Goal: Task Accomplishment & Management: Complete application form

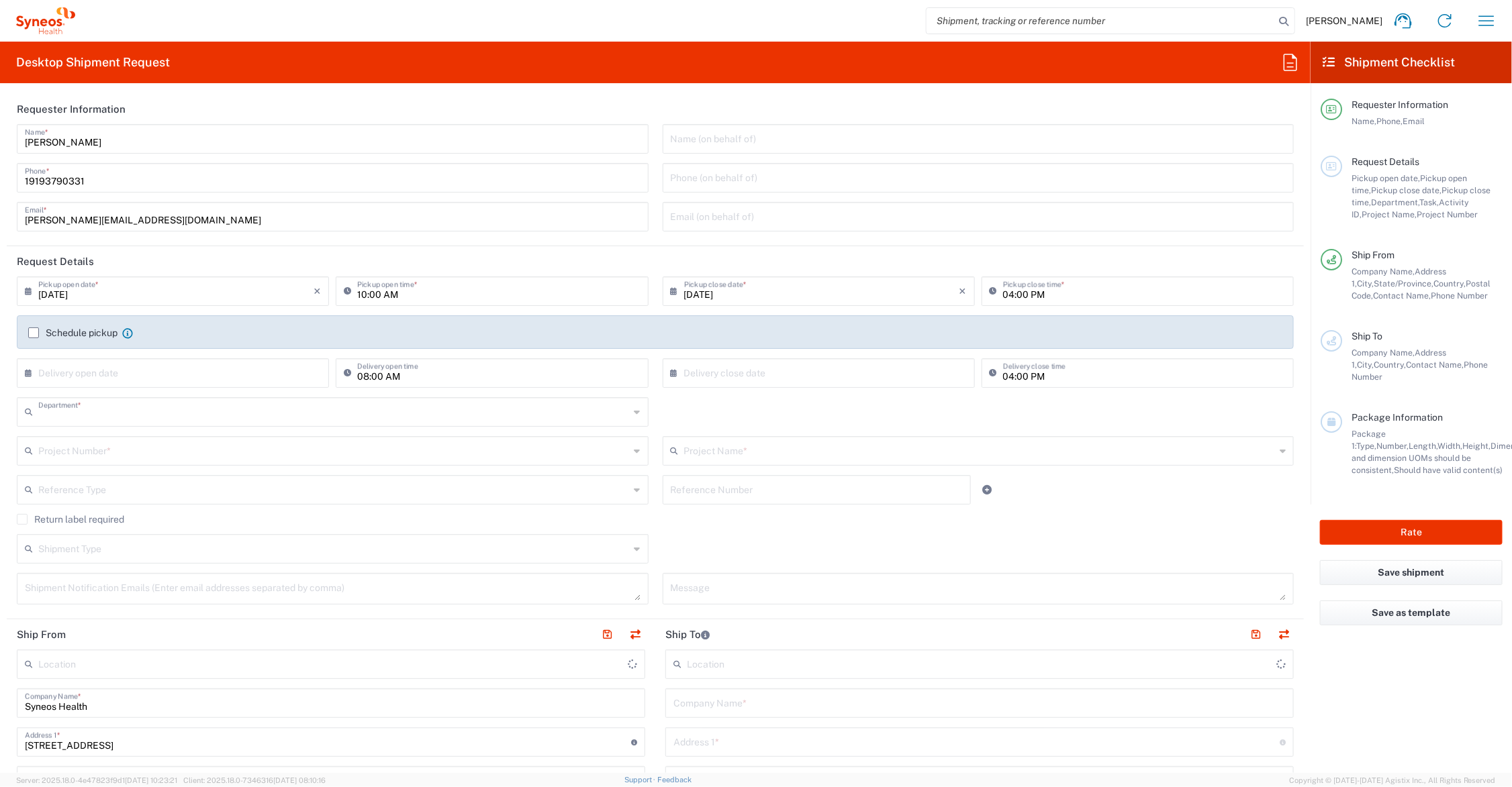
type input "6156"
type input "Ohio"
type input "United States"
type input "Syneos Health Communications-[GEOGRAPHIC_DATA] [GEOGRAPHIC_DATA]"
click at [707, 446] on input "text" at bounding box center [980, 450] width 591 height 23
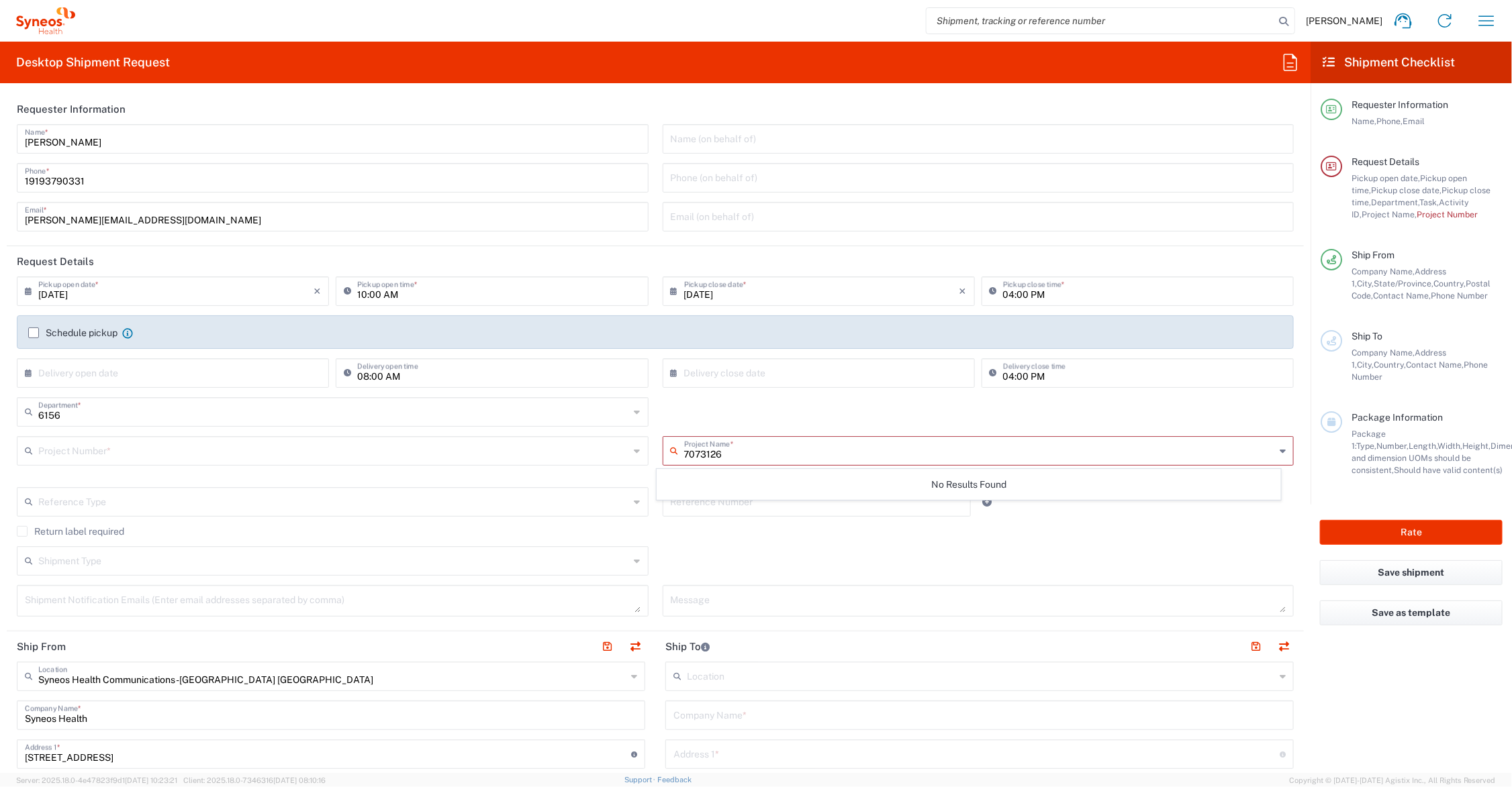
type input "7073126"
drag, startPoint x: 125, startPoint y: 454, endPoint x: 141, endPoint y: 454, distance: 16.0
click at [126, 454] on input "text" at bounding box center [333, 450] width 591 height 23
type input "7073126"
click at [654, 411] on div "6156 Department * 6156 3000 3100 3109 3110 3111 3112 3125 3130 3135 3136 3150 3…" at bounding box center [656, 417] width 1291 height 39
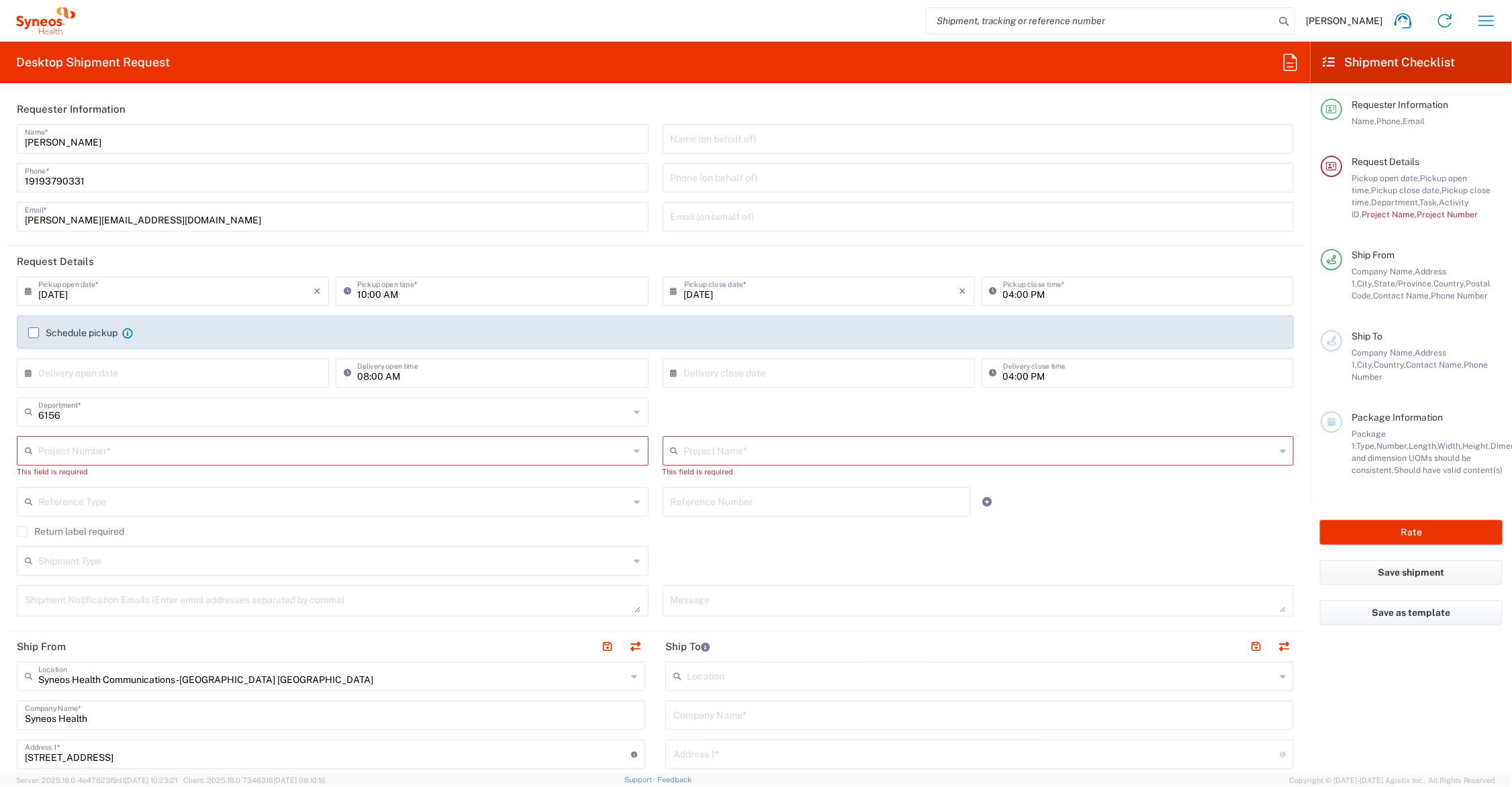
scroll to position [336, 0]
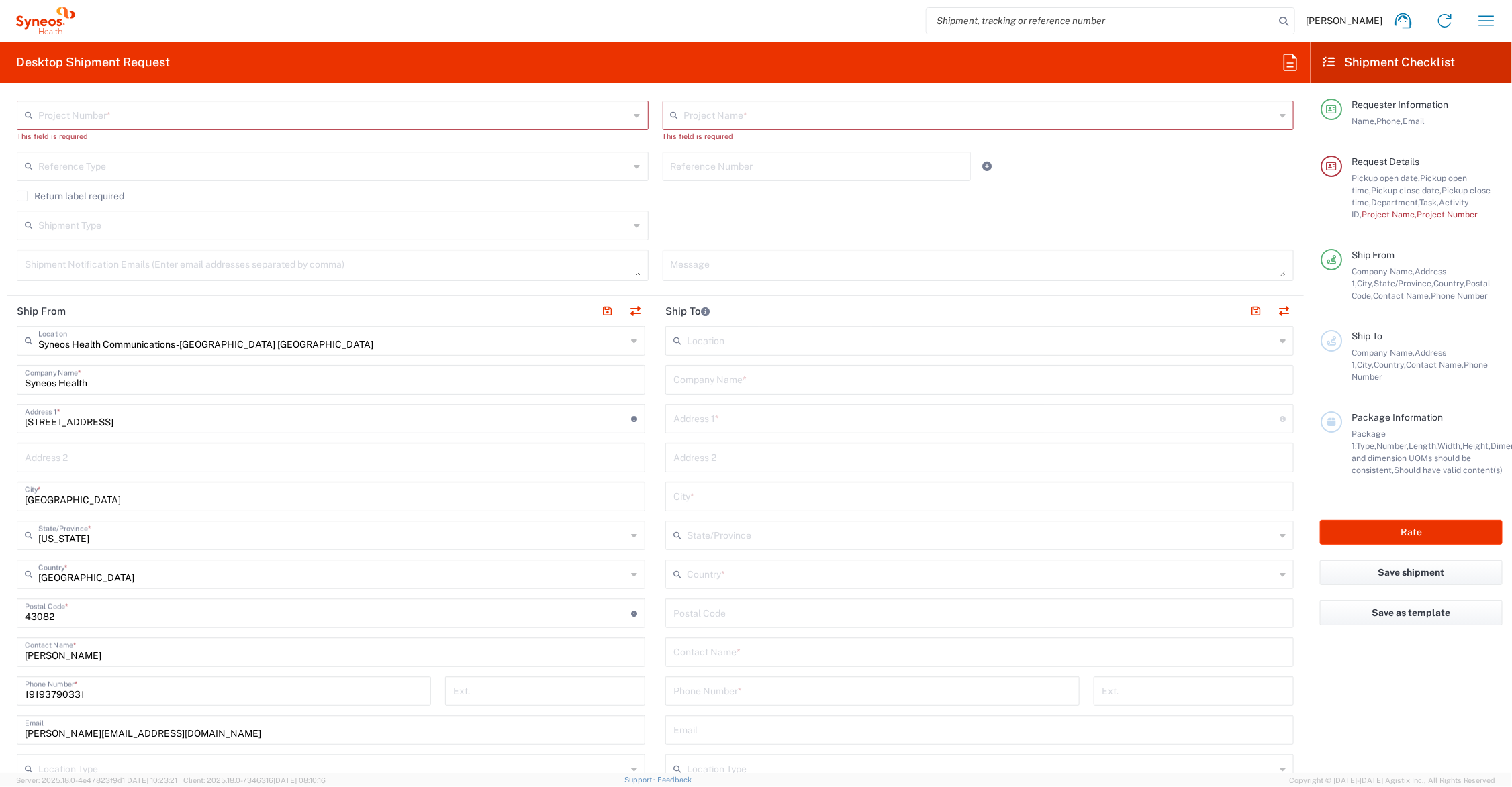
click at [747, 374] on input "text" at bounding box center [979, 379] width 612 height 23
type input "Caesars Palace, C/O AEX Conv. Services"
type input "3570 Las Vegas Blvd., South"
click at [803, 455] on input "text" at bounding box center [979, 457] width 612 height 23
type input "Healthcare Advocate Summit"
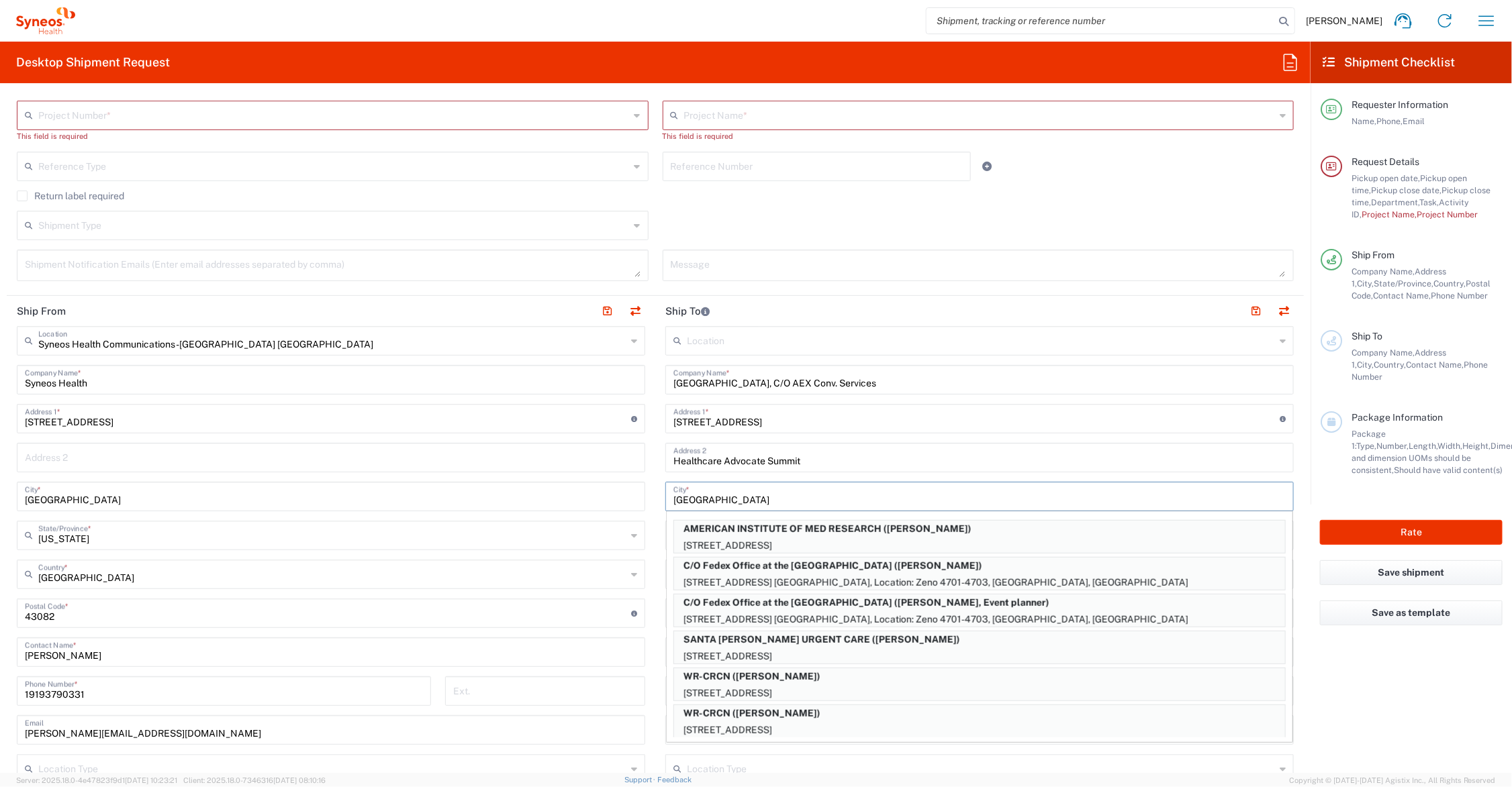
type input "Las Vegas"
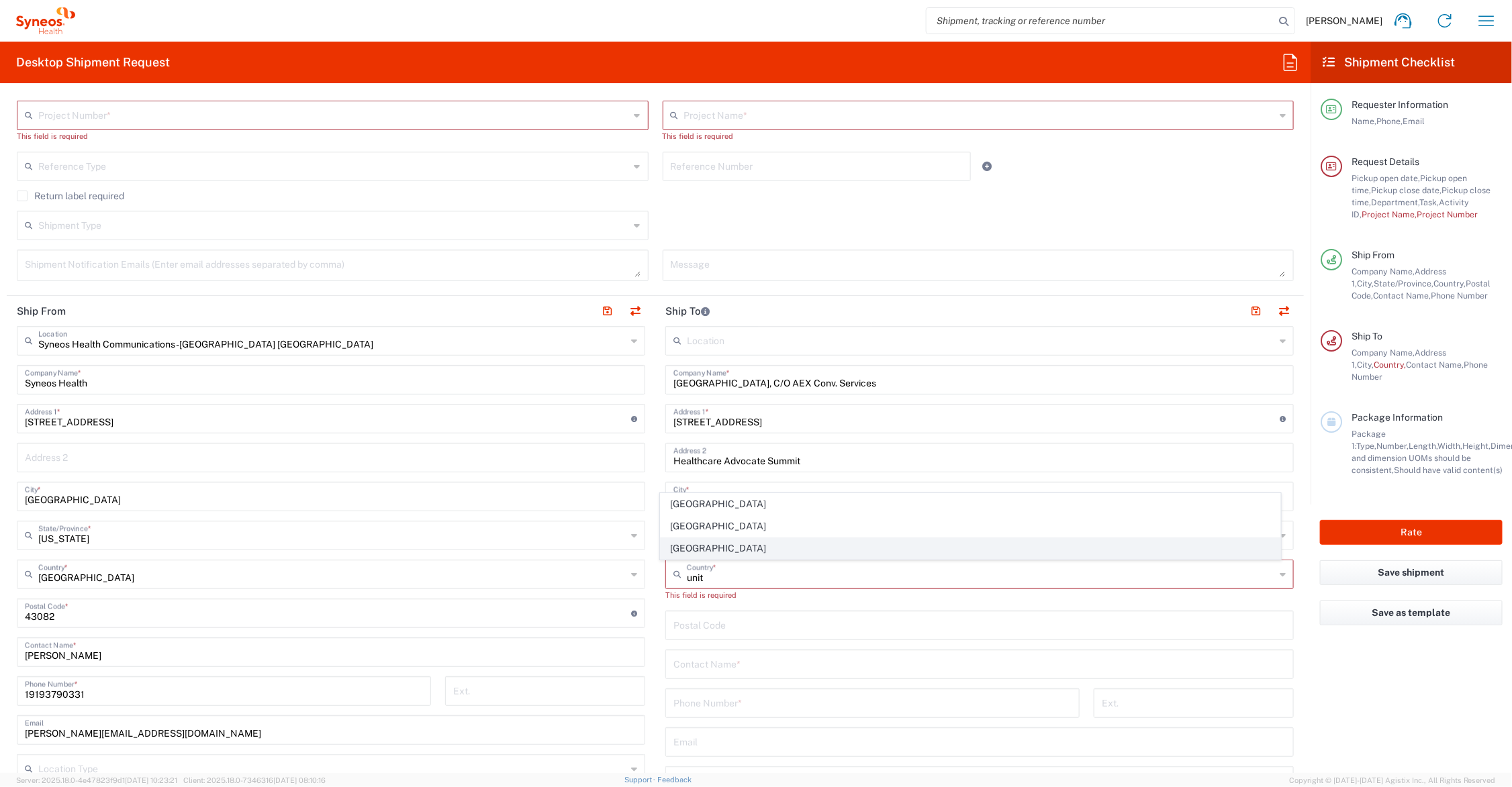
click at [700, 547] on span "[GEOGRAPHIC_DATA]" at bounding box center [970, 548] width 620 height 21
type input "[GEOGRAPHIC_DATA]"
click at [709, 535] on input "text" at bounding box center [981, 535] width 588 height 23
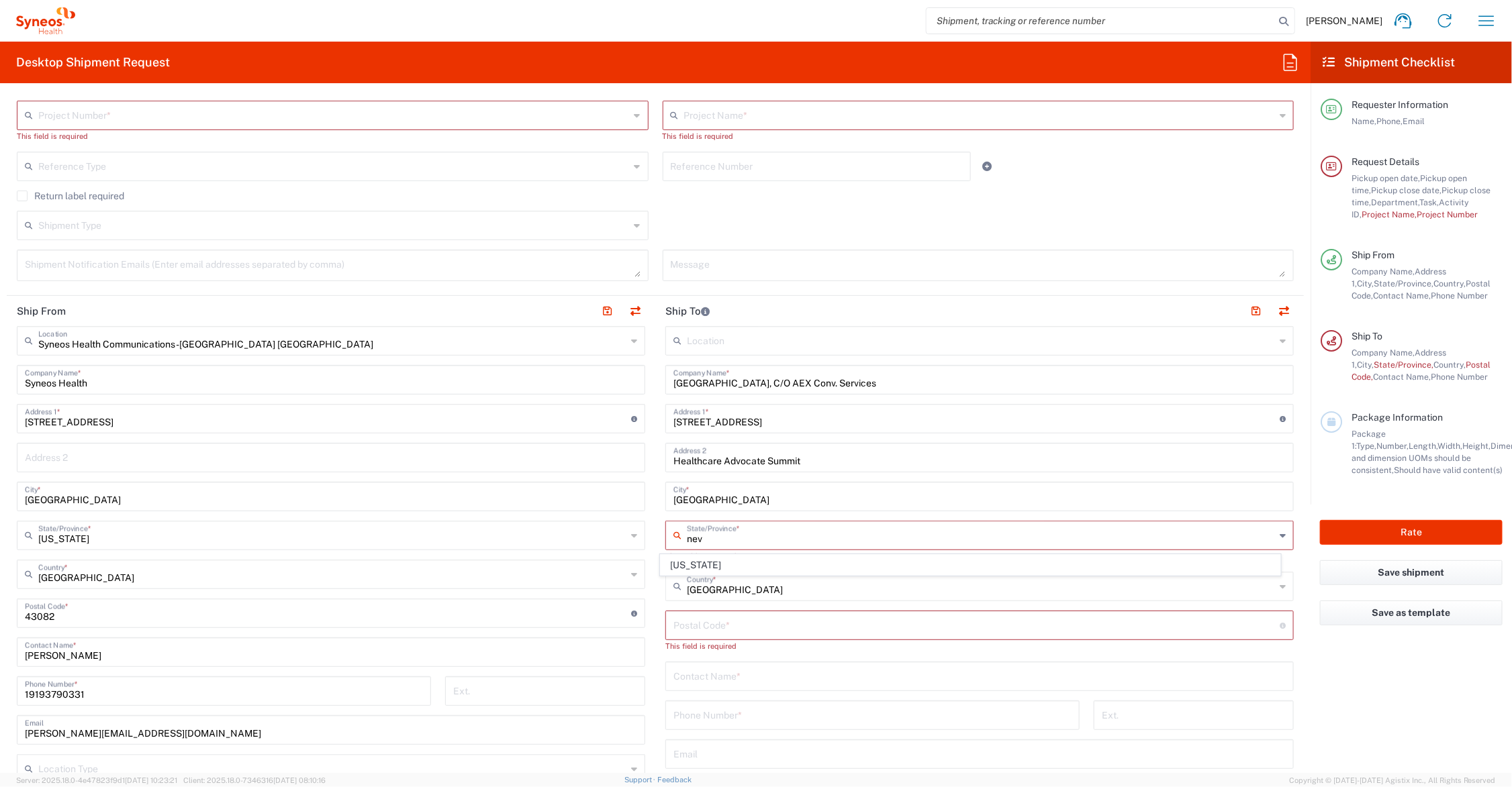
drag, startPoint x: 695, startPoint y: 564, endPoint x: 693, endPoint y: 574, distance: 10.2
click at [694, 564] on span "[US_STATE]" at bounding box center [970, 566] width 620 height 21
type input "[US_STATE]"
click at [693, 610] on input "undefined" at bounding box center [976, 612] width 607 height 23
type input "89109"
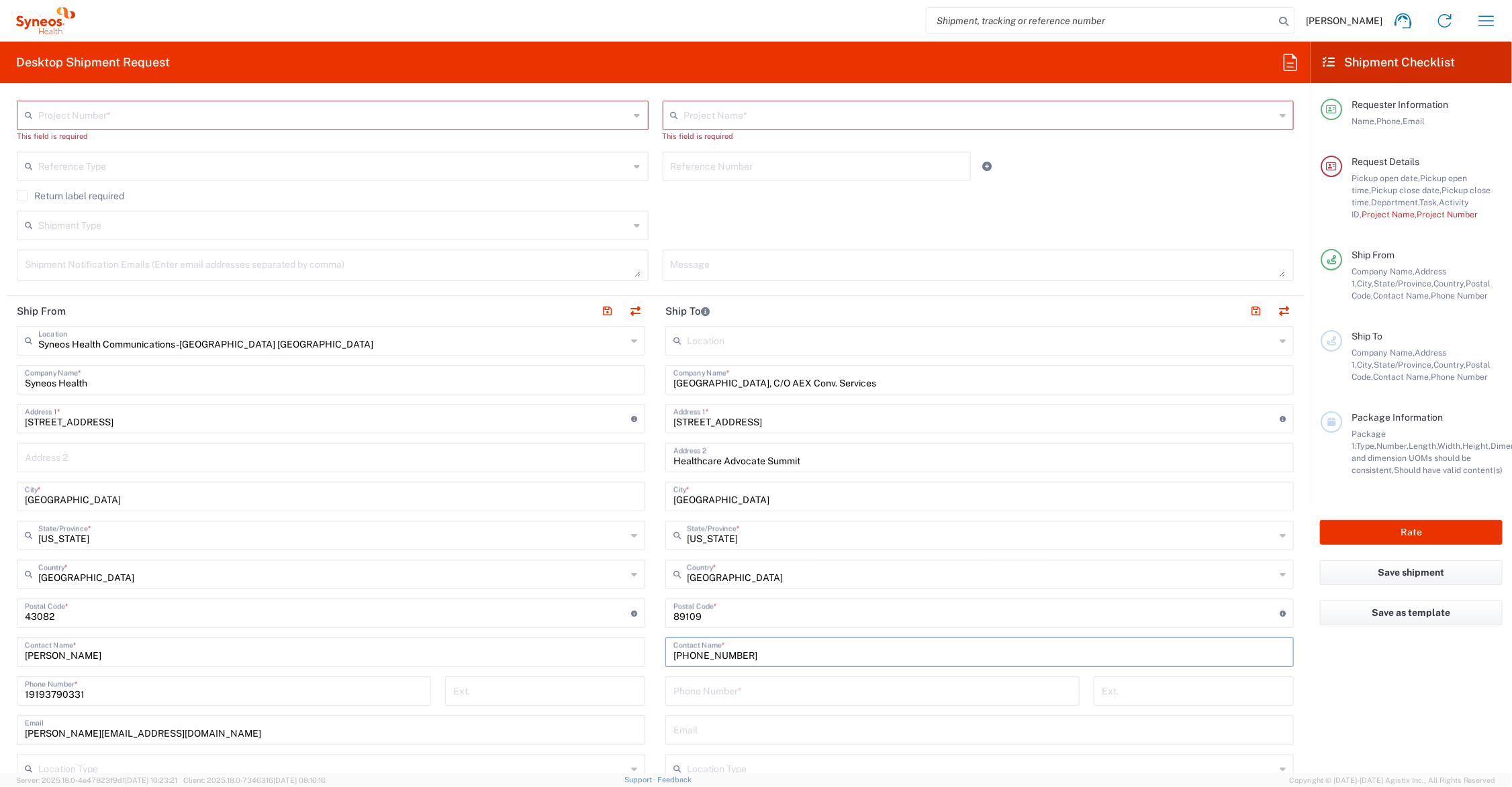
drag, startPoint x: 736, startPoint y: 653, endPoint x: 652, endPoint y: 653, distance: 84.0
click at [656, 653] on main "Location Addison Whitney LLC-Morrisvile NC US Barcelona-Syneos Health BioSector…" at bounding box center [980, 608] width 649 height 564
drag, startPoint x: 652, startPoint y: 653, endPoint x: 724, endPoint y: 655, distance: 72.0
click at [727, 655] on input "866-227-5938" at bounding box center [979, 651] width 612 height 23
click at [756, 655] on input "866-8227-593" at bounding box center [979, 651] width 612 height 23
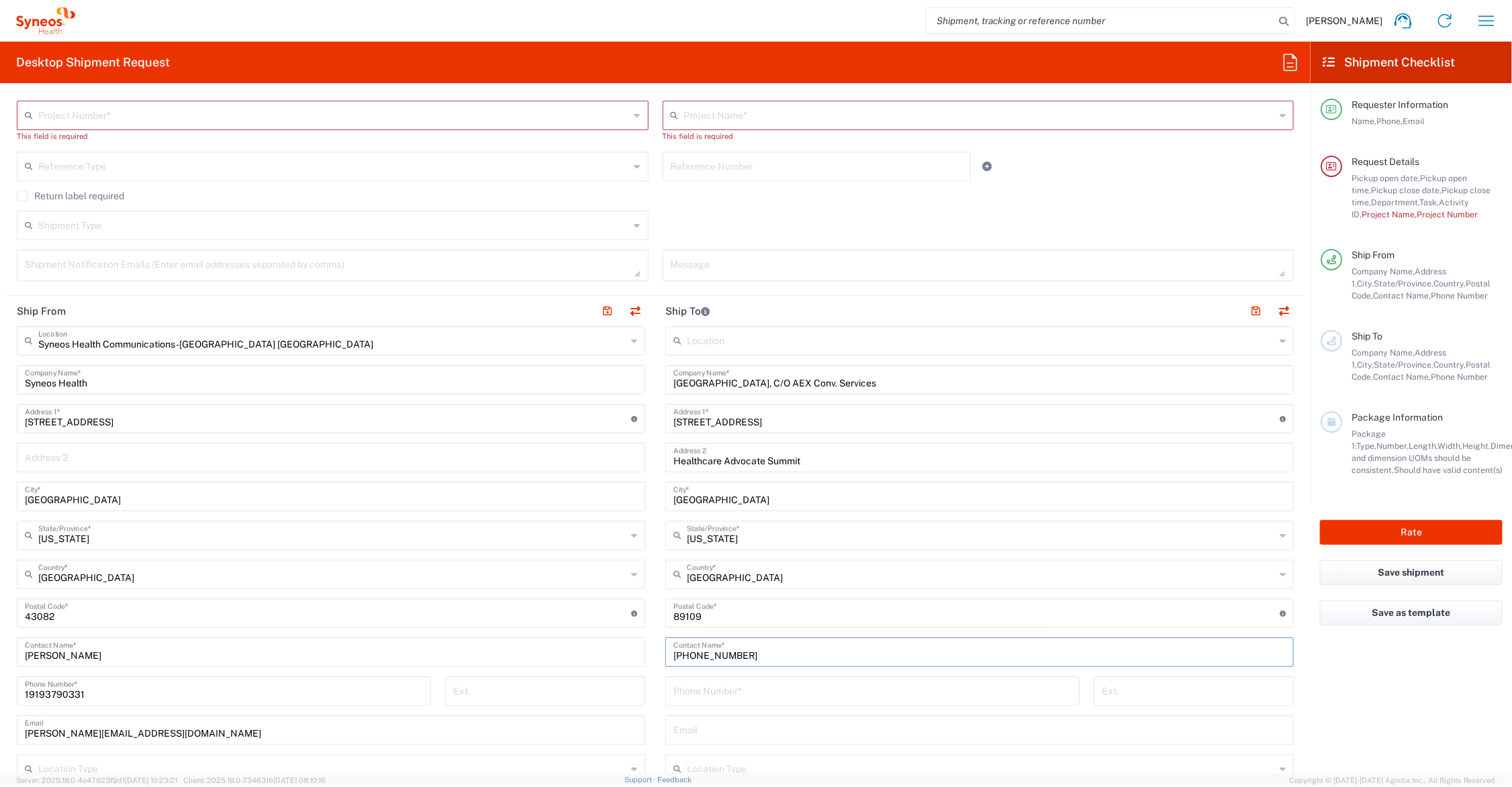
click at [694, 653] on input "866-8227-5938" at bounding box center [979, 651] width 612 height 23
type input "866-227-5938"
drag, startPoint x: 757, startPoint y: 652, endPoint x: 659, endPoint y: 656, distance: 98.1
click at [665, 656] on div "866-227-5938 Contact Name *" at bounding box center [979, 652] width 629 height 30
paste input "866-227-5938"
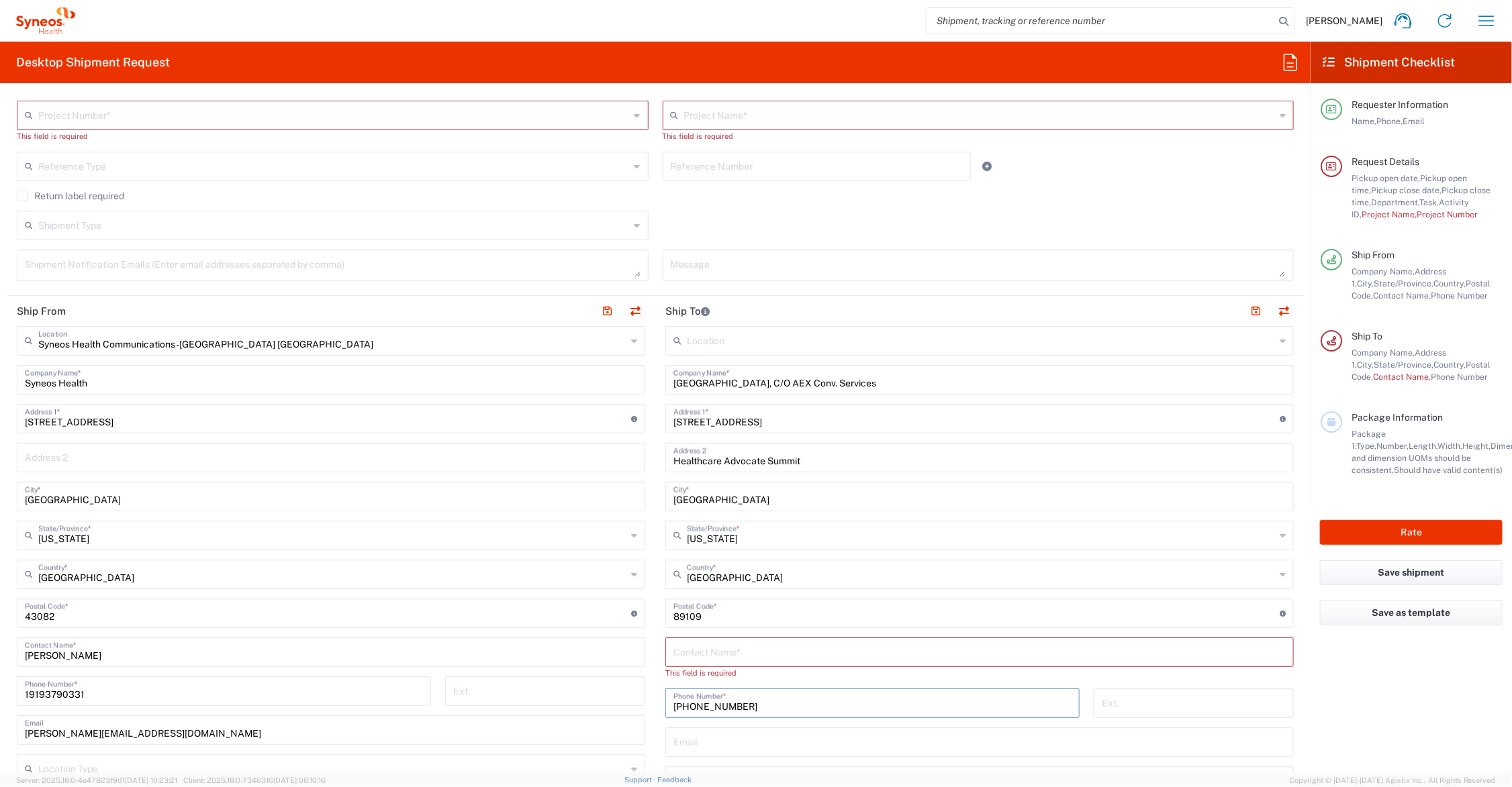
type input "866-227-5938"
click at [695, 651] on input "text" at bounding box center [979, 651] width 612 height 23
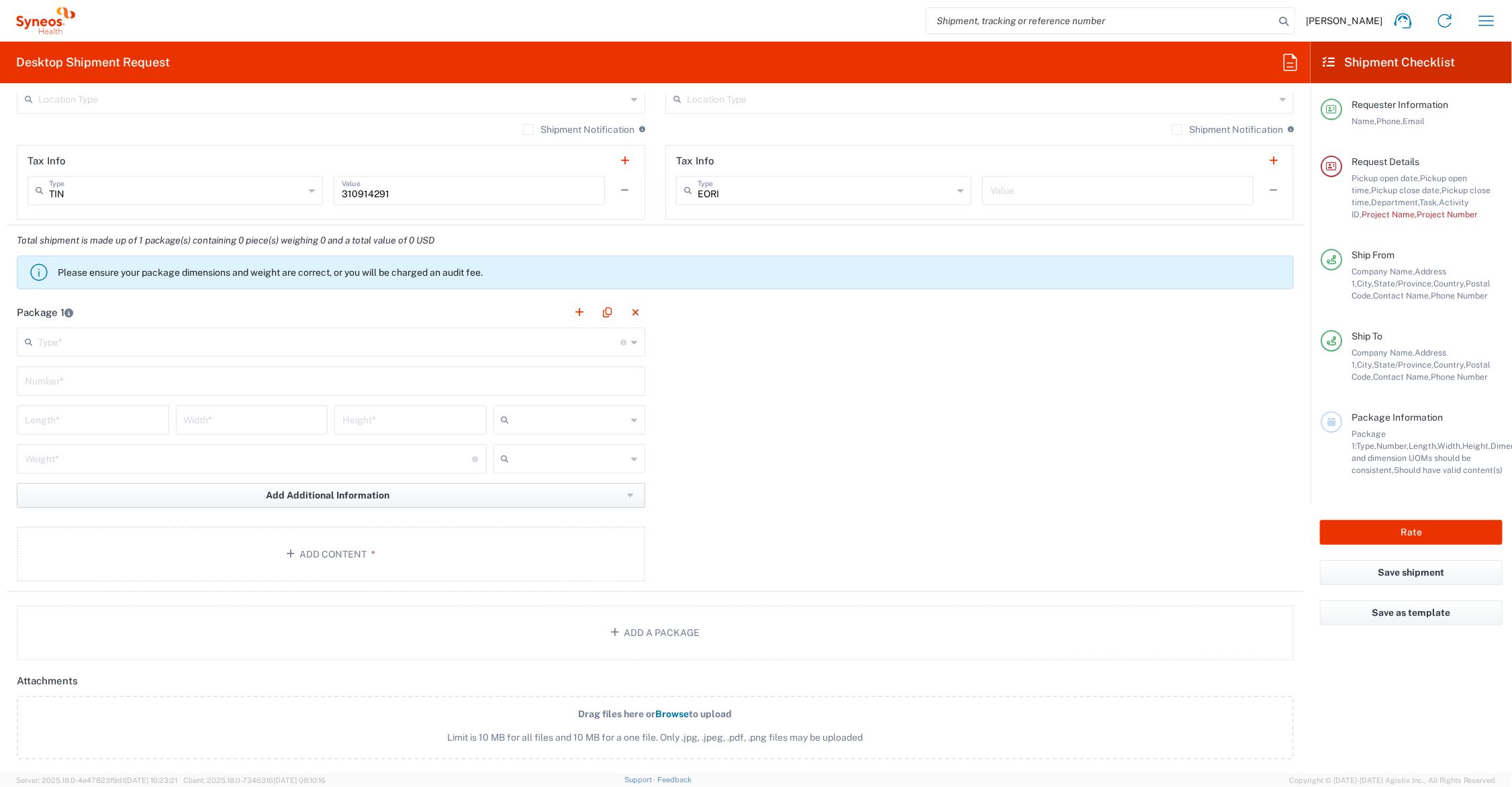
scroll to position [1007, 0]
type input "BMS/ Booth # 512"
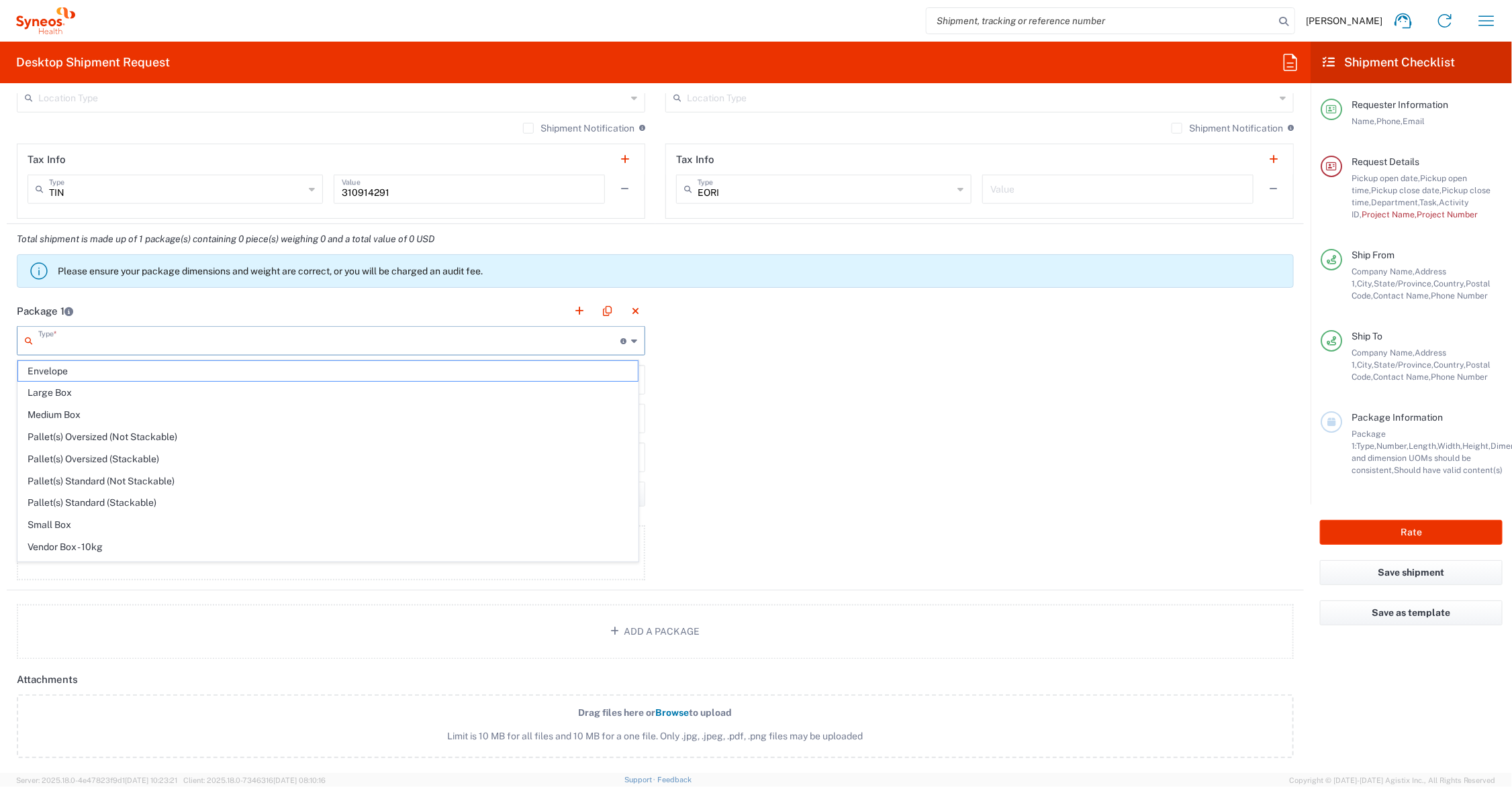
drag, startPoint x: 106, startPoint y: 334, endPoint x: 96, endPoint y: 344, distance: 14.1
click at [103, 334] on input "text" at bounding box center [329, 340] width 582 height 23
click at [74, 419] on span "Medium Box" at bounding box center [328, 415] width 620 height 21
type input "Medium Box"
type input "13"
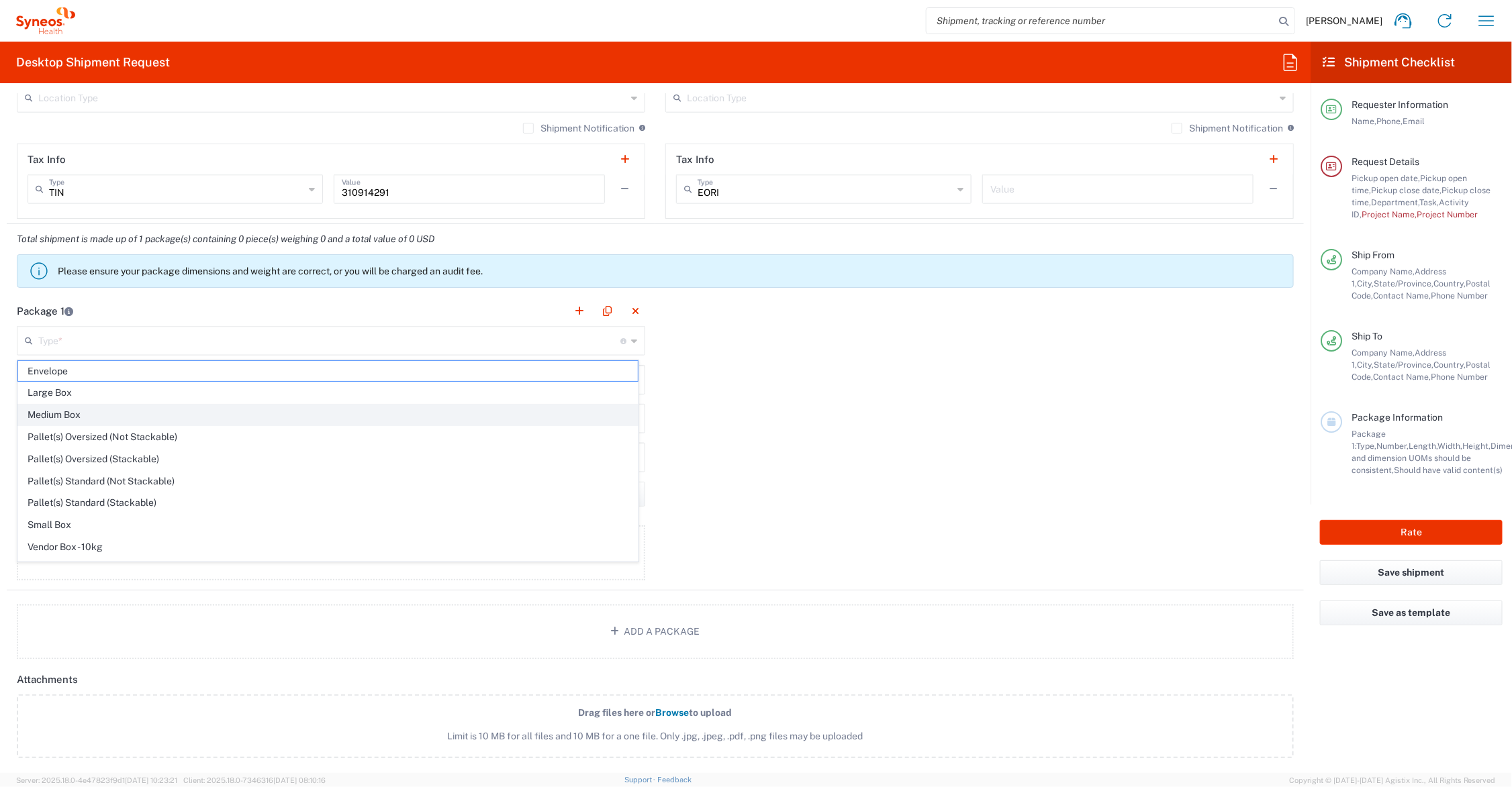
type input "11.5"
type input "2.5"
type input "in"
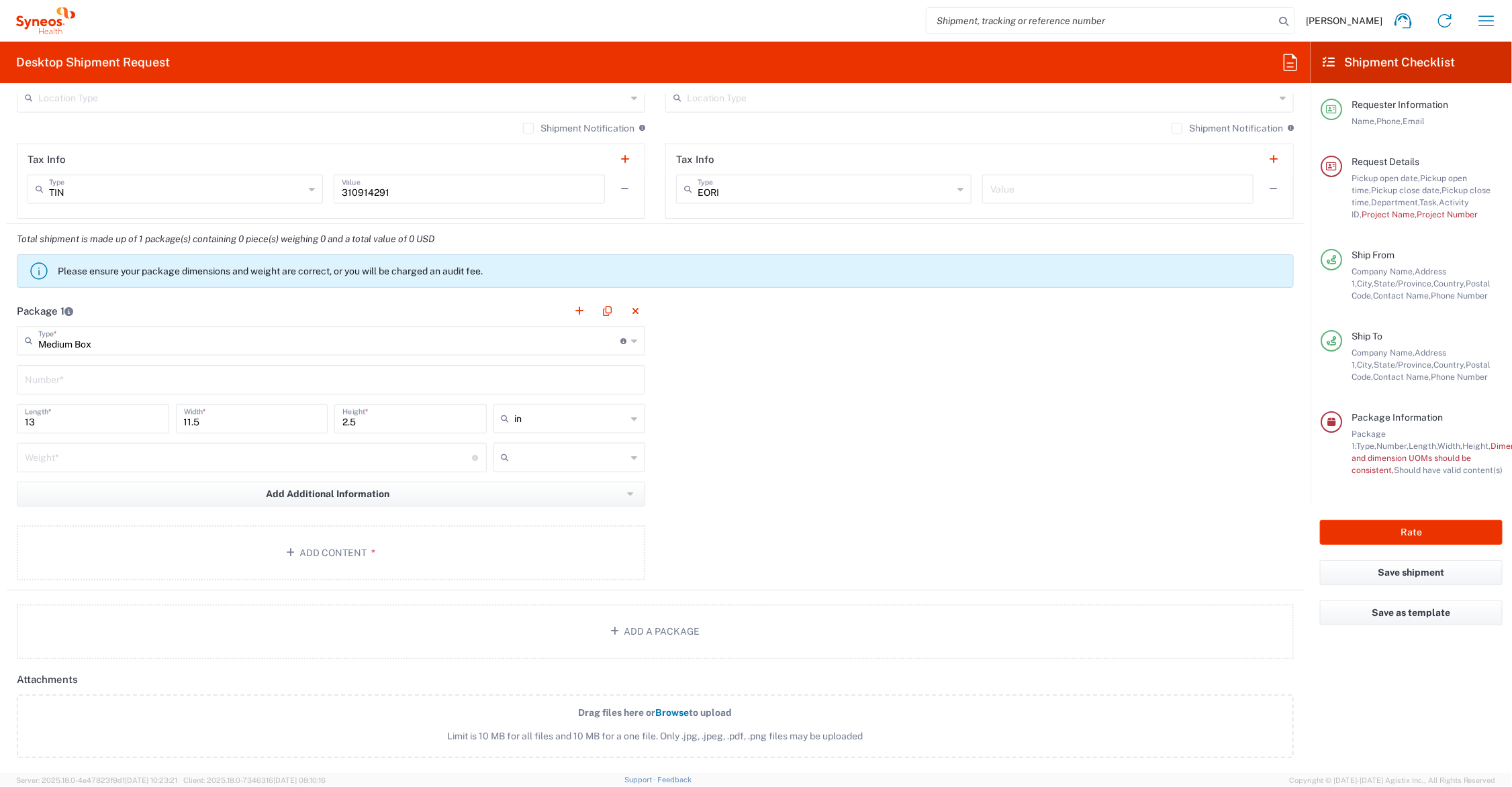
click at [74, 372] on input "text" at bounding box center [331, 379] width 612 height 23
type input "1"
click at [72, 461] on input "number" at bounding box center [248, 457] width 448 height 23
type input "5"
click at [333, 548] on button "Add Content *" at bounding box center [331, 553] width 629 height 55
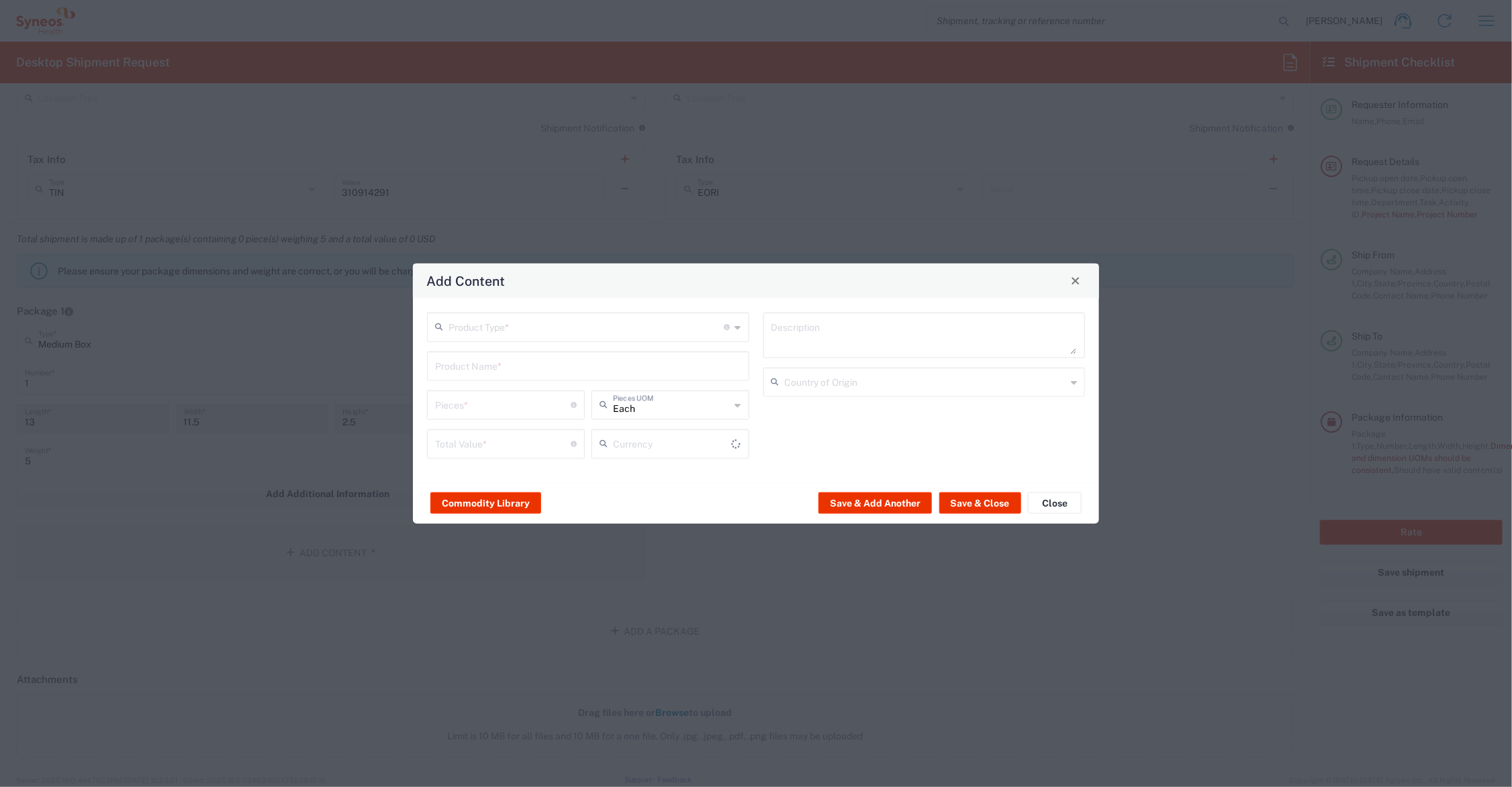
type input "US Dollar"
click at [501, 363] on input "text" at bounding box center [589, 365] width 306 height 23
click at [491, 327] on input "text" at bounding box center [587, 326] width 276 height 23
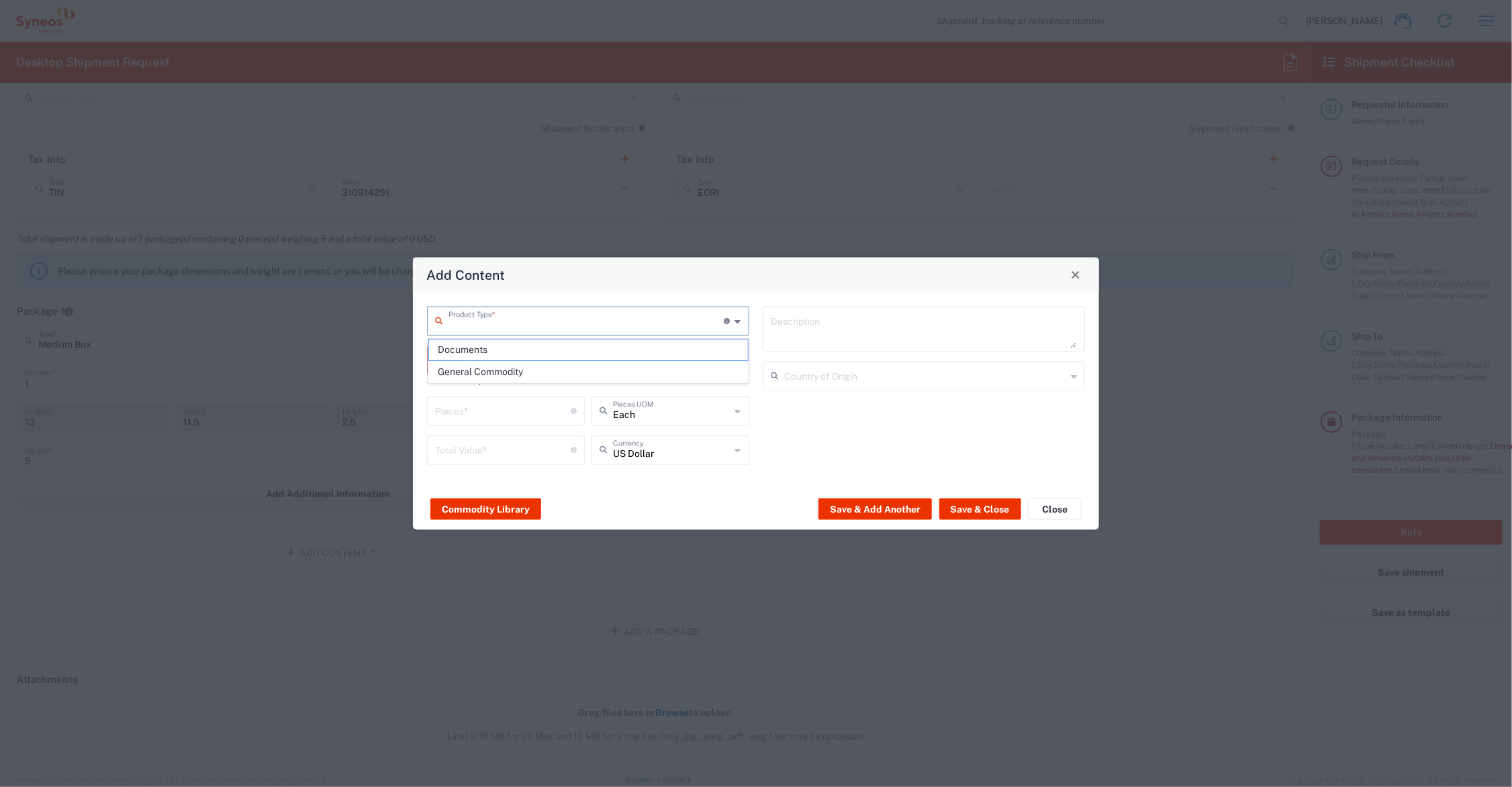
drag, startPoint x: 497, startPoint y: 350, endPoint x: 484, endPoint y: 366, distance: 20.6
click at [495, 350] on span "Documents" at bounding box center [589, 350] width 319 height 21
type input "Documents"
type input "1"
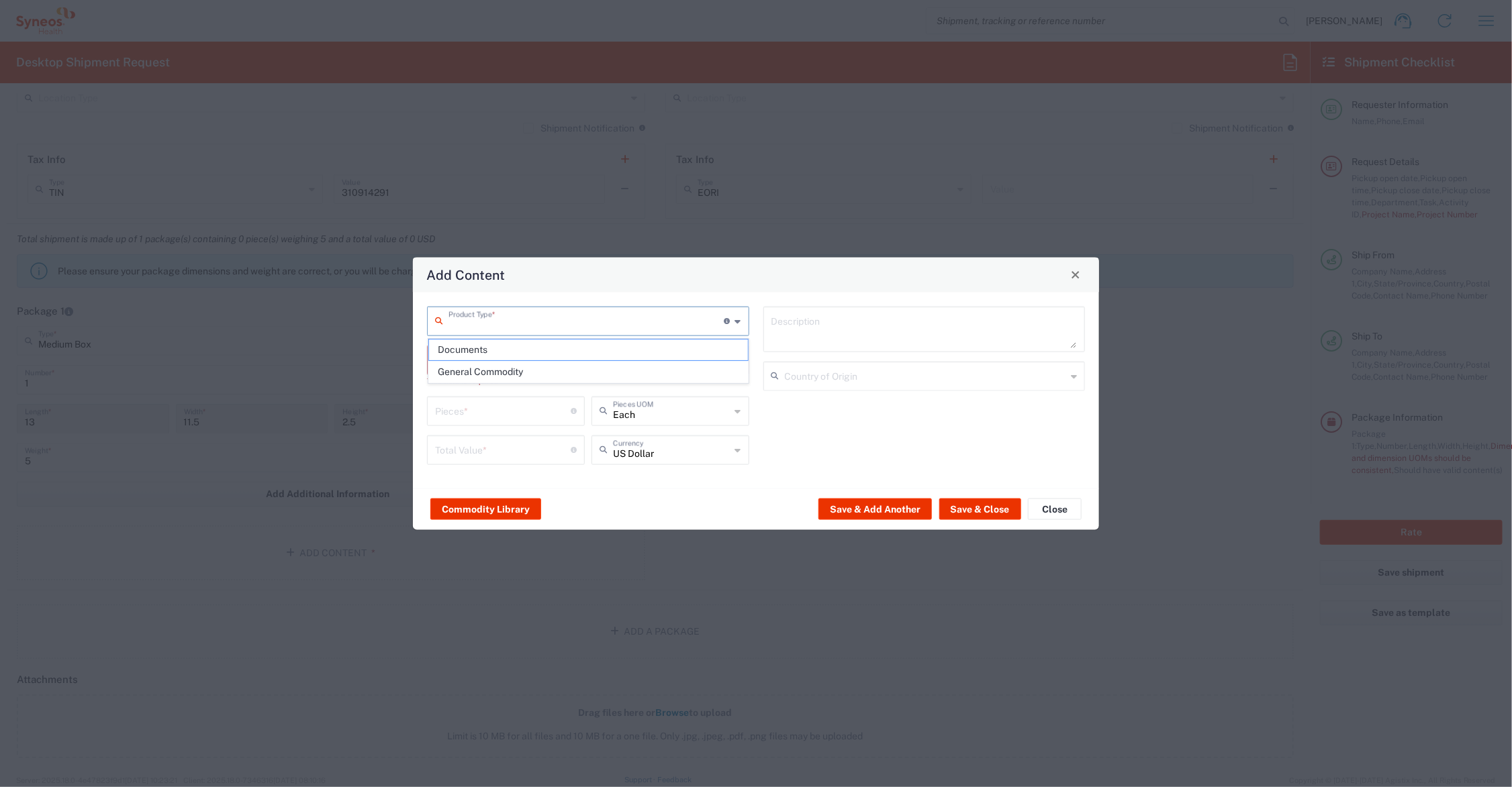
type input "1"
type textarea "Documents"
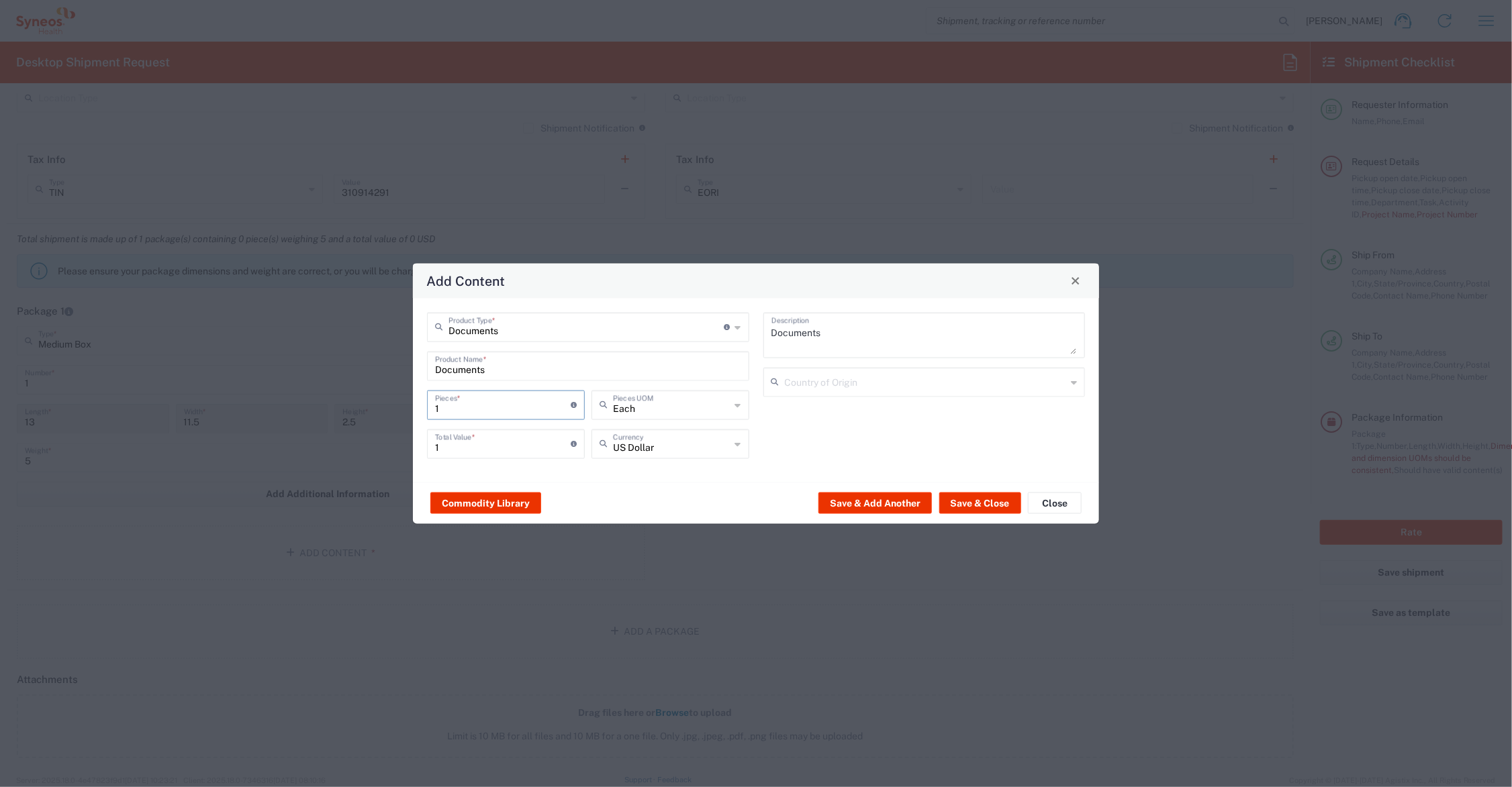
drag, startPoint x: 446, startPoint y: 400, endPoint x: 420, endPoint y: 404, distance: 26.3
click at [420, 404] on div "Documents Product Type * Document: Paper document generated internally by Syneo…" at bounding box center [588, 390] width 336 height 156
type input "5"
type input "50"
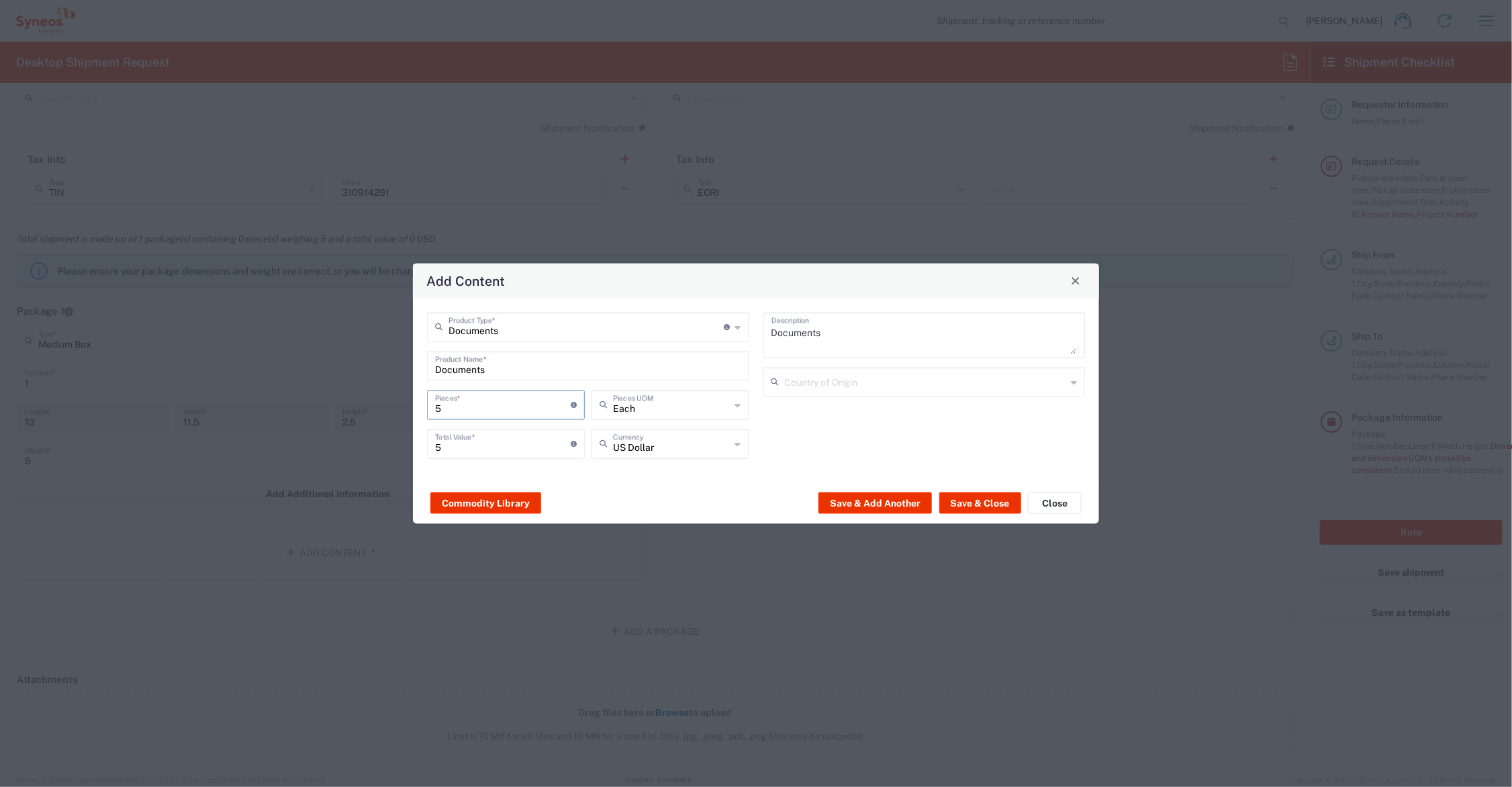
type input "50"
click at [977, 499] on button "Save & Close" at bounding box center [980, 503] width 82 height 21
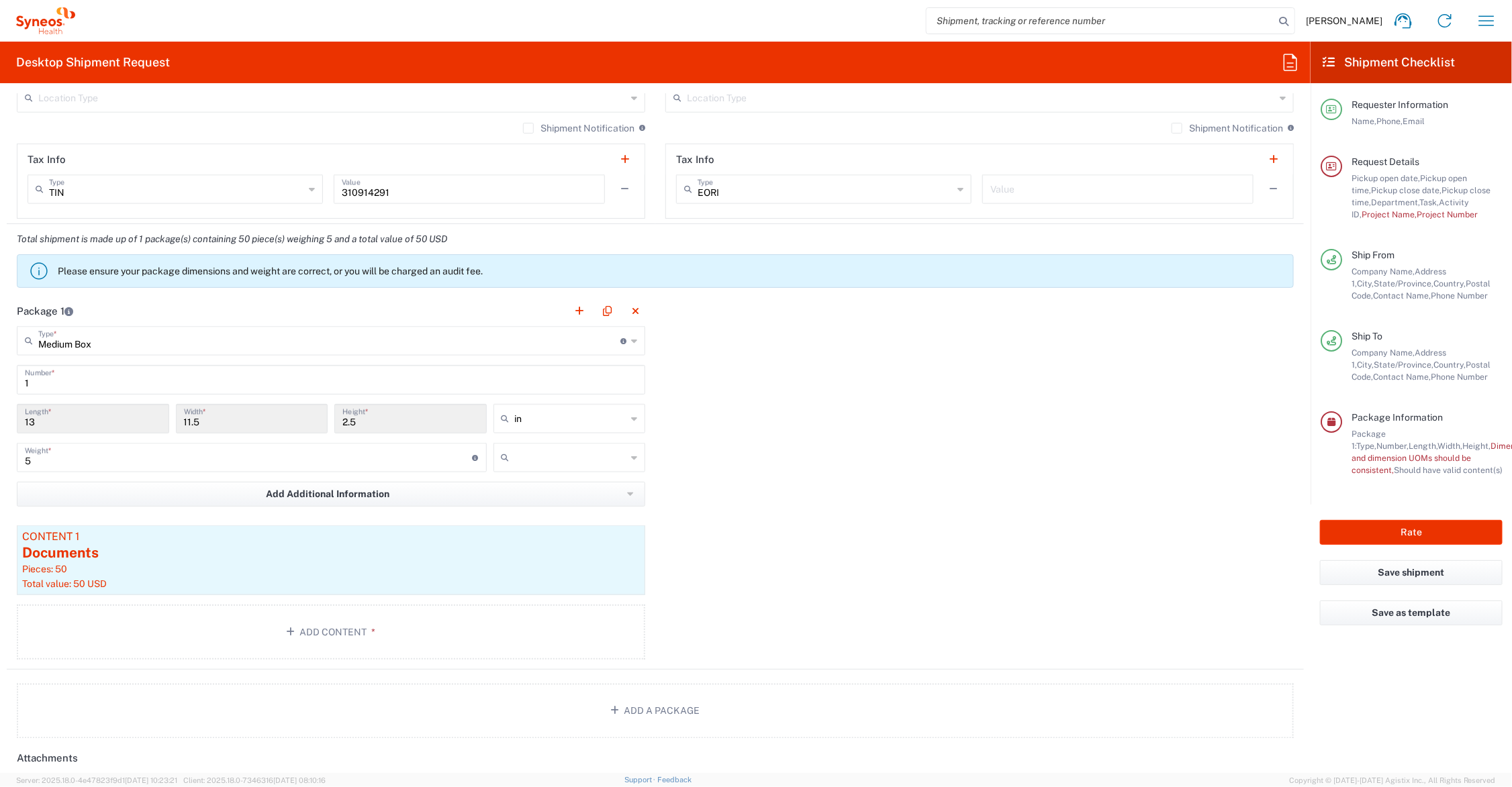
click at [531, 470] on div at bounding box center [569, 457] width 153 height 30
click at [535, 510] on span "lbs" at bounding box center [564, 510] width 148 height 21
type input "lbs"
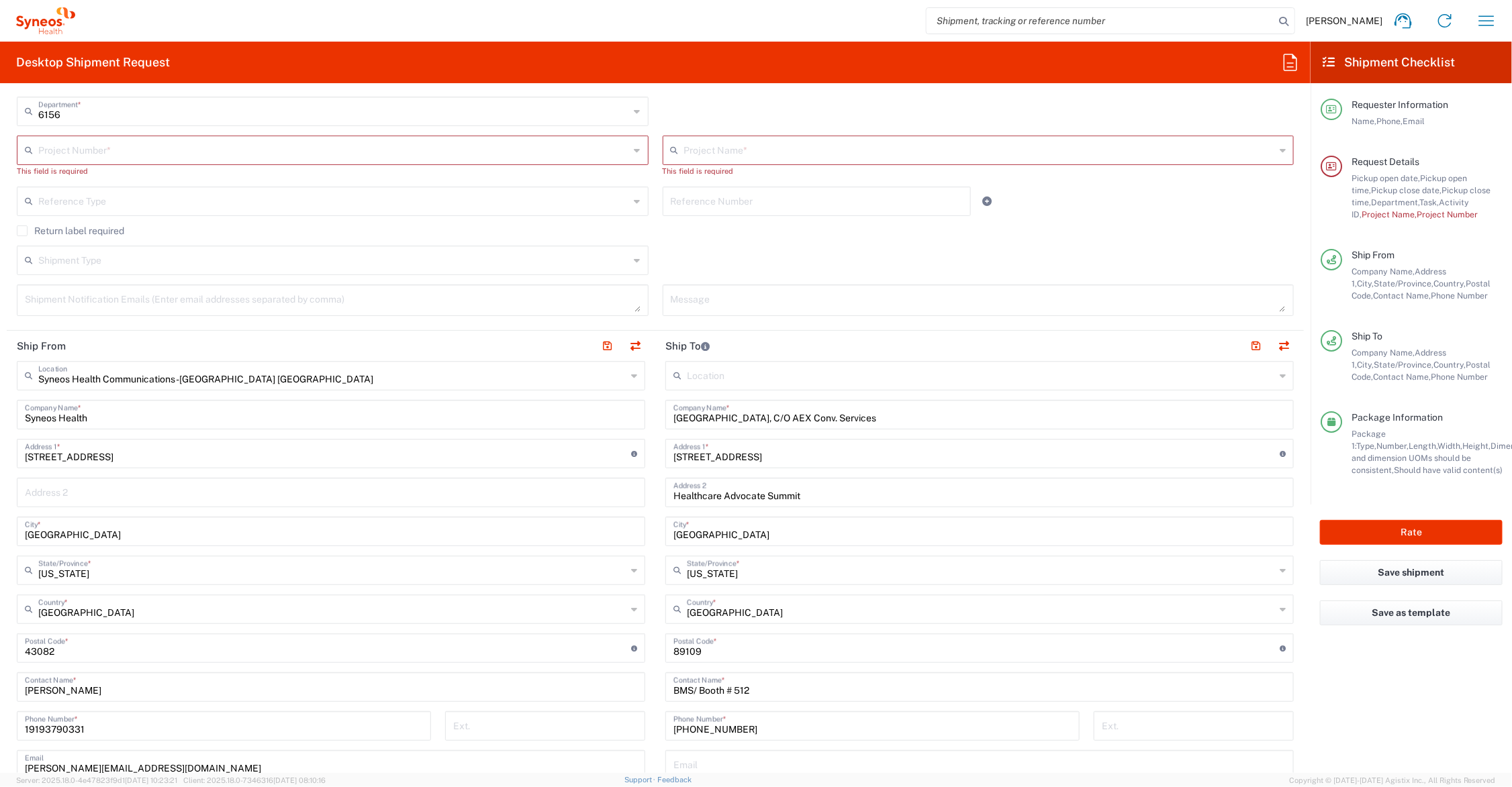
scroll to position [0, 0]
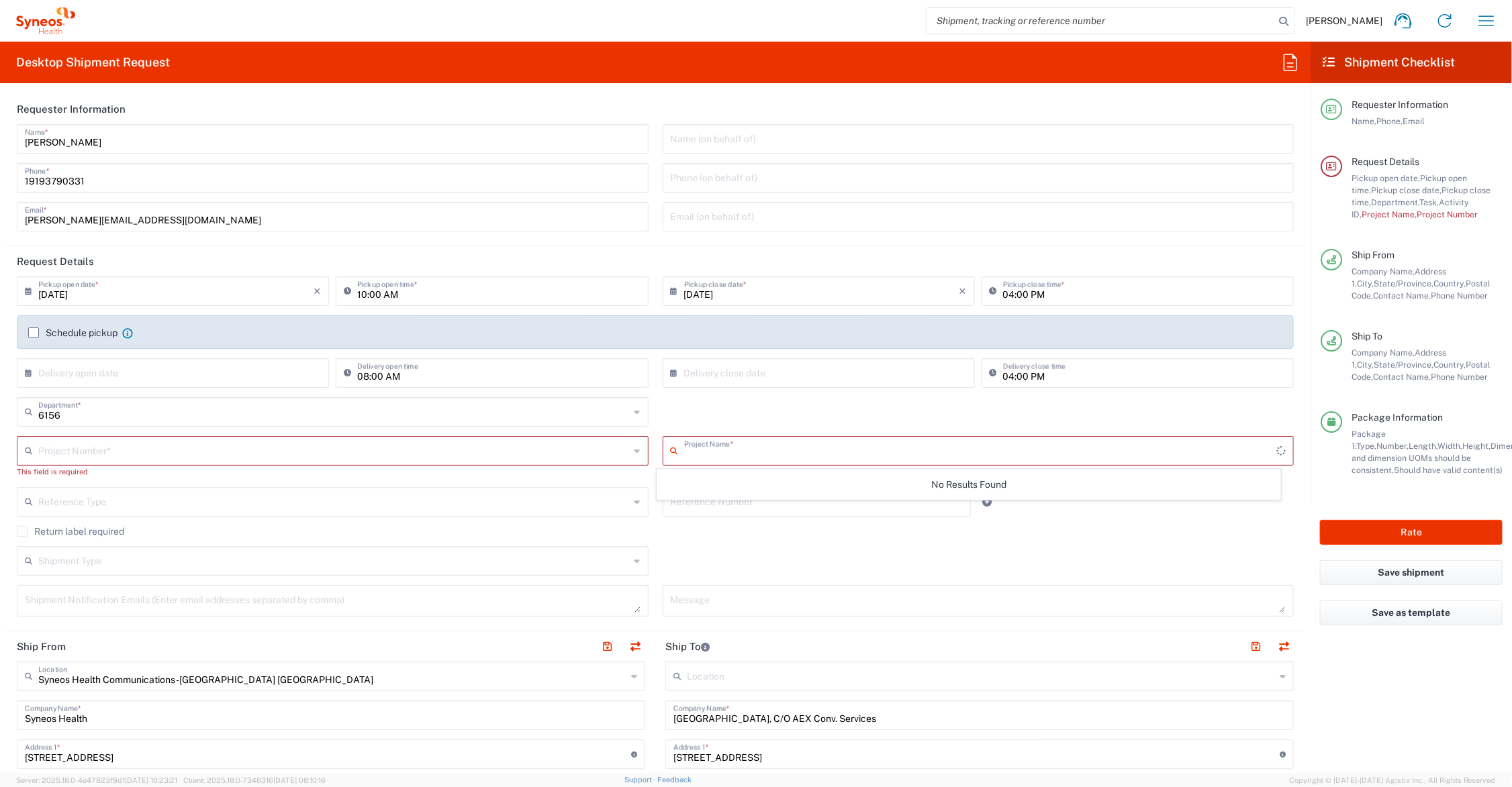
click at [693, 450] on input "text" at bounding box center [981, 450] width 593 height 23
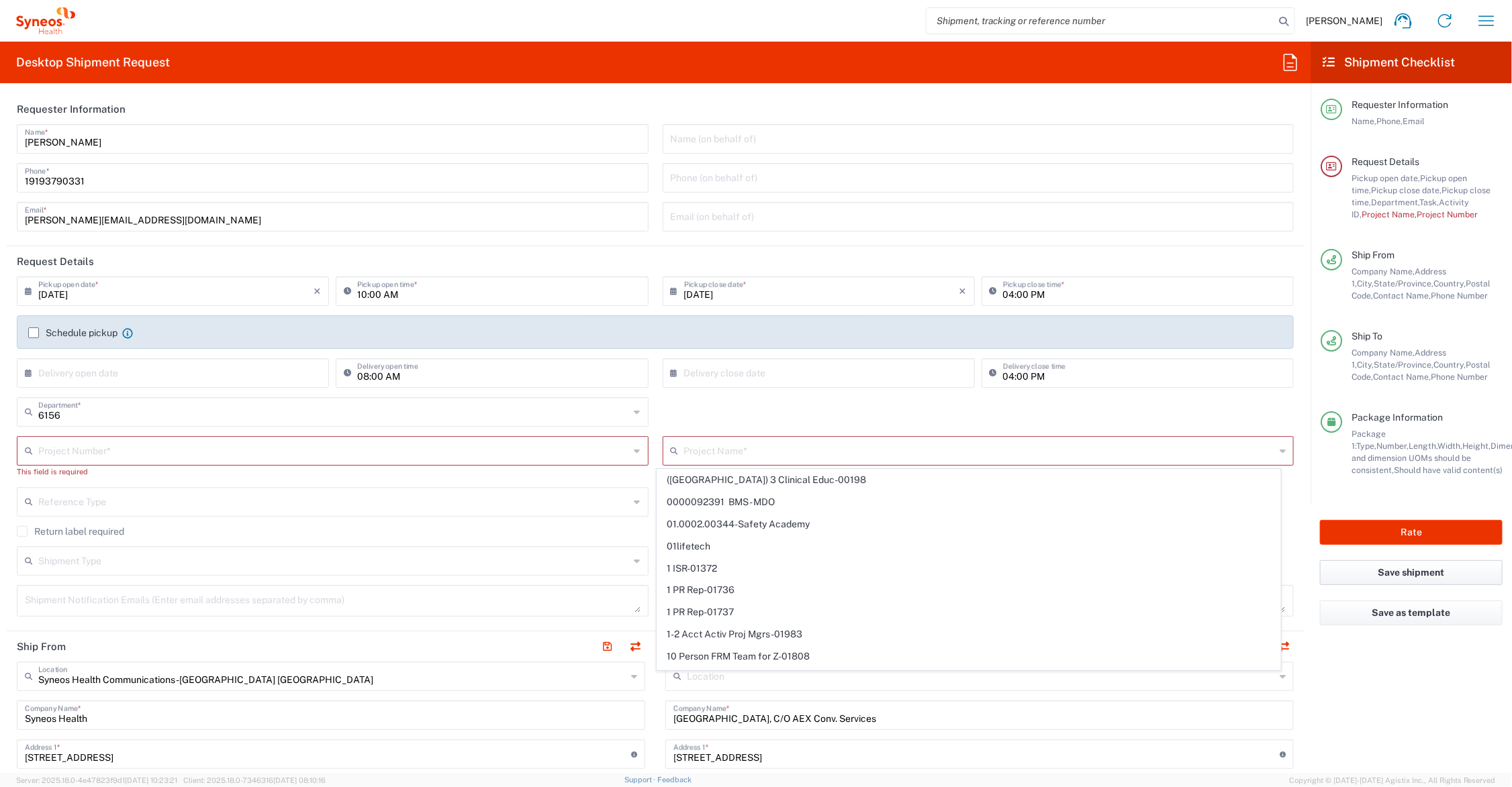
click at [1417, 572] on button "Save shipment" at bounding box center [1411, 572] width 183 height 25
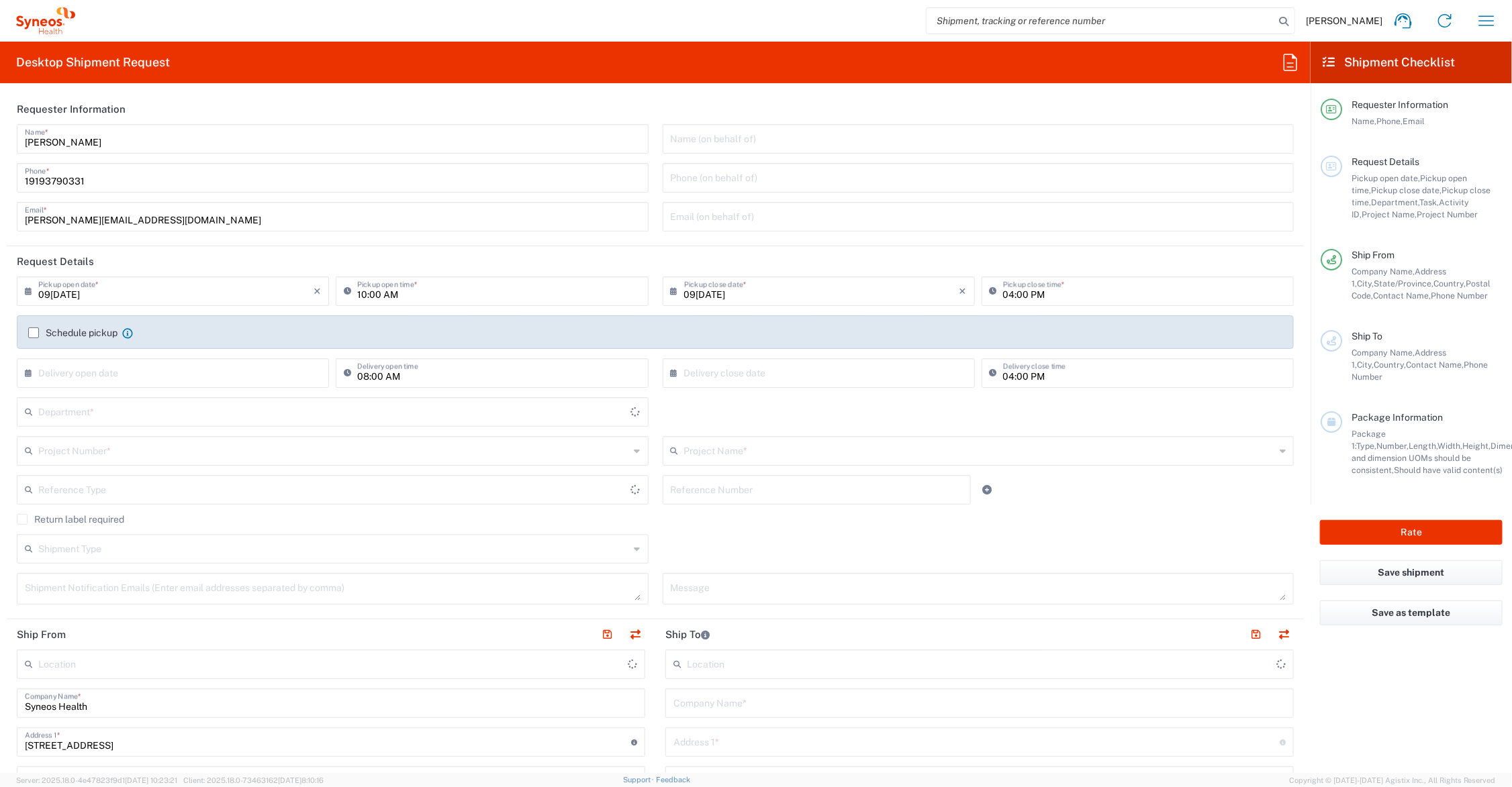
type input "6156"
type input "Ohio"
type input "[GEOGRAPHIC_DATA]"
drag, startPoint x: 86, startPoint y: 216, endPoint x: 4, endPoint y: 223, distance: 82.3
click at [4, 223] on form "Requester Information John Polandick Name * 19193790331 Phone * john.polandick@…" at bounding box center [655, 433] width 1310 height 679
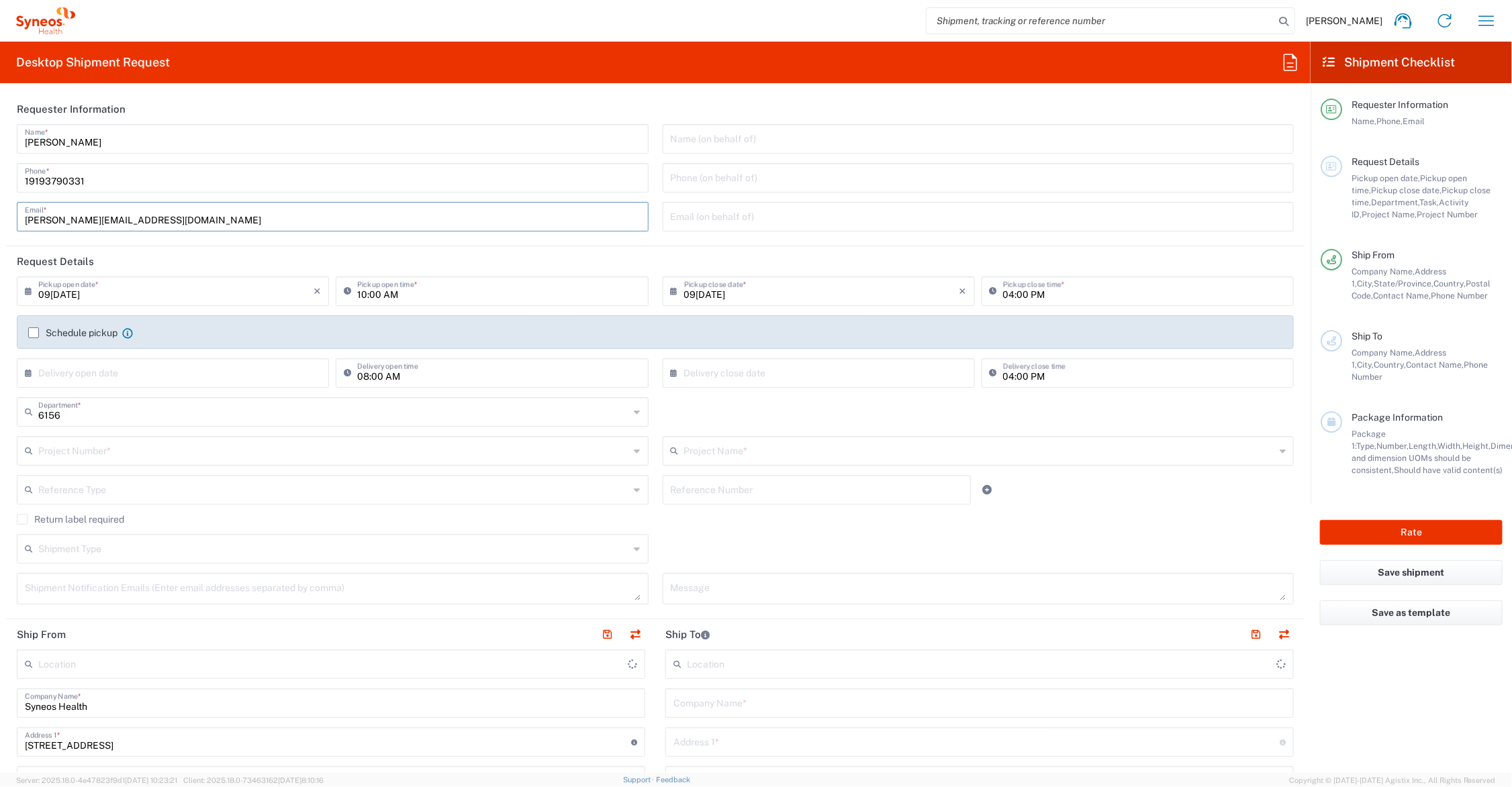
type input "m@[DOMAIN_NAME]"
type input "Syneos Health Communications-[GEOGRAPHIC_DATA] [GEOGRAPHIC_DATA]"
type input "[PERSON_NAME][EMAIL_ADDRESS][PERSON_NAME][DOMAIN_NAME]"
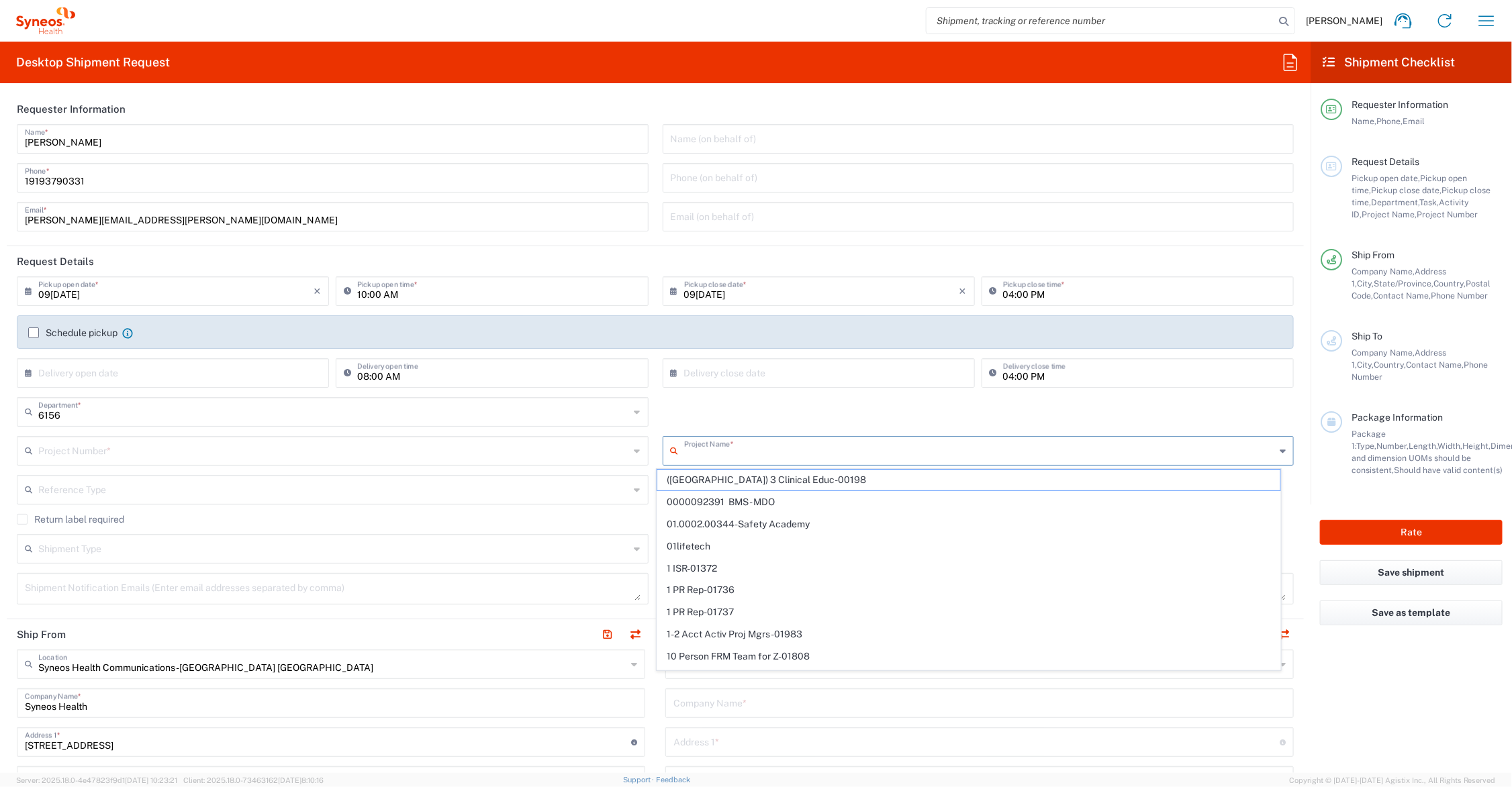
click at [720, 448] on input "text" at bounding box center [980, 450] width 591 height 23
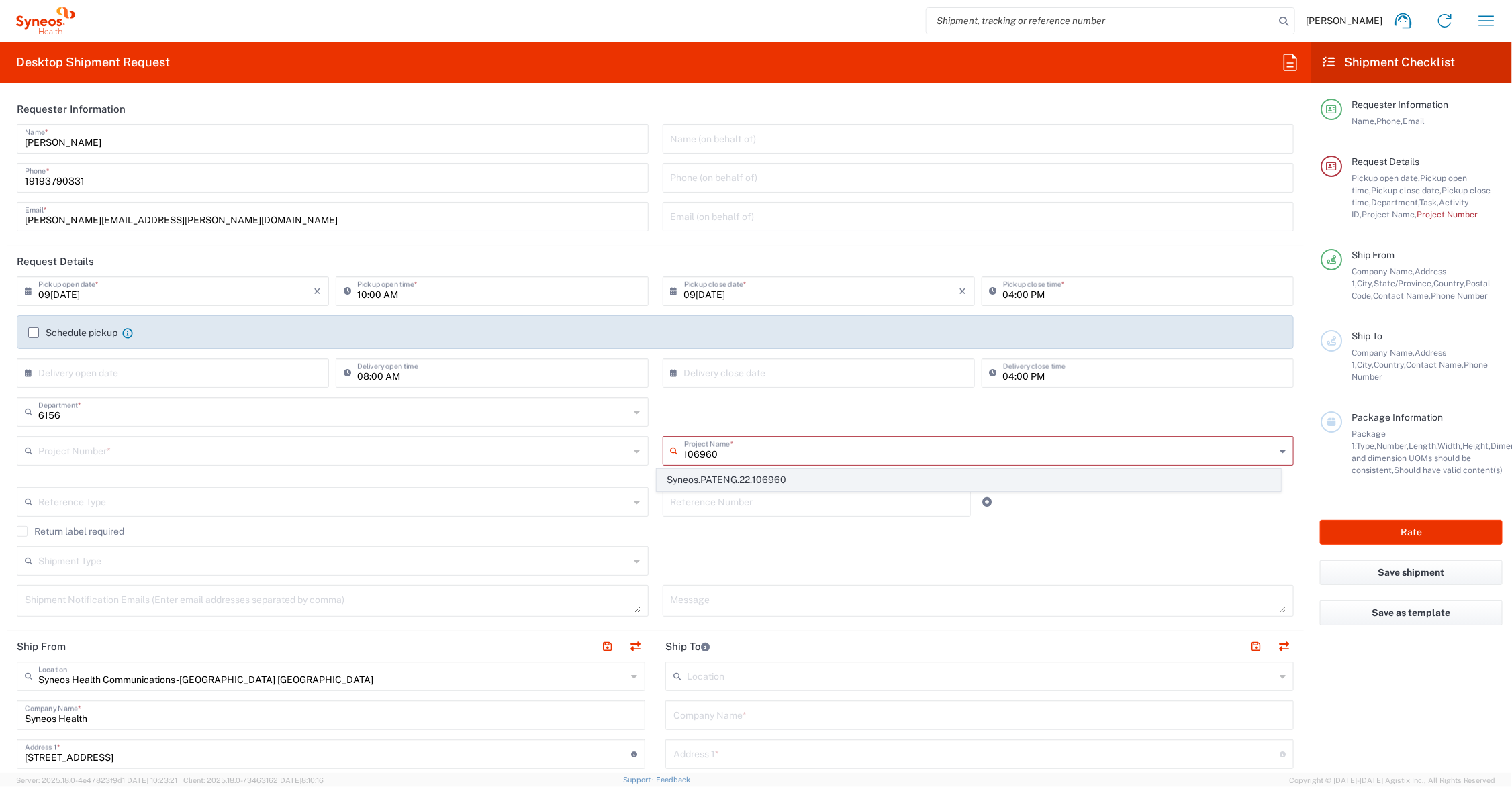
click at [727, 481] on span "Syneos.PATENG.22.106960" at bounding box center [969, 480] width 622 height 21
type input "Syneos.PATENG.22.106960"
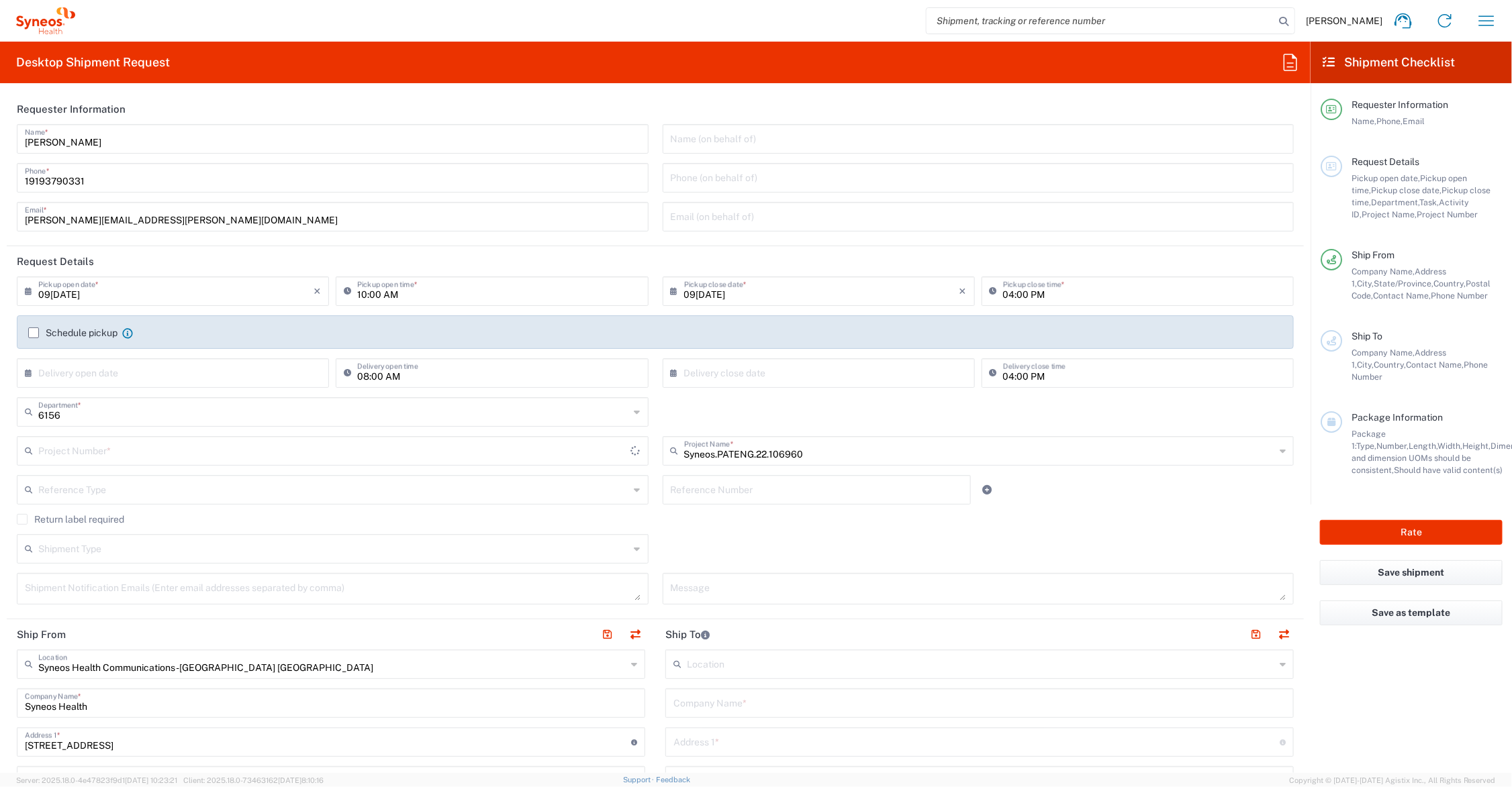
type input "COMM.STUDO.IC.106960"
click at [745, 592] on textarea at bounding box center [979, 589] width 616 height 23
type textarea "SHCS:106960-IND-6016-002"
click at [204, 591] on textarea at bounding box center [333, 589] width 616 height 23
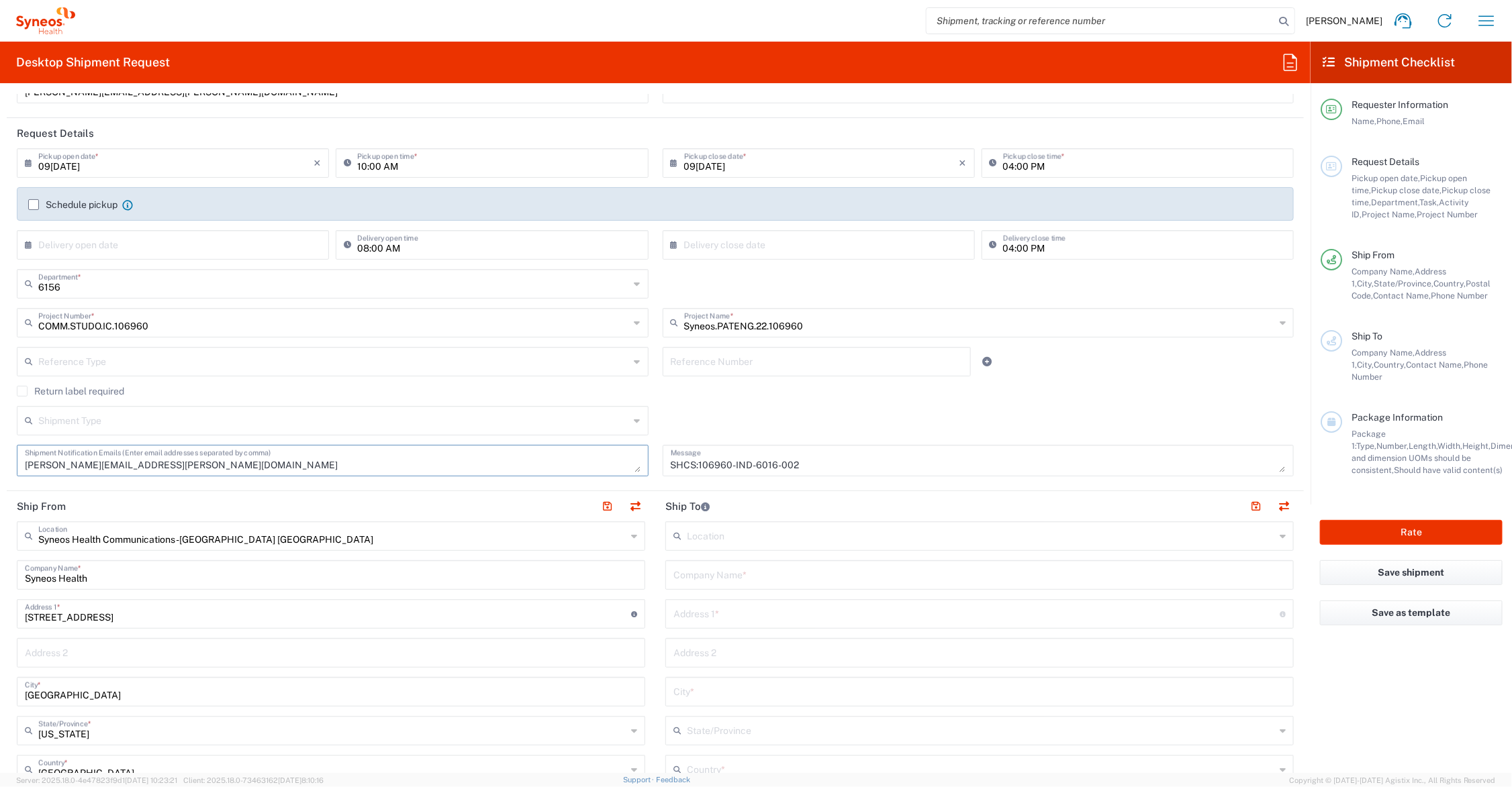
scroll to position [168, 0]
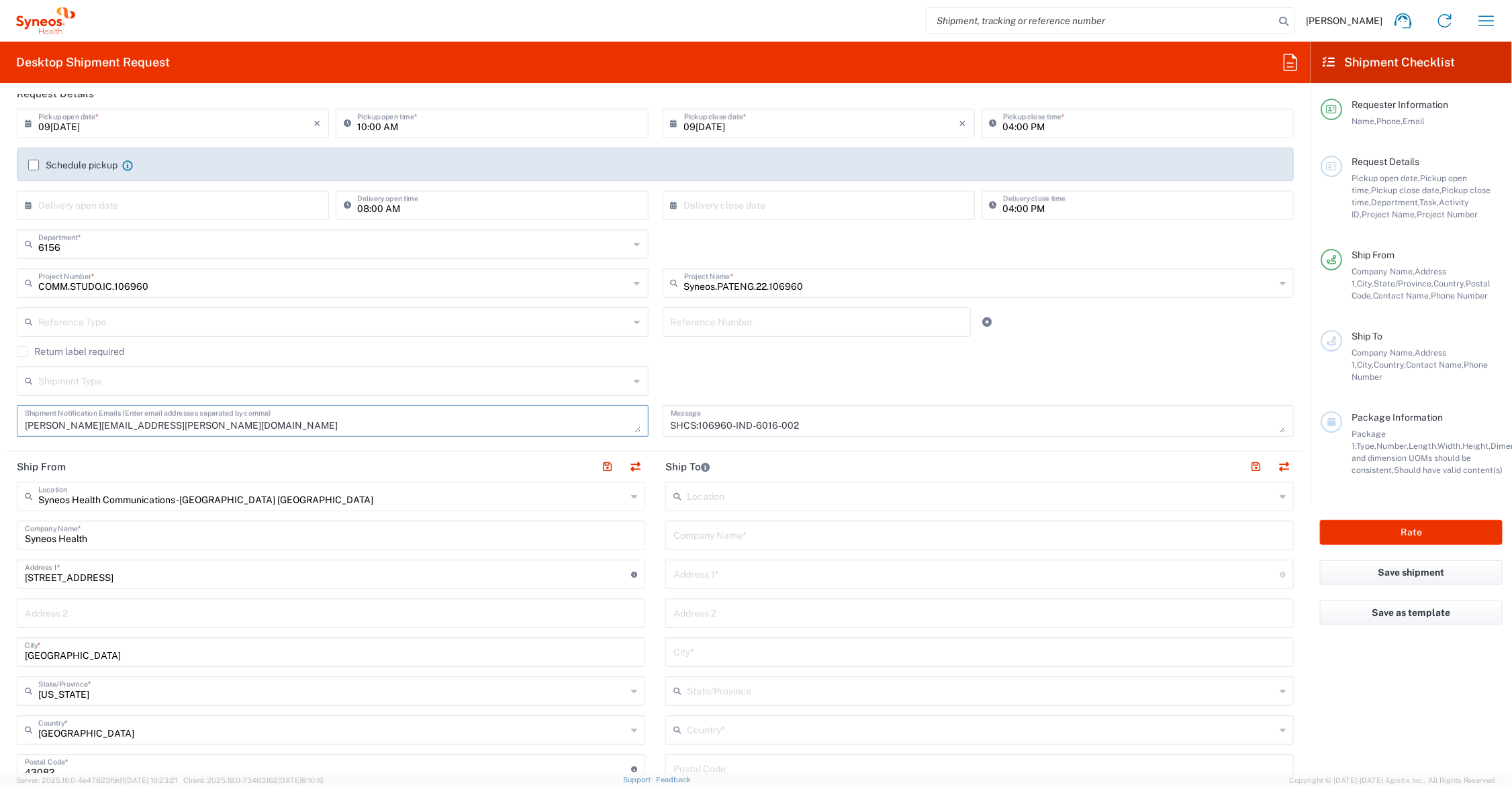
type textarea "[PERSON_NAME][EMAIL_ADDRESS][PERSON_NAME][DOMAIN_NAME]"
click at [804, 534] on input "text" at bounding box center [979, 535] width 612 height 23
type input "S"
type input "C/O Syneos Health - Avon Hospitals"
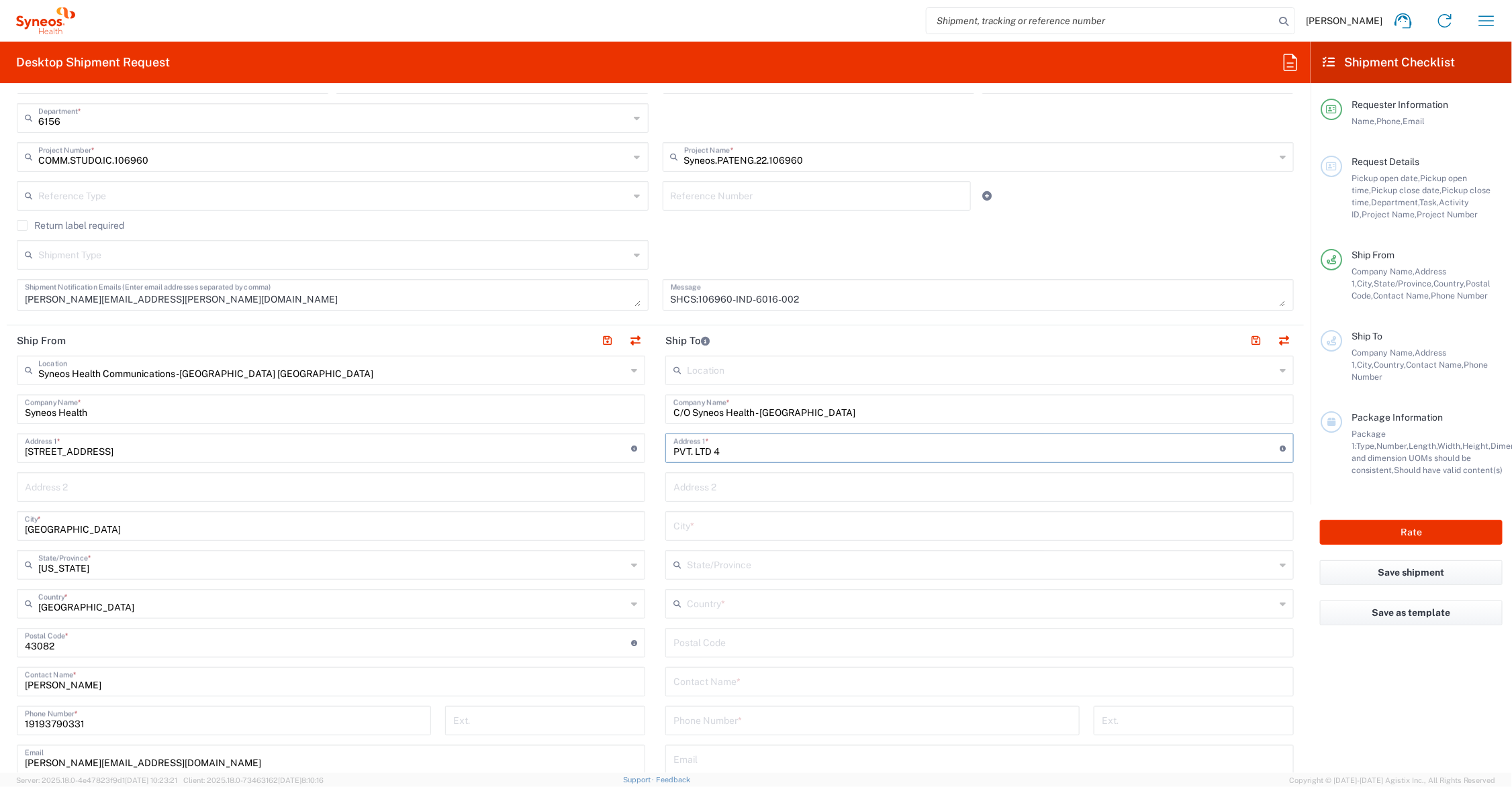
scroll to position [336, 0]
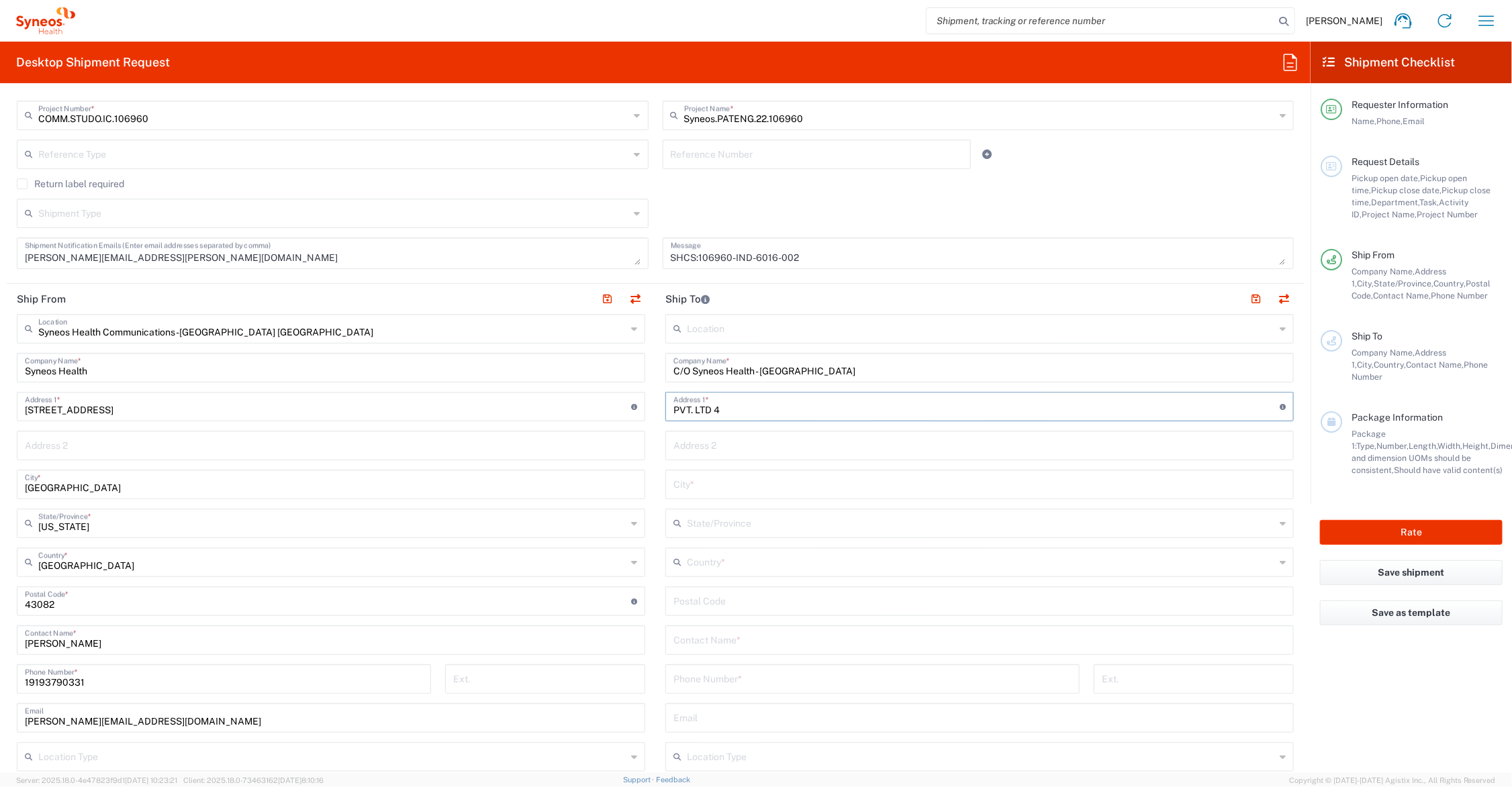
type input "PVT. LTD 4"
click at [762, 639] on input "text" at bounding box center [979, 639] width 612 height 23
type input "Anuj Joshi"
type input "916265890284"
click at [770, 710] on input "text" at bounding box center [979, 717] width 612 height 23
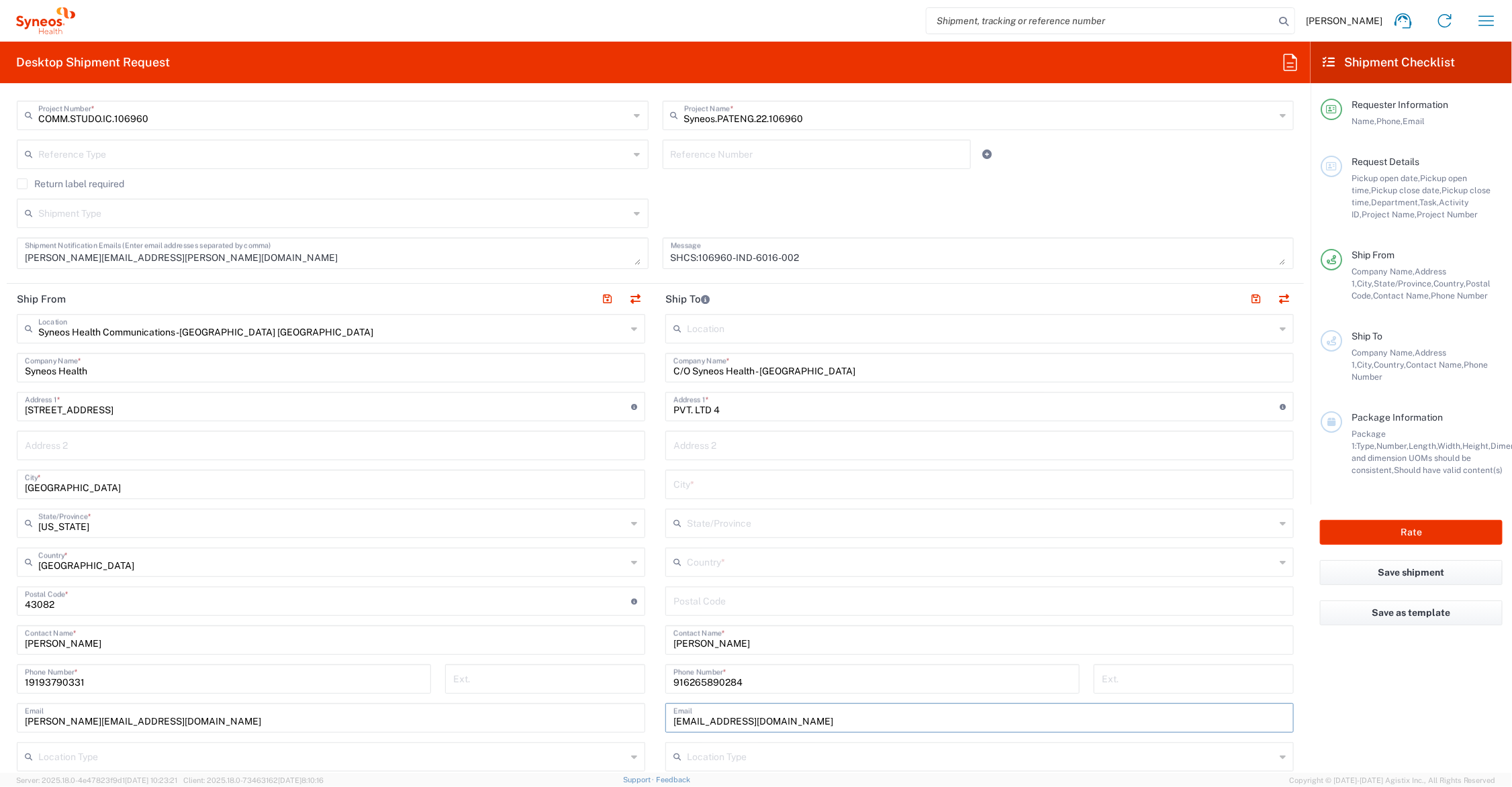
type input "anuj.joshier@gmail.com"
click at [750, 408] on input "PVT. LTD 4" at bounding box center [976, 406] width 607 height 23
drag, startPoint x: 717, startPoint y: 408, endPoint x: 665, endPoint y: 417, distance: 52.8
click at [665, 417] on div "PVT. LTD 4 Address 1 * For cross streets use street names with '&' or 'and' in …" at bounding box center [979, 406] width 629 height 30
click at [841, 371] on input "C/O Syneos Health - Avon Hospitals" at bounding box center [979, 367] width 612 height 23
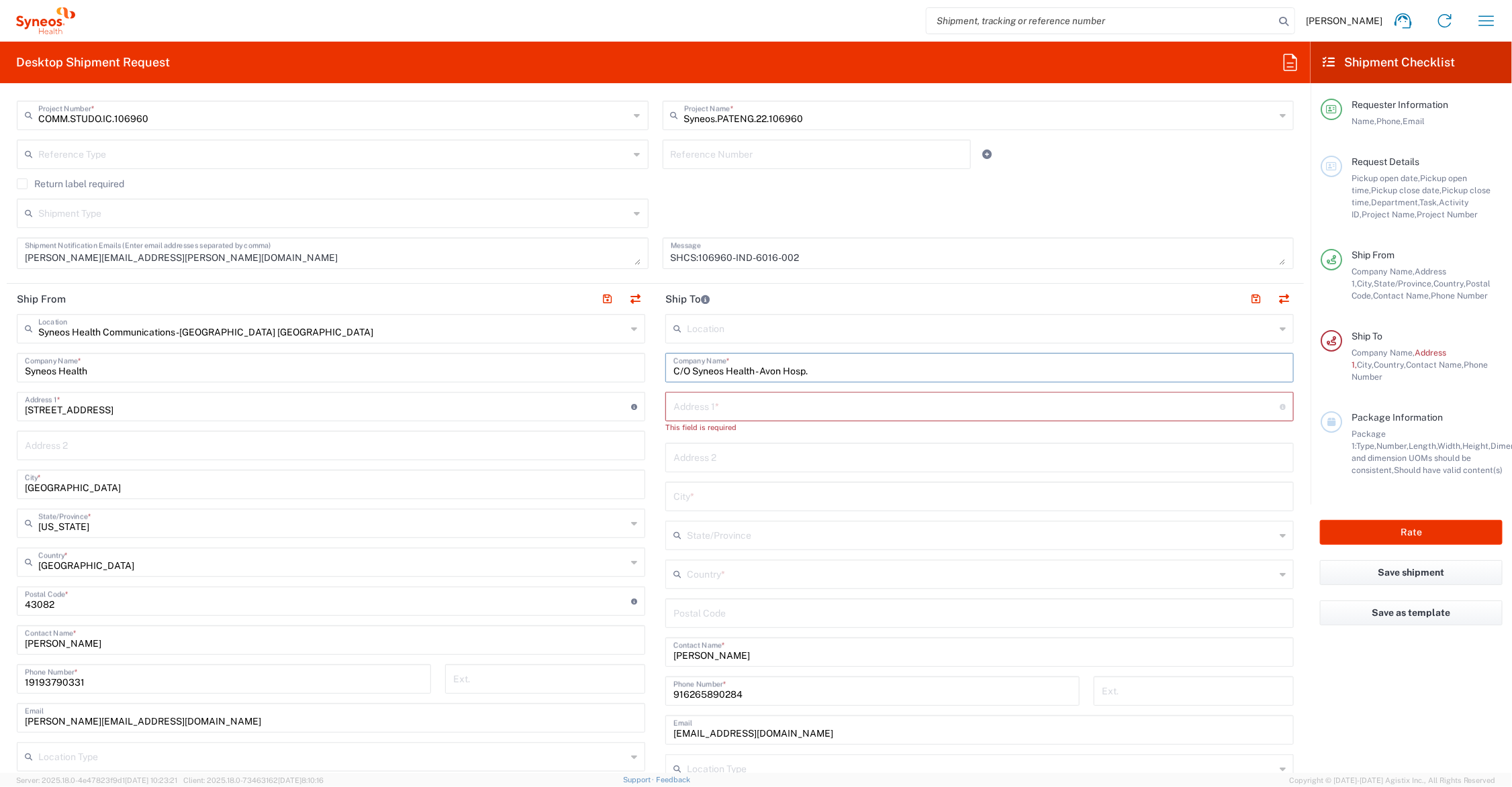
paste input "PVT. LTD 4"
click at [846, 369] on input "C/O Syneos Health - Avon Hosp. PVT. LTD 4" at bounding box center [979, 367] width 612 height 23
click at [825, 371] on input "C/O Syneos Health - Avon Hosp. PVT. Ltd 4" at bounding box center [979, 367] width 612 height 23
type input "C/O Syneos Health - Avon Hosp. Pvt Ltd 4"
click at [812, 406] on input "text" at bounding box center [976, 406] width 607 height 23
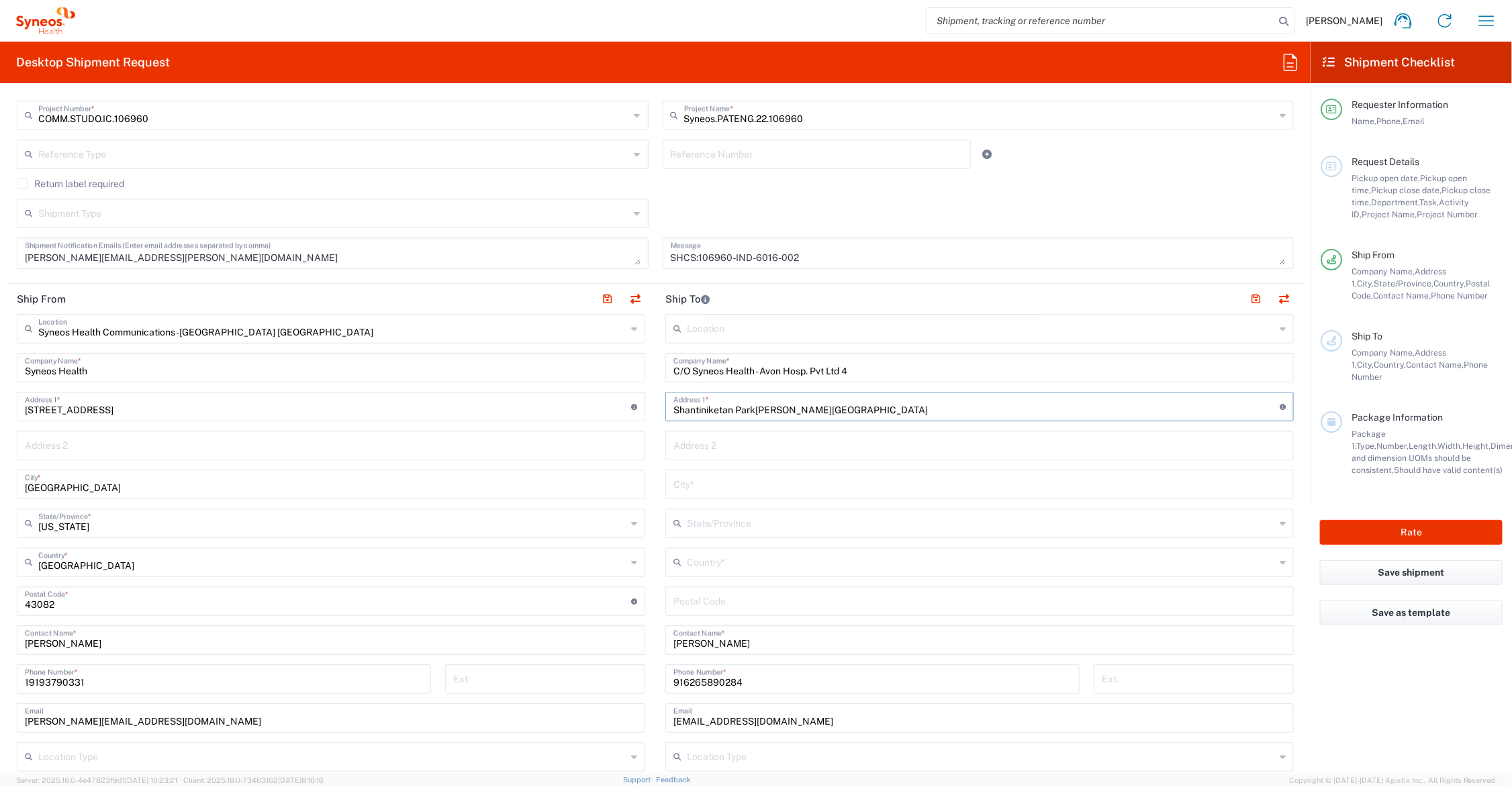
type input "Shantiniketan Park Sardar Patel Colony"
type input "Naranpura, Ahmedabad"
type input "Gujarat"
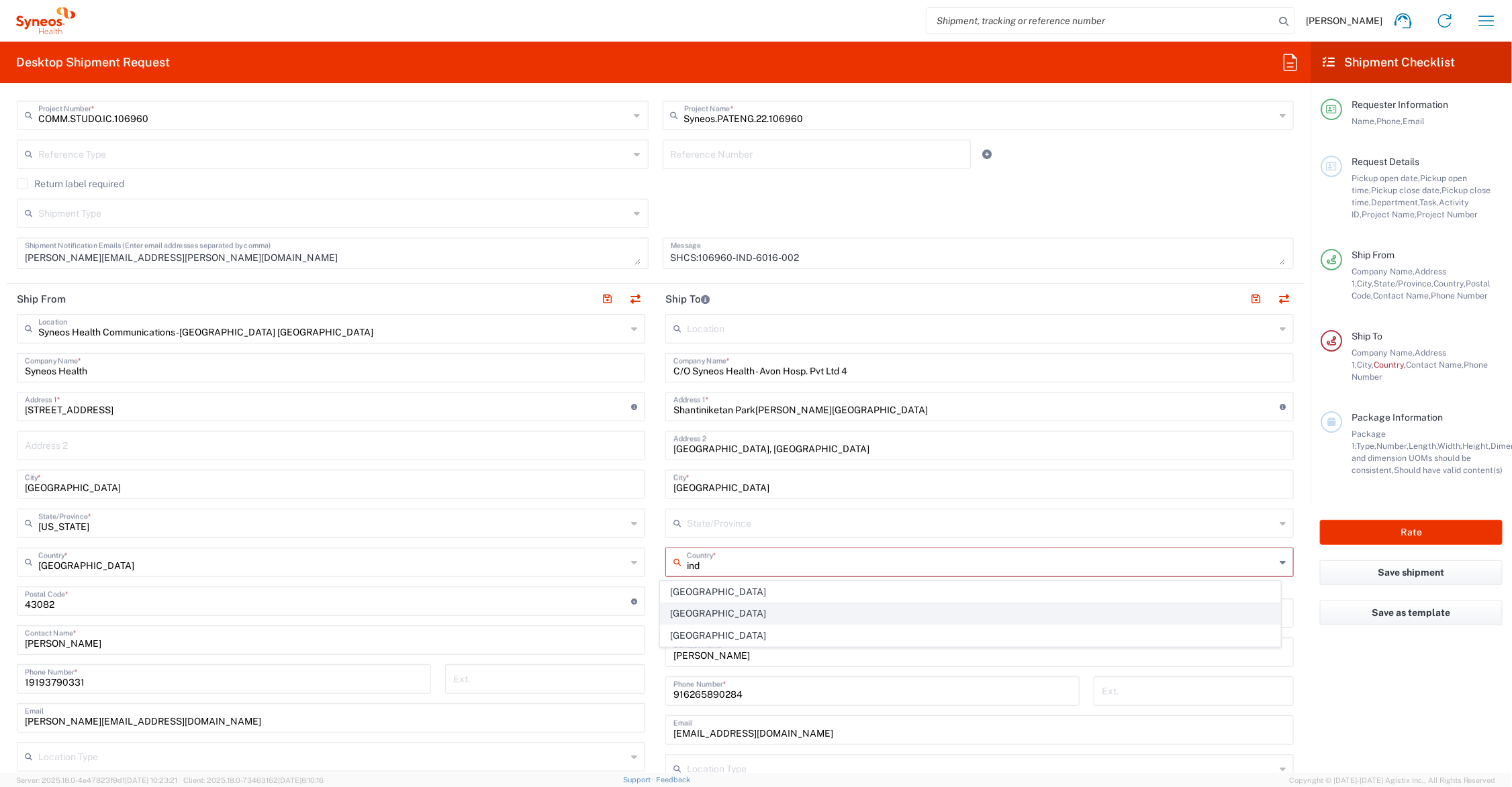
click at [691, 610] on span "[GEOGRAPHIC_DATA]" at bounding box center [970, 614] width 620 height 21
type input "[GEOGRAPHIC_DATA]"
type input "Sender/Shipper"
type input "Delivery Duty Paid"
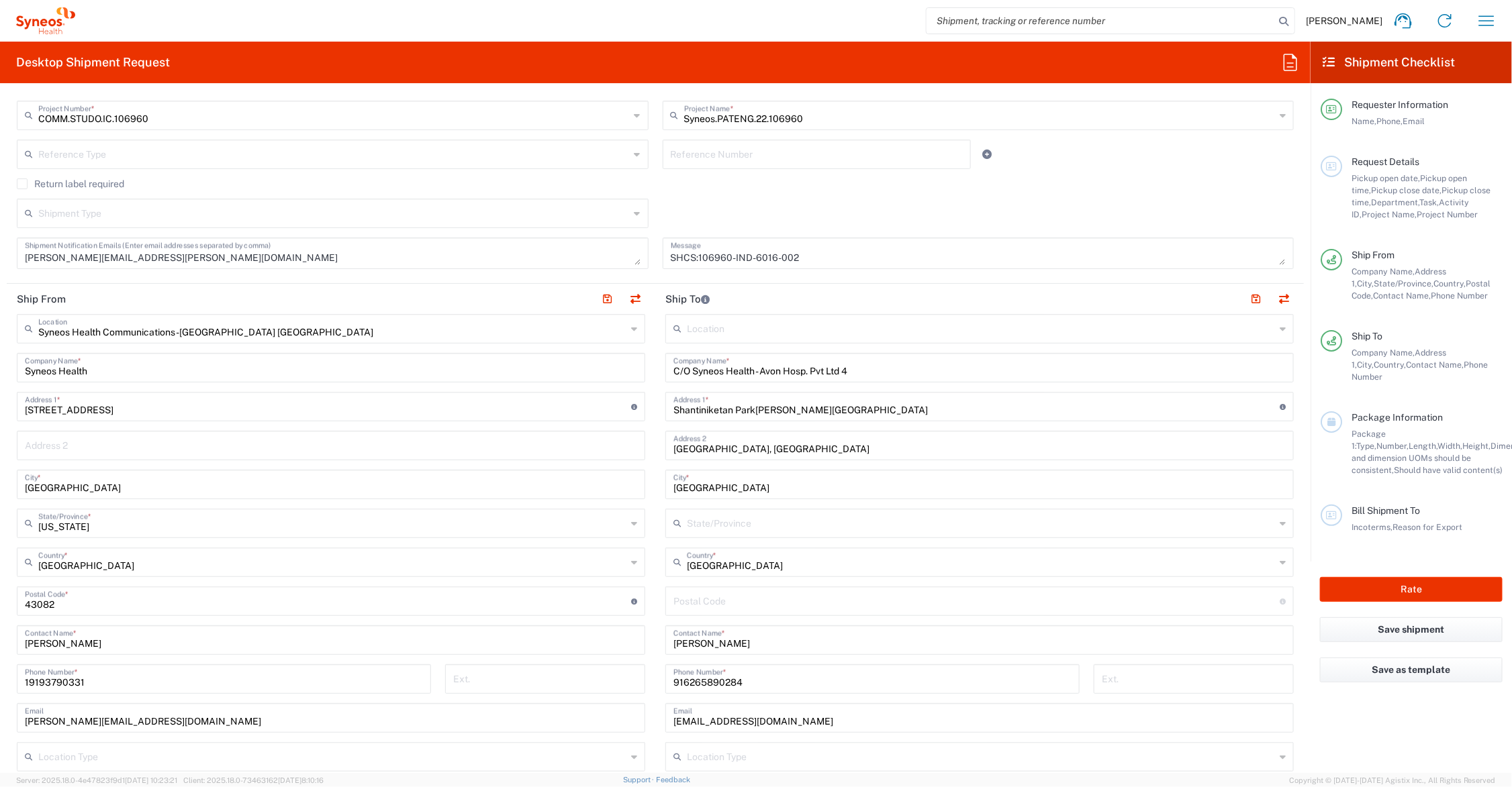
click at [740, 606] on input "undefined" at bounding box center [976, 600] width 607 height 23
type input "380013"
click at [716, 518] on input "text" at bounding box center [981, 522] width 588 height 23
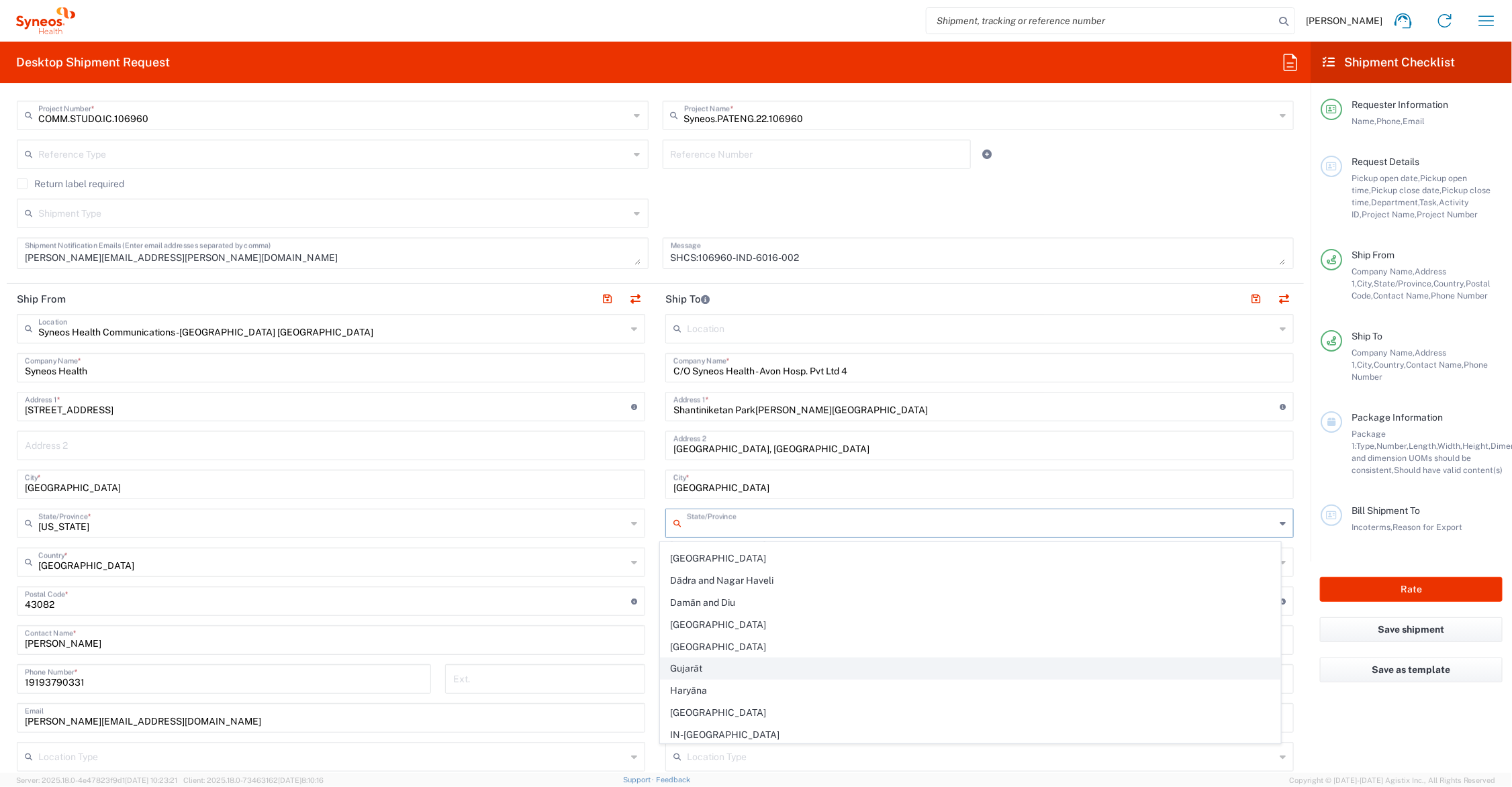
scroll to position [168, 0]
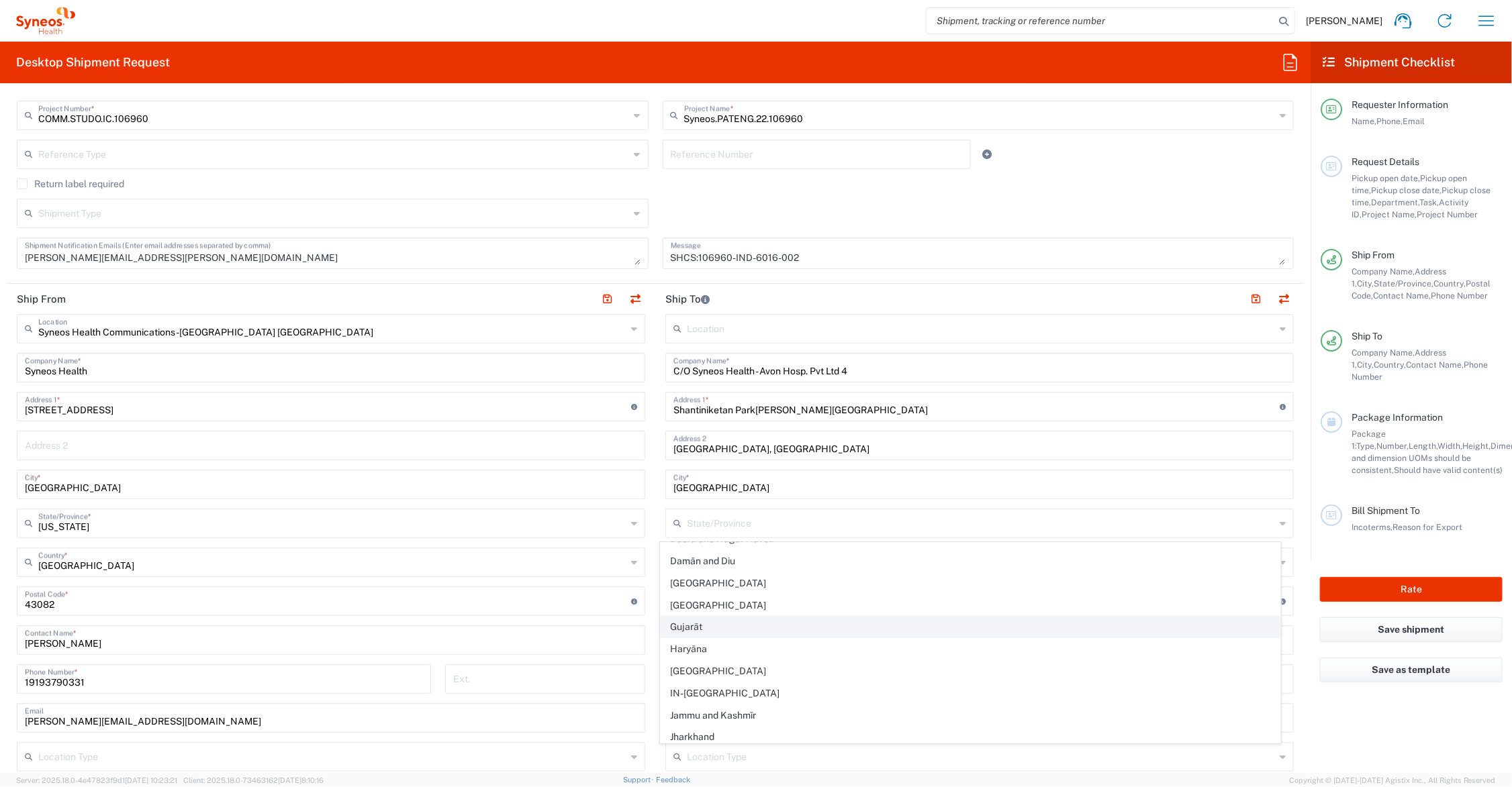
click at [765, 626] on span "Gujarāt" at bounding box center [970, 627] width 620 height 21
type input "Gujarāt"
drag, startPoint x: 722, startPoint y: 488, endPoint x: 638, endPoint y: 486, distance: 84.0
click at [638, 486] on div "Ship From Syneos Health Communications-Westerville OH Location Syneos Health Co…" at bounding box center [656, 584] width 1297 height 599
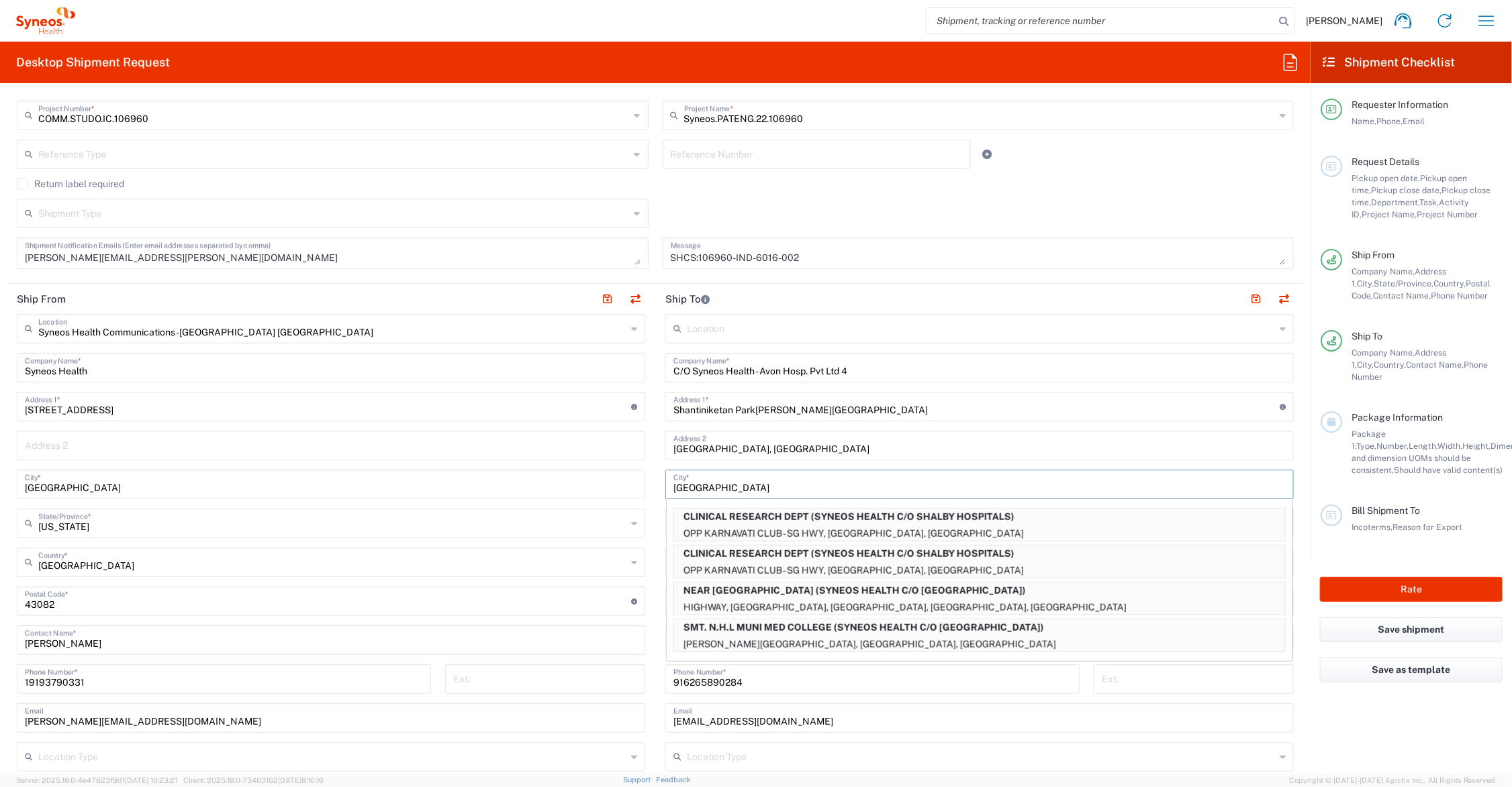
type input "Ahmedabad"
type input "Gujarāt"
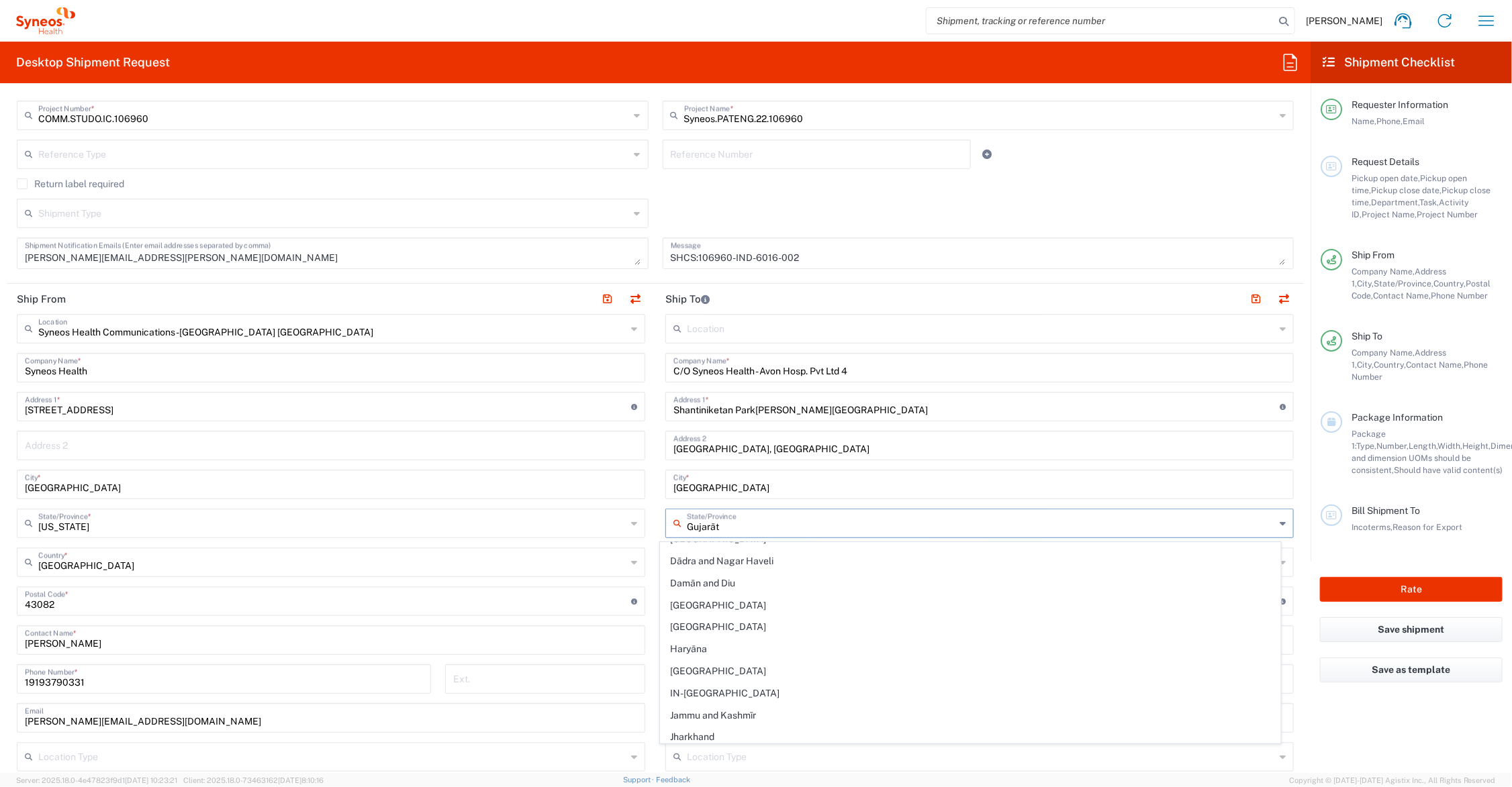
scroll to position [0, 0]
click at [648, 488] on main "Syneos Health Communications-Westerville OH Location Syneos Health Communicatio…" at bounding box center [331, 595] width 649 height 564
click at [781, 448] on input "Naranpura, Ahmedabad" at bounding box center [979, 445] width 612 height 23
type input "Naranpura"
click at [767, 373] on input "C/O Syneos Health - Avon Hosp. Pvt Ltd 4" at bounding box center [979, 367] width 612 height 23
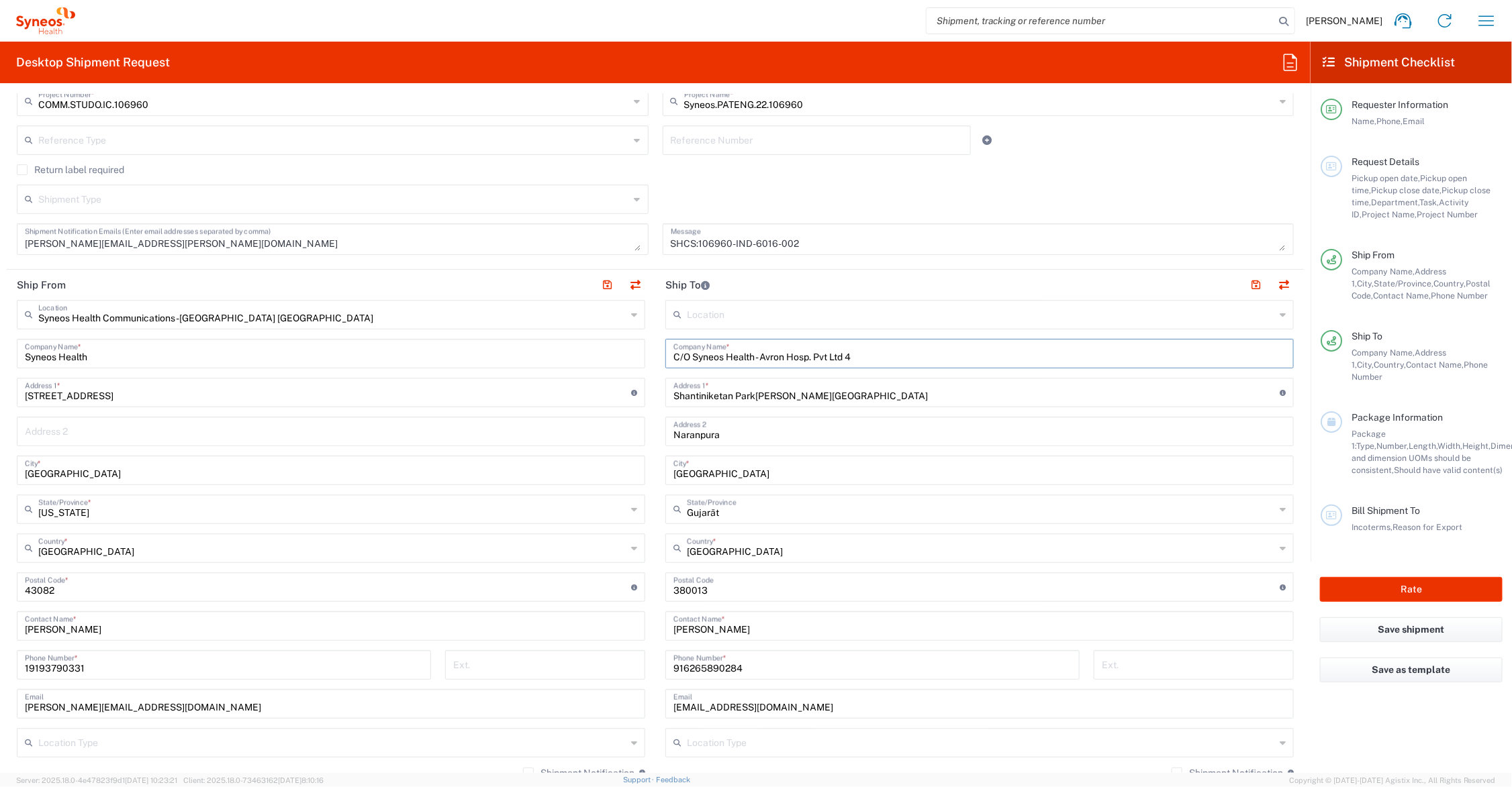
scroll to position [168, 0]
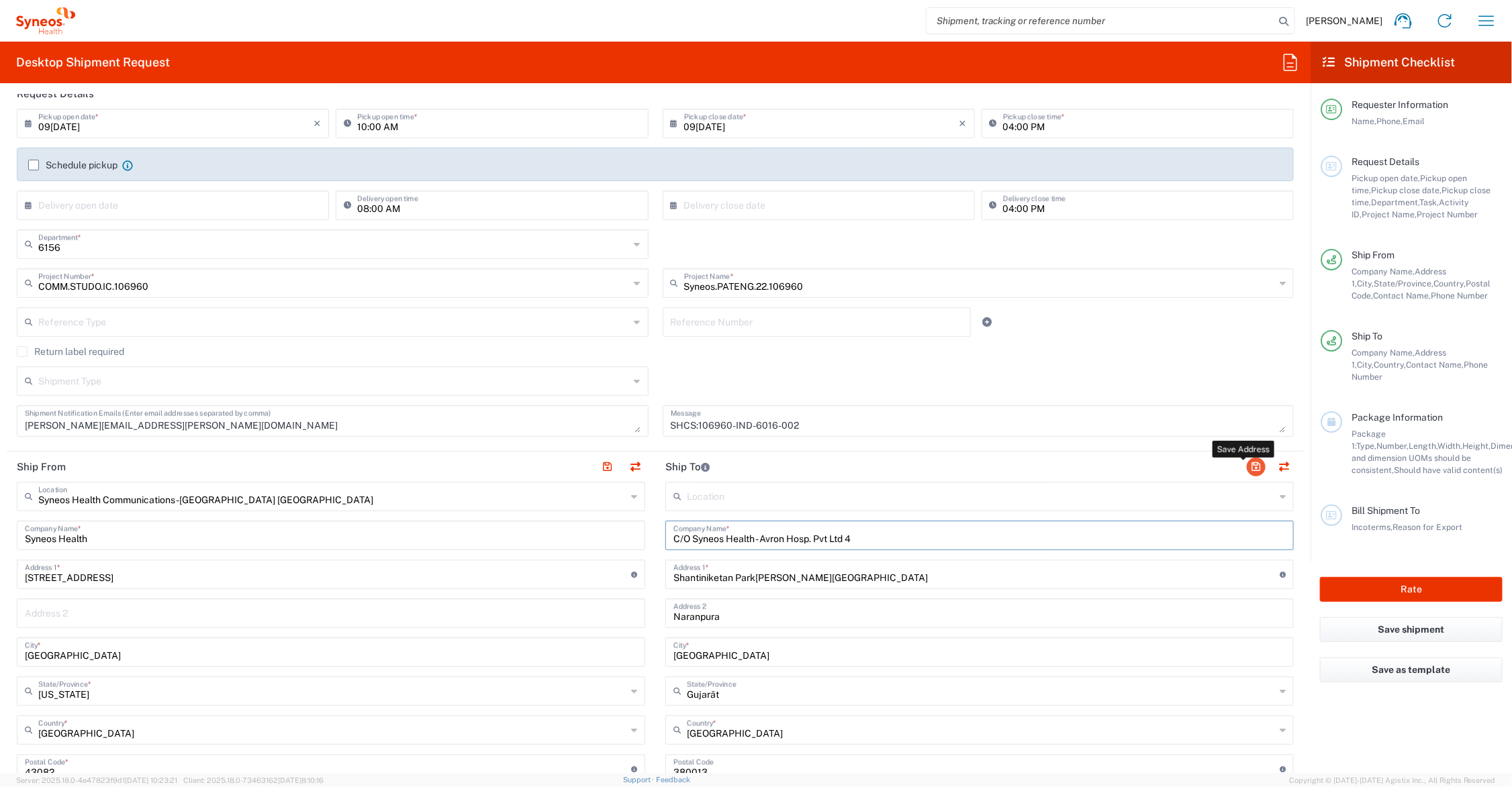
type input "C/O Syneos Health - Avron Hosp. Pvt Ltd 4"
click at [1247, 467] on button "button" at bounding box center [1256, 467] width 19 height 19
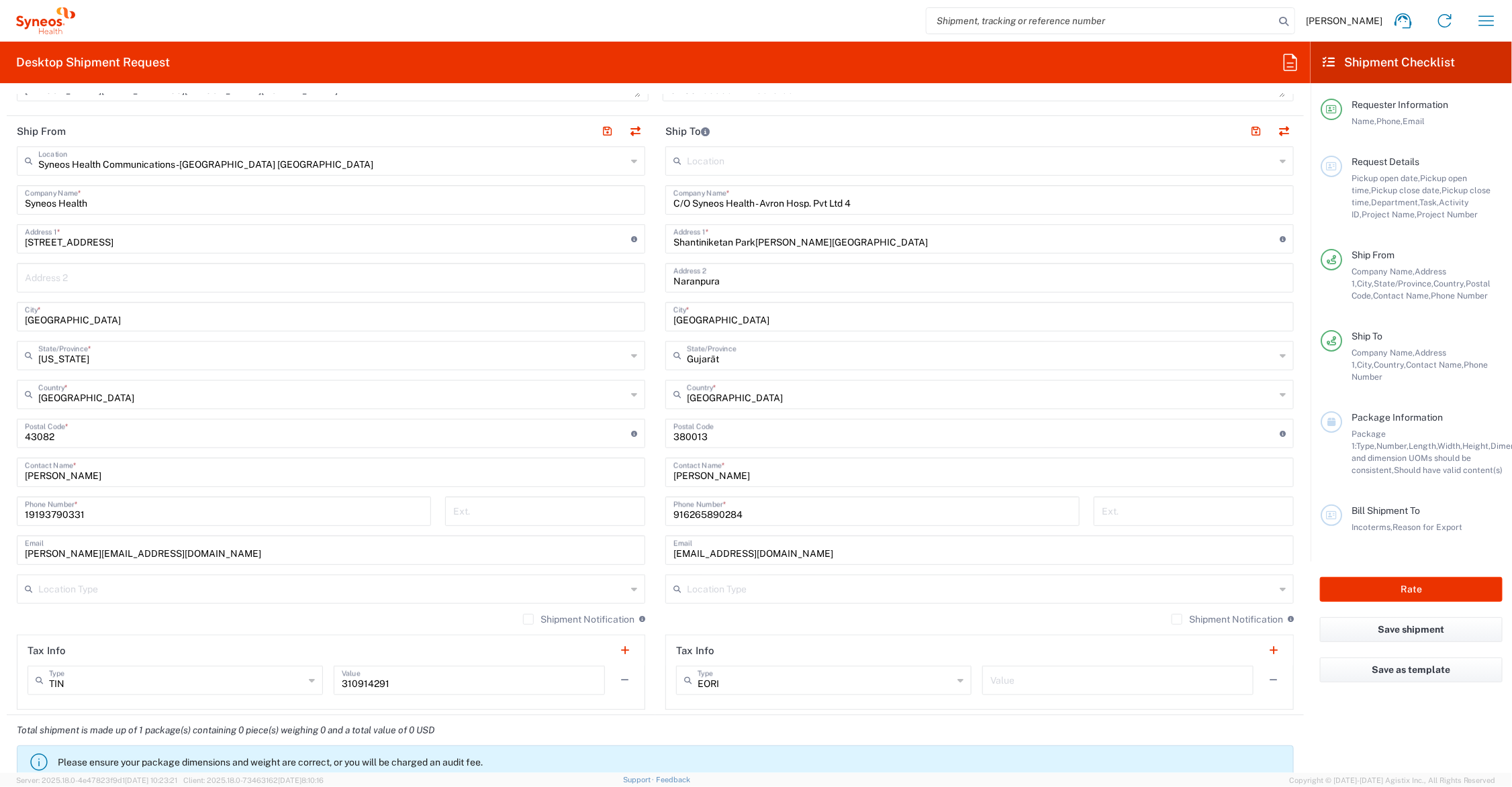
scroll to position [839, 0]
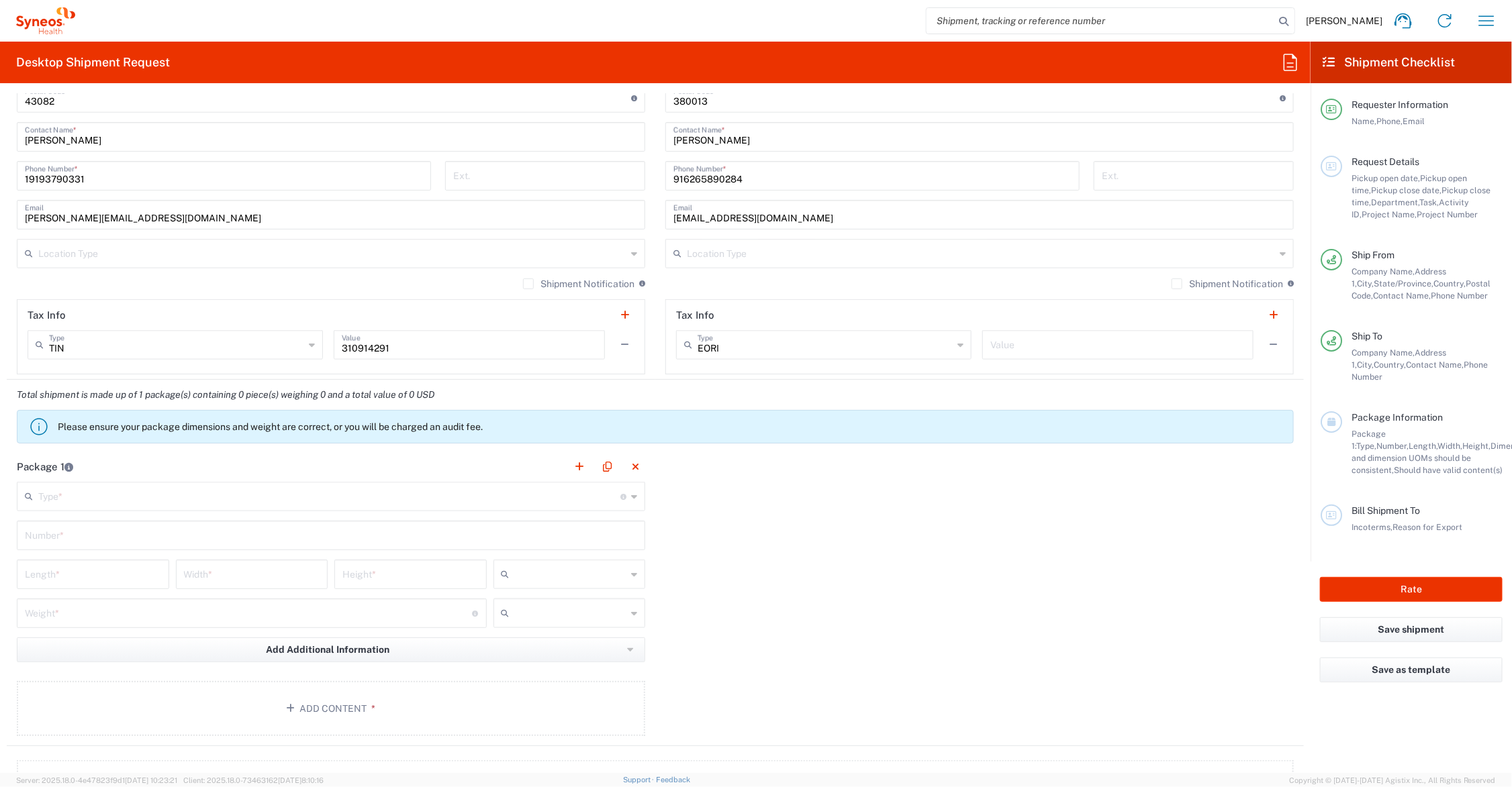
click at [88, 498] on input "text" at bounding box center [329, 496] width 582 height 23
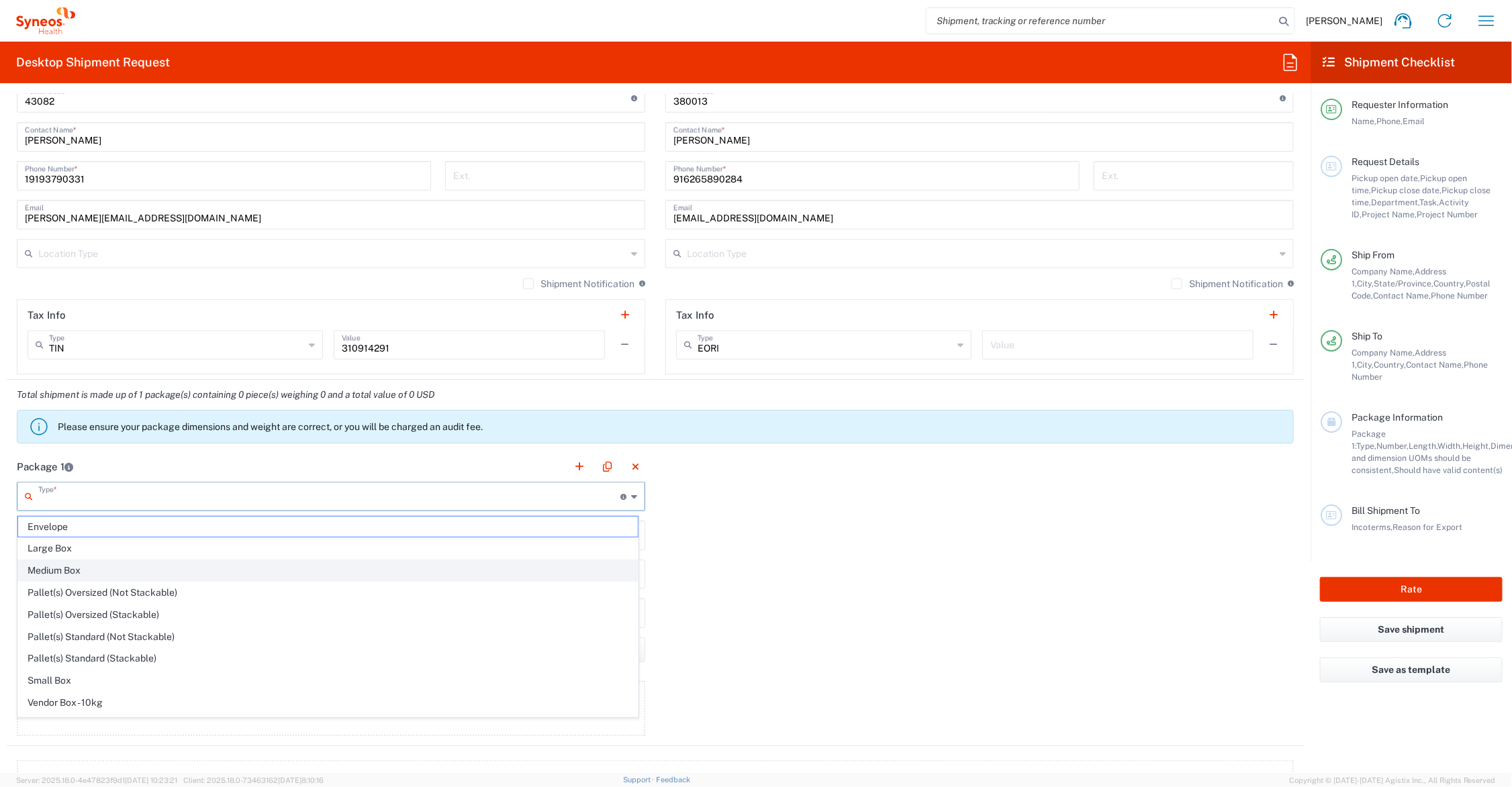
click at [81, 568] on span "Medium Box" at bounding box center [328, 570] width 620 height 21
type input "Medium Box"
type input "13"
type input "11.5"
type input "2.5"
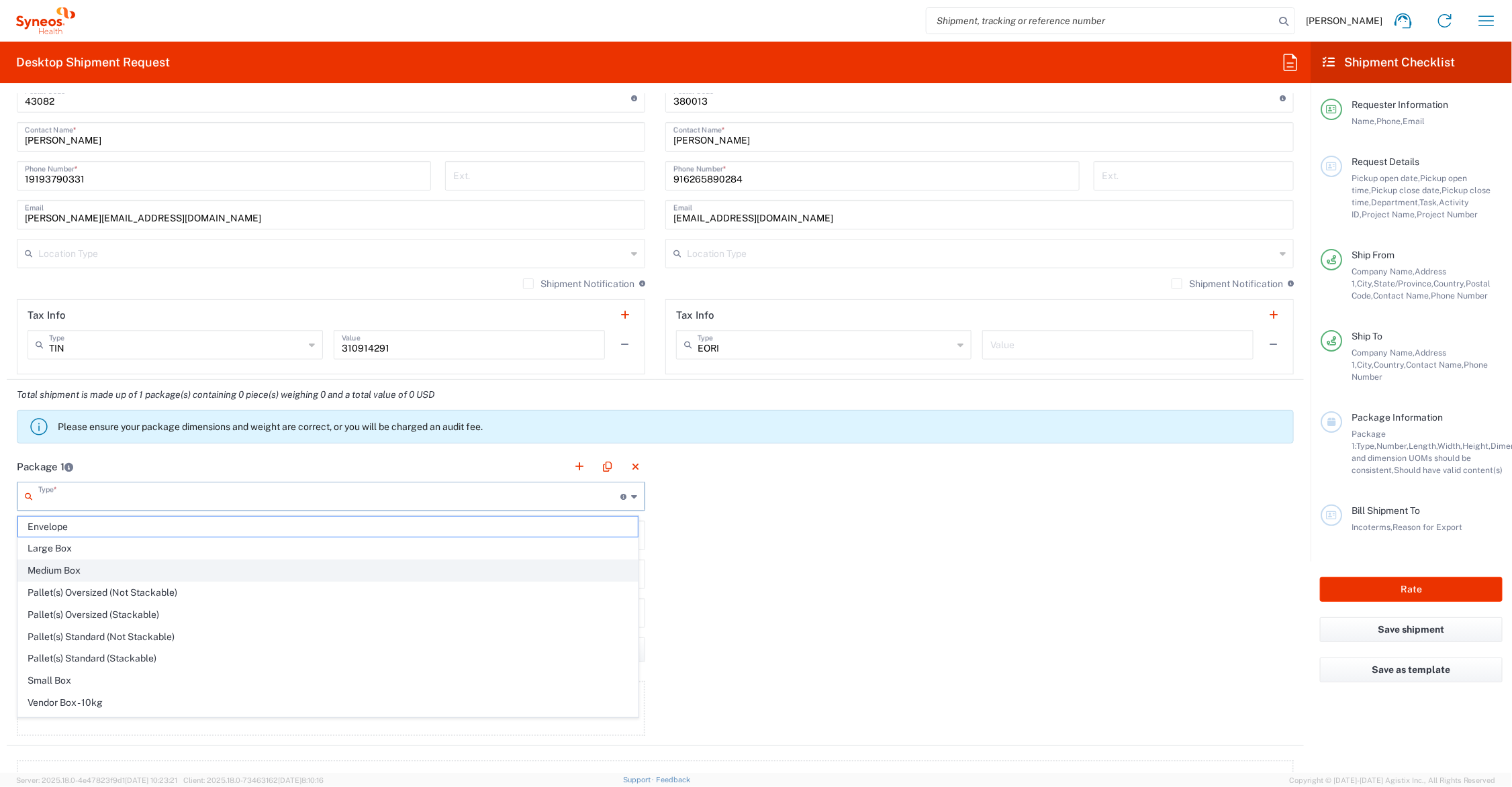
type input "in"
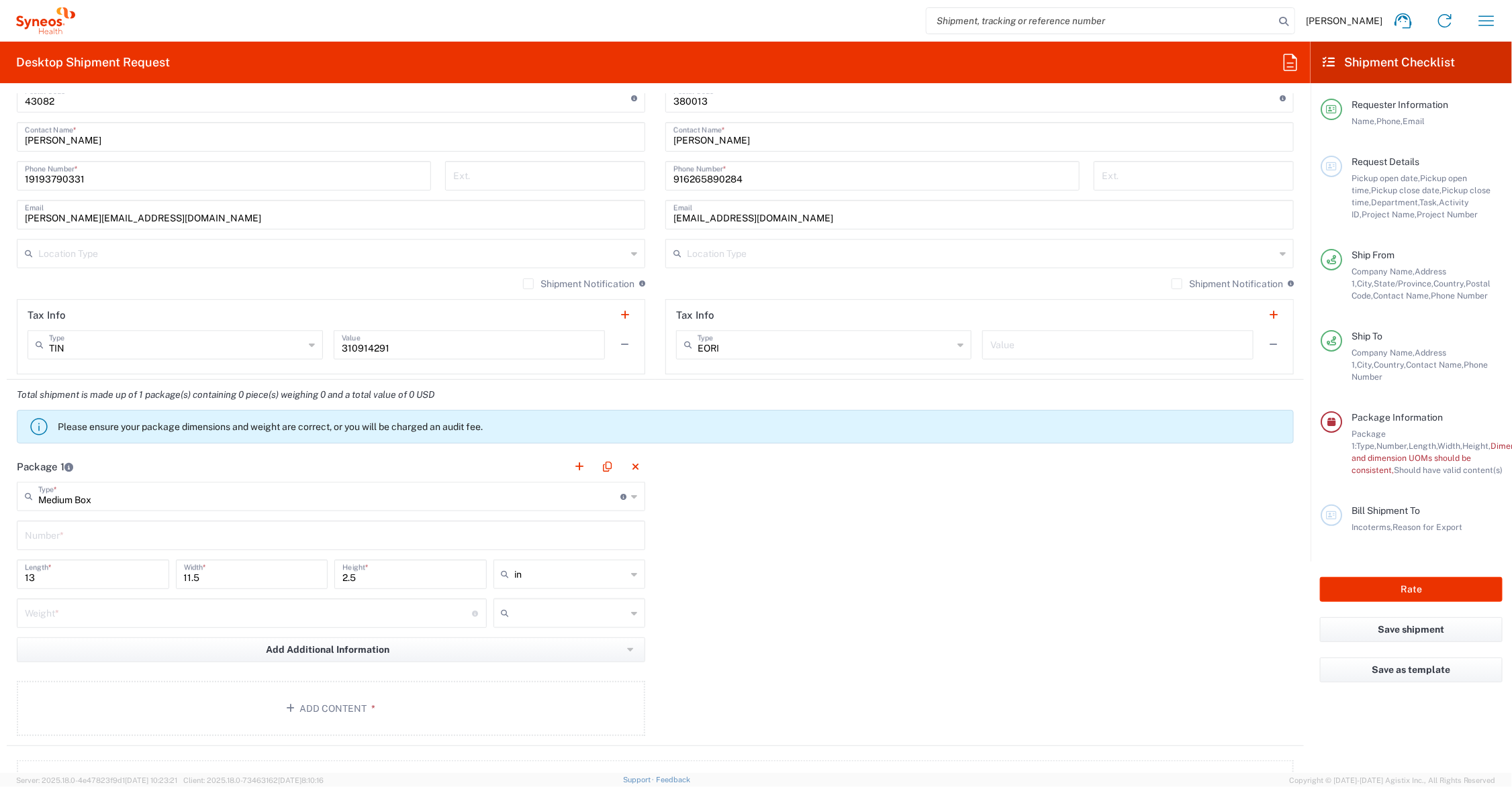
click at [81, 534] on input "text" at bounding box center [331, 535] width 612 height 23
type input "1"
click at [86, 614] on input "number" at bounding box center [248, 612] width 448 height 23
type input "6"
click at [329, 699] on button "Add Content *" at bounding box center [331, 709] width 629 height 55
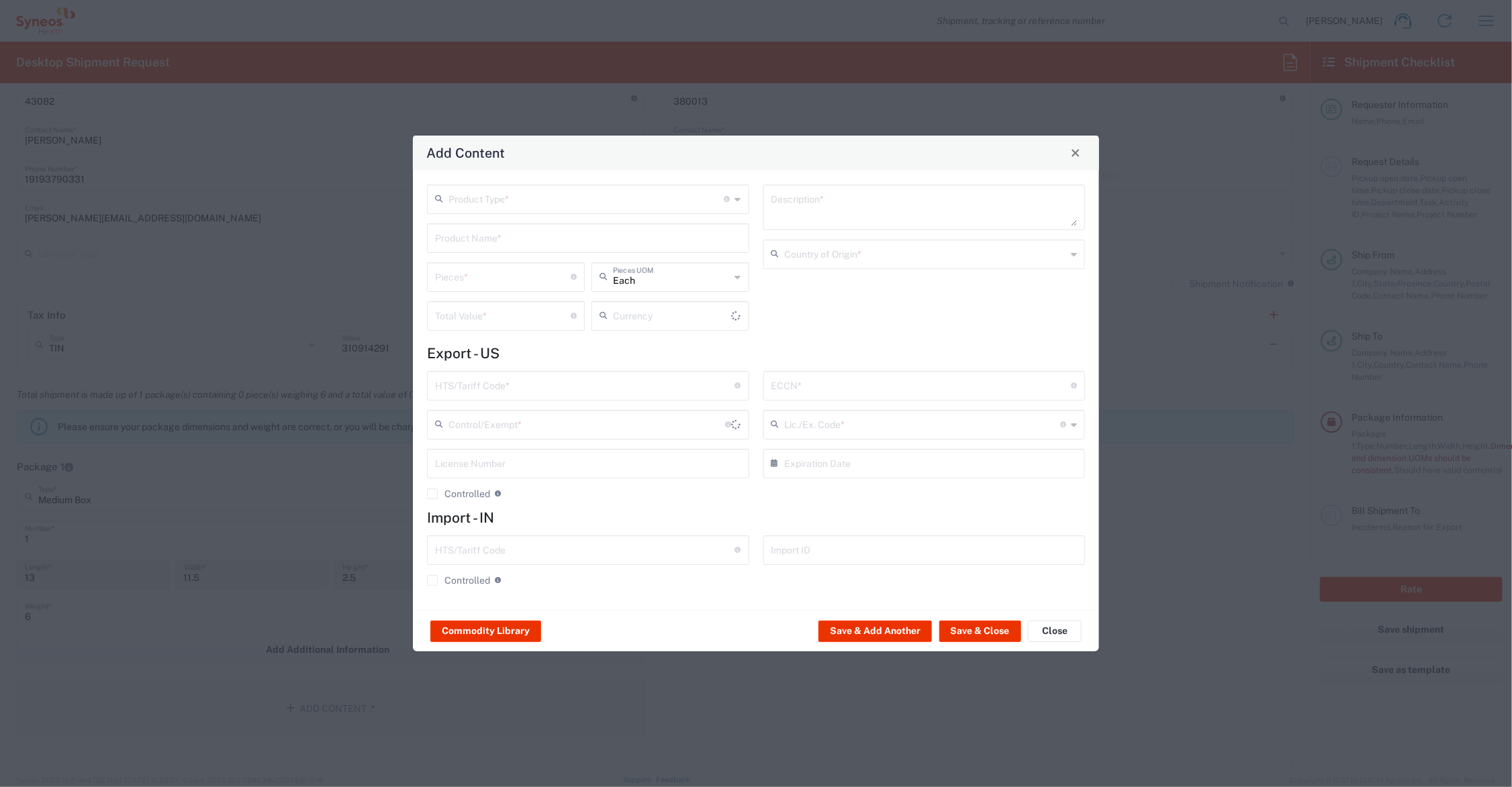
type input "US Dollar"
click at [490, 239] on input "text" at bounding box center [589, 237] width 306 height 23
click at [507, 262] on div "I/E CARDS 5X7'; 2 SHEETS PRINTED LAMINATED PAPER" at bounding box center [588, 270] width 320 height 23
type input "I/E CARDS 5X7'; 2 SHEETS PRINTED LAMINATED PAPER"
type input "1"
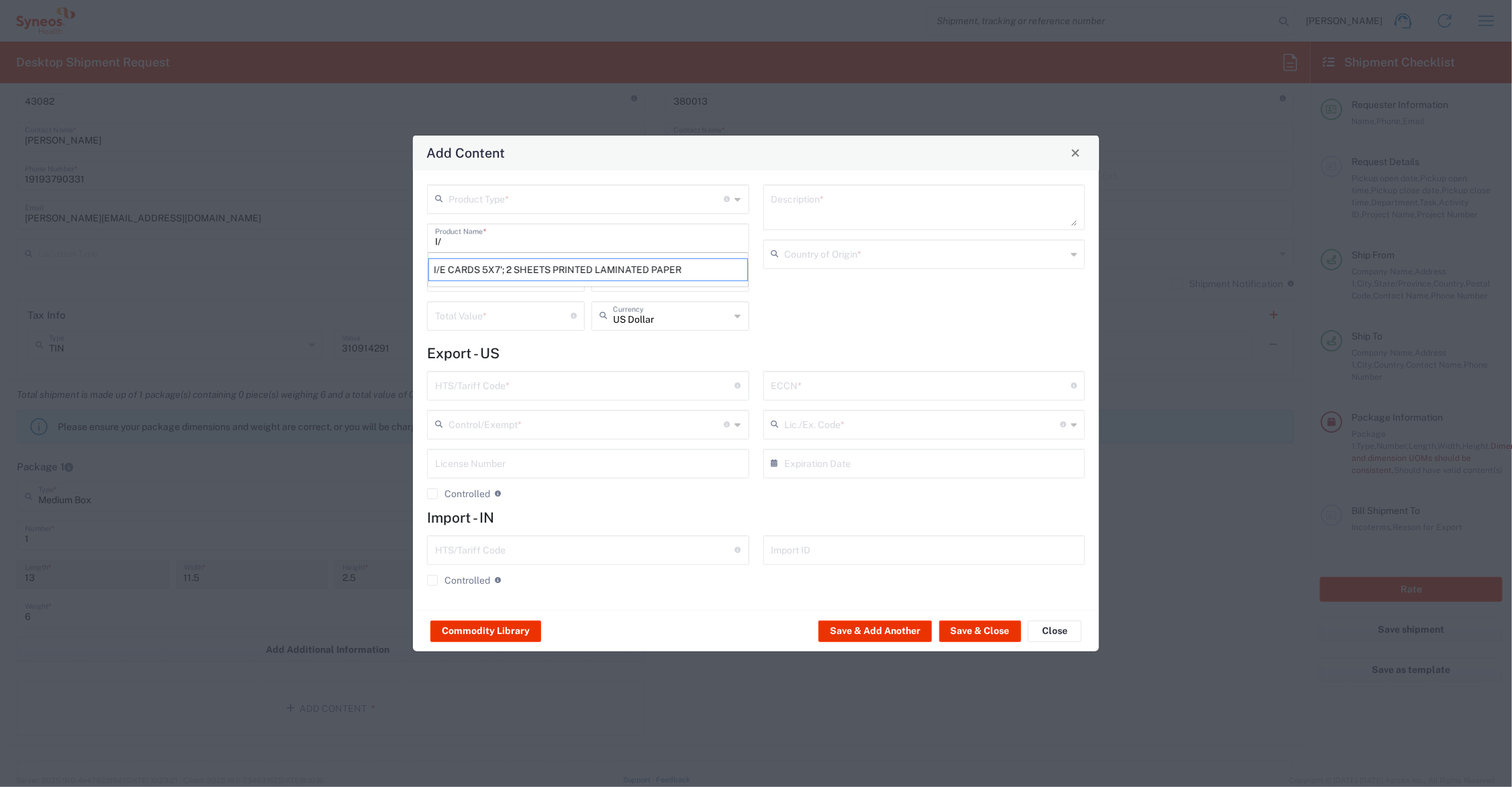
type textarea "I/E CARDS 5X7'; 2 SHEETS PRINTED LAMINATED PAPER"
type input "United States"
type input "4911.99.8000"
type input "BIS"
type input "EAR99"
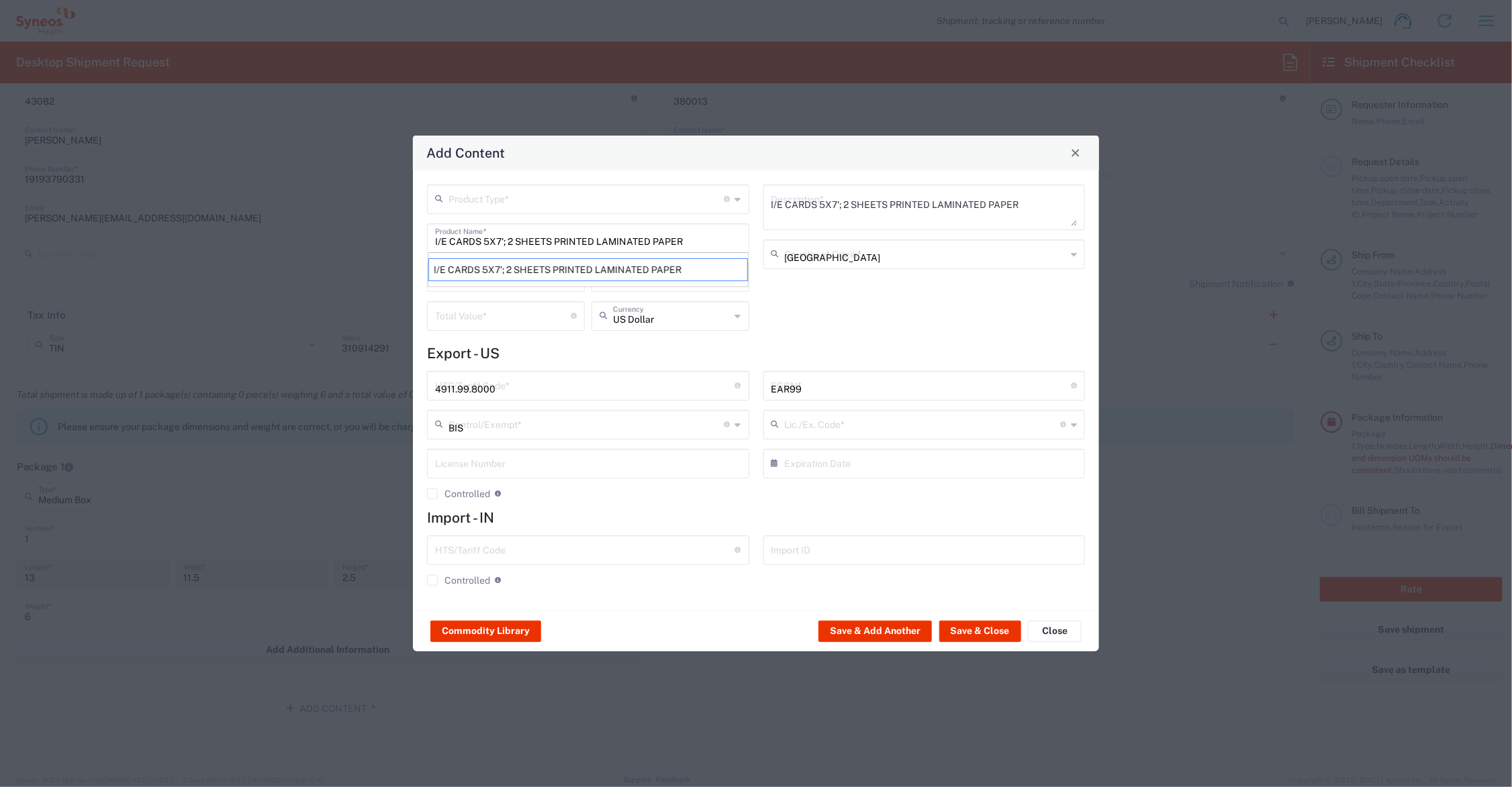
type input "NLR - No License Required"
drag, startPoint x: 457, startPoint y: 277, endPoint x: 411, endPoint y: 270, distance: 46.5
click at [415, 272] on div "Product Type * Document: Paper document generated internally by Syneos, a clien…" at bounding box center [756, 390] width 686 height 439
type input "3"
click at [459, 313] on input "number" at bounding box center [503, 315] width 136 height 23
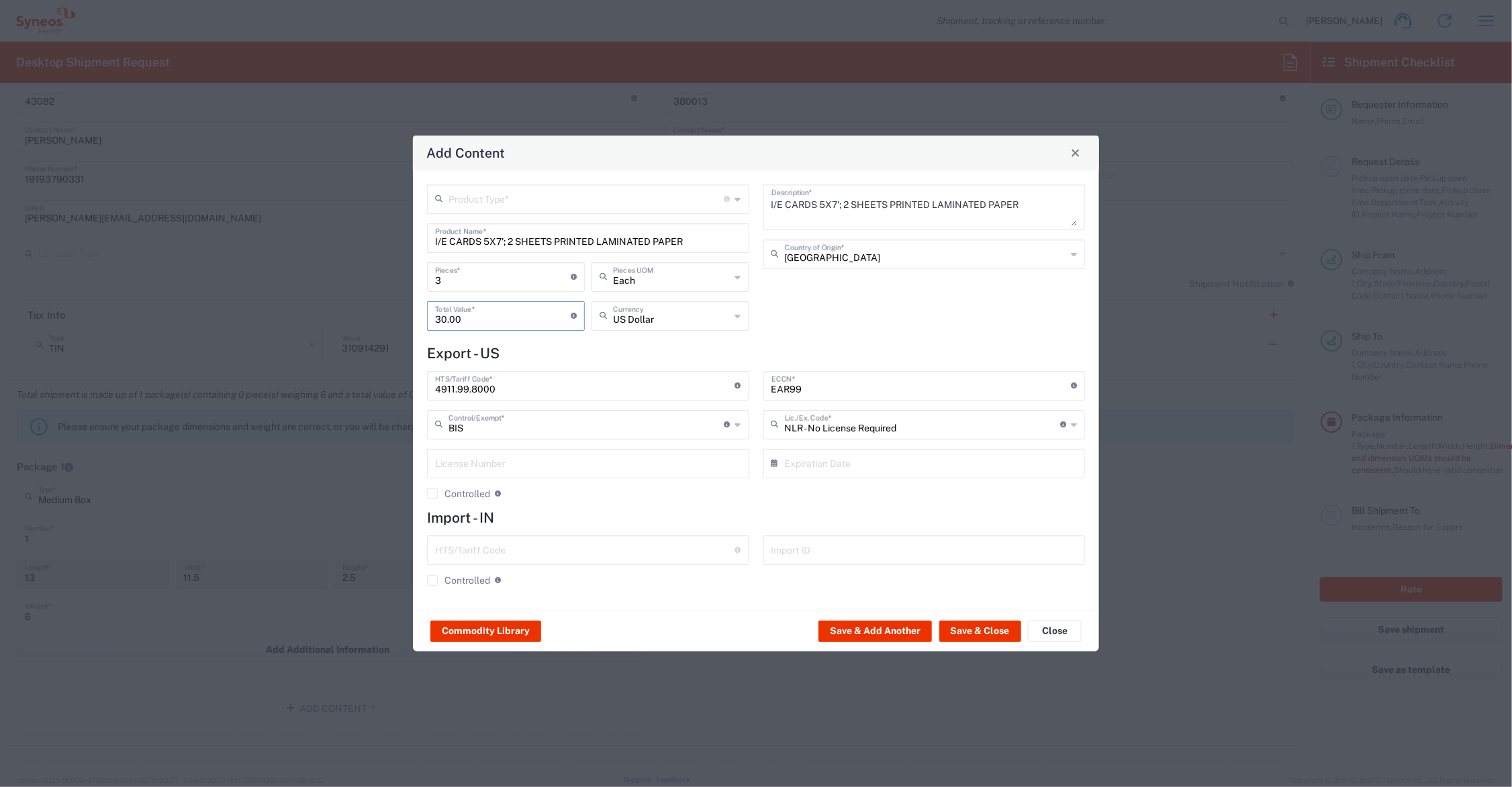
type input "30.00"
click at [484, 196] on input "text" at bounding box center [587, 199] width 276 height 23
click at [480, 249] on span "General Commodity" at bounding box center [589, 250] width 319 height 21
type input "General Commodity"
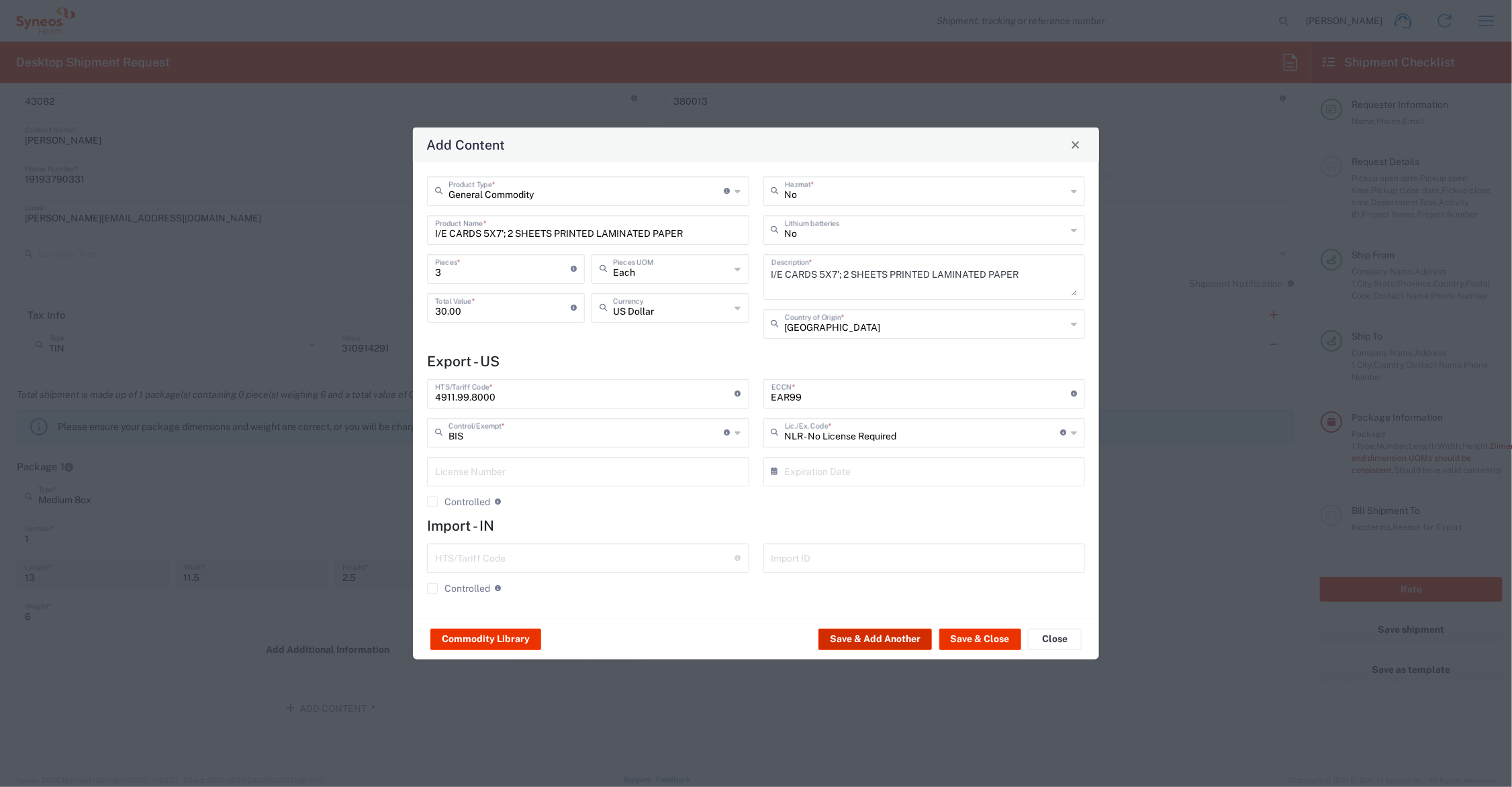
click at [882, 639] on button "Save & Add Another" at bounding box center [875, 639] width 113 height 21
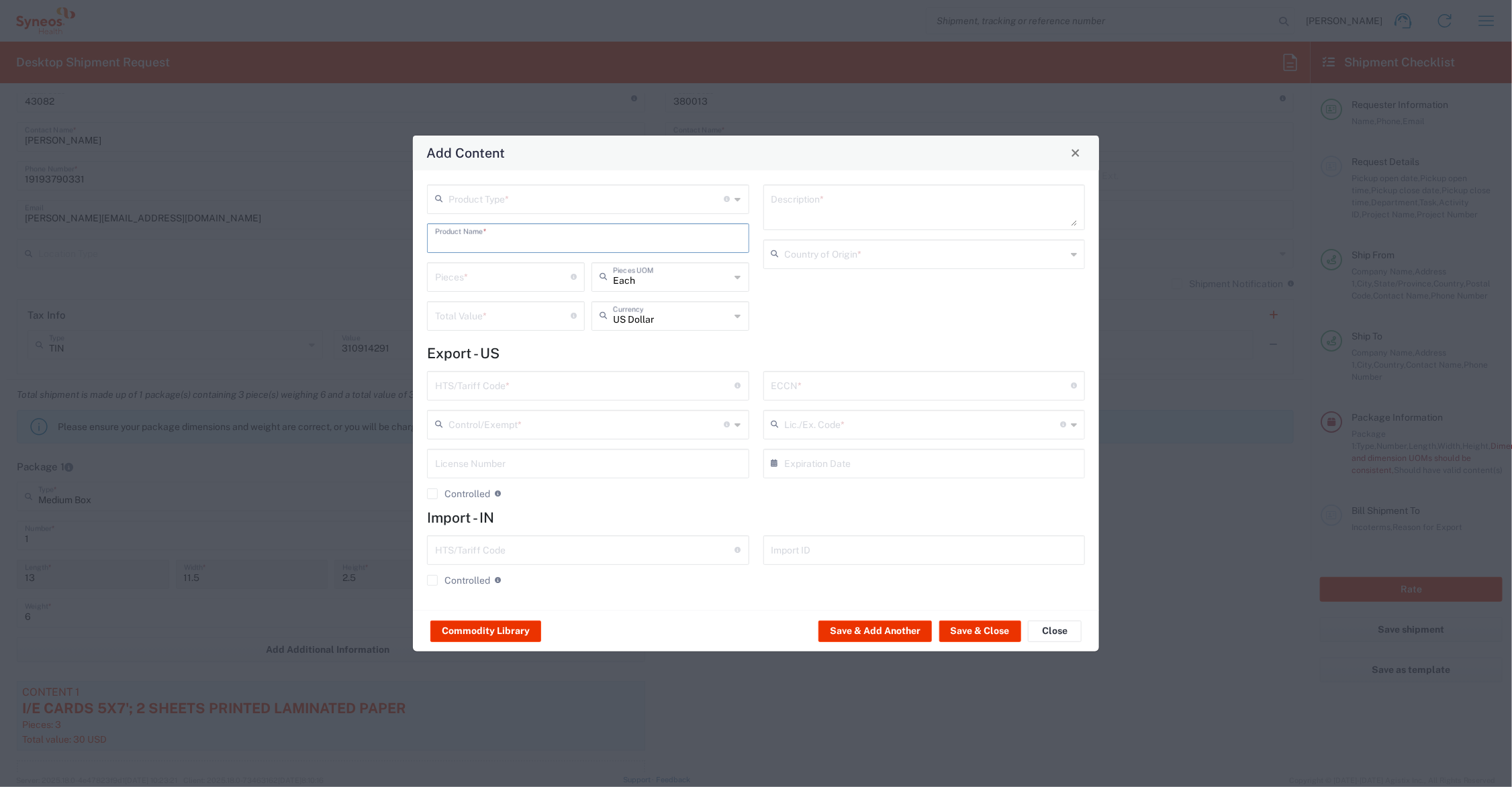
click at [514, 235] on input "text" at bounding box center [589, 237] width 306 height 23
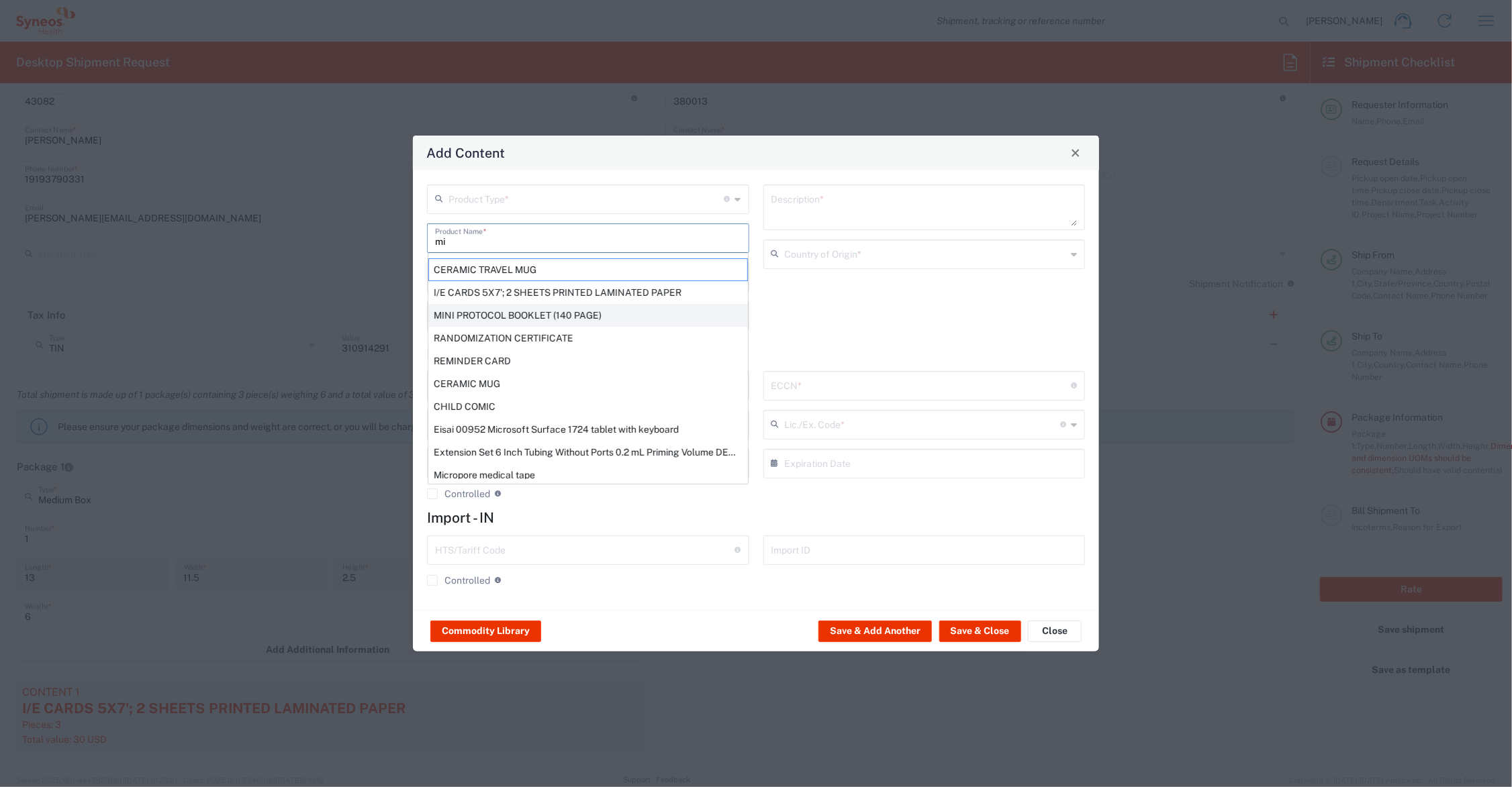
click at [519, 311] on div "MINI PROTOCOL BOOKLET (140 PAGE)" at bounding box center [588, 315] width 320 height 23
type input "MINI PROTOCOL BOOKLET (140 PAGE)"
type input "1"
type textarea "6'x7', PRINTED LAMINATED PAPER"
type input "[GEOGRAPHIC_DATA]"
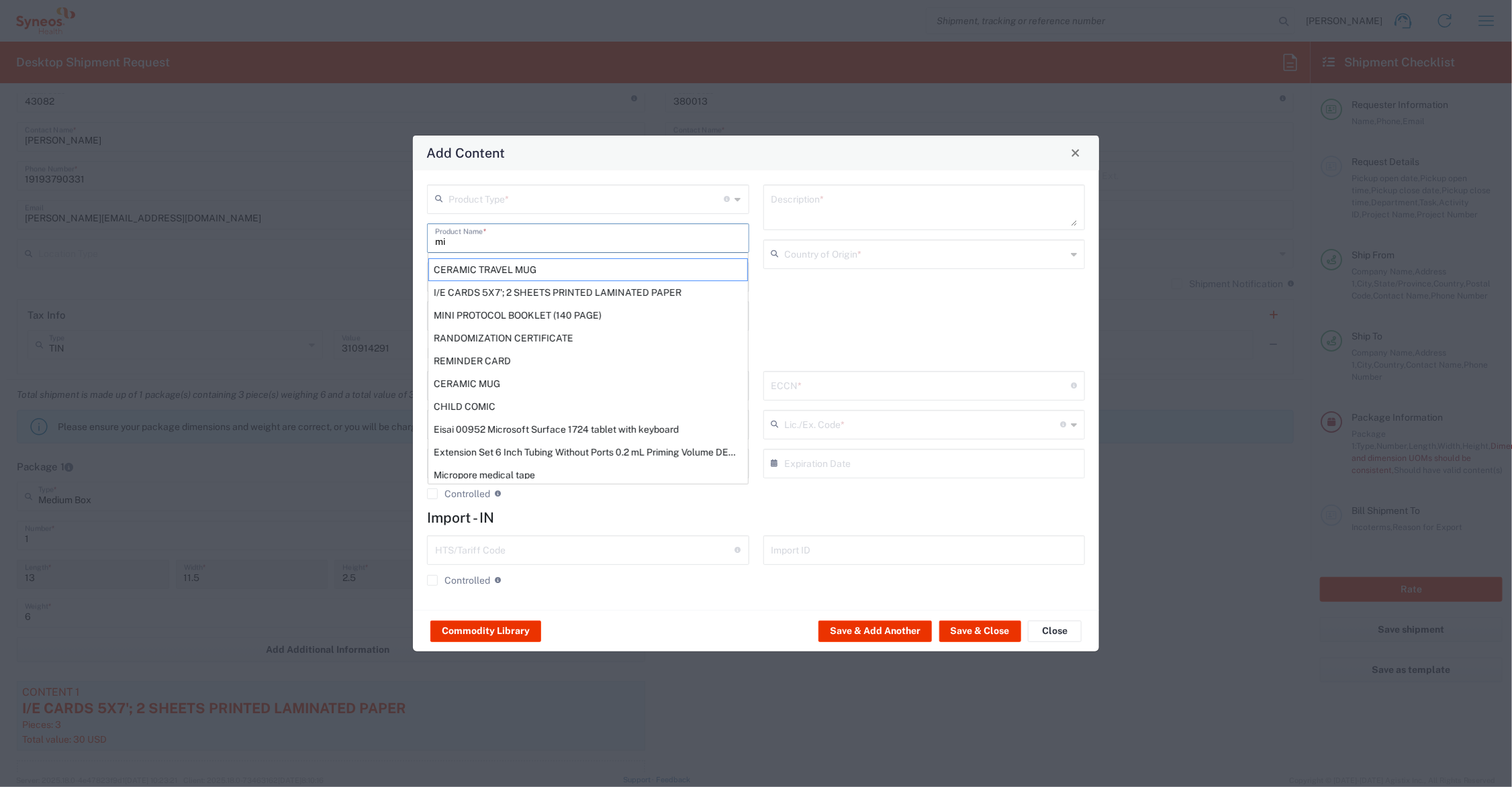
type input "4901.99.0050"
type input "BIS"
type input "EAR99"
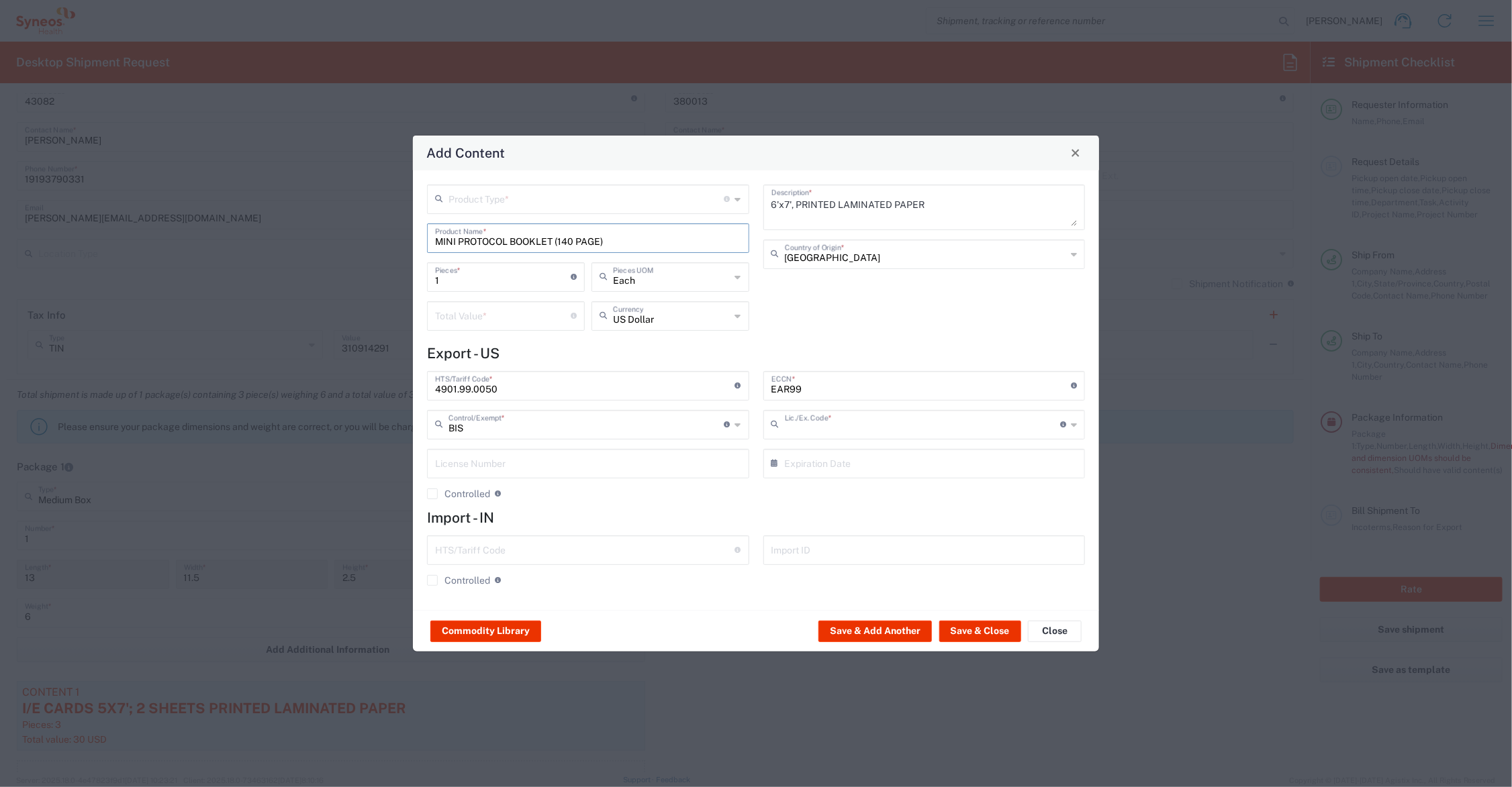
type input "NLR - No License Required"
drag, startPoint x: 467, startPoint y: 277, endPoint x: 411, endPoint y: 277, distance: 56.0
click at [411, 277] on div "Add Content Product Type * Document: Paper document generated internally by Syn…" at bounding box center [756, 393] width 1512 height 787
type input "3"
click at [473, 314] on input "number" at bounding box center [503, 315] width 136 height 23
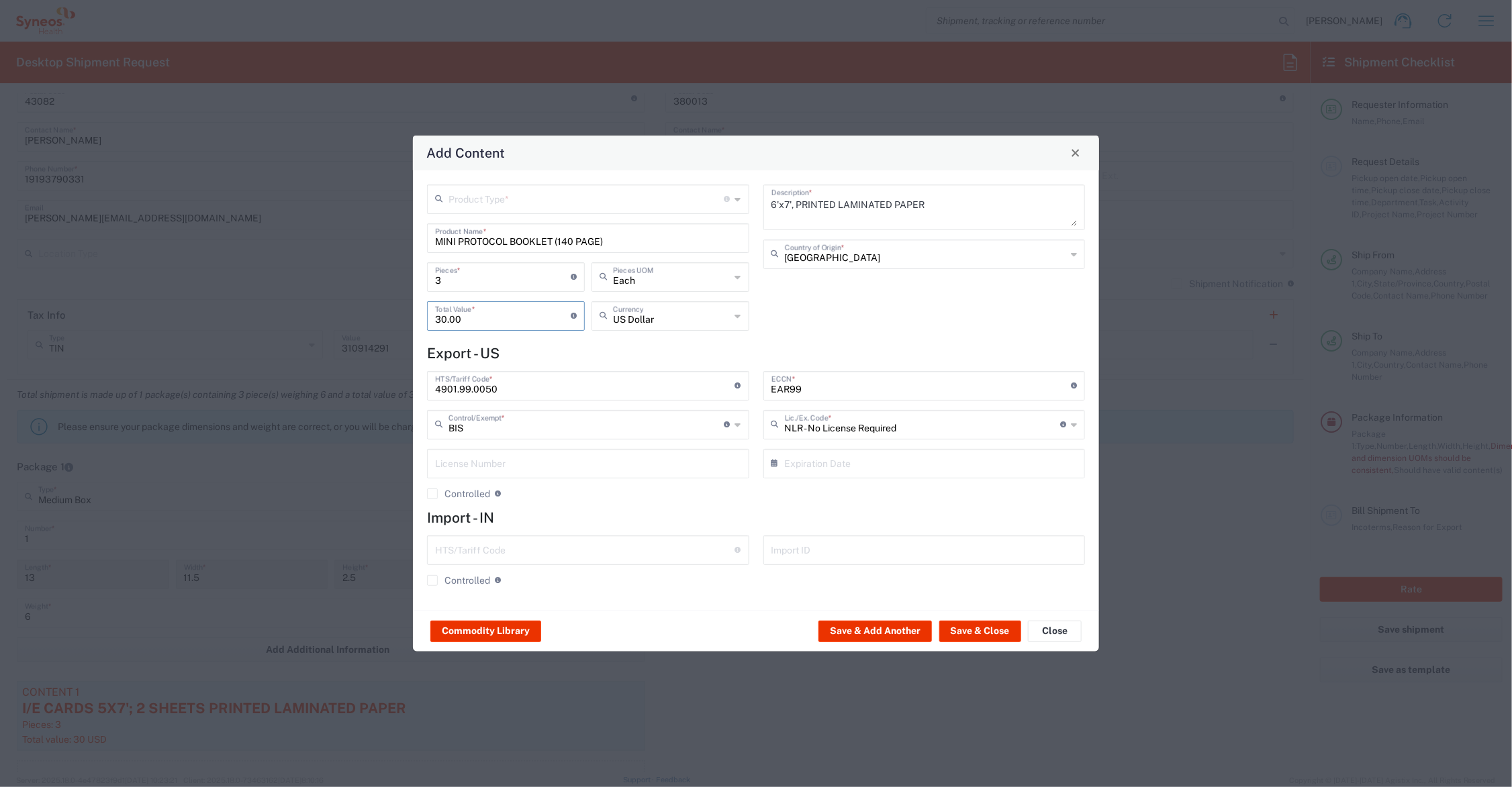
type input "30.00"
click at [534, 195] on input "text" at bounding box center [587, 199] width 276 height 23
click at [526, 250] on span "General Commodity" at bounding box center [589, 250] width 319 height 21
type input "General Commodity"
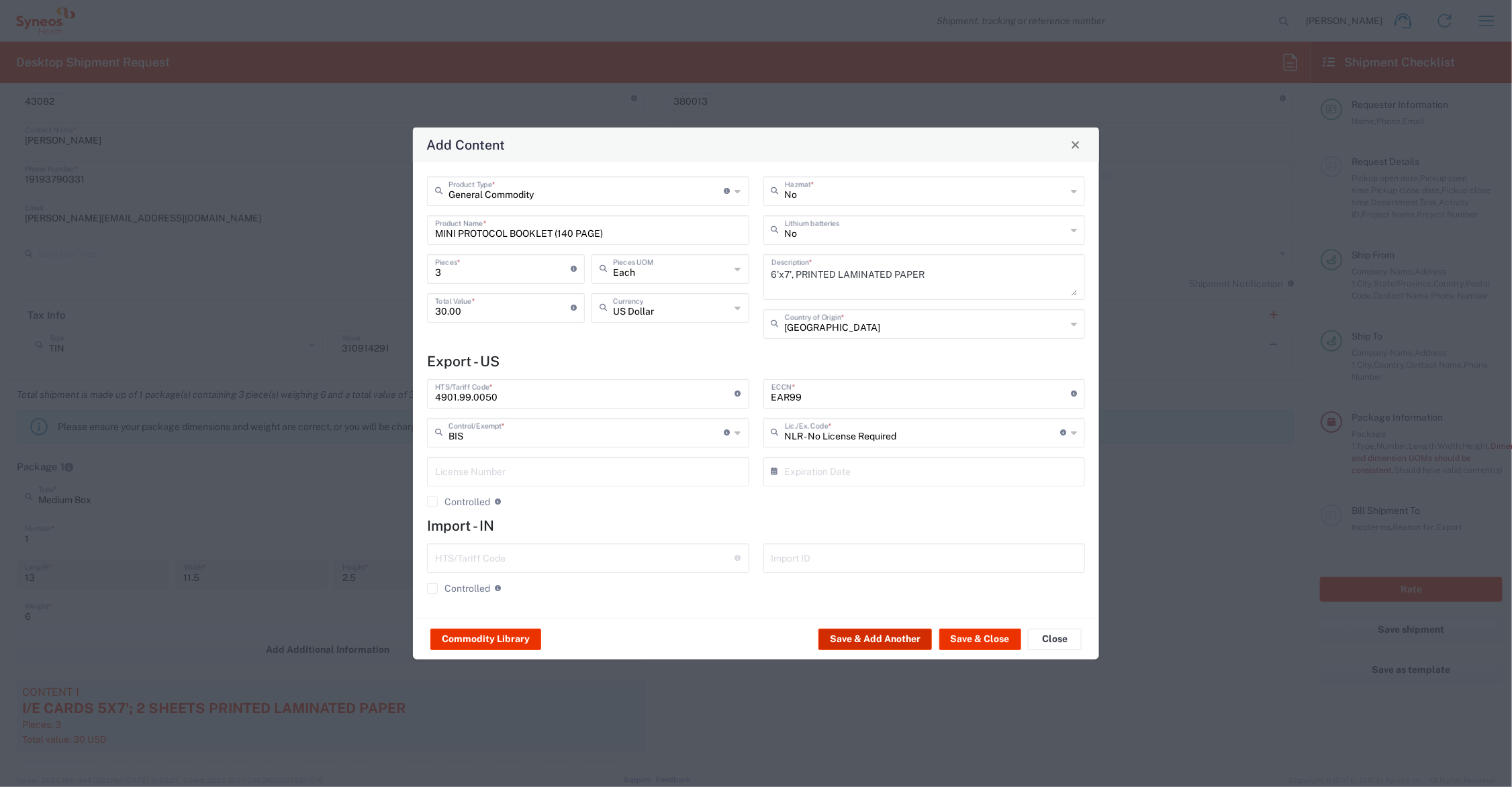
click at [846, 635] on button "Save & Add Another" at bounding box center [875, 639] width 113 height 21
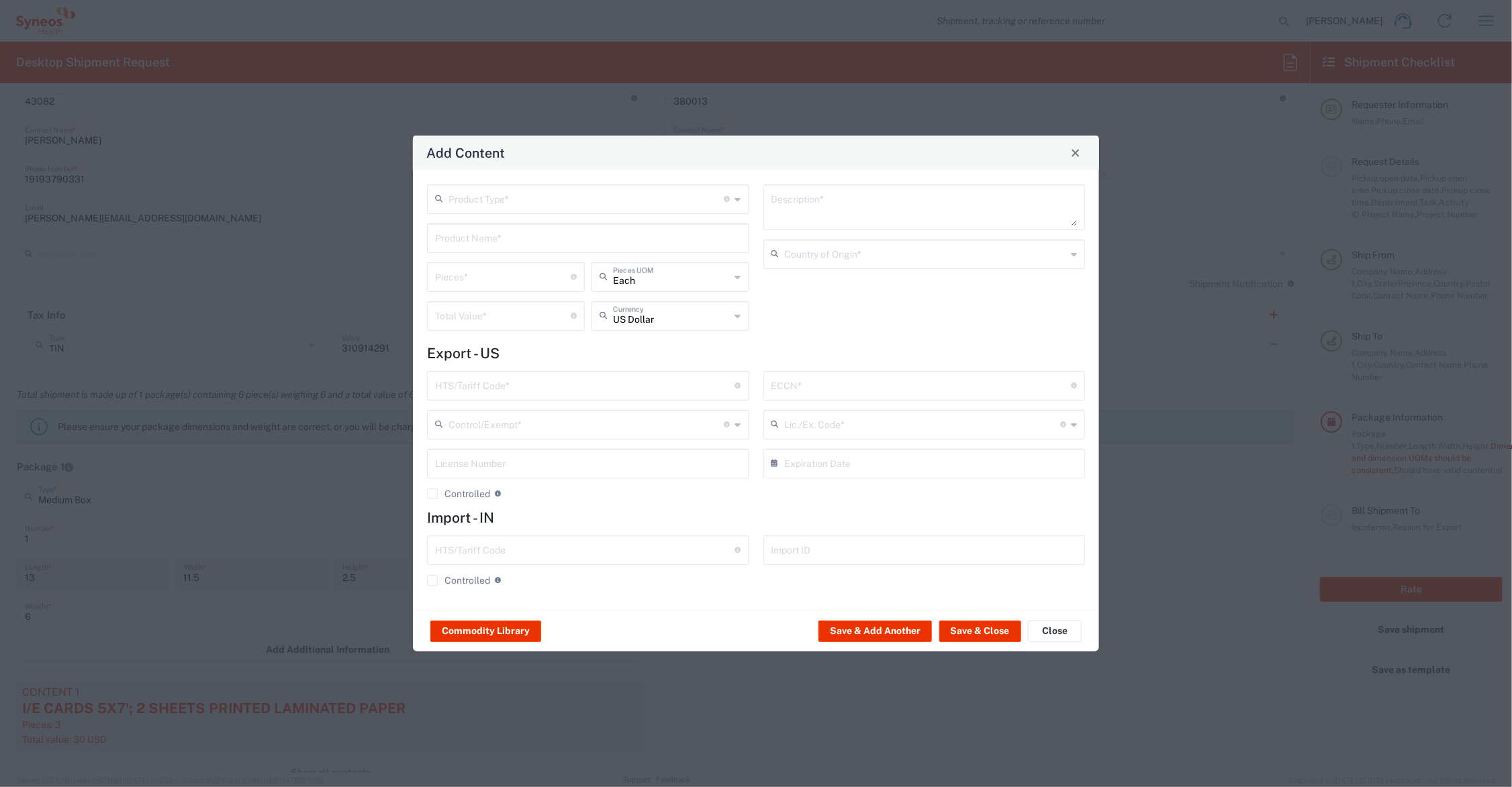
click at [488, 235] on input "text" at bounding box center [589, 237] width 306 height 23
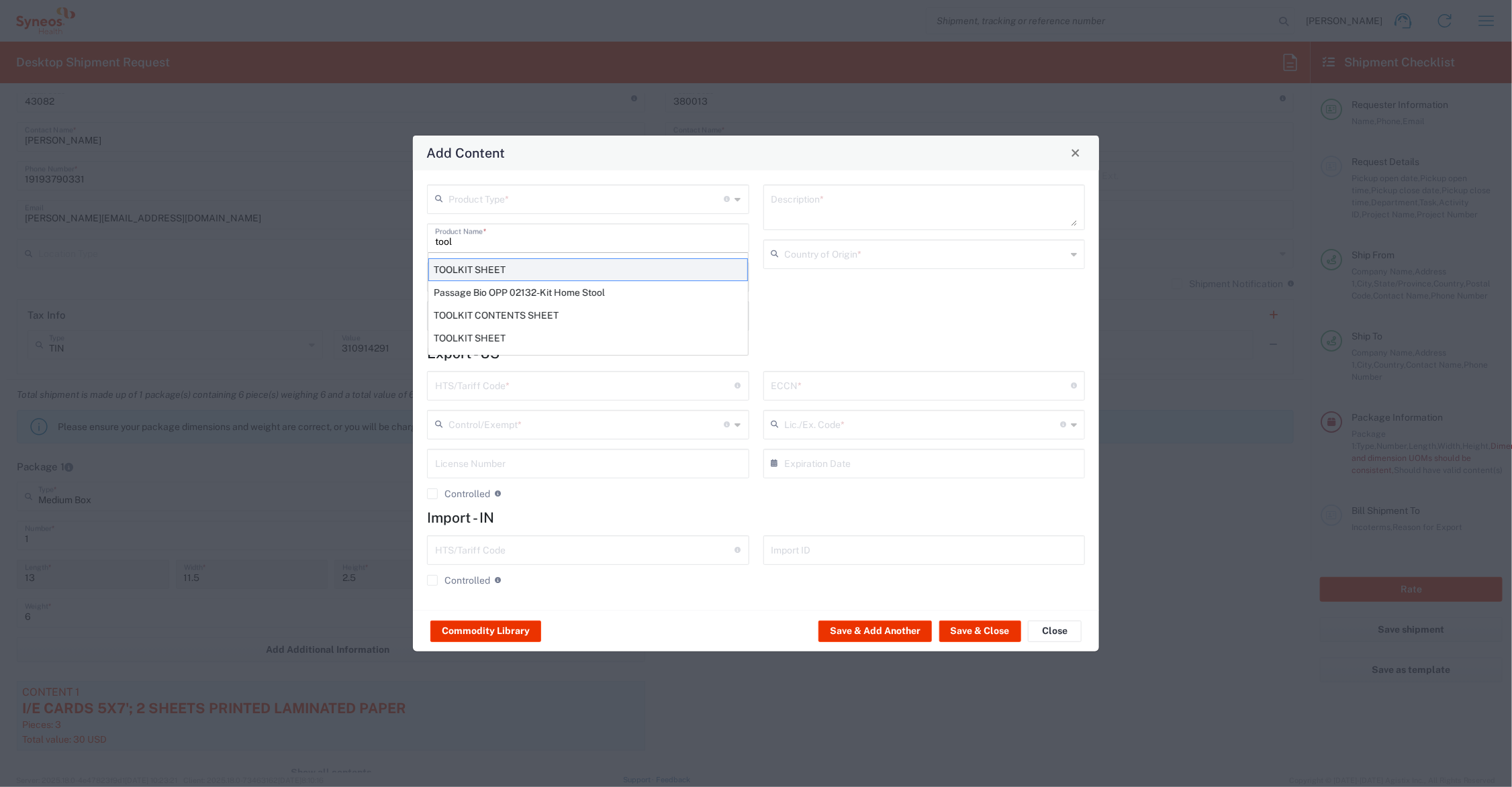
click at [509, 267] on div "TOOLKIT SHEET" at bounding box center [588, 270] width 320 height 23
type input "TOOLKIT SHEET"
type input "1"
type textarea "8.5X11 - 1 SHEET PAPER DOCUMENT"
type input "[GEOGRAPHIC_DATA]"
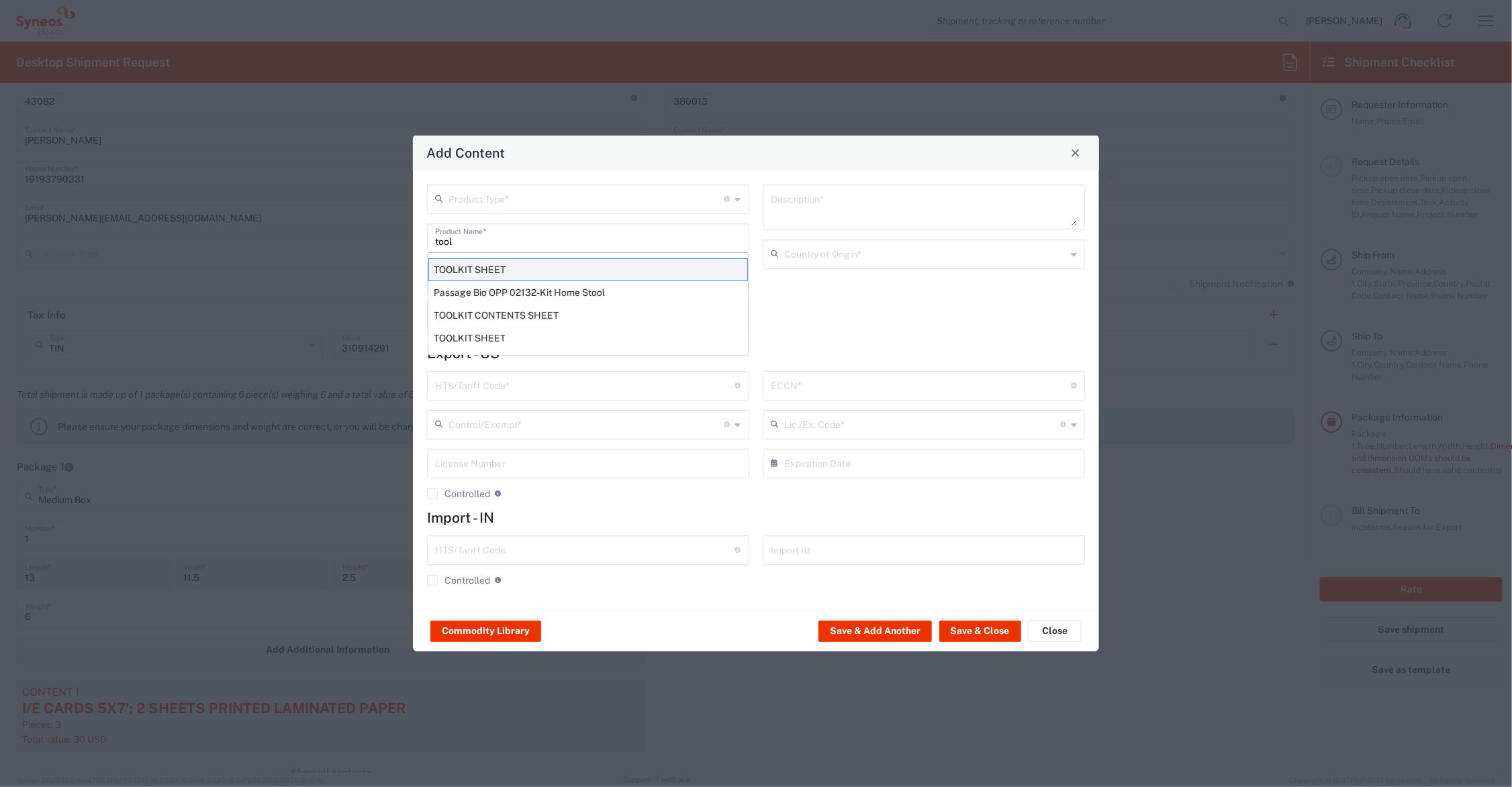
type input "4901.10.0040"
type input "BIS"
type input "EAR99"
type input "NLR - No License Required"
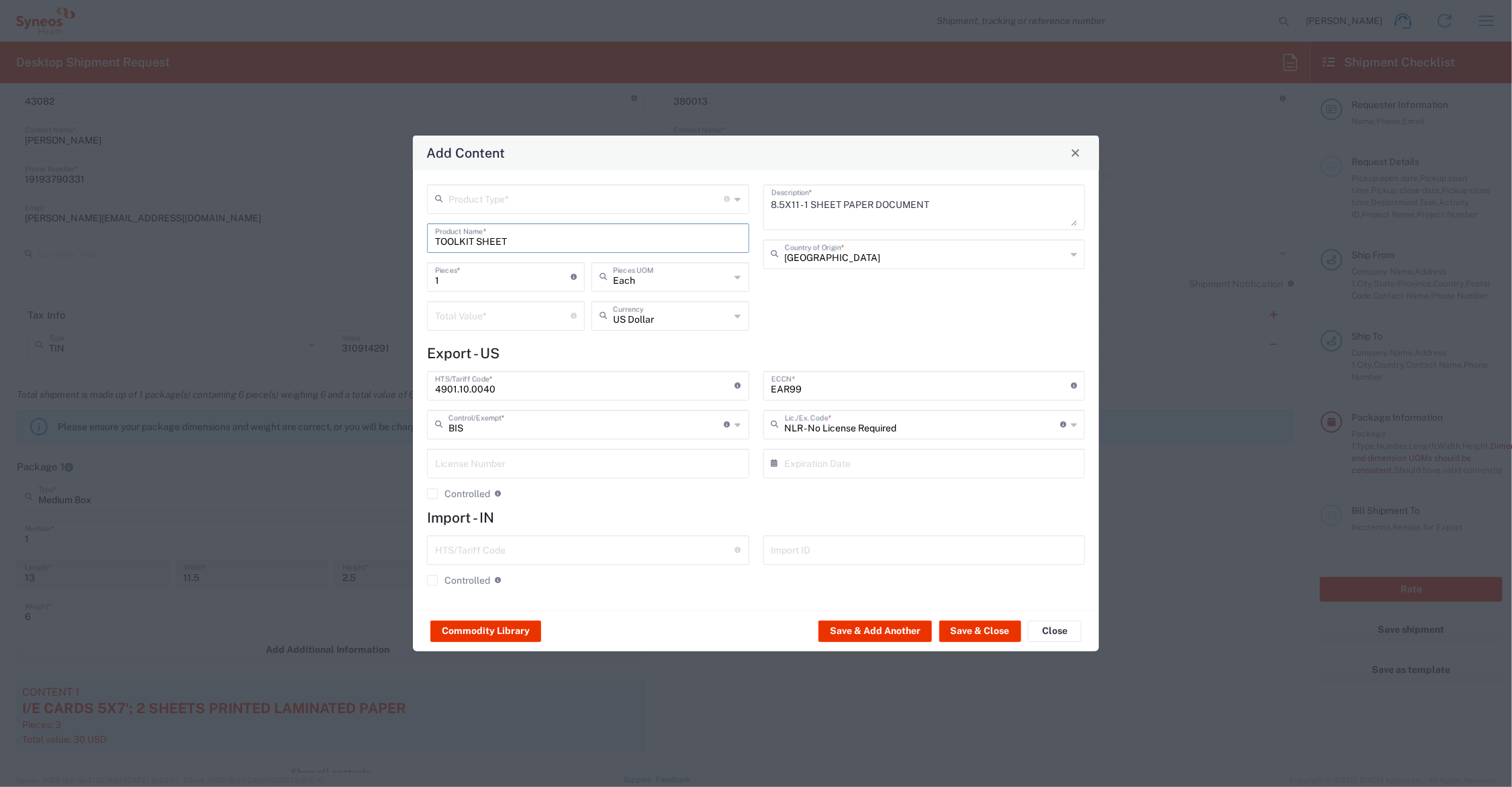
click at [469, 321] on input "number" at bounding box center [503, 315] width 136 height 23
type input ".35"
click at [495, 193] on input "text" at bounding box center [587, 199] width 276 height 23
click at [493, 249] on span "General Commodity" at bounding box center [589, 250] width 319 height 21
type input "General Commodity"
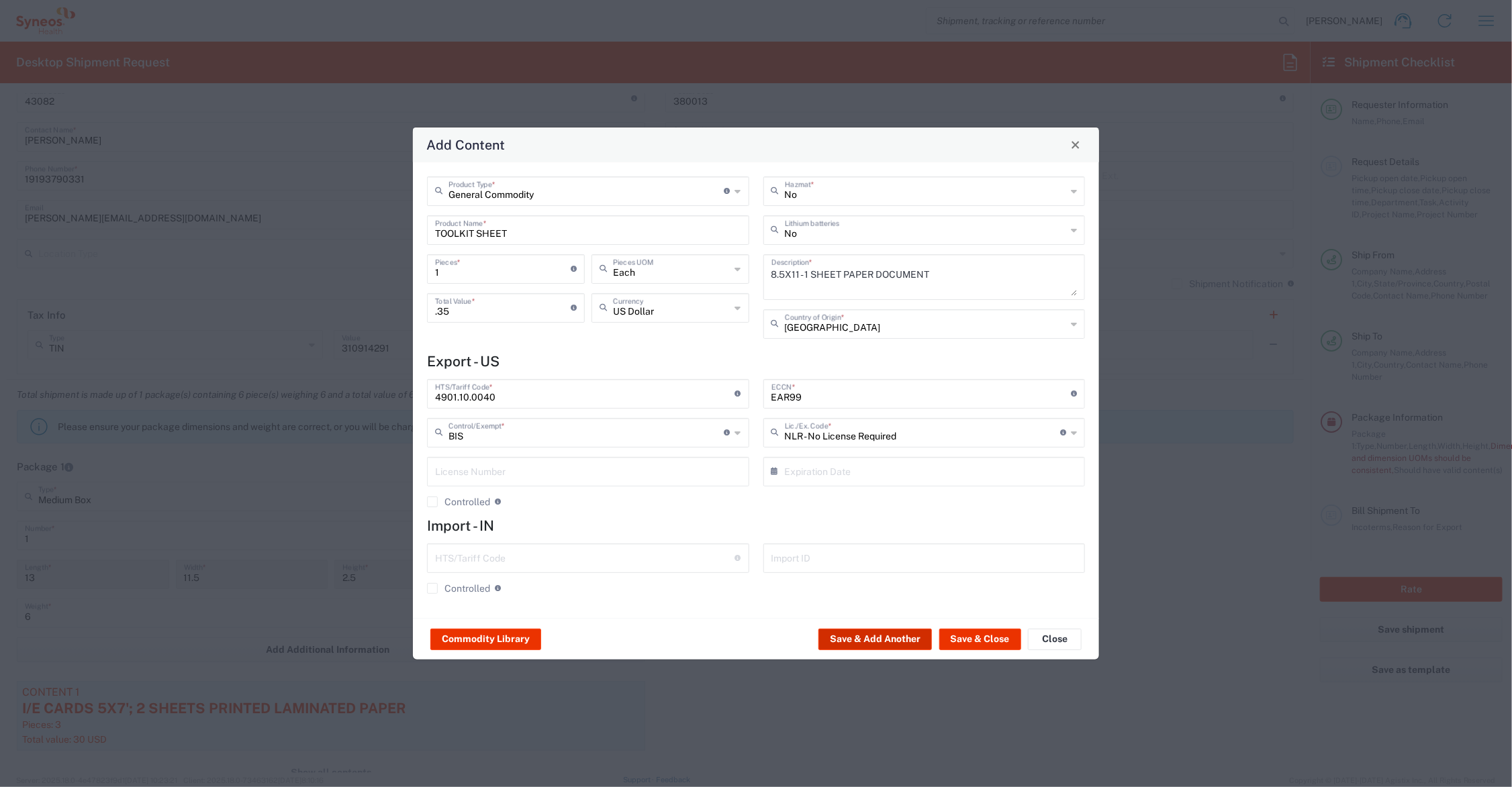
click at [873, 637] on button "Save & Add Another" at bounding box center [875, 639] width 113 height 21
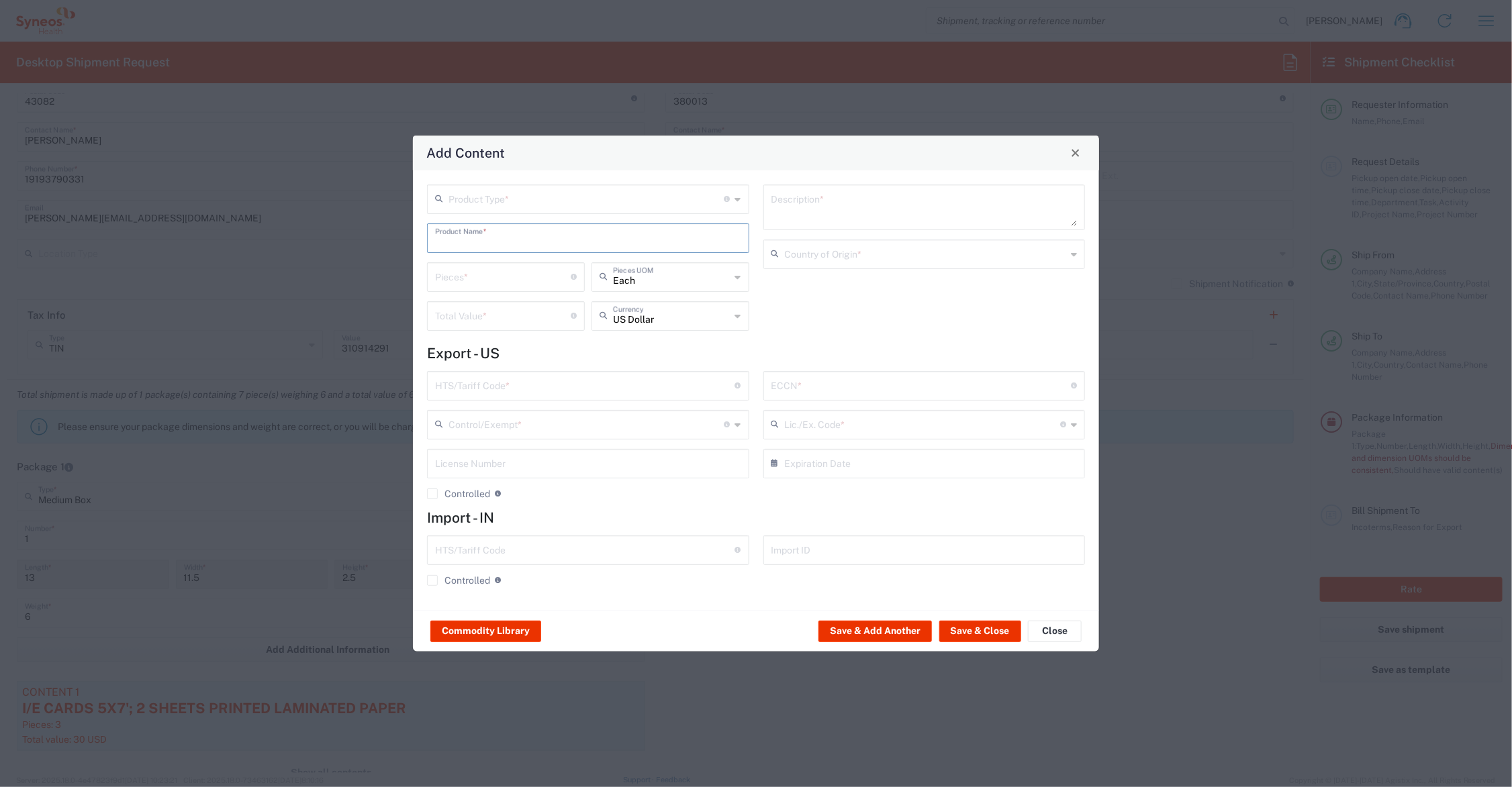
click at [481, 242] on input "text" at bounding box center [589, 237] width 306 height 23
click at [486, 293] on div "SUBJECT ID CARD" at bounding box center [588, 292] width 320 height 23
type input "SUBJECT ID CARD"
type textarea "3X5 PRINTED PAPER (BIZ CARD WEIGHT) CARD FOR ID DATA"
type input "[GEOGRAPHIC_DATA]"
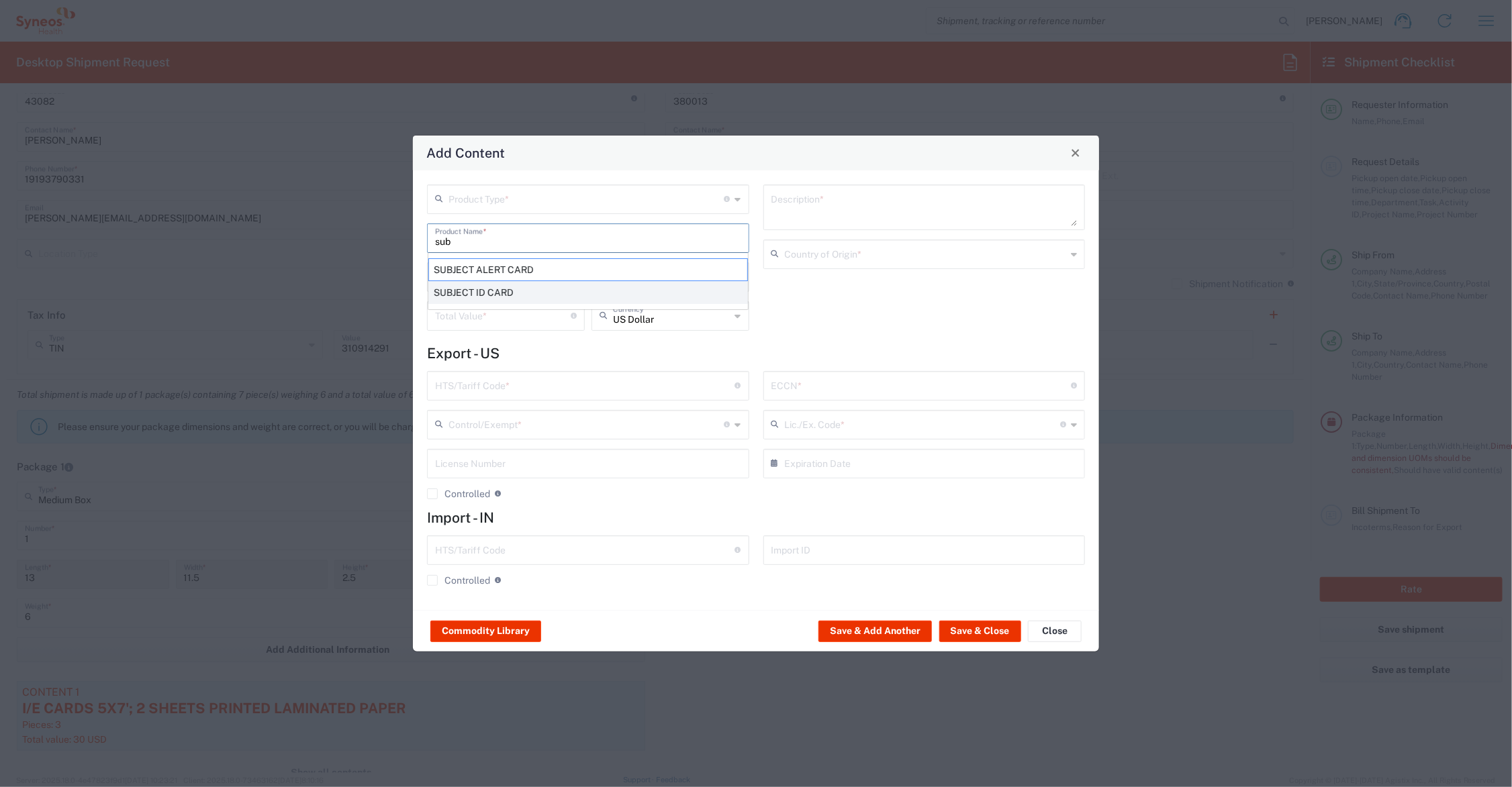
type input "4911.99.8000"
type input "BIS"
type input "EAR99"
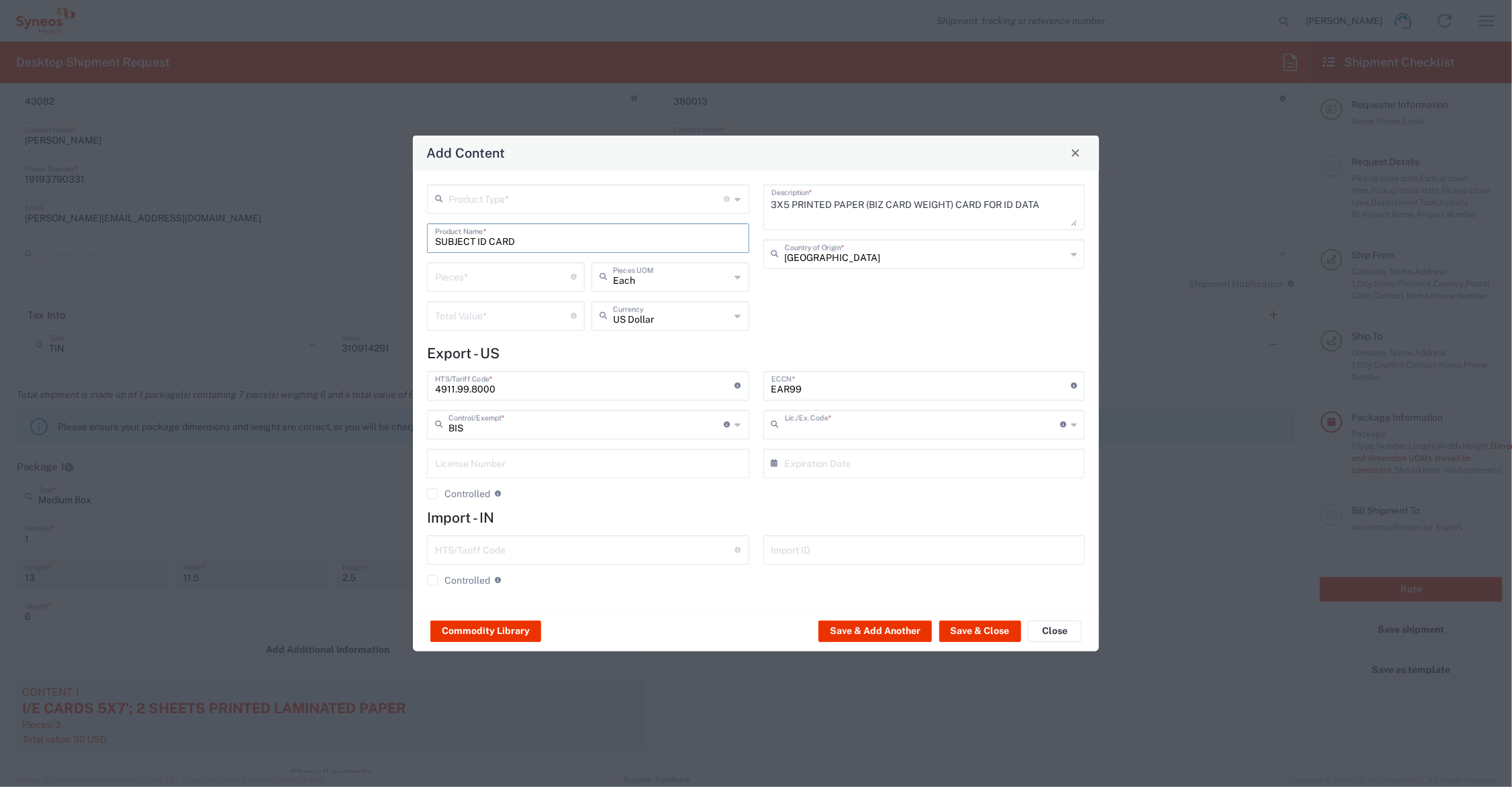
type input "NLR - No License Required"
click at [482, 276] on input "number" at bounding box center [503, 276] width 136 height 23
type input "15"
click at [484, 319] on input "number" at bounding box center [503, 315] width 136 height 23
type input "5.25"
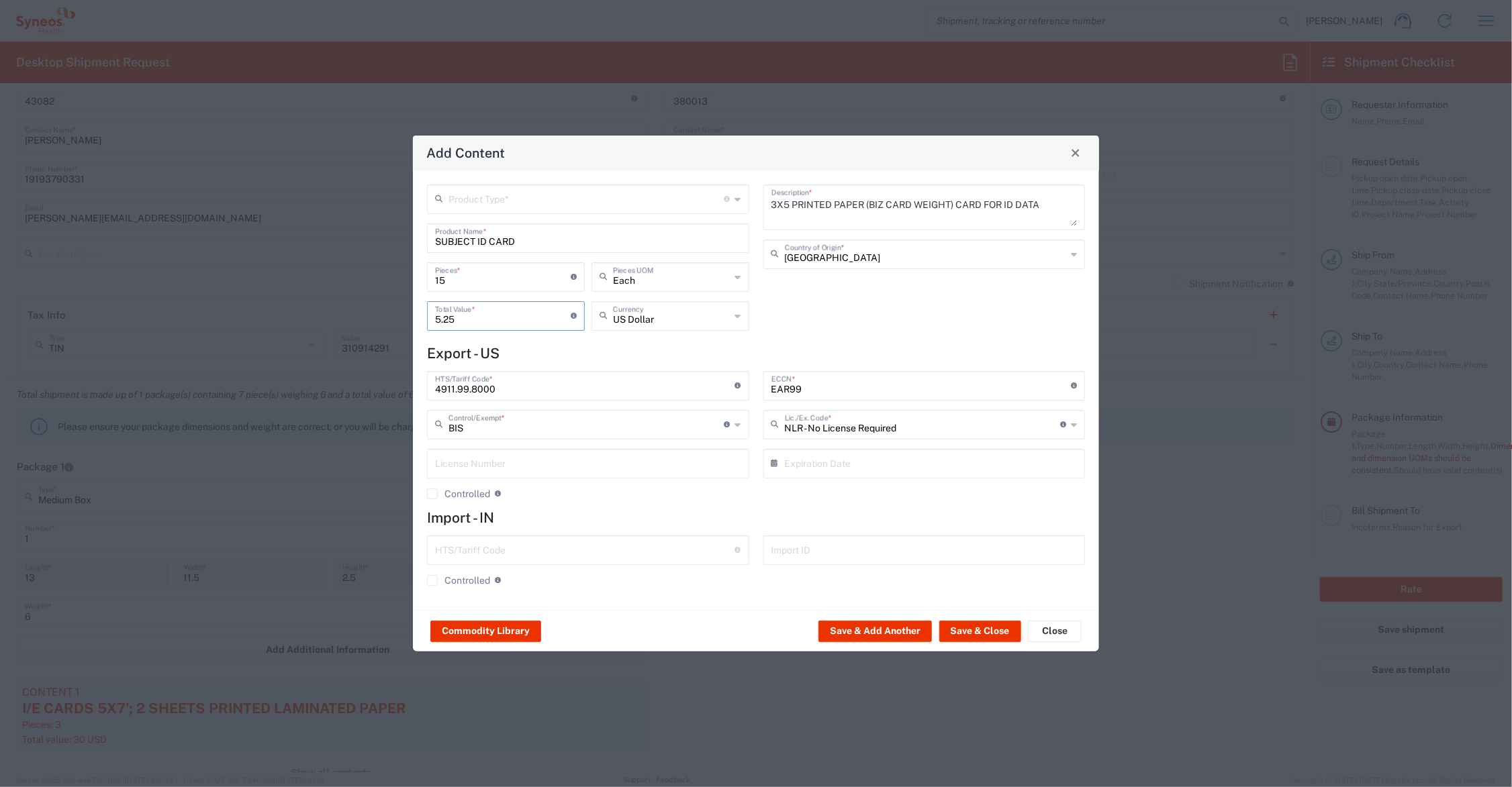
click at [482, 201] on input "text" at bounding box center [587, 199] width 276 height 23
click at [487, 250] on span "General Commodity" at bounding box center [589, 250] width 319 height 21
type input "General Commodity"
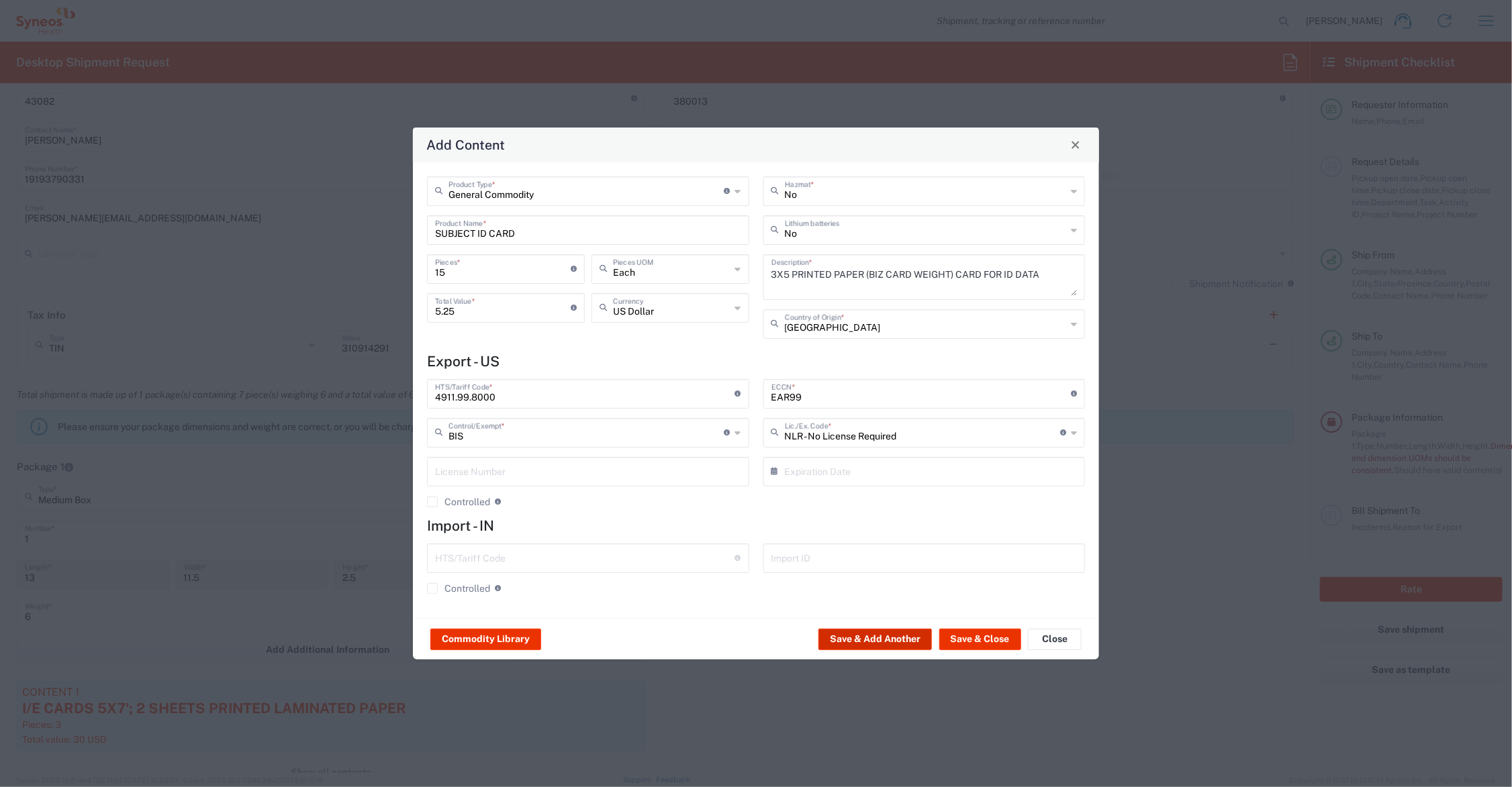
click at [878, 637] on button "Save & Add Another" at bounding box center [875, 639] width 113 height 21
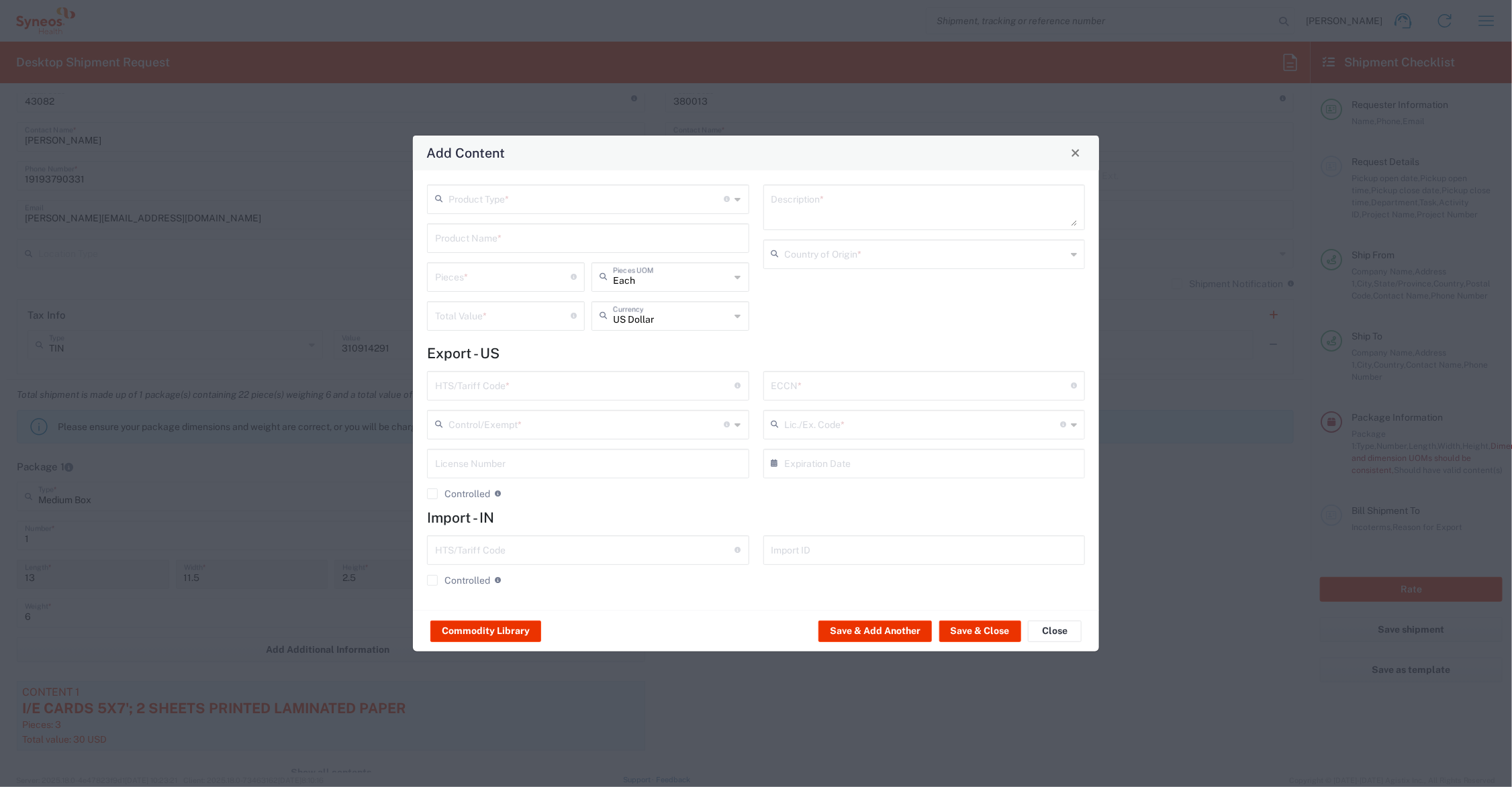
click at [498, 230] on input "text" at bounding box center [589, 237] width 306 height 23
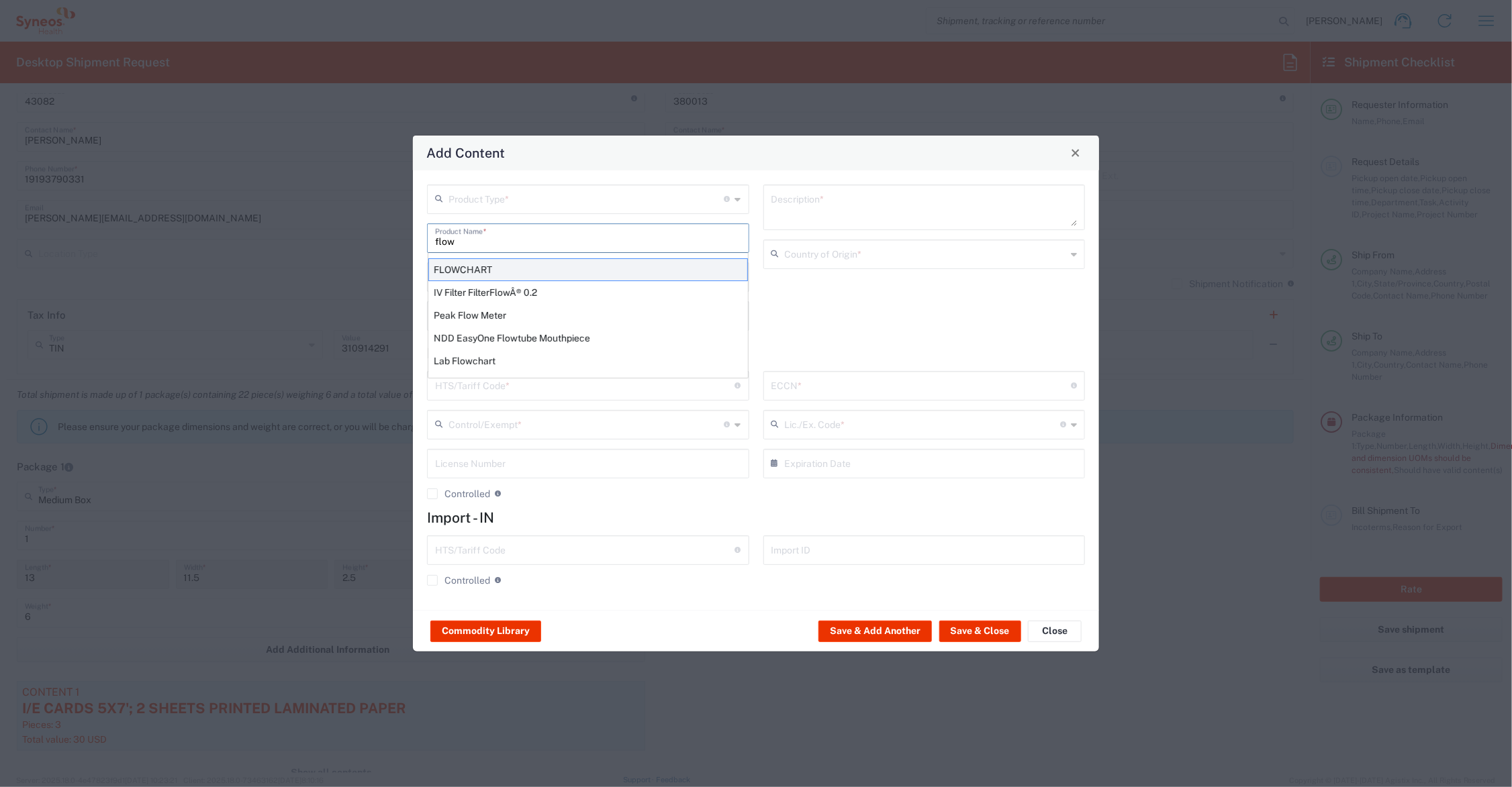
click at [473, 267] on div "FLOWCHART" at bounding box center [588, 270] width 320 height 23
type input "FLOWCHART"
type input "1"
type textarea "11'X8.5'; 1 SHEET PRINTED LAMINATED PAPER"
type input "[GEOGRAPHIC_DATA]"
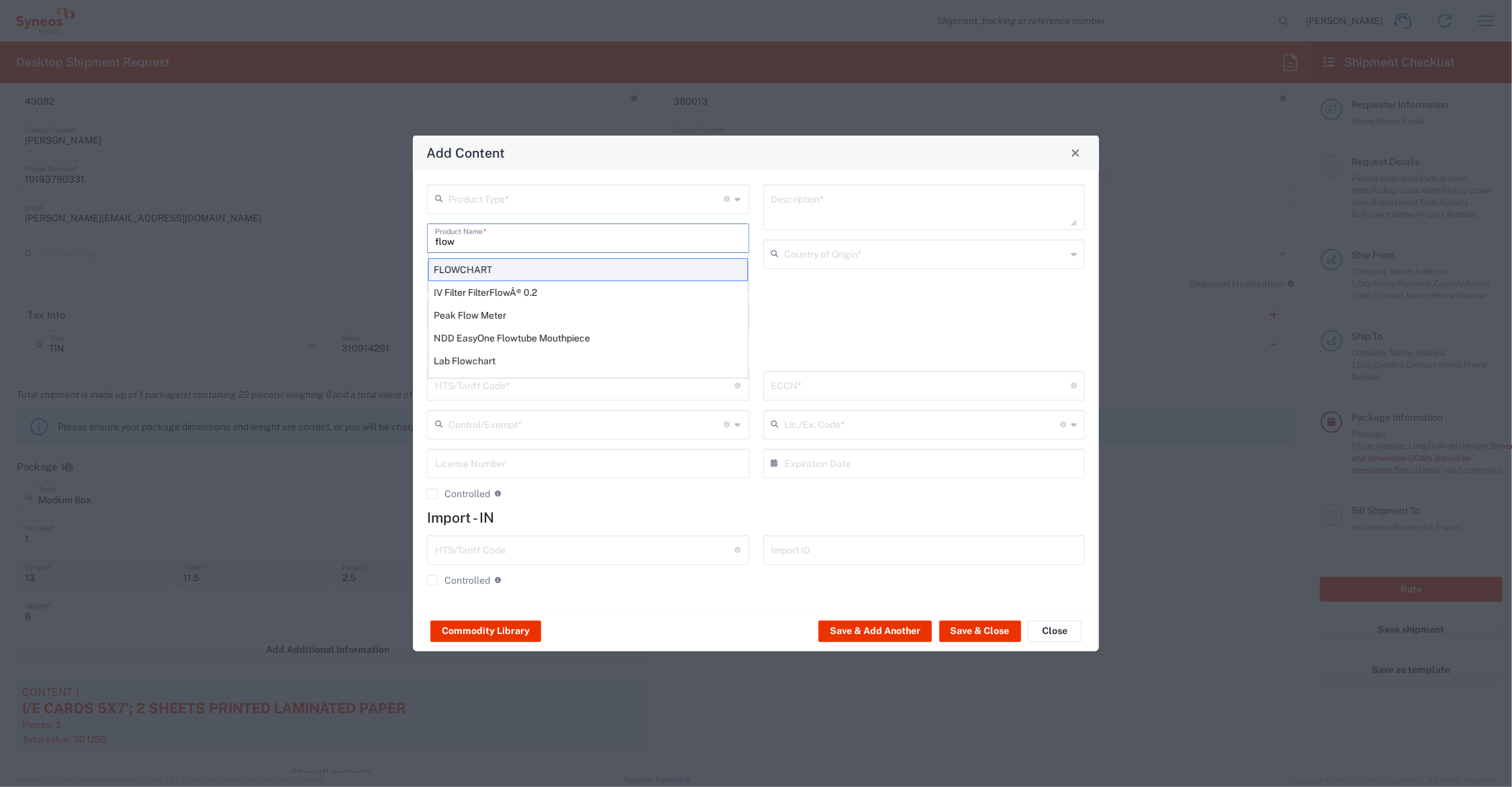
type input "4911.99.8000"
type input "BIS"
type input "EAR99"
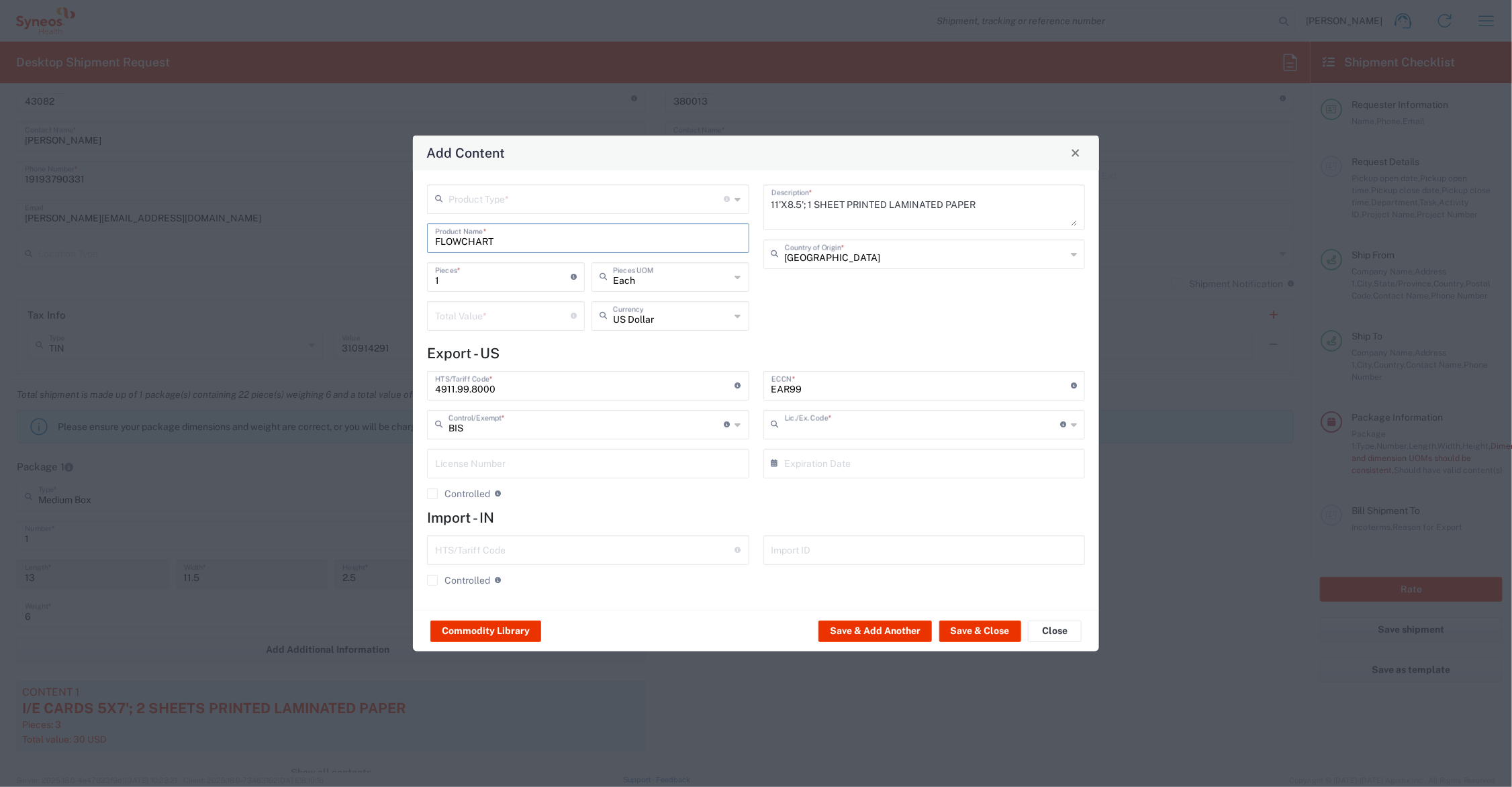
type input "NLR - No License Required"
drag, startPoint x: 461, startPoint y: 281, endPoint x: 424, endPoint y: 279, distance: 37.1
click at [424, 279] on div "1 Pieces * Number of pieces inside all the packages" at bounding box center [506, 281] width 164 height 39
click at [470, 312] on input "number" at bounding box center [503, 315] width 136 height 23
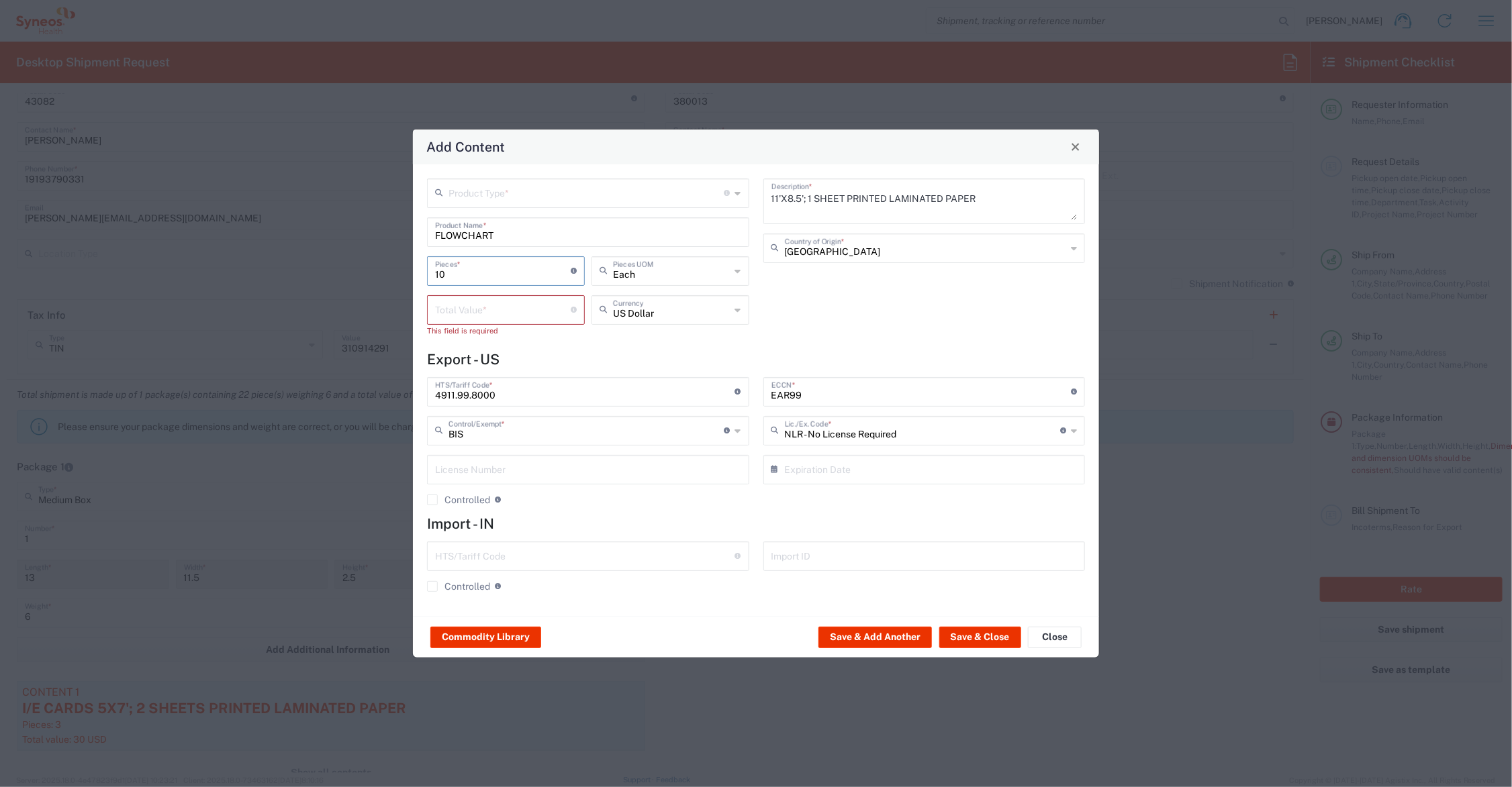
drag, startPoint x: 450, startPoint y: 272, endPoint x: 411, endPoint y: 274, distance: 39.1
click at [411, 274] on div "Add Content Product Type * Document: Paper document generated internally by Syn…" at bounding box center [756, 393] width 1512 height 787
type input "4"
click at [448, 311] on input "number" at bounding box center [503, 309] width 136 height 23
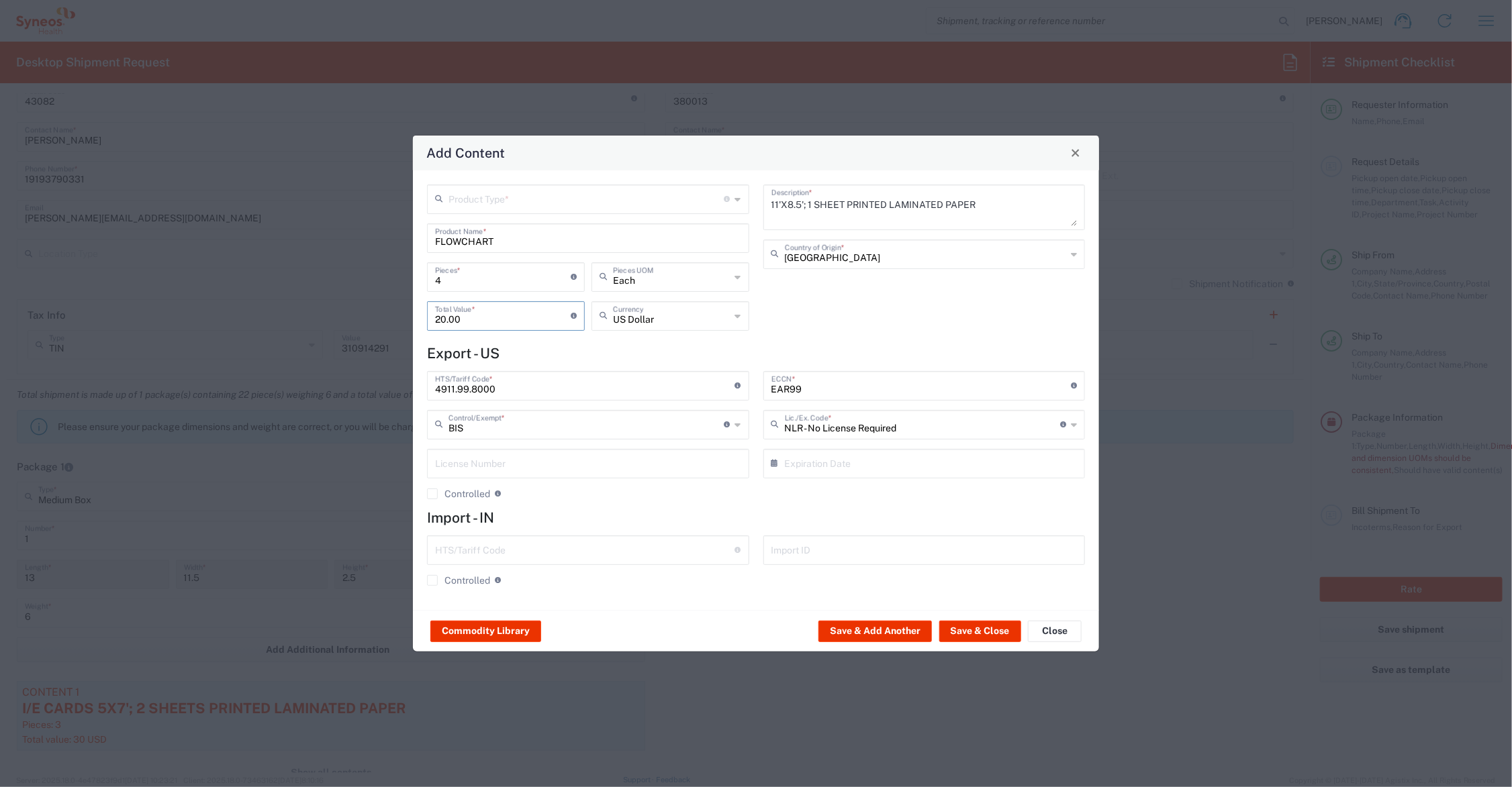
type input "20.00"
click at [471, 200] on input "text" at bounding box center [587, 199] width 276 height 23
click at [482, 252] on span "General Commodity" at bounding box center [589, 250] width 319 height 21
type input "General Commodity"
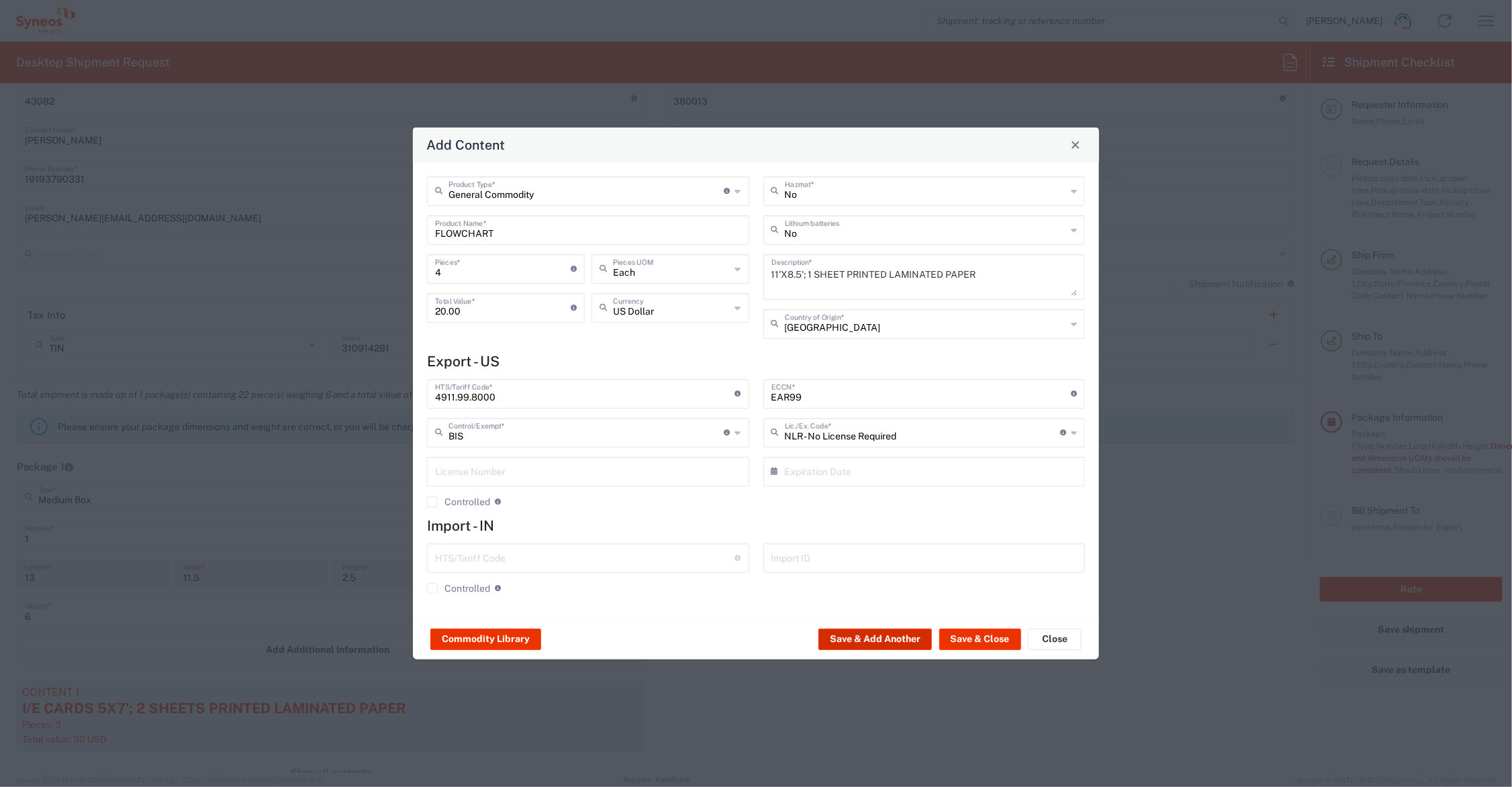
click at [874, 637] on button "Save & Add Another" at bounding box center [875, 639] width 113 height 21
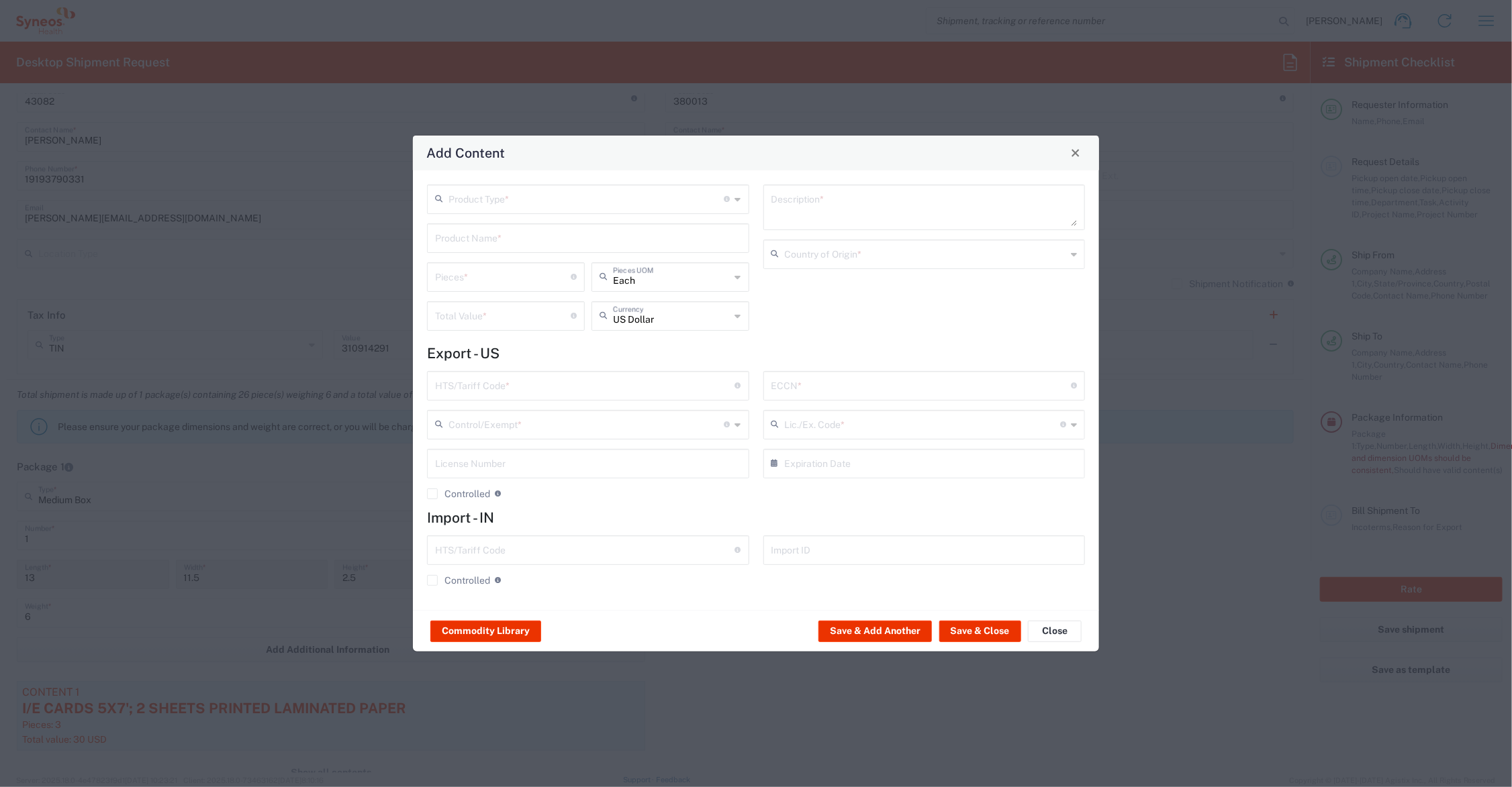
click at [478, 239] on input "text" at bounding box center [589, 237] width 306 height 23
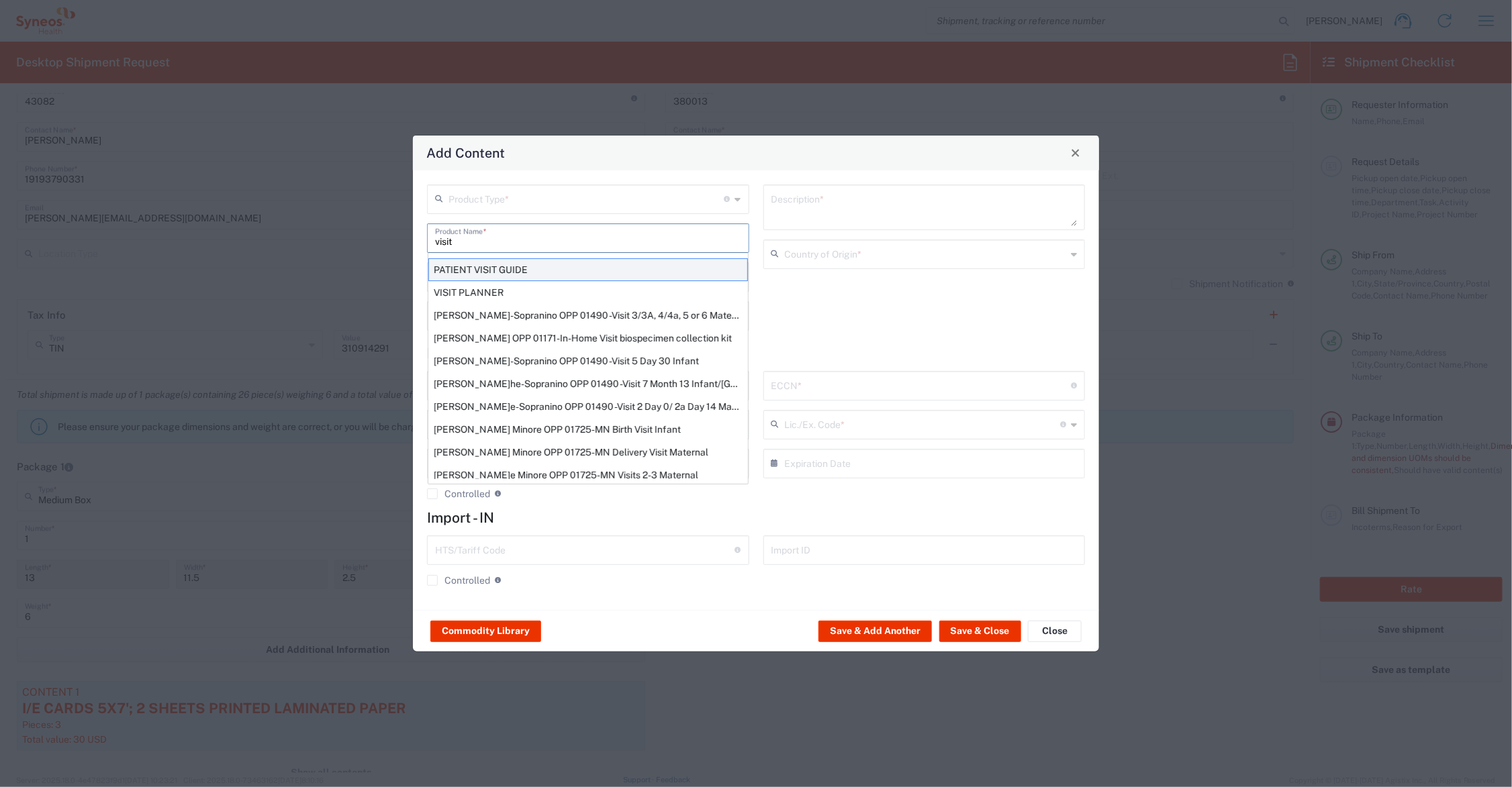
click at [511, 267] on div "PATIENT VISIT GUIDE" at bounding box center [588, 270] width 320 height 23
type input "PATIENT VISIT GUIDE"
type input "1"
type textarea "8.5x11 PRINTED DOCUMENT"
type input "[GEOGRAPHIC_DATA]"
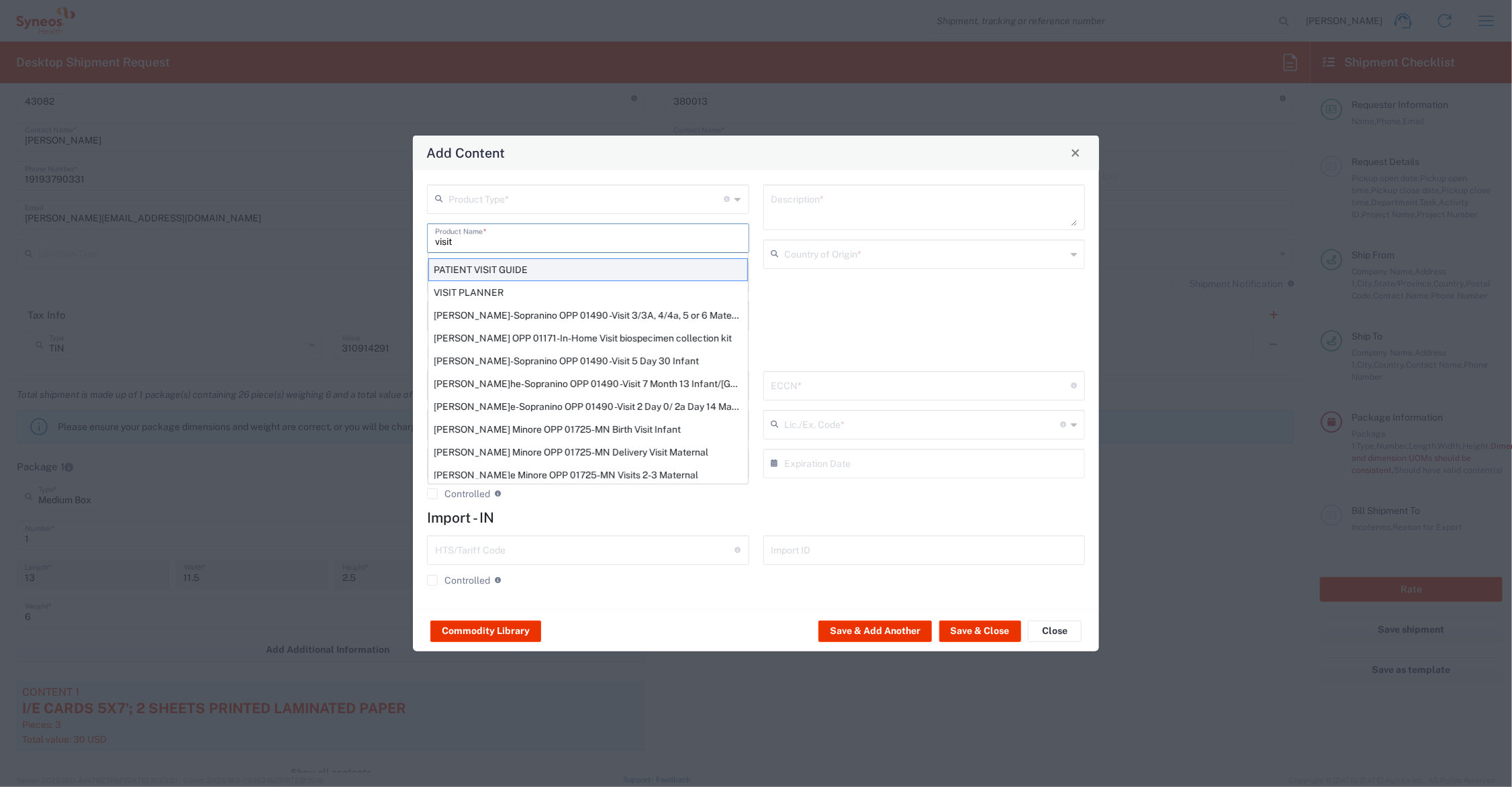
type input "4901.10.0040"
type input "BIS"
type input "EAR99"
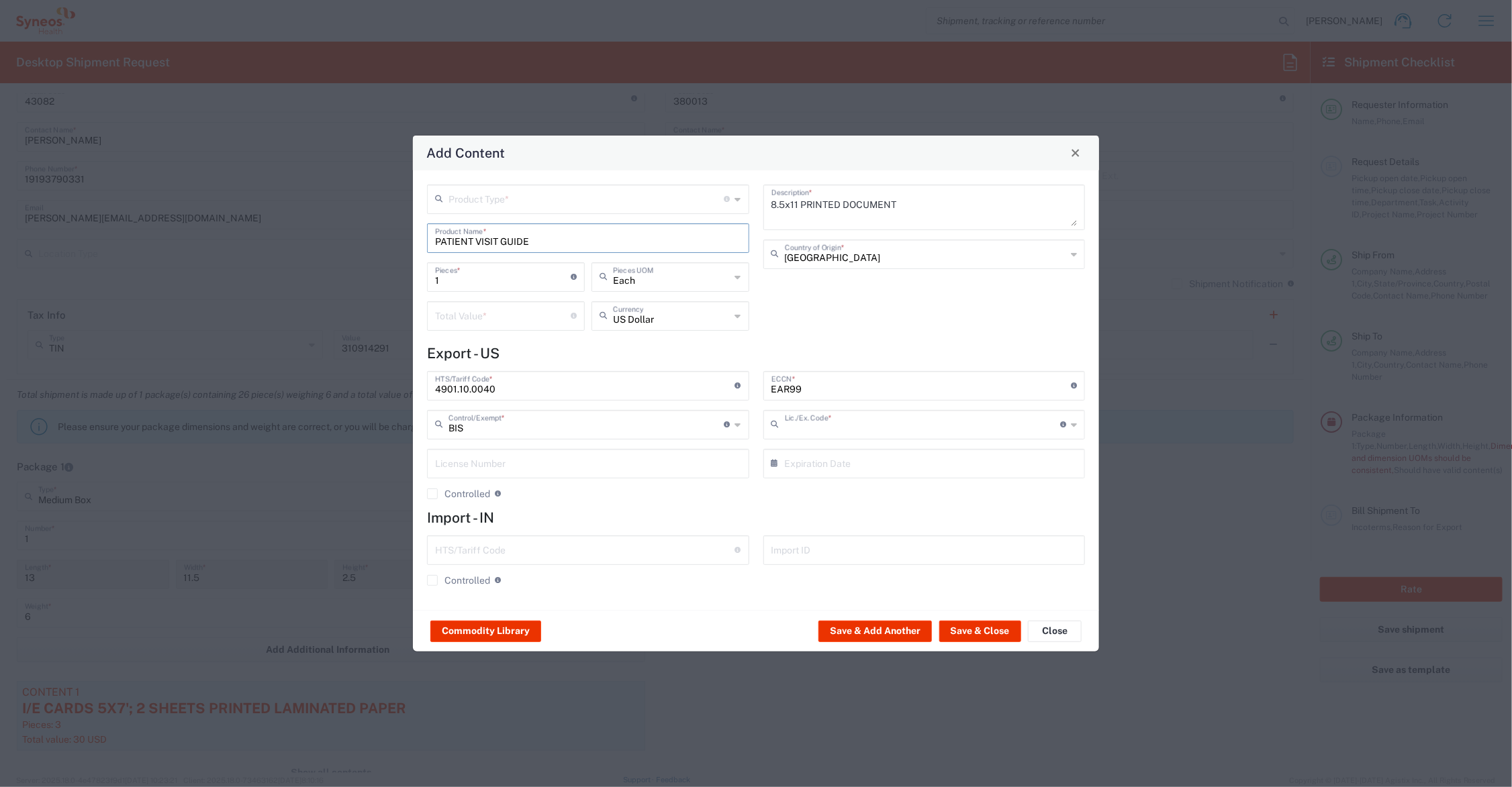
type input "NLR - No License Required"
drag, startPoint x: 448, startPoint y: 276, endPoint x: 422, endPoint y: 277, distance: 26.0
click at [422, 277] on div "Product Type * Document: Paper document generated internally by Syneos, a clien…" at bounding box center [588, 263] width 336 height 156
type input "10"
click at [445, 310] on input "number" at bounding box center [503, 315] width 136 height 23
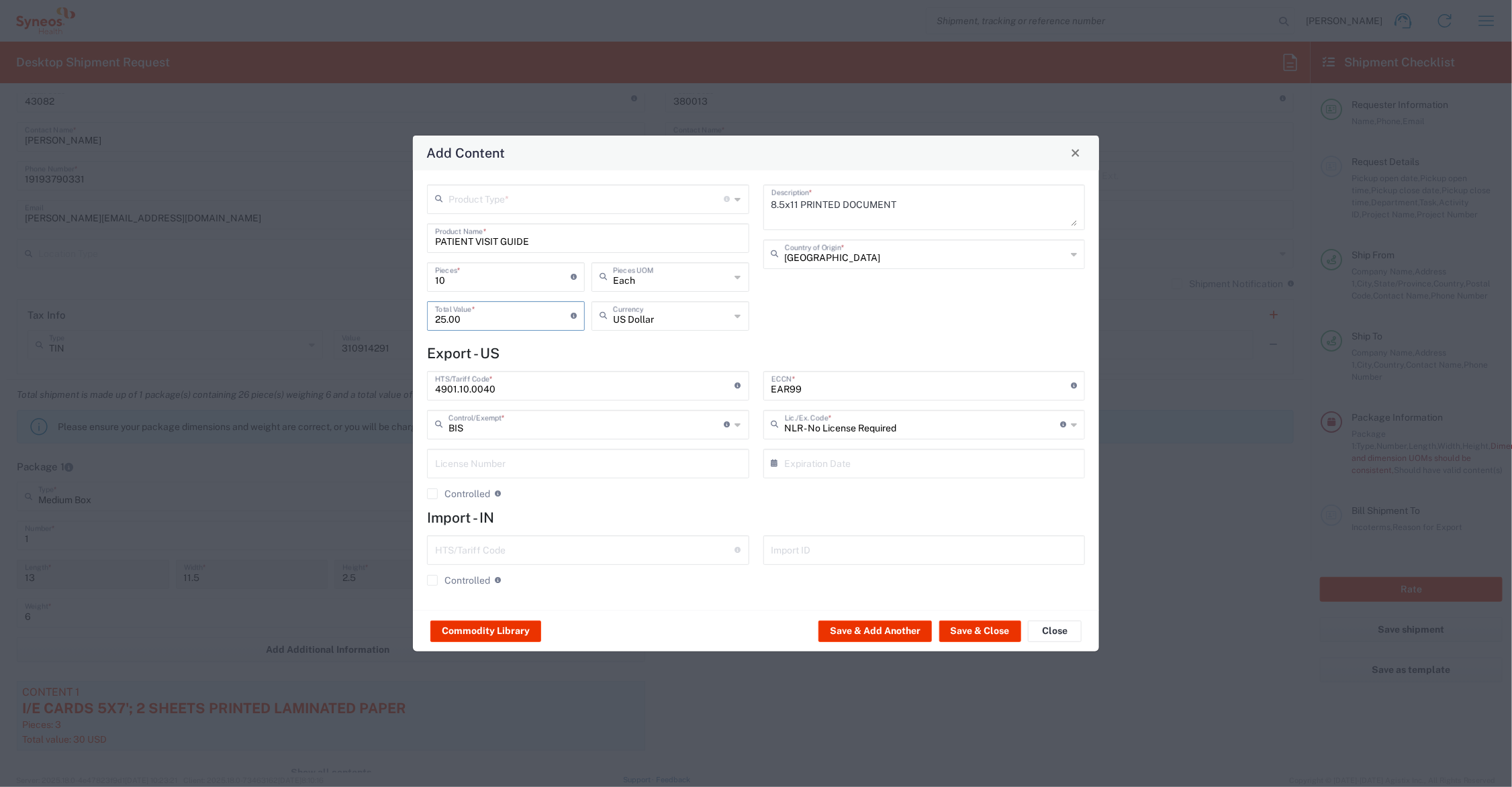
type input "25.00"
click at [479, 200] on input "text" at bounding box center [587, 199] width 276 height 23
click at [475, 243] on span "General Commodity" at bounding box center [589, 250] width 319 height 21
type input "General Commodity"
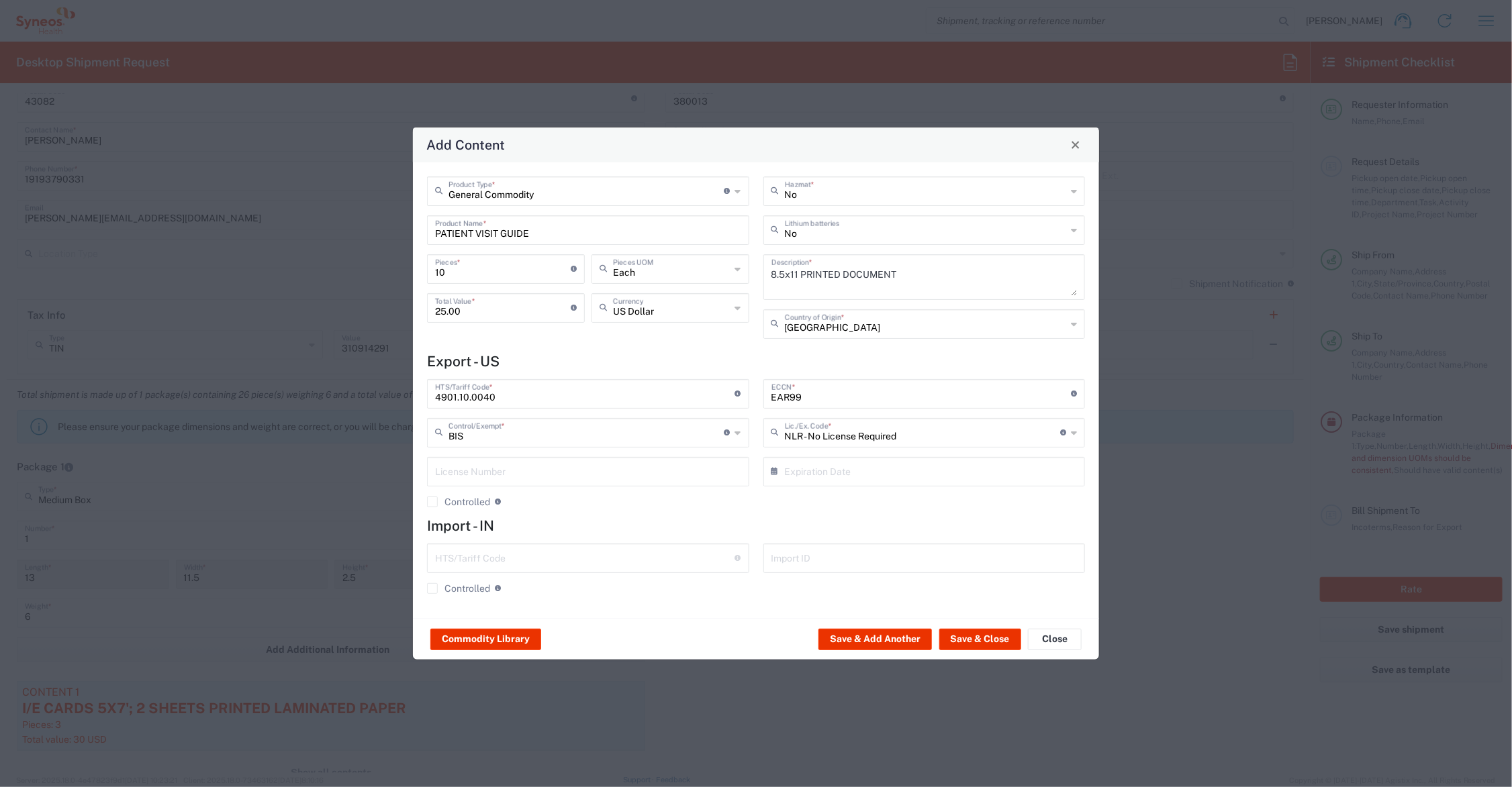
click at [547, 226] on input "PATIENT VISIT GUIDE" at bounding box center [589, 229] width 306 height 23
click at [511, 227] on input "guide" at bounding box center [589, 229] width 306 height 23
type input "g"
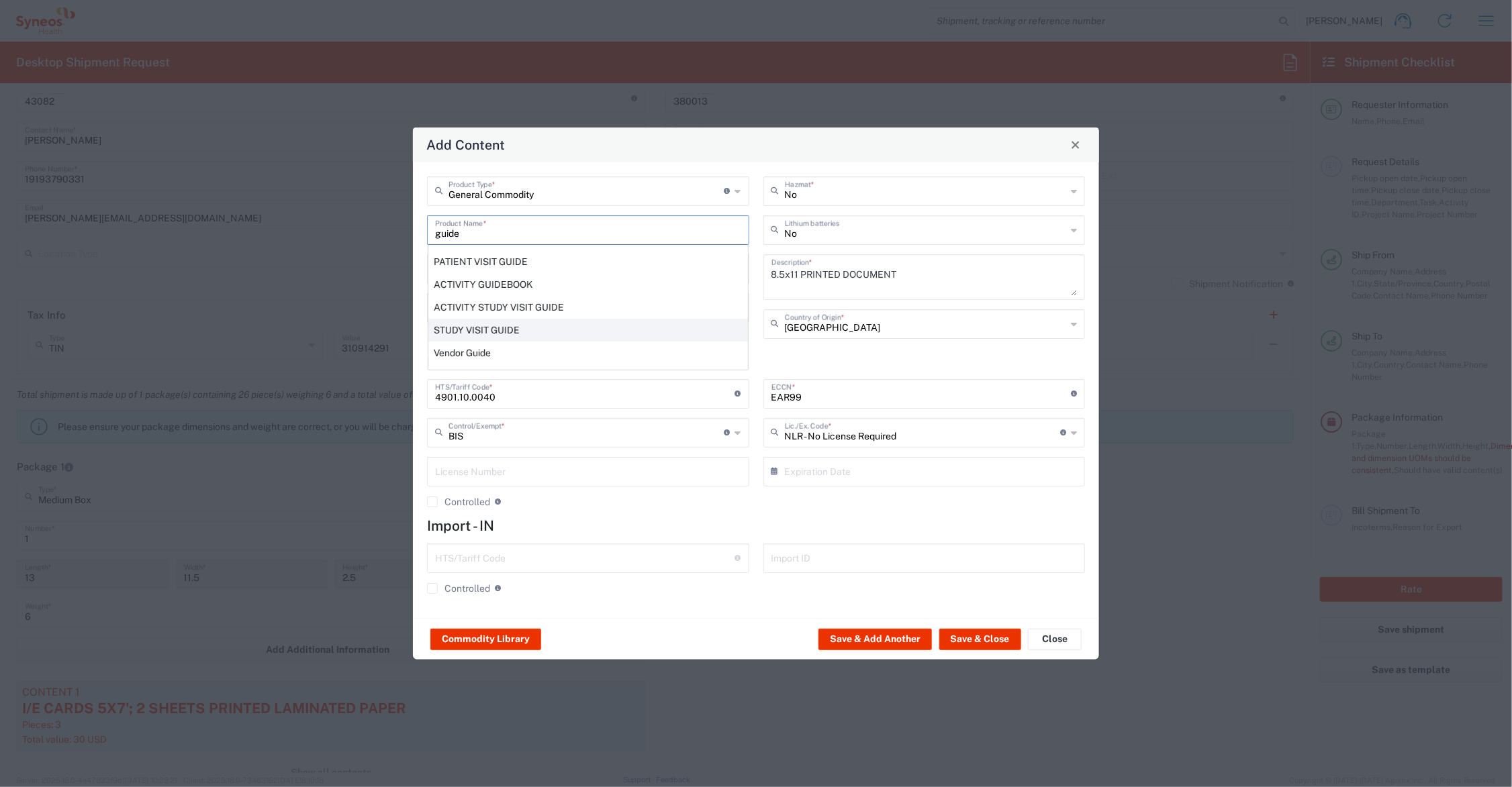
click at [492, 328] on div "STUDY VISIT GUIDE" at bounding box center [588, 330] width 320 height 23
type input "STUDY VISIT GUIDE"
type textarea "8.5 X 5.5' 12PP SADDLE STITCHED PRINTED PAPER BOOKLET 16 PAGES"
type input "4901.99.0092"
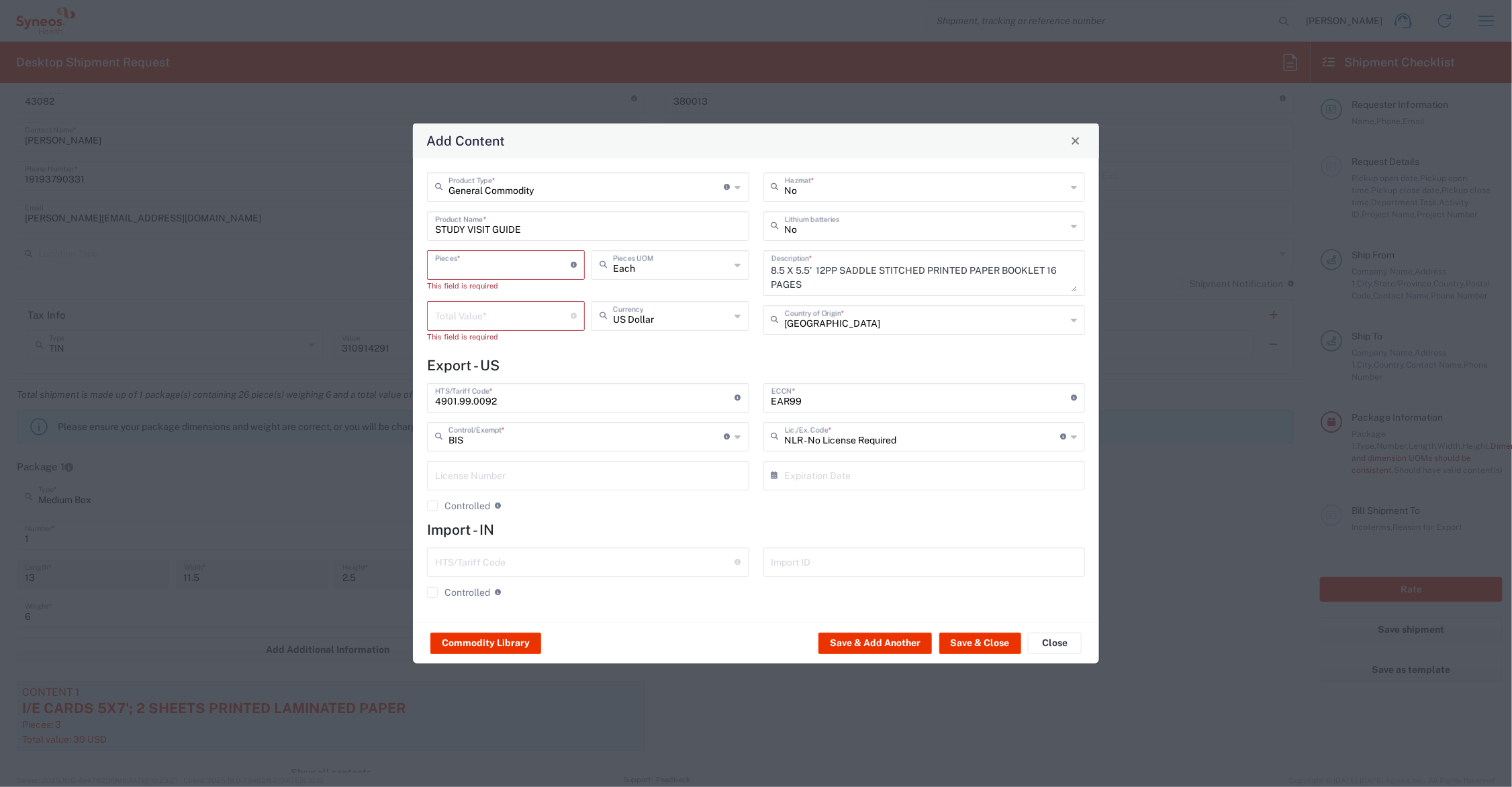
click at [484, 259] on input "number" at bounding box center [503, 264] width 136 height 23
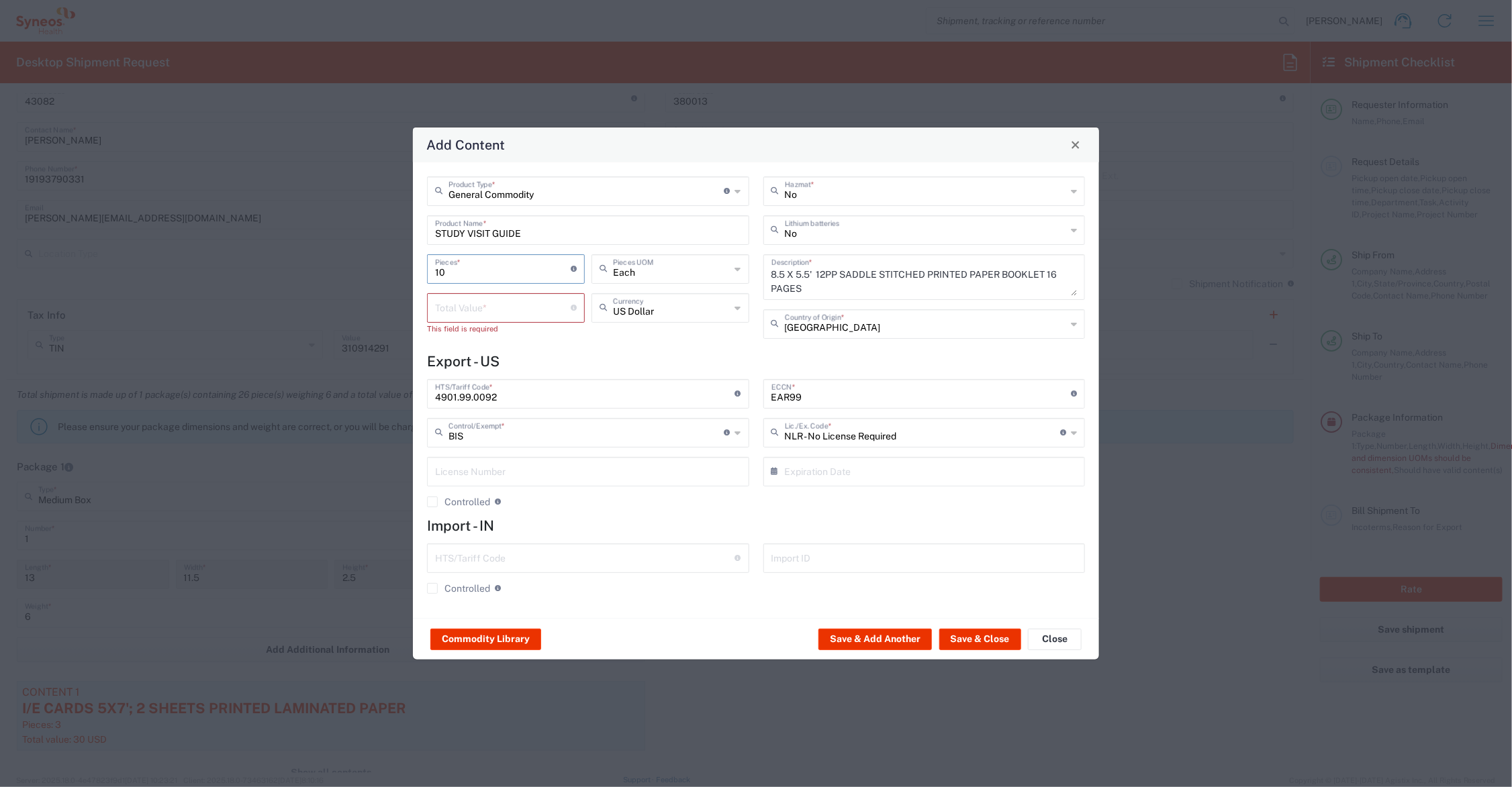
type input "10"
click at [464, 313] on input "number" at bounding box center [503, 307] width 136 height 23
type input "Each"
type input "25.00"
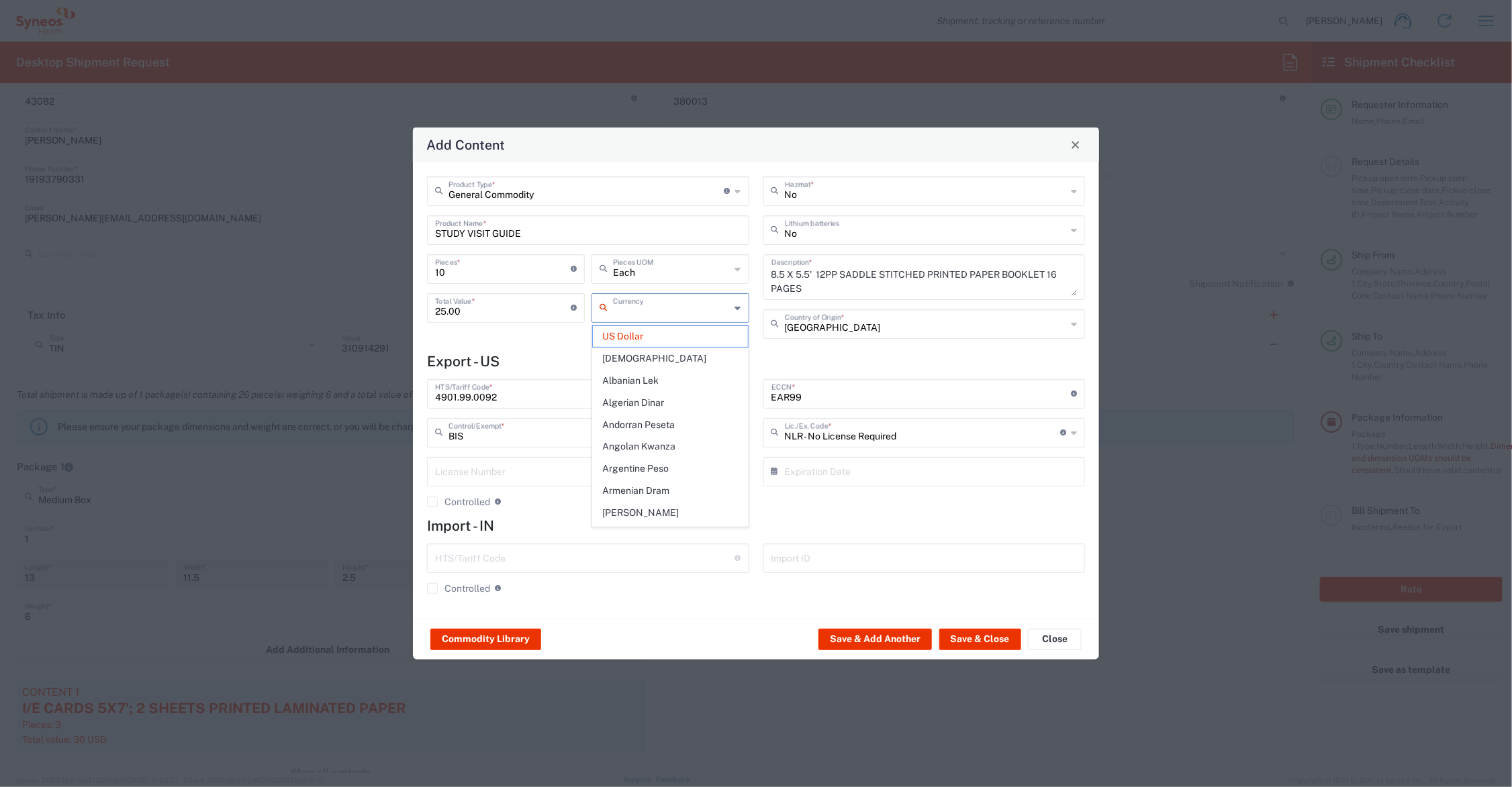
click at [504, 326] on div "25.00 Total Value * Total value of all the pieces" at bounding box center [506, 312] width 164 height 39
type input "US Dollar"
click at [982, 641] on button "Save & Close" at bounding box center [980, 639] width 82 height 21
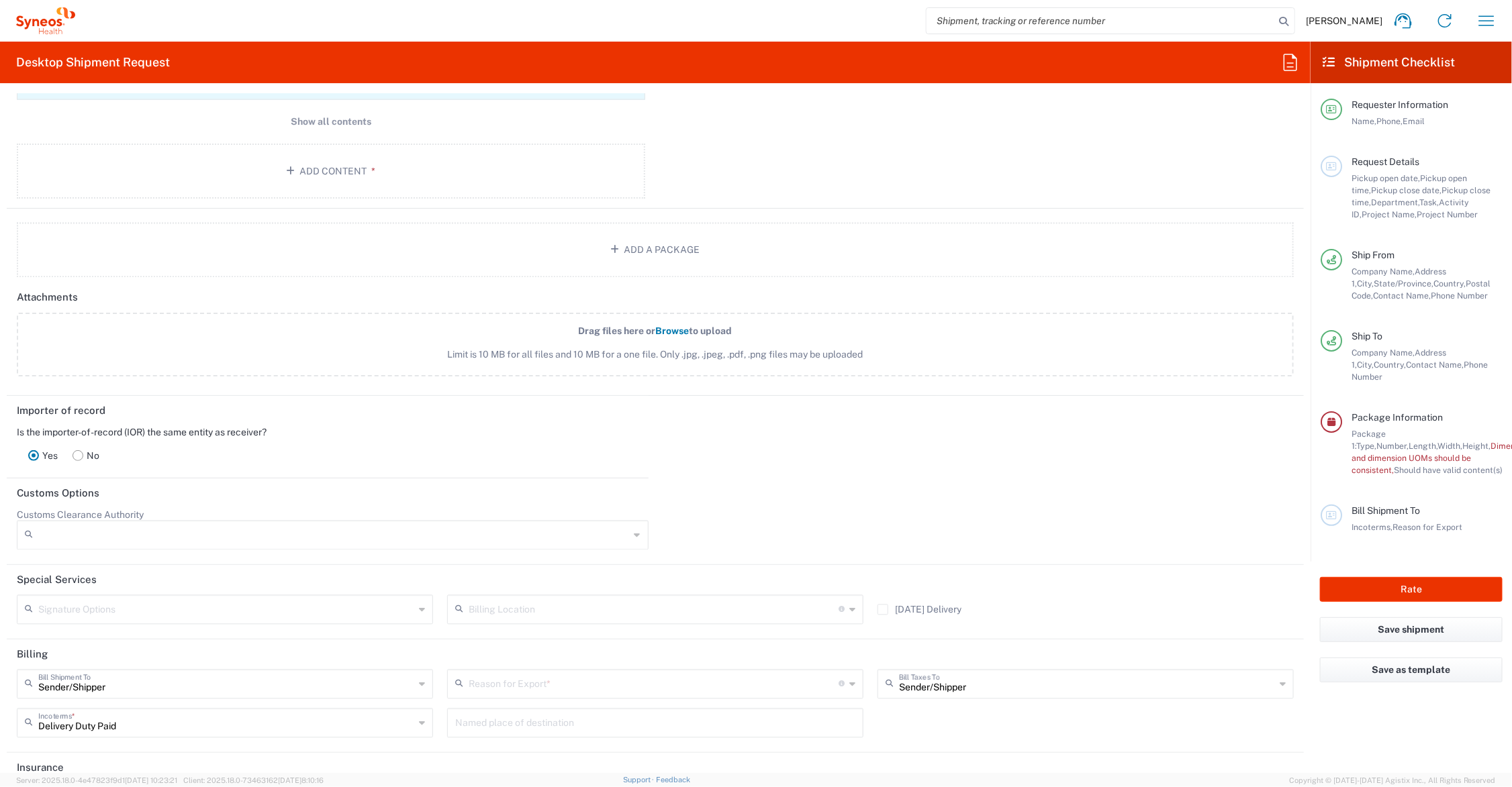
scroll to position [1556, 0]
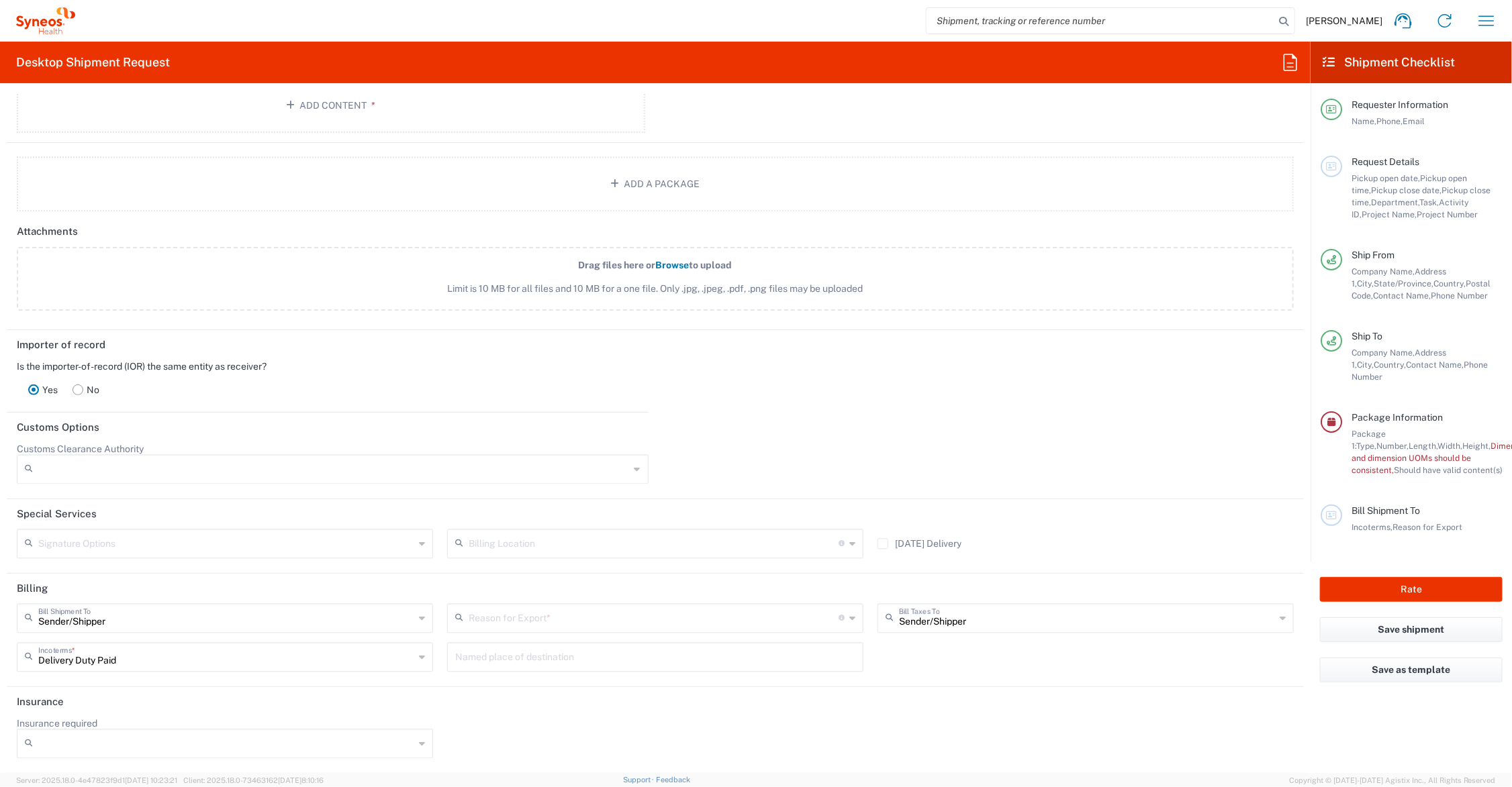
click at [850, 615] on icon at bounding box center [852, 619] width 6 height 21
click at [583, 755] on span "Sold" at bounding box center [649, 757] width 410 height 21
type input "Sold"
click at [79, 386] on rect at bounding box center [78, 390] width 10 height 10
click at [143, 450] on input "text" at bounding box center [329, 452] width 560 height 23
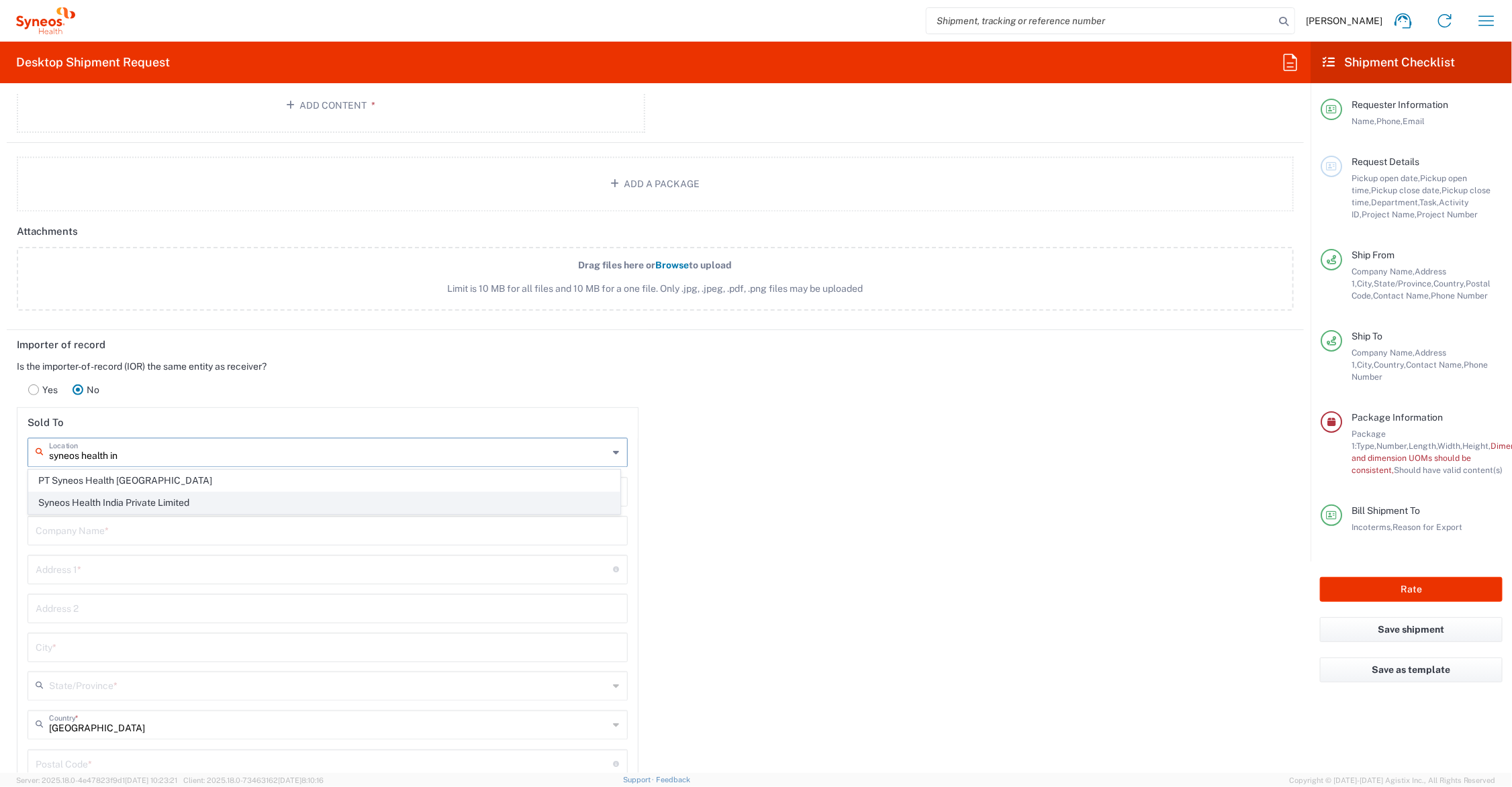
click at [161, 502] on span "Syneos Health India Private Limited" at bounding box center [324, 503] width 591 height 21
type input "Syneos Health India Private Limited"
type input "COMMERCIAL SITE BLC V PHASE 3"
type input "4TH FLR BLOCK 2 DLF DOWNTOWN"
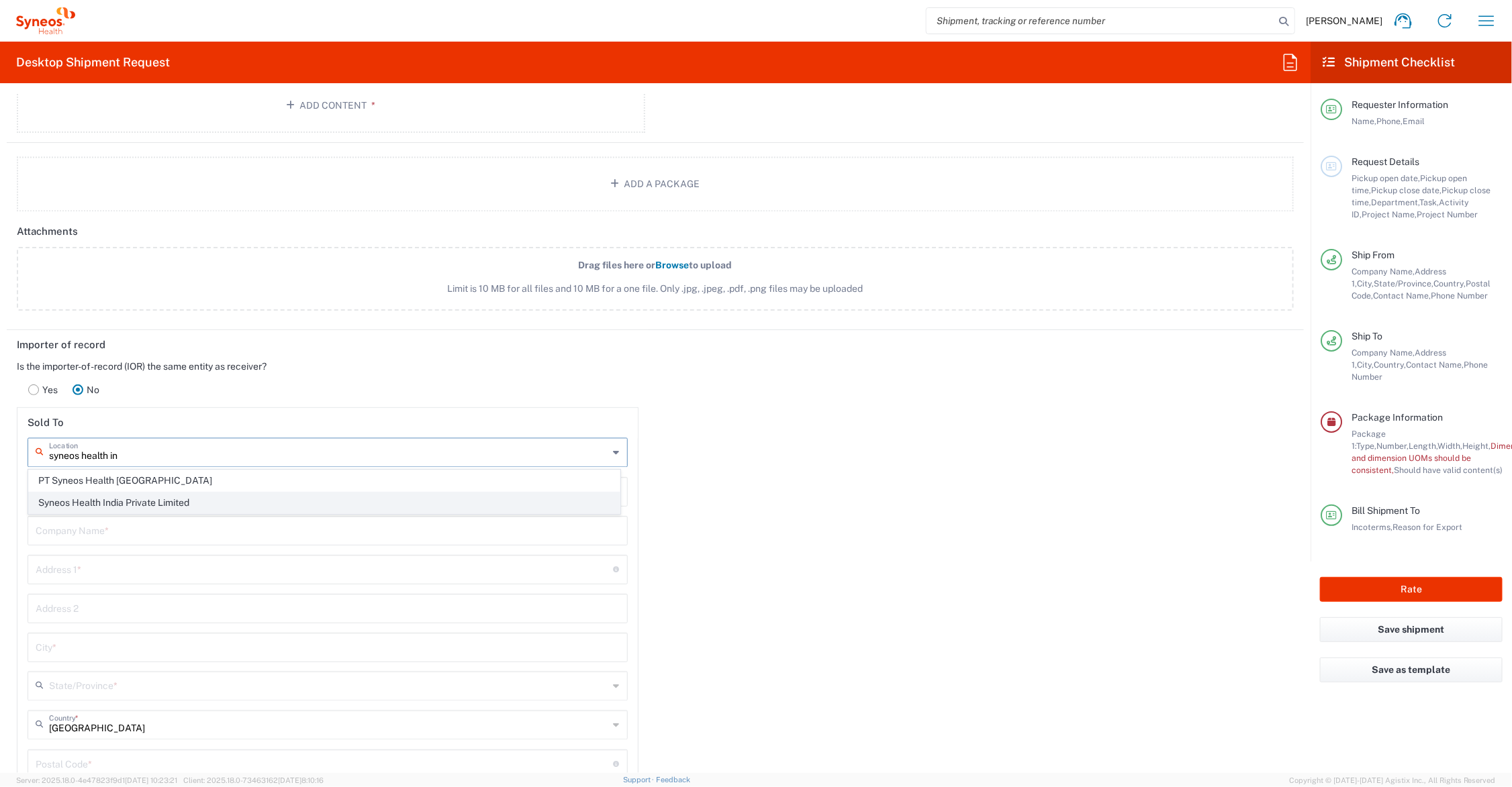
type input "GURUGRAM"
type input "[GEOGRAPHIC_DATA]"
type input "122002"
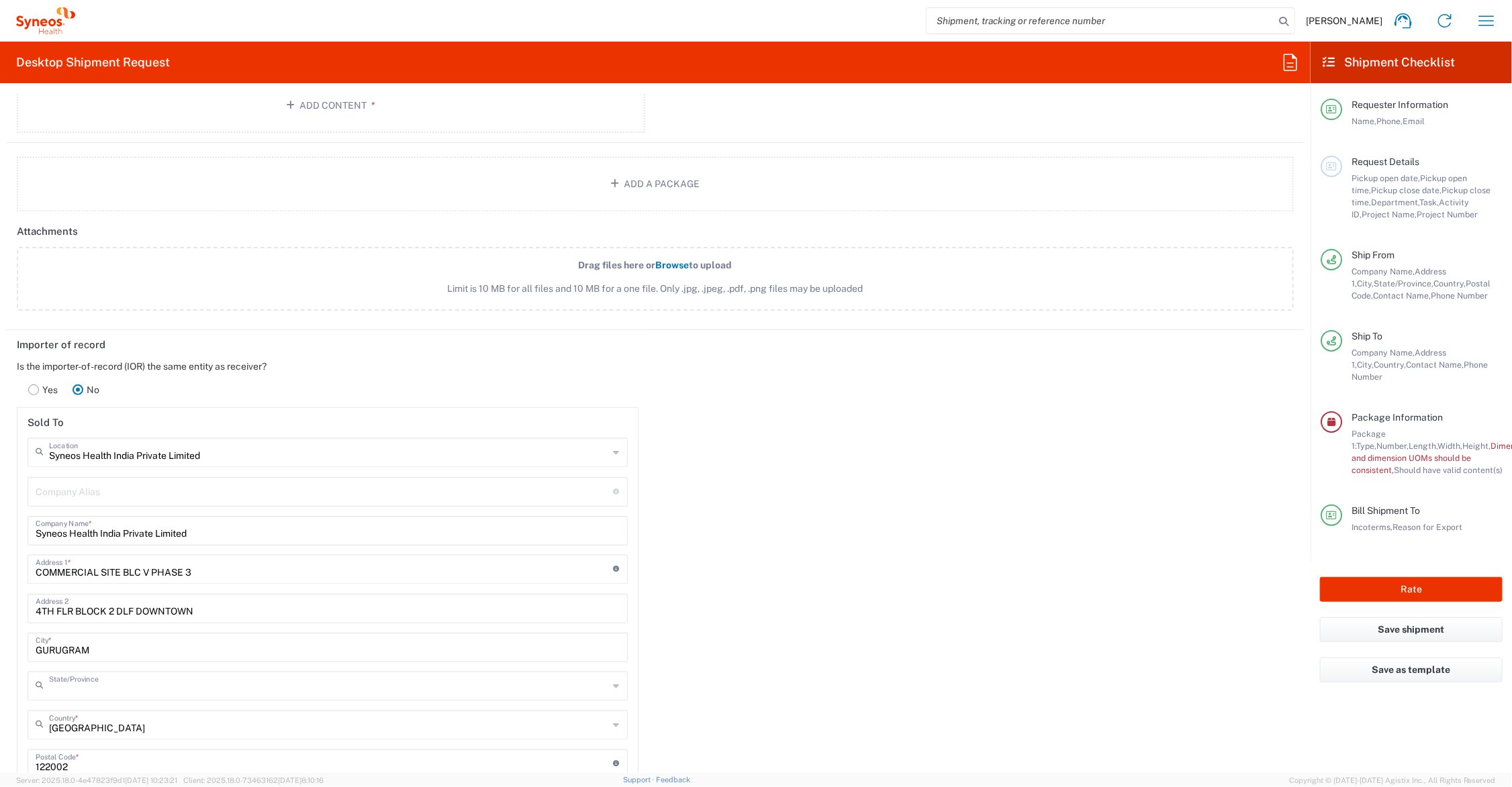
type input "Haryāna"
click at [155, 570] on input "COMMERCIAL SITE BLC V PHASE 3" at bounding box center [325, 569] width 578 height 23
click at [148, 572] on input "COMMERCIAL SITE BLC V PHASE 3" at bounding box center [325, 569] width 578 height 23
type input "COMMERCIAL SITE BLC V, PHASE 3"
click at [257, 568] on input "COMMERCIAL SITE BLC V, [GEOGRAPHIC_DATA], PHASE 3" at bounding box center [325, 569] width 578 height 23
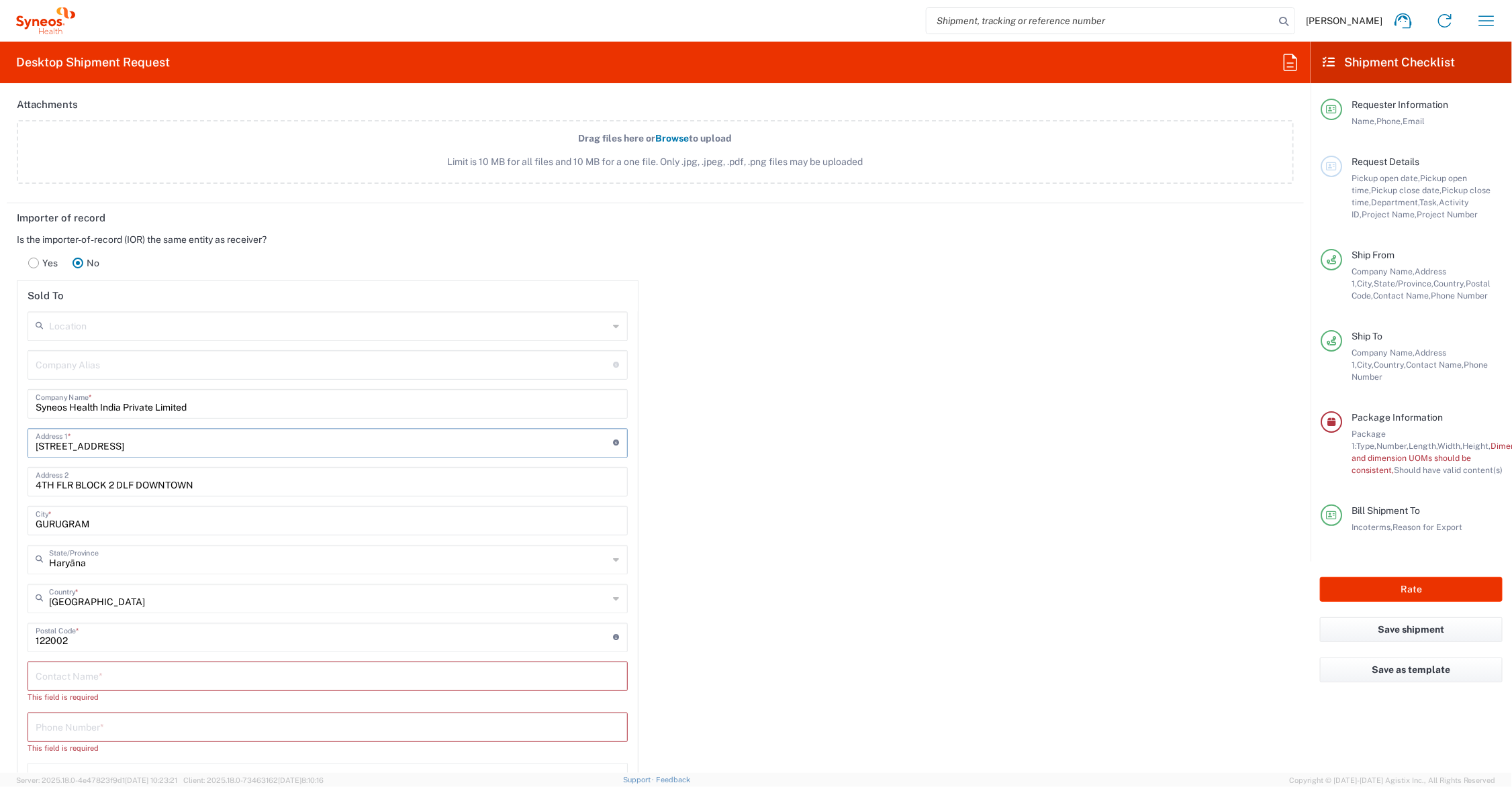
scroll to position [1724, 0]
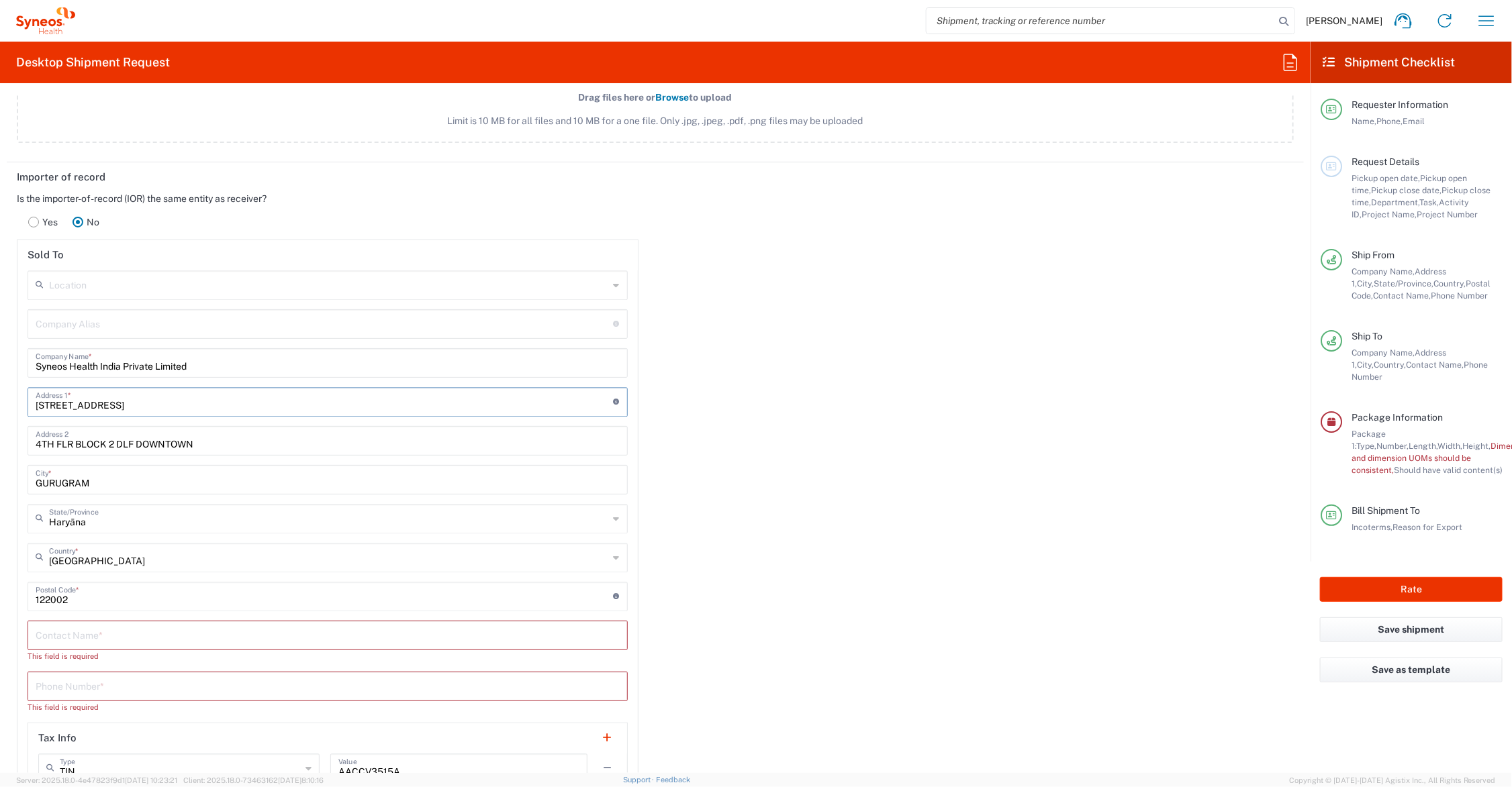
type input "[STREET_ADDRESS]"
click at [114, 635] on input "text" at bounding box center [328, 635] width 585 height 23
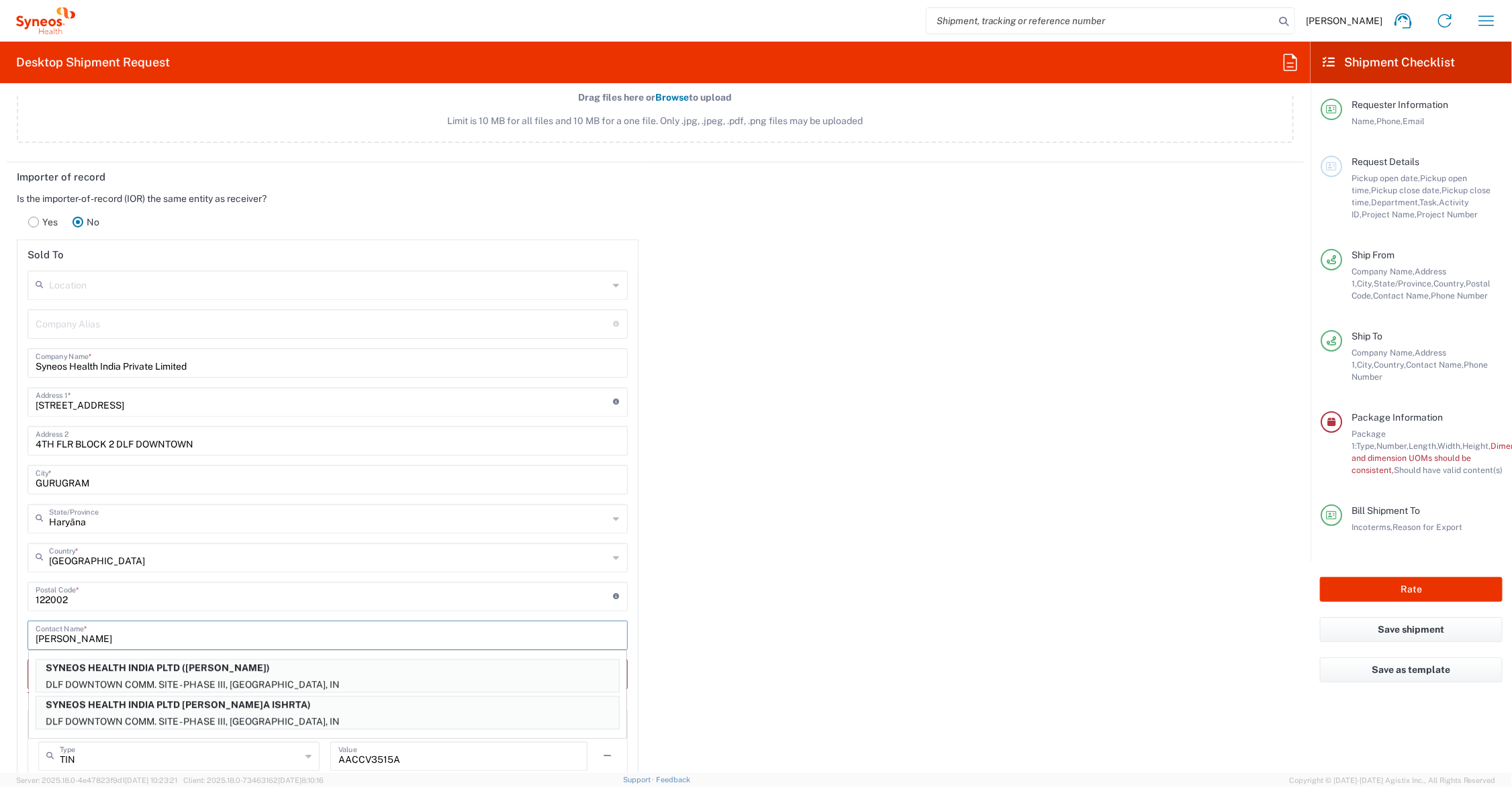
type input "[PERSON_NAME]"
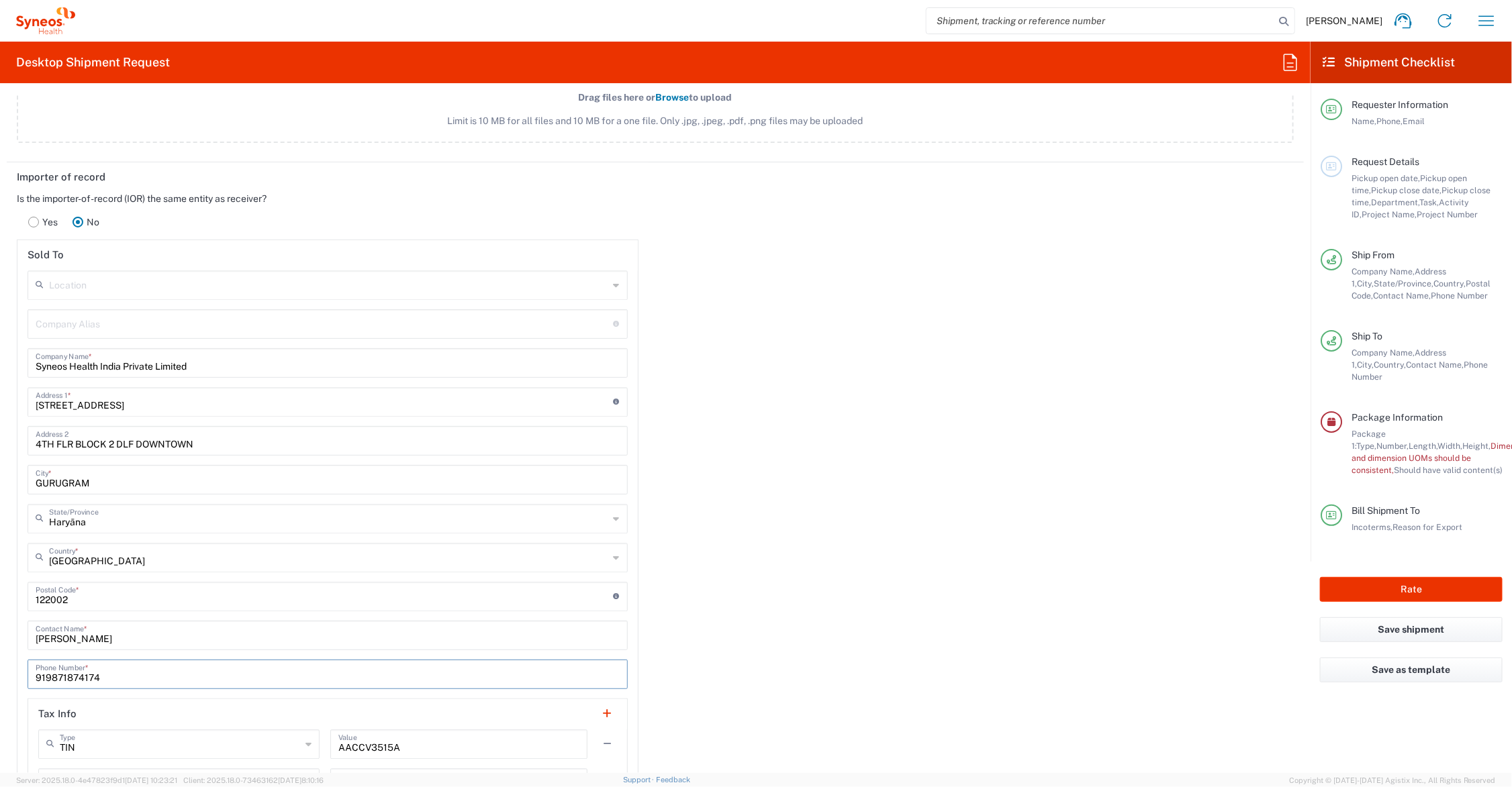
scroll to position [1891, 0]
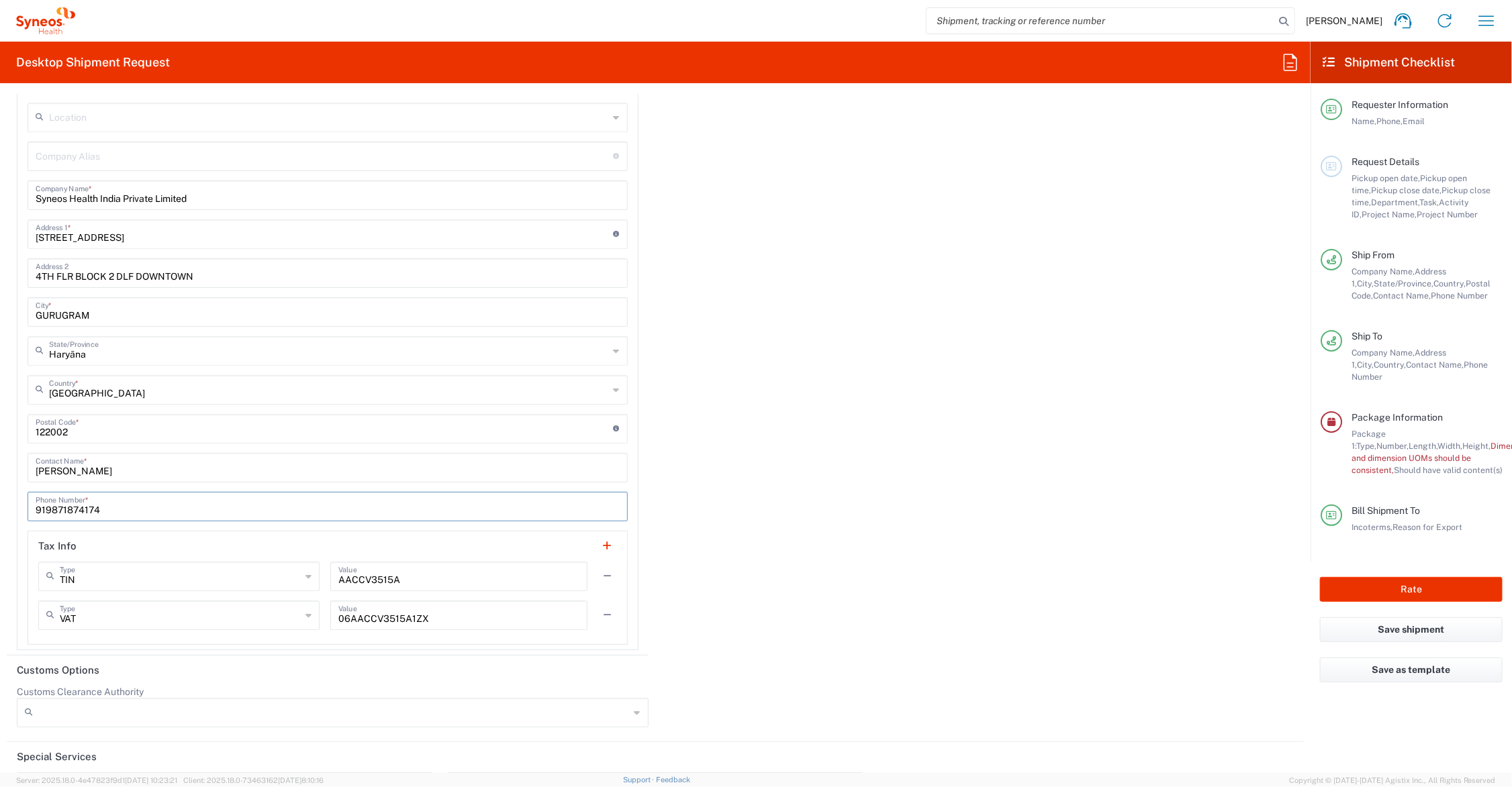
drag, startPoint x: 112, startPoint y: 510, endPoint x: 46, endPoint y: 509, distance: 66.0
click at [46, 509] on input "919871874174" at bounding box center [328, 506] width 585 height 23
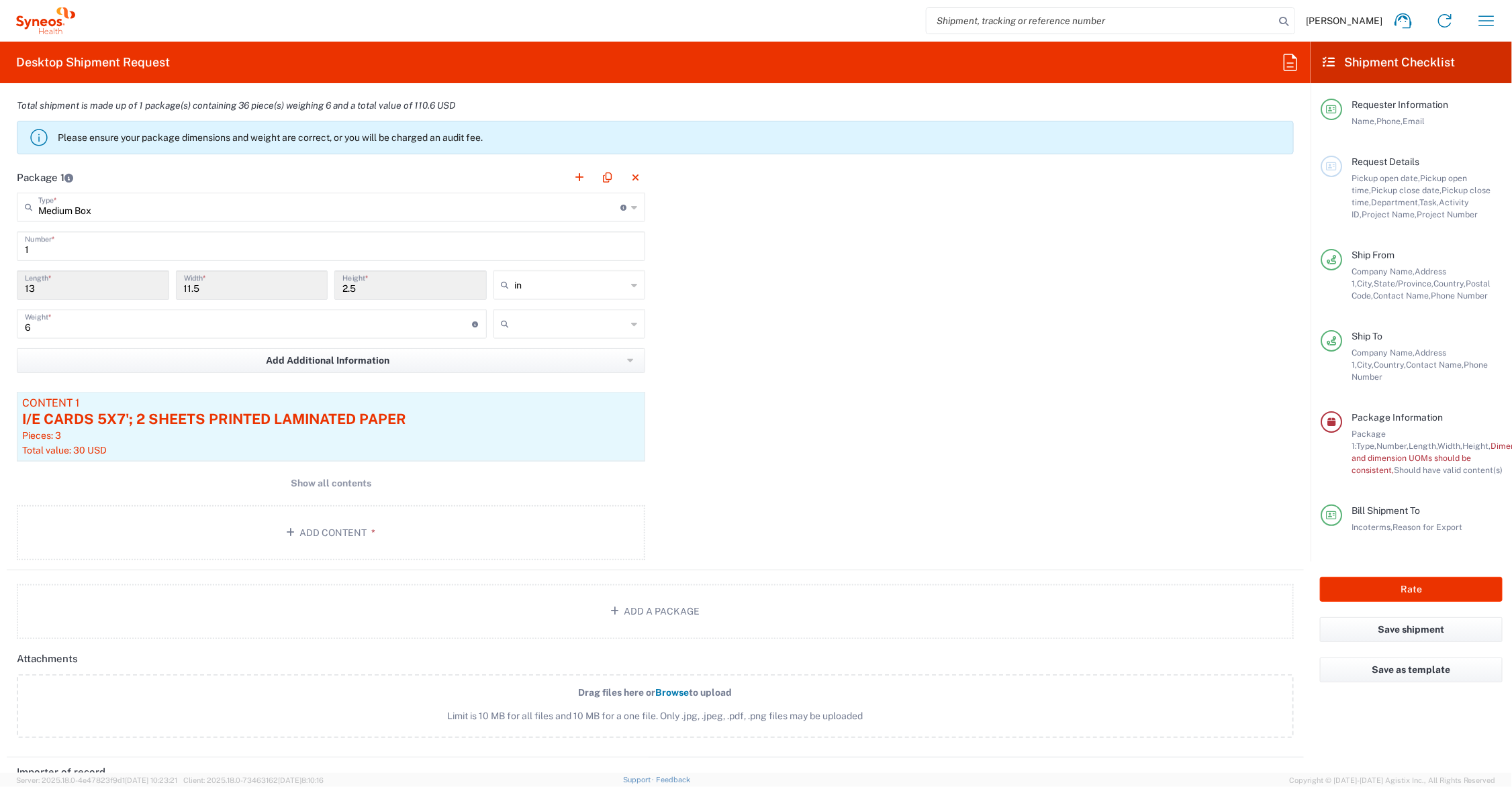
scroll to position [960, 0]
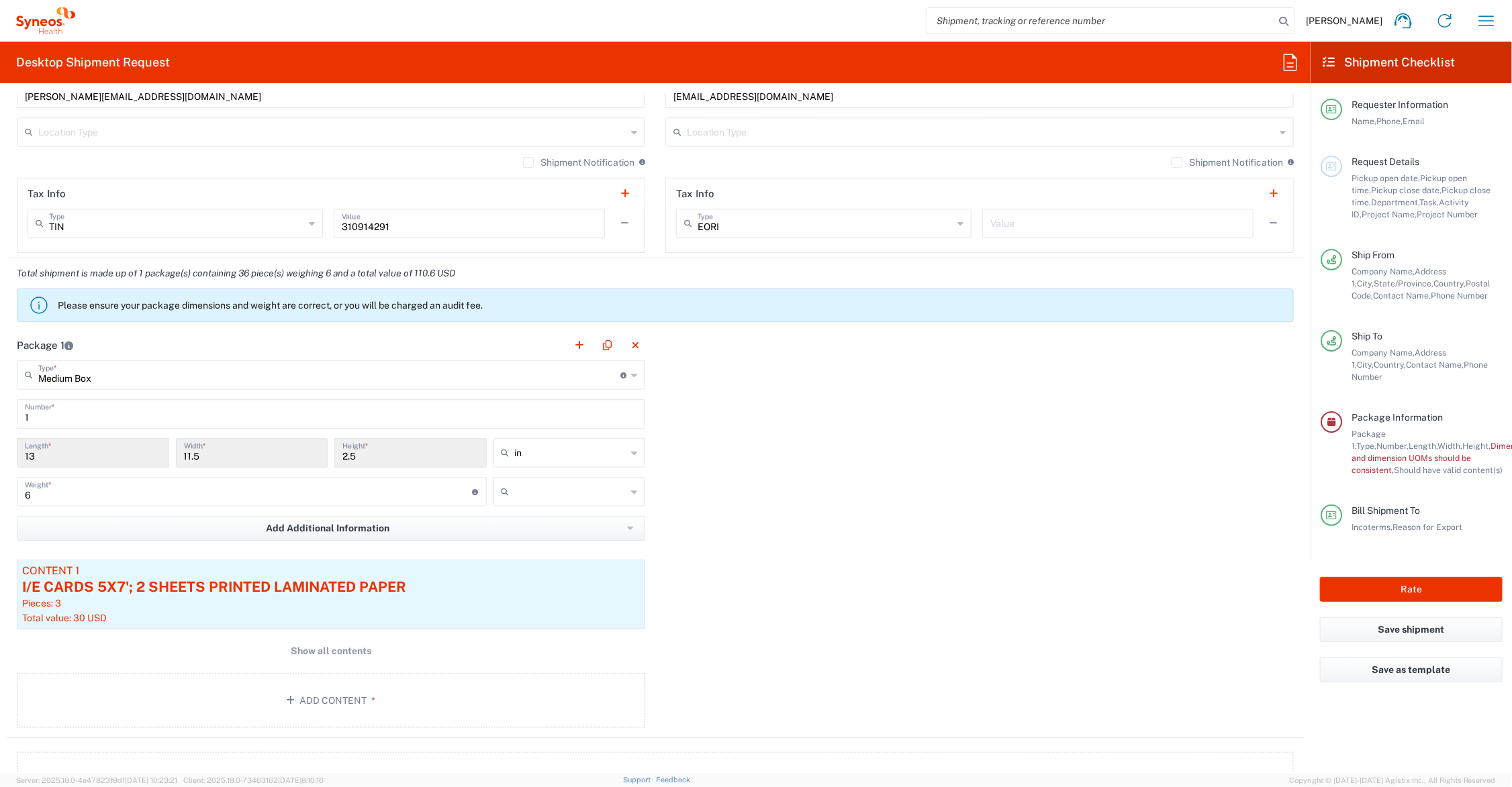
type input "911244457800"
click at [558, 486] on input "text" at bounding box center [571, 492] width 112 height 21
click at [546, 539] on span "lbs" at bounding box center [564, 544] width 148 height 21
type input "lbs"
click at [958, 223] on icon at bounding box center [961, 223] width 6 height 21
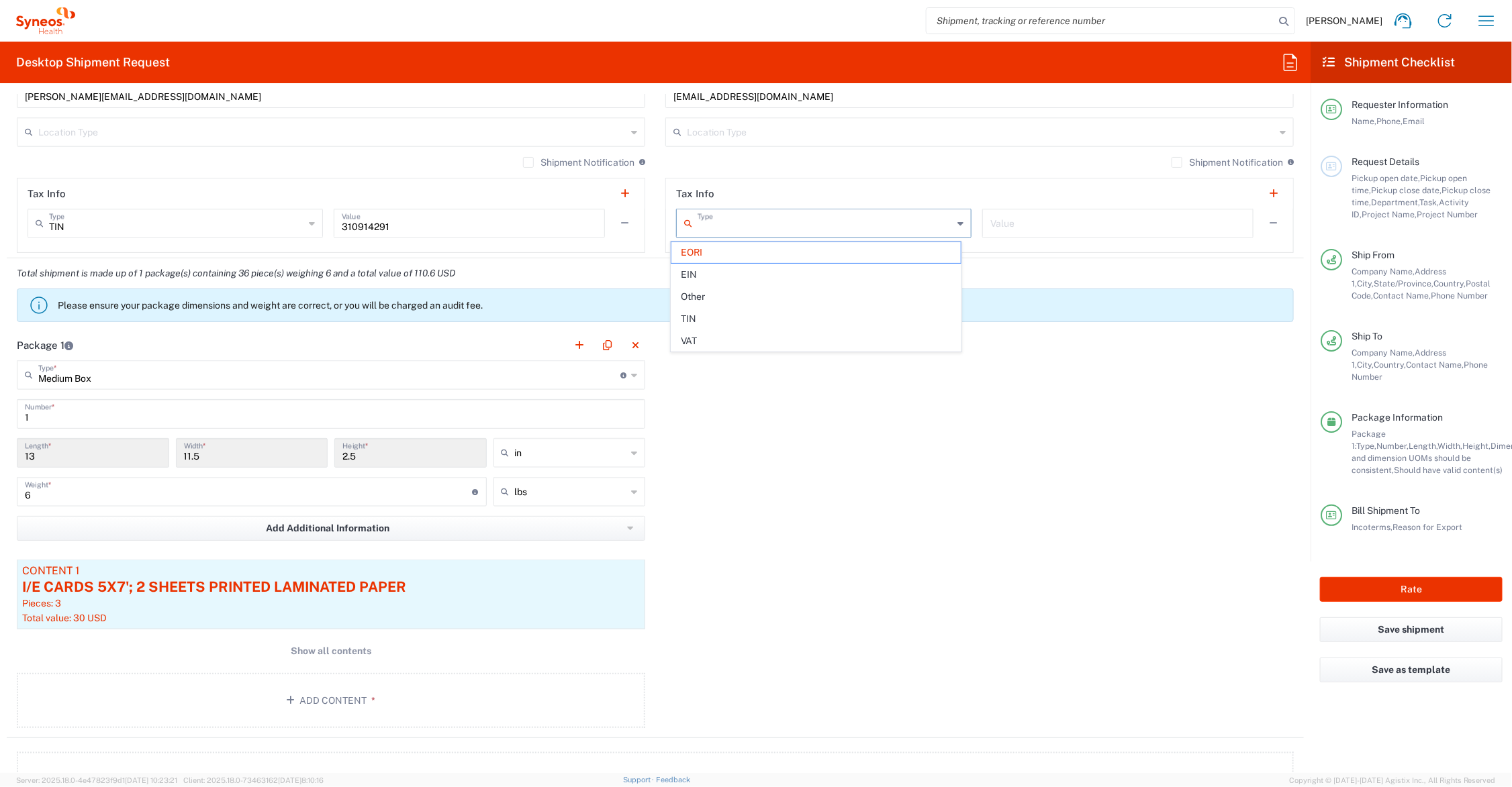
click at [989, 364] on div "Package 1 Medium Box Type * Material used to package goods Envelope Large Box M…" at bounding box center [656, 535] width 1297 height 408
type input "EORI"
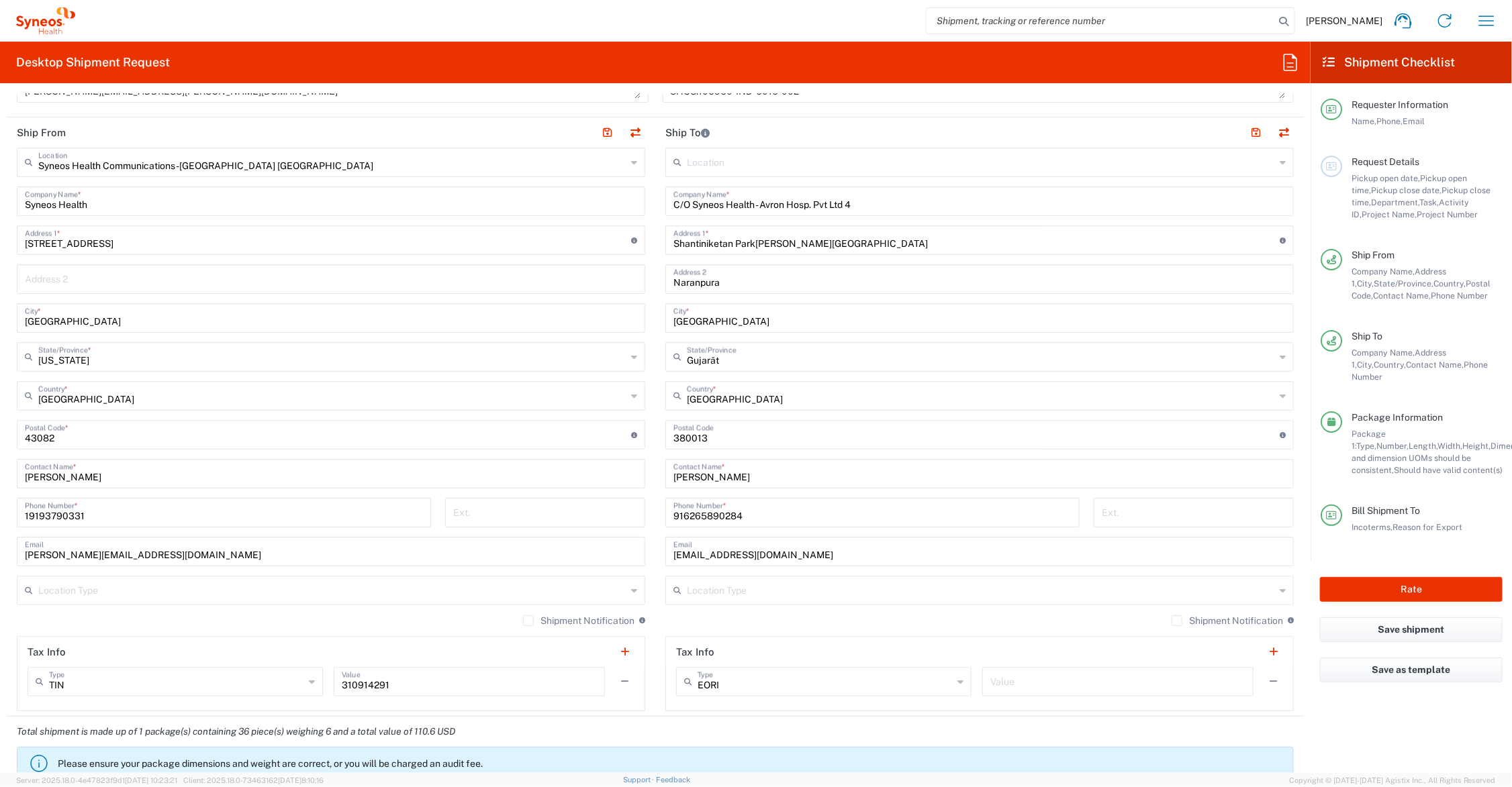
scroll to position [504, 0]
click at [1386, 577] on button "Rate" at bounding box center [1411, 590] width 183 height 25
type input "Syneos.PATENG.22.106960"
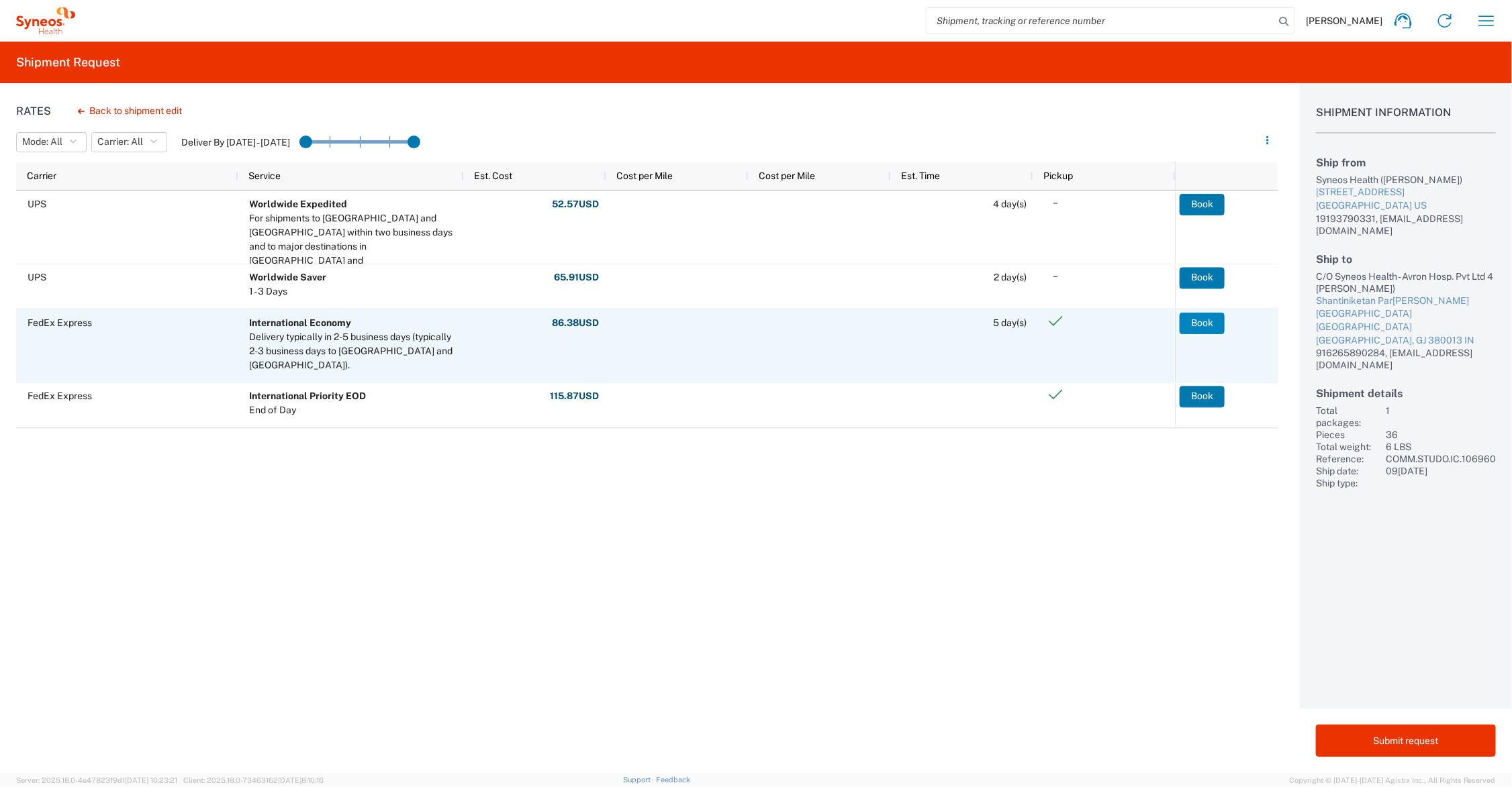
click at [1208, 323] on button "Book" at bounding box center [1202, 323] width 45 height 21
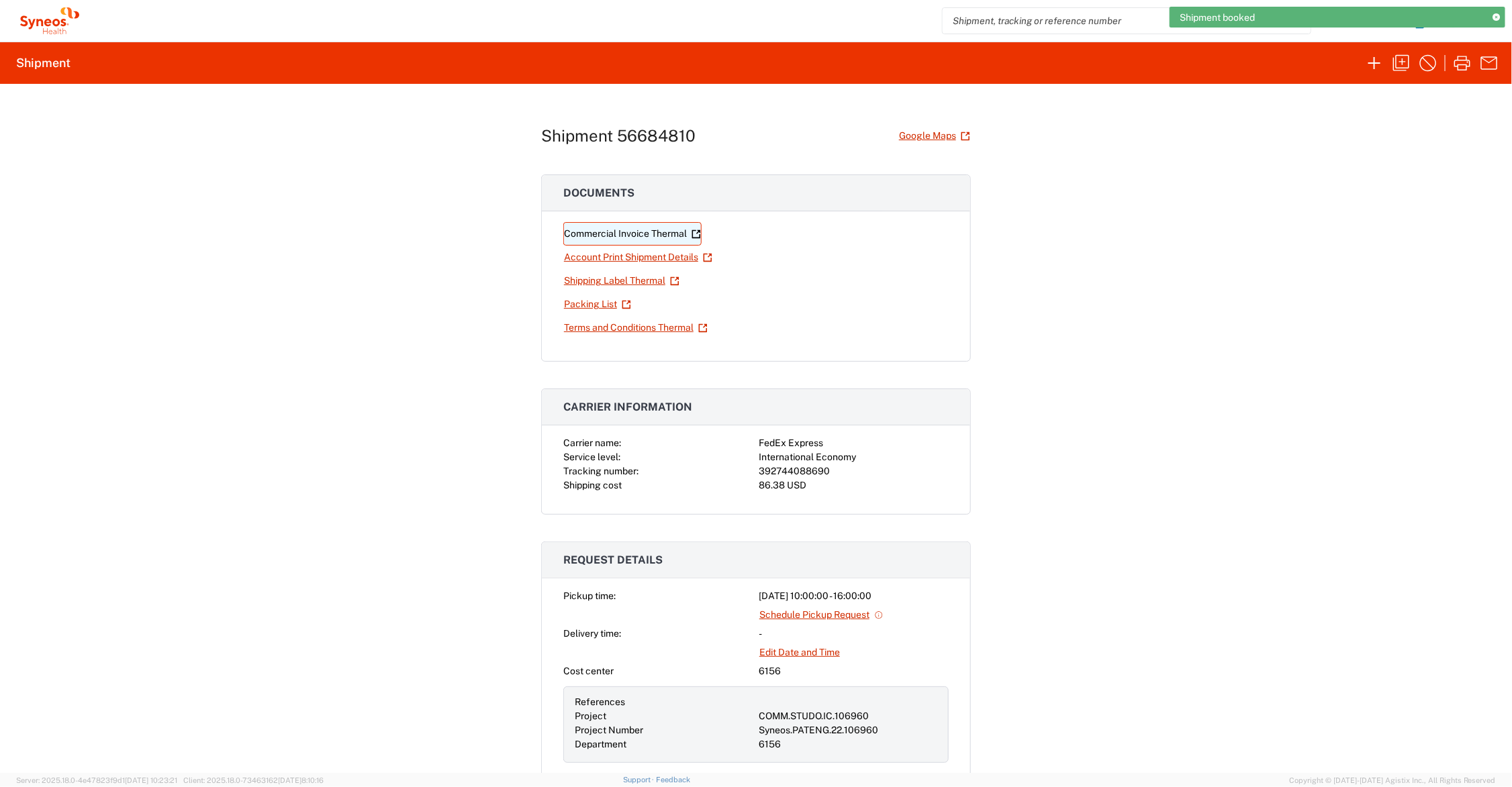
click at [649, 232] on link "Commercial Invoice Thermal" at bounding box center [632, 234] width 138 height 23
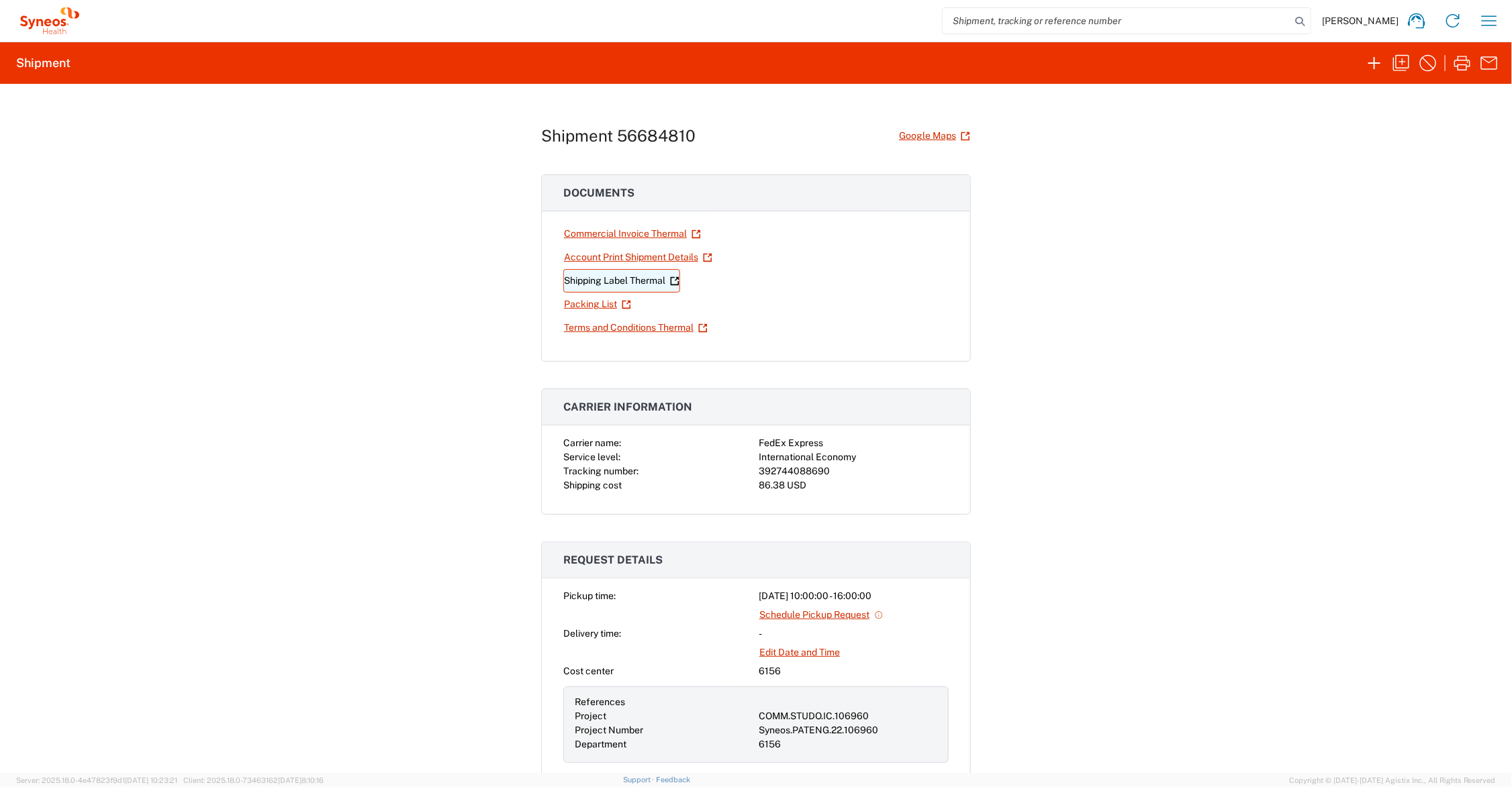
click at [646, 280] on link "Shipping Label Thermal" at bounding box center [621, 281] width 117 height 23
click at [1398, 61] on icon "button" at bounding box center [1401, 63] width 21 height 21
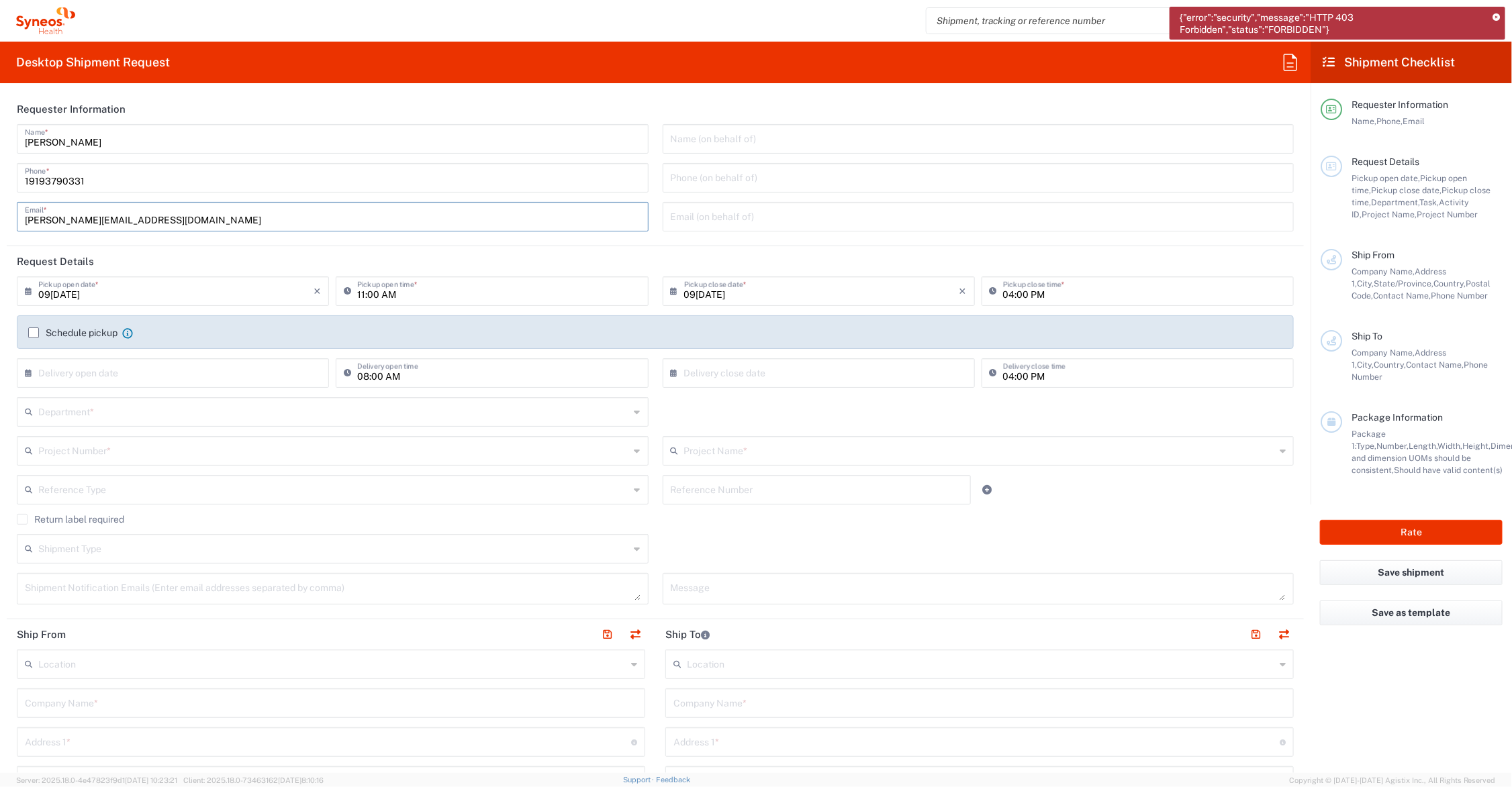
drag, startPoint x: 88, startPoint y: 219, endPoint x: -12, endPoint y: 215, distance: 100.1
click at [0, 215] on html "{"error":"security","message":"HTTP 403 Forbidden","status":"FORBIDDEN"} John P…" at bounding box center [756, 393] width 1512 height 787
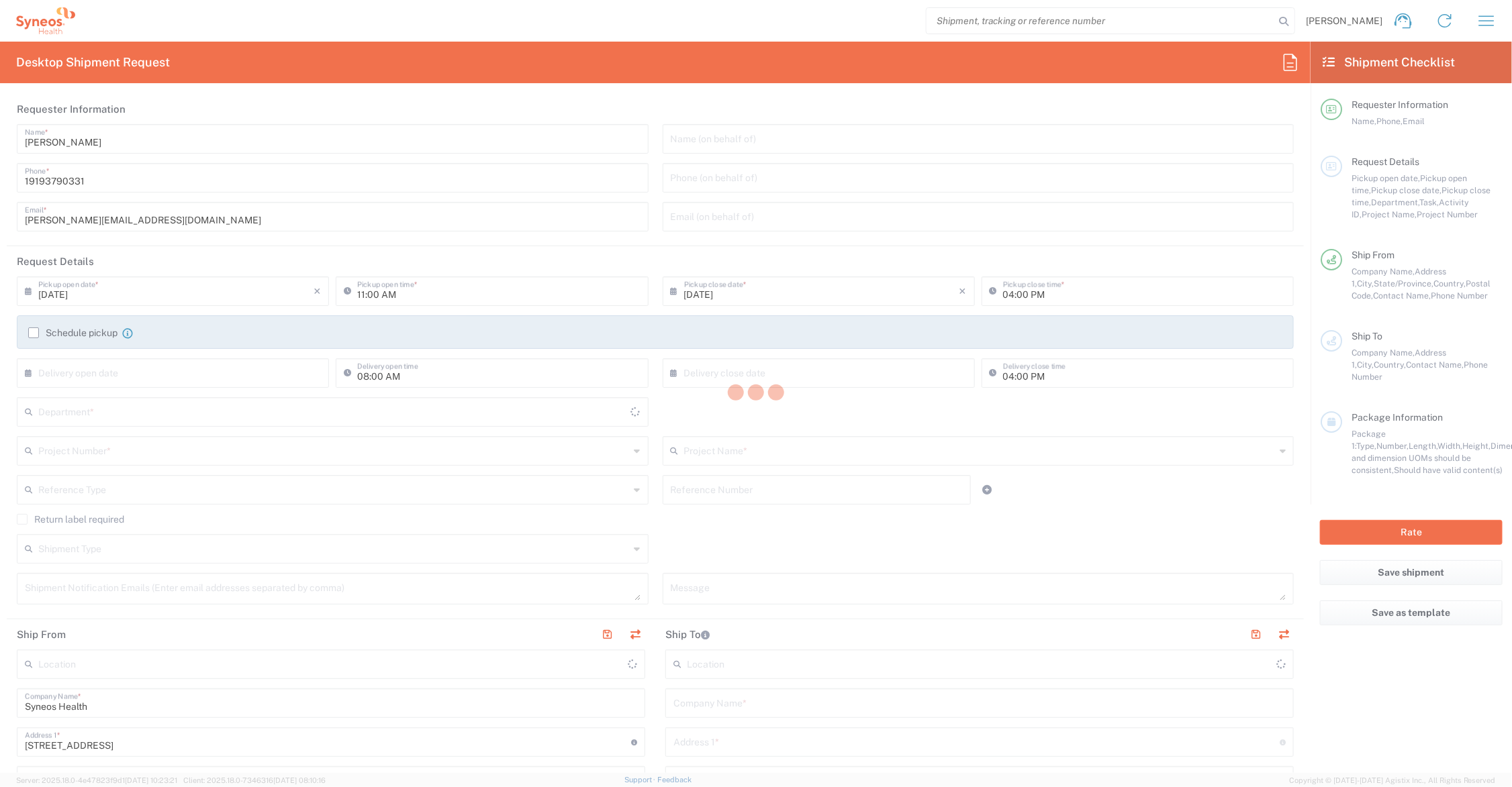
type input "[US_STATE]"
type input "6156"
type input "[GEOGRAPHIC_DATA]"
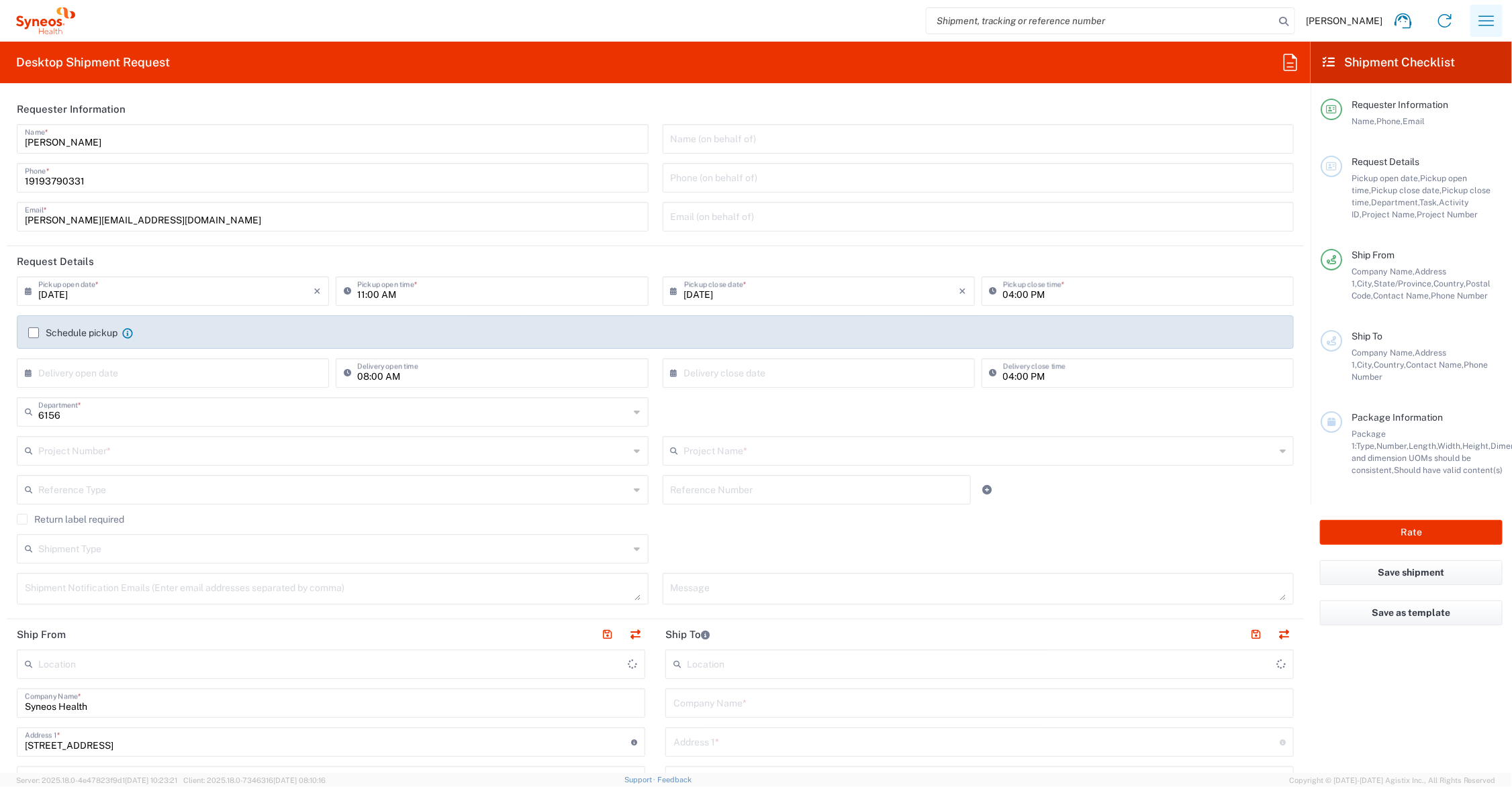
click at [1484, 19] on icon "button" at bounding box center [1486, 21] width 21 height 21
type input "Syneos Health Communications-[GEOGRAPHIC_DATA] [GEOGRAPHIC_DATA]"
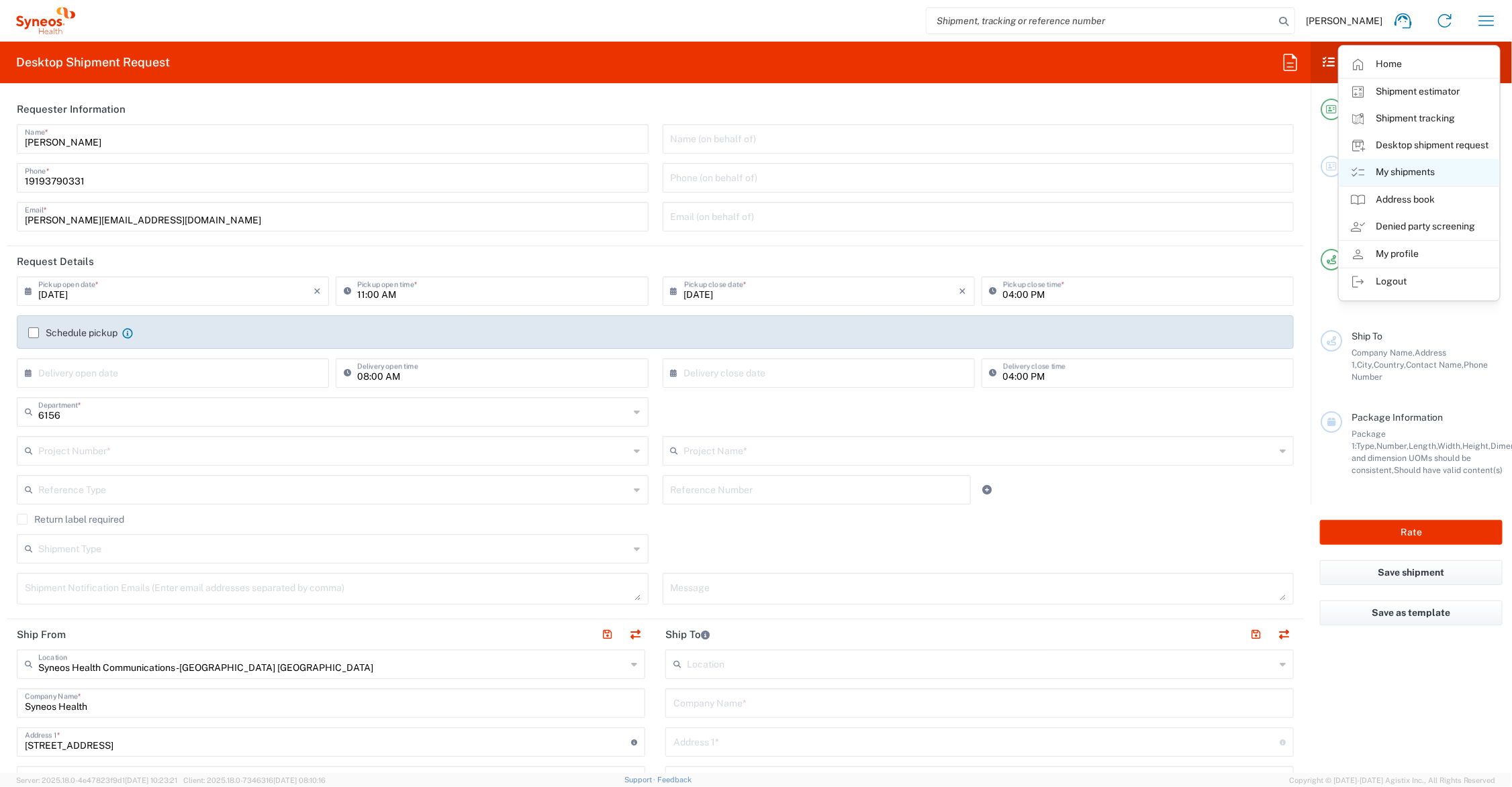
click at [1395, 168] on link "My shipments" at bounding box center [1420, 172] width 160 height 27
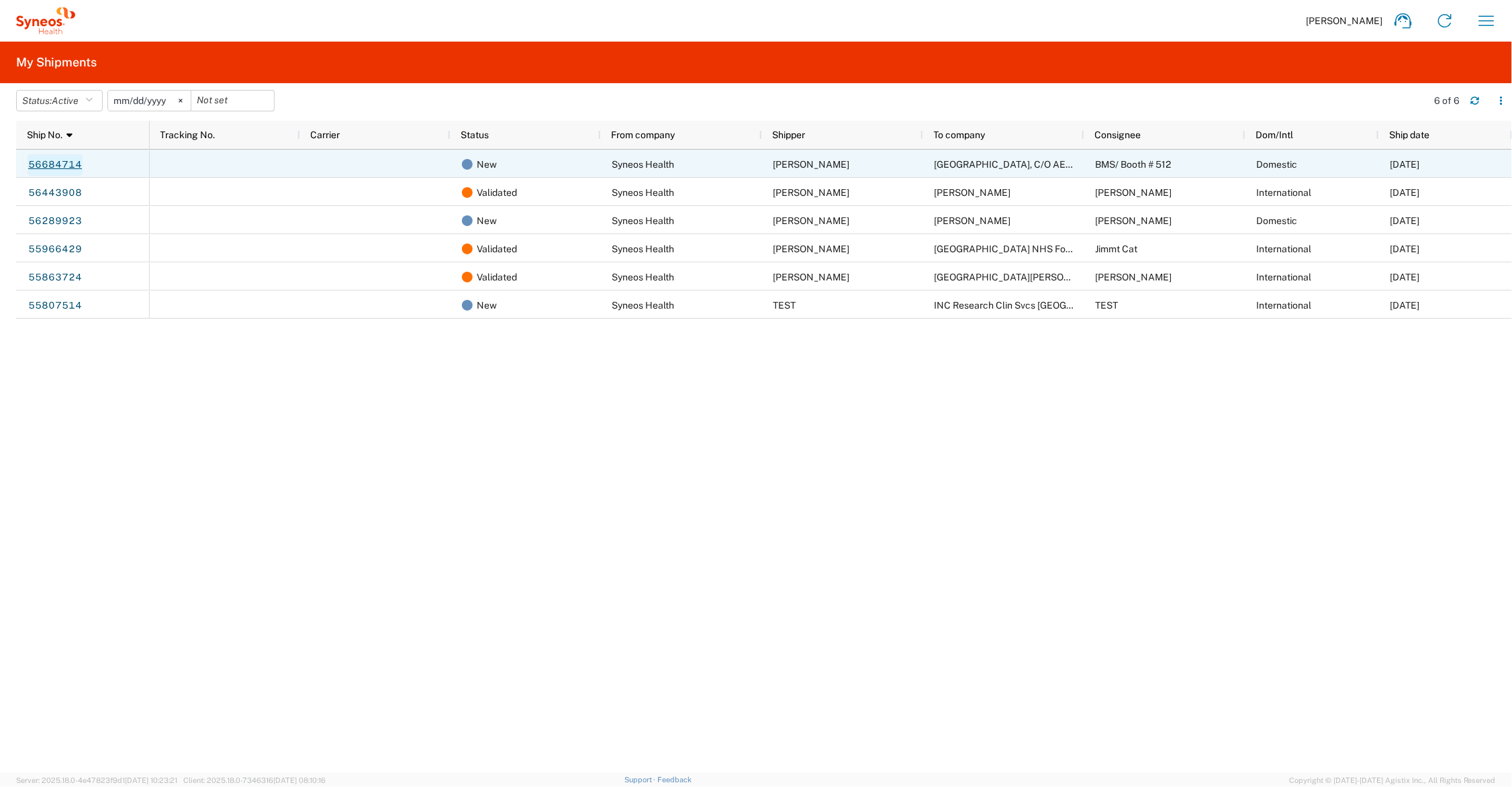
click at [55, 162] on link "56684714" at bounding box center [55, 165] width 55 height 21
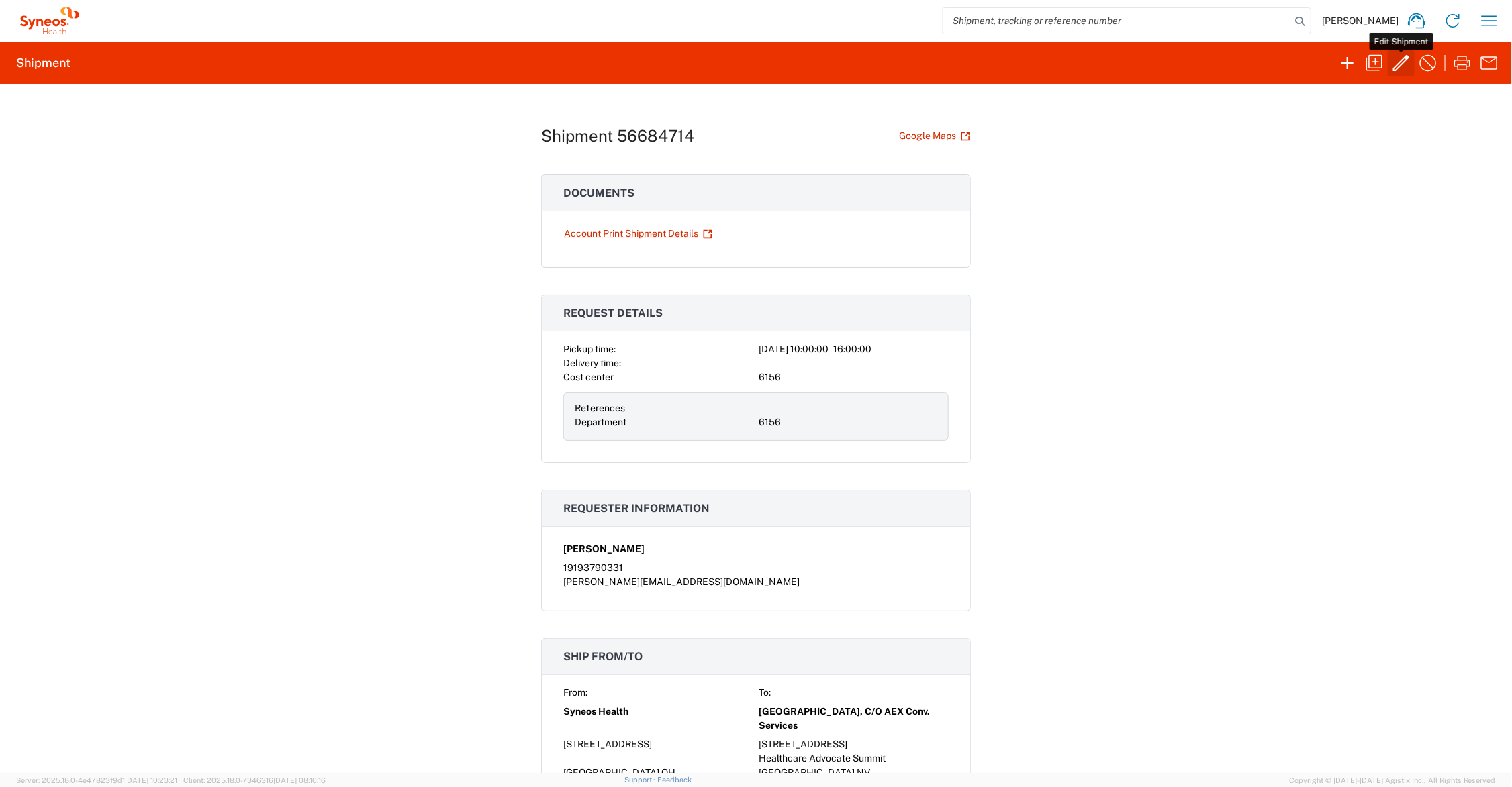
click at [1402, 59] on icon "button" at bounding box center [1401, 63] width 21 height 21
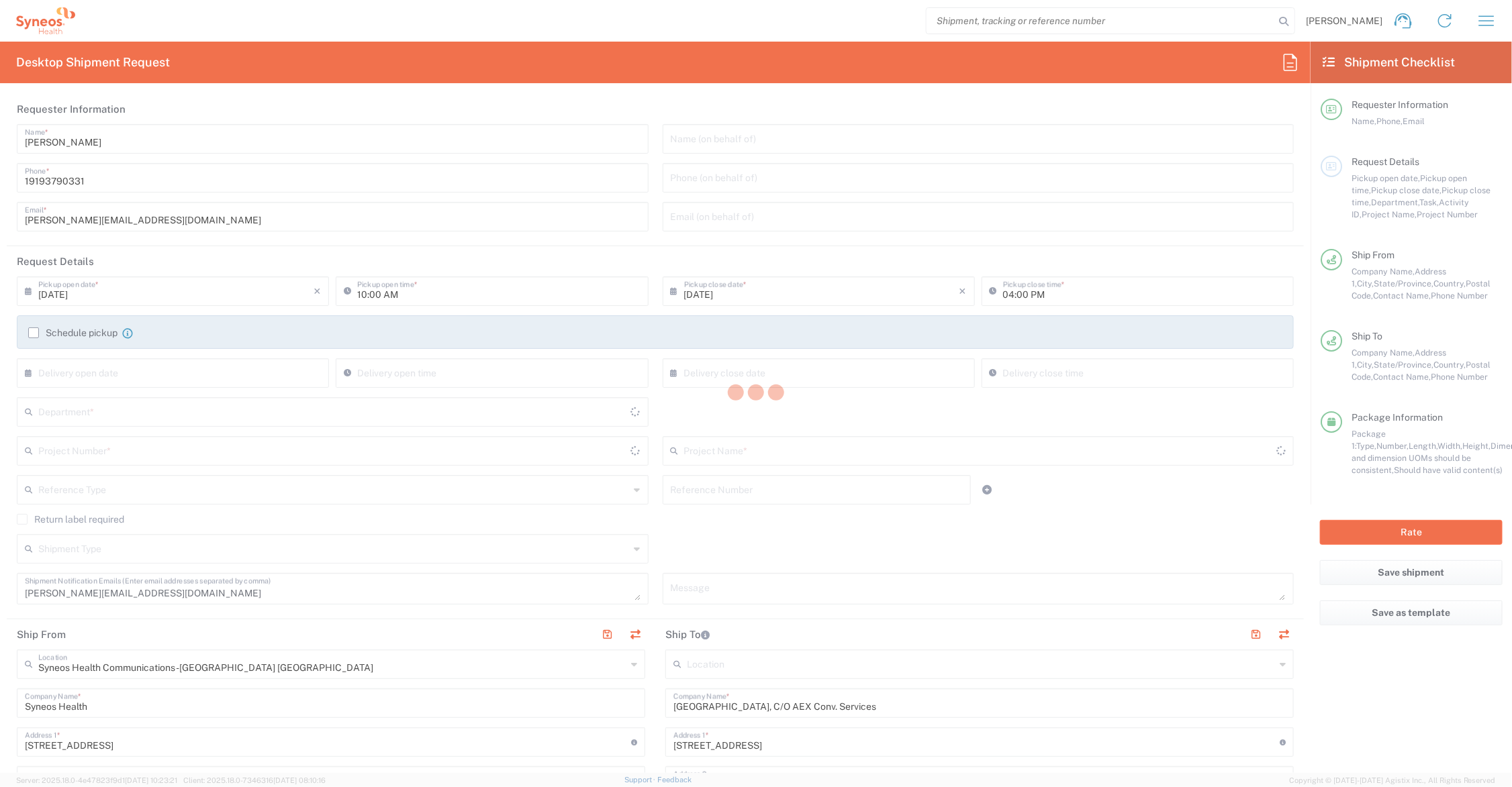
type input "6156"
type input "[US_STATE]"
type input "Medium Box"
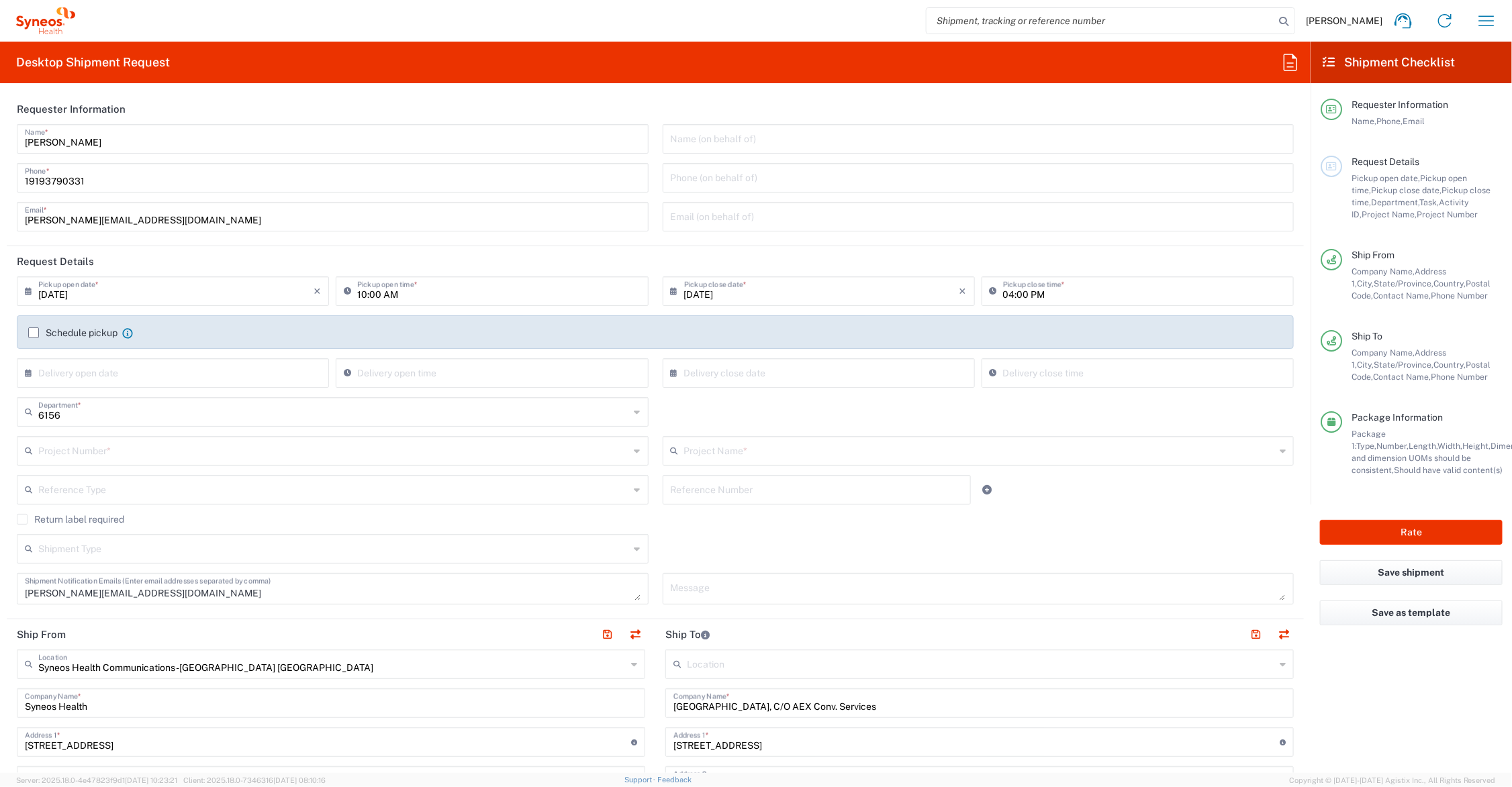
click at [727, 451] on input "text" at bounding box center [980, 450] width 591 height 23
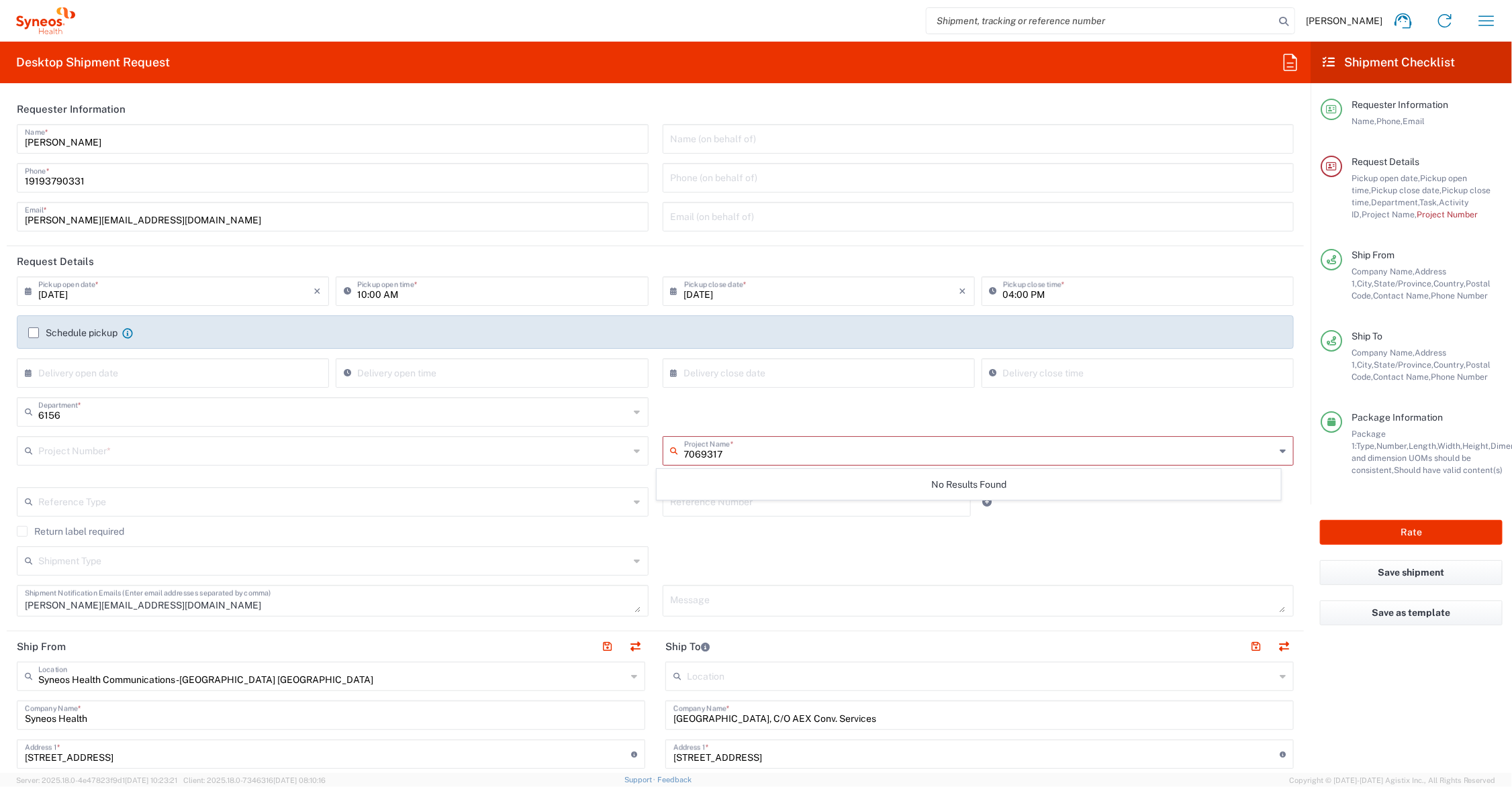
click at [700, 452] on input "7069317" at bounding box center [980, 450] width 591 height 23
click at [764, 480] on span "Syneos.CONSULT.25.7068317" at bounding box center [969, 480] width 622 height 21
type input "Syneos.CONSULT.25.7068317"
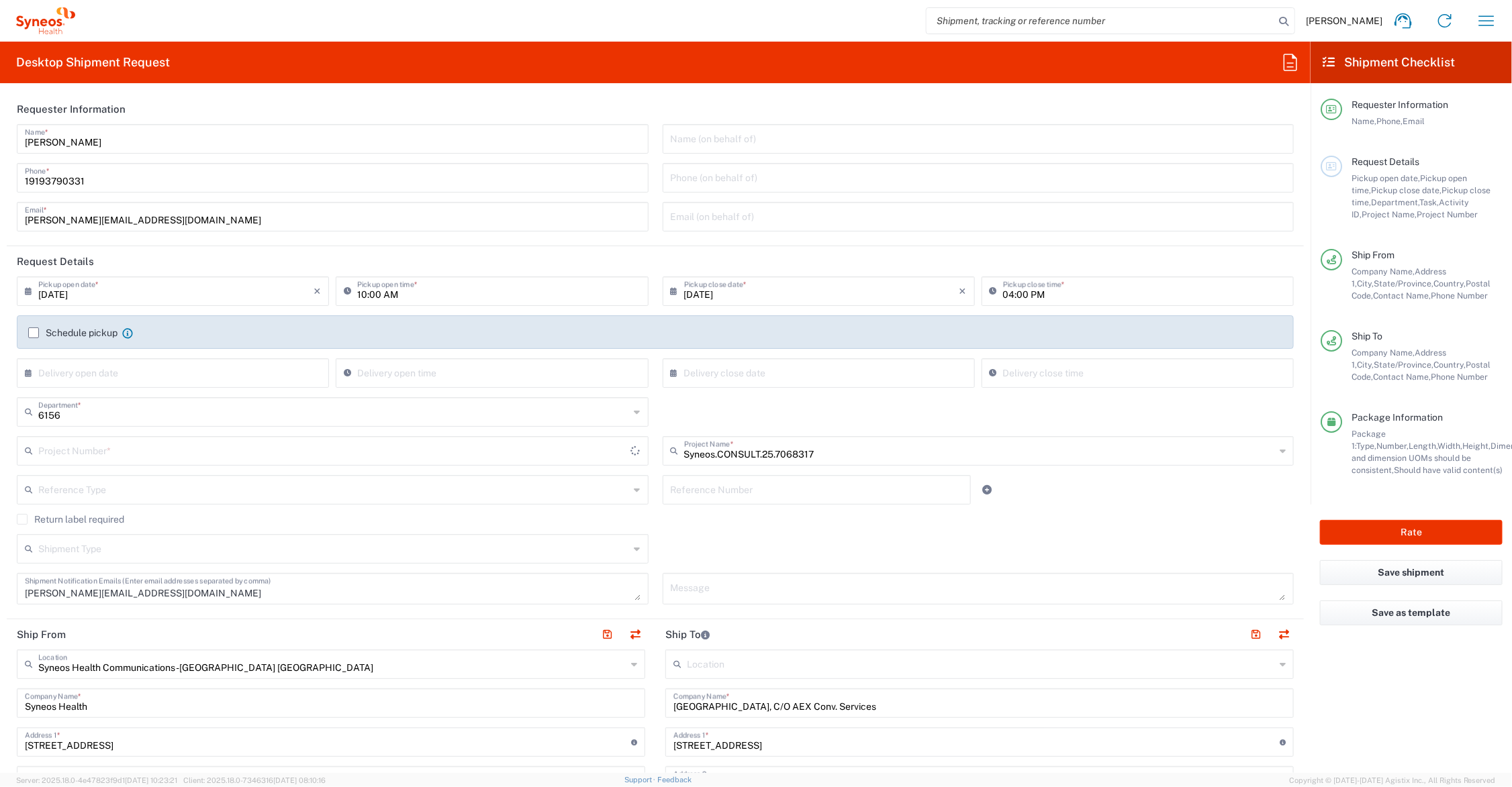
type input "ADUS.GSWCO.IC.7068317"
drag, startPoint x: 756, startPoint y: 495, endPoint x: 754, endPoint y: 487, distance: 8.2
click at [756, 492] on input "text" at bounding box center [817, 489] width 293 height 23
type input "task 028"
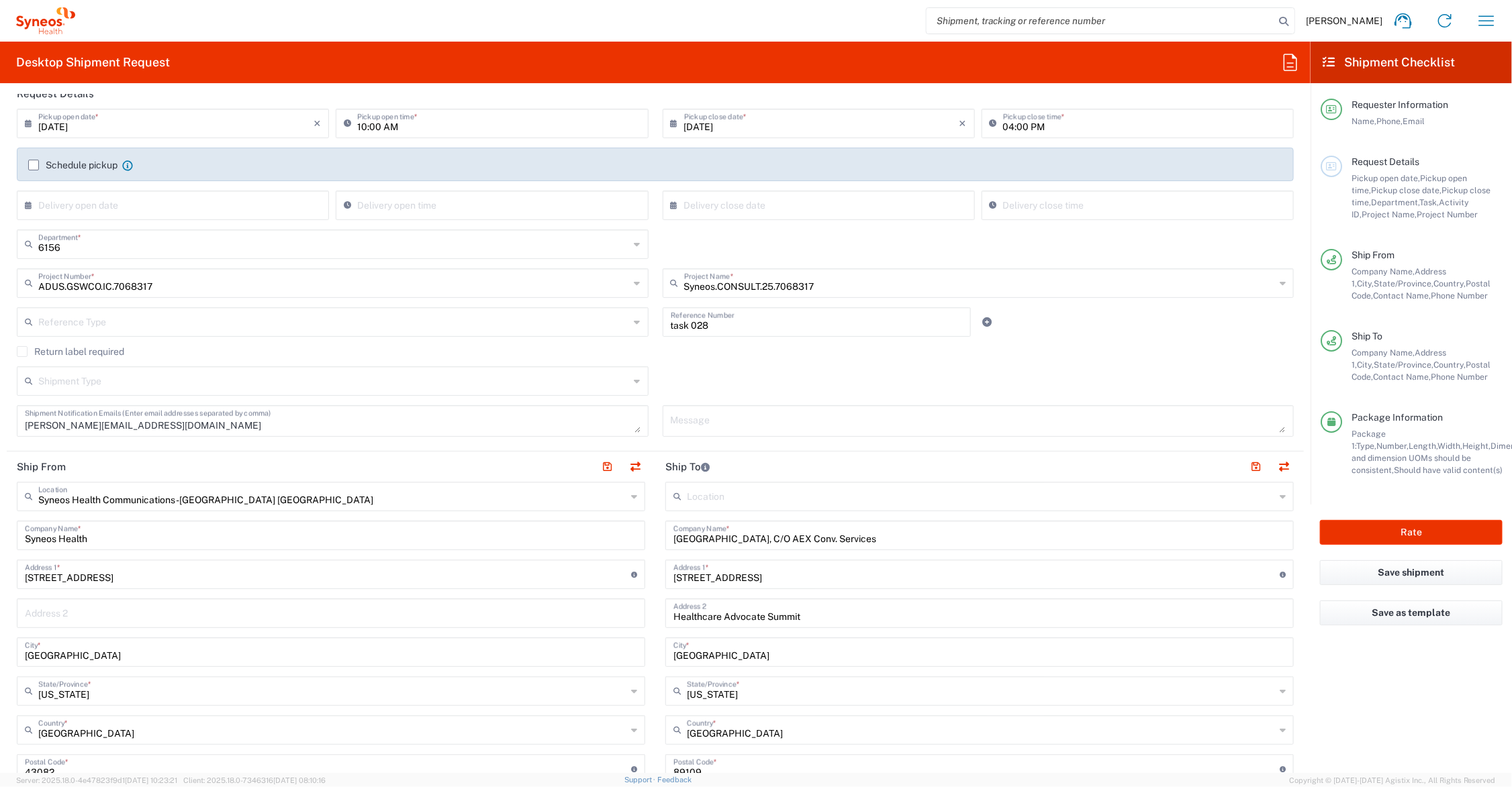
scroll to position [336, 0]
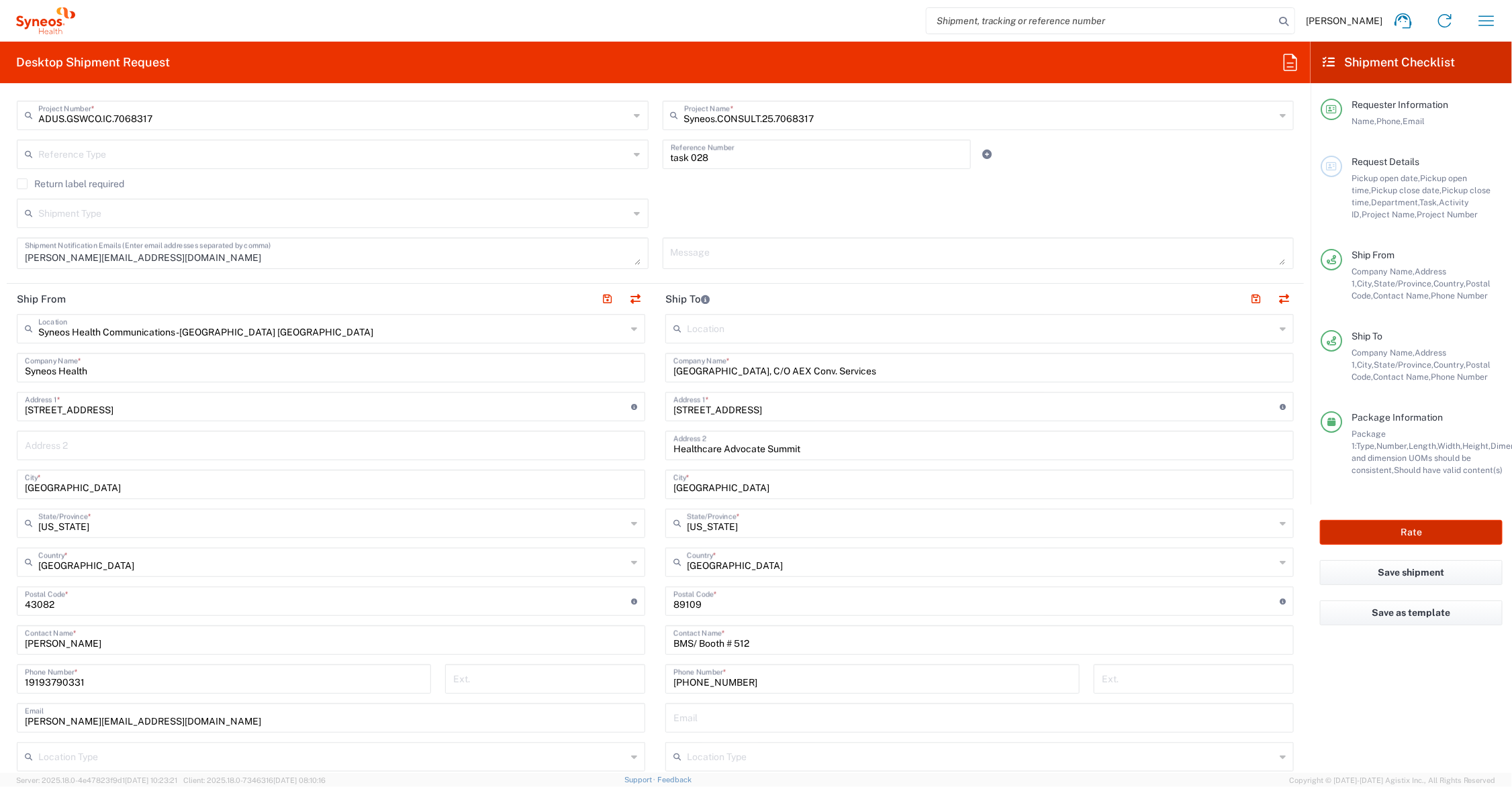
click at [1386, 528] on button "Rate" at bounding box center [1411, 532] width 183 height 25
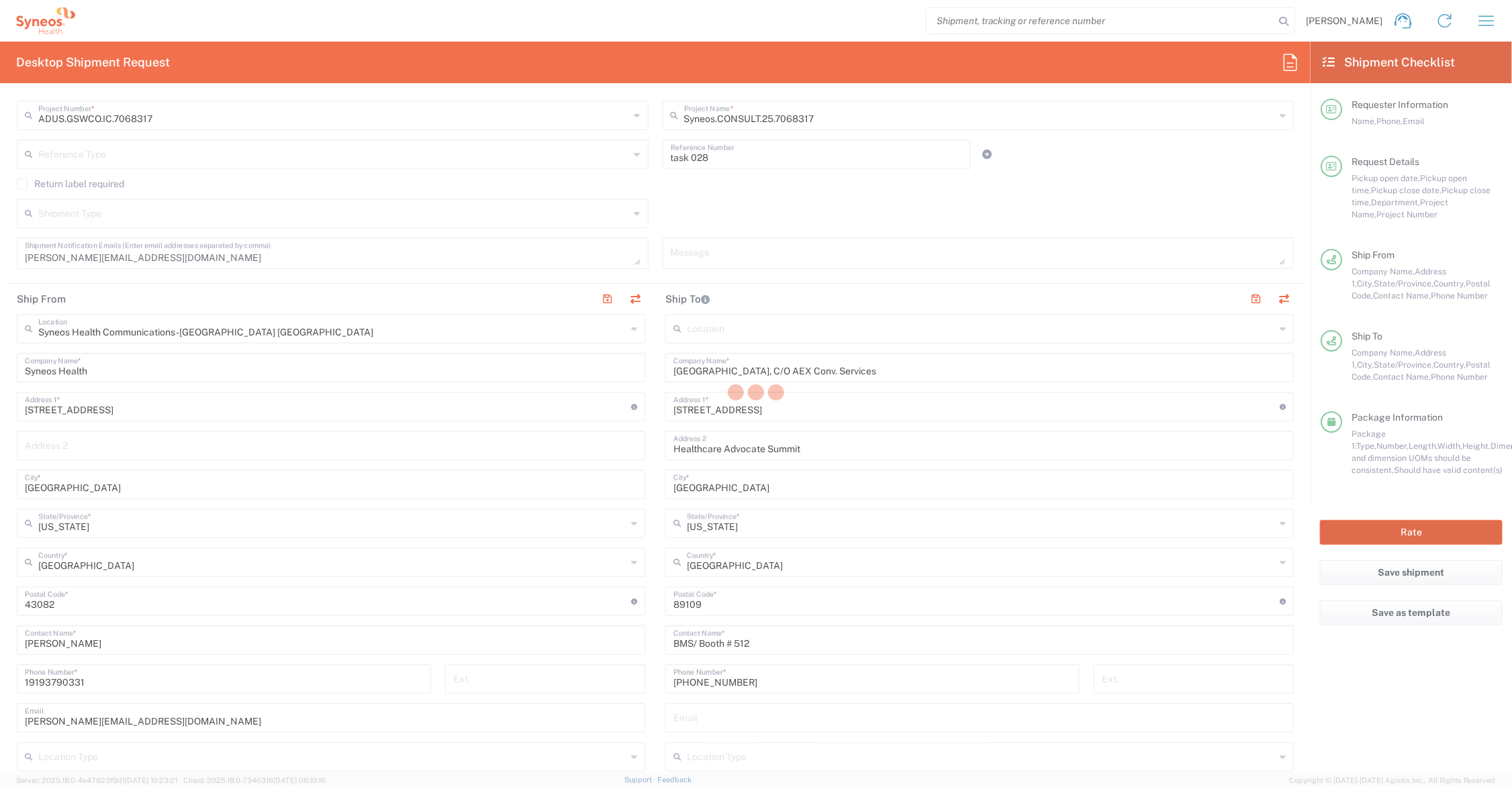
type input "Syneos.CONSULT.25.7068317"
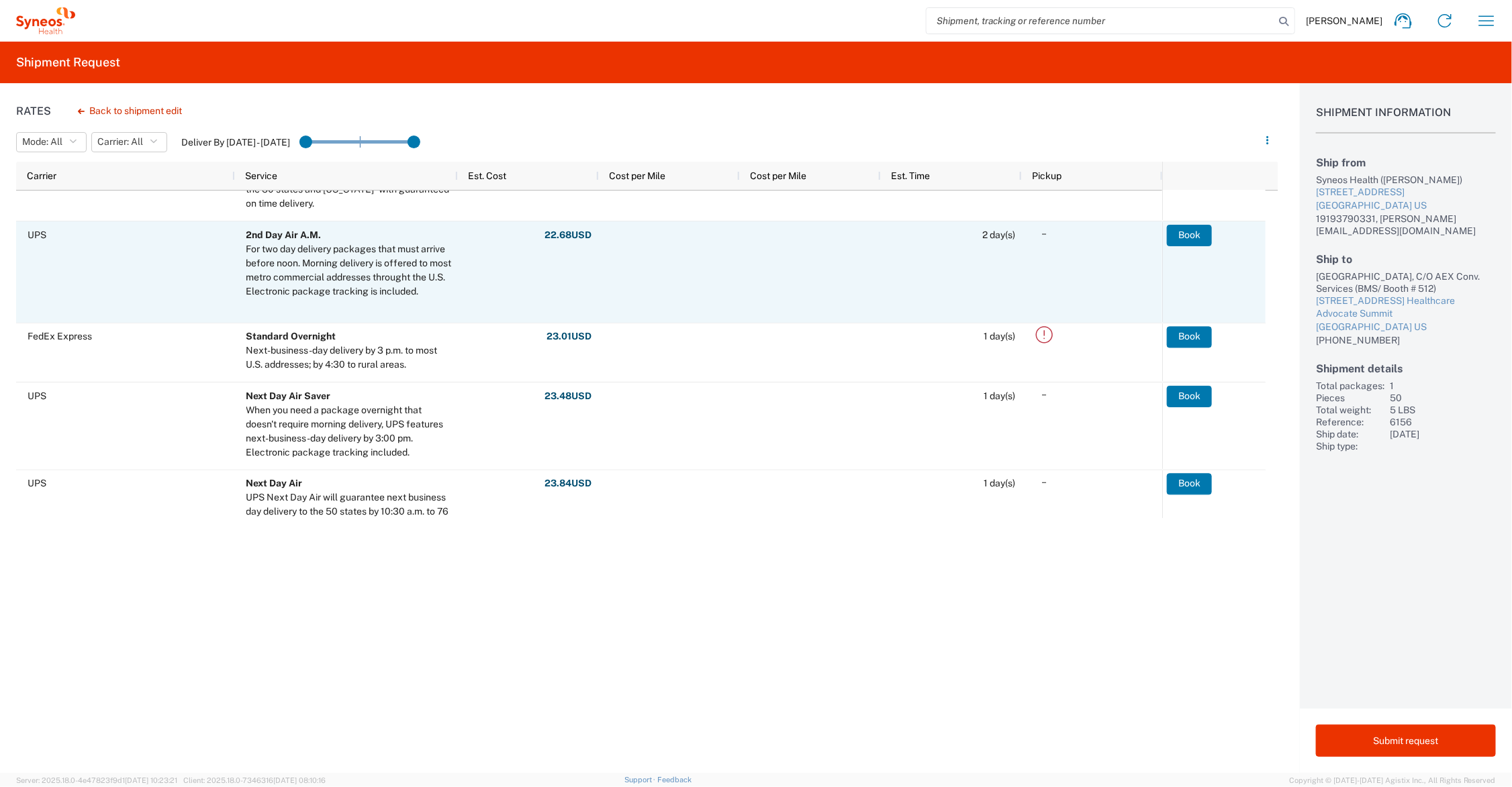
scroll to position [168, 0]
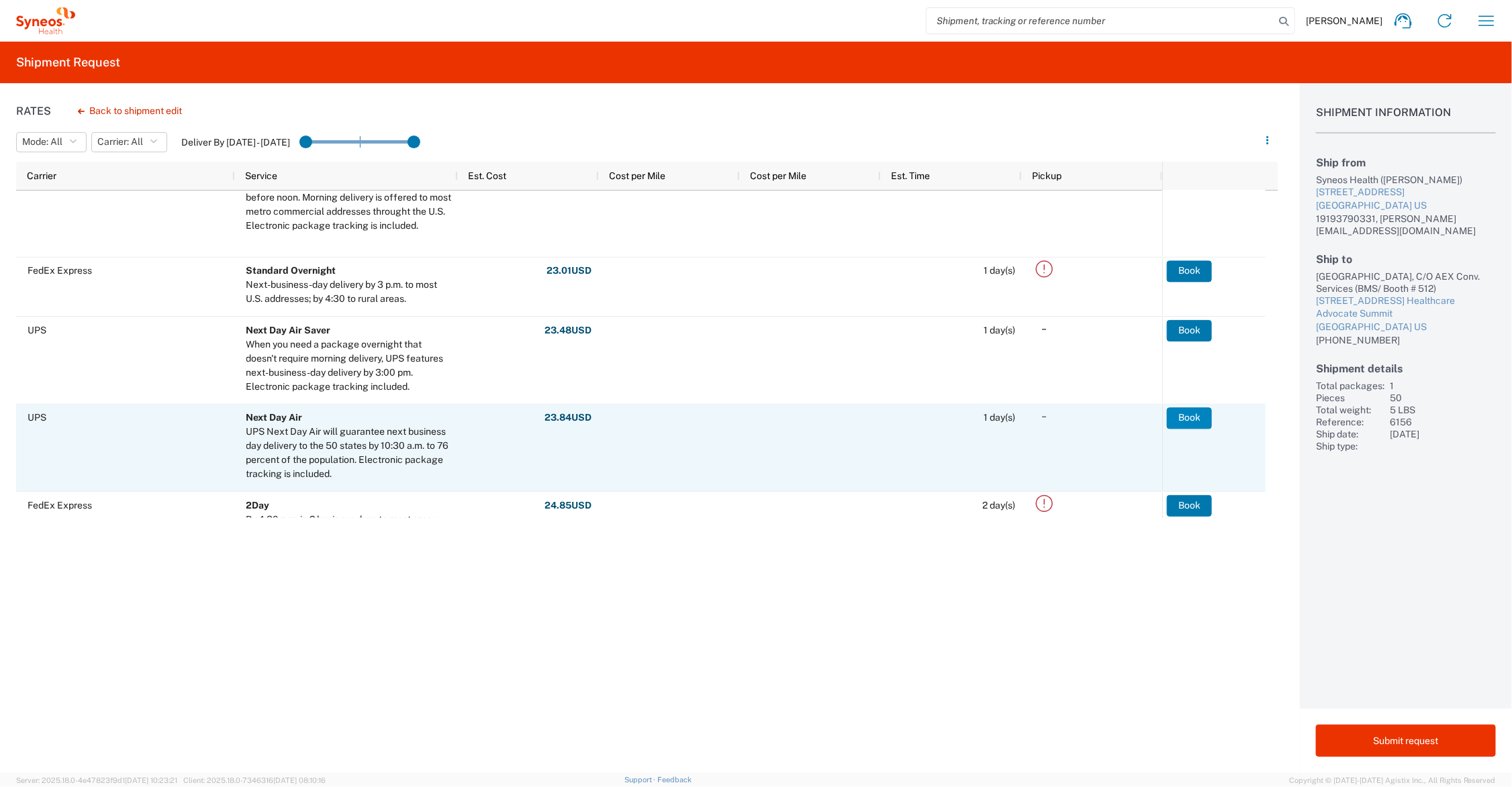
click at [1190, 417] on button "Book" at bounding box center [1189, 418] width 45 height 21
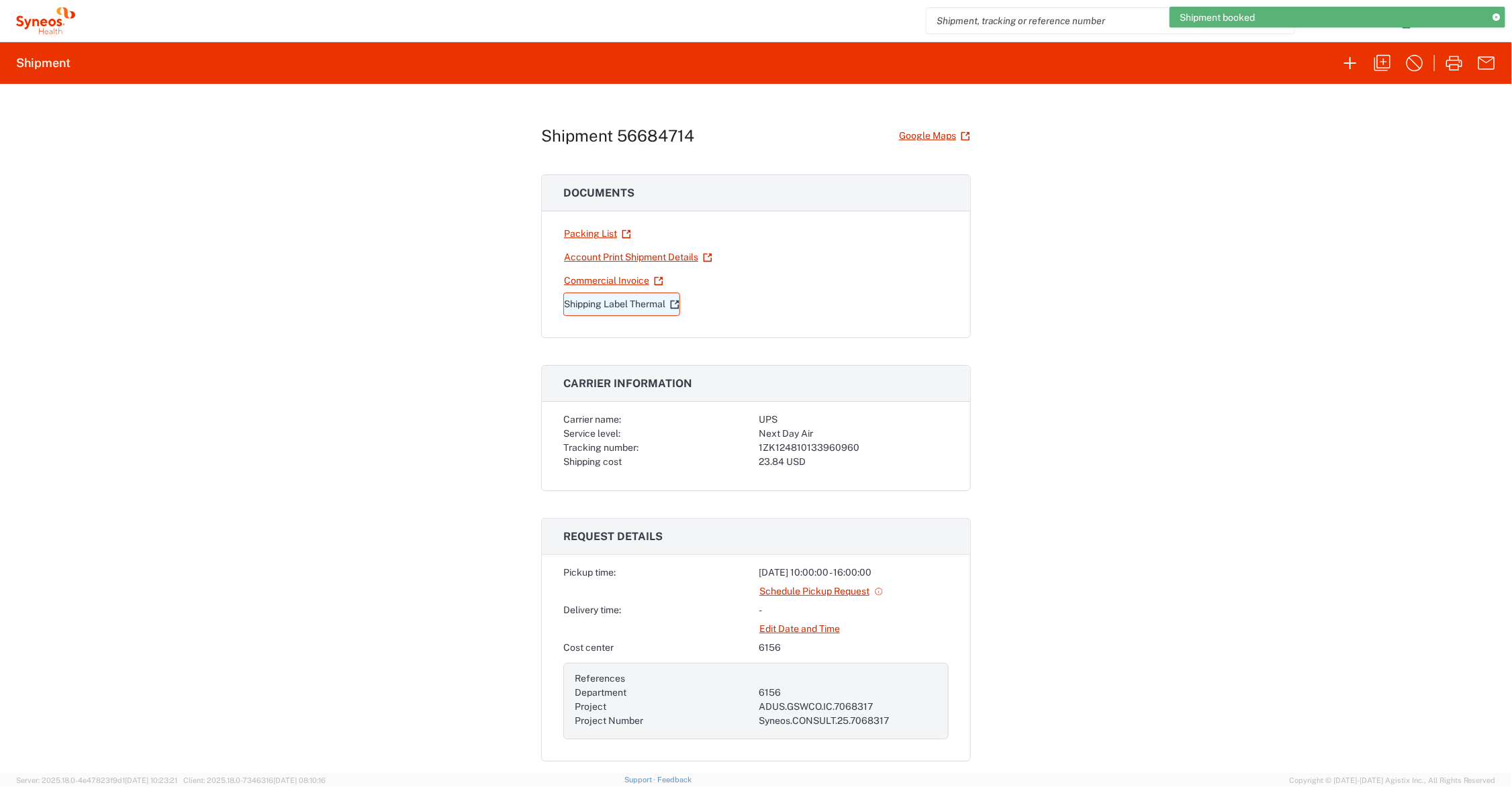
click at [616, 302] on link "Shipping Label Thermal" at bounding box center [621, 304] width 117 height 23
click at [1484, 23] on icon "button" at bounding box center [1486, 21] width 21 height 21
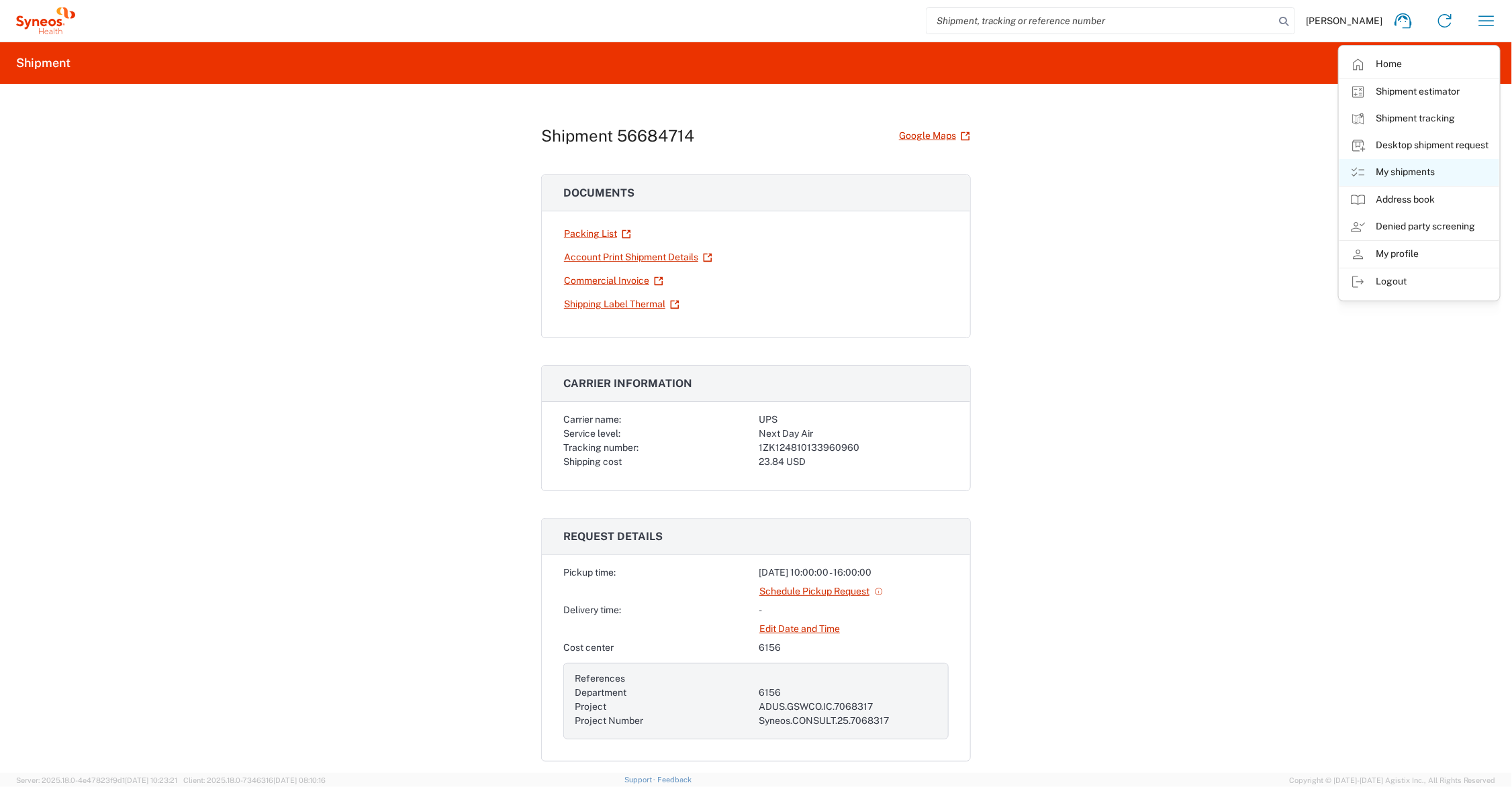
click at [1405, 170] on link "My shipments" at bounding box center [1420, 172] width 160 height 27
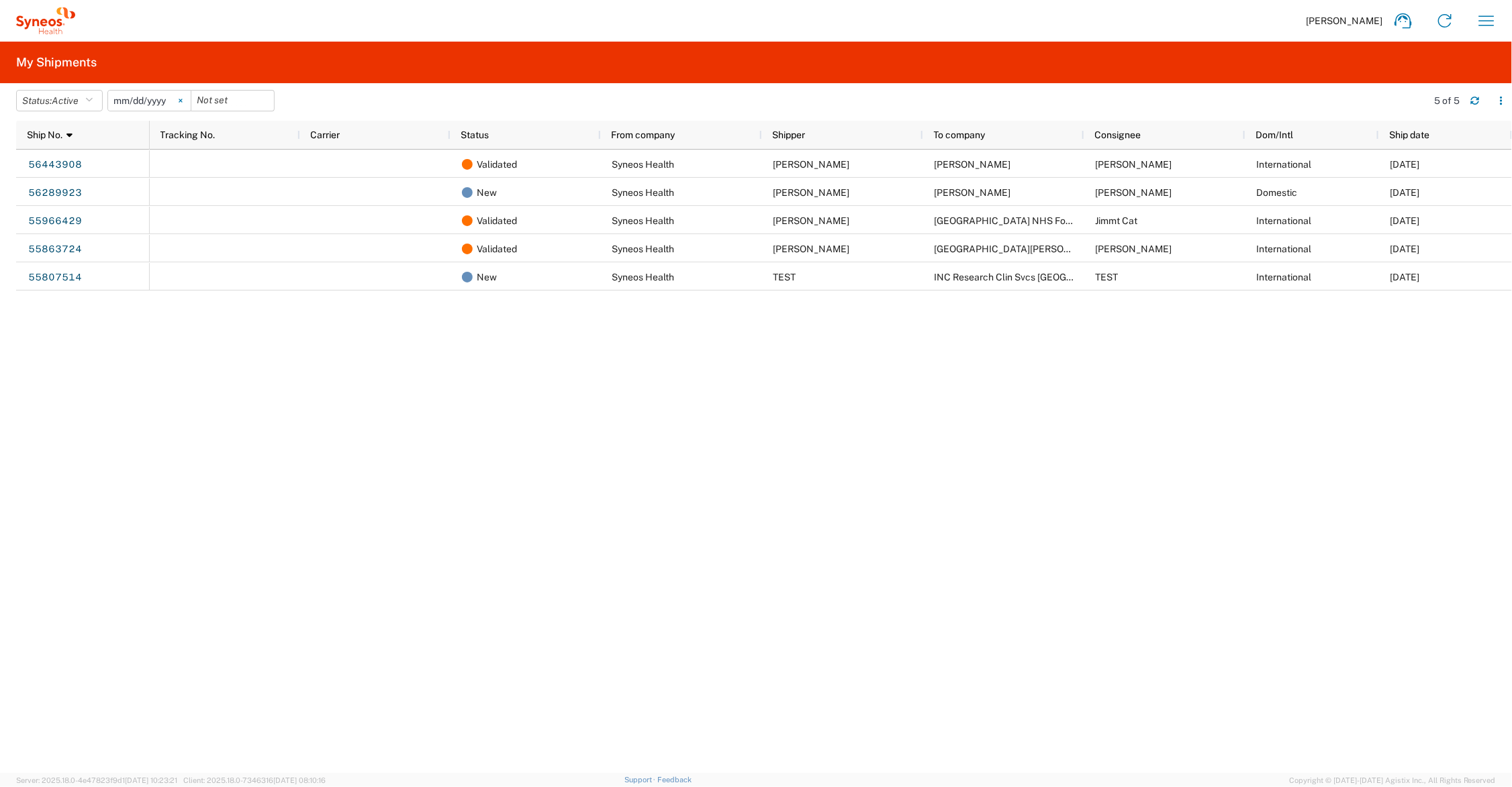
click at [183, 99] on icon at bounding box center [181, 101] width 4 height 4
click at [92, 99] on icon "button" at bounding box center [89, 101] width 8 height 10
click at [55, 168] on span "All" at bounding box center [95, 172] width 157 height 21
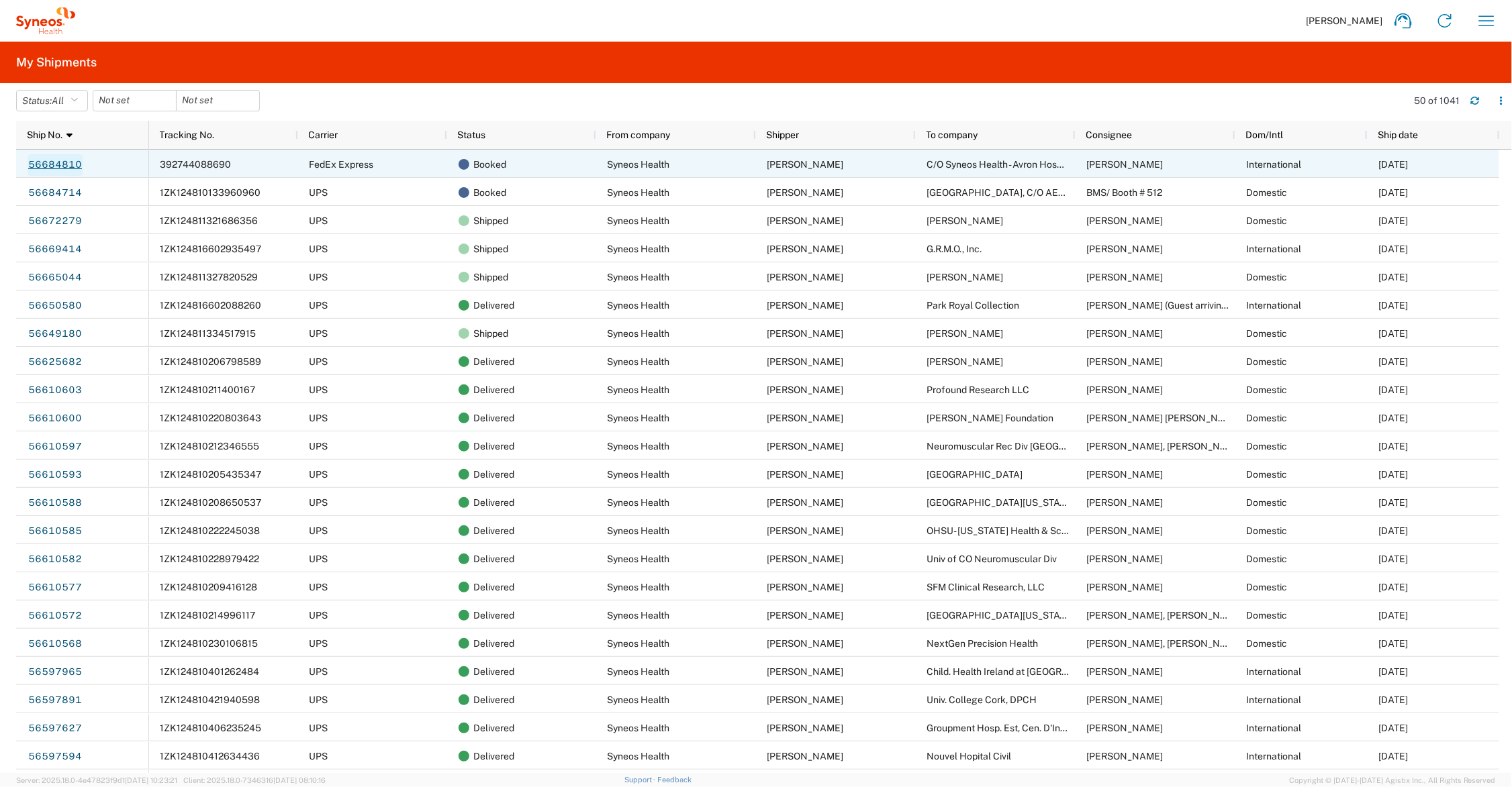
click at [61, 162] on link "56684810" at bounding box center [55, 165] width 55 height 21
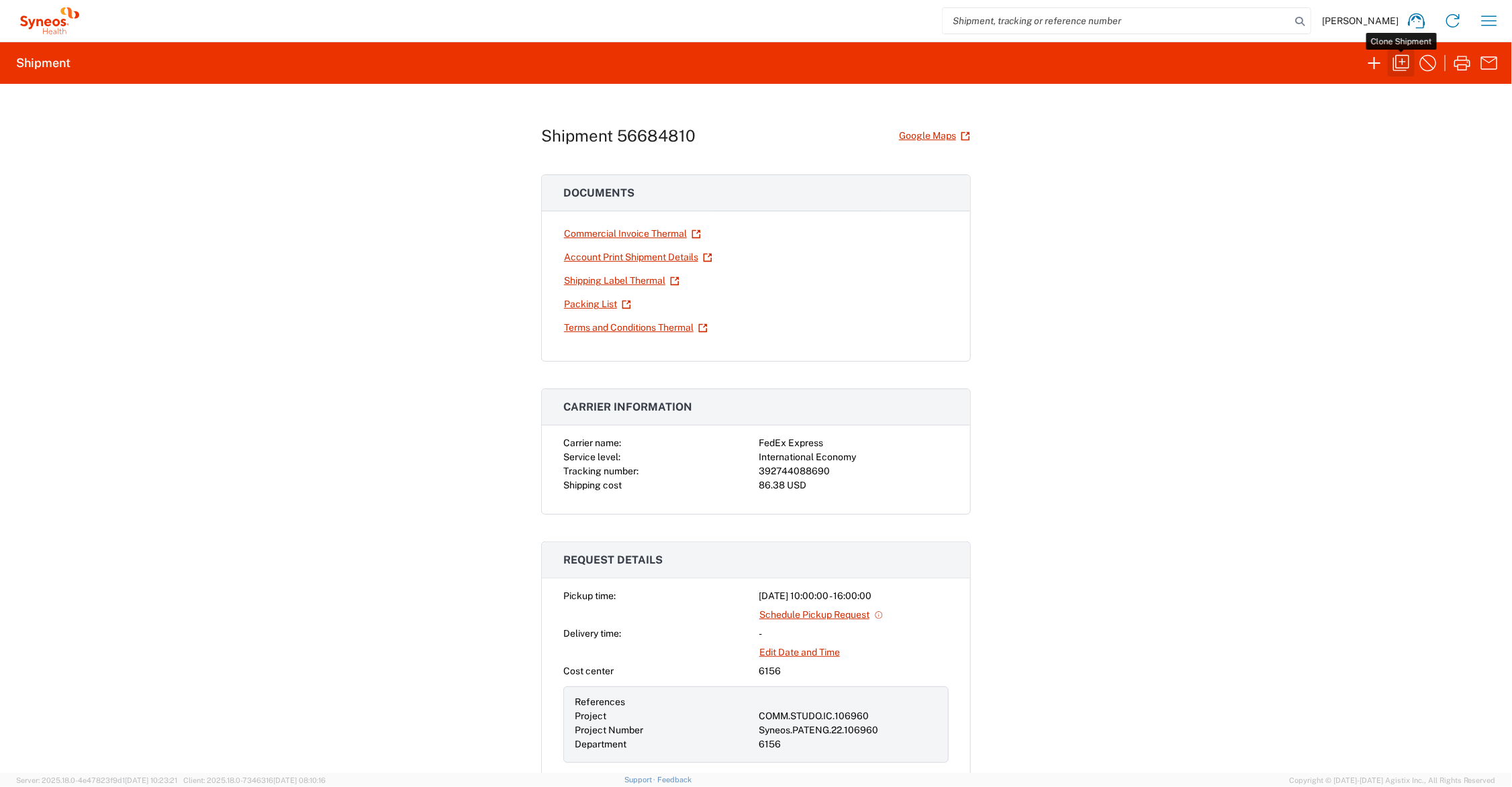
click at [1402, 61] on icon "button" at bounding box center [1401, 63] width 21 height 21
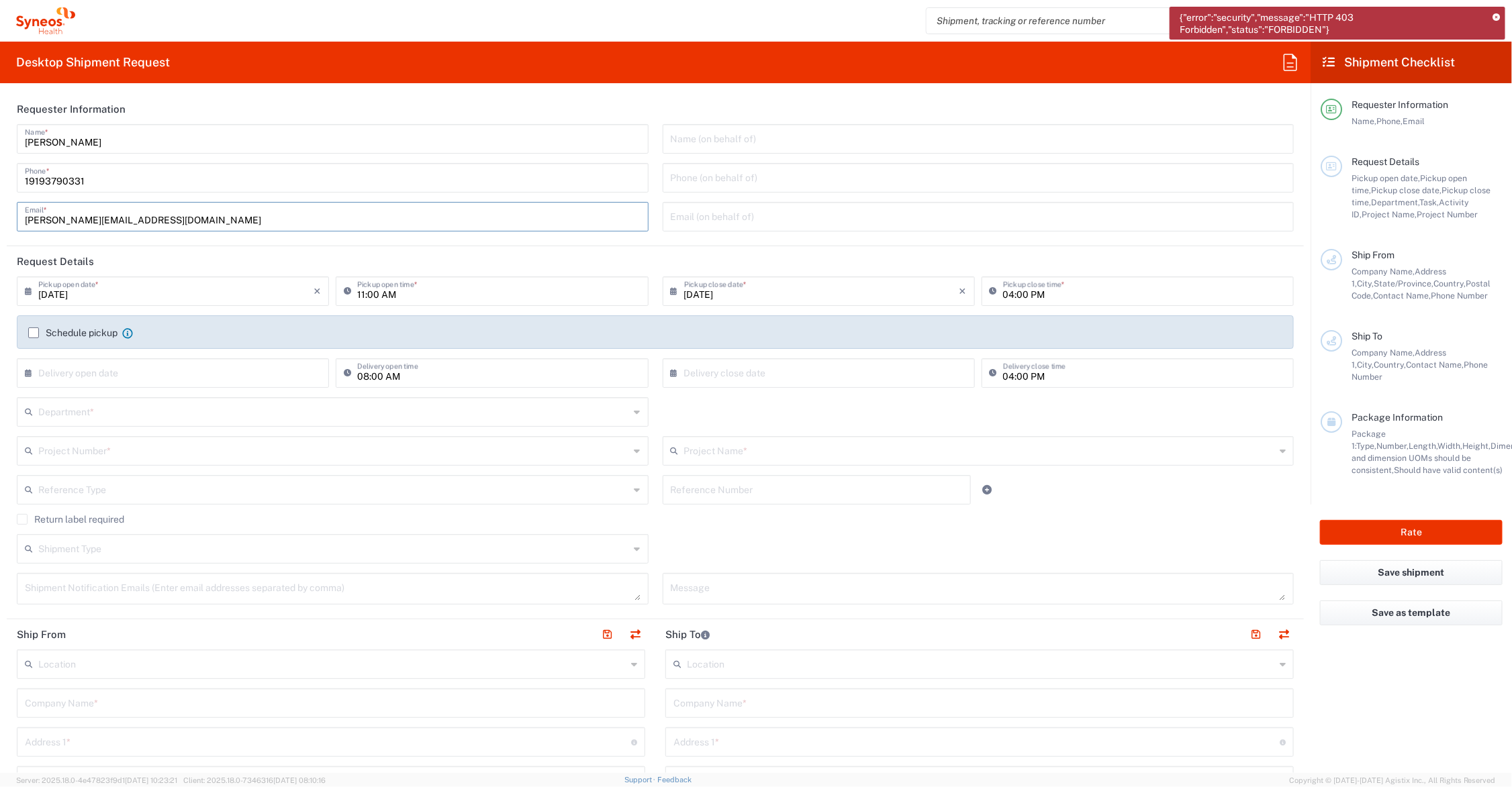
drag, startPoint x: 88, startPoint y: 216, endPoint x: 1, endPoint y: 218, distance: 87.0
click at [1, 218] on form "Requester Information John Polandick Name * 19193790331 Phone * john.polandick@…" at bounding box center [655, 433] width 1310 height 679
type input "[PERSON_NAME][EMAIL_ADDRESS][PERSON_NAME][DOMAIN_NAME]"
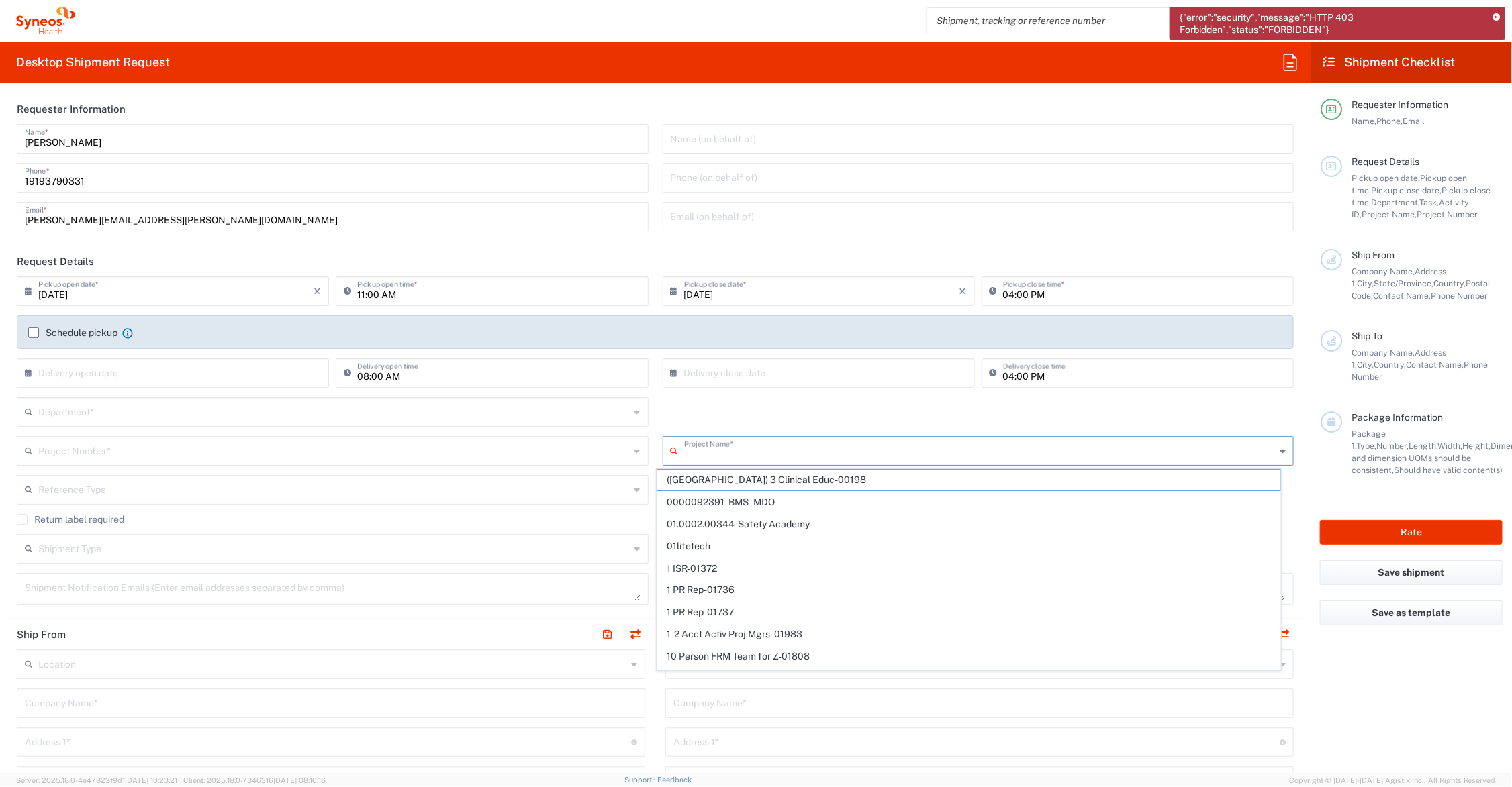
click at [694, 450] on input "text" at bounding box center [980, 450] width 591 height 23
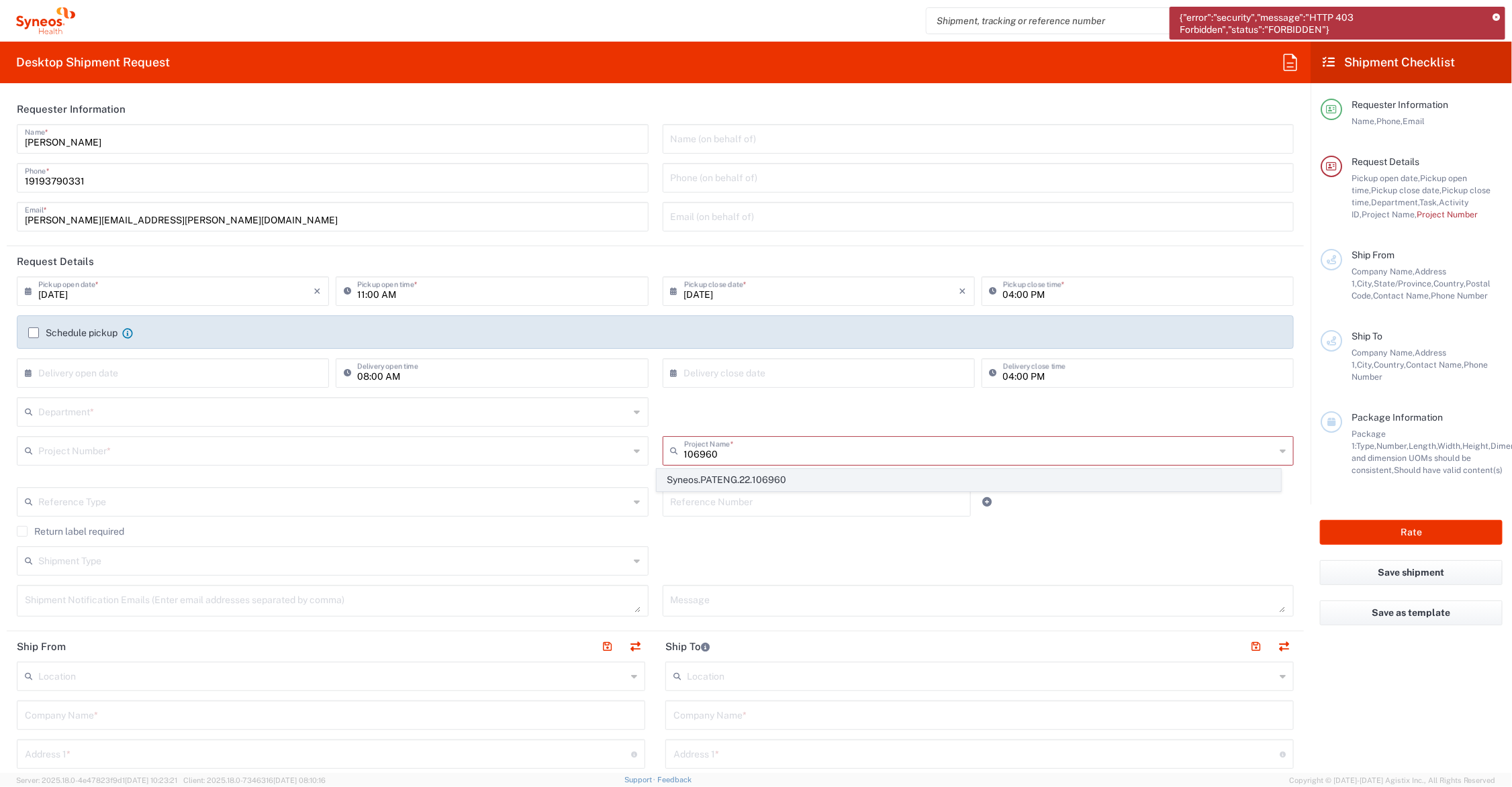
click at [763, 478] on span "Syneos.PATENG.22.106960" at bounding box center [969, 480] width 622 height 21
type input "Syneos.PATENG.22.106960"
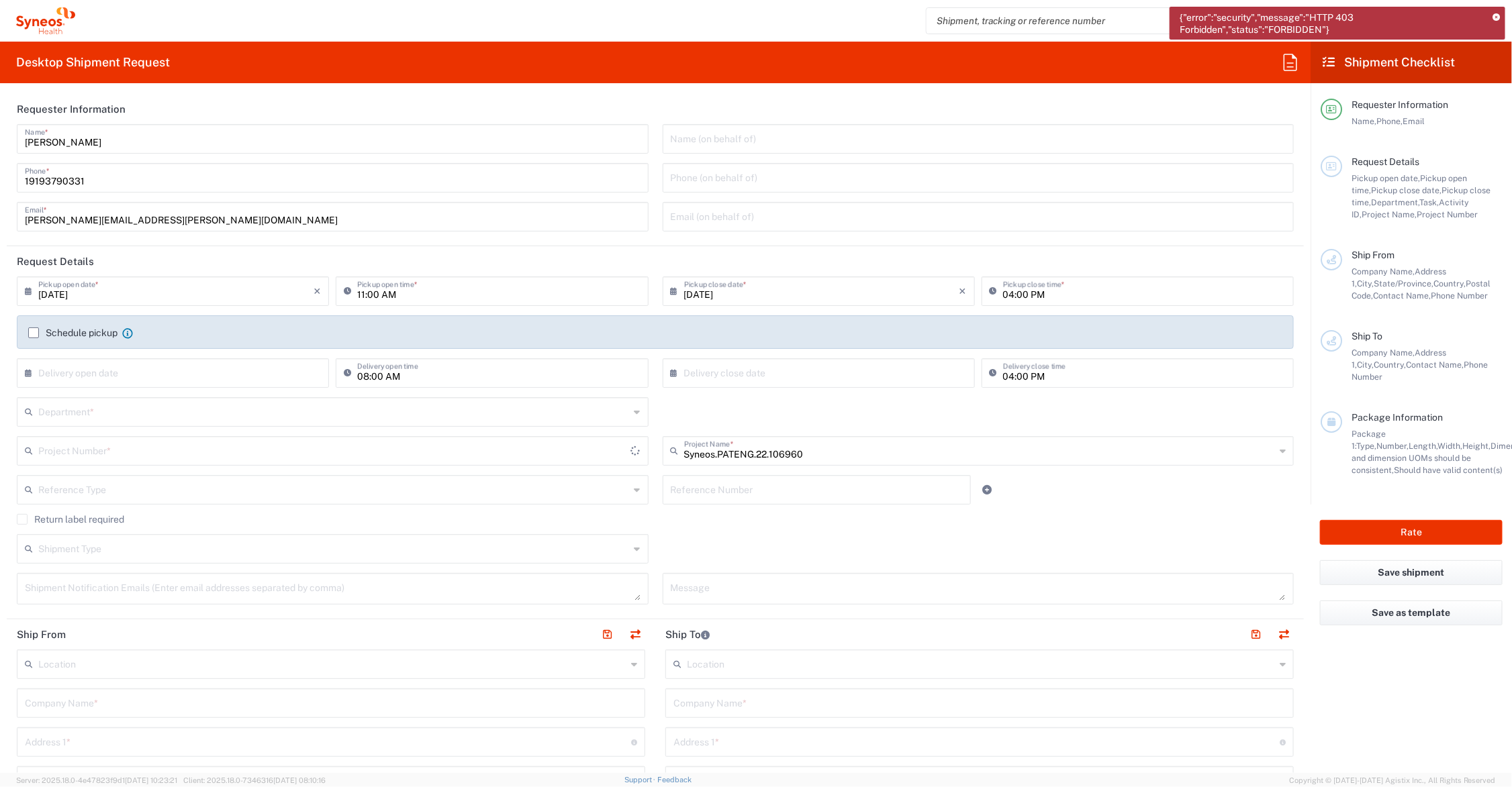
type input "COMM.STUDO.IC.106960"
click at [112, 588] on textarea at bounding box center [333, 589] width 616 height 23
drag, startPoint x: 168, startPoint y: 595, endPoint x: 52, endPoint y: 590, distance: 116.1
click at [0, 595] on html "{"error":"security","message":"HTTP 403 Forbidden","status":"FORBIDDEN"} John P…" at bounding box center [756, 393] width 1512 height 787
click at [200, 595] on textarea "[PERSON_NAME][EMAIL_ADDRESS][PERSON_NAME][DOMAIN_NAME]" at bounding box center [333, 589] width 616 height 23
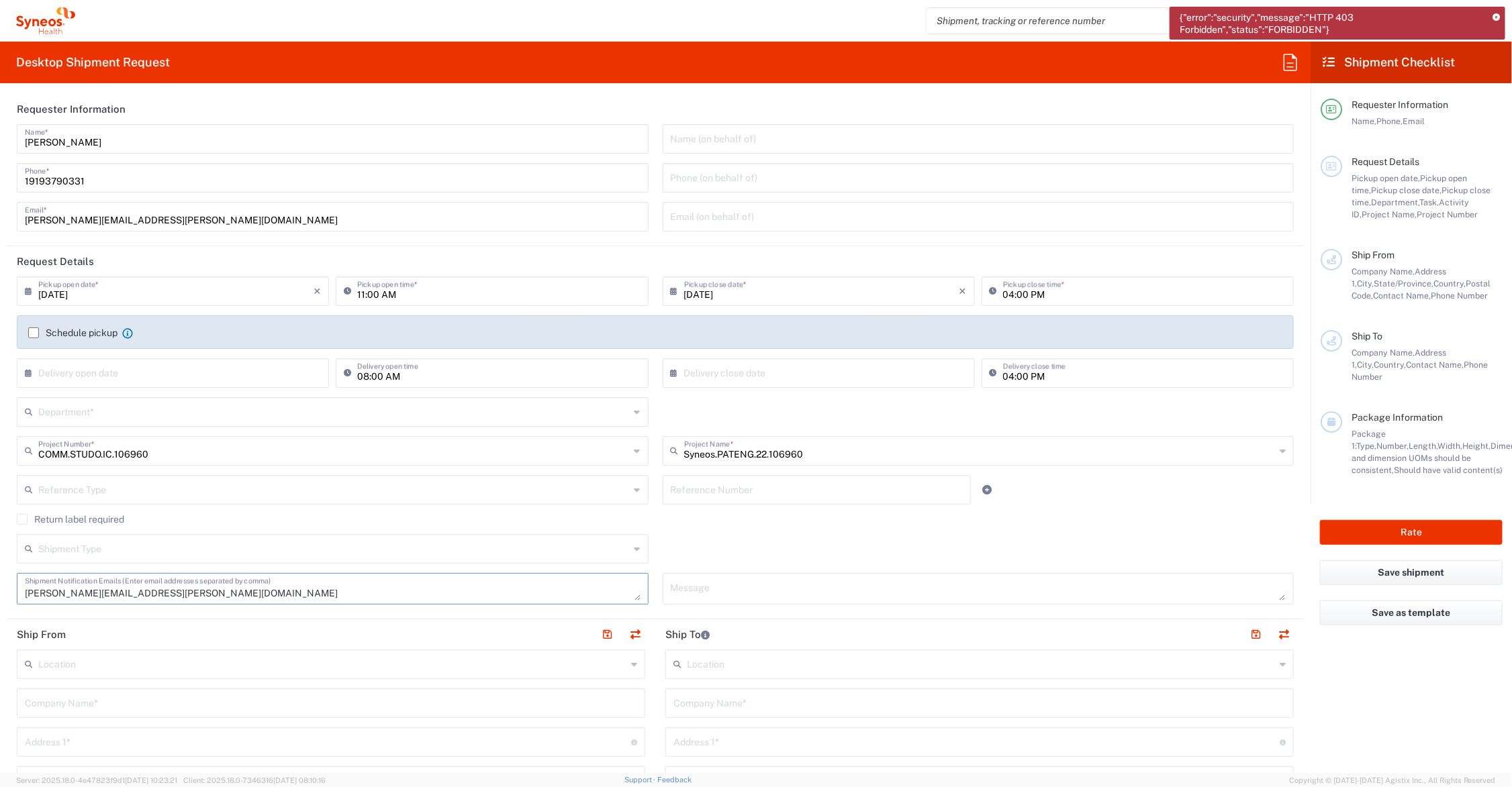
type textarea "[PERSON_NAME][EMAIL_ADDRESS][PERSON_NAME][DOMAIN_NAME]"
click at [1495, 14] on icon at bounding box center [1496, 17] width 8 height 8
click at [707, 591] on textarea at bounding box center [979, 589] width 616 height 23
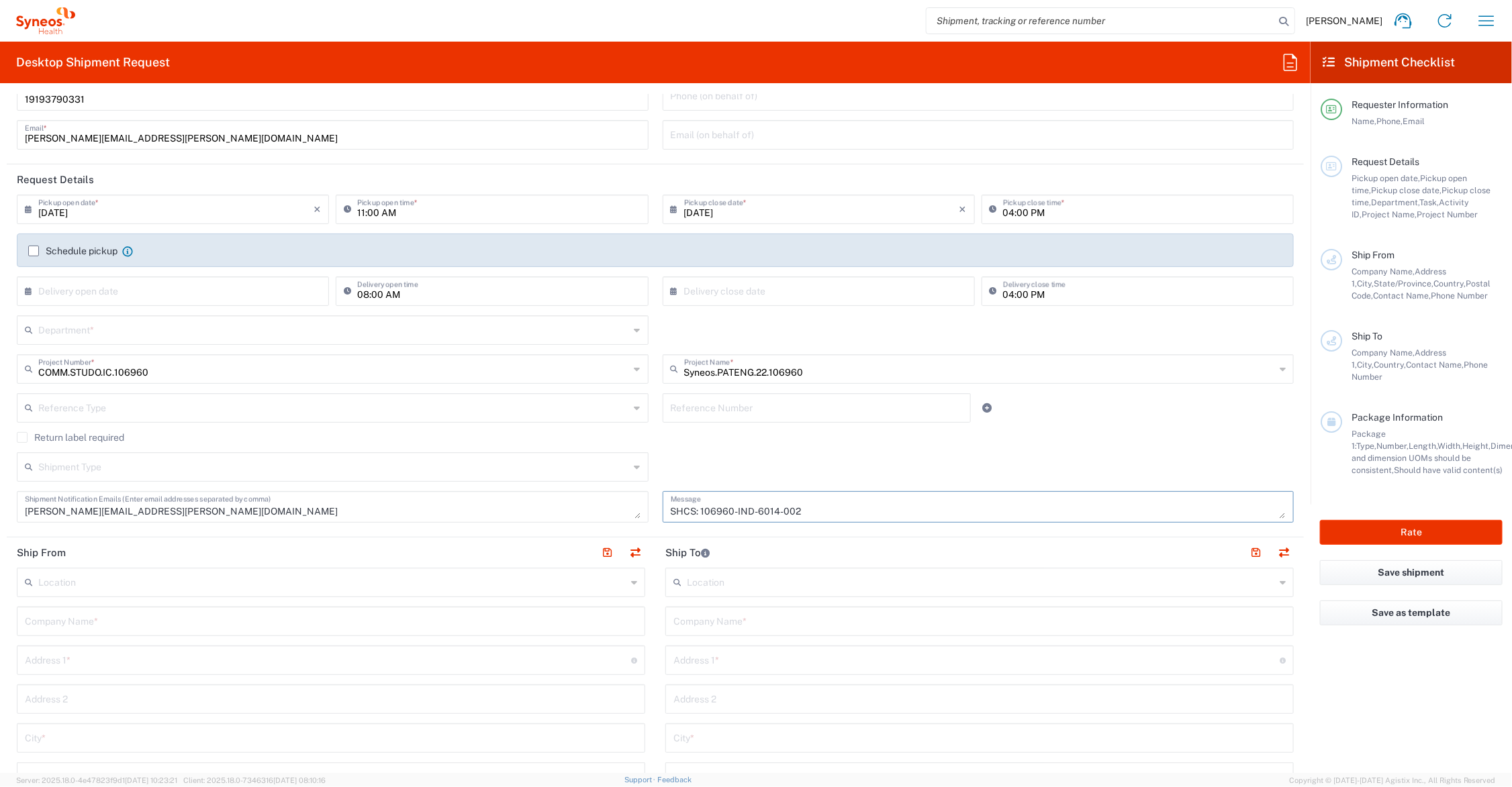
scroll to position [168, 0]
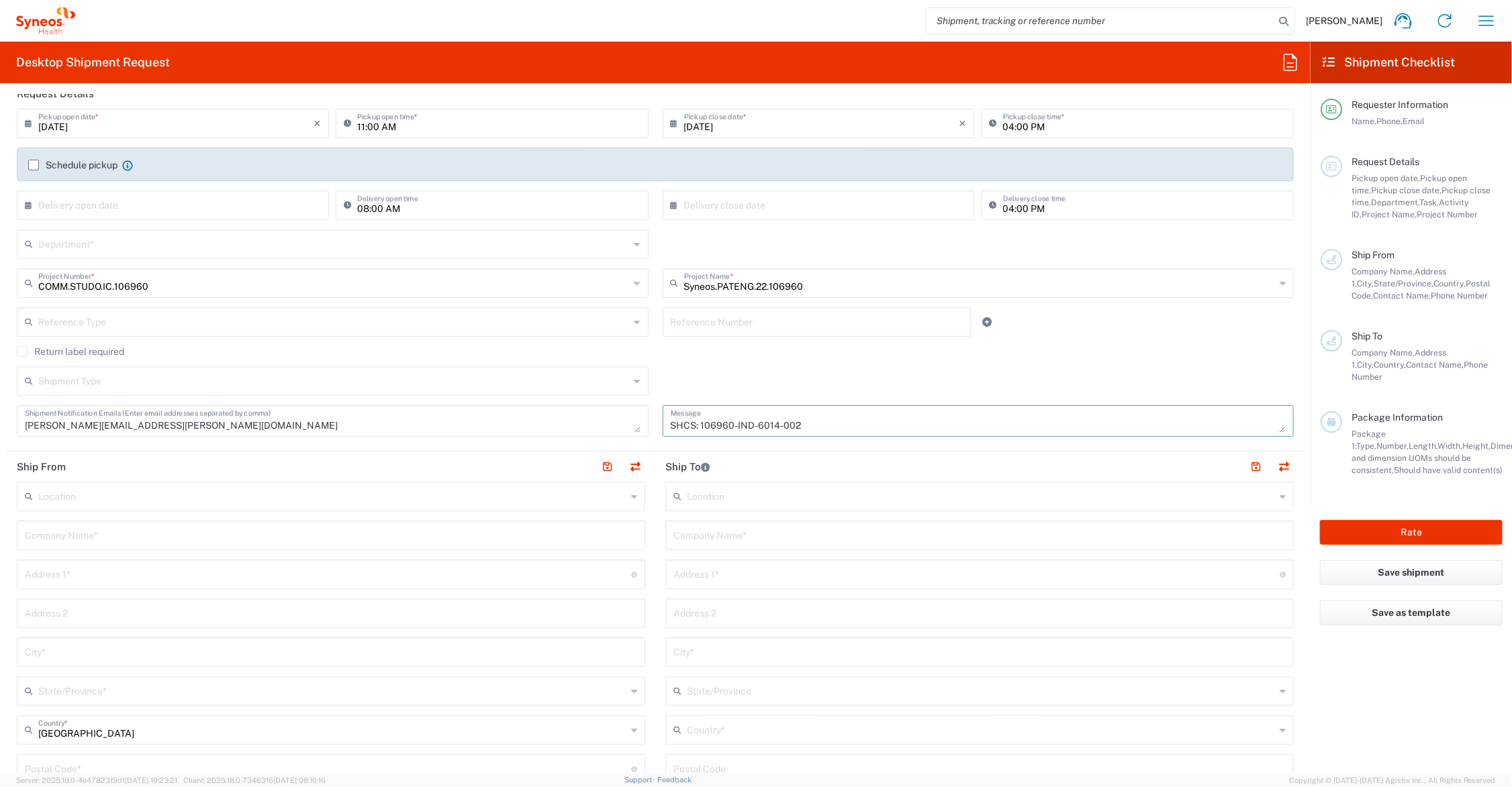
type textarea "SHCS: 106960-IND-6014-002"
click at [735, 535] on input "text" at bounding box center [979, 535] width 612 height 23
drag, startPoint x: 836, startPoint y: 538, endPoint x: 884, endPoint y: 539, distance: 48.0
click at [884, 539] on input "C/O Syneos Health - Vitalife Medipoint Hosp." at bounding box center [979, 535] width 612 height 23
type input "C/O Syneos Health - Vitalife Medipoint"
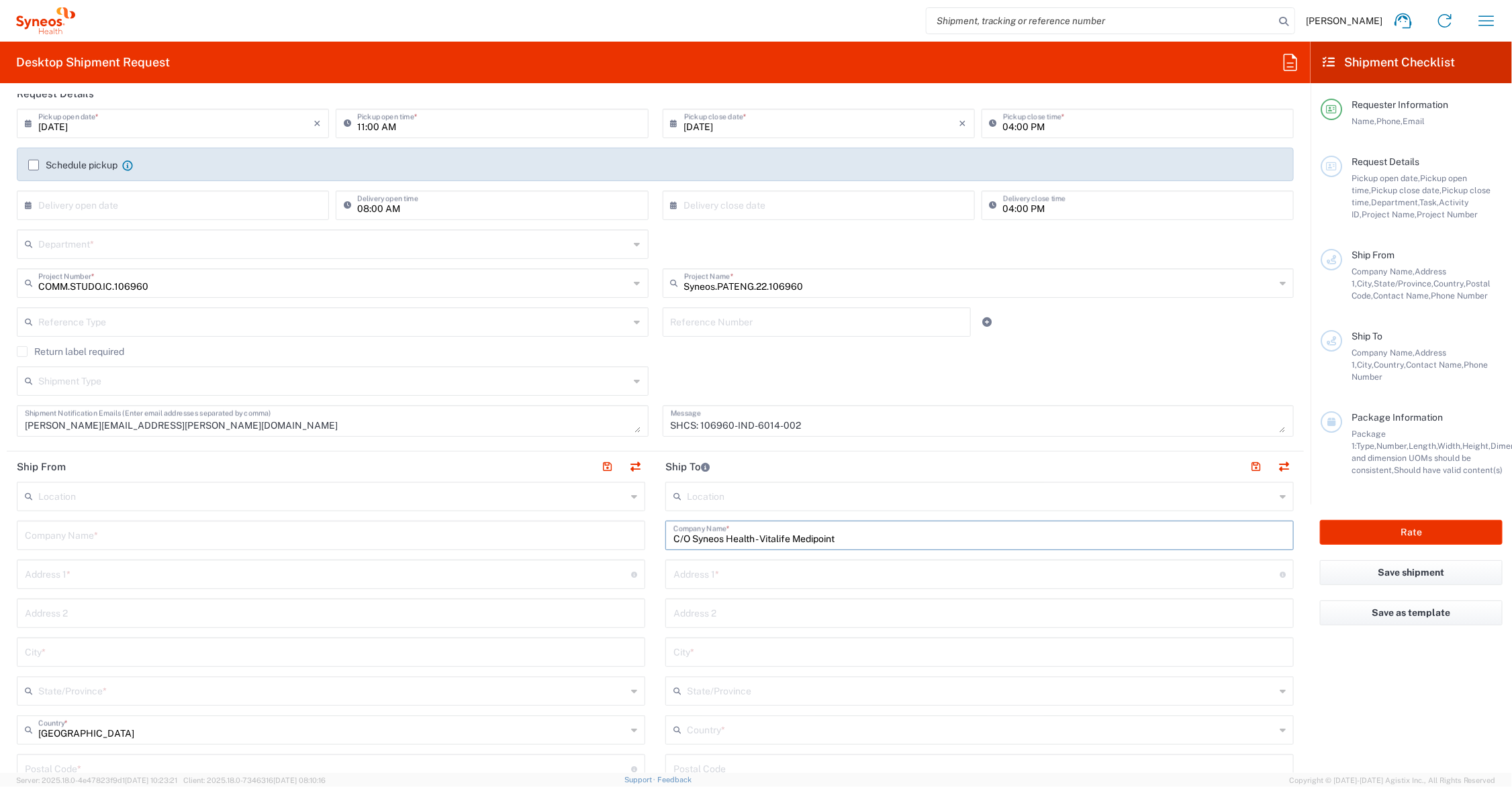
click at [769, 569] on input "text" at bounding box center [976, 573] width 607 height 23
type input "Hospital Private Limited"
type input "241/1 New D.P. Road, [GEOGRAPHIC_DATA]"
type input "M"
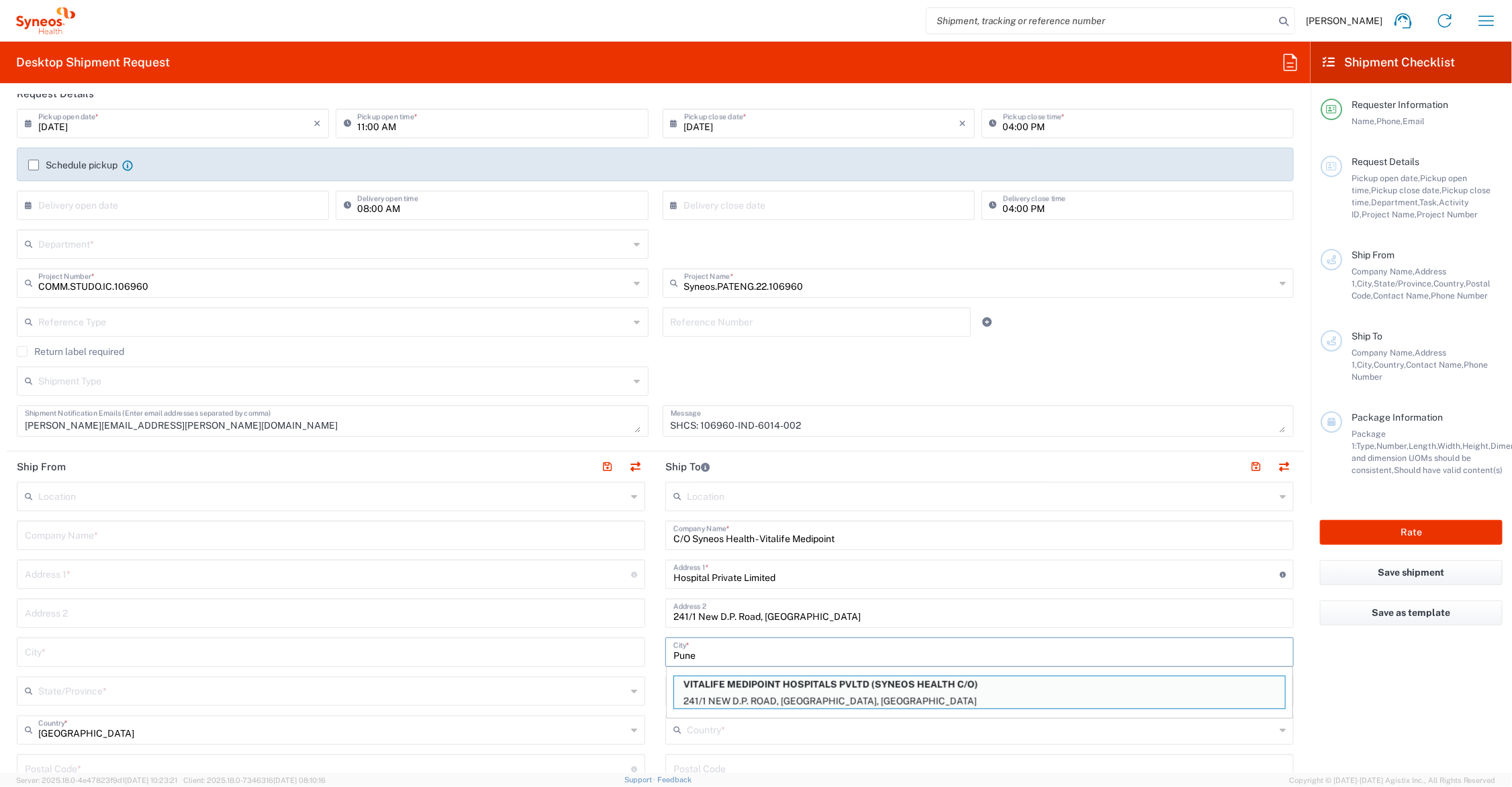
type input "Pune"
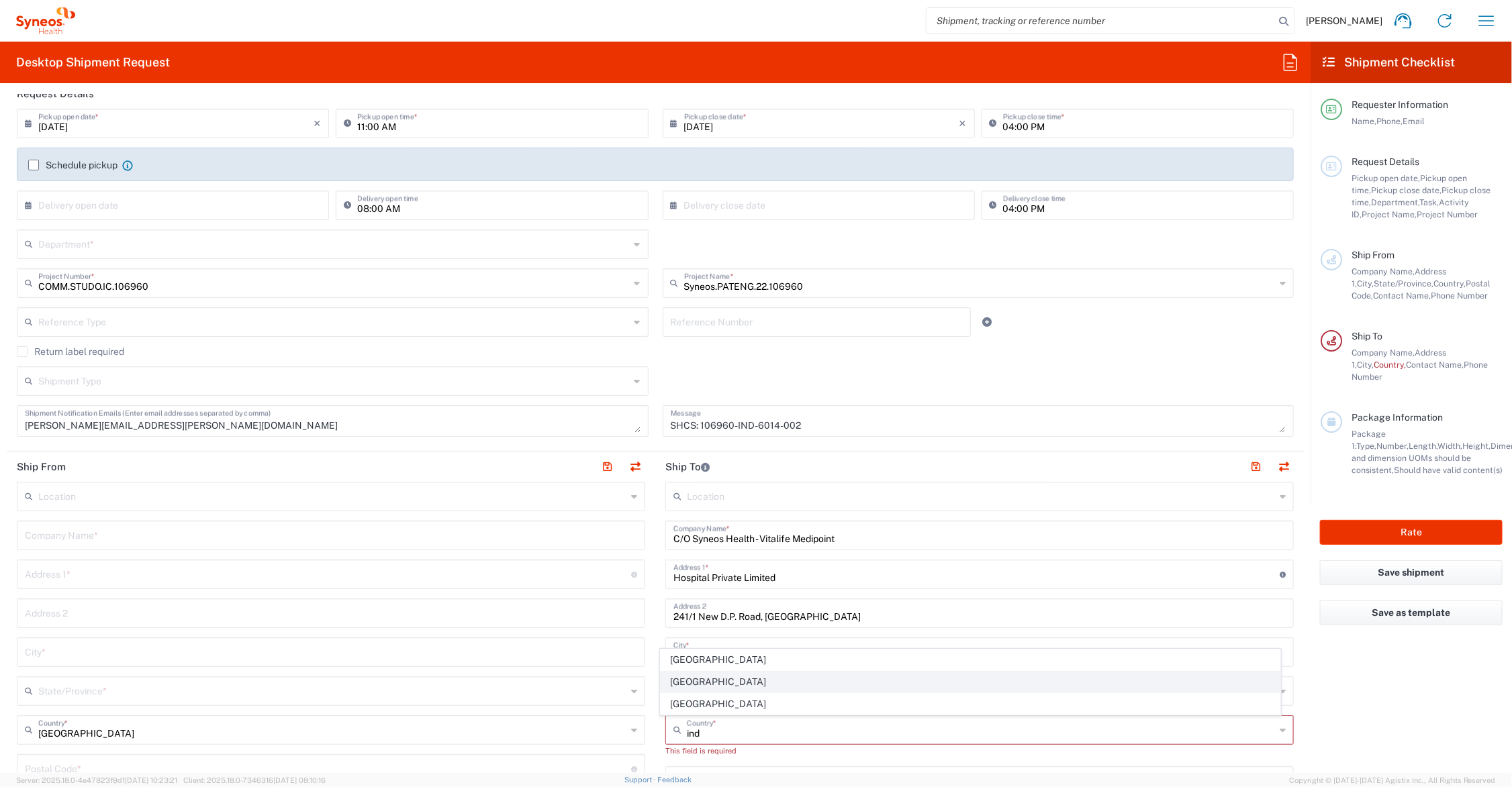
click at [672, 685] on span "[GEOGRAPHIC_DATA]" at bounding box center [970, 682] width 620 height 21
type input "[GEOGRAPHIC_DATA]"
type input "Sender/Shipper"
type input "Delivery Duty Paid"
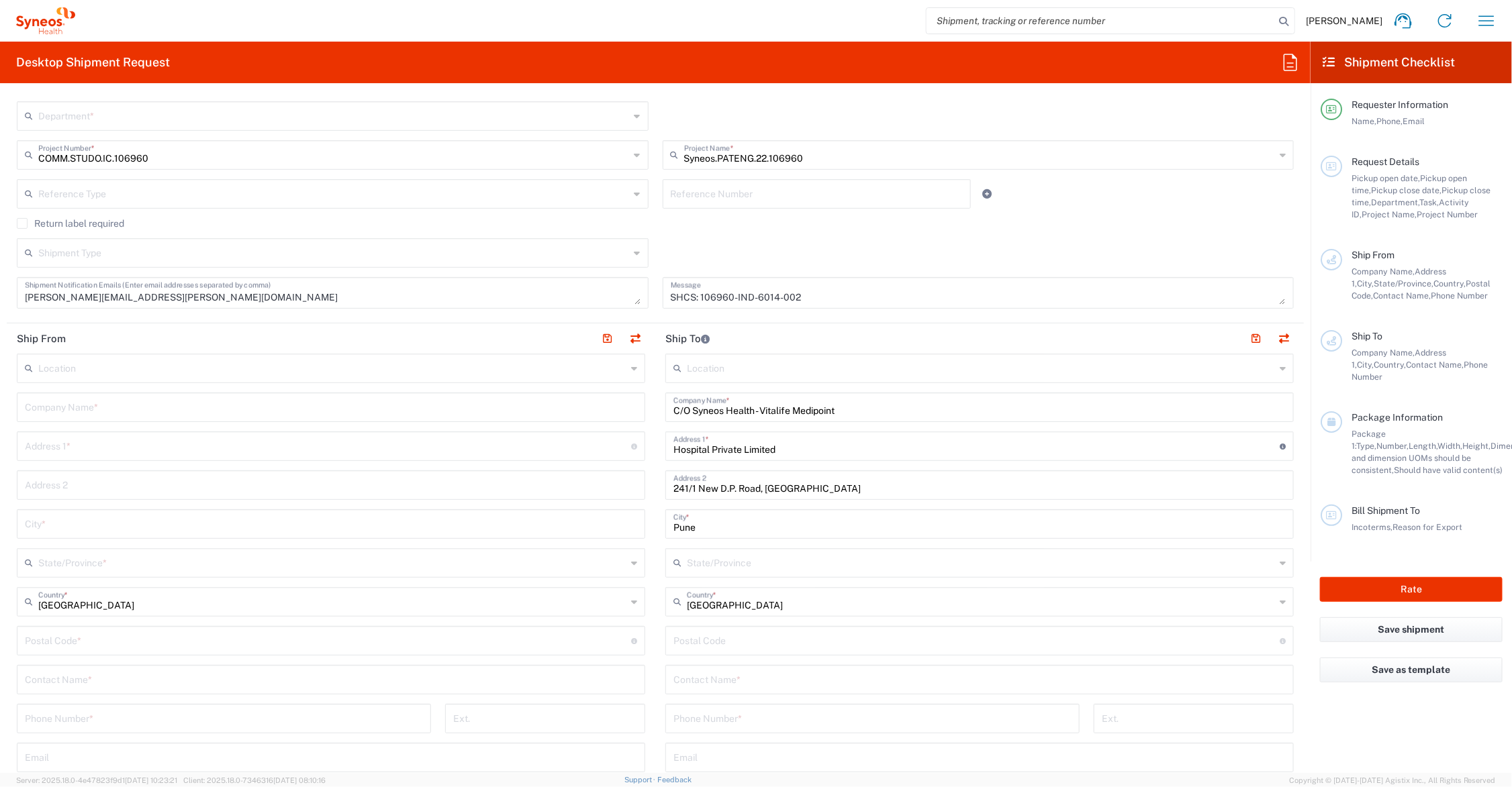
scroll to position [336, 0]
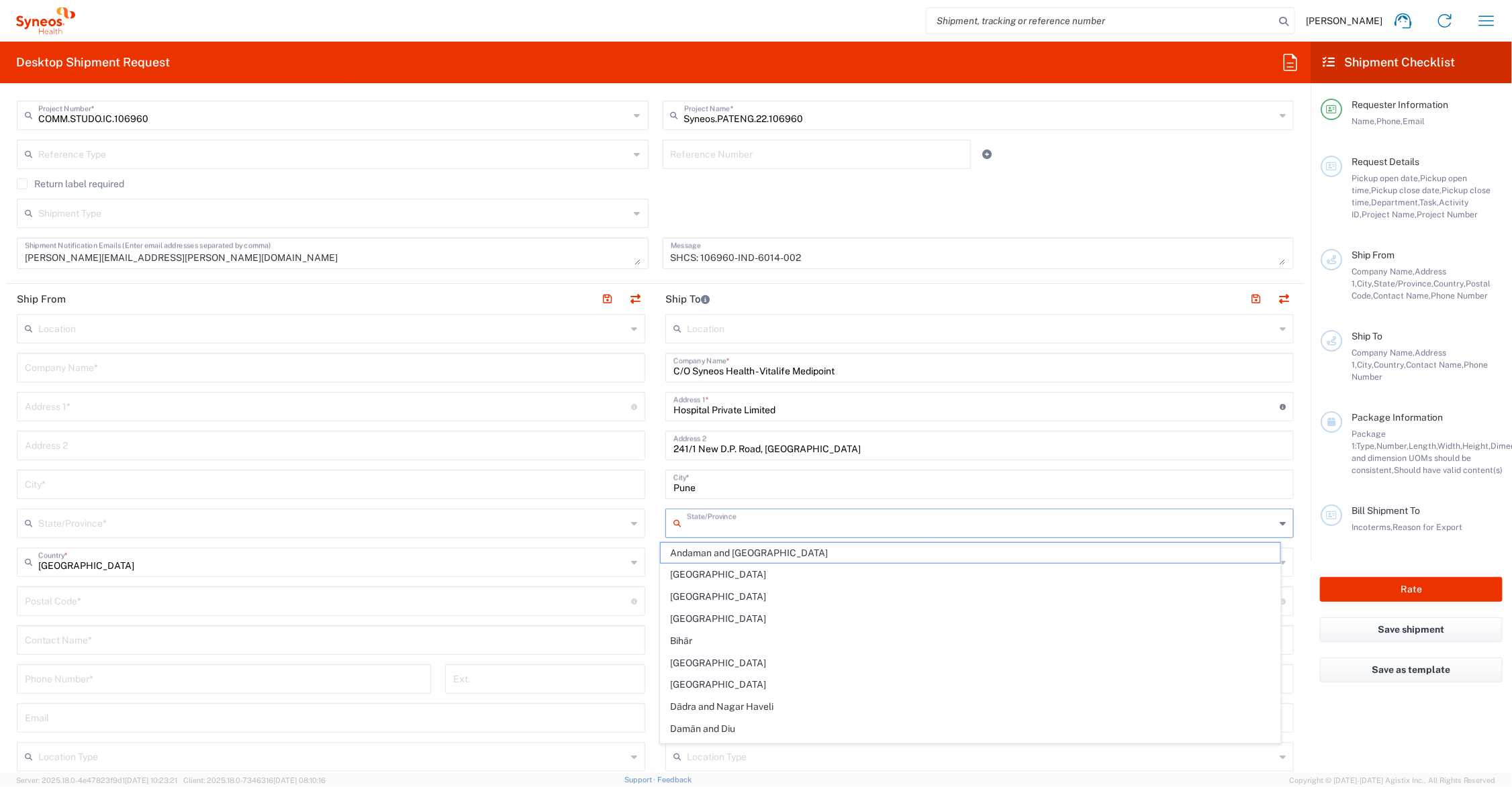
click at [753, 522] on input "text" at bounding box center [981, 522] width 588 height 23
click at [731, 706] on span "Mahārāshtra" at bounding box center [970, 701] width 620 height 21
type input "Mahārāshtra"
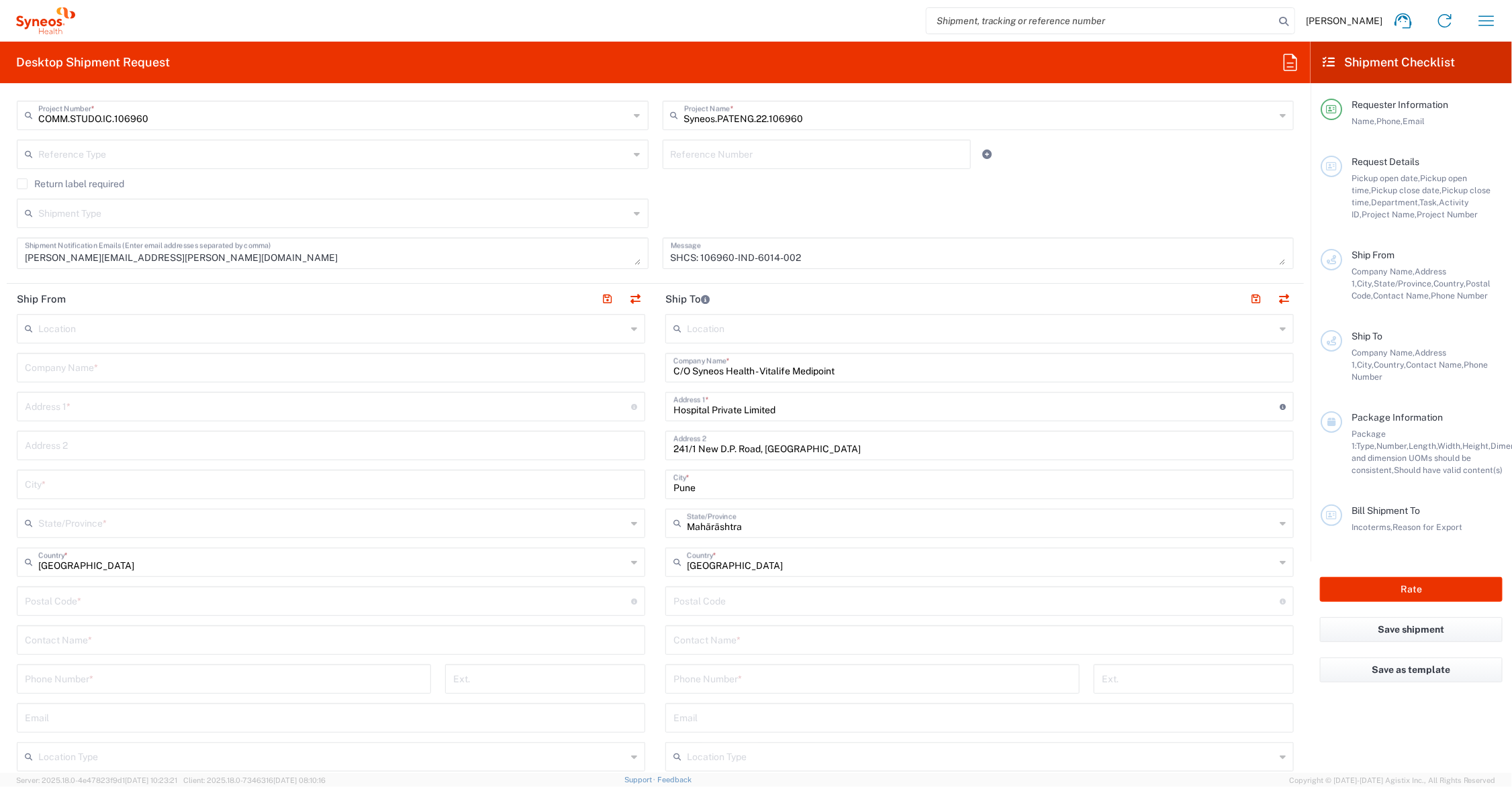
click at [776, 598] on input "undefined" at bounding box center [976, 600] width 607 height 23
type input "411007"
type input "[PERSON_NAME]"
type input "919529751970"
click at [778, 716] on input "text" at bounding box center [979, 717] width 612 height 23
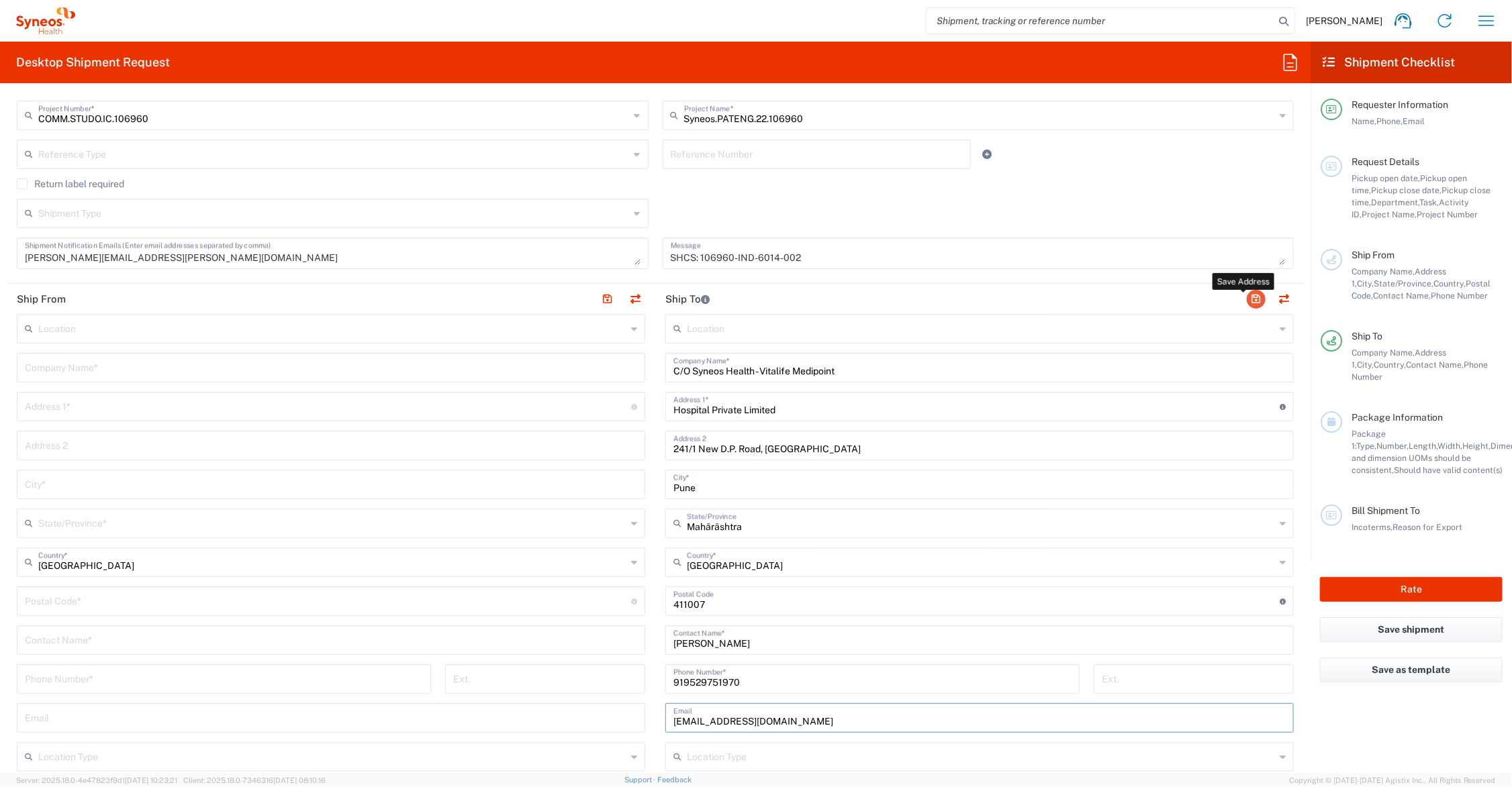
type input "[EMAIL_ADDRESS][DOMAIN_NAME]"
click at [1247, 297] on button "button" at bounding box center [1256, 299] width 19 height 19
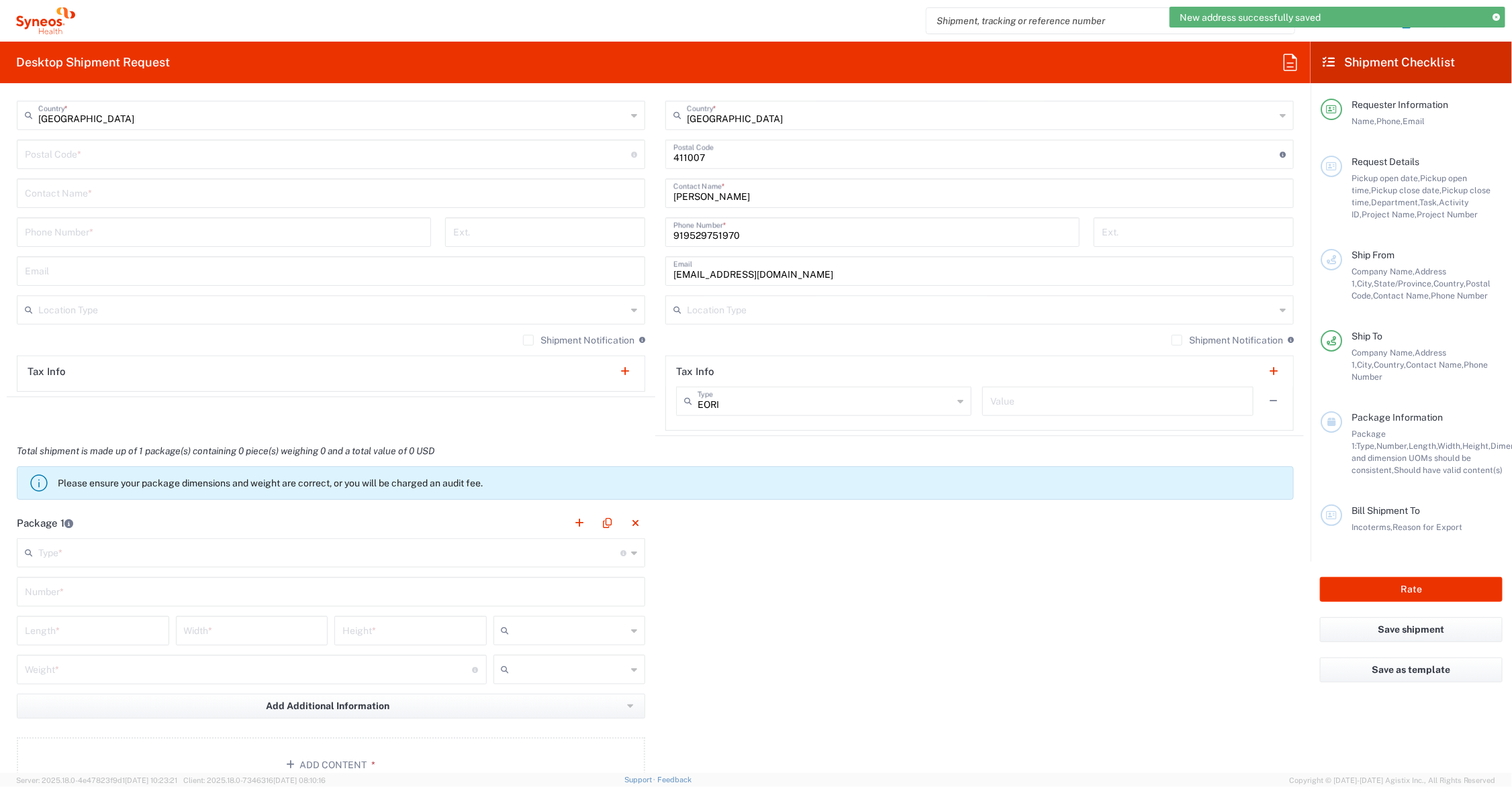
scroll to position [839, 0]
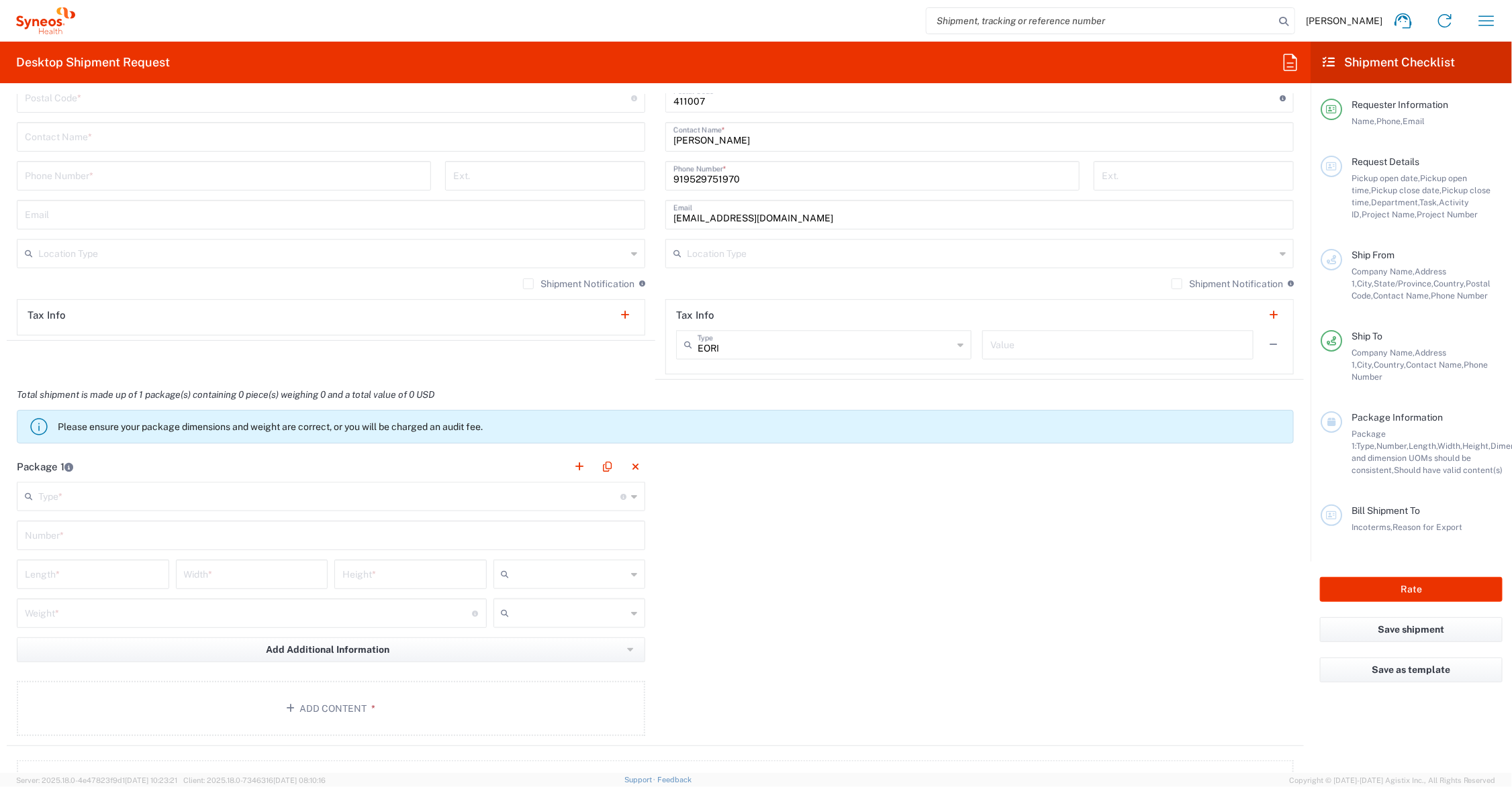
click at [90, 497] on input "text" at bounding box center [329, 496] width 582 height 23
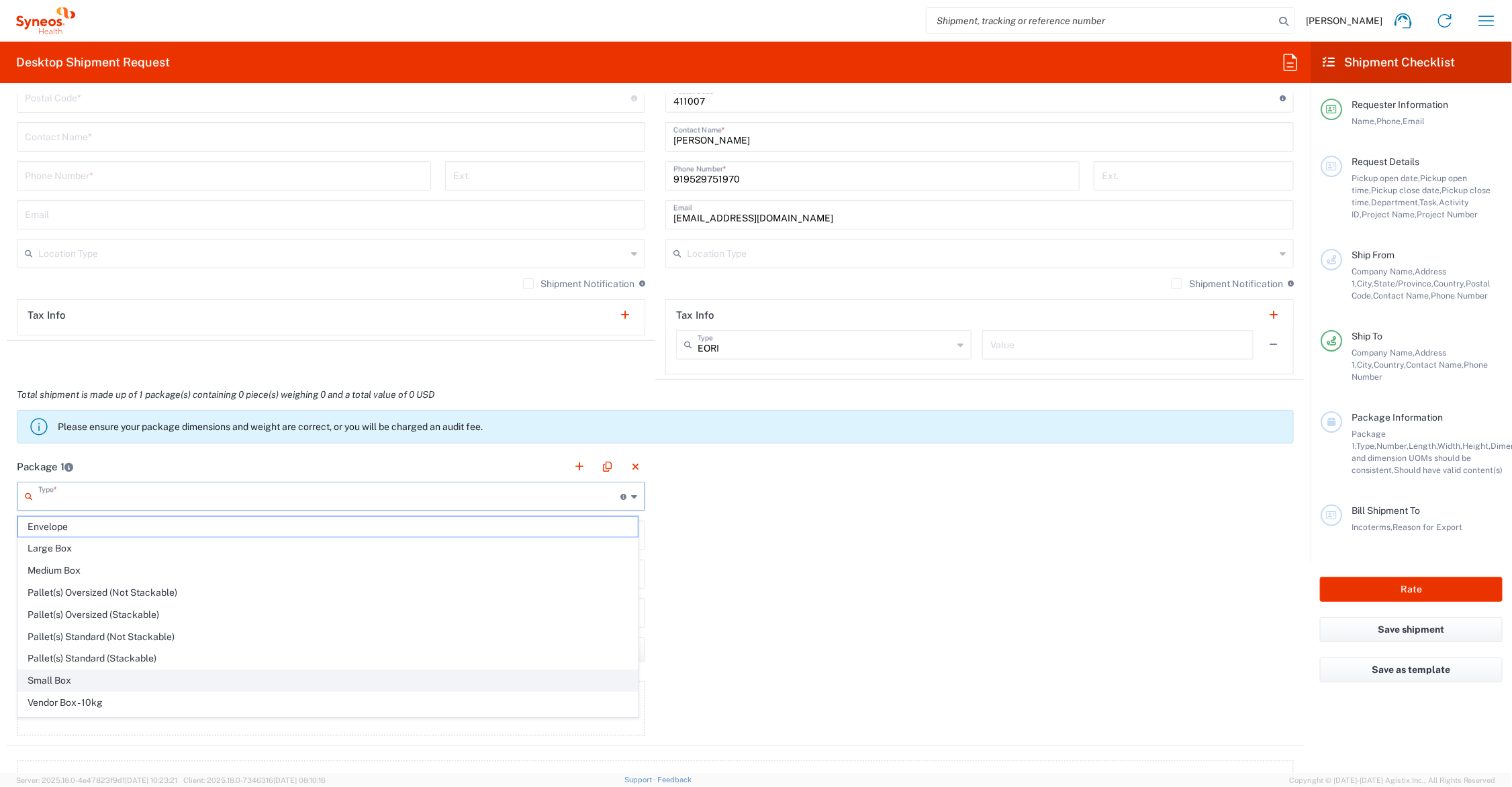
scroll to position [44, 0]
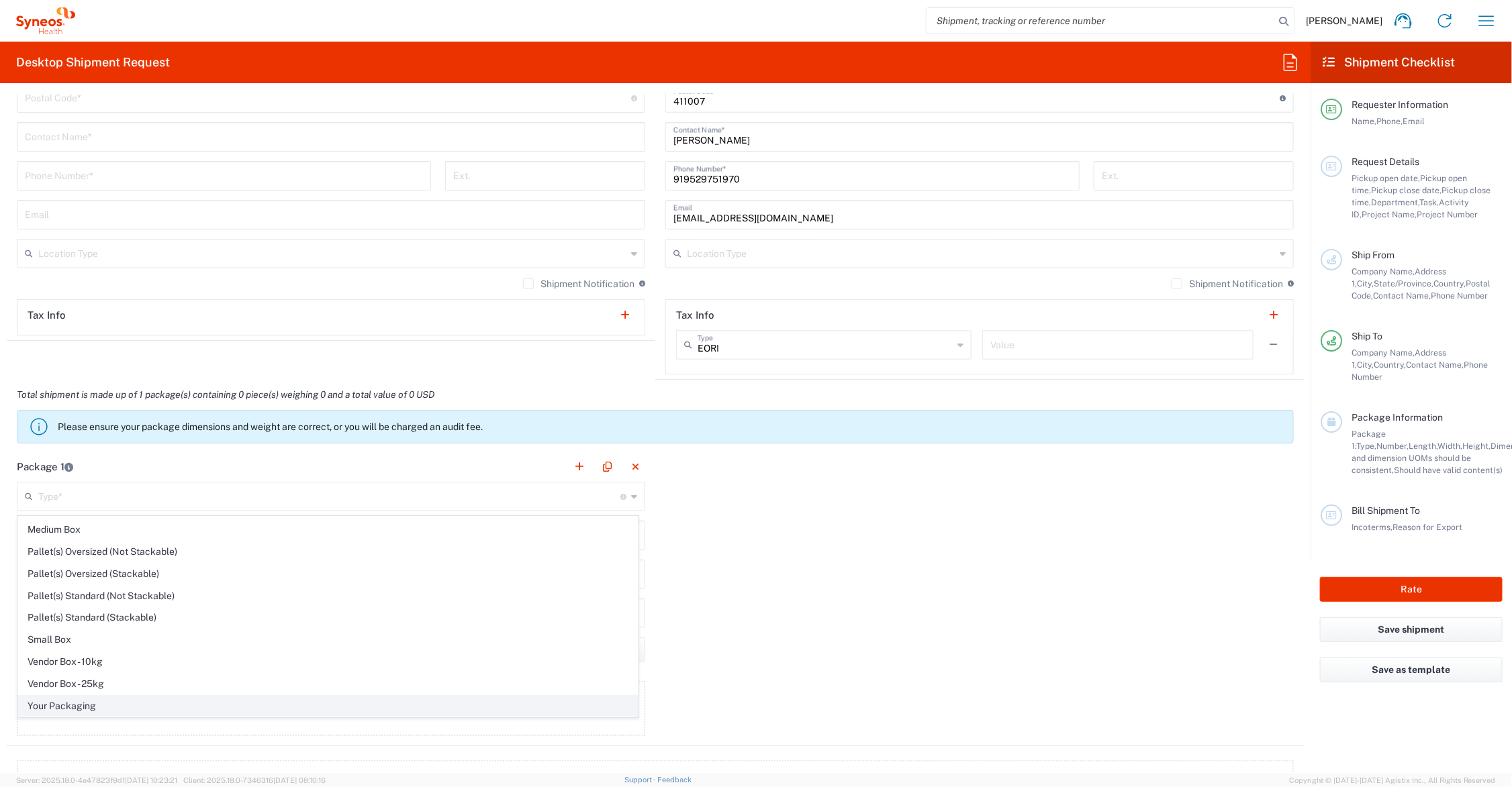
click at [72, 705] on span "Your Packaging" at bounding box center [328, 706] width 620 height 21
type input "Your Packaging"
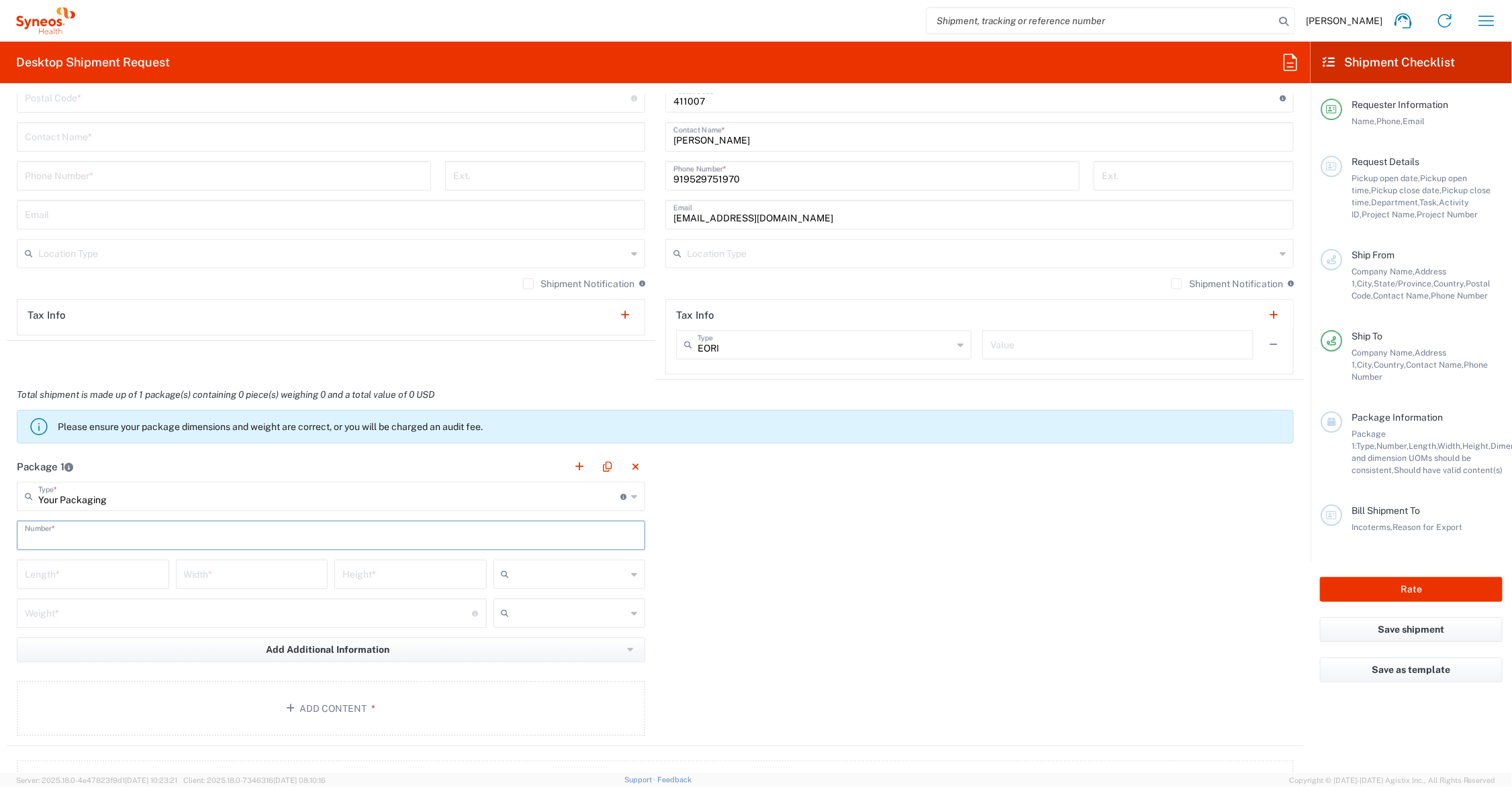
click at [86, 535] on input "text" at bounding box center [331, 535] width 612 height 23
type input "1"
click at [87, 578] on input "number" at bounding box center [93, 573] width 137 height 23
type input "21"
type input "15"
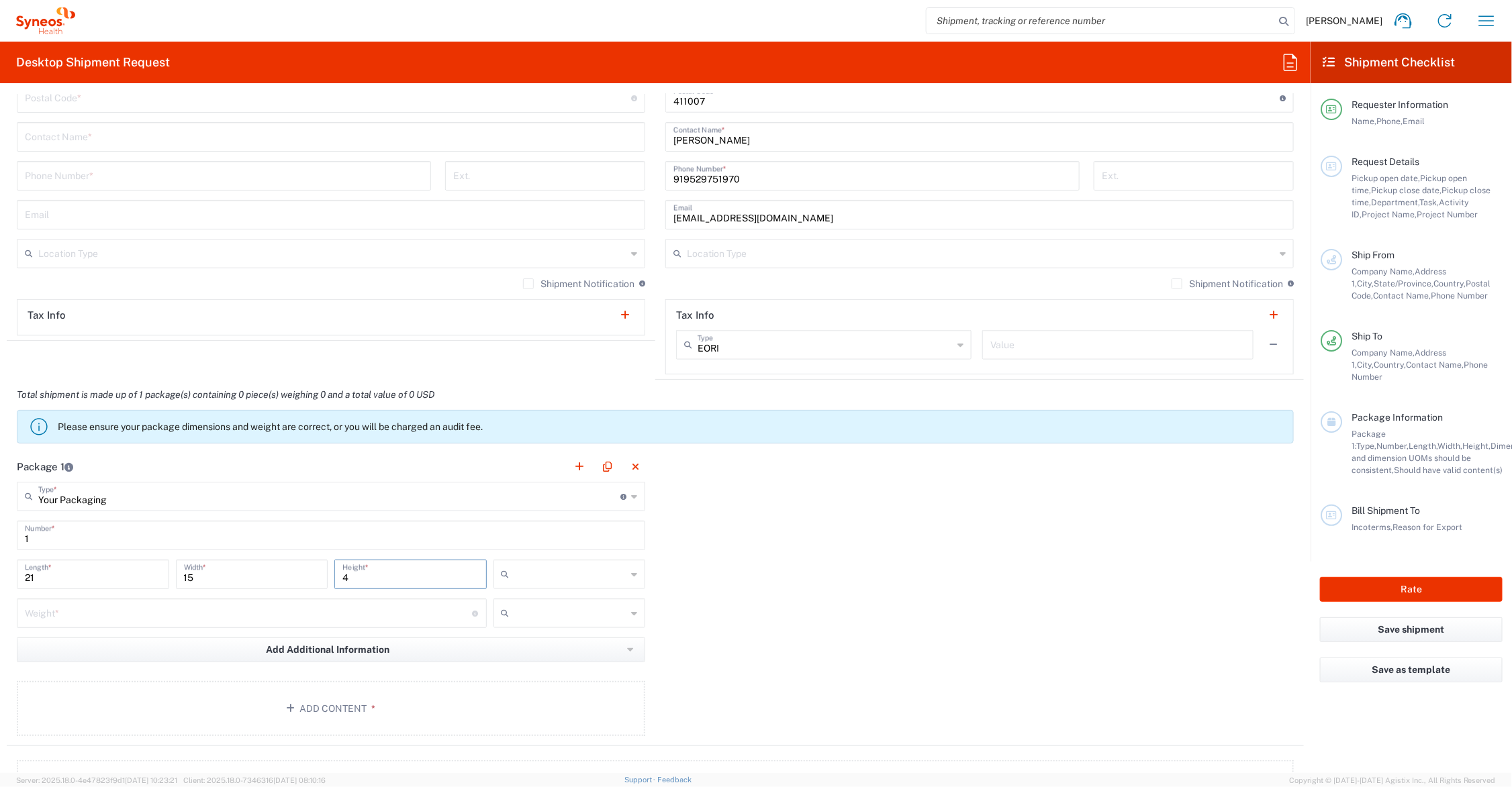
type input "4"
type input "9"
click at [534, 576] on input "text" at bounding box center [571, 574] width 112 height 21
click at [519, 651] on span "in" at bounding box center [564, 648] width 148 height 21
type input "in"
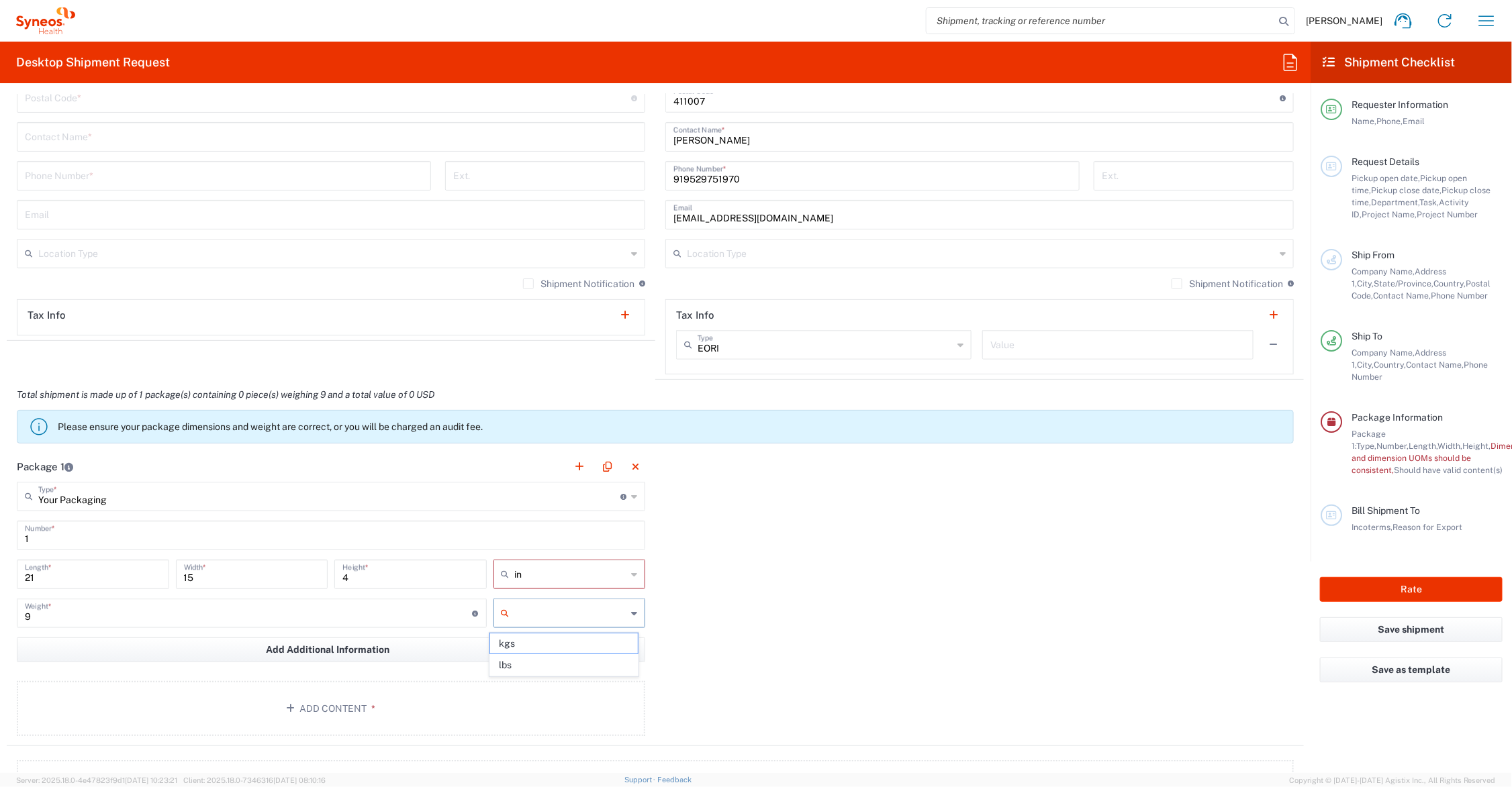
click at [521, 610] on input "text" at bounding box center [571, 613] width 112 height 21
click at [515, 666] on span "lbs" at bounding box center [564, 666] width 148 height 21
type input "lbs"
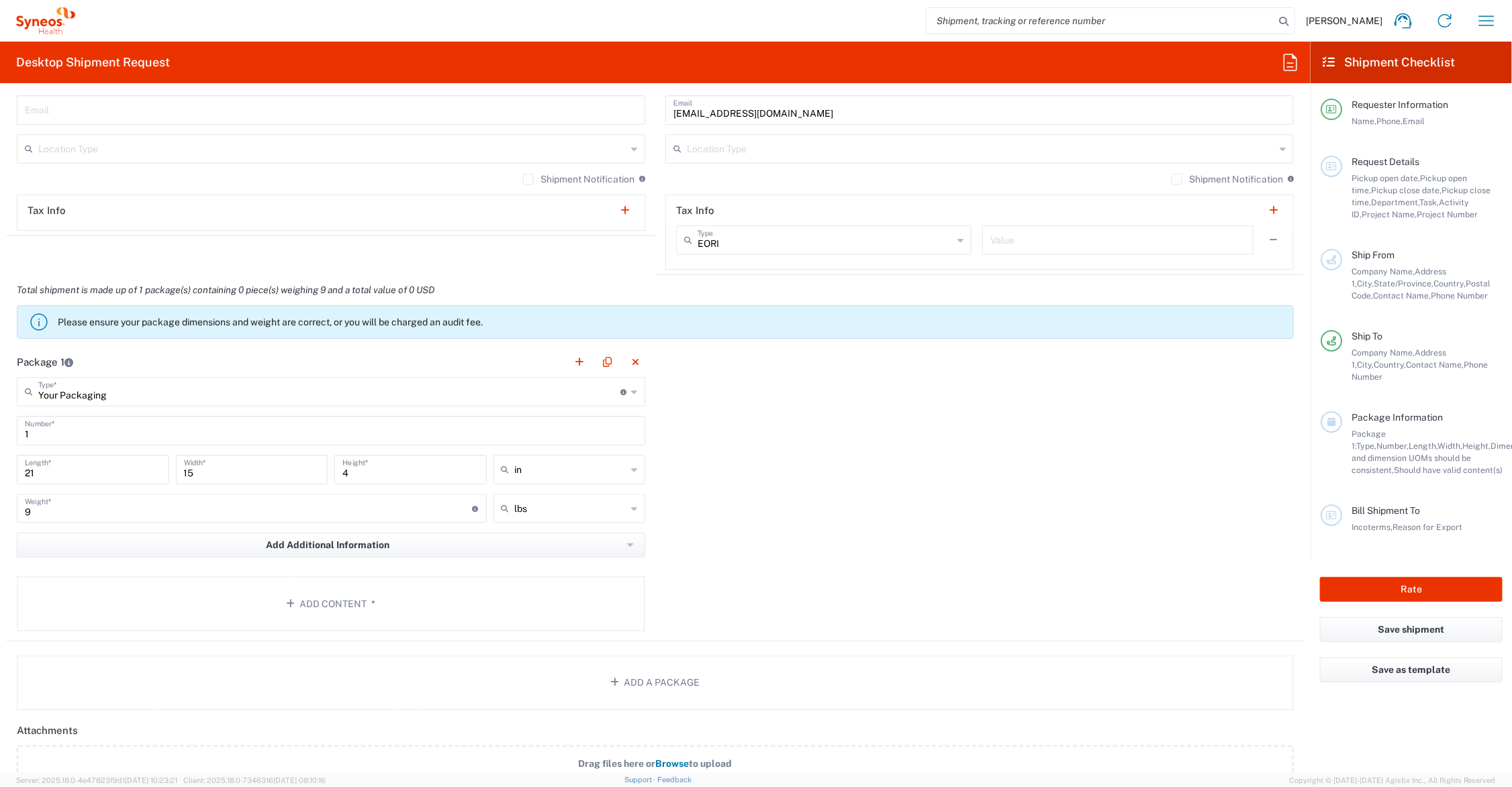
scroll to position [1007, 0]
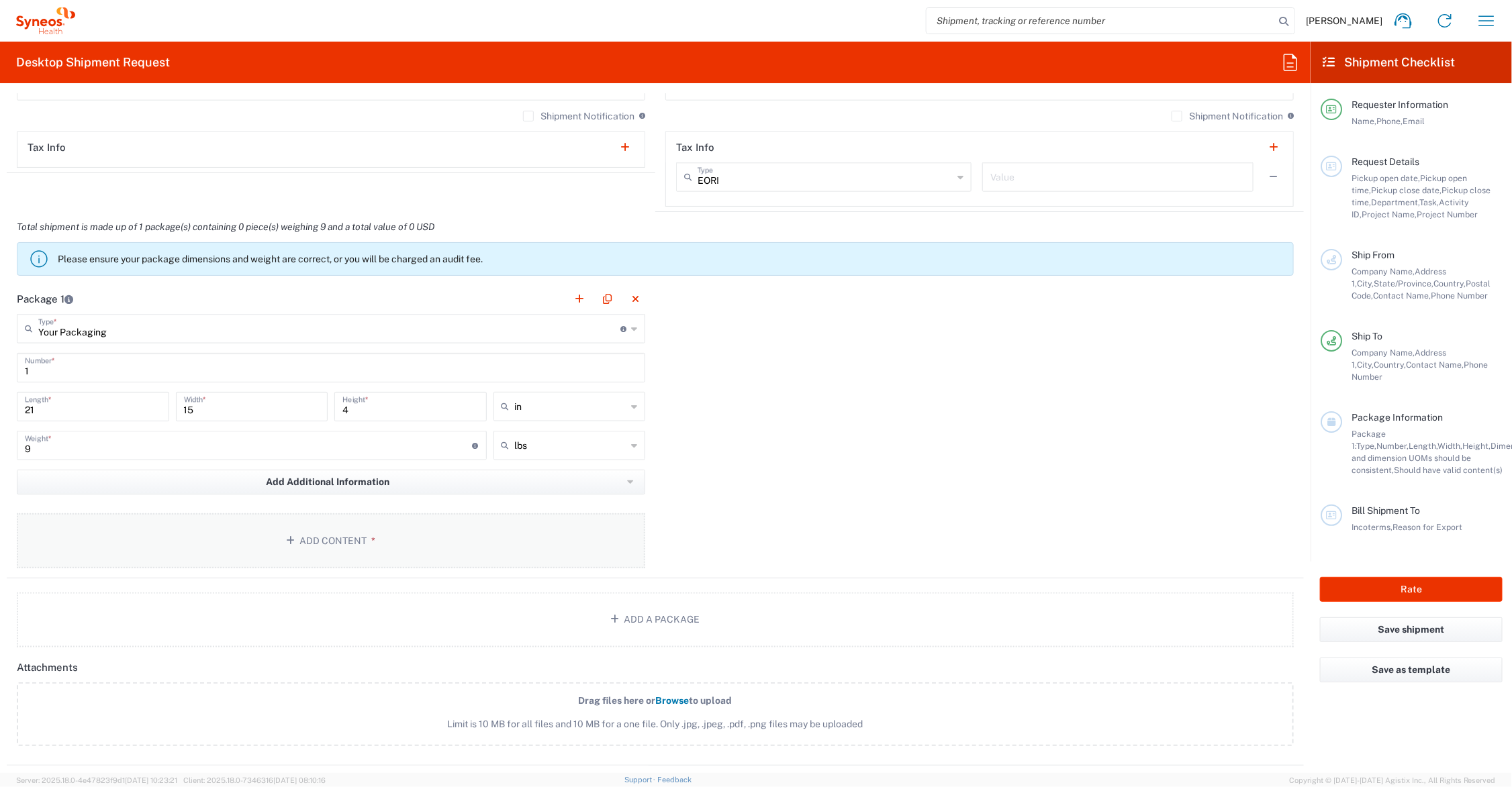
click at [313, 540] on button "Add Content *" at bounding box center [331, 541] width 629 height 55
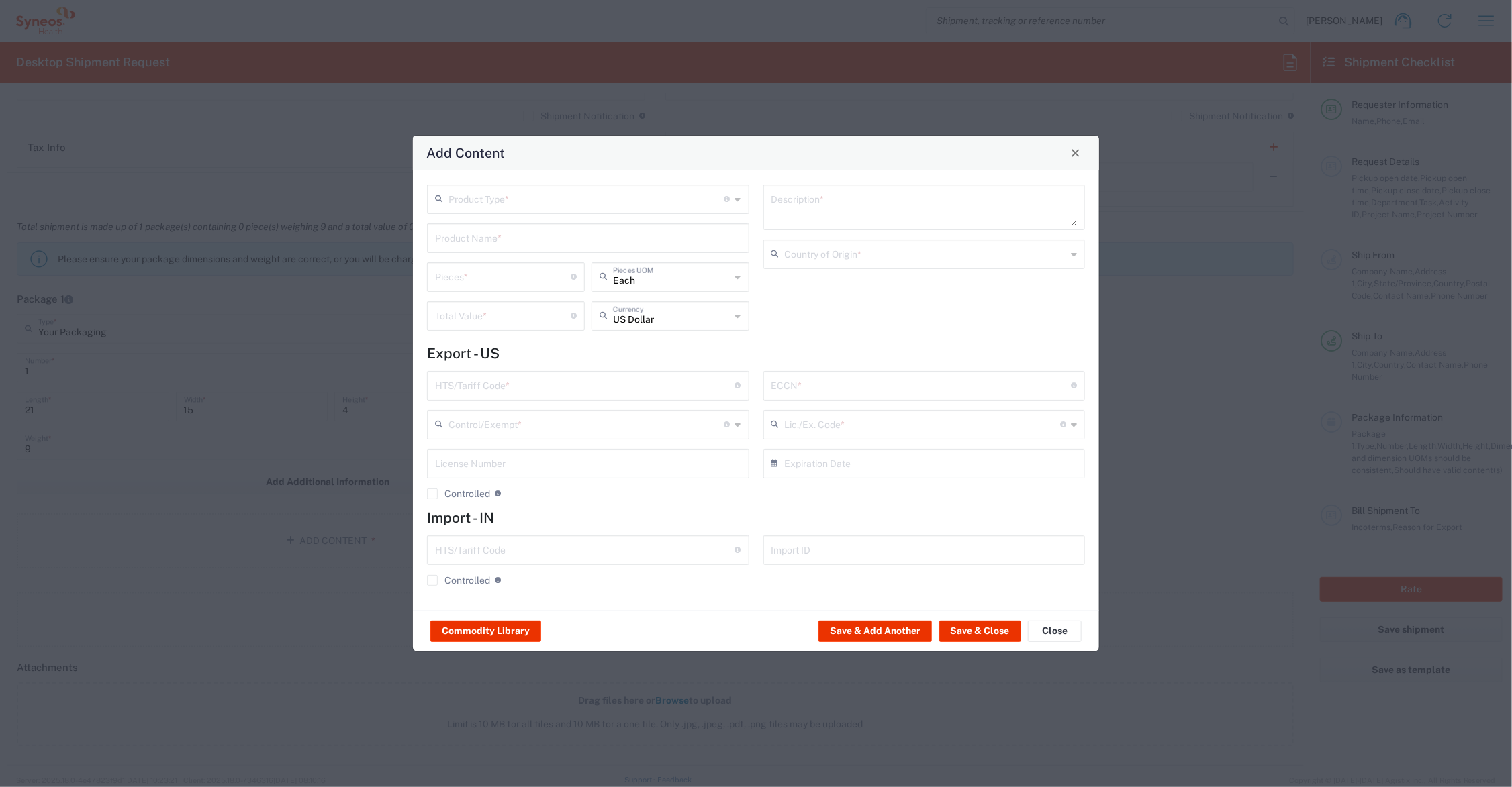
click at [481, 239] on input "text" at bounding box center [589, 237] width 306 height 23
click at [508, 262] on div "I/E CARDS 5X7'; 2 SHEETS PRINTED LAMINATED PAPER" at bounding box center [588, 270] width 320 height 23
type input "I/E CARDS 5X7'; 2 SHEETS PRINTED LAMINATED PAPER"
type input "1"
type textarea "I/E CARDS 5X7'; 2 SHEETS PRINTED LAMINATED PAPER"
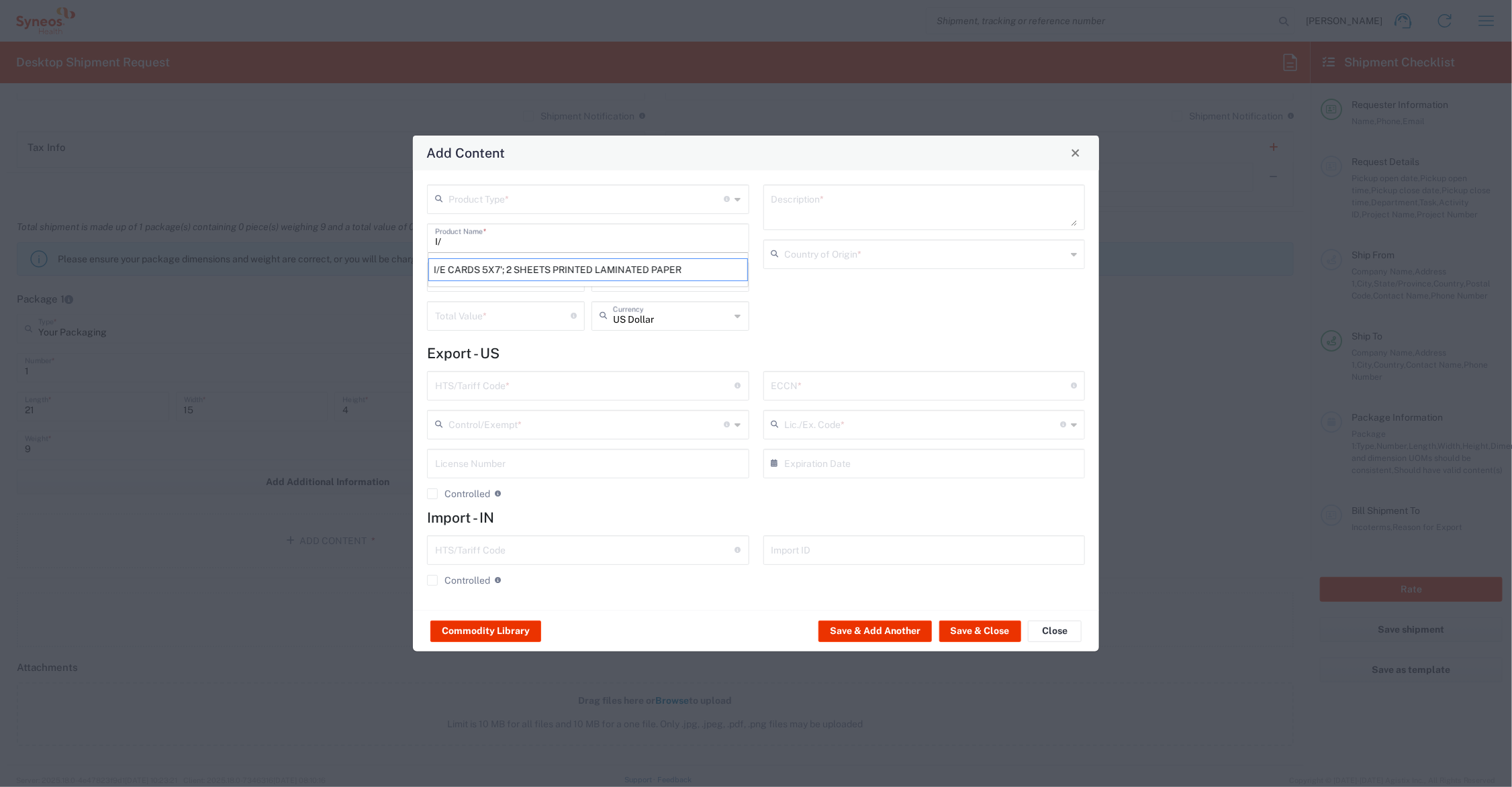
type input "[GEOGRAPHIC_DATA]"
type input "4911.99.8000"
type input "BIS"
type input "EAR99"
type input "NLR - No License Required"
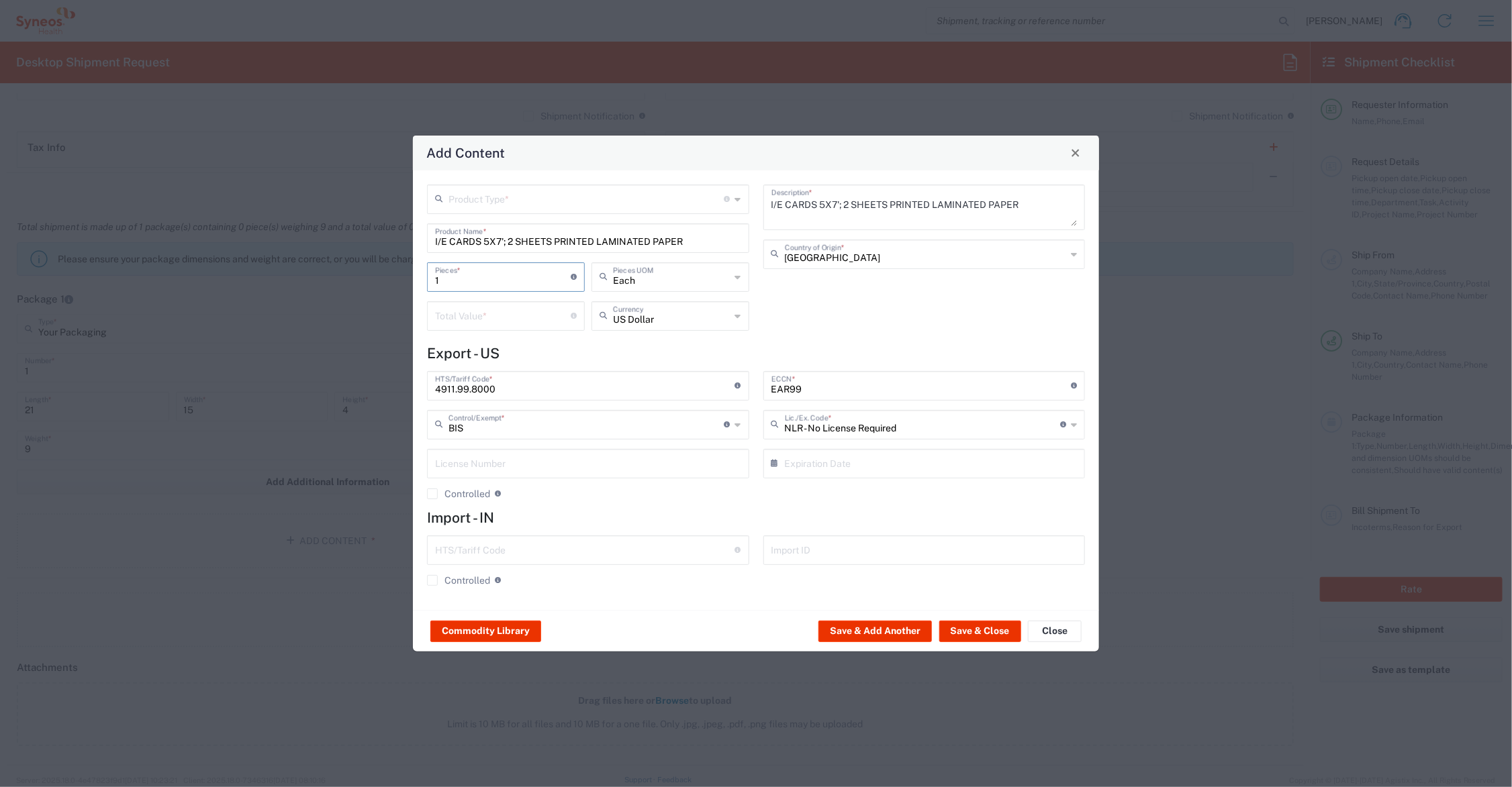
drag, startPoint x: 438, startPoint y: 286, endPoint x: 431, endPoint y: 270, distance: 17.5
click at [416, 287] on div "Product Type * Document: Paper document generated internally by Syneos, a clien…" at bounding box center [756, 390] width 686 height 439
type input "3"
click at [450, 316] on input "number" at bounding box center [503, 315] width 136 height 23
type input "30.00"
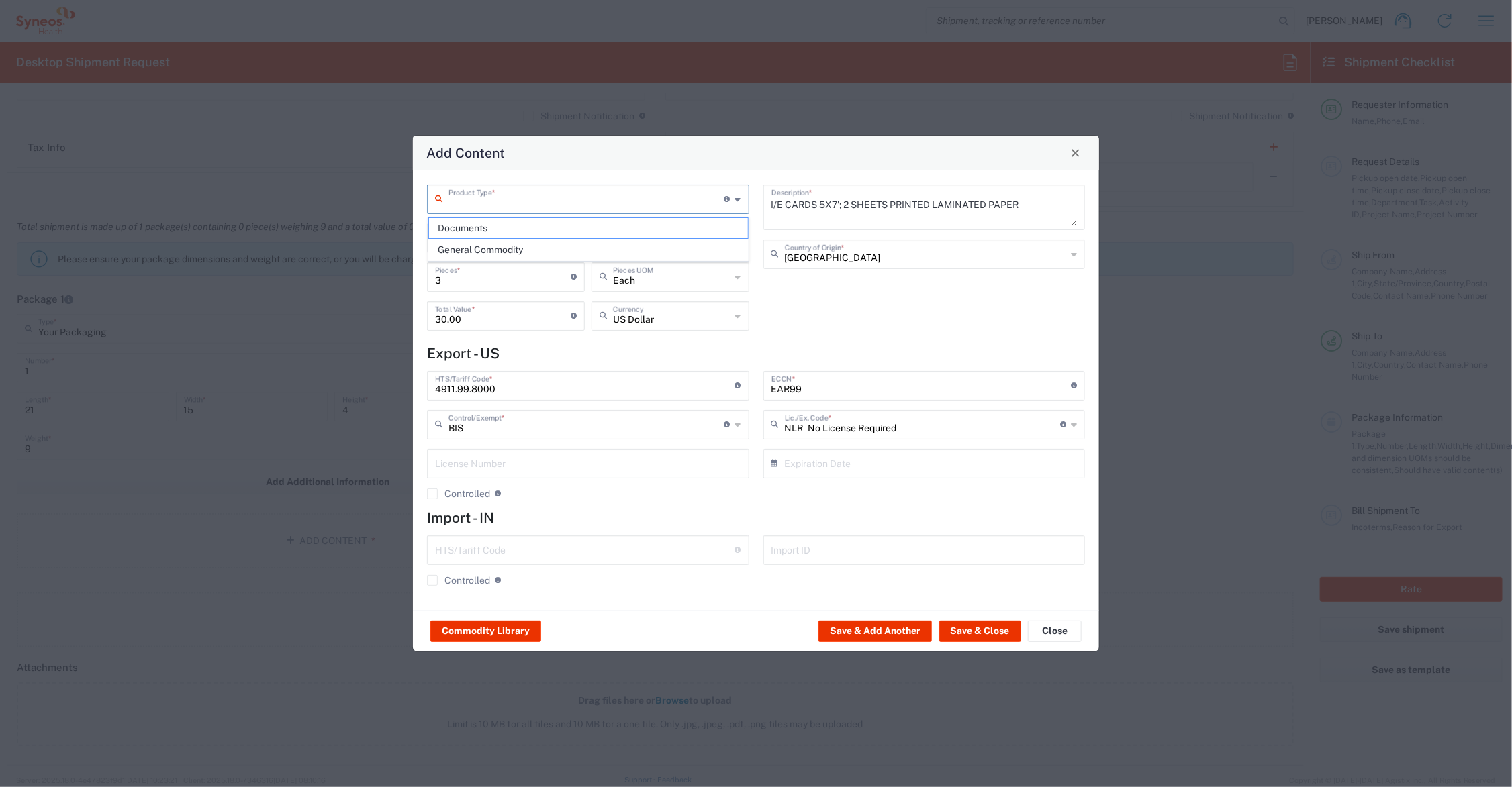
click at [555, 200] on input "text" at bounding box center [587, 199] width 276 height 23
click at [525, 252] on span "General Commodity" at bounding box center [589, 250] width 319 height 21
type input "General Commodity"
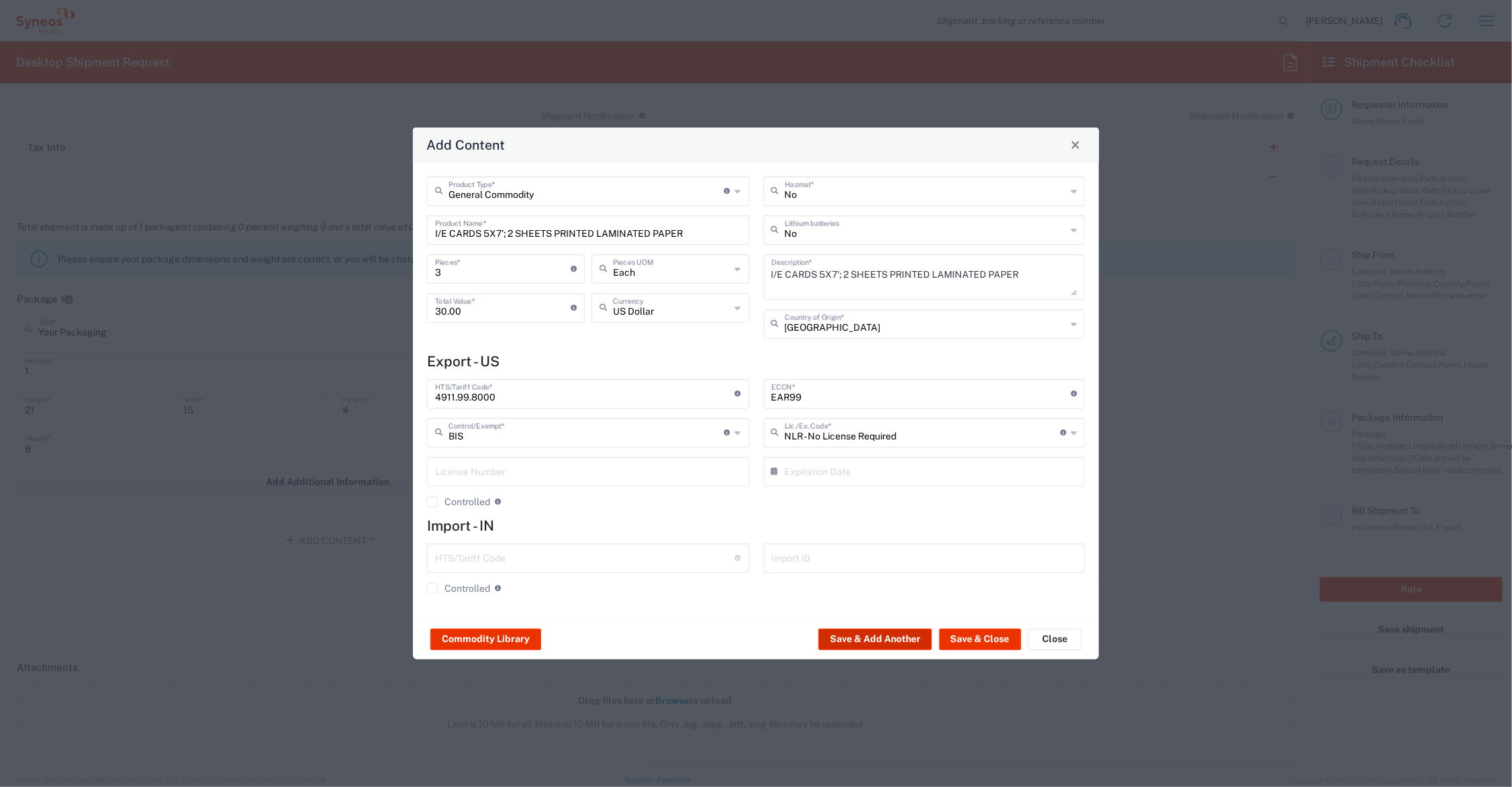
click at [837, 635] on button "Save & Add Another" at bounding box center [875, 639] width 113 height 21
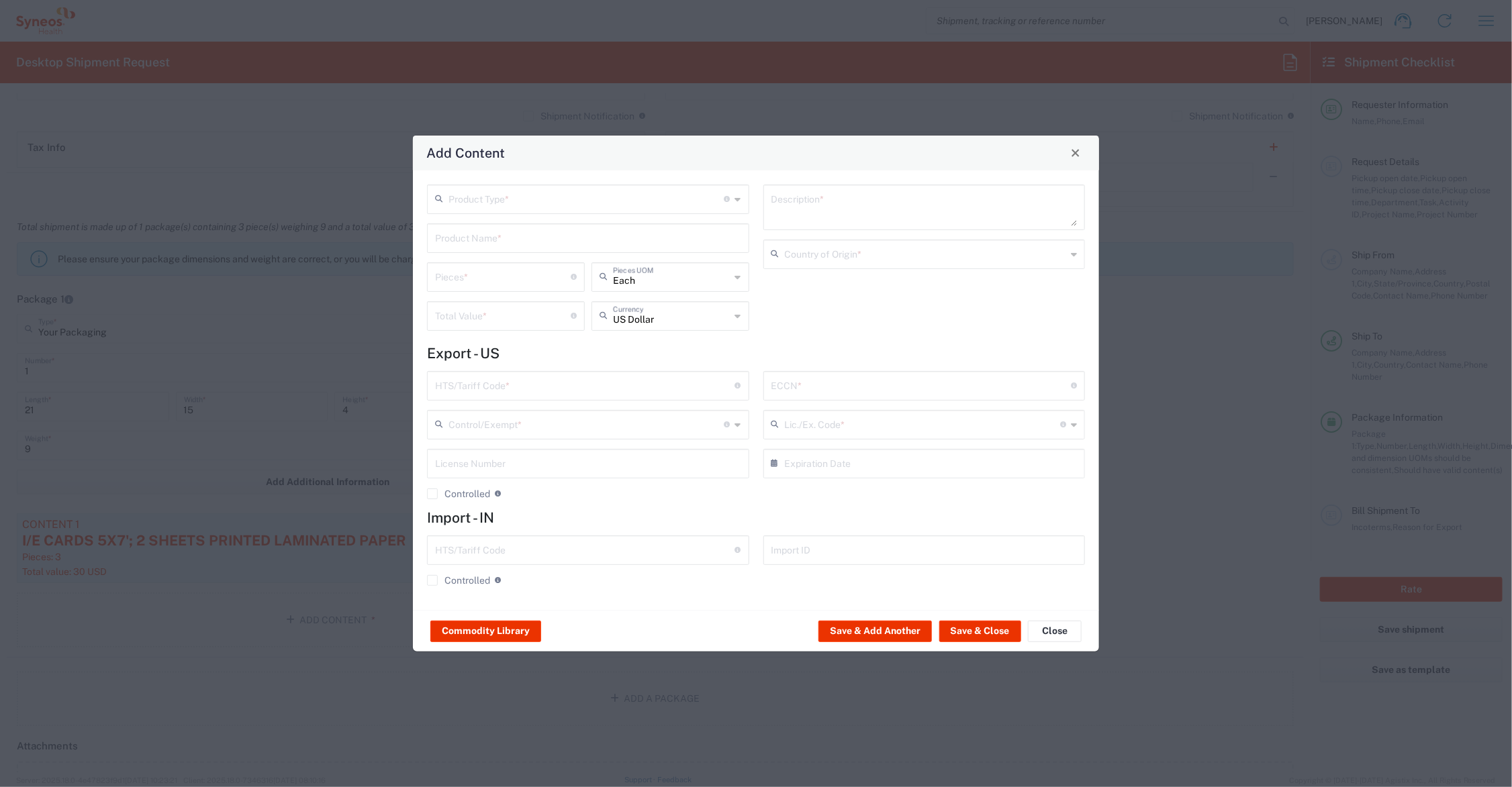
click at [542, 238] on input "text" at bounding box center [589, 237] width 306 height 23
click at [534, 261] on div "MINI PROTOCOL BOOKLET (140 PAGE)" at bounding box center [588, 270] width 320 height 23
type input "MINI PROTOCOL BOOKLET (140 PAGE)"
type input "1"
type textarea "6'x7', PRINTED LAMINATED PAPER"
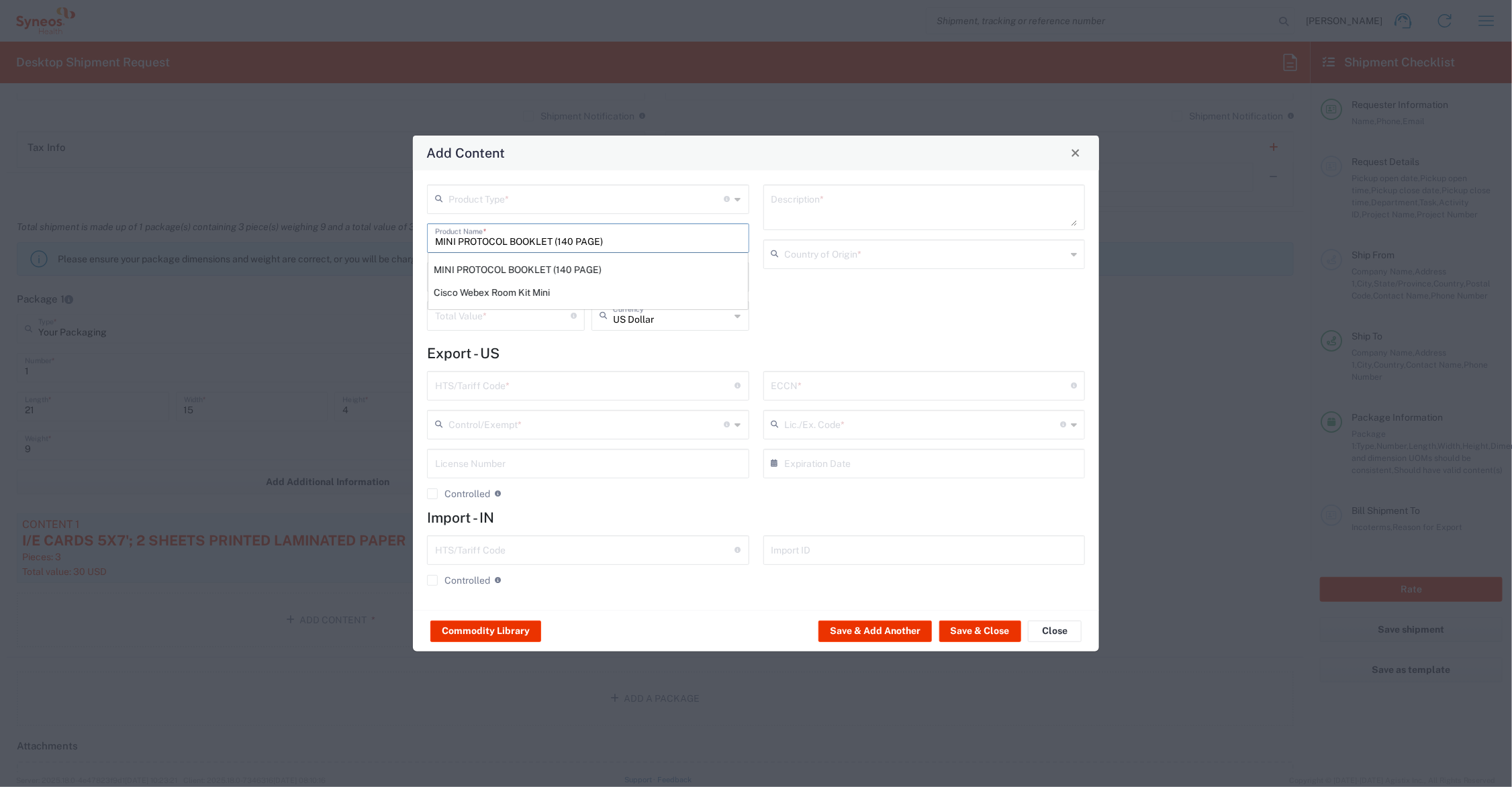
type input "[GEOGRAPHIC_DATA]"
type input "4901.99.0050"
type input "BIS"
type input "EAR99"
type input "NLR - No License Required"
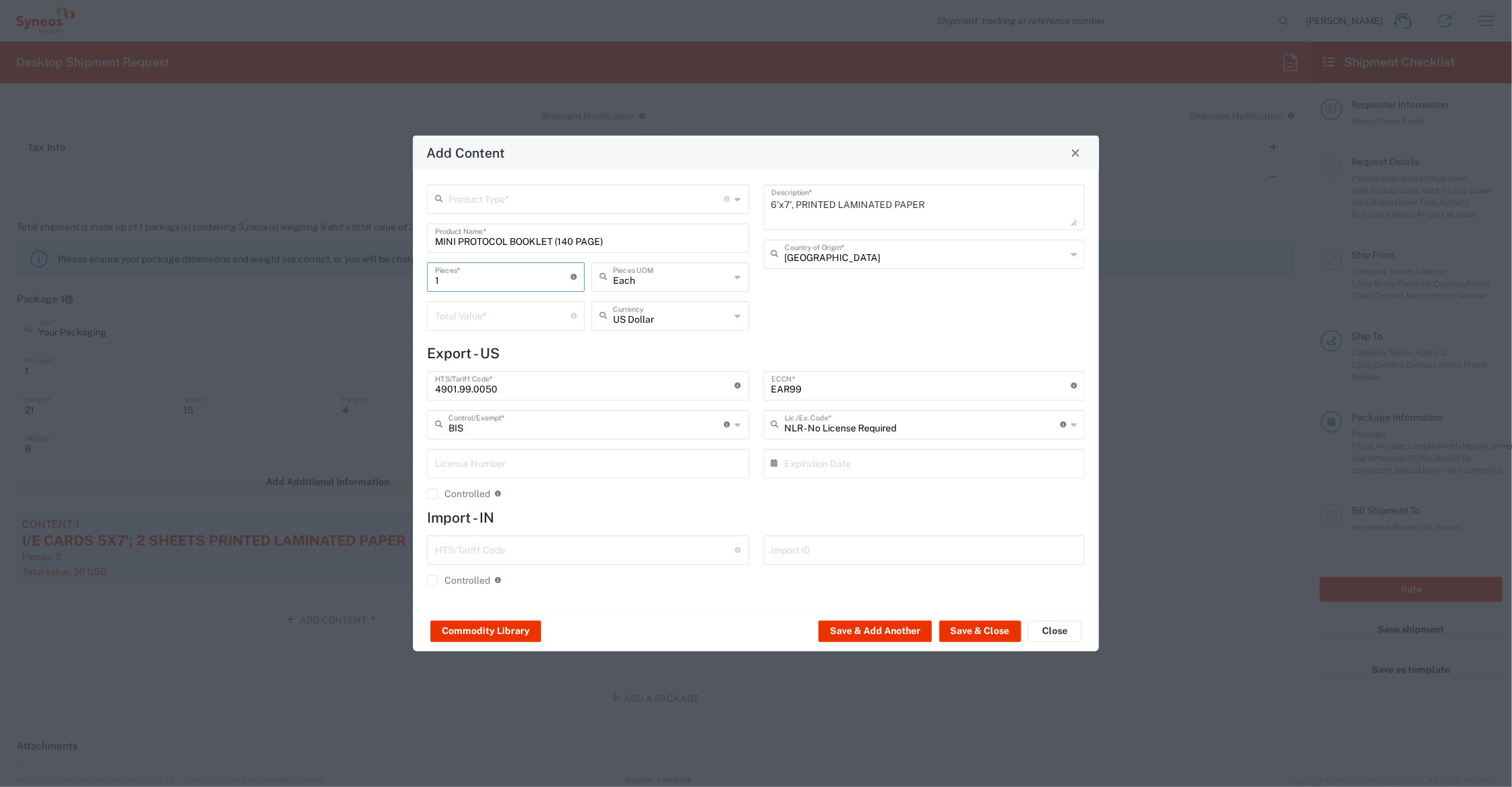
drag, startPoint x: 458, startPoint y: 274, endPoint x: 414, endPoint y: 281, distance: 44.6
click at [401, 283] on div "Add Content Product Type * Document: Paper document generated internally by Syn…" at bounding box center [756, 393] width 1512 height 787
type input "3"
click at [459, 313] on input "number" at bounding box center [503, 315] width 136 height 23
type input "30.00"
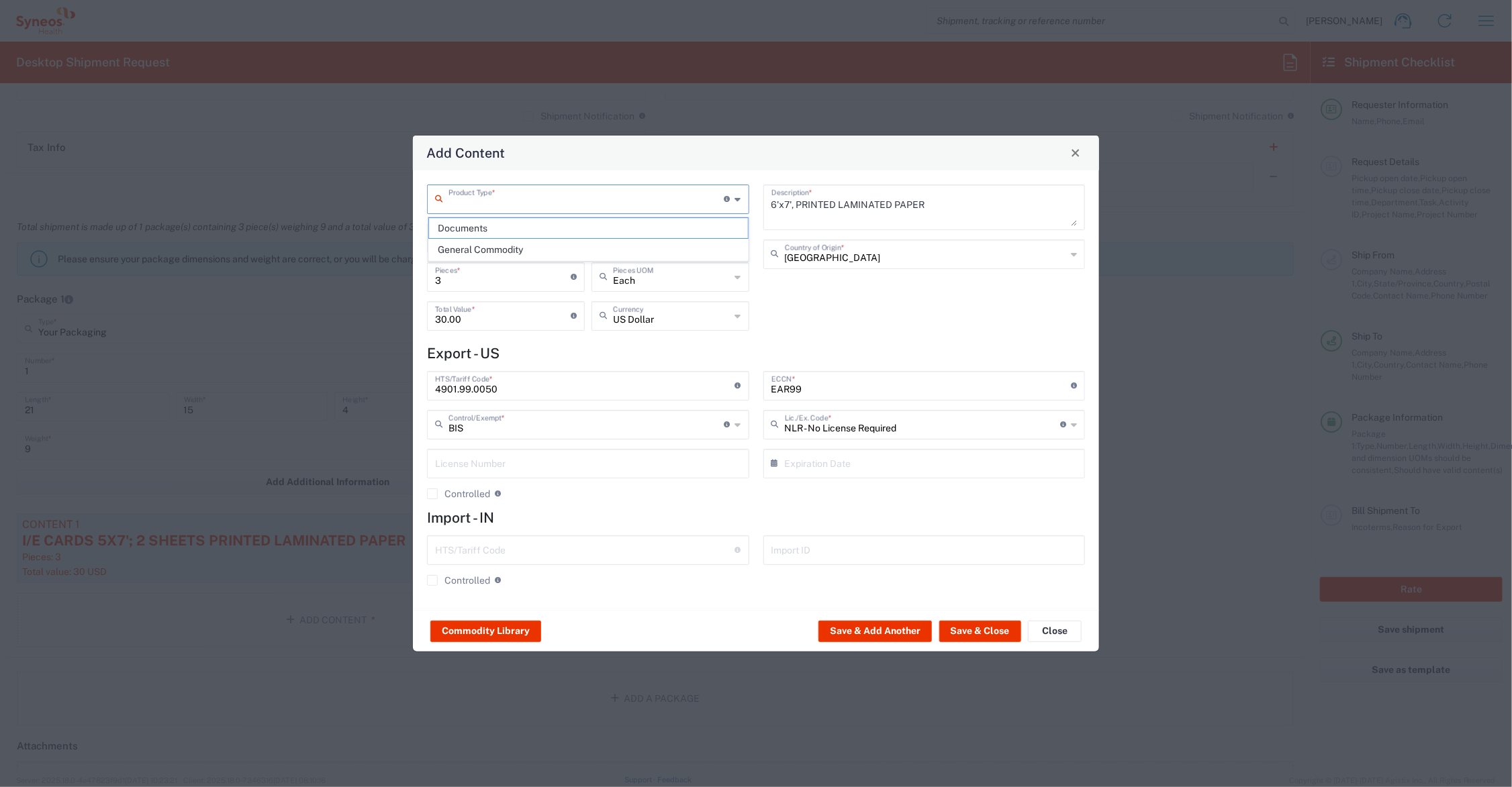
click at [481, 199] on input "text" at bounding box center [587, 199] width 276 height 23
click at [501, 248] on span "General Commodity" at bounding box center [589, 250] width 319 height 21
type input "General Commodity"
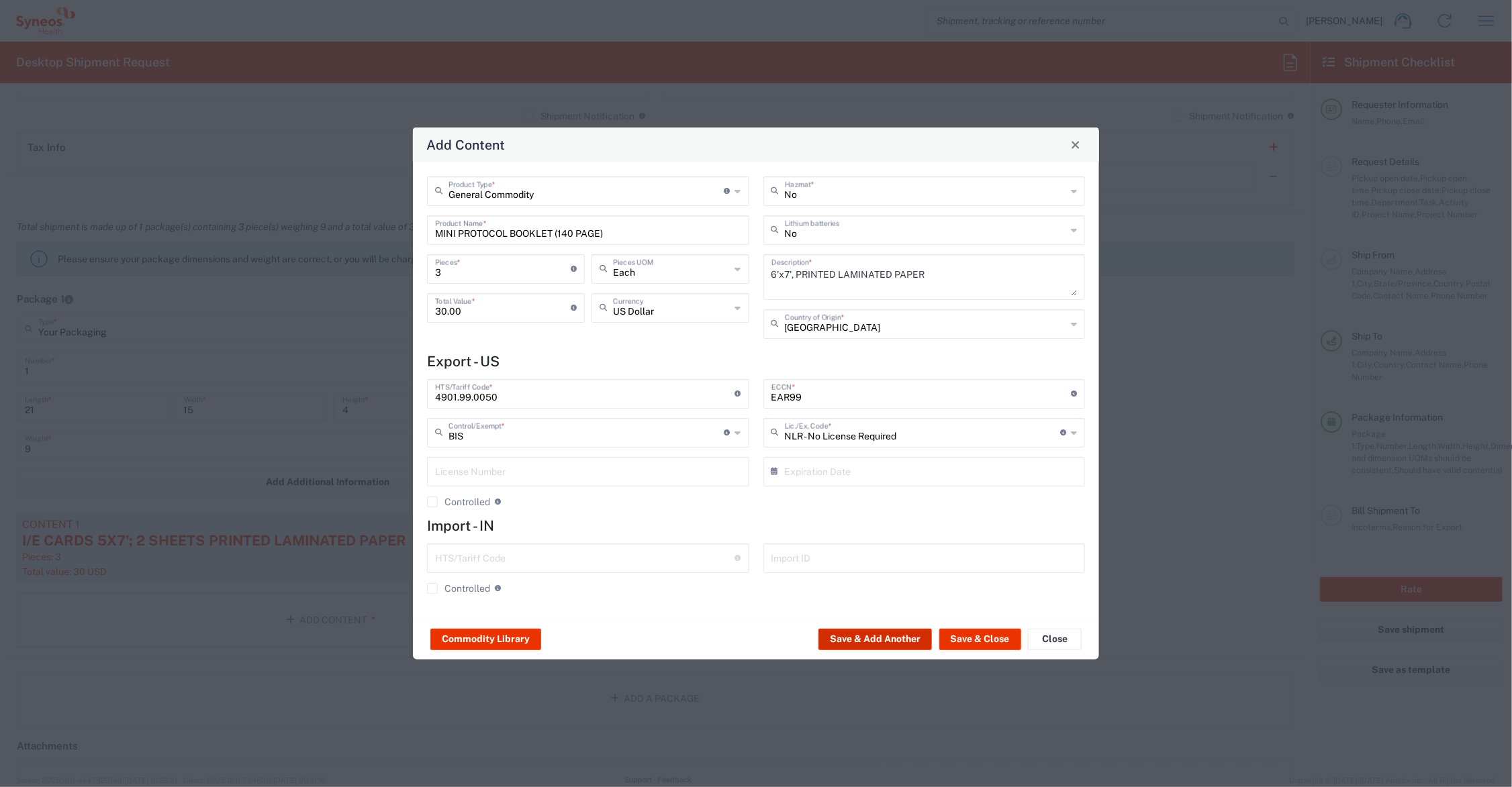
click at [901, 639] on button "Save & Add Another" at bounding box center [875, 639] width 113 height 21
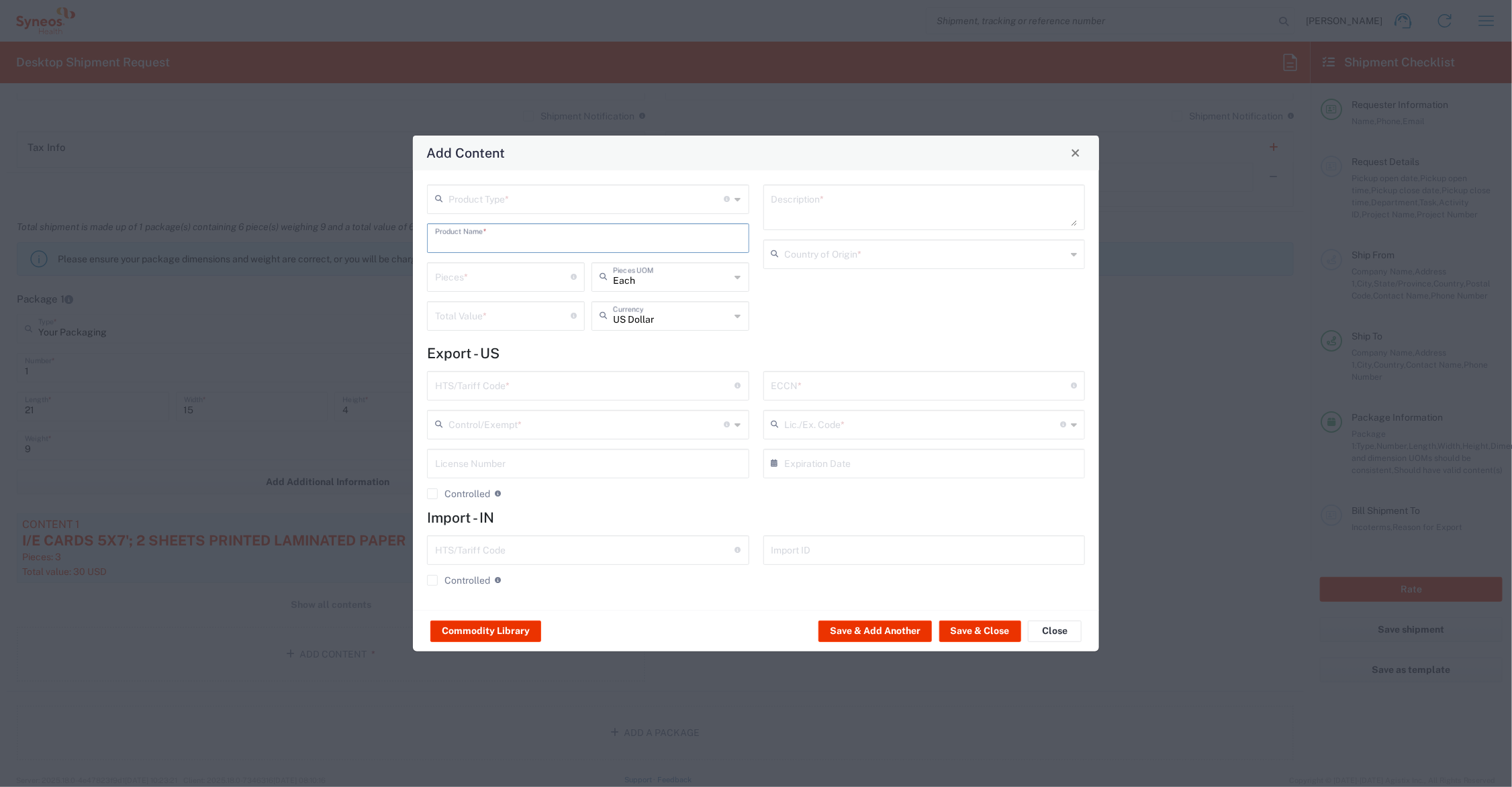
click at [486, 241] on input "text" at bounding box center [589, 237] width 306 height 23
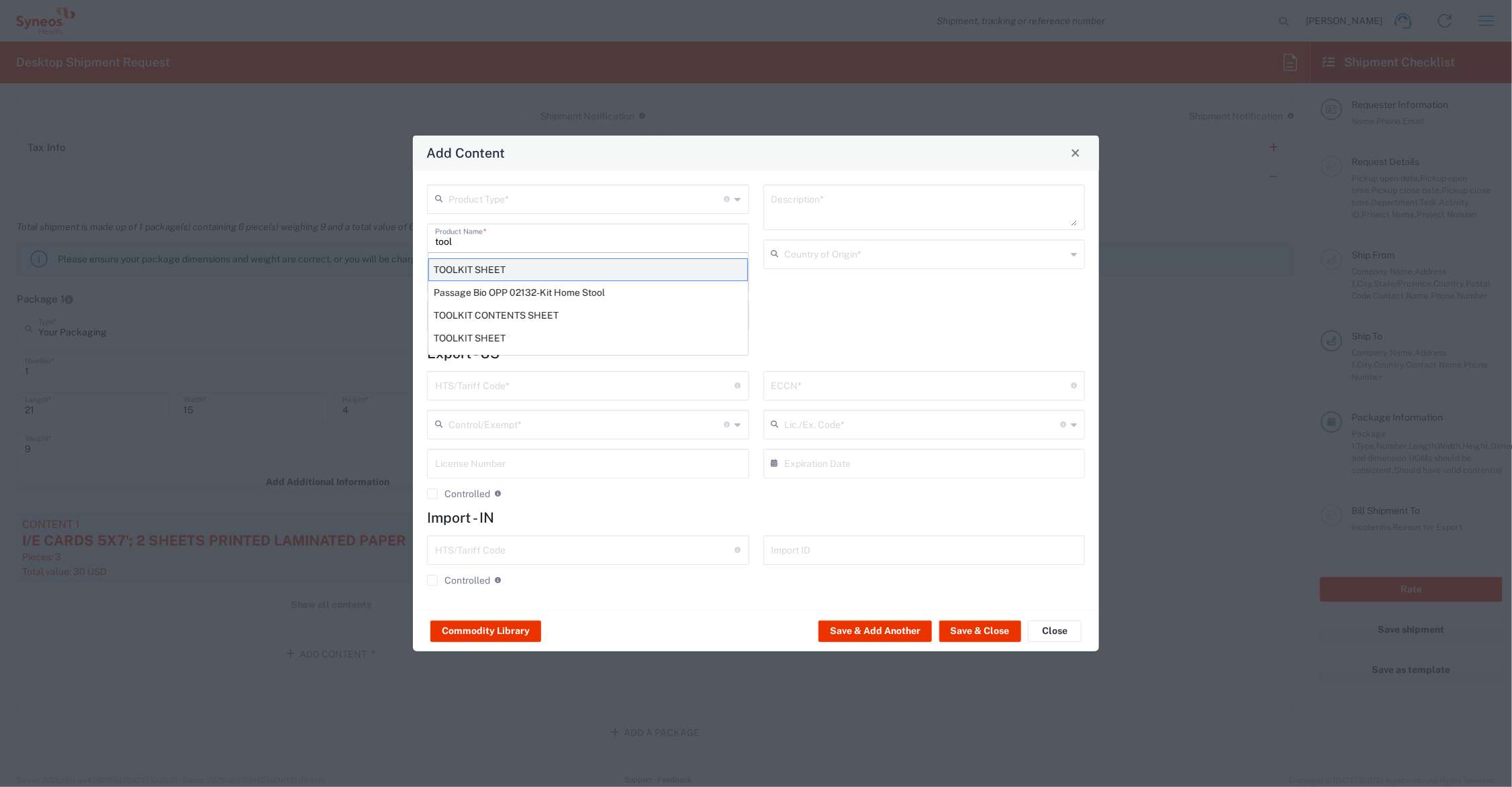
click at [463, 266] on div "TOOLKIT SHEET" at bounding box center [588, 270] width 320 height 23
type input "TOOLKIT SHEET"
type input "1"
type textarea "8.5X11 - 1 SHEET PAPER DOCUMENT"
type input "[GEOGRAPHIC_DATA]"
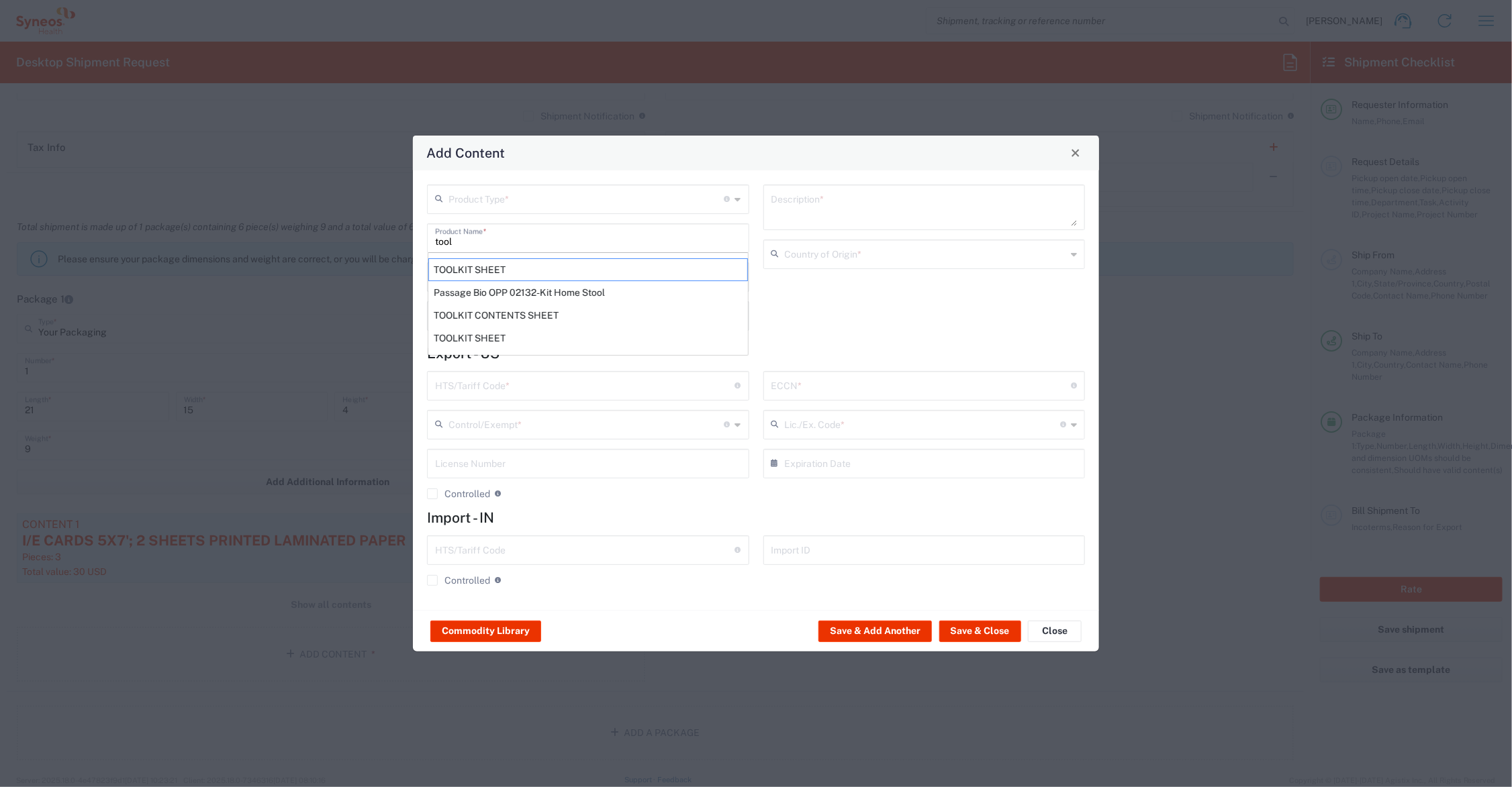
type input "4901.10.0040"
type input "BIS"
type input "EAR99"
type input "NLR - No License Required"
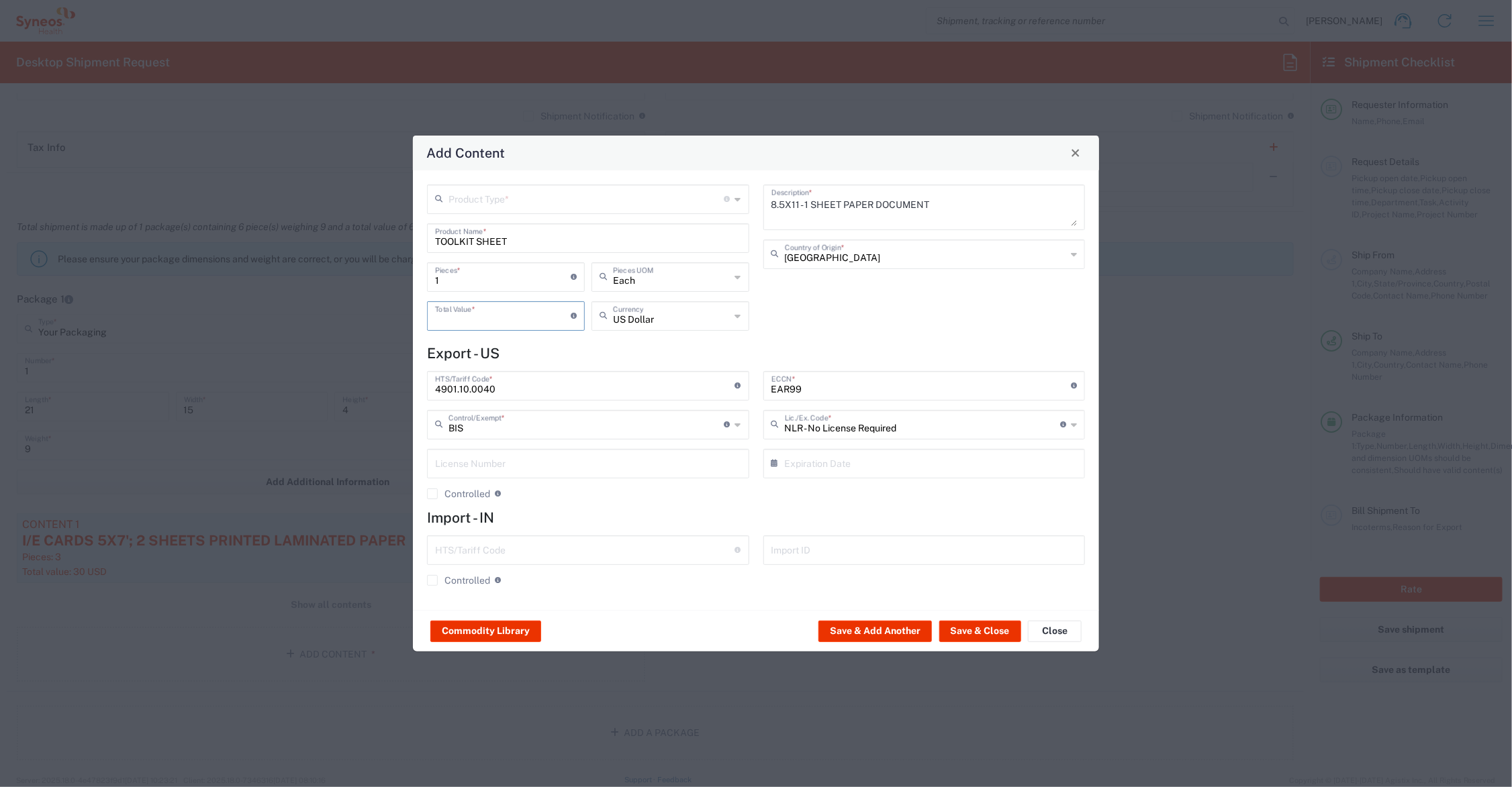
drag, startPoint x: 463, startPoint y: 317, endPoint x: 478, endPoint y: 319, distance: 15.1
click at [464, 319] on input "number" at bounding box center [503, 315] width 136 height 23
type input ".35"
click at [493, 198] on input "text" at bounding box center [587, 199] width 276 height 23
click at [489, 250] on span "General Commodity" at bounding box center [589, 250] width 319 height 21
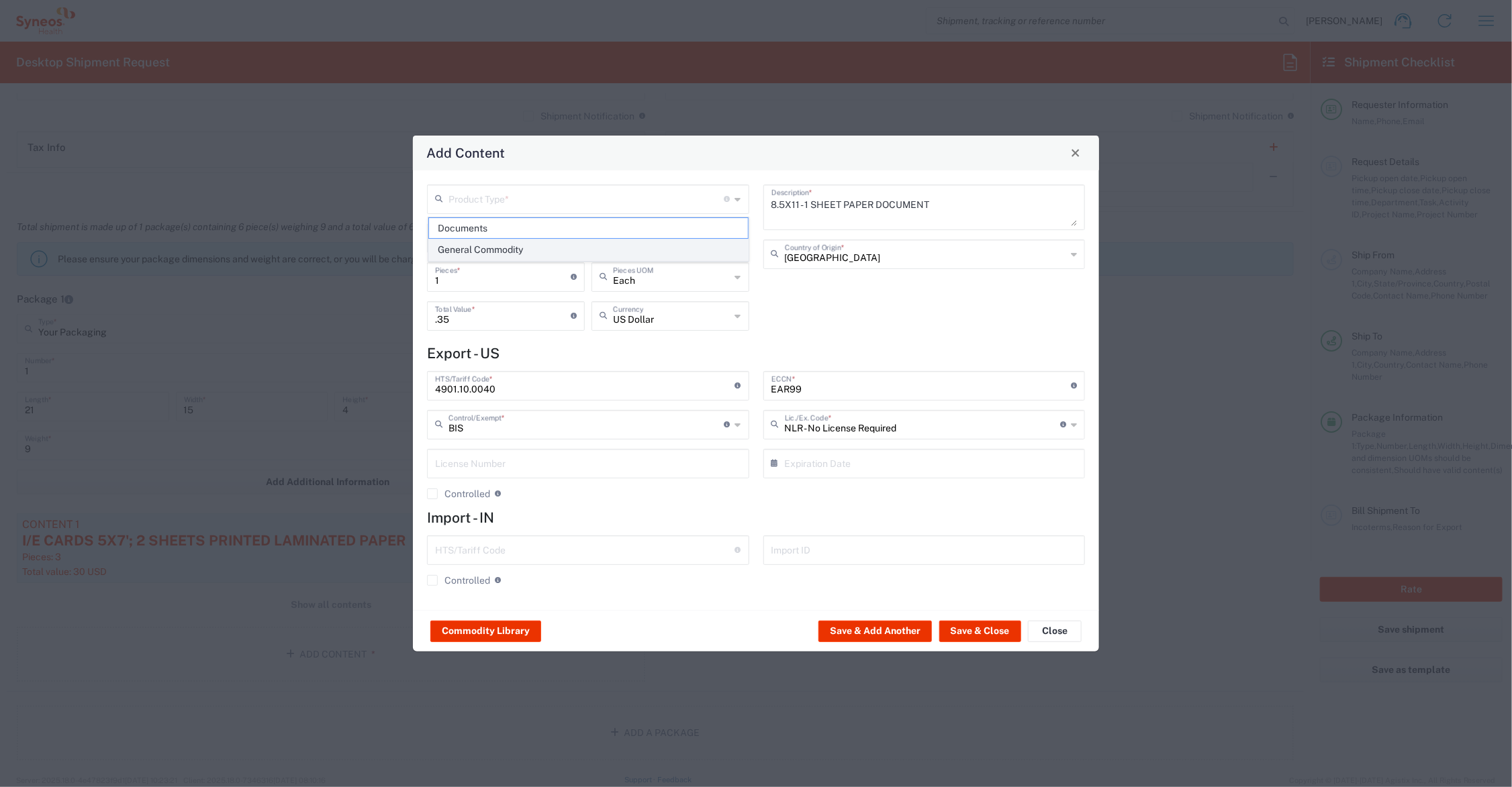
type input "General Commodity"
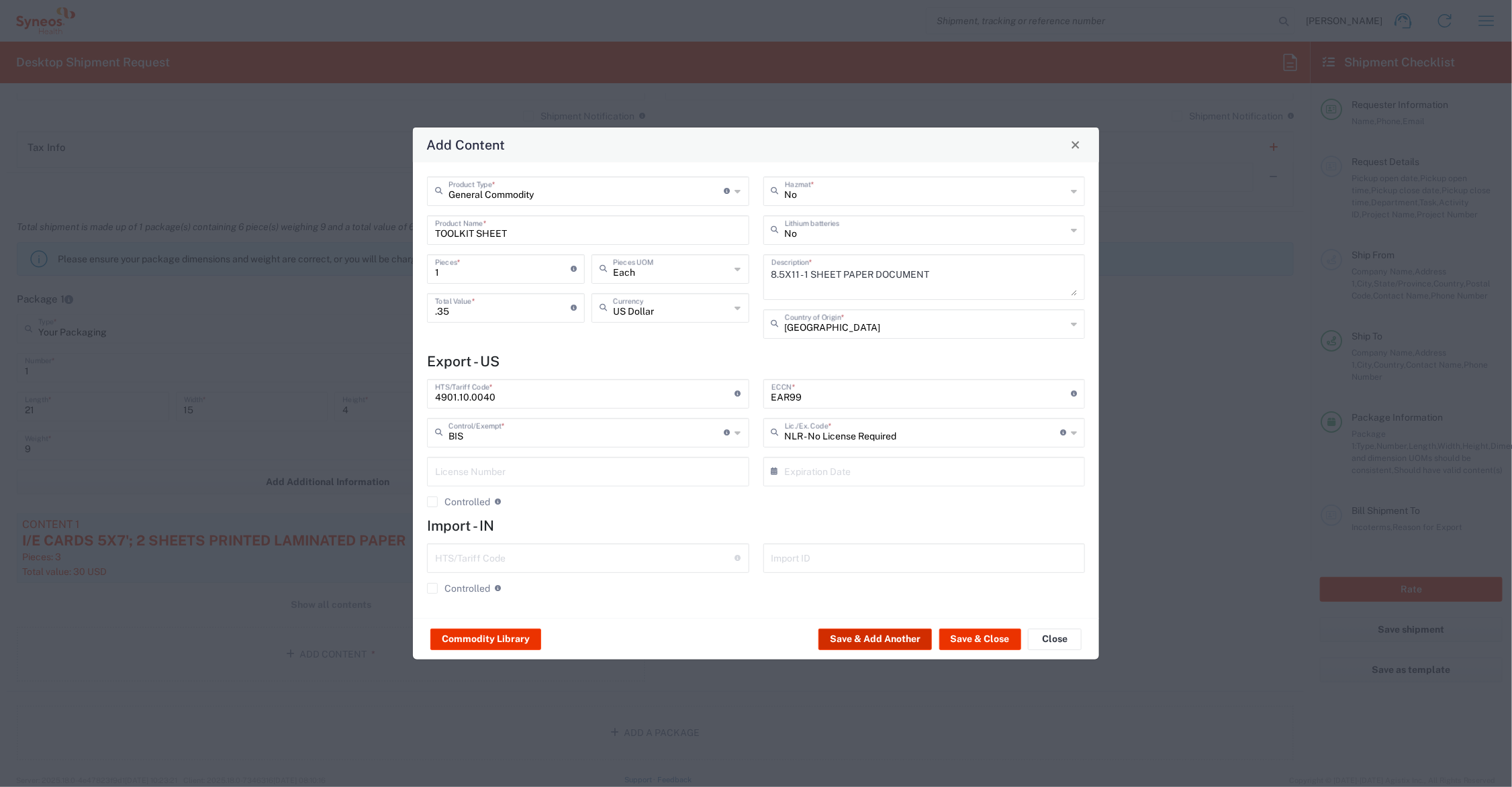
click at [867, 633] on button "Save & Add Another" at bounding box center [875, 639] width 113 height 21
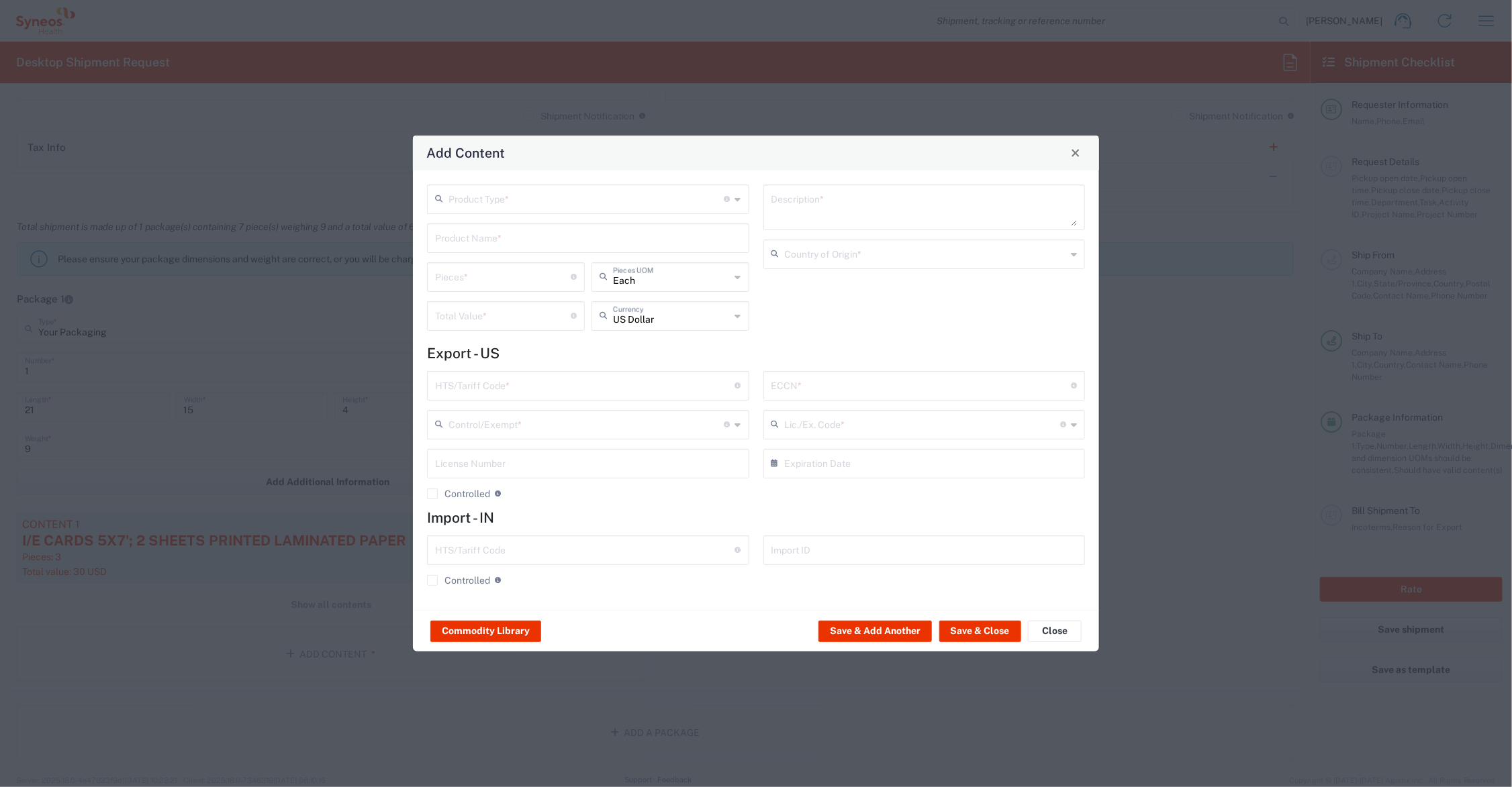
click at [487, 237] on input "text" at bounding box center [589, 237] width 306 height 23
click at [502, 288] on div "SUBJECT ID CARD" at bounding box center [588, 292] width 320 height 23
type input "SUBJECT ID CARD"
type textarea "3X5 PRINTED PAPER (BIZ CARD WEIGHT) CARD FOR ID DATA"
type input "[GEOGRAPHIC_DATA]"
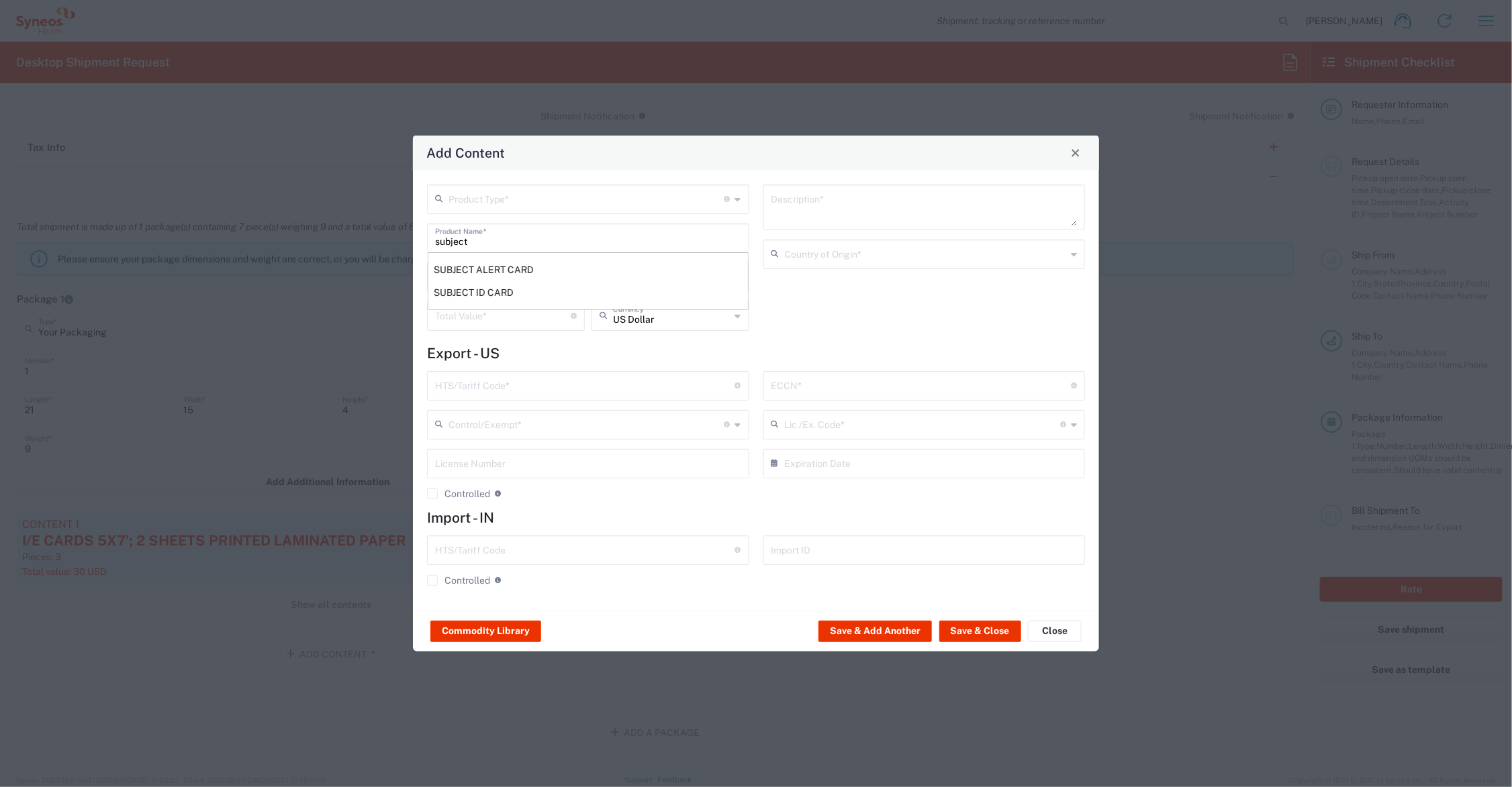
type input "4911.99.8000"
type input "BIS"
type input "EAR99"
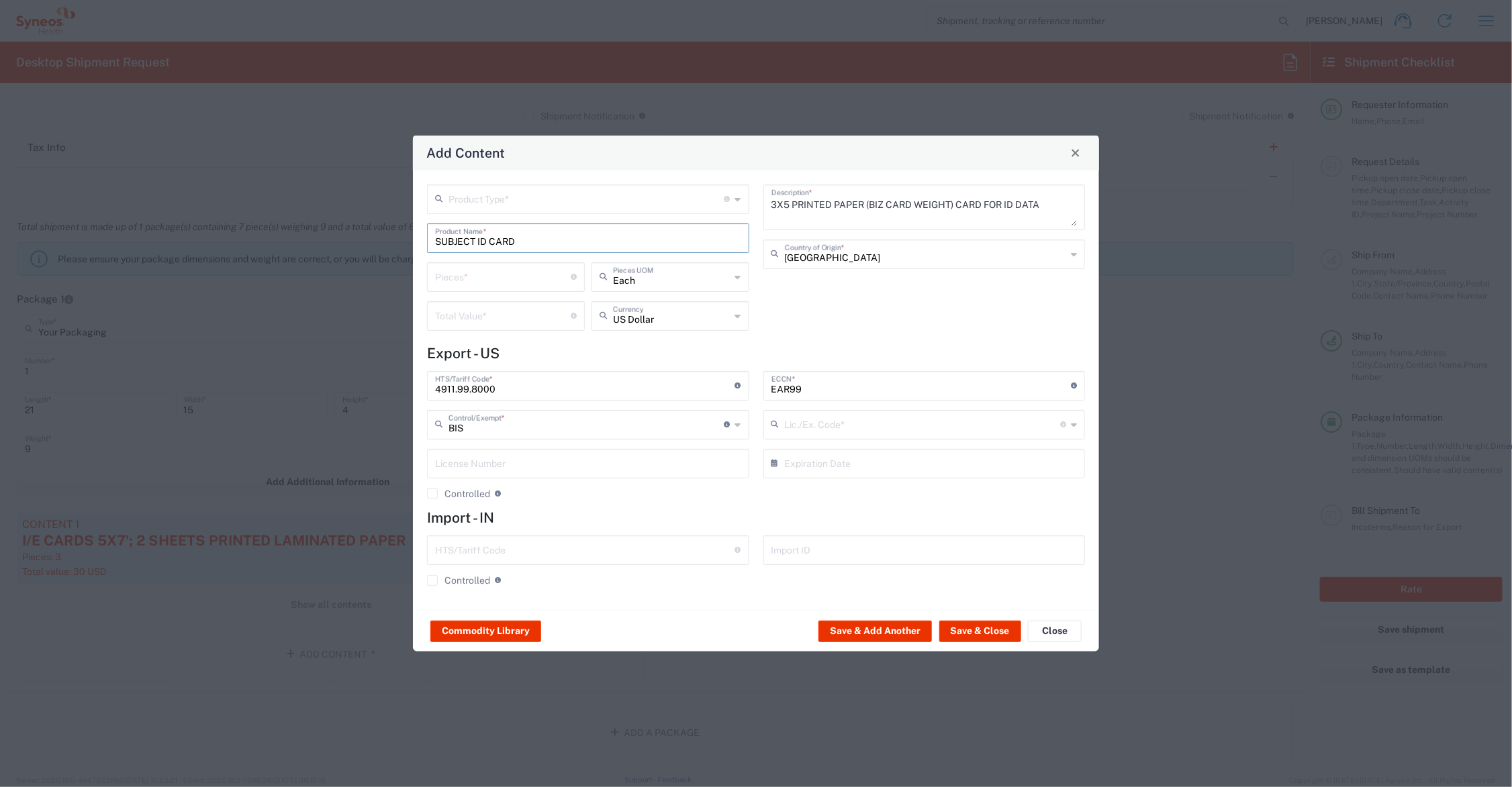
type input "NLR - No License Required"
click at [465, 277] on input "number" at bounding box center [503, 276] width 136 height 23
type input "30"
click at [492, 319] on input "number" at bounding box center [503, 315] width 136 height 23
type input "10.50"
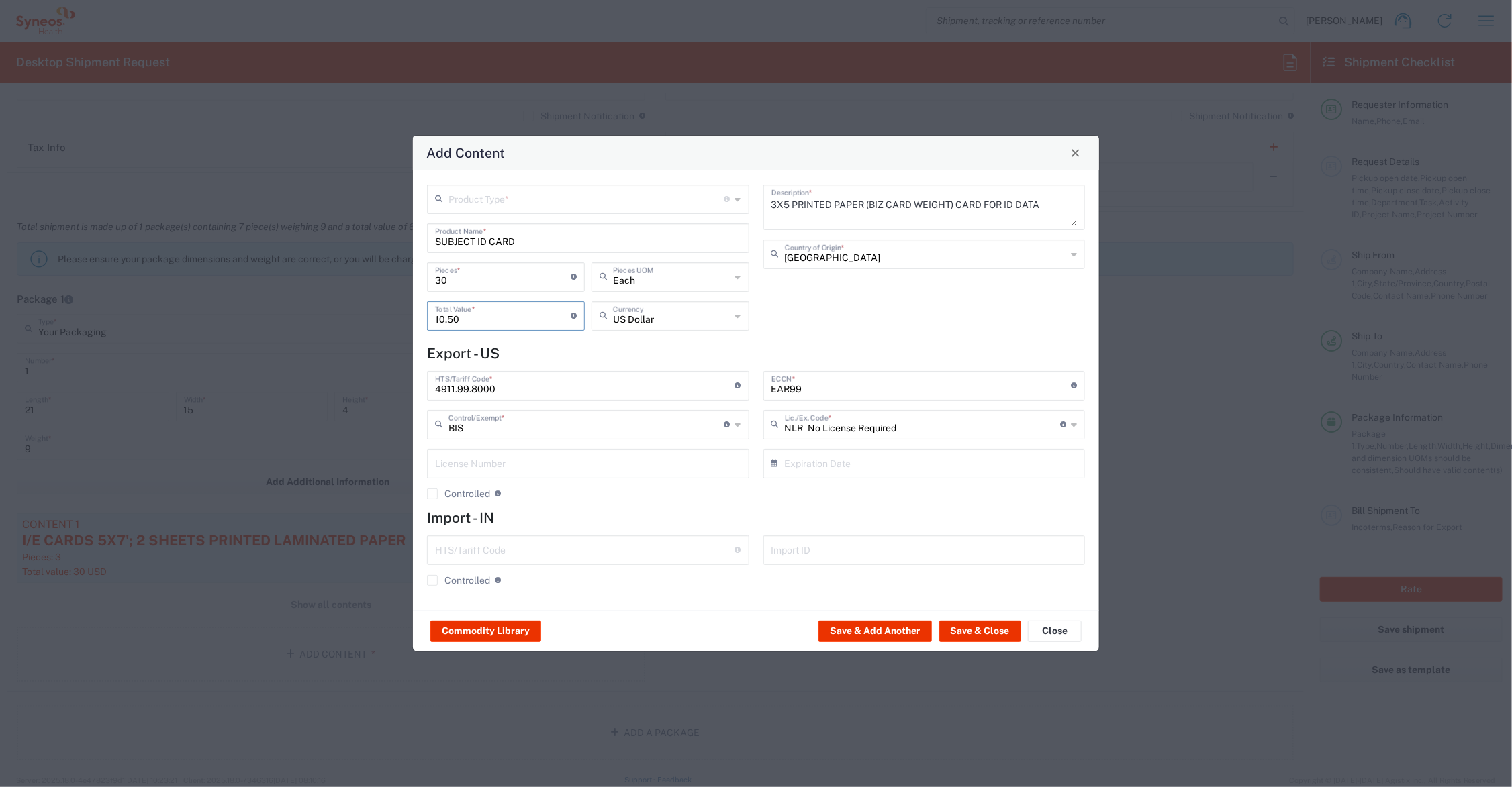
click at [518, 199] on input "text" at bounding box center [587, 199] width 276 height 23
click at [517, 246] on span "General Commodity" at bounding box center [589, 250] width 319 height 21
type input "General Commodity"
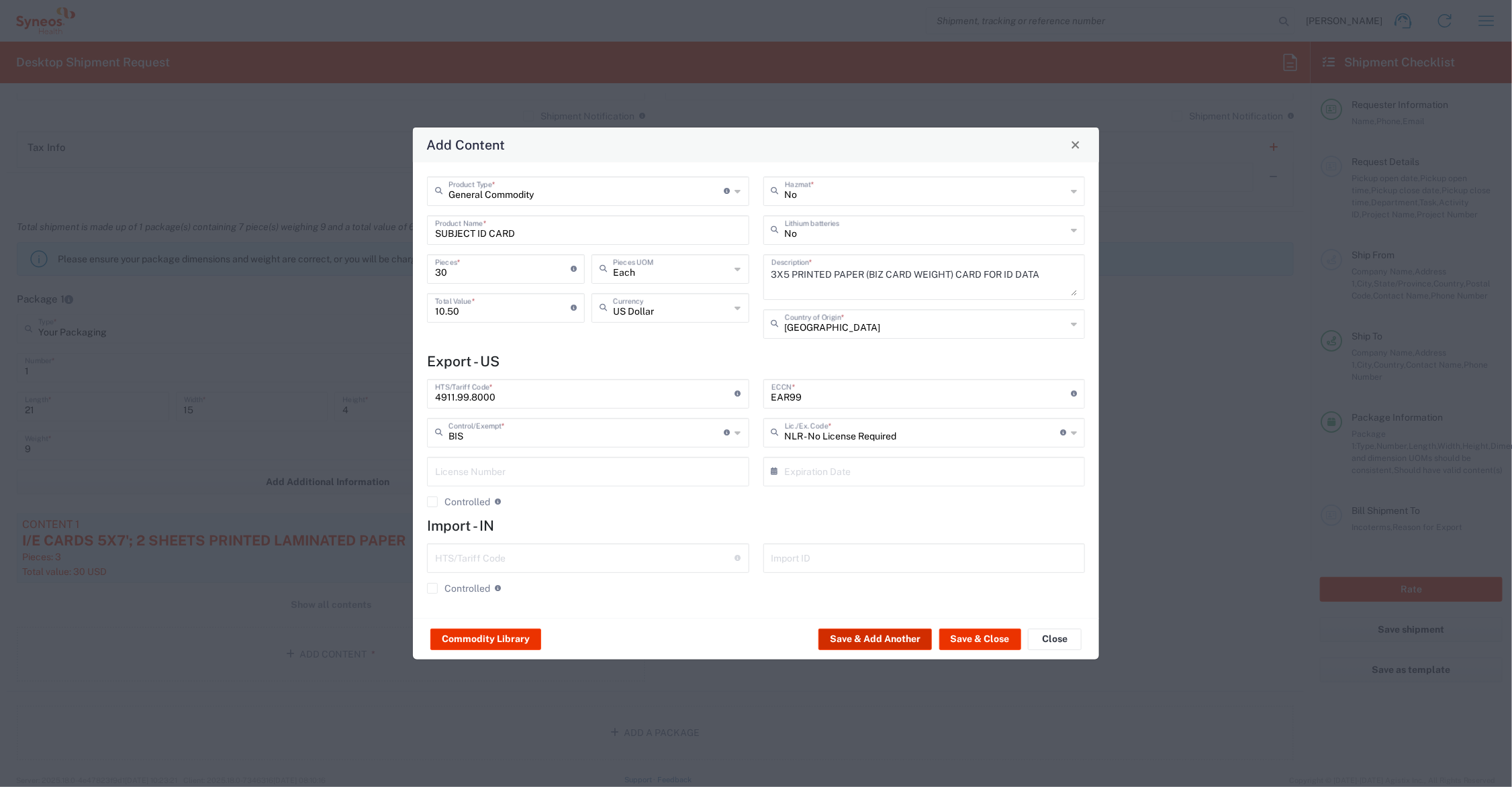
click at [860, 641] on button "Save & Add Another" at bounding box center [875, 639] width 113 height 21
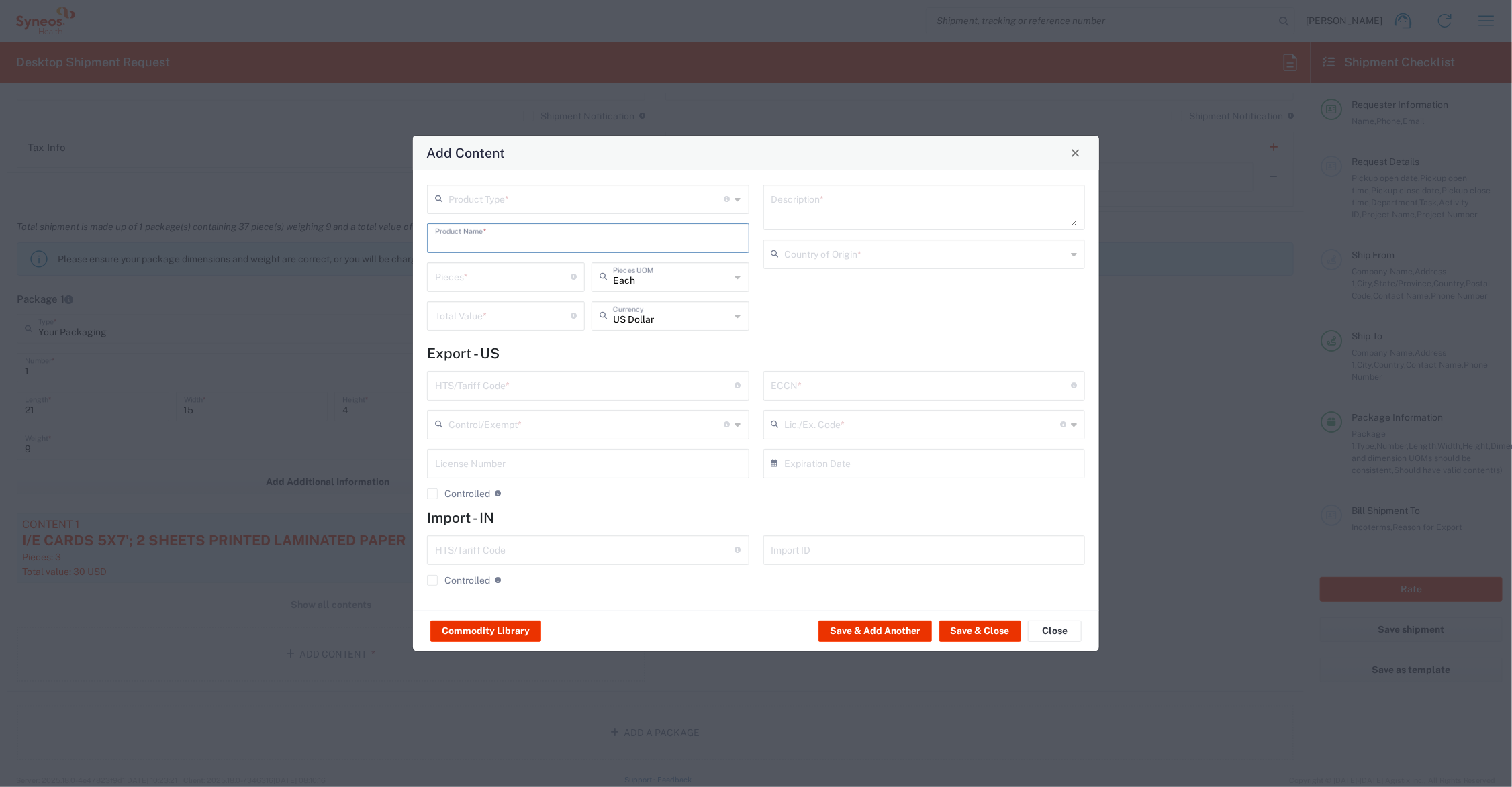
click at [516, 238] on input "text" at bounding box center [589, 237] width 306 height 23
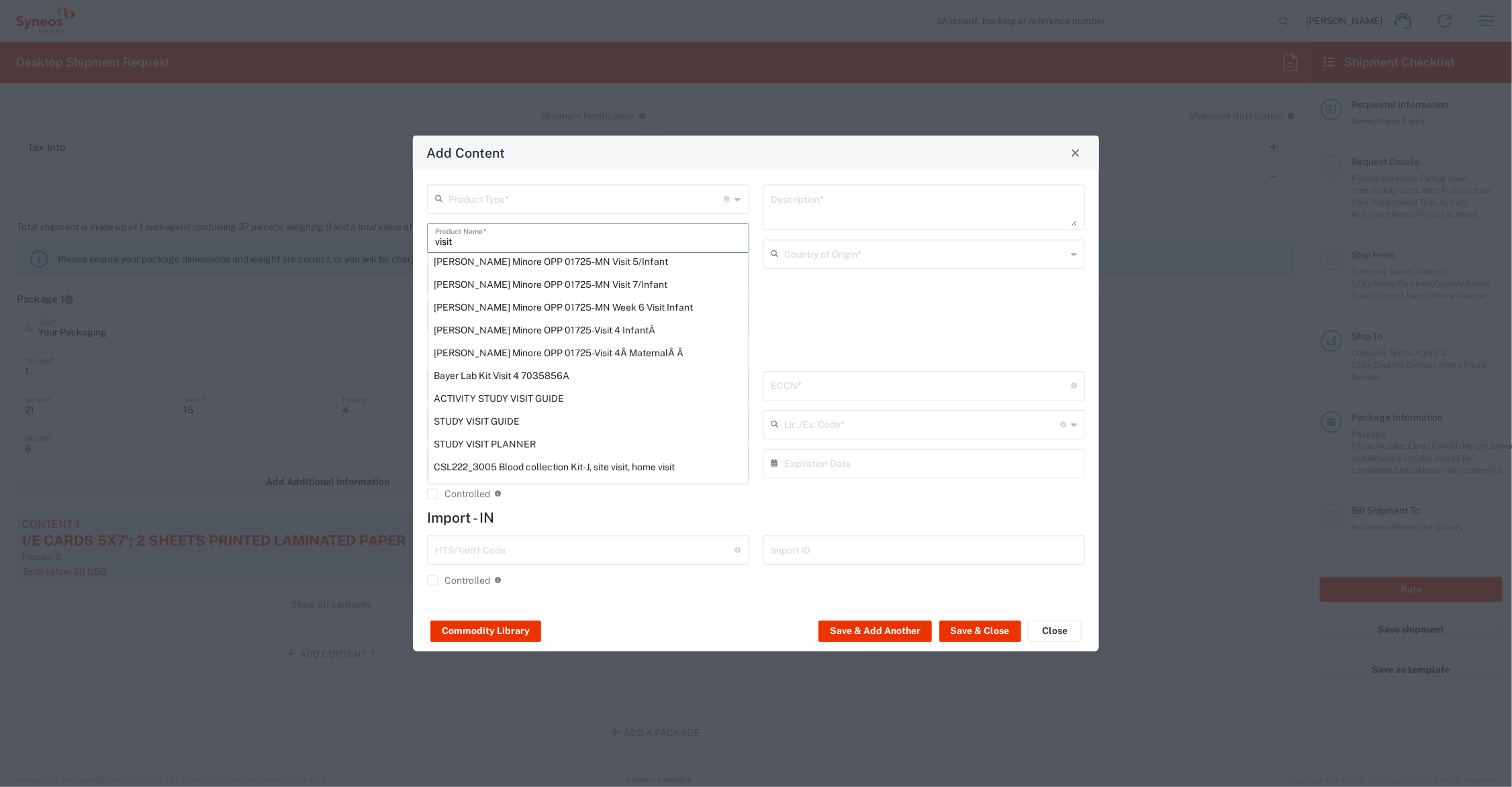
scroll to position [242, 0]
click at [509, 418] on div "STUDY VISIT GUIDE" at bounding box center [588, 421] width 320 height 23
type input "STUDY VISIT GUIDE"
type textarea "8.5 X 5.5' 12PP SADDLE STITCHED PRINTED PAPER BOOKLET 16 PAGES"
type input "[GEOGRAPHIC_DATA]"
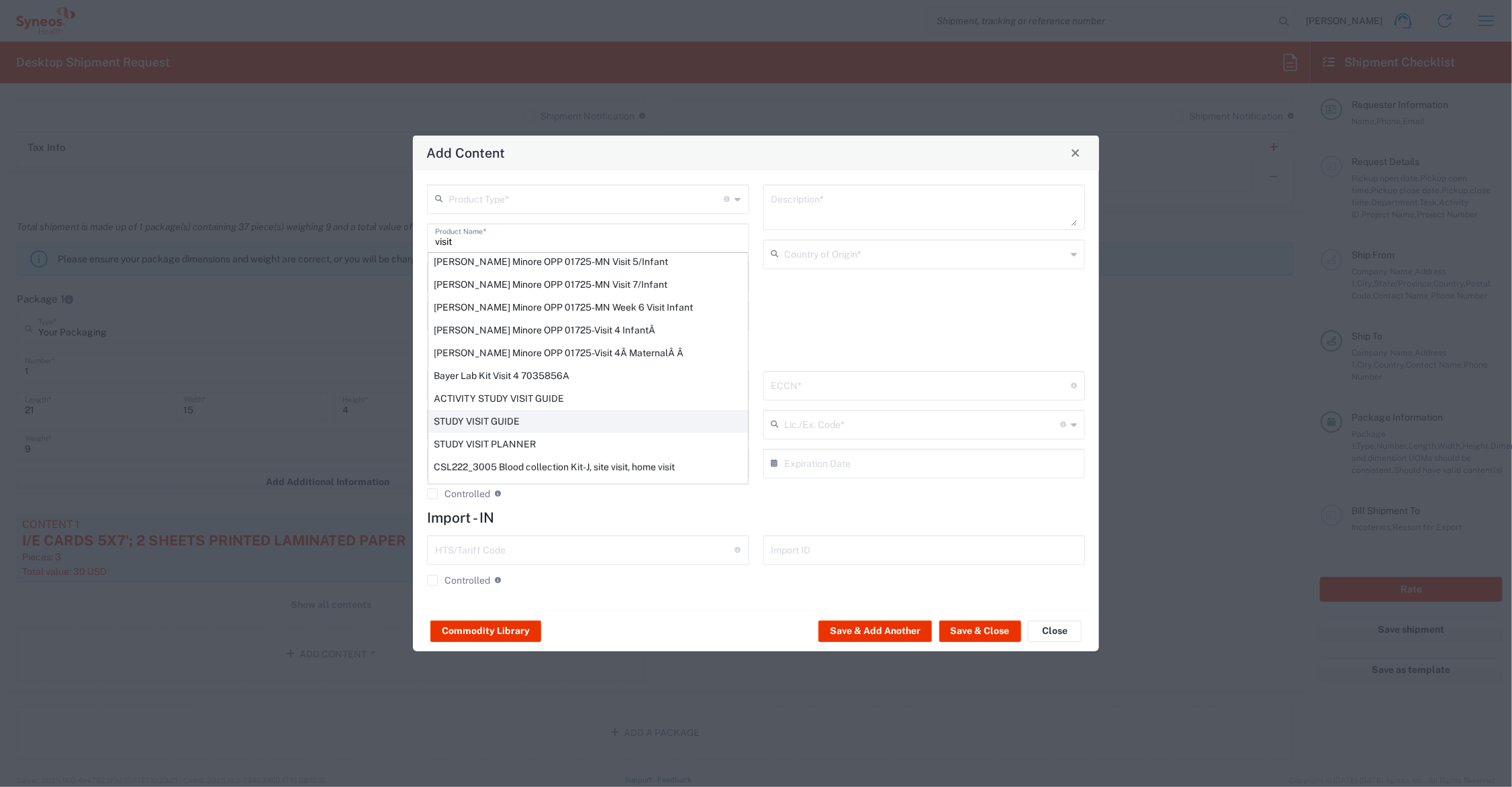
type input "4901.99.0092"
type input "BIS"
type input "EAR99"
type input "NLR - No License Required"
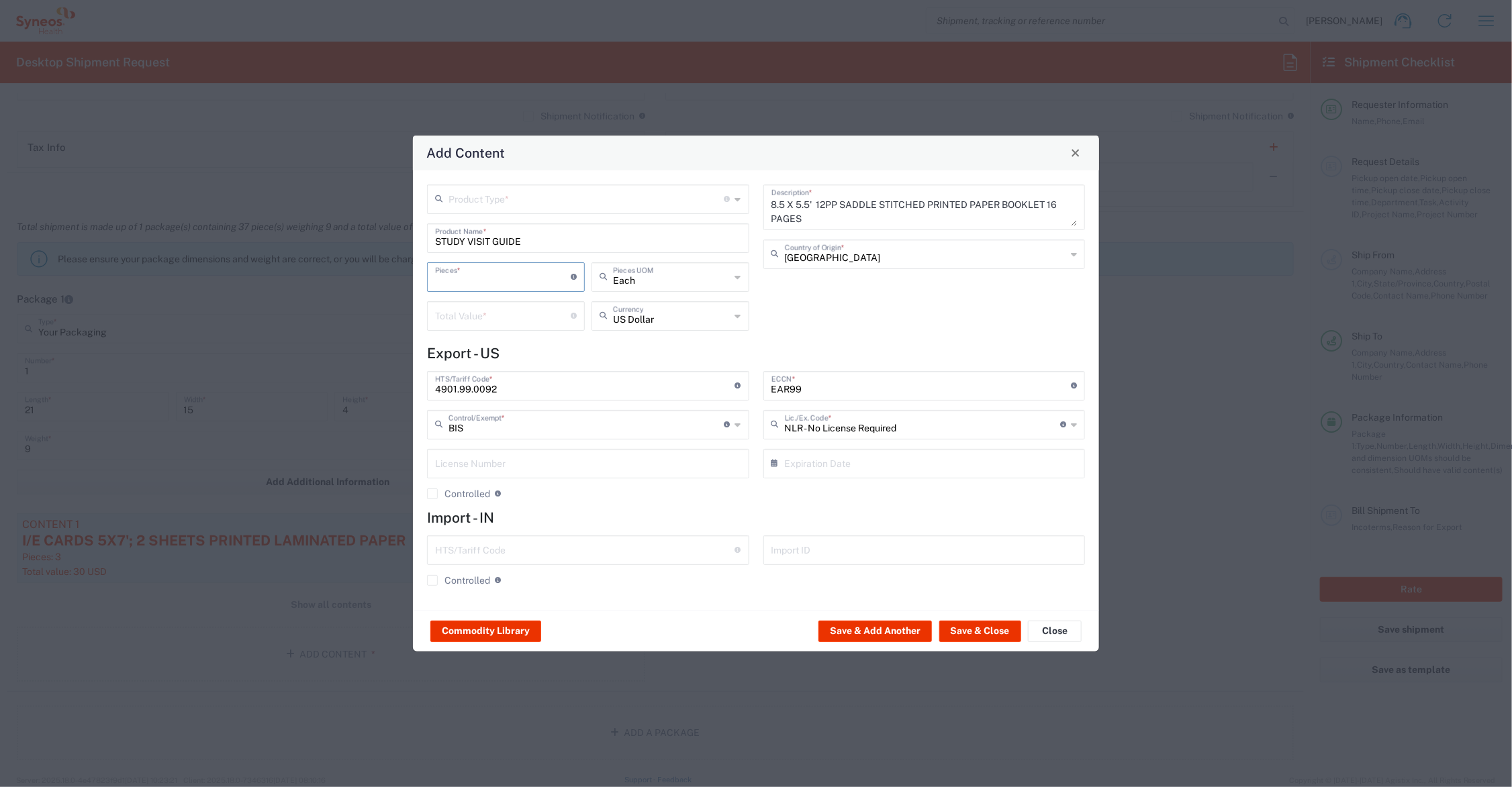
click at [490, 277] on input "number" at bounding box center [503, 276] width 136 height 23
type input "1"
type input "20"
click at [490, 312] on input "number" at bounding box center [503, 315] width 136 height 23
type input "2"
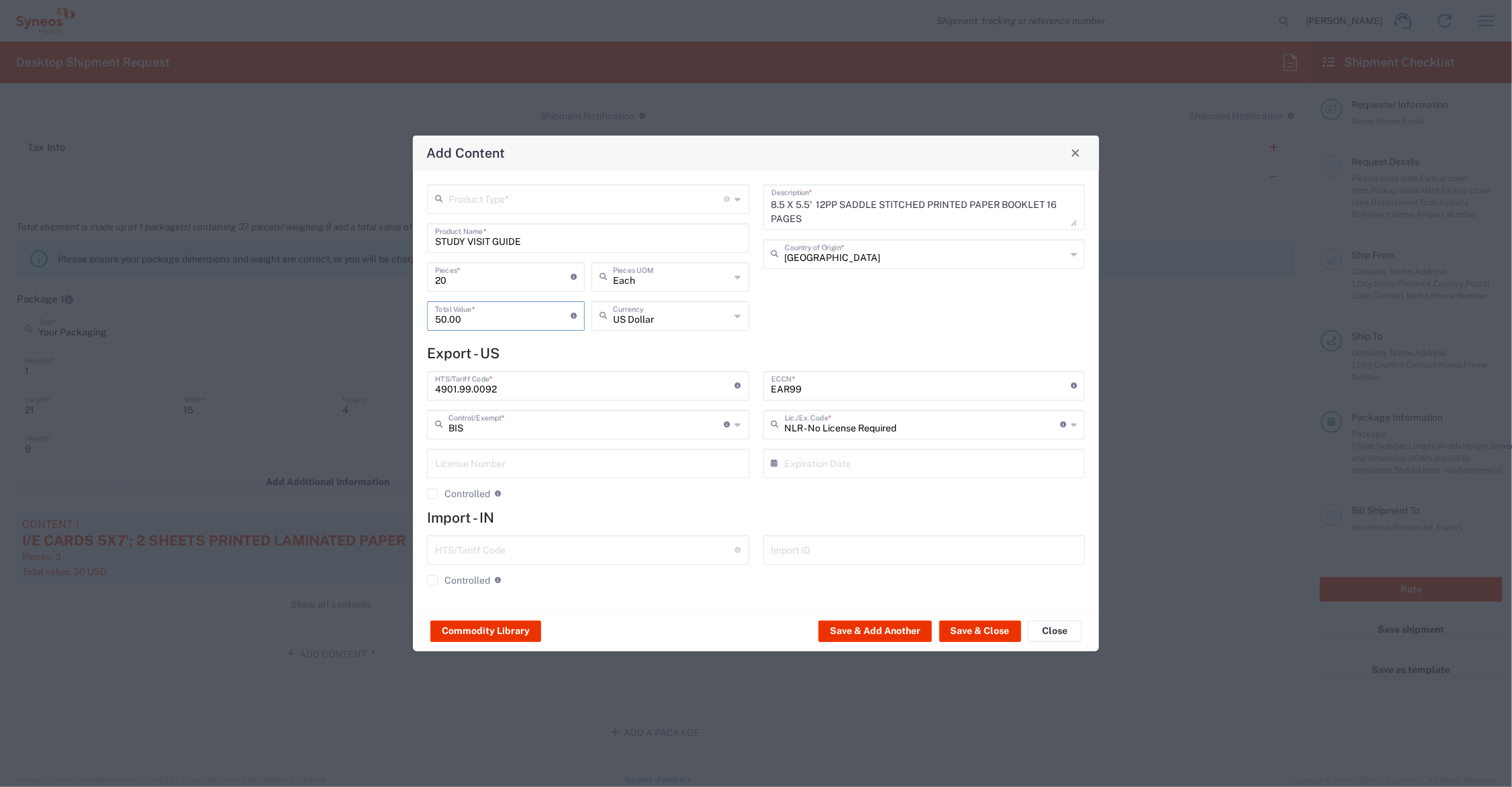
type input "50.00"
click at [484, 201] on input "text" at bounding box center [587, 199] width 276 height 23
click at [482, 247] on span "General Commodity" at bounding box center [589, 250] width 319 height 21
type input "General Commodity"
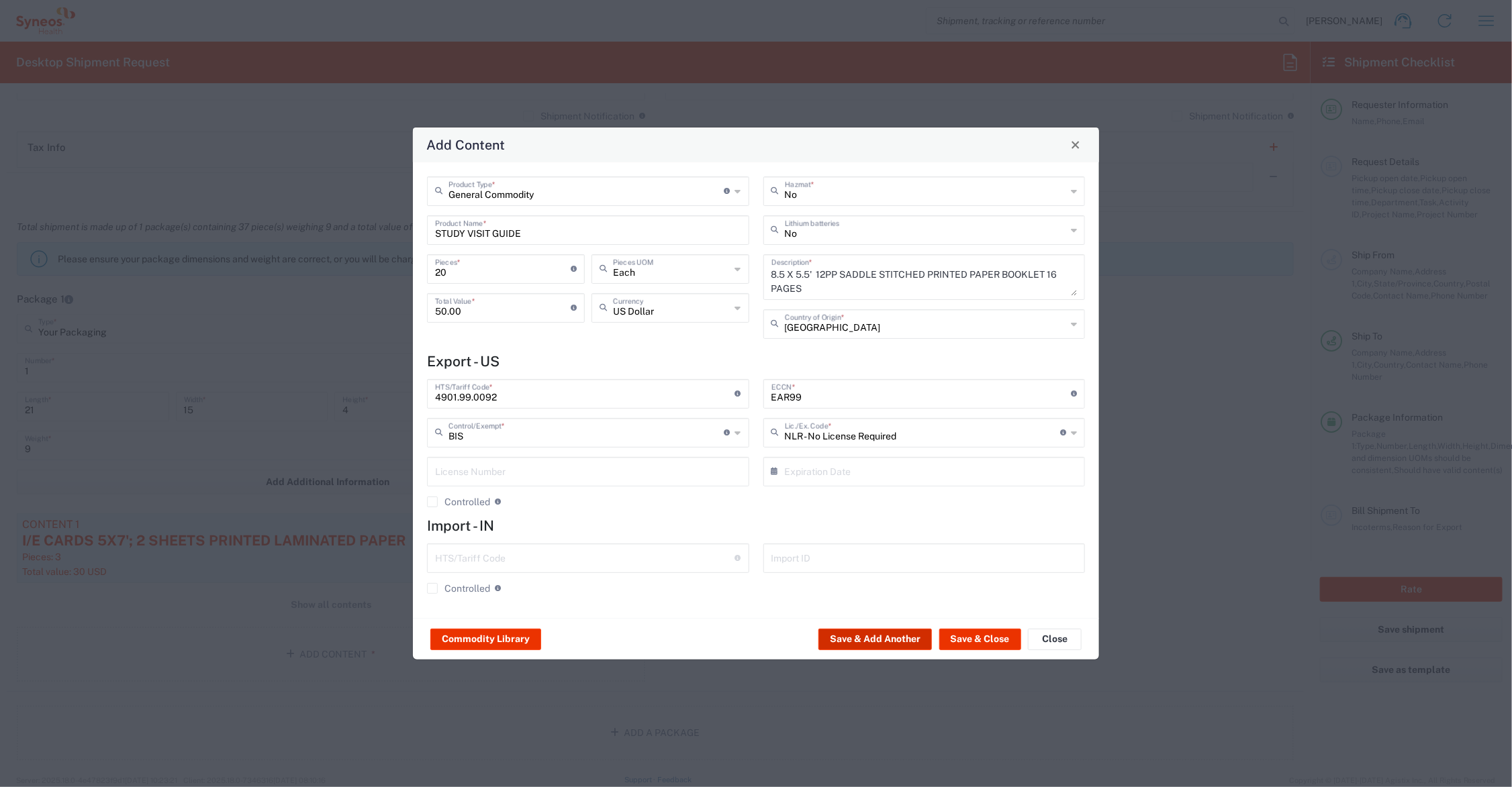
click at [885, 639] on button "Save & Add Another" at bounding box center [875, 639] width 113 height 21
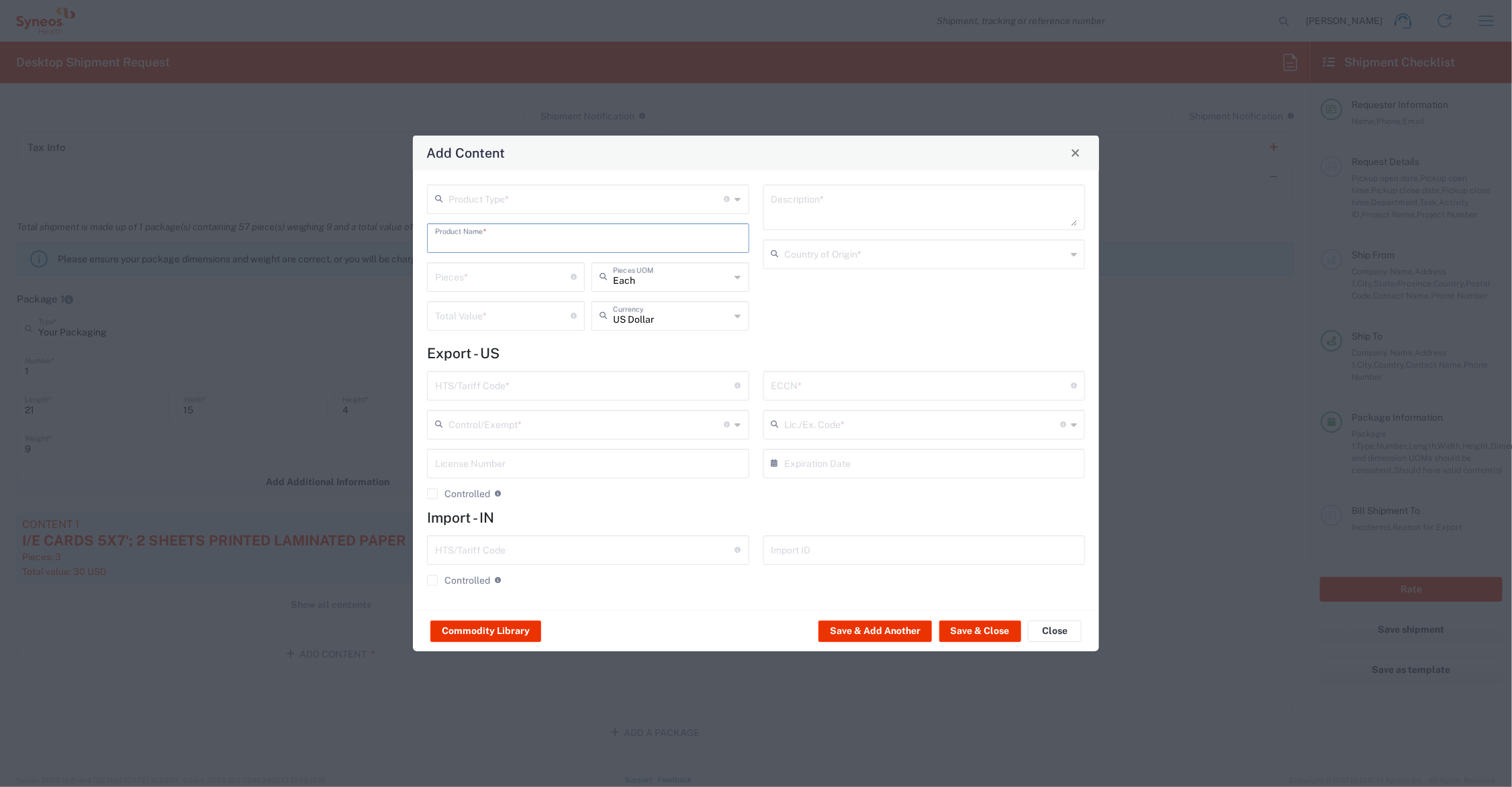
click at [495, 237] on input "text" at bounding box center [589, 237] width 306 height 23
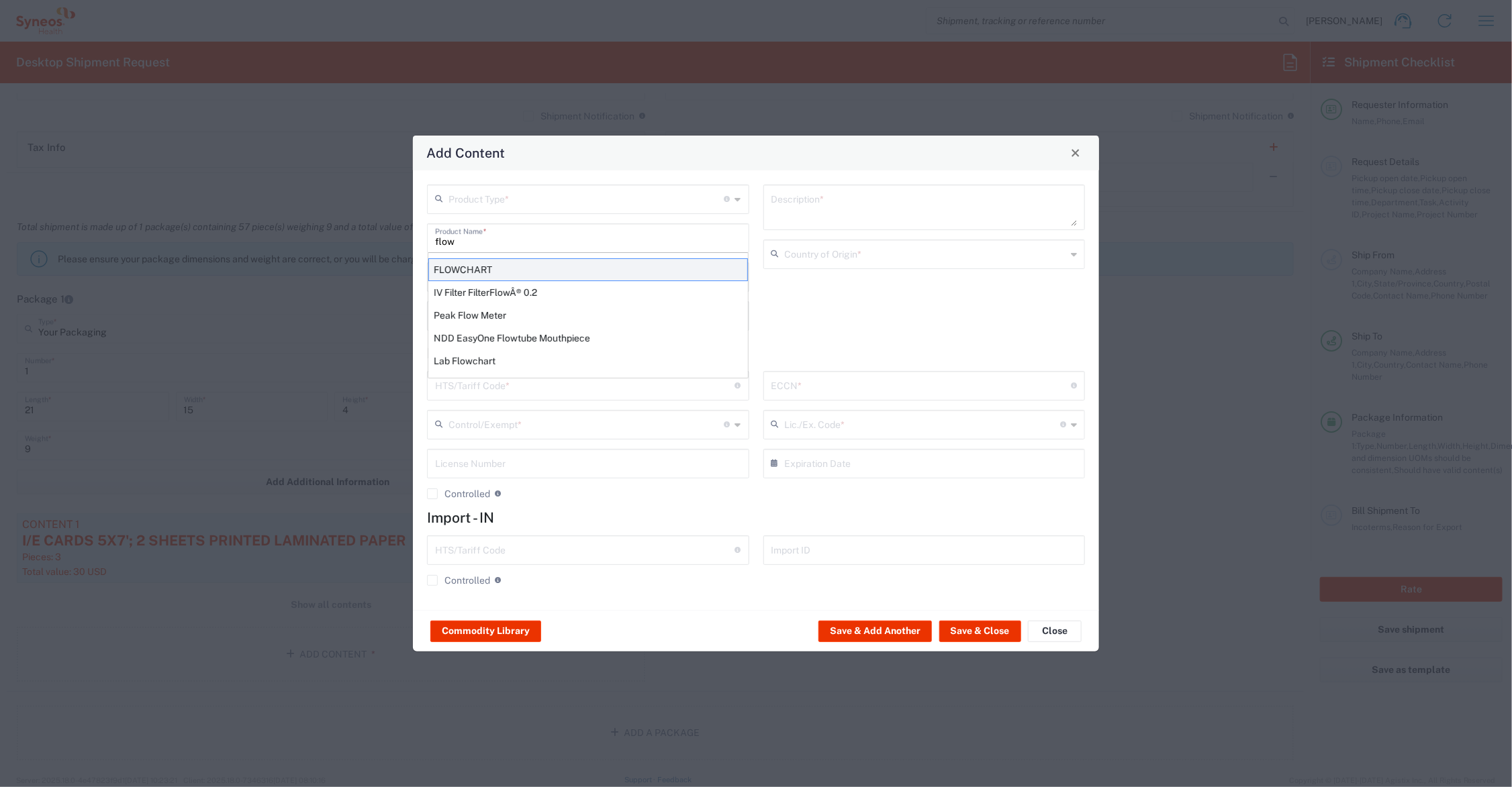
click at [481, 272] on div "FLOWCHART" at bounding box center [588, 270] width 320 height 23
type input "FLOWCHART"
type input "1"
type textarea "11'X8.5'; 1 SHEET PRINTED LAMINATED PAPER"
type input "[GEOGRAPHIC_DATA]"
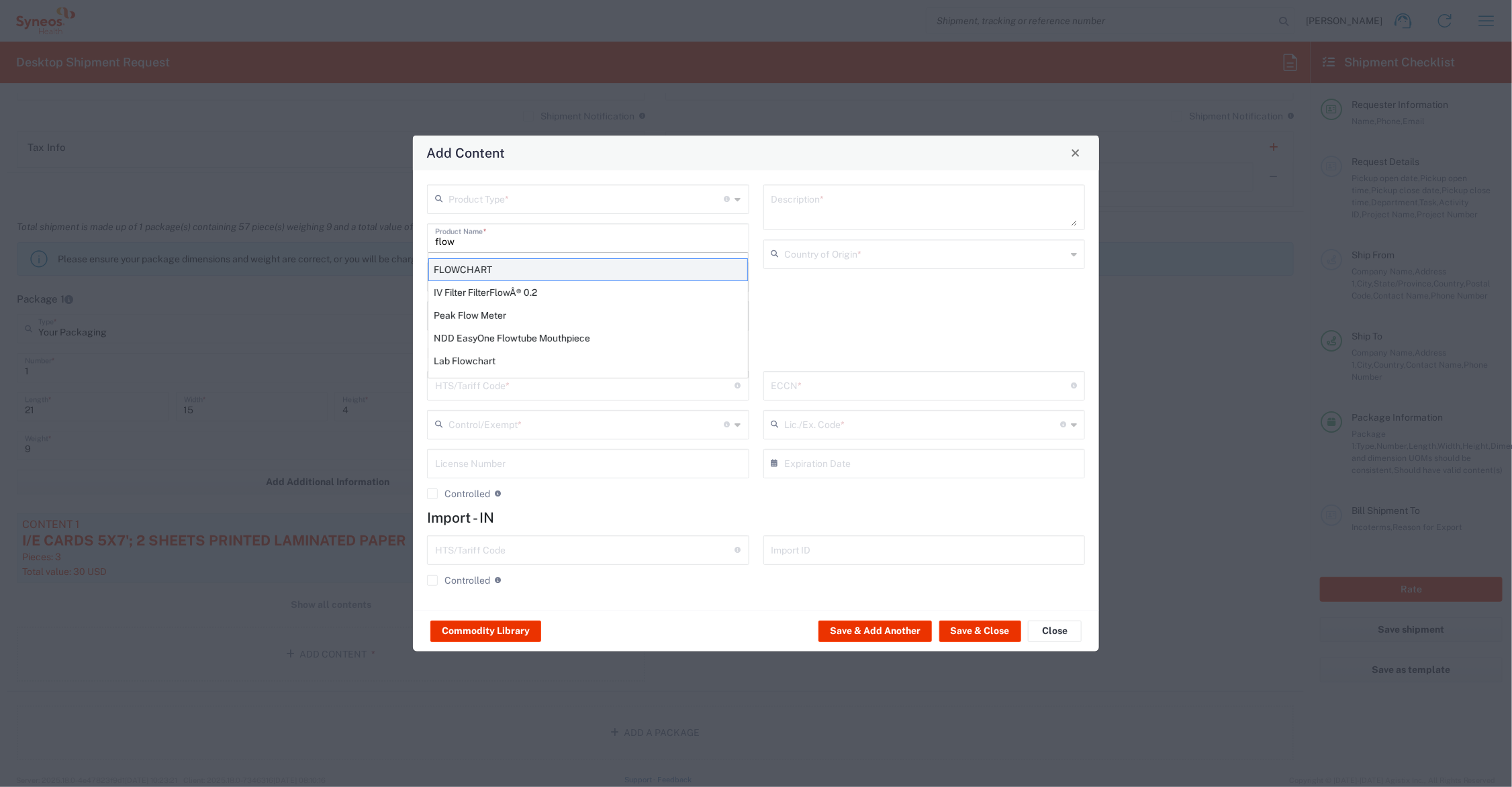
type input "4911.99.8000"
type input "BIS"
type input "EAR99"
type input "NLR - No License Required"
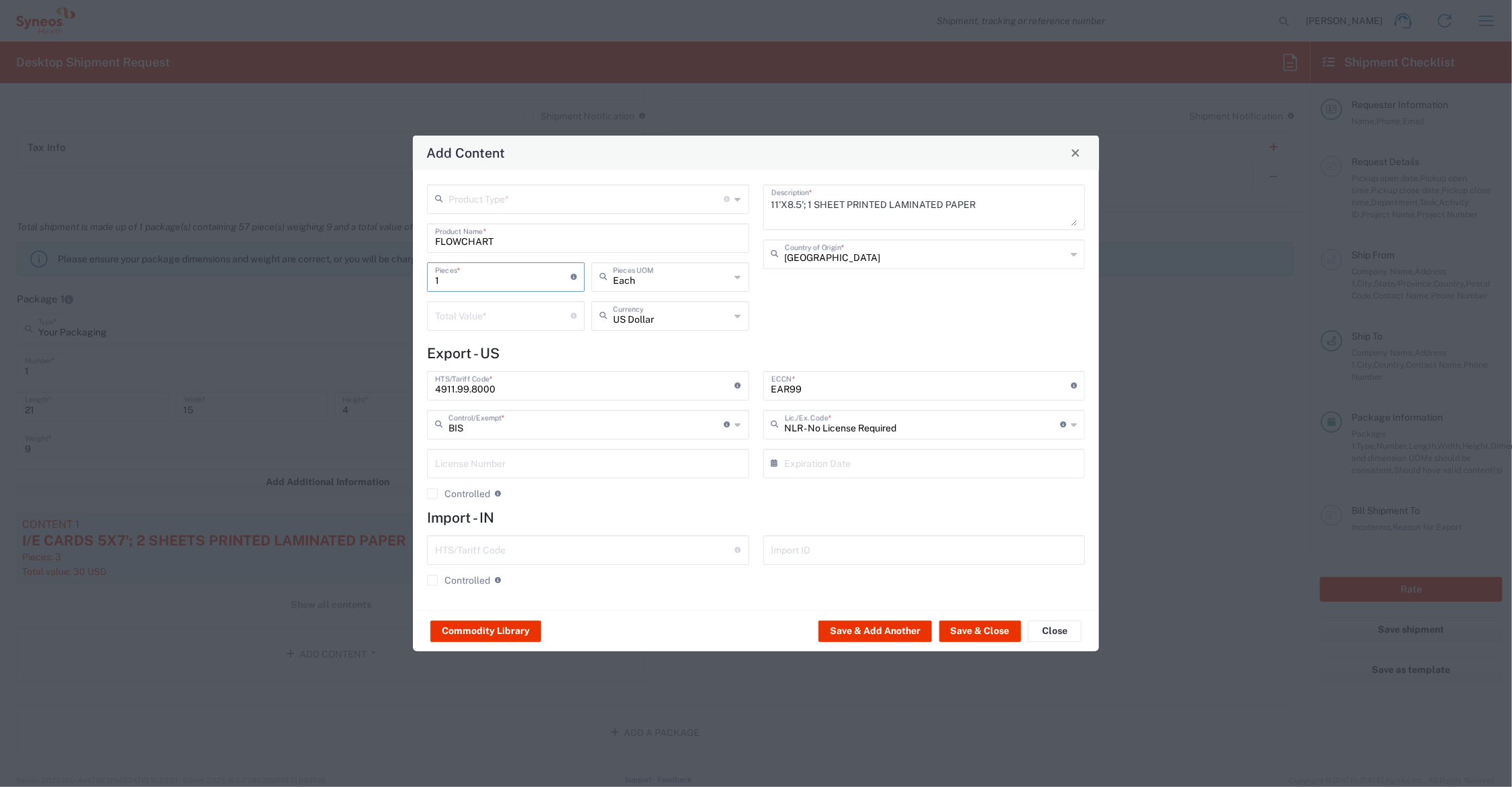
drag, startPoint x: 485, startPoint y: 283, endPoint x: 433, endPoint y: 279, distance: 52.2
click at [433, 279] on div "1 Pieces * Number of pieces inside all the packages" at bounding box center [506, 277] width 158 height 30
type input "4"
click at [474, 307] on input "number" at bounding box center [503, 315] width 136 height 23
type input "1"
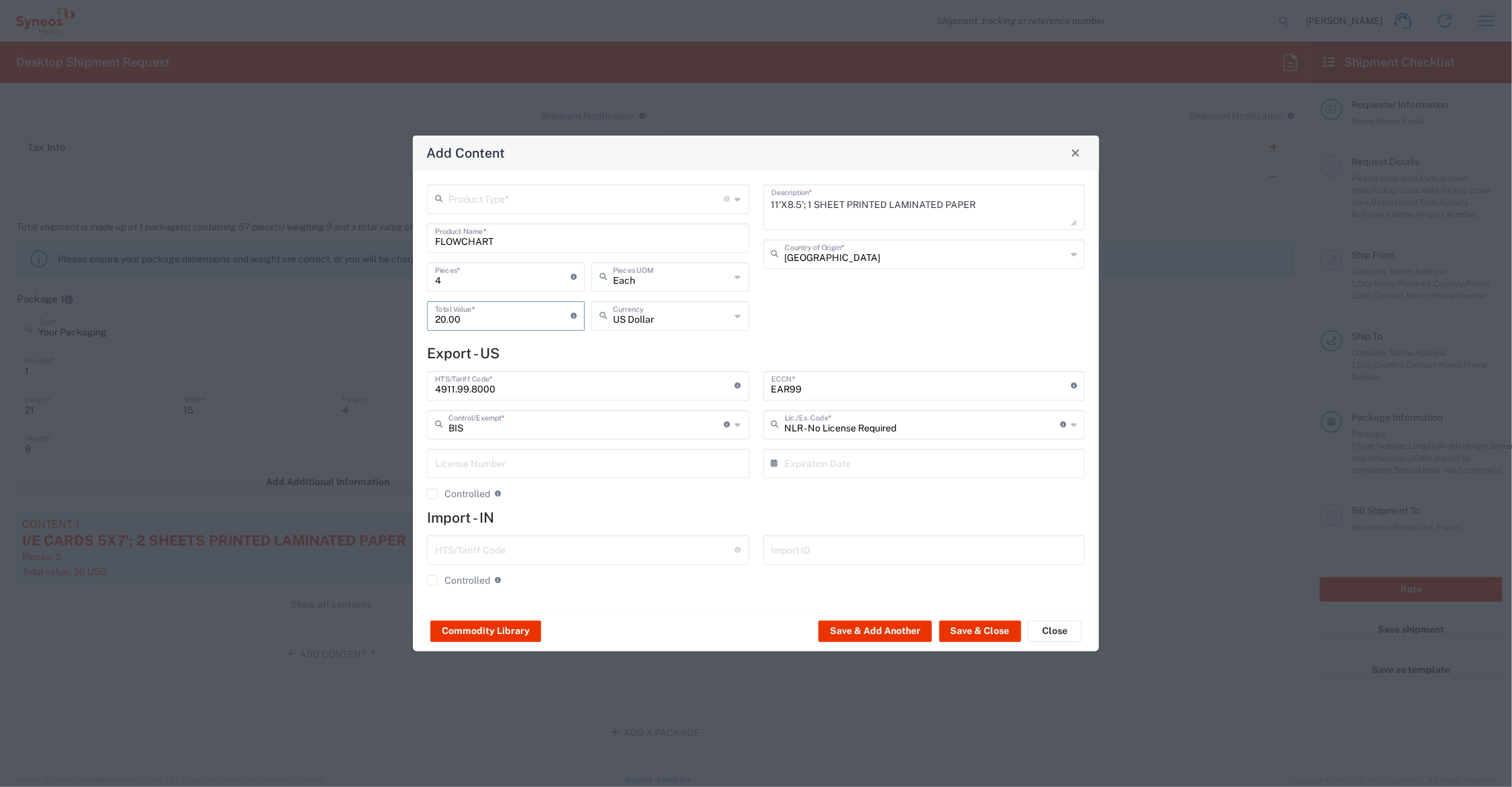
type input "20.00"
click at [508, 199] on input "text" at bounding box center [587, 199] width 276 height 23
click at [492, 243] on span "General Commodity" at bounding box center [589, 250] width 319 height 21
type input "General Commodity"
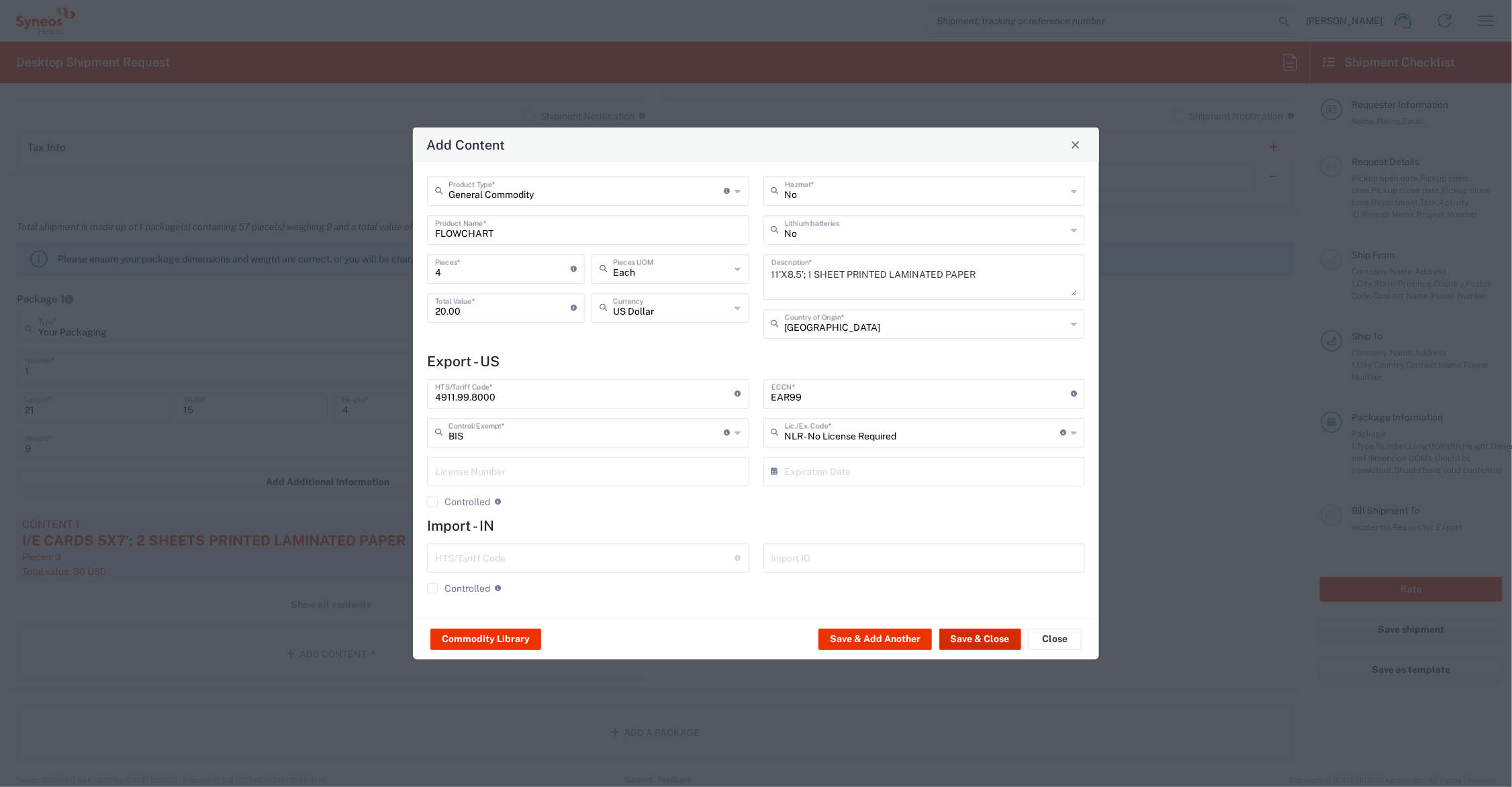
click at [987, 635] on button "Save & Close" at bounding box center [980, 639] width 82 height 21
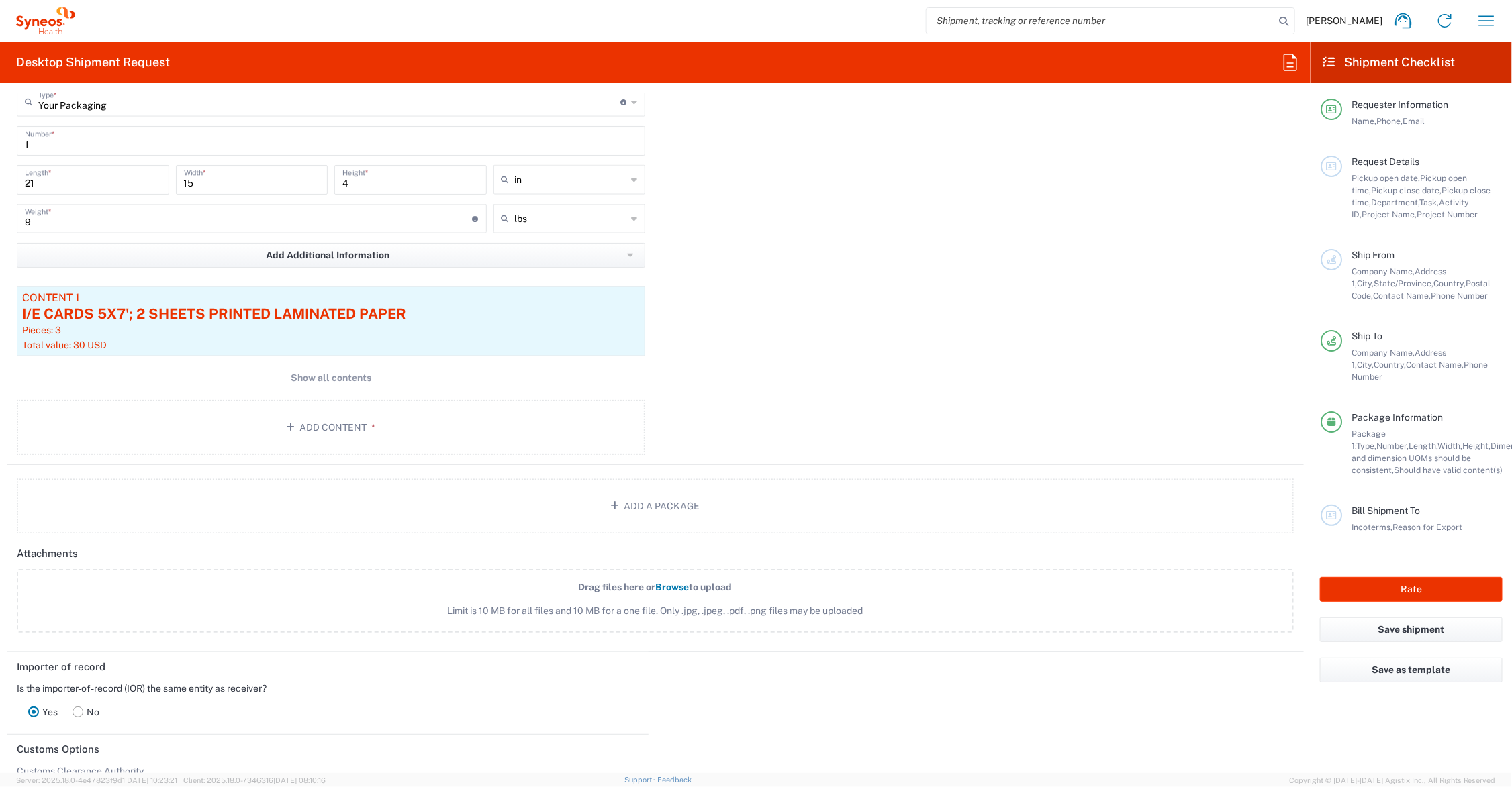
scroll to position [1556, 0]
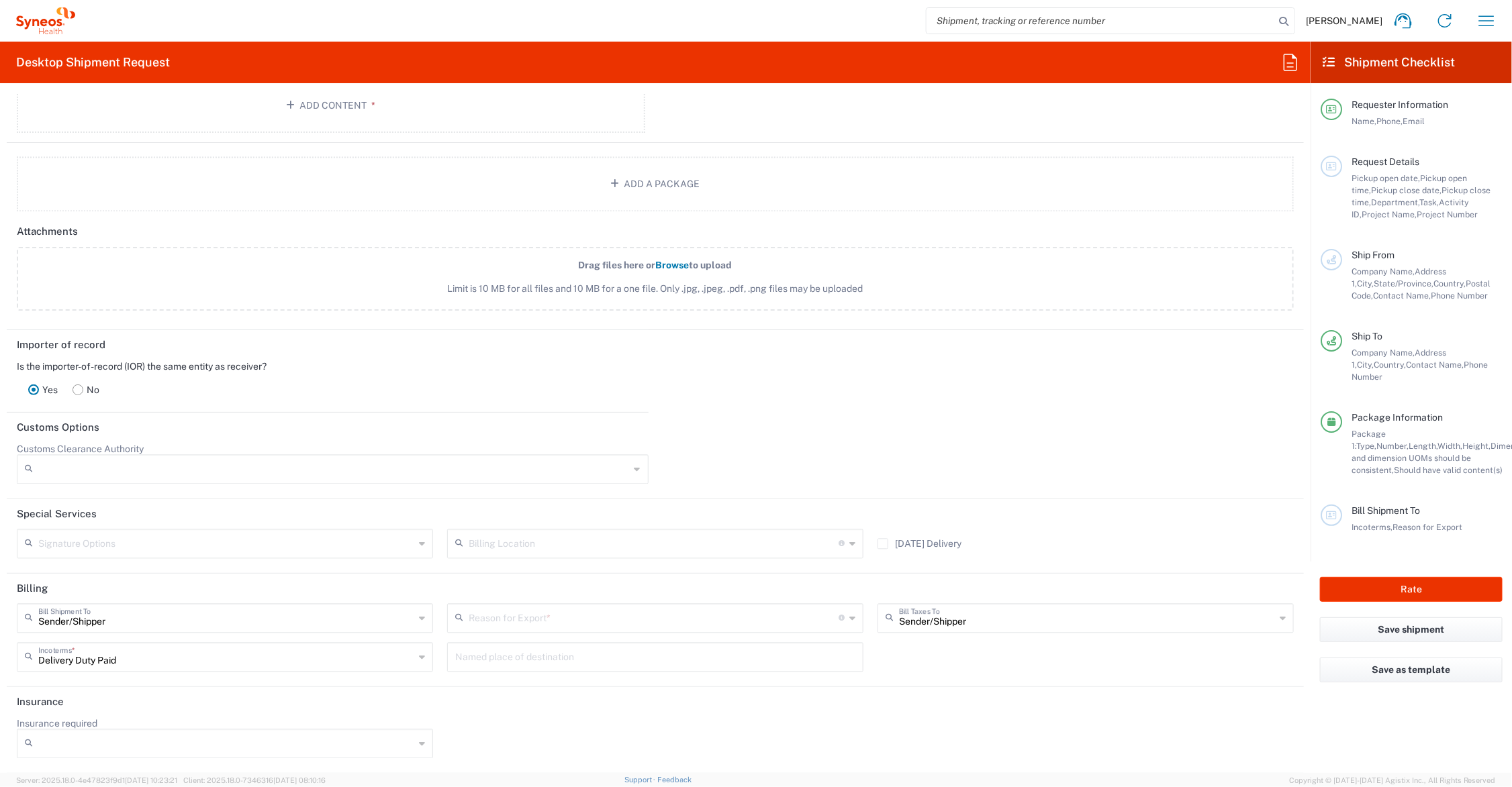
click at [850, 617] on icon at bounding box center [852, 619] width 6 height 21
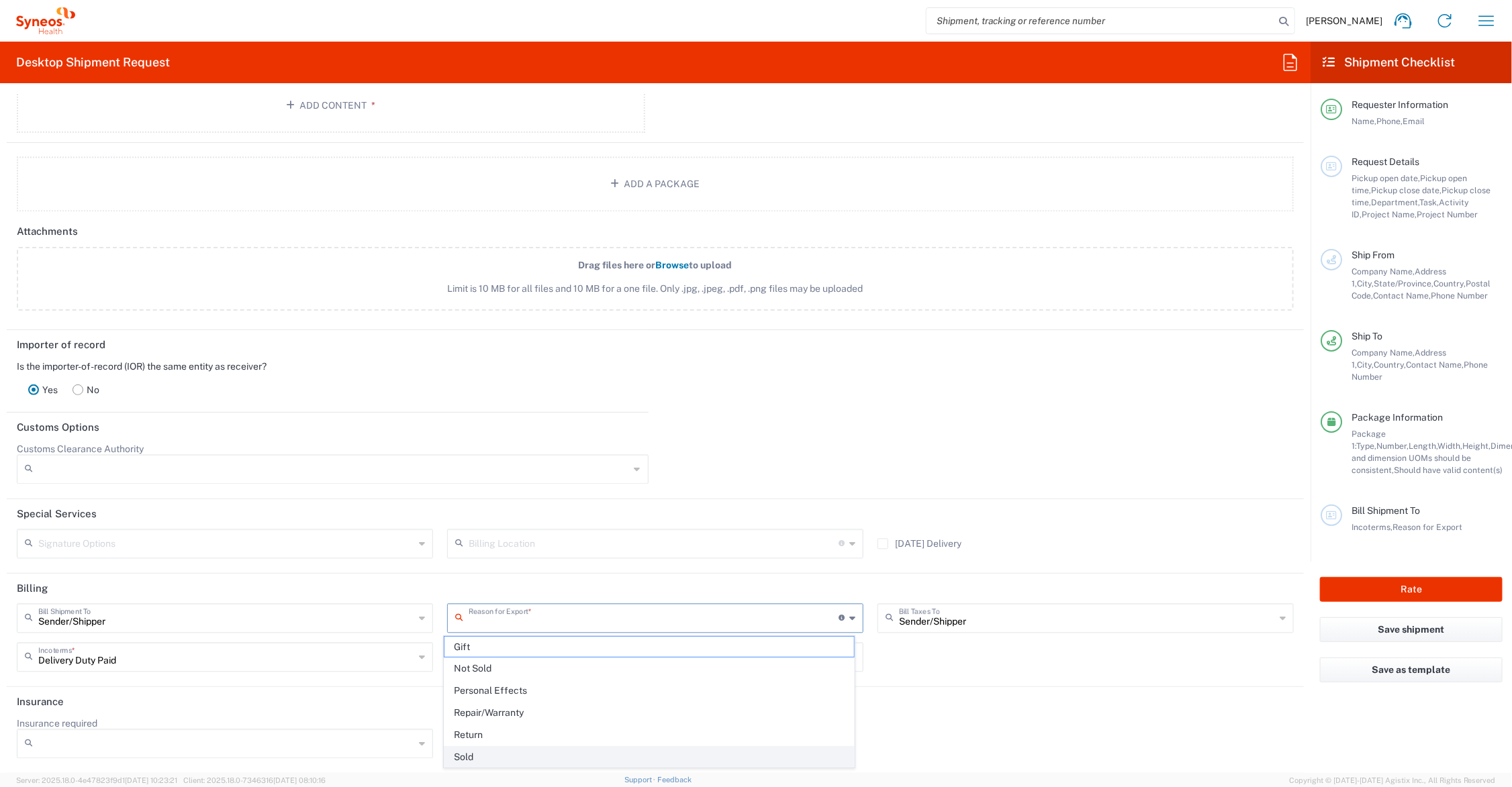
click at [561, 757] on span "Sold" at bounding box center [649, 757] width 410 height 21
type input "Sold"
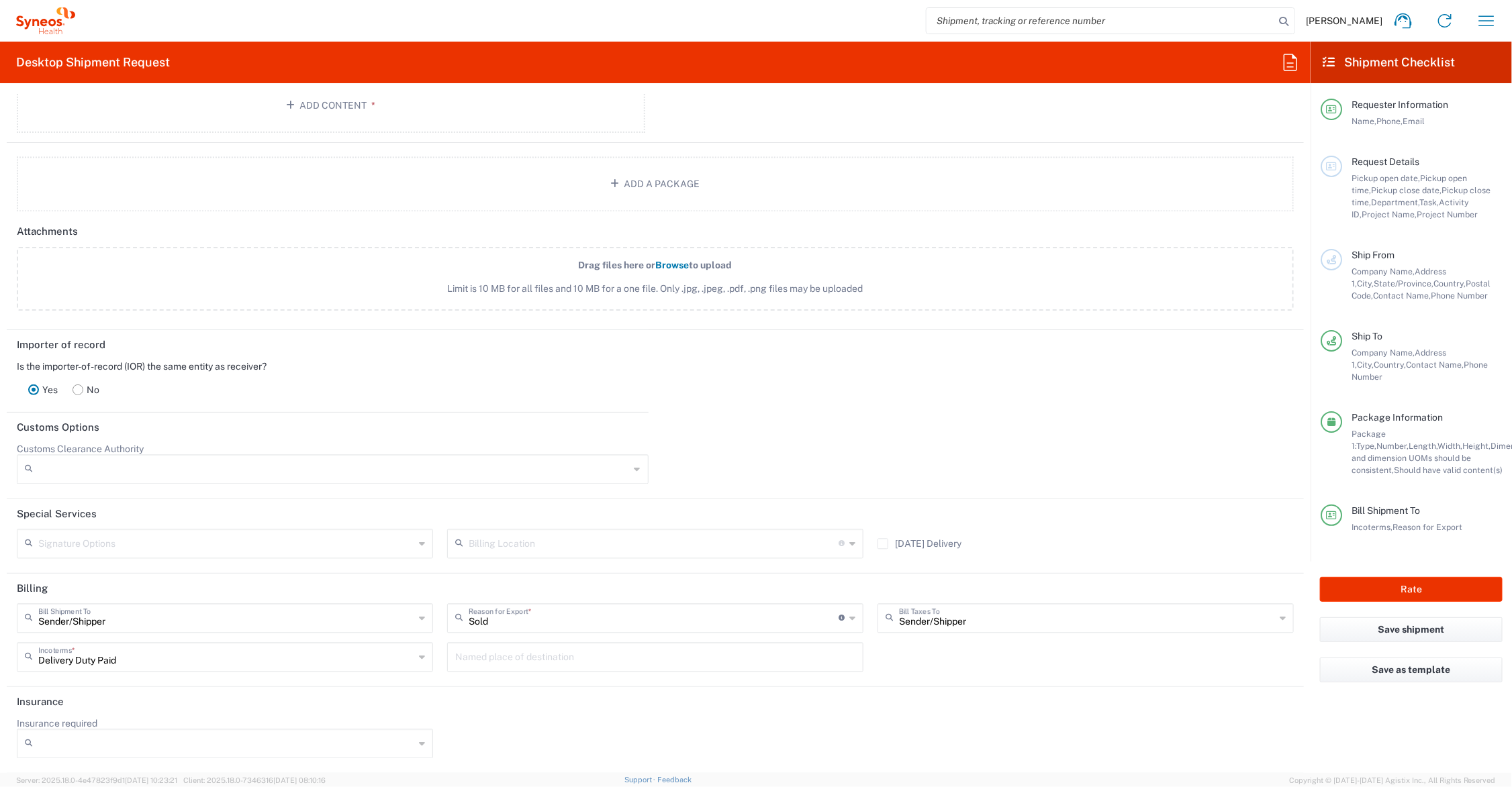
click at [78, 388] on rect at bounding box center [78, 390] width 10 height 10
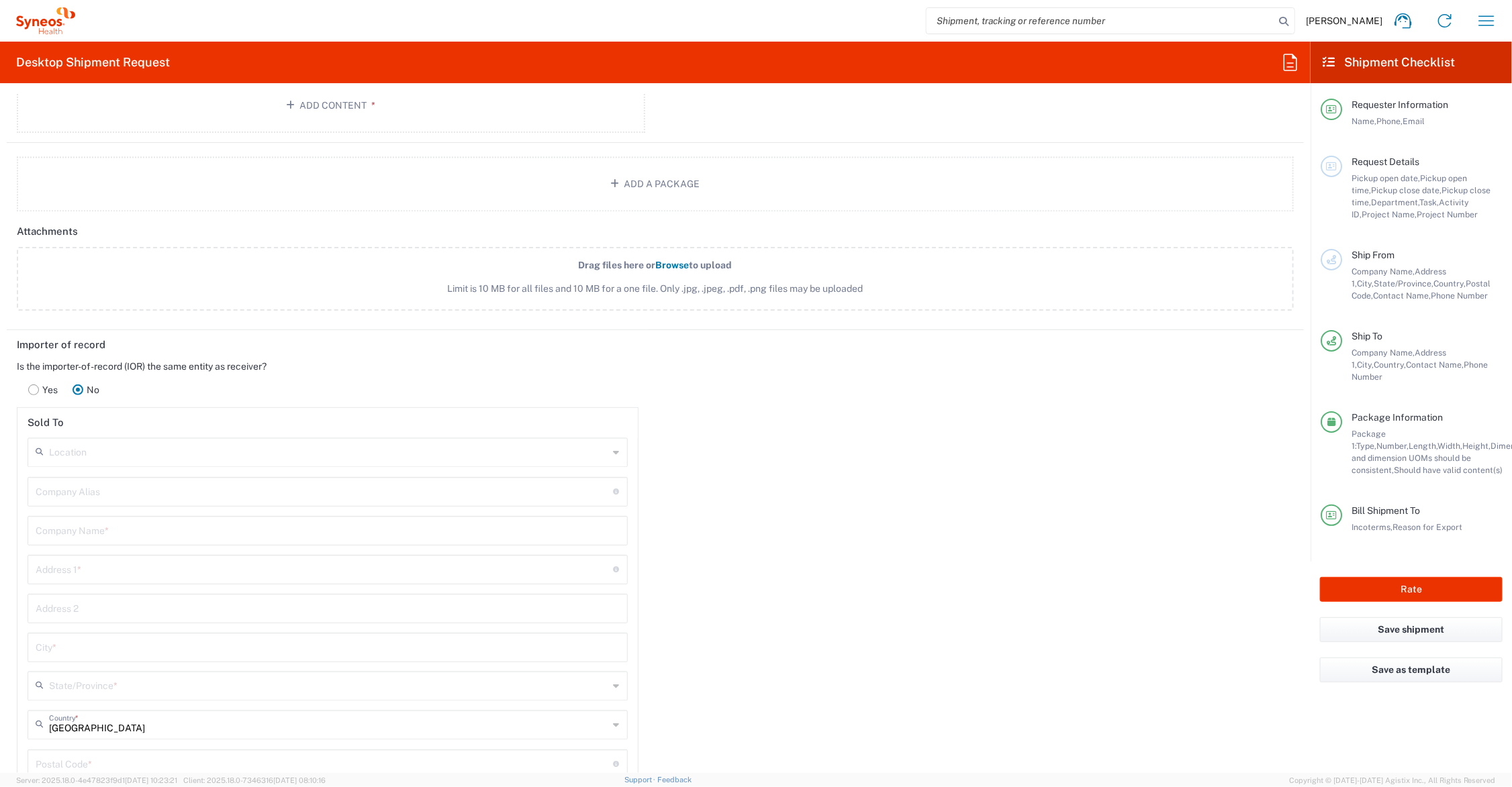
click at [141, 450] on input "text" at bounding box center [329, 452] width 560 height 23
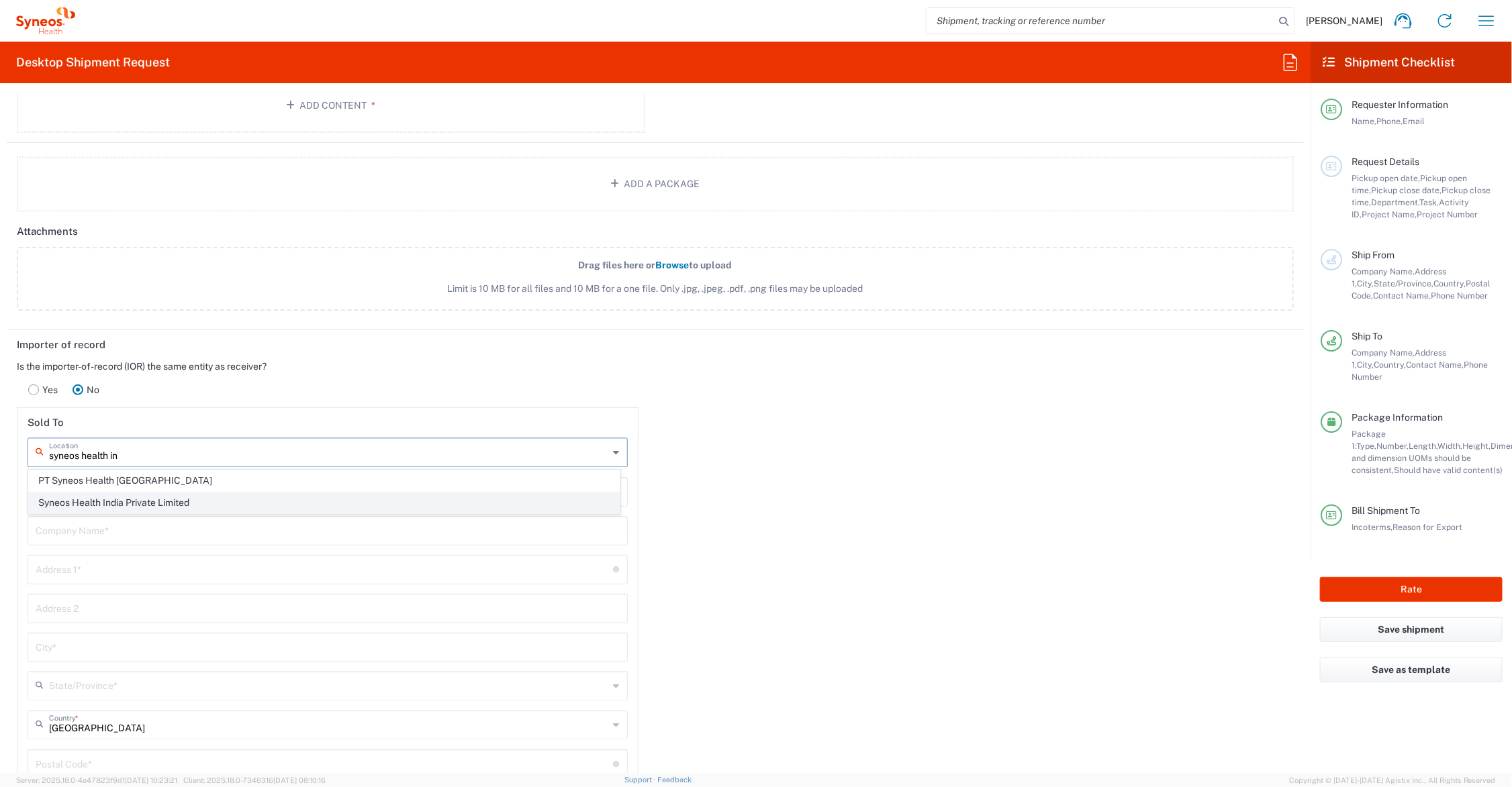
click at [149, 502] on span "Syneos Health India Private Limited" at bounding box center [324, 503] width 591 height 21
type input "Syneos Health India Private Limited"
type input "COMMERCIAL SITE BLC V PHASE 3"
type input "4TH FLR BLOCK 2 DLF DOWNTOWN"
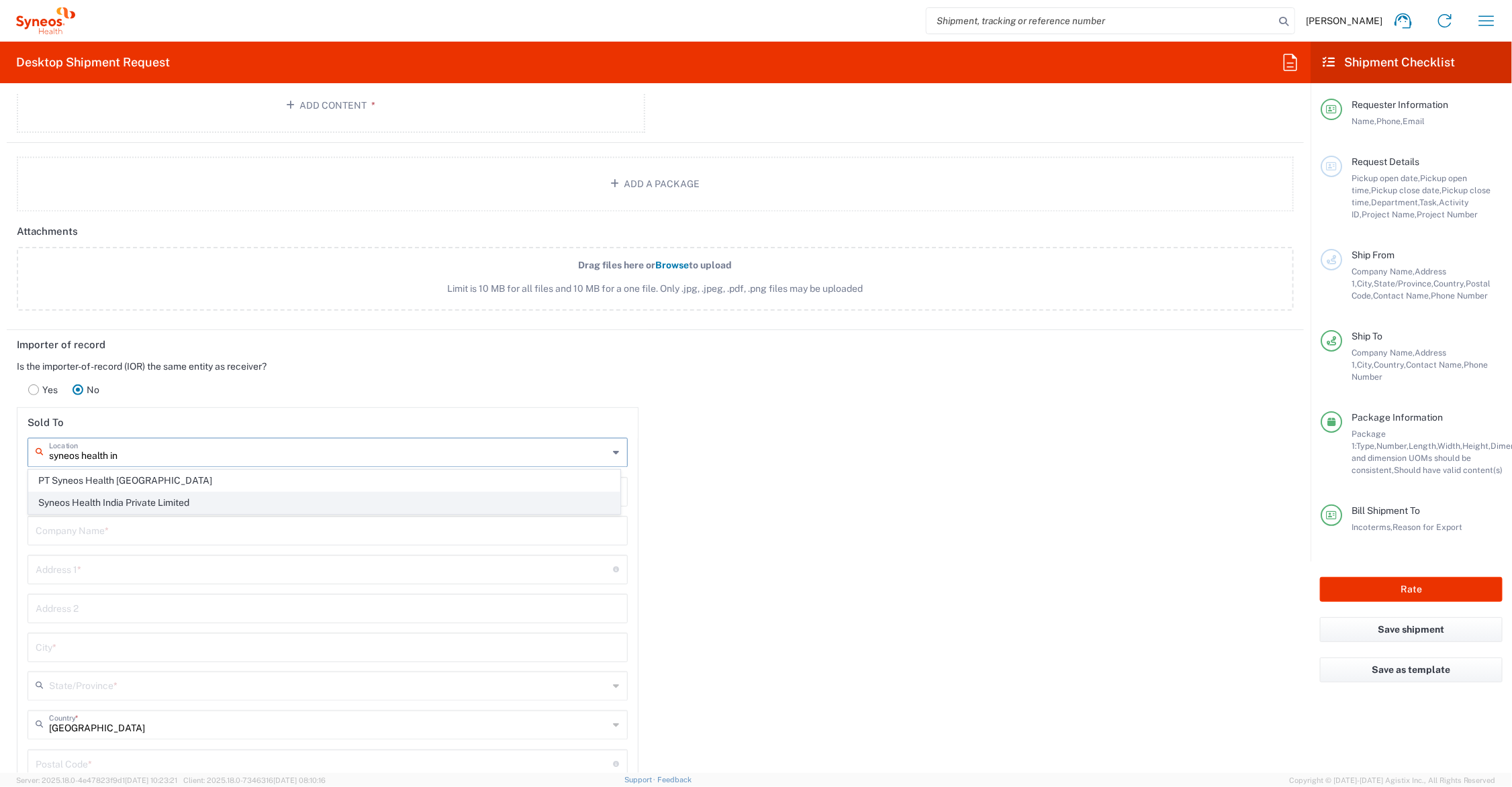
type input "GURUGRAM"
type input "[GEOGRAPHIC_DATA]"
type input "122002"
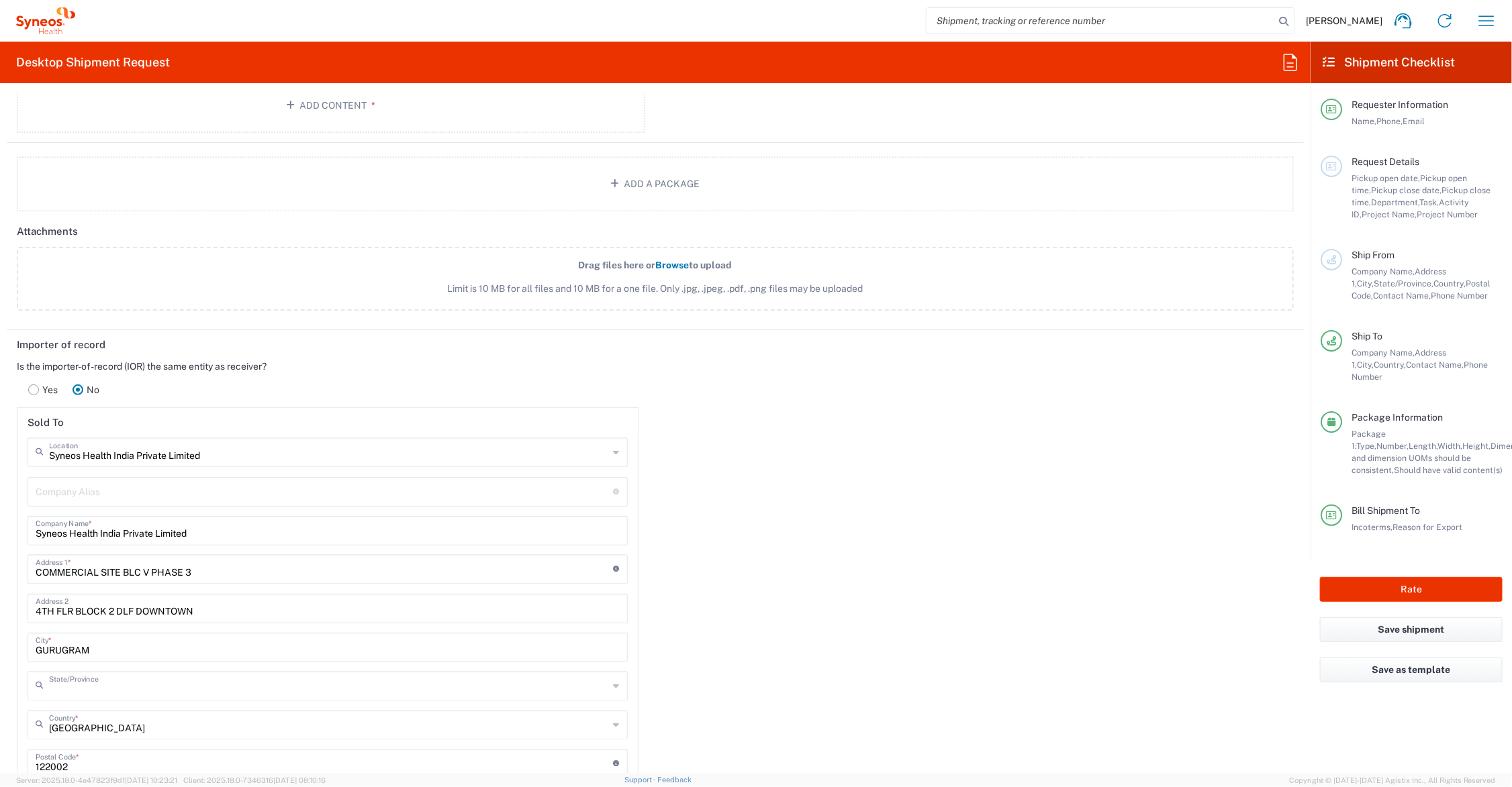
type input "Haryāna"
click at [229, 566] on input "COMMERCIAL SITE BLC V PHASE 3" at bounding box center [325, 569] width 578 height 23
type input "COMMERCIAL SITE BLC V PHASE 3,"
click at [150, 571] on input "COMMERCIAL SITE BLC V PHASE 3," at bounding box center [325, 569] width 578 height 23
click at [302, 567] on input "[STREET_ADDRESS]," at bounding box center [325, 569] width 578 height 23
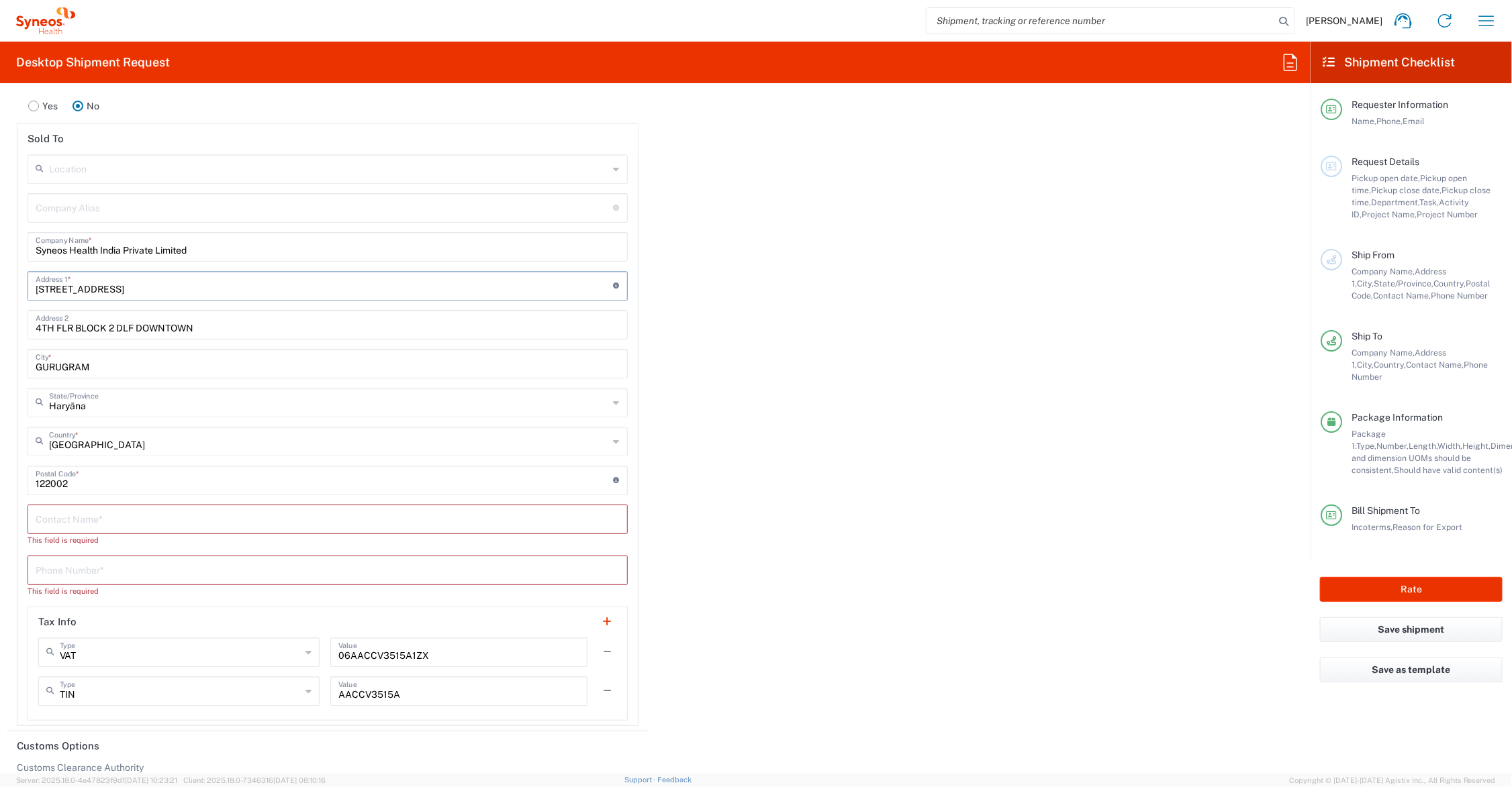
scroll to position [1891, 0]
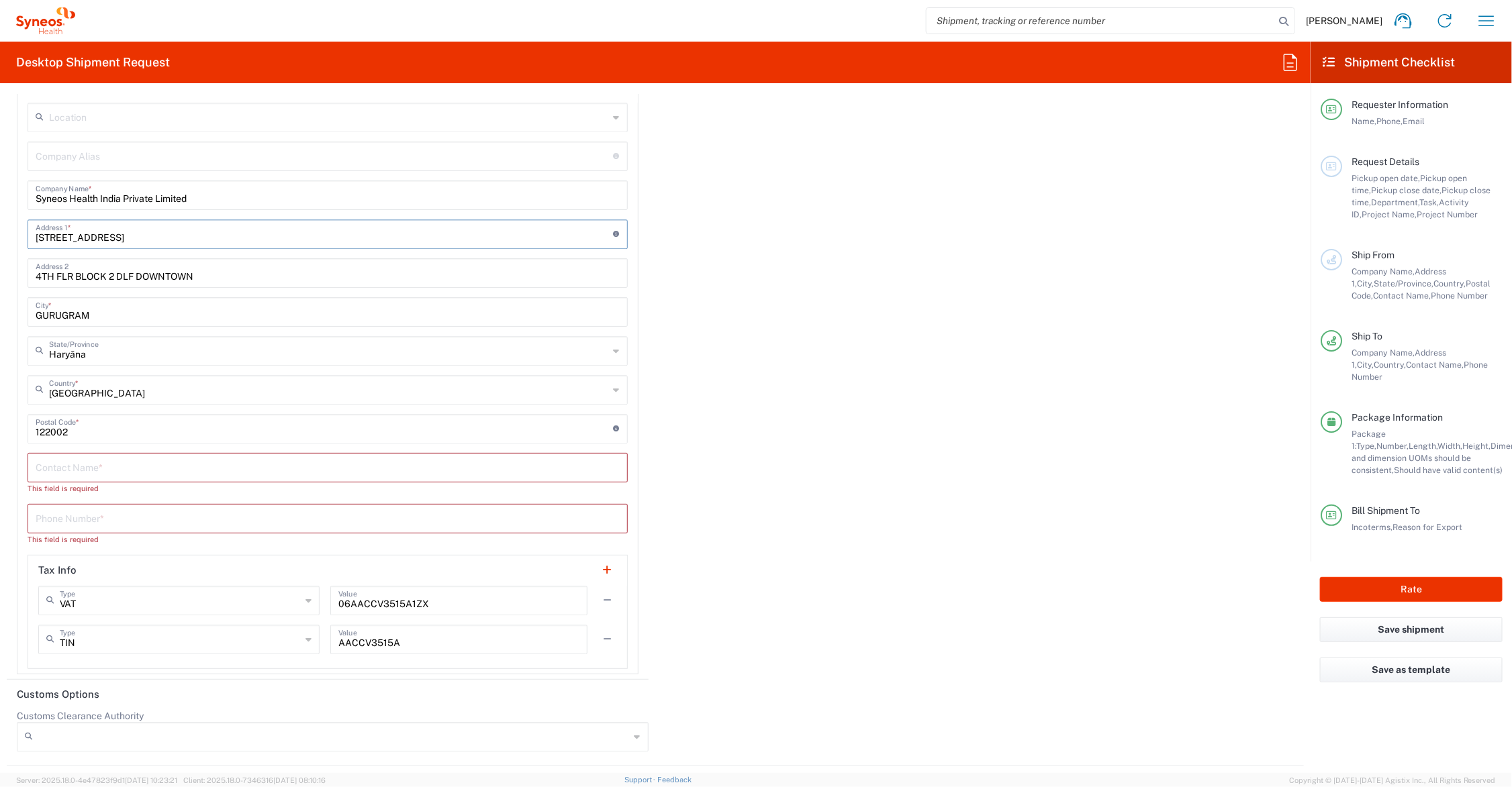
type input "[STREET_ADDRESS]"
click at [68, 465] on input "text" at bounding box center [328, 467] width 585 height 23
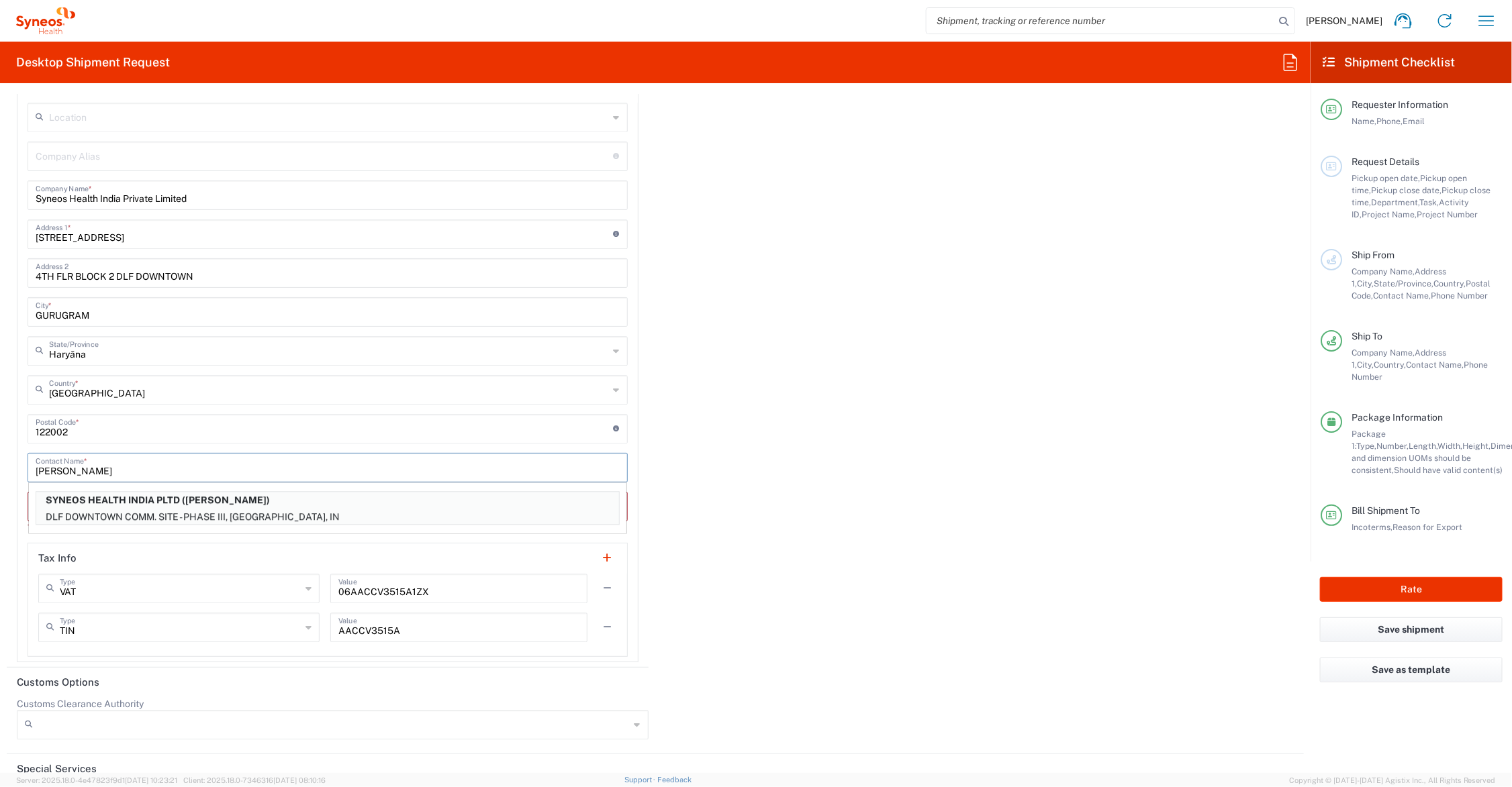
type input "[PERSON_NAME]"
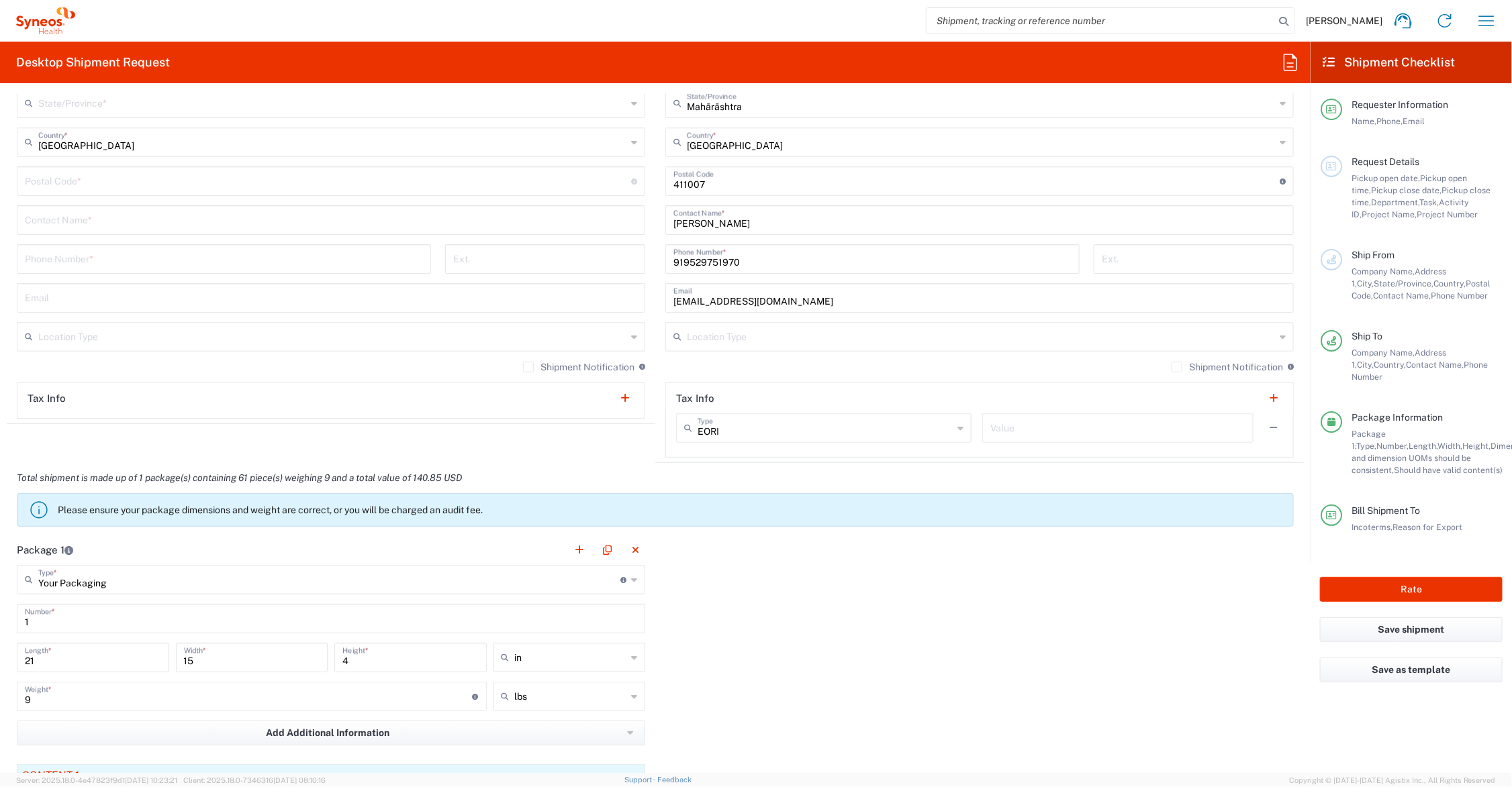
scroll to position [1007, 0]
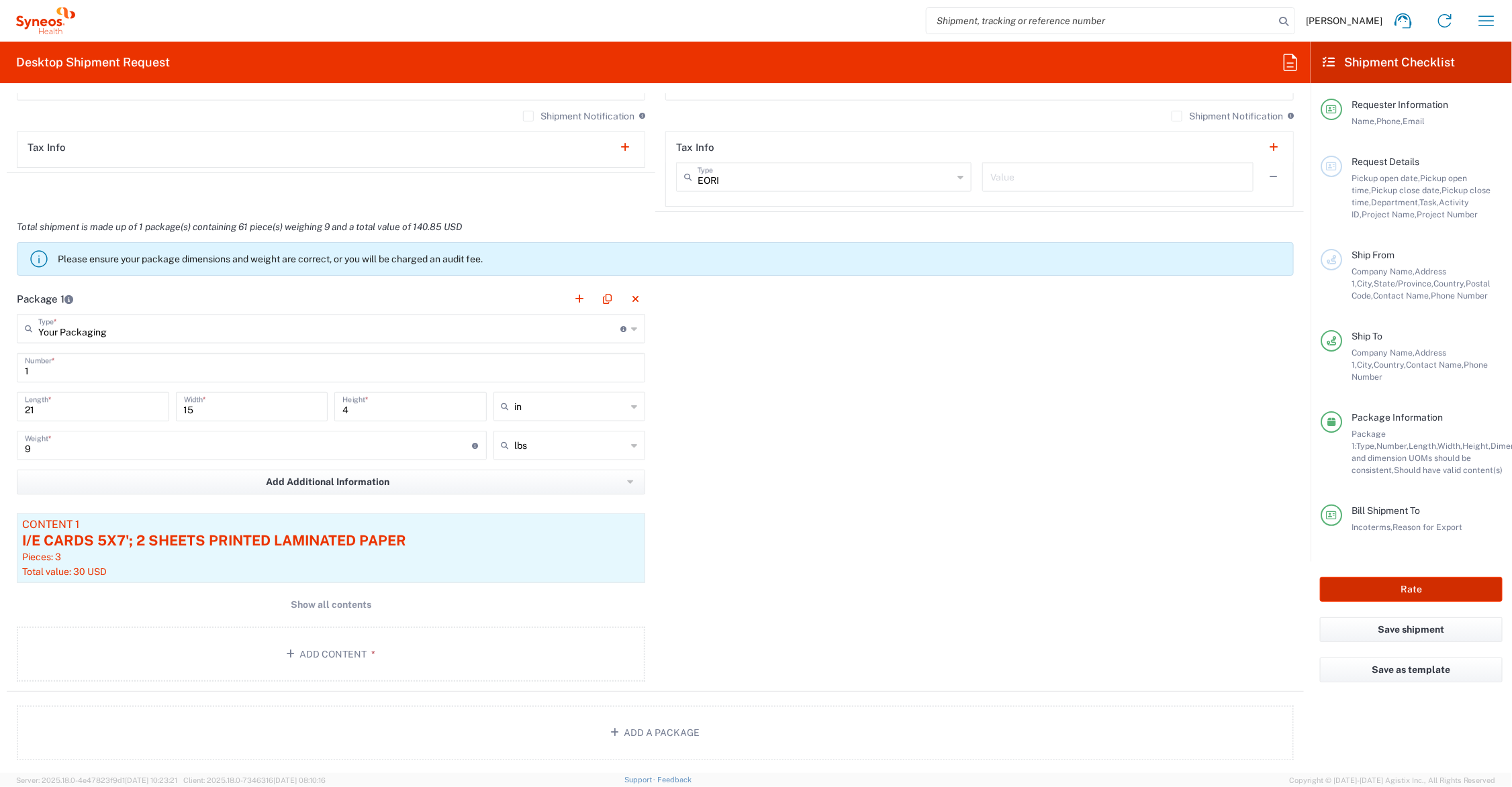
type input "911244457800"
click at [1368, 577] on button "Rate" at bounding box center [1411, 590] width 183 height 25
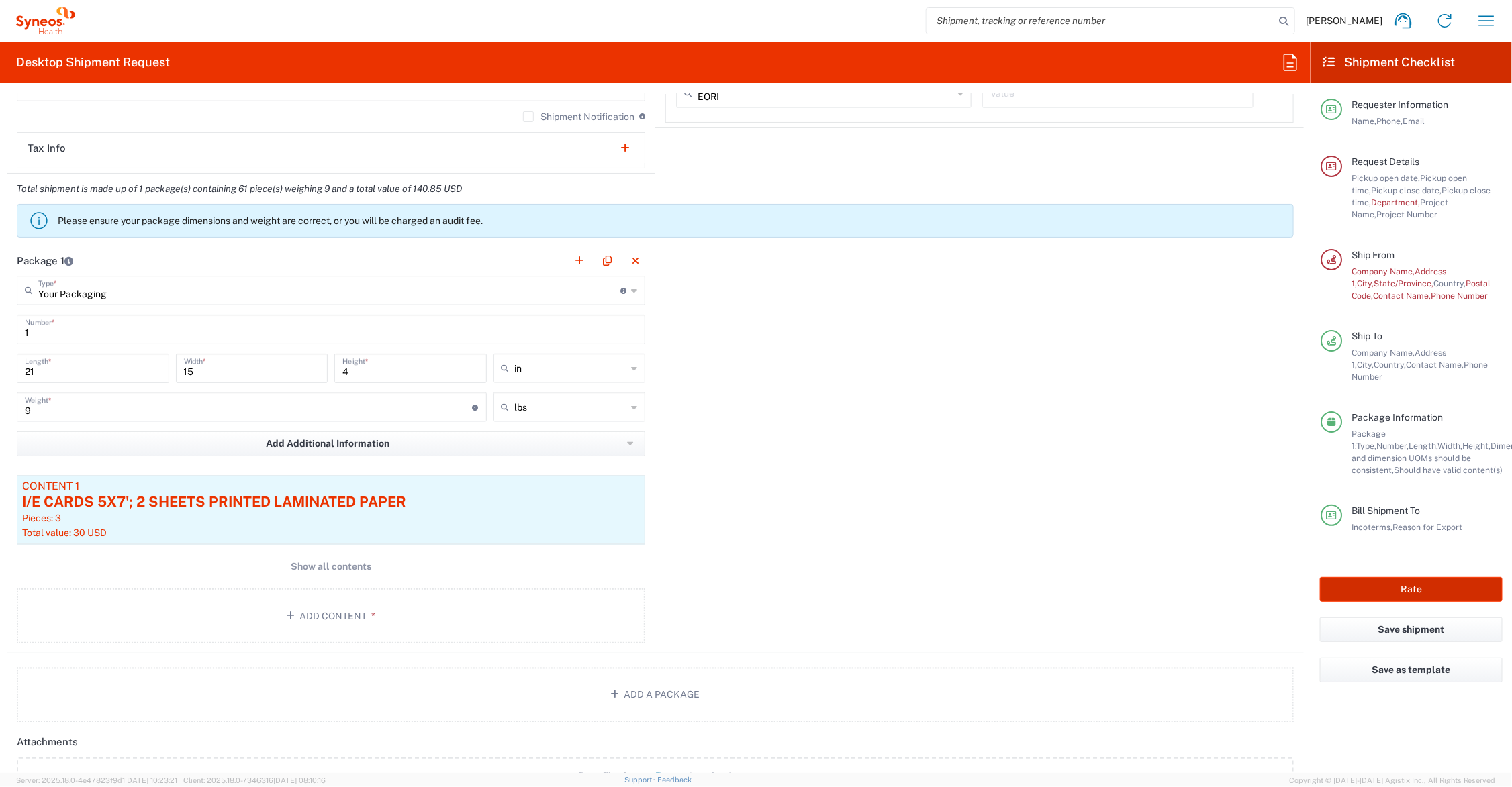
type input "Syneos.PATENG.22.106960"
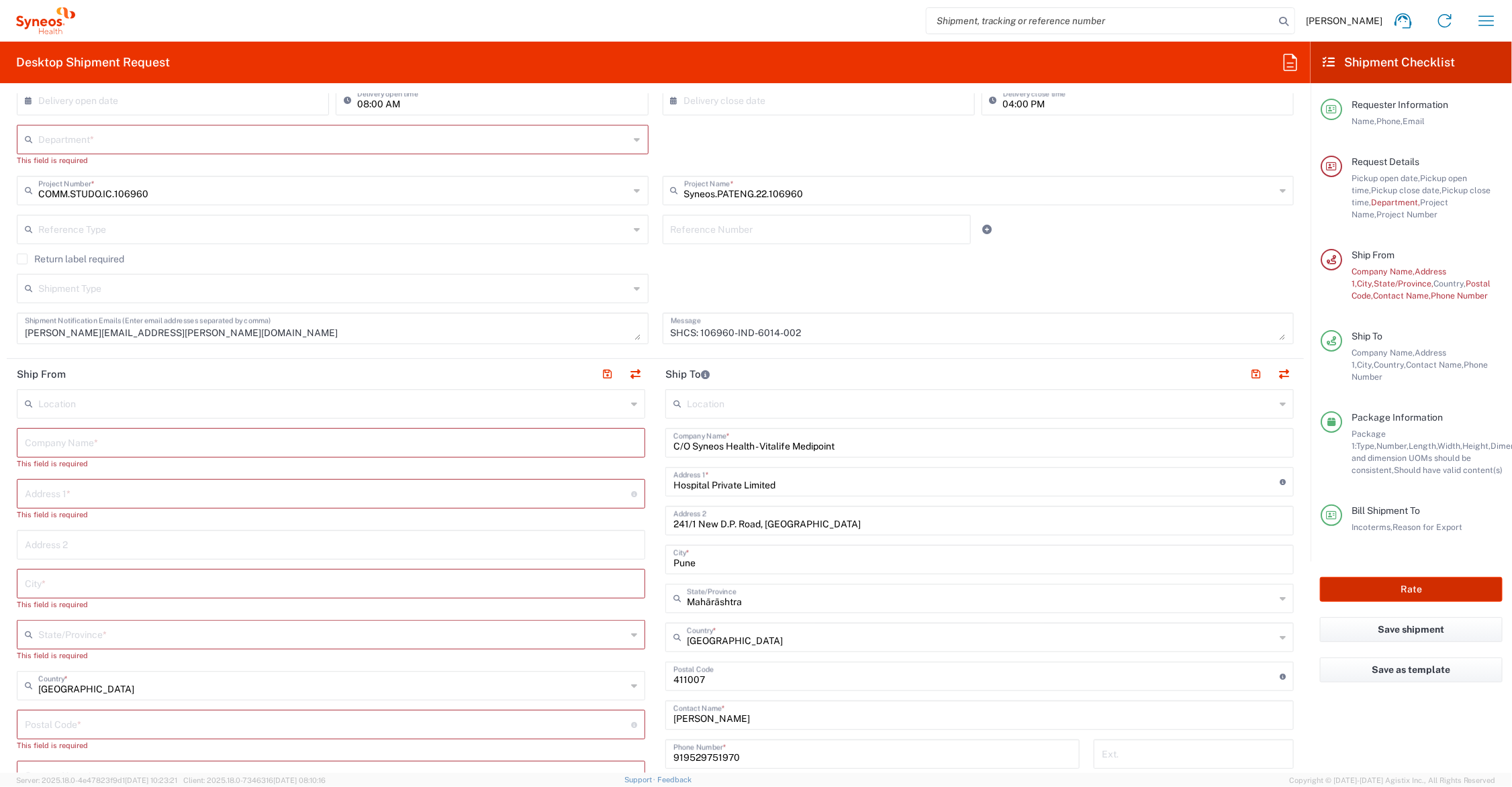
scroll to position [96, 0]
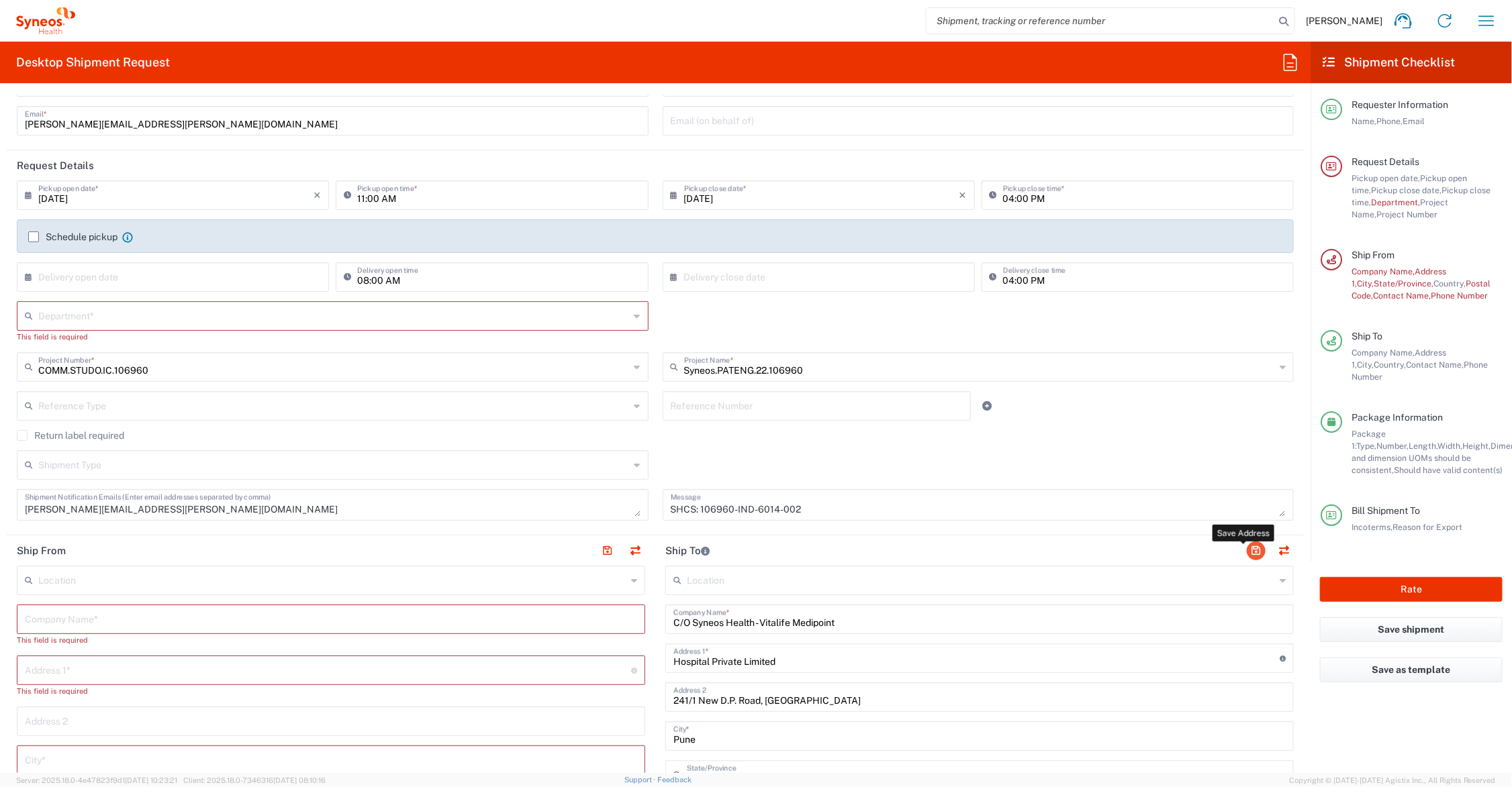
click at [1247, 552] on button "button" at bounding box center [1256, 550] width 19 height 19
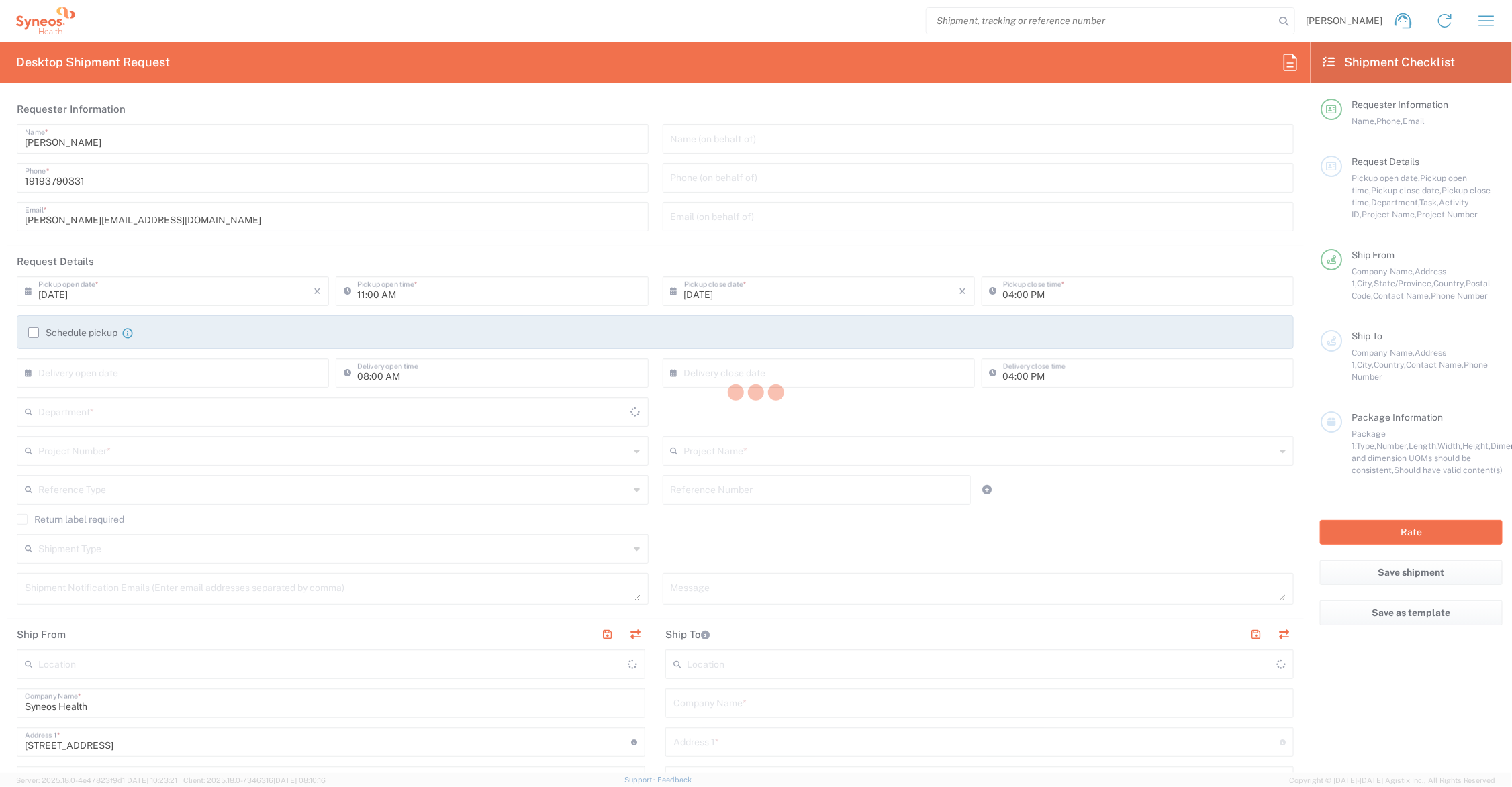
type input "[US_STATE]"
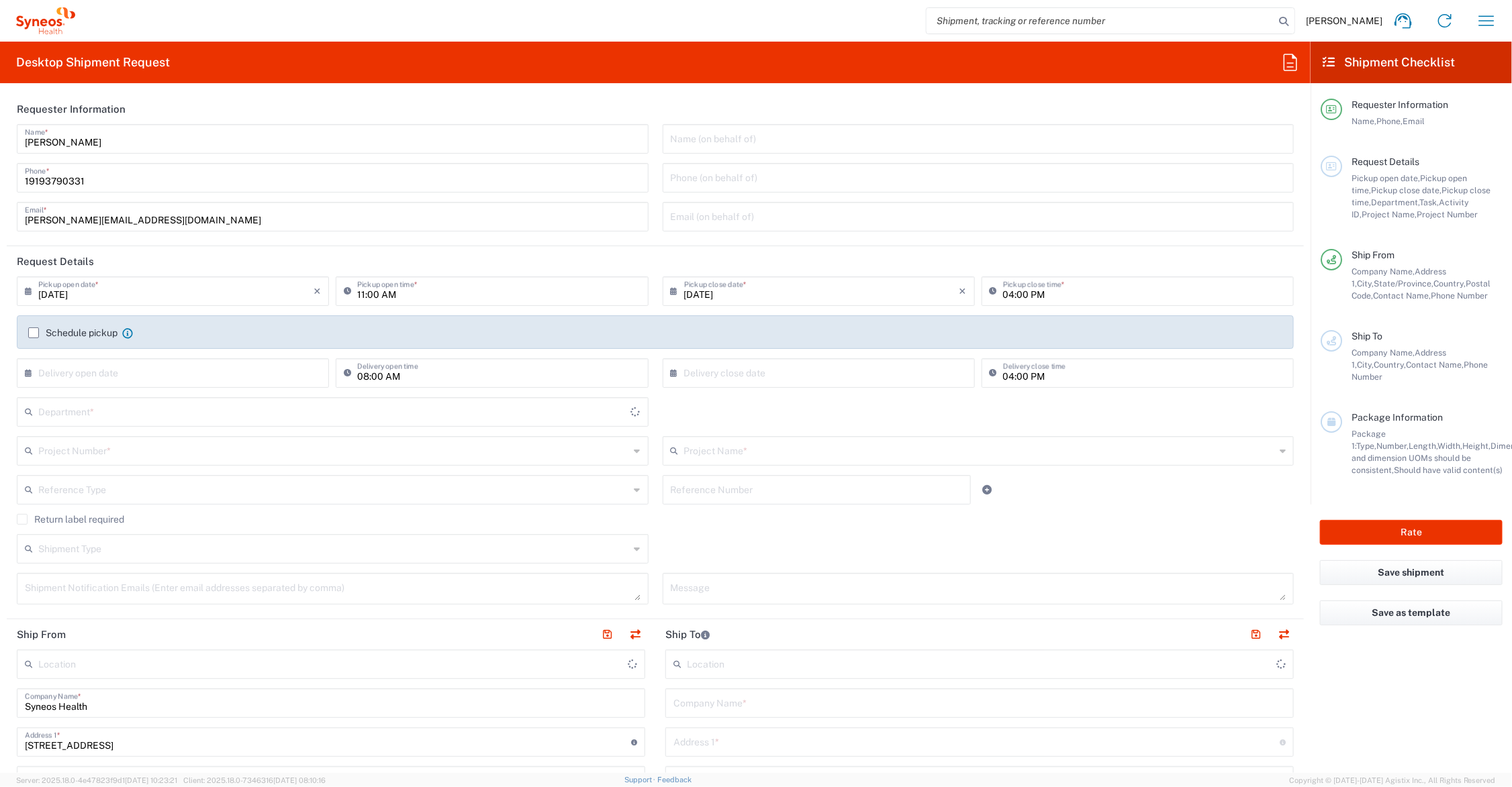
type input "[GEOGRAPHIC_DATA]"
type input "6156"
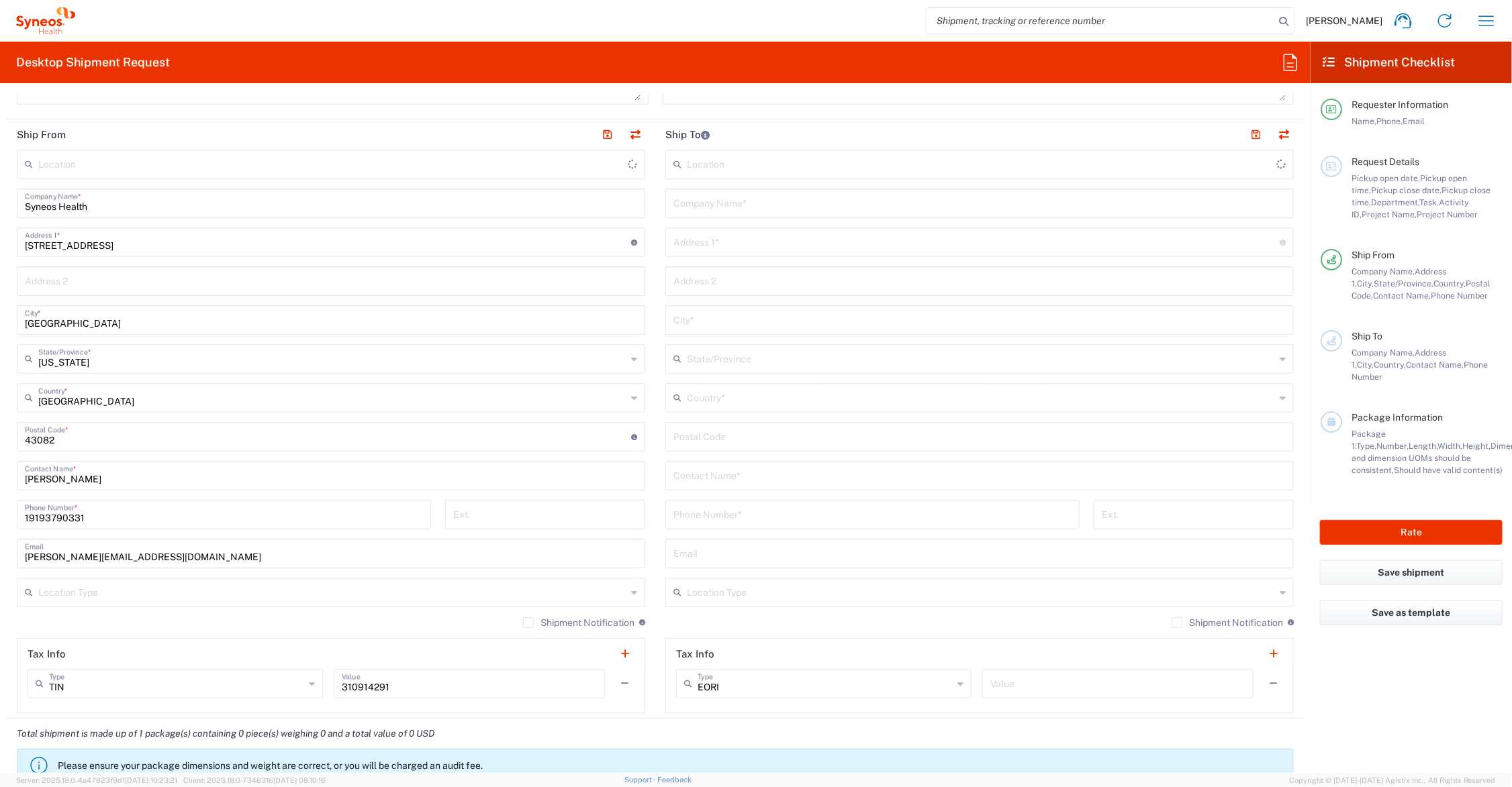
scroll to position [504, 0]
type input "Syneos Health Communications-[GEOGRAPHIC_DATA] [GEOGRAPHIC_DATA]"
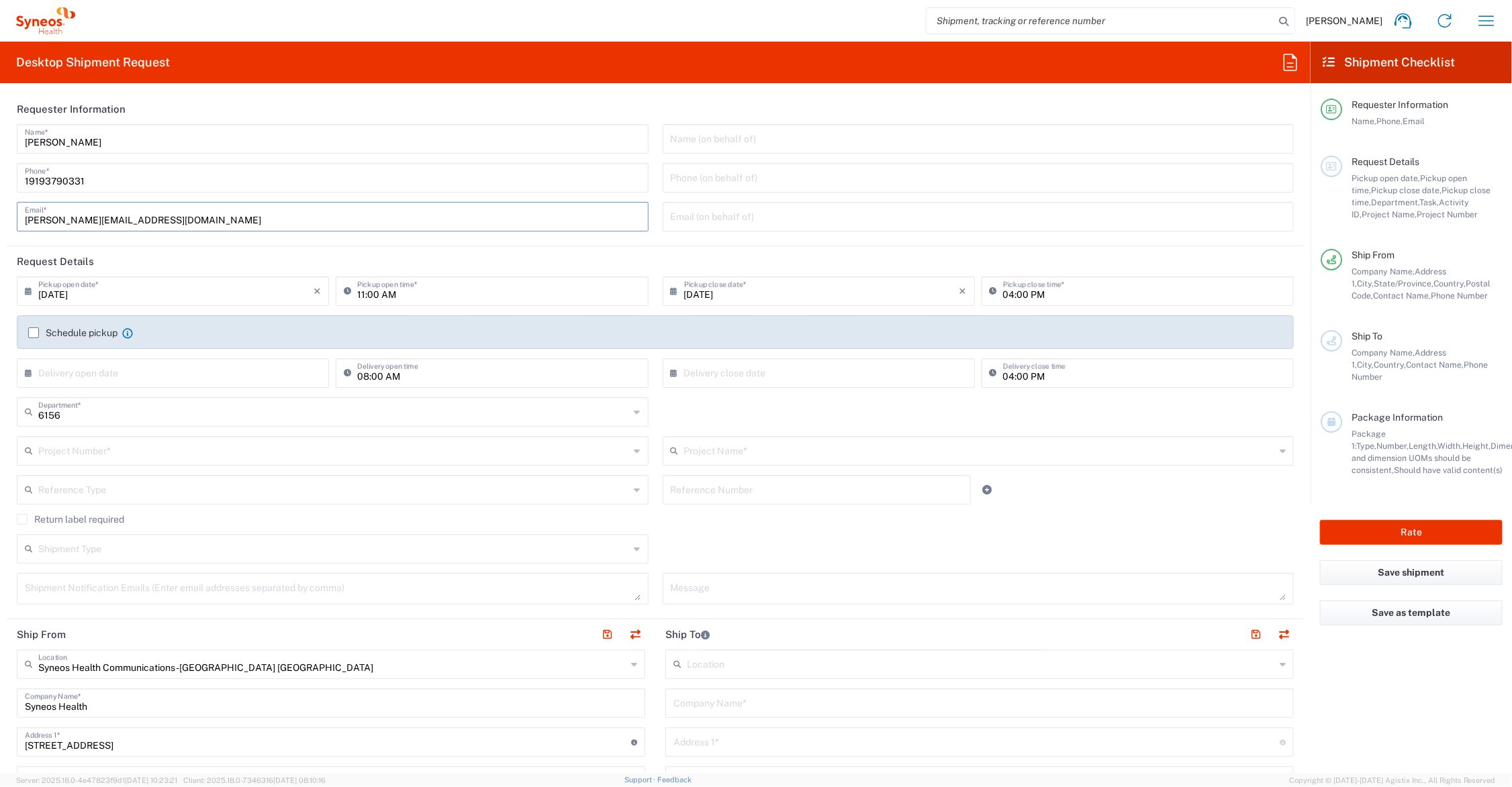
drag, startPoint x: 88, startPoint y: 219, endPoint x: -9, endPoint y: 216, distance: 97.0
click at [0, 216] on html "[PERSON_NAME] Home Shipment estimator Shipment tracking Desktop shipment reques…" at bounding box center [756, 393] width 1512 height 787
type input "[PERSON_NAME][EMAIL_ADDRESS][PERSON_NAME][DOMAIN_NAME]"
click at [731, 591] on textarea at bounding box center [979, 589] width 616 height 23
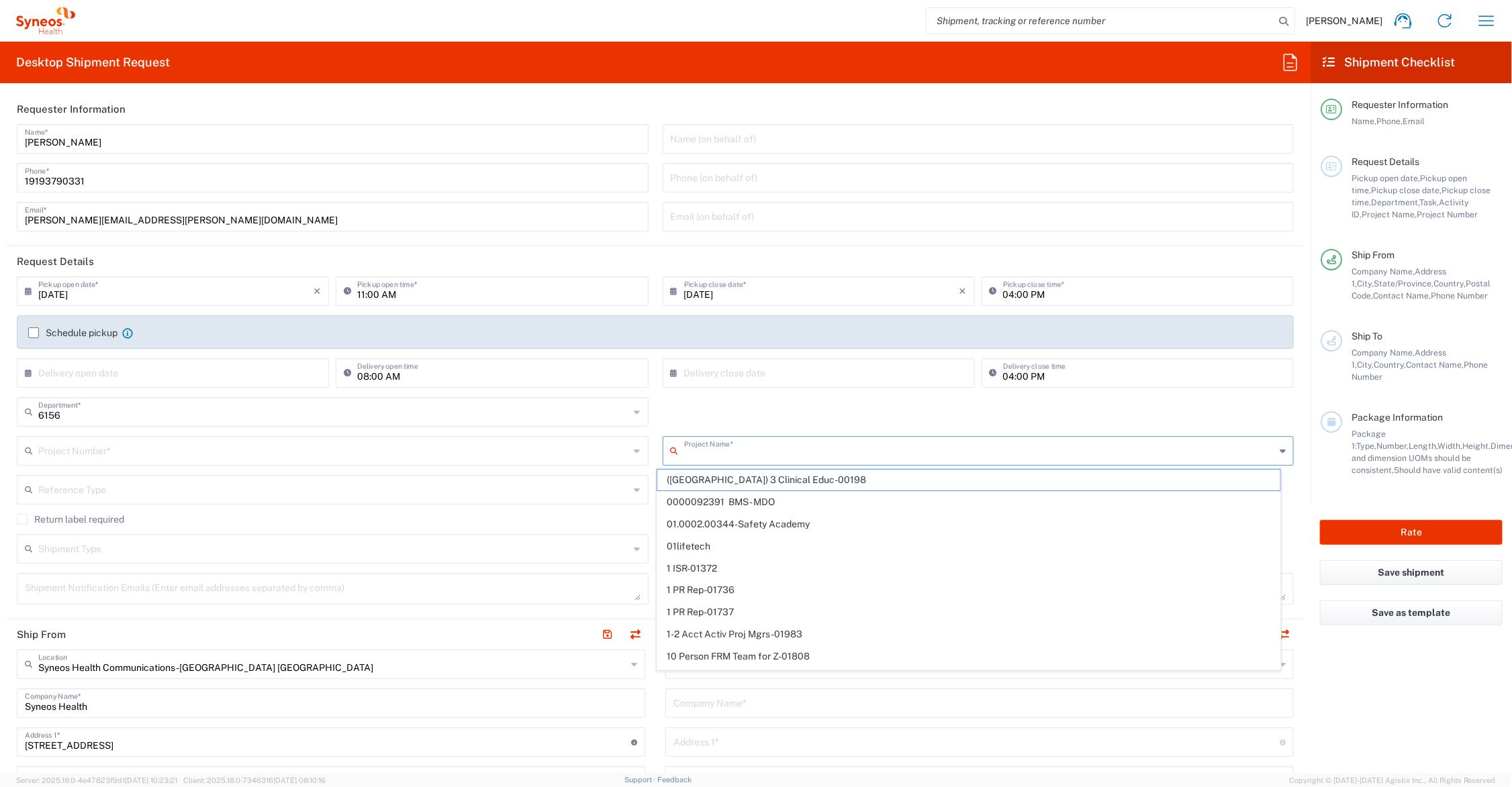
click at [691, 448] on input "text" at bounding box center [980, 450] width 591 height 23
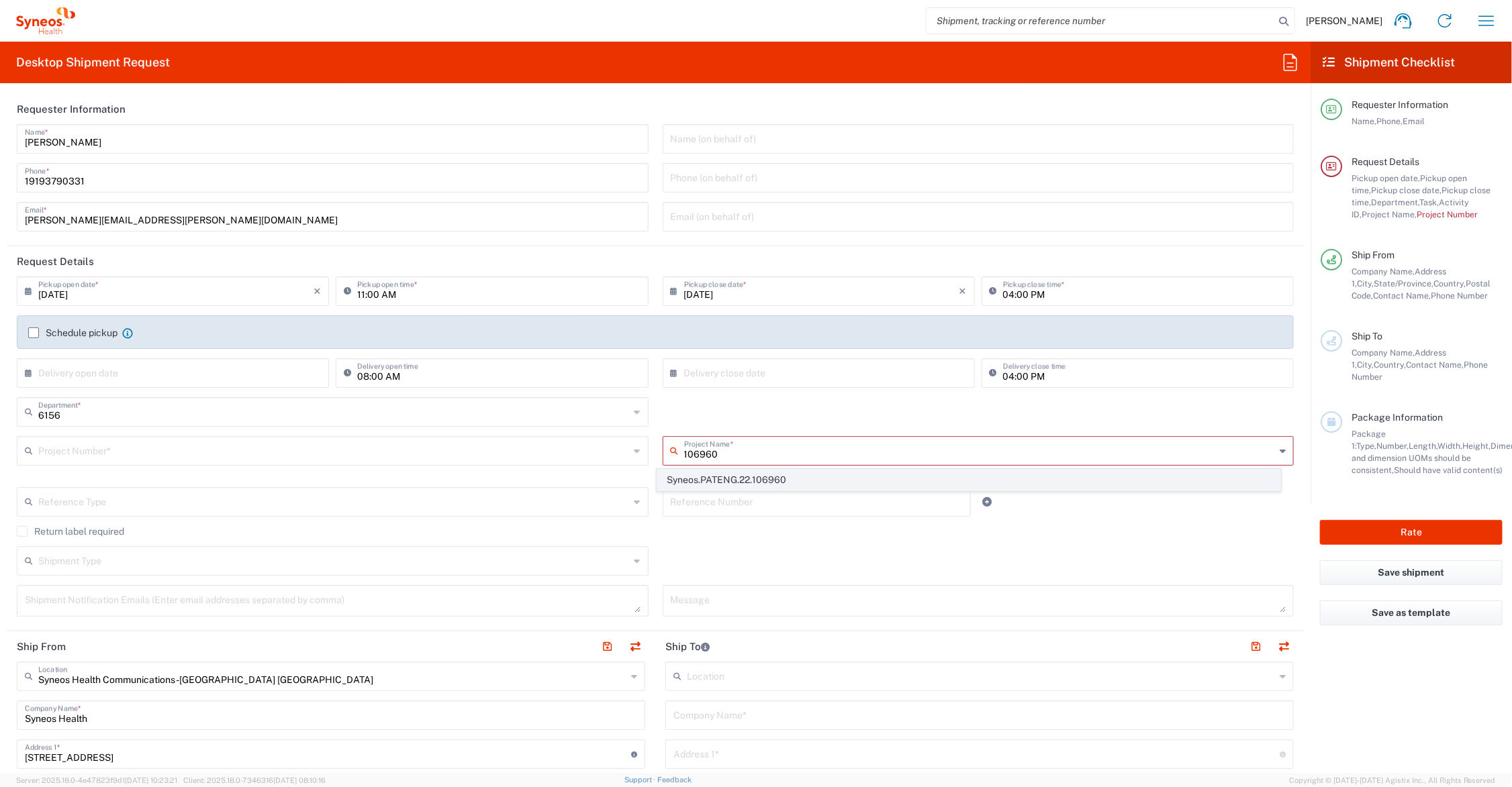
click at [774, 475] on span "Syneos.PATENG.22.106960" at bounding box center [969, 480] width 622 height 21
type input "Syneos.PATENG.22.106960"
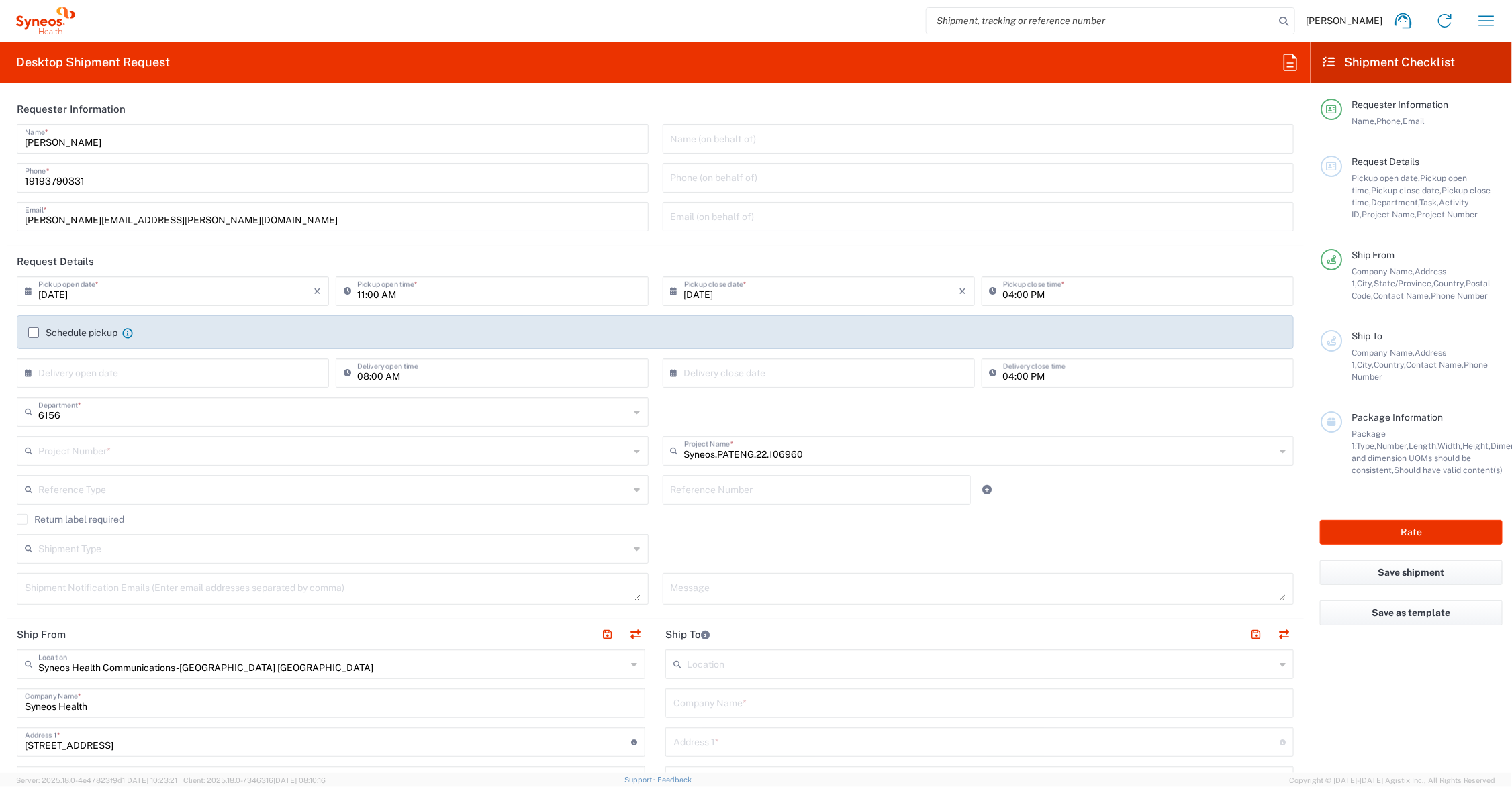
type input "COMM.STUDO.IC.106960"
click at [720, 585] on textarea at bounding box center [979, 589] width 616 height 23
type textarea "SH-106960-IND-6014-002"
click at [228, 592] on textarea at bounding box center [333, 589] width 616 height 23
paste textarea "[PERSON_NAME][EMAIL_ADDRESS][PERSON_NAME][DOMAIN_NAME]"
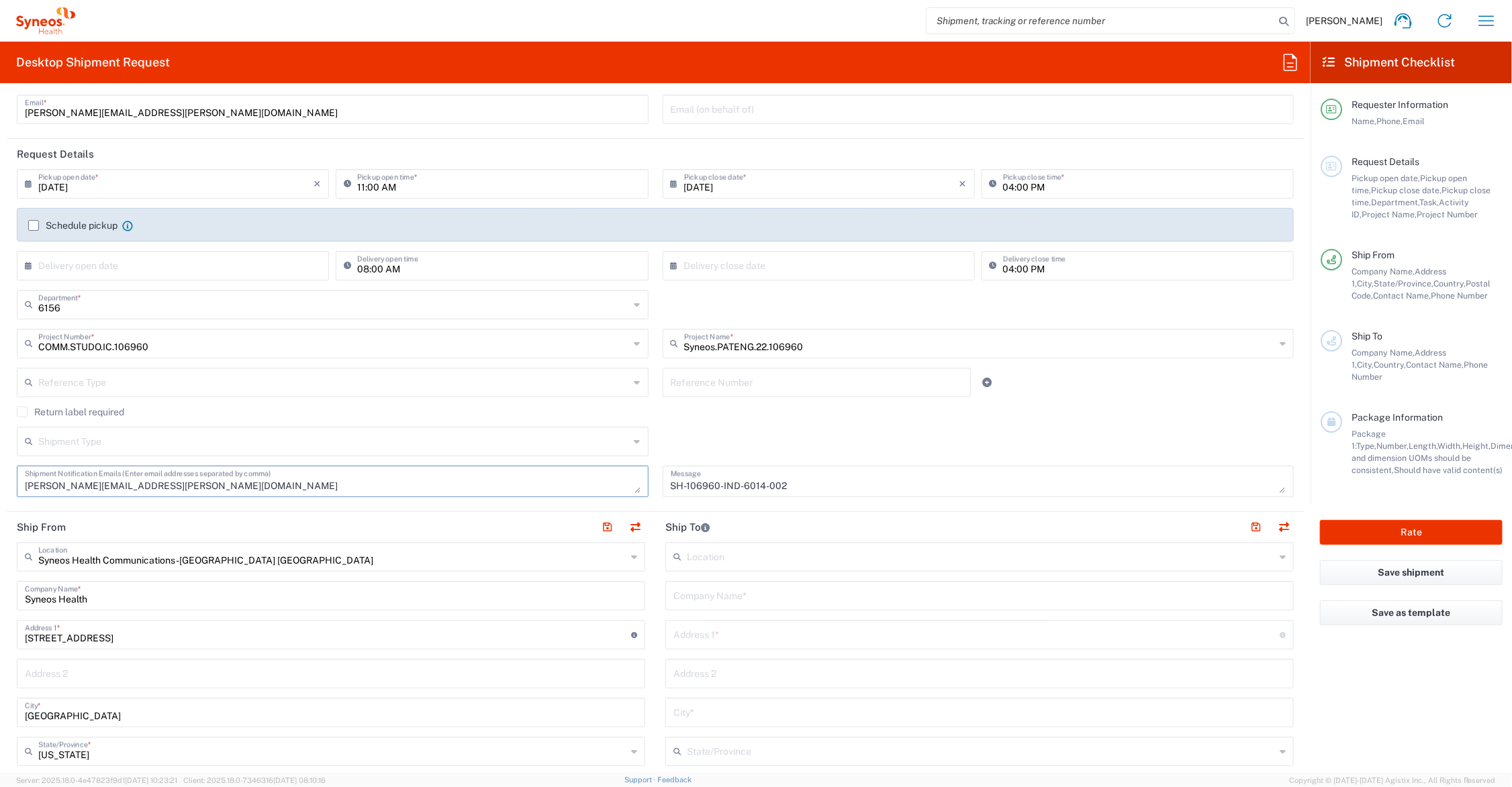
scroll to position [168, 0]
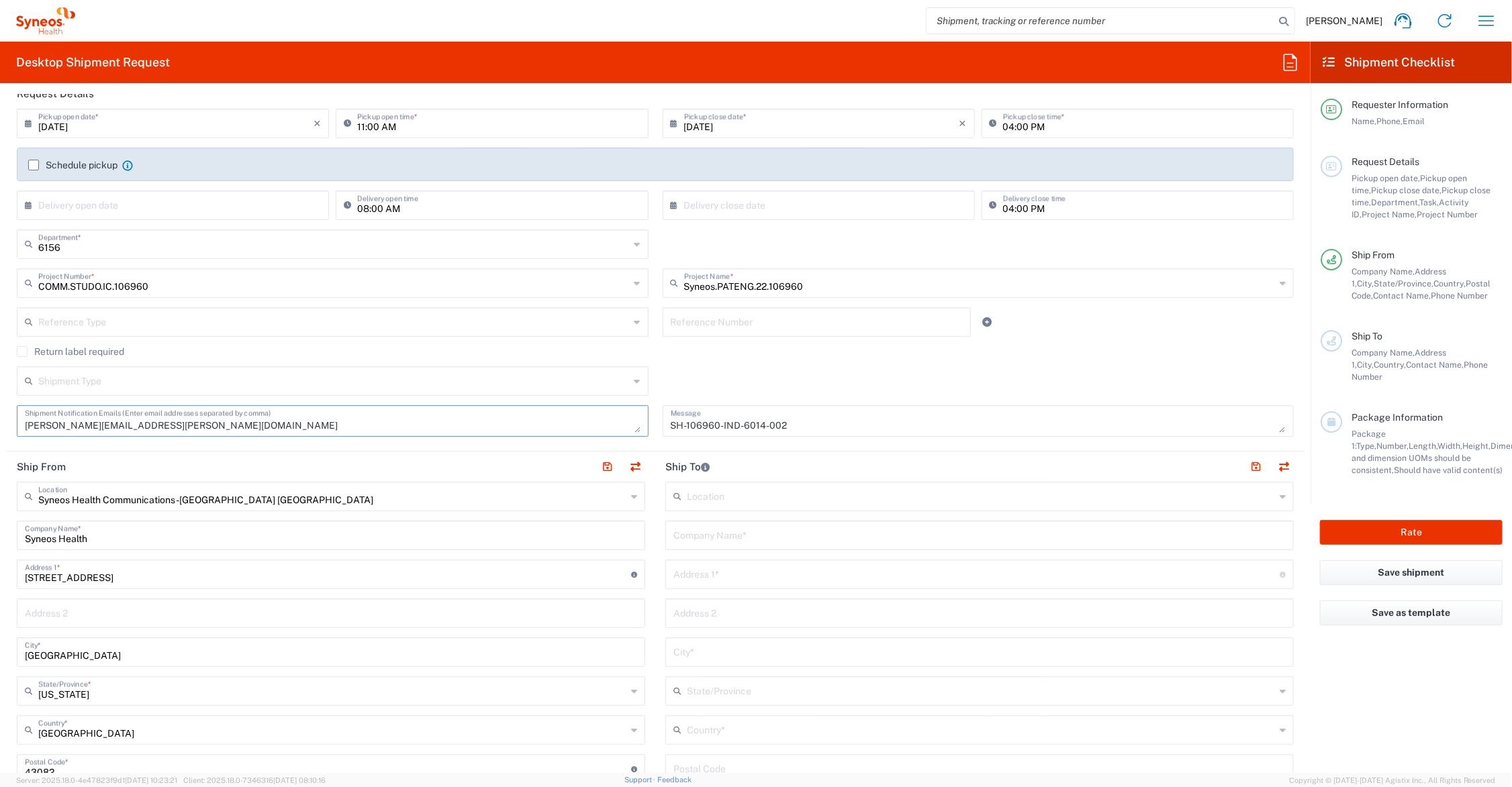
type textarea "[PERSON_NAME][EMAIL_ADDRESS][PERSON_NAME][DOMAIN_NAME]"
click at [767, 535] on input "text" at bounding box center [979, 535] width 612 height 23
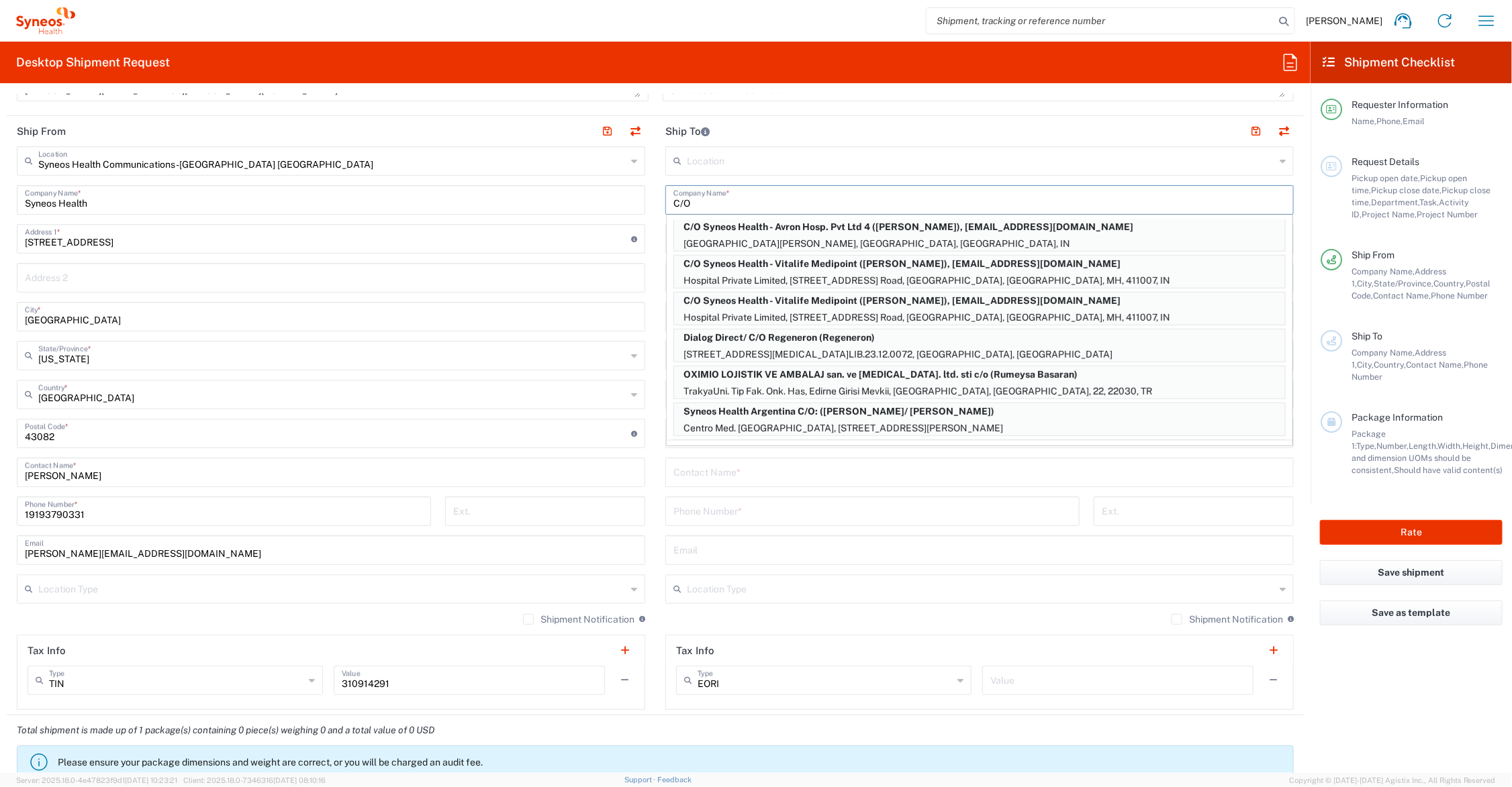
scroll to position [279, 0]
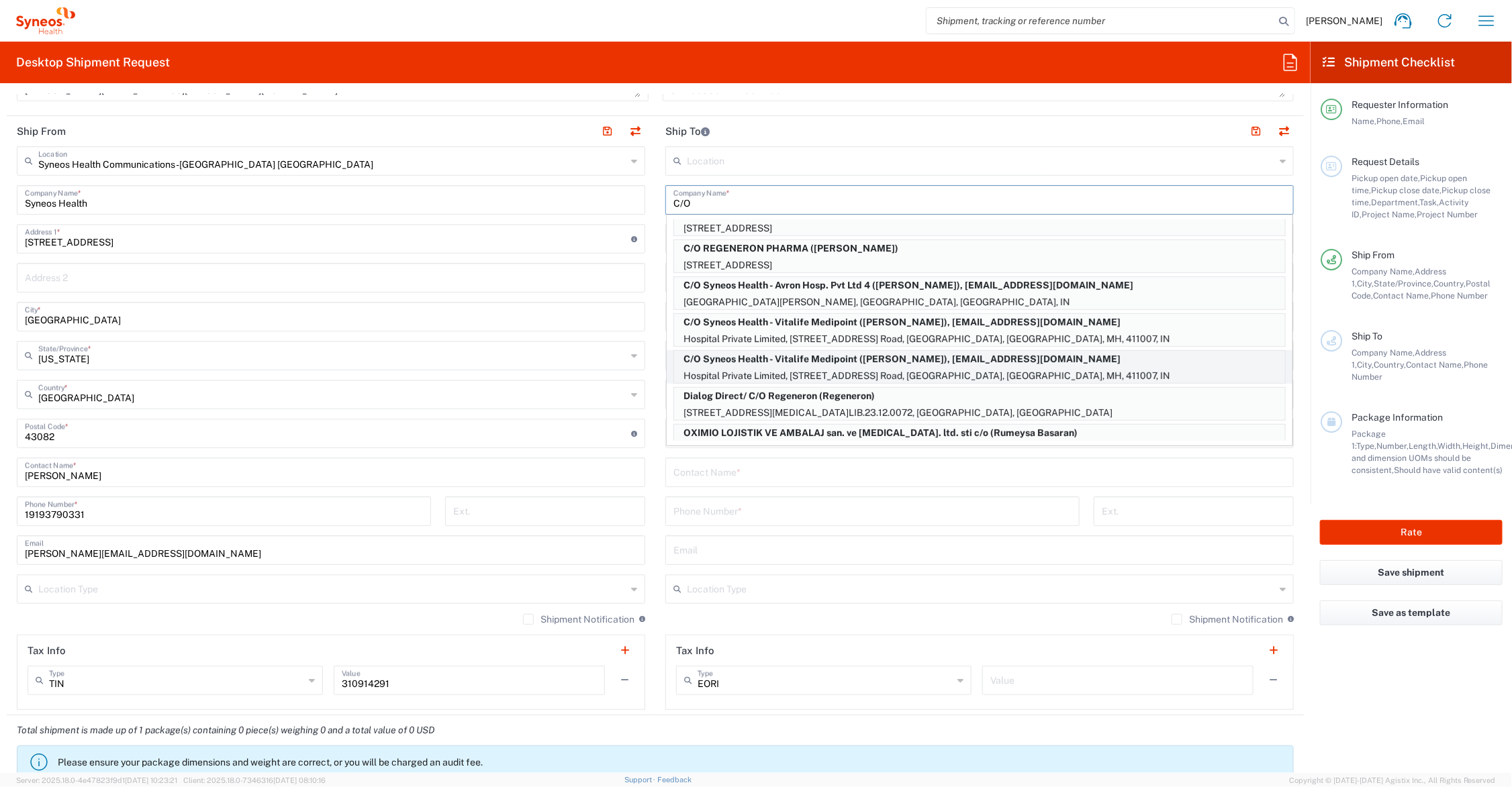
click at [796, 361] on p "C/O Syneos Health - Vitalife Medipoint ([PERSON_NAME]), [EMAIL_ADDRESS][DOMAIN_…" at bounding box center [979, 359] width 611 height 17
type input "C/O Syneos Health - Vitalife Medipoint"
type input "Hospital Private Limited"
type input "241/1 New D.P. Road, [GEOGRAPHIC_DATA]"
type input "Pune"
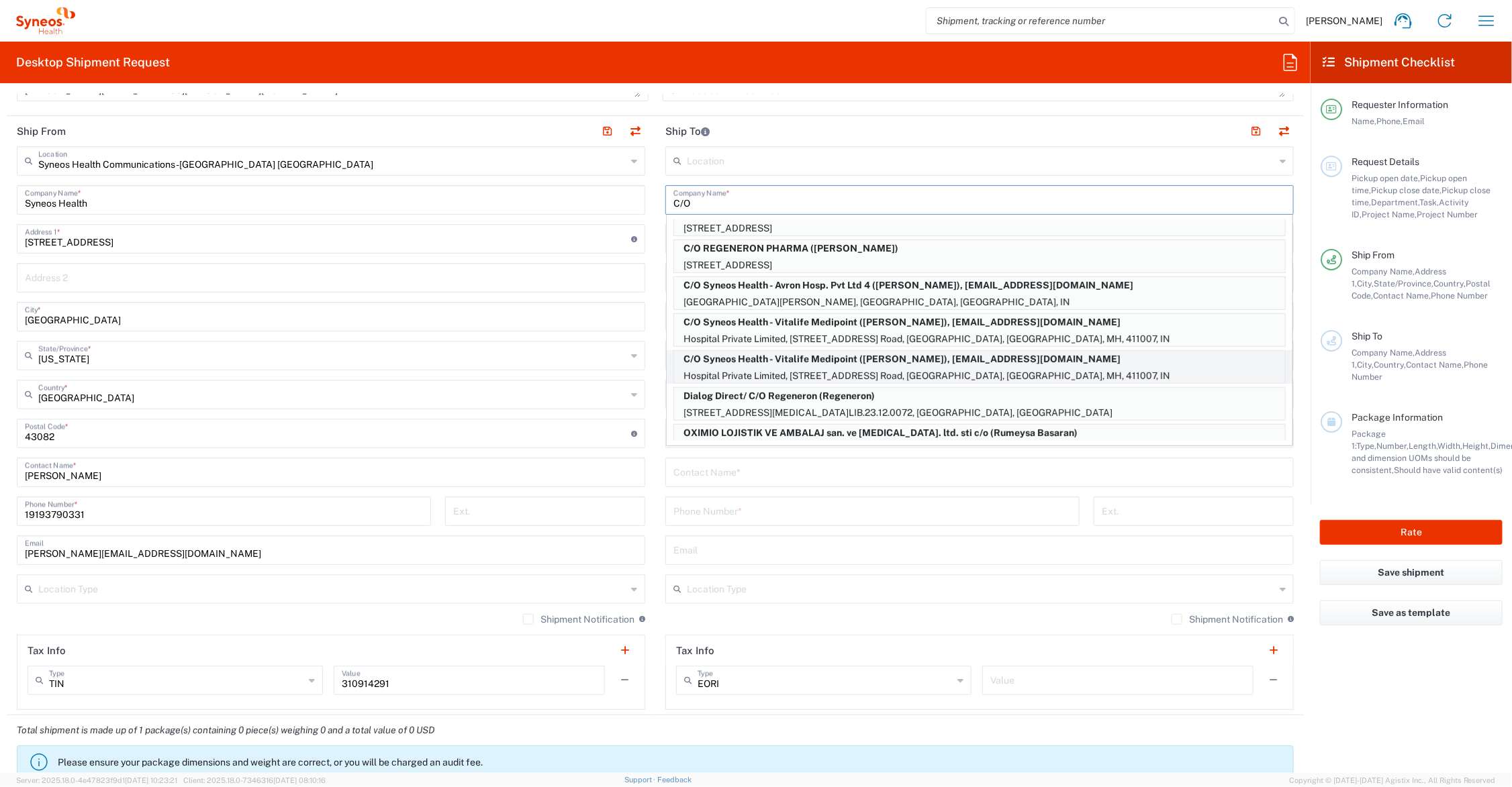
type input "[GEOGRAPHIC_DATA]"
type input "411007"
type input "[PERSON_NAME]"
type input "919529751970"
type input "[EMAIL_ADDRESS][DOMAIN_NAME]"
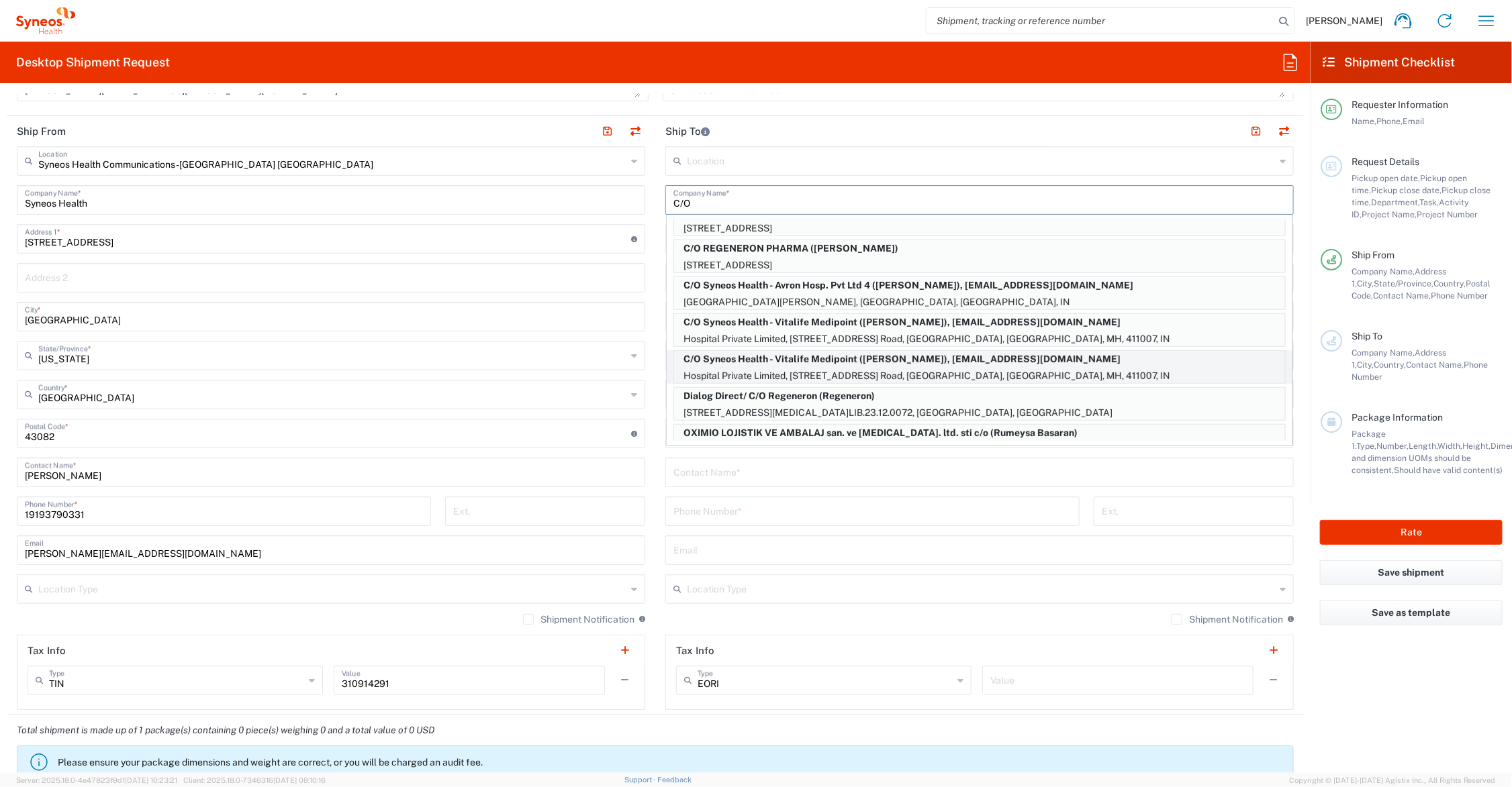
type input "Sender/Shipper"
type input "Delivery Duty Paid"
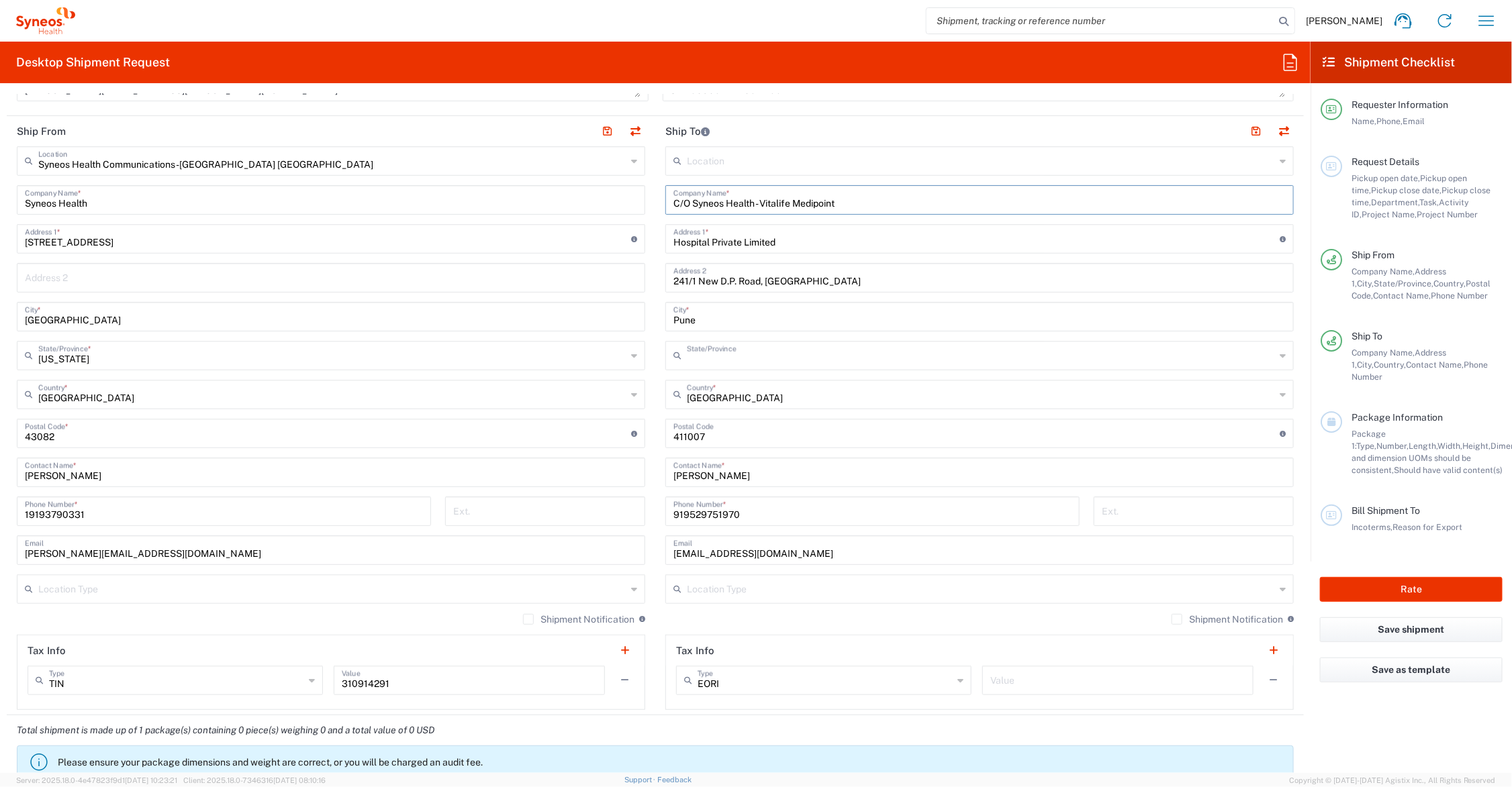
type input "Mahārāshtra"
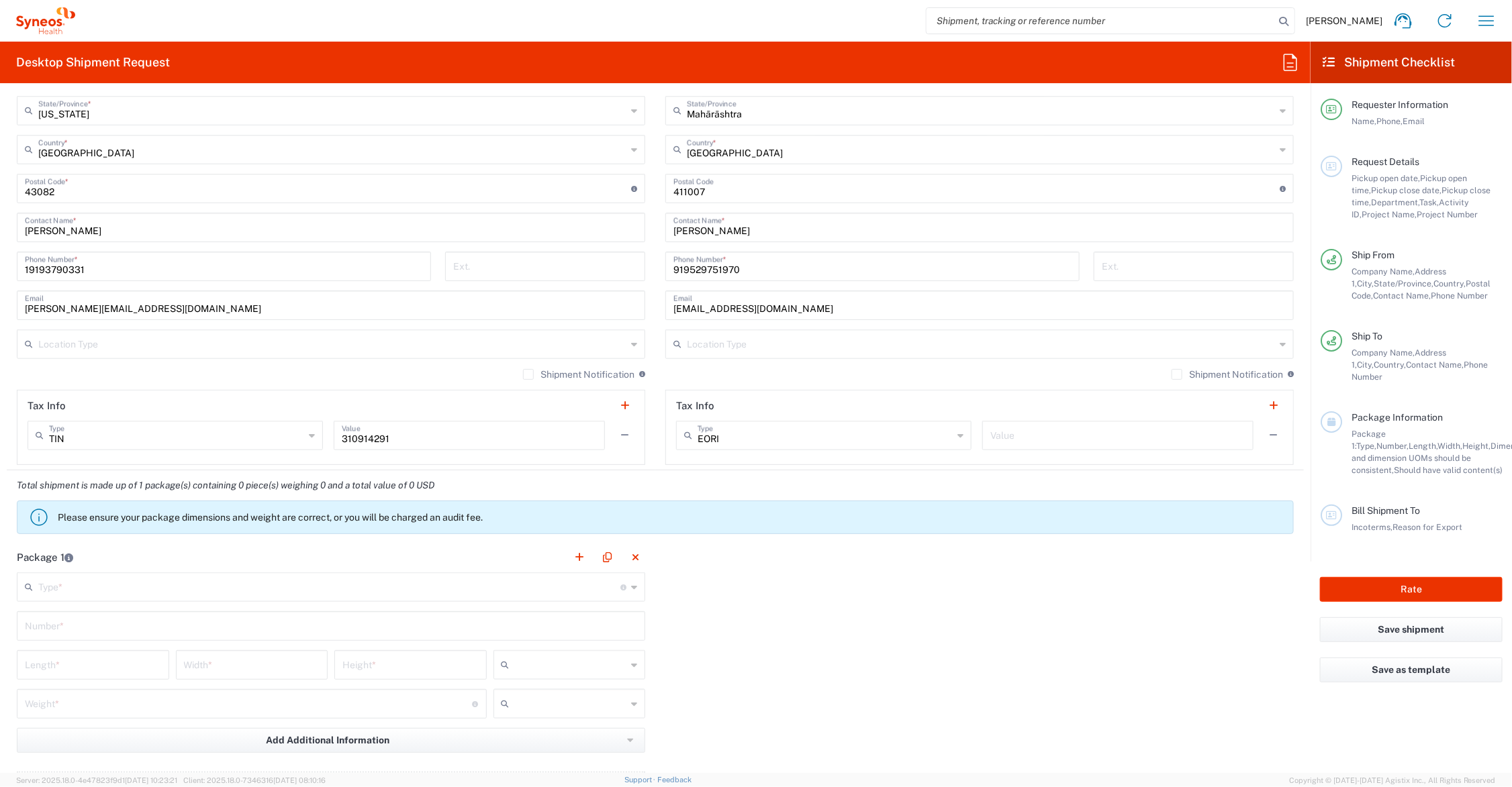
scroll to position [1007, 0]
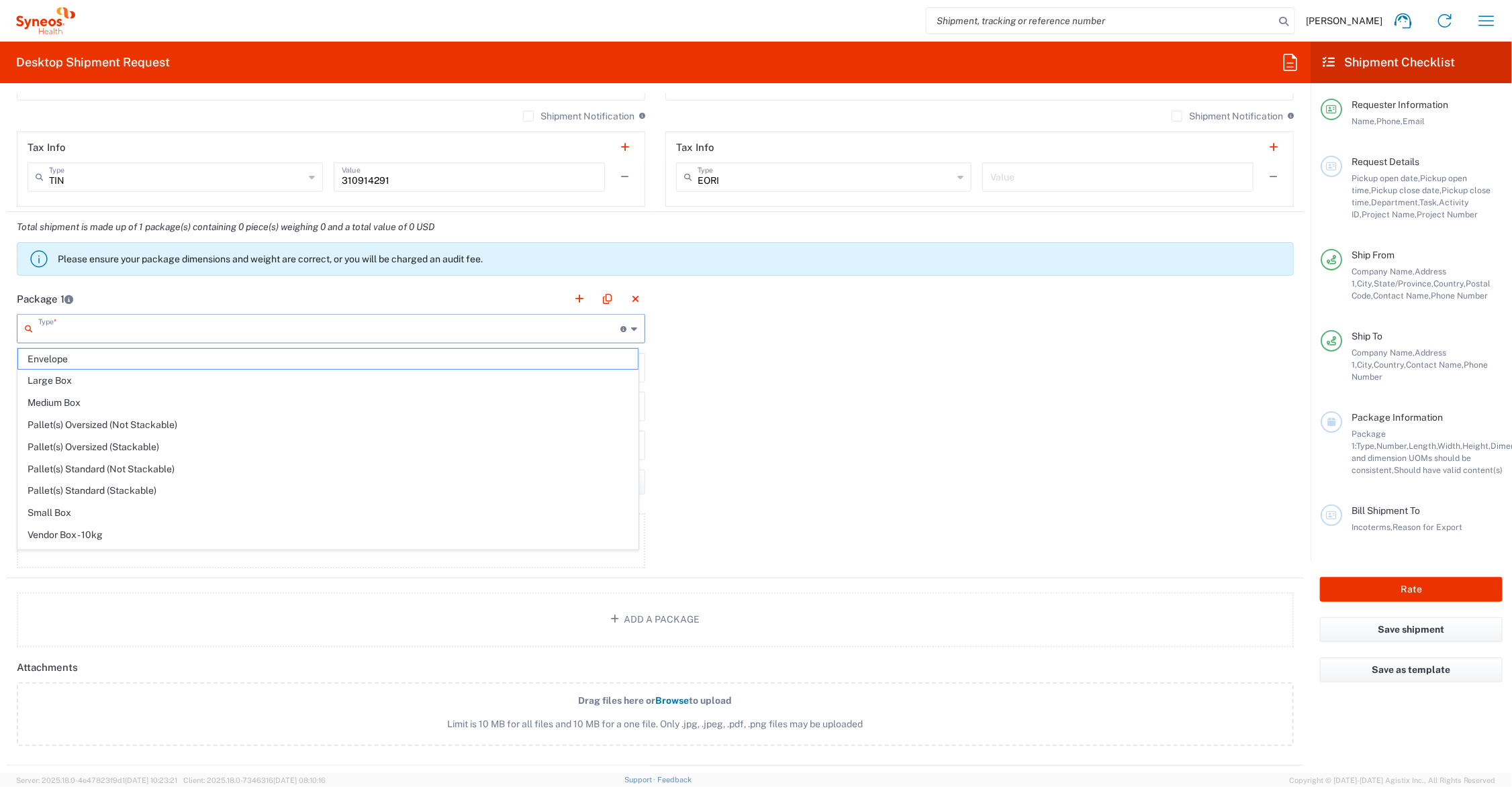
click at [213, 332] on input "text" at bounding box center [329, 328] width 582 height 23
click at [110, 537] on span "Your Packaging" at bounding box center [328, 539] width 620 height 21
type input "Your Packaging"
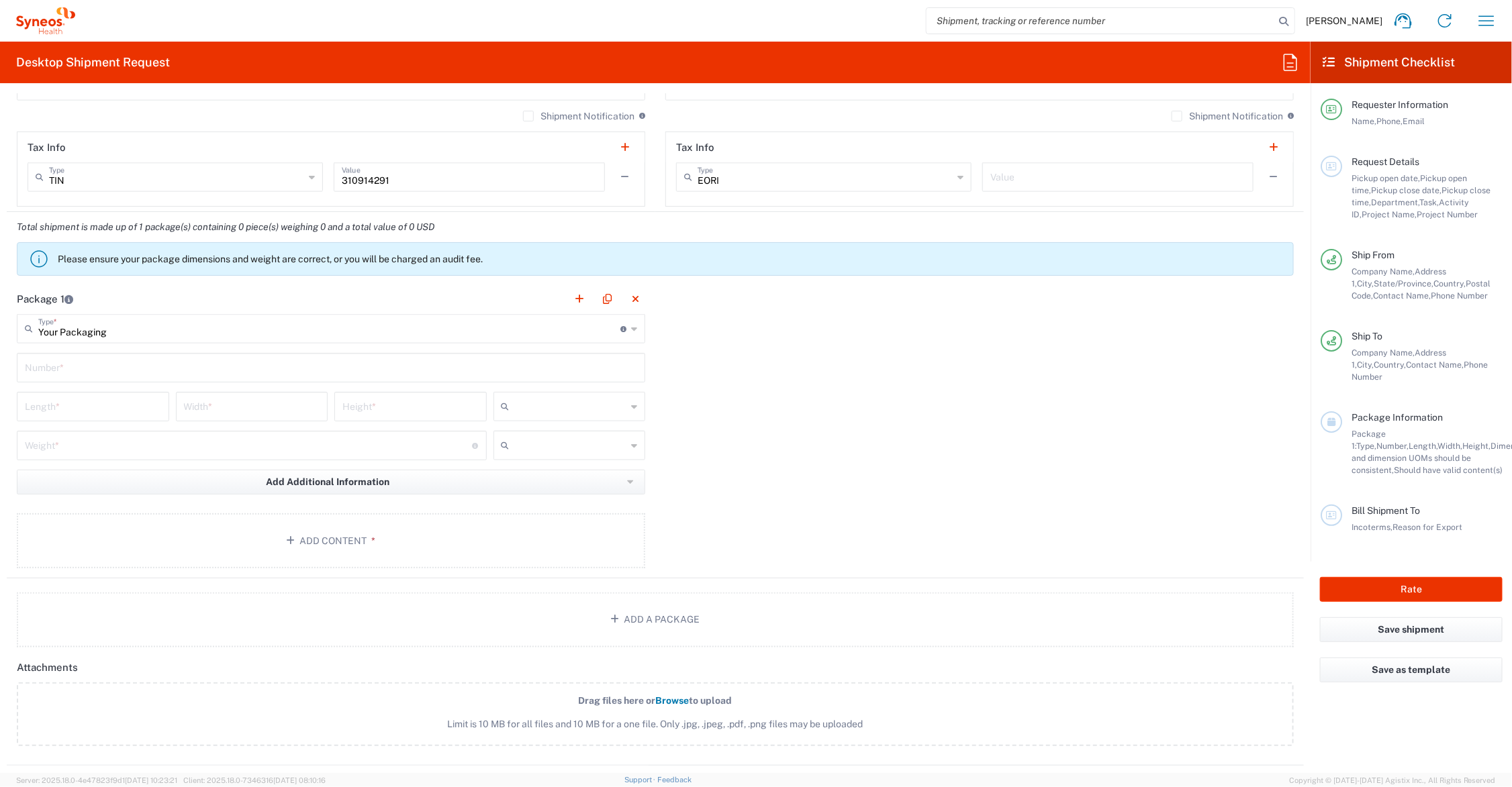
click at [89, 369] on input "text" at bounding box center [331, 367] width 612 height 23
type input "1"
click at [95, 408] on input "number" at bounding box center [93, 406] width 137 height 23
type input "21"
type input "15"
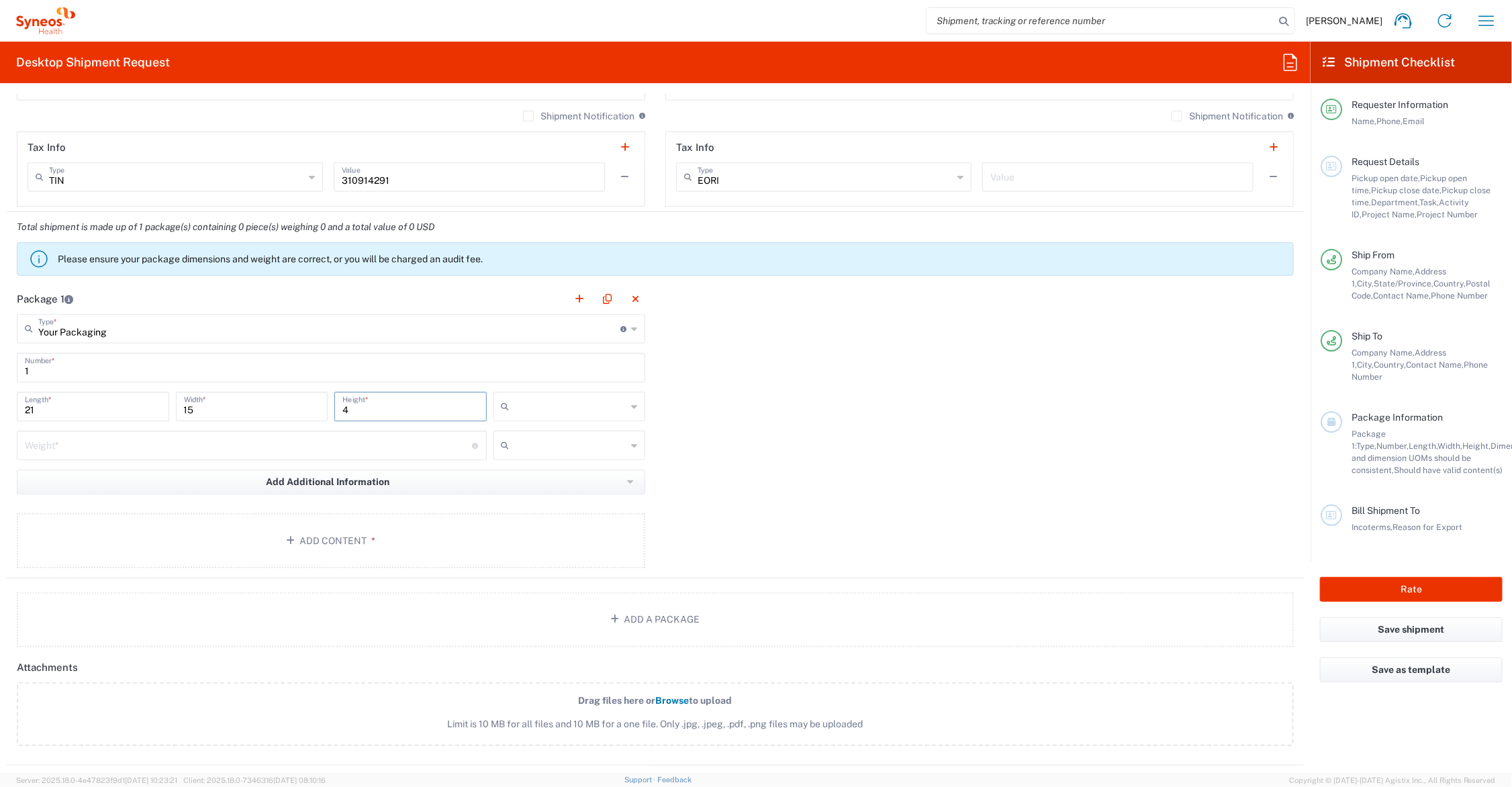
type input "4"
click at [99, 453] on input "number" at bounding box center [248, 445] width 448 height 23
type input "9"
drag, startPoint x: 521, startPoint y: 407, endPoint x: 521, endPoint y: 425, distance: 18.0
click at [521, 408] on input "text" at bounding box center [571, 406] width 112 height 21
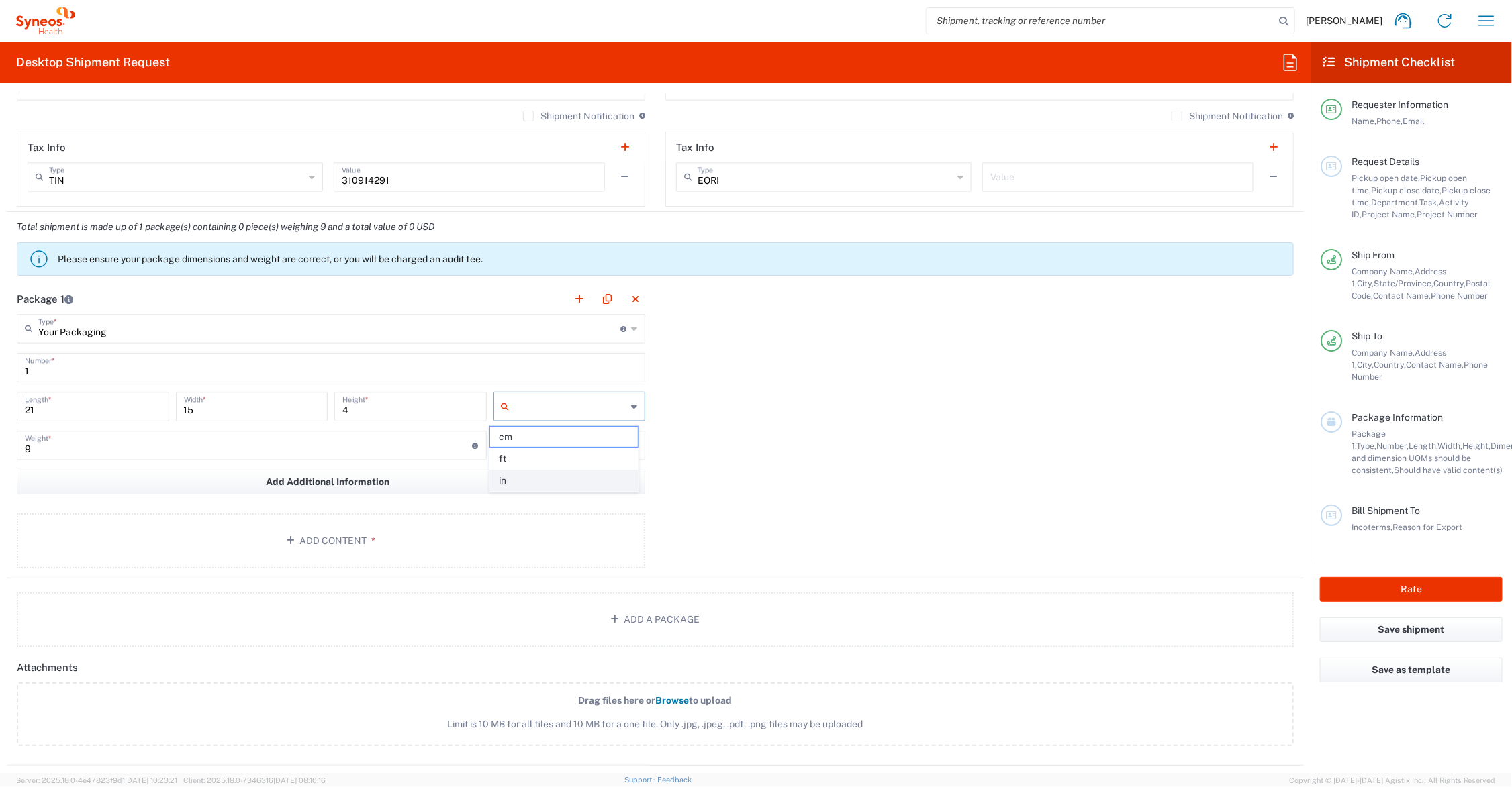
click at [527, 480] on span "in" at bounding box center [564, 481] width 148 height 21
type input "in"
click at [529, 446] on input "text" at bounding box center [571, 446] width 112 height 21
click at [529, 490] on span "lbs" at bounding box center [564, 497] width 148 height 21
type input "lbs"
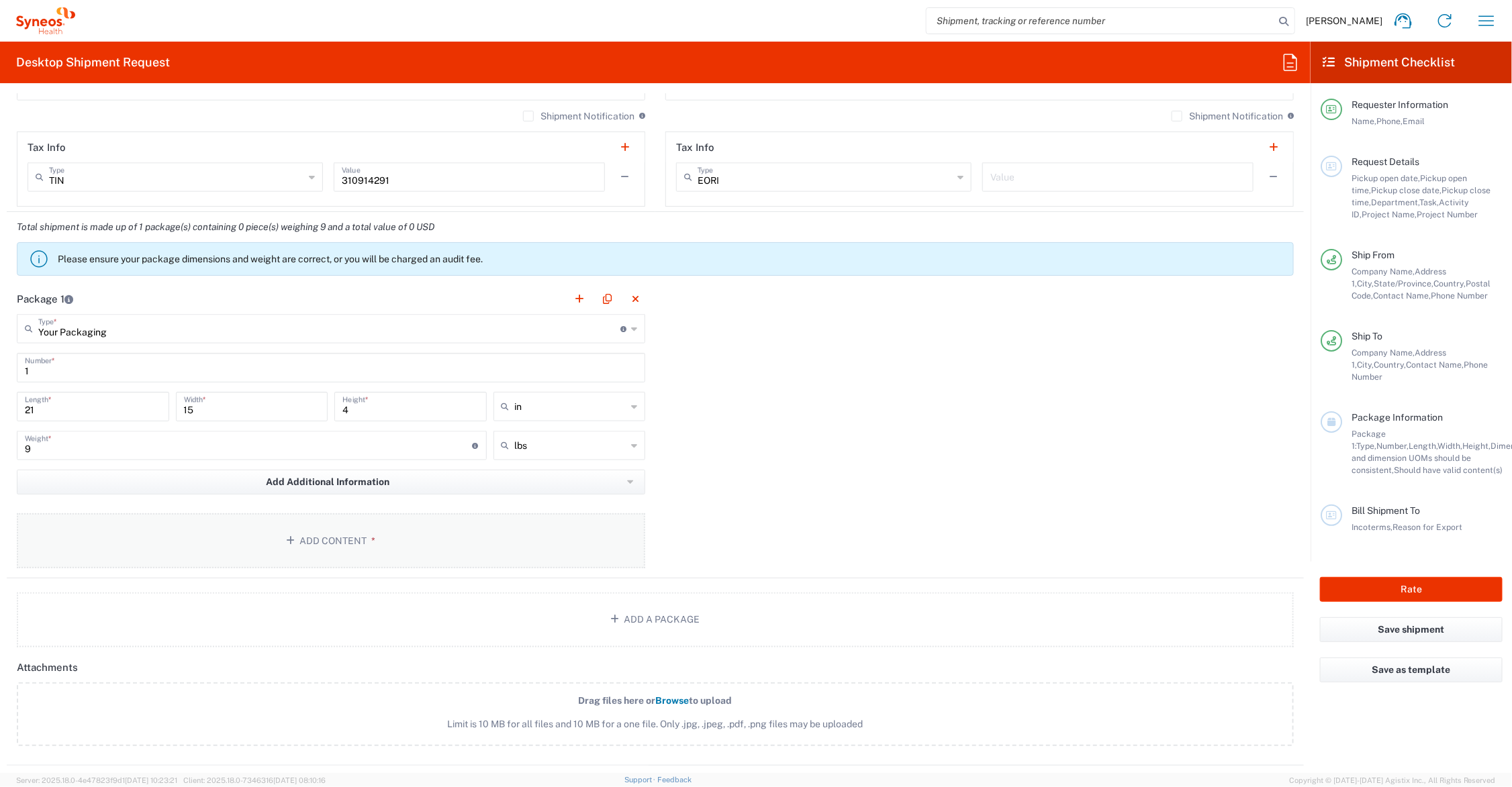
click at [346, 540] on button "Add Content *" at bounding box center [331, 541] width 629 height 55
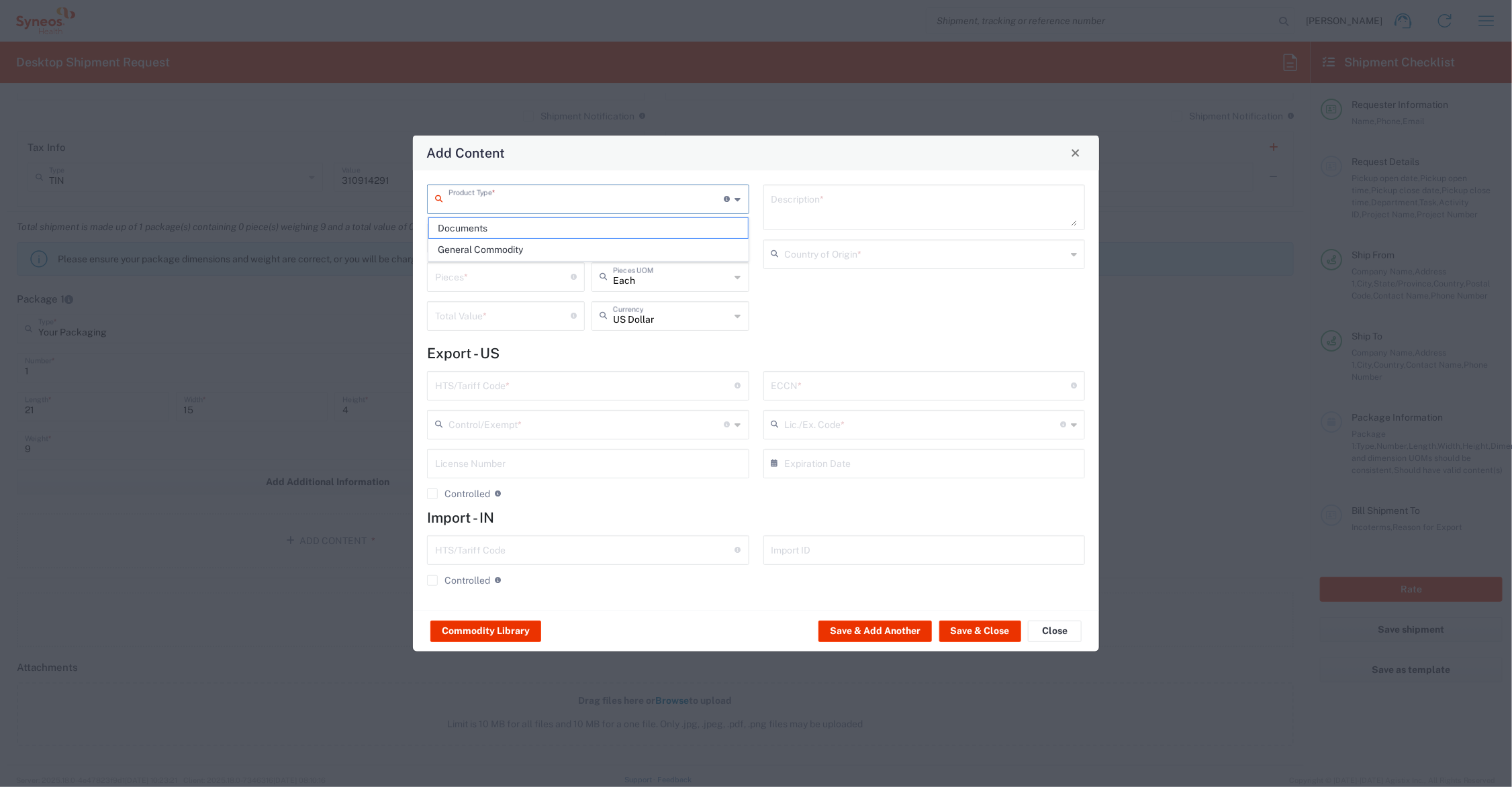
click at [501, 193] on input "text" at bounding box center [587, 199] width 276 height 23
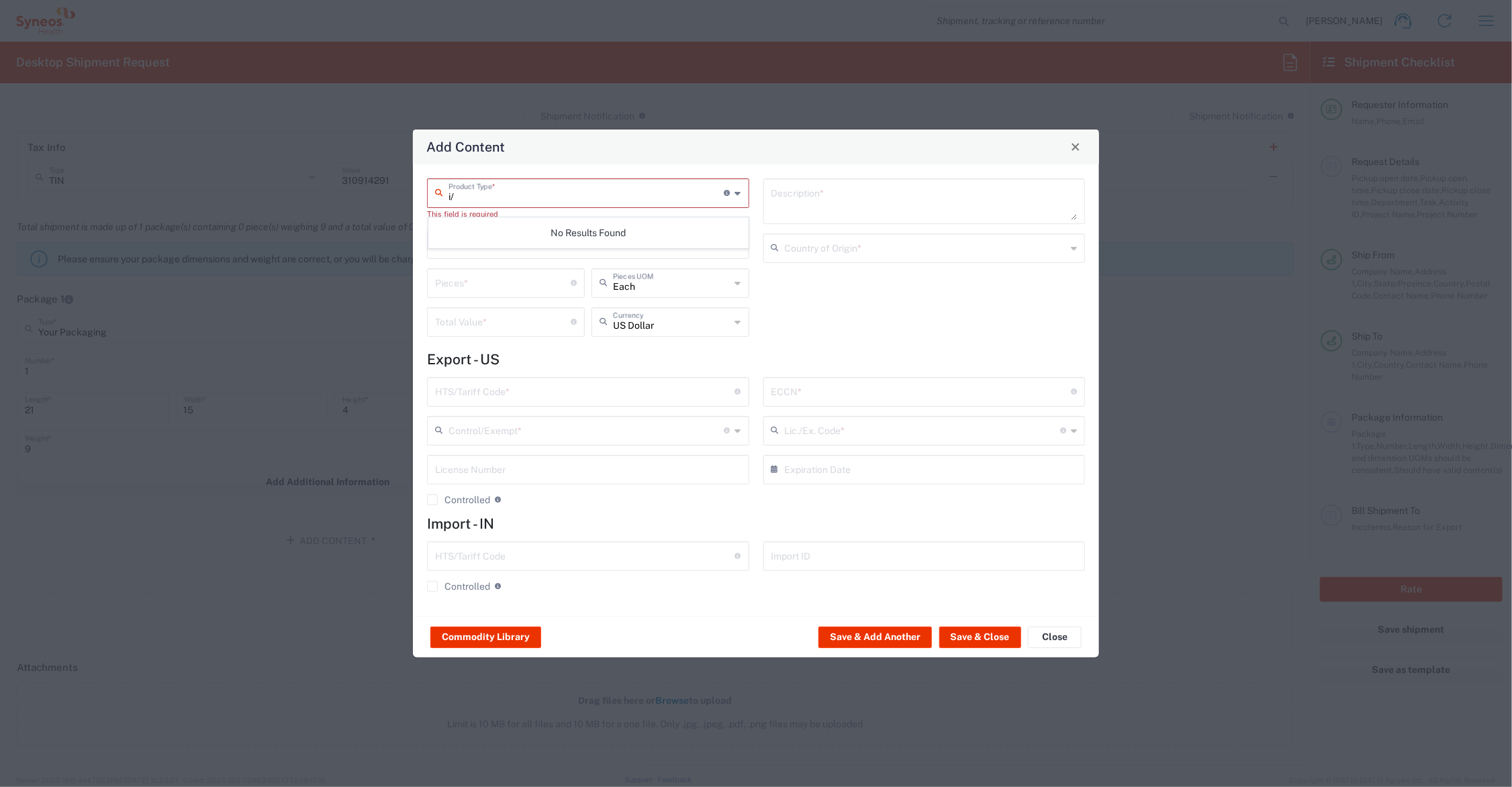
type input "i"
type input "I/"
click at [594, 237] on div "No Results Found" at bounding box center [589, 232] width 320 height 31
click at [467, 242] on input "text" at bounding box center [589, 243] width 306 height 23
click at [542, 273] on div "I/E CARDS 5X7'; 2 SHEETS PRINTED LAMINATED PAPER" at bounding box center [588, 275] width 320 height 23
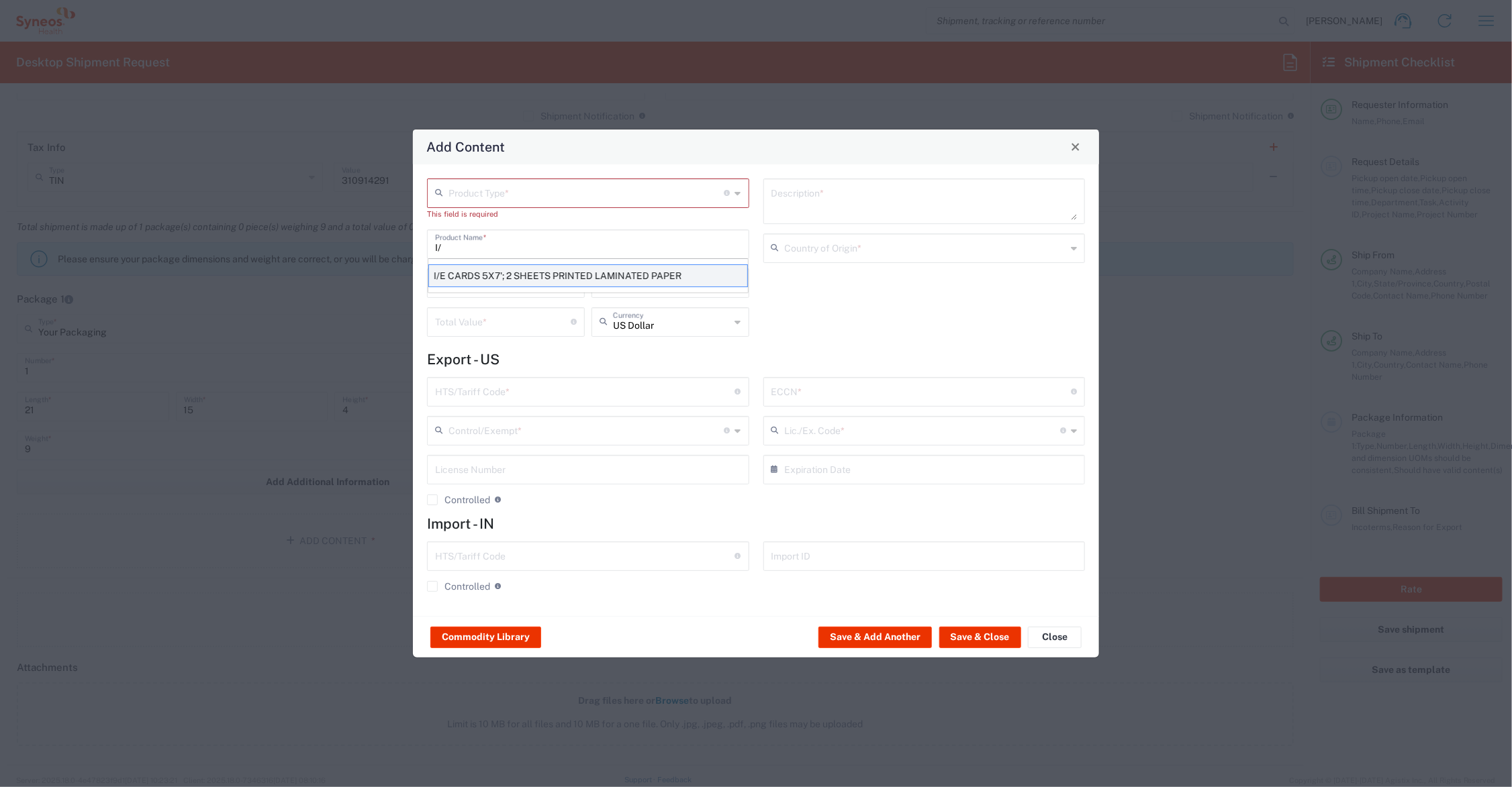
type input "I/E CARDS 5X7'; 2 SHEETS PRINTED LAMINATED PAPER"
type input "1"
type textarea "I/E CARDS 5X7'; 2 SHEETS PRINTED LAMINATED PAPER"
type input "[GEOGRAPHIC_DATA]"
type input "4911.99.8000"
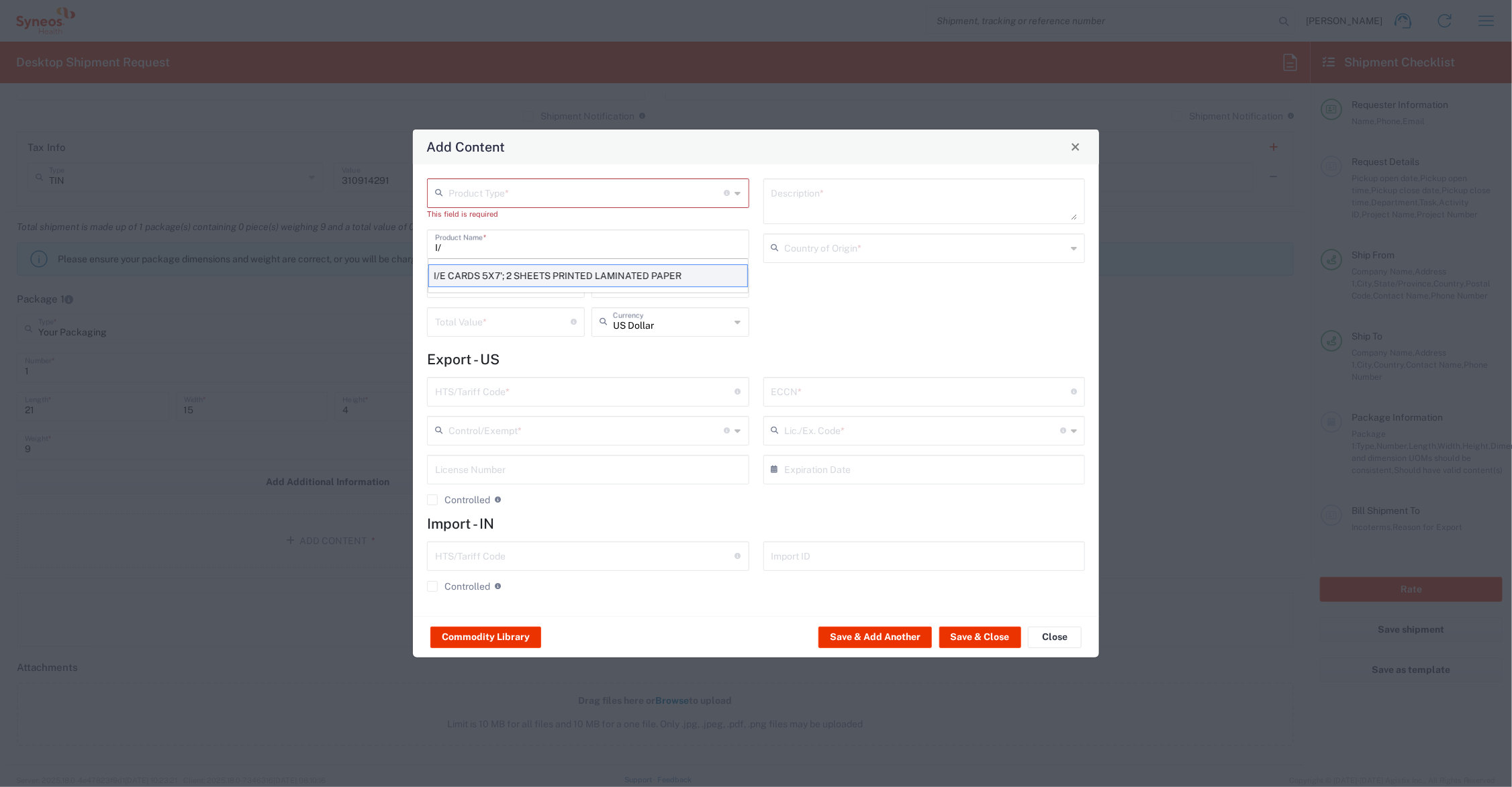
type input "BIS"
type input "EAR99"
type input "NLR - No License Required"
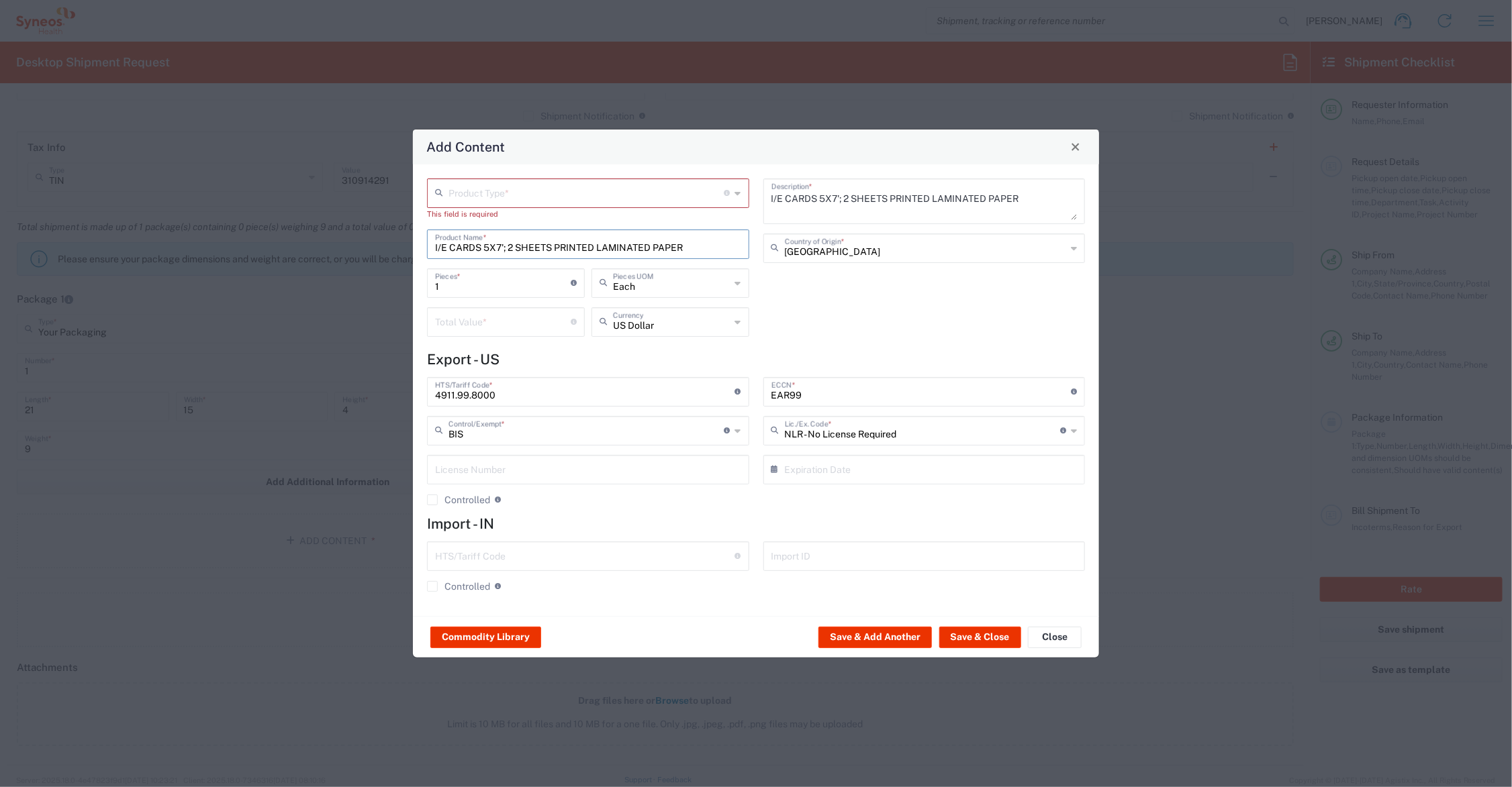
click at [519, 195] on input "text" at bounding box center [587, 192] width 276 height 23
click at [514, 246] on span "General Commodity" at bounding box center [589, 244] width 319 height 21
type input "General Commodity"
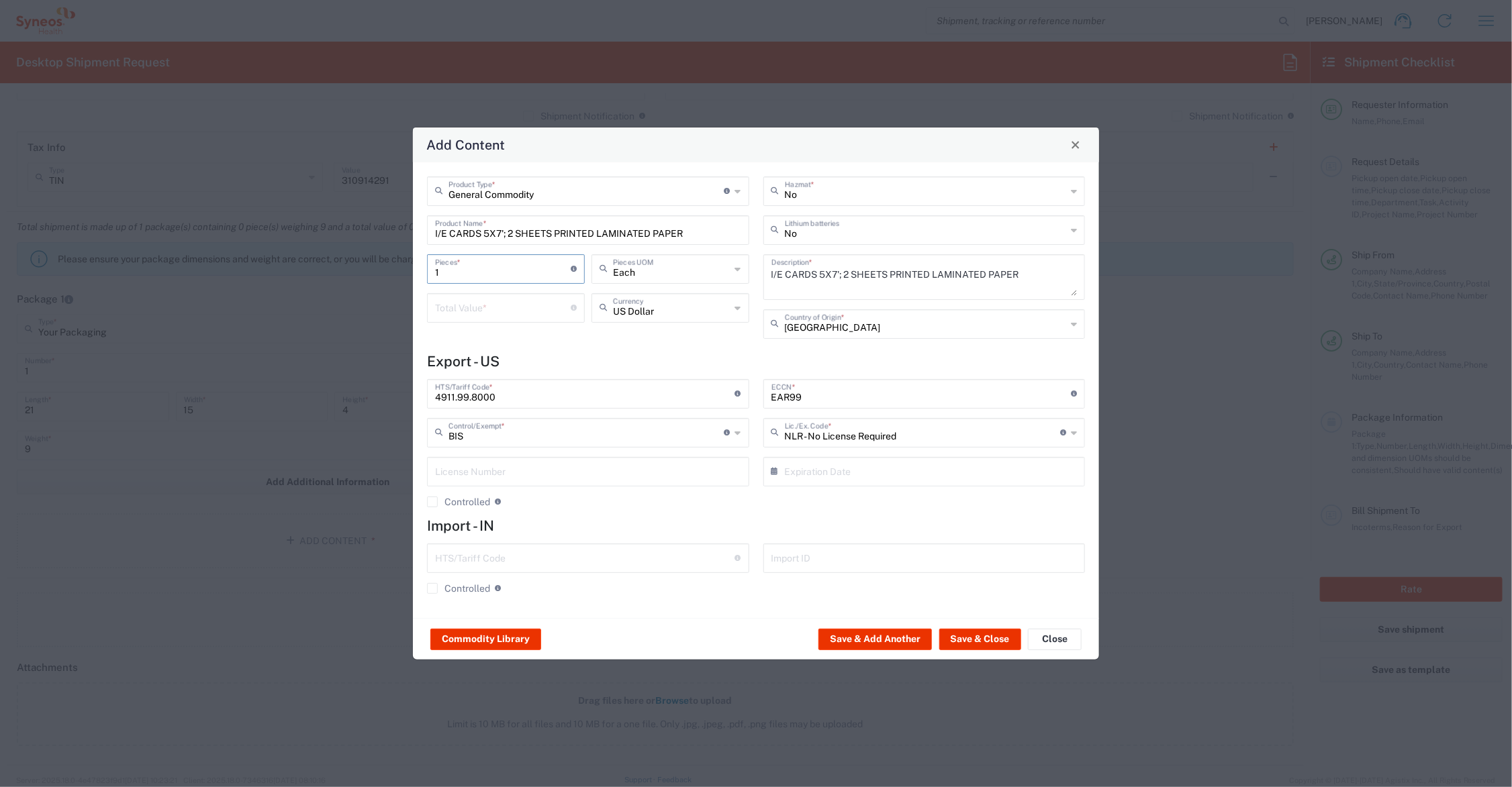
drag, startPoint x: 458, startPoint y: 269, endPoint x: 405, endPoint y: 263, distance: 53.3
click at [405, 267] on div "Add Content General Commodity Product Type * Document: Paper document generated…" at bounding box center [756, 393] width 1512 height 787
type input "3"
click at [459, 300] on input "number" at bounding box center [503, 307] width 136 height 23
type input "30.00"
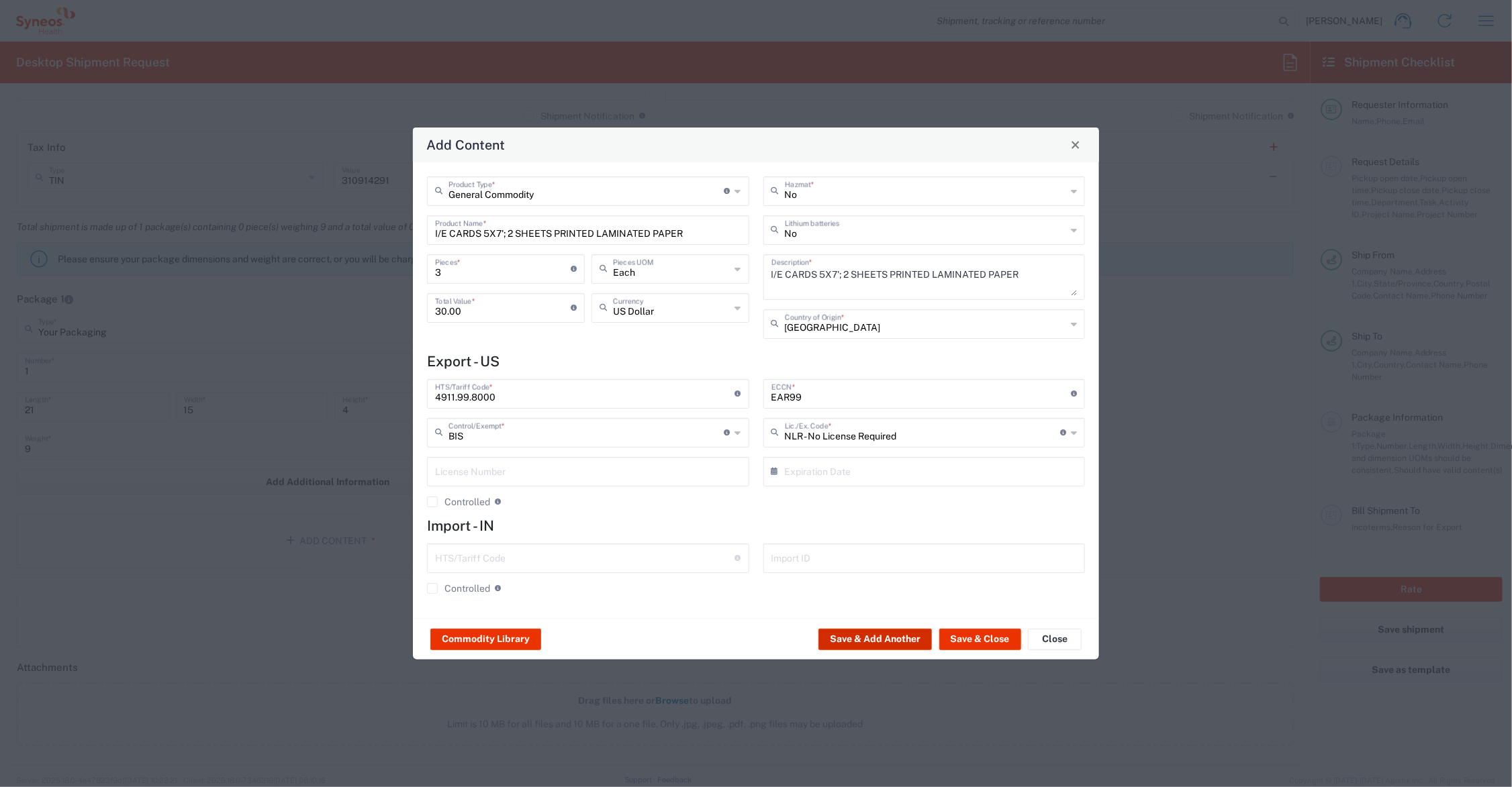
click at [876, 637] on button "Save & Add Another" at bounding box center [875, 639] width 113 height 21
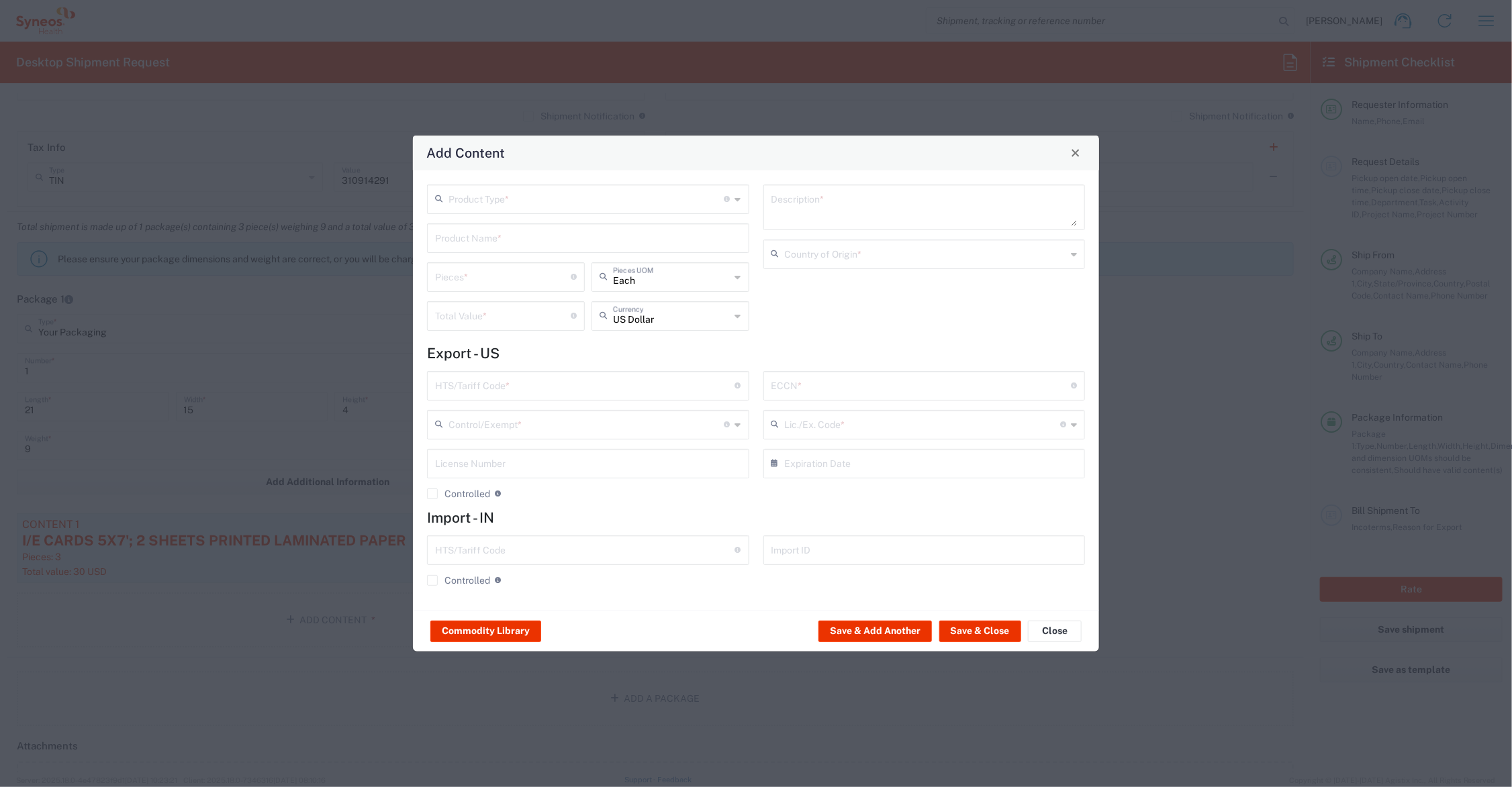
click at [480, 241] on input "text" at bounding box center [589, 237] width 306 height 23
click at [500, 270] on div "MINI PROTOCOL BOOKLET (140 PAGE)" at bounding box center [588, 270] width 320 height 23
type input "MINI PROTOCOL BOOKLET (140 PAGE)"
type input "1"
type textarea "6'x7', PRINTED LAMINATED PAPER"
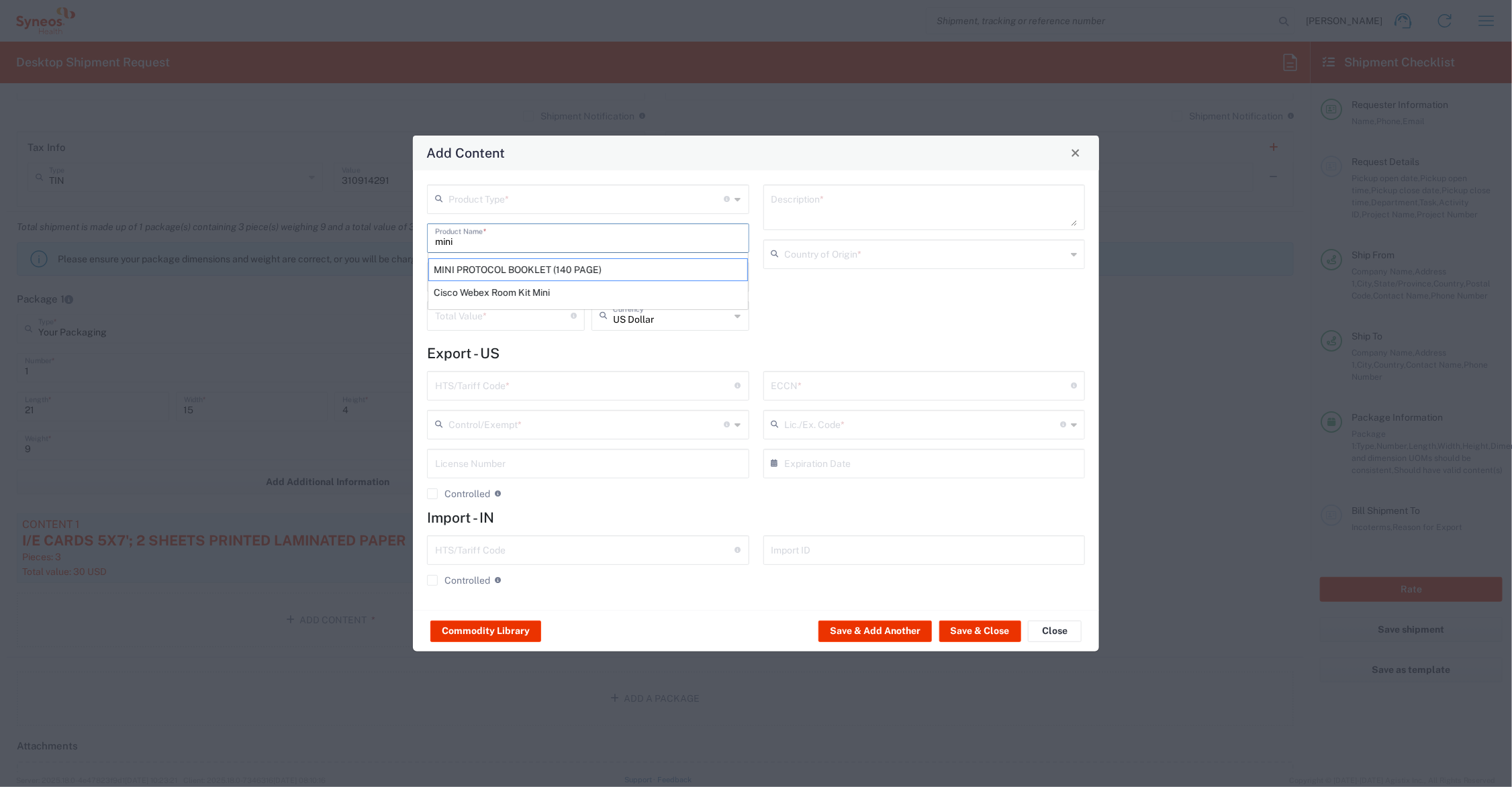
type input "[GEOGRAPHIC_DATA]"
type input "4901.99.0050"
type input "BIS"
type input "EAR99"
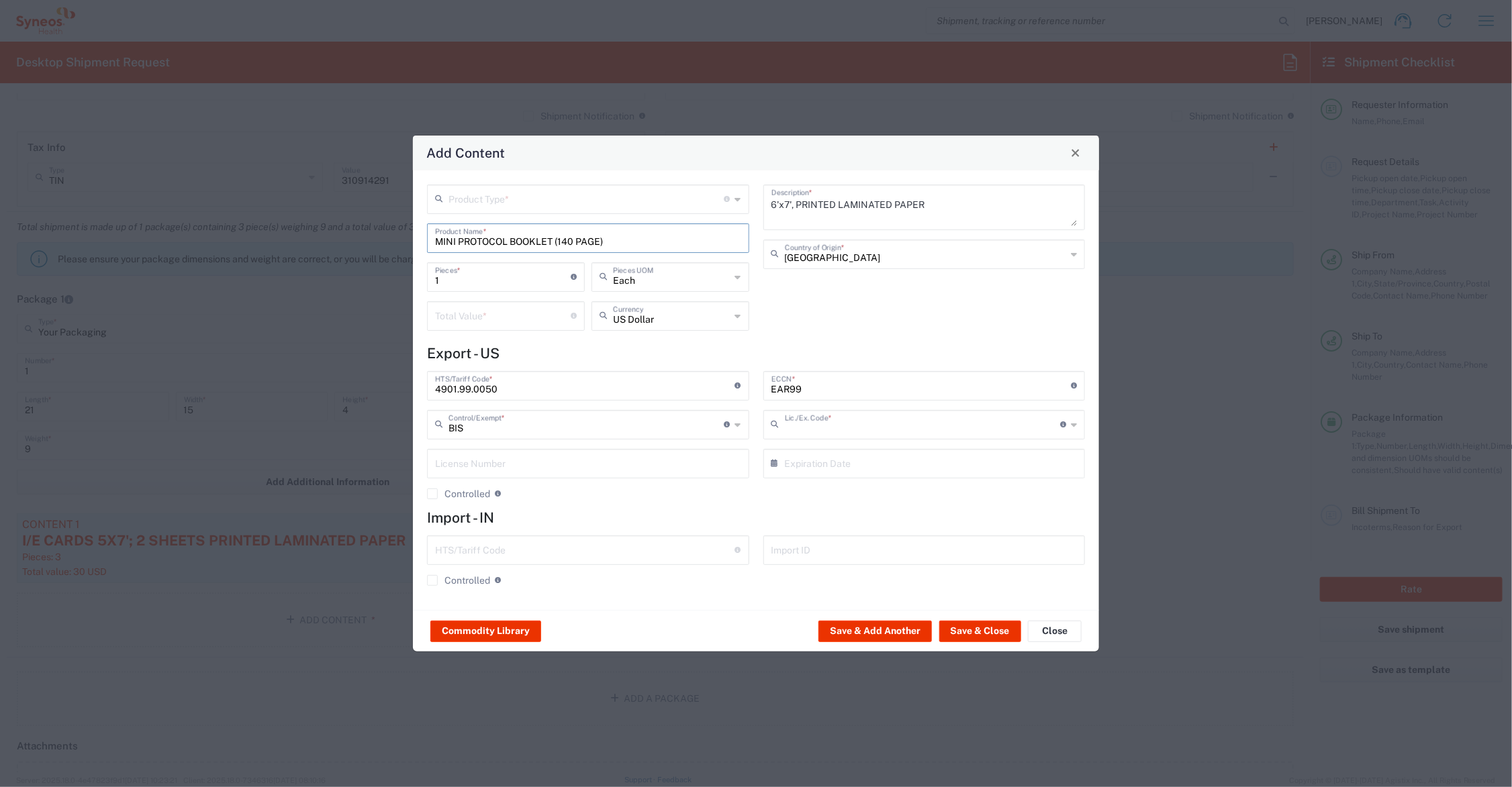
type input "NLR - No License Required"
drag, startPoint x: 446, startPoint y: 277, endPoint x: 430, endPoint y: 276, distance: 16.0
click at [428, 277] on div "1 Pieces * Number of pieces inside all the packages" at bounding box center [506, 277] width 158 height 30
type input "3"
click at [442, 311] on input "number" at bounding box center [503, 315] width 136 height 23
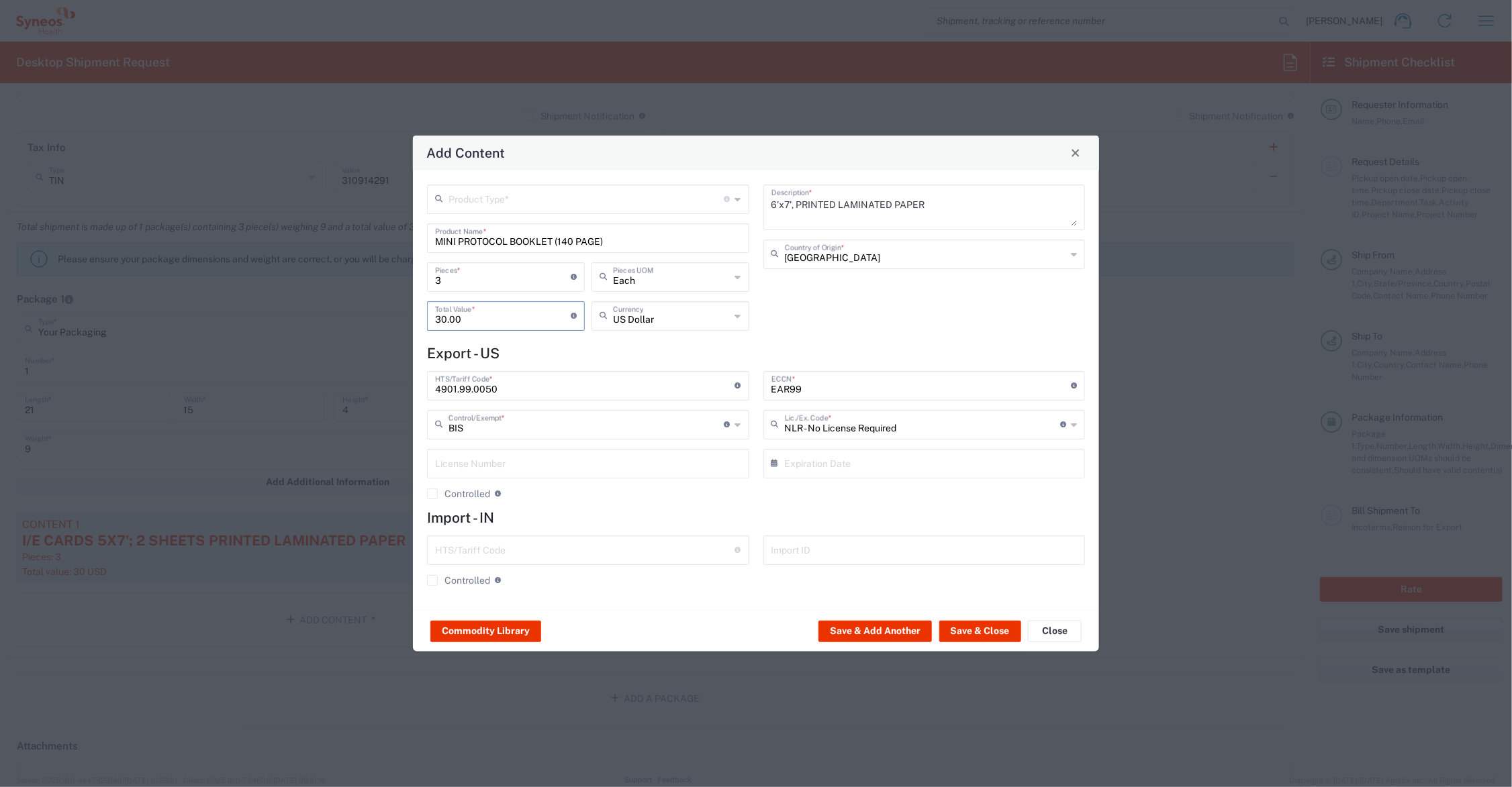
type input "30.00"
click at [502, 199] on input "text" at bounding box center [587, 199] width 276 height 23
click at [495, 250] on span "General Commodity" at bounding box center [589, 250] width 319 height 21
type input "General Commodity"
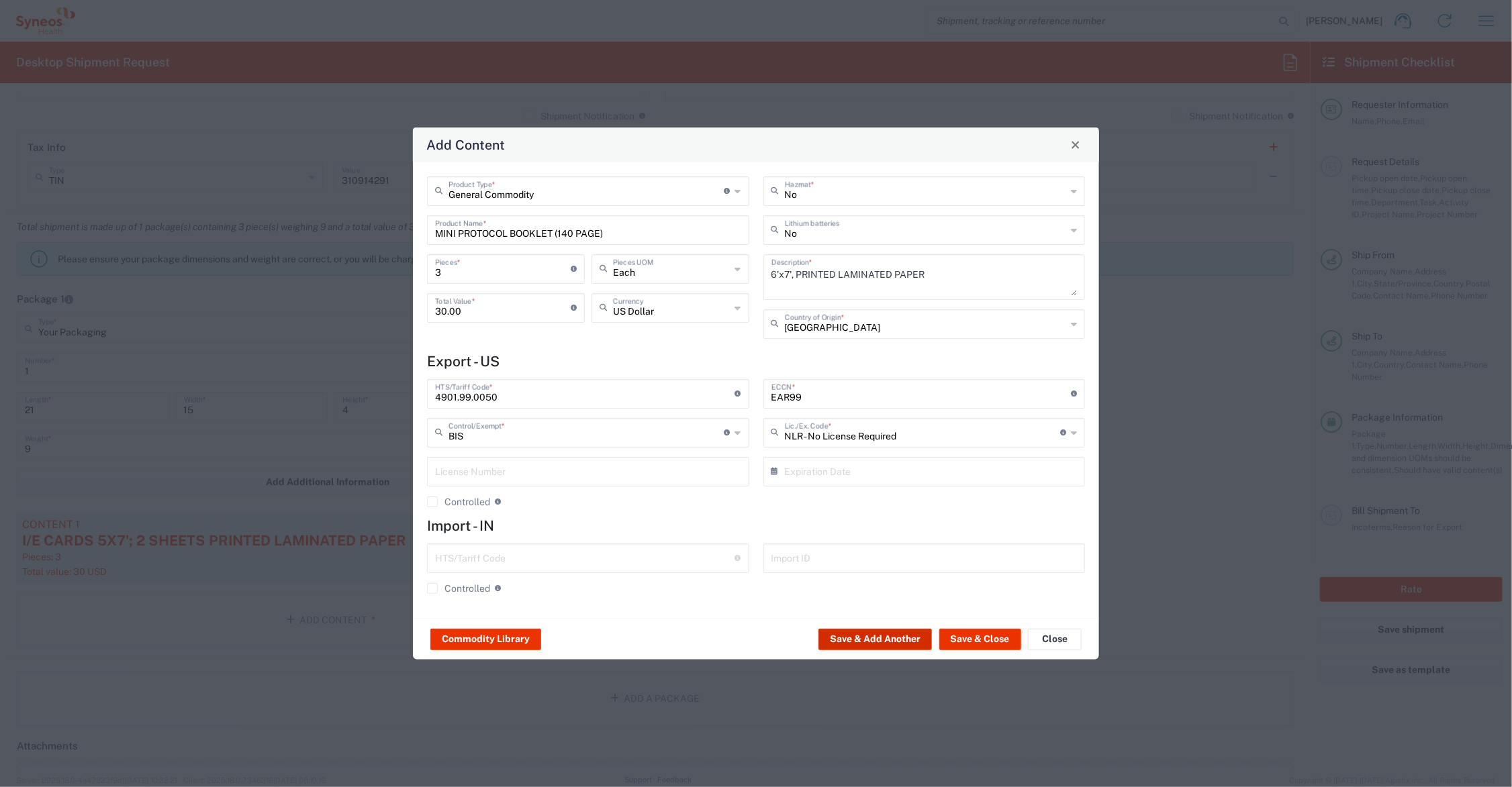
click at [896, 639] on button "Save & Add Another" at bounding box center [875, 639] width 113 height 21
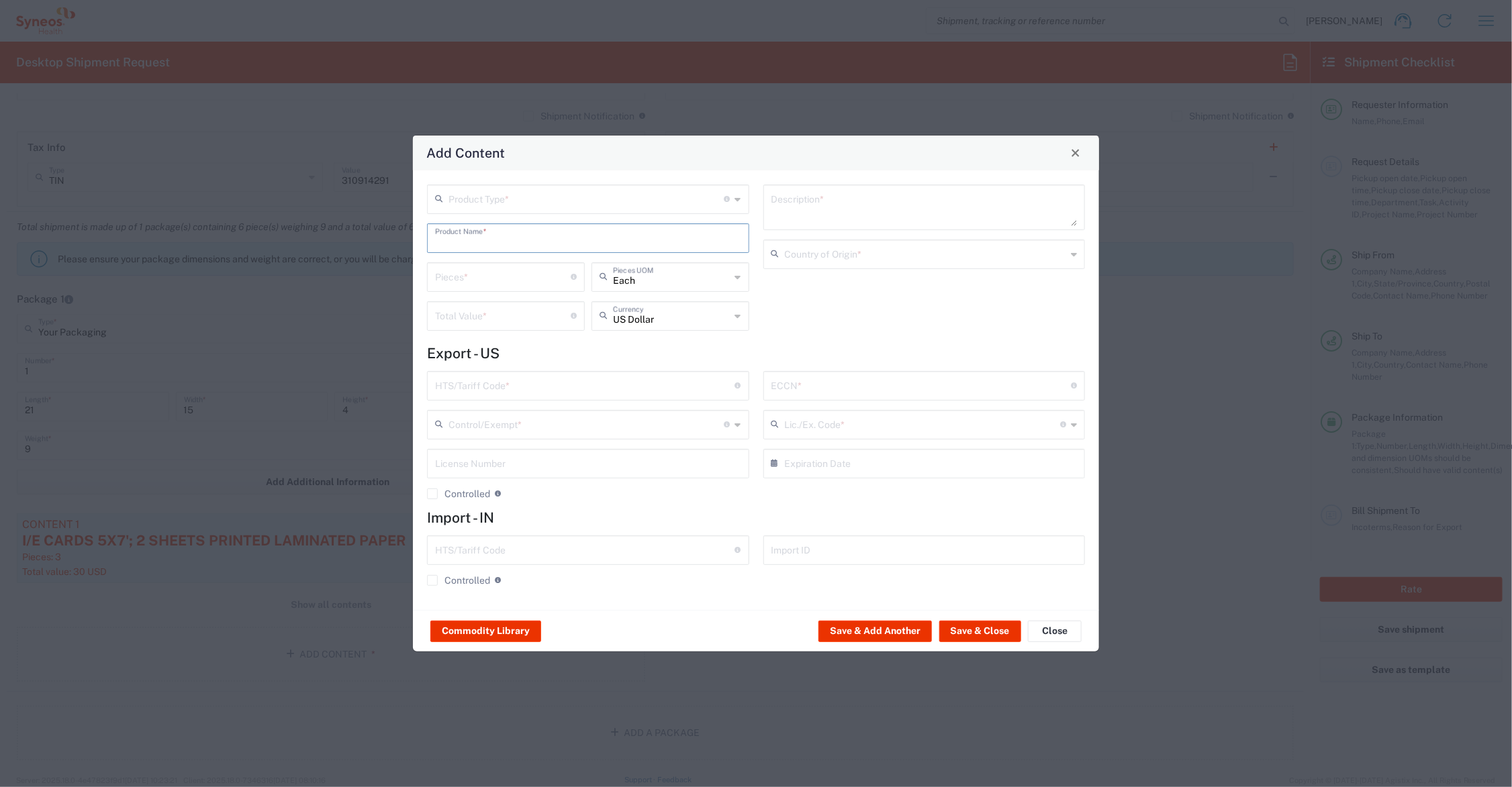
click at [470, 239] on input "text" at bounding box center [589, 237] width 306 height 23
drag, startPoint x: 481, startPoint y: 263, endPoint x: 478, endPoint y: 283, distance: 20.2
click at [482, 265] on div "TOOLKIT SHEET" at bounding box center [588, 270] width 320 height 23
type input "TOOLKIT SHEET"
type input "1"
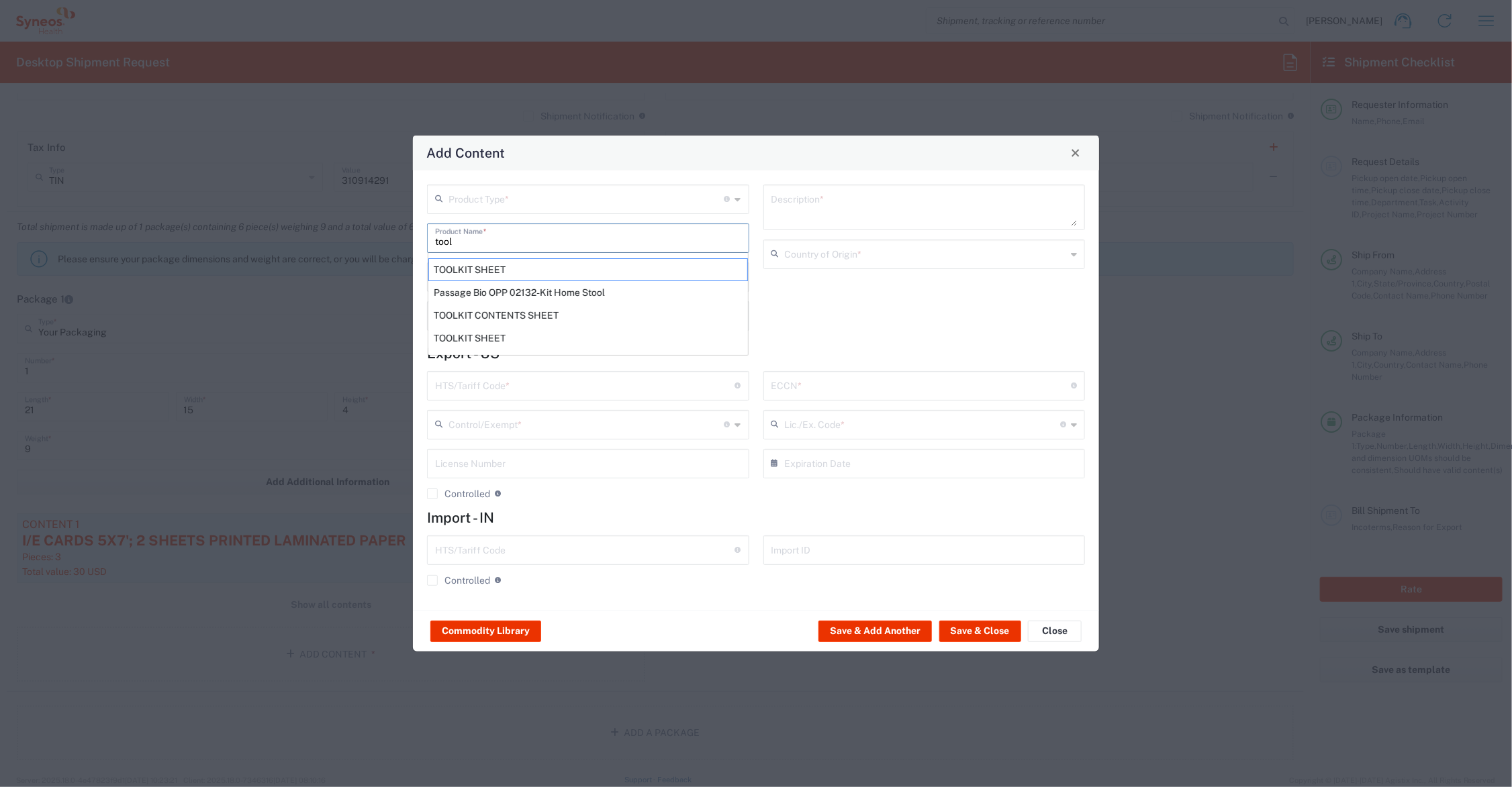
type textarea "8.5X11 - 1 SHEET PAPER DOCUMENT"
type input "[GEOGRAPHIC_DATA]"
type input "4901.10.0040"
type input "BIS"
type input "EAR99"
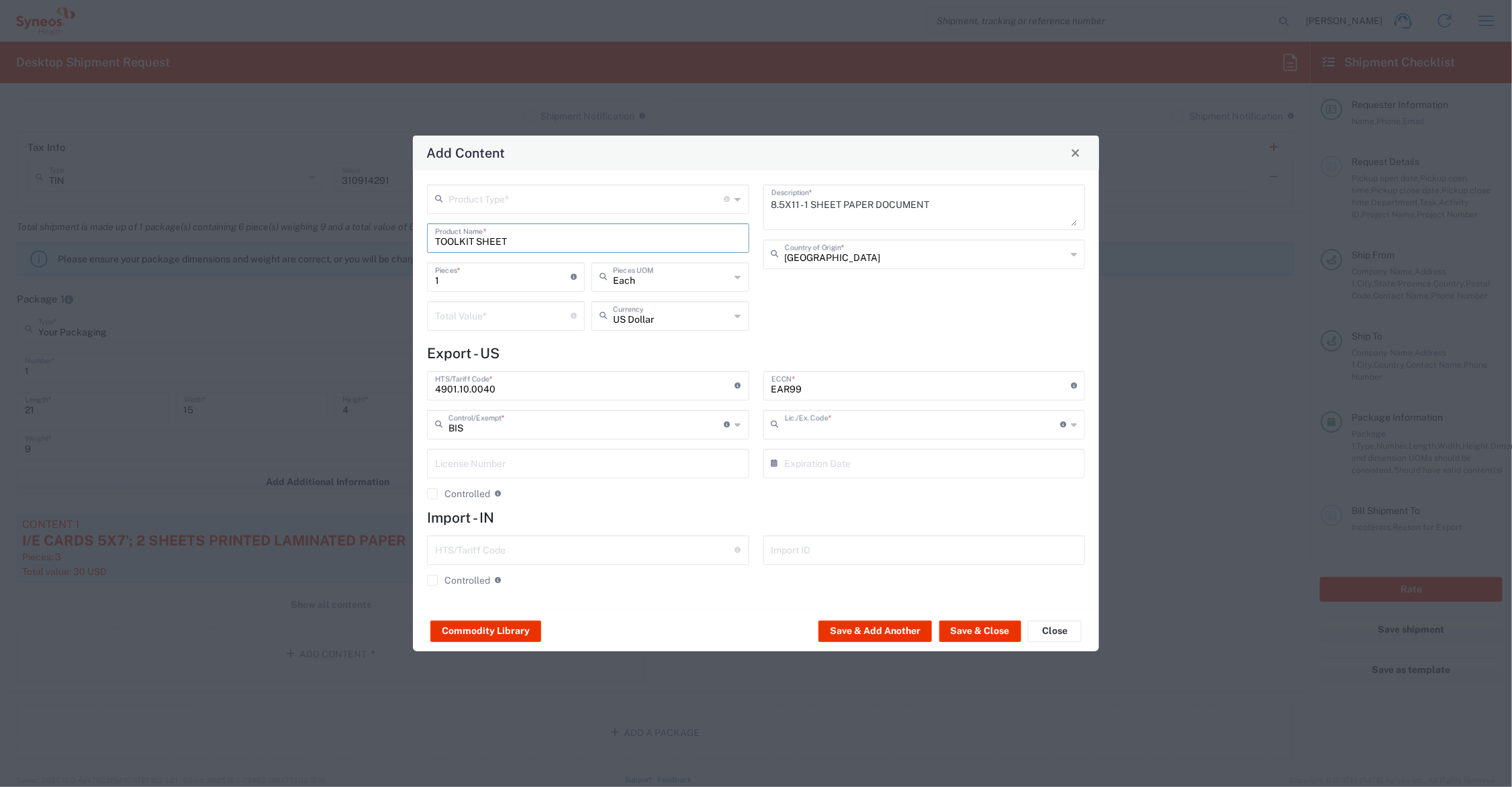
type input "NLR - No License Required"
click at [467, 314] on input "number" at bounding box center [503, 315] width 136 height 23
type input ".35"
click at [487, 196] on input "text" at bounding box center [587, 199] width 276 height 23
click at [484, 253] on span "General Commodity" at bounding box center [589, 250] width 319 height 21
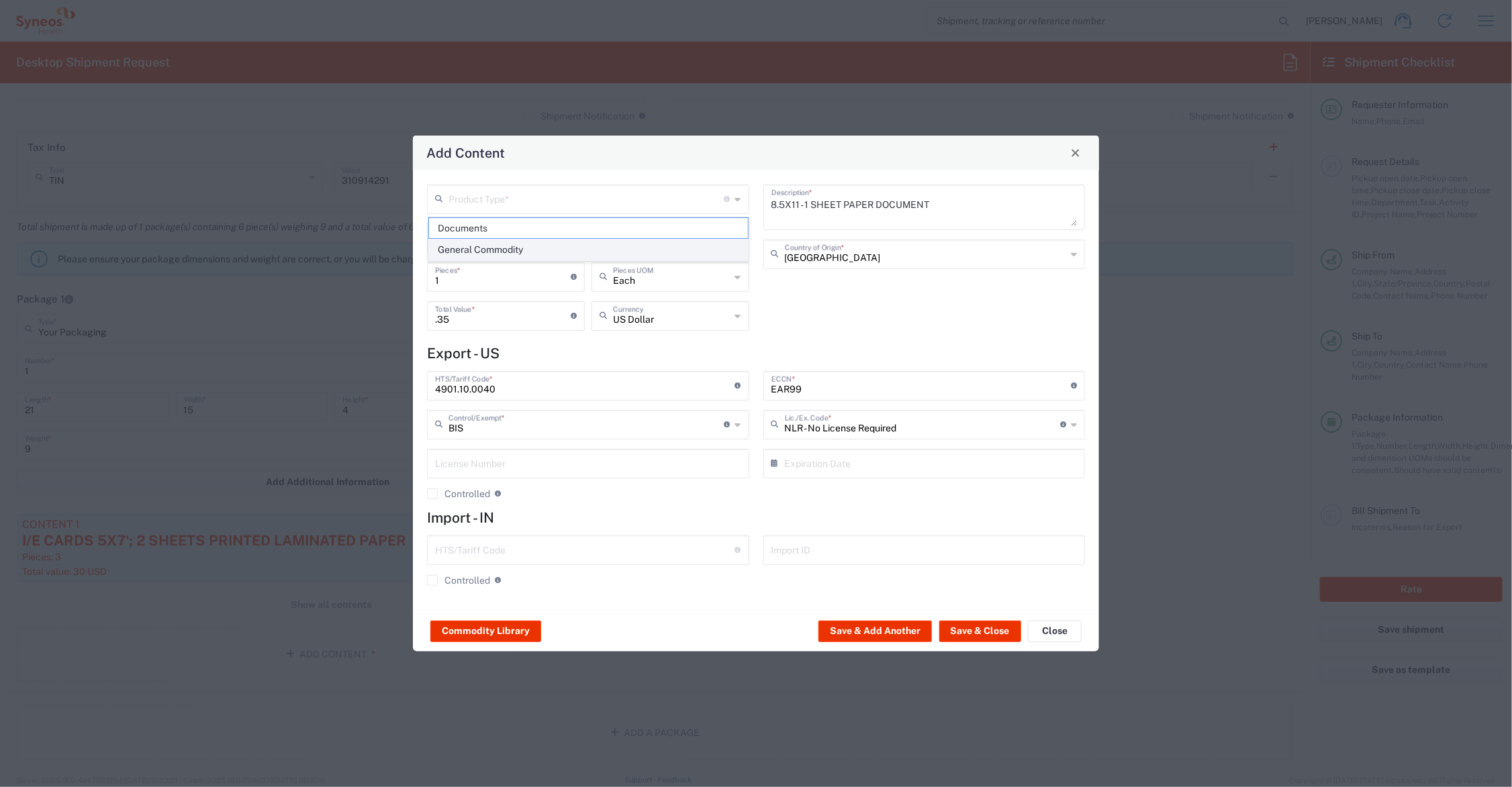
type input "General Commodity"
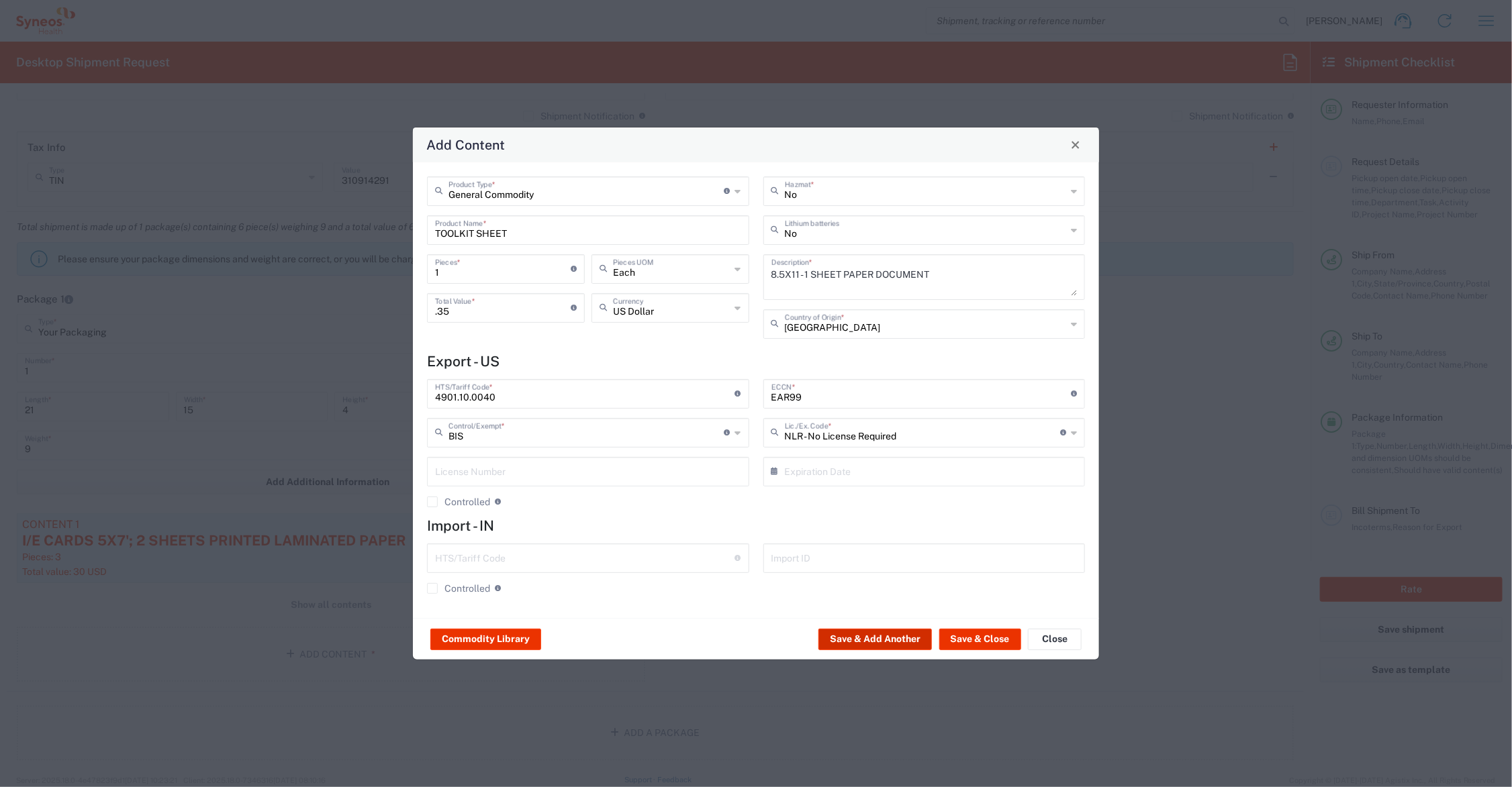
click at [838, 635] on button "Save & Add Another" at bounding box center [875, 639] width 113 height 21
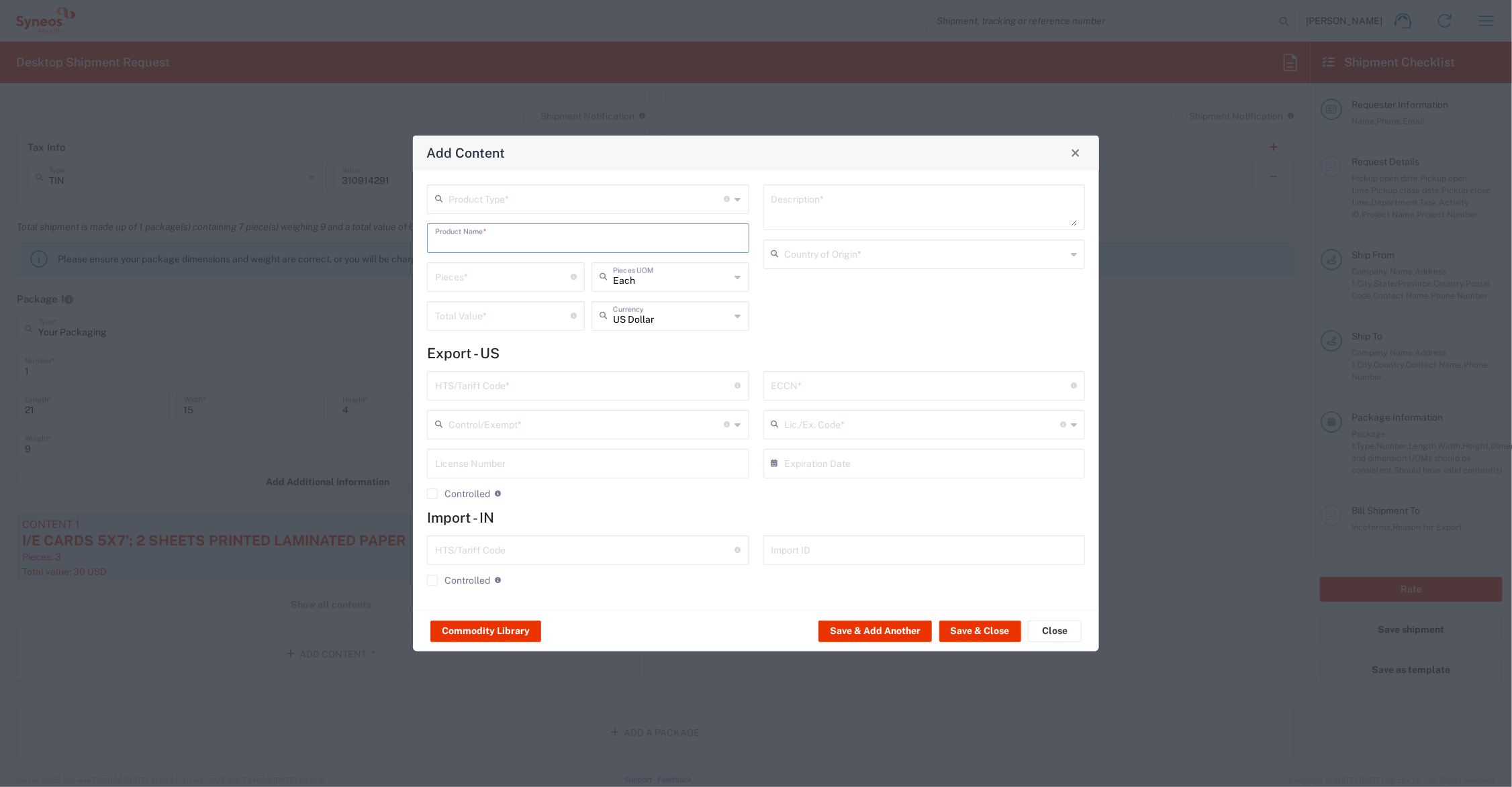
click at [519, 242] on input "text" at bounding box center [589, 237] width 306 height 23
click at [504, 290] on div "SUBJECT ID CARD" at bounding box center [588, 292] width 320 height 23
type input "SUBJECT ID CARD"
type textarea "3X5 PRINTED PAPER (BIZ CARD WEIGHT) CARD FOR ID DATA"
type input "[GEOGRAPHIC_DATA]"
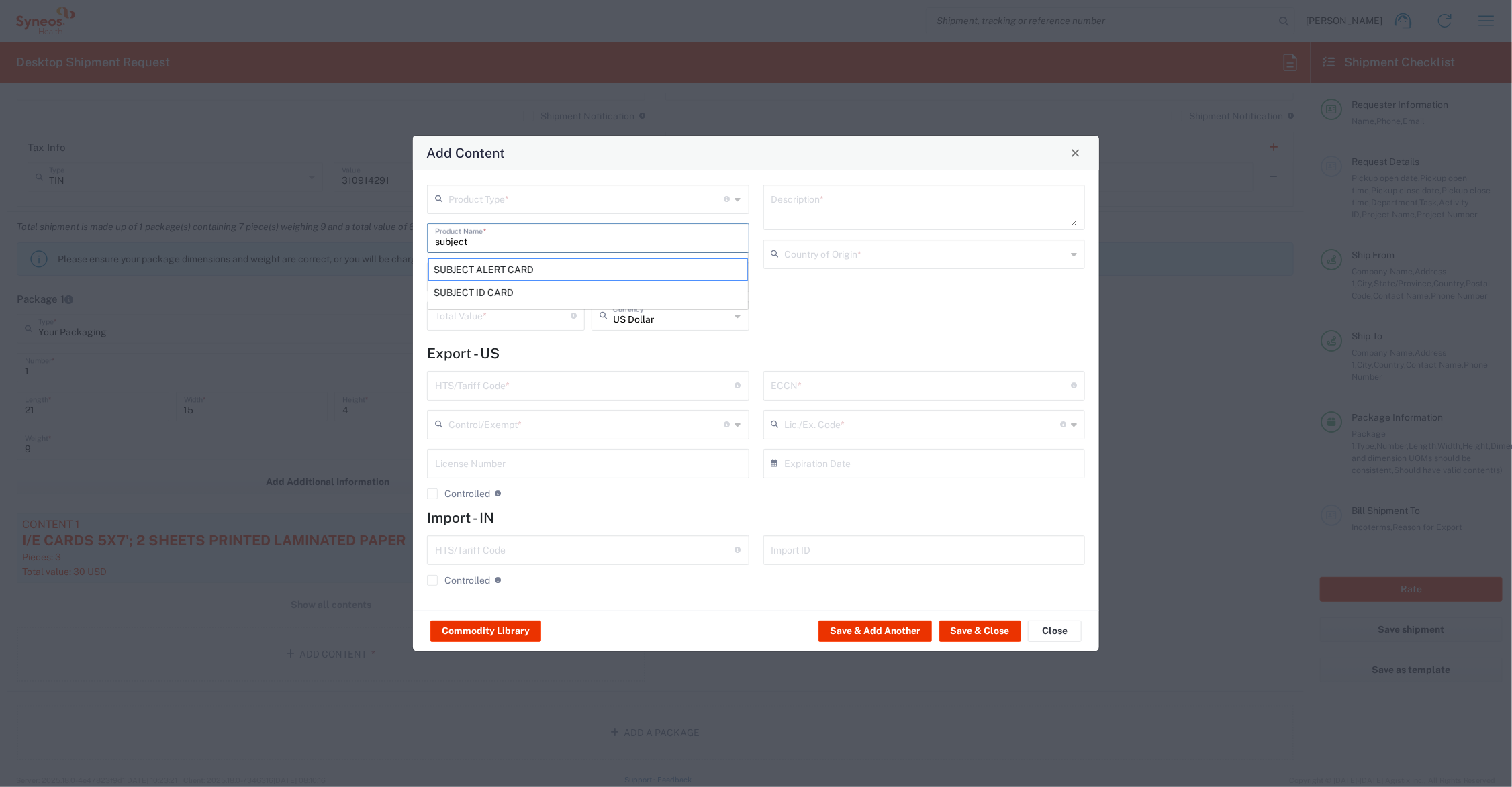
type input "4911.99.8000"
type input "BIS"
type input "EAR99"
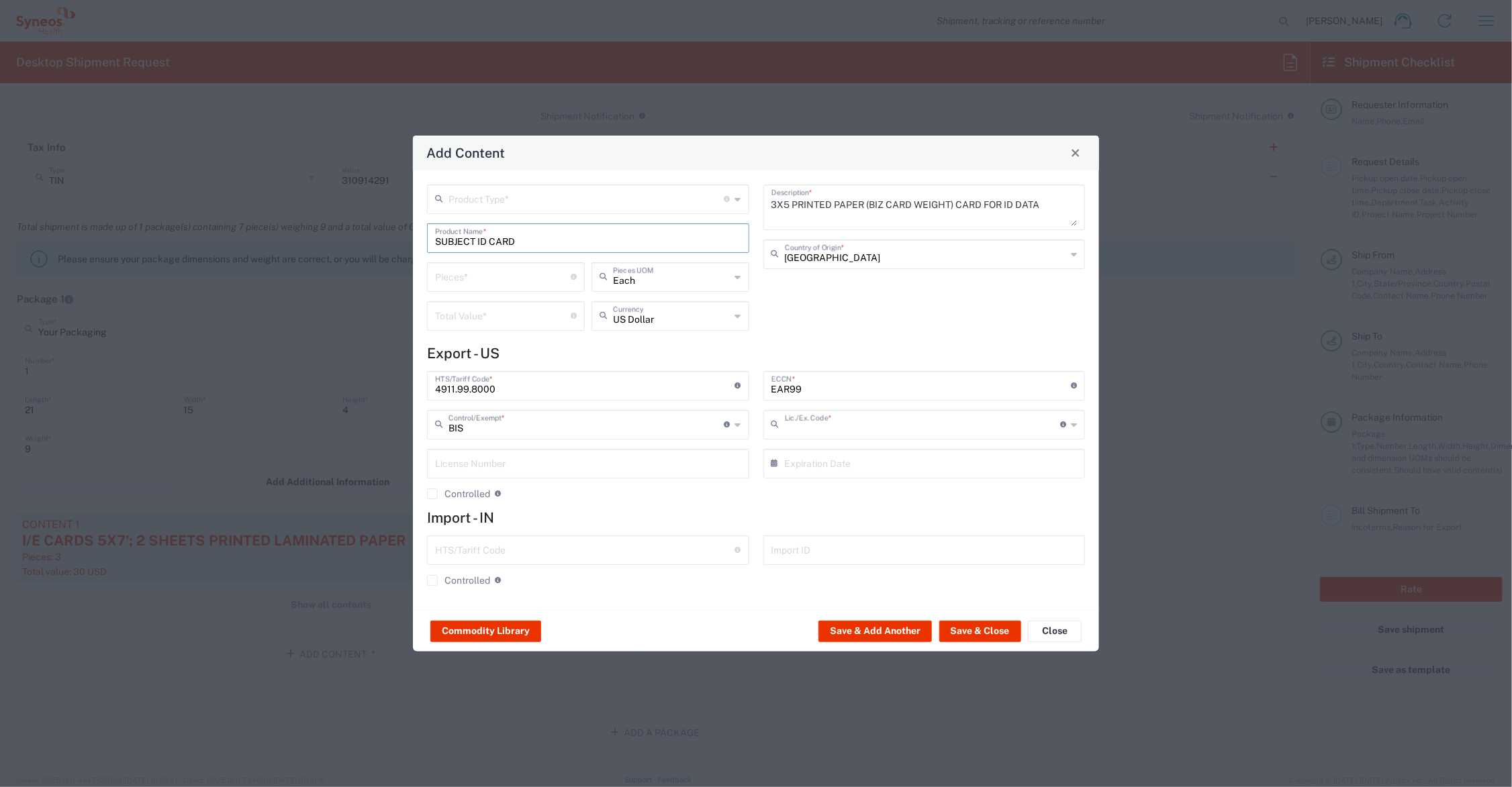
type input "NLR - No License Required"
click at [451, 275] on input "number" at bounding box center [503, 276] width 136 height 23
drag, startPoint x: 458, startPoint y: 283, endPoint x: 416, endPoint y: 277, distance: 42.4
click at [416, 277] on div "Product Type * Document: Paper document generated internally by Syneos, a clien…" at bounding box center [756, 390] width 686 height 439
type input "30"
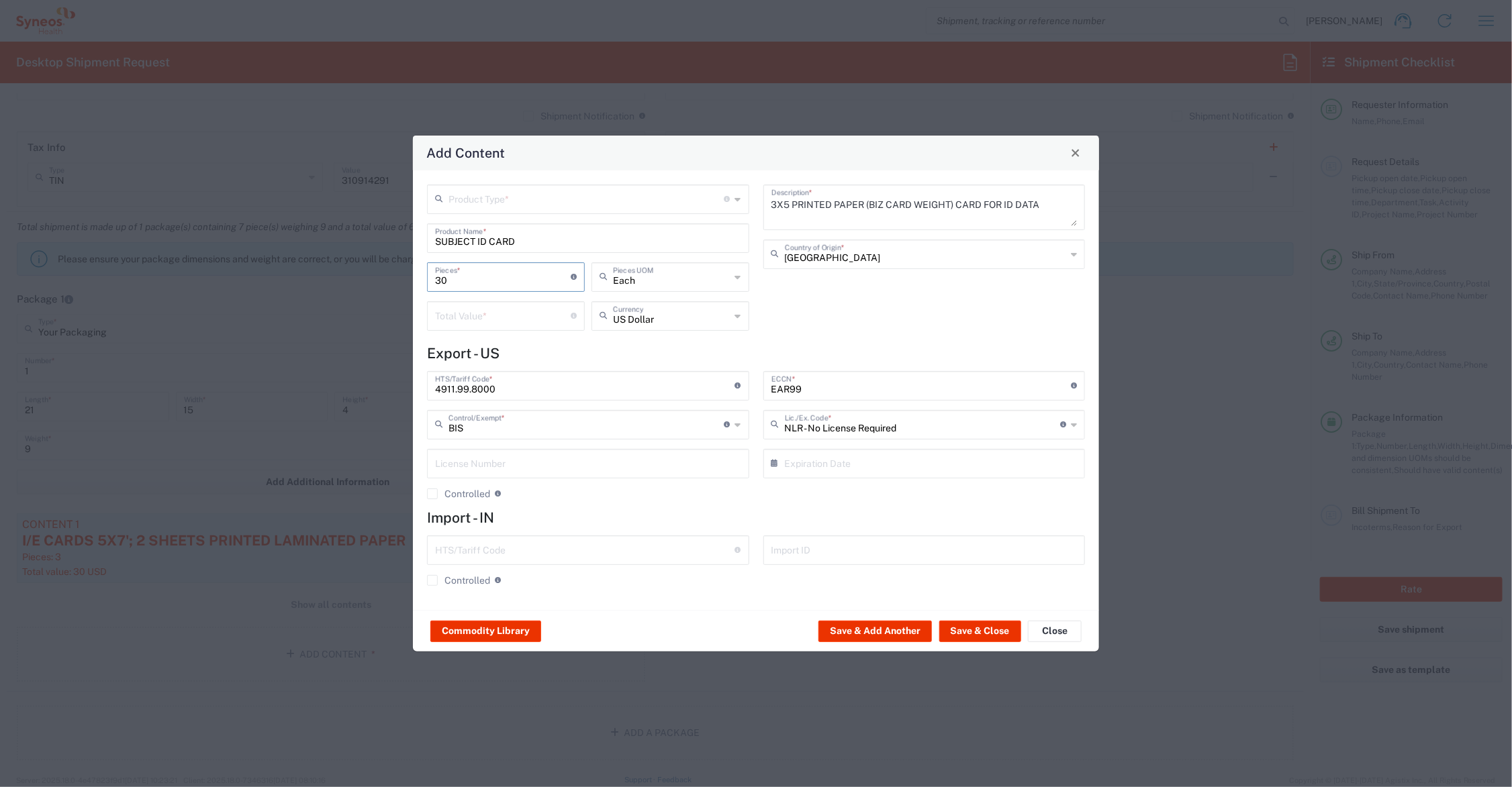
click at [458, 315] on input "number" at bounding box center [503, 315] width 136 height 23
type input "10.50"
click at [571, 195] on input "text" at bounding box center [587, 199] width 276 height 23
click at [552, 249] on span "General Commodity" at bounding box center [589, 250] width 319 height 21
type input "General Commodity"
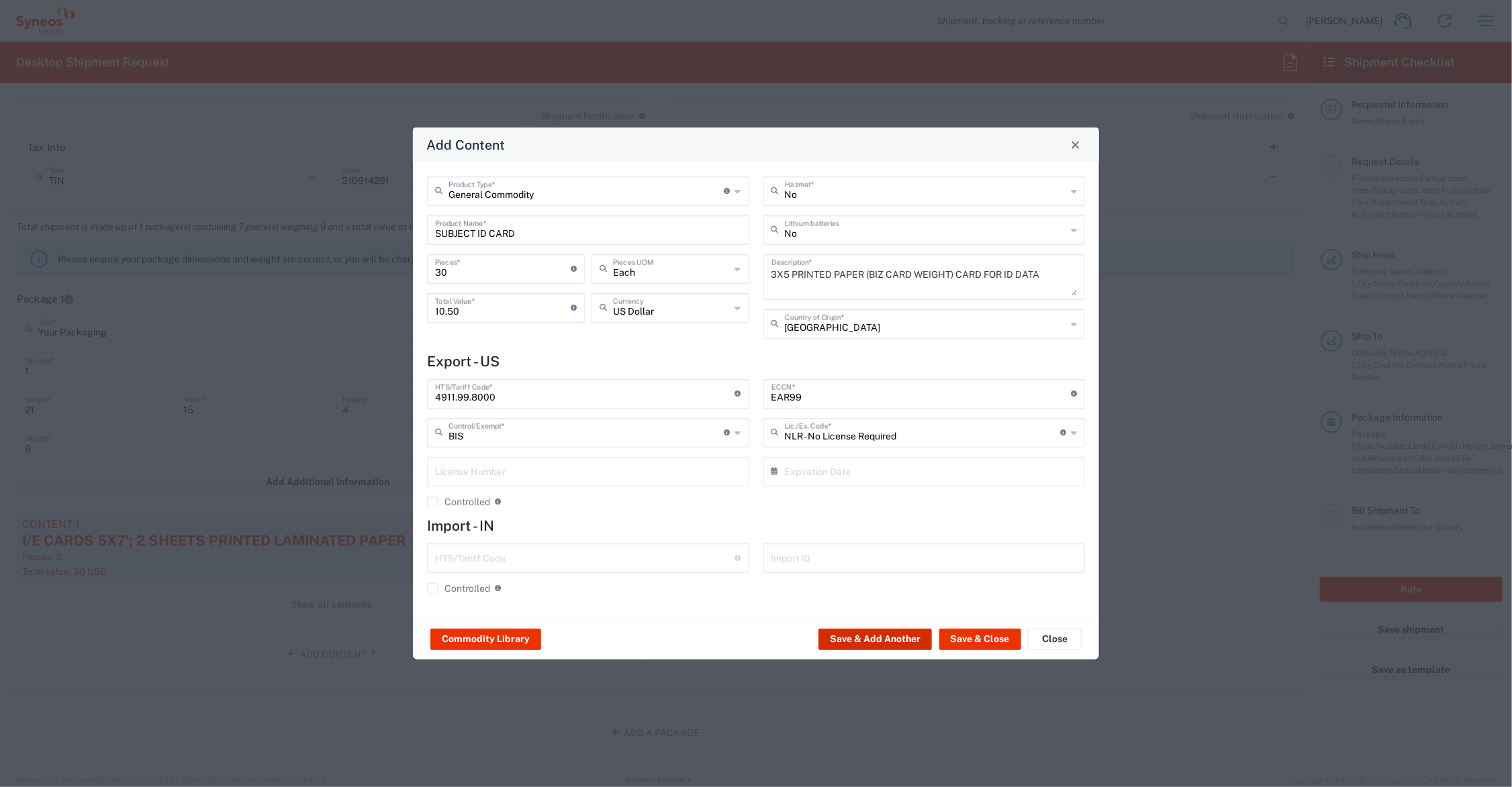
click at [870, 635] on button "Save & Add Another" at bounding box center [875, 639] width 113 height 21
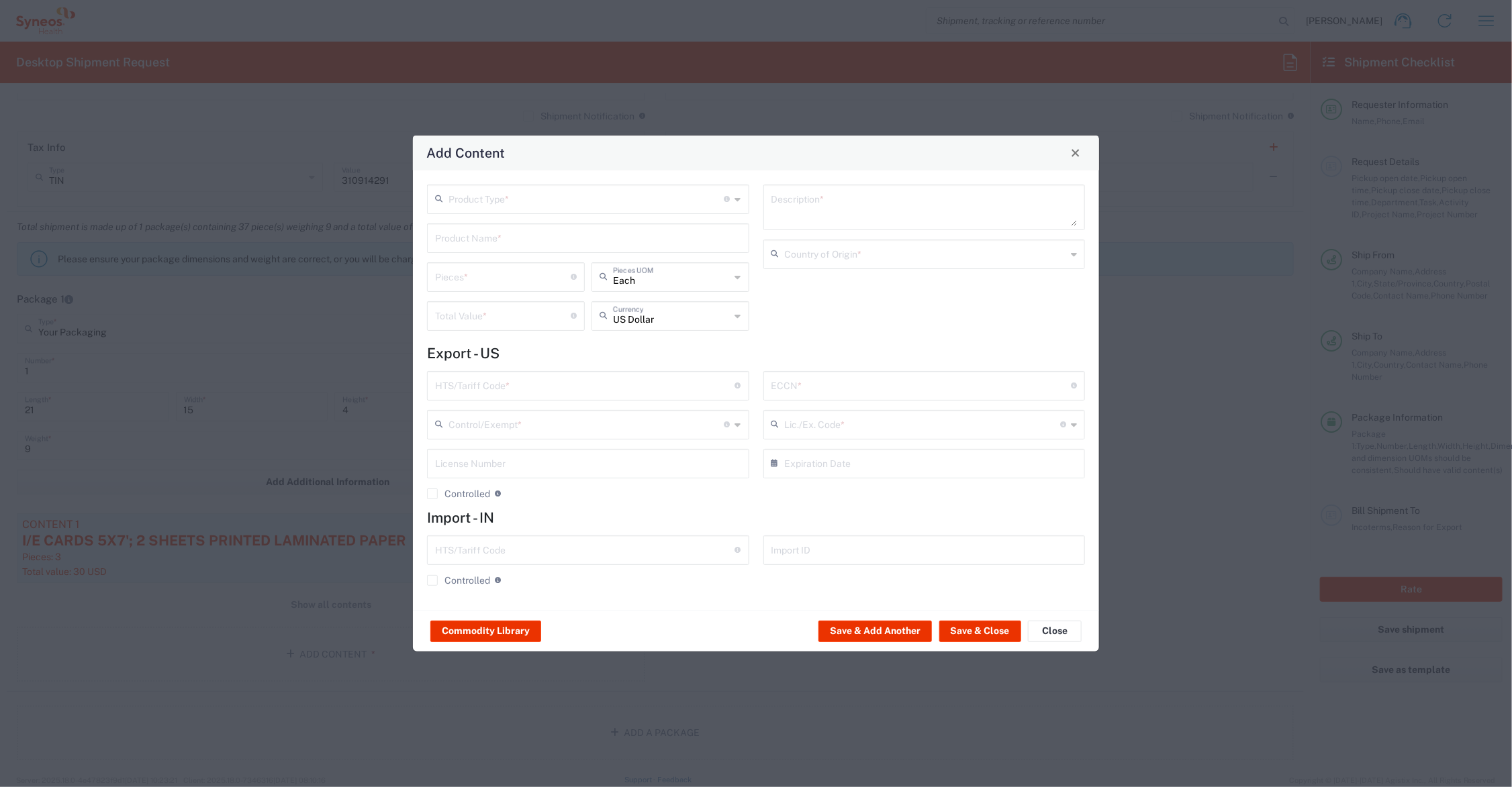
click at [479, 240] on input "text" at bounding box center [589, 237] width 306 height 23
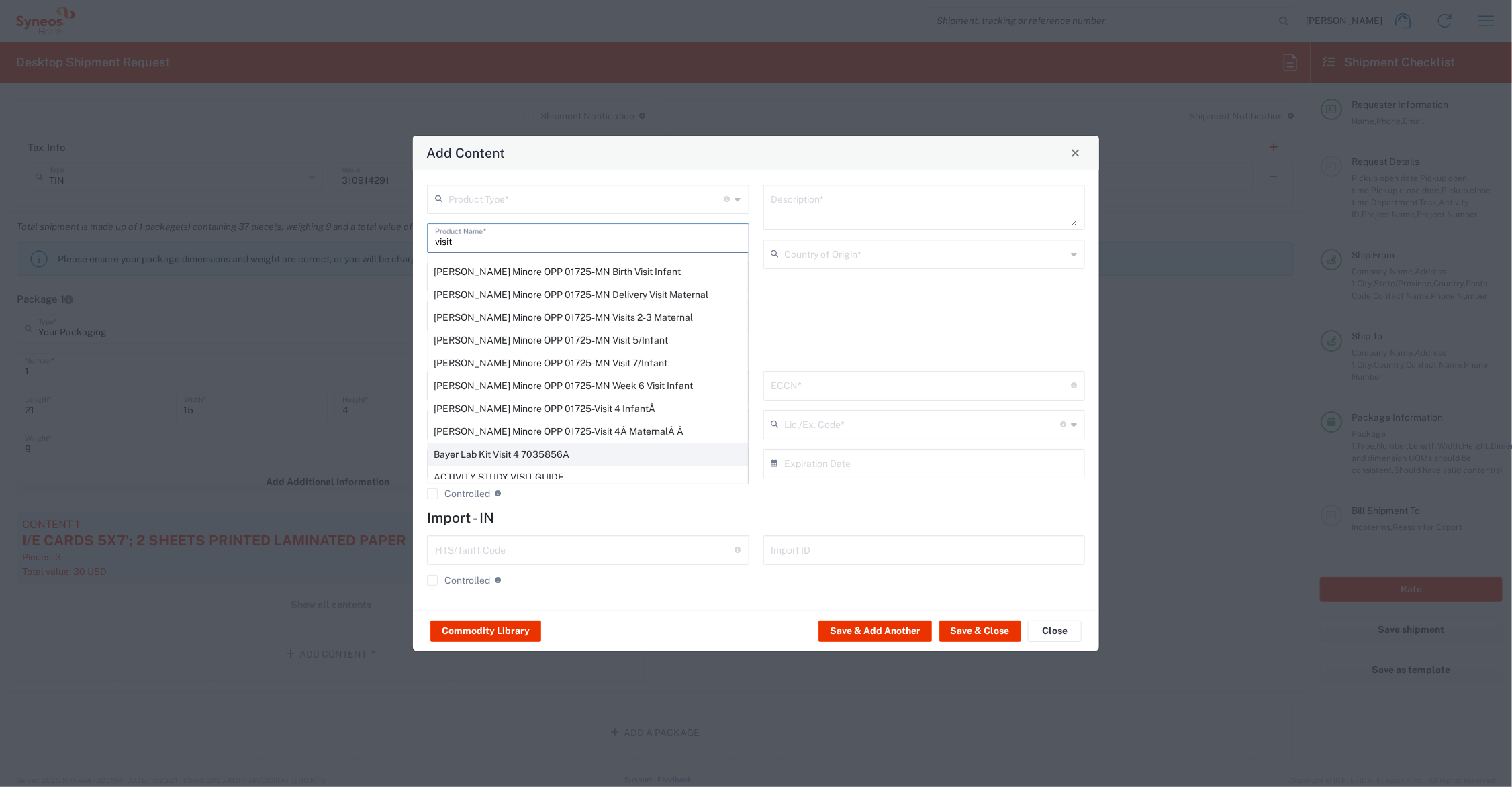
scroll to position [242, 0]
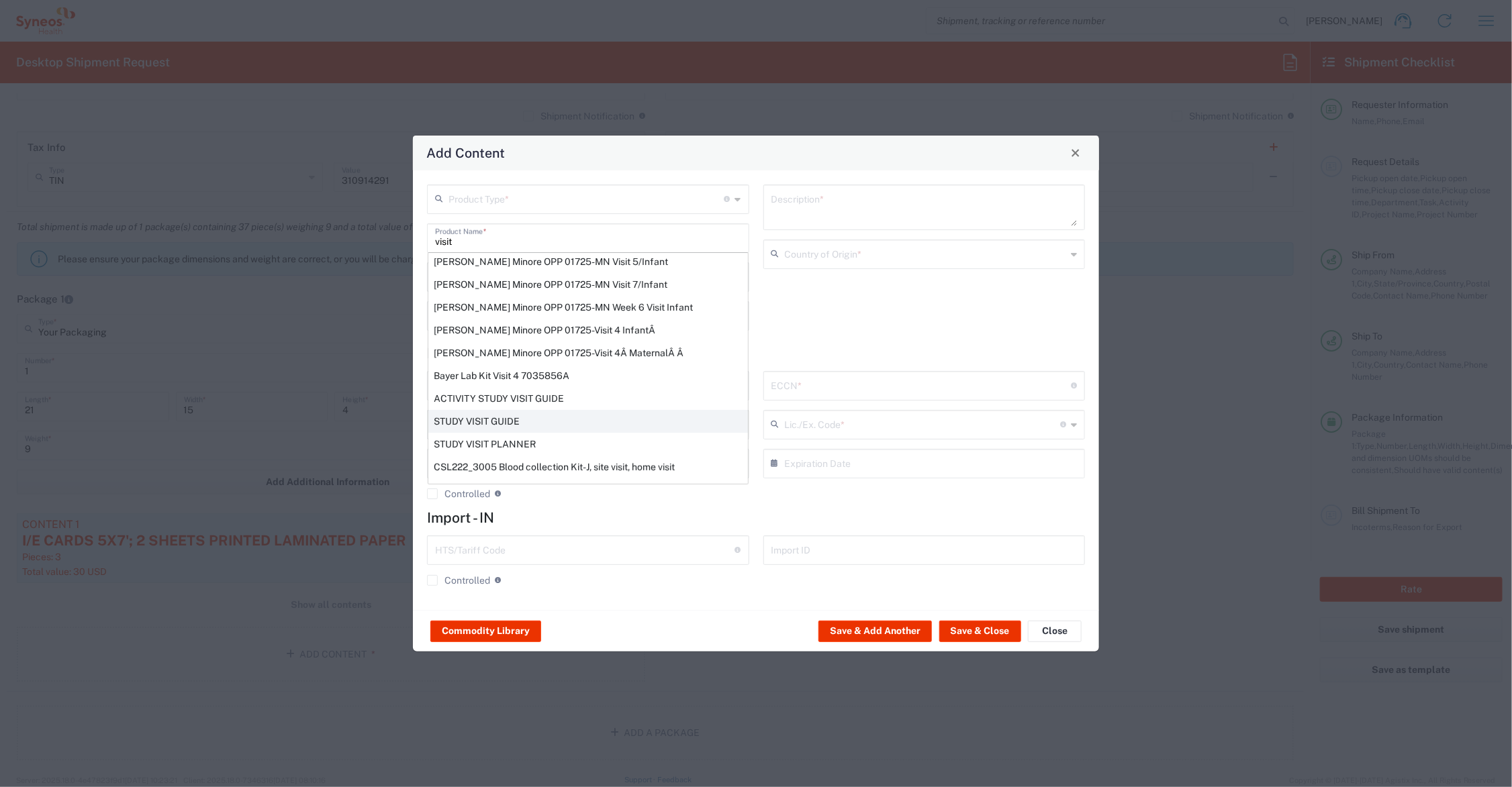
click at [515, 417] on div "STUDY VISIT GUIDE" at bounding box center [588, 421] width 320 height 23
type input "STUDY VISIT GUIDE"
type textarea "8.5 X 5.5' 12PP SADDLE STITCHED PRINTED PAPER BOOKLET 16 PAGES"
type input "[GEOGRAPHIC_DATA]"
type input "4901.99.0092"
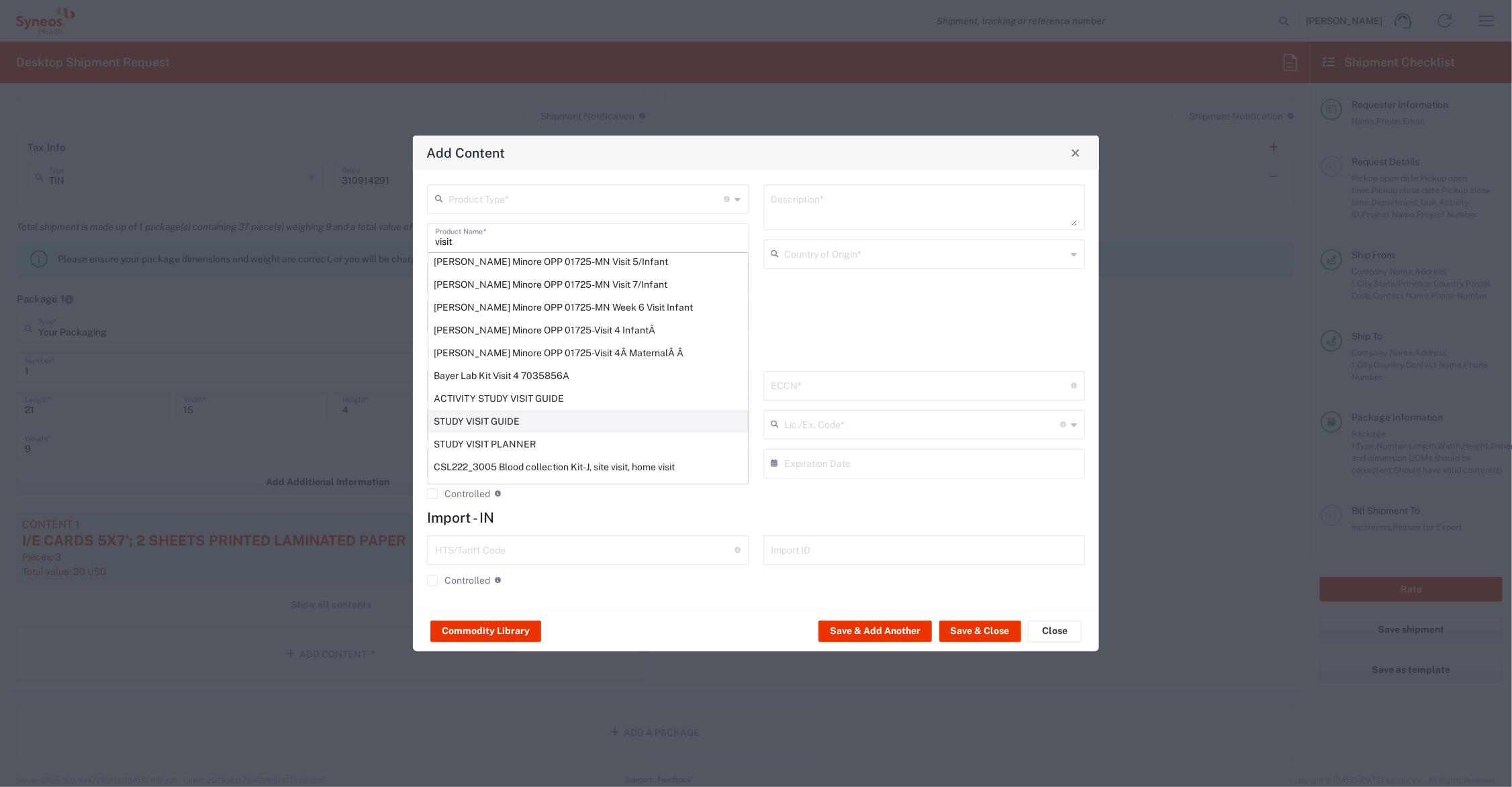
type input "BIS"
type input "EAR99"
type input "NLR - No License Required"
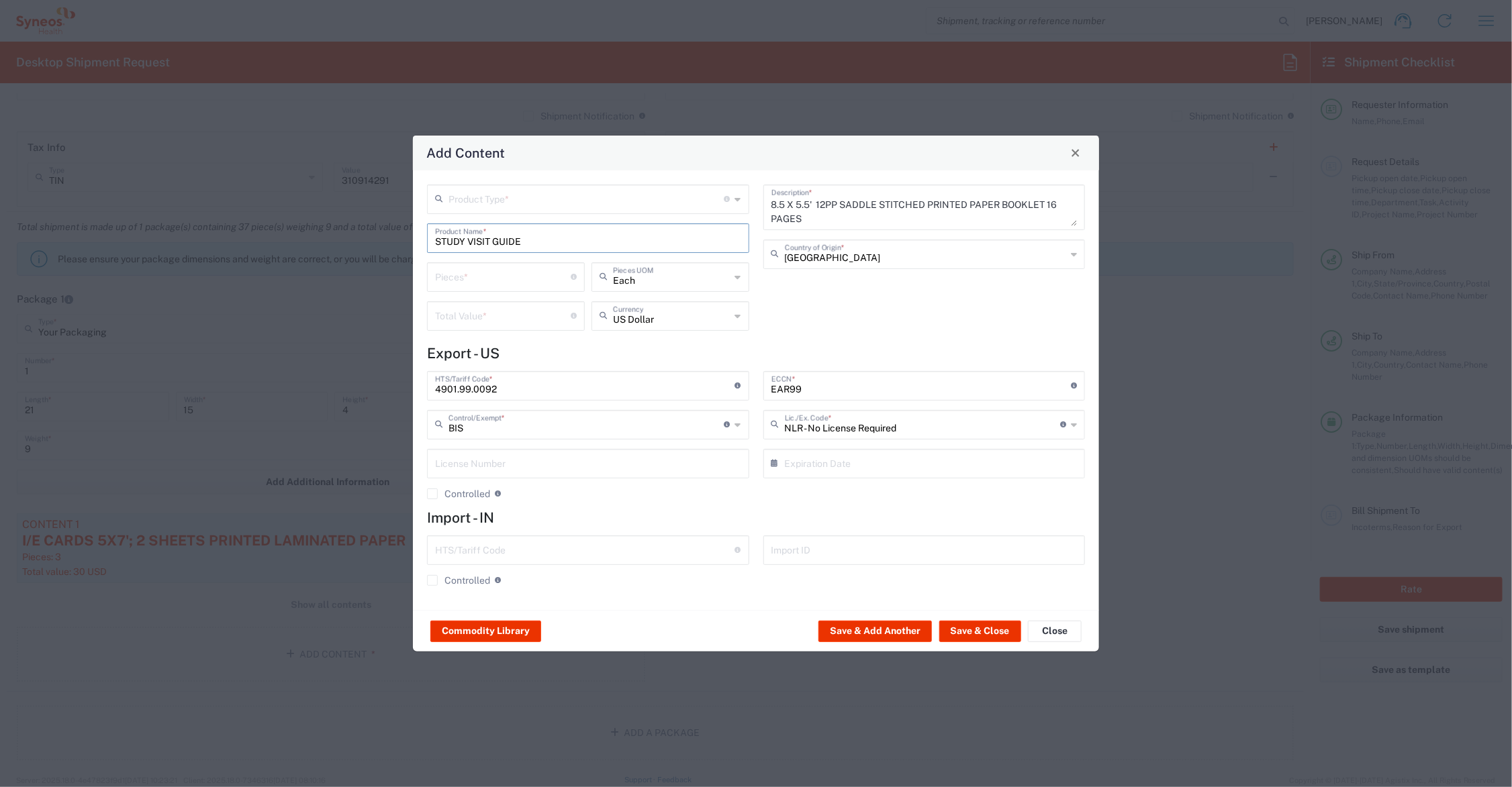
click at [458, 269] on input "number" at bounding box center [503, 276] width 136 height 23
type input "20"
click at [472, 313] on input "number" at bounding box center [503, 315] width 136 height 23
type input "50.00"
click at [471, 202] on input "text" at bounding box center [587, 199] width 276 height 23
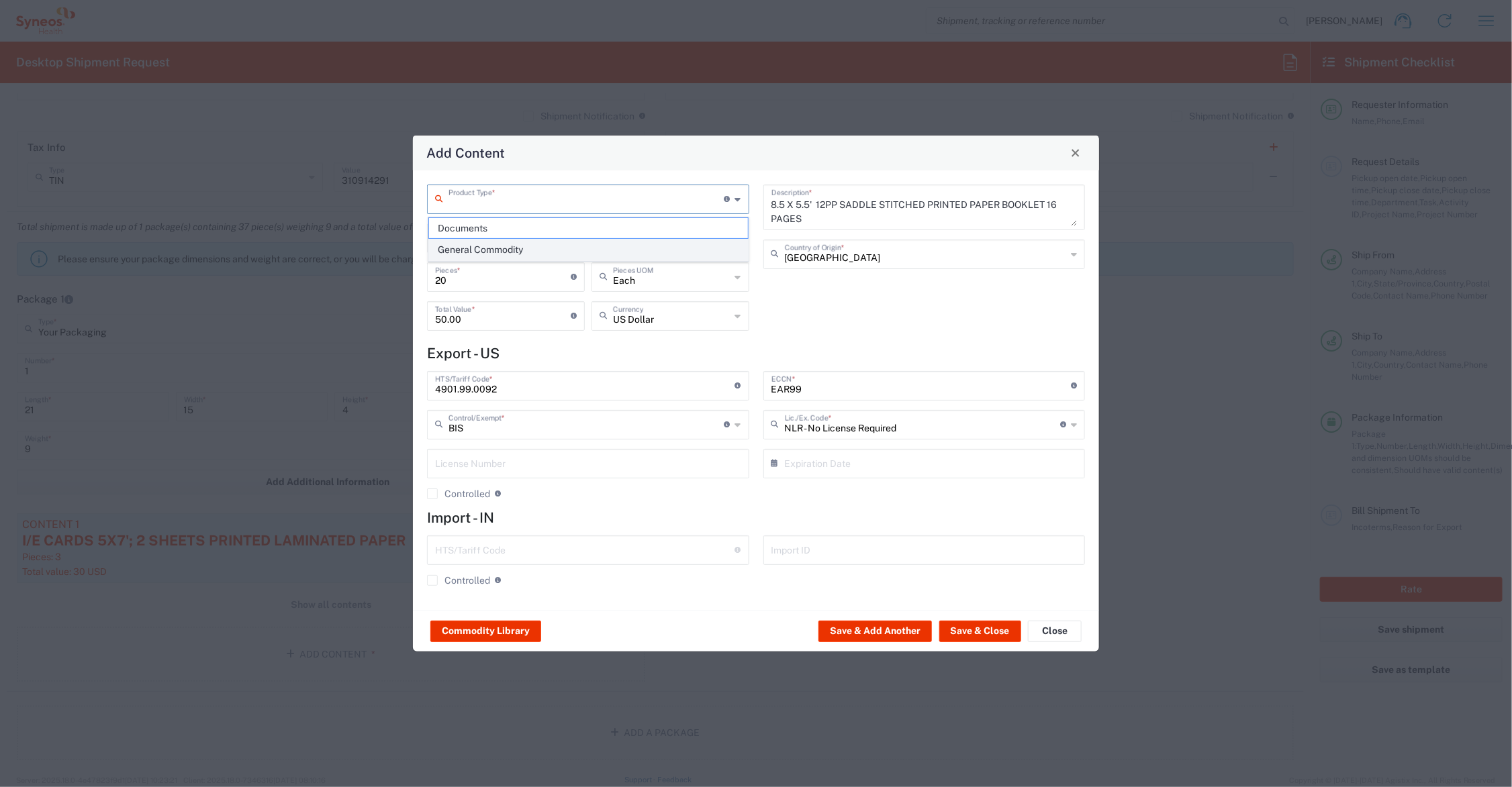
click at [484, 248] on span "General Commodity" at bounding box center [589, 250] width 319 height 21
type input "General Commodity"
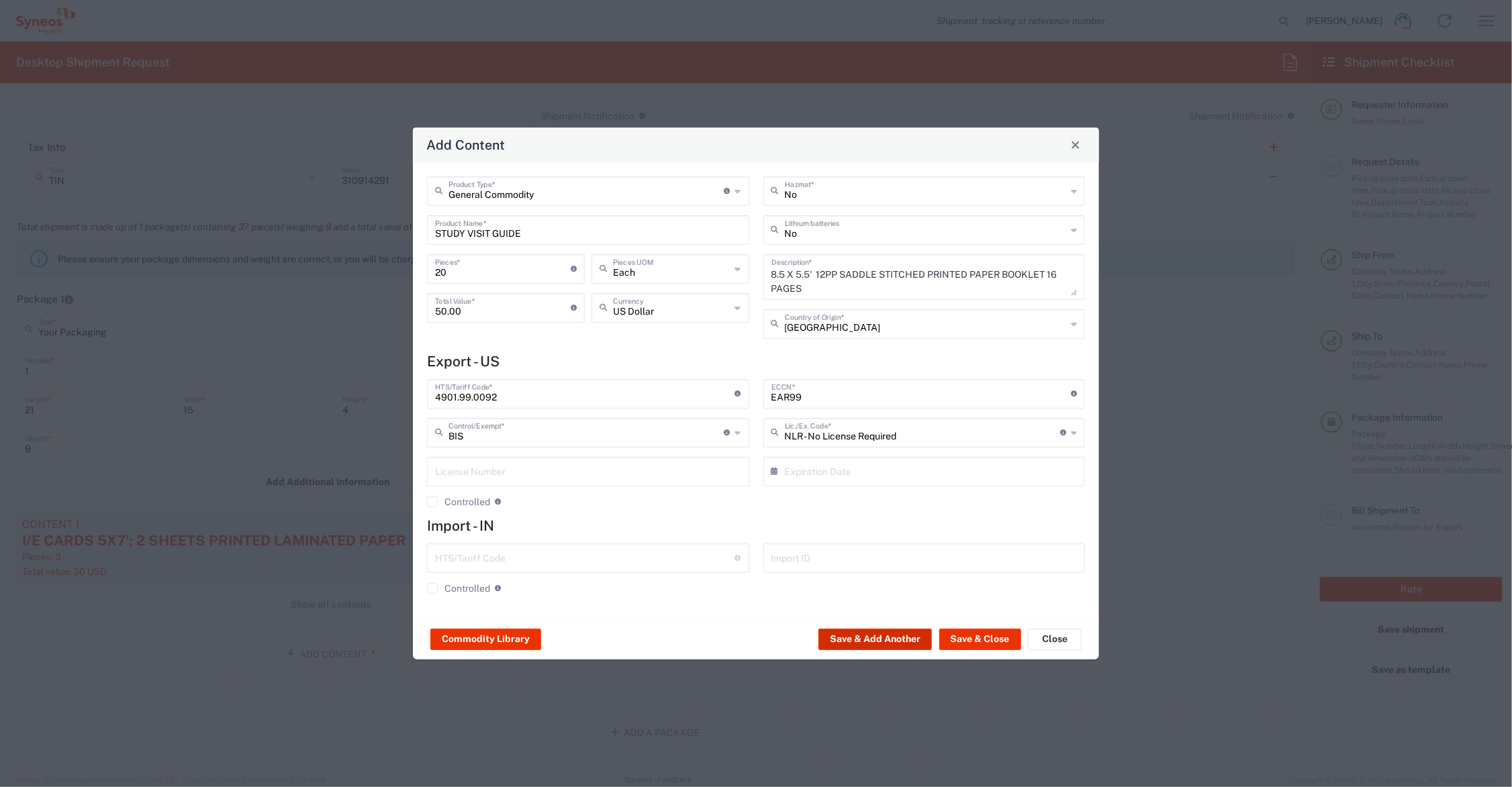
click at [859, 639] on button "Save & Add Another" at bounding box center [875, 639] width 113 height 21
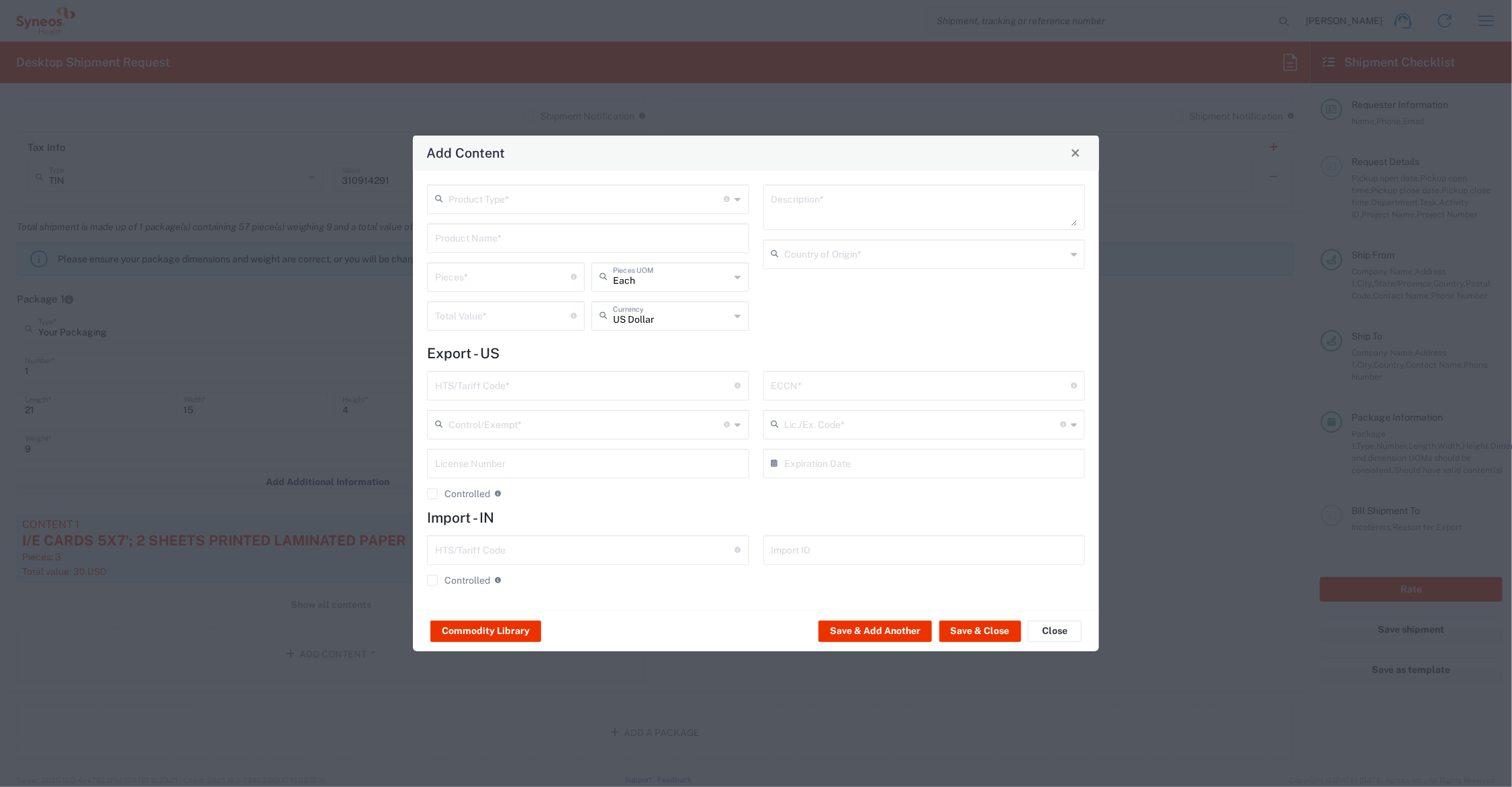
click at [460, 237] on input "text" at bounding box center [589, 237] width 306 height 23
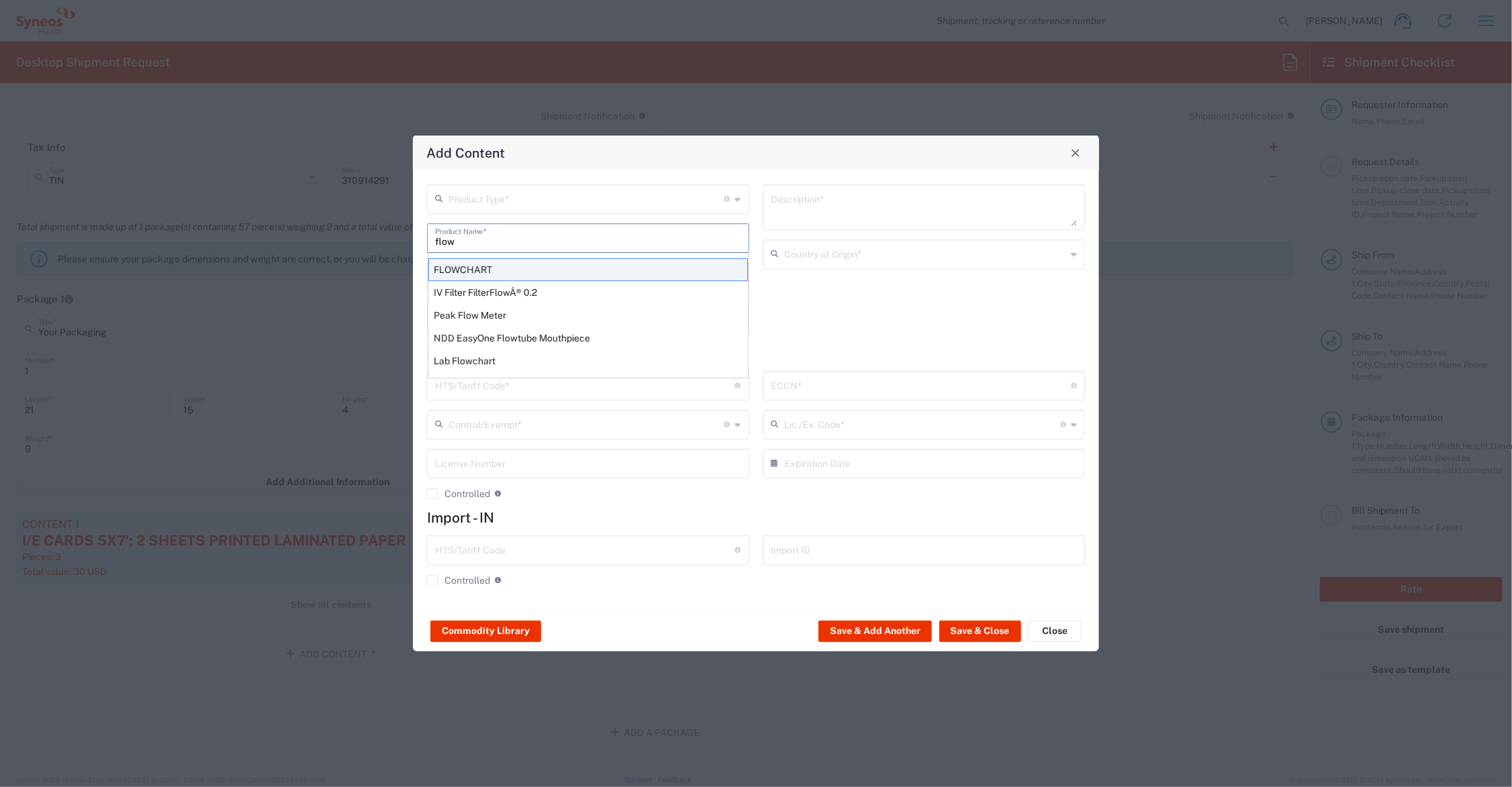
click at [487, 268] on div "FLOWCHART" at bounding box center [588, 270] width 320 height 23
type input "FLOWCHART"
type input "1"
type textarea "11'X8.5'; 1 SHEET PRINTED LAMINATED PAPER"
type input "[GEOGRAPHIC_DATA]"
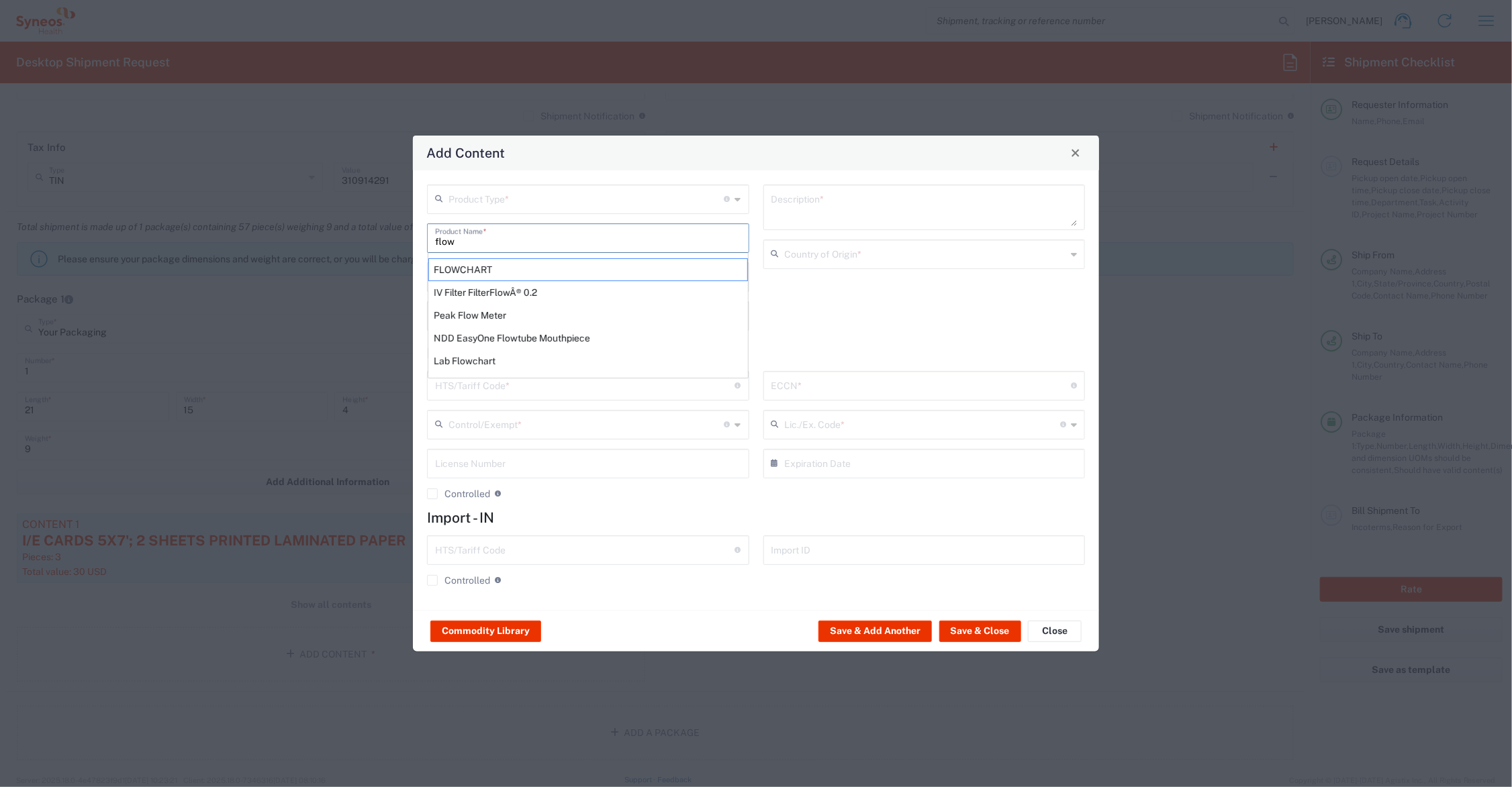
type input "4911.99.8000"
type input "BIS"
type input "EAR99"
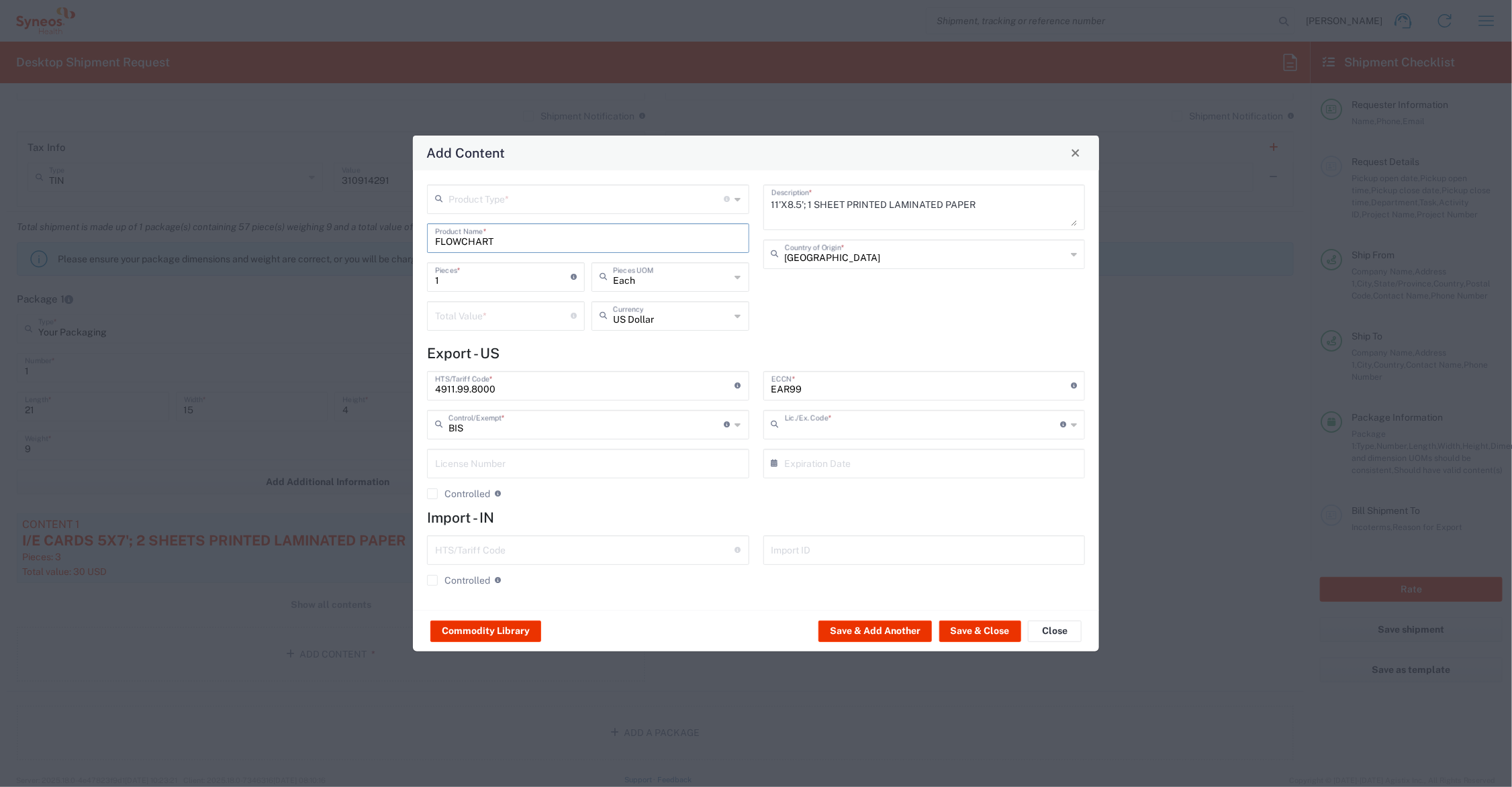
type input "NLR - No License Required"
drag, startPoint x: 461, startPoint y: 279, endPoint x: 424, endPoint y: 273, distance: 37.5
click at [424, 273] on div "1 Pieces * Number of pieces inside all the packages" at bounding box center [506, 281] width 164 height 39
type input "4"
click at [452, 311] on input "number" at bounding box center [503, 315] width 136 height 23
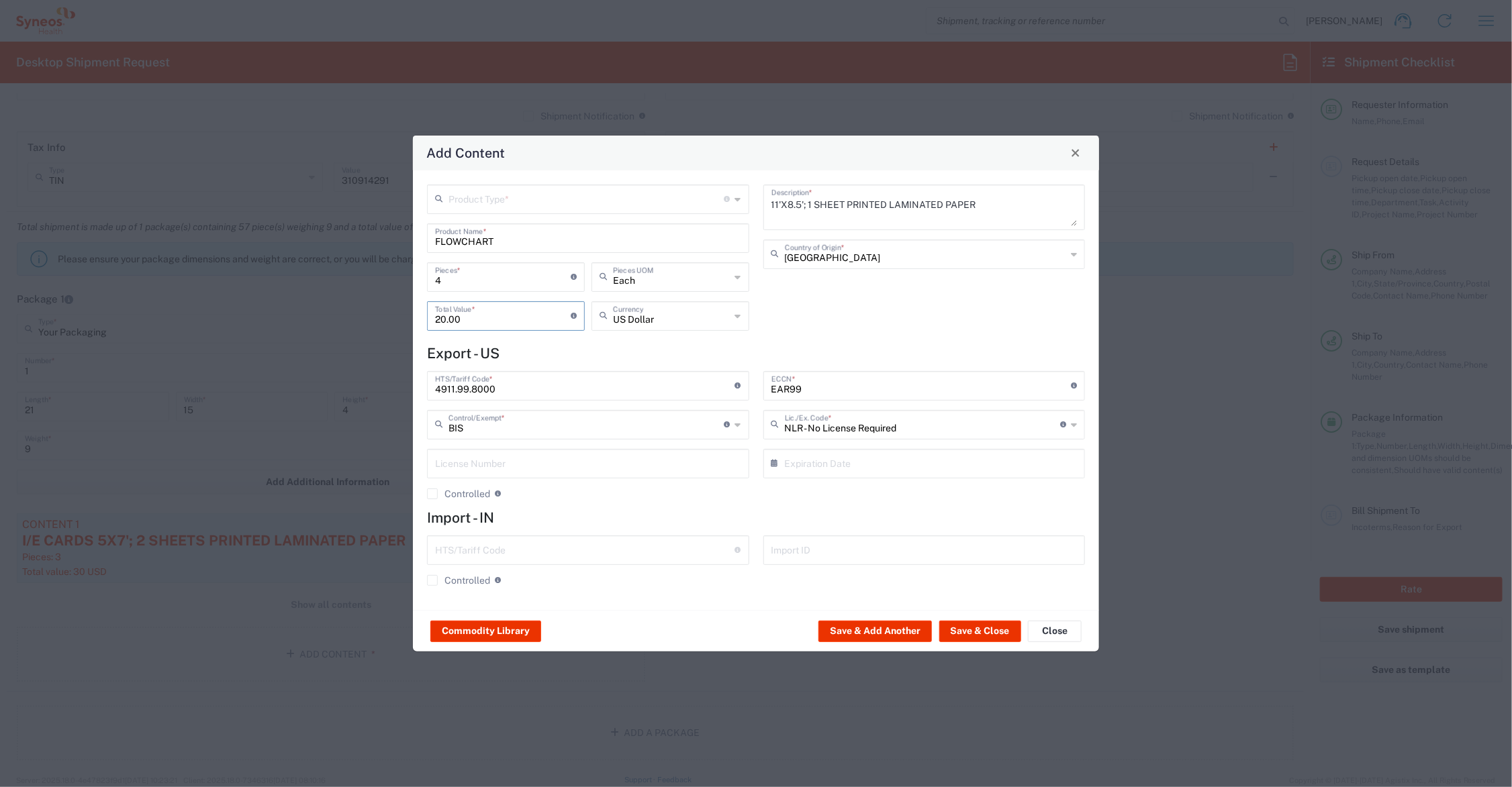
type input "20.00"
click at [473, 192] on input "text" at bounding box center [587, 199] width 276 height 23
click at [478, 250] on span "General Commodity" at bounding box center [589, 250] width 319 height 21
type input "General Commodity"
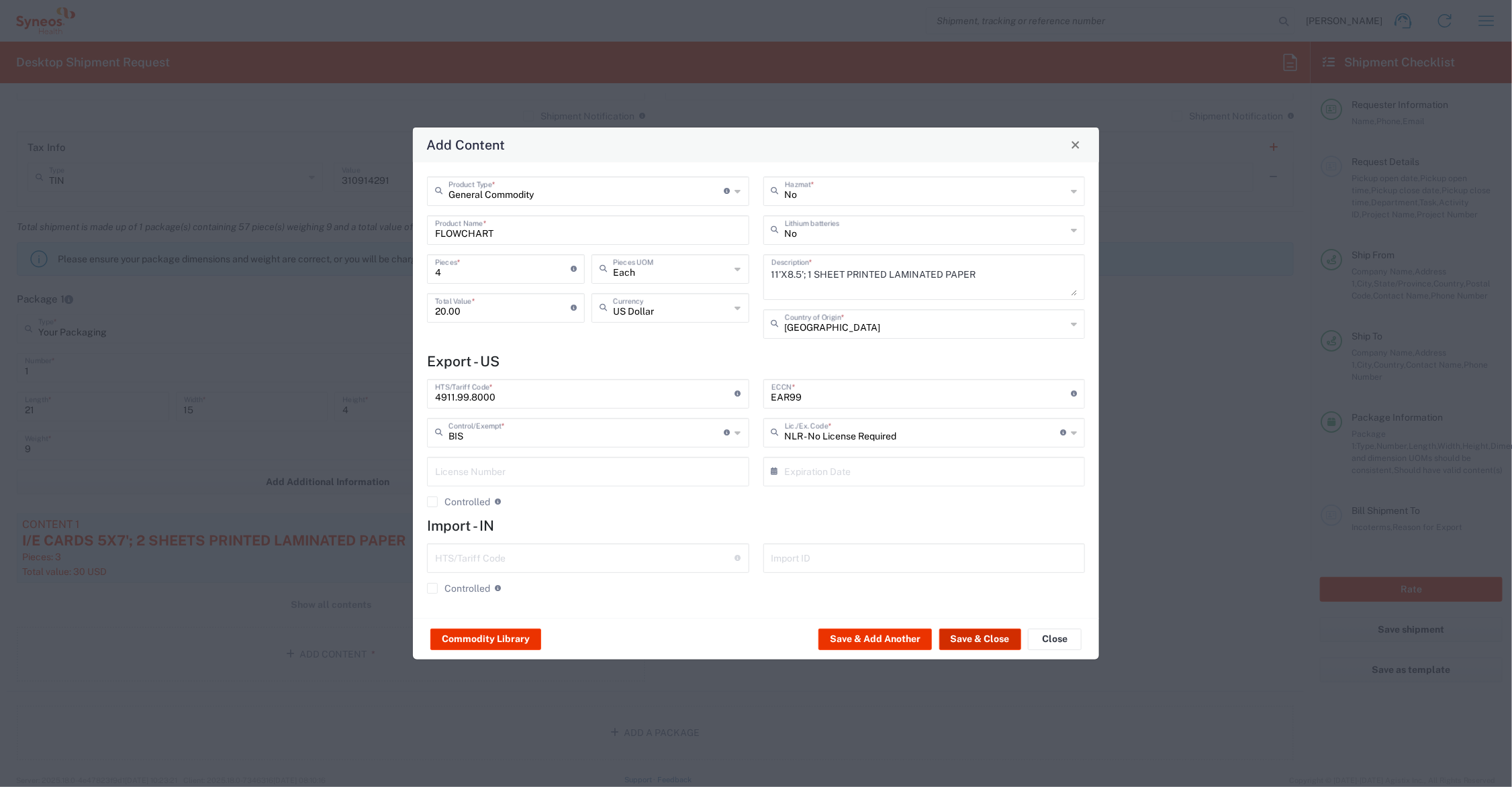
click at [982, 641] on button "Save & Close" at bounding box center [980, 639] width 82 height 21
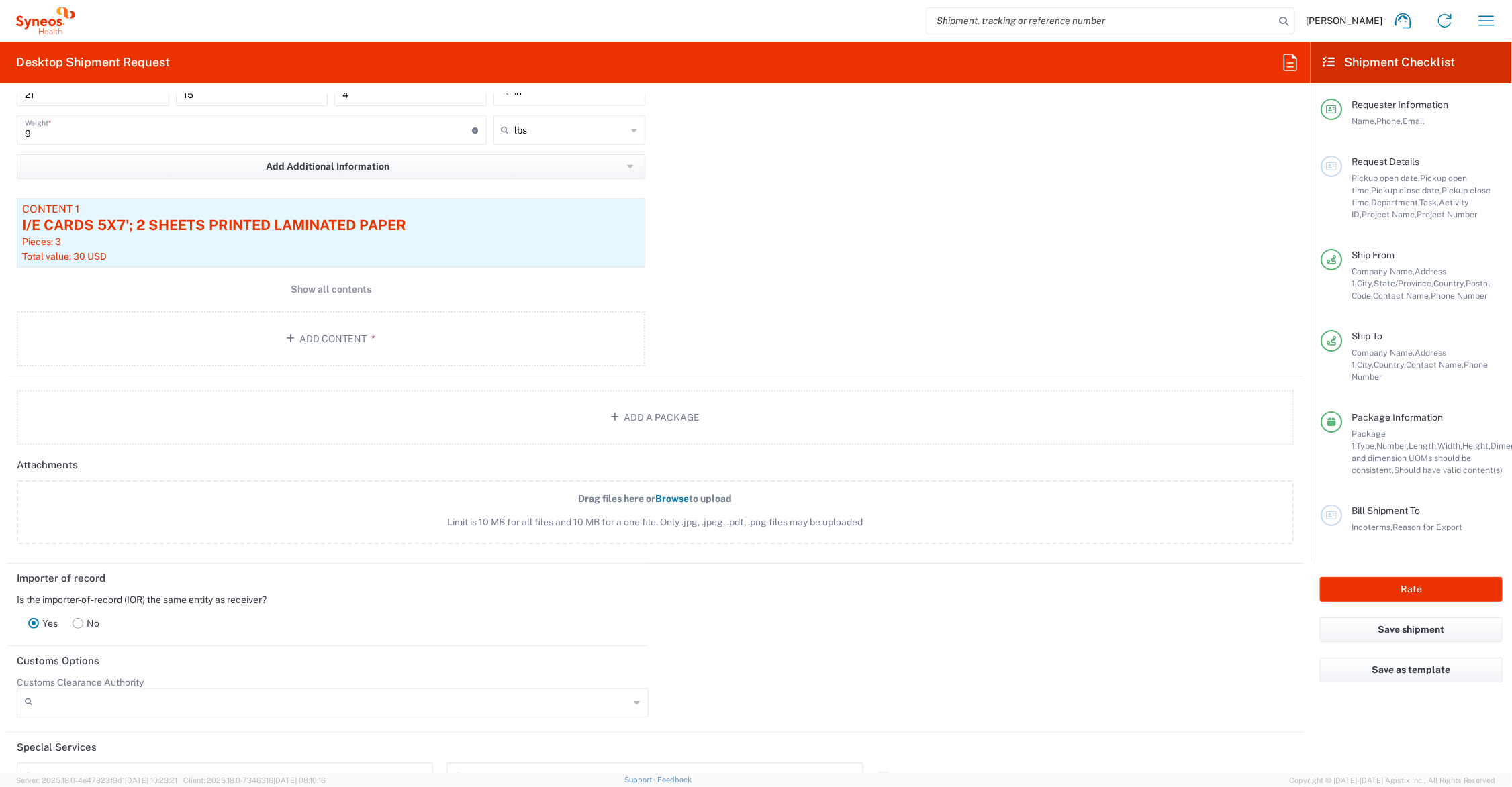
scroll to position [1556, 0]
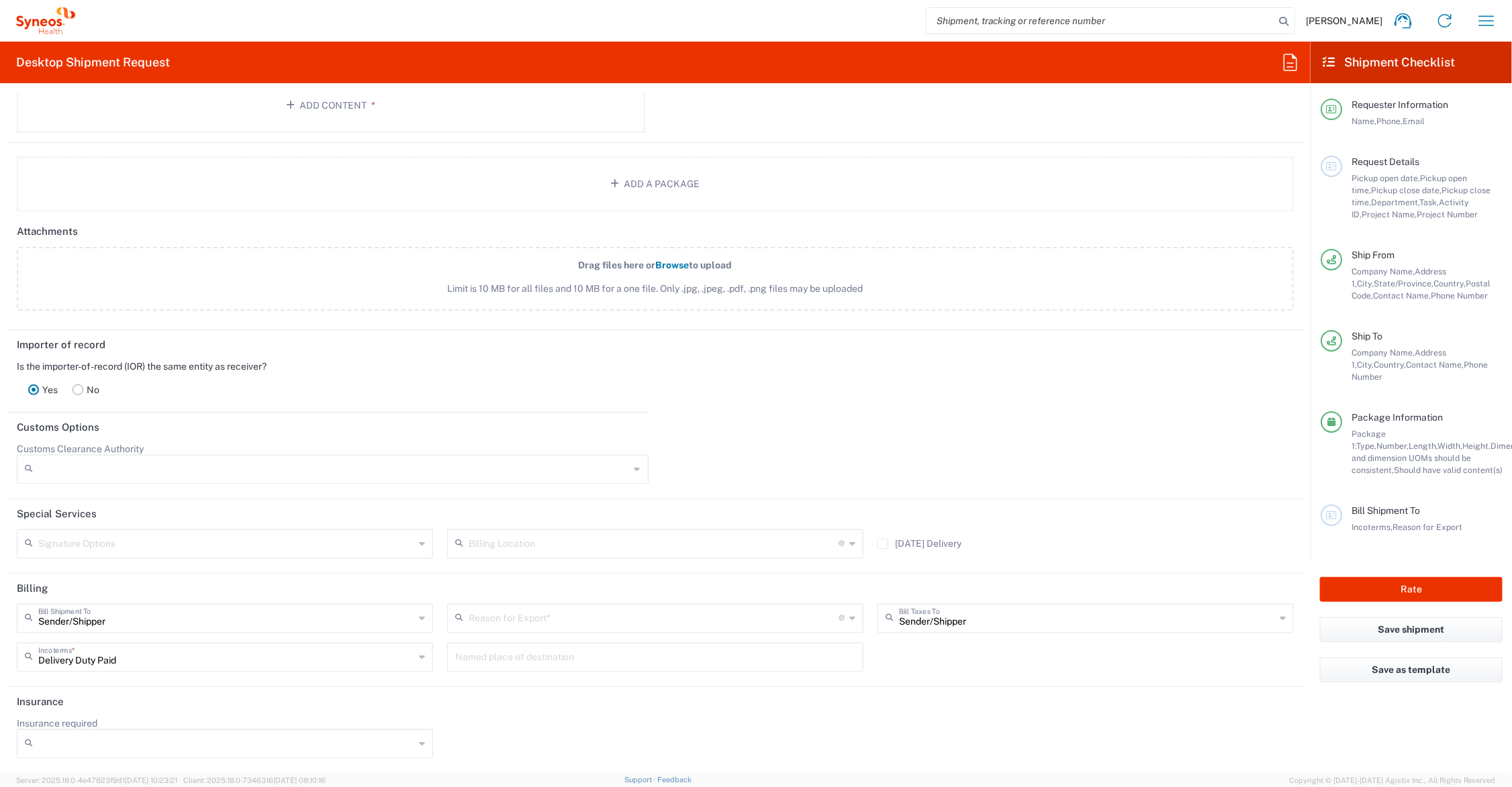
click at [850, 616] on icon at bounding box center [852, 619] width 6 height 21
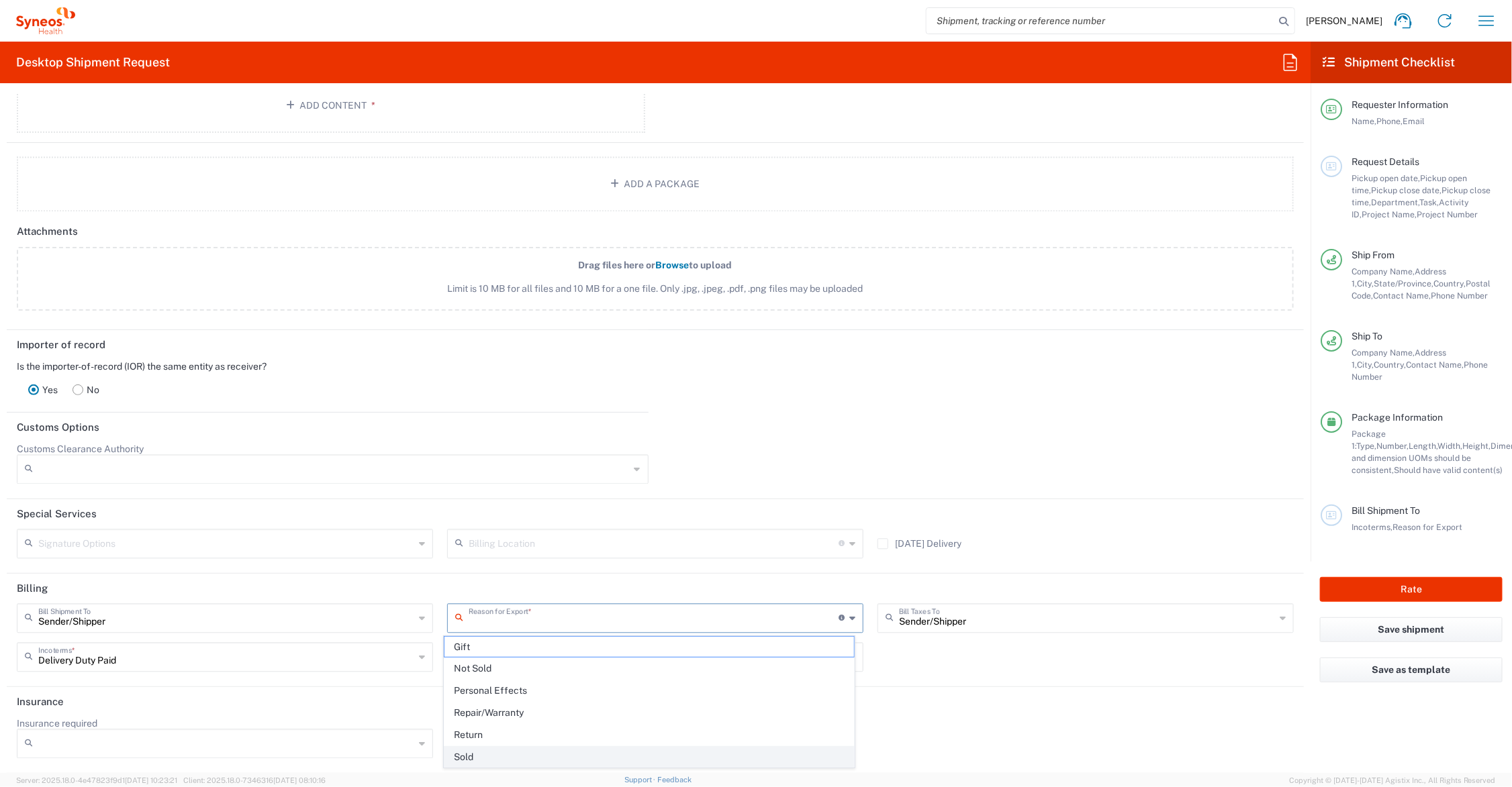
click at [478, 759] on span "Sold" at bounding box center [649, 757] width 410 height 21
type input "Sold"
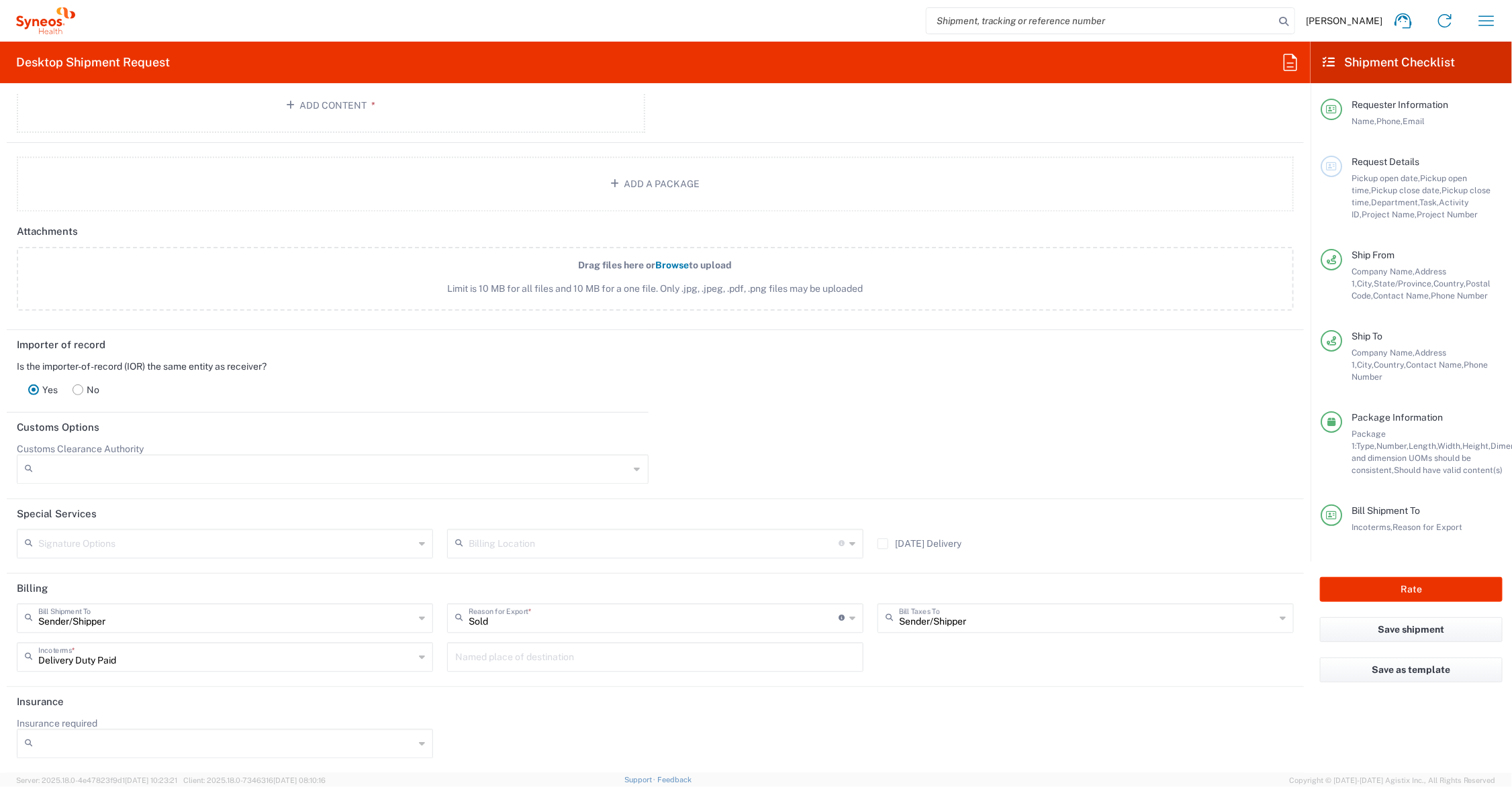
click at [92, 386] on label "No" at bounding box center [86, 390] width 41 height 27
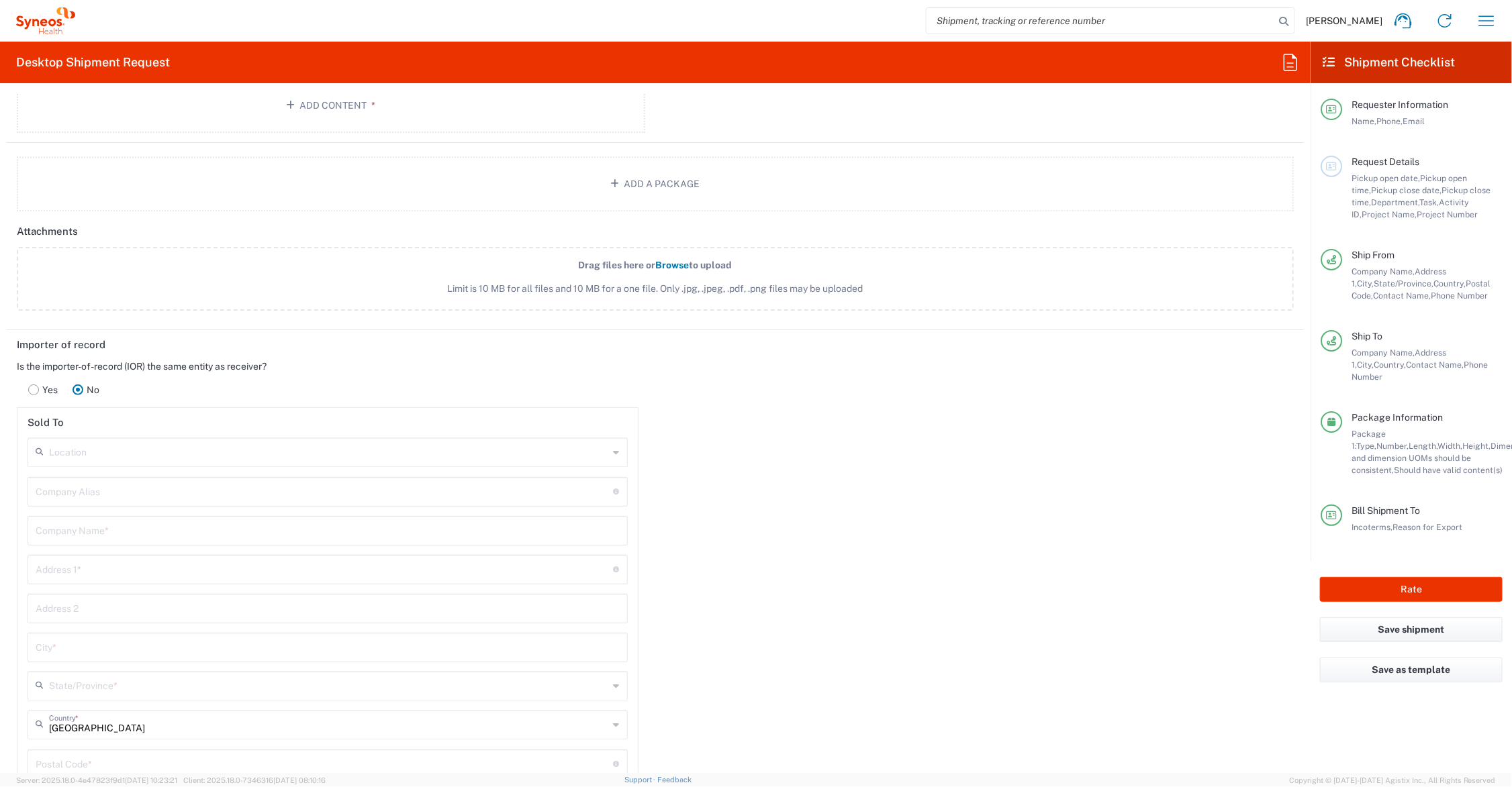
click at [106, 455] on input "text" at bounding box center [329, 452] width 560 height 23
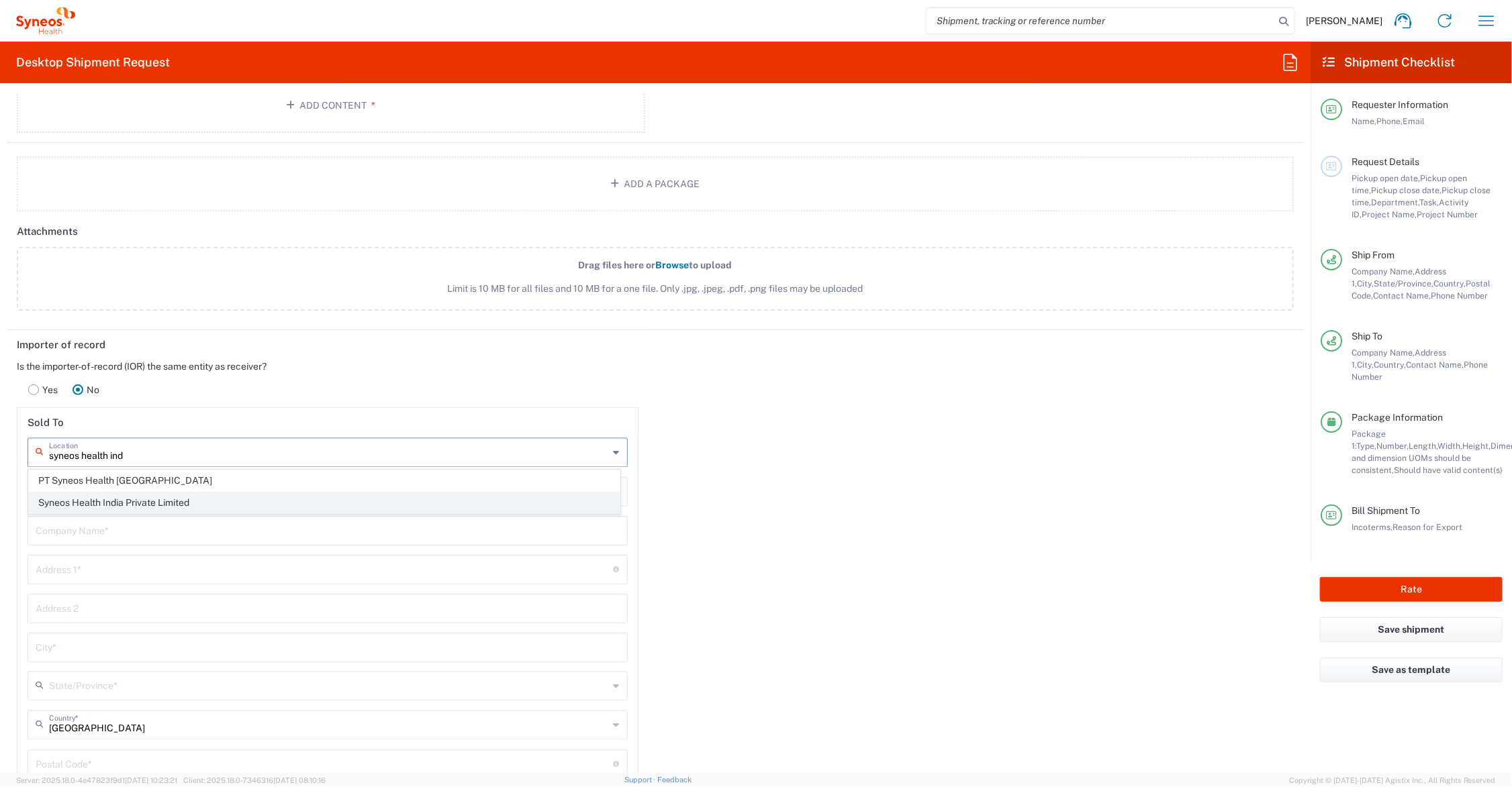
click at [133, 504] on span "Syneos Health India Private Limited" at bounding box center [324, 503] width 591 height 21
type input "Syneos Health India Private Limited"
type input "COMMERCIAL SITE BLC V PHASE 3"
type input "4TH FLR BLOCK 2 DLF DOWNTOWN"
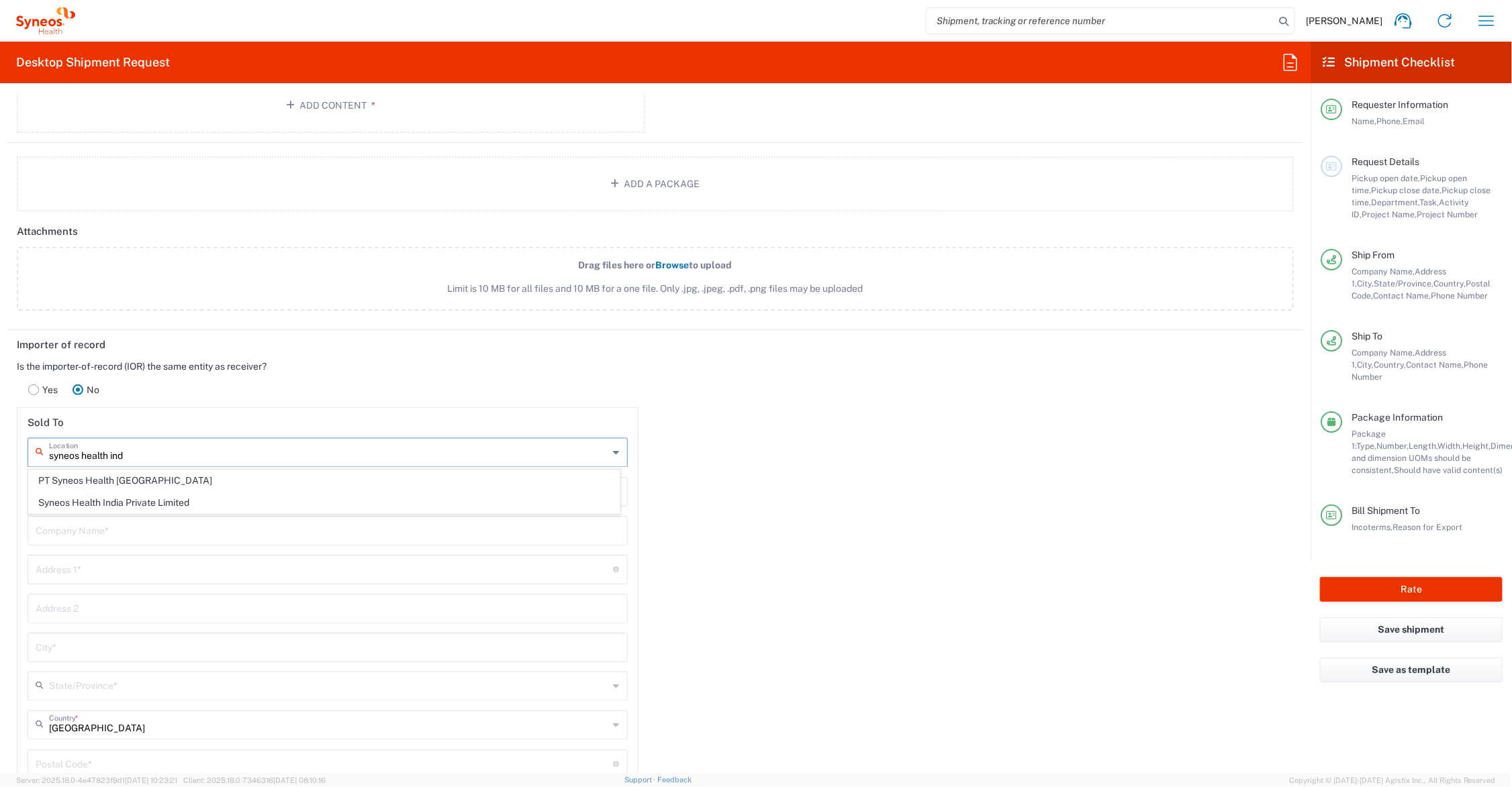
type input "GURUGRAM"
type input "[GEOGRAPHIC_DATA]"
type input "122002"
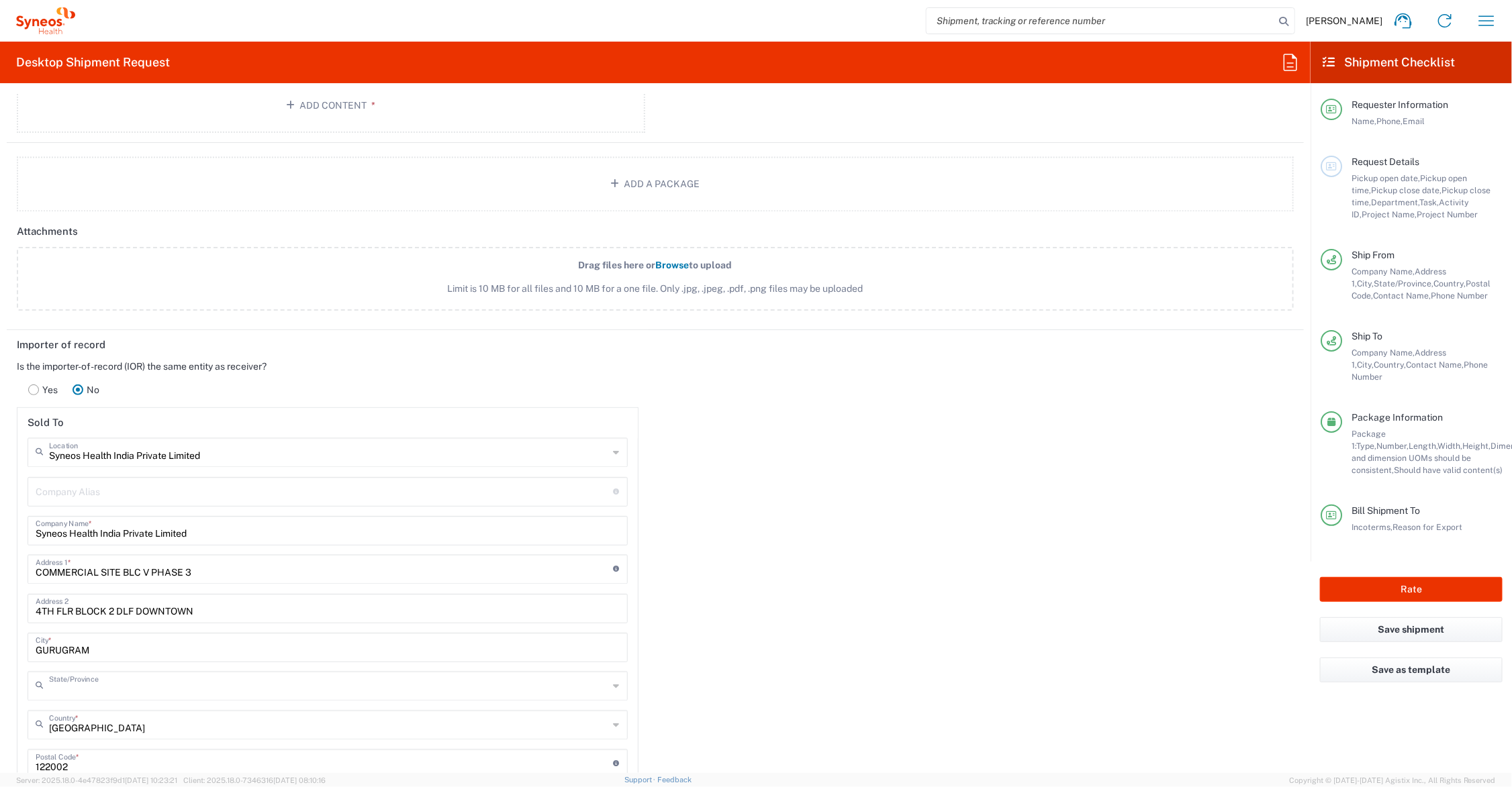
type input "Haryāna"
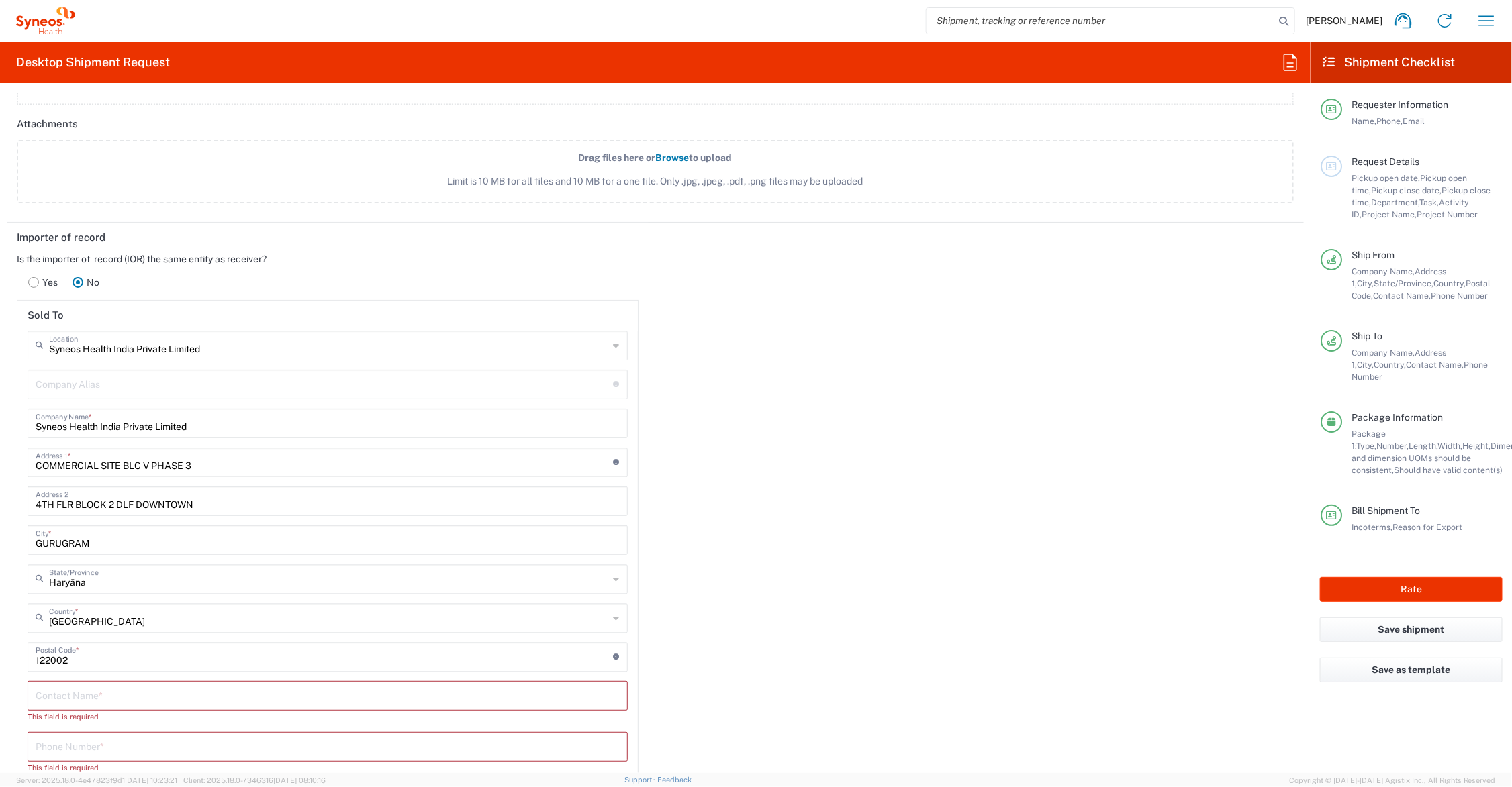
scroll to position [1724, 0]
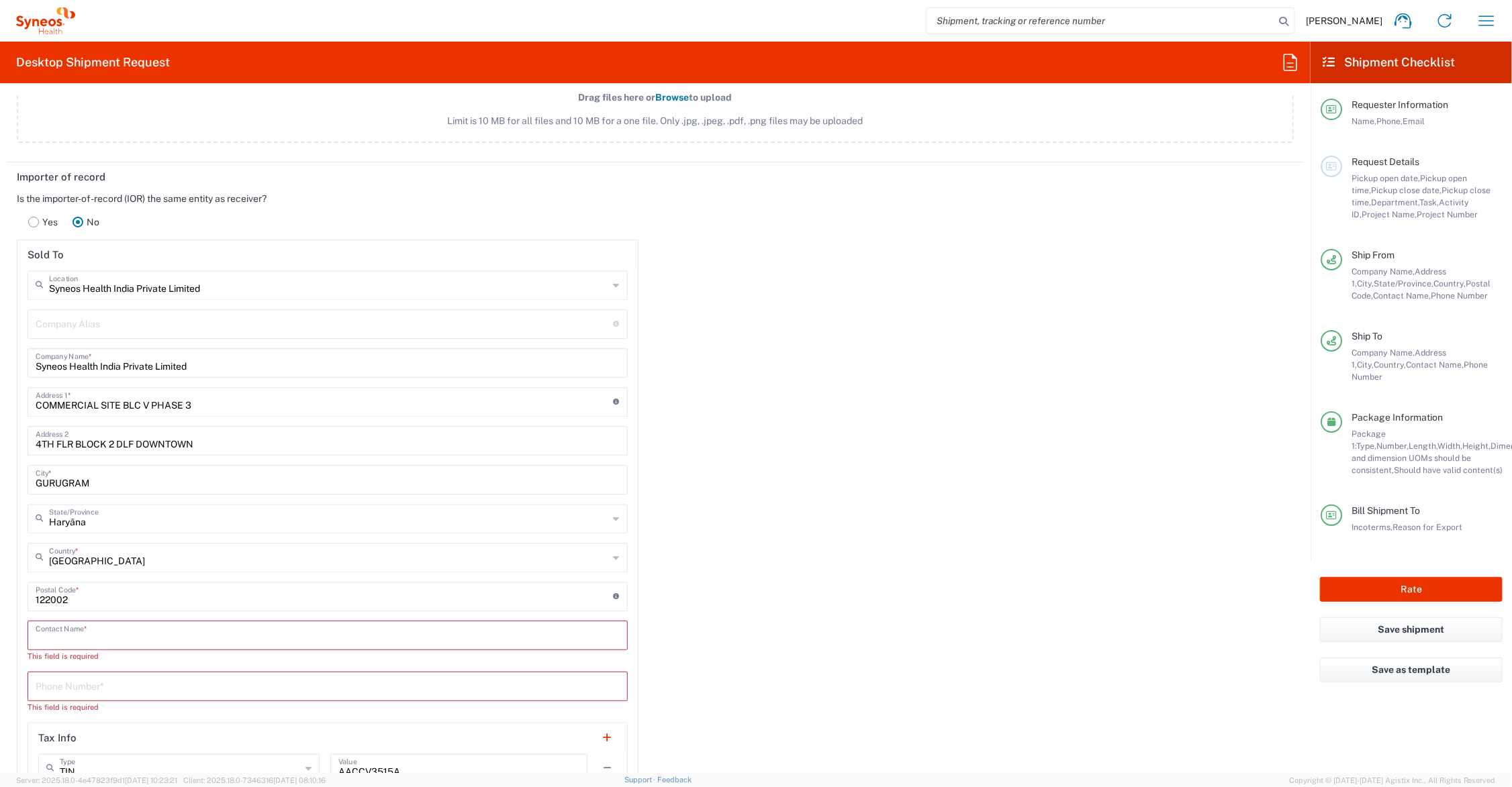
click at [94, 635] on input "text" at bounding box center [328, 635] width 585 height 23
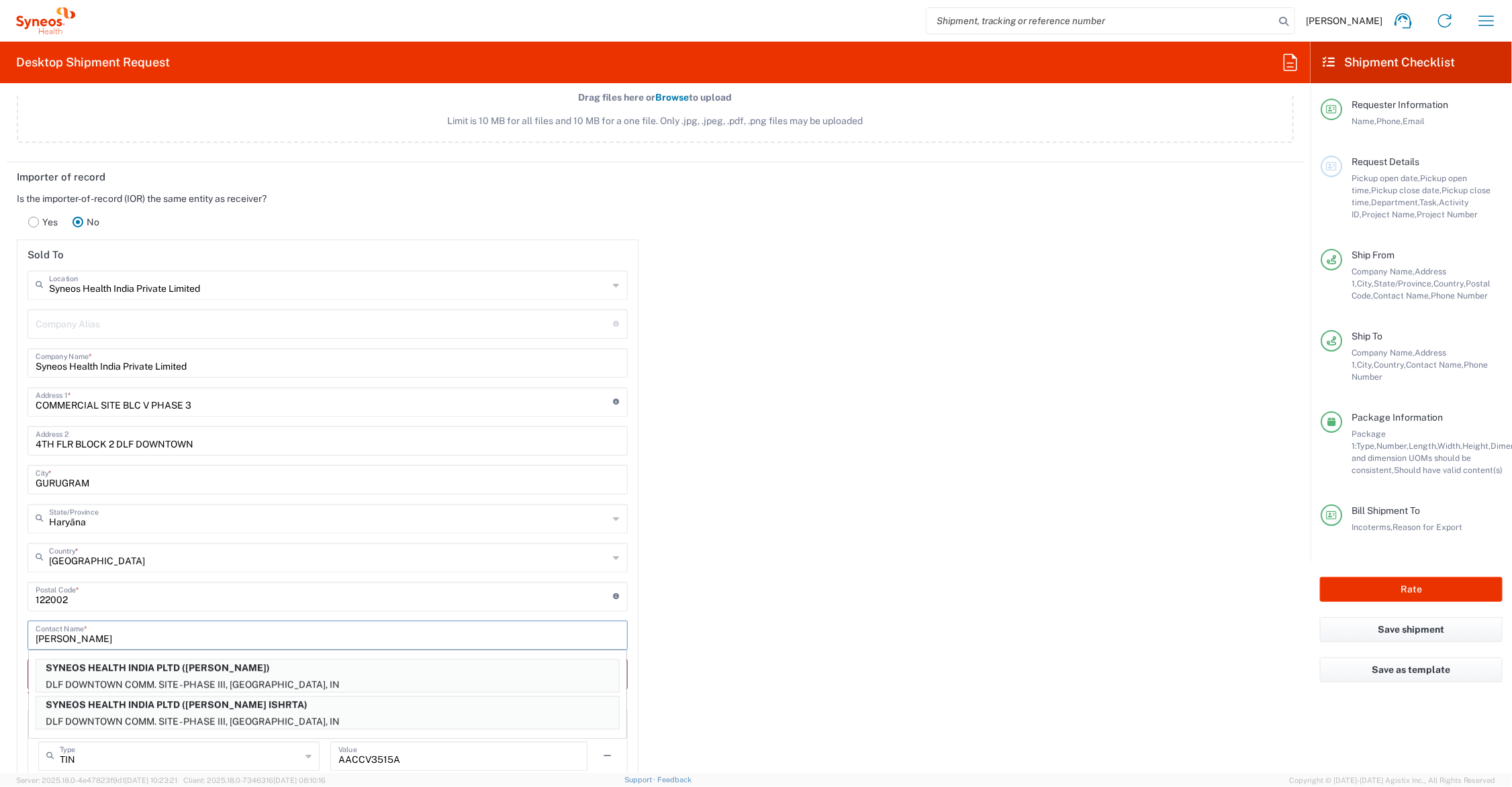
type input "bush"
click at [222, 405] on input "COMMERCIAL SITE BLC V PHASE 3" at bounding box center [325, 401] width 578 height 23
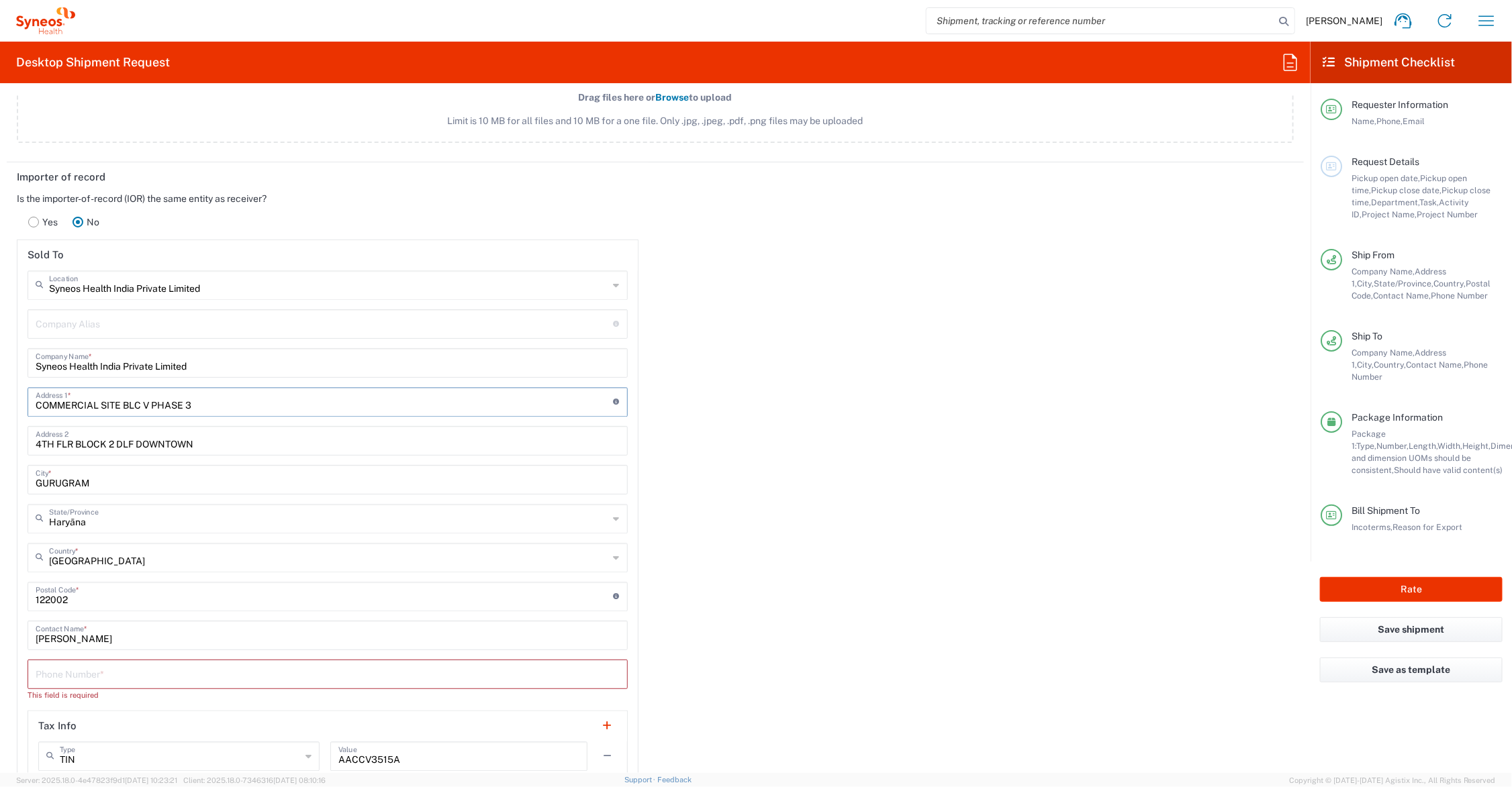
click at [152, 405] on input "COMMERCIAL SITE BLC V PHASE 3" at bounding box center [325, 401] width 578 height 23
type input "COMMERCIAL SITE BLC V ,PHASE 3"
click at [289, 399] on input "COMMERCIAL SITE BLC V , DLF City, PHASE 3" at bounding box center [325, 401] width 578 height 23
type input "COMMERCIAL SITE BLC V , DLF City, PHASE 3, sector 25A"
click at [96, 628] on input "bush" at bounding box center [328, 635] width 585 height 23
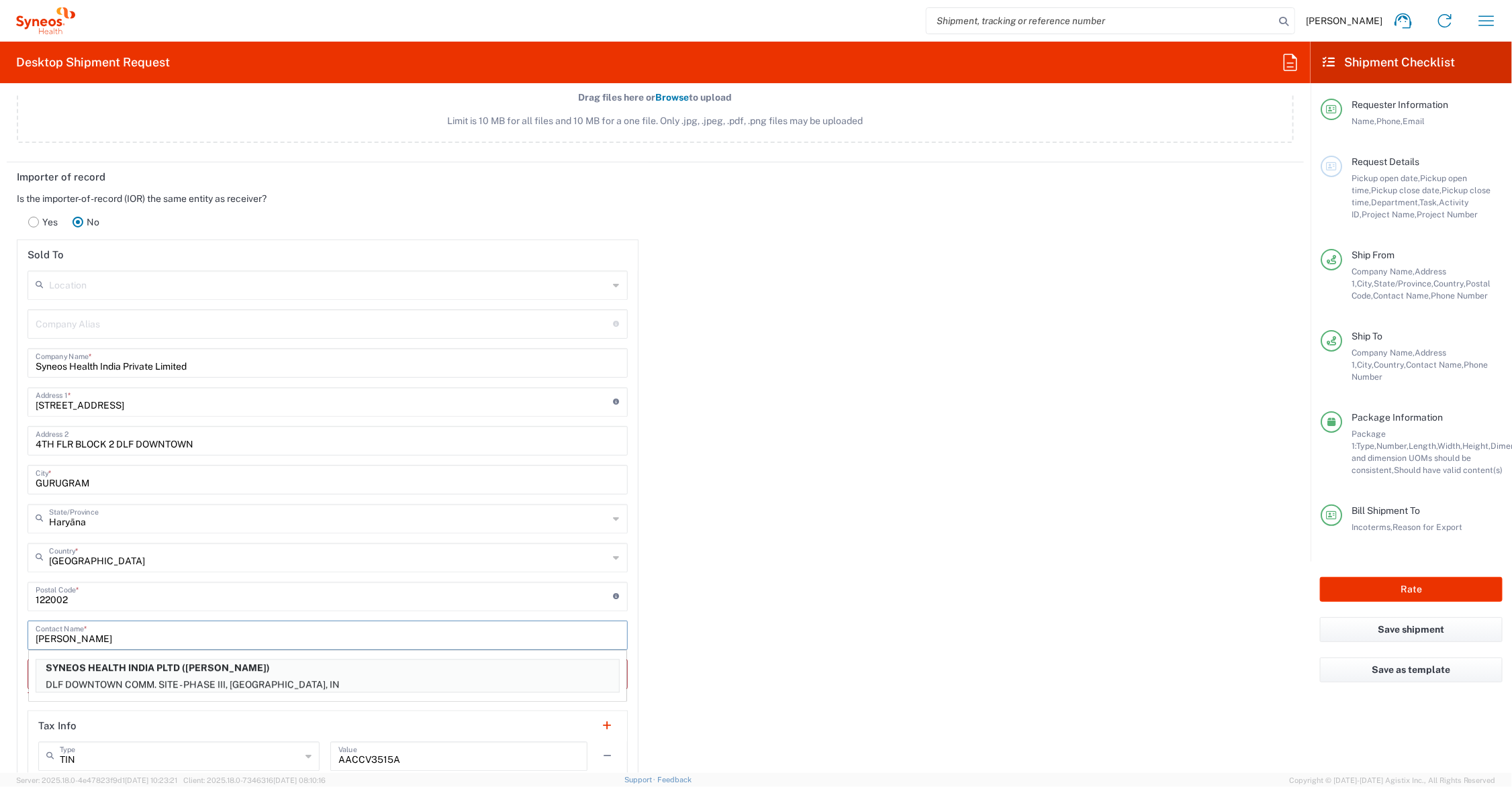
type input "bushra Ishrat"
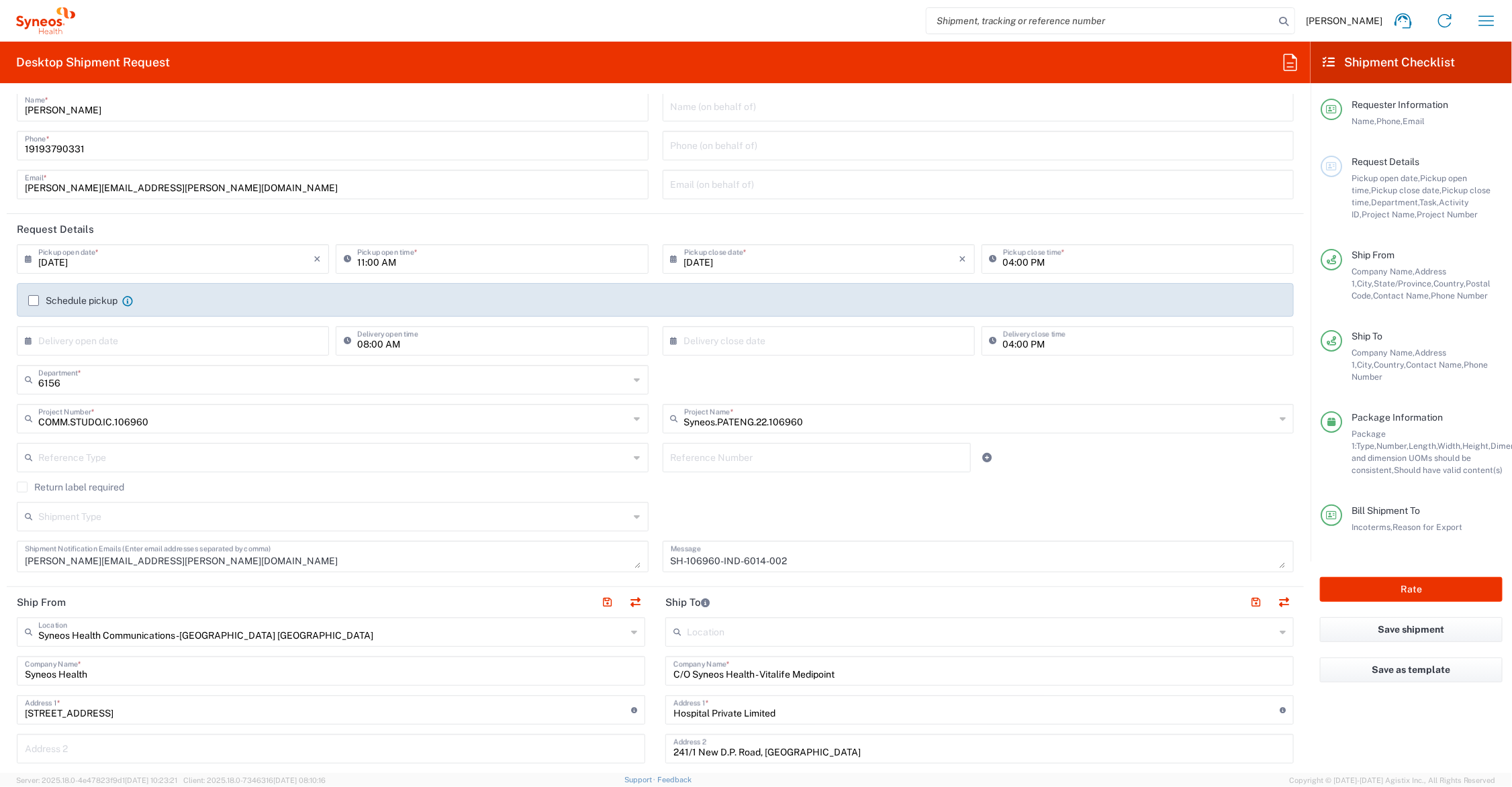
scroll to position [0, 0]
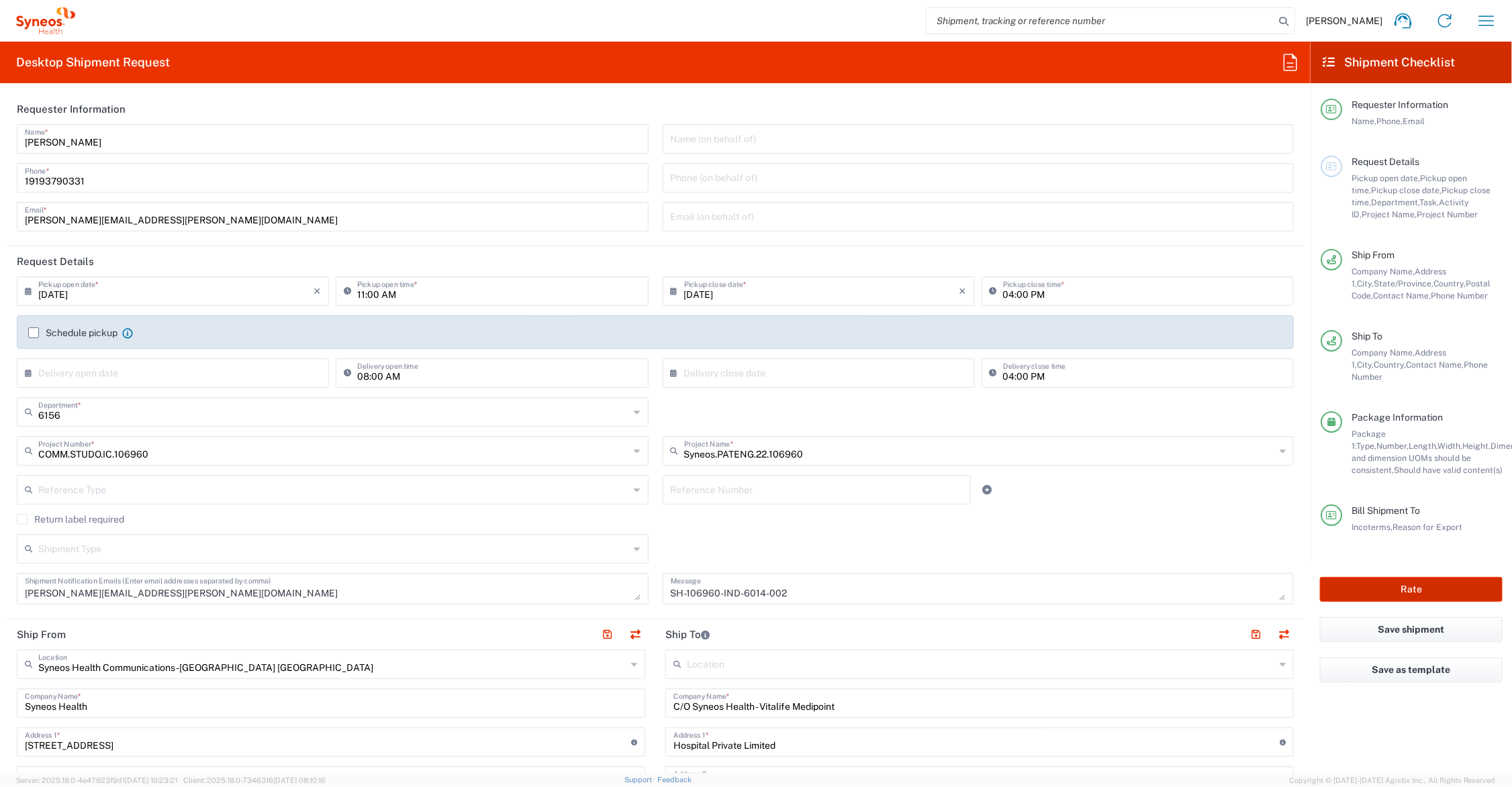
type input "911244457800"
click at [1384, 577] on button "Rate" at bounding box center [1411, 590] width 183 height 25
type input "Syneos.PATENG.22.106960"
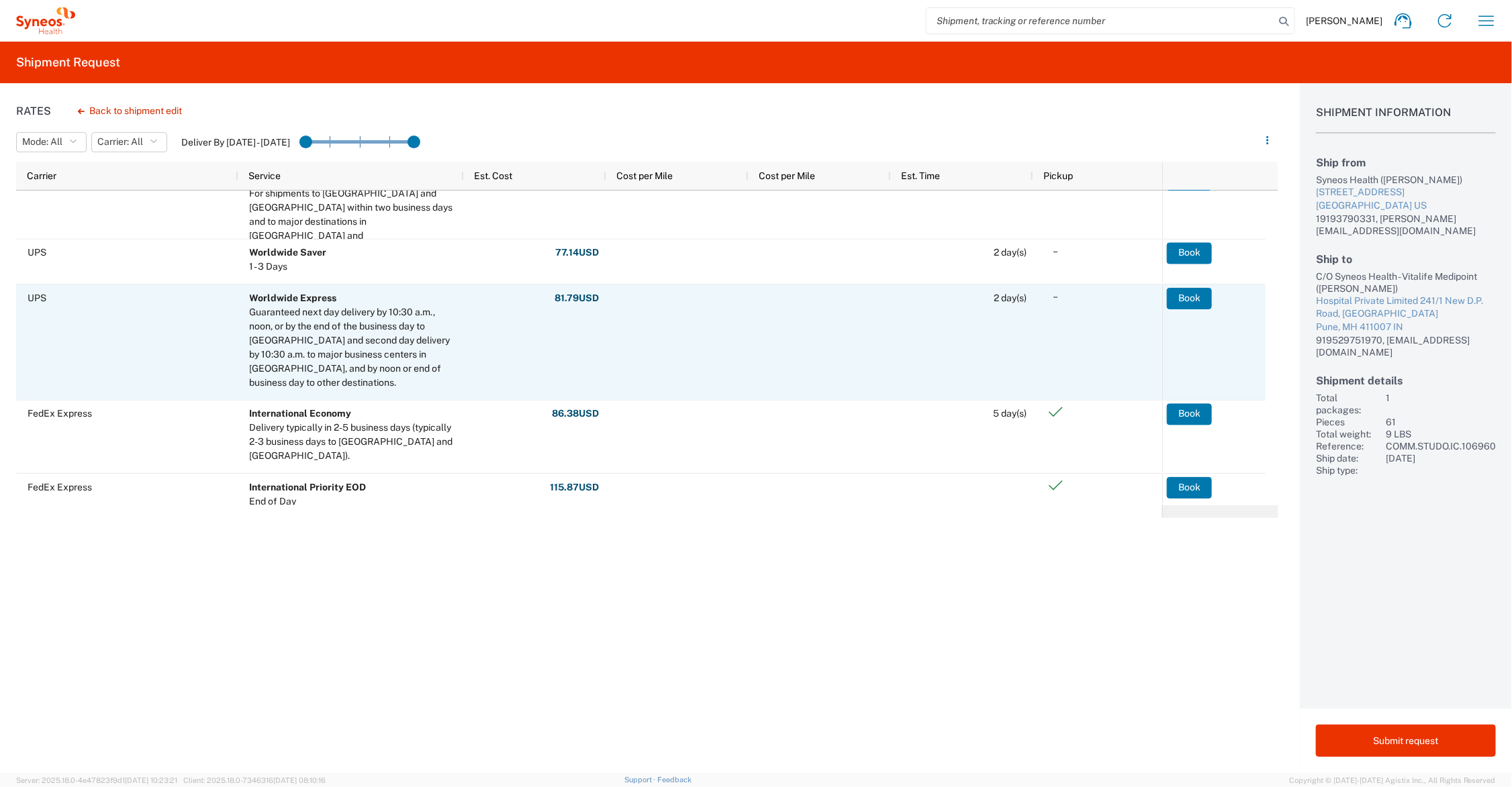
scroll to position [38, 0]
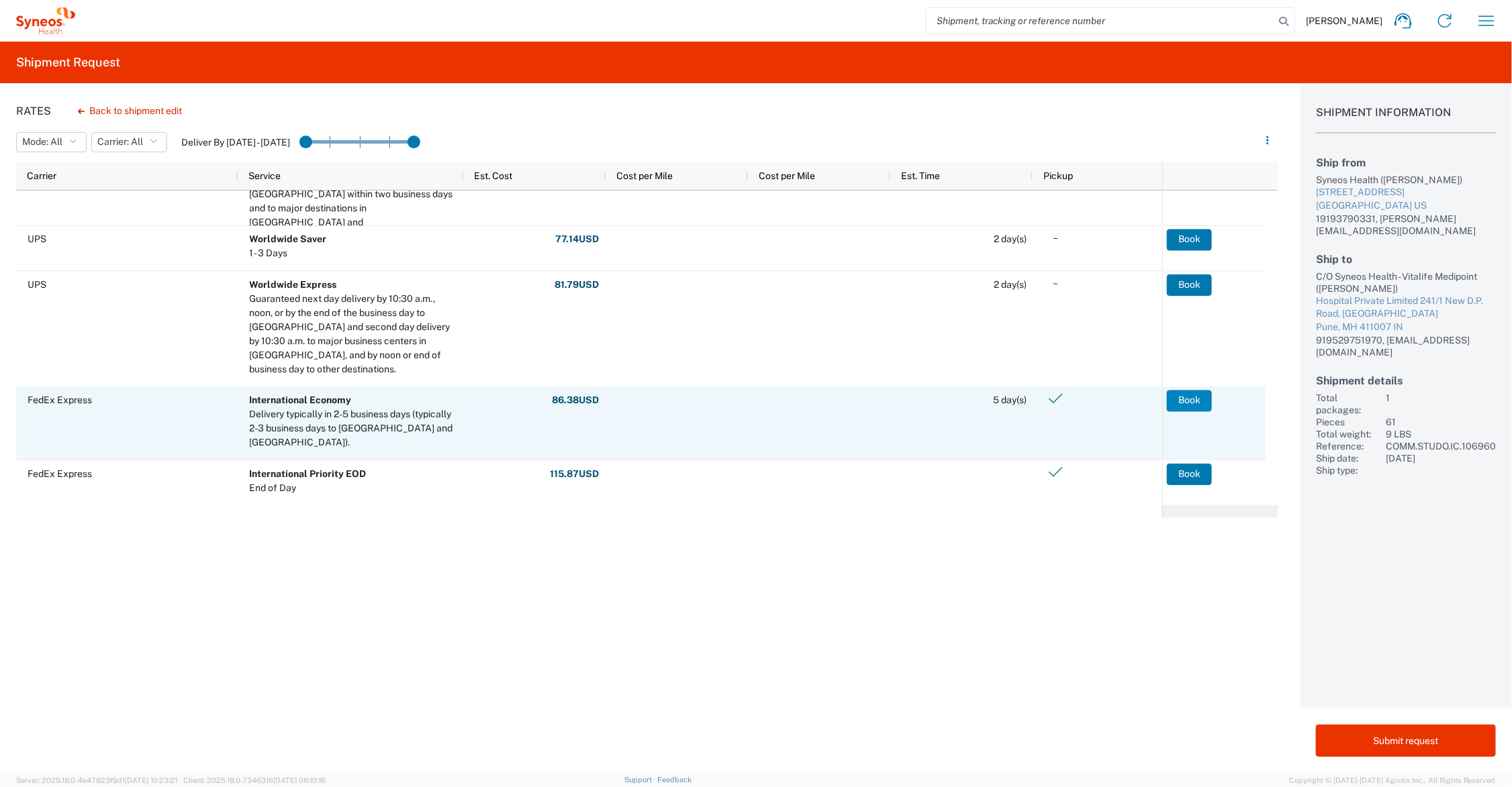
click at [1192, 398] on button "Book" at bounding box center [1189, 400] width 45 height 21
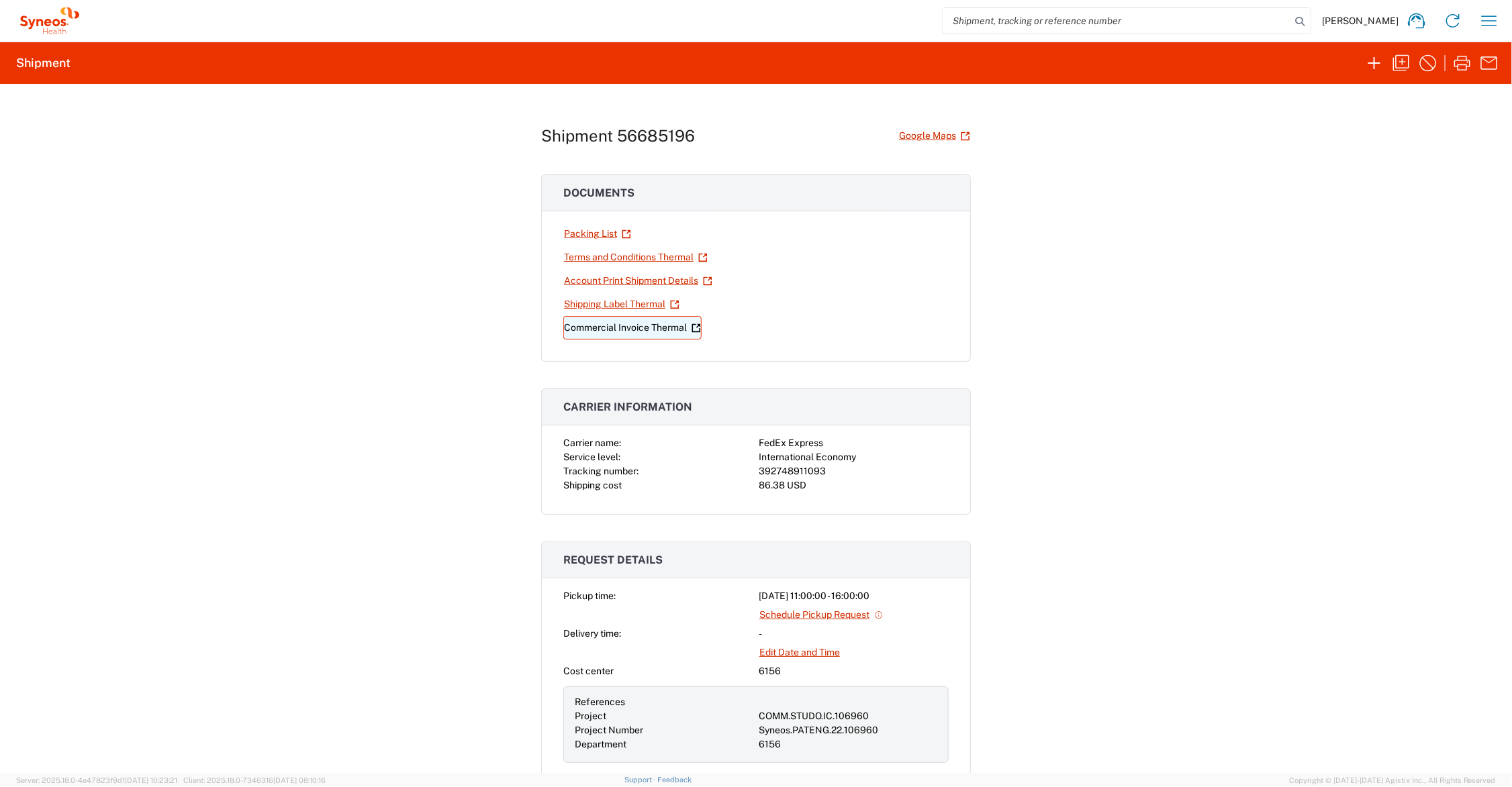
click at [638, 329] on link "Commercial Invoice Thermal" at bounding box center [632, 328] width 138 height 23
click at [615, 301] on link "Shipping Label Thermal" at bounding box center [621, 304] width 117 height 23
click at [1402, 61] on icon "button" at bounding box center [1401, 63] width 16 height 16
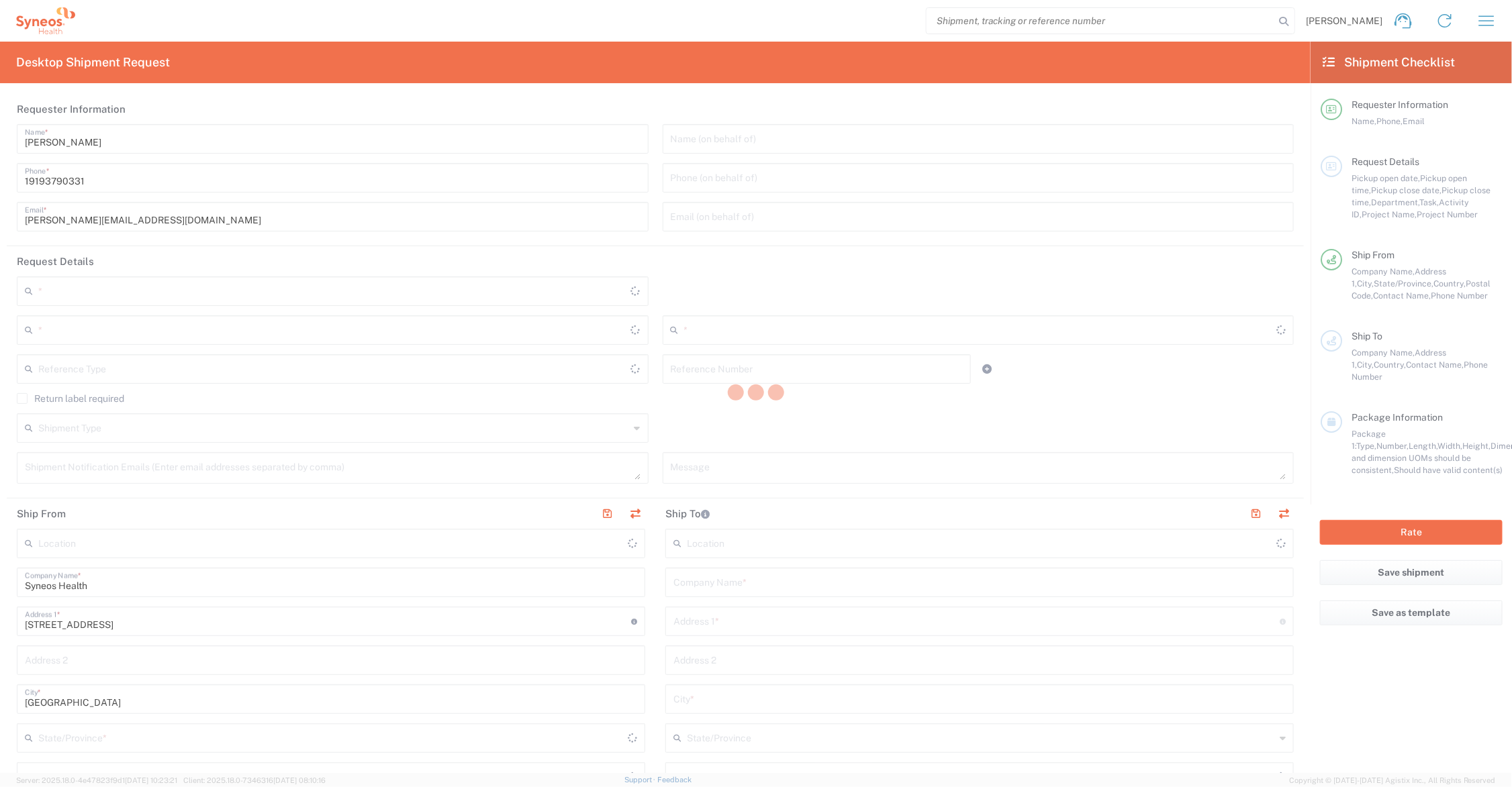
type input "[US_STATE]"
type input "[GEOGRAPHIC_DATA]"
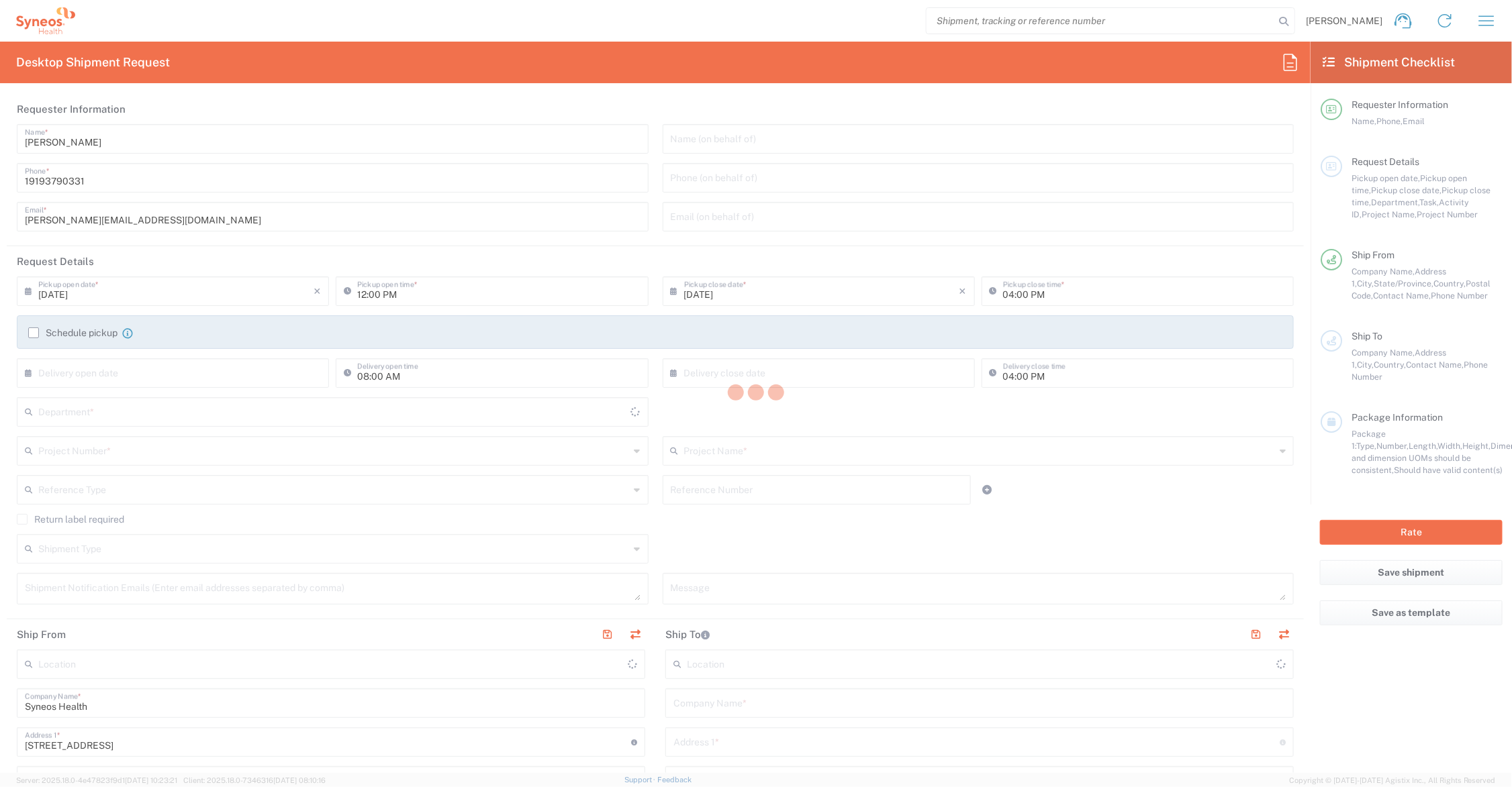
type input "6156"
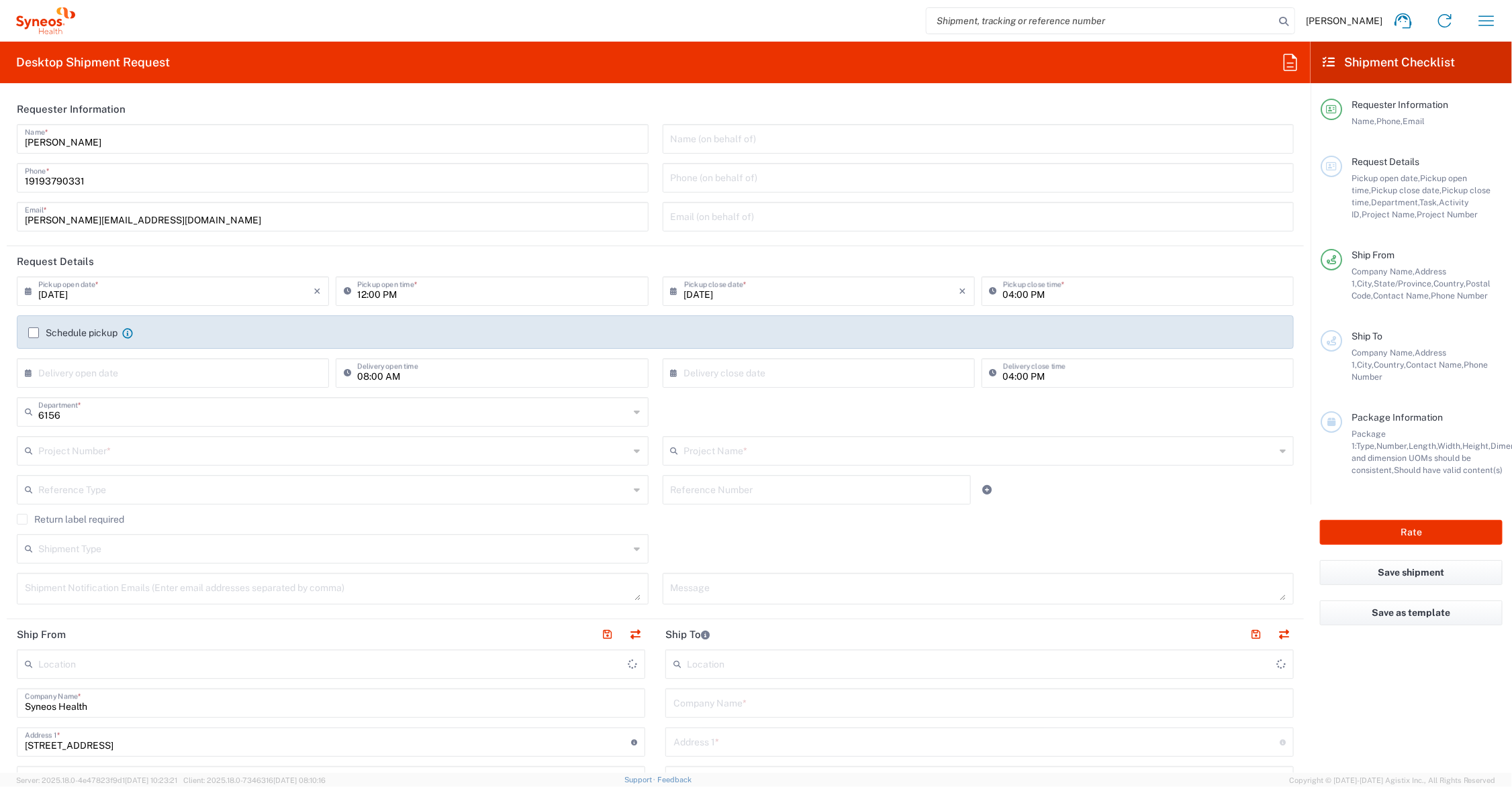
type input "Syneos Health Communications-[GEOGRAPHIC_DATA] [GEOGRAPHIC_DATA]"
drag, startPoint x: 88, startPoint y: 218, endPoint x: 4, endPoint y: 217, distance: 84.0
click at [4, 217] on form "Requester Information [PERSON_NAME] Name * [PHONE_NUMBER] Phone * [PERSON_NAME]…" at bounding box center [655, 433] width 1310 height 679
type input "[PERSON_NAME][EMAIL_ADDRESS][PERSON_NAME][DOMAIN_NAME]"
paste textarea "[PERSON_NAME][EMAIL_ADDRESS][PERSON_NAME][DOMAIN_NAME]"
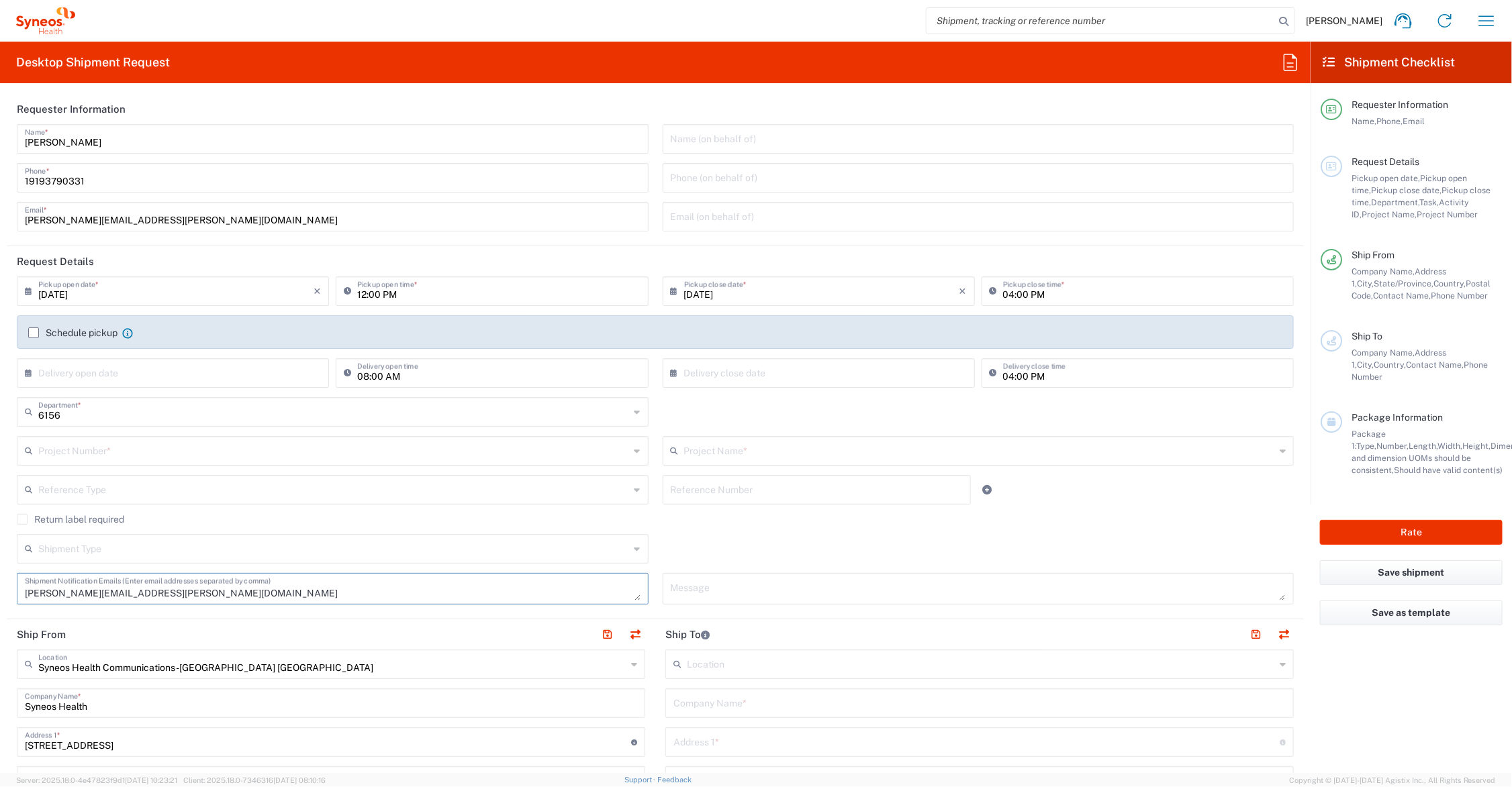
type textarea "[PERSON_NAME][EMAIL_ADDRESS][PERSON_NAME][DOMAIN_NAME]"
click at [717, 450] on input "text" at bounding box center [980, 450] width 591 height 23
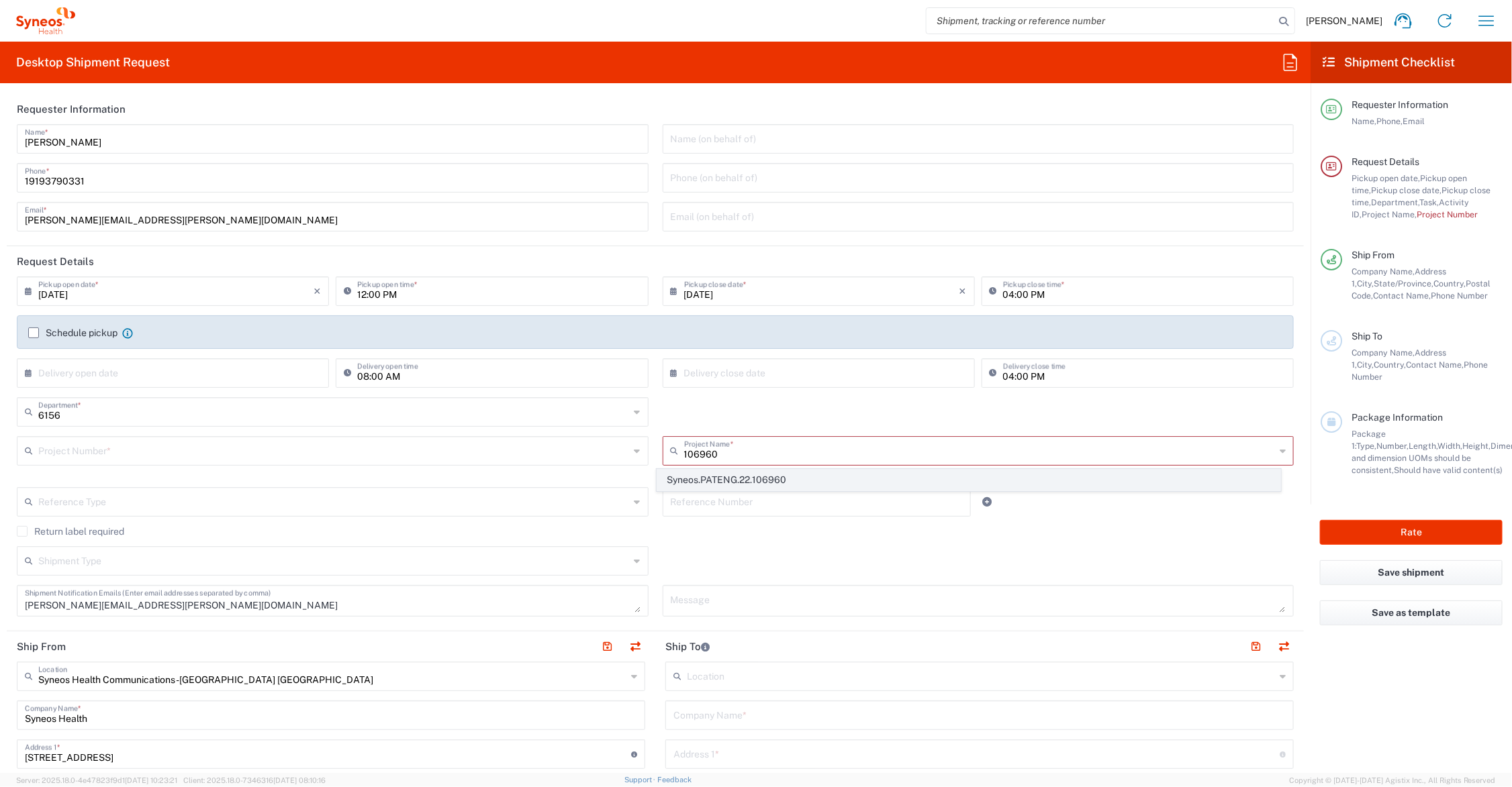
click at [733, 474] on span "Syneos.PATENG.22.106960" at bounding box center [969, 480] width 622 height 21
type input "Syneos.PATENG.22.106960"
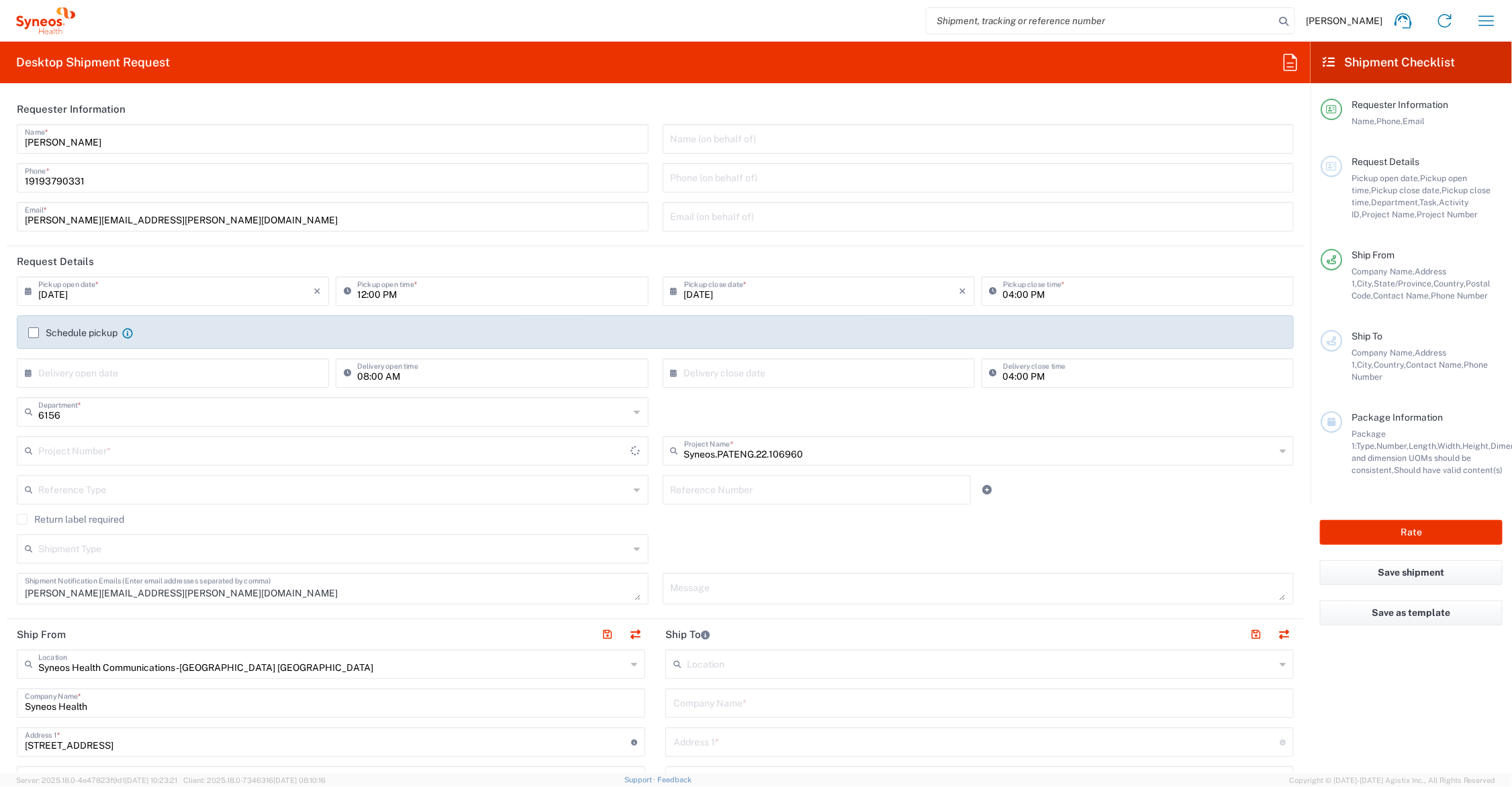
type input "COMM.STUDO.IC.106960"
click at [720, 582] on textarea at bounding box center [979, 589] width 616 height 23
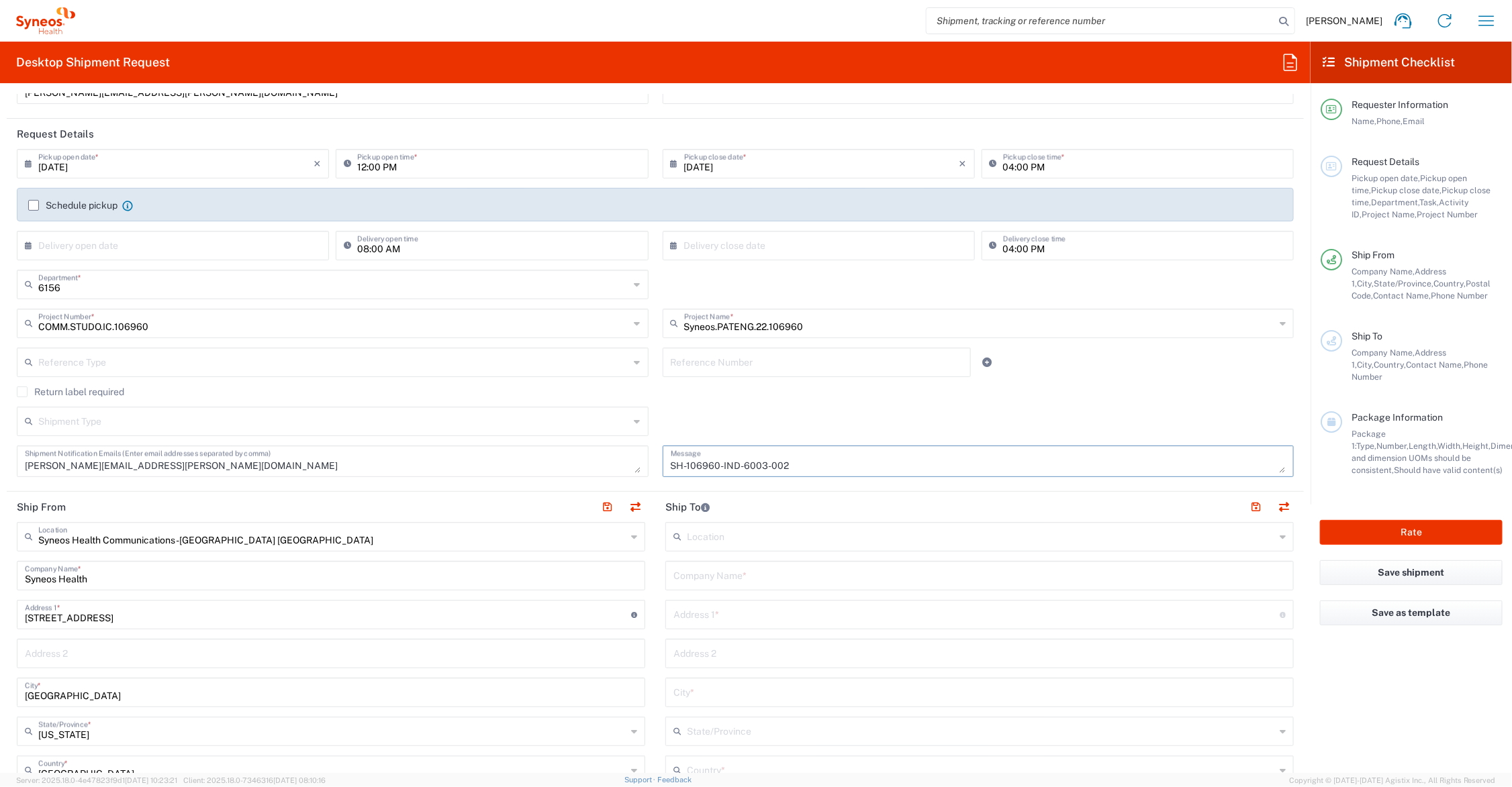
scroll to position [168, 0]
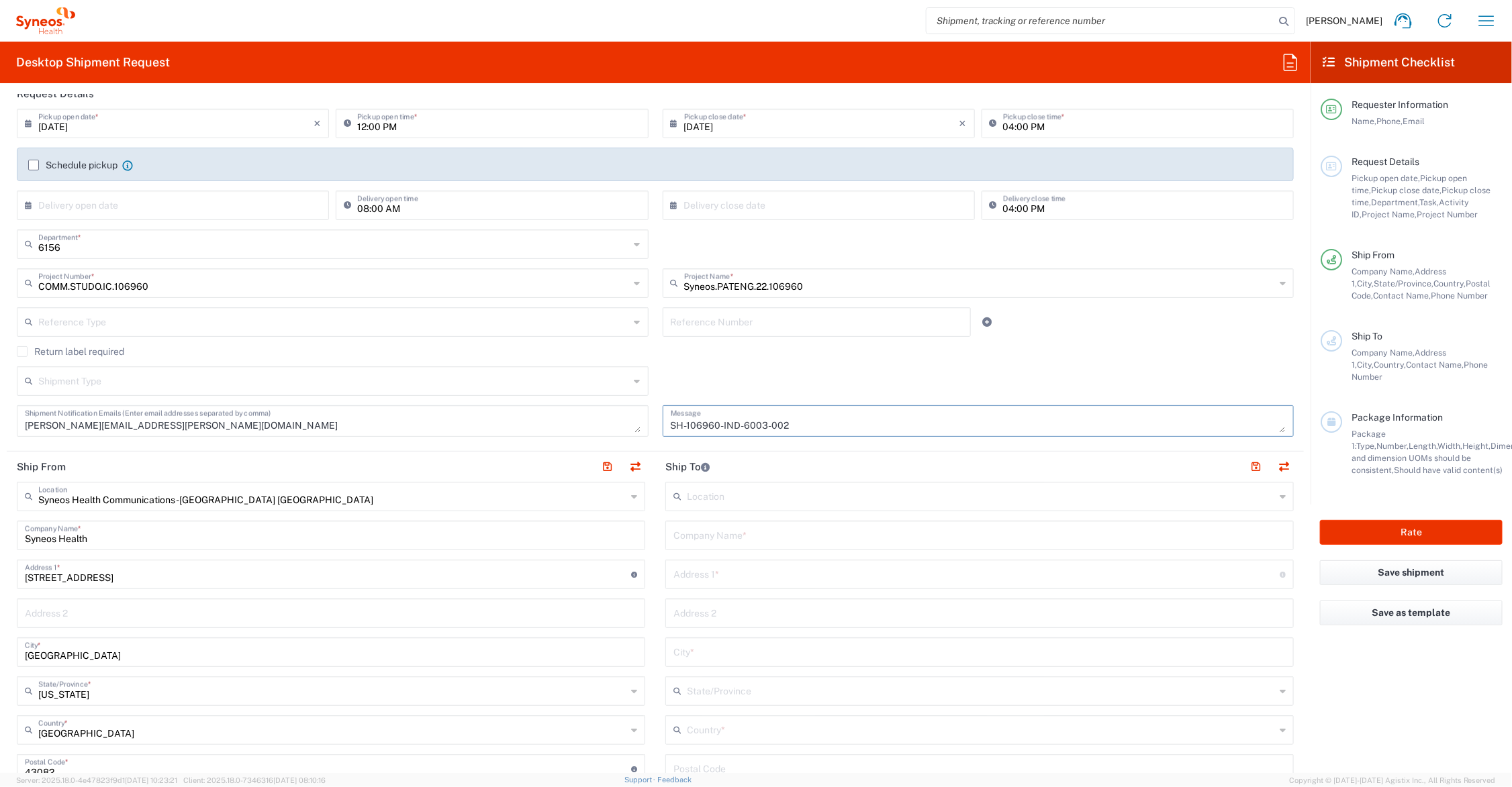
type textarea "SH-106960-IND-6003-002"
click at [785, 539] on input "text" at bounding box center [979, 535] width 612 height 23
type input "C/O Syneos Health - Bankin [PERSON_NAME]"
type input "Nirmal Hospital Pvt Ltd."
type input "Adult OPD, [GEOGRAPHIC_DATA]"
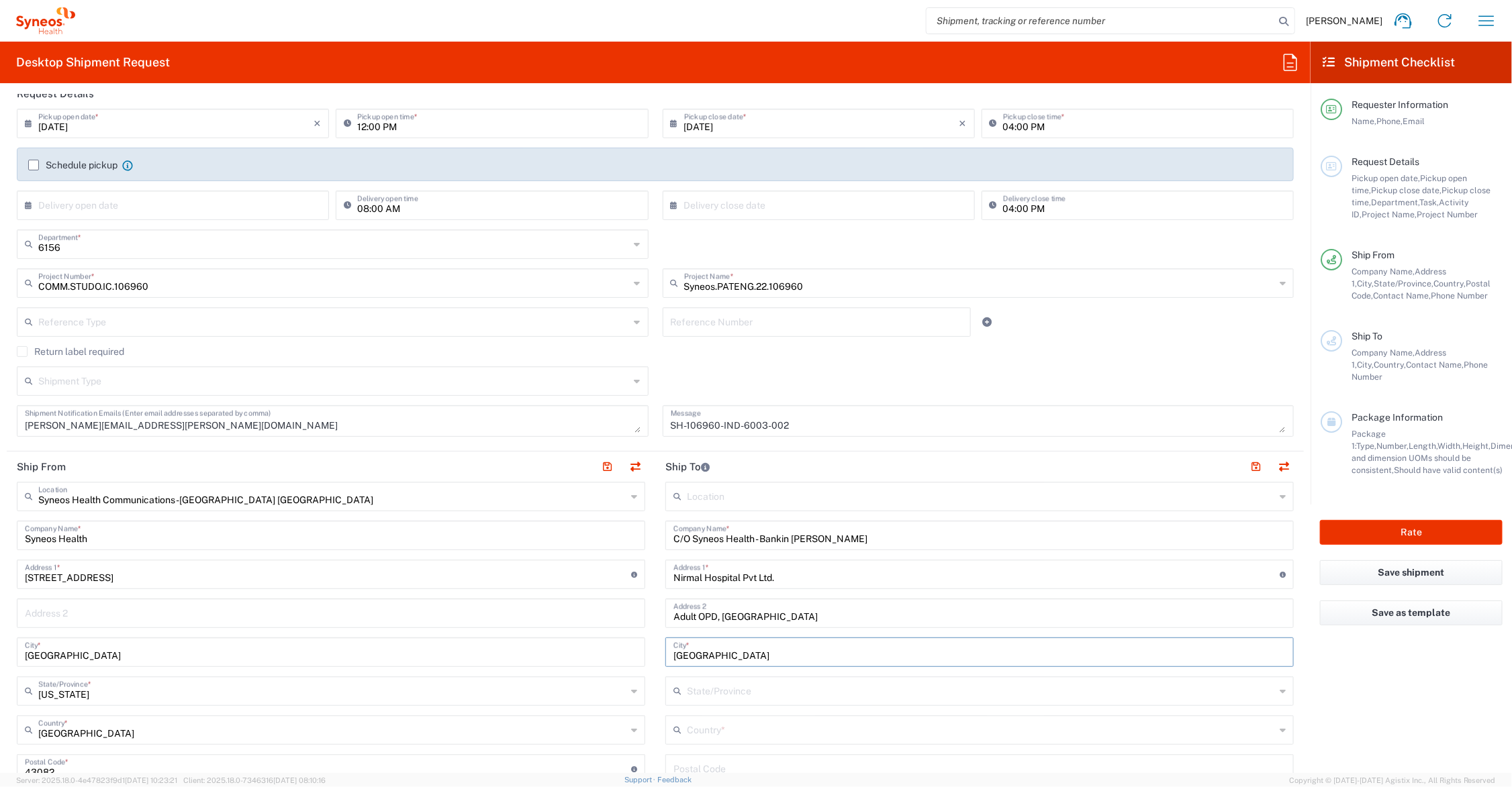
type input "[GEOGRAPHIC_DATA]"
click at [689, 677] on span "[GEOGRAPHIC_DATA]" at bounding box center [970, 682] width 620 height 21
type input "[GEOGRAPHIC_DATA]"
type input "Sender/Shipper"
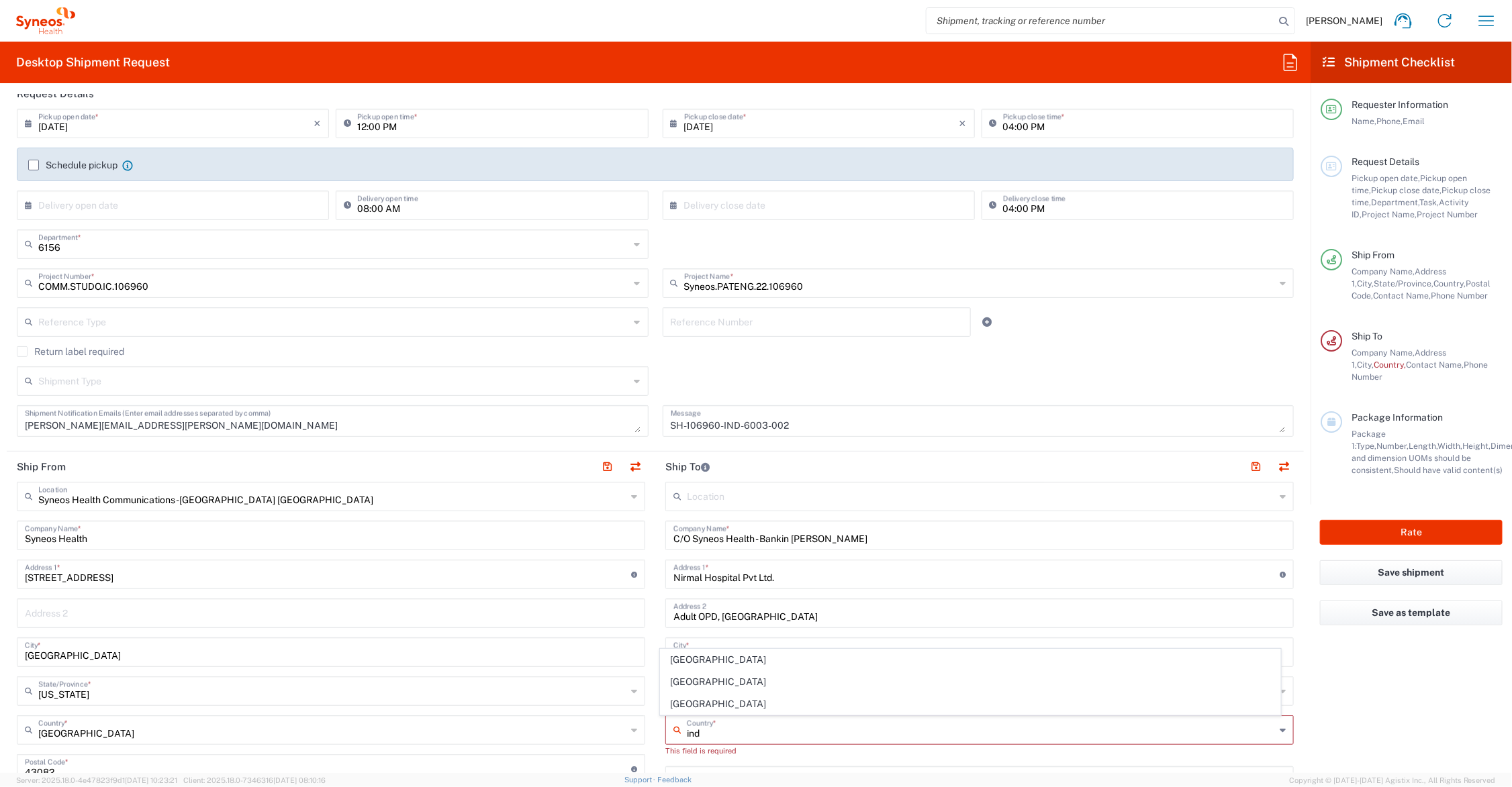
type input "Delivery Duty Paid"
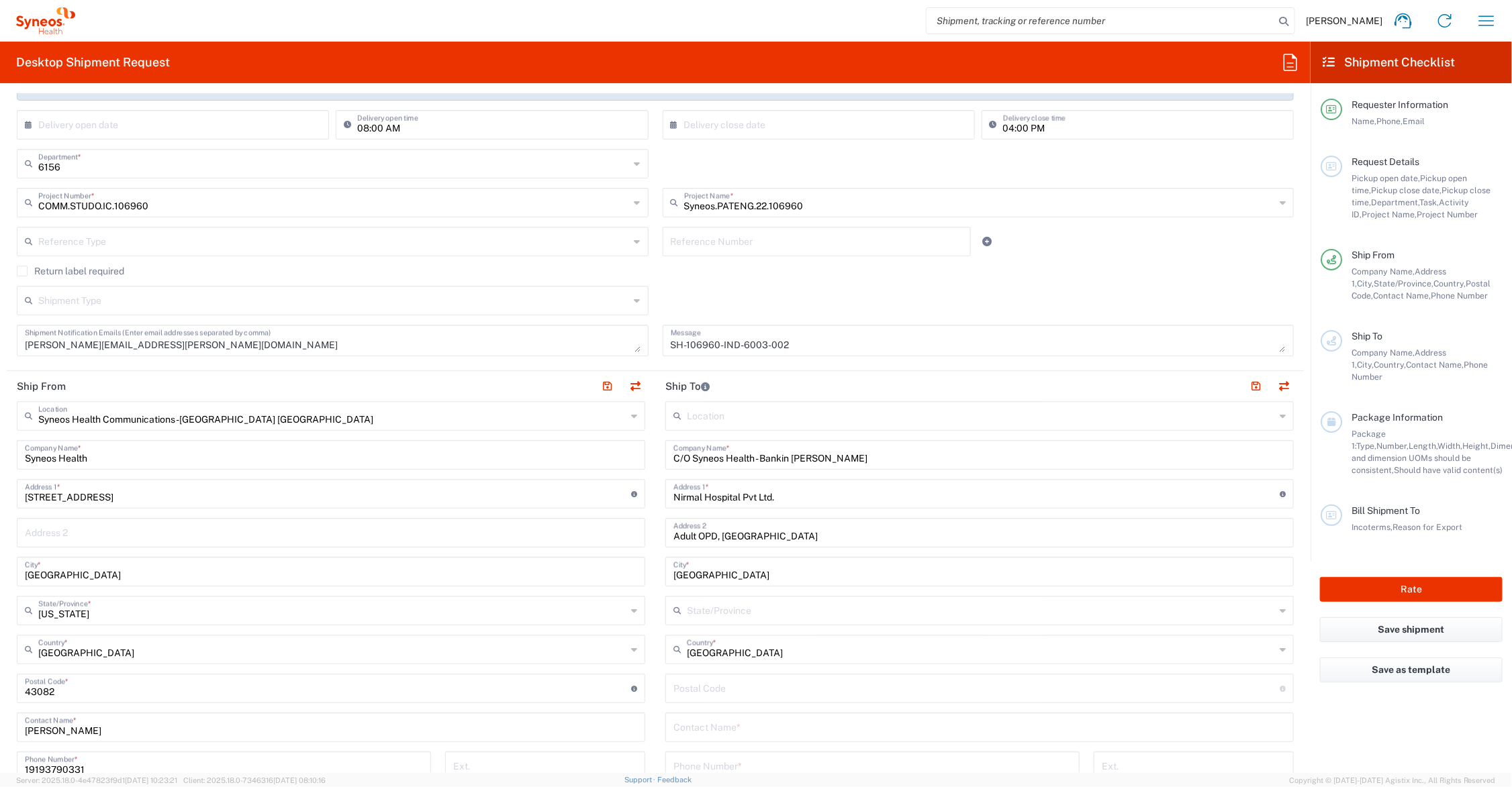
scroll to position [336, 0]
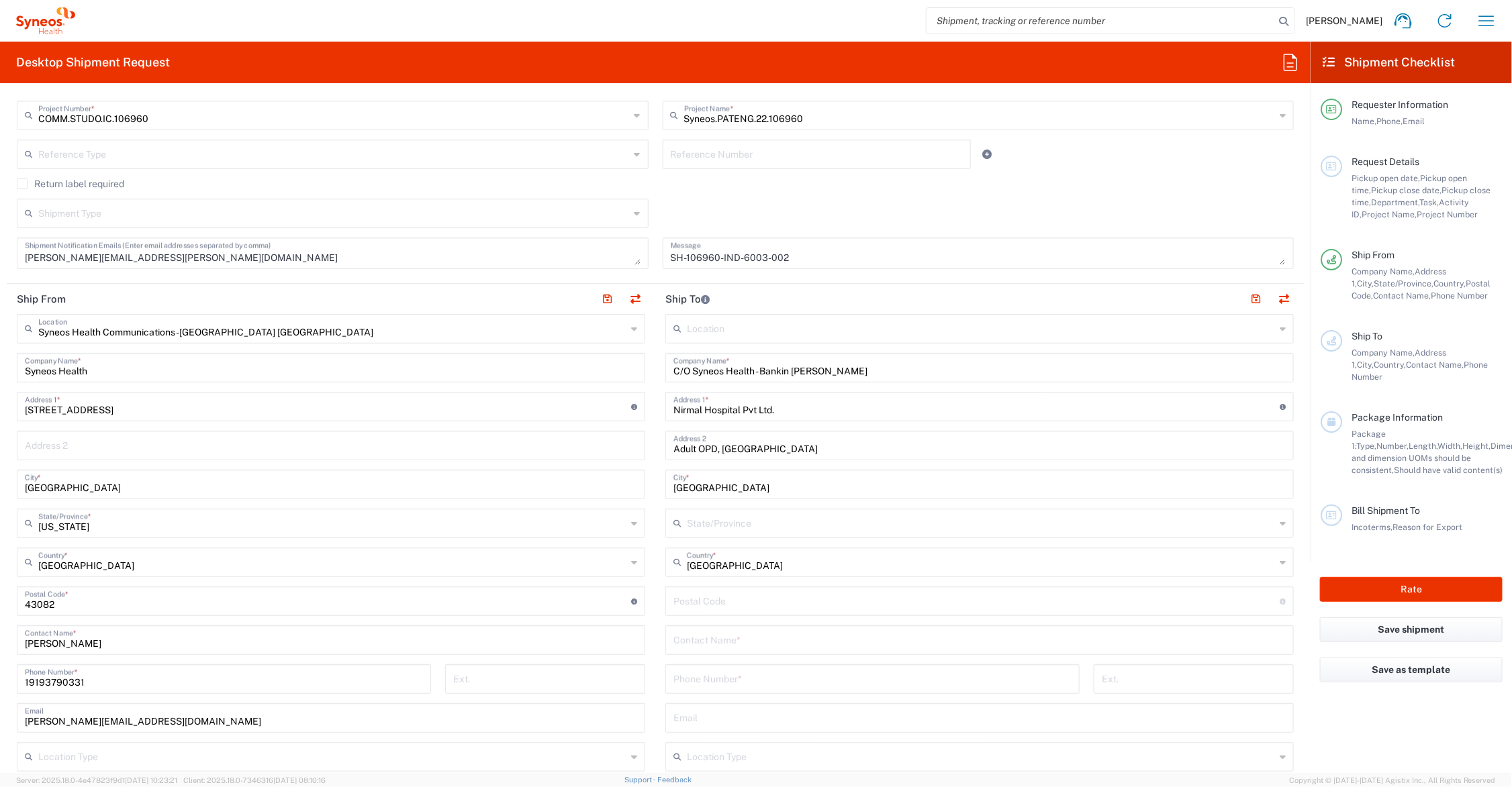
click at [769, 529] on input "text" at bounding box center [981, 522] width 588 height 23
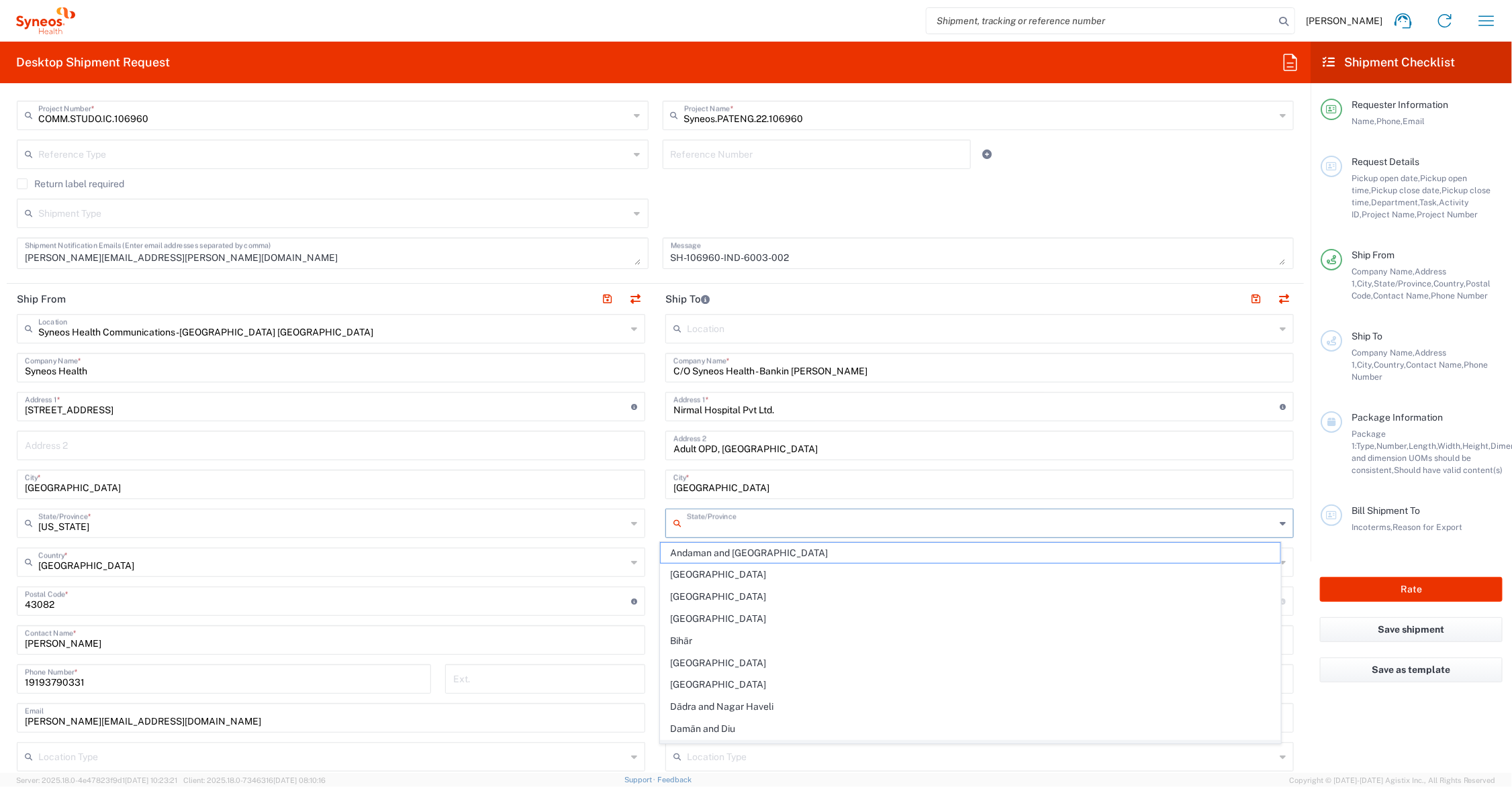
scroll to position [168, 0]
click at [726, 624] on span "Gujarāt" at bounding box center [970, 627] width 620 height 21
type input "Gujarāt"
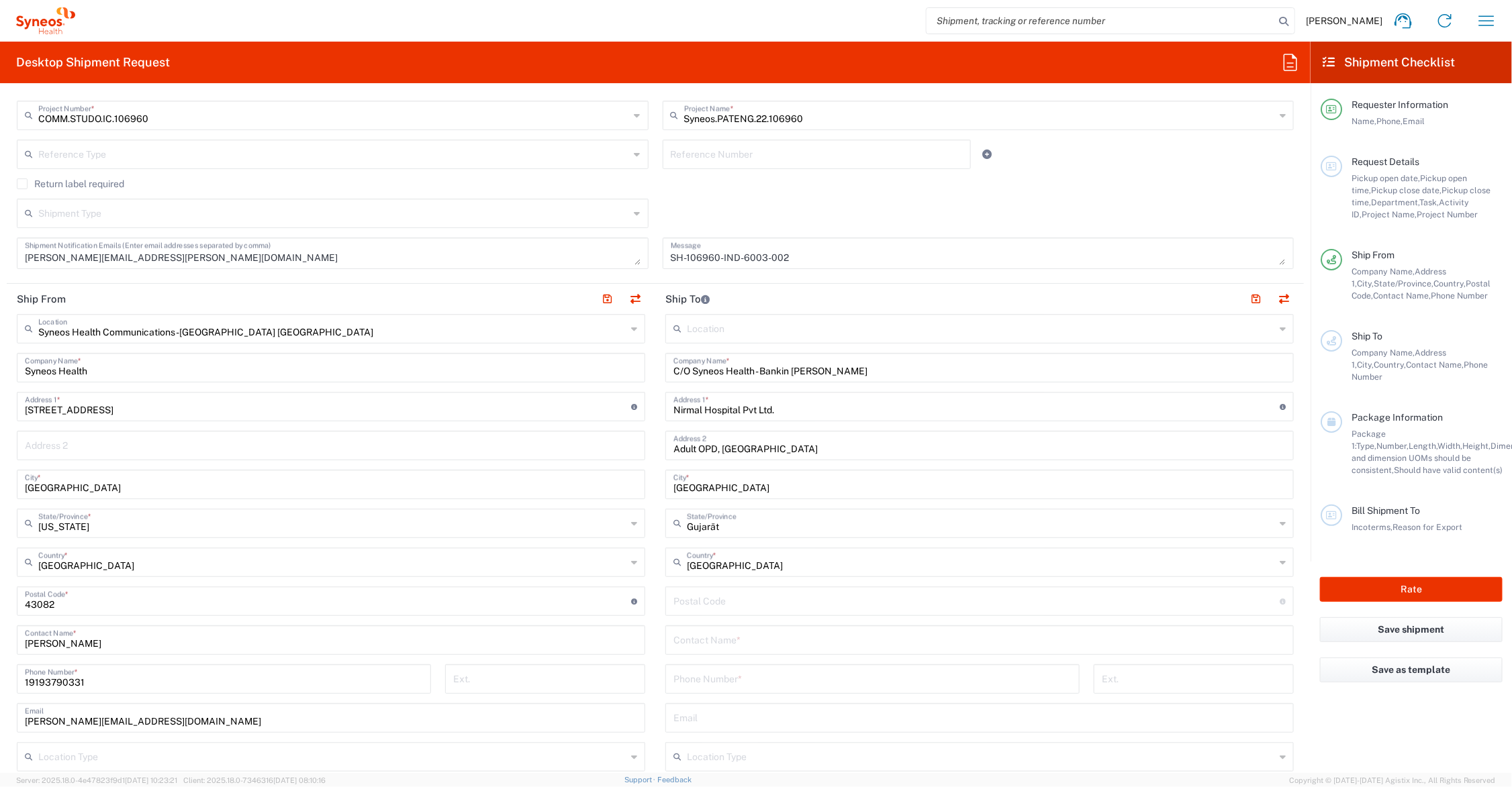
click at [727, 592] on input "undefined" at bounding box center [976, 600] width 607 height 23
type input "395002"
type input "[PERSON_NAME]"
type input "918238004052"
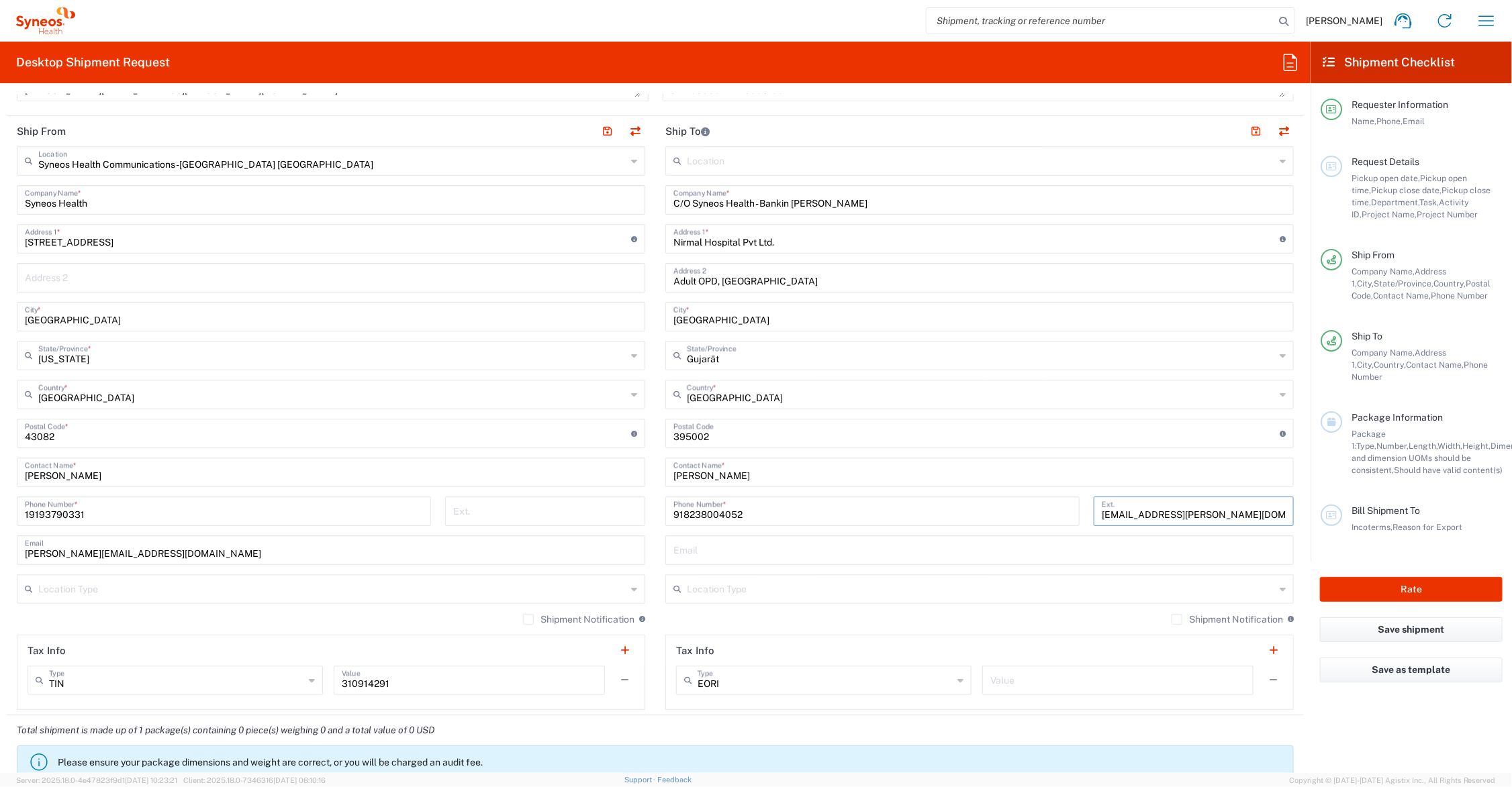
drag, startPoint x: 1219, startPoint y: 511, endPoint x: 1094, endPoint y: 535, distance: 127.3
click at [1074, 513] on div "918238004052 Phone Number * [EMAIL_ADDRESS][PERSON_NAME][DOMAIN_NAME] Ext." at bounding box center [980, 516] width 642 height 39
type input "[EMAIL_ADDRESS][PERSON_NAME][DOMAIN_NAME]"
paste input "[EMAIL_ADDRESS][PERSON_NAME][DOMAIN_NAME]"
type input "[EMAIL_ADDRESS][PERSON_NAME][DOMAIN_NAME]"
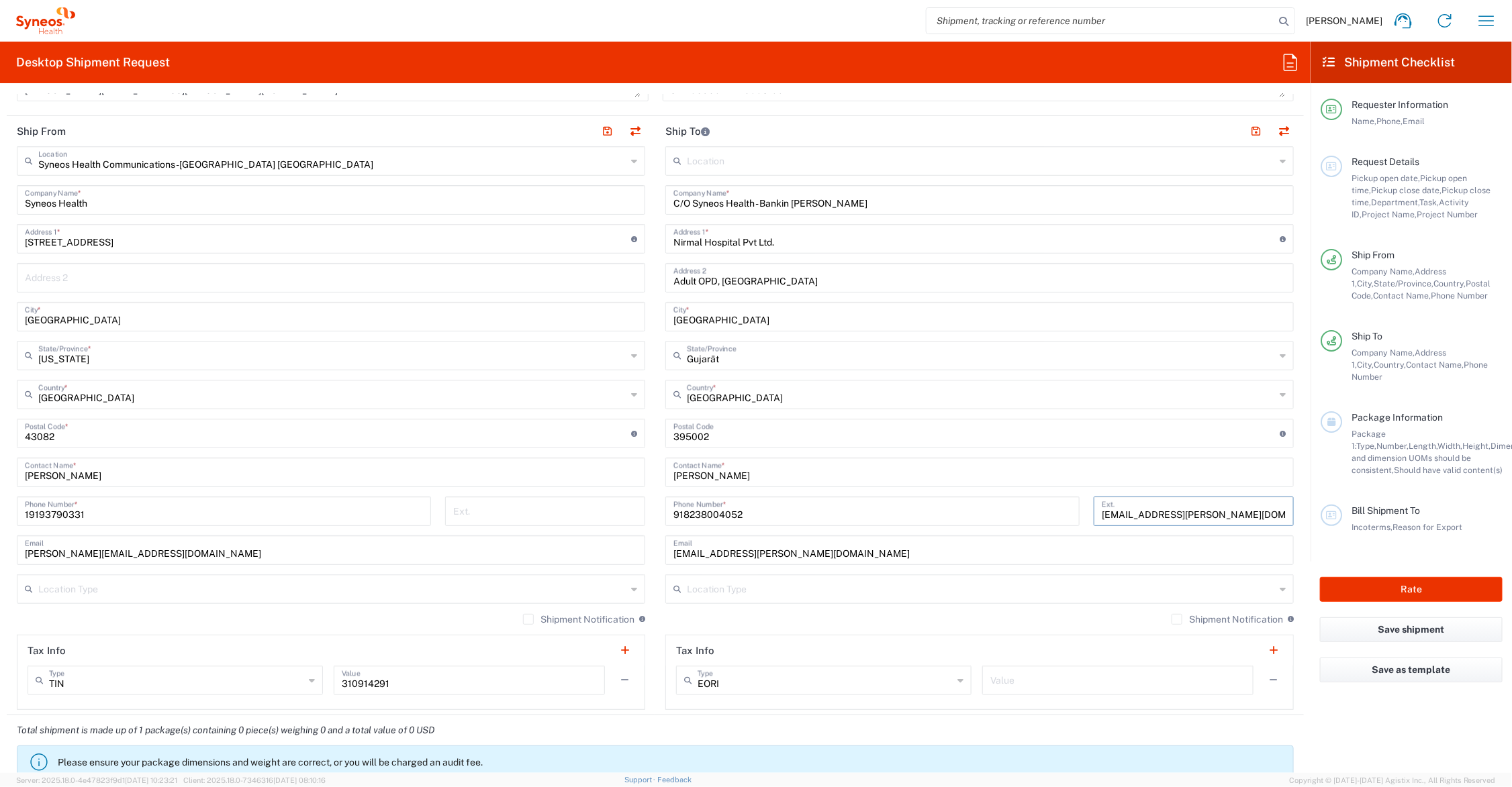
drag, startPoint x: 1228, startPoint y: 510, endPoint x: 1045, endPoint y: 506, distance: 183.0
click at [1045, 506] on div "918238004052 Phone Number * [EMAIL_ADDRESS][PERSON_NAME][DOMAIN_NAME] Ext." at bounding box center [980, 516] width 642 height 39
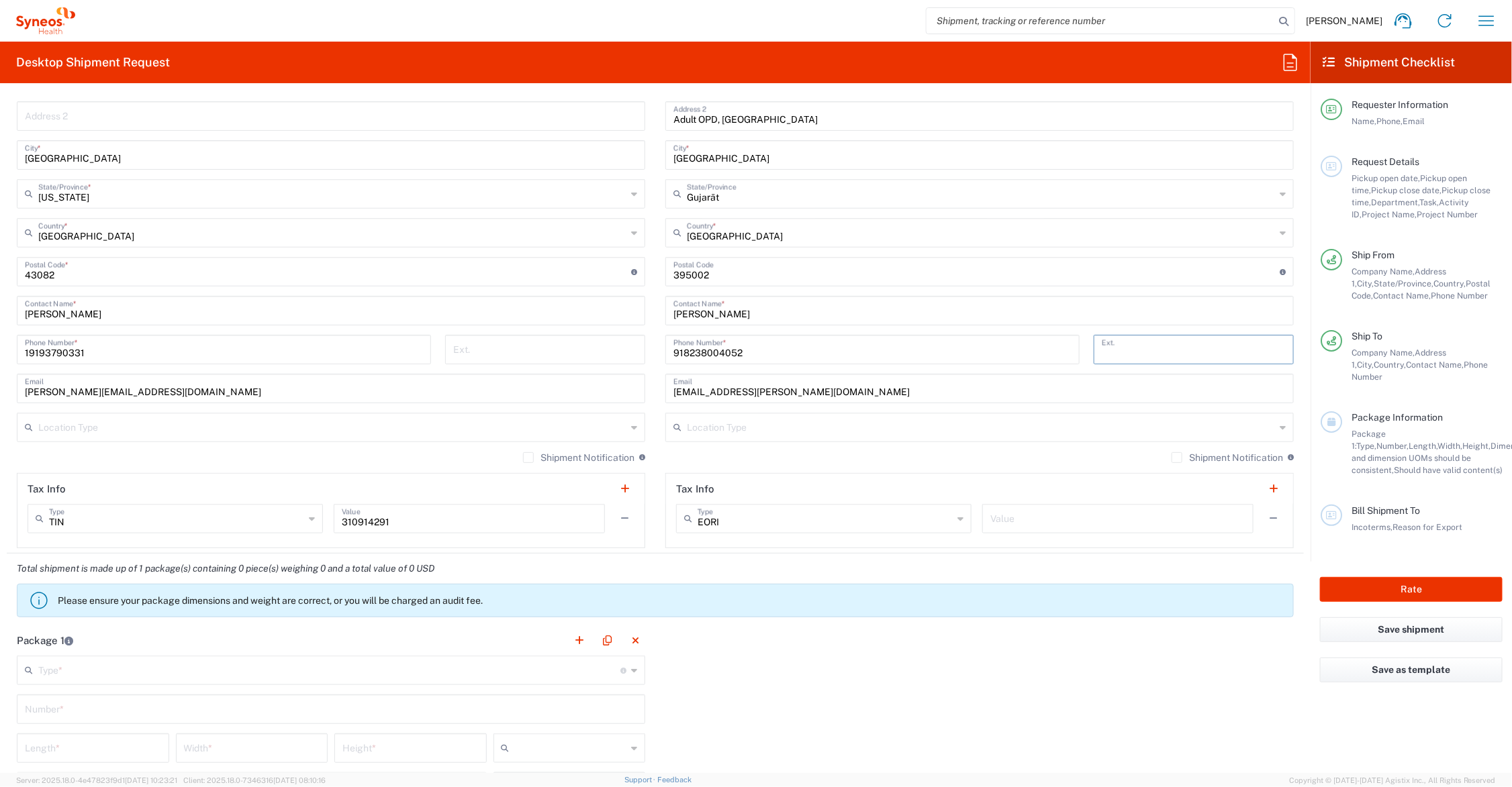
scroll to position [839, 0]
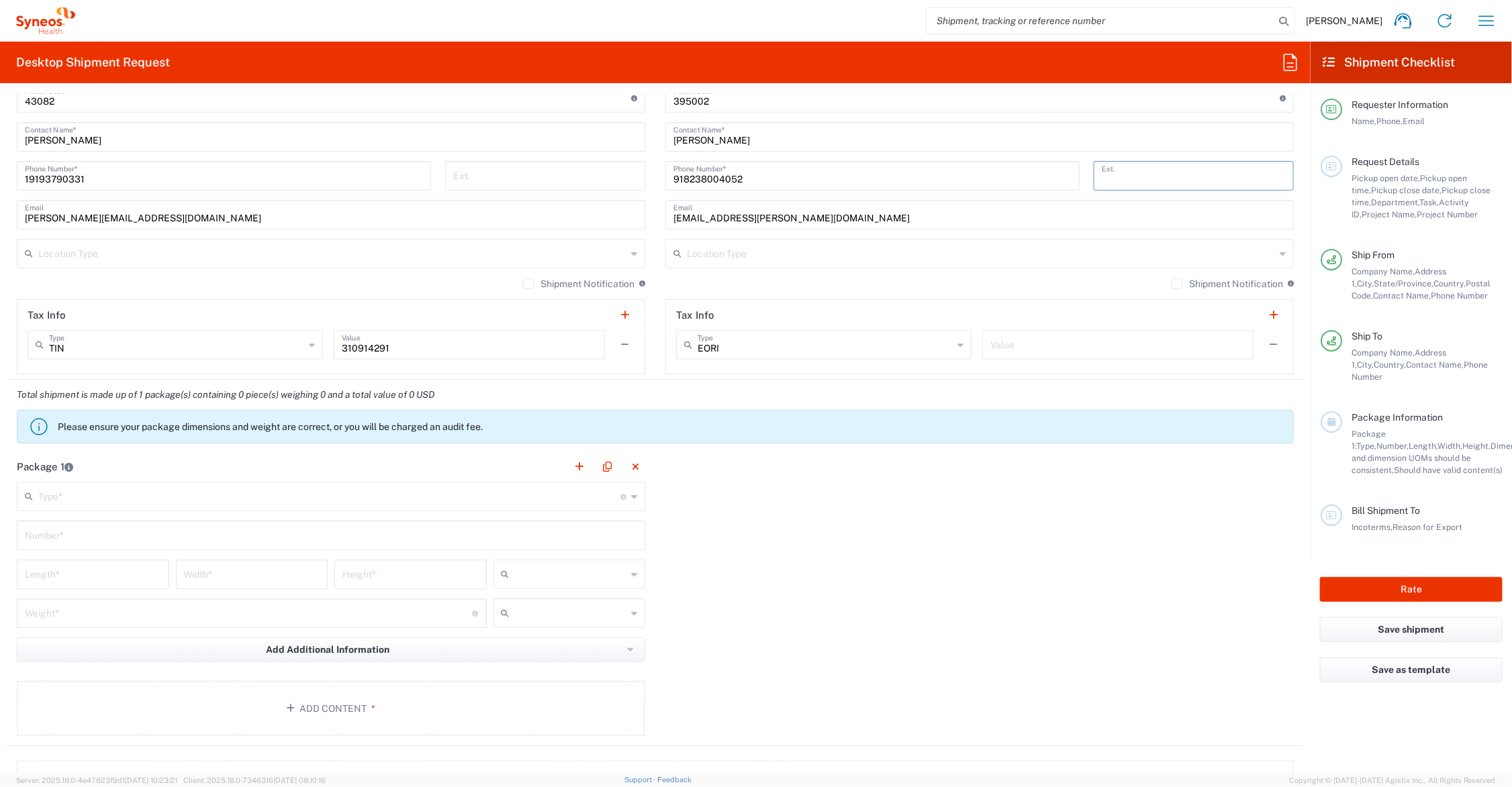
click at [96, 495] on input "text" at bounding box center [329, 496] width 582 height 23
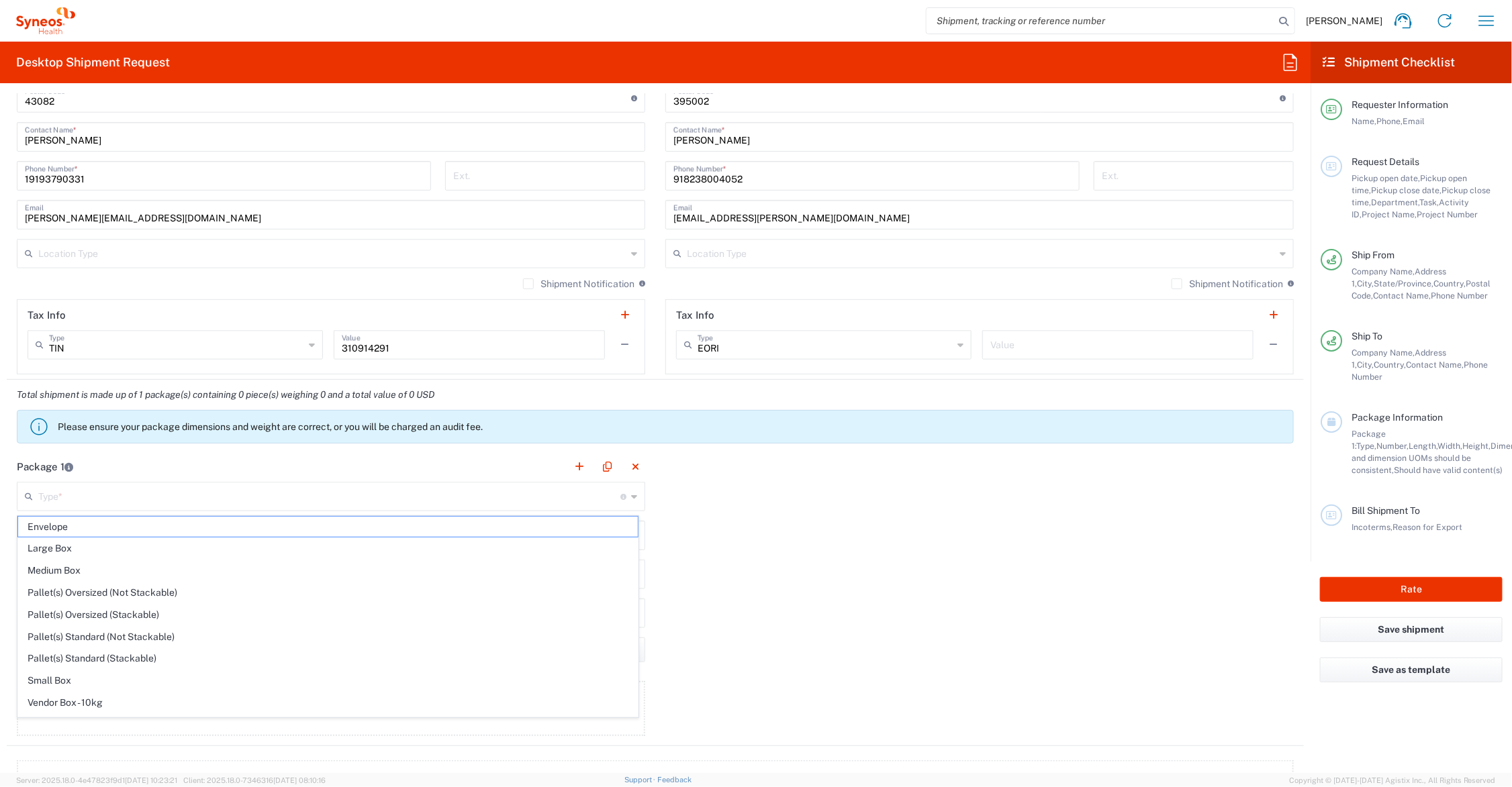
click at [82, 572] on span "Medium Box" at bounding box center [328, 570] width 620 height 21
type input "Medium Box"
type input "13"
type input "11.5"
type input "2.5"
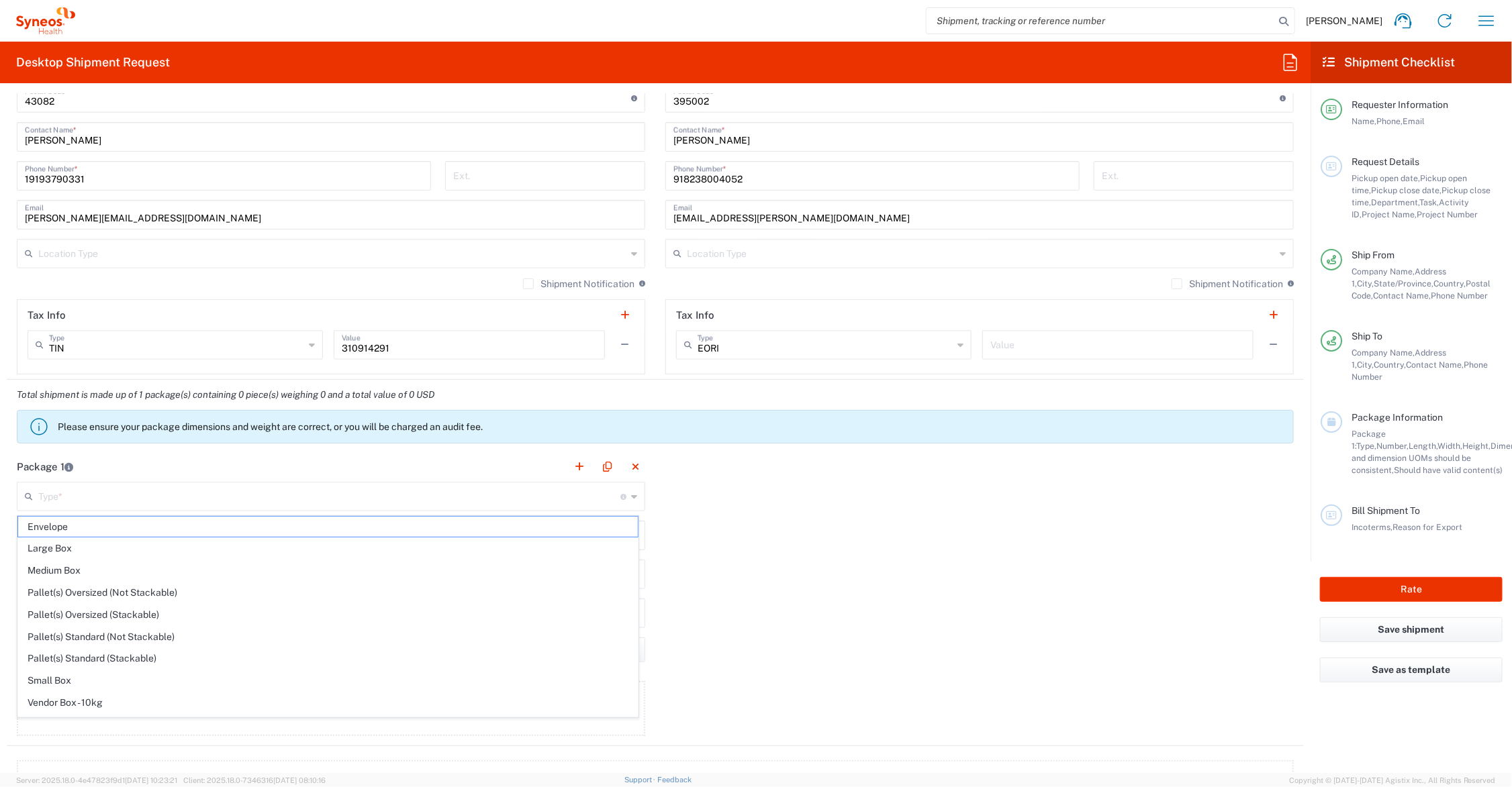
type input "in"
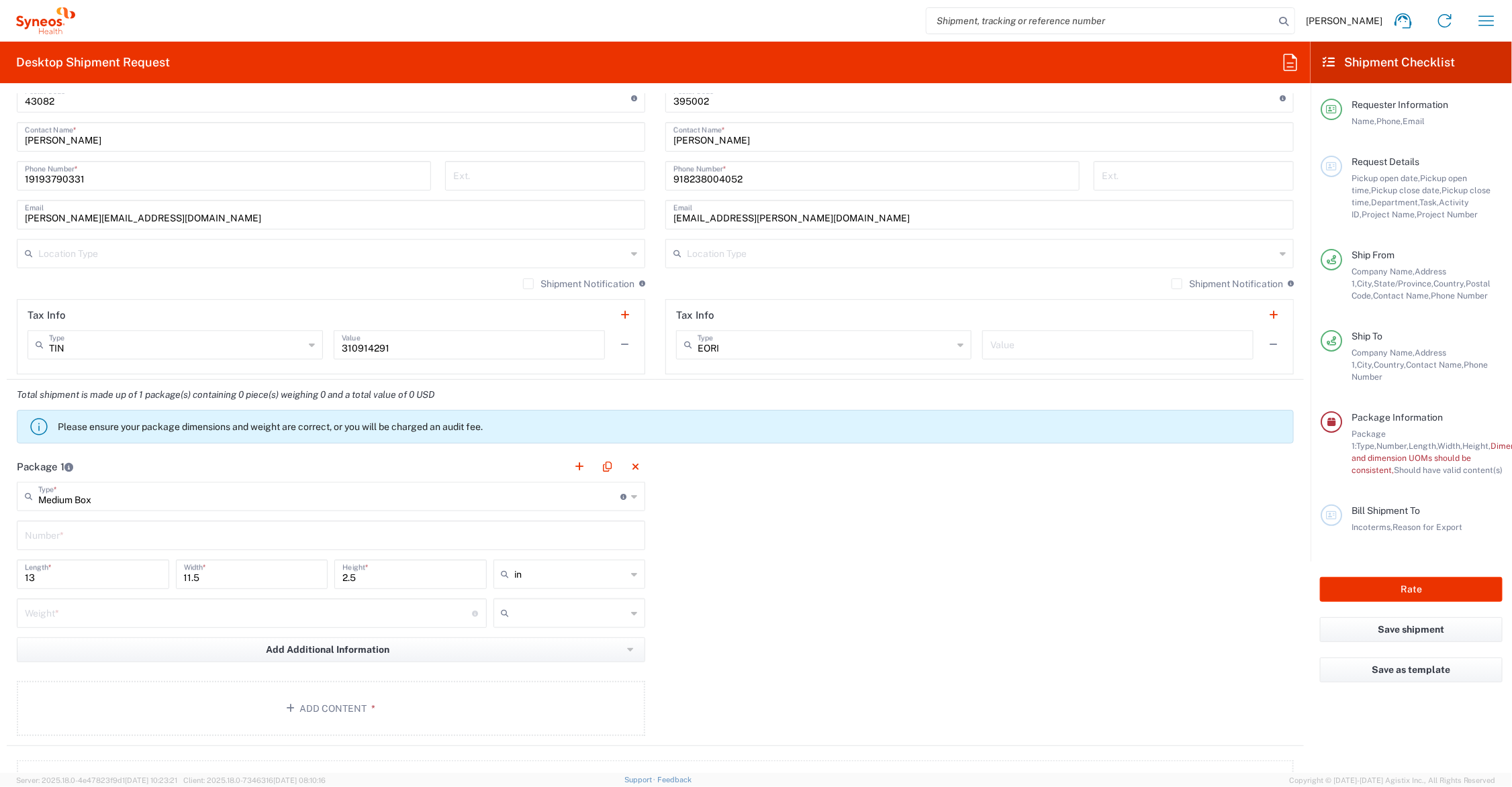
click at [64, 537] on input "text" at bounding box center [331, 535] width 612 height 23
type input "1"
click at [67, 615] on input "number" at bounding box center [248, 612] width 448 height 23
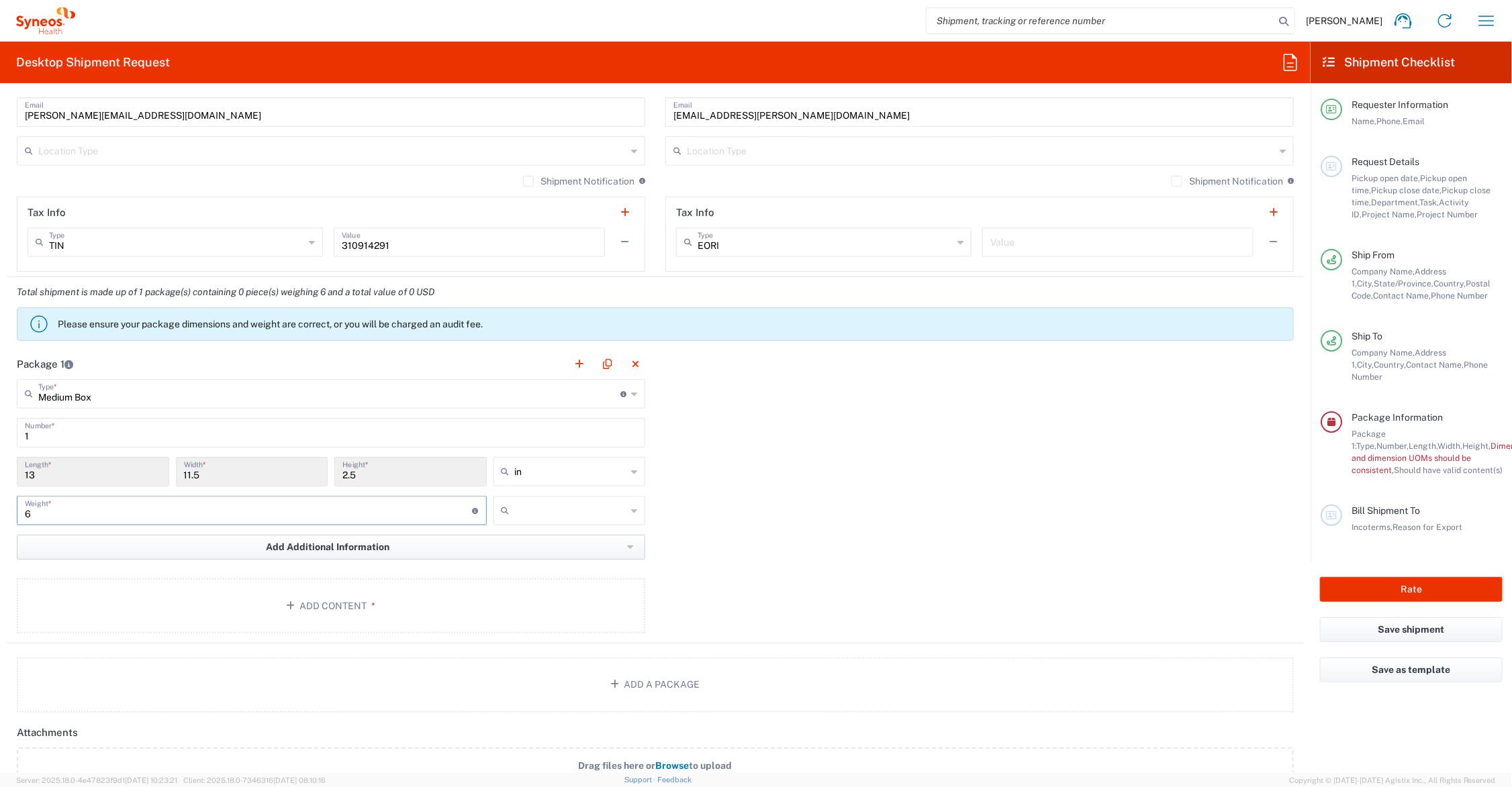
scroll to position [1007, 0]
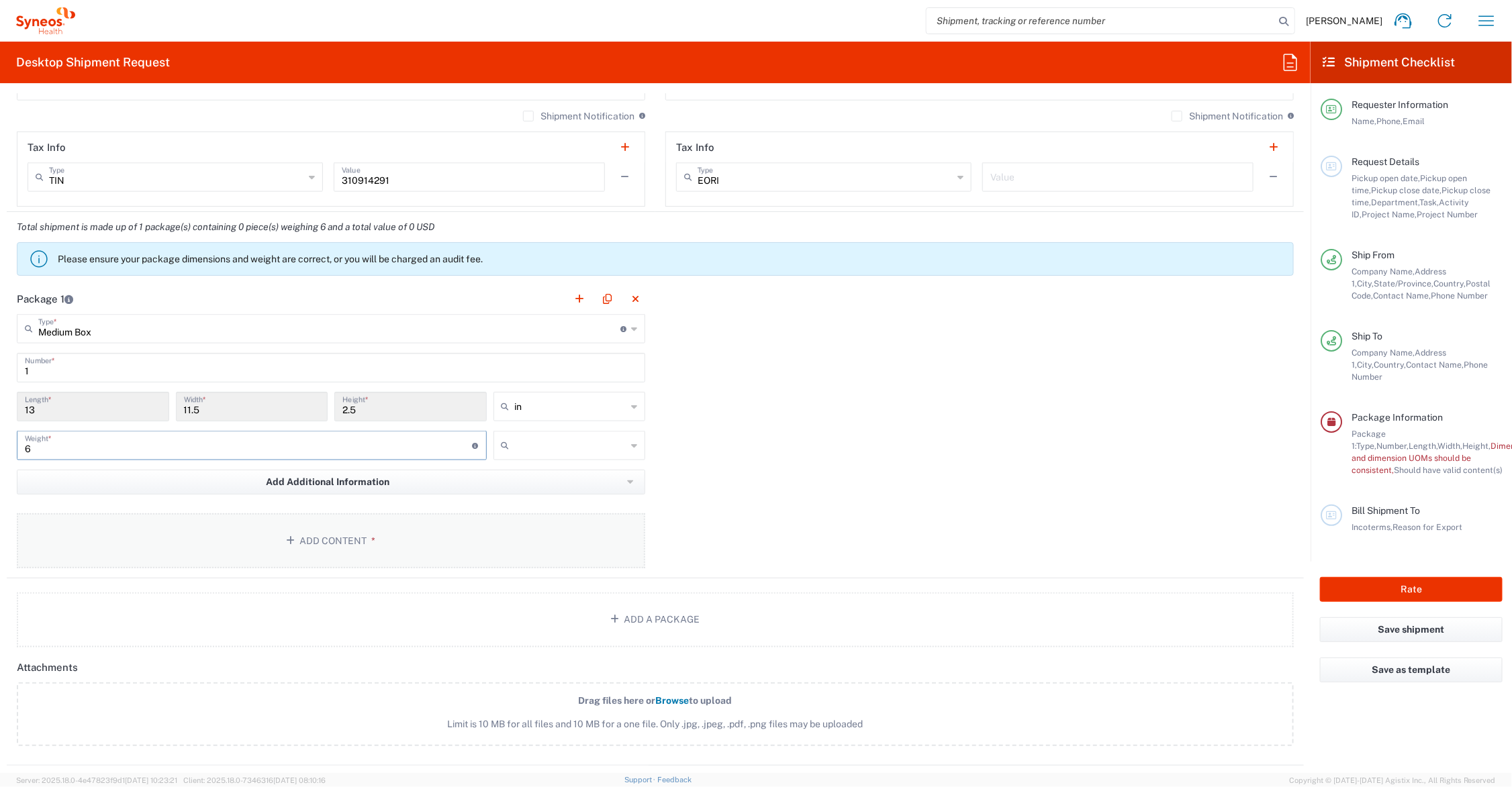
type input "6"
click at [304, 539] on button "Add Content *" at bounding box center [331, 541] width 629 height 55
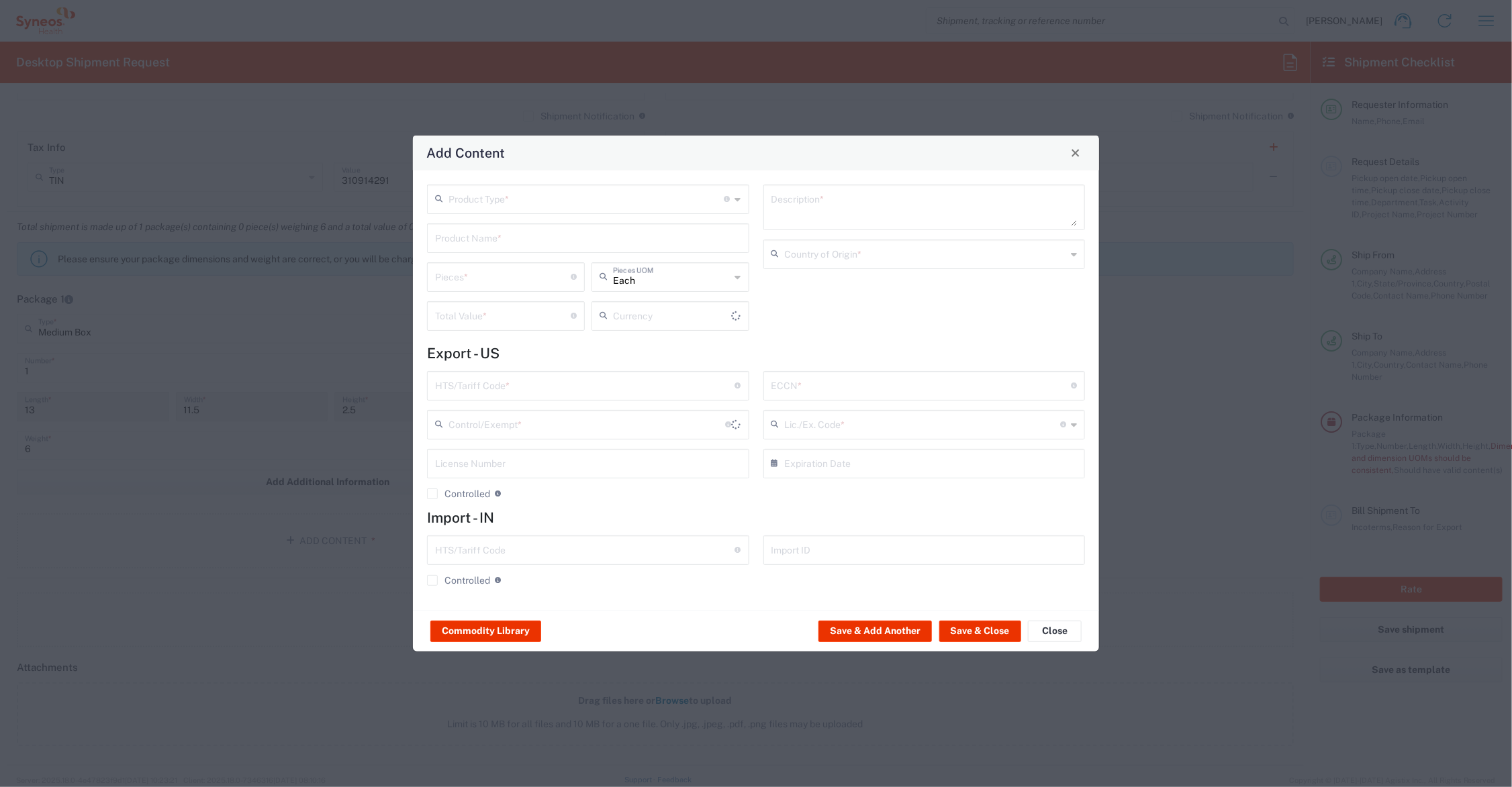
type input "US Dollar"
drag, startPoint x: 471, startPoint y: 241, endPoint x: 459, endPoint y: 240, distance: 12.0
click at [471, 240] on input "text" at bounding box center [589, 237] width 306 height 23
click at [462, 270] on div "I/E CARDS 5X7'; 2 SHEETS PRINTED LAMINATED PAPER" at bounding box center [588, 270] width 320 height 23
type input "I/E CARDS 5X7'; 2 SHEETS PRINTED LAMINATED PAPER"
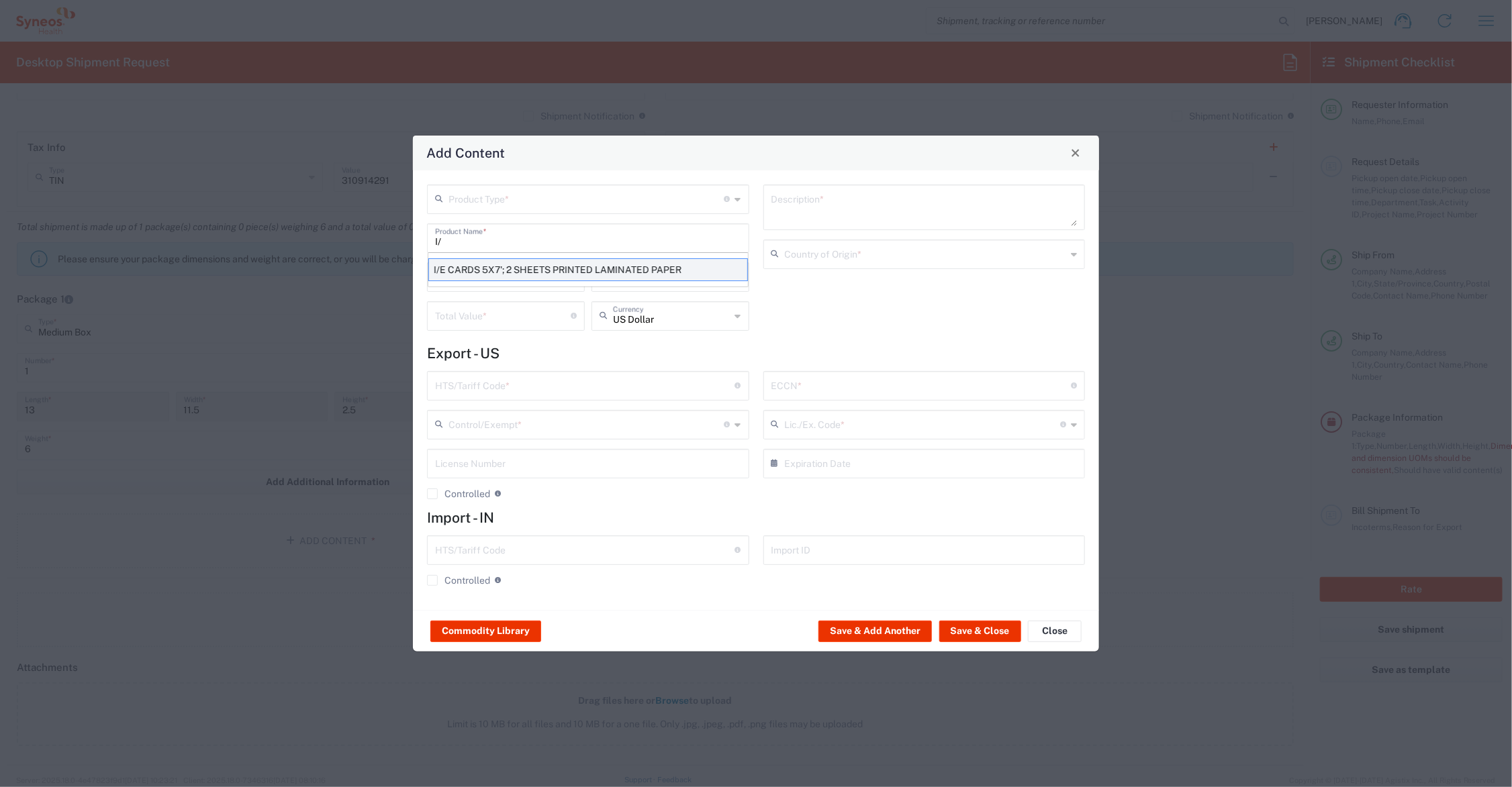
type input "1"
type textarea "I/E CARDS 5X7'; 2 SHEETS PRINTED LAMINATED PAPER"
type input "[GEOGRAPHIC_DATA]"
type input "4911.99.8000"
type input "BIS"
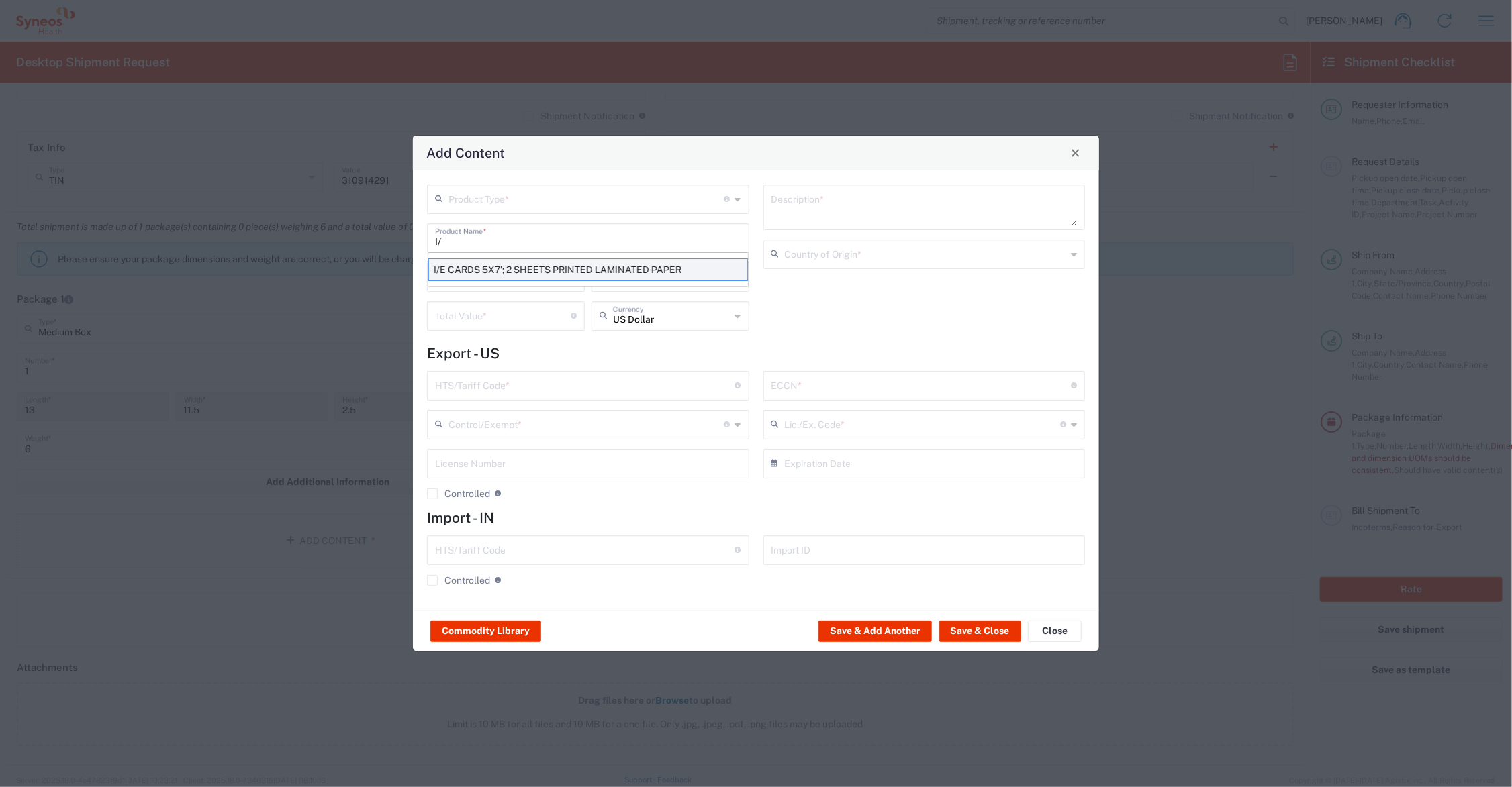
type input "EAR99"
type input "NLR - No License Required"
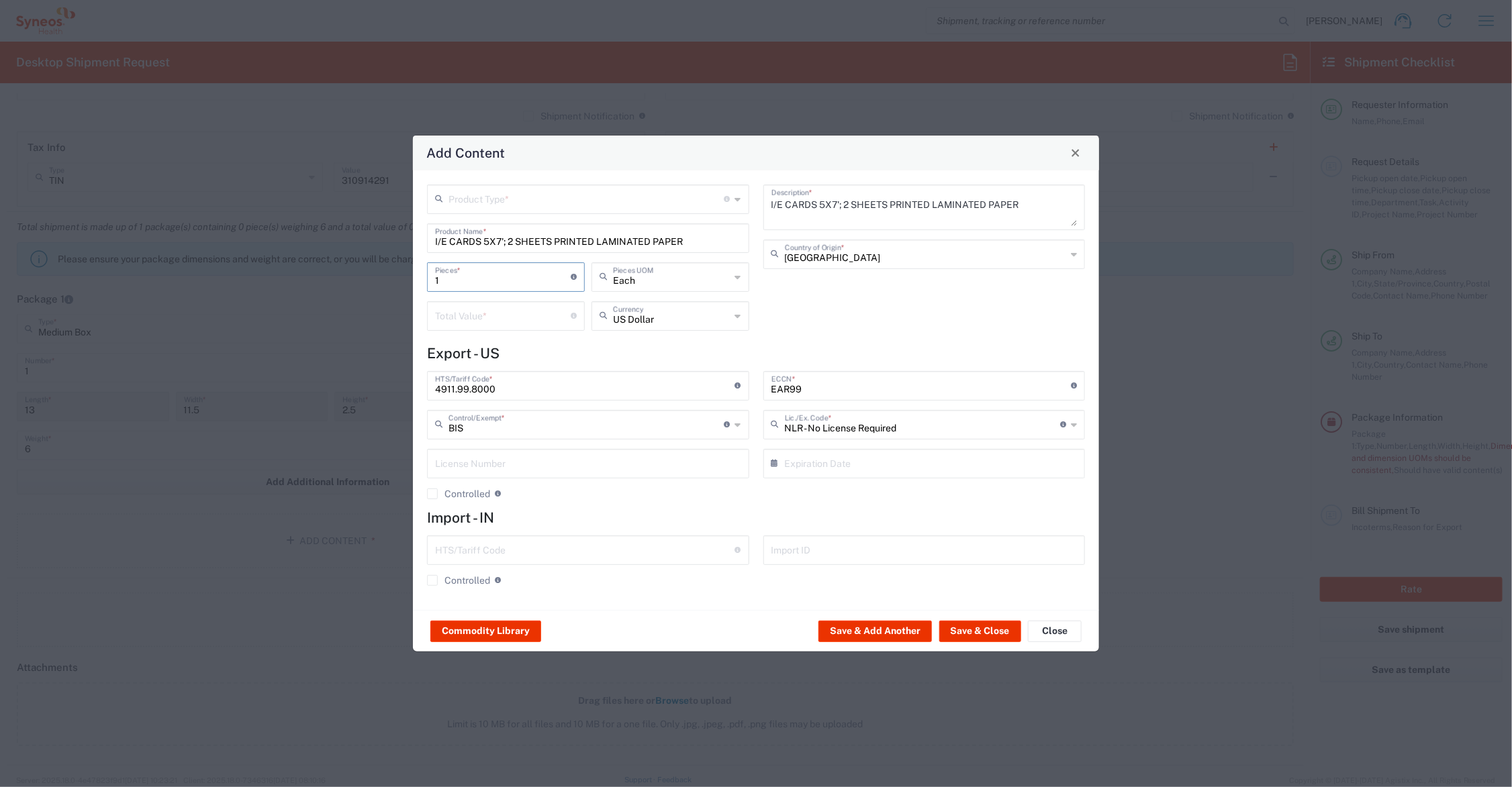
drag, startPoint x: 459, startPoint y: 277, endPoint x: 418, endPoint y: 277, distance: 41.0
click at [418, 277] on div "Product Type * Document: Paper document generated internally by Syneos, a clien…" at bounding box center [756, 390] width 686 height 439
type input "3"
click at [482, 312] on input "number" at bounding box center [503, 315] width 136 height 23
type input "30.00"
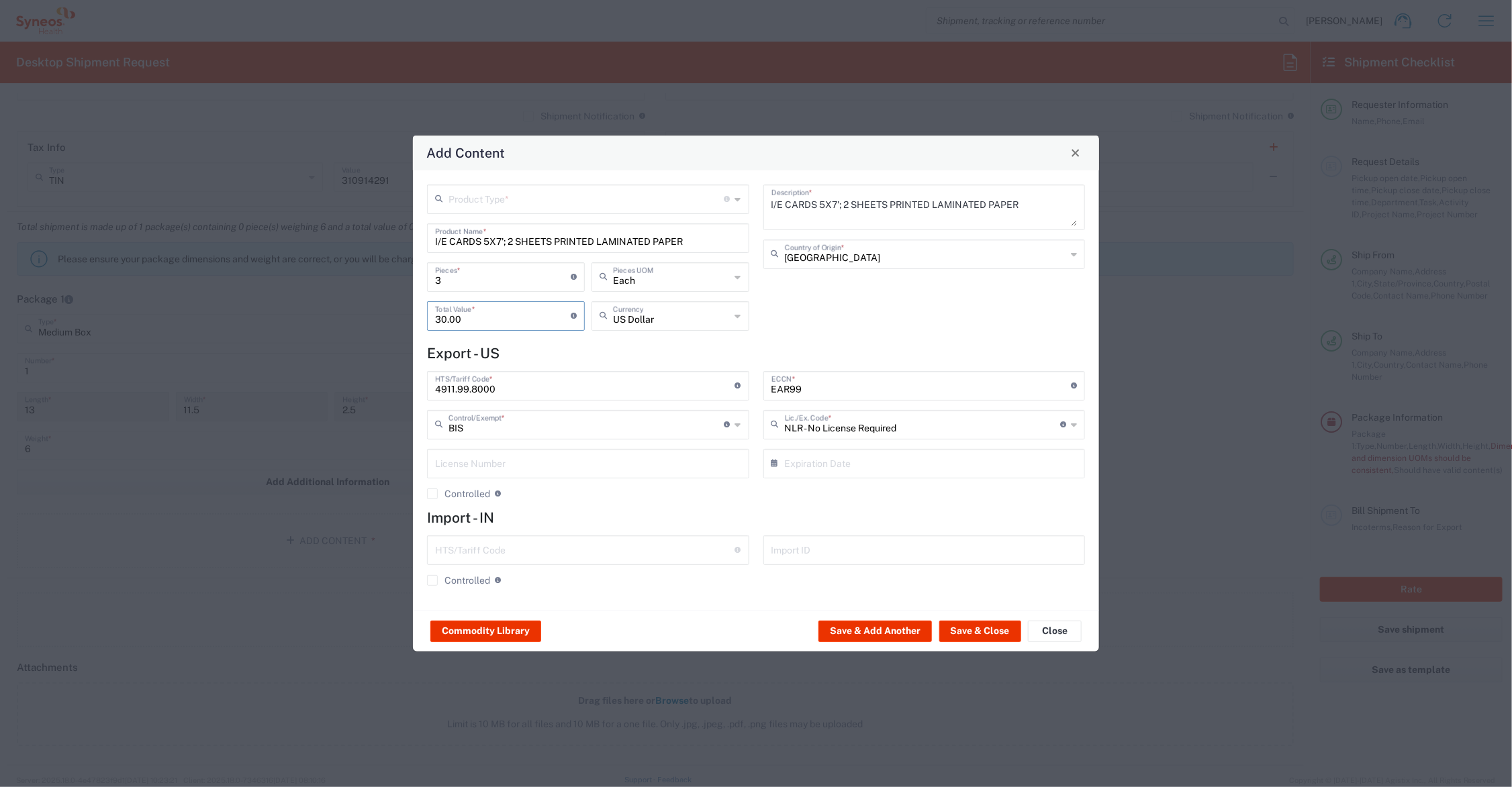
click at [487, 200] on input "text" at bounding box center [587, 199] width 276 height 23
click at [495, 248] on span "General Commodity" at bounding box center [589, 250] width 319 height 21
type input "General Commodity"
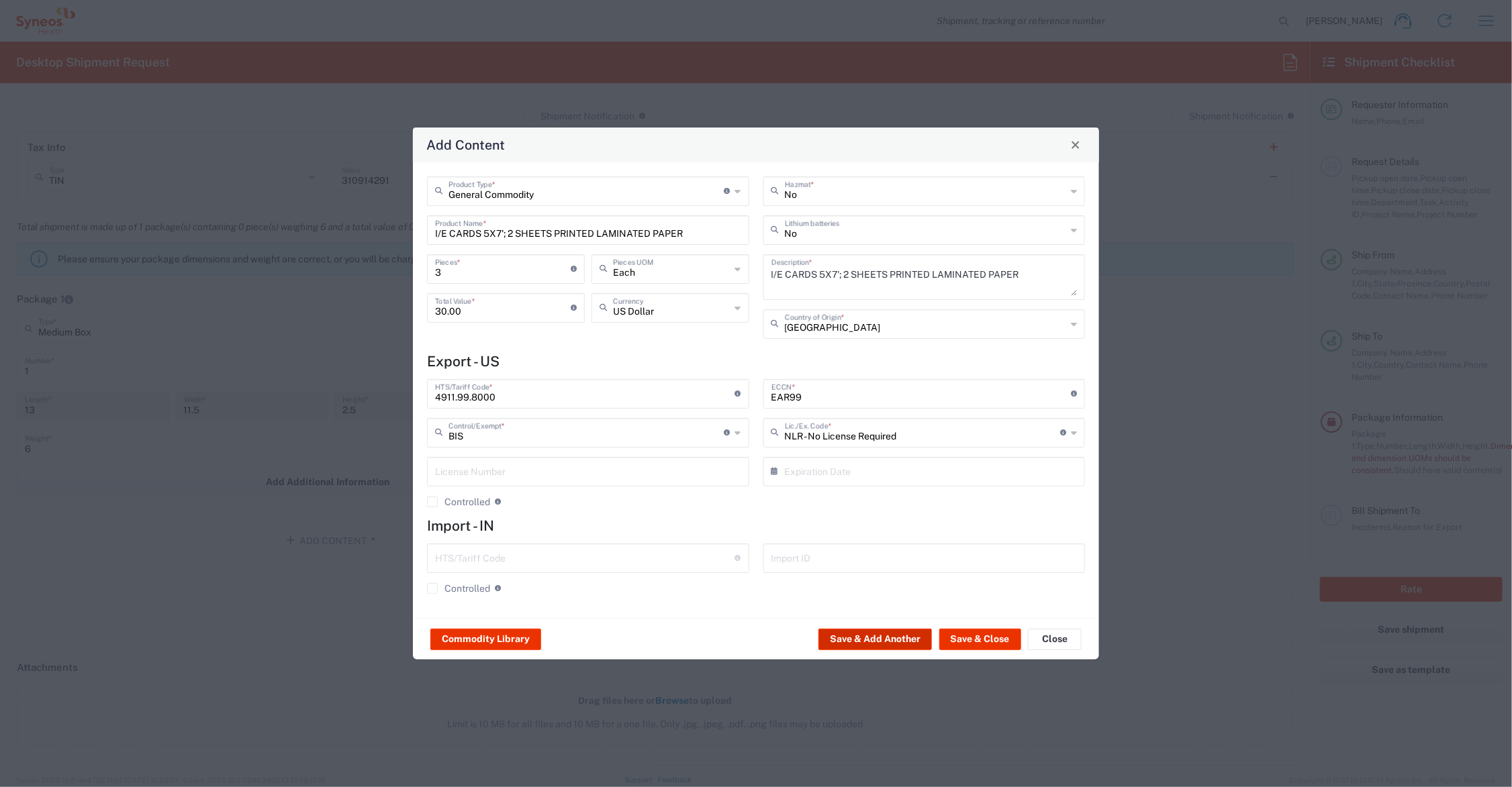
click at [871, 638] on button "Save & Add Another" at bounding box center [875, 639] width 113 height 21
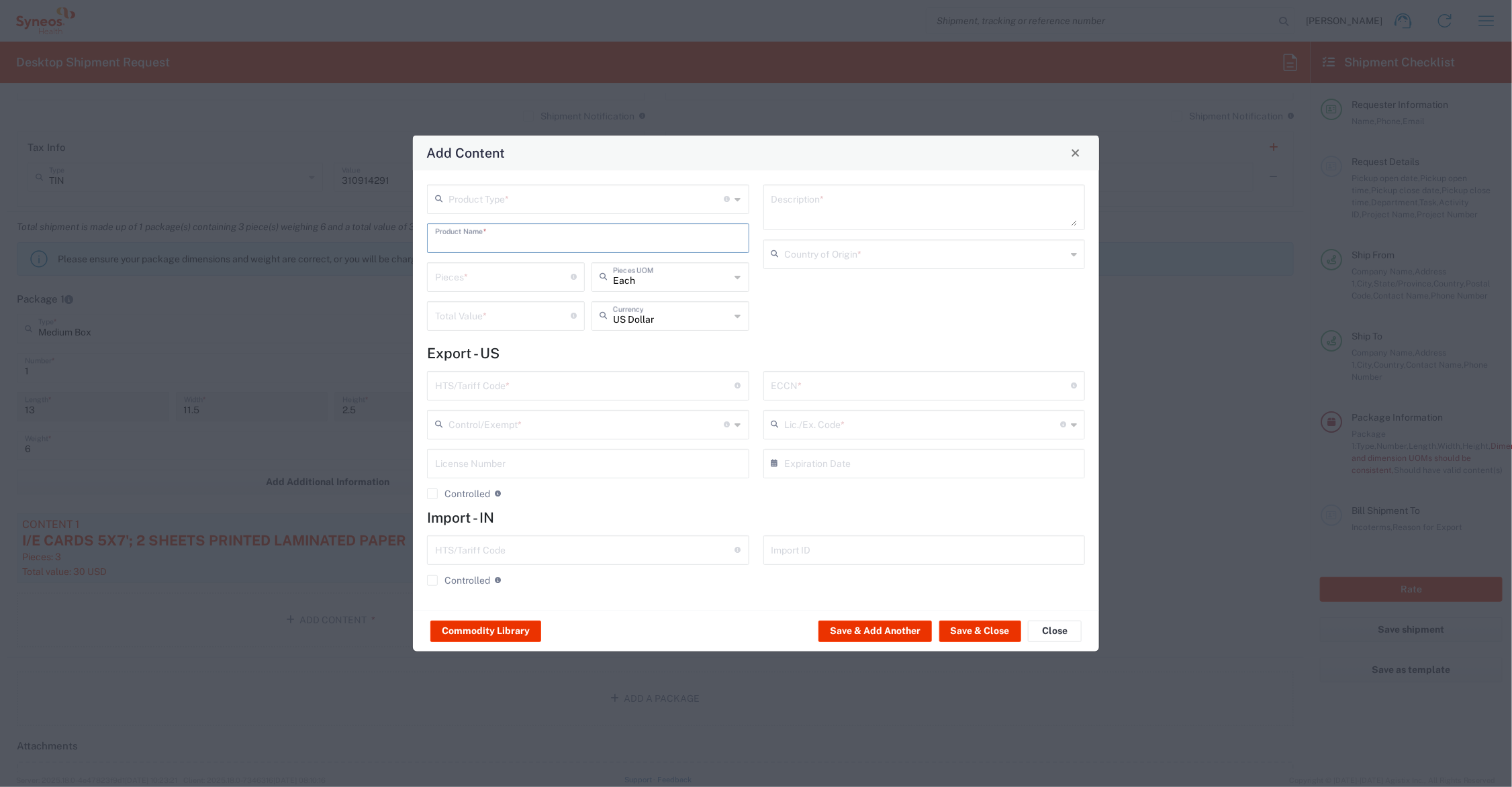
click at [490, 241] on input "text" at bounding box center [589, 237] width 306 height 23
click at [488, 265] on div "MINI PROTOCOL BOOKLET (140 PAGE)" at bounding box center [588, 270] width 320 height 23
type input "MINI PROTOCOL BOOKLET (140 PAGE)"
type input "1"
type textarea "6'x7', PRINTED LAMINATED PAPER"
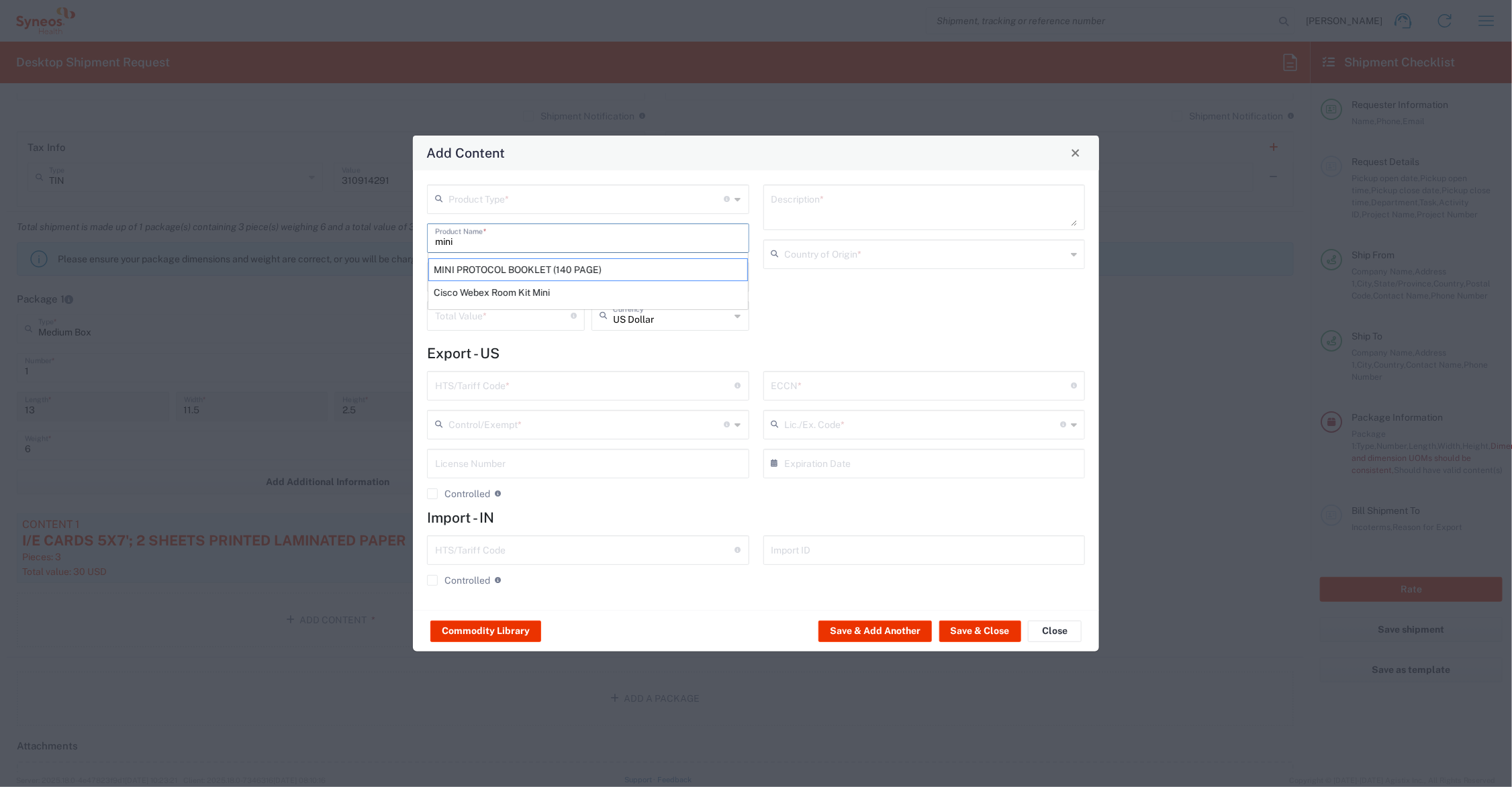
type input "[GEOGRAPHIC_DATA]"
type input "4901.99.0050"
type input "BIS"
type input "EAR99"
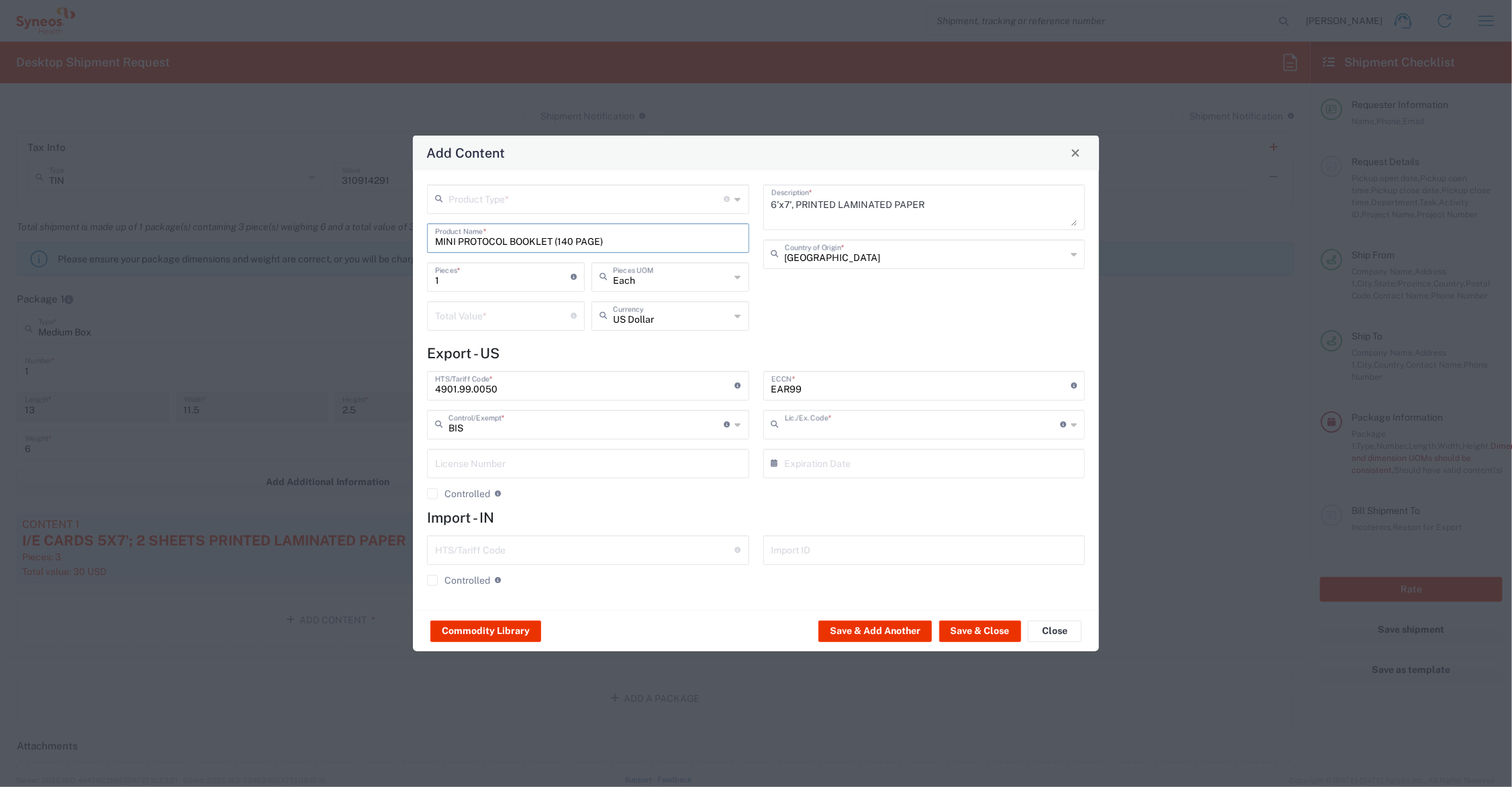
type input "NLR - No License Required"
drag, startPoint x: 472, startPoint y: 281, endPoint x: 416, endPoint y: 281, distance: 56.0
click at [416, 281] on div "Product Type * Document: Paper document generated internally by Syneos, a clien…" at bounding box center [756, 390] width 686 height 439
type input "3"
click at [470, 315] on input "number" at bounding box center [503, 315] width 136 height 23
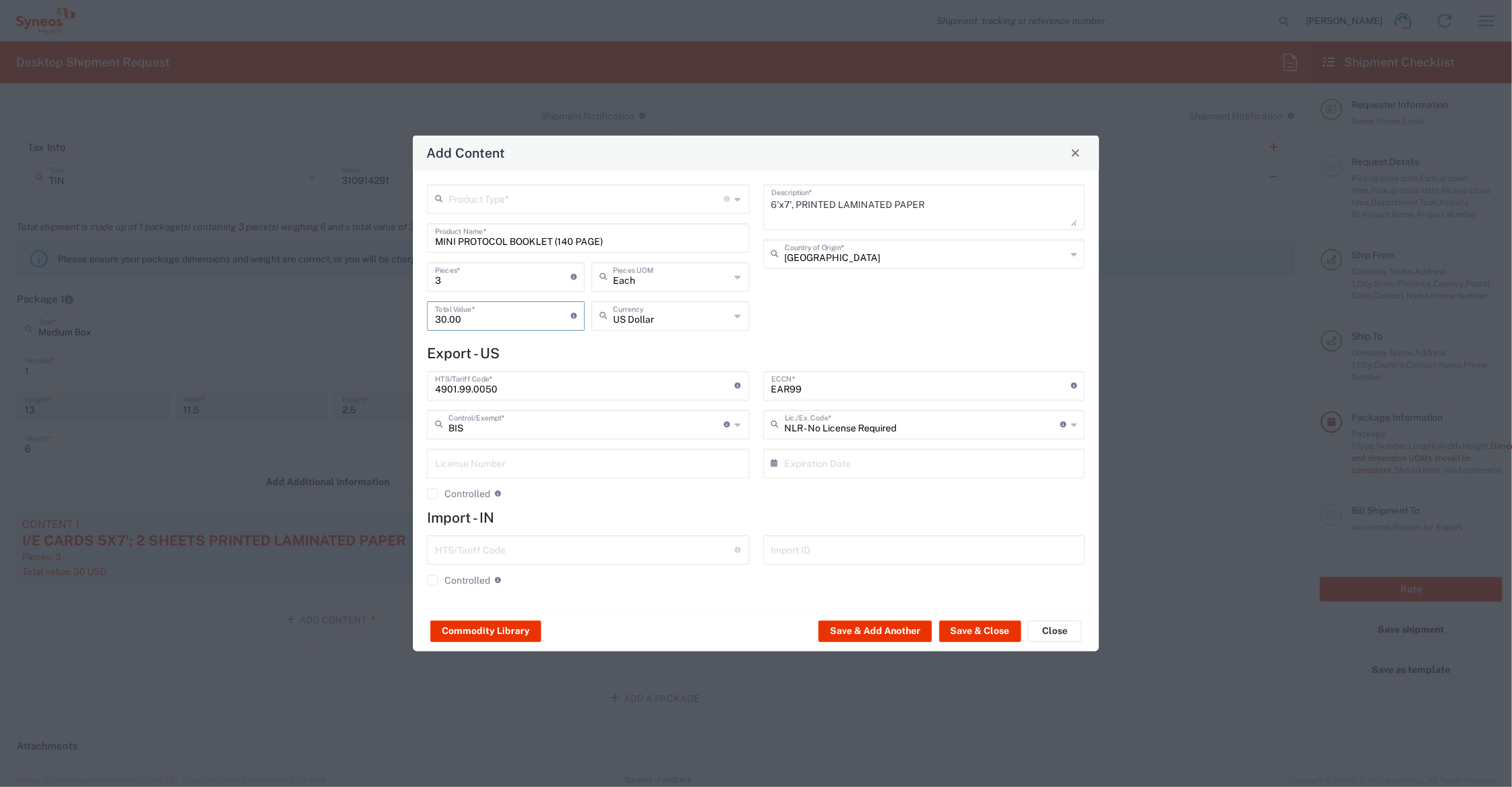
type input "30.00"
click at [485, 200] on input "text" at bounding box center [587, 199] width 276 height 23
click at [500, 250] on span "General Commodity" at bounding box center [589, 250] width 319 height 21
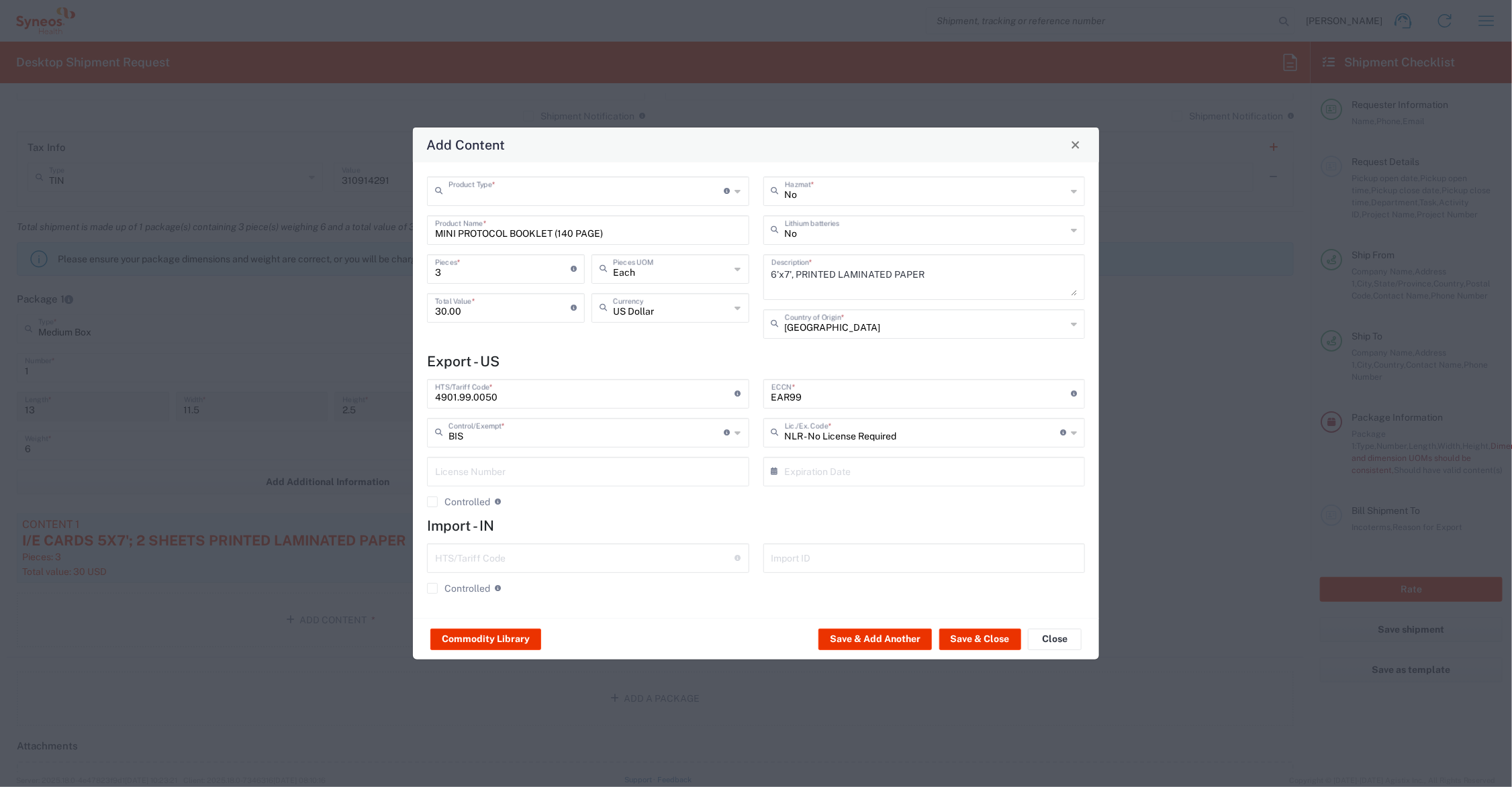
type input "General Commodity"
click at [850, 637] on button "Save & Add Another" at bounding box center [875, 639] width 113 height 21
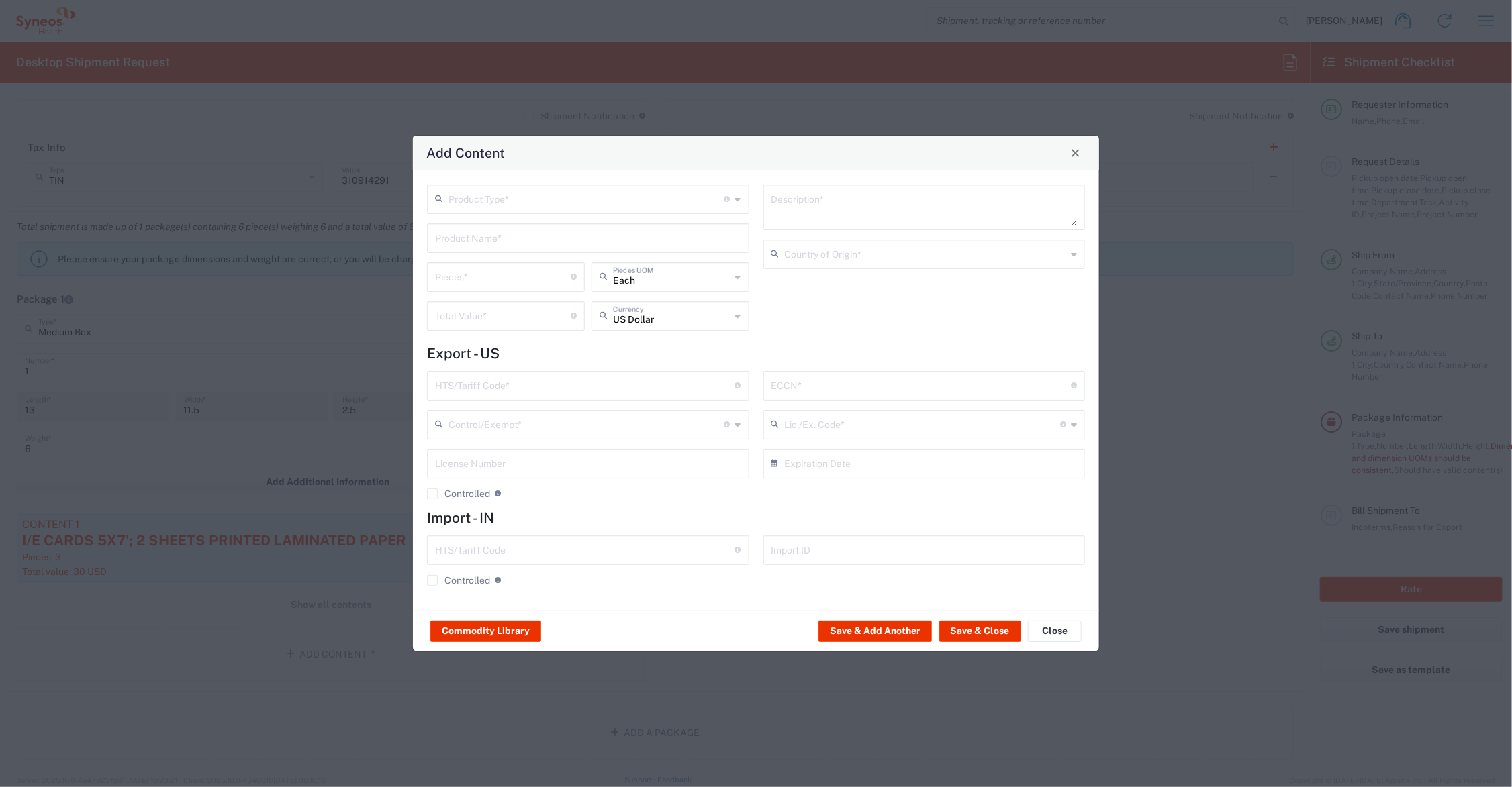
click at [460, 236] on input "text" at bounding box center [589, 237] width 306 height 23
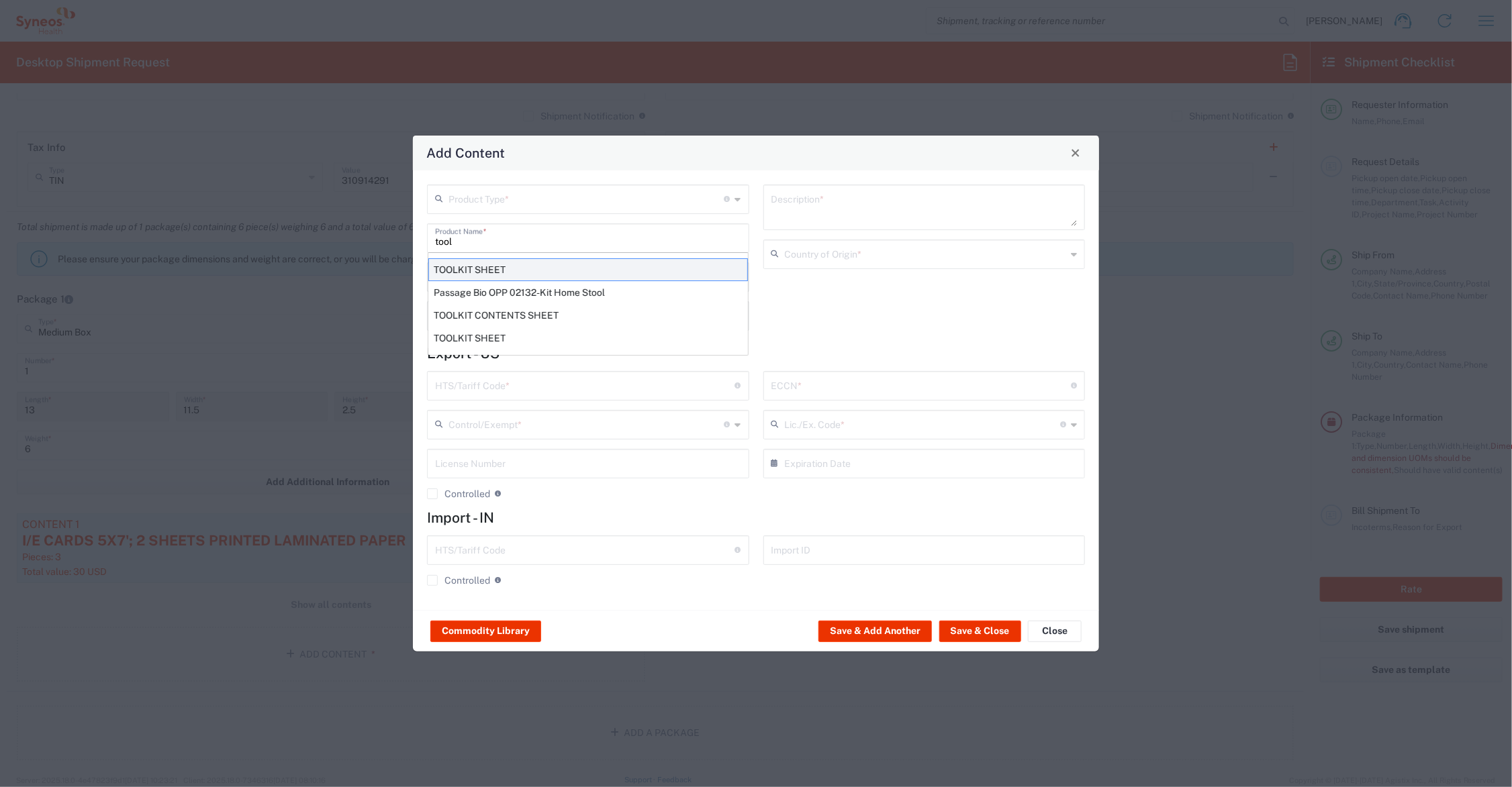
click at [487, 268] on div "TOOLKIT SHEET" at bounding box center [588, 270] width 320 height 23
type input "TOOLKIT SHEET"
type input "1"
type textarea "8.5X11 - 1 SHEET PAPER DOCUMENT"
type input "[GEOGRAPHIC_DATA]"
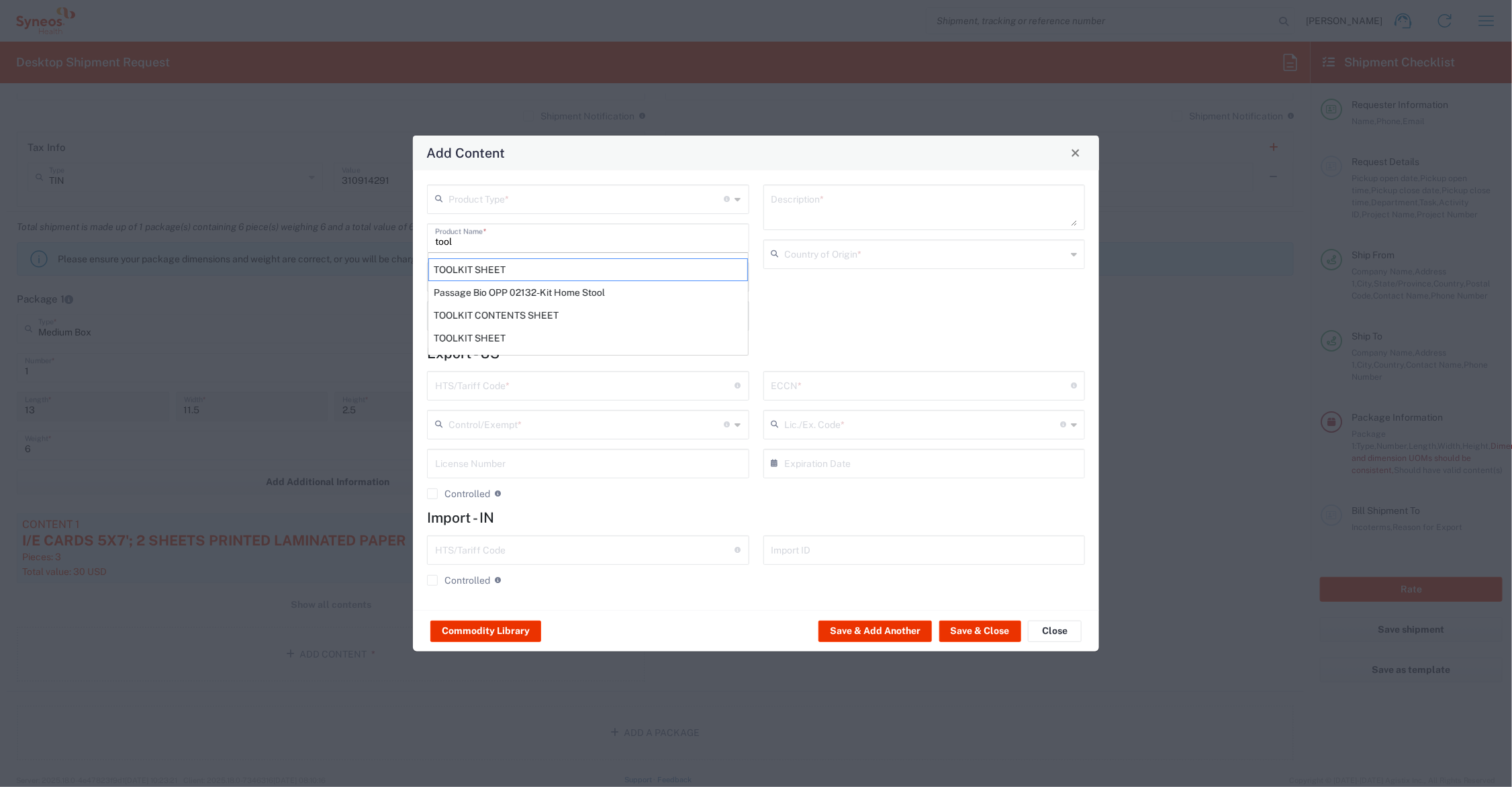
type input "4901.10.0040"
type input "BIS"
type input "EAR99"
type input "NLR - No License Required"
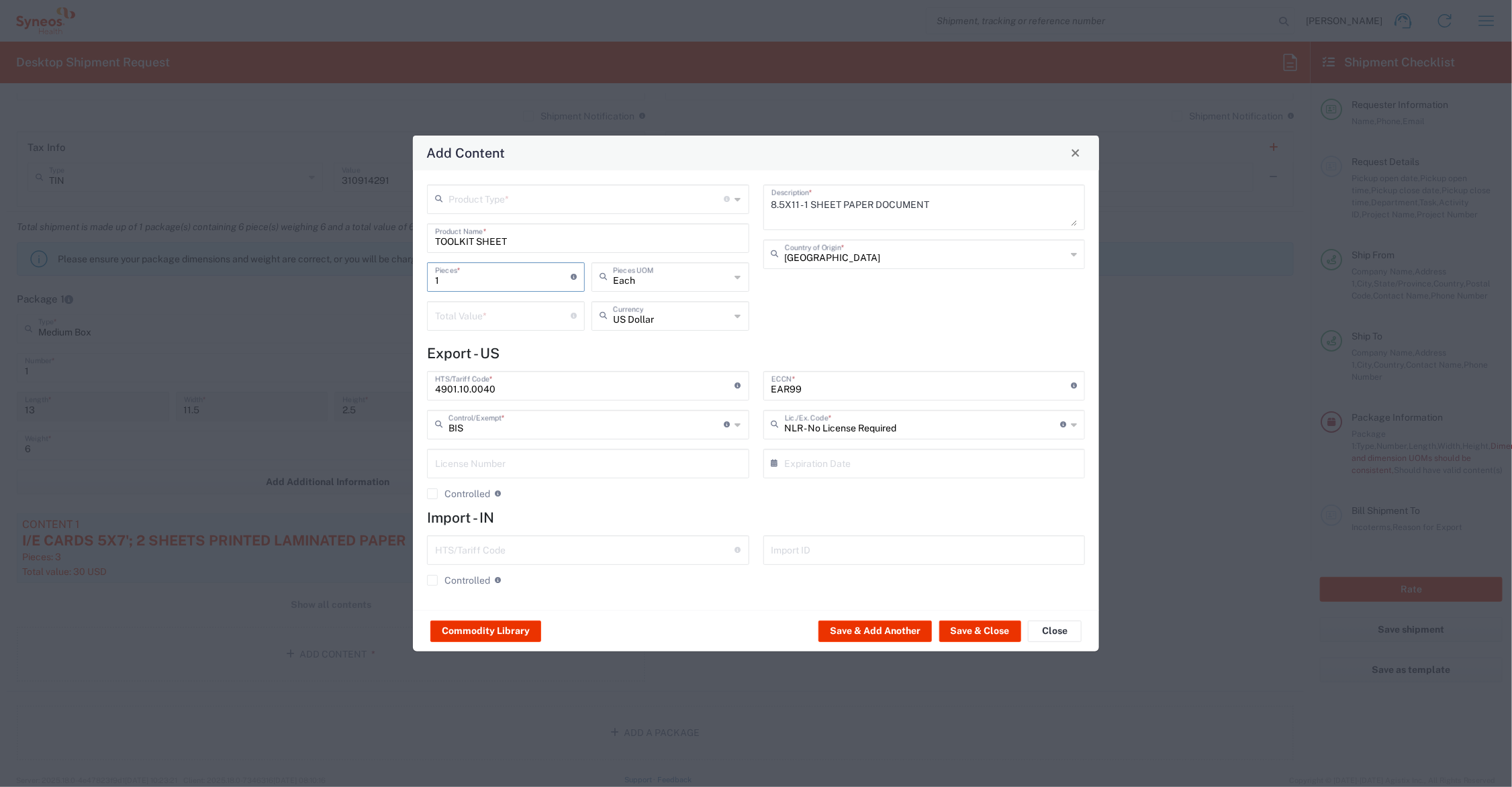
drag, startPoint x: 471, startPoint y: 281, endPoint x: 422, endPoint y: 273, distance: 49.6
click at [422, 273] on div "Product Type * Document: Paper document generated internally by Syneos, a clien…" at bounding box center [588, 263] width 336 height 156
click at [448, 312] on input "number" at bounding box center [503, 315] width 136 height 23
type input ".35"
click at [487, 196] on input "text" at bounding box center [587, 199] width 276 height 23
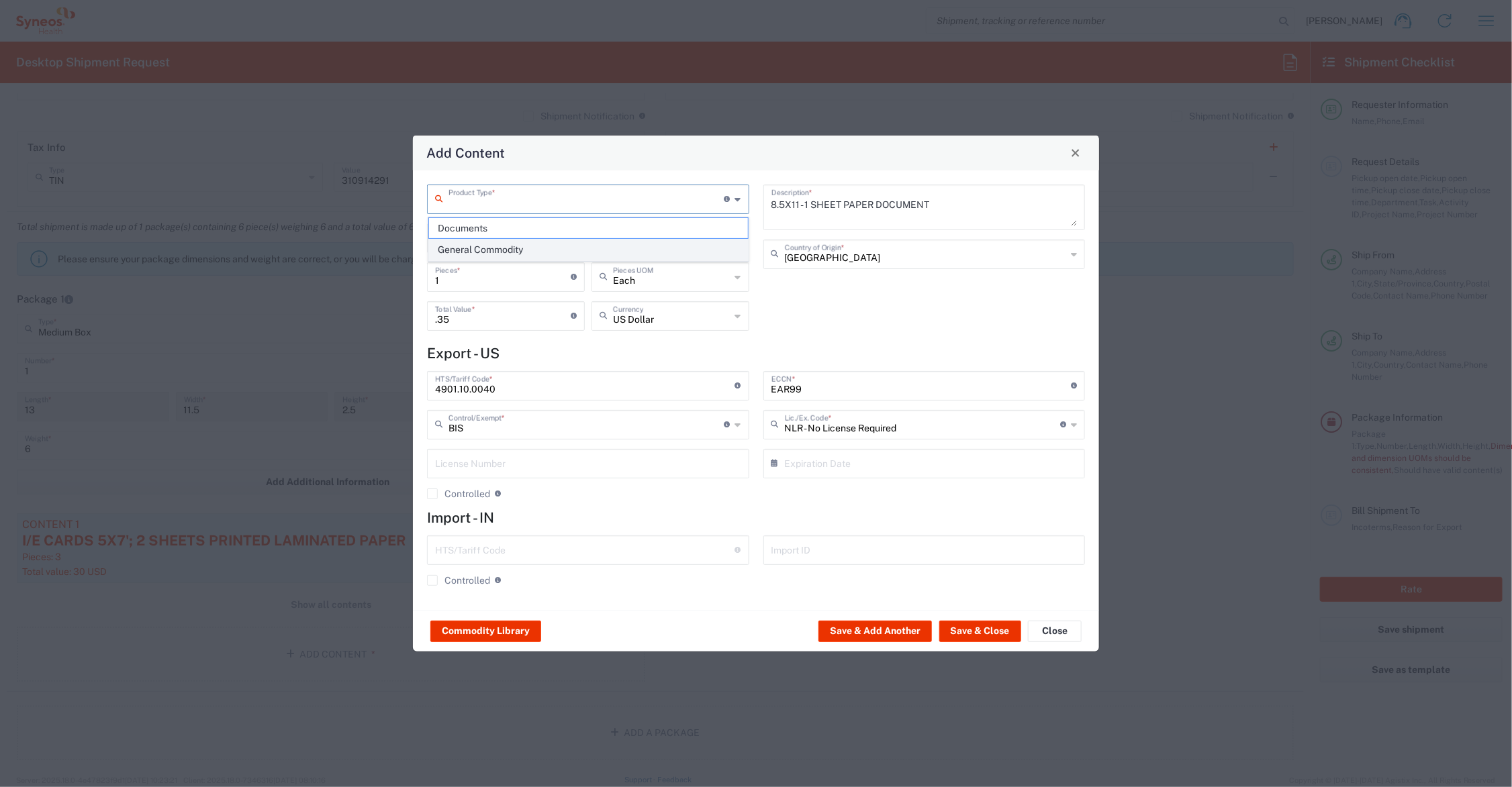
click at [480, 252] on span "General Commodity" at bounding box center [589, 250] width 319 height 21
type input "General Commodity"
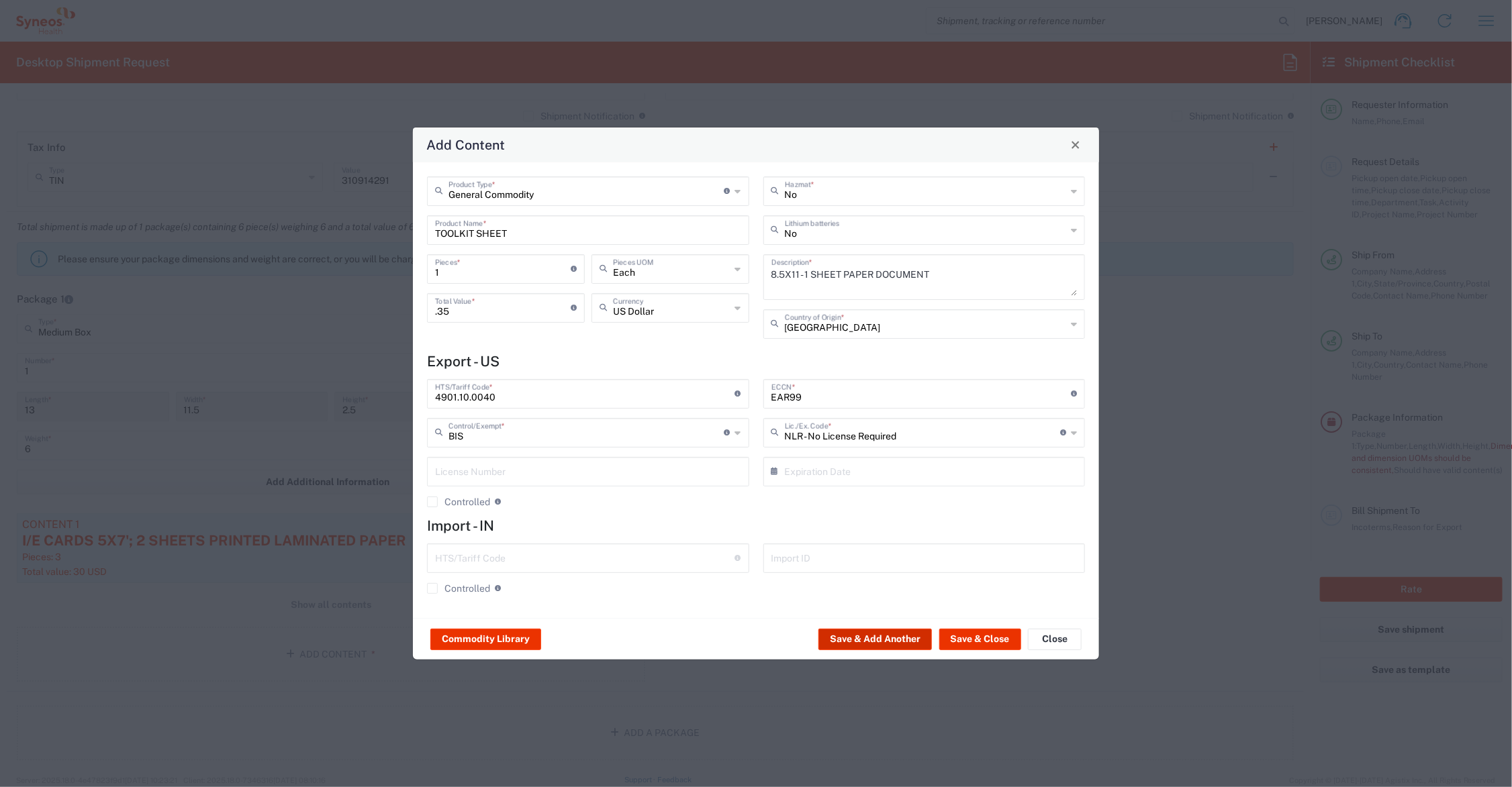
click at [854, 638] on button "Save & Add Another" at bounding box center [875, 639] width 113 height 21
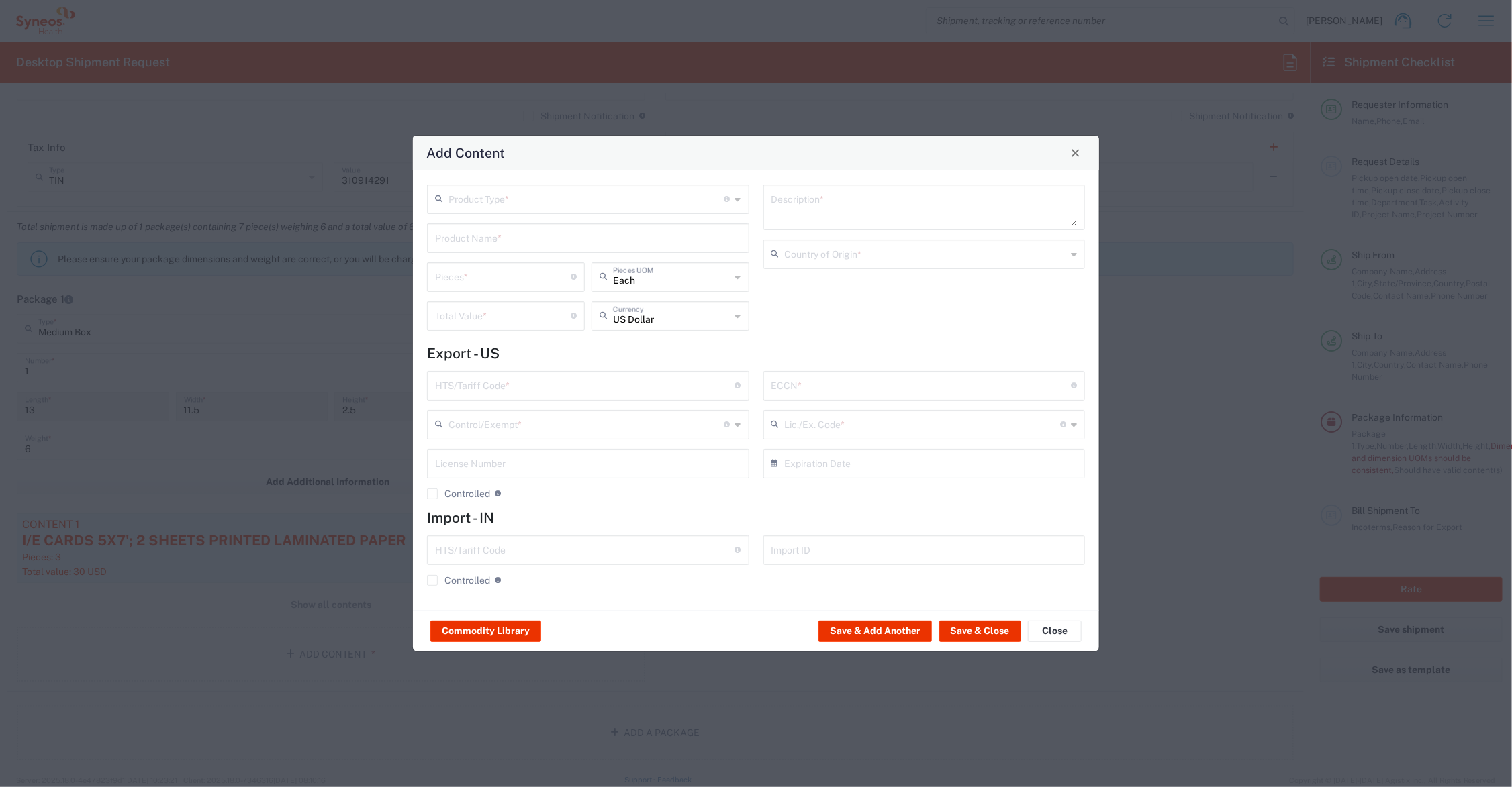
click at [480, 239] on input "text" at bounding box center [589, 237] width 306 height 23
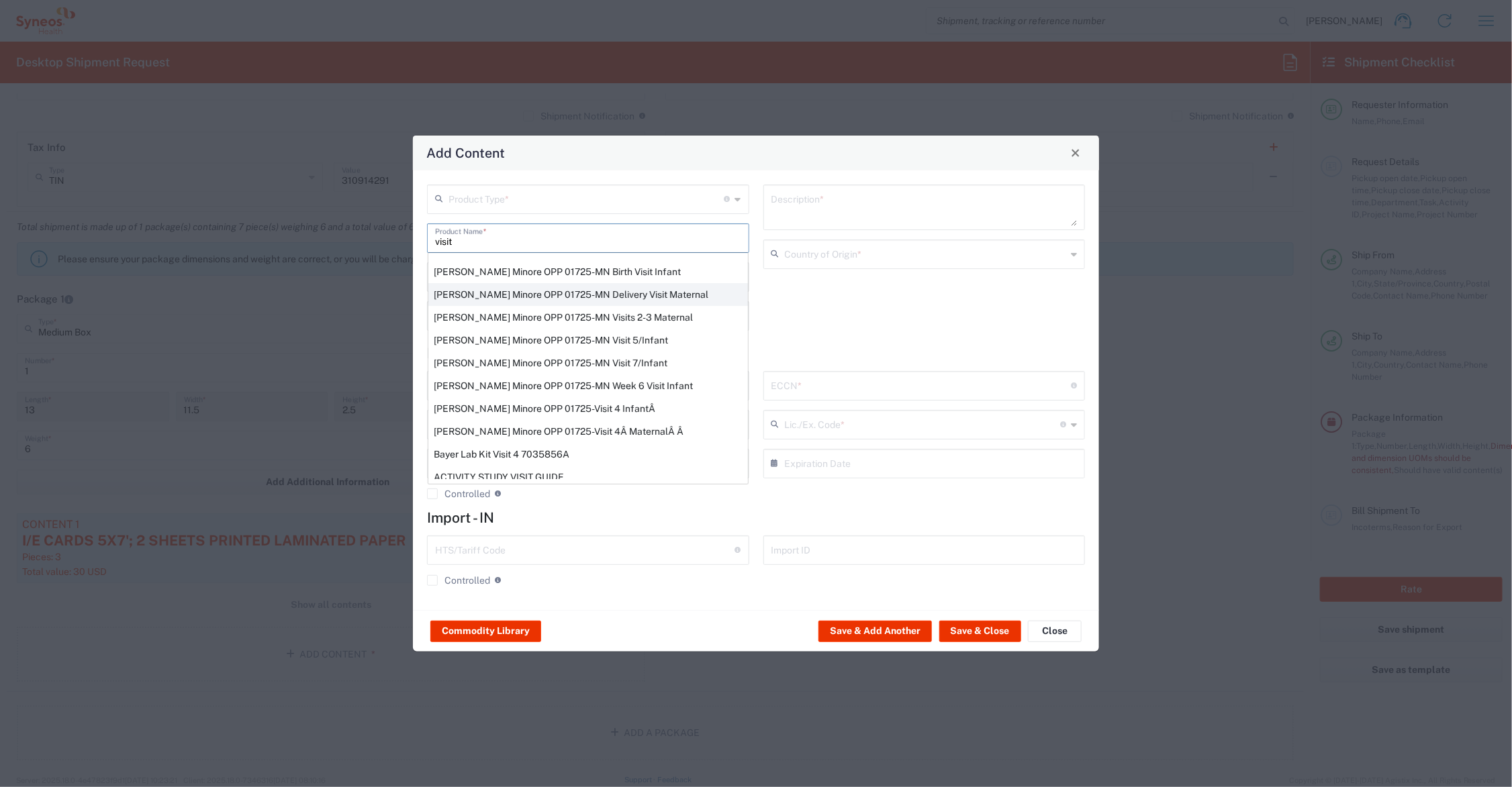
scroll to position [242, 0]
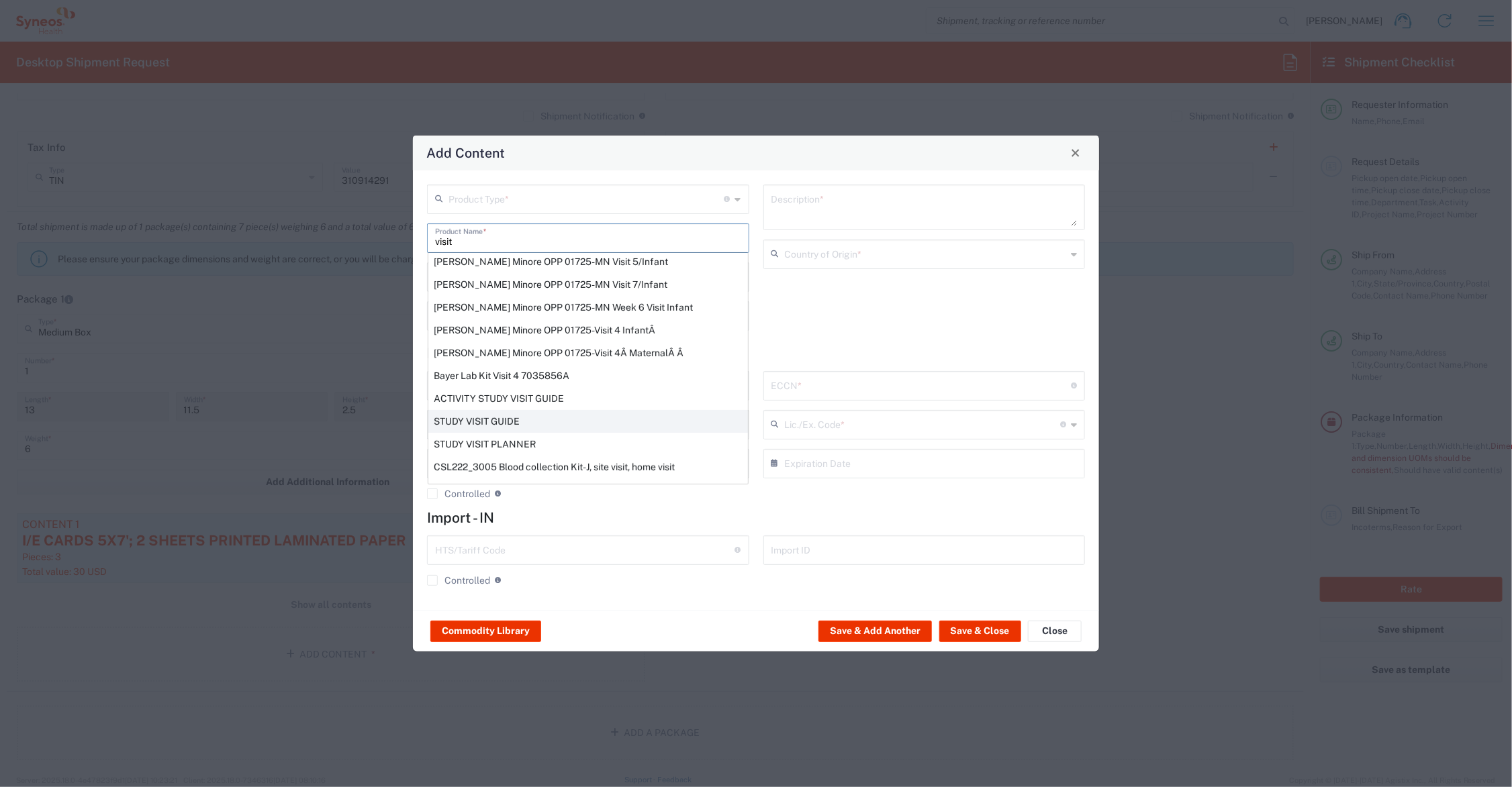
click at [504, 417] on div "STUDY VISIT GUIDE" at bounding box center [588, 421] width 320 height 23
type input "STUDY VISIT GUIDE"
type textarea "8.5 X 5.5' 12PP SADDLE STITCHED PRINTED PAPER BOOKLET 16 PAGES"
type input "[GEOGRAPHIC_DATA]"
type input "4901.99.0092"
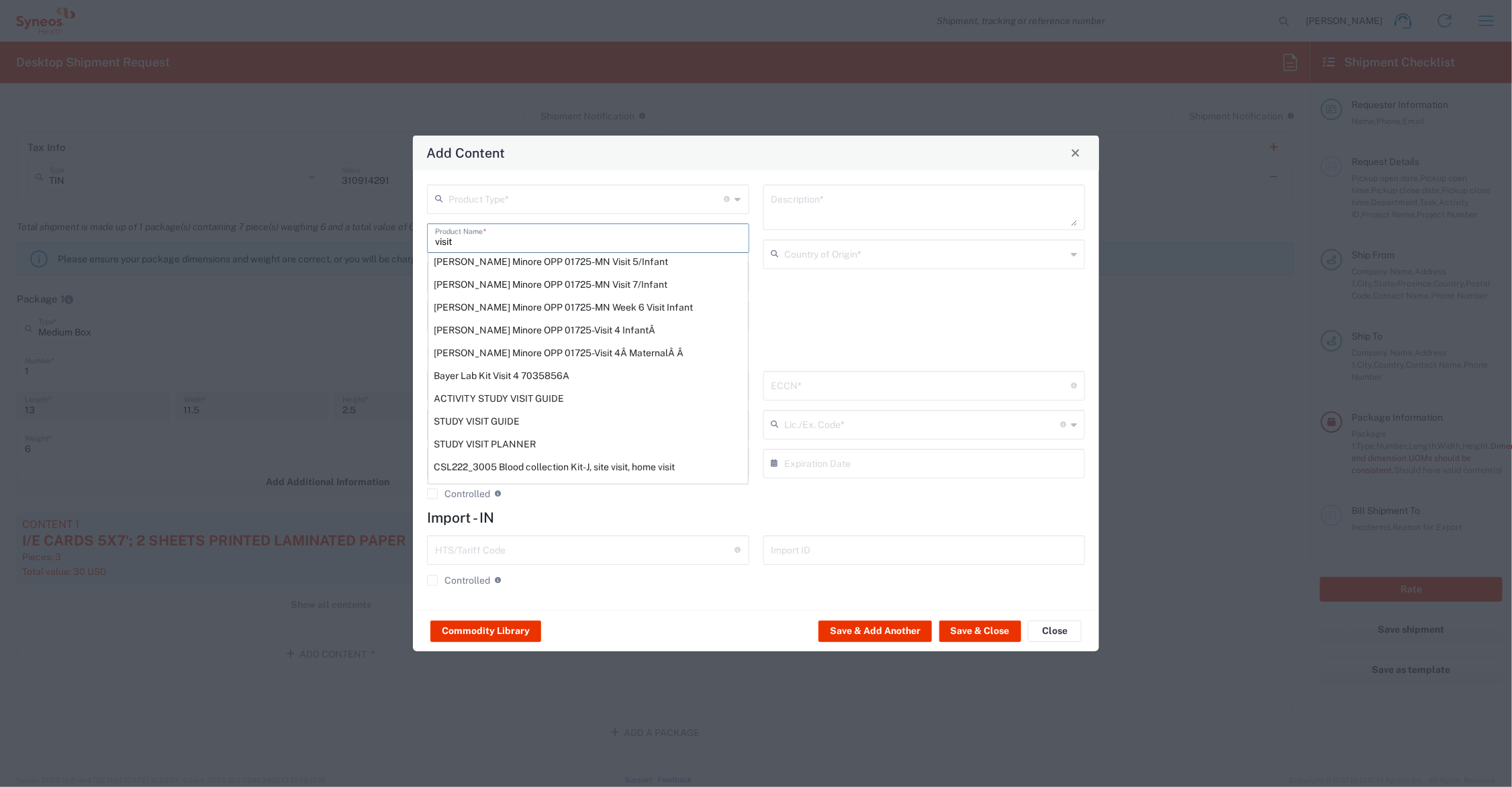
type input "BIS"
type input "EAR99"
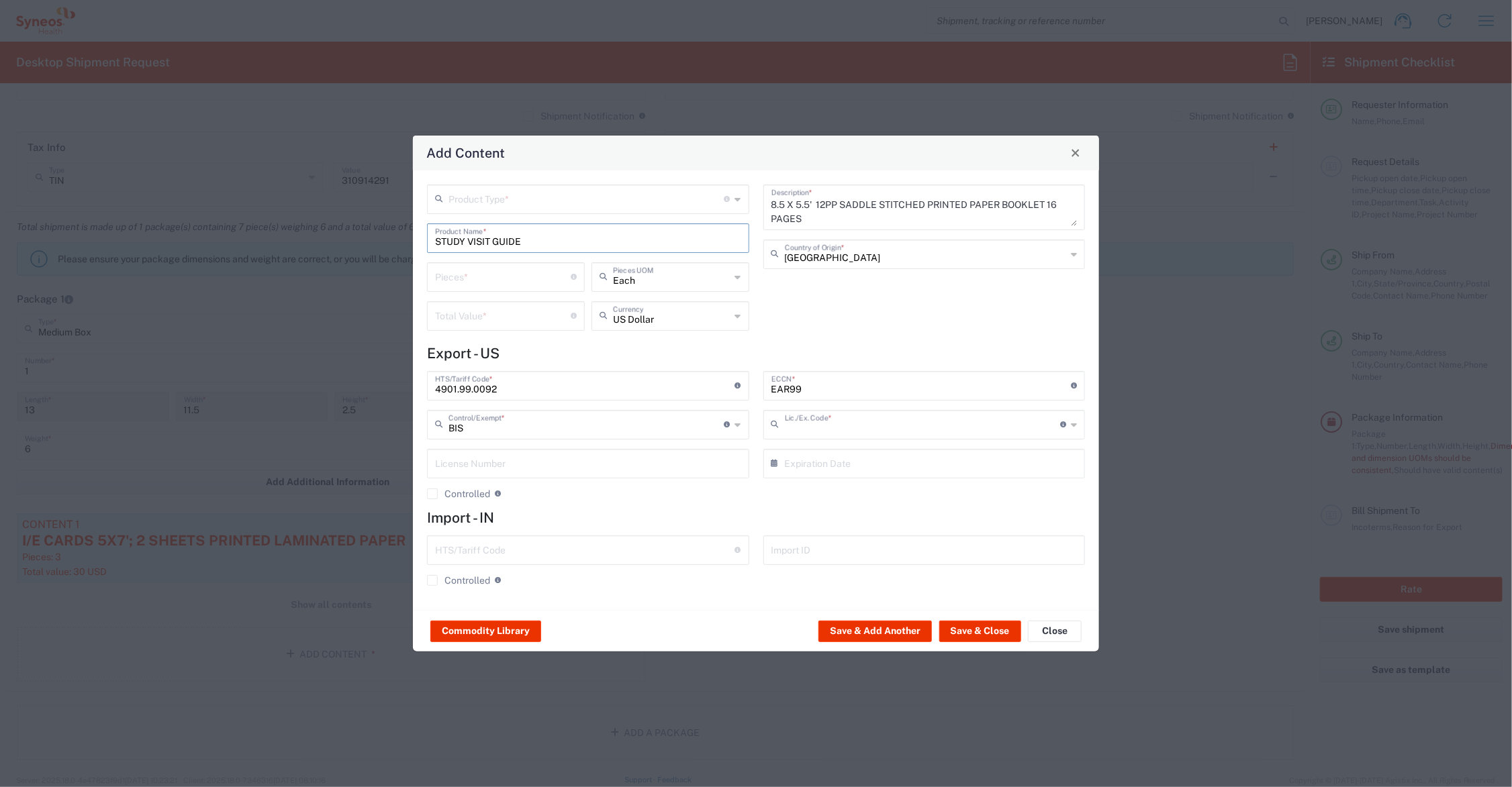
type input "NLR - No License Required"
click at [497, 279] on input "number" at bounding box center [503, 276] width 136 height 23
click at [486, 322] on input "number" at bounding box center [503, 315] width 136 height 23
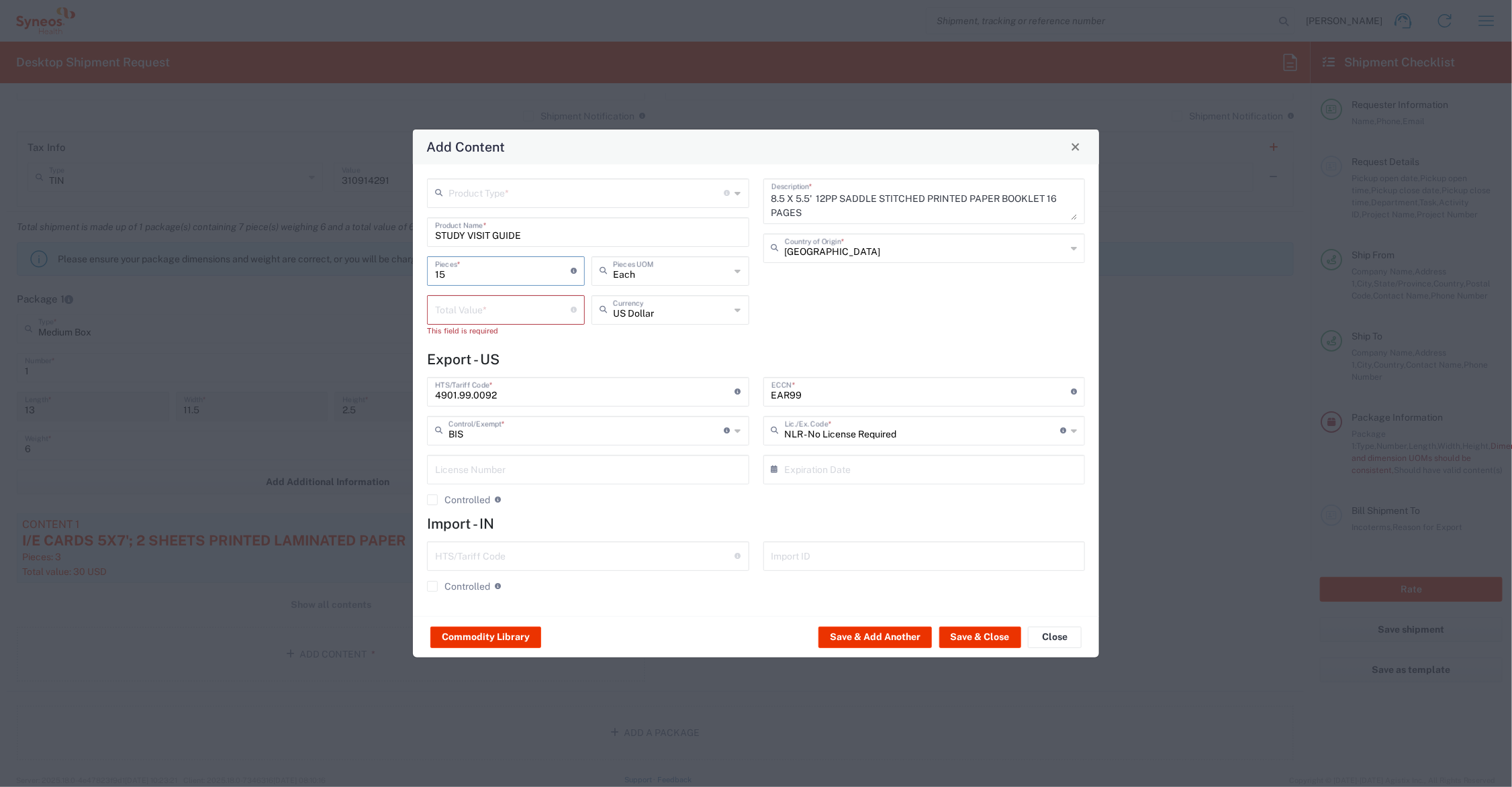
drag, startPoint x: 460, startPoint y: 274, endPoint x: 420, endPoint y: 274, distance: 40.0
click at [420, 274] on div "Product Type * Document: Paper document generated internally by Syneos, a clien…" at bounding box center [588, 262] width 336 height 168
type input "8"
click at [450, 312] on input "number" at bounding box center [503, 309] width 136 height 23
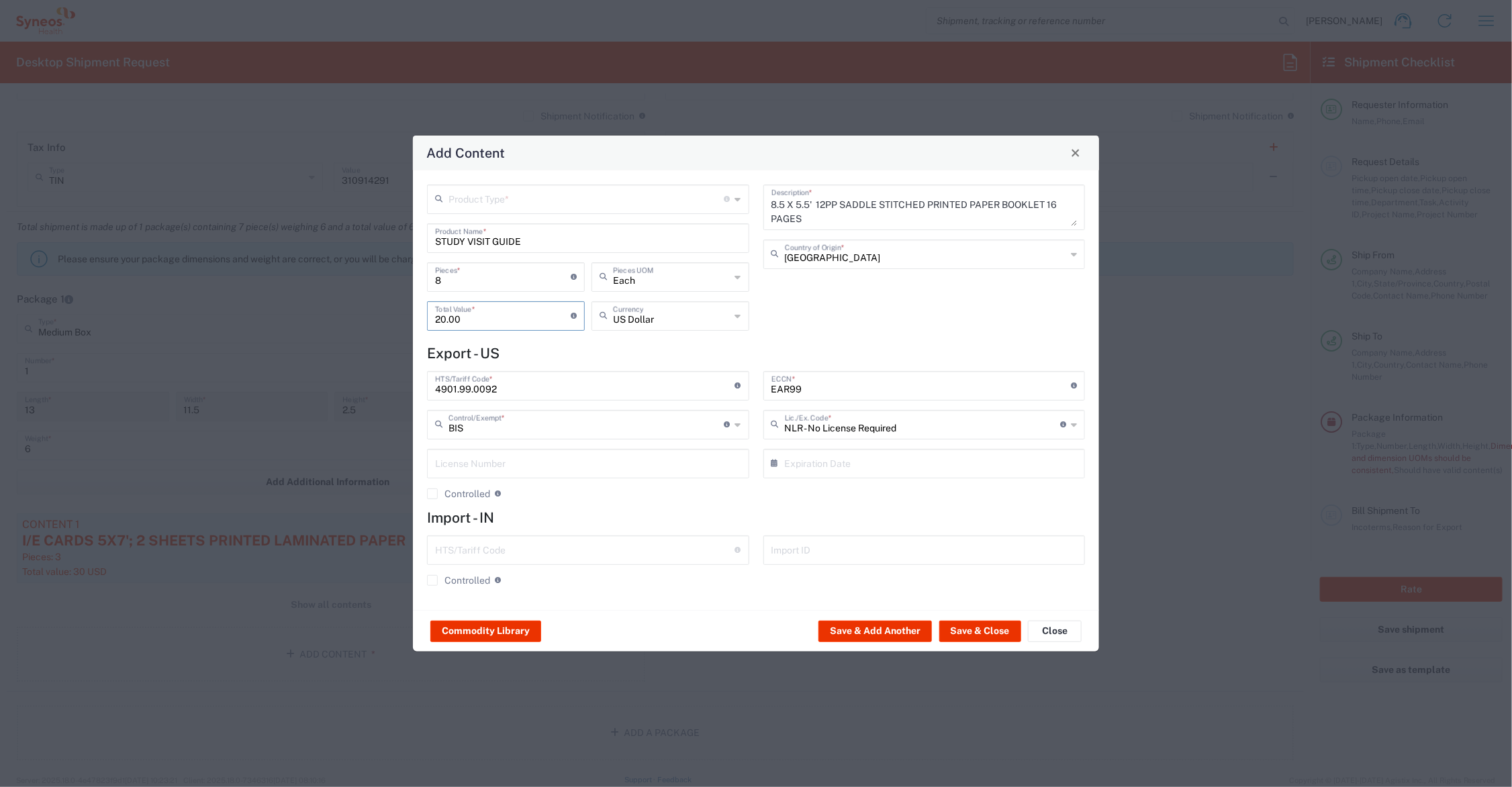
type input "20.00"
click at [491, 199] on input "text" at bounding box center [587, 199] width 276 height 23
click at [495, 249] on span "General Commodity" at bounding box center [589, 250] width 319 height 21
type input "General Commodity"
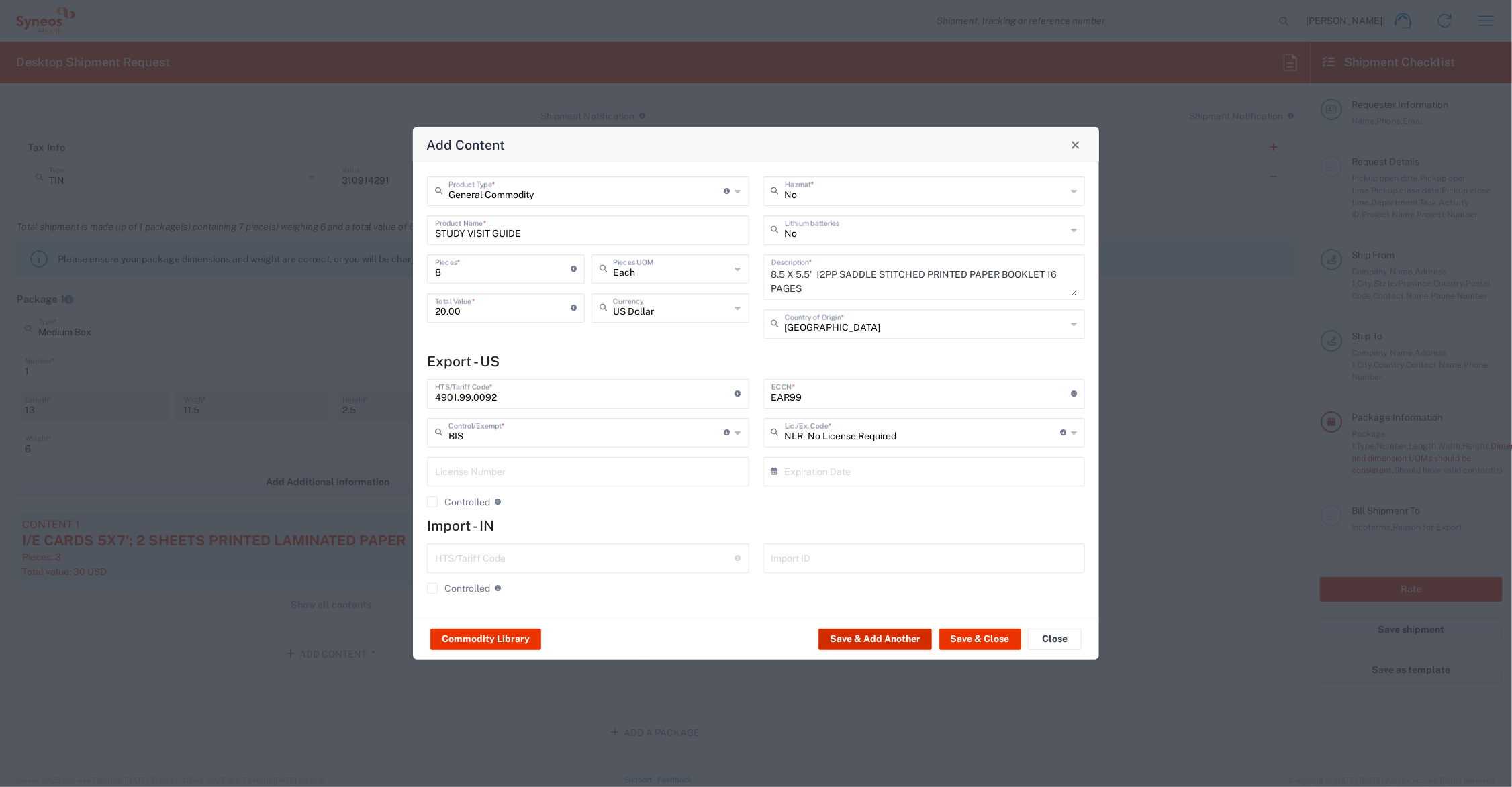
click at [858, 639] on button "Save & Add Another" at bounding box center [875, 639] width 113 height 21
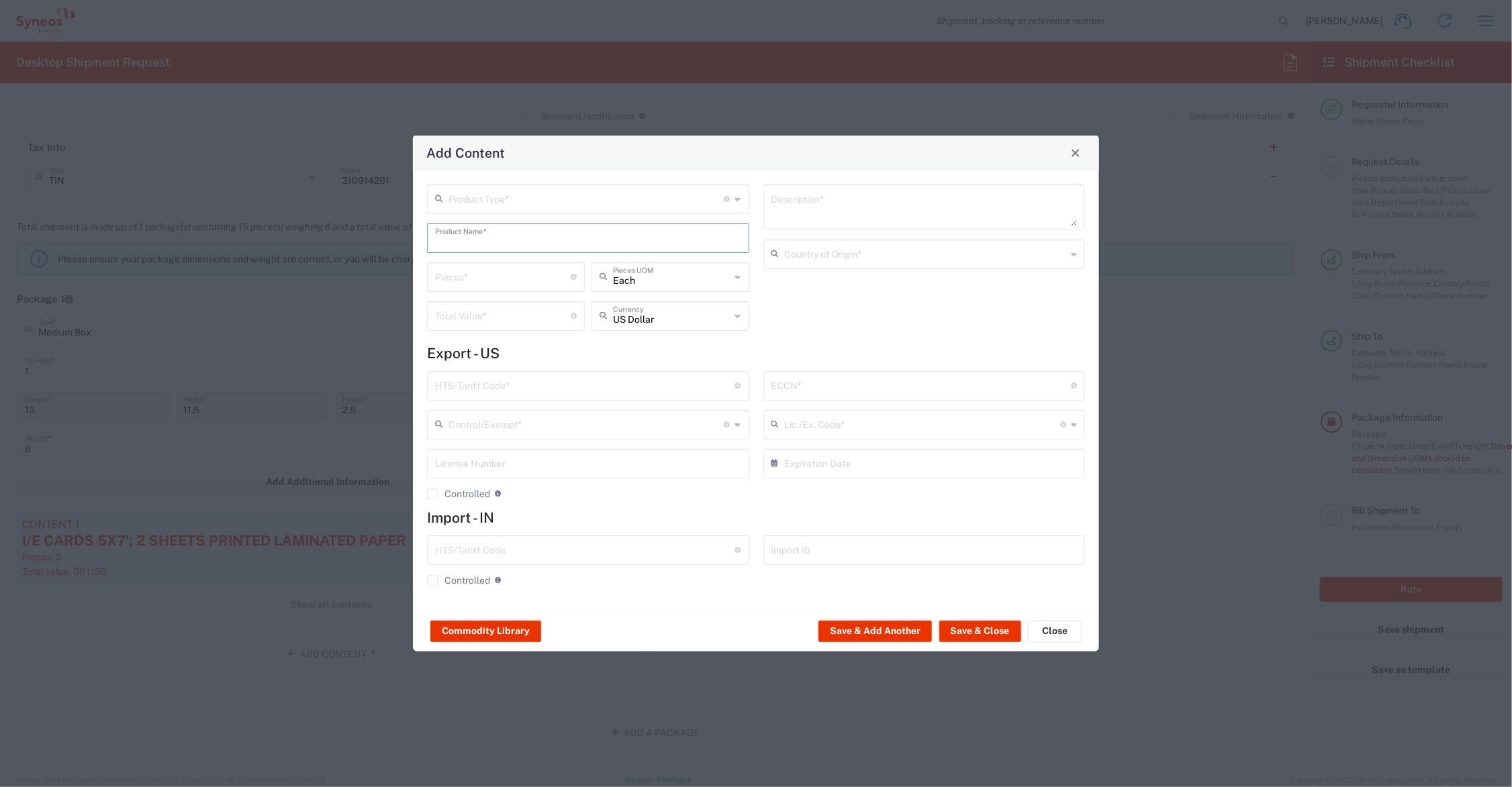
click at [454, 241] on input "text" at bounding box center [589, 237] width 306 height 23
click at [478, 290] on div "SUBJECT ID CARD" at bounding box center [588, 292] width 320 height 23
type input "SUBJECT ID CARD"
type textarea "3X5 PRINTED PAPER (BIZ CARD WEIGHT) CARD FOR ID DATA"
type input "[GEOGRAPHIC_DATA]"
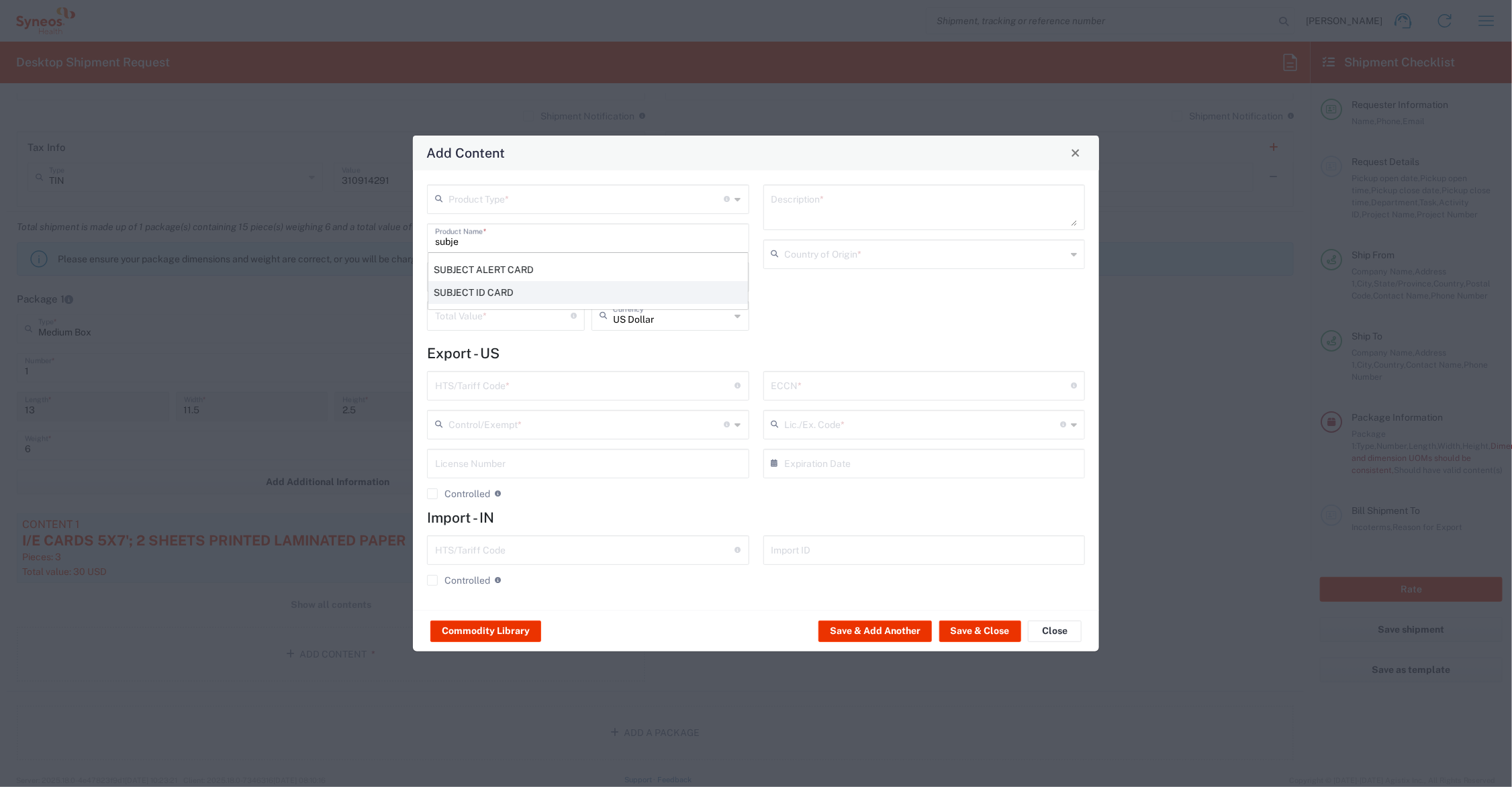
type input "4911.99.8000"
type input "BIS"
type input "EAR99"
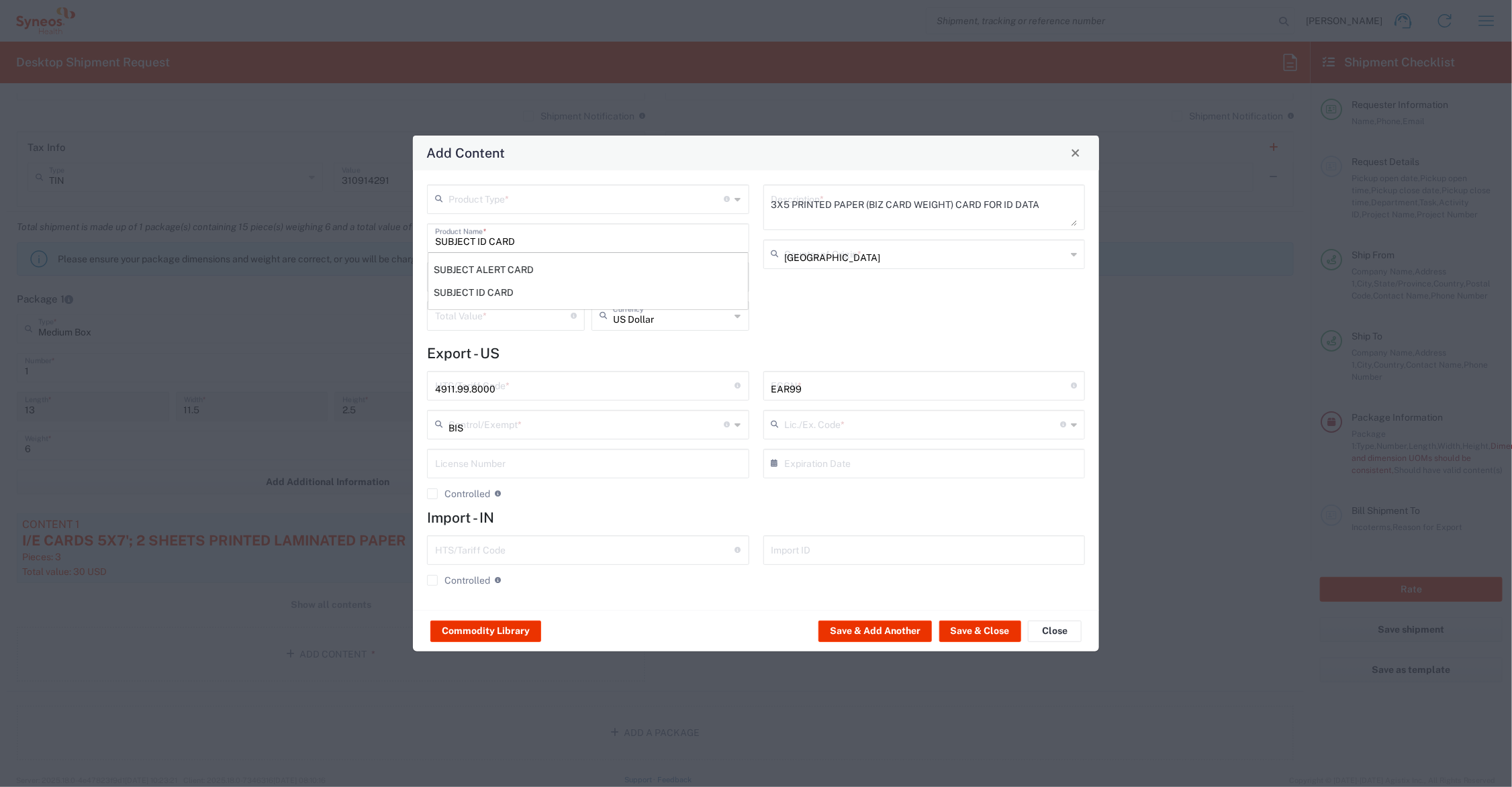
type input "NLR - No License Required"
click at [450, 280] on input "number" at bounding box center [503, 276] width 136 height 23
type input "15"
click at [519, 308] on input "number" at bounding box center [503, 315] width 136 height 23
type input "5.25"
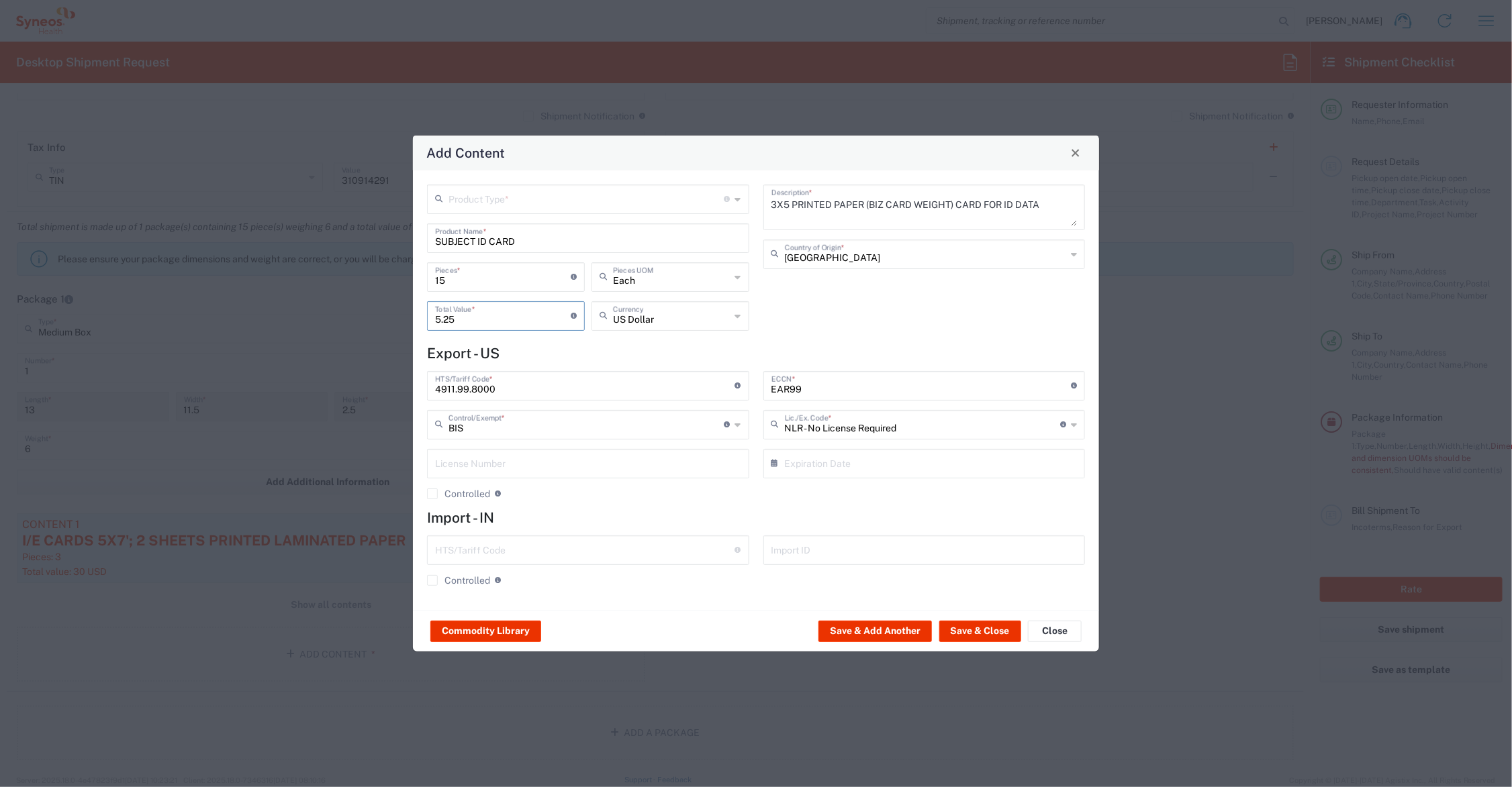
click at [493, 200] on input "text" at bounding box center [587, 199] width 276 height 23
click at [484, 249] on span "General Commodity" at bounding box center [589, 250] width 319 height 21
type input "General Commodity"
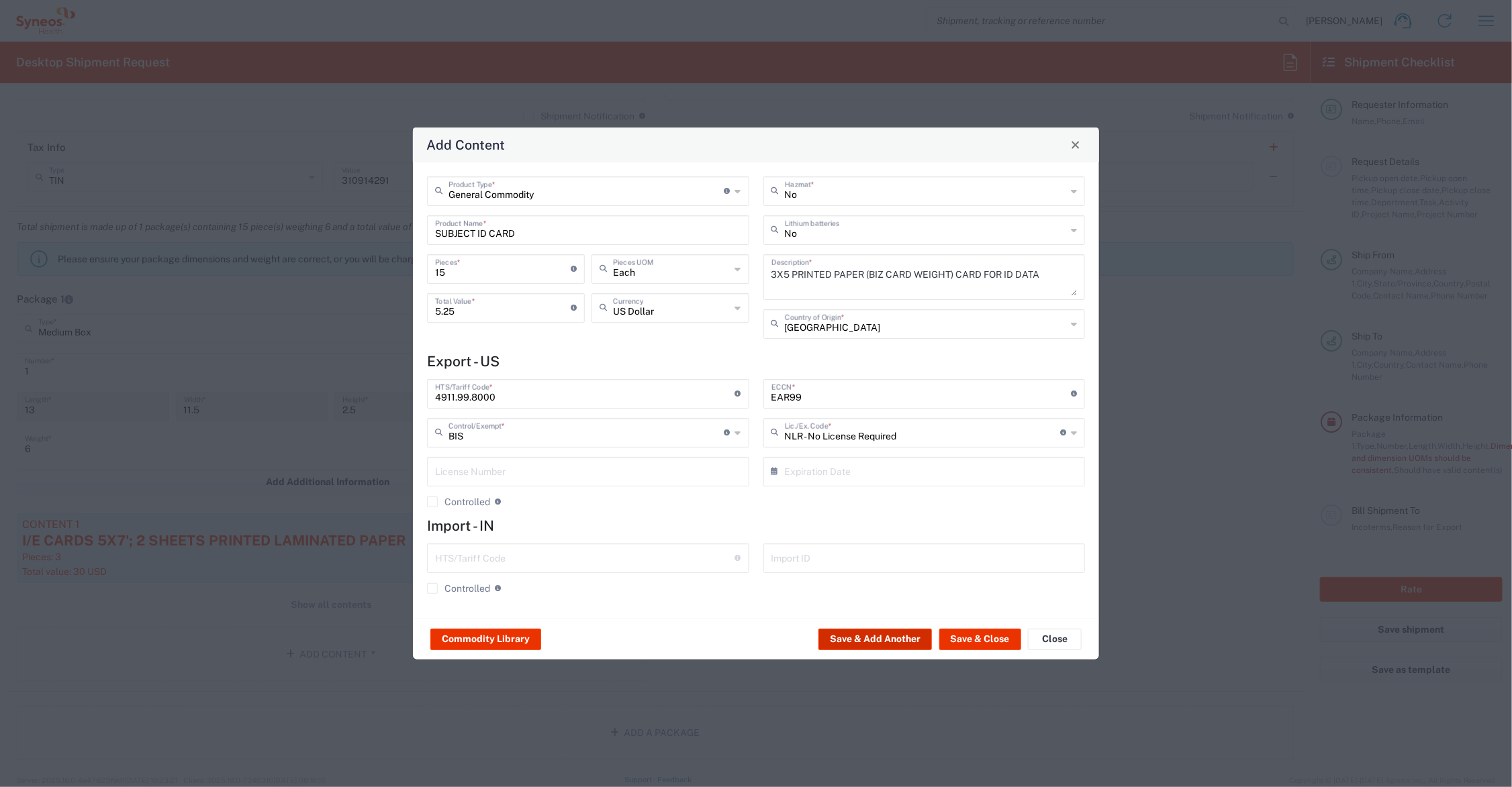
click at [857, 643] on button "Save & Add Another" at bounding box center [875, 639] width 113 height 21
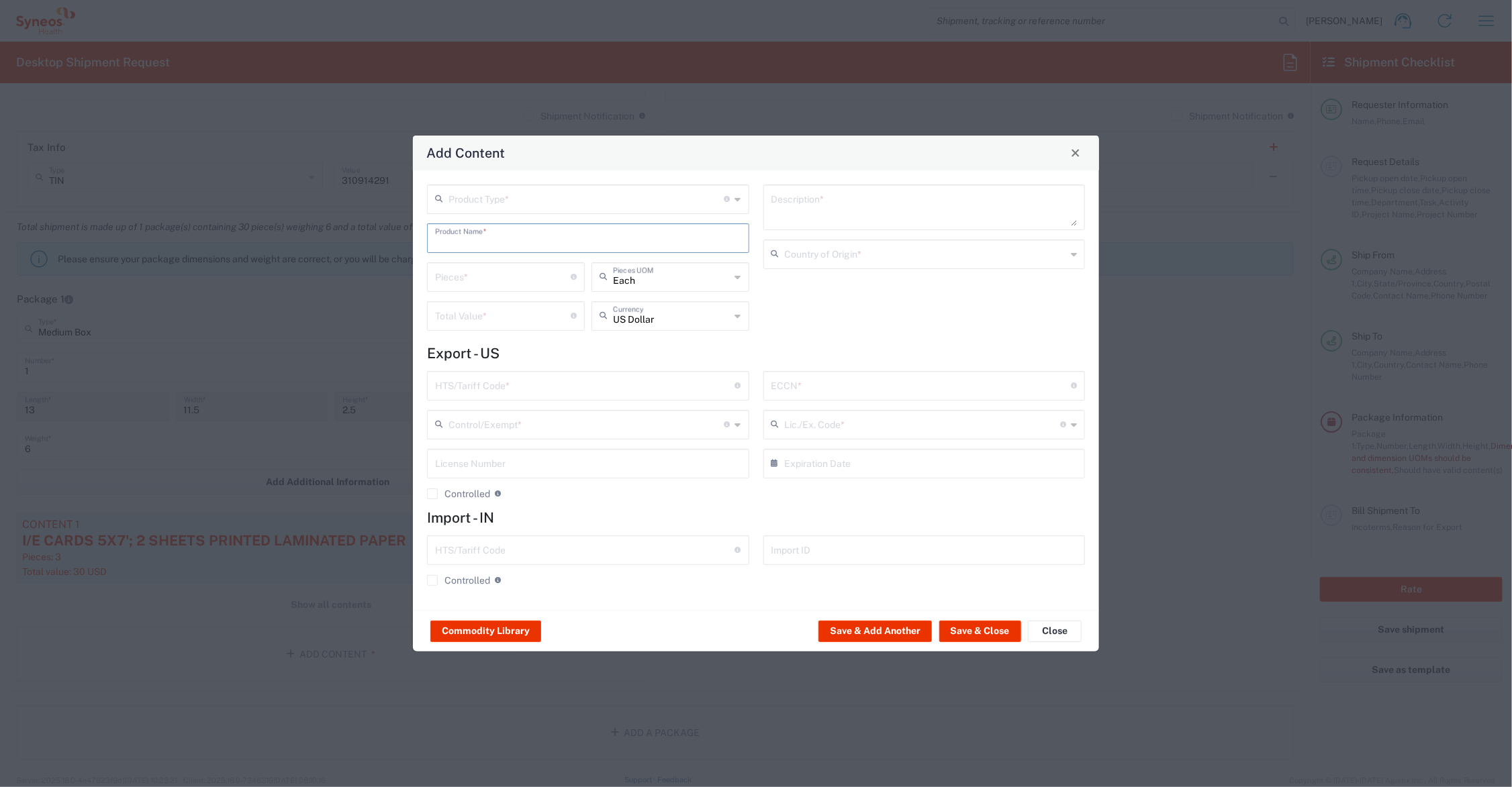
click at [458, 237] on input "text" at bounding box center [589, 237] width 306 height 23
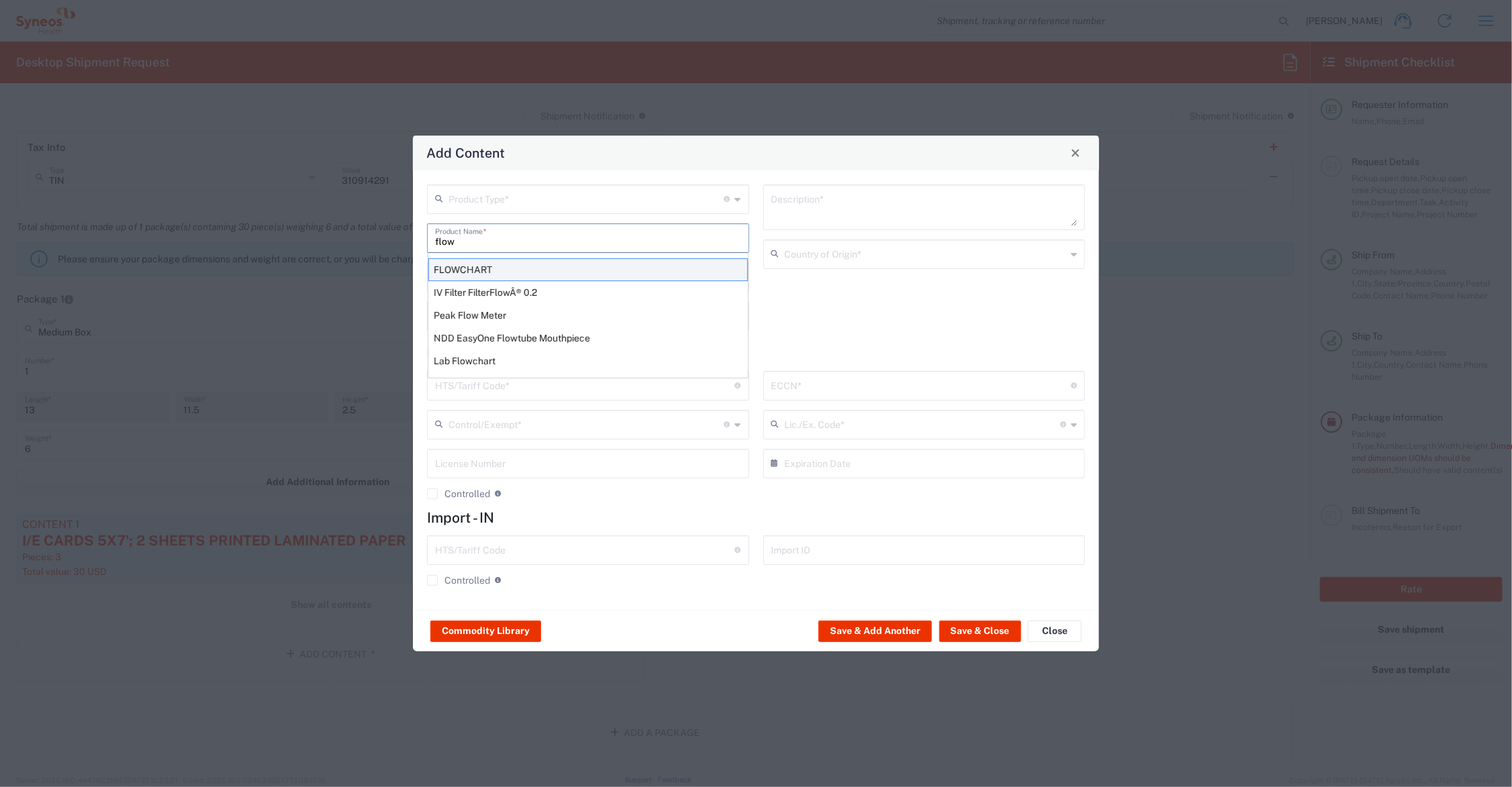
click at [467, 270] on div "FLOWCHART" at bounding box center [588, 270] width 320 height 23
type input "FLOWCHART"
type input "1"
type textarea "11'X8.5'; 1 SHEET PRINTED LAMINATED PAPER"
type input "[GEOGRAPHIC_DATA]"
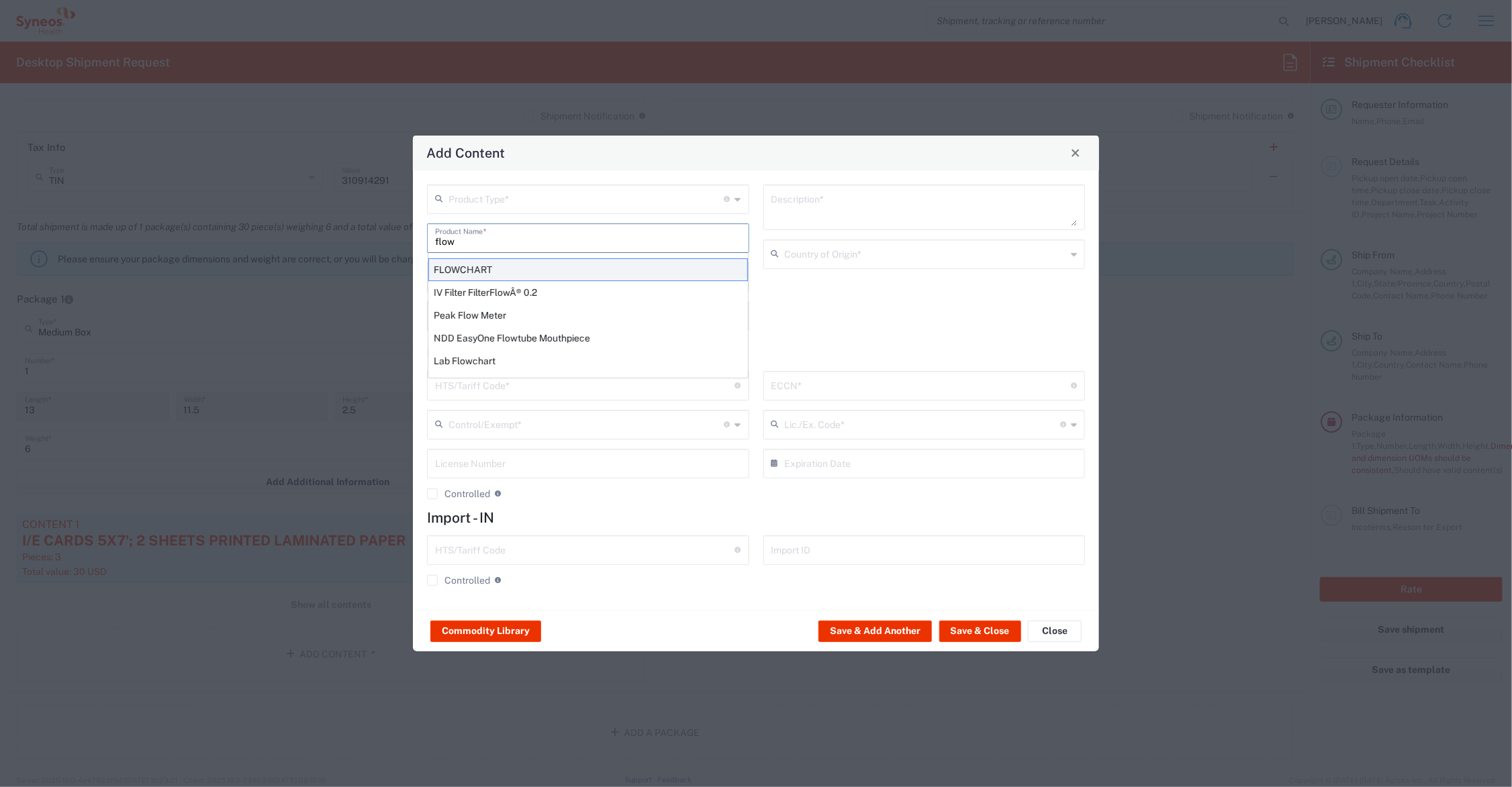
type input "4911.99.8000"
type input "BIS"
type input "EAR99"
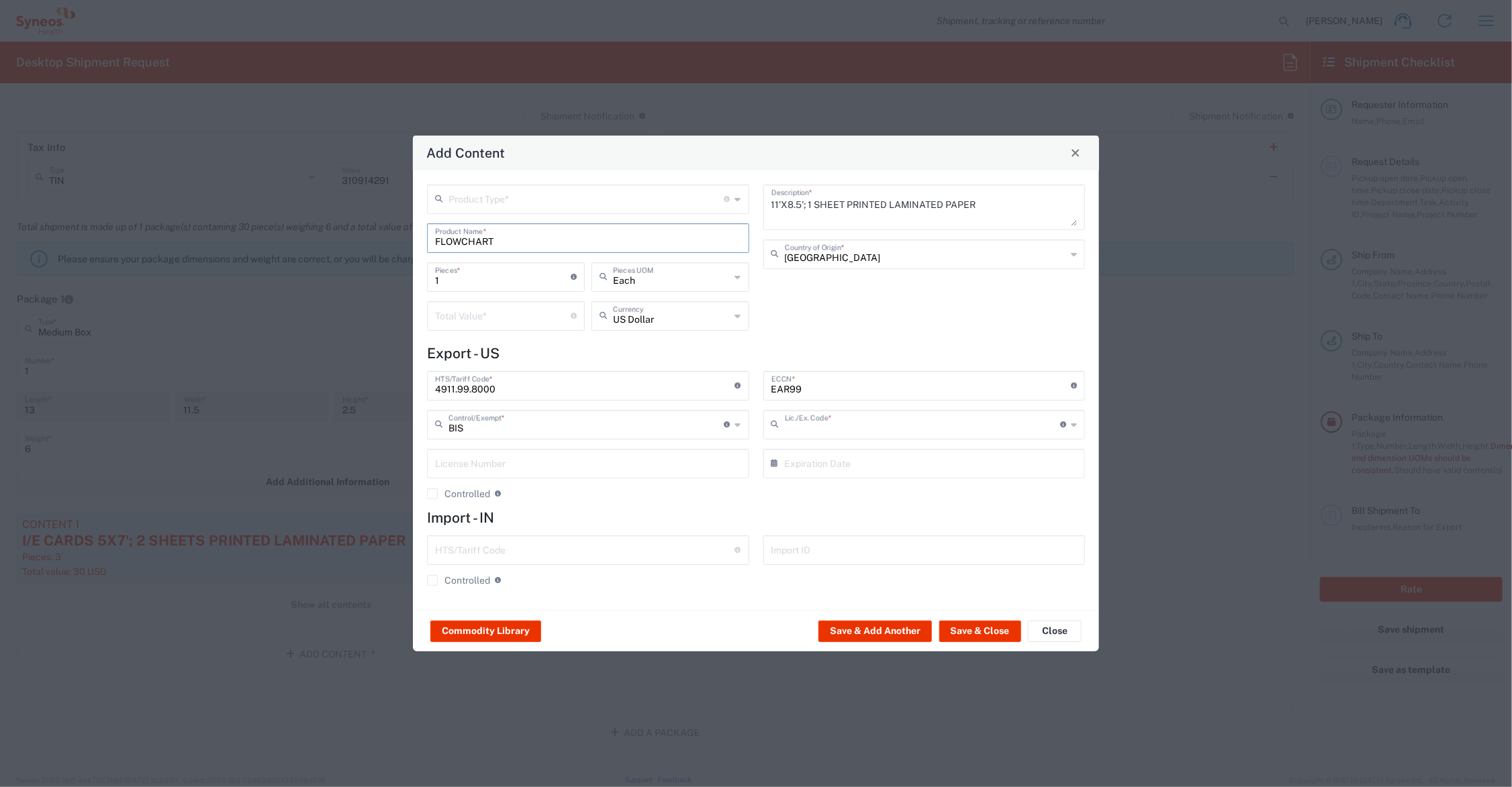
type input "NLR - No License Required"
drag, startPoint x: 470, startPoint y: 282, endPoint x: 424, endPoint y: 277, distance: 46.3
click at [424, 277] on div "1 Pieces * Number of pieces inside all the packages" at bounding box center [506, 281] width 164 height 39
type input "4"
click at [447, 312] on input "number" at bounding box center [503, 315] width 136 height 23
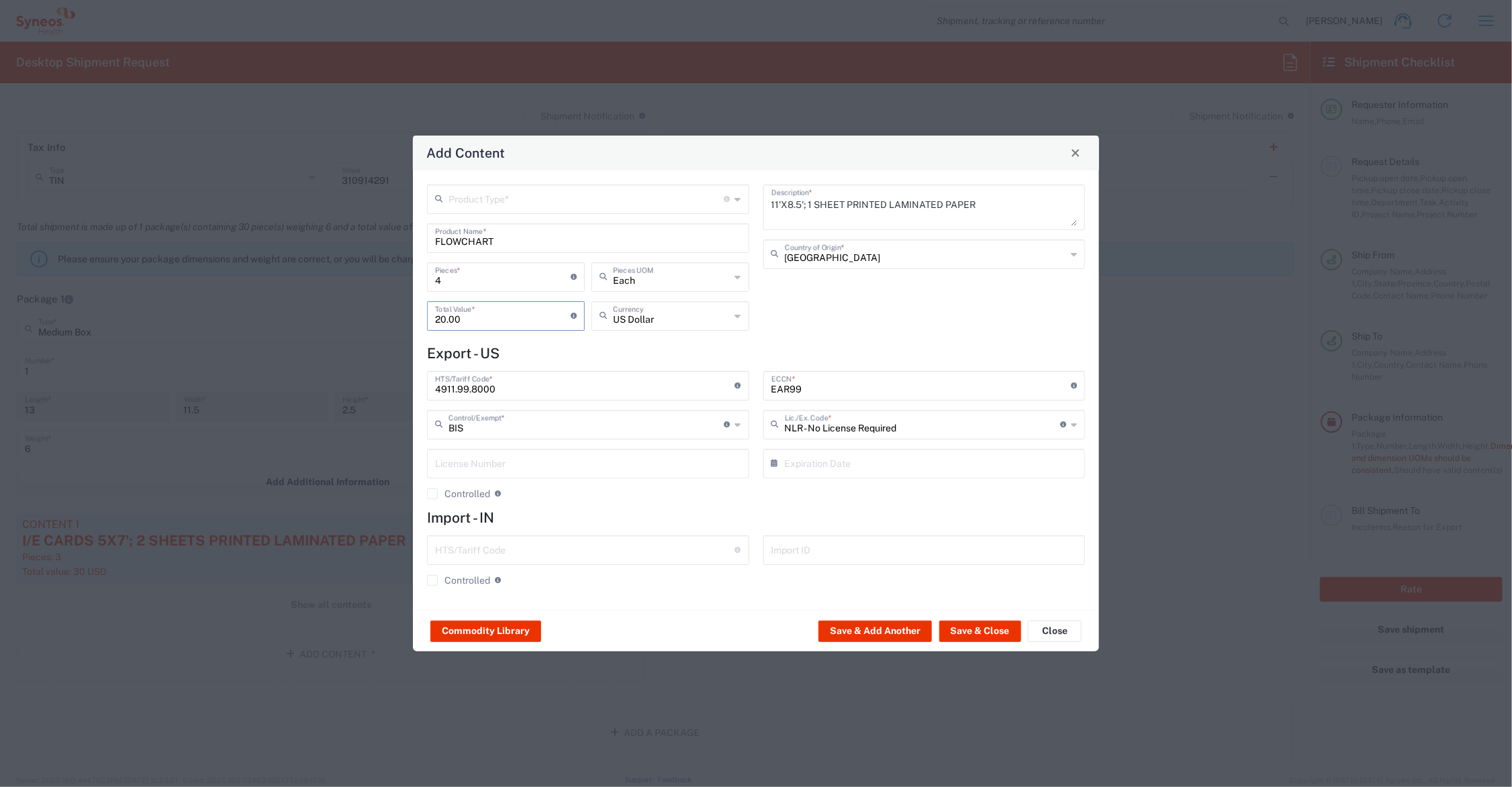
type input "20.00"
click at [460, 187] on input "text" at bounding box center [587, 199] width 276 height 23
click at [458, 250] on span "General Commodity" at bounding box center [589, 250] width 319 height 21
type input "General Commodity"
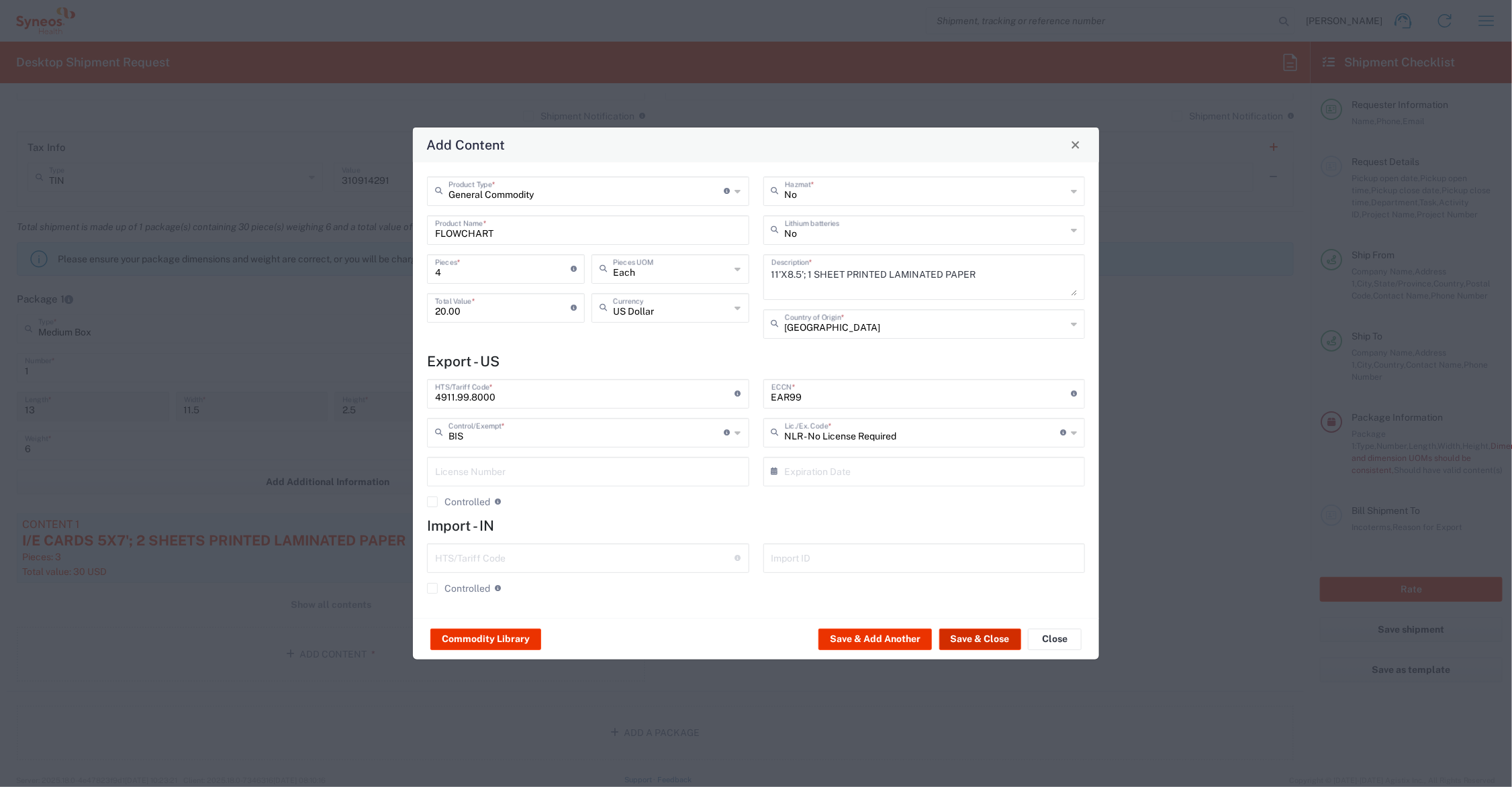
click at [984, 637] on button "Save & Close" at bounding box center [980, 639] width 82 height 21
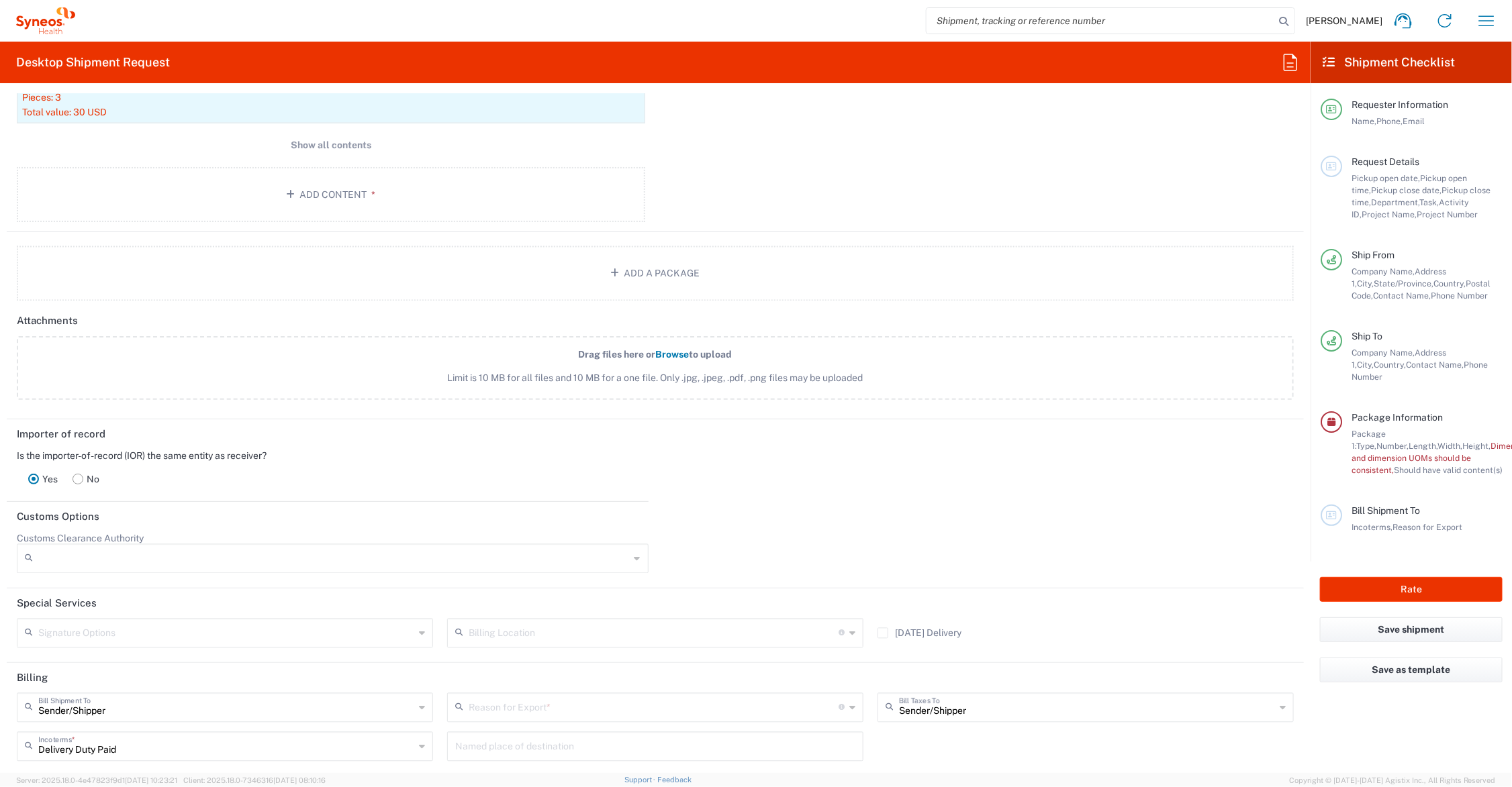
scroll to position [1556, 0]
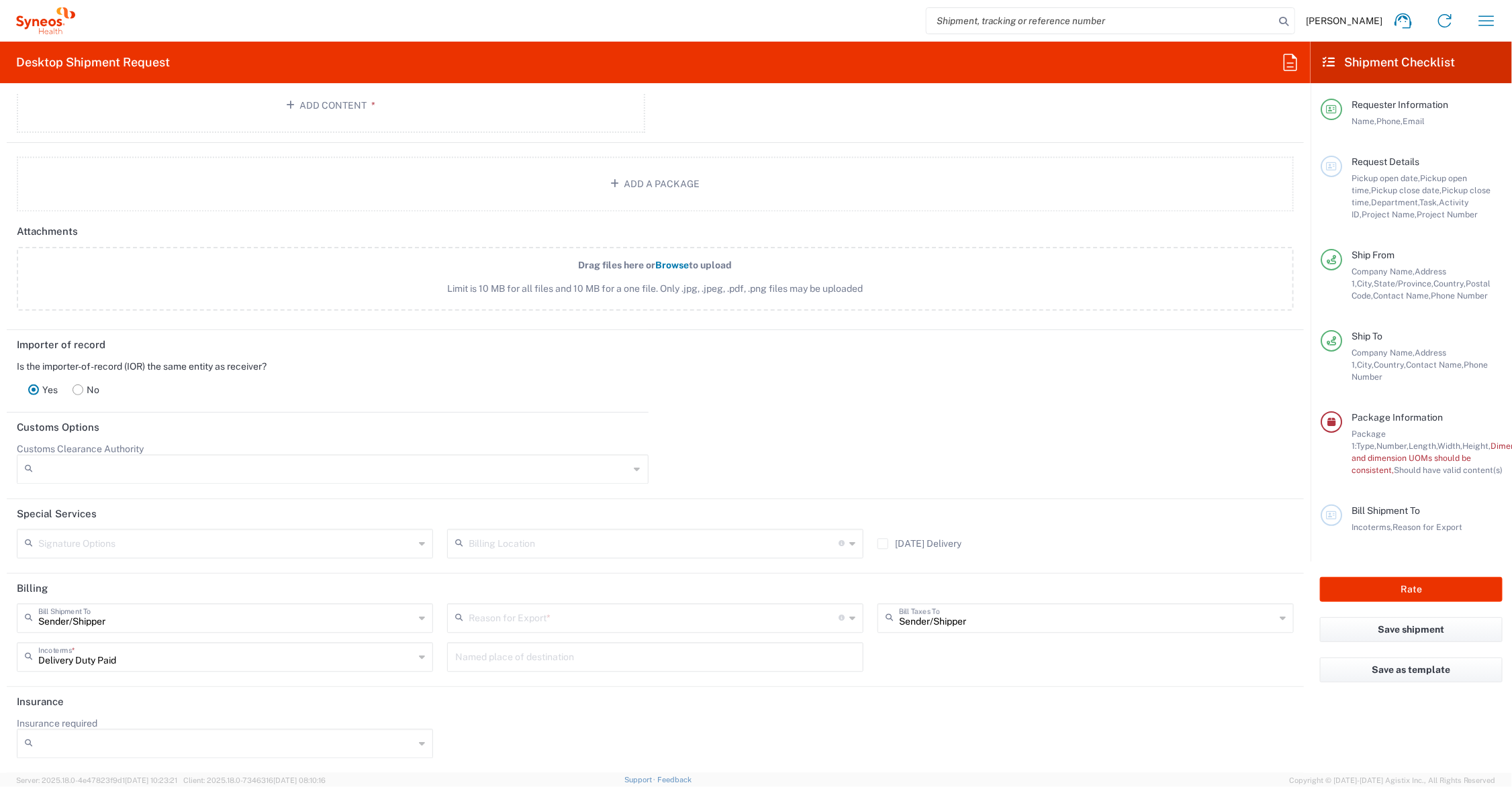
click at [850, 614] on icon at bounding box center [852, 619] width 6 height 21
click at [561, 752] on span "Sold" at bounding box center [649, 757] width 410 height 21
type input "Sold"
click at [89, 386] on label "No" at bounding box center [86, 390] width 41 height 27
click at [141, 447] on input "text" at bounding box center [329, 452] width 560 height 23
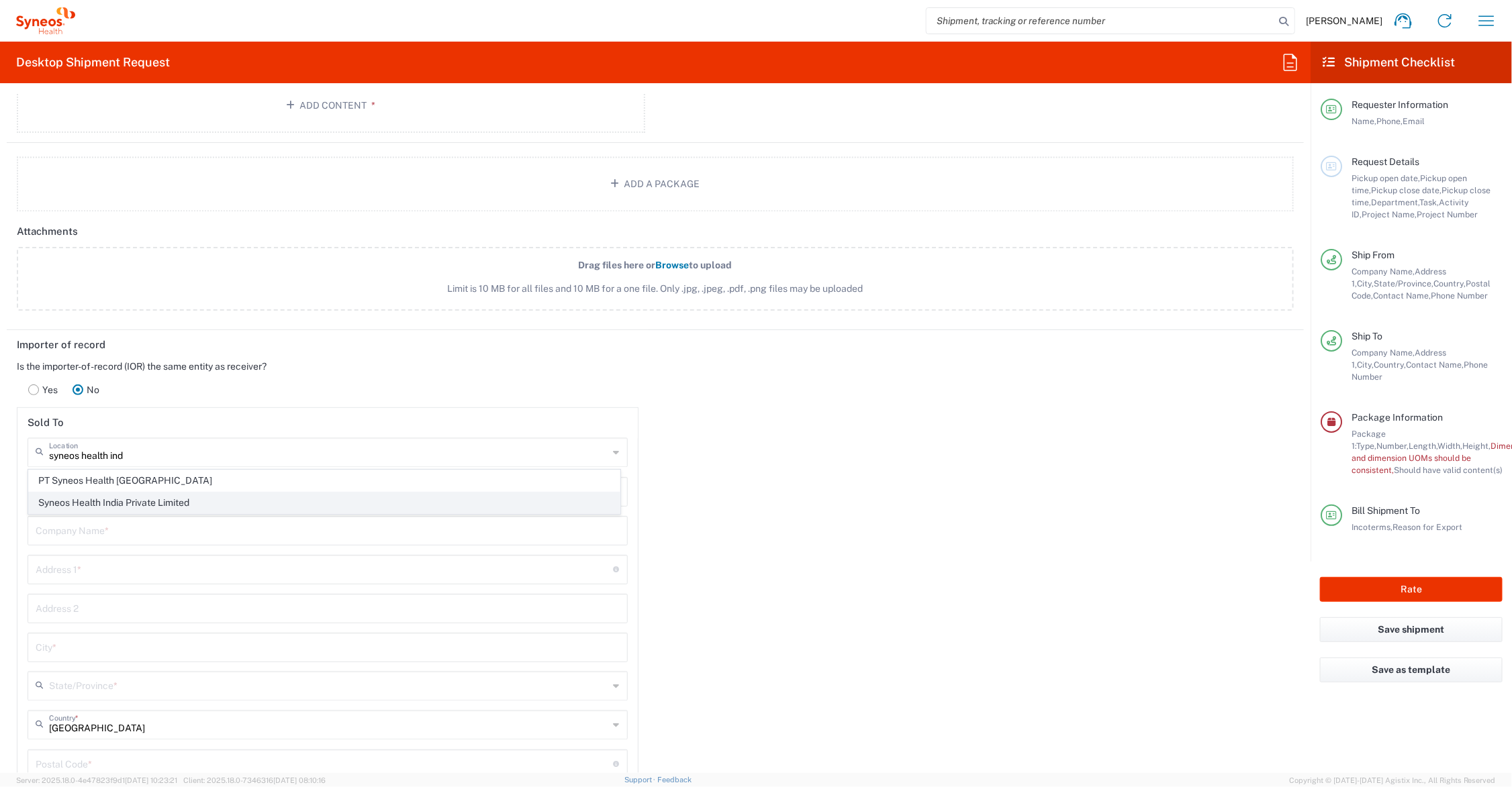
click at [124, 507] on span "Syneos Health India Private Limited" at bounding box center [324, 503] width 591 height 21
type input "Syneos Health India Private Limited"
type input "COMMERCIAL SITE BLC V PHASE 3"
type input "4TH FLR BLOCK 2 DLF DOWNTOWN"
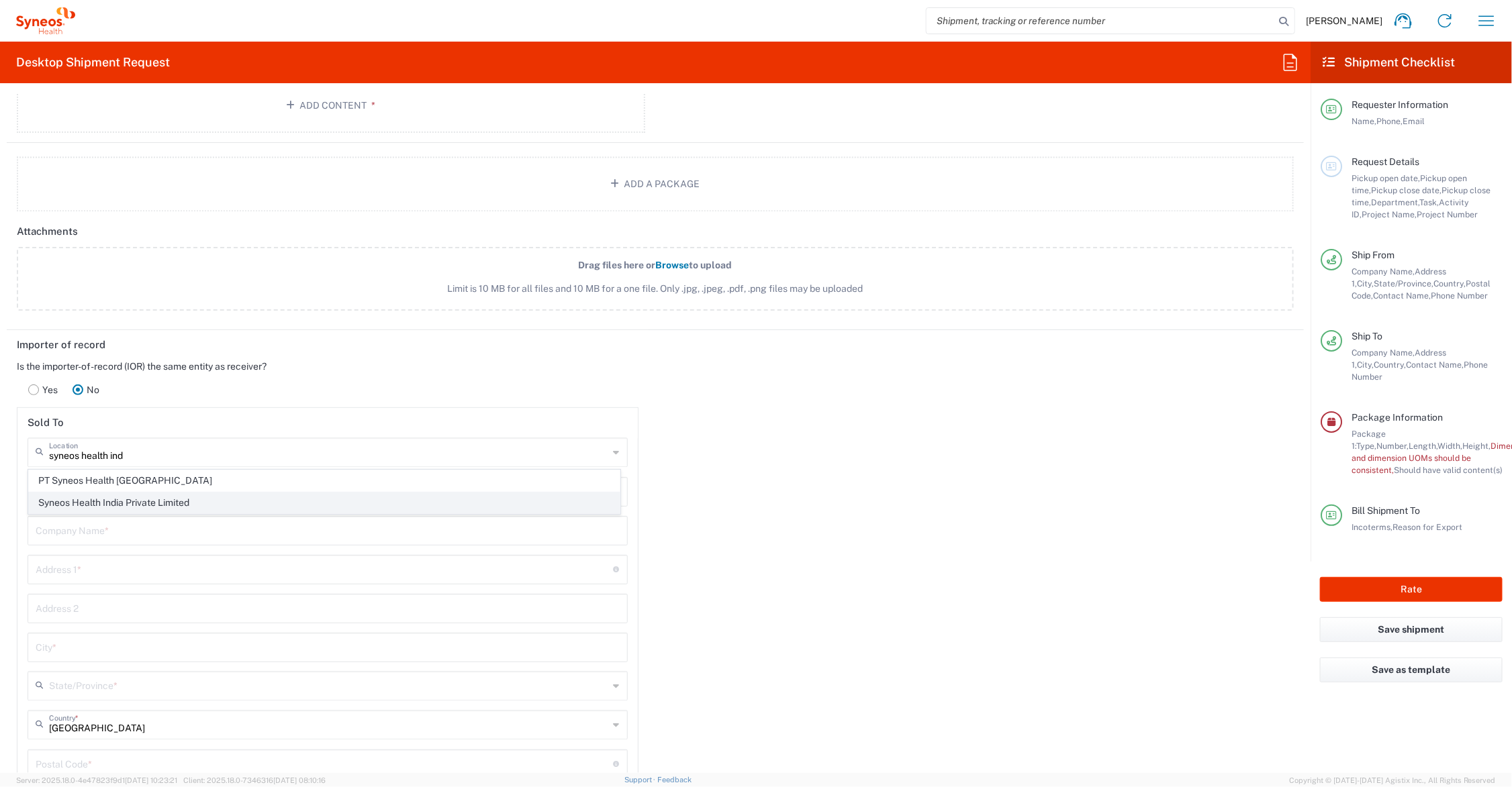
type input "GURUGRAM"
type input "[GEOGRAPHIC_DATA]"
type input "122002"
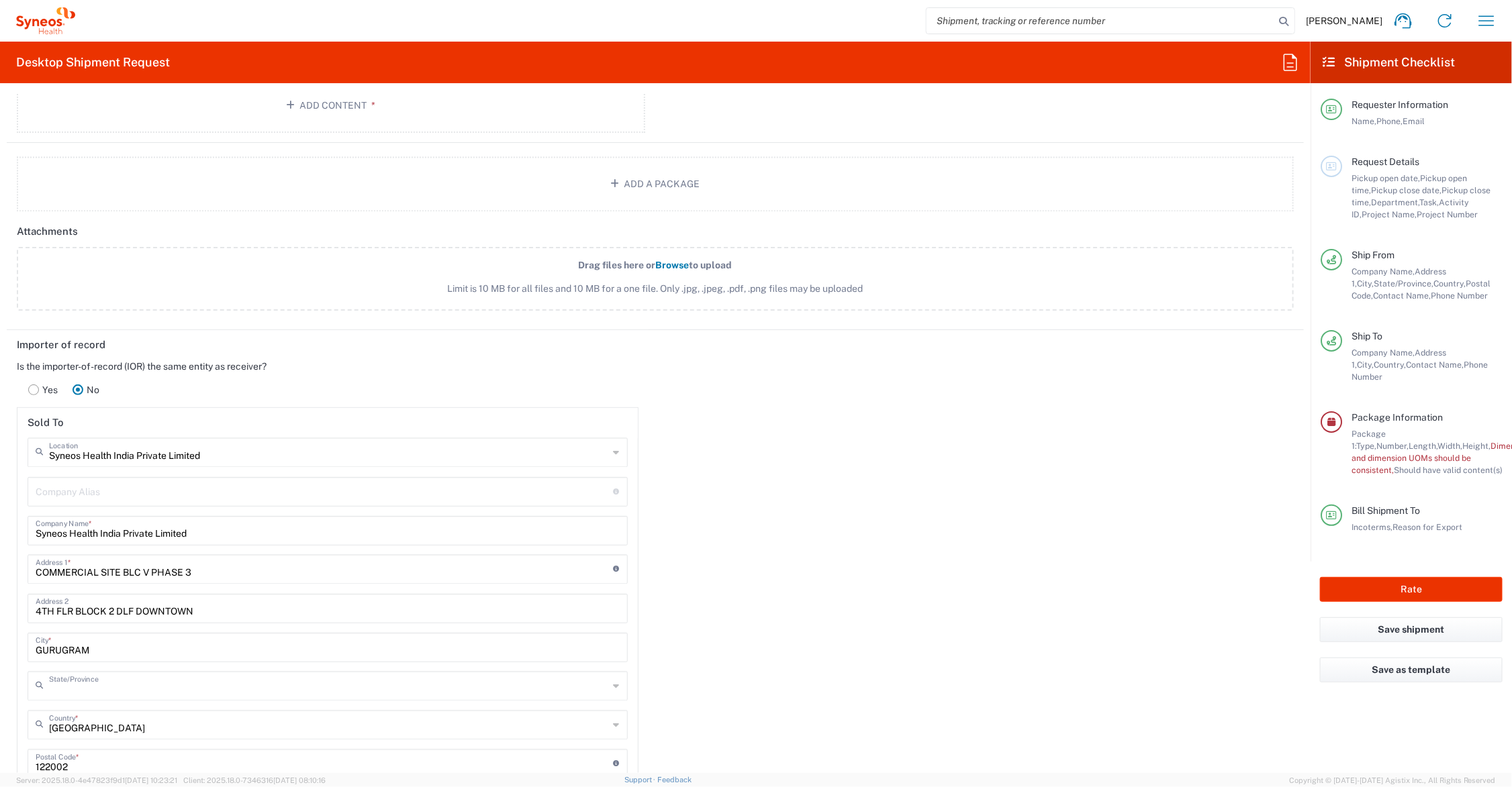
type input "Haryāna"
click at [150, 571] on input "COMMERCIAL SITE BLC V PHASE 3" at bounding box center [325, 569] width 578 height 23
type input "COMMERCIAL SITE BLC V, PHASE 3"
click at [173, 568] on input "COMMERCIAL SITE BLC V, DLP City PHASE 3" at bounding box center [325, 569] width 578 height 23
click at [190, 574] on input "COMMERCIAL SITE BLC V, DLF City PHASE 3" at bounding box center [325, 569] width 578 height 23
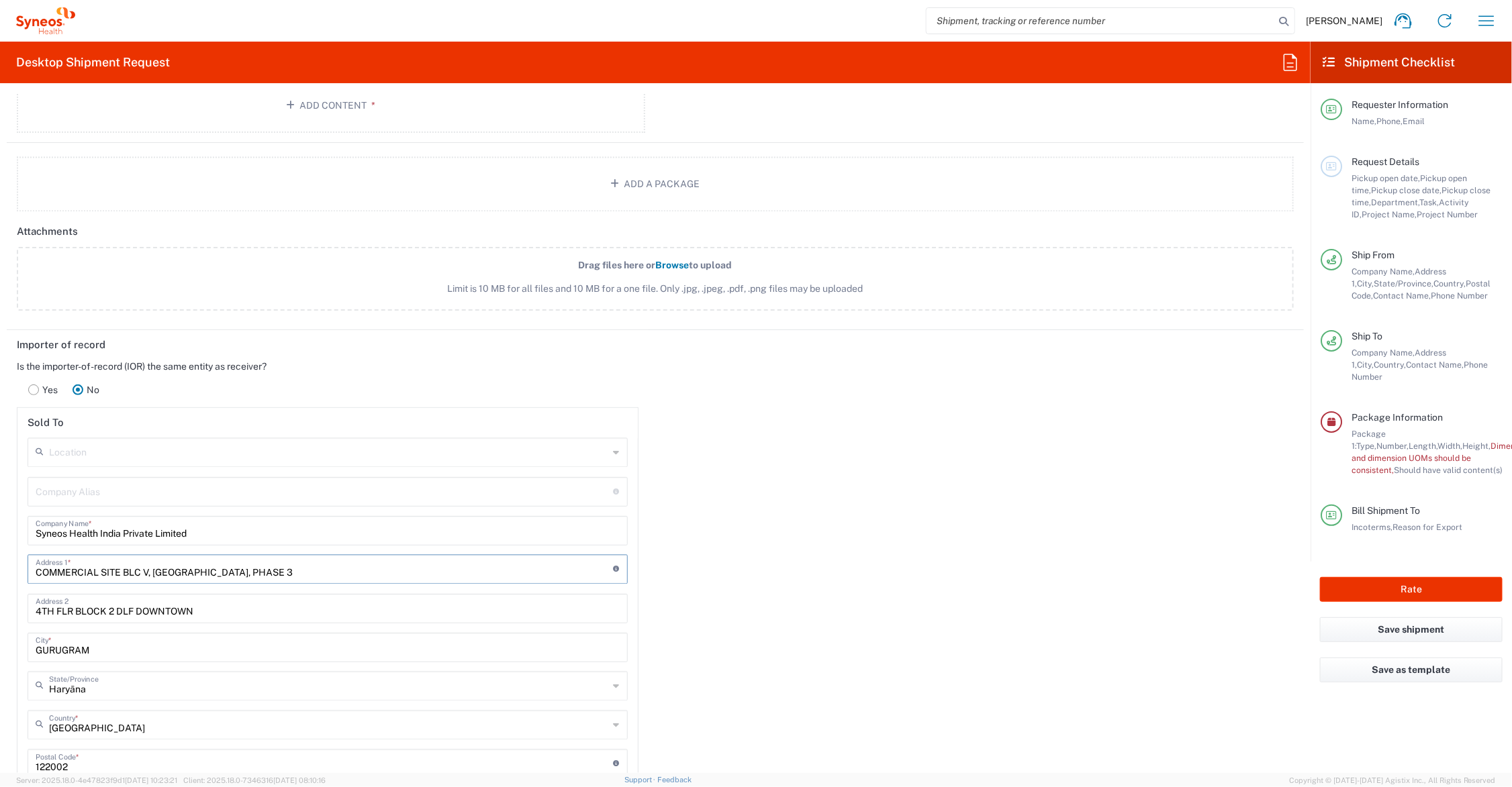
click at [246, 572] on input "COMMERCIAL SITE BLC V, [GEOGRAPHIC_DATA], PHASE 3" at bounding box center [325, 569] width 578 height 23
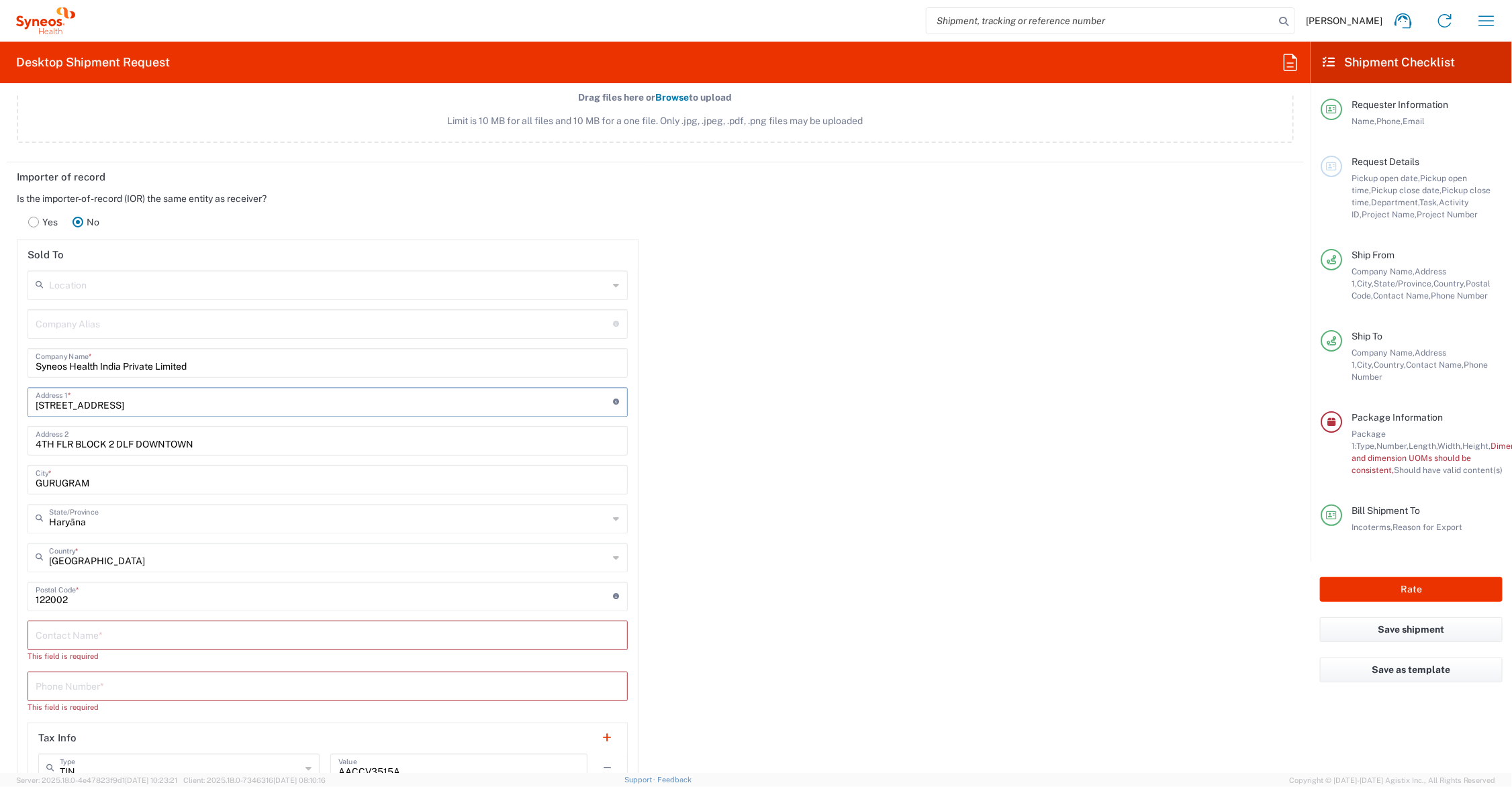
type input "[STREET_ADDRESS]"
click at [137, 633] on input "text" at bounding box center [328, 635] width 585 height 23
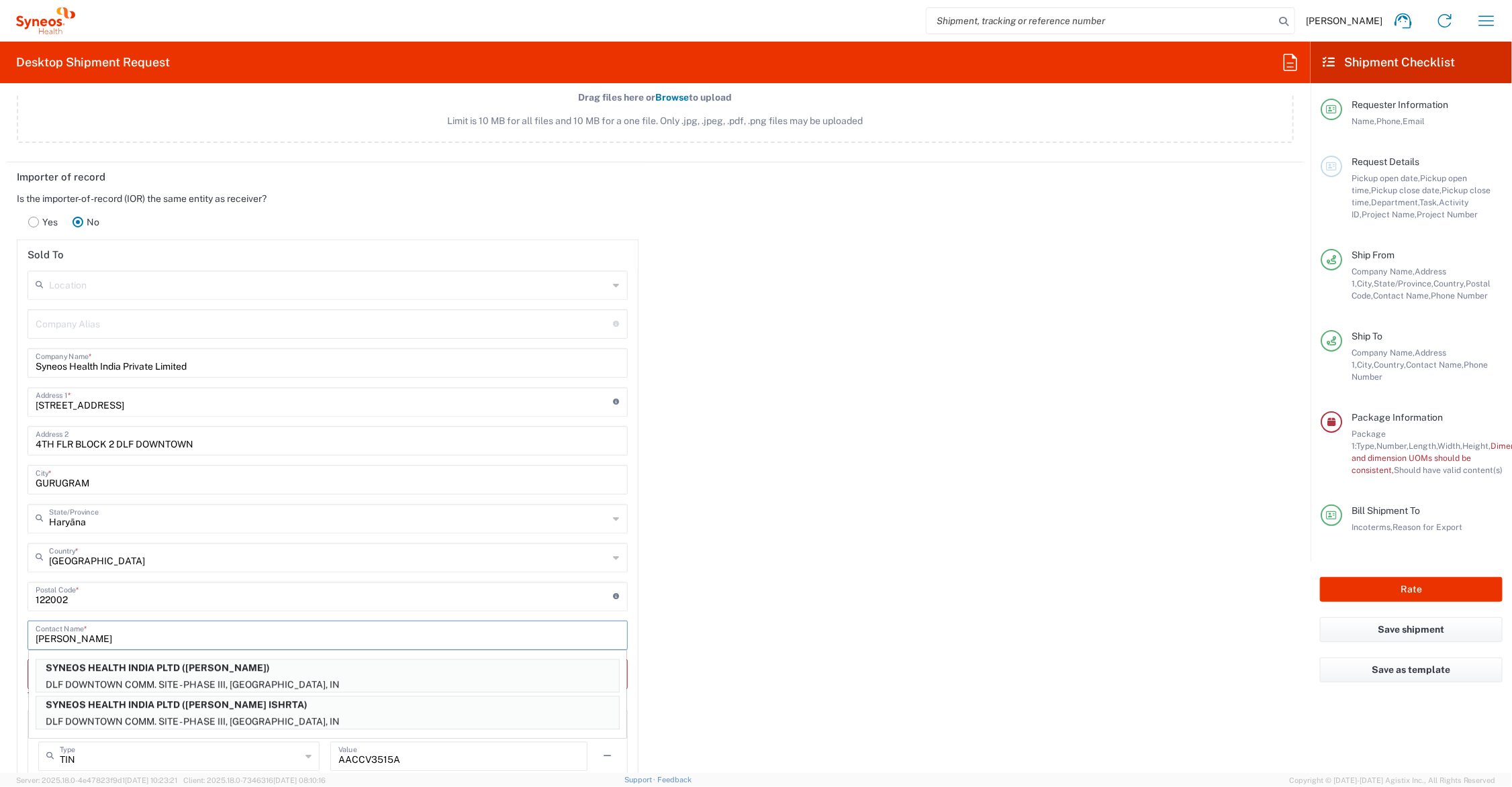
type input "[PERSON_NAME]"
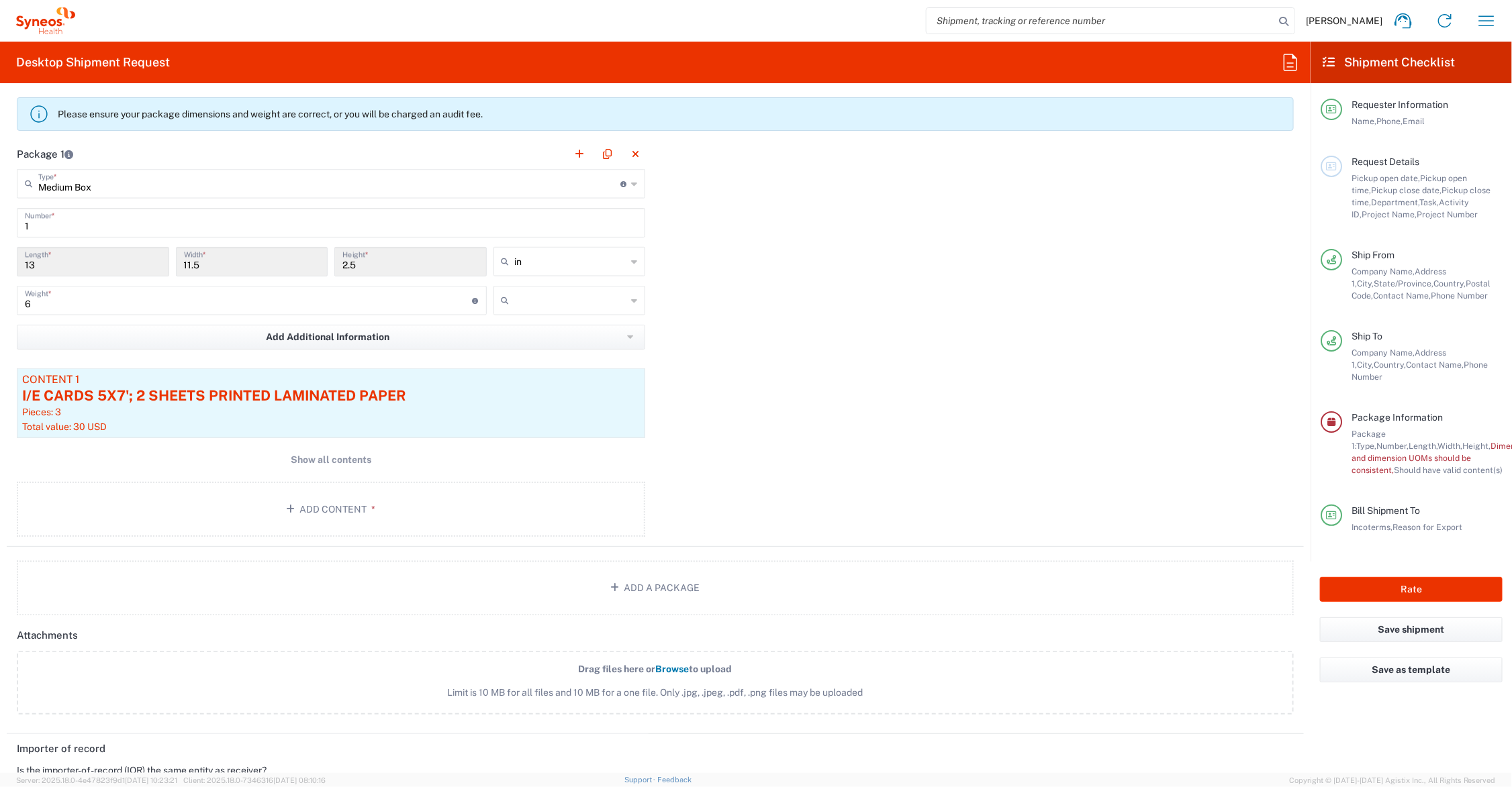
scroll to position [1053, 0]
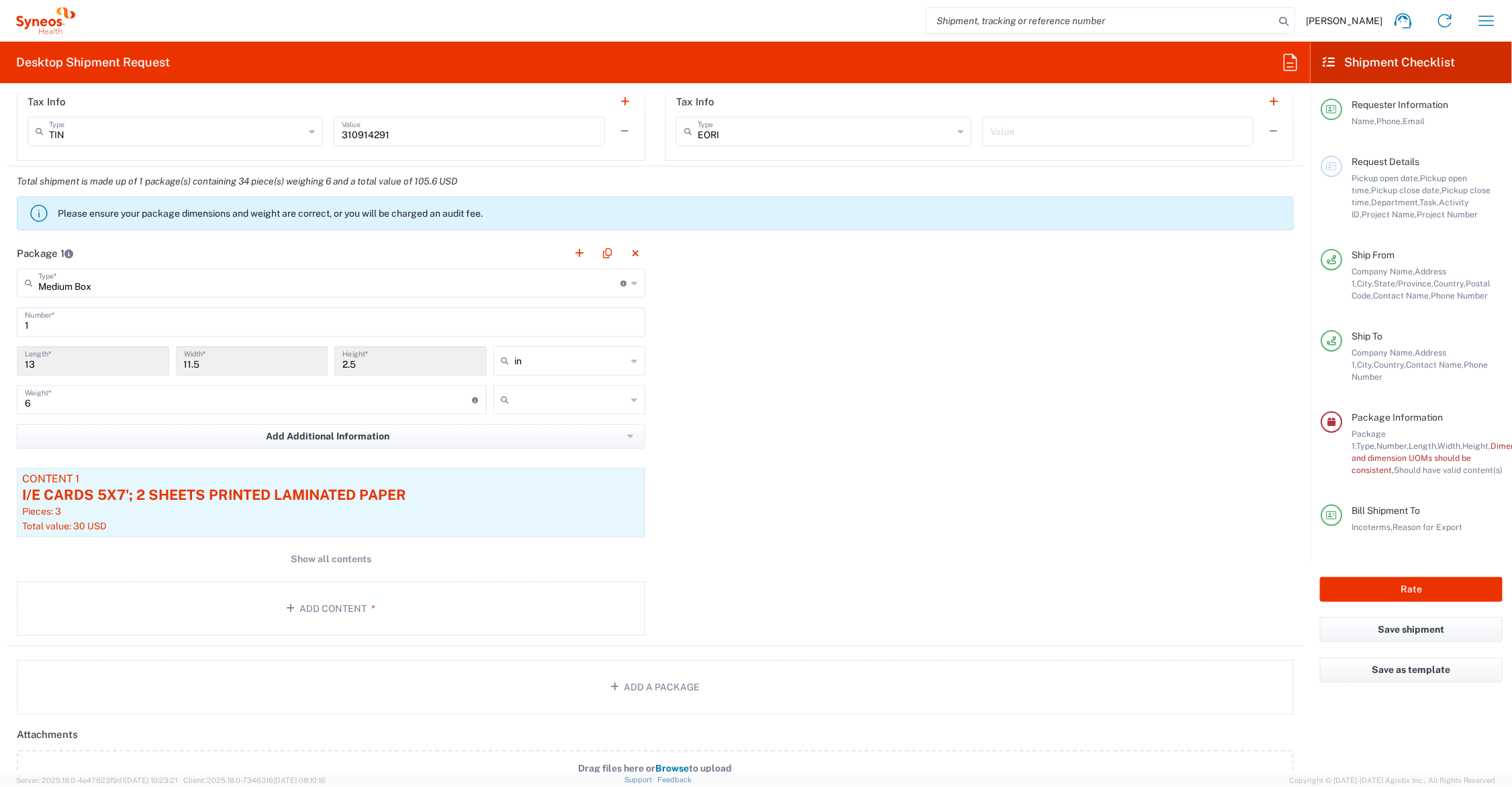
type input "911244457800"
click at [531, 397] on input "text" at bounding box center [571, 399] width 112 height 21
click at [526, 447] on span "lbs" at bounding box center [564, 452] width 148 height 21
type input "lbs"
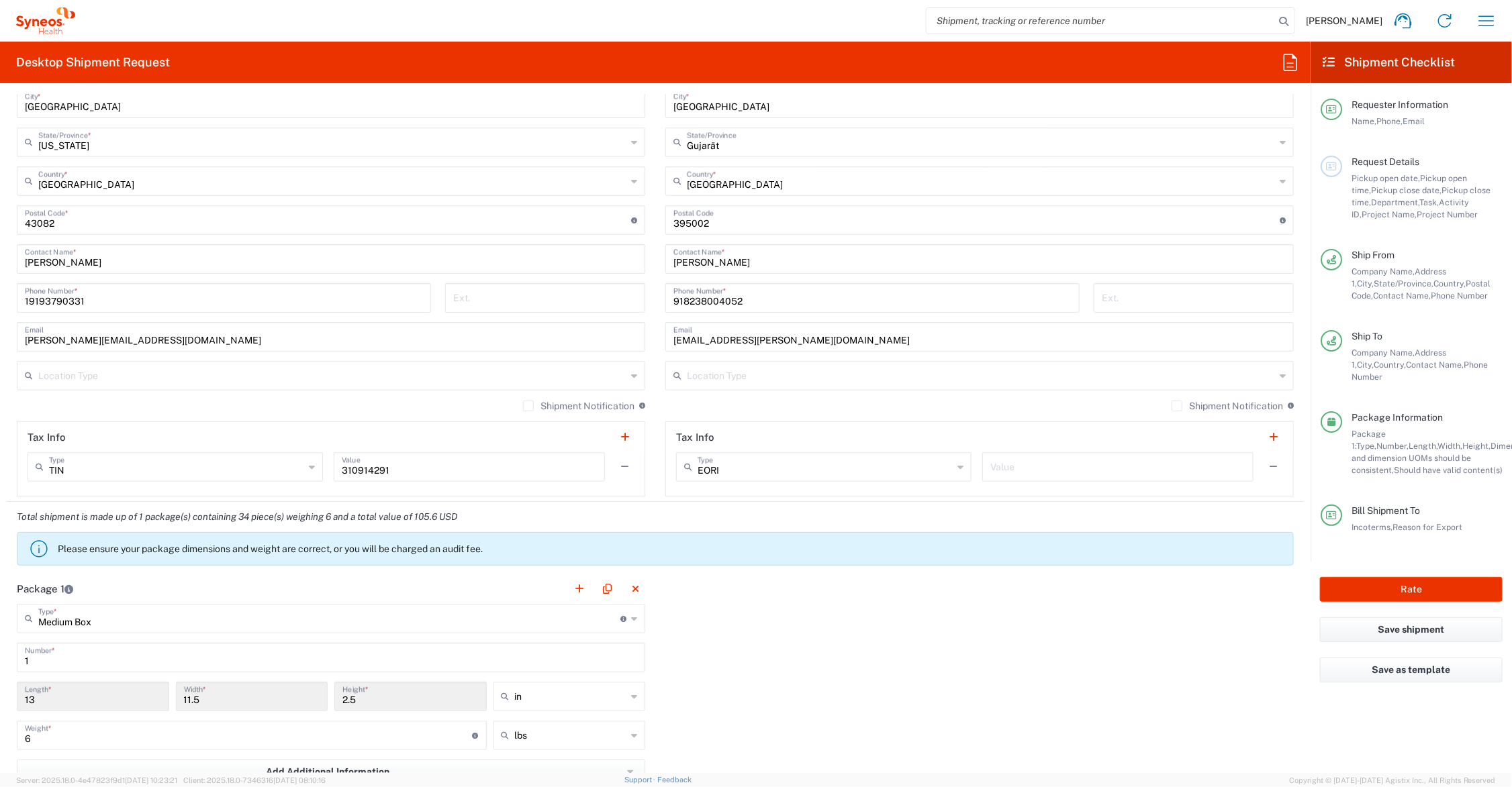
scroll to position [381, 0]
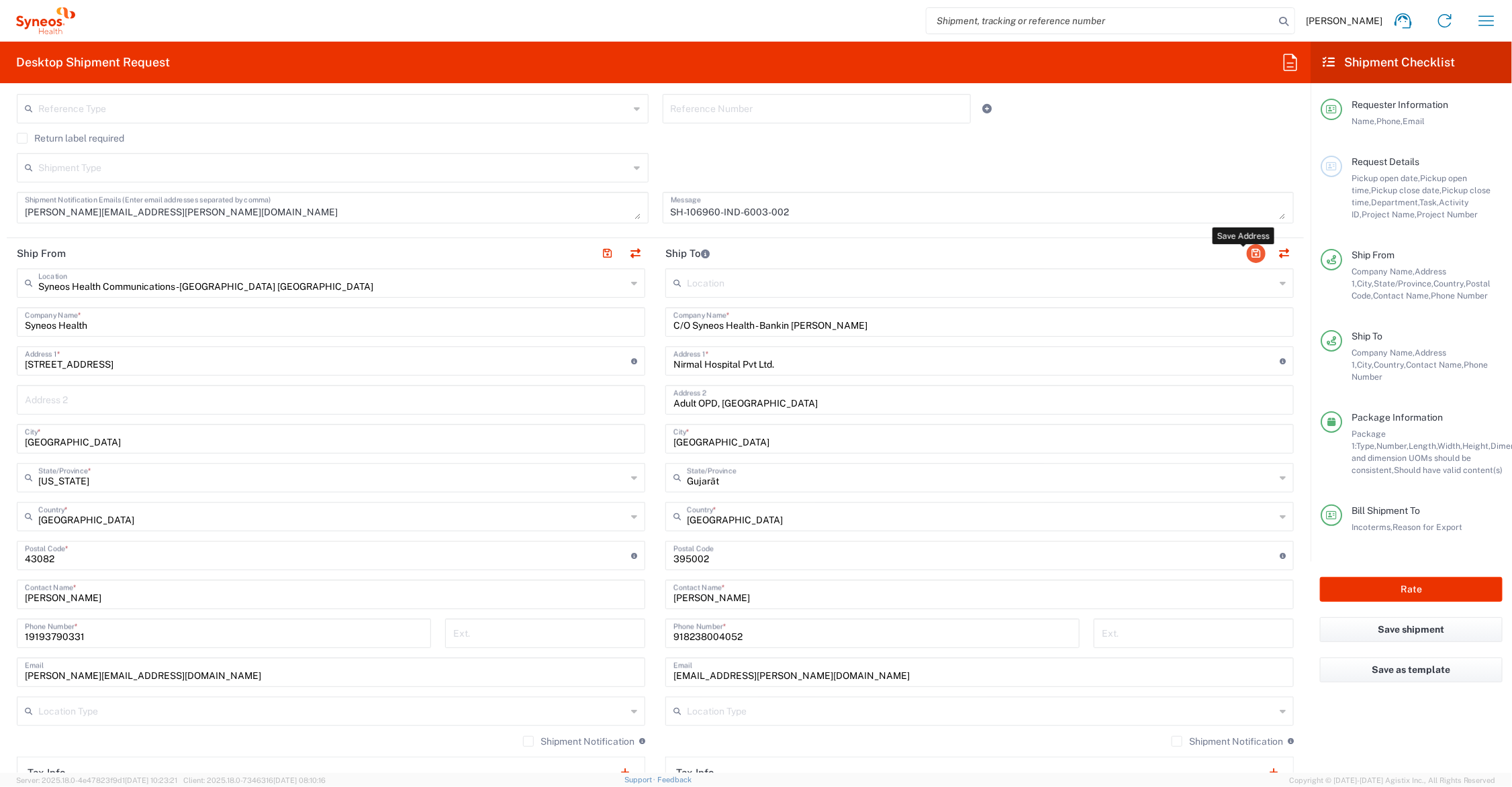
click at [1247, 253] on button "button" at bounding box center [1256, 253] width 19 height 19
click at [1384, 579] on button "Rate" at bounding box center [1411, 590] width 183 height 25
type input "Syneos.PATENG.22.106960"
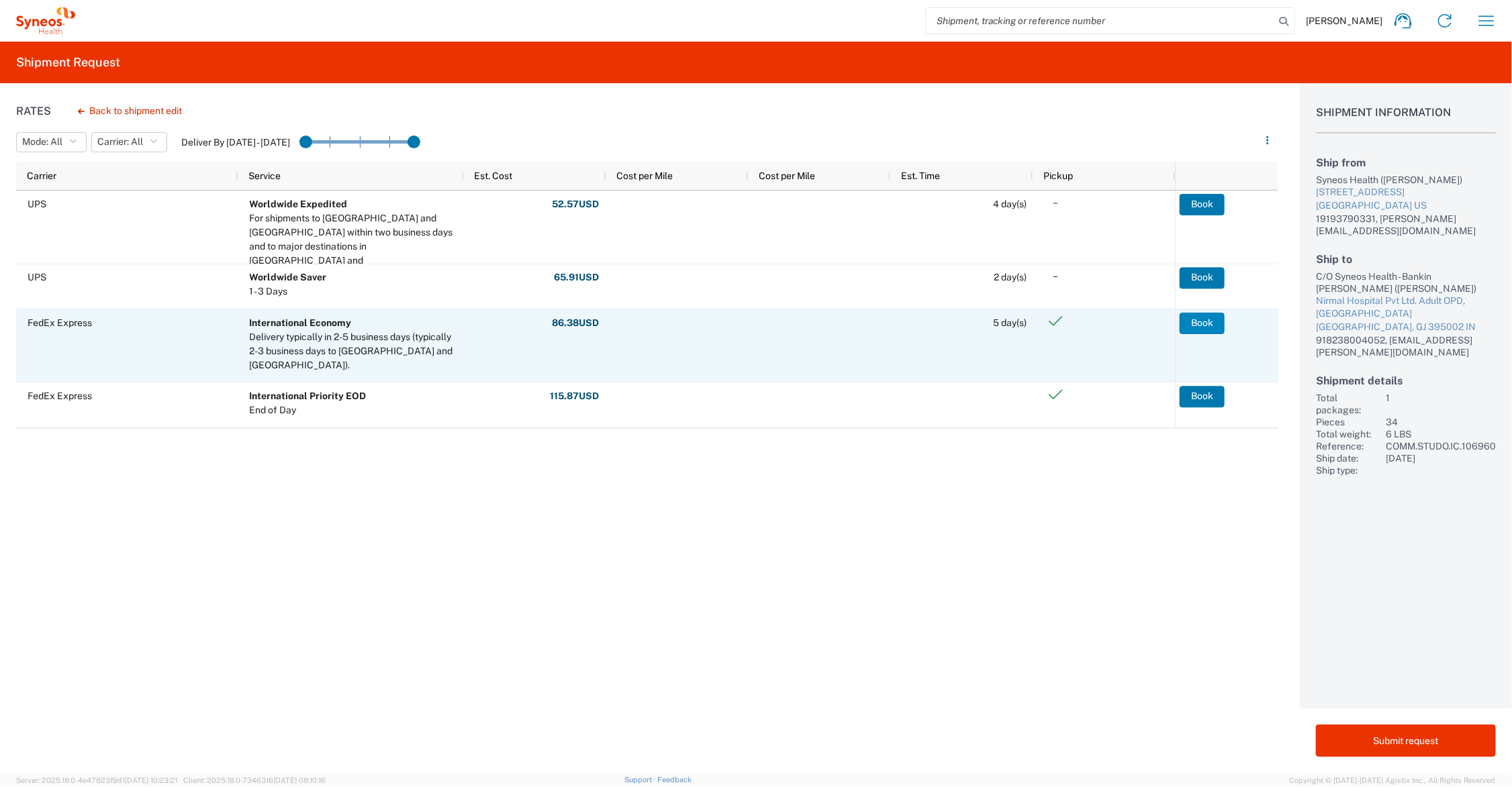
click at [1200, 326] on button "Book" at bounding box center [1202, 323] width 45 height 21
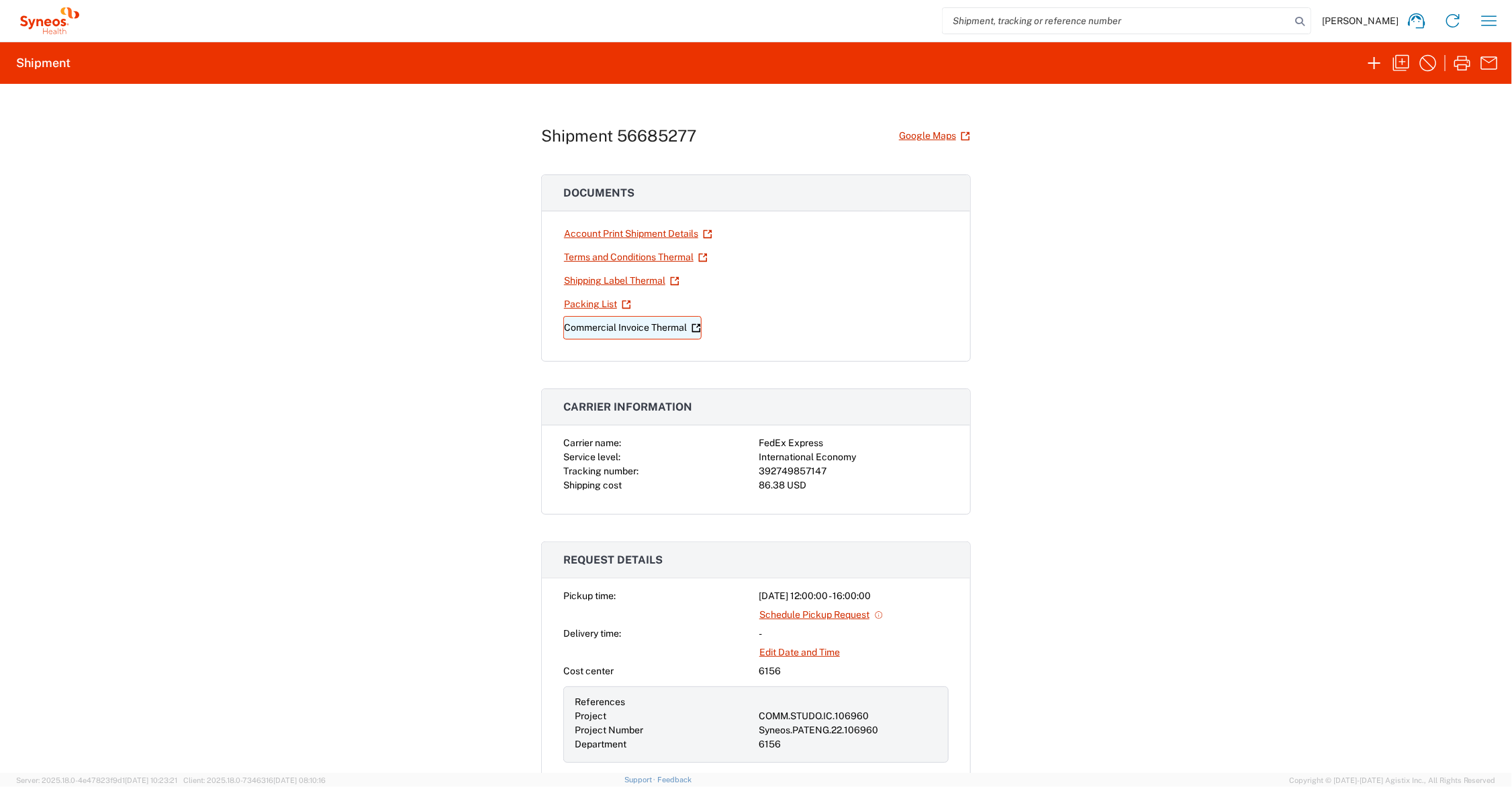
click at [616, 328] on link "Commercial Invoice Thermal" at bounding box center [632, 328] width 138 height 23
click at [639, 279] on link "Shipping Label Thermal" at bounding box center [621, 281] width 117 height 23
click at [1401, 59] on icon "button" at bounding box center [1401, 63] width 21 height 21
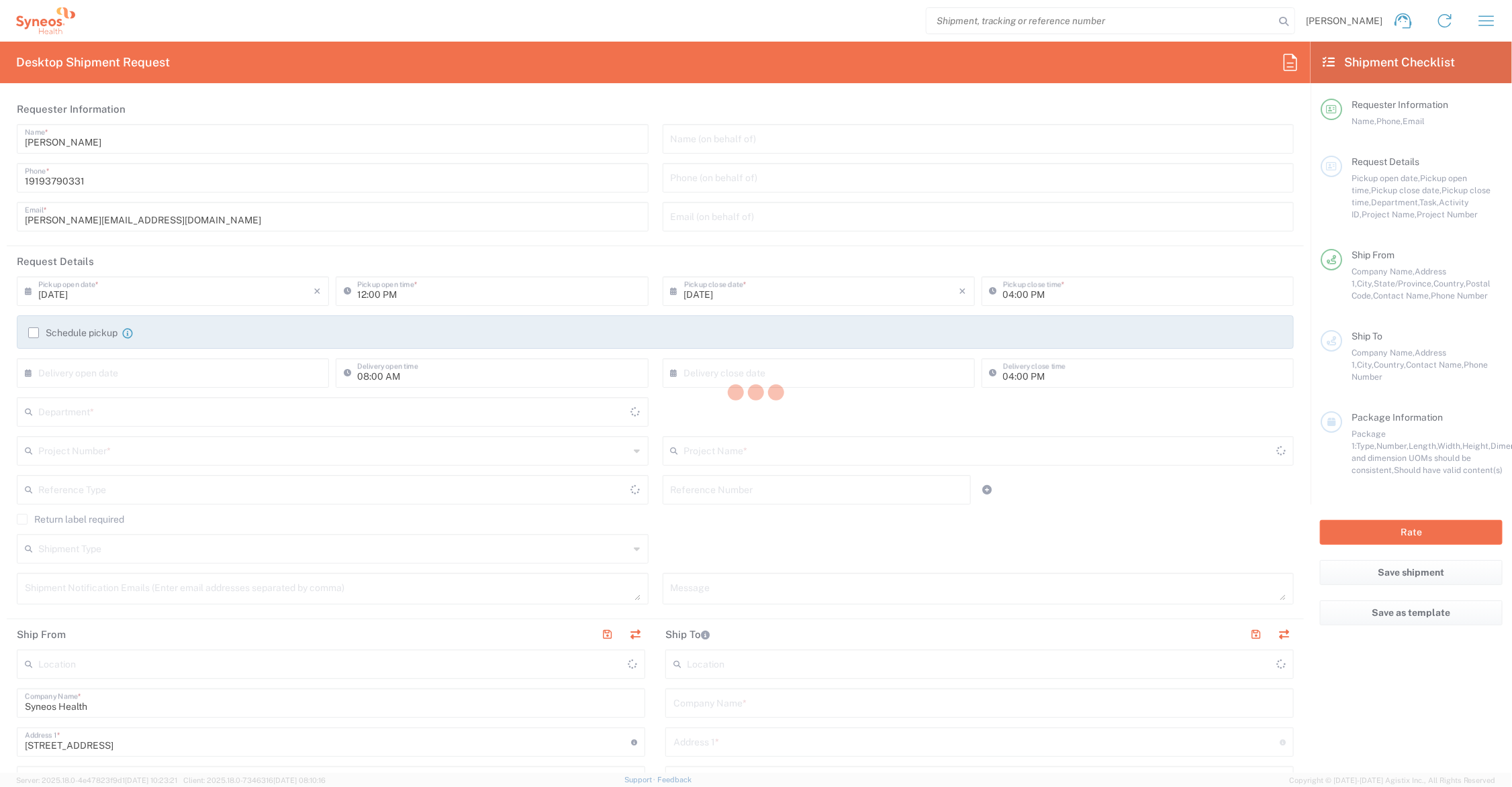
type input "[US_STATE]"
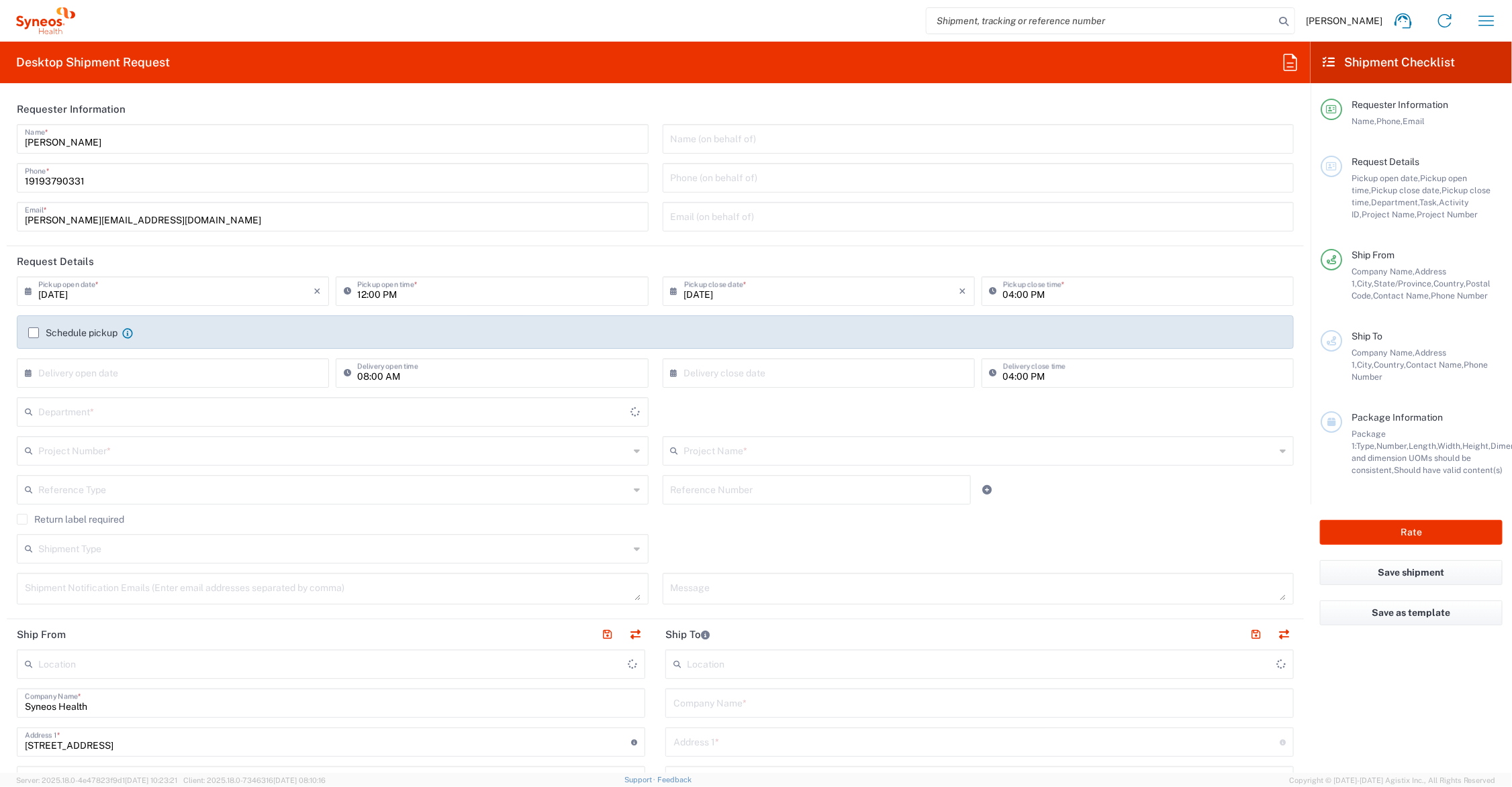
type input "[GEOGRAPHIC_DATA]"
type input "6156"
type input "Syneos Health Communications-[GEOGRAPHIC_DATA] [GEOGRAPHIC_DATA]"
drag, startPoint x: 87, startPoint y: 219, endPoint x: 11, endPoint y: 212, distance: 76.3
click at [11, 212] on div "[PERSON_NAME] Name * [PHONE_NUMBER] Phone * [PERSON_NAME][EMAIL_ADDRESS][DOMAIN…" at bounding box center [333, 182] width 646 height 117
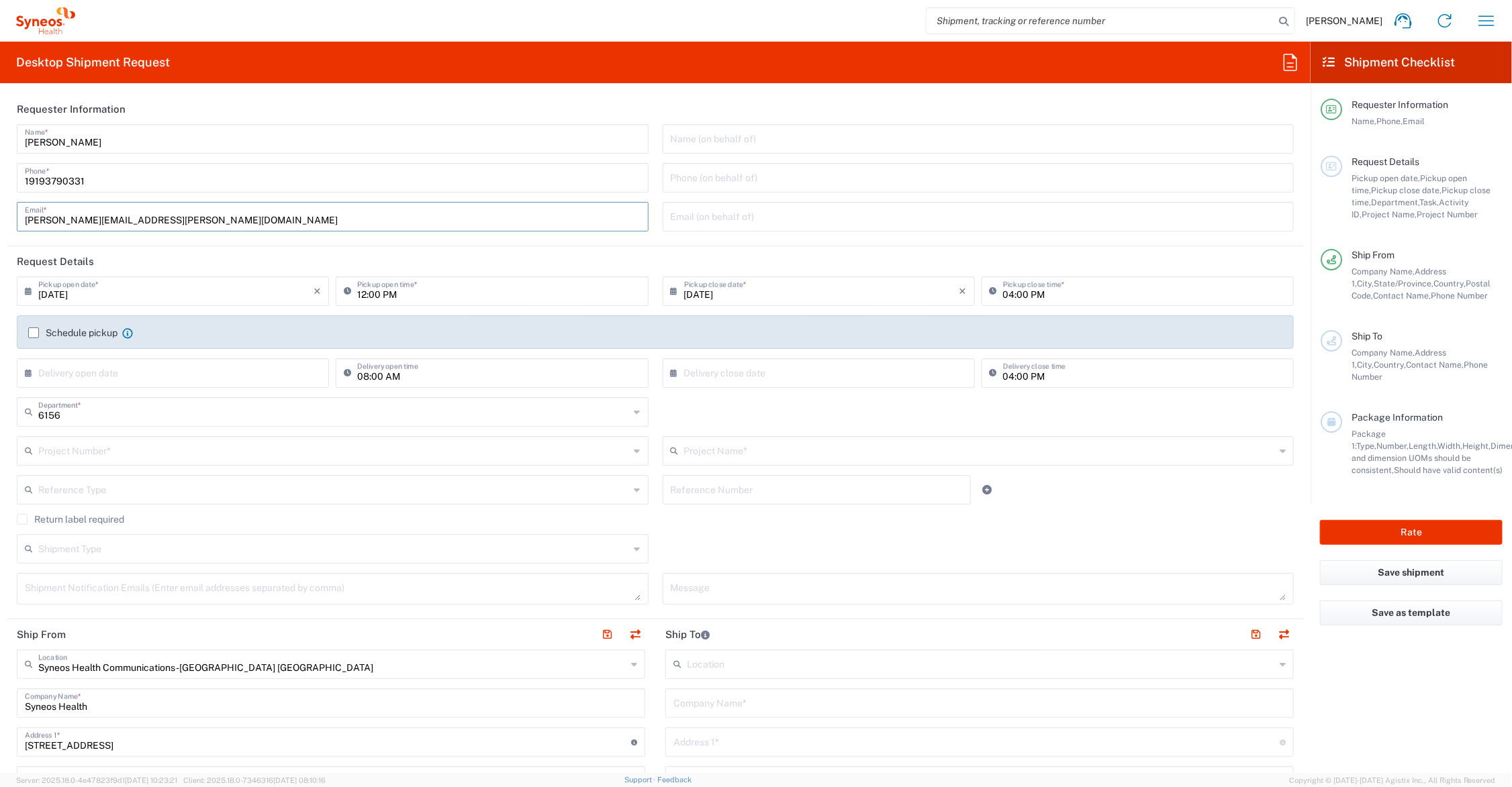
type input "[PERSON_NAME][EMAIL_ADDRESS][PERSON_NAME][DOMAIN_NAME]"
click at [692, 455] on input "text" at bounding box center [980, 450] width 591 height 23
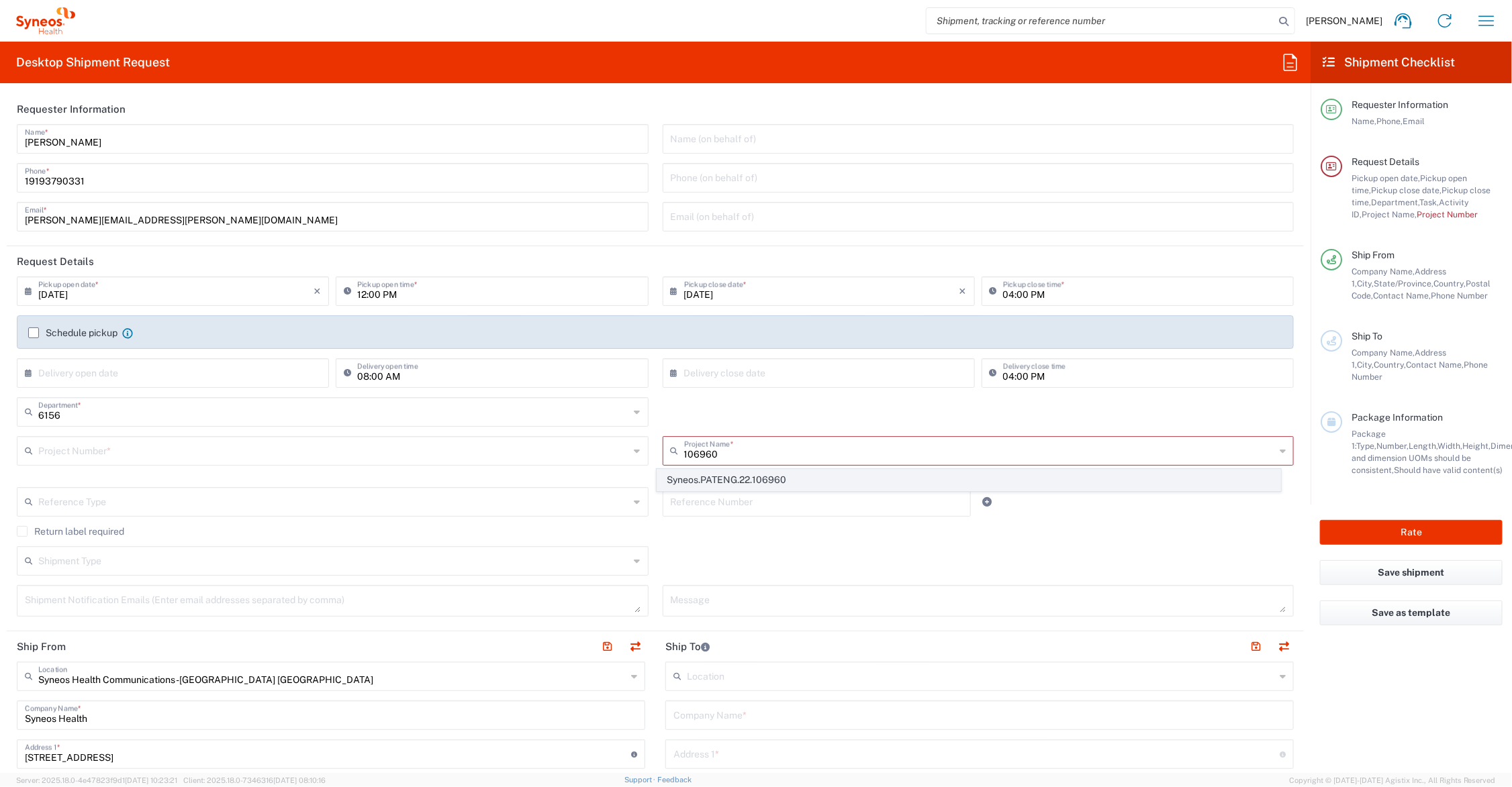
click at [723, 477] on span "Syneos.PATENG.22.106960" at bounding box center [969, 480] width 622 height 21
type input "Syneos.PATENG.22.106960"
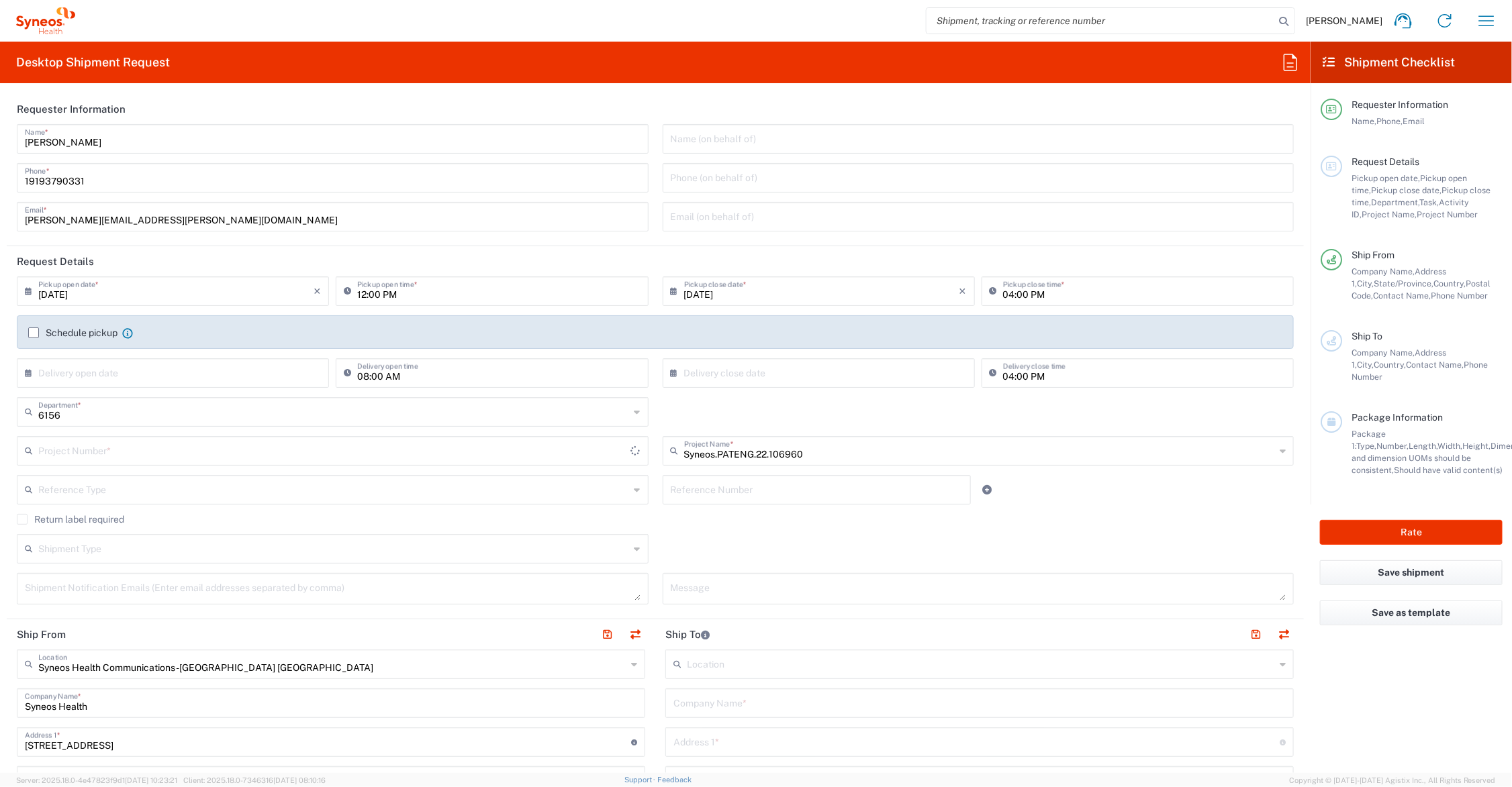
type input "COMM.STUDO.IC.106960"
click at [703, 585] on textarea at bounding box center [979, 589] width 616 height 23
type textarea "SH-106960-IND-6002-002"
paste textarea "[EMAIL_ADDRESS][PERSON_NAME][DOMAIN_NAME]"
drag, startPoint x: 162, startPoint y: 595, endPoint x: -9, endPoint y: 591, distance: 171.0
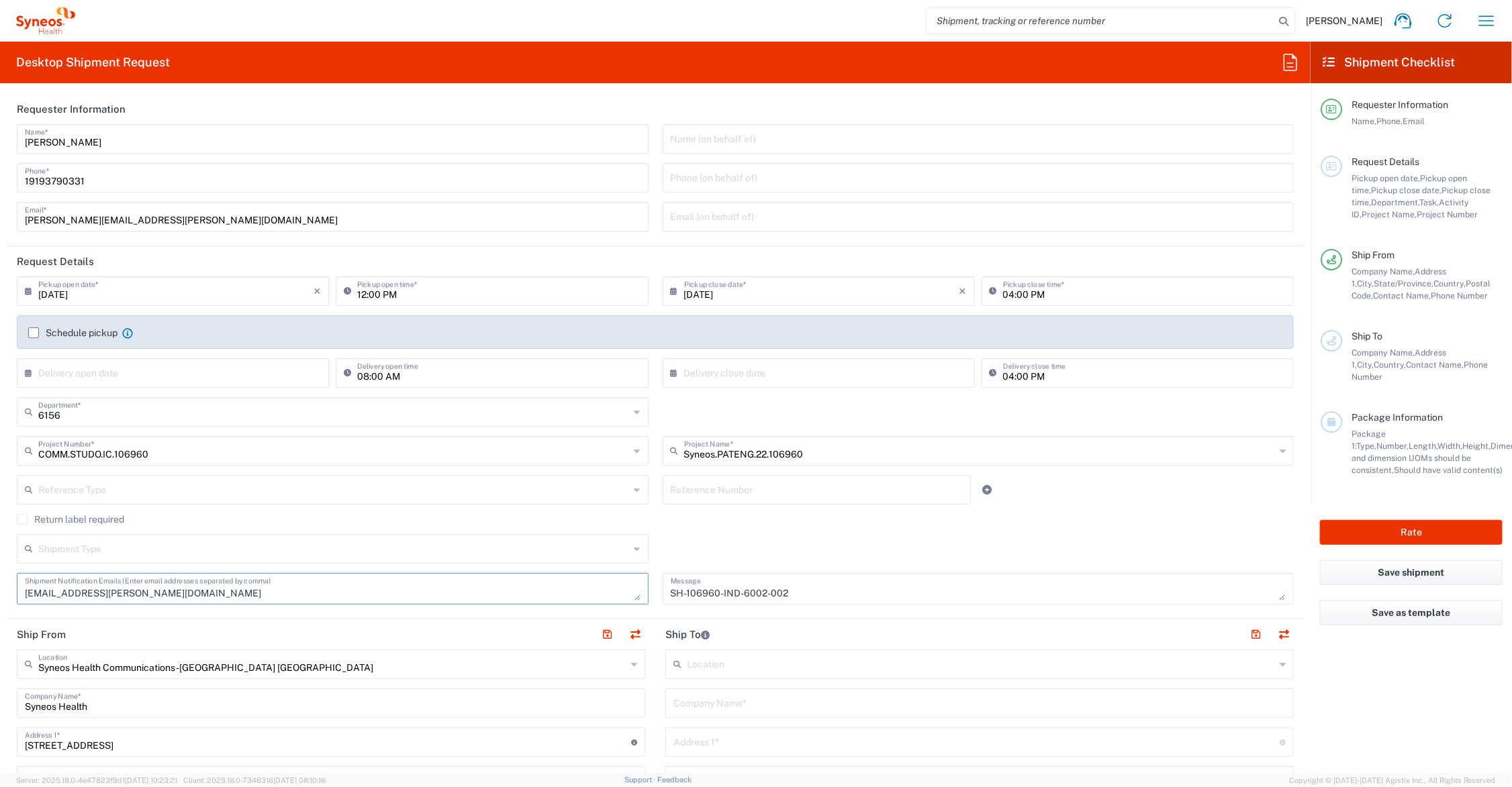
click at [0, 591] on html "[PERSON_NAME] Home Shipment estimator Shipment tracking Desktop shipment reques…" at bounding box center [756, 393] width 1512 height 787
drag, startPoint x: 173, startPoint y: 595, endPoint x: 21, endPoint y: 591, distance: 152.1
click at [0, 592] on html "[PERSON_NAME] Home Shipment estimator Shipment tracking Desktop shipment reques…" at bounding box center [756, 393] width 1512 height 787
type textarea "[PERSON_NAME][EMAIL_ADDRESS][PERSON_NAME][DOMAIN_NAME]"
click at [237, 629] on header "Ship From" at bounding box center [331, 635] width 649 height 30
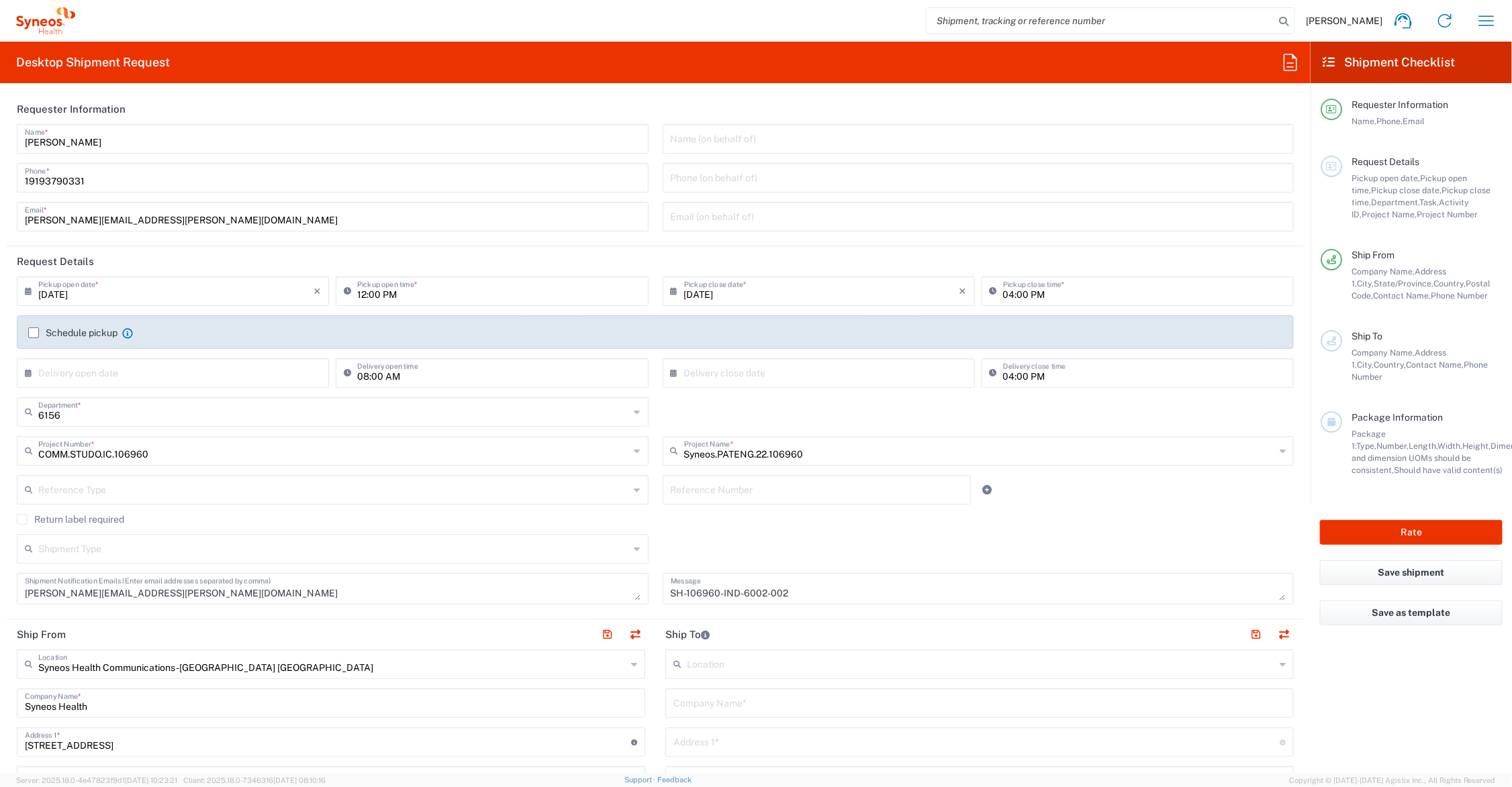
scroll to position [336, 0]
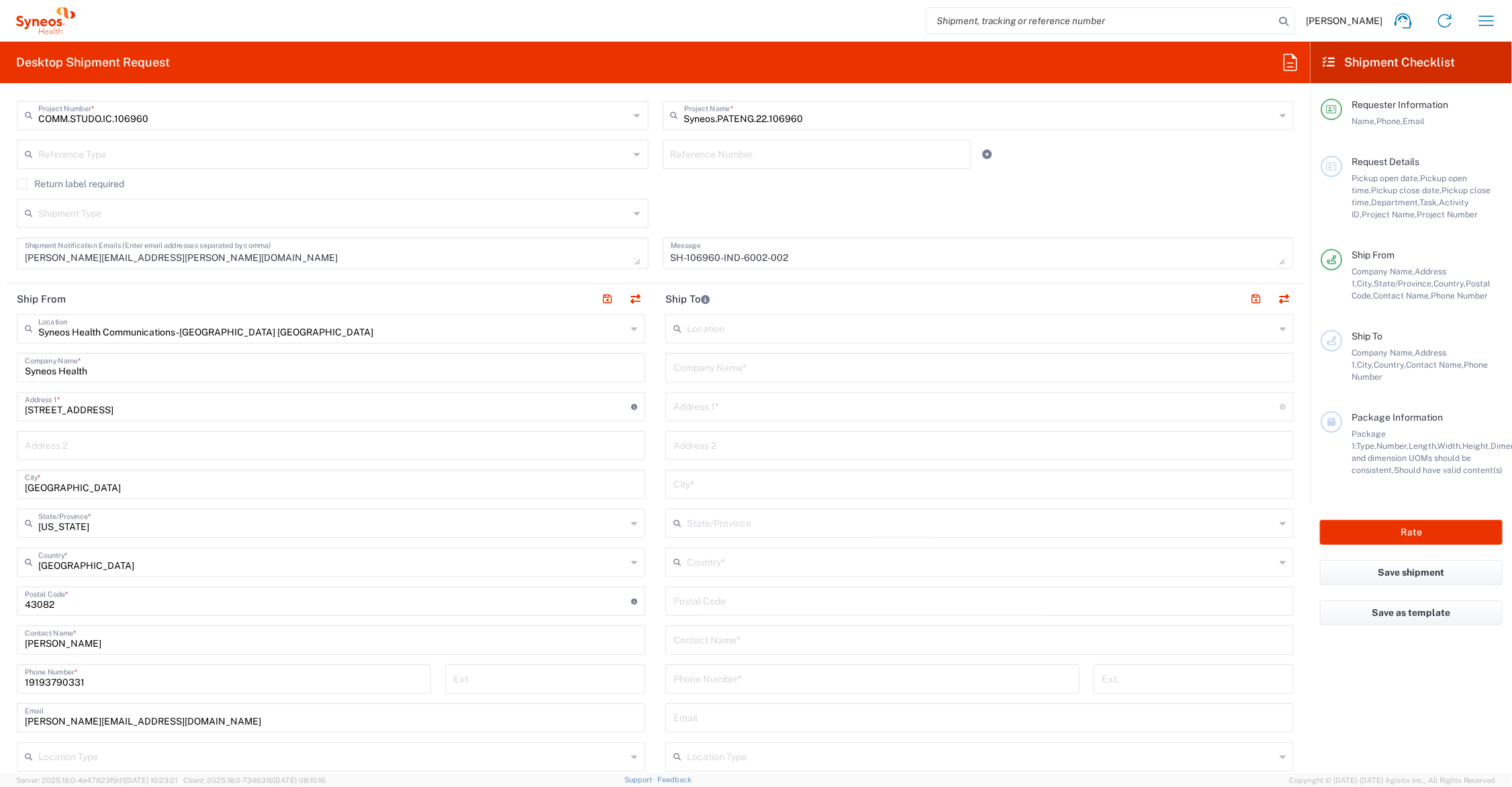
click at [767, 364] on input "text" at bounding box center [979, 367] width 612 height 23
click at [686, 370] on input "C/O [GEOGRAPHIC_DATA]" at bounding box center [979, 367] width 612 height 23
type input "C/O Syneos Health - [GEOGRAPHIC_DATA]"
click at [804, 404] on input "text" at bounding box center [976, 406] width 607 height 23
type input "Nr. D.R. World OPP. [PERSON_NAME] Bus. Empire"
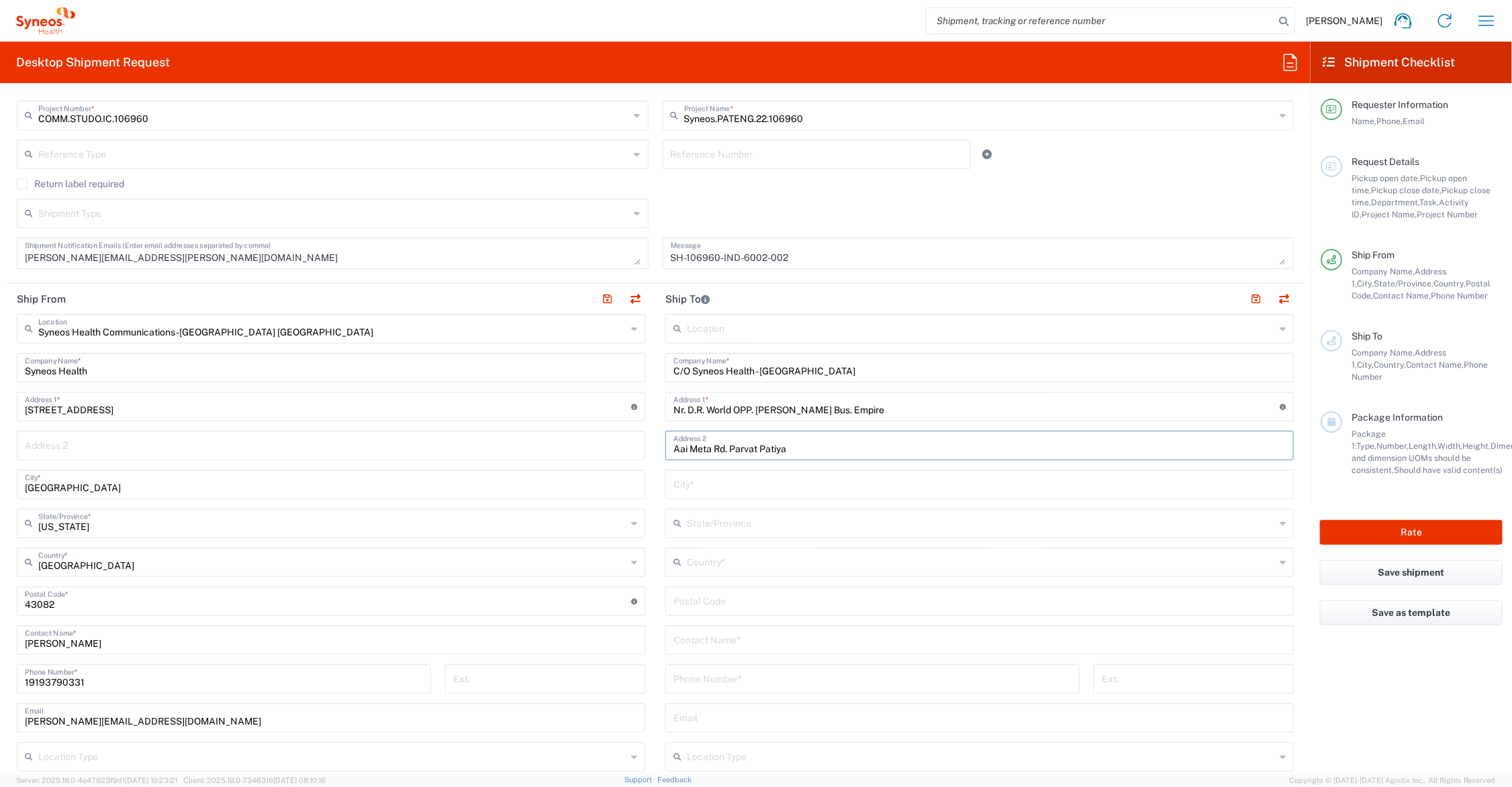
type input "Aai Meta Rd. Parvat Patiya"
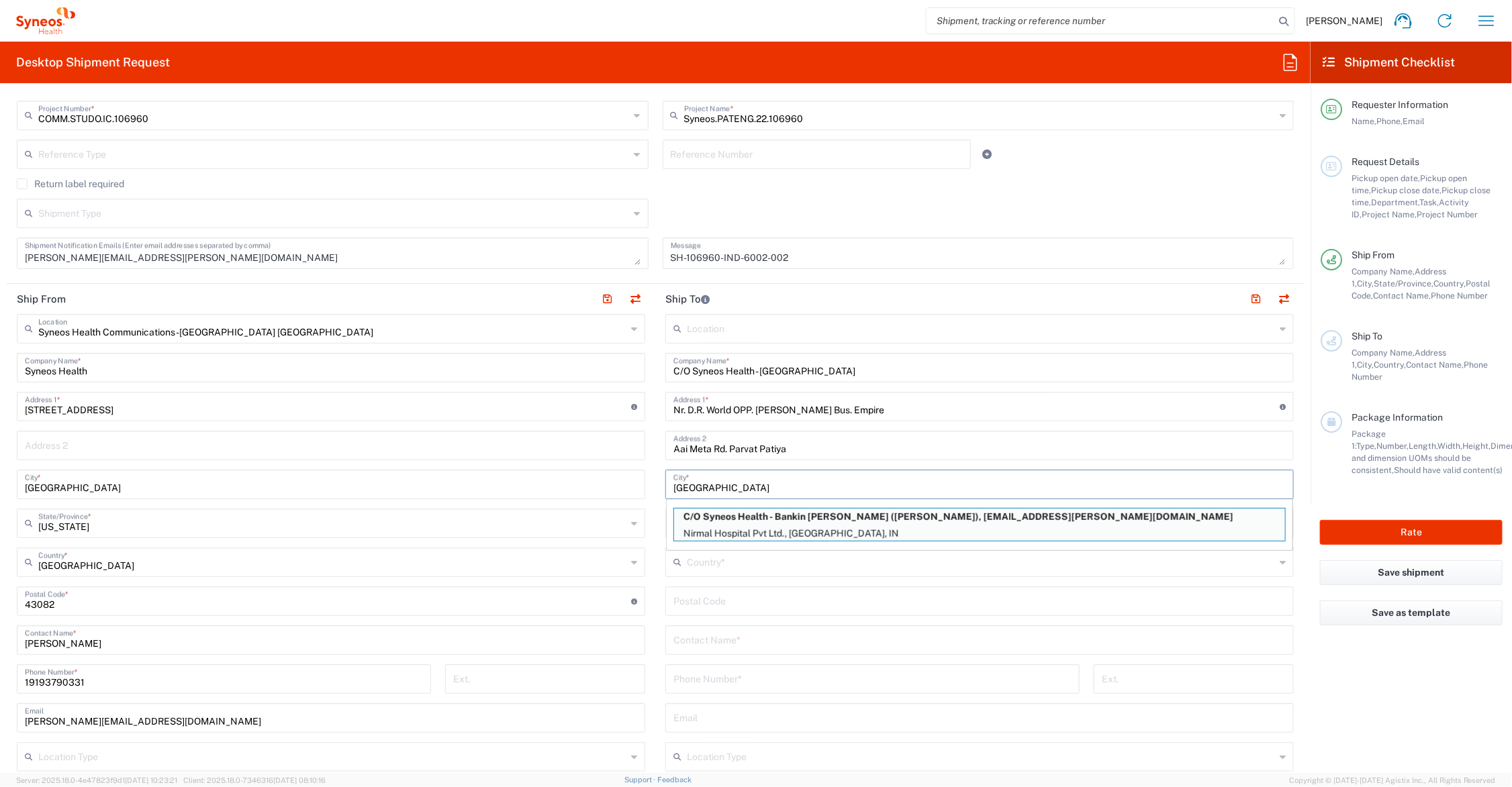
type input "[GEOGRAPHIC_DATA]"
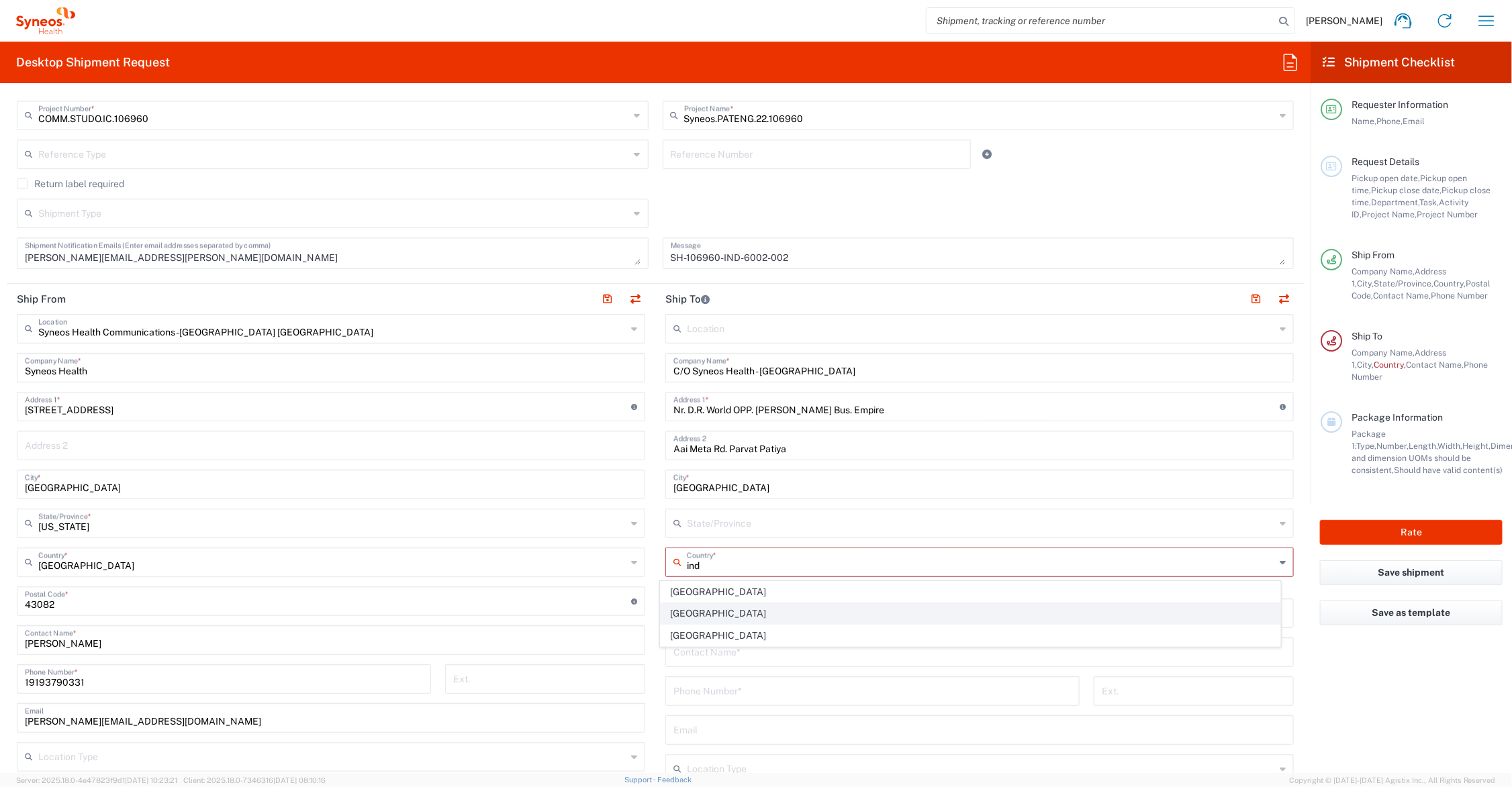
click at [682, 615] on span "[GEOGRAPHIC_DATA]" at bounding box center [970, 614] width 620 height 21
type input "[GEOGRAPHIC_DATA]"
type input "Sender/Shipper"
type input "Delivery Duty Paid"
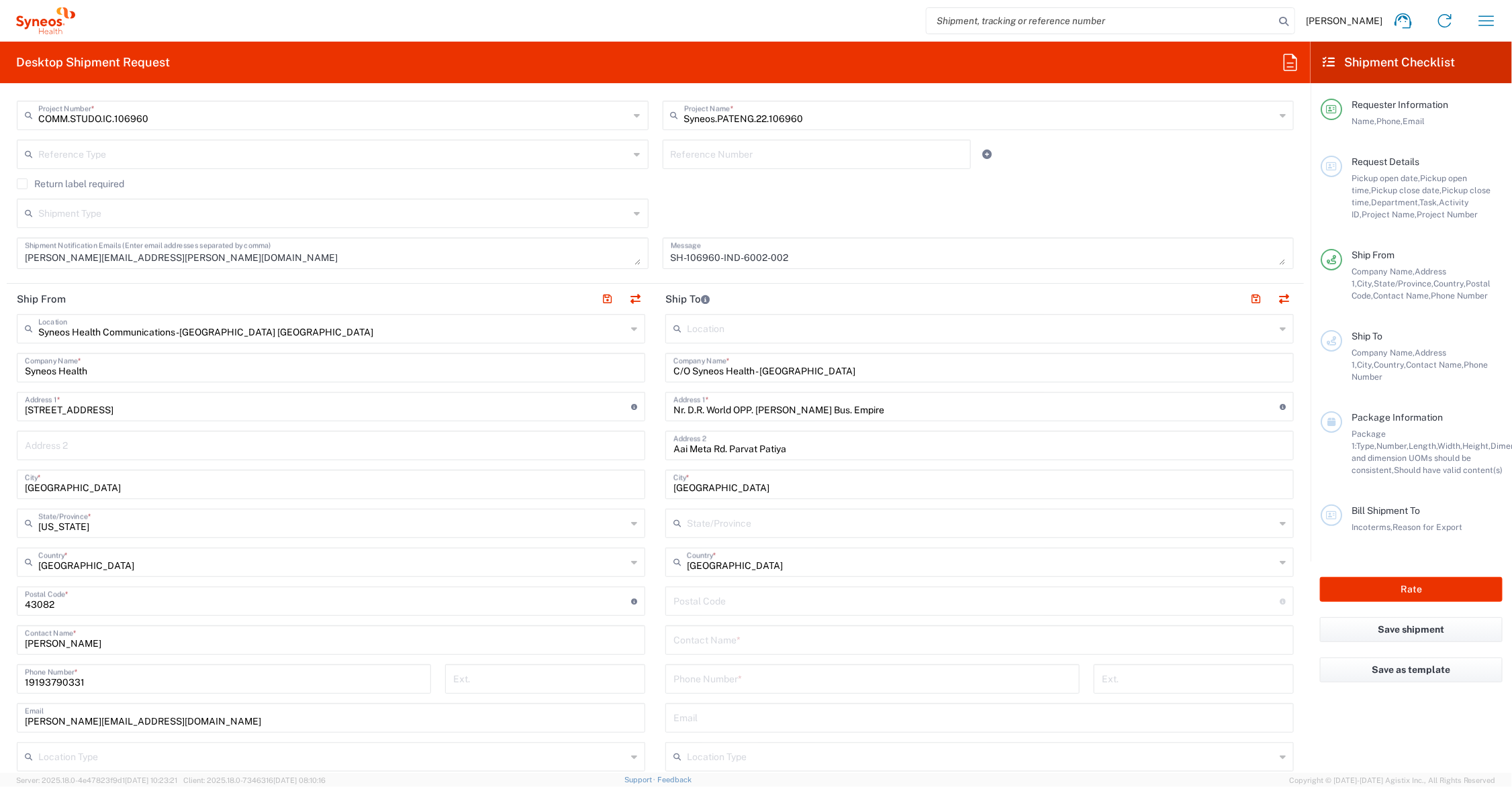
click at [704, 521] on input "text" at bounding box center [981, 522] width 588 height 23
click at [710, 626] on span "Gujarāt" at bounding box center [970, 627] width 620 height 21
type input "Gujarāt"
click at [714, 601] on input "undefined" at bounding box center [976, 600] width 607 height 23
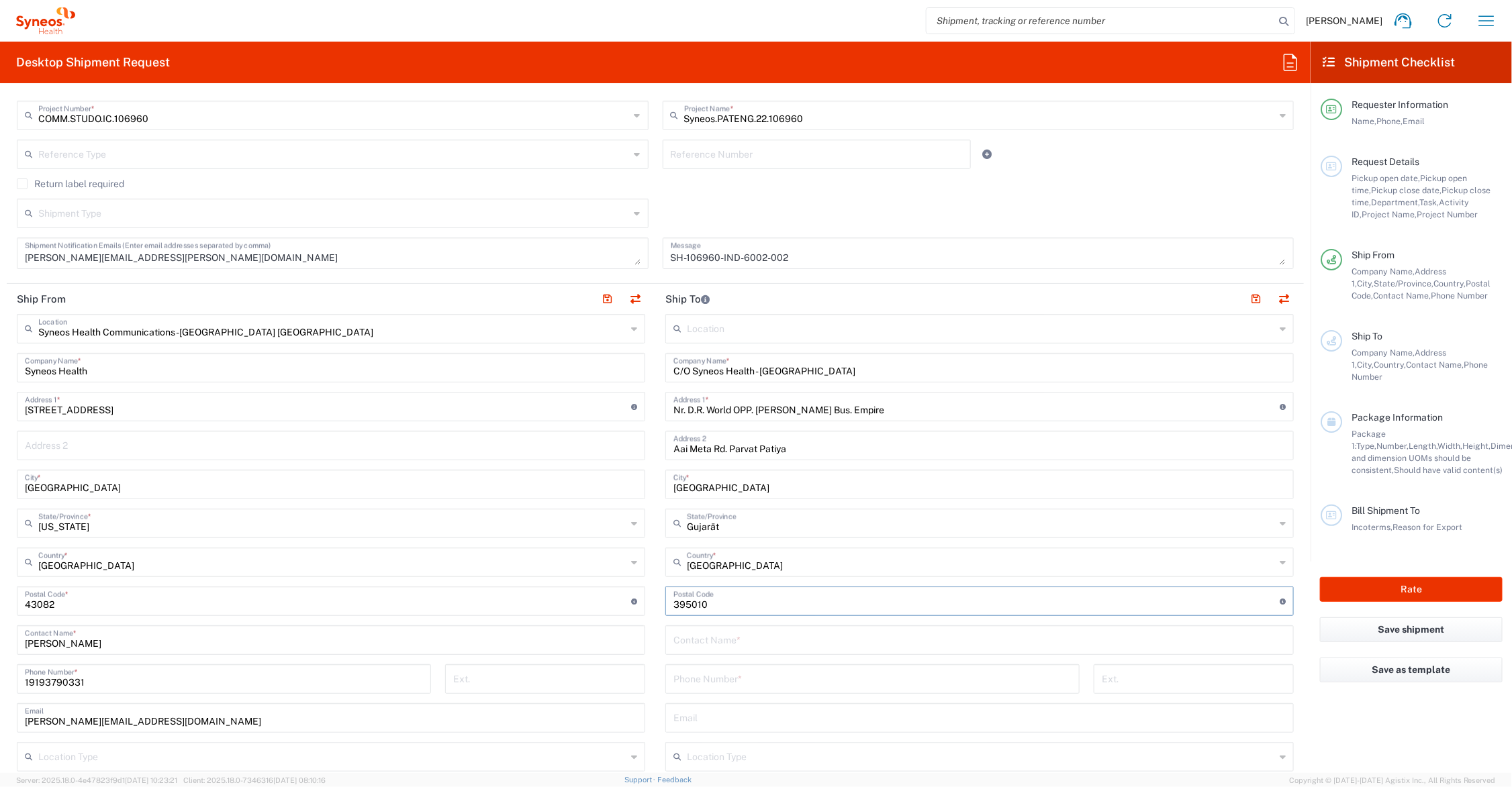
type input "395010"
click at [756, 641] on input "text" at bounding box center [979, 639] width 612 height 23
type input "[PERSON_NAME]"
type input "918238004052"
click at [1247, 295] on button "button" at bounding box center [1256, 299] width 19 height 19
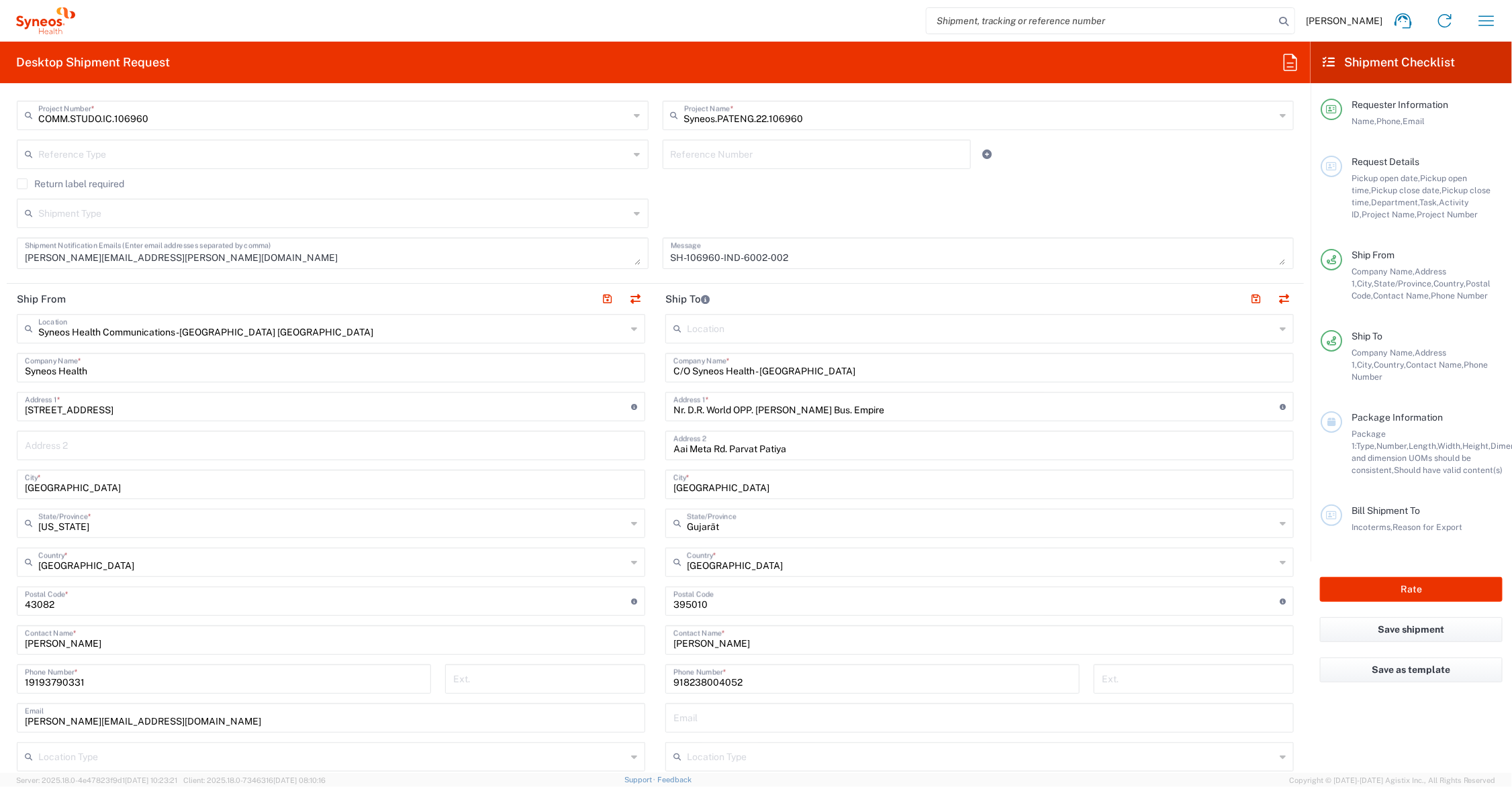
click at [697, 452] on input "Aai Meta Rd. Parvat Patiya" at bounding box center [979, 445] width 612 height 23
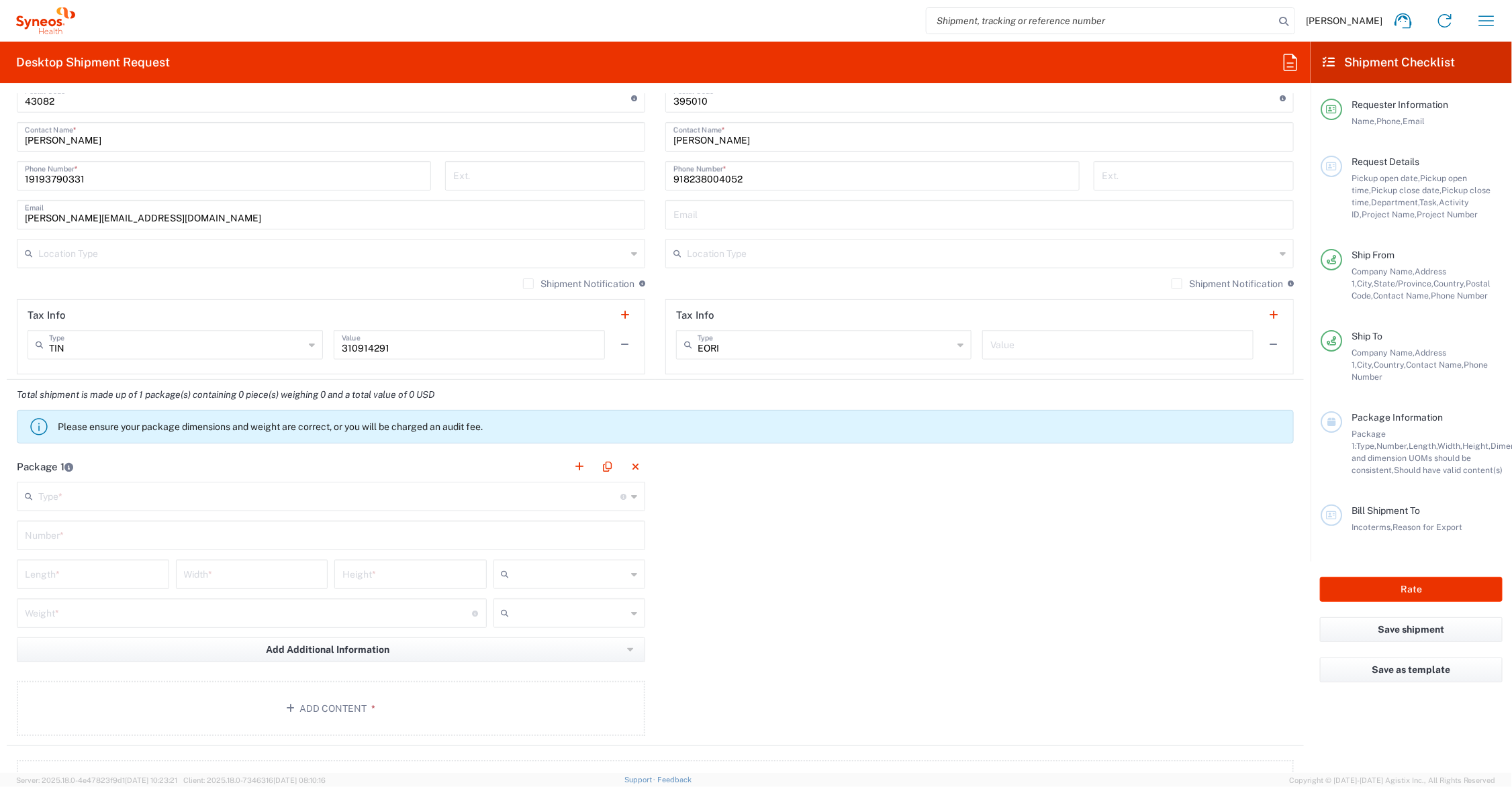
scroll to position [1007, 0]
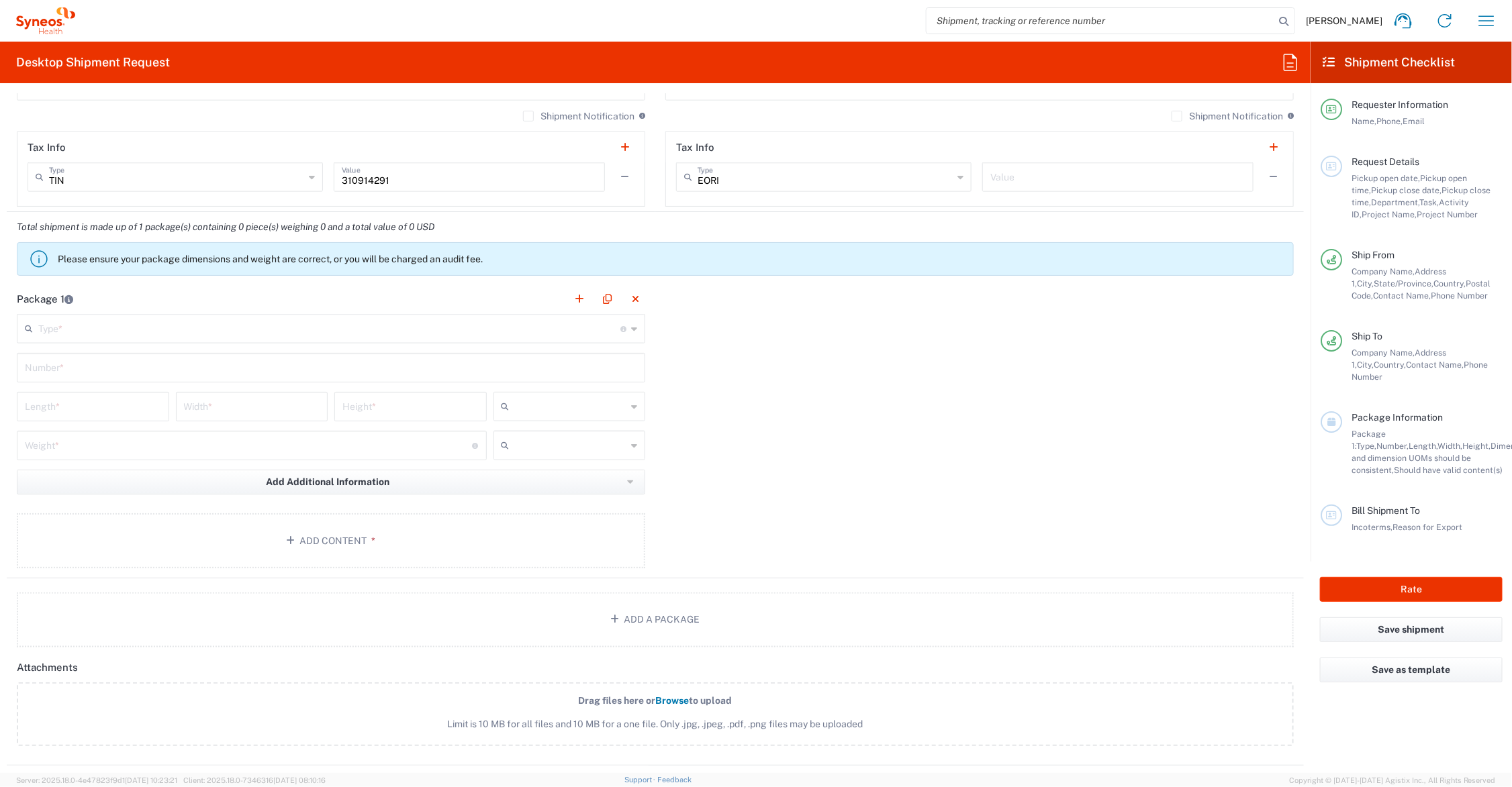
type input "Aai Mata Rd. Parvat Patiya"
click at [156, 330] on input "text" at bounding box center [329, 328] width 582 height 23
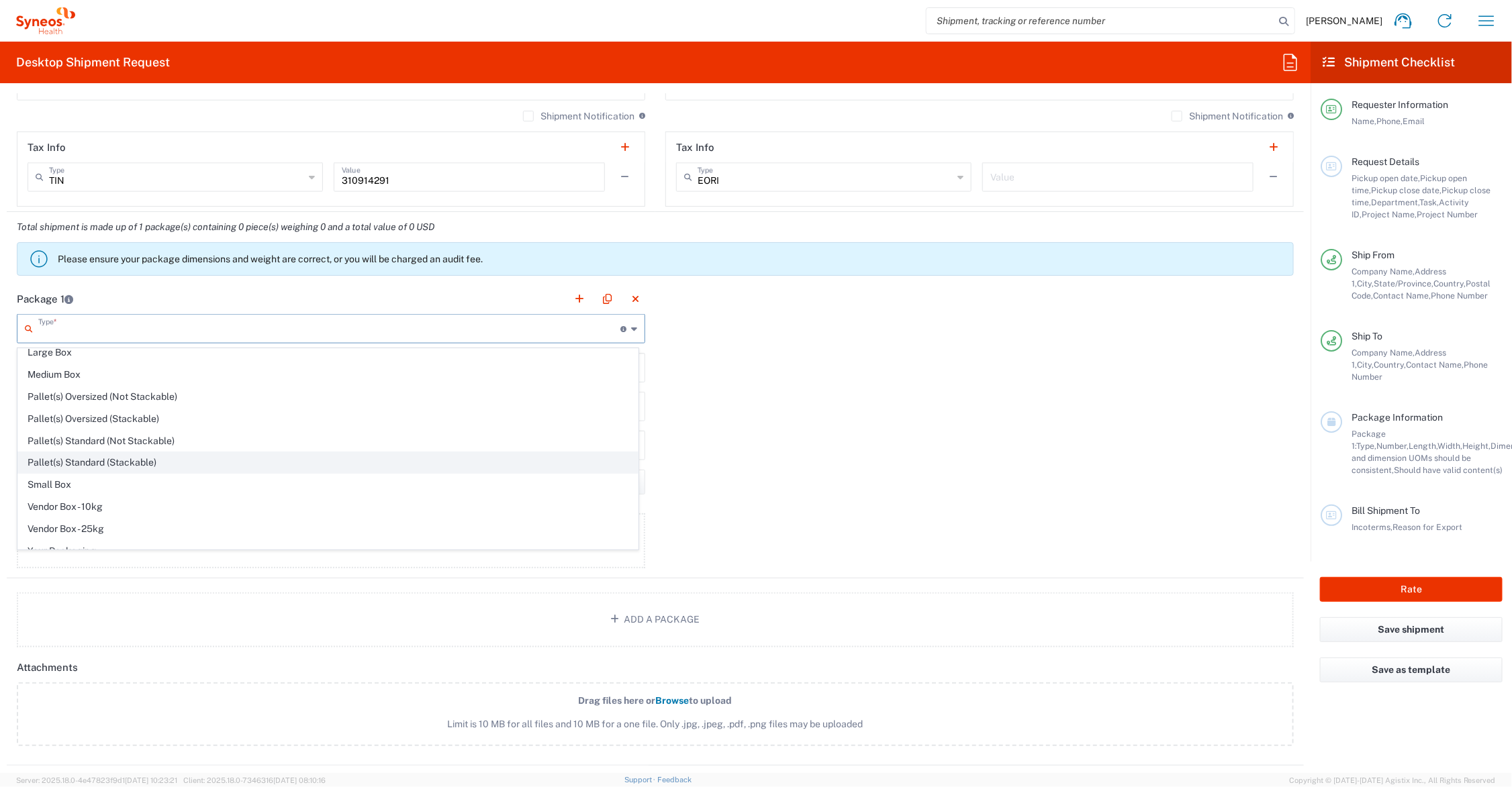
scroll to position [44, 0]
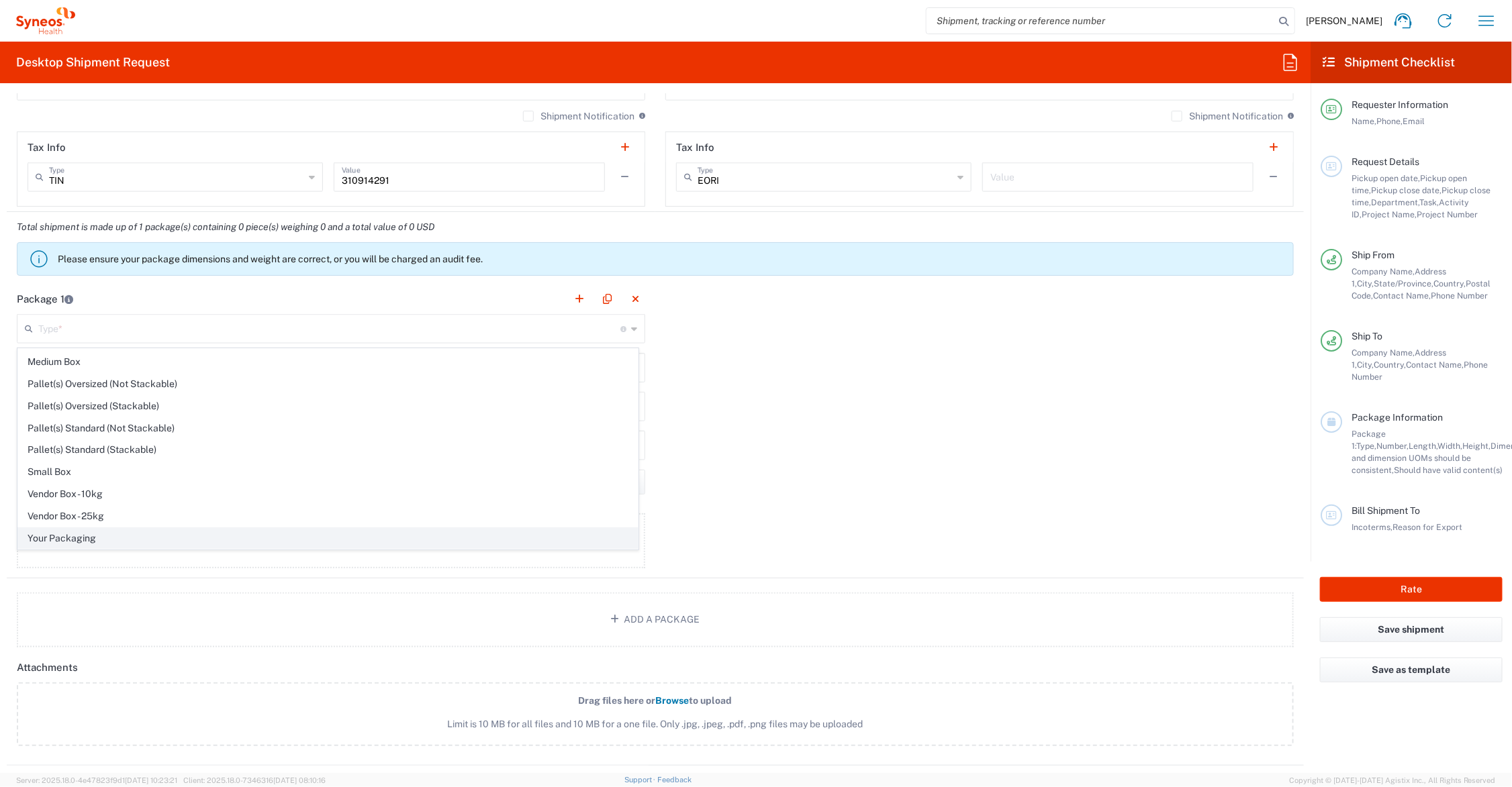
click at [97, 538] on span "Your Packaging" at bounding box center [328, 539] width 620 height 21
type input "Your Packaging"
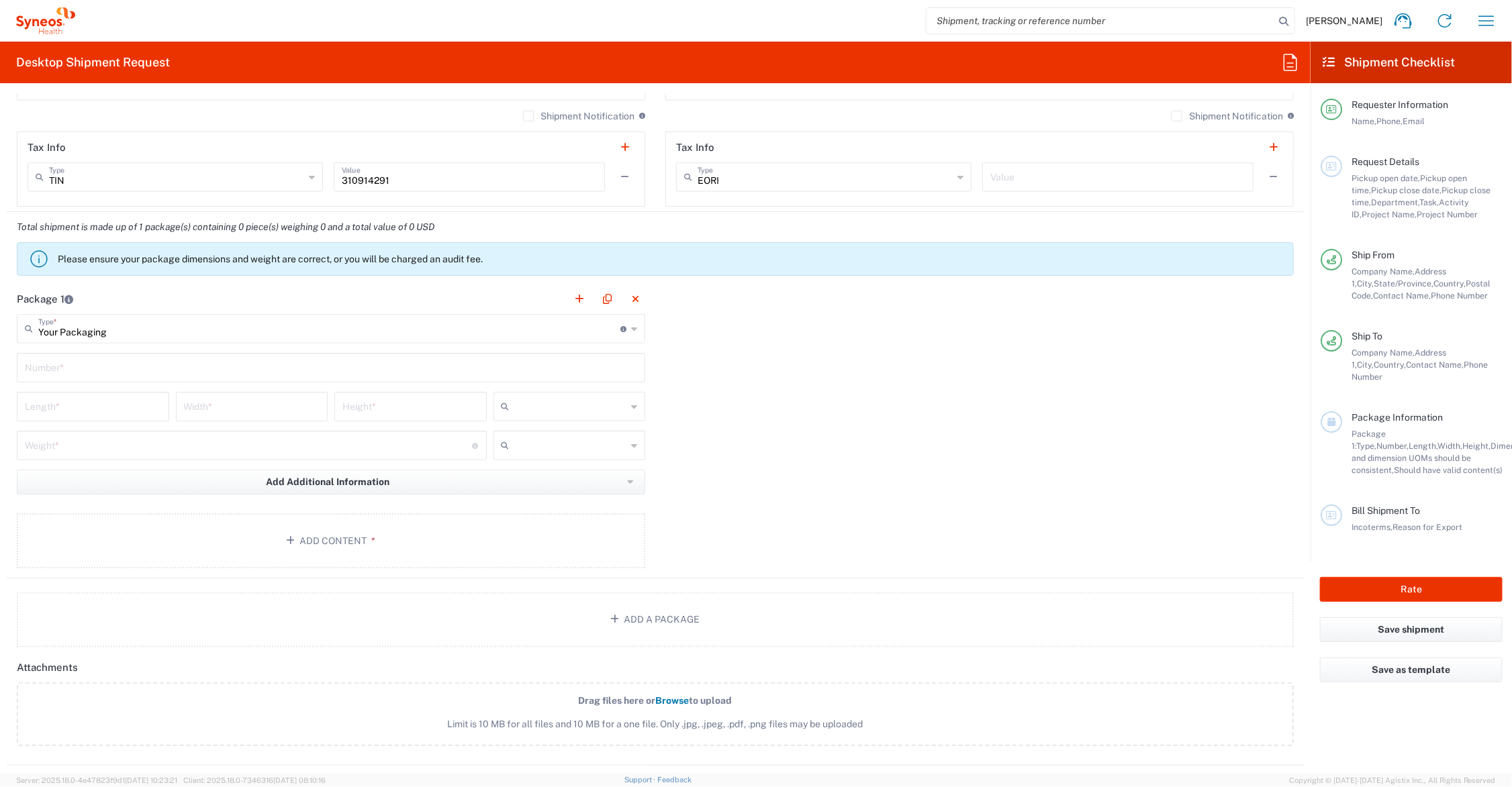
click at [87, 370] on input "text" at bounding box center [331, 367] width 612 height 23
type input "1"
click at [126, 401] on input "number" at bounding box center [93, 406] width 137 height 23
type input "21"
type input "15"
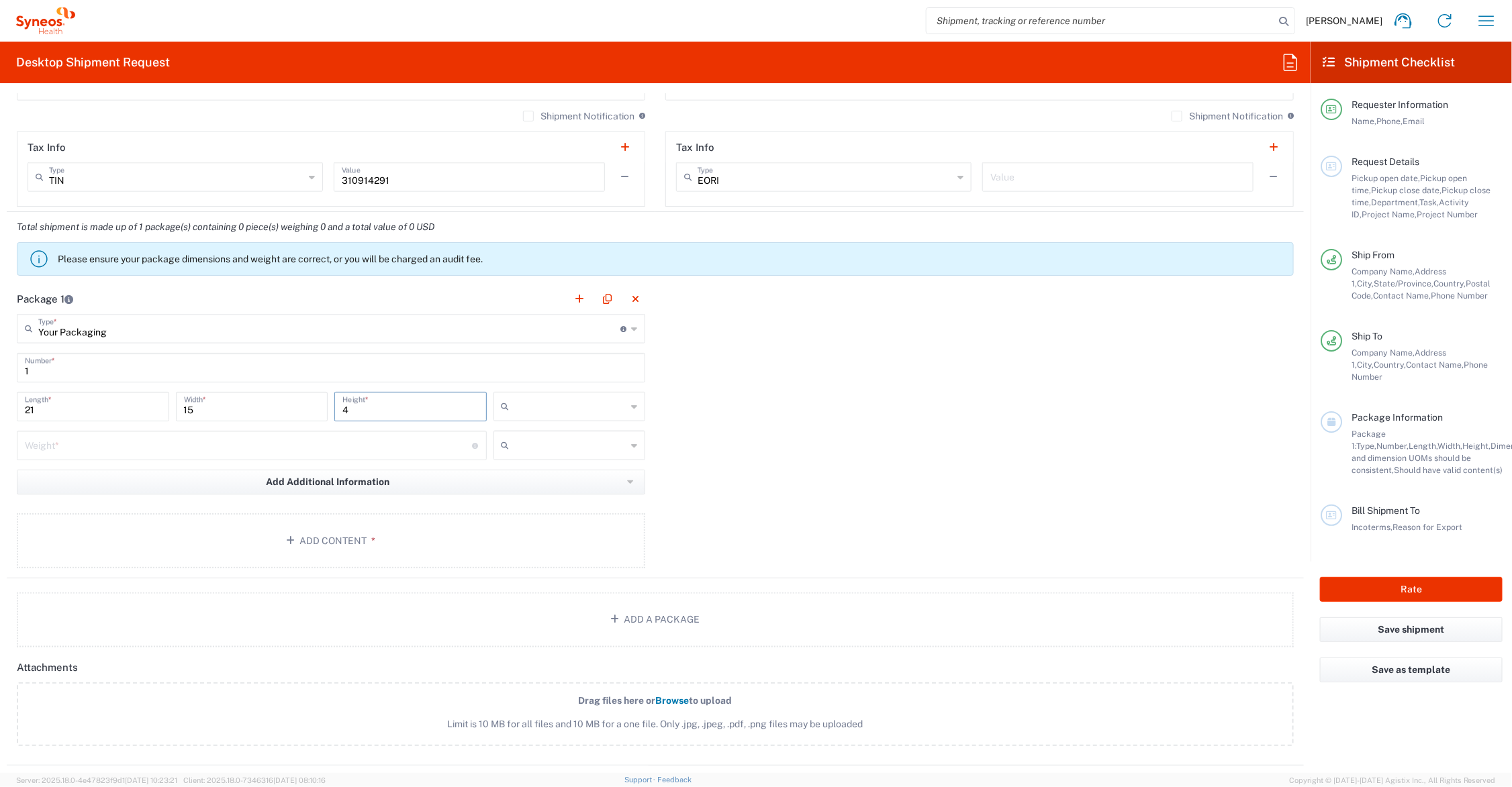
type input "4"
type input "9"
click at [493, 404] on div at bounding box center [569, 406] width 153 height 30
click at [515, 404] on input "text" at bounding box center [571, 406] width 112 height 21
click at [524, 484] on span "in" at bounding box center [564, 481] width 148 height 21
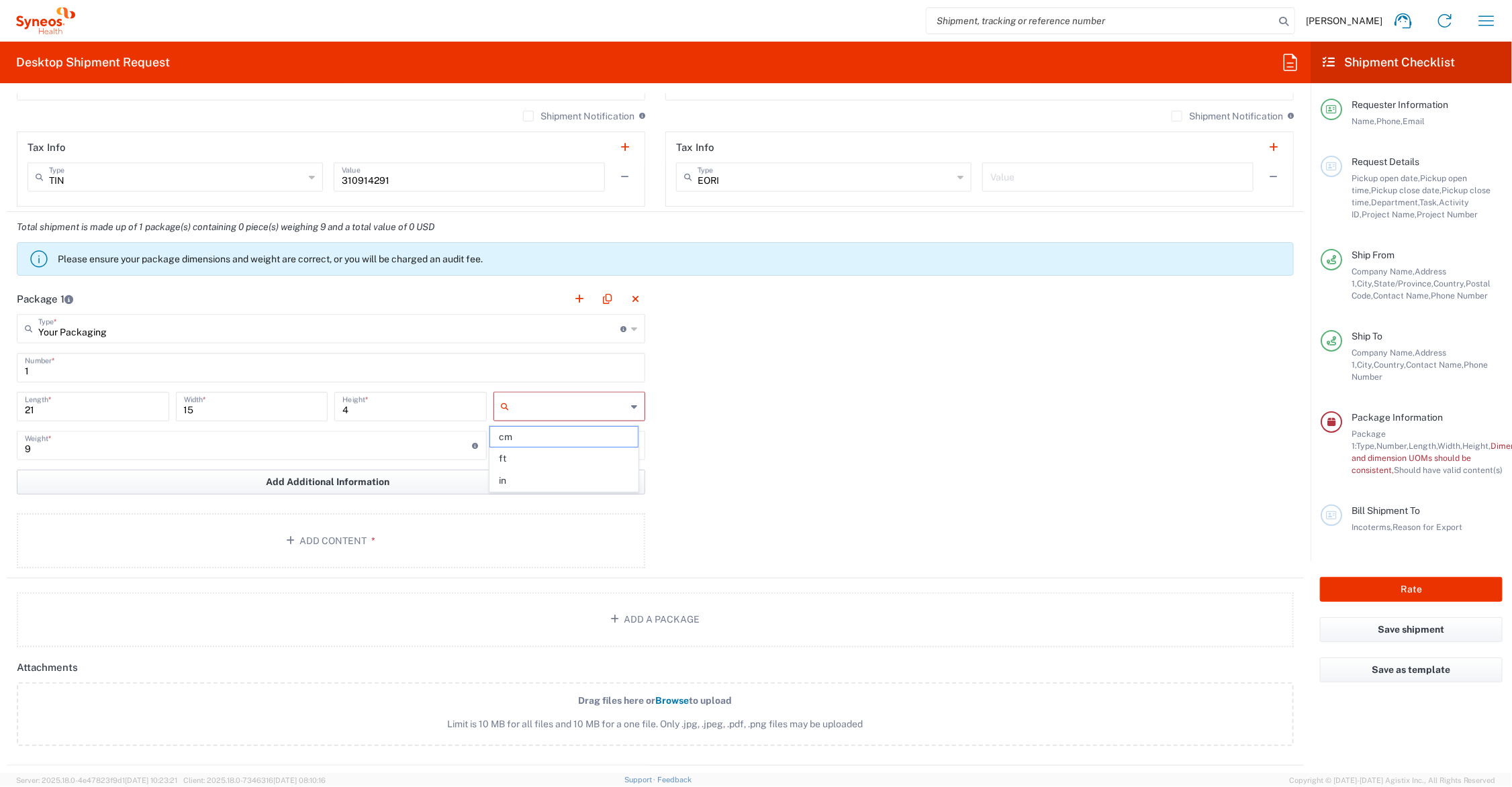
type input "in"
click at [522, 444] on input "text" at bounding box center [571, 446] width 112 height 21
click at [517, 498] on span "lbs" at bounding box center [564, 497] width 148 height 21
type input "lbs"
click at [317, 537] on button "Add Content *" at bounding box center [331, 541] width 629 height 55
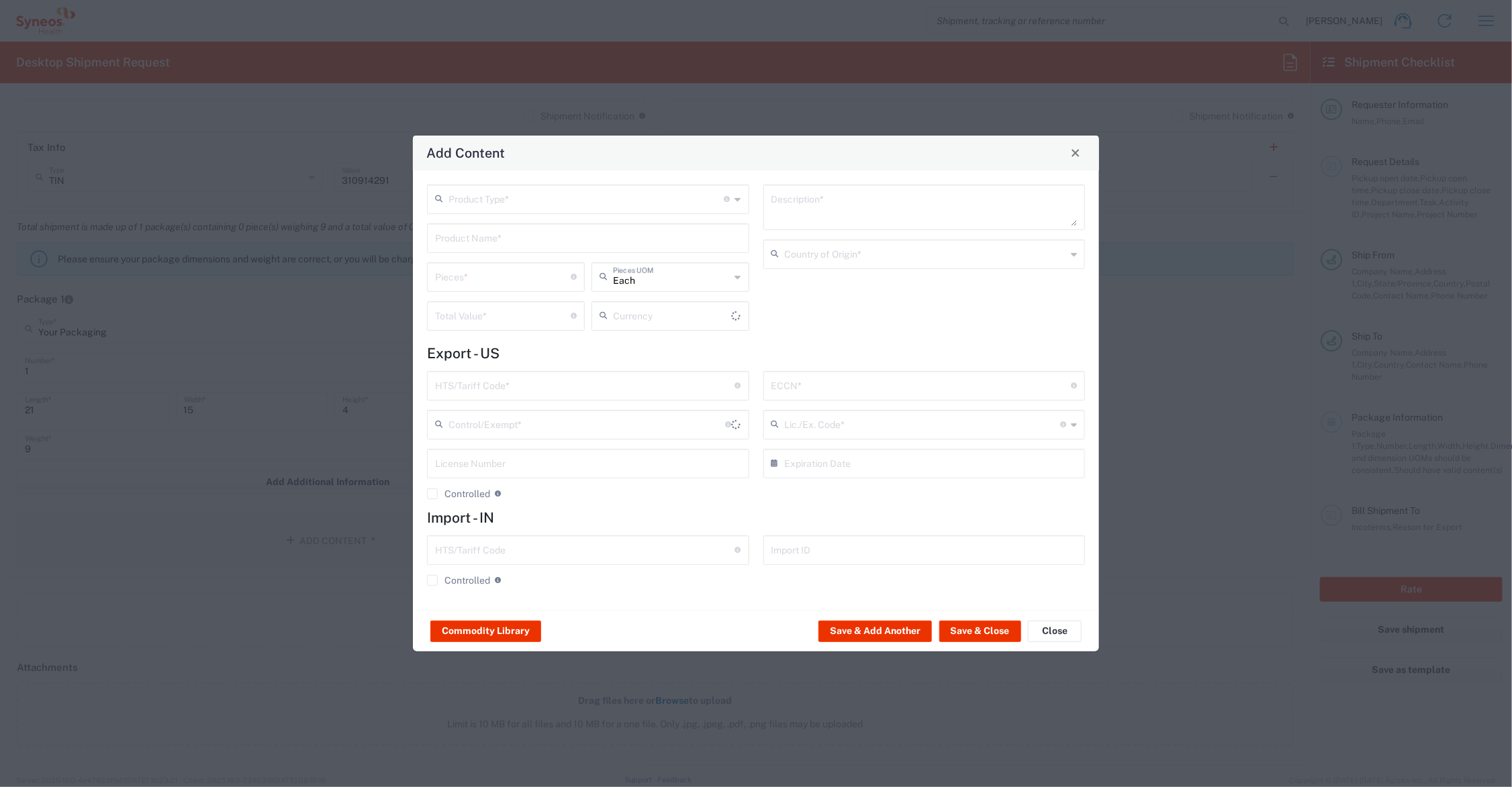
type input "US Dollar"
click at [474, 238] on input "text" at bounding box center [589, 237] width 306 height 23
click at [494, 268] on div "I/E CARDS 5X7'; 2 SHEETS PRINTED LAMINATED PAPER" at bounding box center [588, 270] width 320 height 23
type input "I/E CARDS 5X7'; 2 SHEETS PRINTED LAMINATED PAPER"
type input "1"
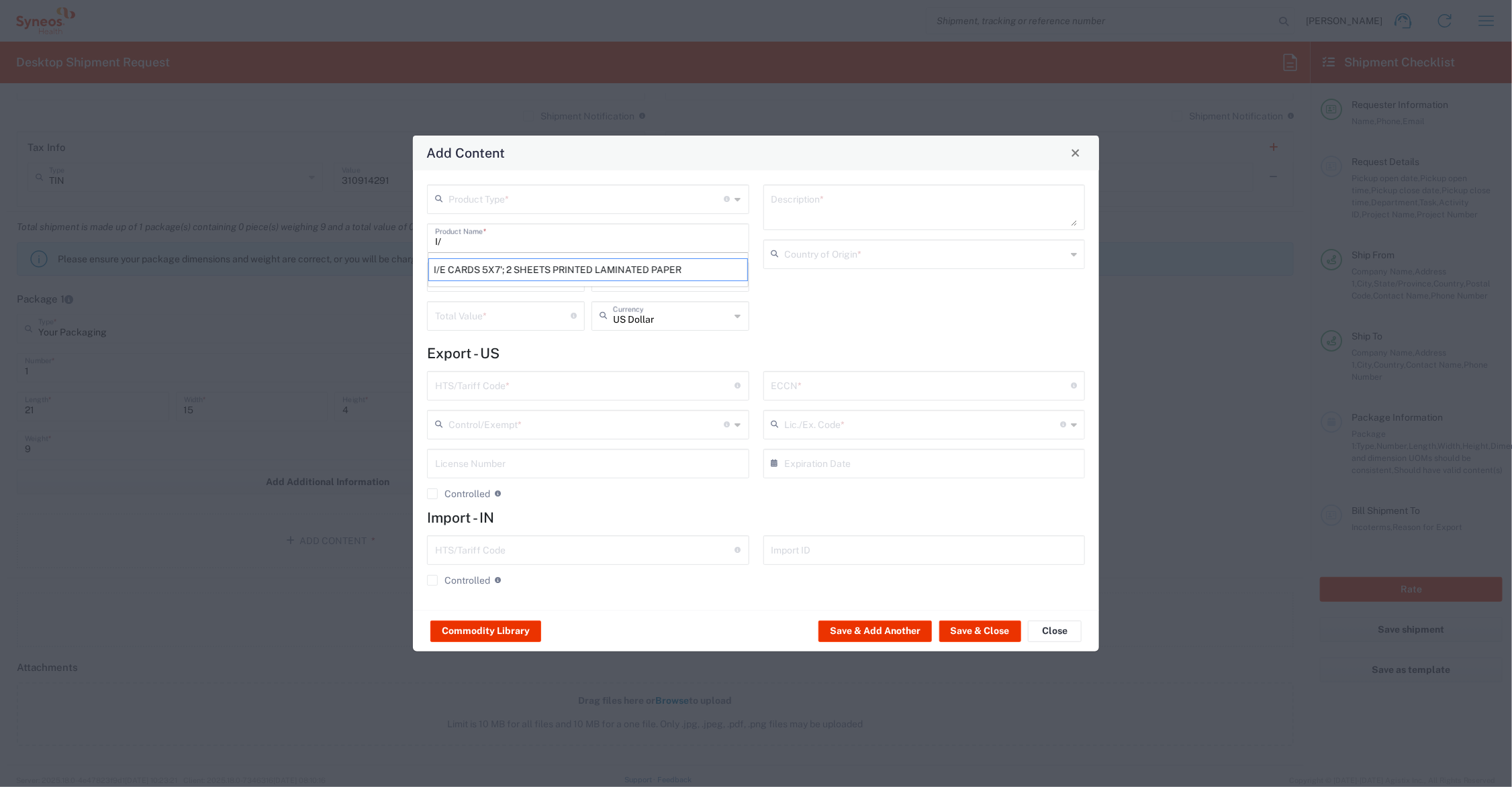
type textarea "I/E CARDS 5X7'; 2 SHEETS PRINTED LAMINATED PAPER"
type input "[GEOGRAPHIC_DATA]"
type input "4911.99.8000"
type input "BIS"
type input "EAR99"
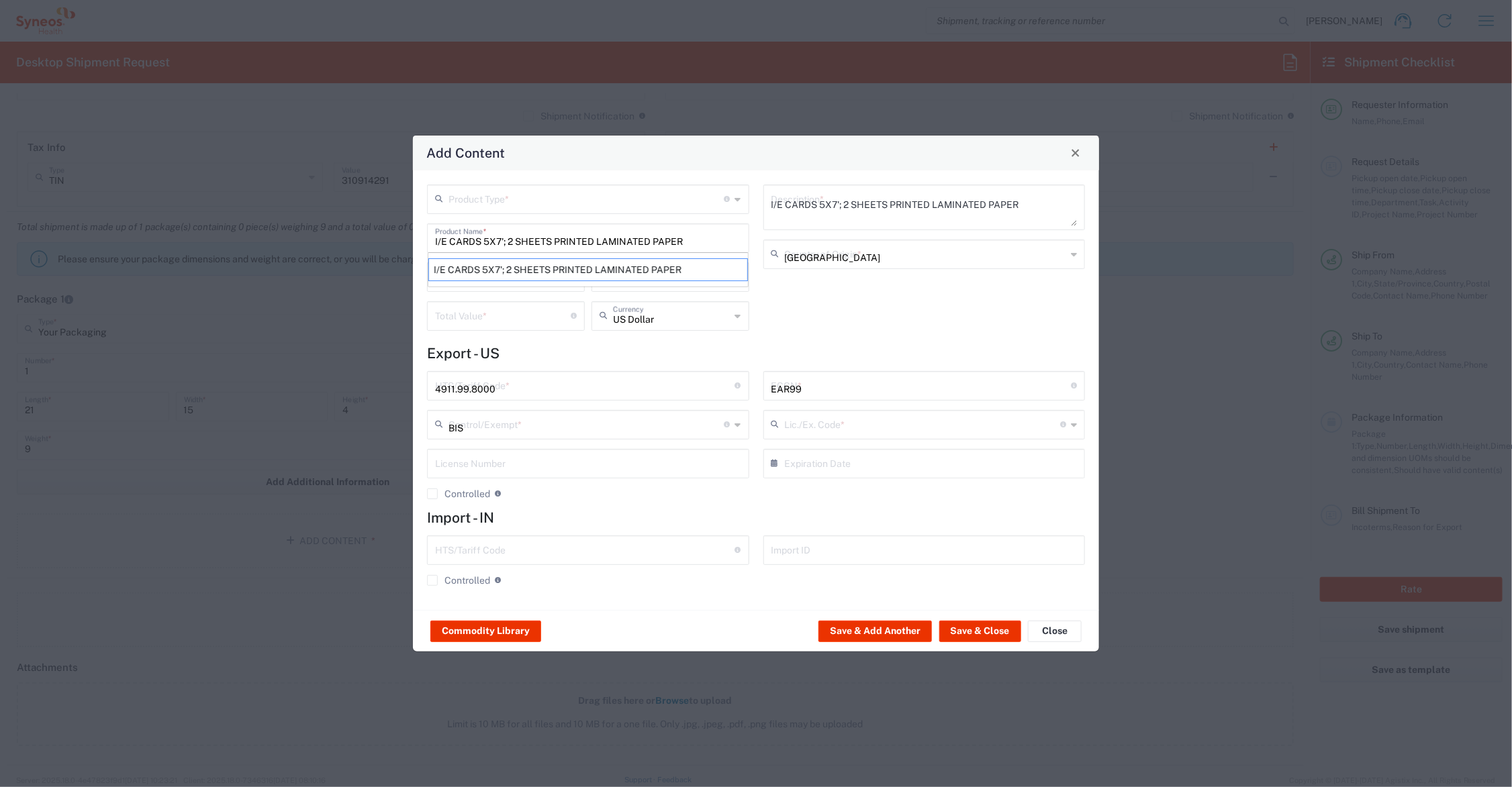
type input "NLR - No License Required"
drag, startPoint x: 451, startPoint y: 279, endPoint x: 406, endPoint y: 281, distance: 45.0
click at [406, 281] on div "Add Content Product Type * Document: Paper document generated internally by Syn…" at bounding box center [756, 393] width 1512 height 787
type input "3"
click at [451, 313] on input "number" at bounding box center [503, 315] width 136 height 23
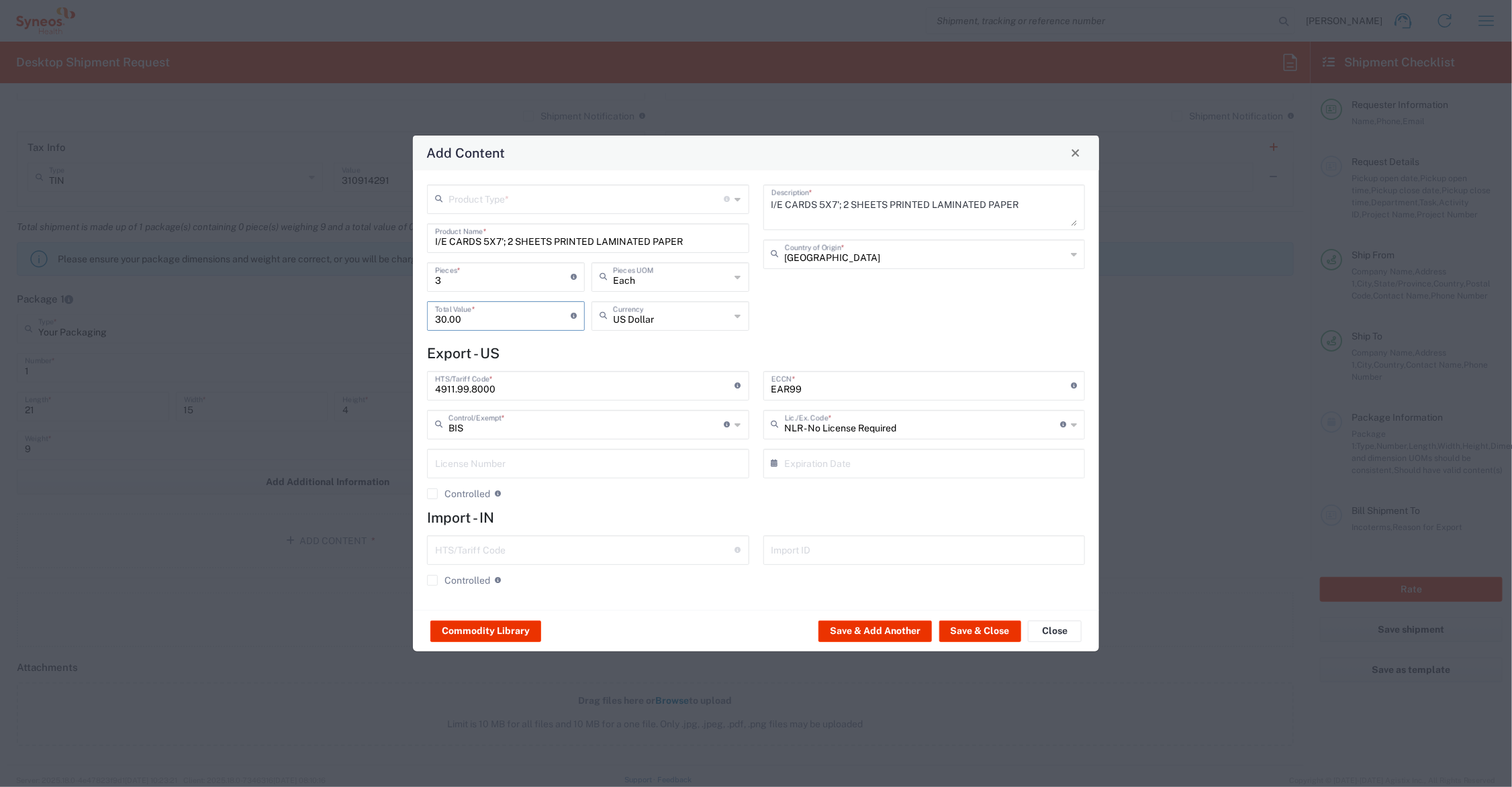
type input "30.00"
click at [464, 200] on input "text" at bounding box center [587, 199] width 276 height 23
click at [475, 252] on span "General Commodity" at bounding box center [589, 250] width 319 height 21
type input "General Commodity"
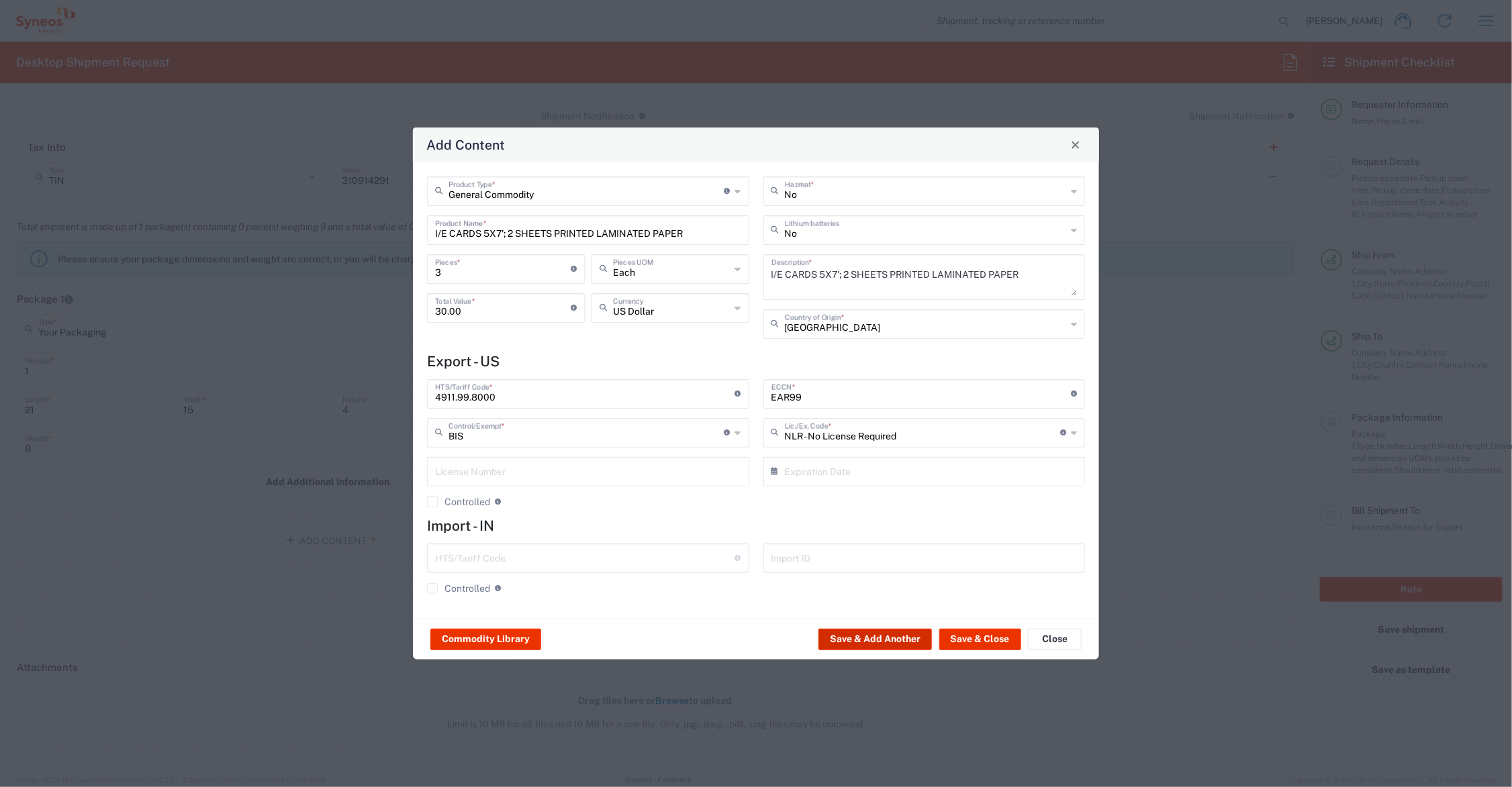
click at [841, 639] on button "Save & Add Another" at bounding box center [875, 639] width 113 height 21
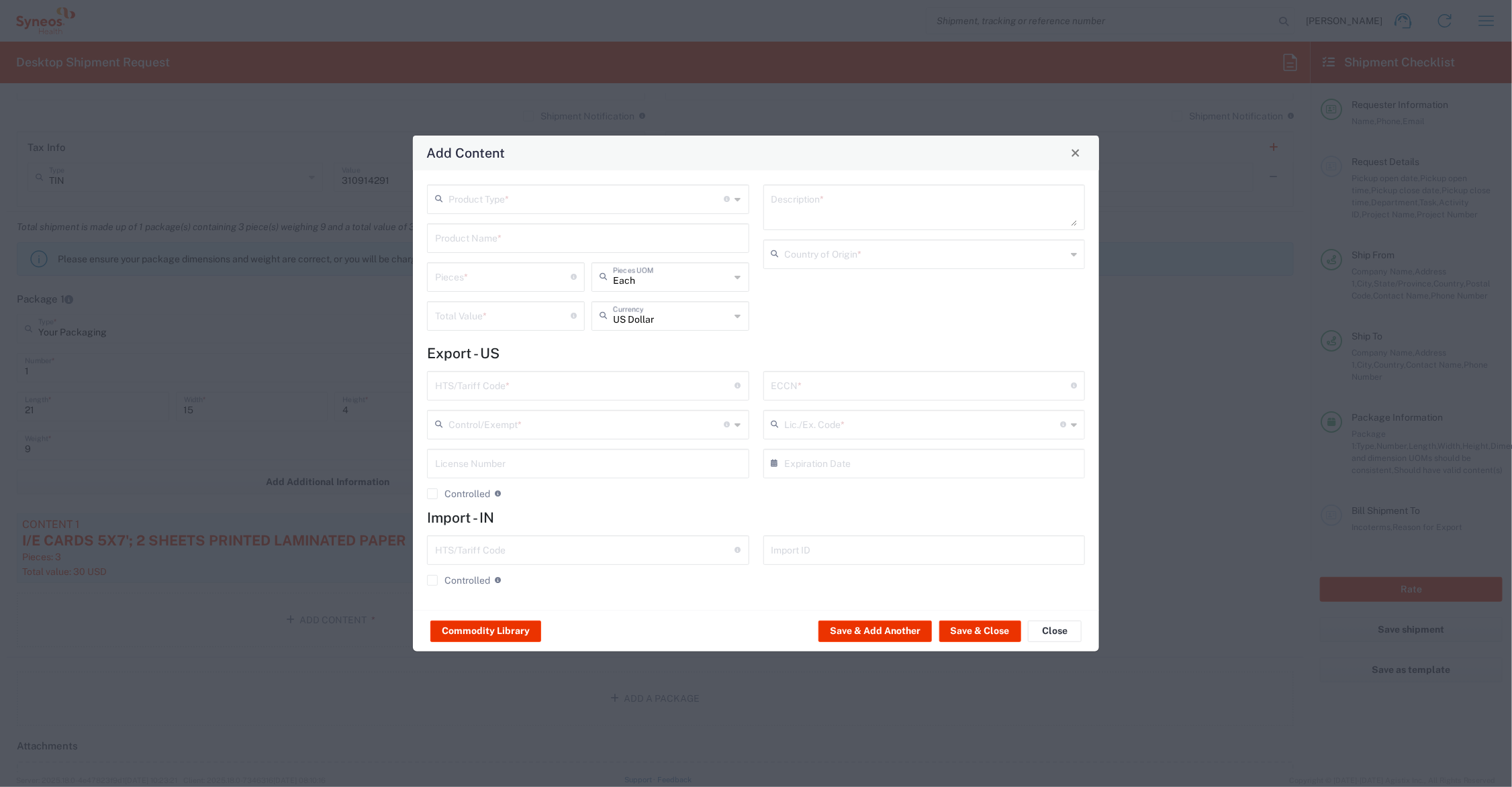
click at [474, 237] on input "text" at bounding box center [589, 237] width 306 height 23
click at [487, 270] on div "MINI PROTOCOL BOOKLET (140 PAGE)" at bounding box center [588, 270] width 320 height 23
type input "MINI PROTOCOL BOOKLET (140 PAGE)"
type input "1"
type textarea "6'x7', PRINTED LAMINATED PAPER"
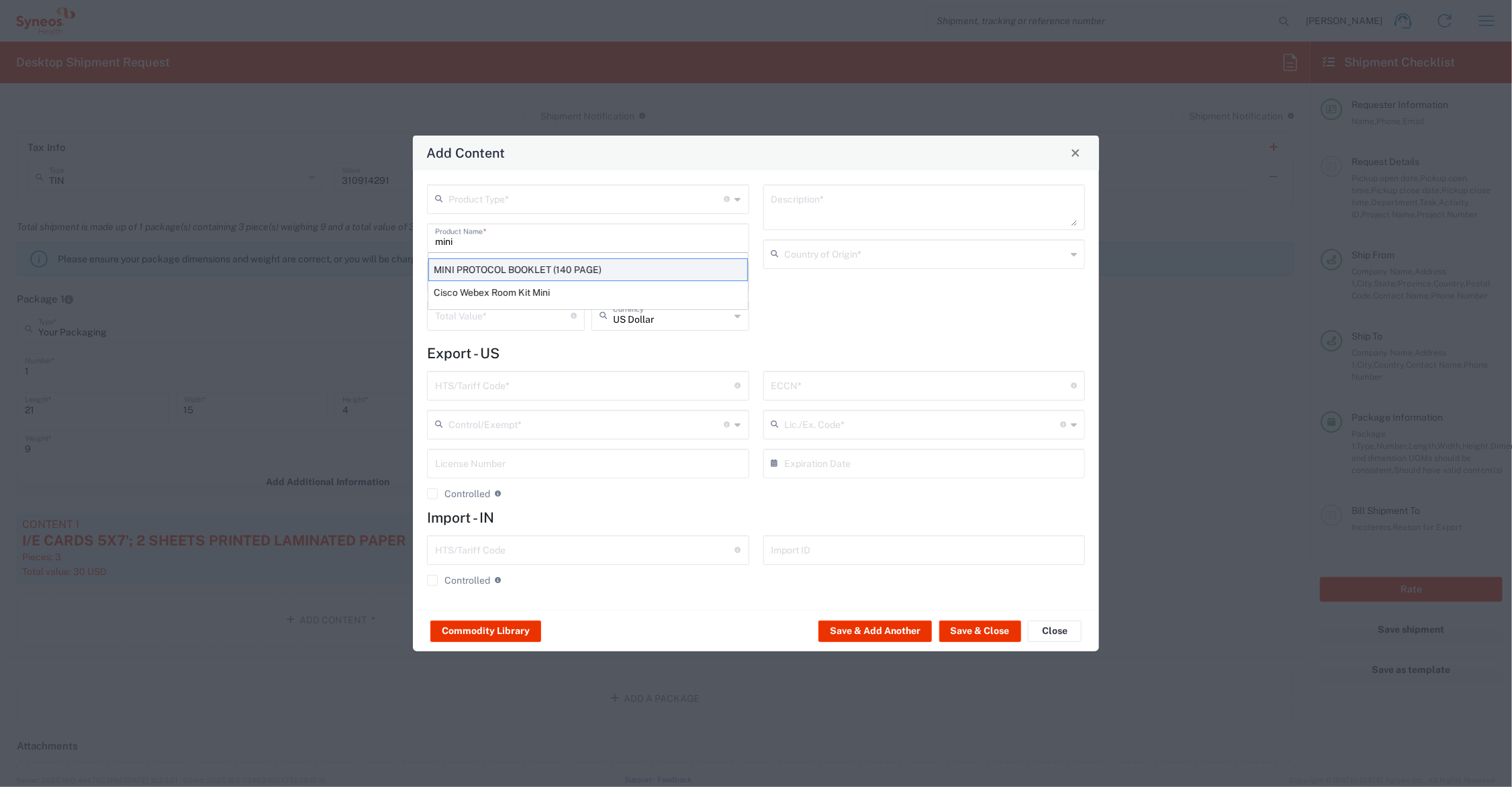
type input "[GEOGRAPHIC_DATA]"
type input "4901.99.0050"
type input "BIS"
type input "EAR99"
type input "NLR - No License Required"
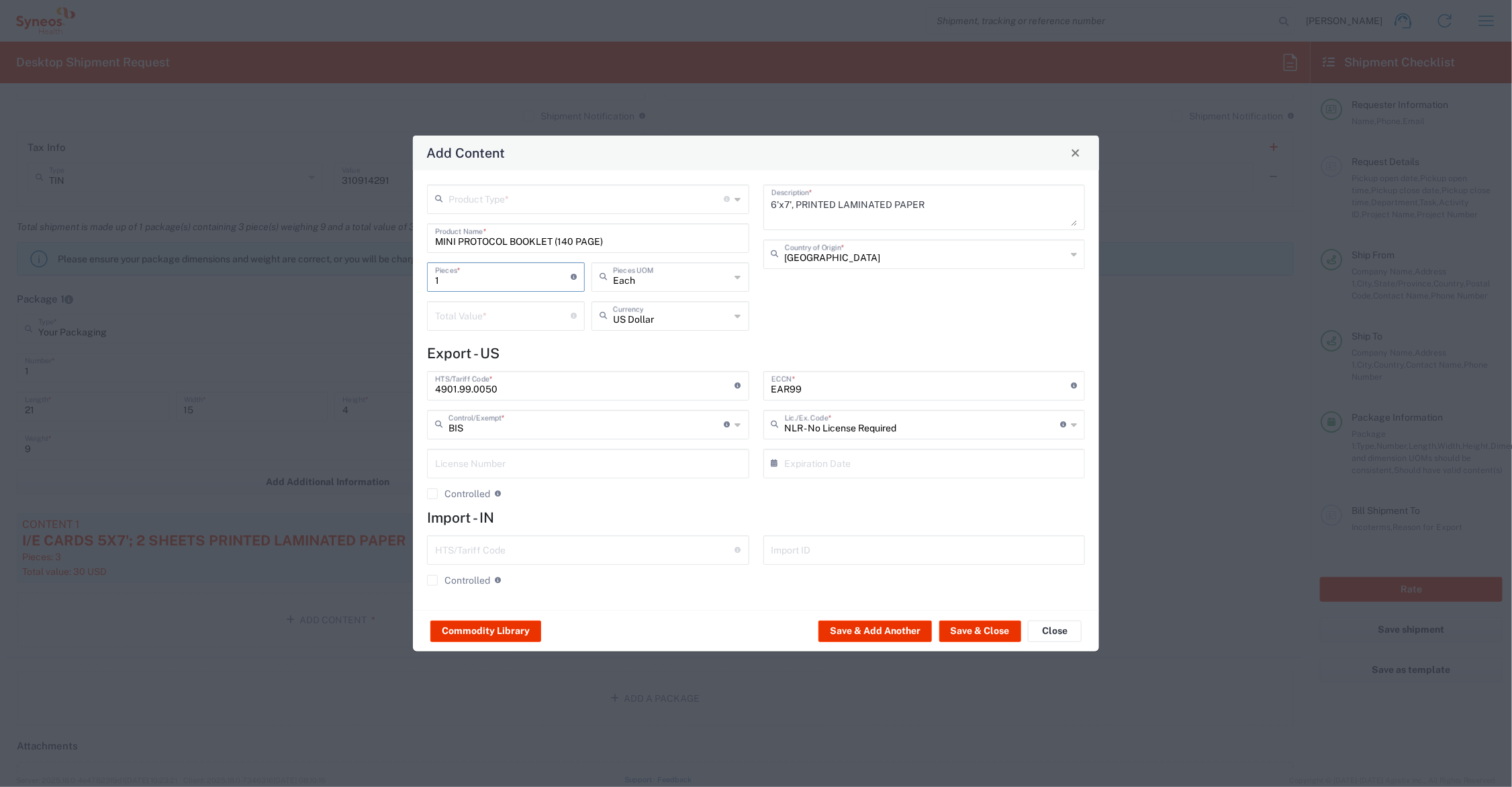
drag, startPoint x: 449, startPoint y: 279, endPoint x: 433, endPoint y: 276, distance: 16.3
click at [422, 279] on div "Product Type * Document: Paper document generated internally by Syneos, a clien…" at bounding box center [588, 263] width 336 height 156
type input "3"
click at [455, 310] on input "number" at bounding box center [503, 315] width 136 height 23
type input "30.00"
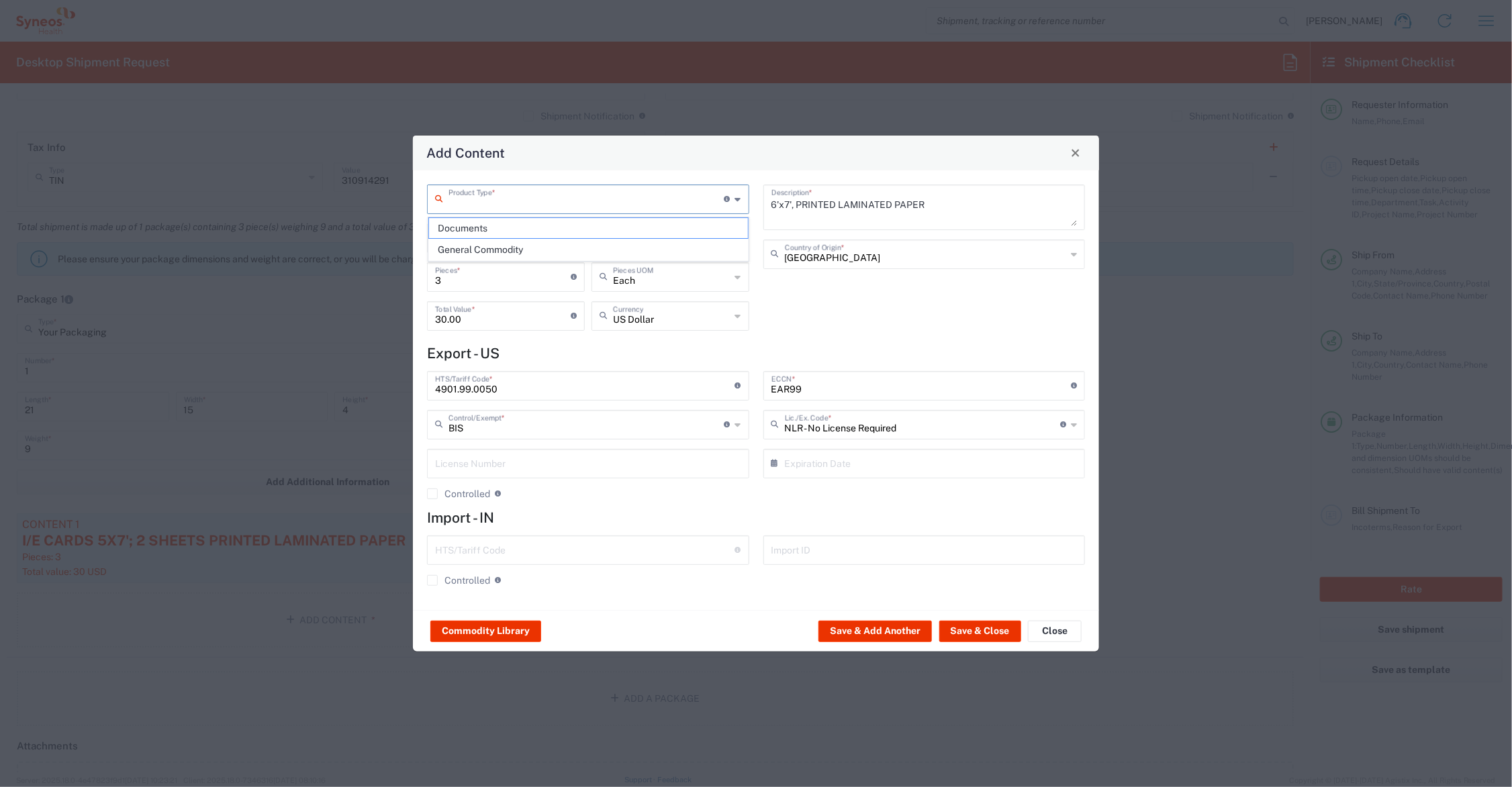
click at [493, 199] on input "text" at bounding box center [587, 199] width 276 height 23
click at [486, 249] on span "General Commodity" at bounding box center [589, 250] width 319 height 21
type input "General Commodity"
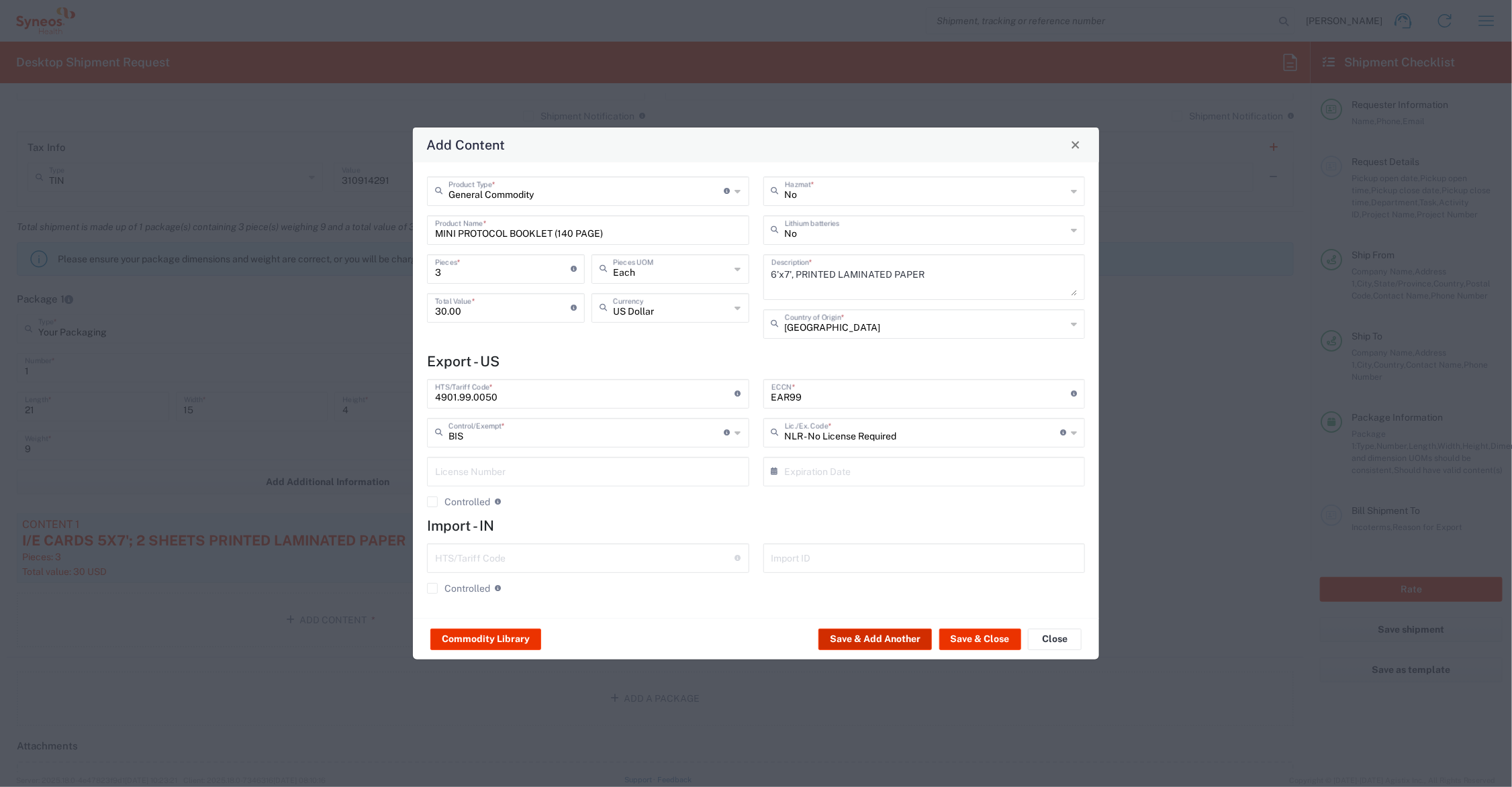
click at [841, 636] on button "Save & Add Another" at bounding box center [875, 639] width 113 height 21
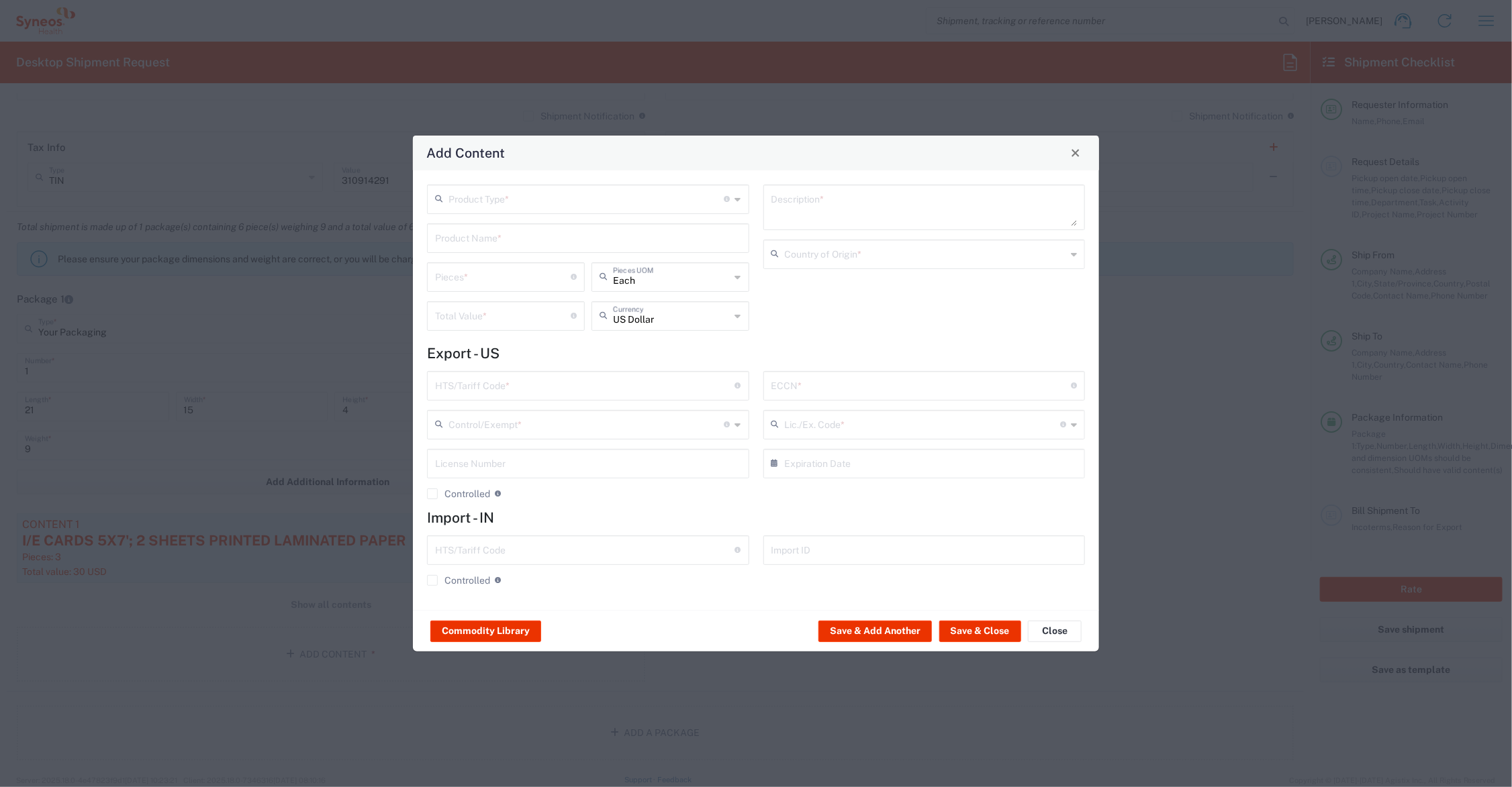
click at [511, 237] on input "text" at bounding box center [589, 237] width 306 height 23
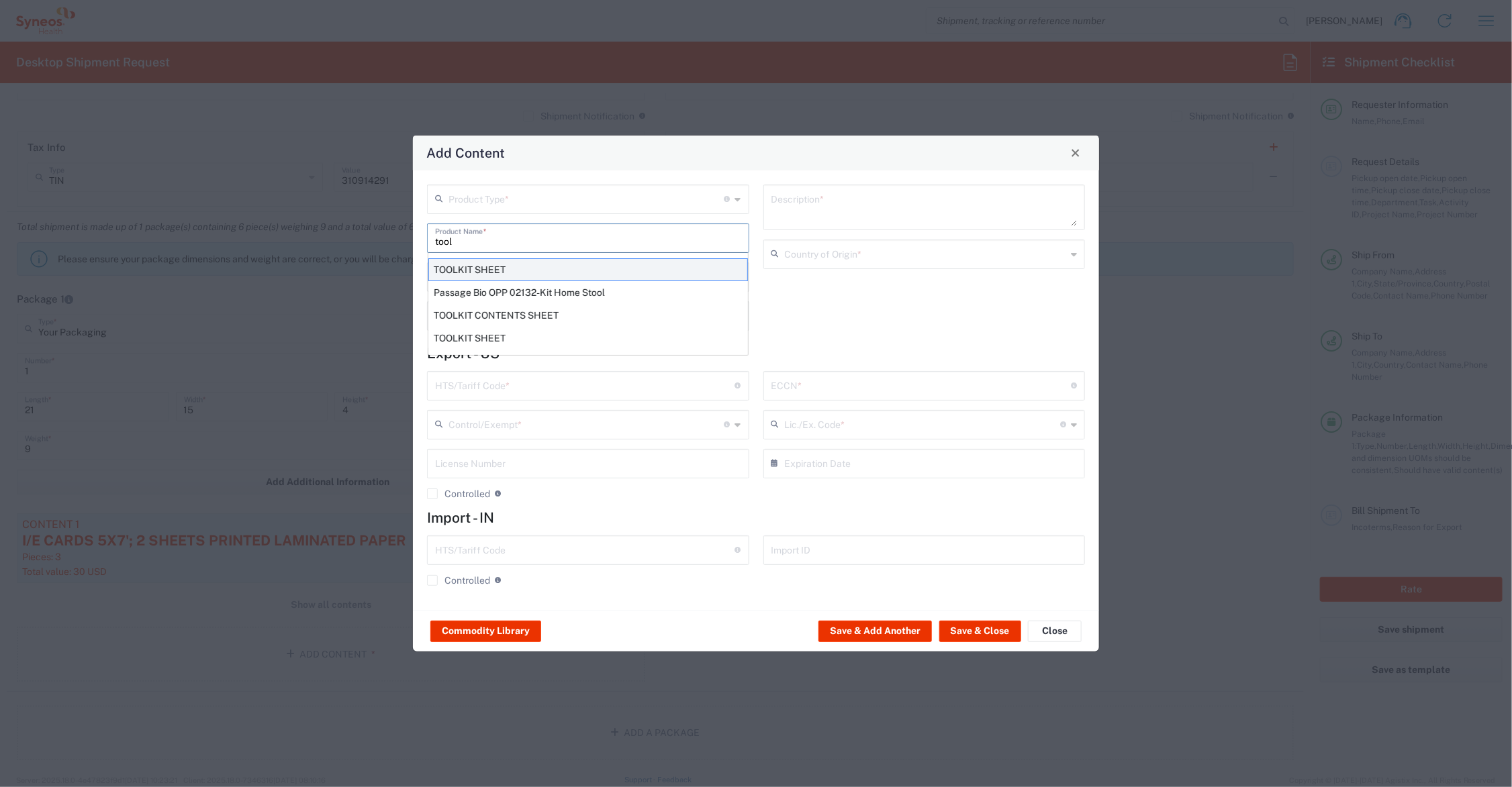
click at [511, 268] on div "TOOLKIT SHEET" at bounding box center [588, 270] width 320 height 23
type input "TOOLKIT SHEET"
type input "1"
type textarea "8.5X11 - 1 SHEET PAPER DOCUMENT"
type input "[GEOGRAPHIC_DATA]"
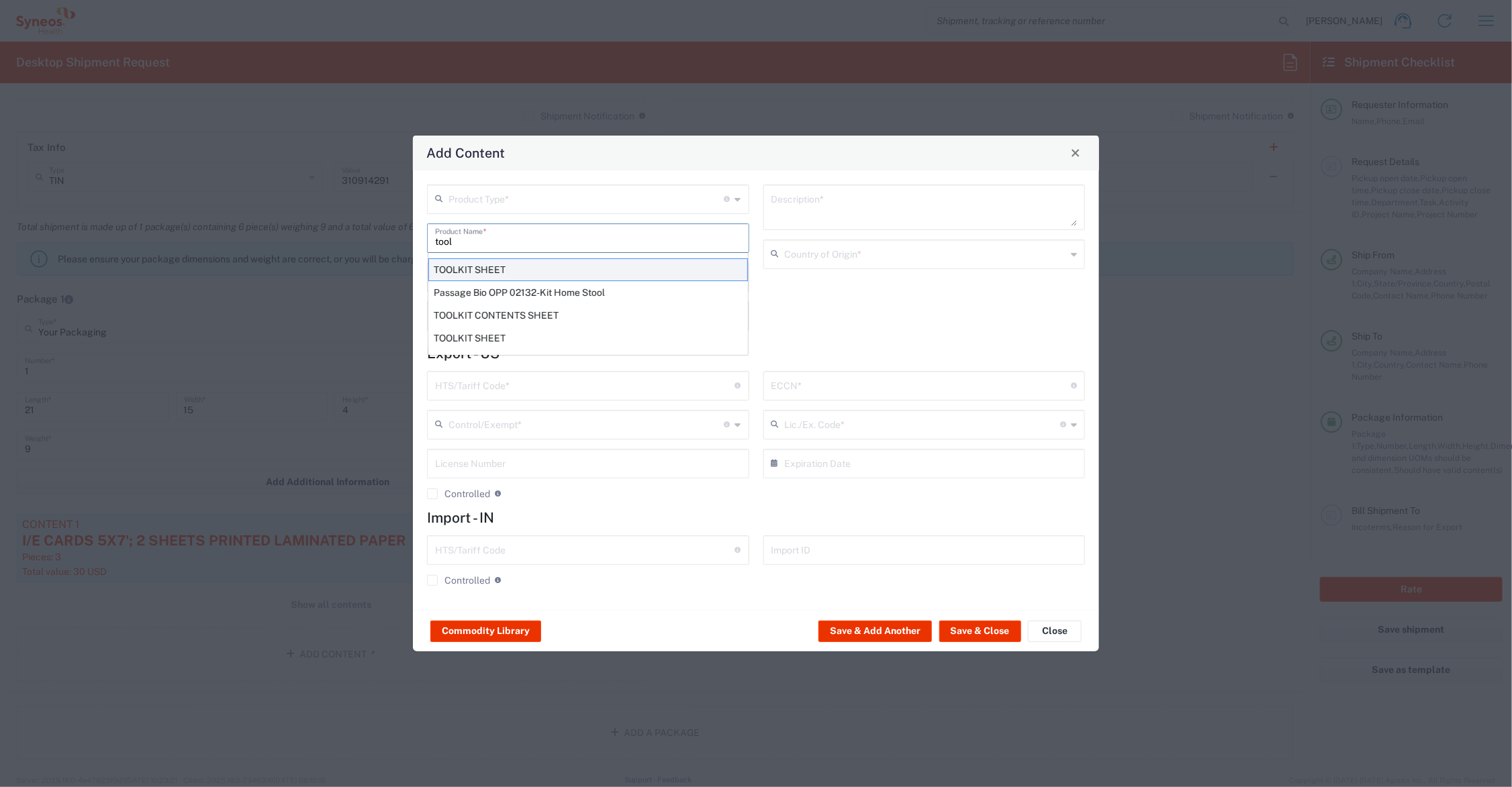
type input "4901.10.0040"
type input "BIS"
type input "EAR99"
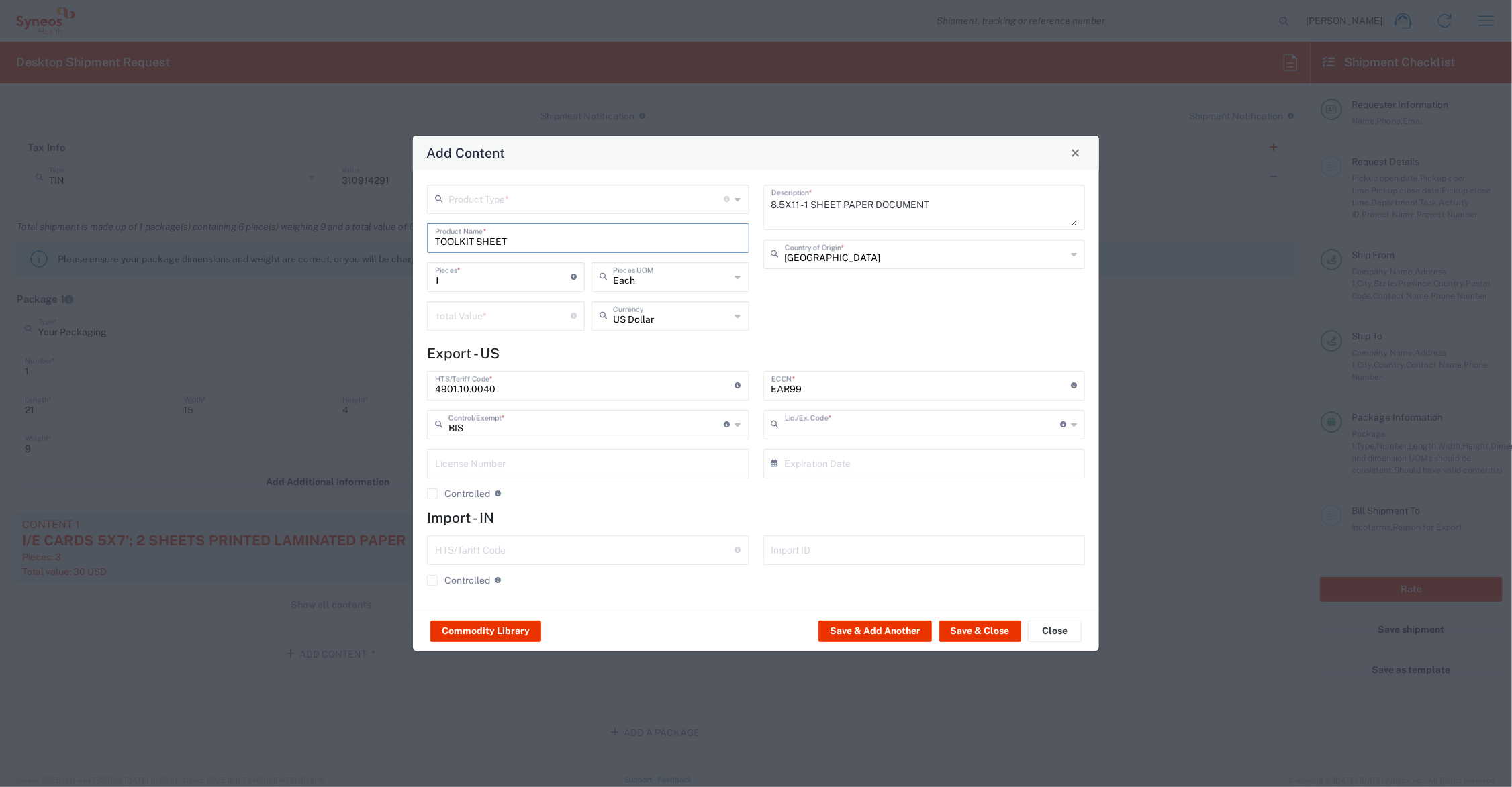
type input "NLR - No License Required"
click at [484, 317] on input "number" at bounding box center [503, 315] width 136 height 23
type input ".35"
click at [477, 201] on input "text" at bounding box center [587, 199] width 276 height 23
click at [479, 248] on span "General Commodity" at bounding box center [589, 250] width 319 height 21
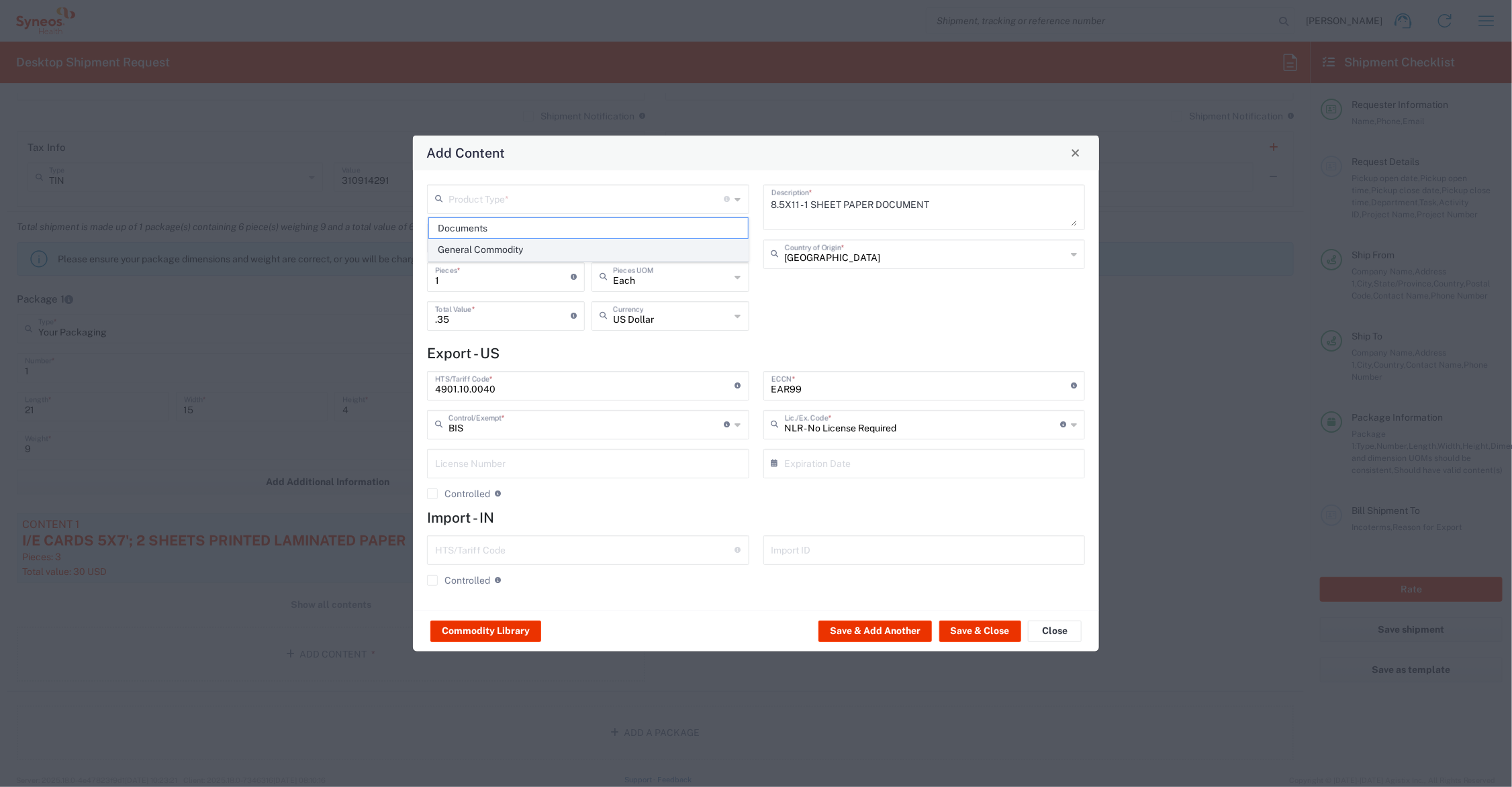
type input "General Commodity"
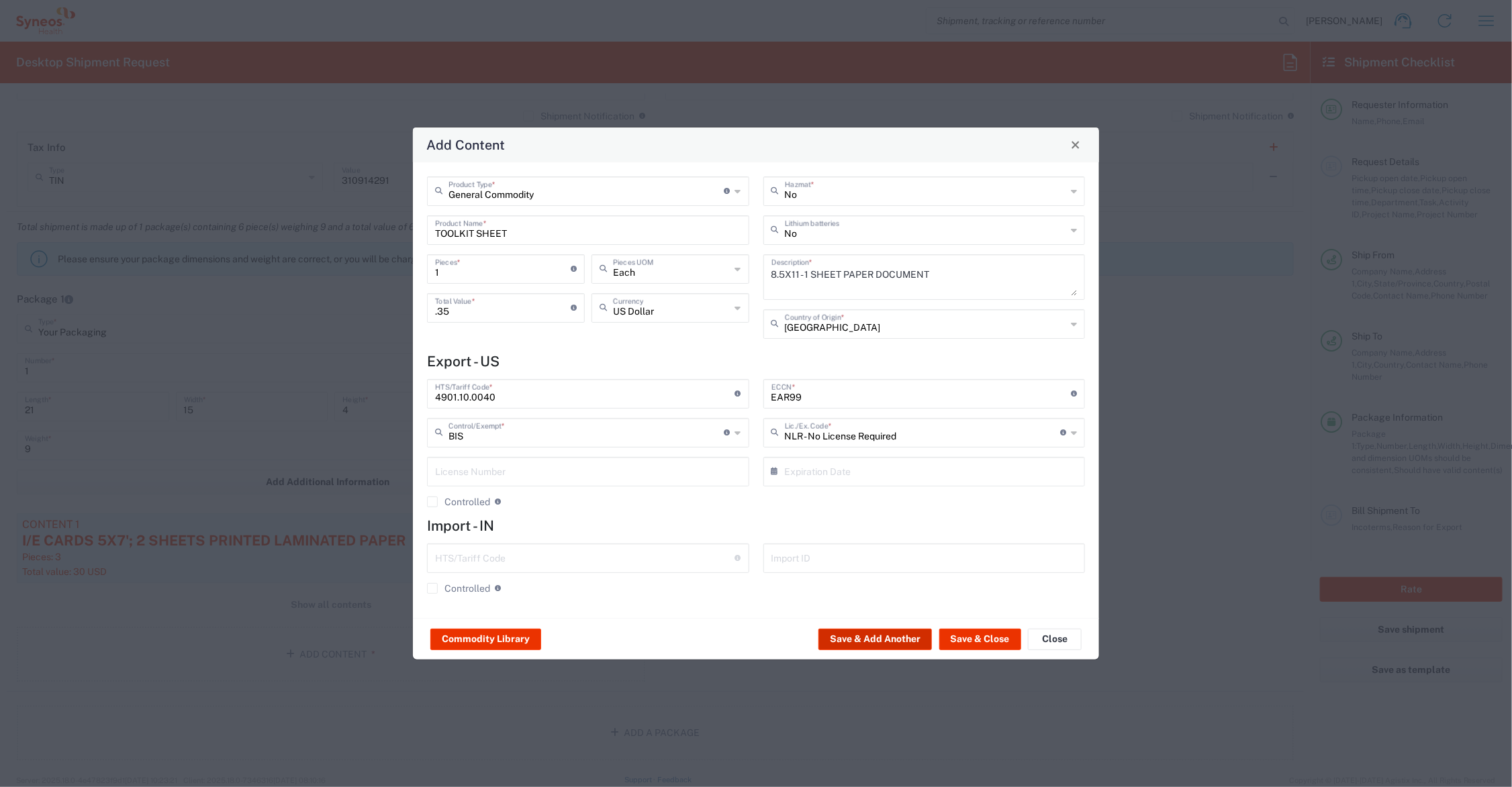
click at [876, 635] on button "Save & Add Another" at bounding box center [875, 639] width 113 height 21
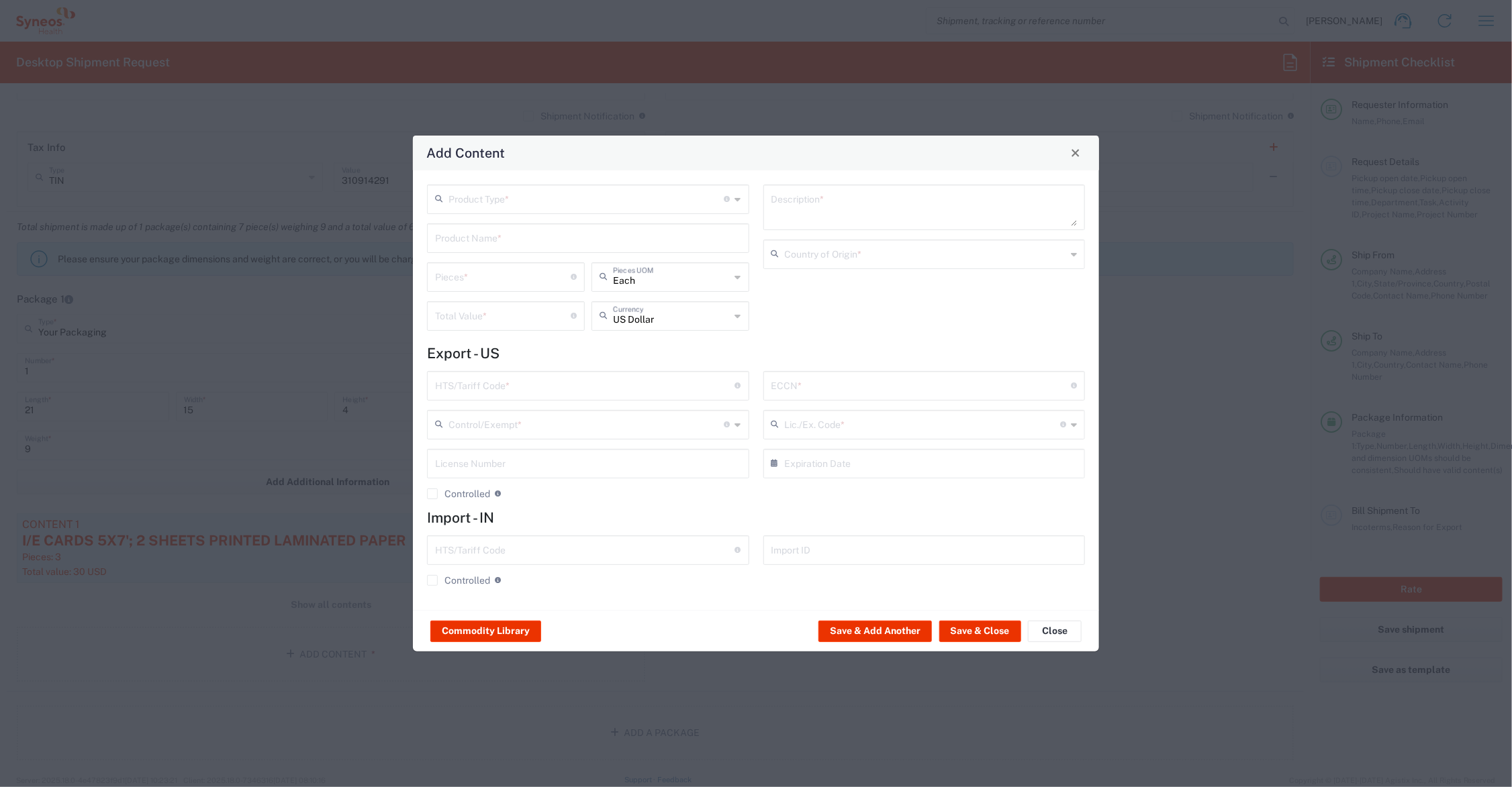
click at [492, 234] on input "text" at bounding box center [589, 237] width 306 height 23
click at [478, 287] on div "SUBJECT ID CARD" at bounding box center [588, 292] width 320 height 23
type input "SUBJECT ID CARD"
type textarea "3X5 PRINTED PAPER (BIZ CARD WEIGHT) CARD FOR ID DATA"
type input "[GEOGRAPHIC_DATA]"
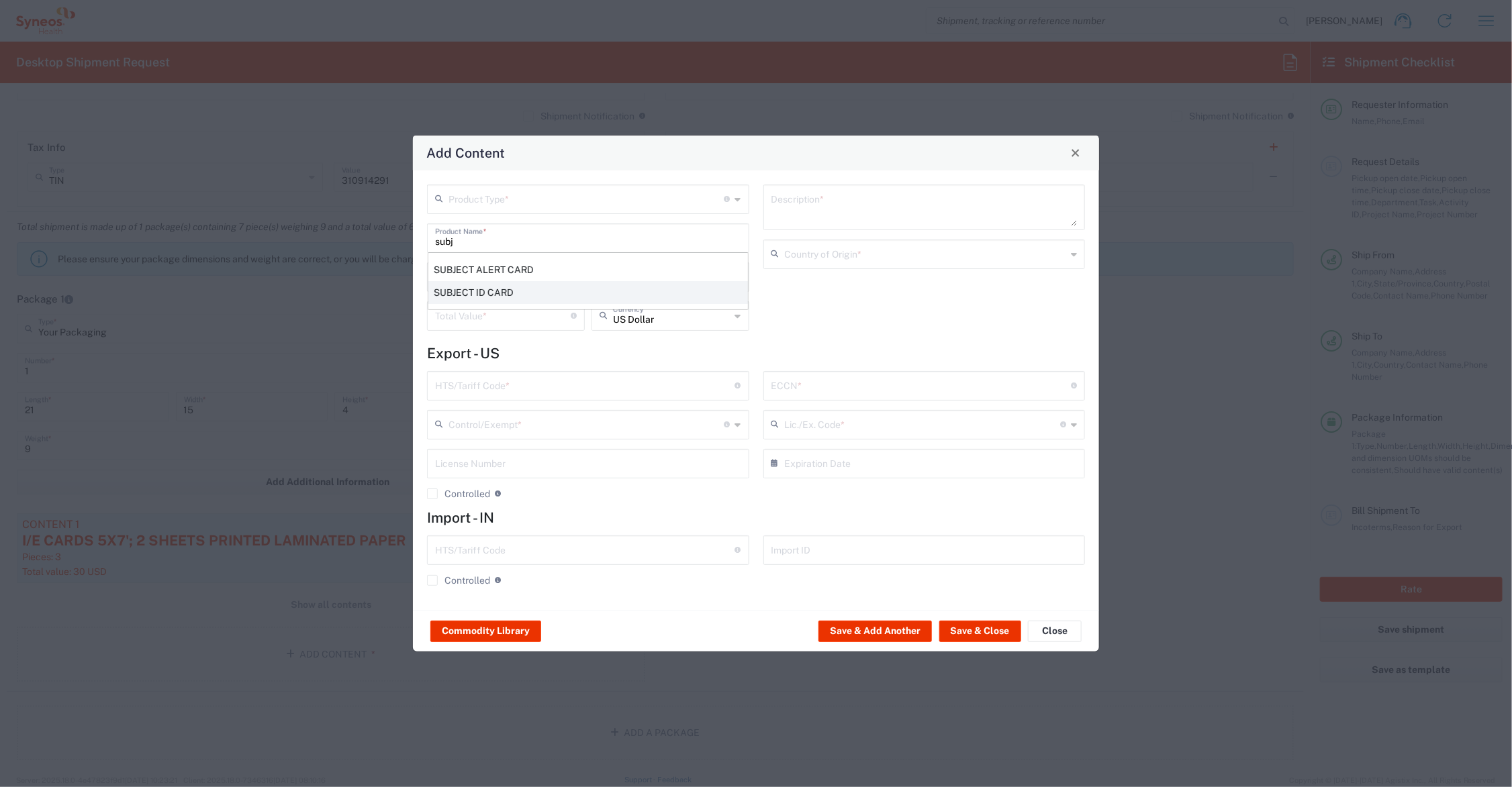
type input "4911.99.8000"
type input "BIS"
type input "EAR99"
type input "NLR - No License Required"
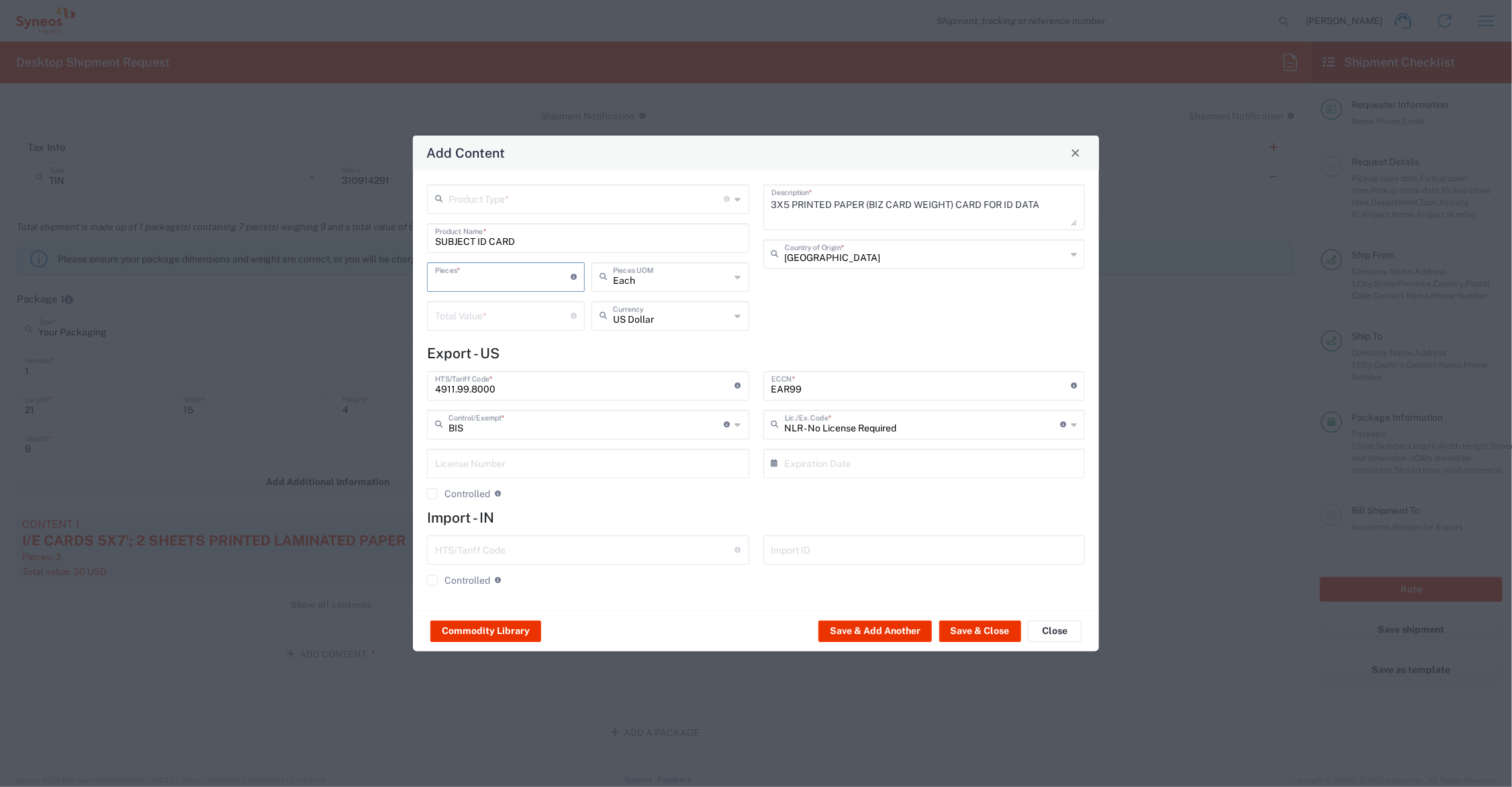
click at [460, 280] on input "number" at bounding box center [503, 276] width 136 height 23
type input "30"
click at [467, 314] on input "number" at bounding box center [503, 315] width 136 height 23
type input "10.50"
click at [472, 199] on input "text" at bounding box center [587, 199] width 276 height 23
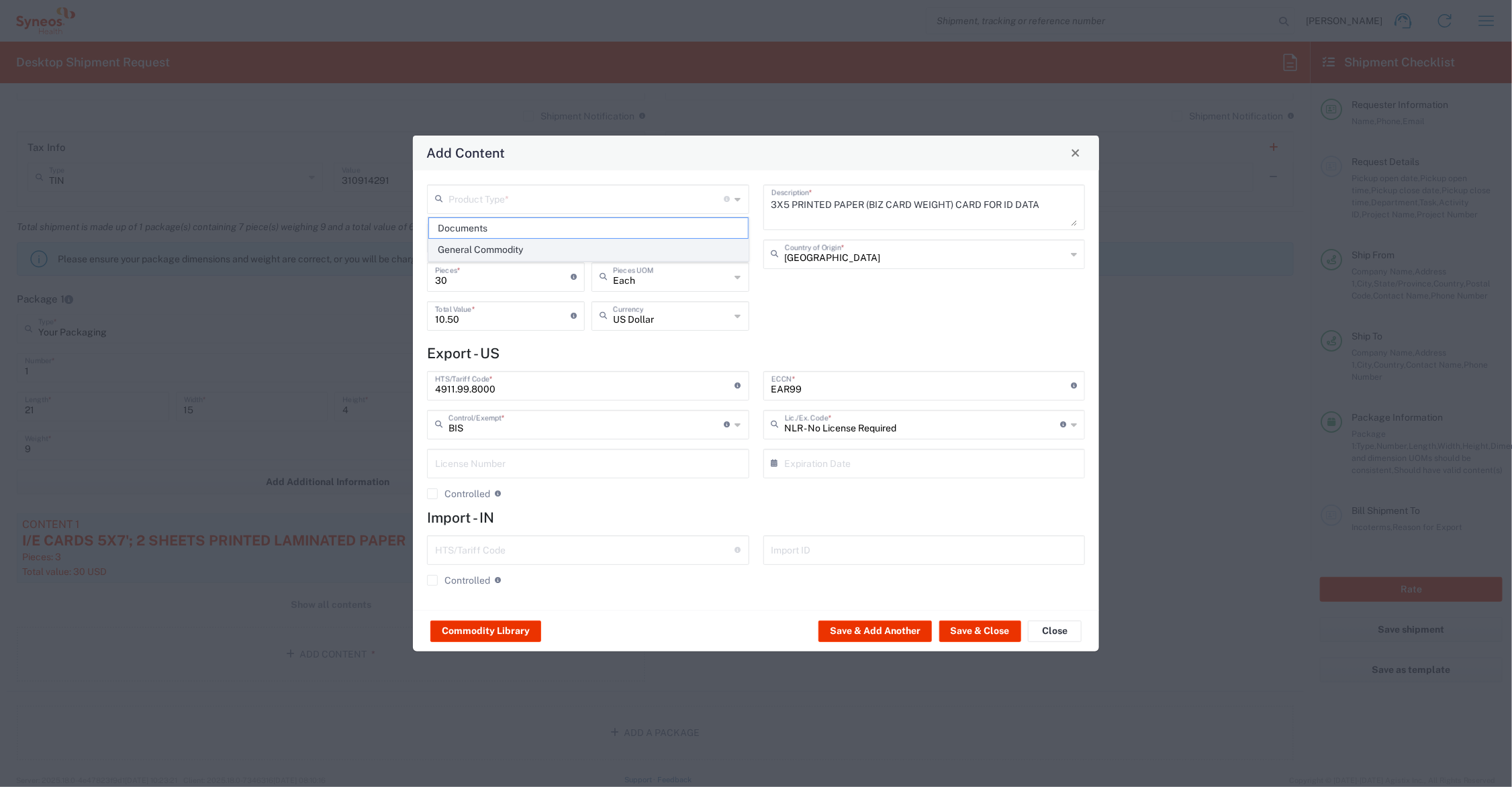
click at [478, 246] on span "General Commodity" at bounding box center [589, 250] width 319 height 21
type input "General Commodity"
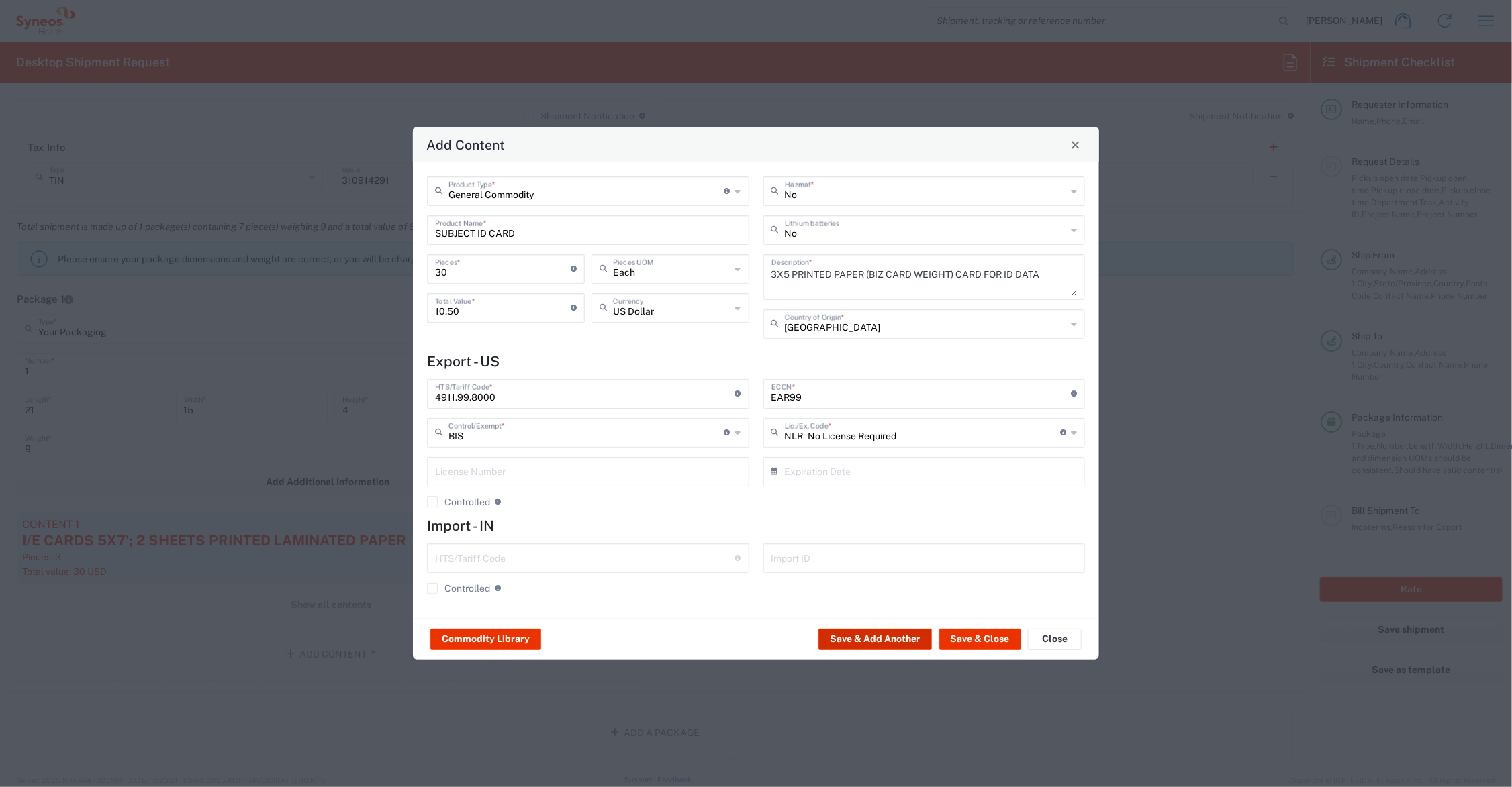
click at [843, 639] on button "Save & Add Another" at bounding box center [875, 639] width 113 height 21
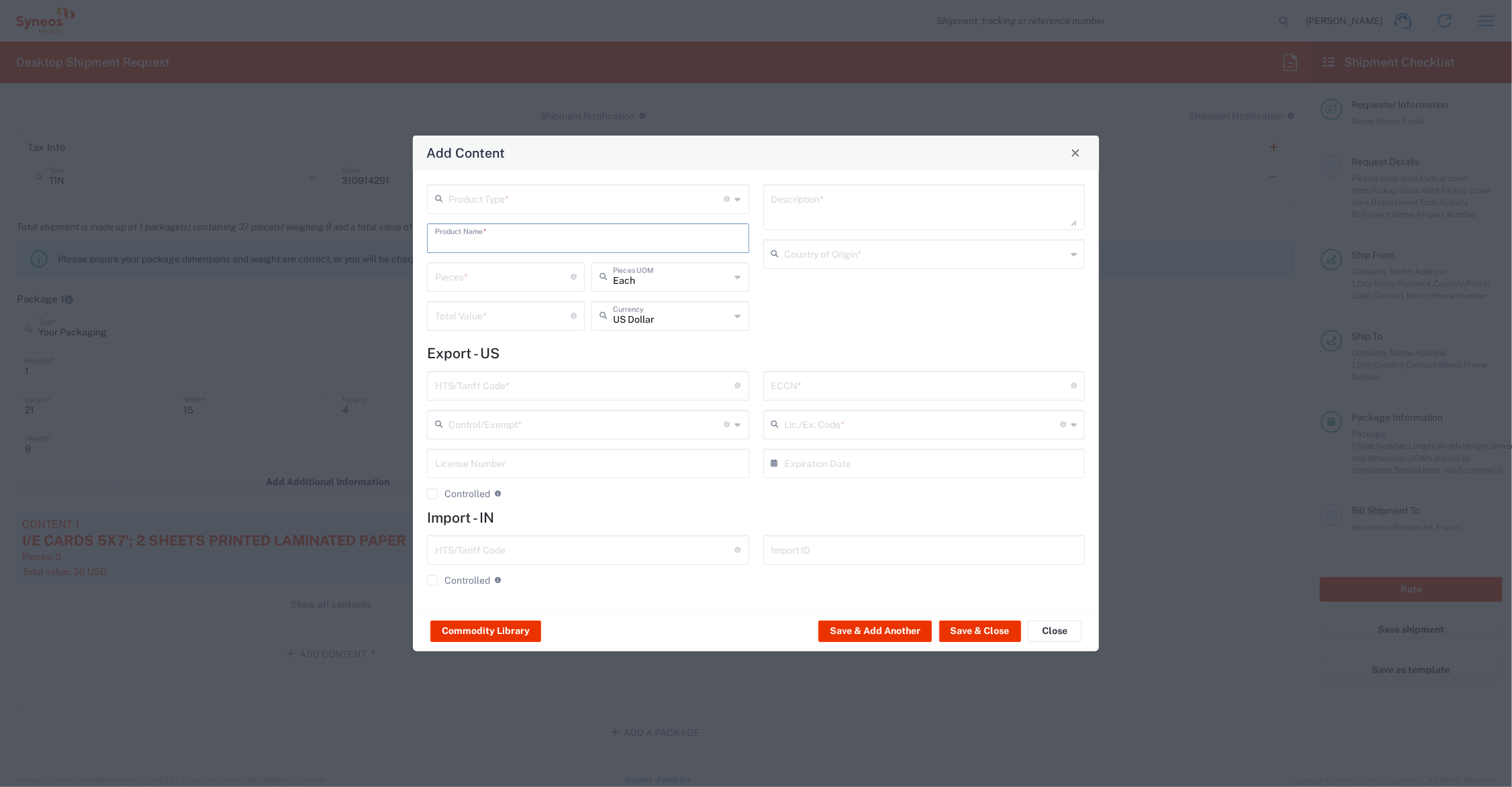
click at [464, 238] on input "text" at bounding box center [589, 237] width 306 height 23
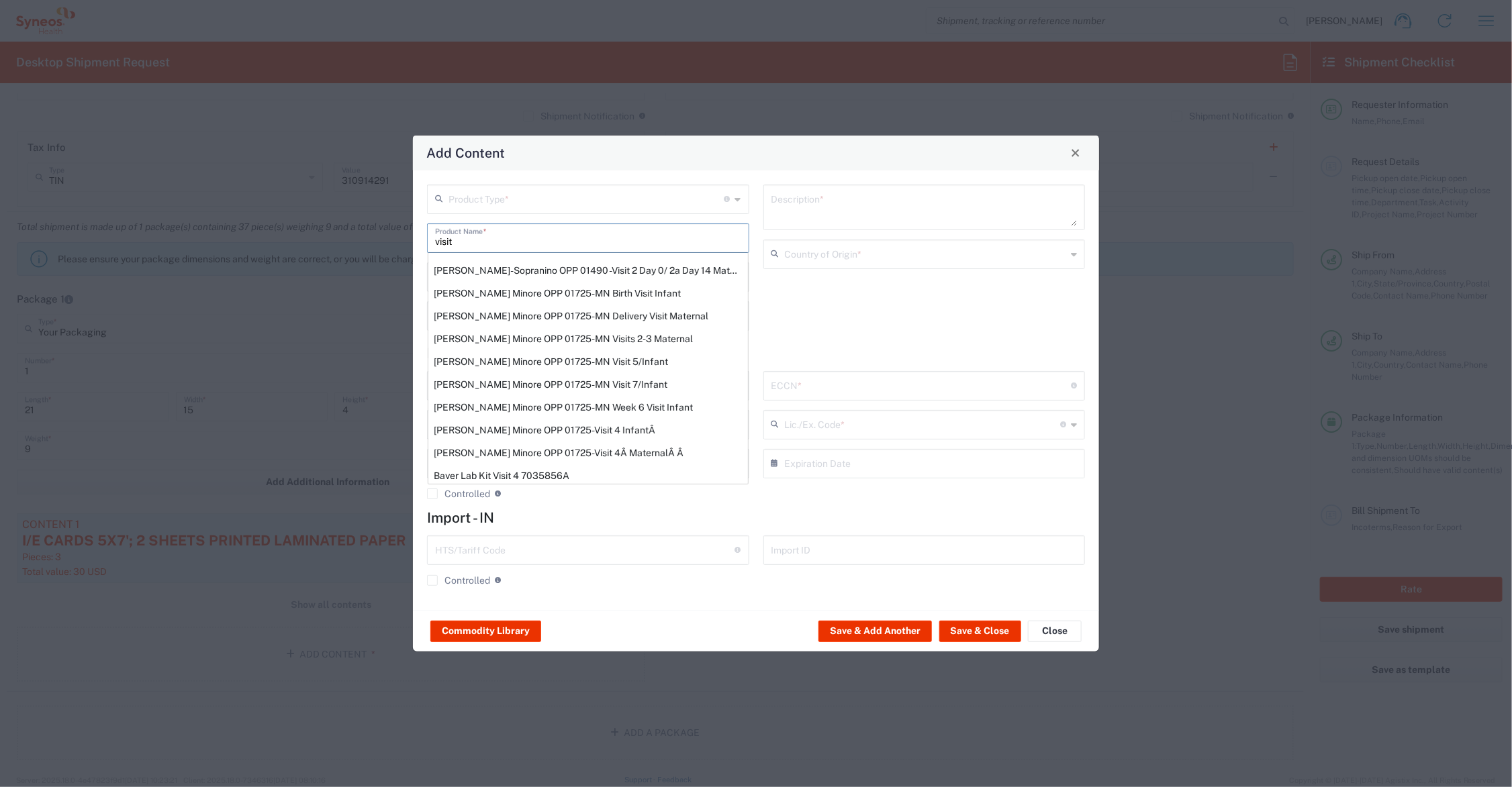
scroll to position [242, 0]
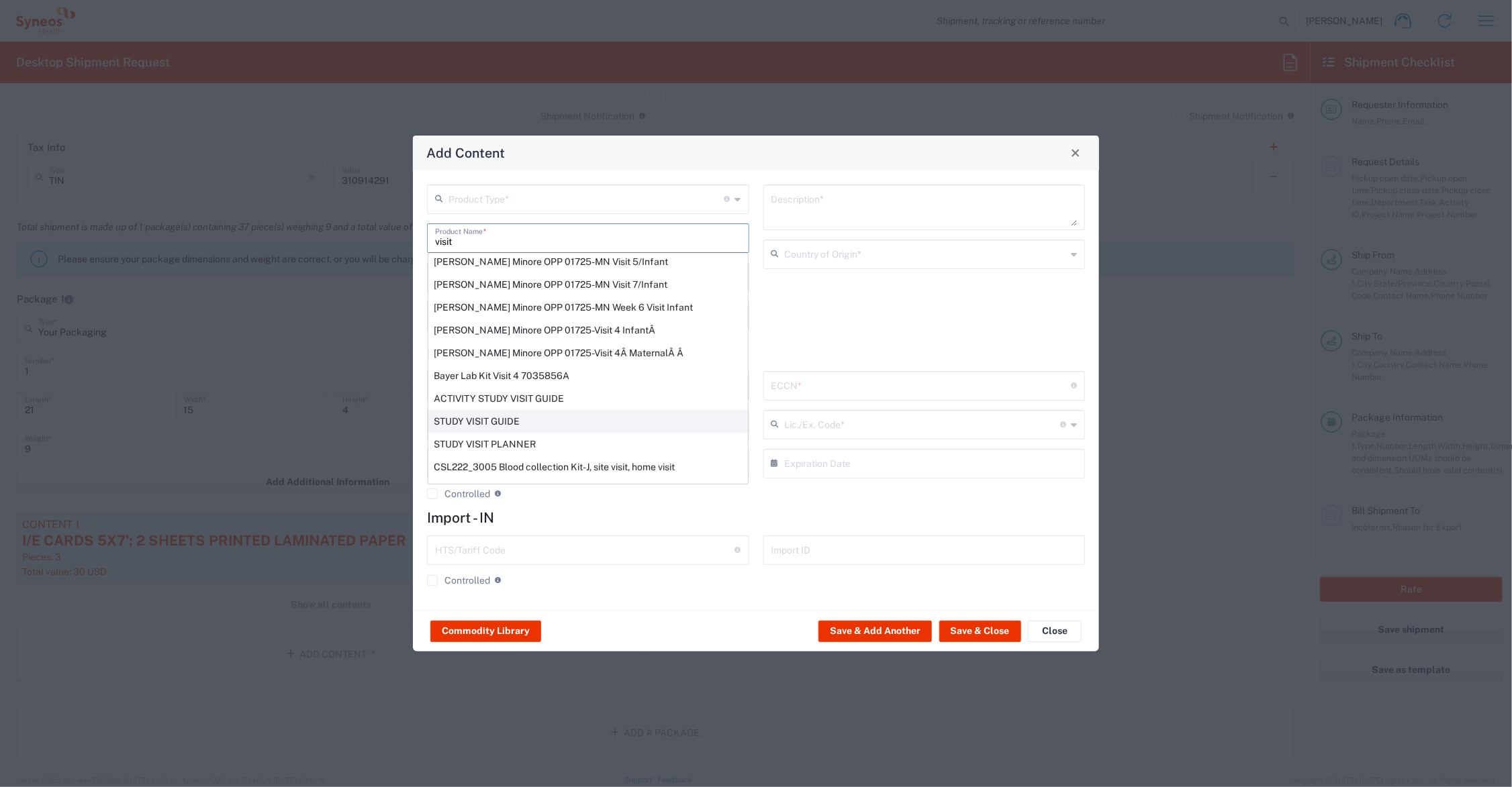
click at [495, 417] on div "STUDY VISIT GUIDE" at bounding box center [588, 421] width 320 height 23
type input "STUDY VISIT GUIDE"
type textarea "8.5 X 5.5' 12PP SADDLE STITCHED PRINTED PAPER BOOKLET 16 PAGES"
type input "[GEOGRAPHIC_DATA]"
type input "4901.99.0092"
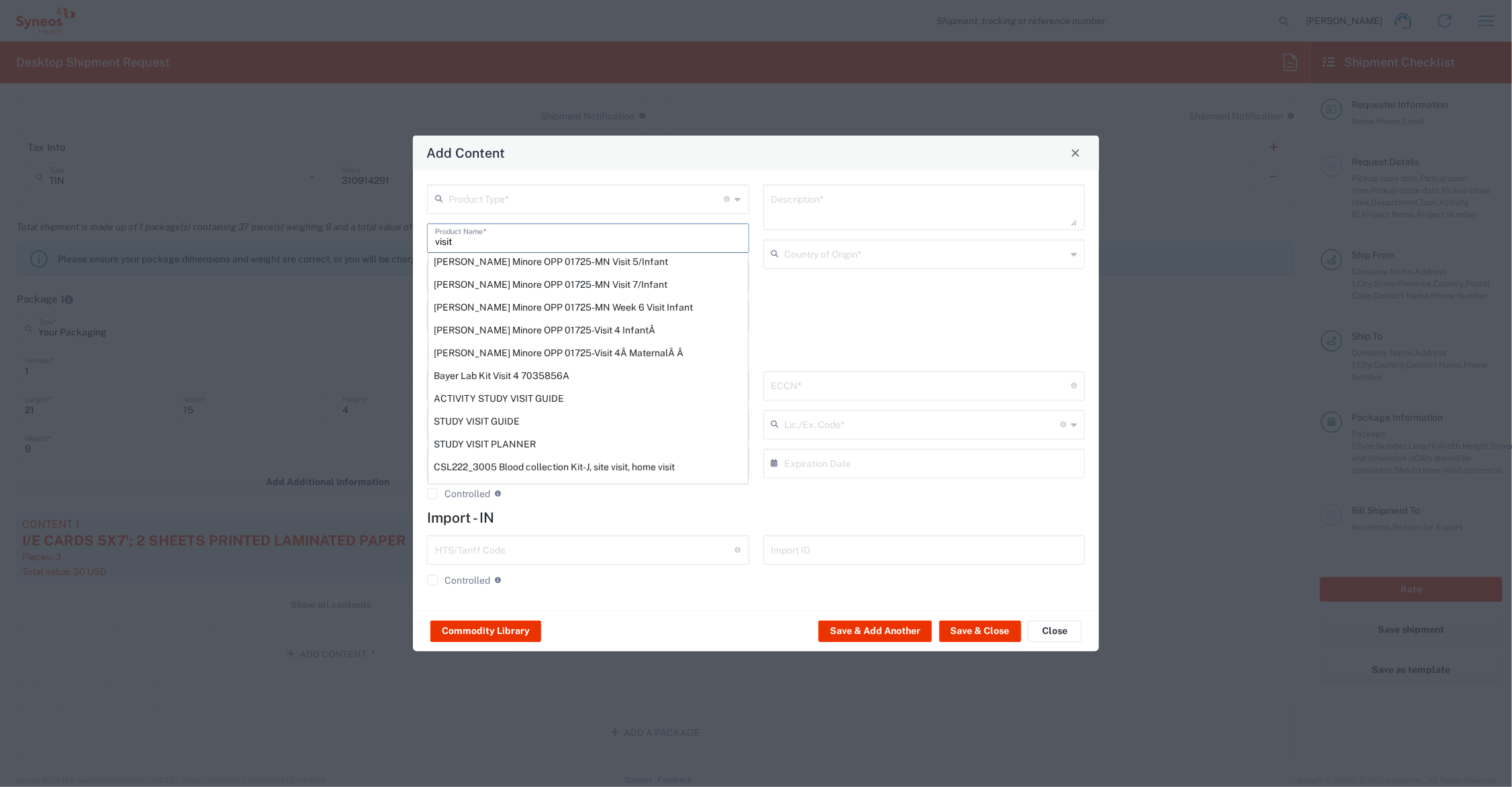
type input "BIS"
type input "EAR99"
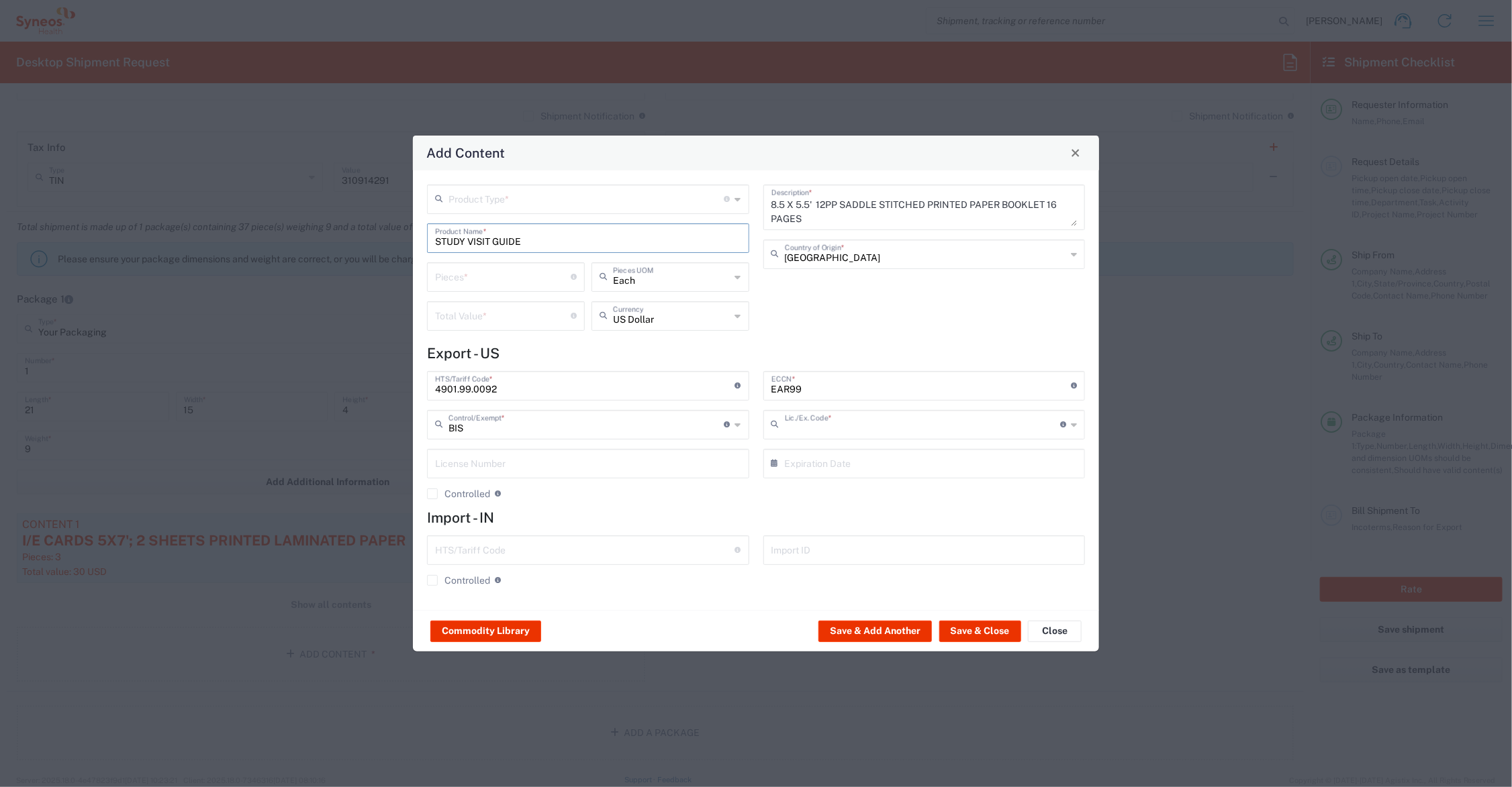
type input "NLR - No License Required"
click at [472, 279] on input "number" at bounding box center [503, 276] width 136 height 23
type input "20"
click at [461, 312] on input "number" at bounding box center [503, 315] width 136 height 23
type input "50.00"
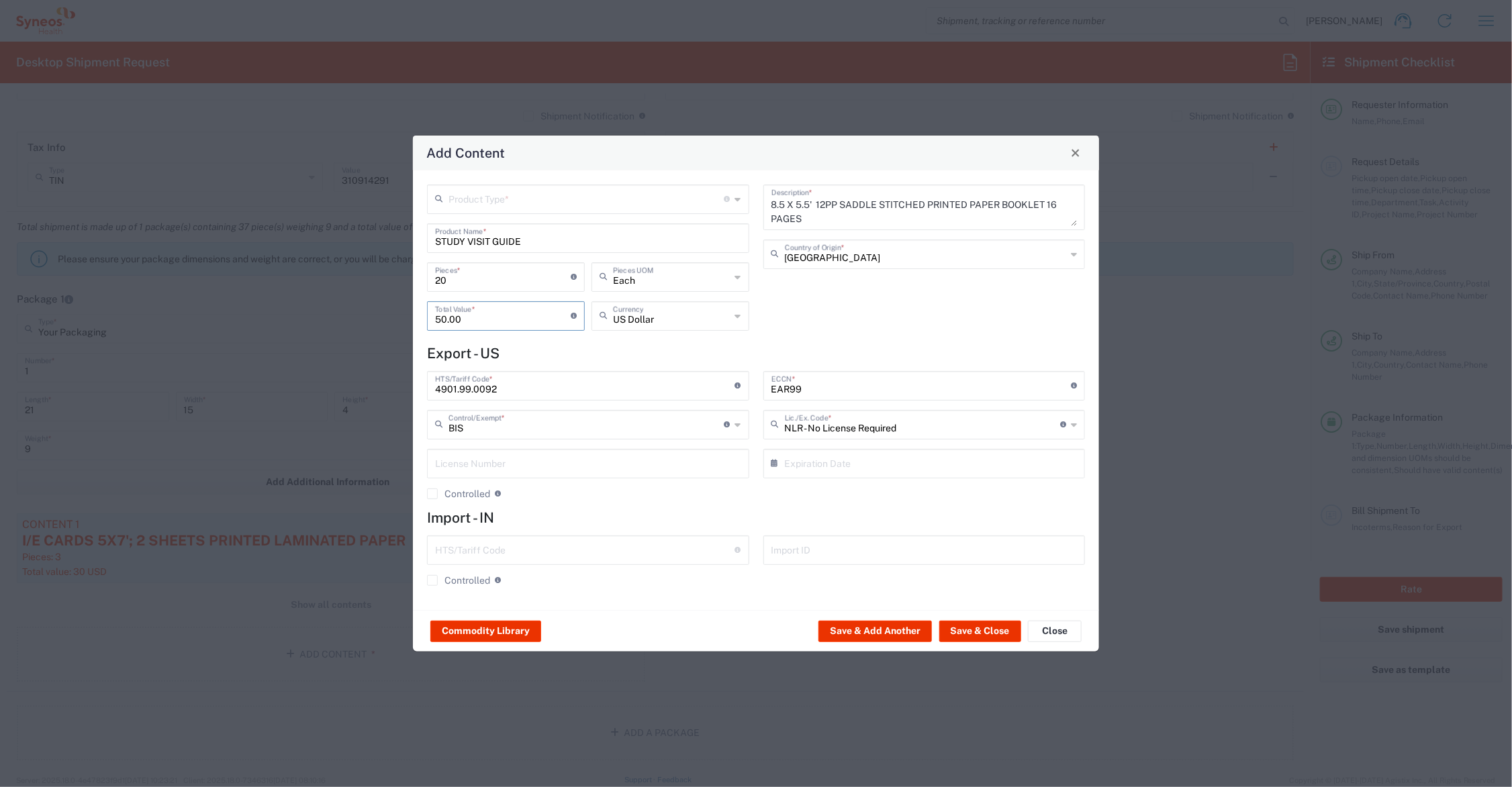
click at [481, 198] on input "text" at bounding box center [587, 199] width 276 height 23
click at [497, 250] on span "General Commodity" at bounding box center [589, 250] width 319 height 21
type input "General Commodity"
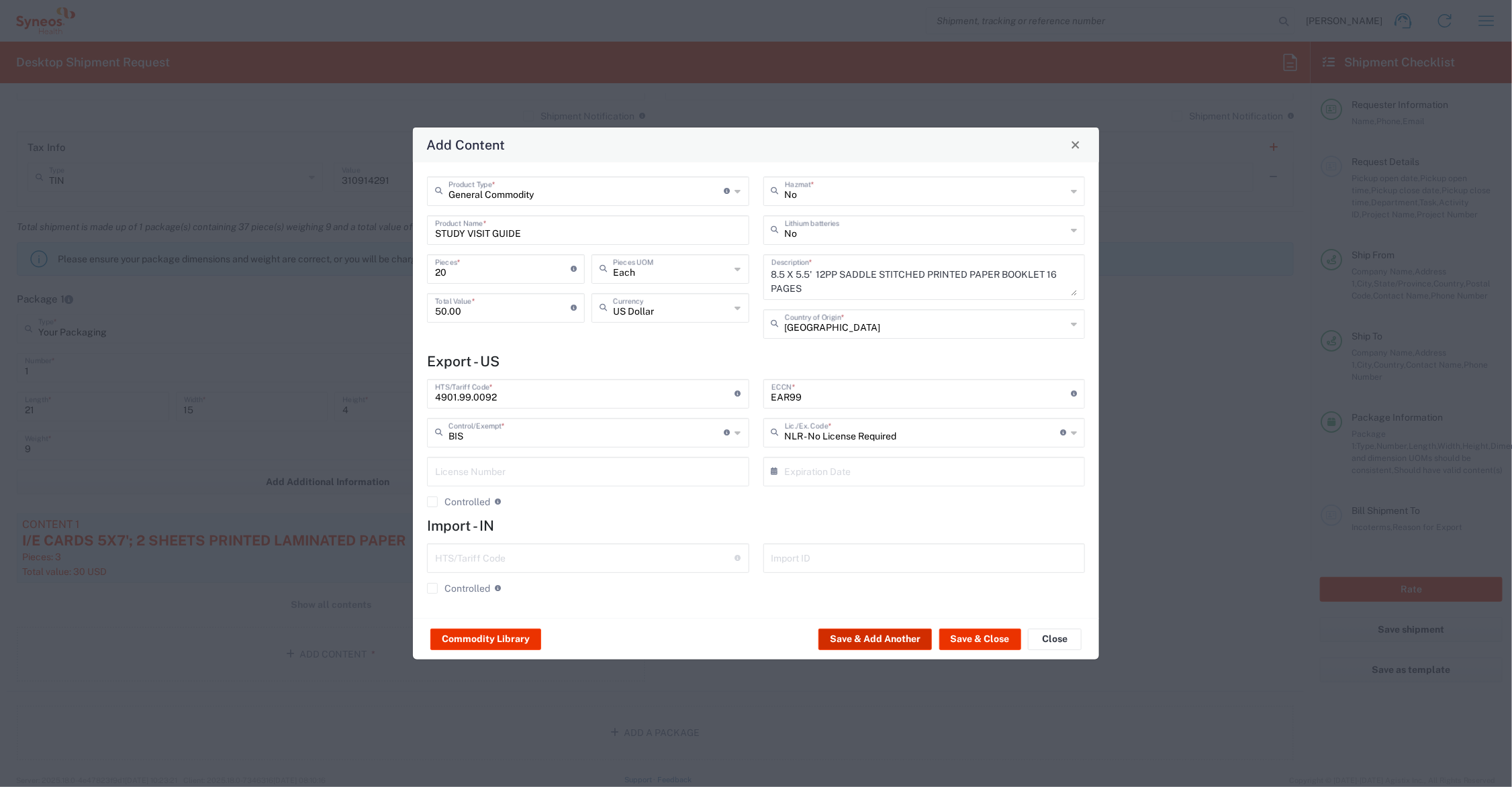
click at [858, 638] on button "Save & Add Another" at bounding box center [875, 639] width 113 height 21
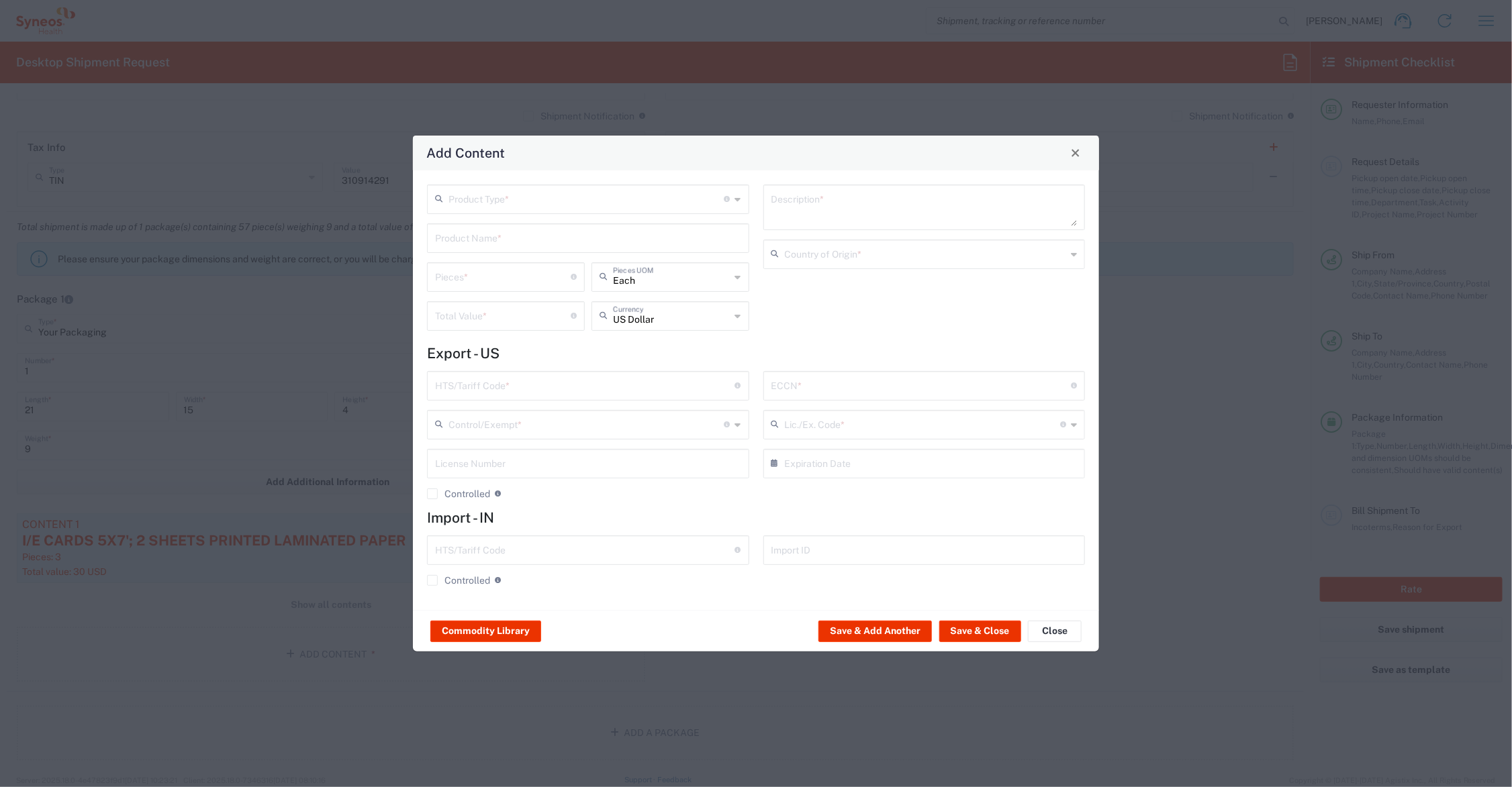
click at [520, 241] on input "text" at bounding box center [589, 237] width 306 height 23
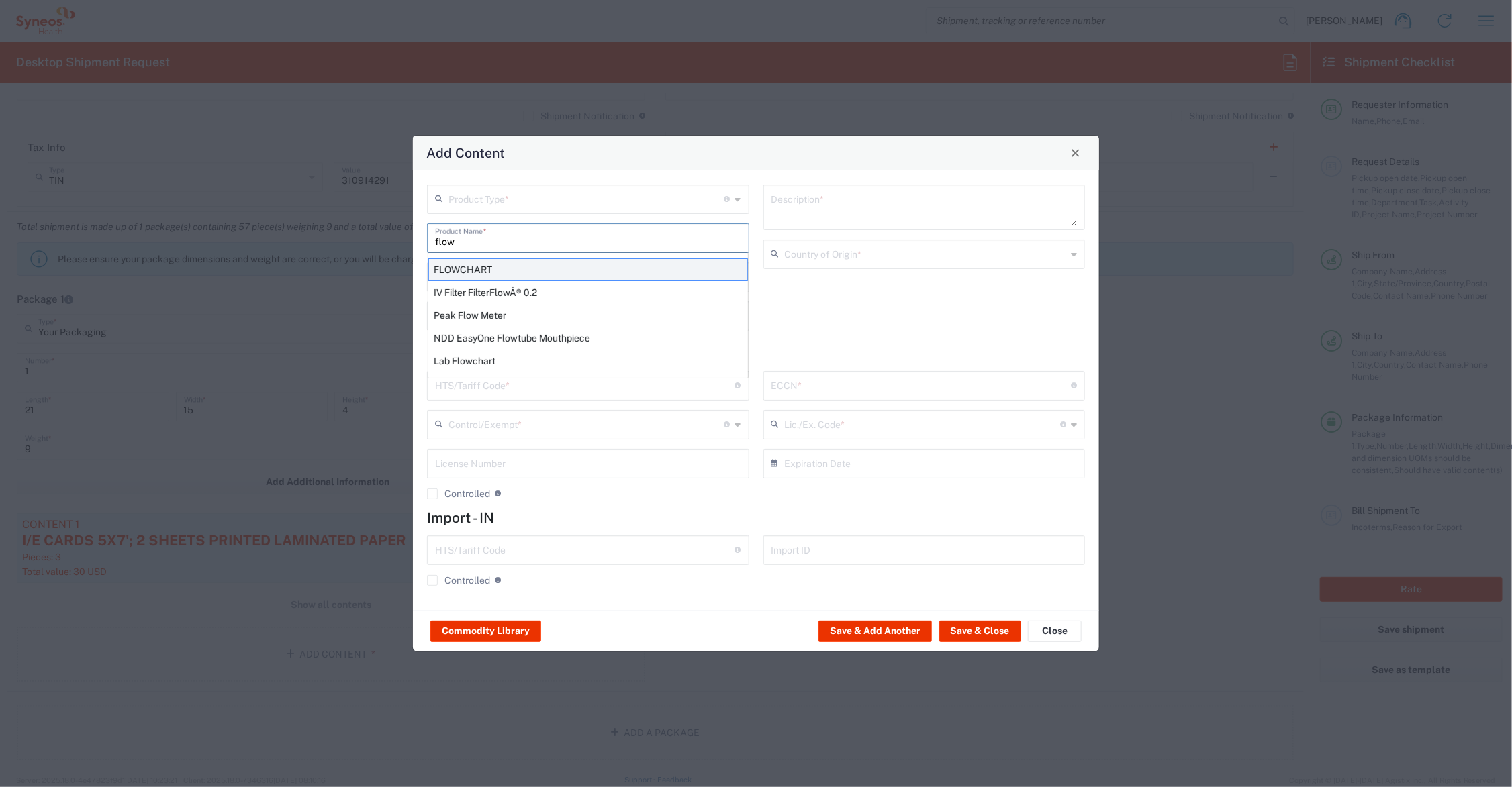
click at [524, 270] on div "FLOWCHART" at bounding box center [588, 270] width 320 height 23
type input "FLOWCHART"
type input "1"
type textarea "11'X8.5'; 1 SHEET PRINTED LAMINATED PAPER"
type input "[GEOGRAPHIC_DATA]"
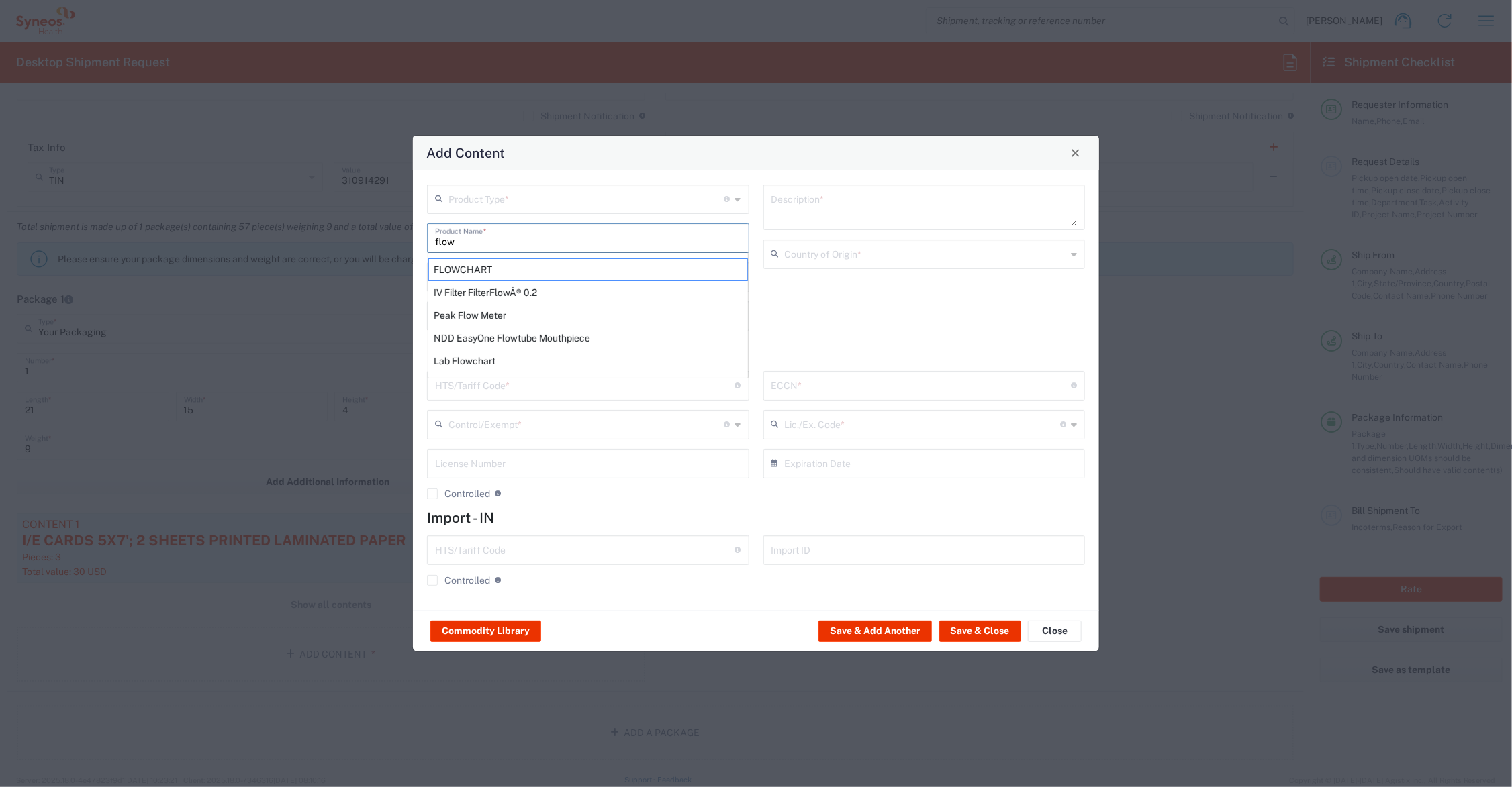
type input "4911.99.8000"
type input "BIS"
type input "EAR99"
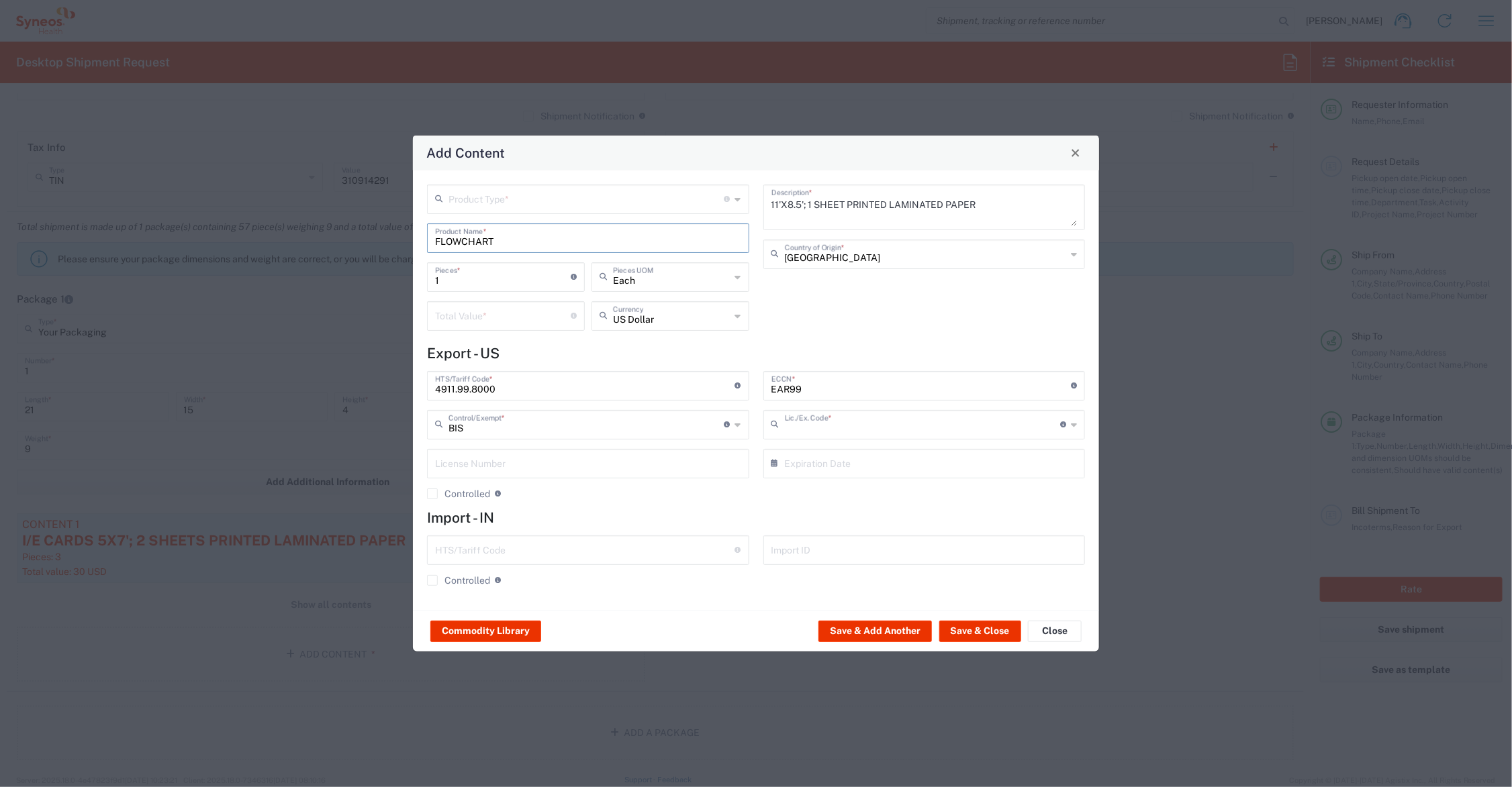
type input "NLR - No License Required"
drag, startPoint x: 461, startPoint y: 283, endPoint x: 409, endPoint y: 279, distance: 52.2
click at [409, 279] on div "Add Content Product Type * Document: Paper document generated internally by Syn…" at bounding box center [756, 393] width 1512 height 787
type input "4"
click at [472, 319] on input "number" at bounding box center [503, 315] width 136 height 23
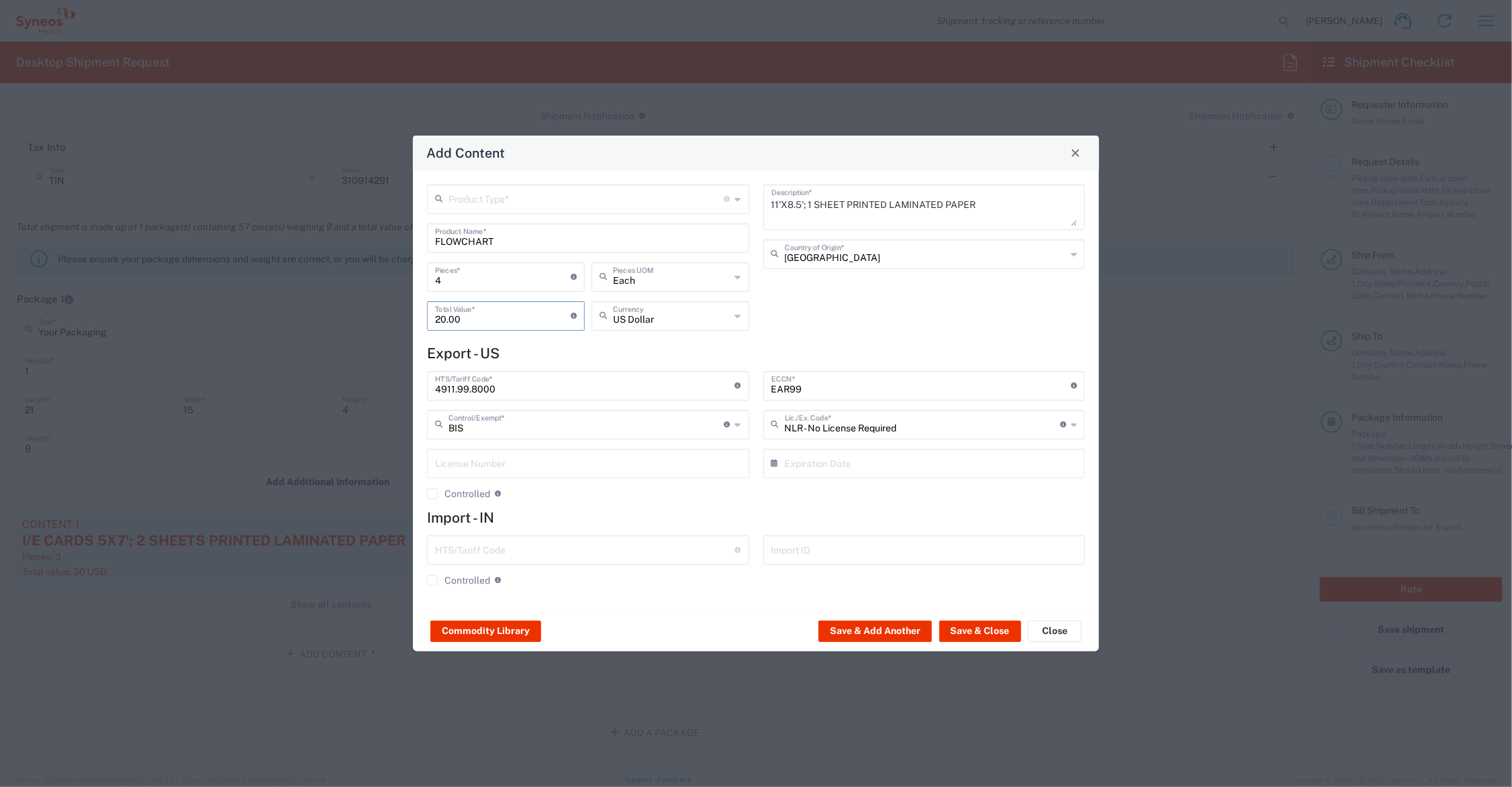
type input "20.00"
click at [478, 201] on input "text" at bounding box center [587, 199] width 276 height 23
click at [484, 246] on span "General Commodity" at bounding box center [589, 250] width 319 height 21
type input "General Commodity"
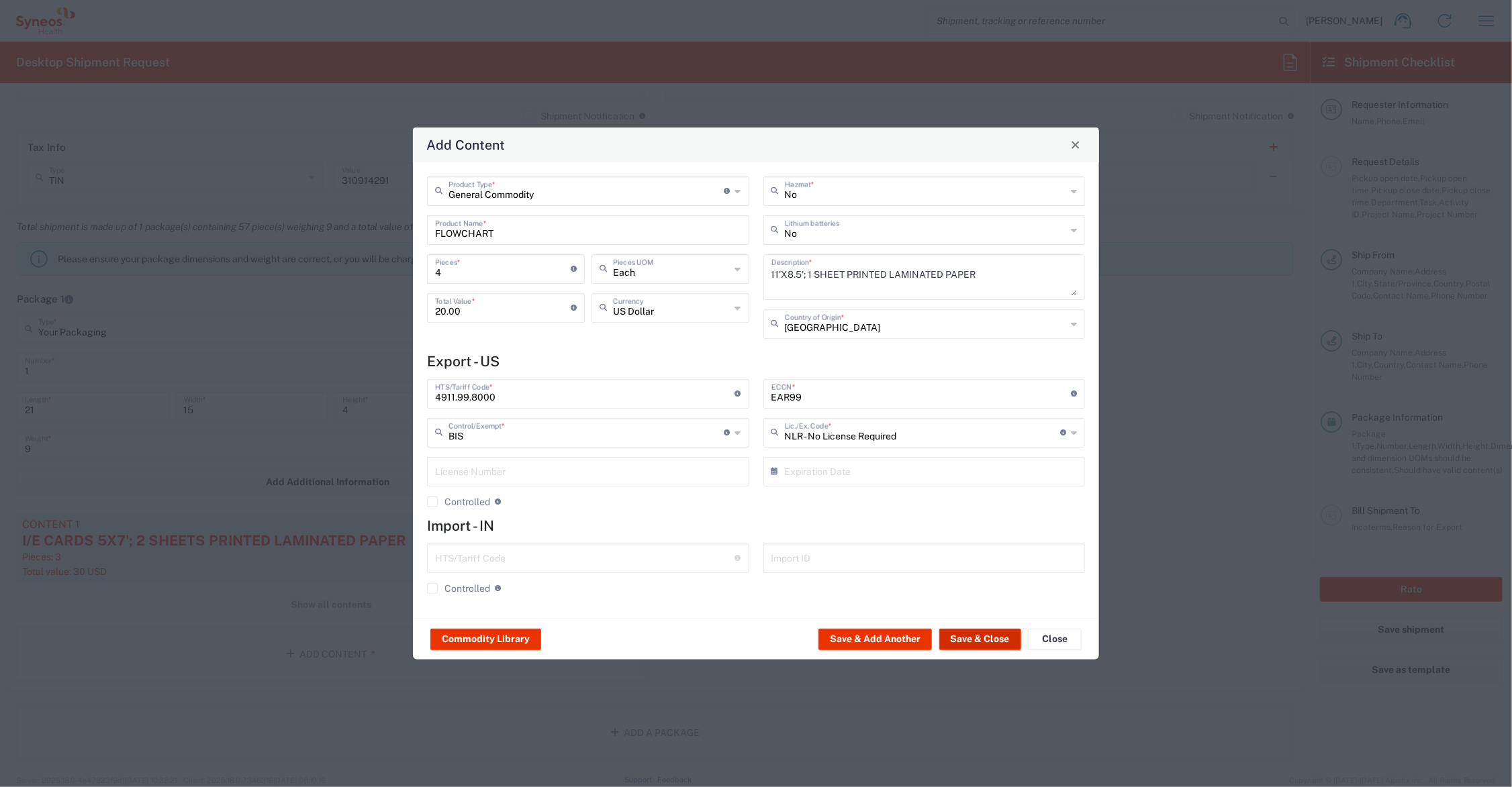
click at [978, 635] on button "Save & Close" at bounding box center [980, 639] width 82 height 21
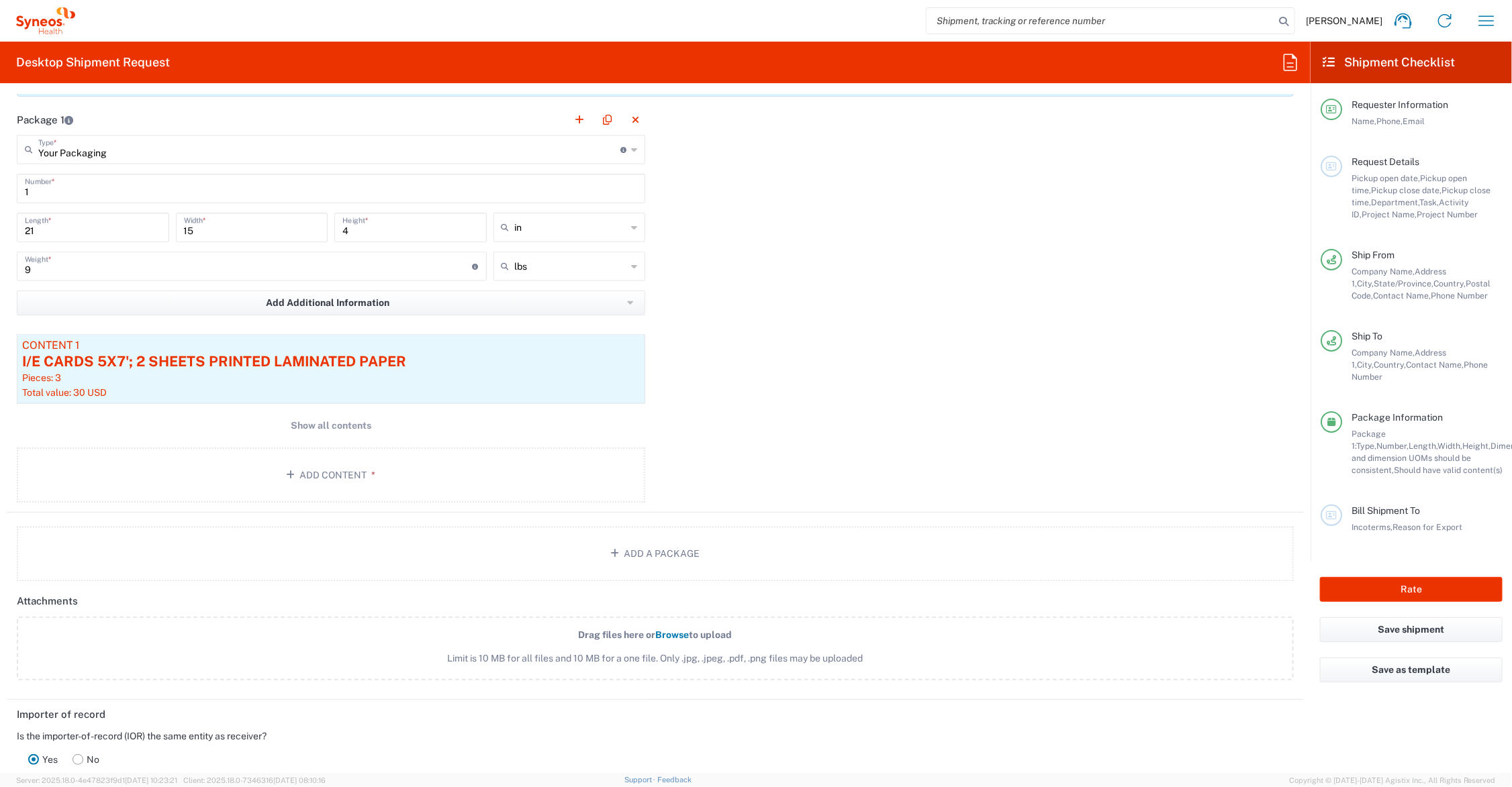
scroll to position [1556, 0]
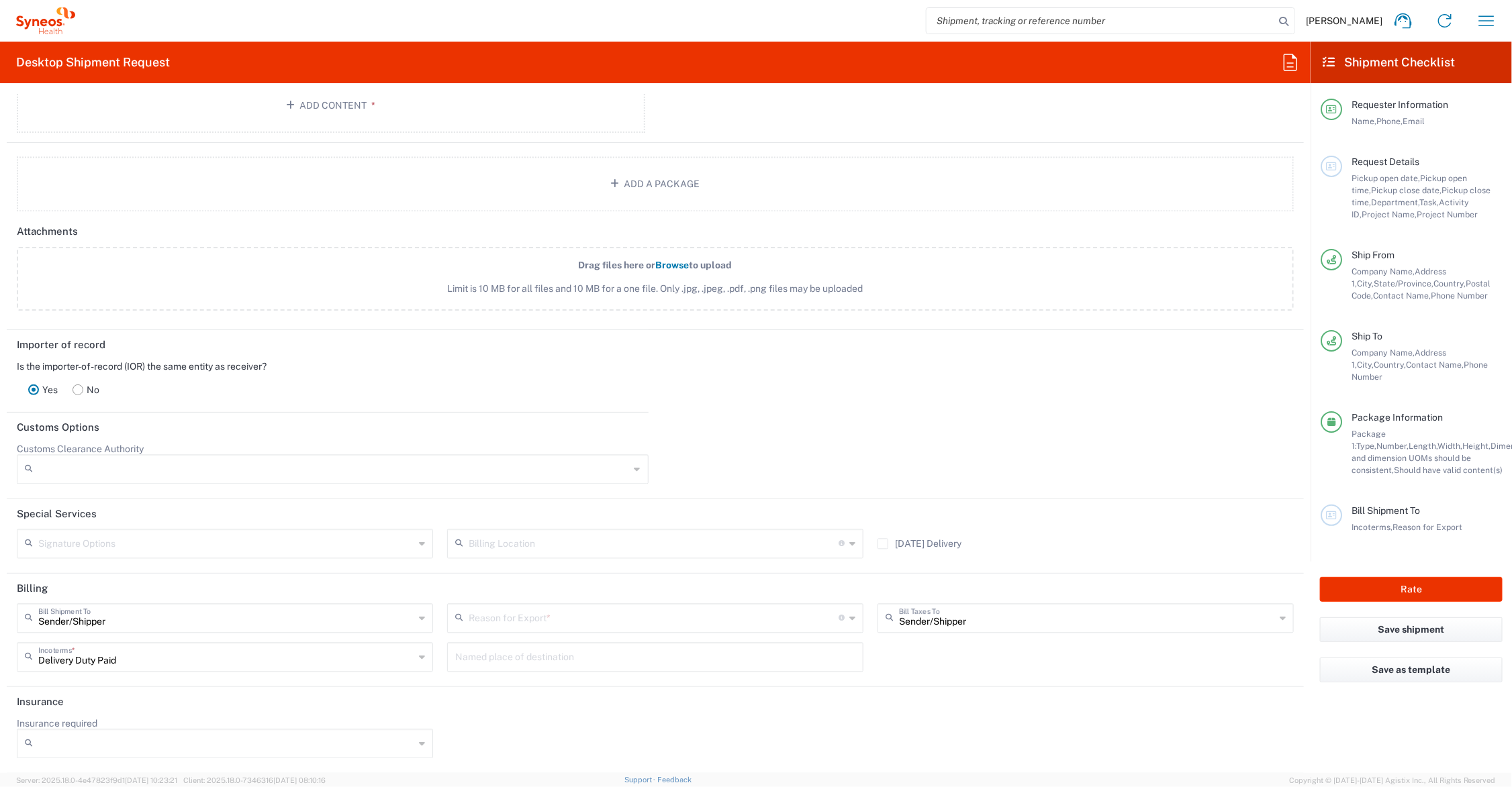
click at [850, 615] on icon at bounding box center [852, 619] width 6 height 21
drag, startPoint x: 549, startPoint y: 759, endPoint x: 547, endPoint y: 753, distance: 6.3
click at [549, 757] on span "Sold" at bounding box center [649, 757] width 410 height 21
type input "Sold"
click at [76, 388] on rect at bounding box center [78, 390] width 10 height 10
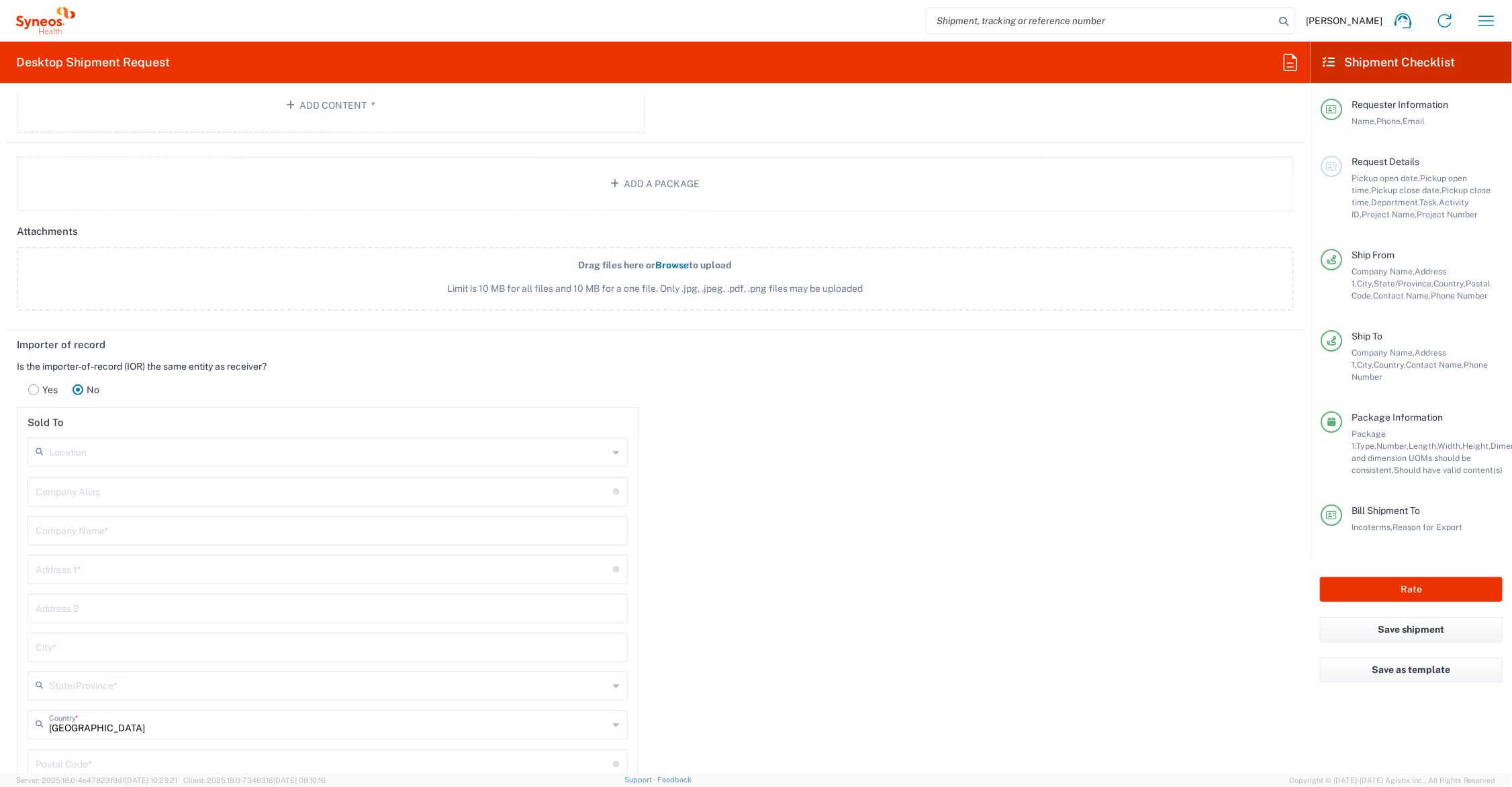
click at [115, 457] on input "text" at bounding box center [329, 452] width 560 height 23
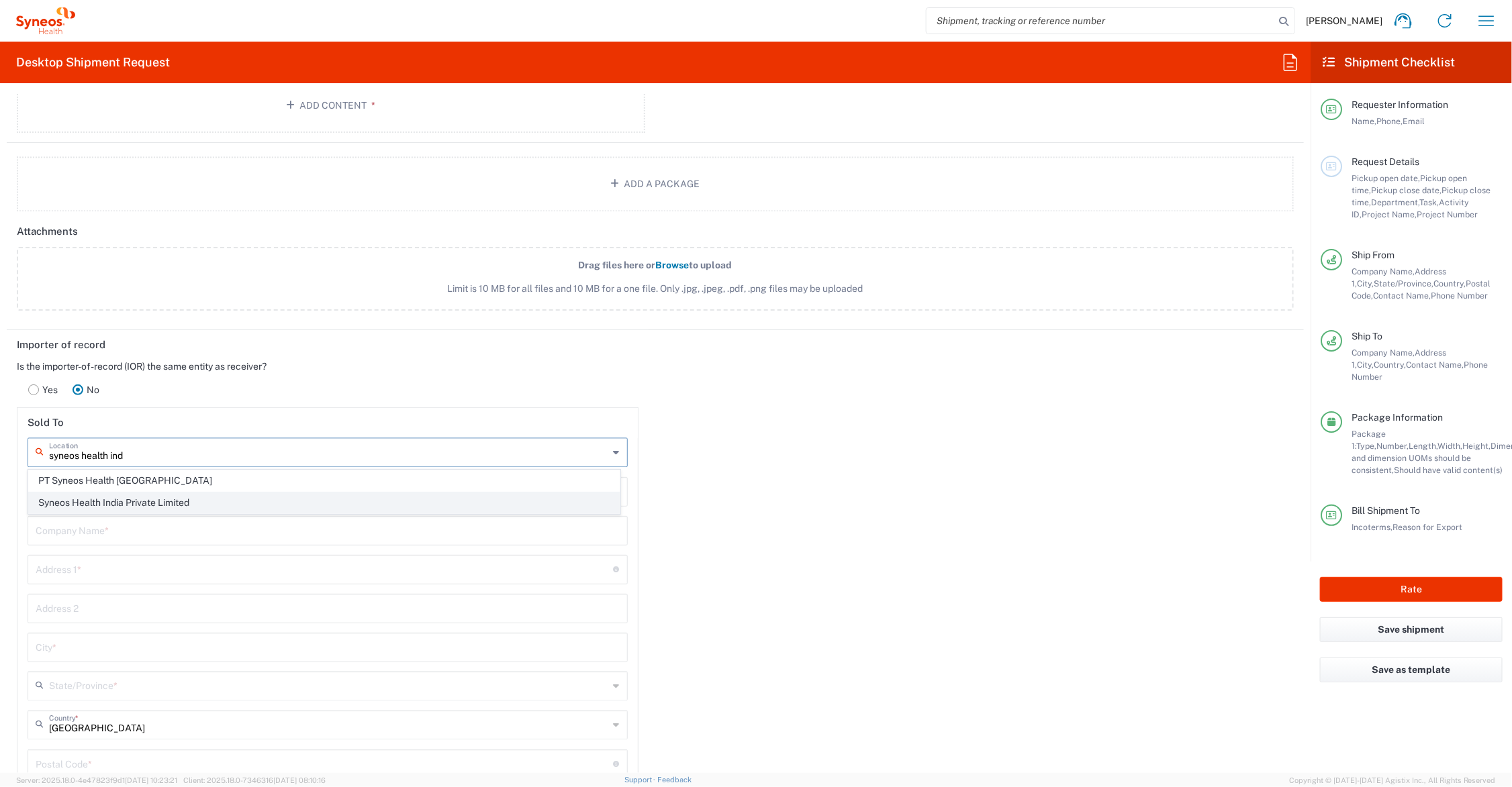
click at [135, 494] on span "Syneos Health India Private Limited" at bounding box center [324, 503] width 591 height 21
type input "Syneos Health India Private Limited"
type input "COMMERCIAL SITE BLC V PHASE 3"
type input "4TH FLR BLOCK 2 DLF DOWNTOWN"
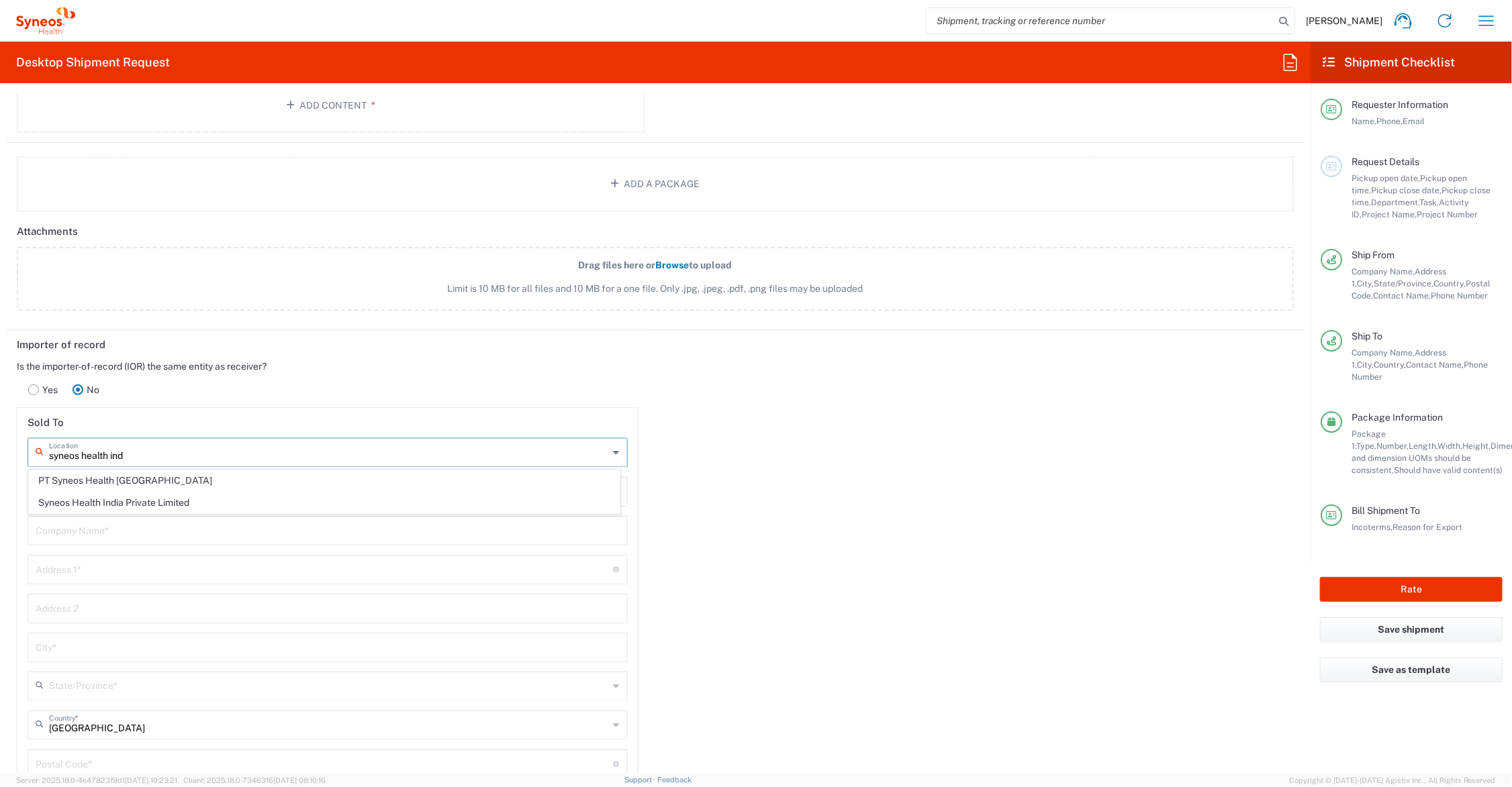
type input "GURUGRAM"
type input "[GEOGRAPHIC_DATA]"
type input "122002"
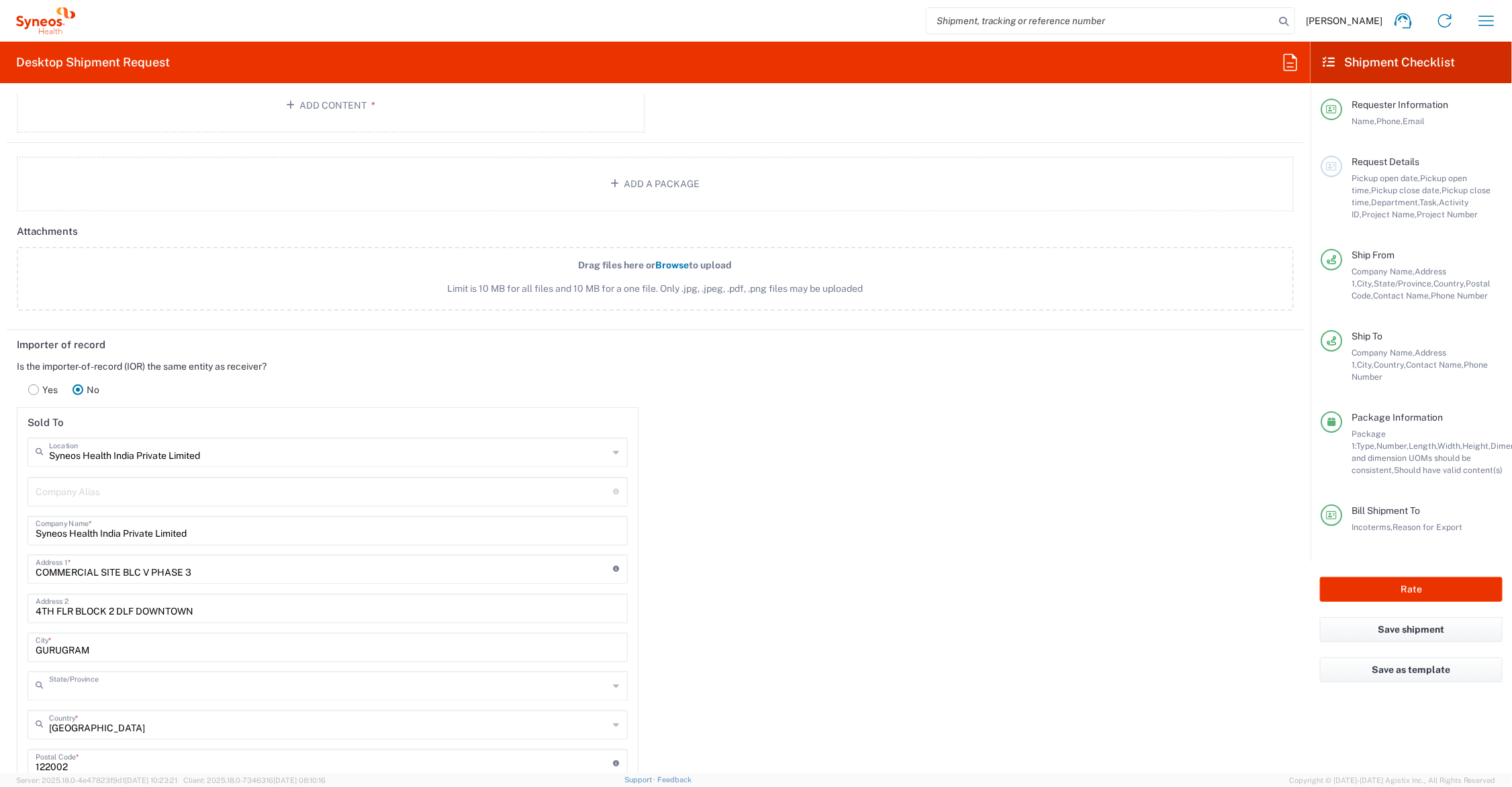
type input "Haryāna"
click at [149, 570] on input "COMMERCIAL SITE BLC V PHASE 3" at bounding box center [325, 569] width 578 height 23
type input "COMMERCIAL SITE BLC V, PHASE 3"
click at [276, 572] on input "COMMERCIAL SITE BLC V, [GEOGRAPHIC_DATA], PHASE 3" at bounding box center [325, 569] width 578 height 23
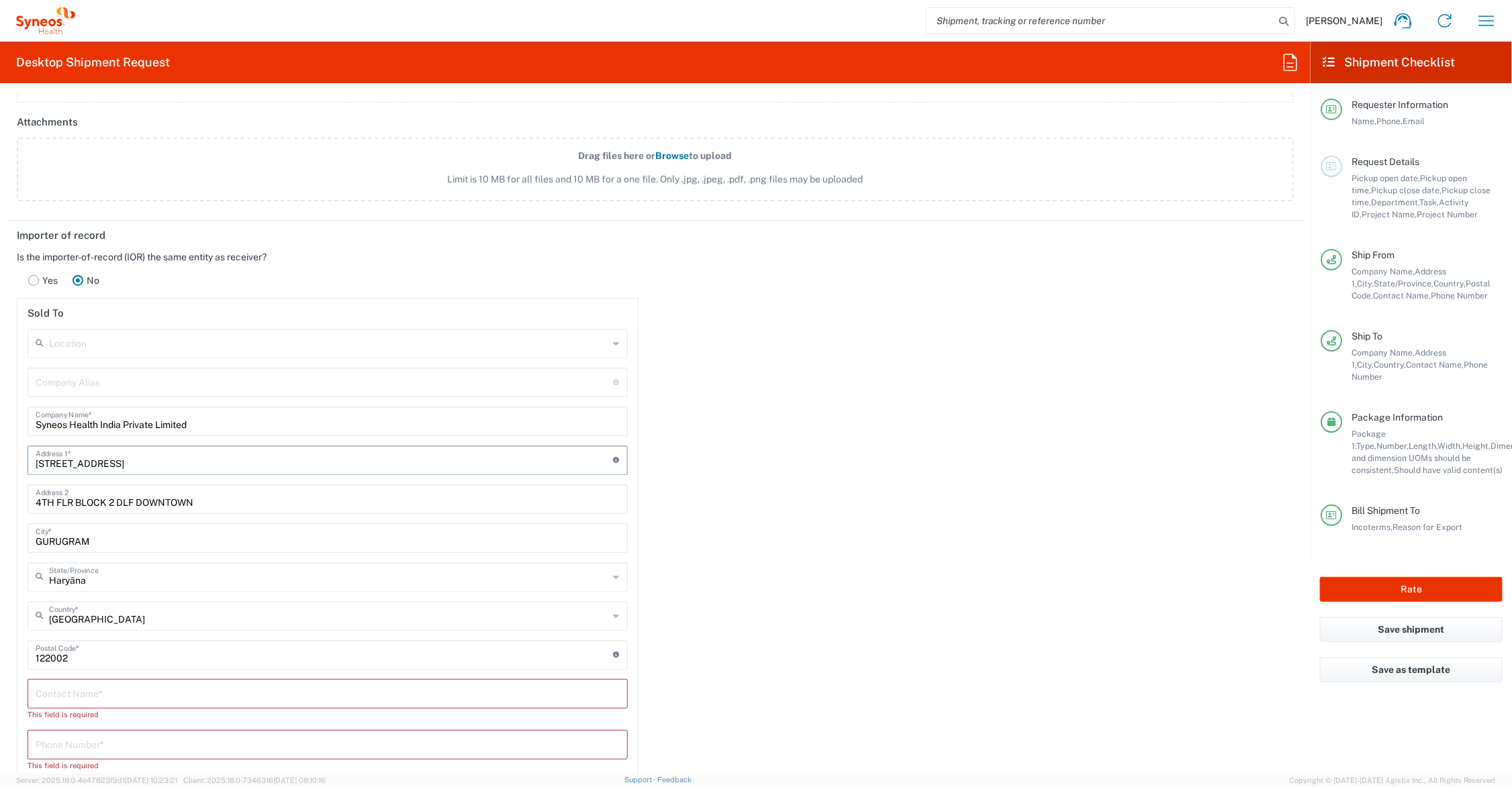
scroll to position [1724, 0]
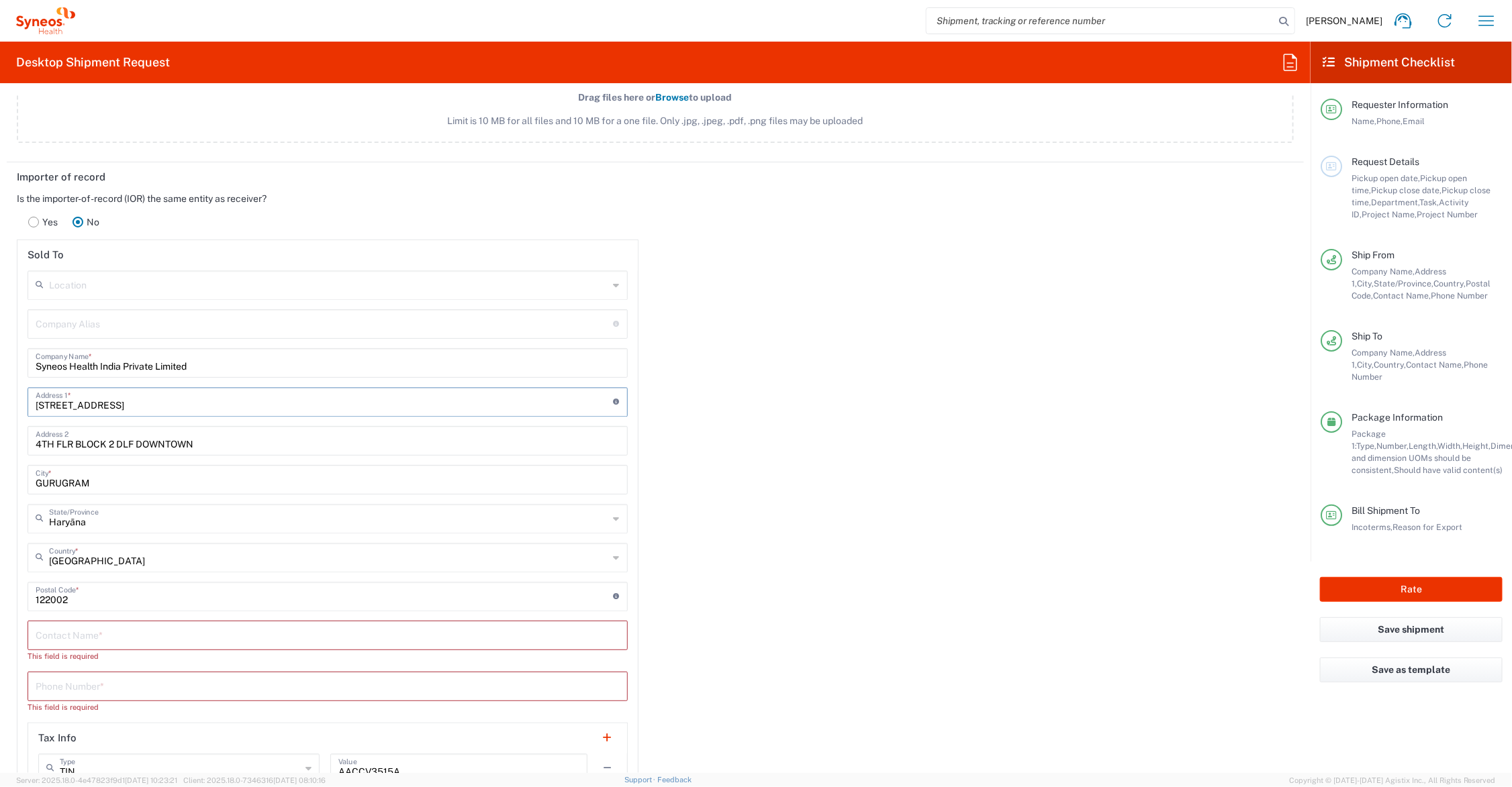
type input "[STREET_ADDRESS]"
click at [81, 632] on input "text" at bounding box center [328, 635] width 585 height 23
type input "[PERSON_NAME]"
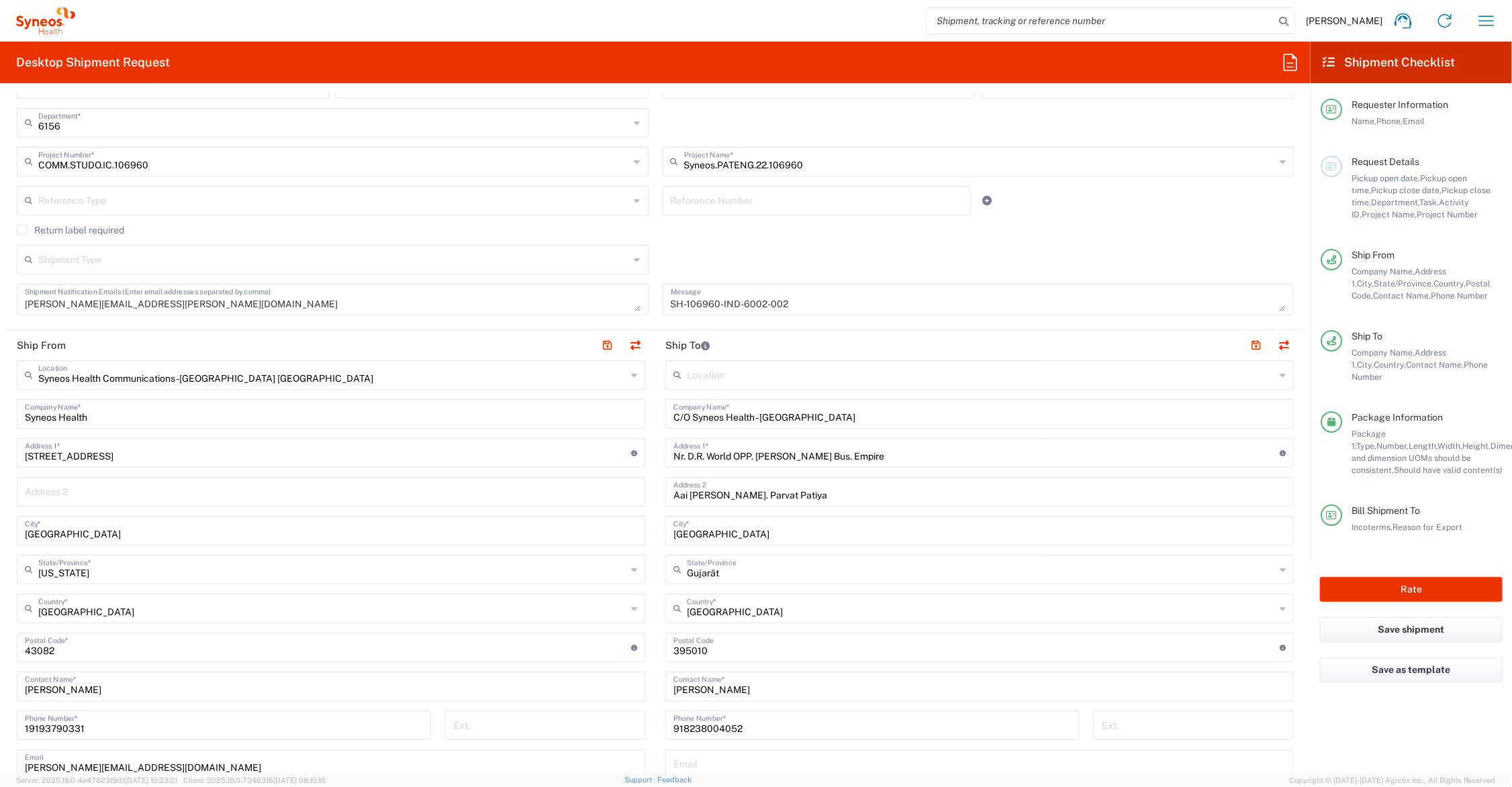
scroll to position [457, 0]
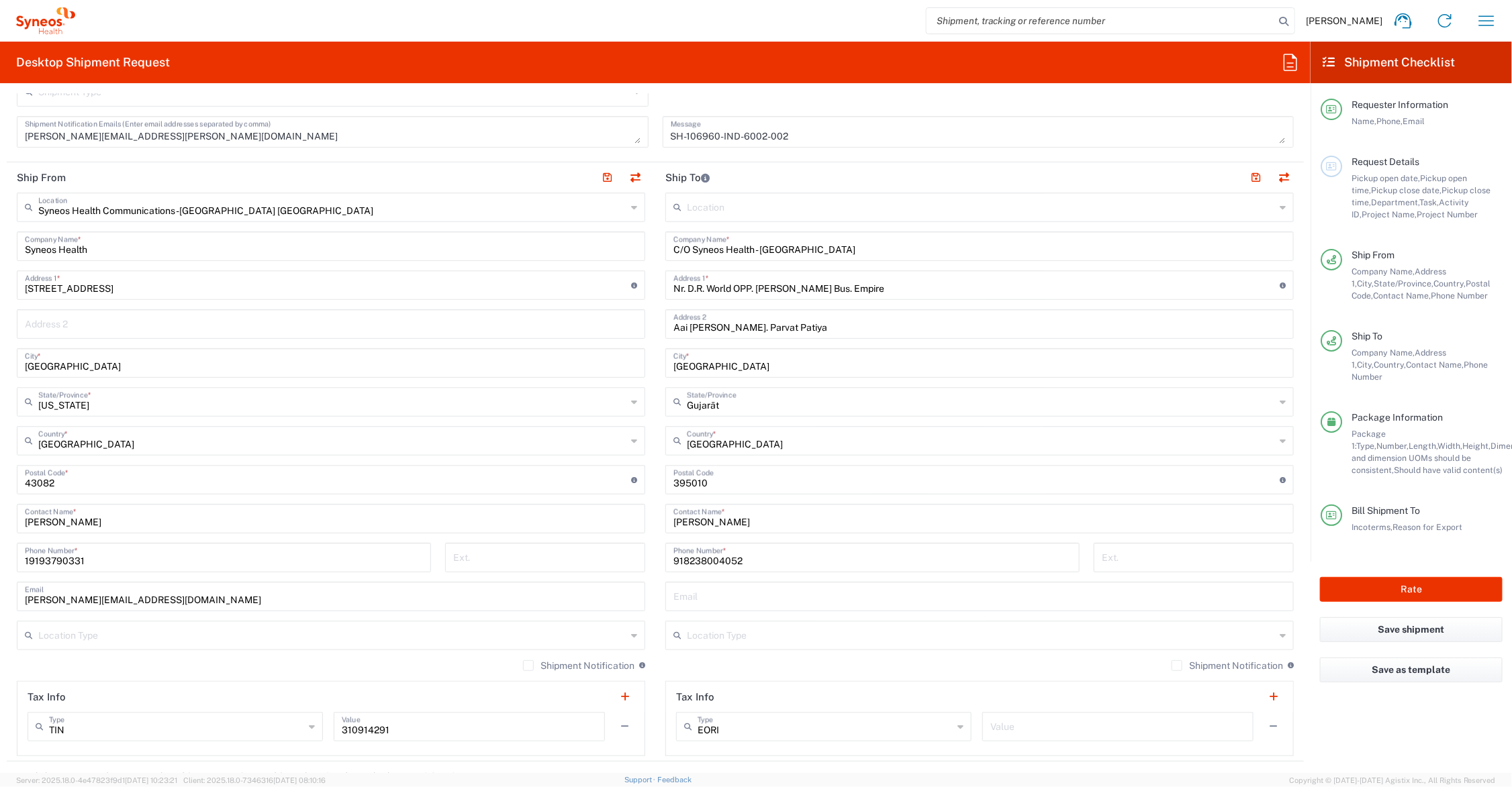
type input "911244457800"
click at [739, 595] on input "text" at bounding box center [979, 596] width 612 height 23
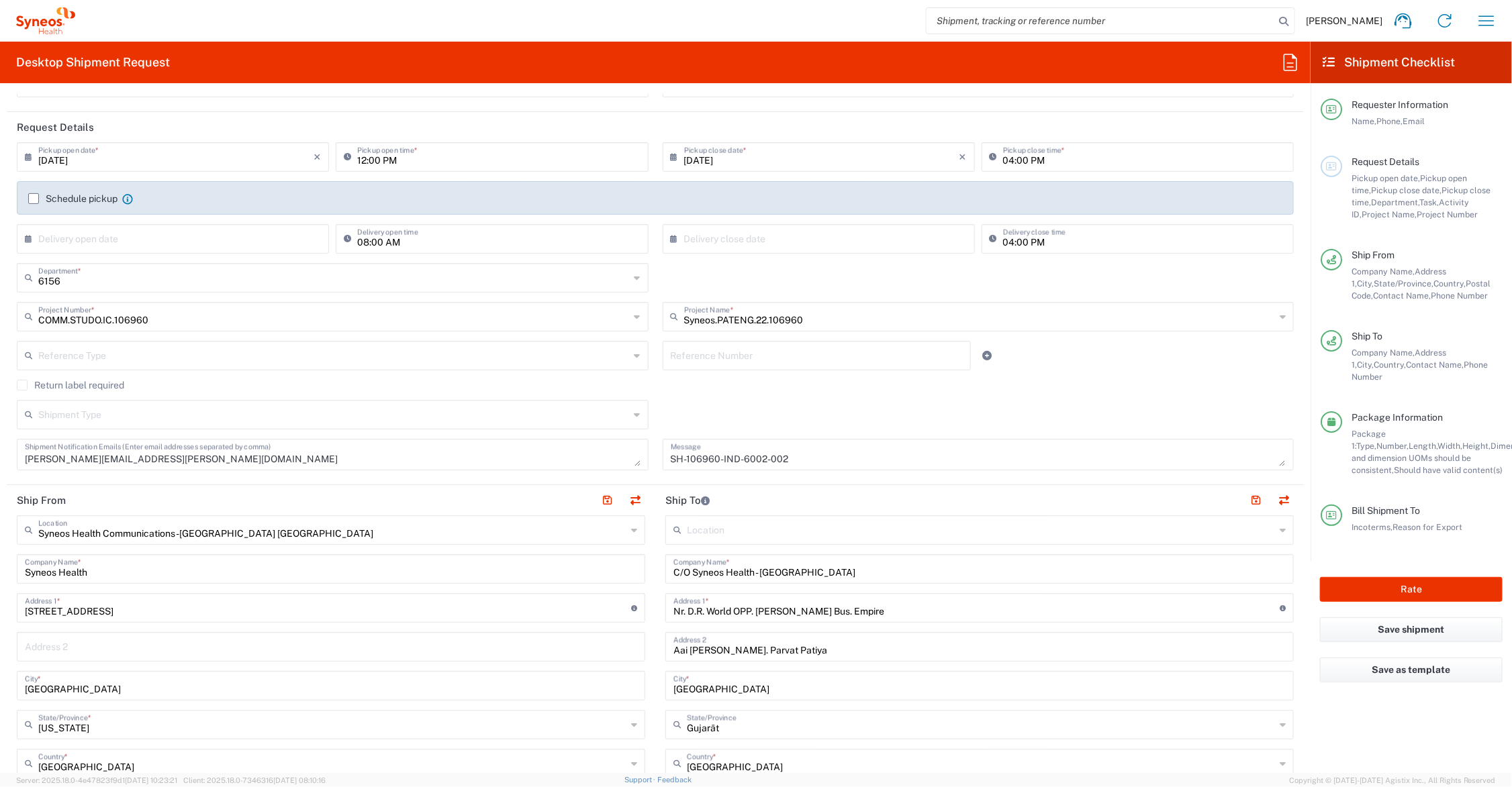
scroll to position [168, 0]
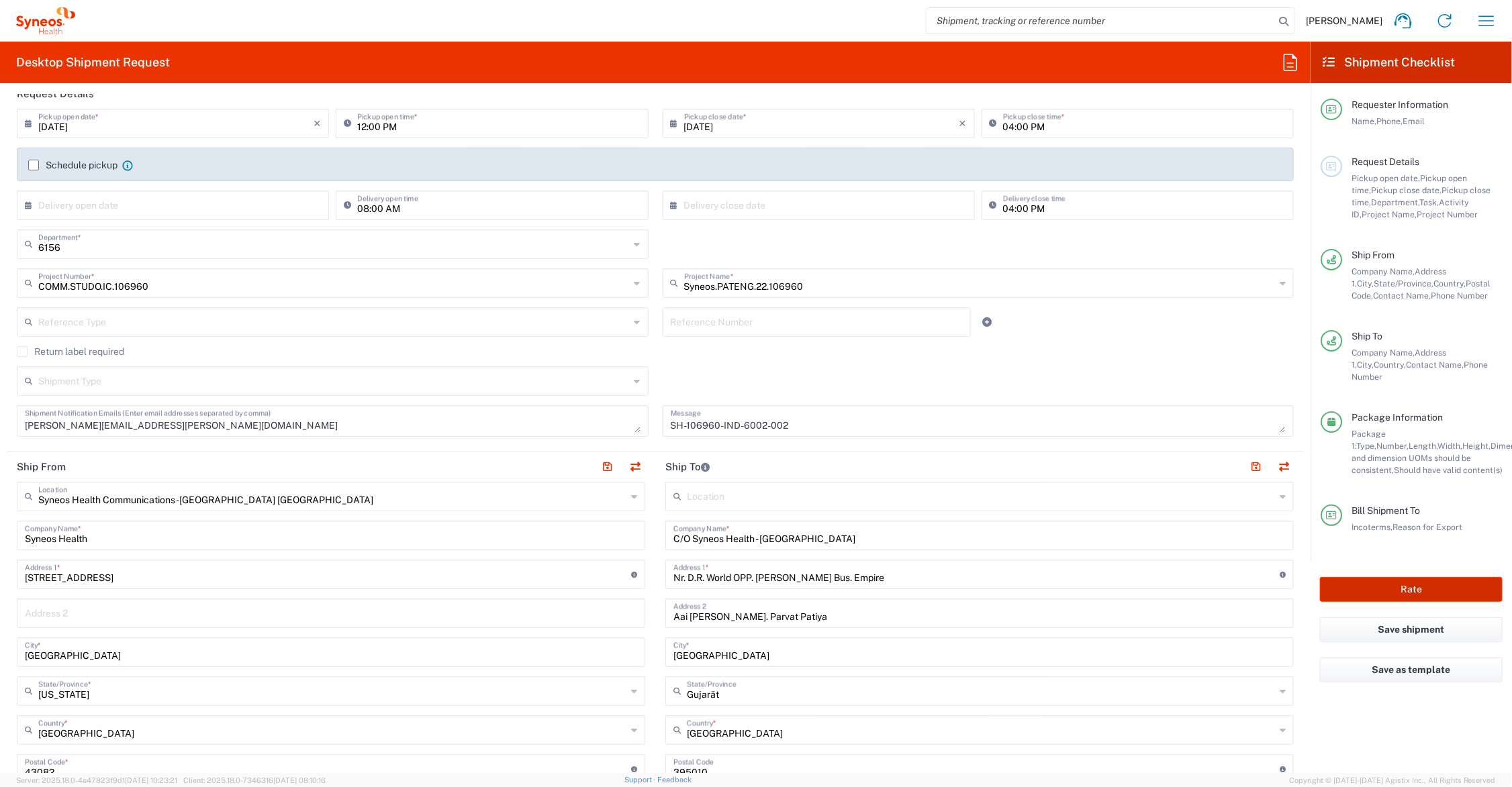
type input "romi25389@gmail.com"
click at [1377, 578] on button "Rate" at bounding box center [1411, 590] width 183 height 25
type input "Syneos.PATENG.22.106960"
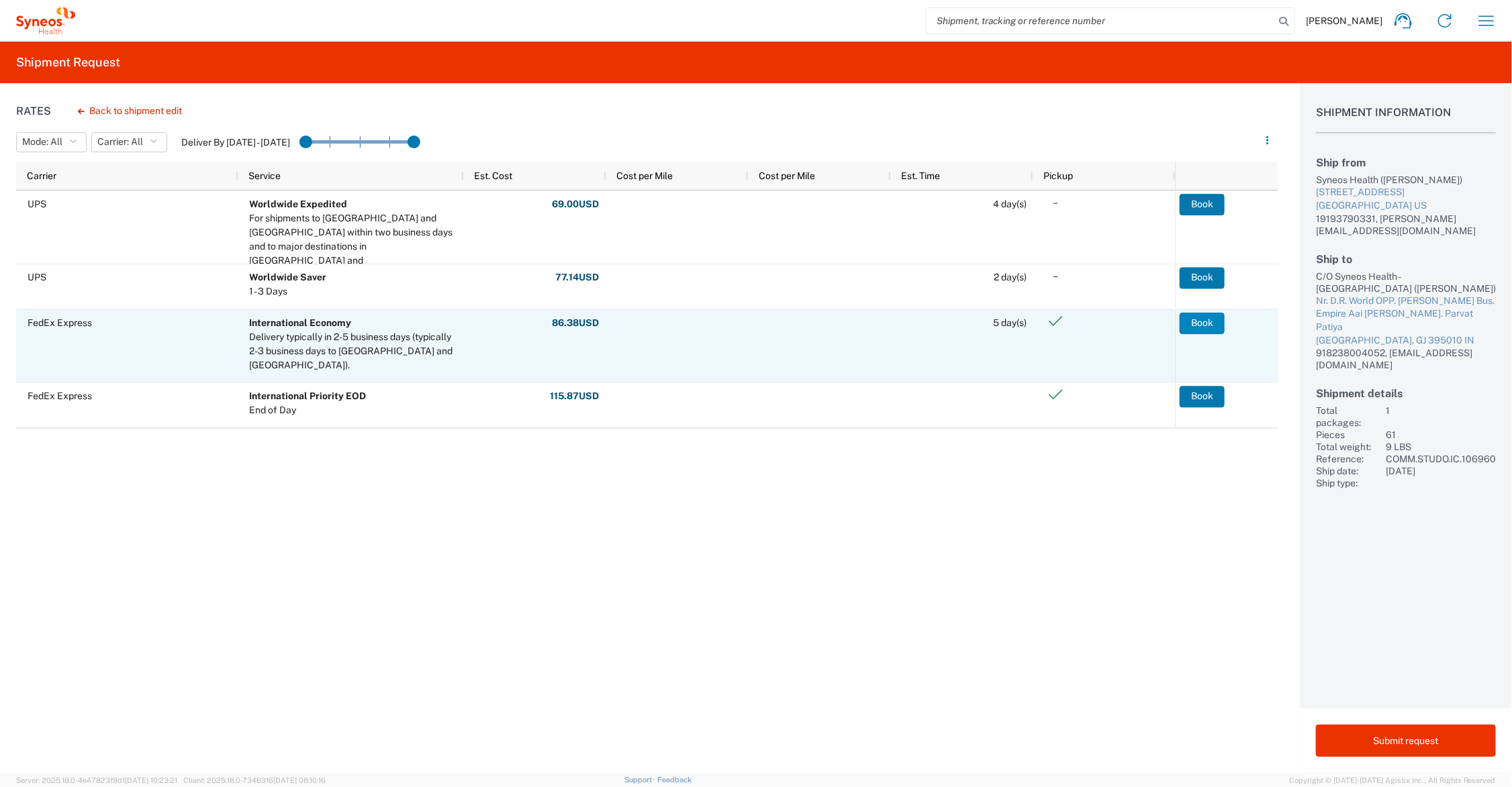
click at [1202, 323] on button "Book" at bounding box center [1202, 323] width 45 height 21
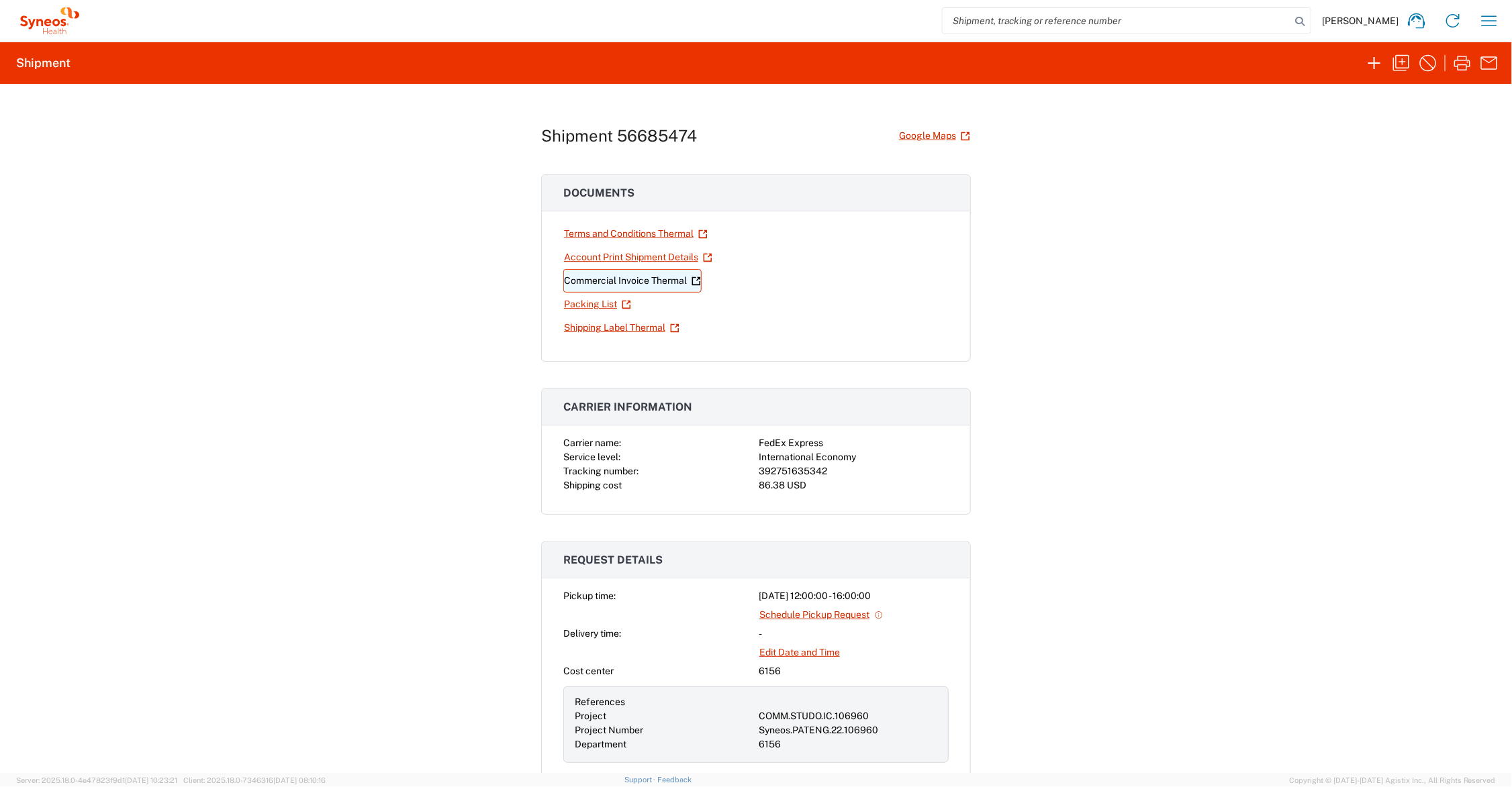
click at [643, 279] on link "Commercial Invoice Thermal" at bounding box center [632, 281] width 138 height 23
click at [633, 327] on link "Shipping Label Thermal" at bounding box center [621, 328] width 117 height 23
click at [1404, 65] on icon "button" at bounding box center [1401, 63] width 21 height 21
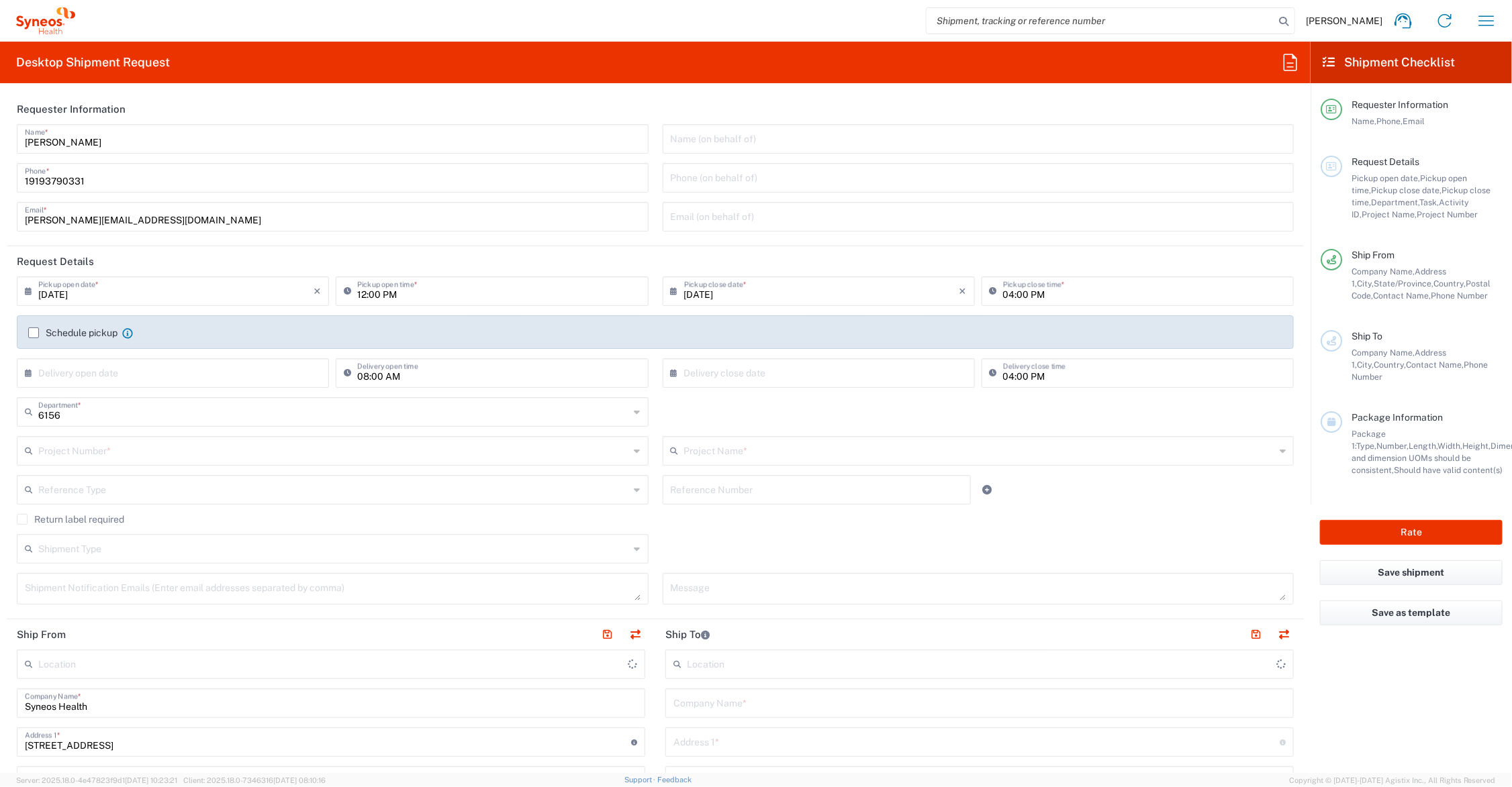
type input "Syneos Health Communications-[GEOGRAPHIC_DATA] [GEOGRAPHIC_DATA]"
drag, startPoint x: 88, startPoint y: 218, endPoint x: -1, endPoint y: 220, distance: 89.0
click at [0, 220] on html "[PERSON_NAME] Home Shipment estimator Shipment tracking Desktop shipment reques…" at bounding box center [756, 393] width 1512 height 787
type input "[PERSON_NAME][EMAIL_ADDRESS][PERSON_NAME][DOMAIN_NAME]"
click at [738, 451] on input "text" at bounding box center [980, 450] width 591 height 23
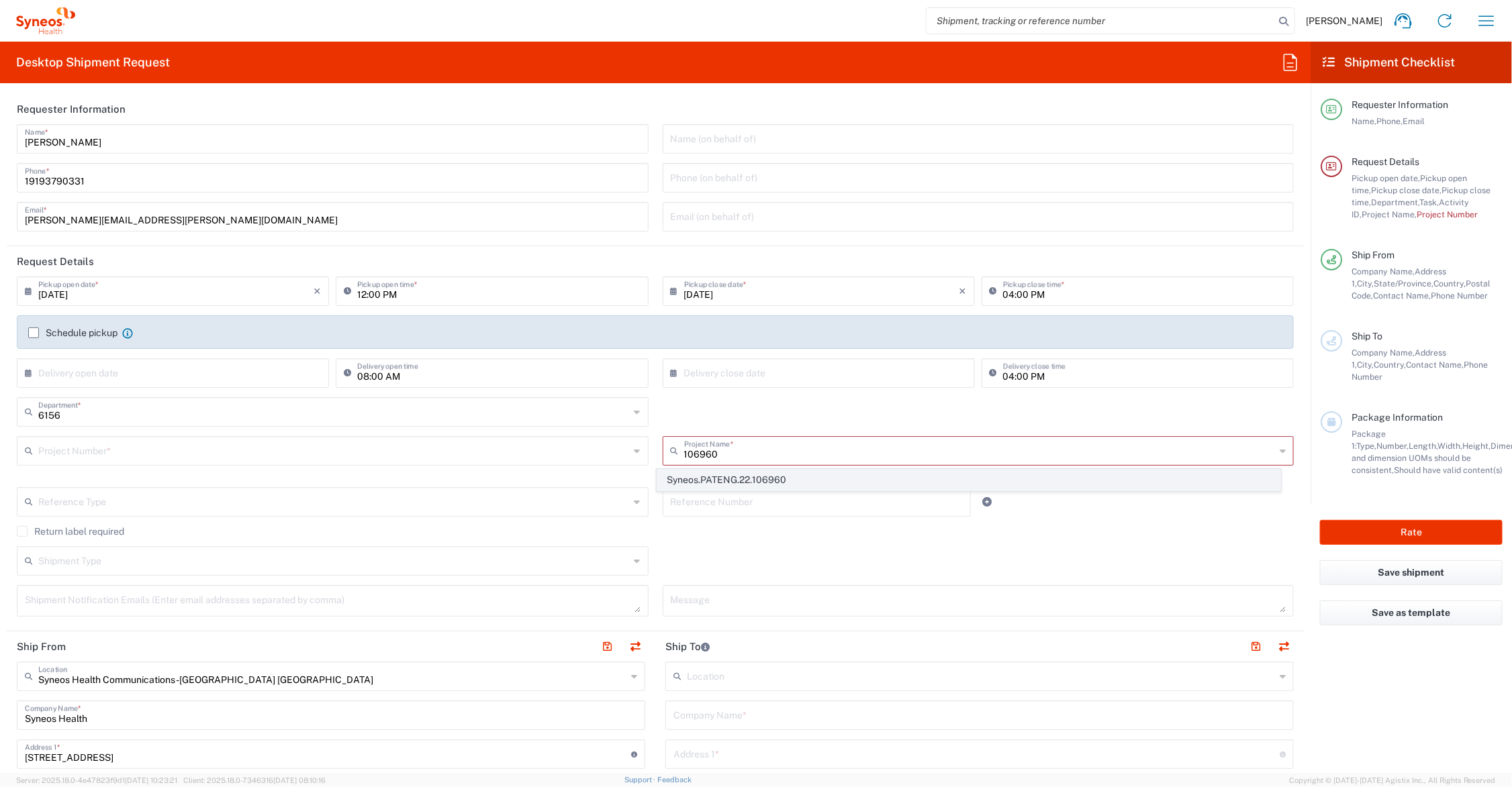
click at [762, 481] on span "Syneos.PATENG.22.106960" at bounding box center [969, 480] width 622 height 21
type input "Syneos.PATENG.22.106960"
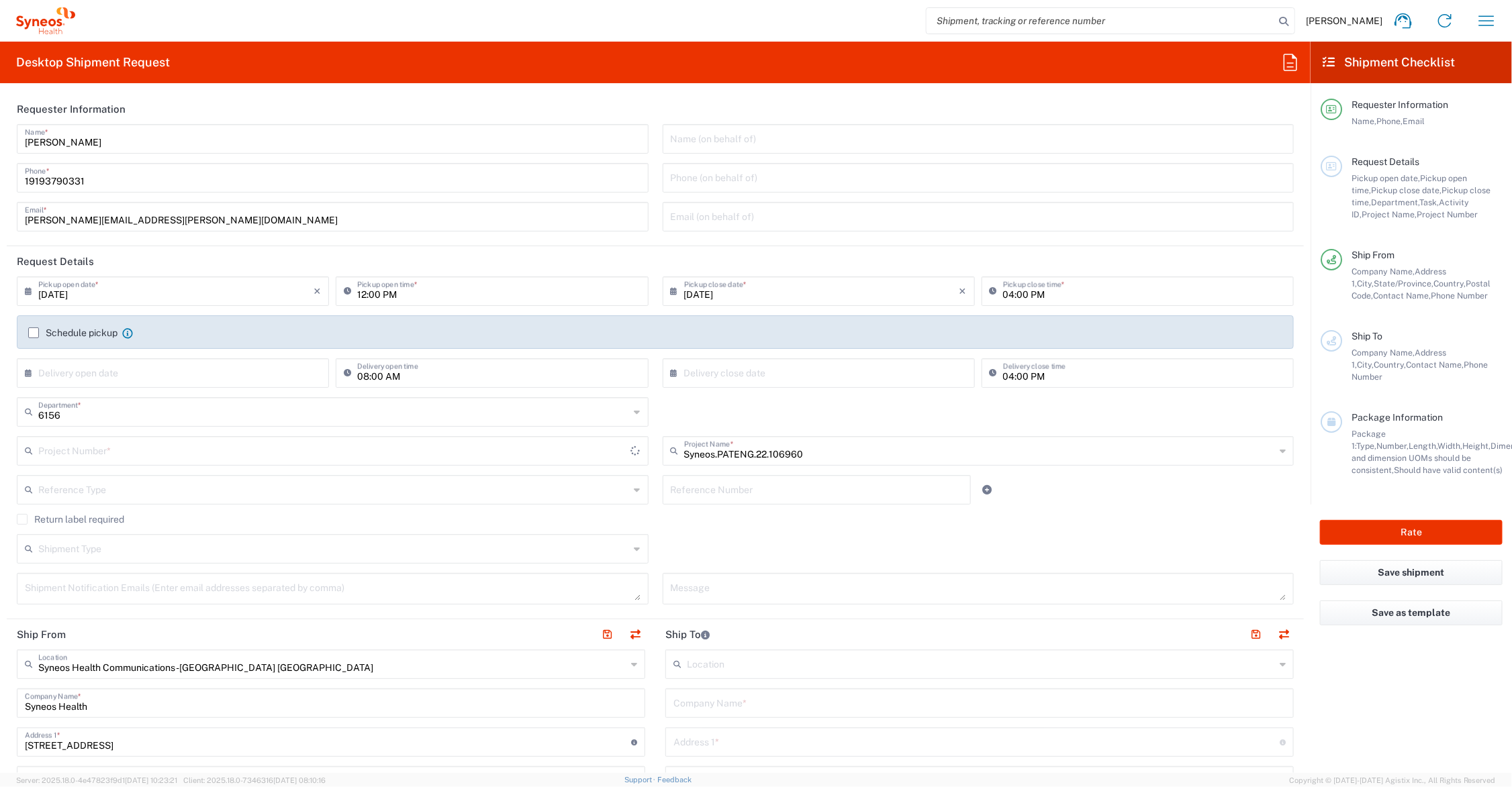
type input "COMM.STUDO.IC.106960"
click at [707, 591] on textarea at bounding box center [979, 589] width 616 height 23
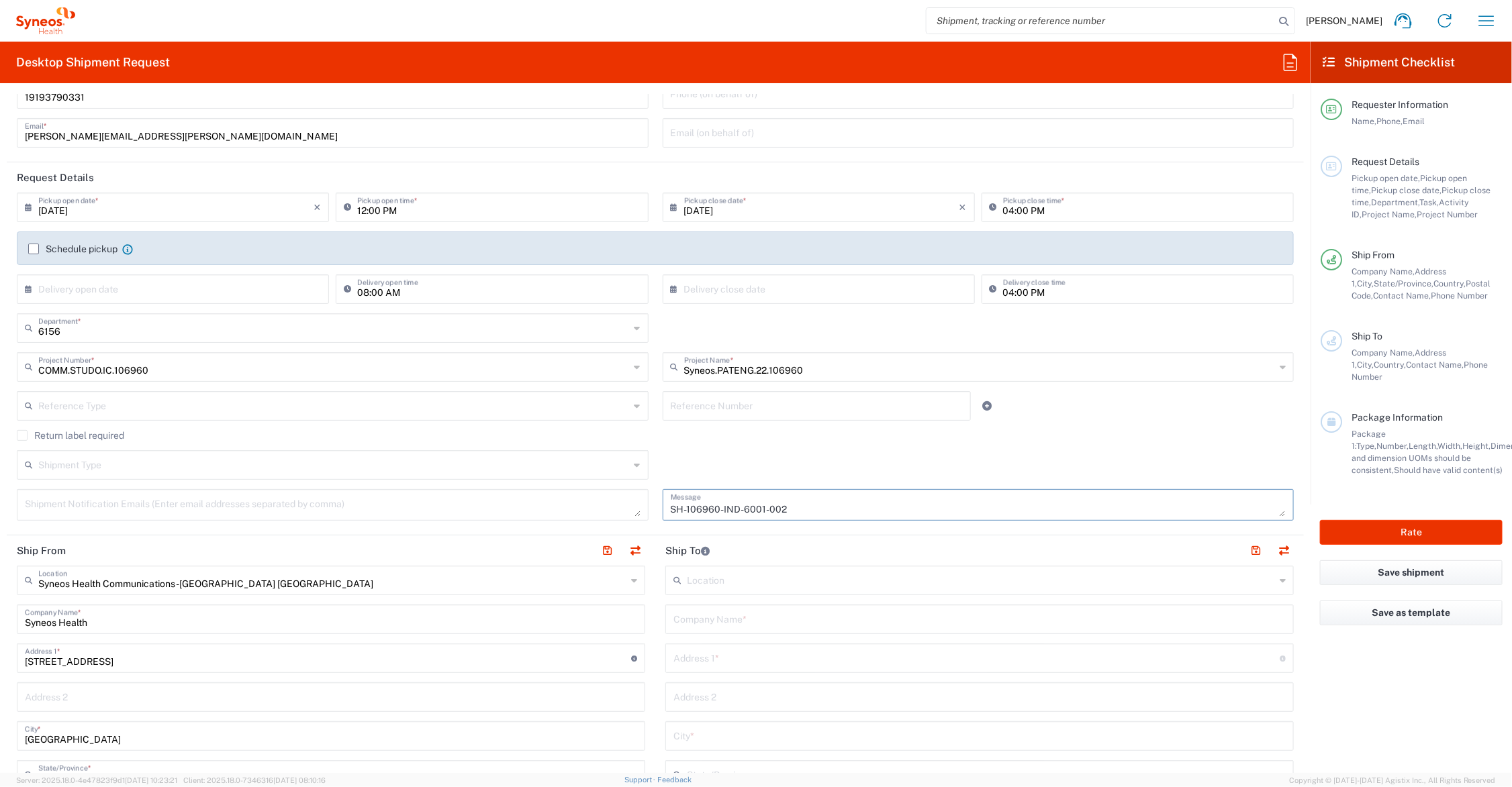
scroll to position [336, 0]
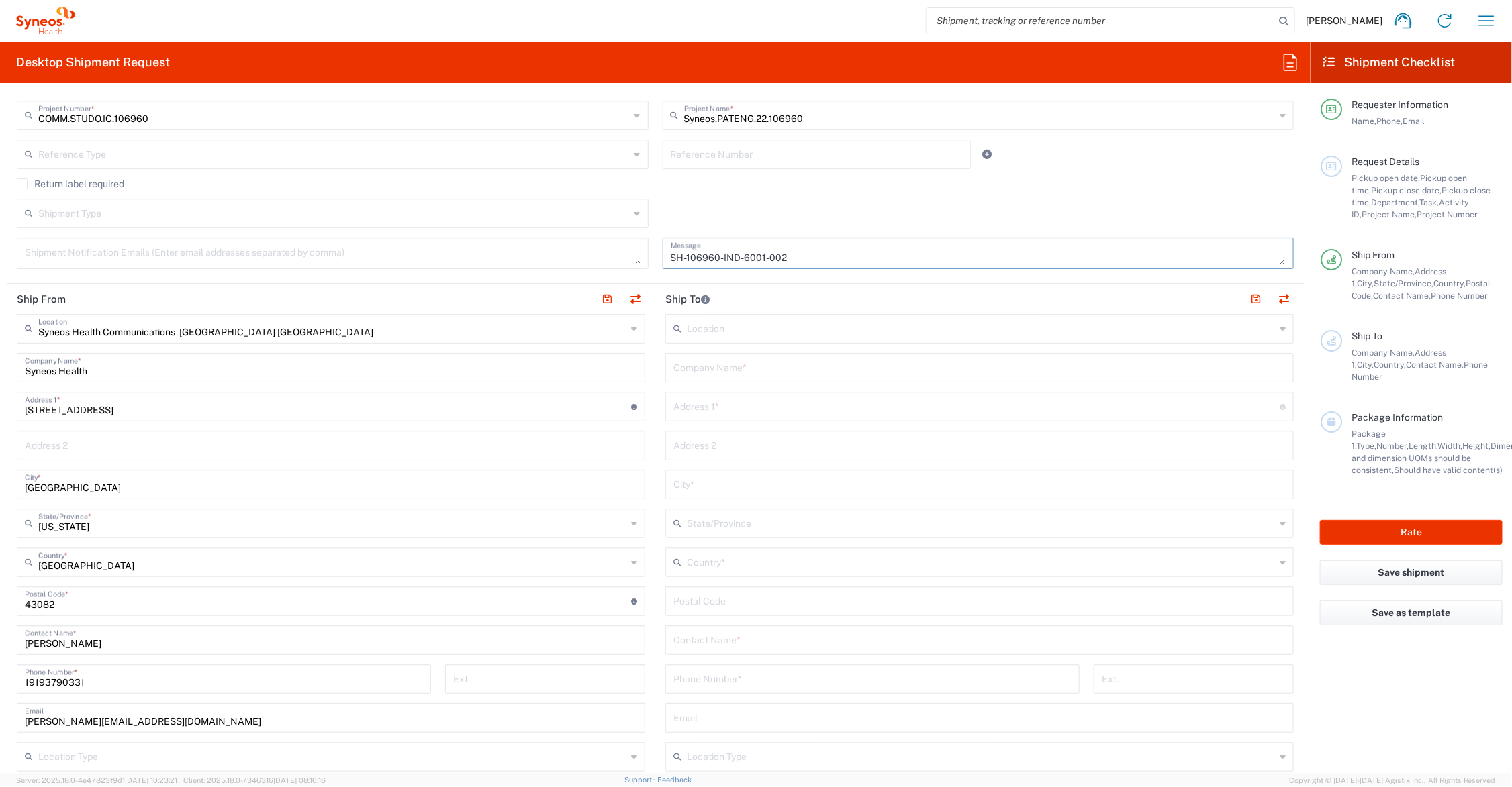
type textarea "SH-106960-IND-6001-002"
click at [766, 364] on input "text" at bounding box center [979, 367] width 612 height 23
click at [796, 371] on input "C/O Syneos Health - [GEOGRAPHIC_DATA][PERSON_NAME]" at bounding box center [979, 367] width 612 height 23
click at [895, 363] on input "C/O Syneos Health - St. [PERSON_NAME] Med. College" at bounding box center [979, 367] width 612 height 23
type input "C/O Syneos Health - St. [PERSON_NAME] Med. [GEOGRAPHIC_DATA]."
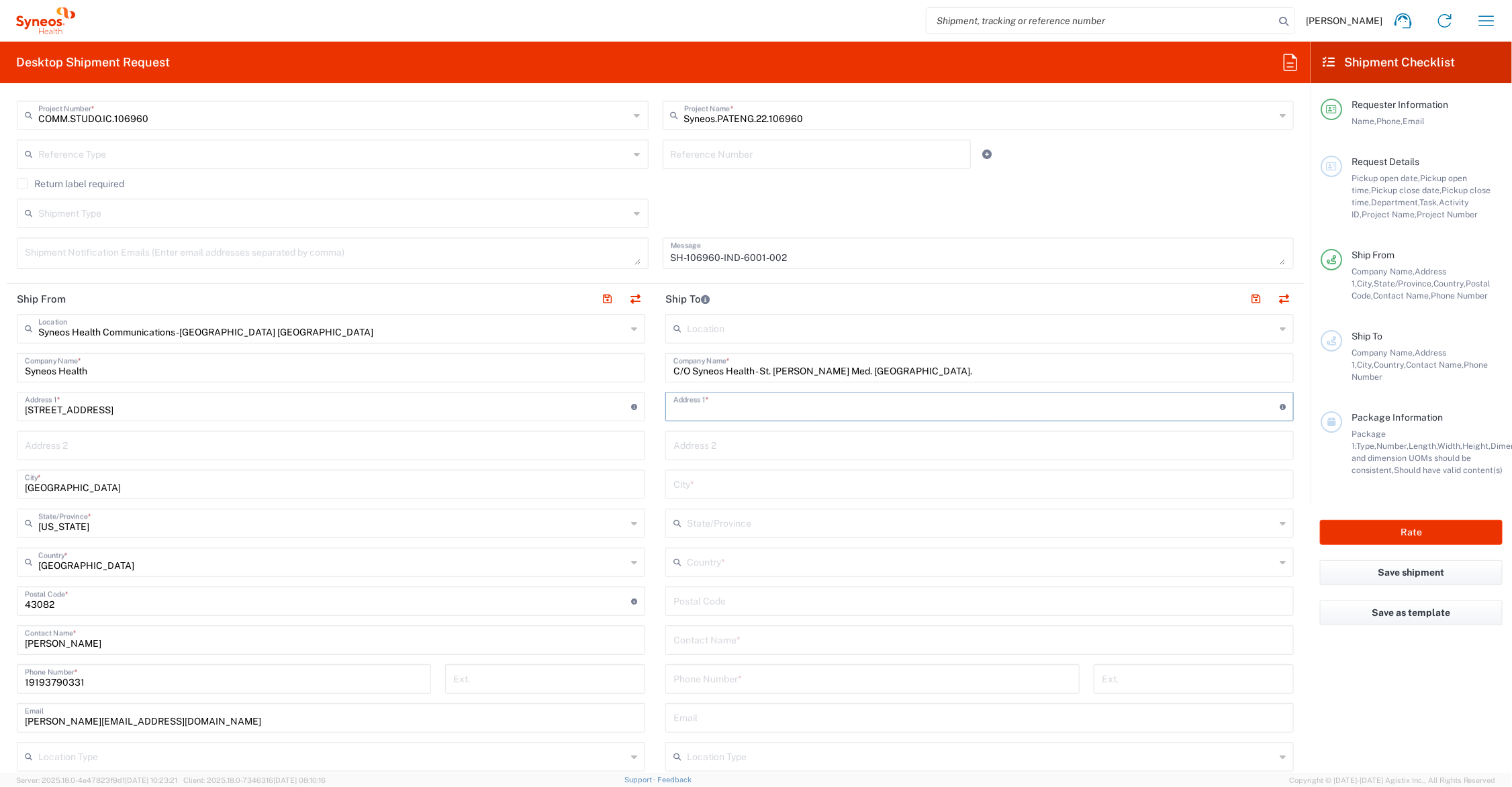
click at [809, 403] on input "text" at bounding box center [976, 406] width 607 height 23
type input "Unit of Hope 3rd Fl., [GEOGRAPHIC_DATA]"
paste textarea "[PERSON_NAME][EMAIL_ADDRESS][PERSON_NAME][DOMAIN_NAME]"
type textarea "[PERSON_NAME][EMAIL_ADDRESS][PERSON_NAME][DOMAIN_NAME]"
click at [823, 410] on input "Unit of Hope 3rd Fl., [GEOGRAPHIC_DATA]" at bounding box center [976, 406] width 607 height 23
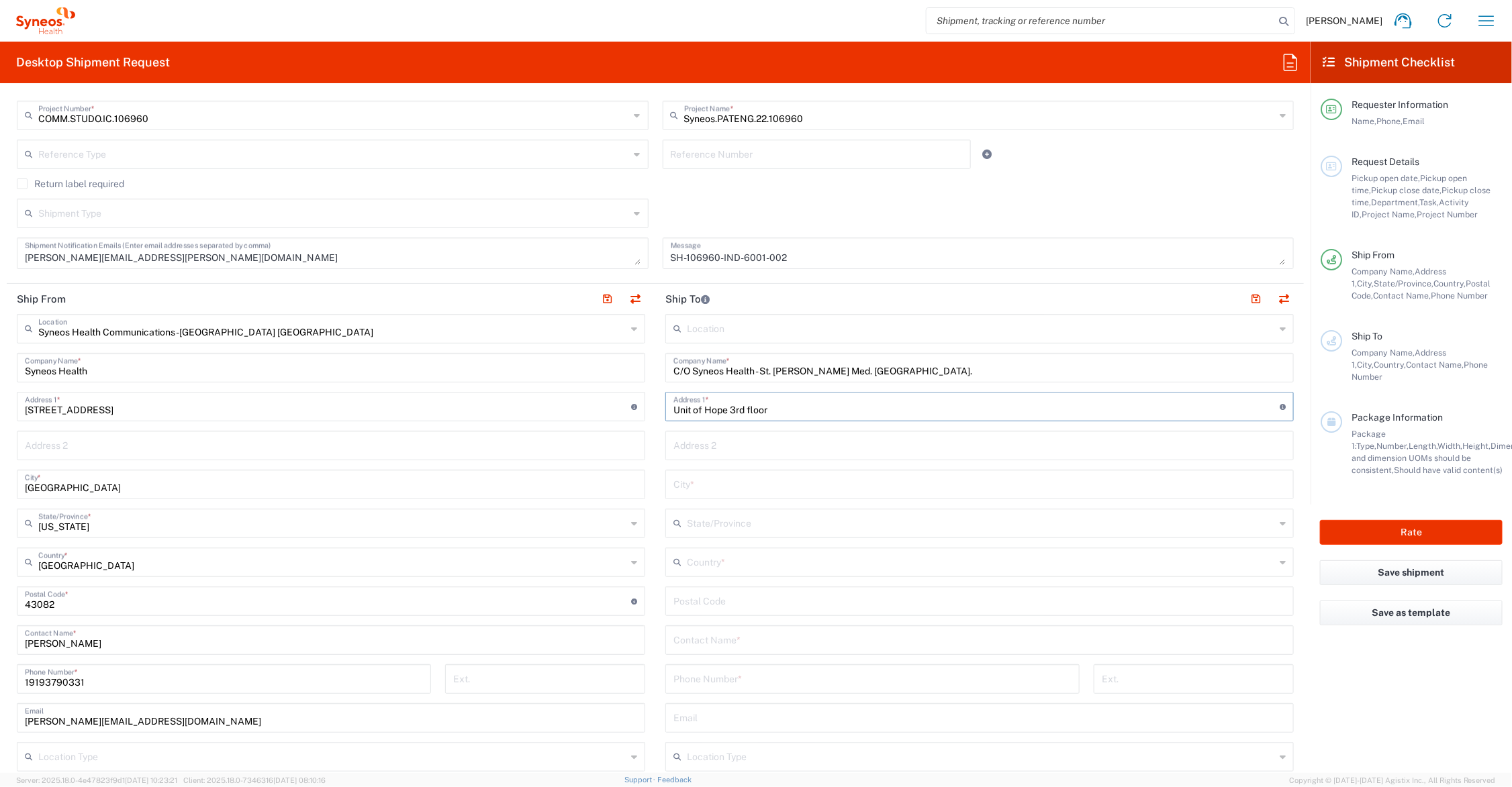
type input "Unit of Hope 3rd floor"
click at [764, 444] on input "text" at bounding box center [979, 445] width 612 height 23
type input "[GEOGRAPHIC_DATA][PERSON_NAME]"
click at [739, 493] on input "text" at bounding box center [979, 484] width 612 height 23
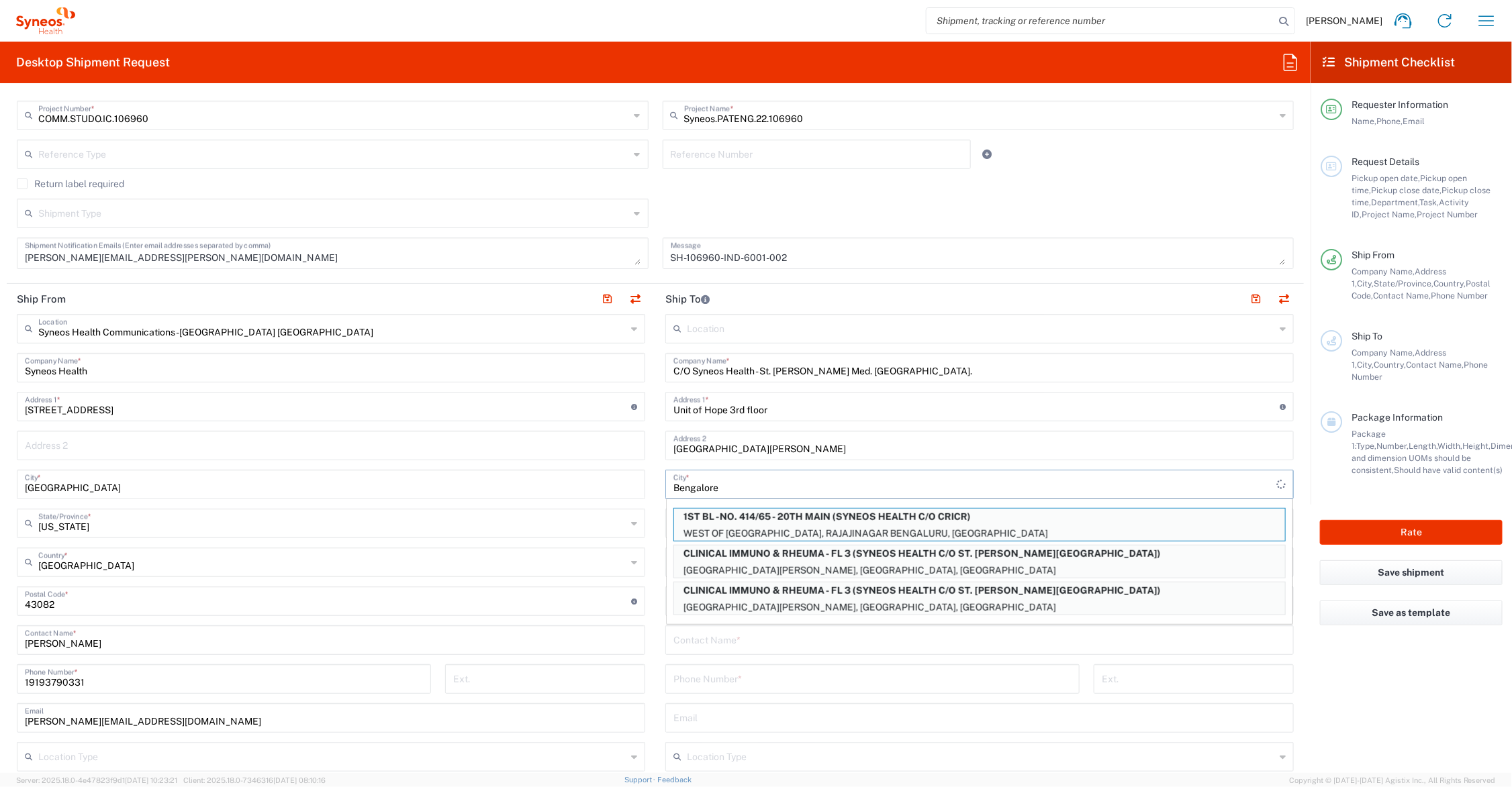
type input "Bengalore"
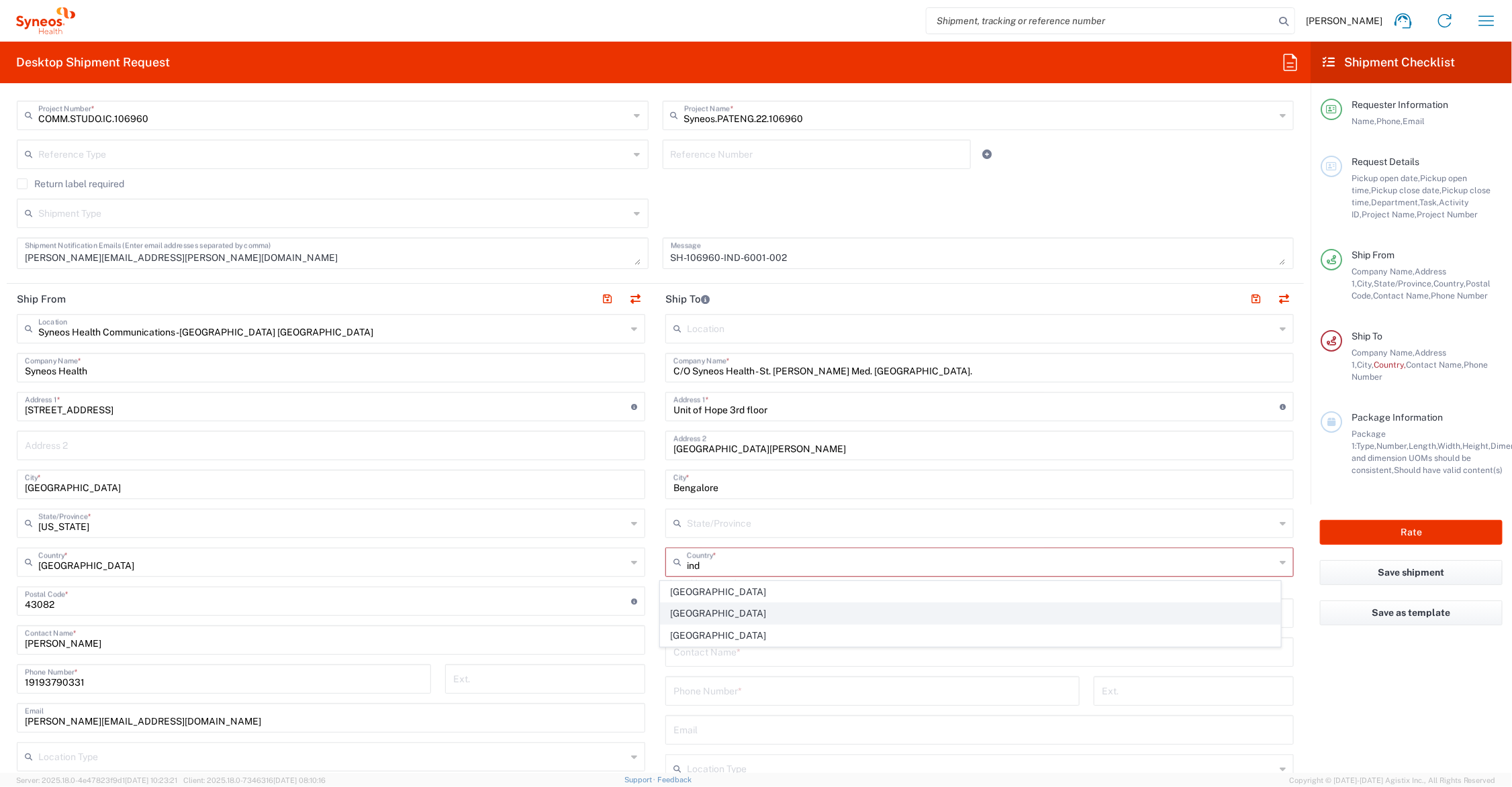
click at [742, 612] on span "[GEOGRAPHIC_DATA]" at bounding box center [970, 614] width 620 height 21
type input "[GEOGRAPHIC_DATA]"
type input "Sender/Shipper"
type input "Delivery Duty Paid"
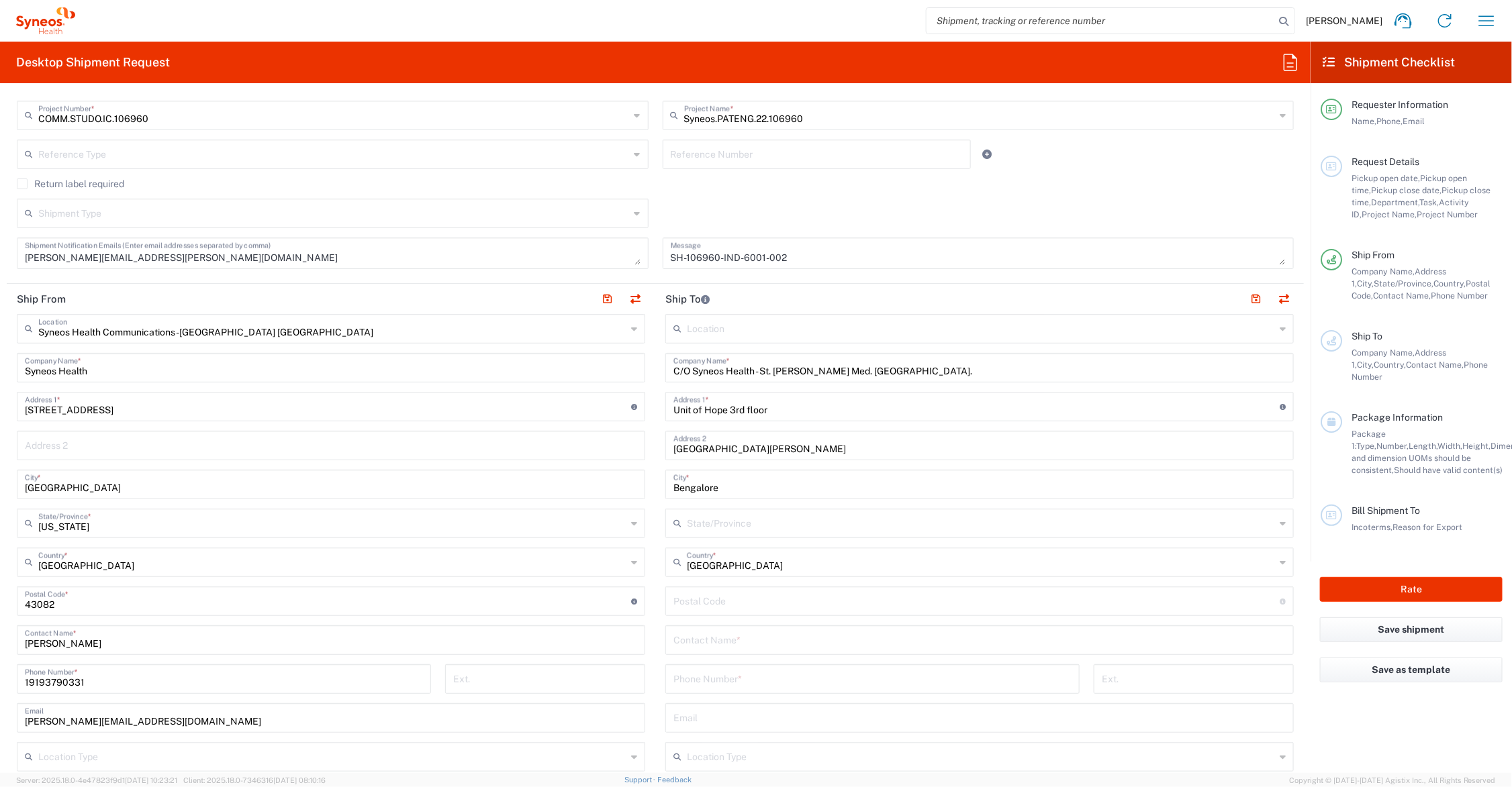
click at [716, 518] on input "text" at bounding box center [981, 522] width 588 height 23
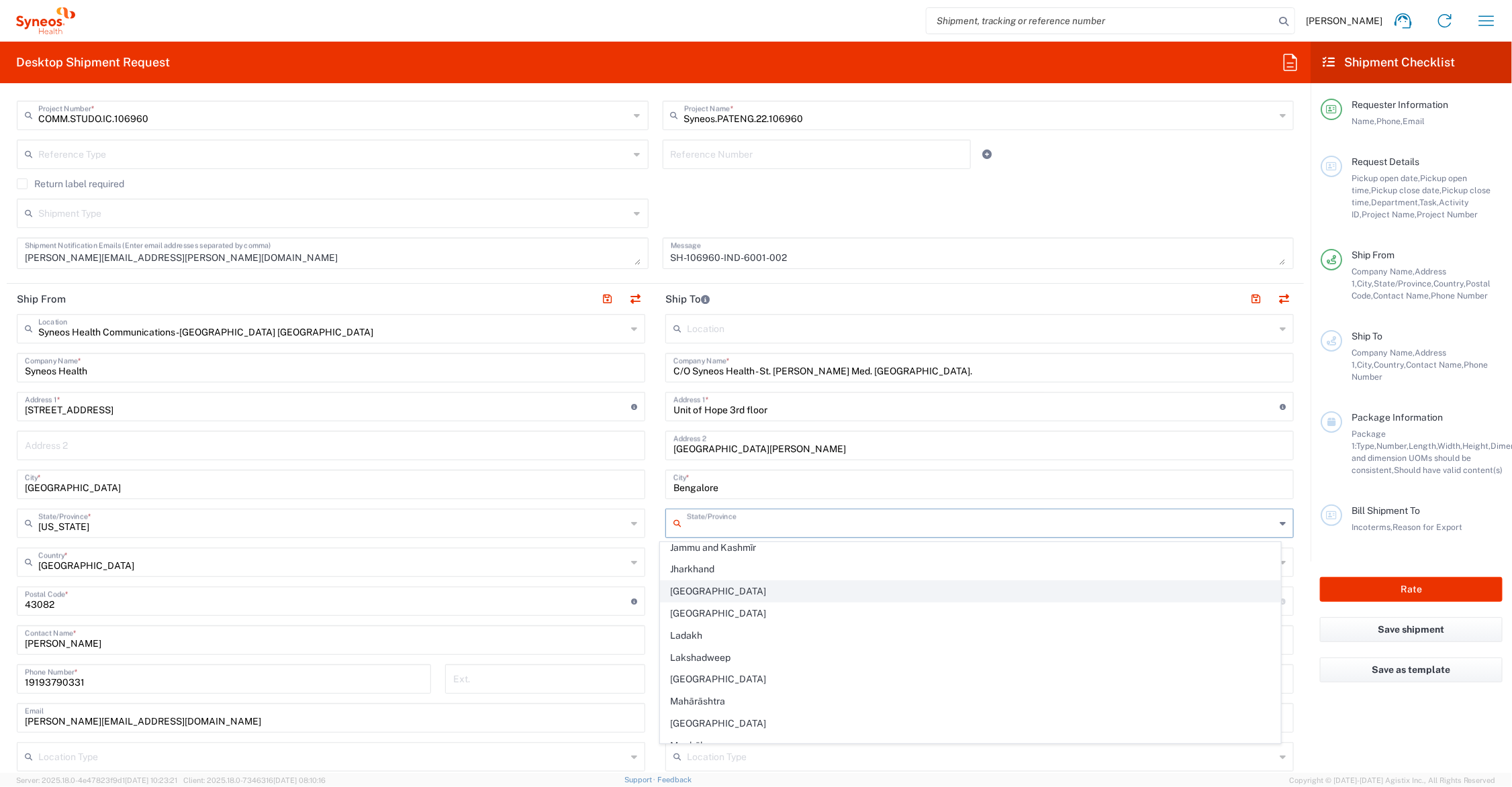
click at [724, 592] on span "[GEOGRAPHIC_DATA]" at bounding box center [970, 592] width 620 height 21
type input "[GEOGRAPHIC_DATA]"
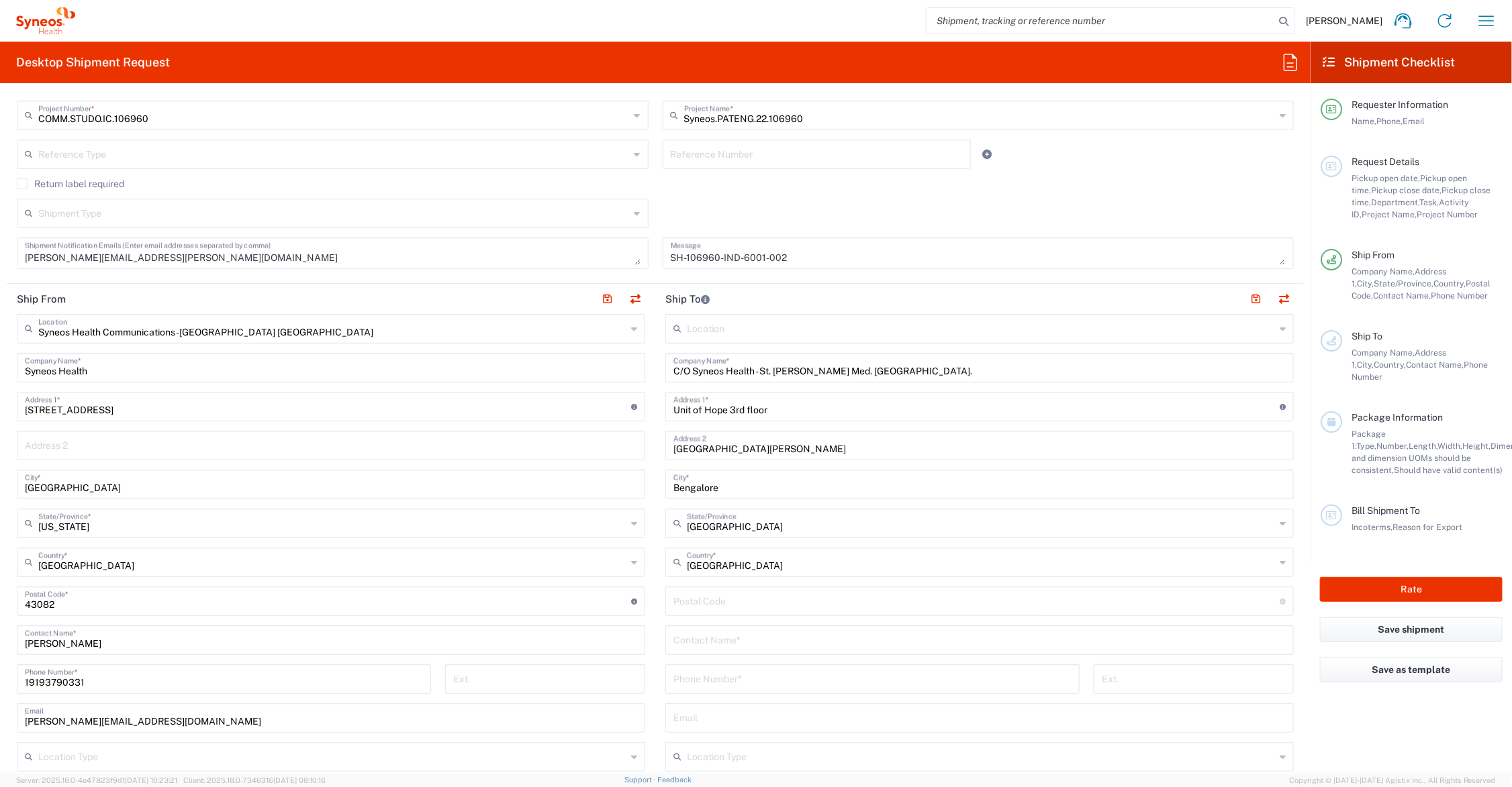
click at [729, 608] on input "undefined" at bounding box center [976, 600] width 607 height 23
type input "6"
type input "560034"
click at [777, 637] on input "text" at bounding box center [979, 639] width 612 height 23
type input "[PERSON_NAME]"
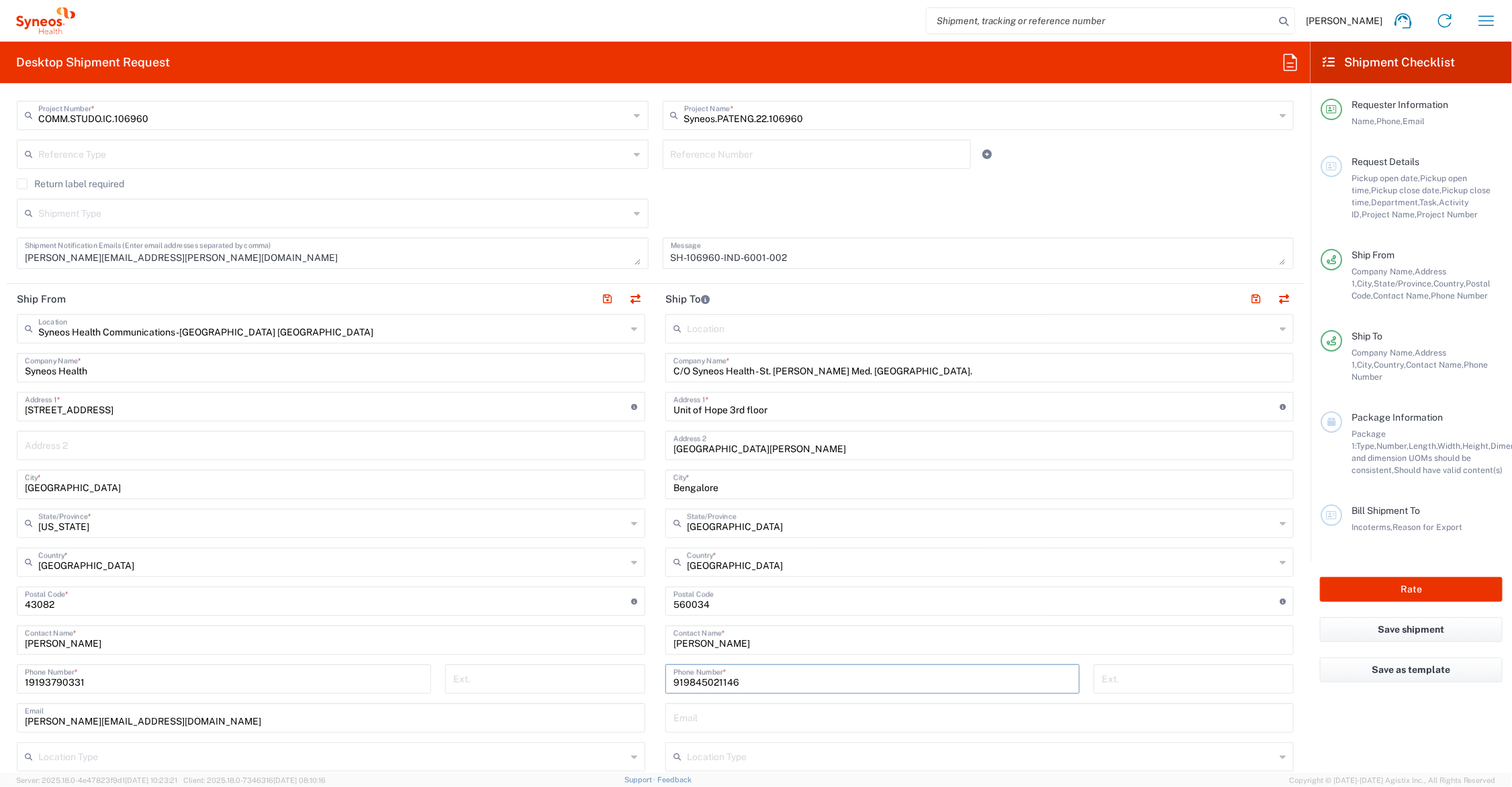
type input "919845021146"
click at [754, 715] on input "text" at bounding box center [979, 717] width 612 height 23
type input "[EMAIL_ADDRESS][DOMAIN_NAME]"
click at [731, 447] on input "[GEOGRAPHIC_DATA][PERSON_NAME]" at bounding box center [979, 445] width 612 height 23
type input "[GEOGRAPHIC_DATA][PERSON_NAME]"
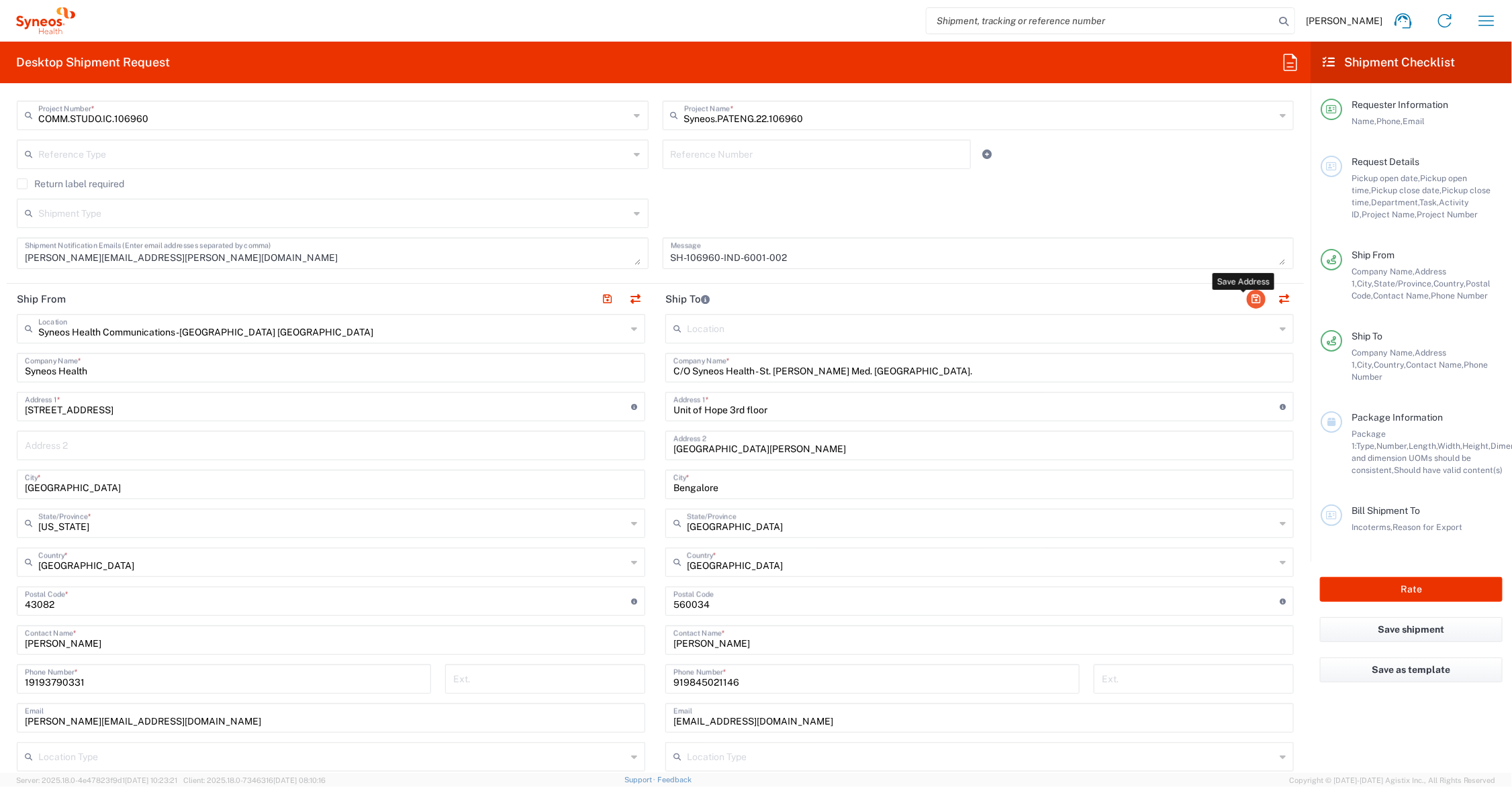
click at [1247, 296] on button "button" at bounding box center [1256, 299] width 19 height 19
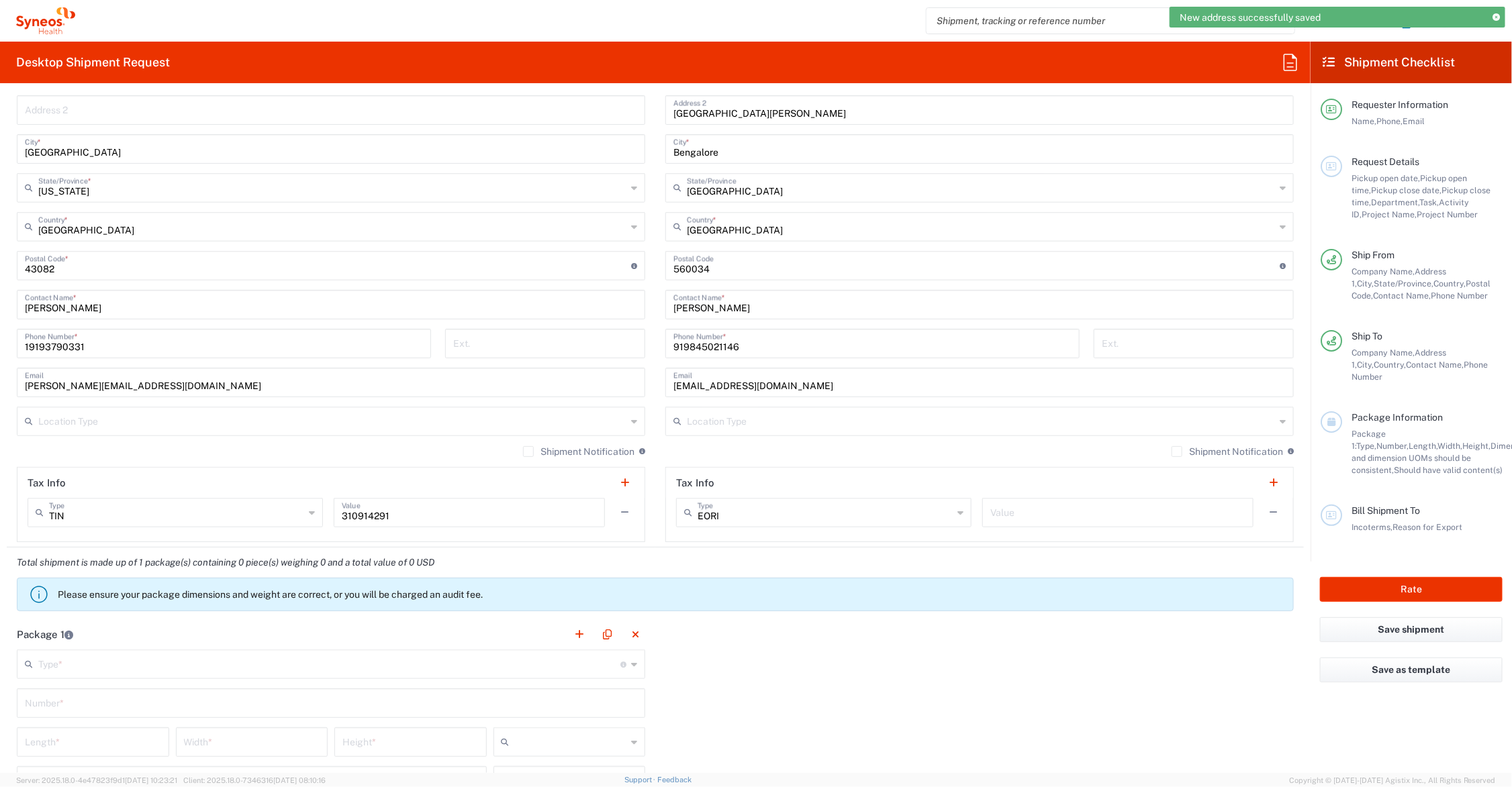
scroll to position [1007, 0]
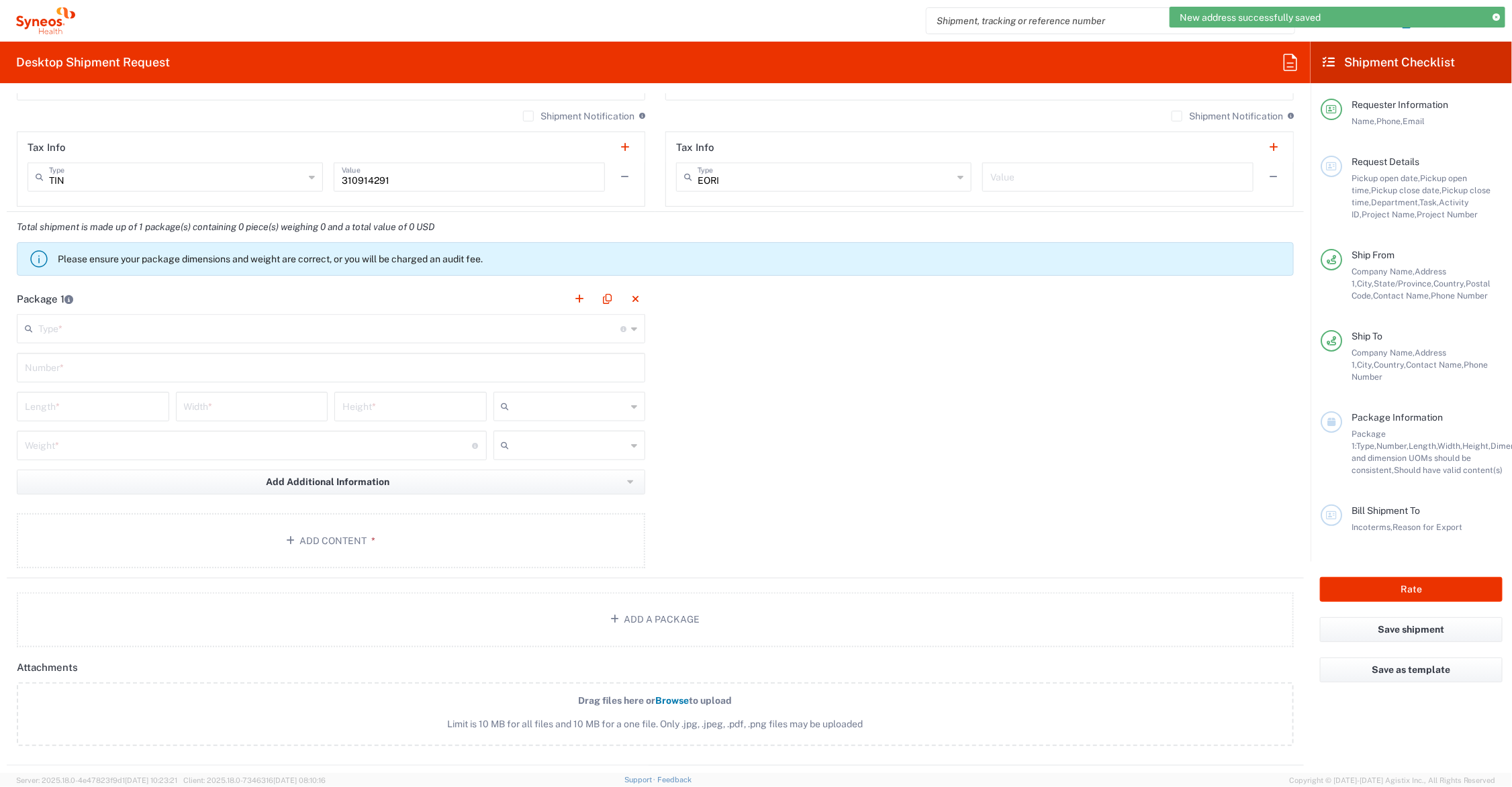
click at [128, 330] on input "text" at bounding box center [329, 328] width 582 height 23
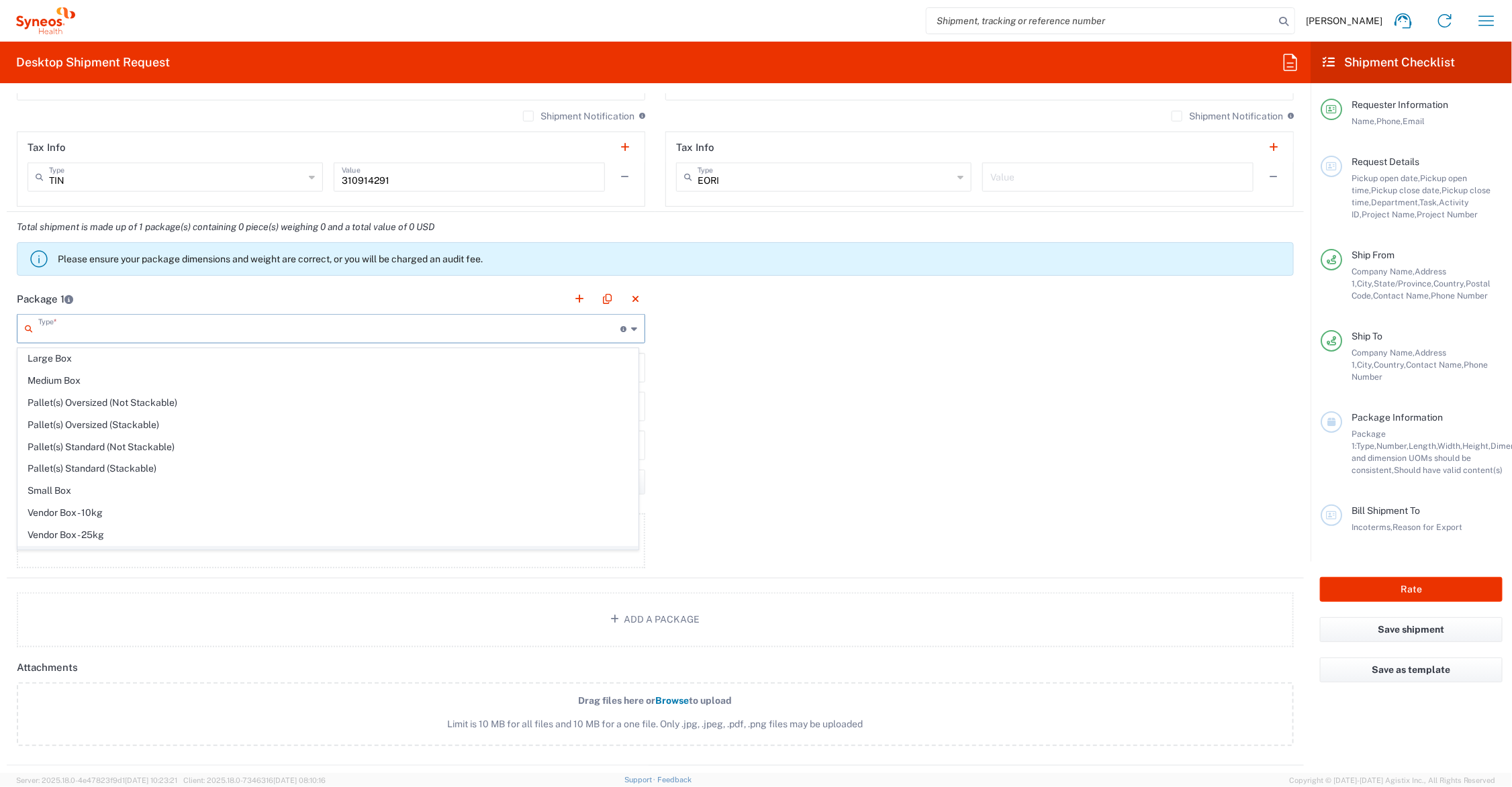
scroll to position [44, 0]
click at [104, 535] on span "Your Packaging" at bounding box center [328, 539] width 620 height 21
type input "Your Packaging"
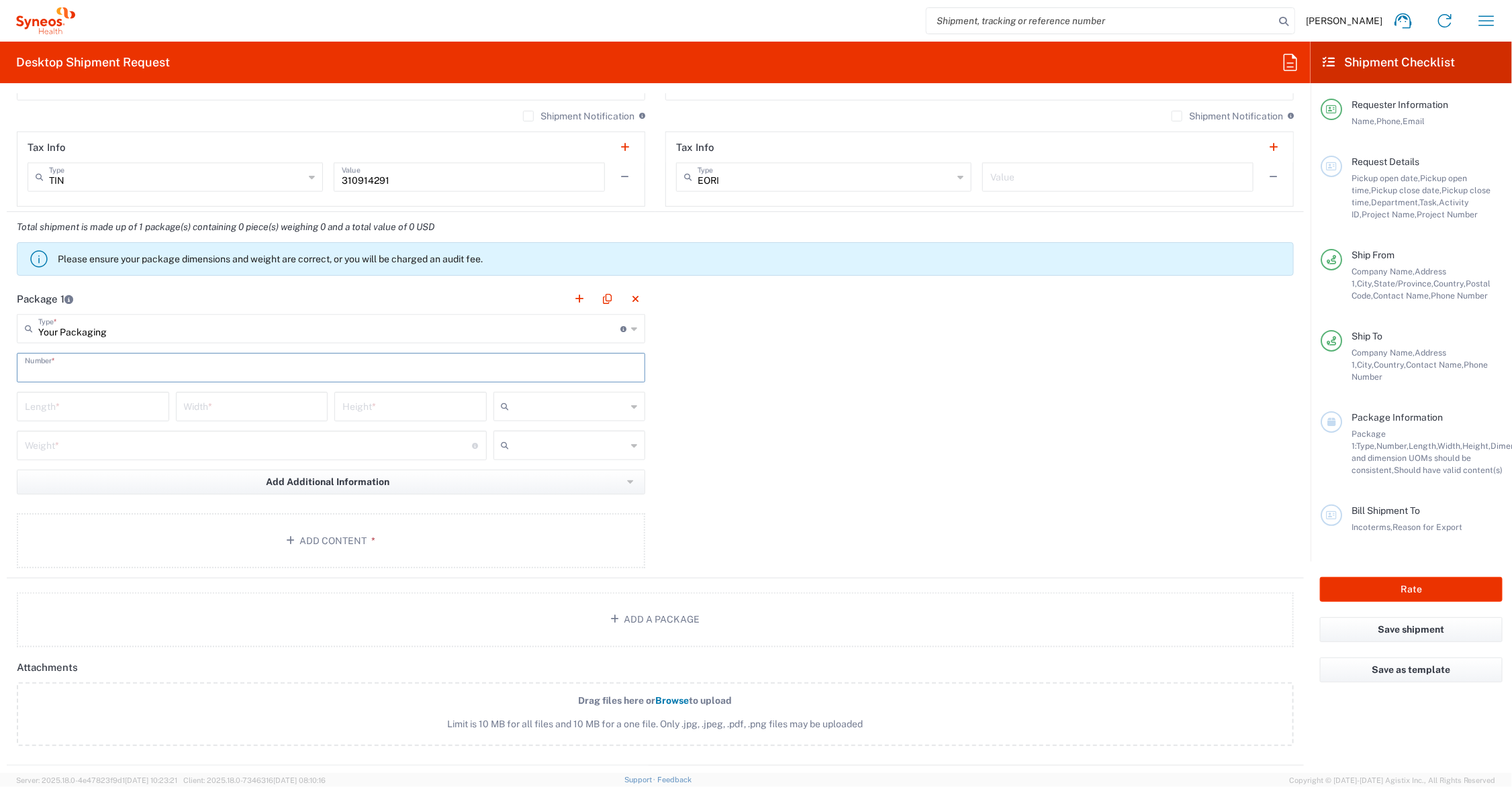
click at [66, 370] on input "text" at bounding box center [331, 367] width 612 height 23
type input "1"
click at [78, 408] on input "number" at bounding box center [93, 406] width 137 height 23
type input "21"
type input "15"
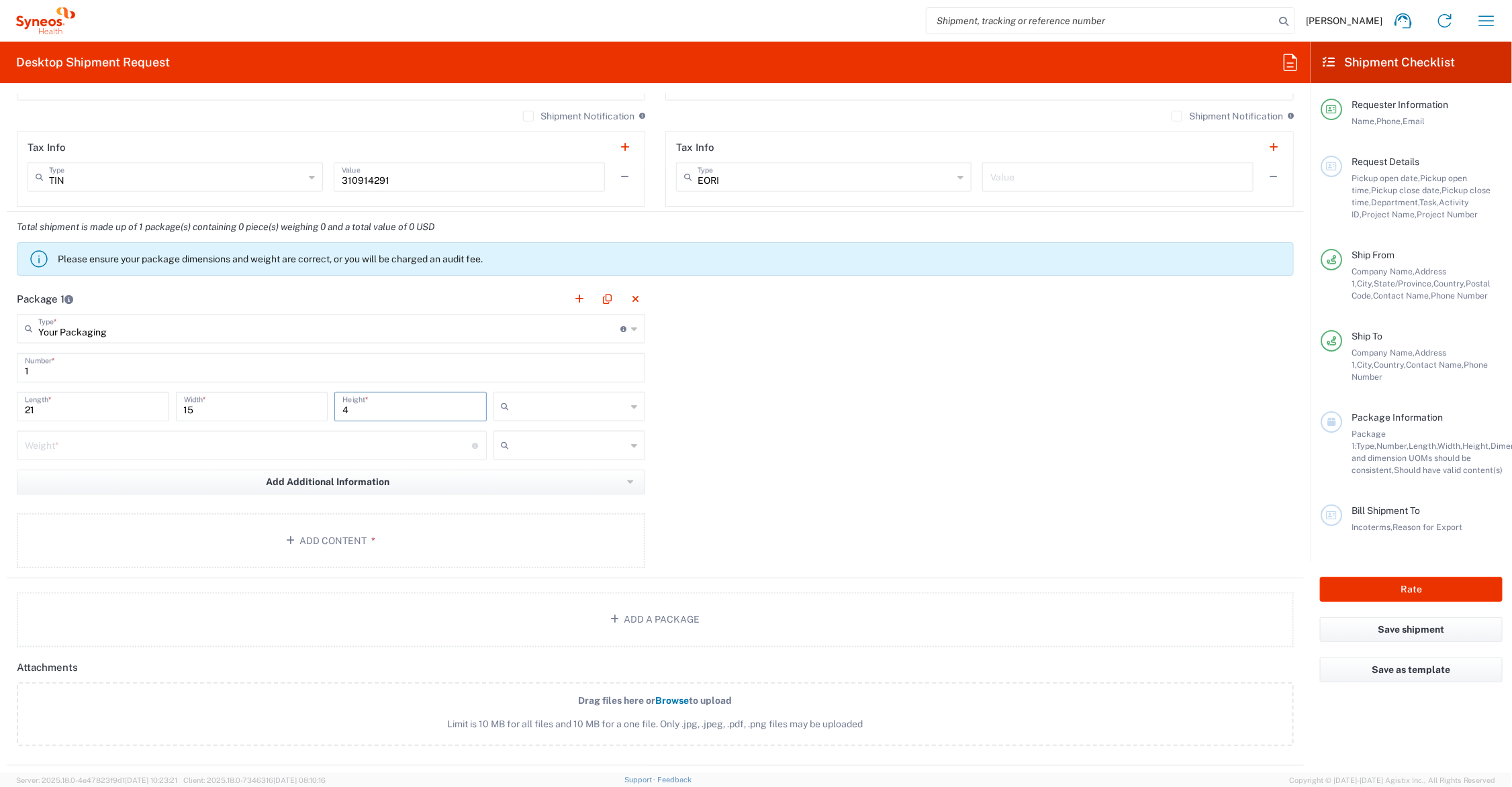
type input "4"
click at [112, 448] on input "number" at bounding box center [248, 445] width 448 height 23
type input "9"
click at [561, 410] on input "text" at bounding box center [571, 406] width 112 height 21
click at [534, 481] on span "in" at bounding box center [564, 481] width 148 height 21
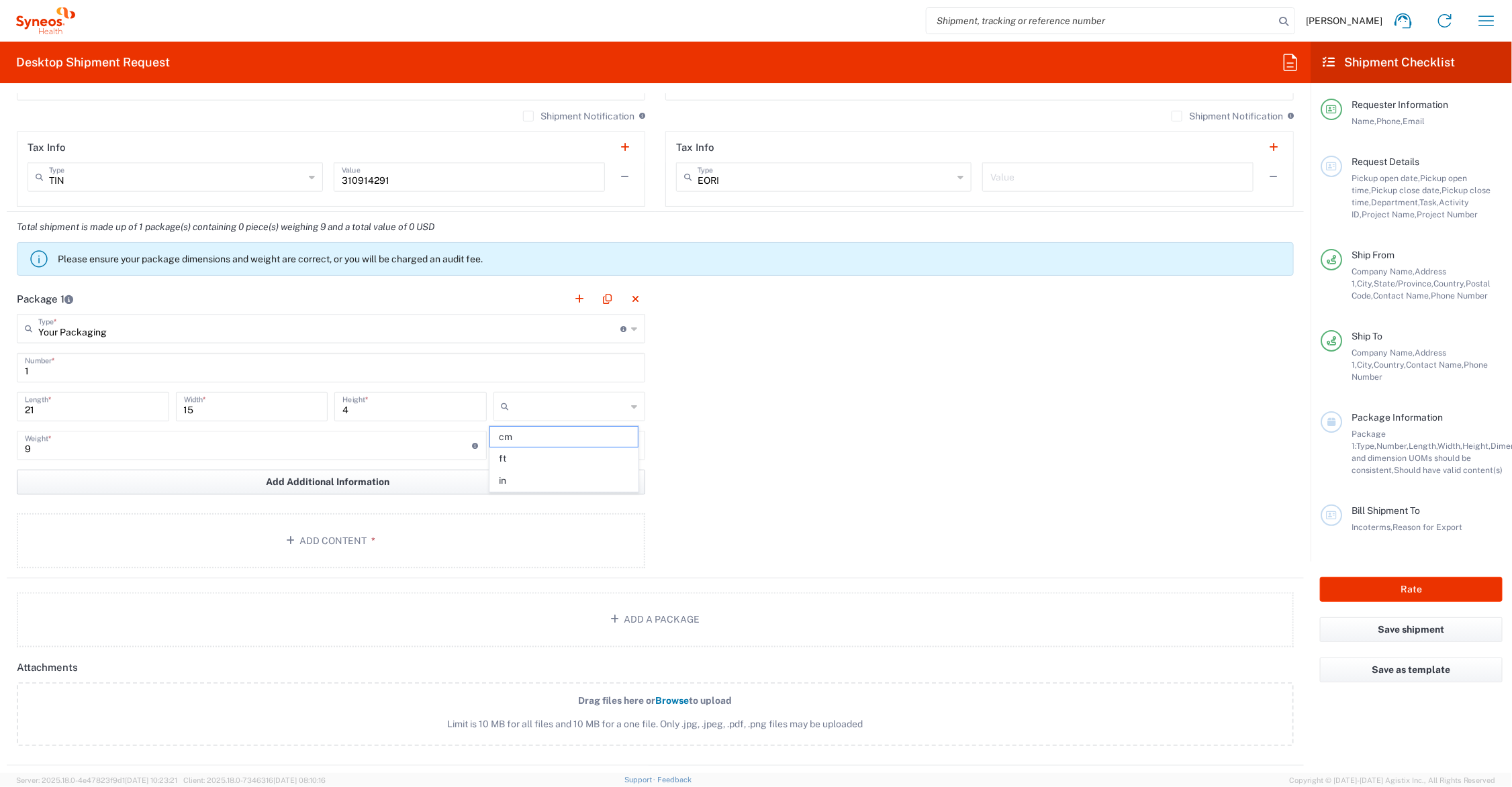
type input "in"
click at [528, 448] on input "text" at bounding box center [571, 446] width 112 height 21
click at [522, 498] on span "lbs" at bounding box center [564, 497] width 148 height 21
type input "lbs"
click at [340, 528] on button "Add Content *" at bounding box center [331, 541] width 629 height 55
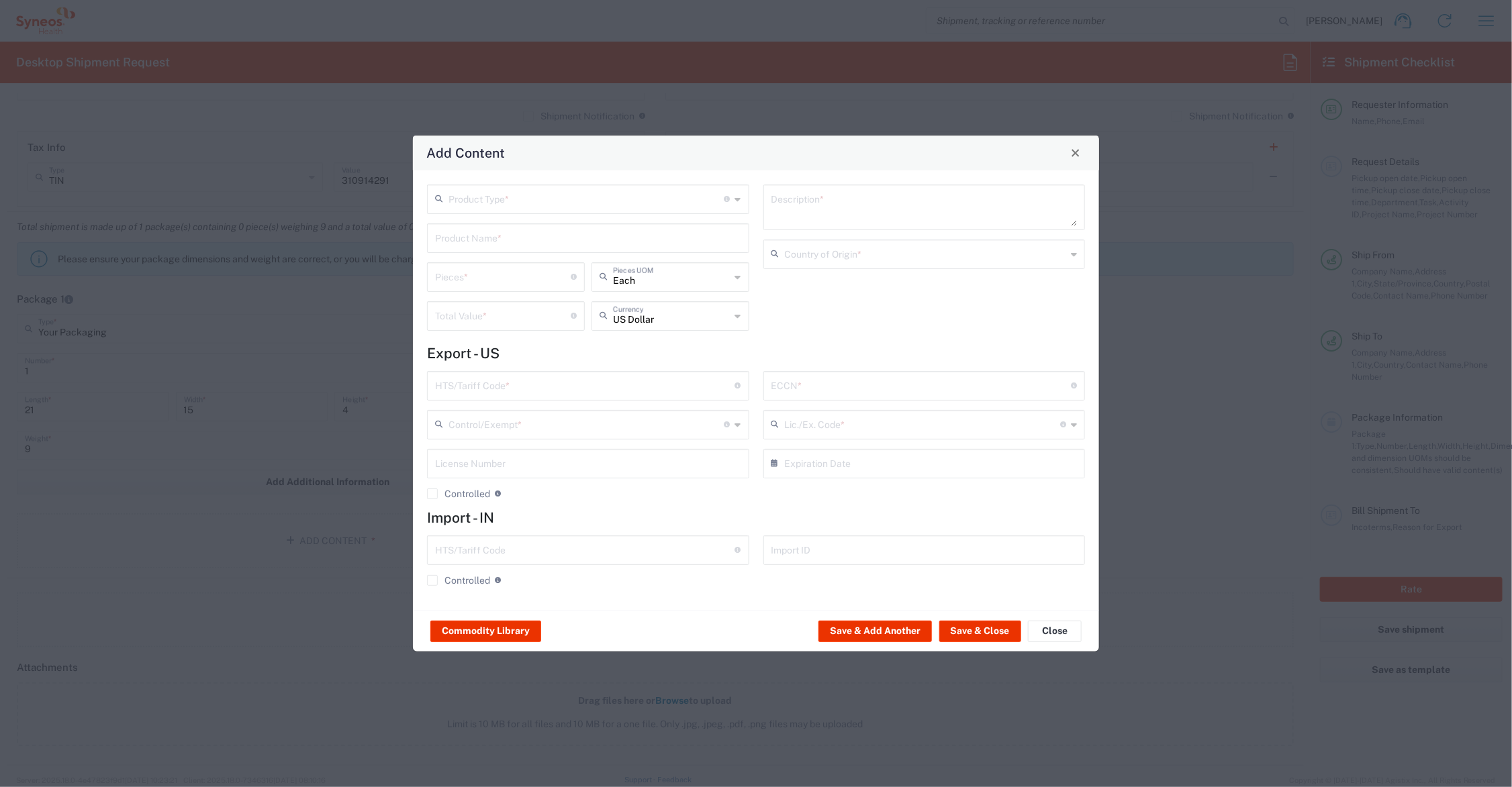
click at [471, 239] on input "text" at bounding box center [589, 237] width 306 height 23
click at [480, 266] on div "I/E CARDS 5X7'; 2 SHEETS PRINTED LAMINATED PAPER" at bounding box center [588, 270] width 320 height 23
type input "I/E CARDS 5X7'; 2 SHEETS PRINTED LAMINATED PAPER"
type input "1"
type textarea "I/E CARDS 5X7'; 2 SHEETS PRINTED LAMINATED PAPER"
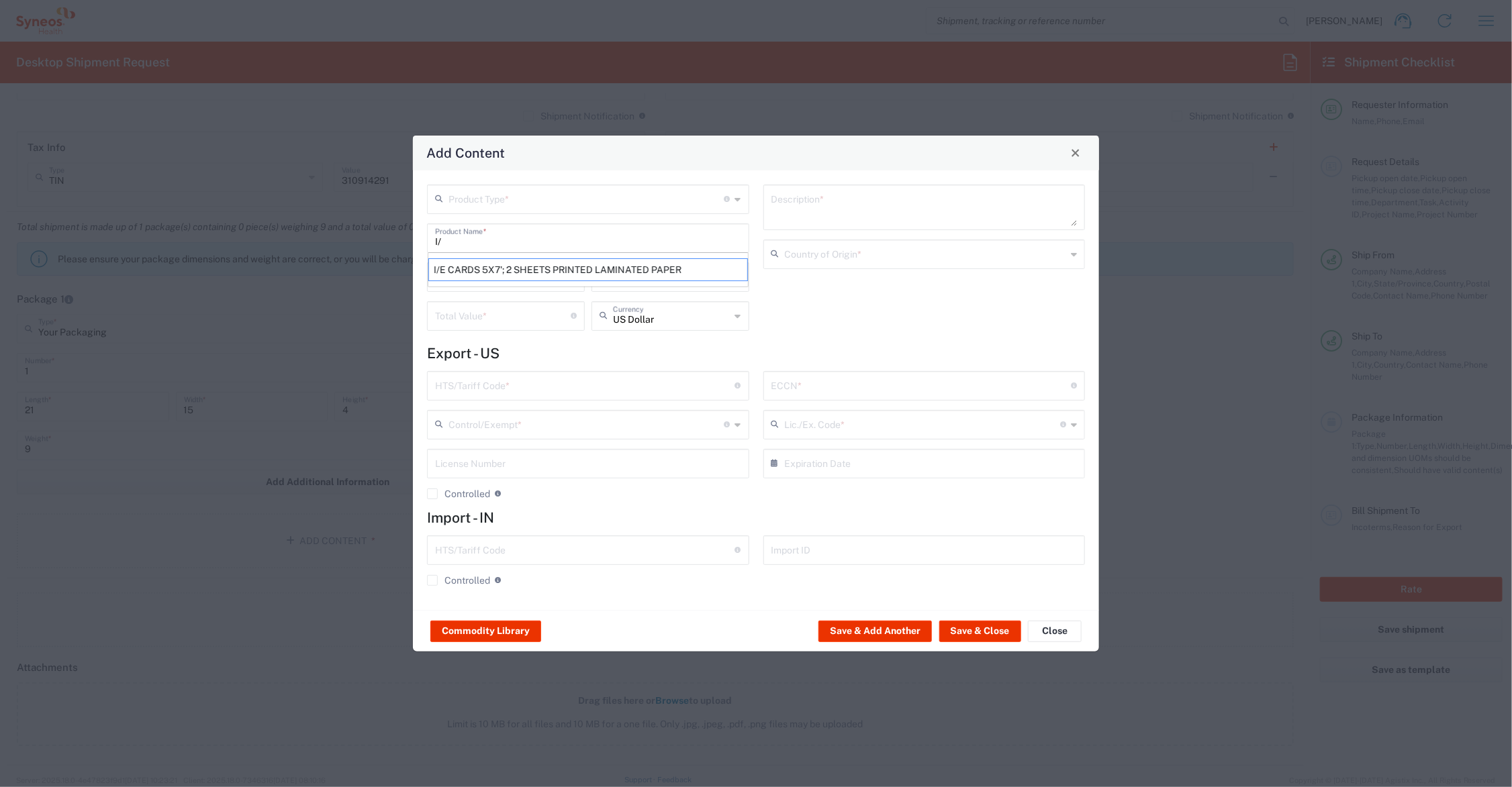
type input "[GEOGRAPHIC_DATA]"
type input "4911.99.8000"
type input "BIS"
type input "EAR99"
type input "NLR - No License Required"
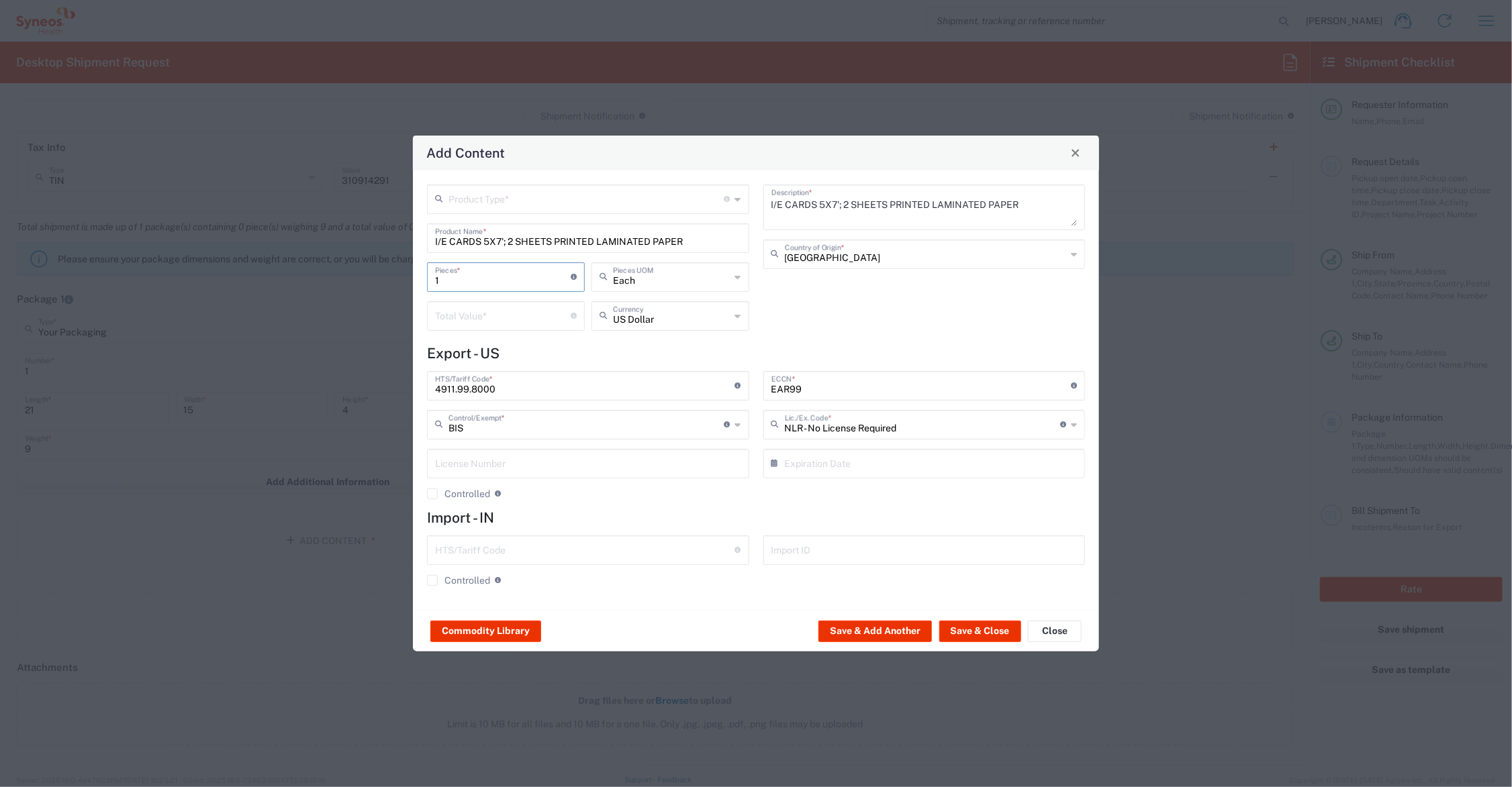
drag, startPoint x: 447, startPoint y: 277, endPoint x: 418, endPoint y: 276, distance: 29.0
click at [418, 276] on div "Product Type * Document: Paper document generated internally by Syneos, a clien…" at bounding box center [756, 390] width 686 height 439
type input "3"
click at [460, 320] on input "number" at bounding box center [503, 315] width 136 height 23
type input "30.00"
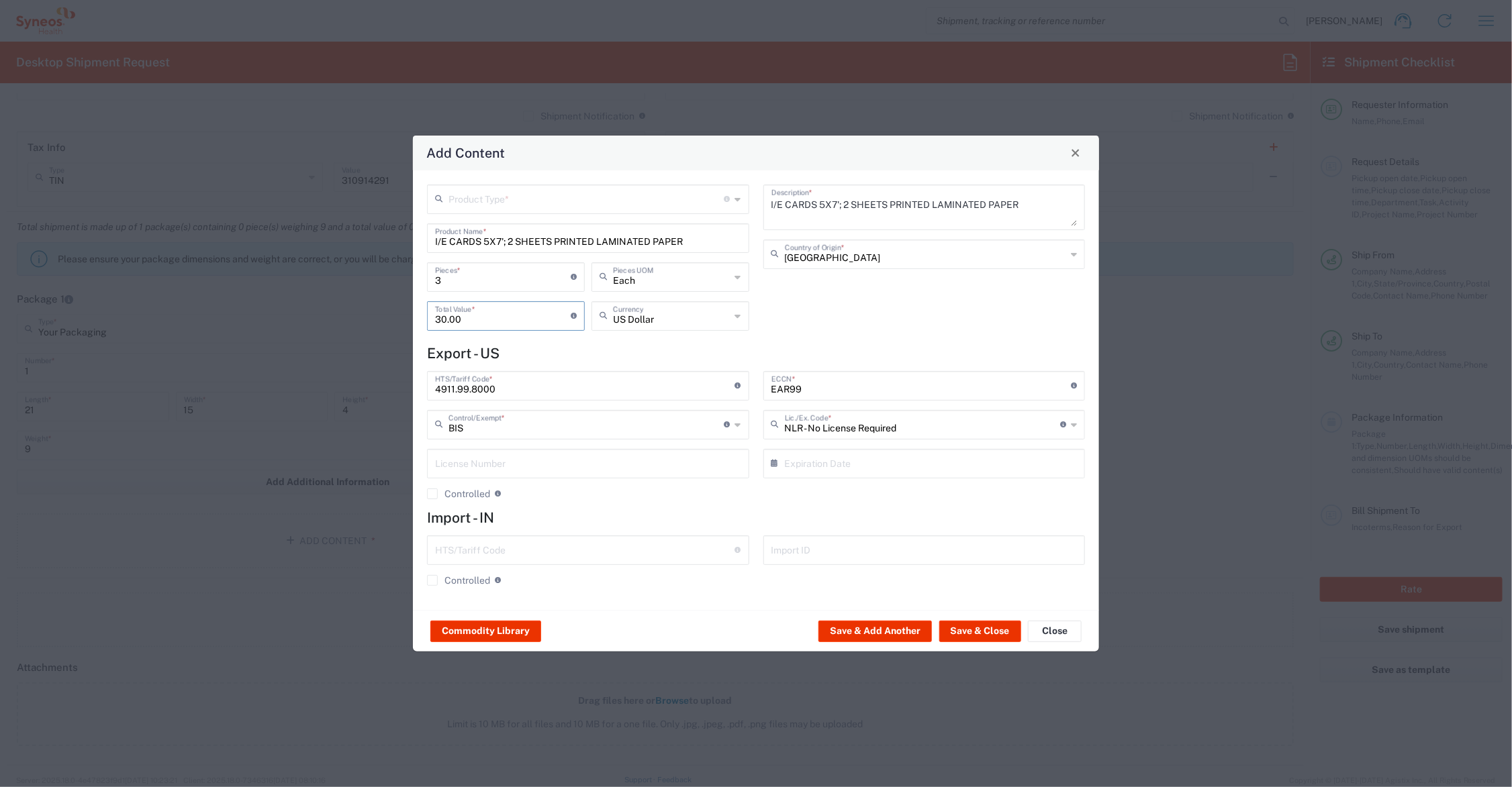
click at [516, 200] on input "text" at bounding box center [587, 199] width 276 height 23
click at [478, 247] on span "General Commodity" at bounding box center [589, 250] width 319 height 21
type input "General Commodity"
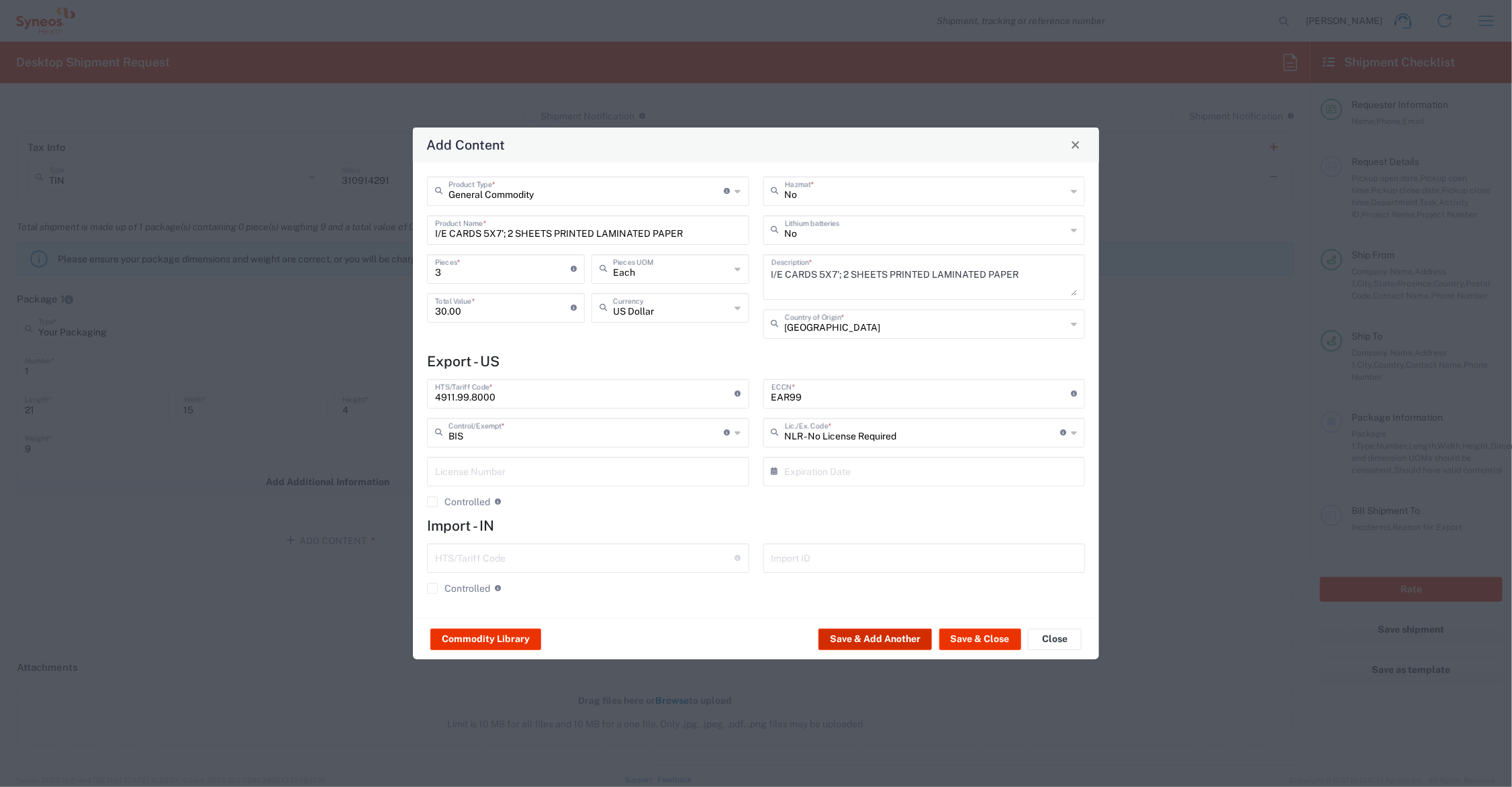
click at [908, 636] on button "Save & Add Another" at bounding box center [875, 639] width 113 height 21
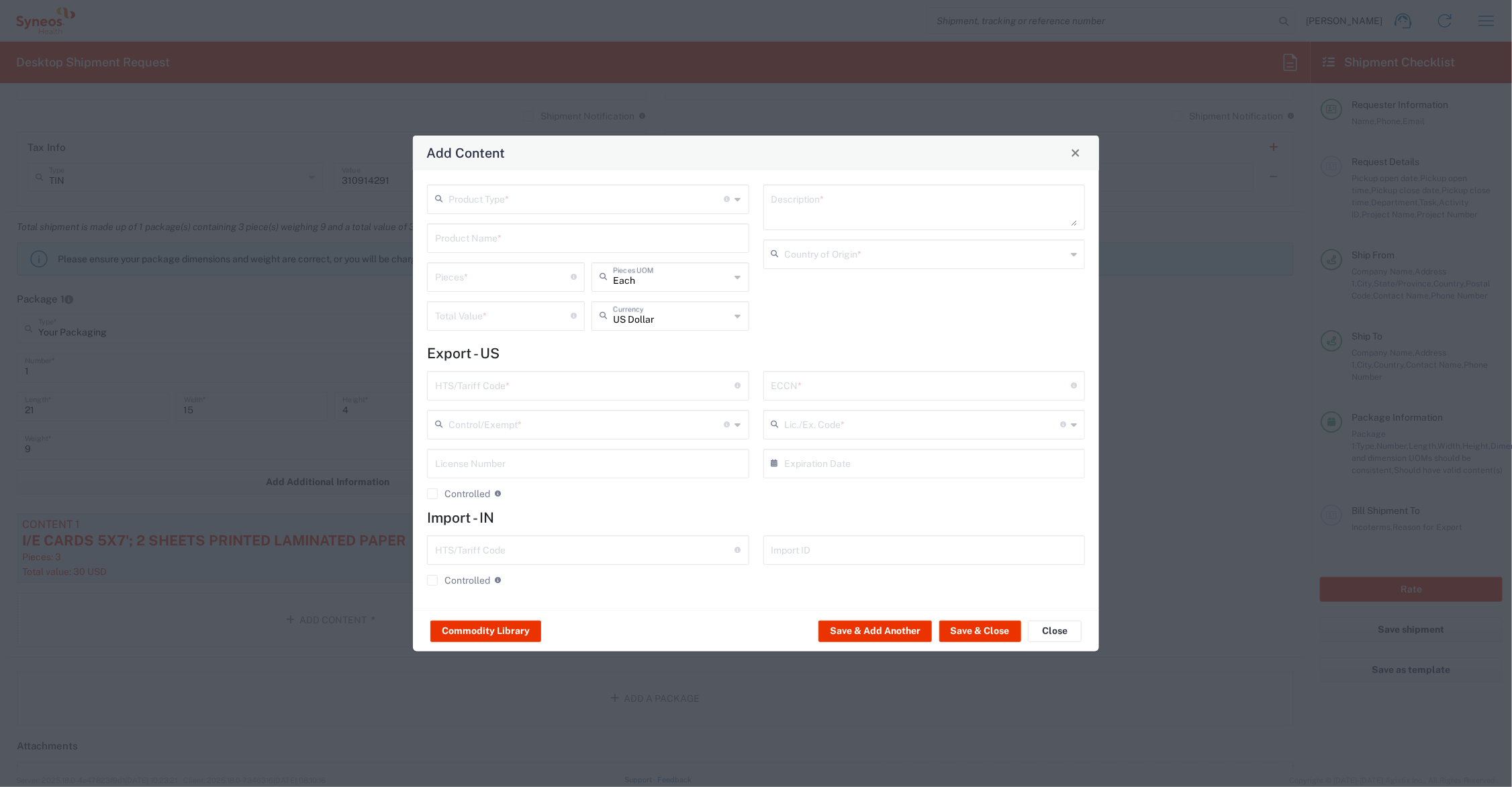
click at [479, 243] on input "text" at bounding box center [589, 237] width 306 height 23
click at [482, 263] on div "MINI PROTOCOL BOOKLET (140 PAGE)" at bounding box center [588, 270] width 320 height 23
type input "MINI PROTOCOL BOOKLET (140 PAGE)"
type input "1"
type textarea "6'x7', PRINTED LAMINATED PAPER"
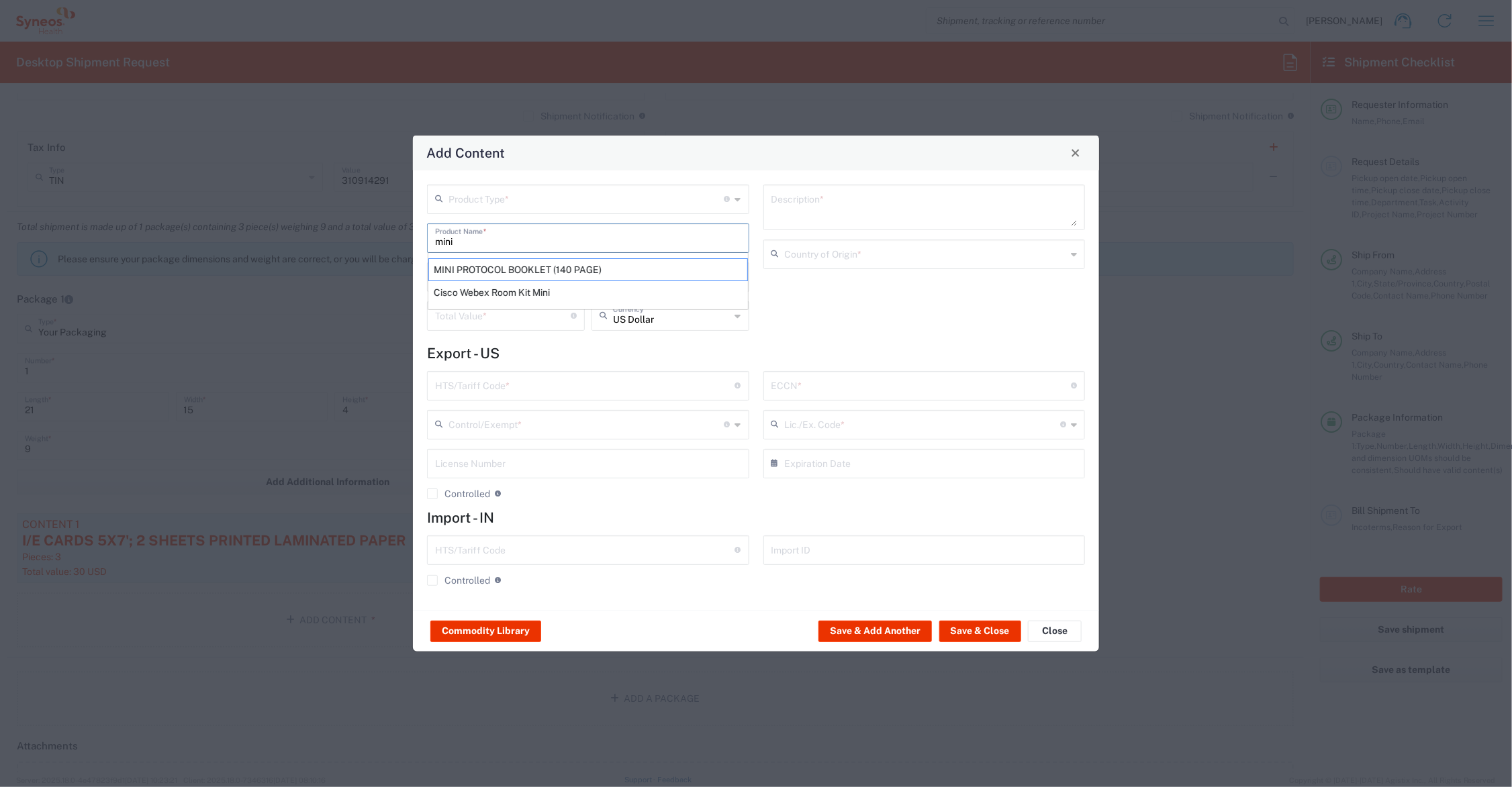
type input "[GEOGRAPHIC_DATA]"
type input "4901.99.0050"
type input "BIS"
type input "EAR99"
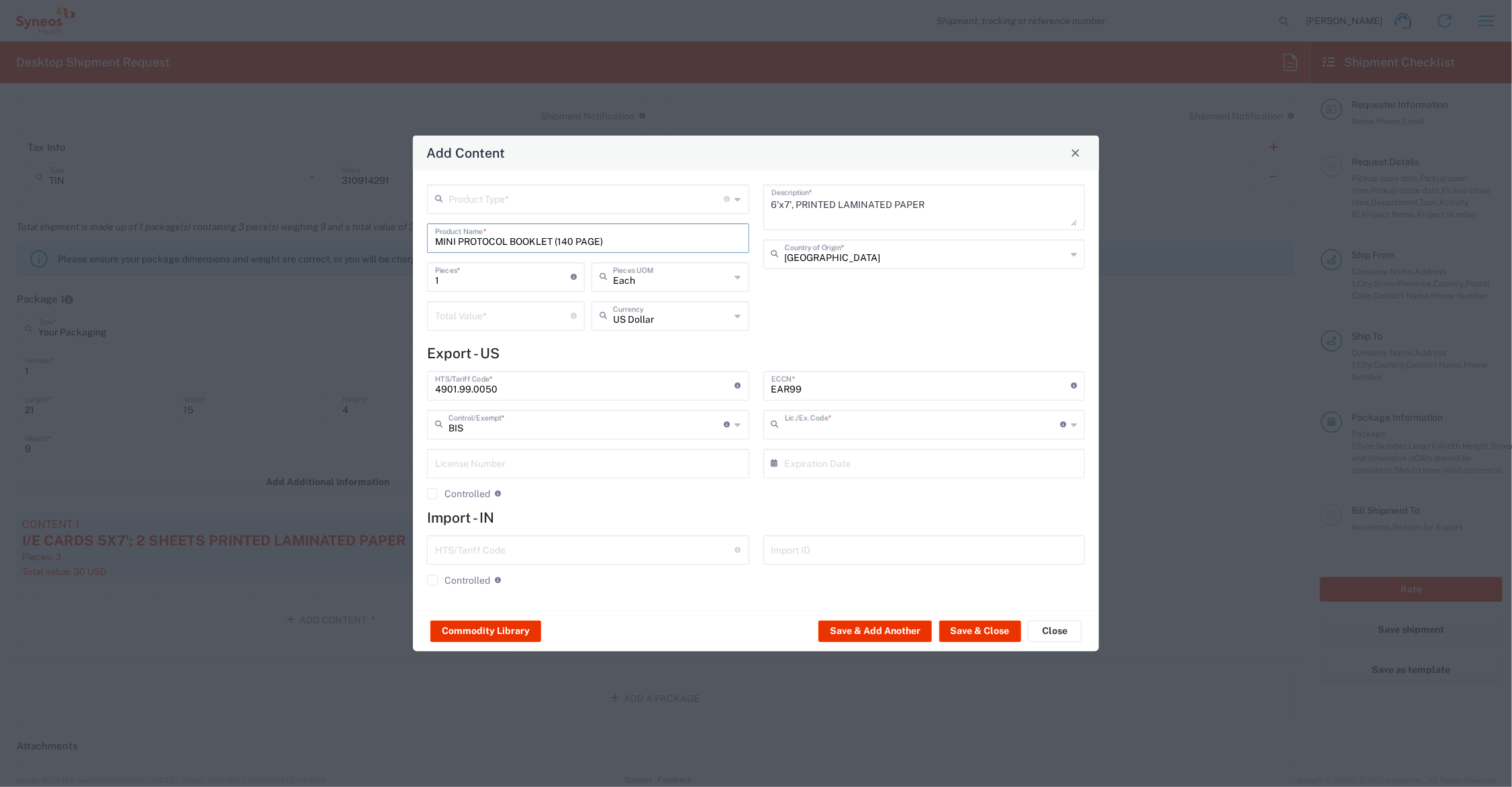
type input "NLR - No License Required"
drag, startPoint x: 448, startPoint y: 277, endPoint x: 415, endPoint y: 277, distance: 33.0
click at [415, 277] on div "Product Type * Document: Paper document generated internally by Syneos, a clien…" at bounding box center [756, 390] width 686 height 439
type input "3"
click at [441, 314] on input "number" at bounding box center [503, 315] width 136 height 23
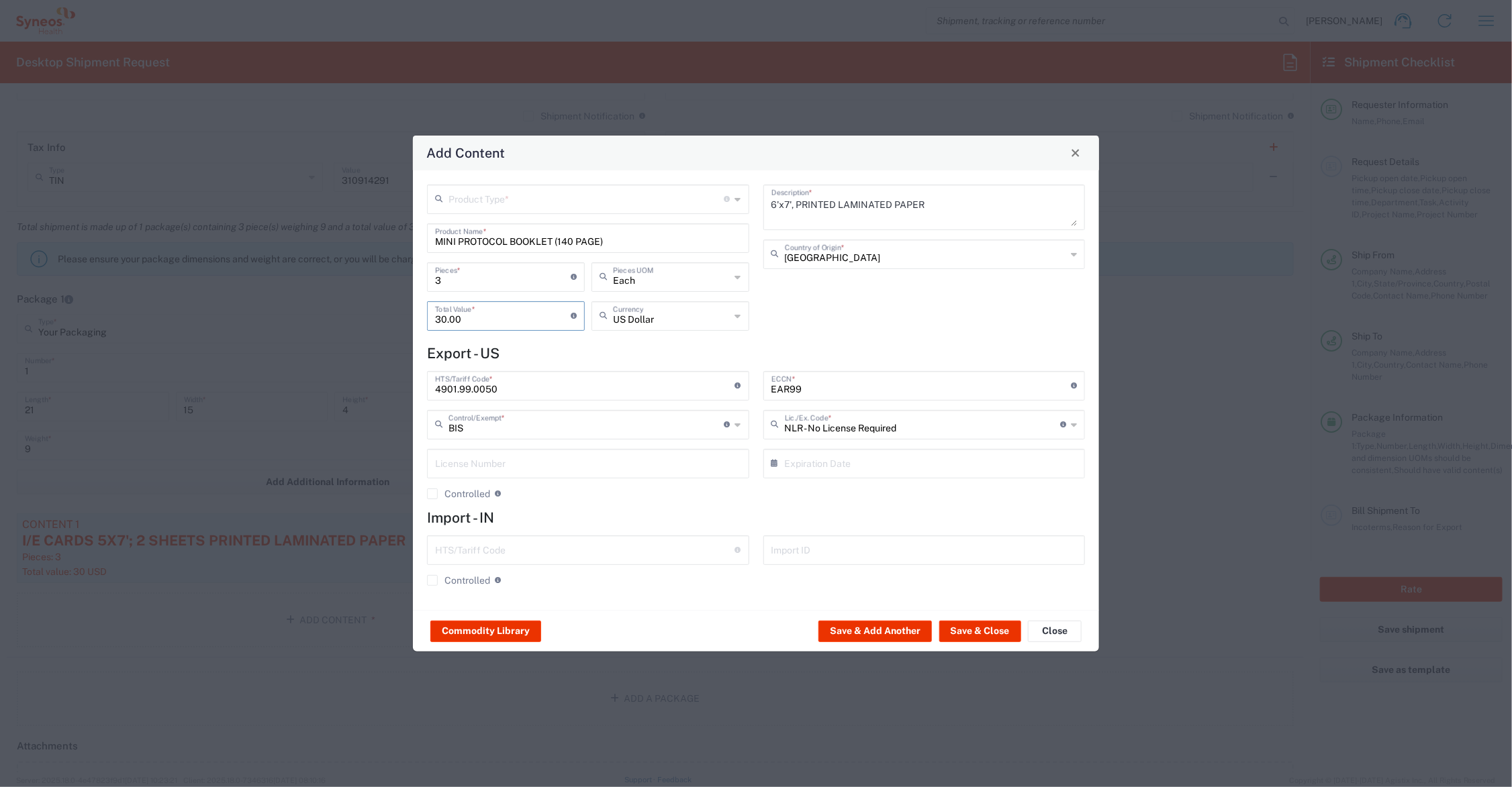
type input "30.00"
click at [461, 192] on input "text" at bounding box center [587, 199] width 276 height 23
click at [484, 250] on span "General Commodity" at bounding box center [589, 250] width 319 height 21
type input "General Commodity"
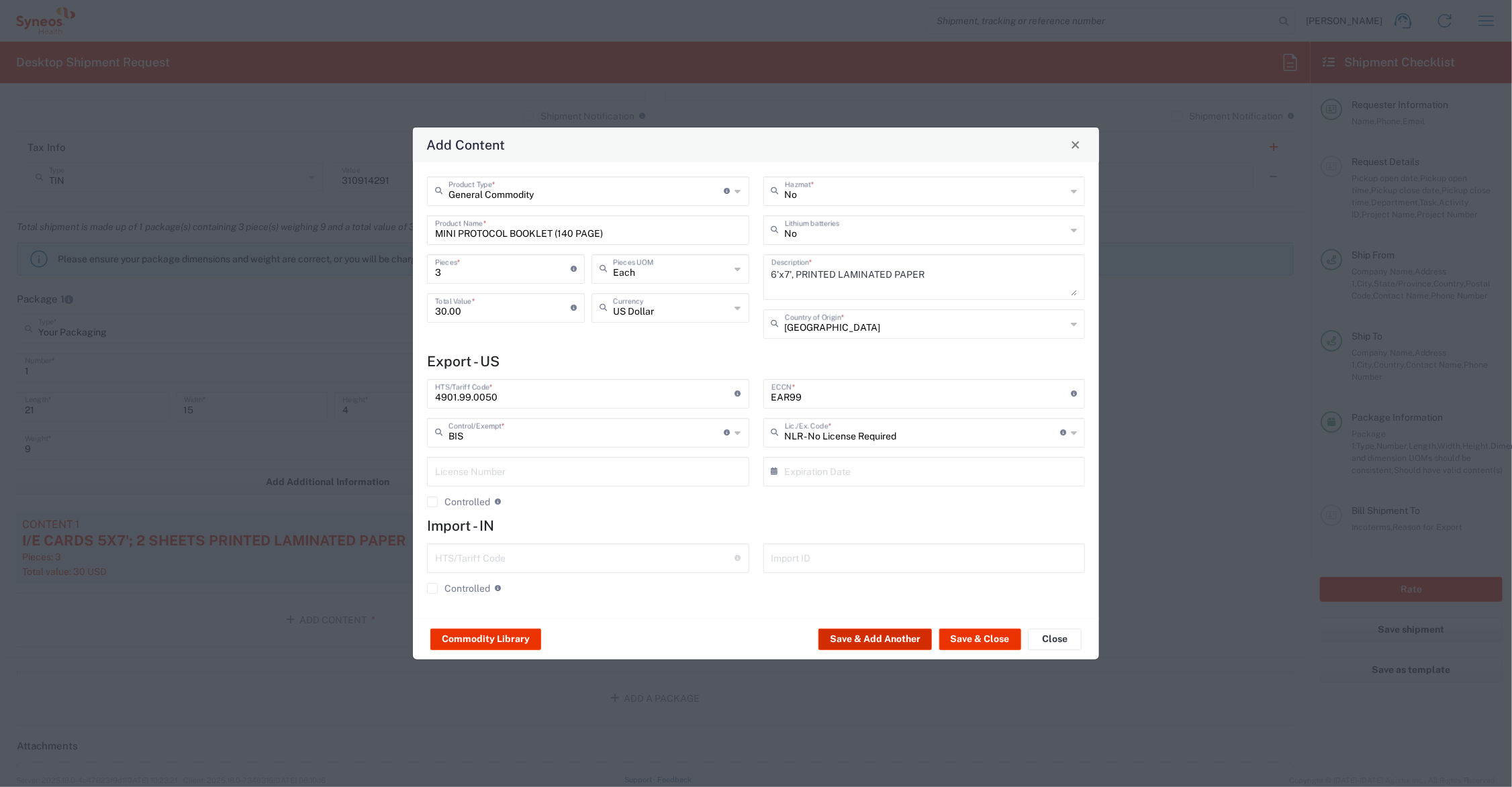
click at [873, 635] on button "Save & Add Another" at bounding box center [875, 639] width 113 height 21
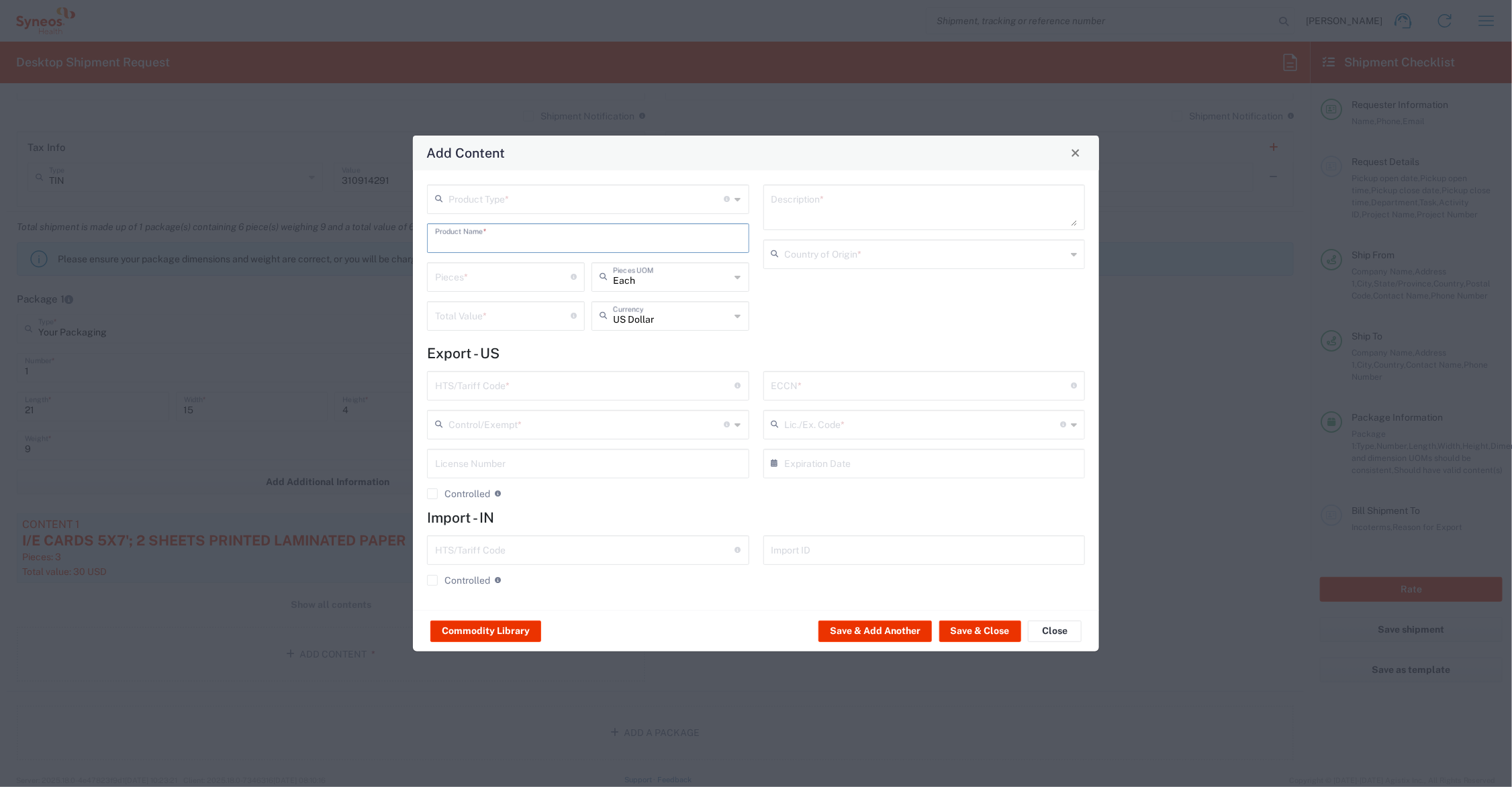
click at [491, 237] on input "text" at bounding box center [589, 237] width 306 height 23
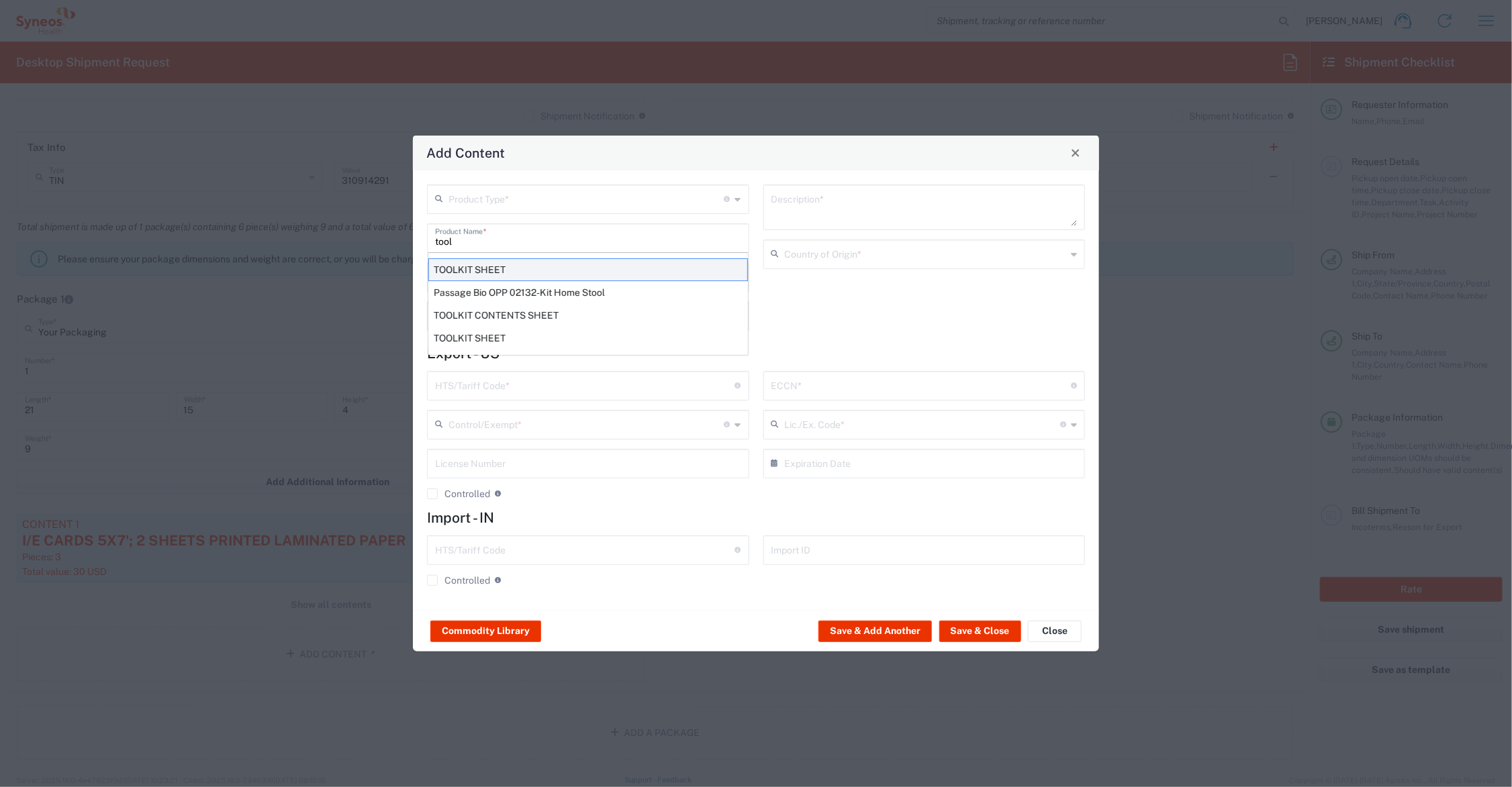
click at [474, 263] on div "TOOLKIT SHEET" at bounding box center [588, 270] width 320 height 23
type input "TOOLKIT SHEET"
type input "1"
type textarea "8.5X11 - 1 SHEET PAPER DOCUMENT"
type input "[GEOGRAPHIC_DATA]"
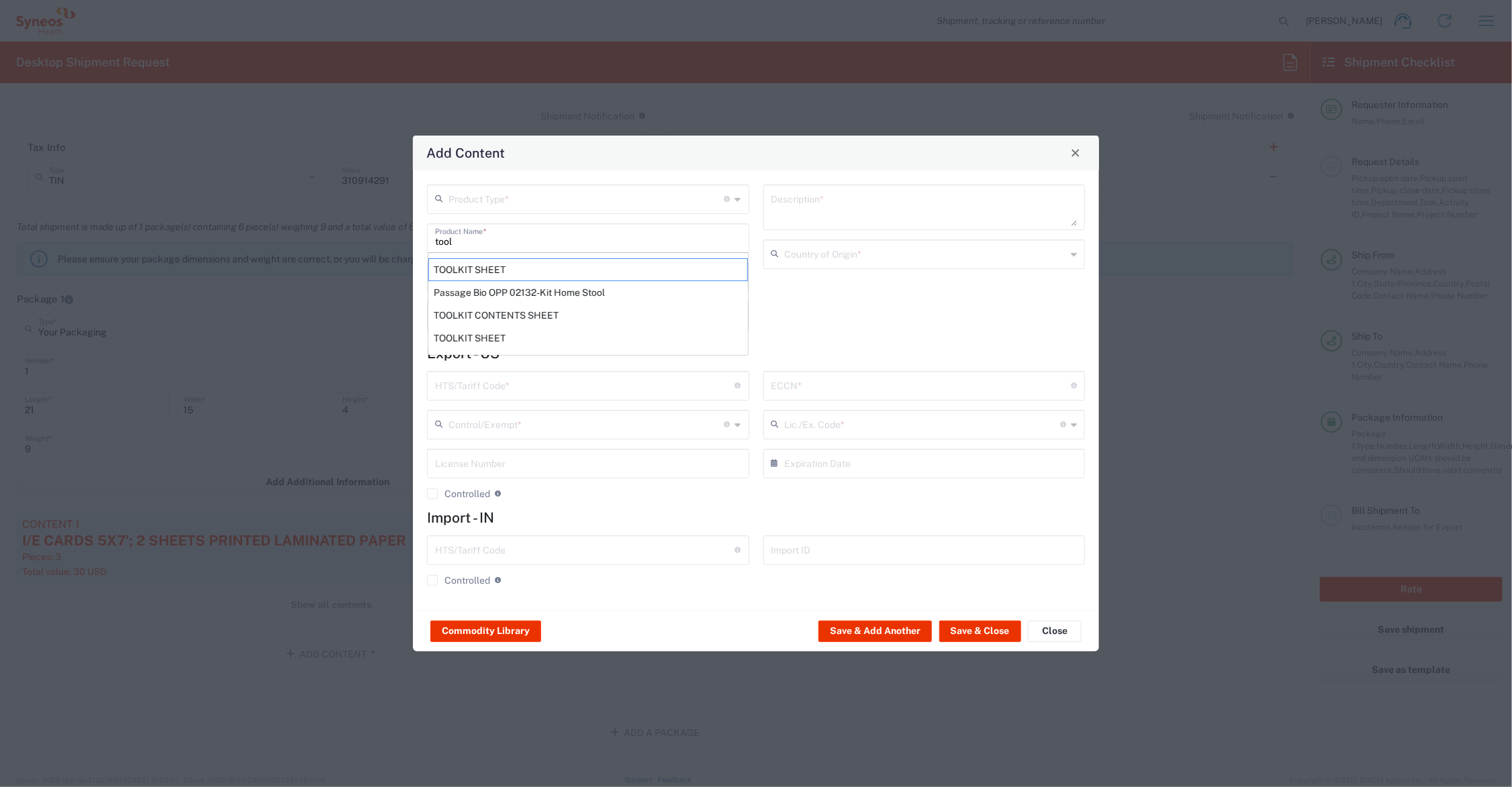
type input "4901.10.0040"
type input "BIS"
type input "EAR99"
type input "NLR - No License Required"
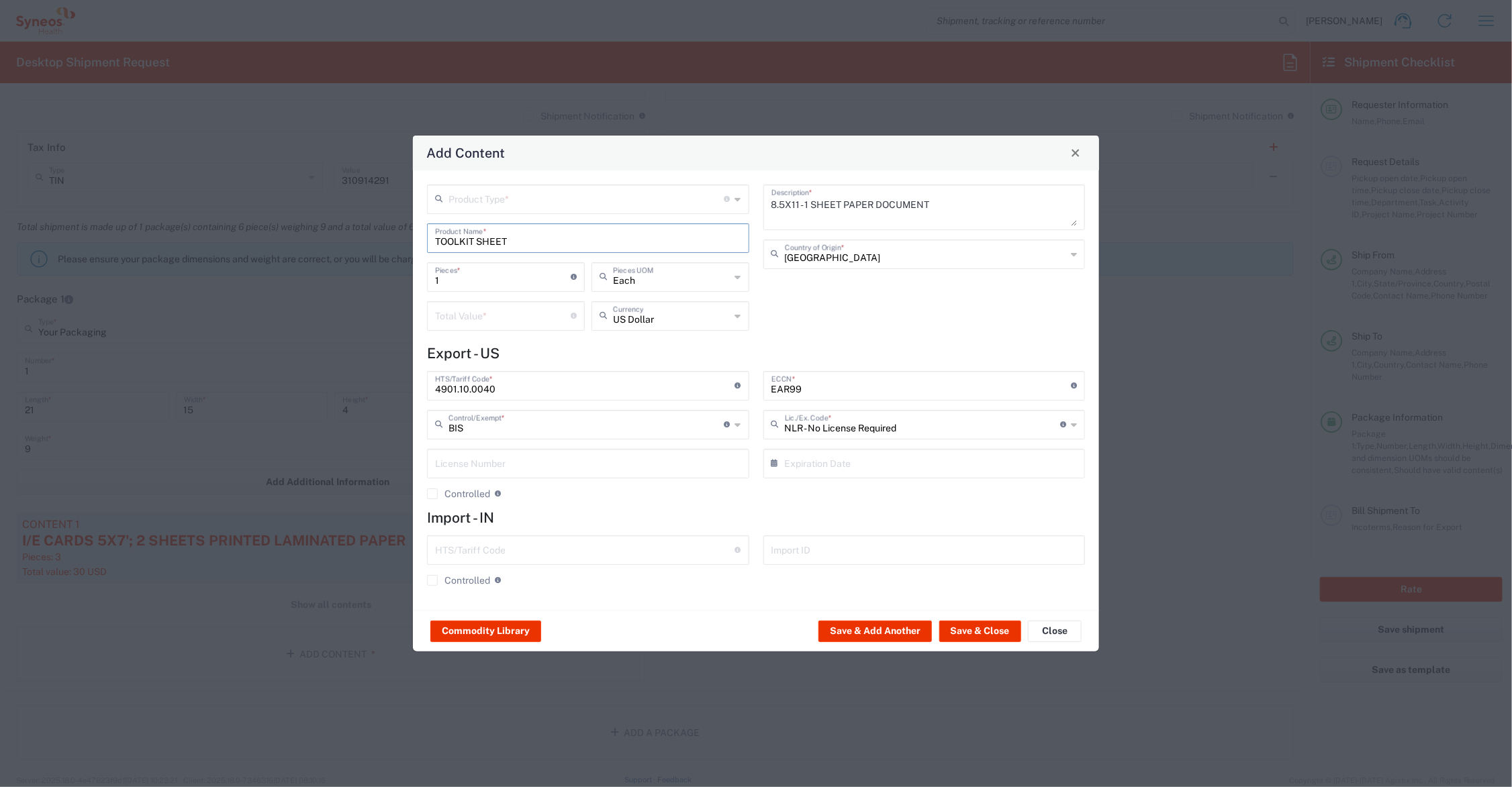
click at [471, 315] on input "number" at bounding box center [503, 315] width 136 height 23
type input ".0"
type input ".35"
click at [495, 201] on input "text" at bounding box center [587, 199] width 276 height 23
click at [502, 248] on span "General Commodity" at bounding box center [589, 250] width 319 height 21
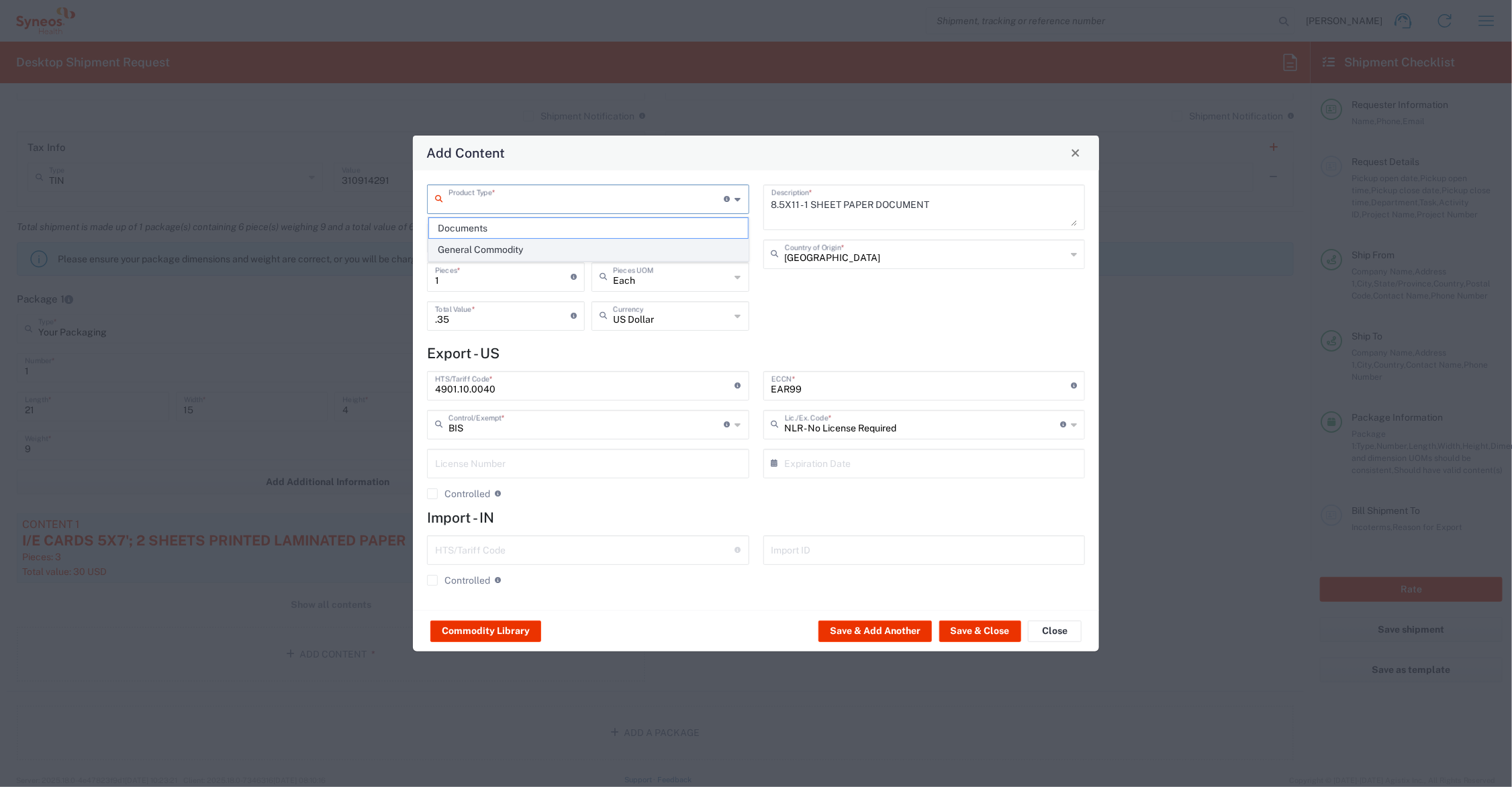
type input "General Commodity"
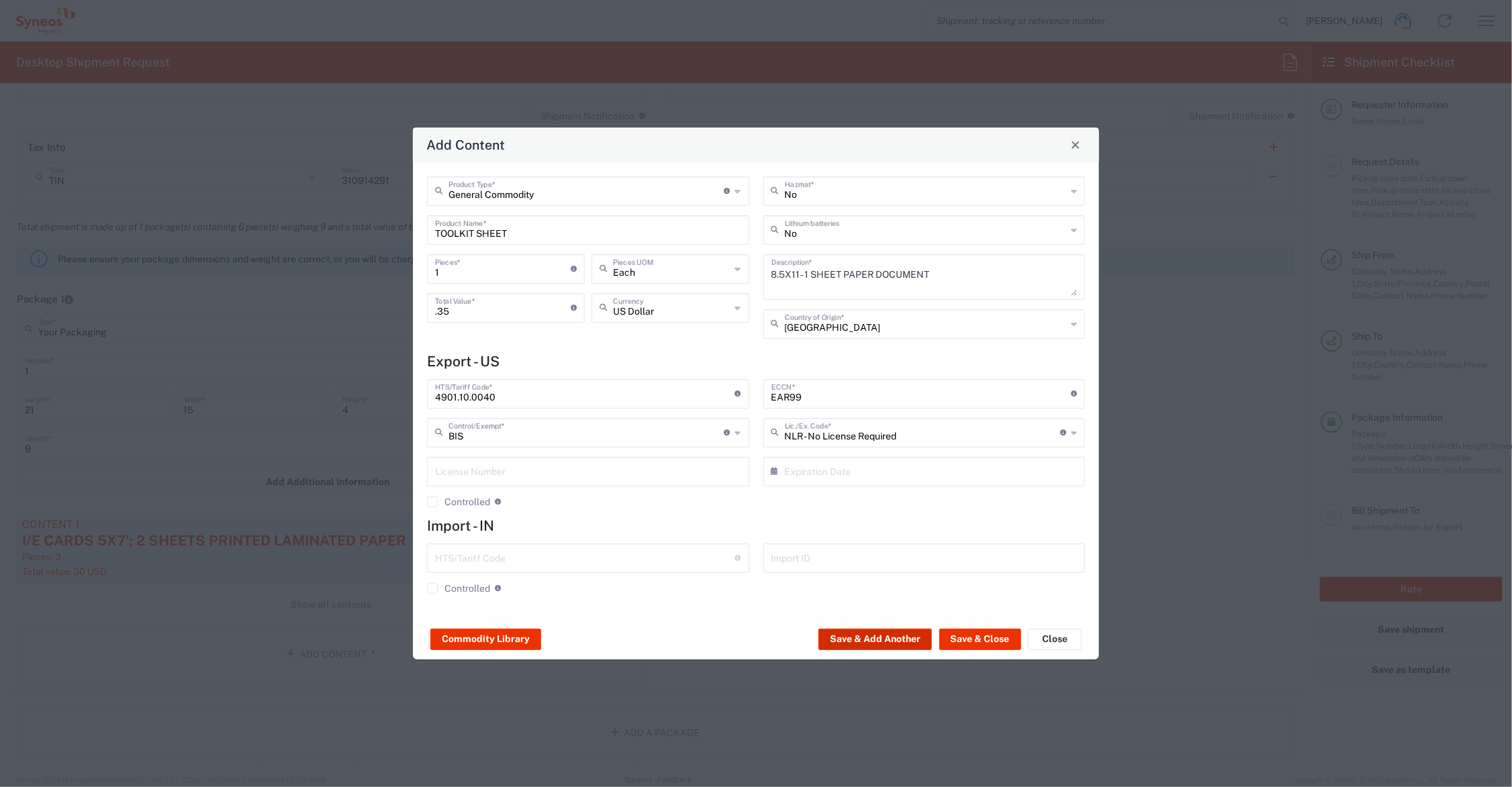
click at [852, 639] on button "Save & Add Another" at bounding box center [875, 639] width 113 height 21
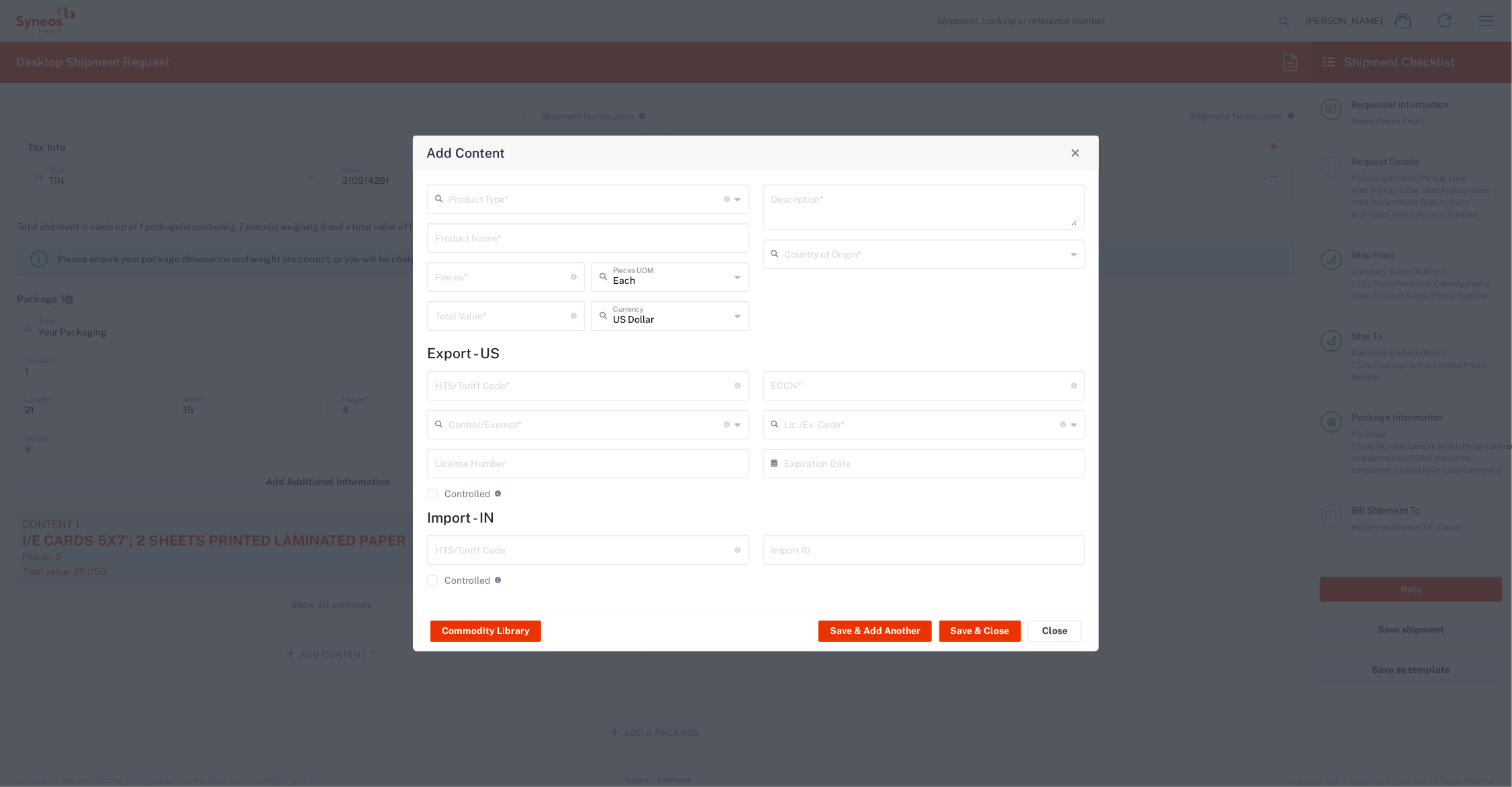
click at [475, 237] on input "text" at bounding box center [589, 237] width 306 height 23
click at [498, 286] on div "SUBJECT ID CARD" at bounding box center [588, 292] width 320 height 23
type input "SUBJECT ID CARD"
type textarea "3X5 PRINTED PAPER (BIZ CARD WEIGHT) CARD FOR ID DATA"
type input "[GEOGRAPHIC_DATA]"
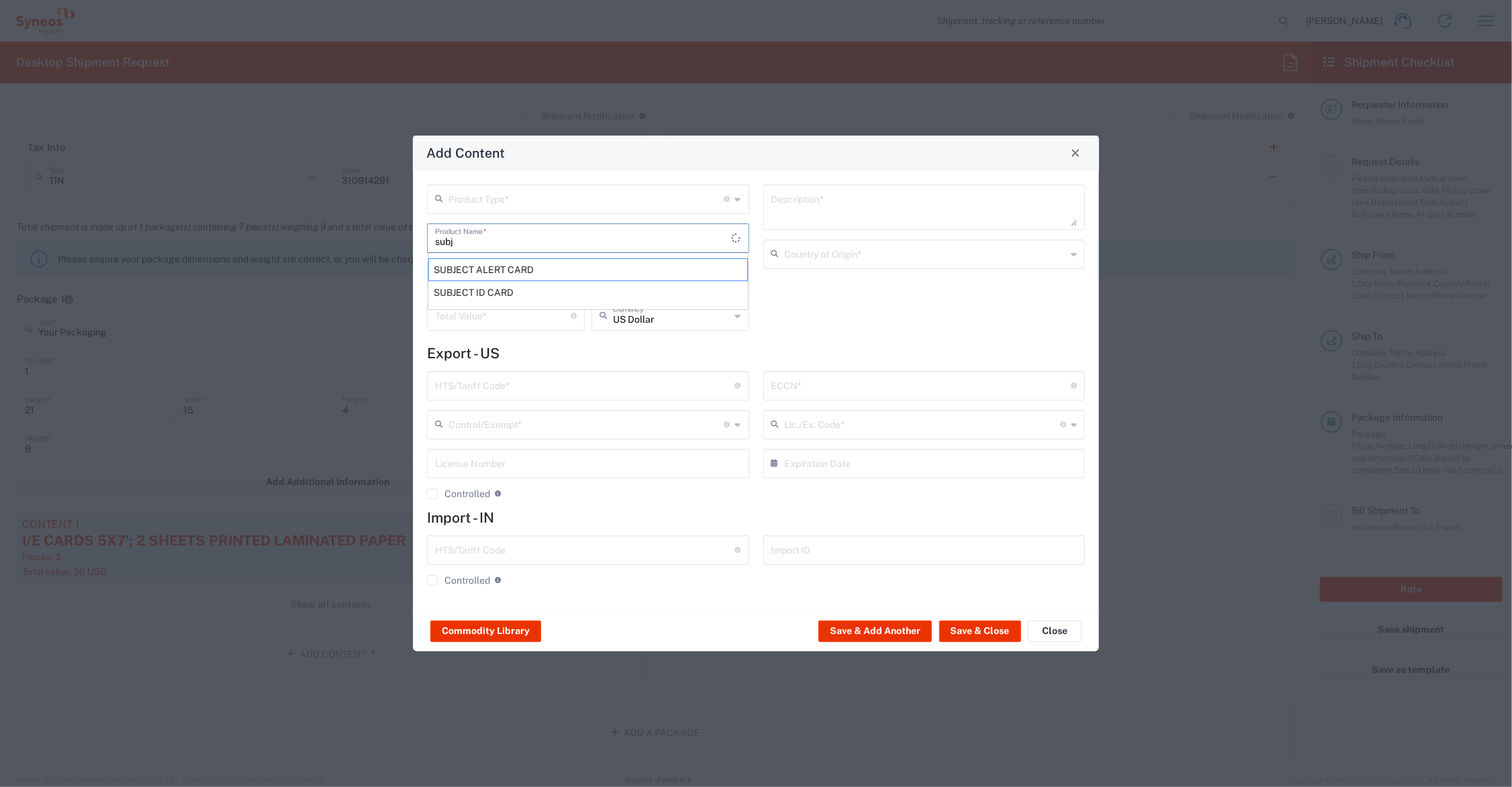
type input "4911.99.8000"
type input "BIS"
type input "EAR99"
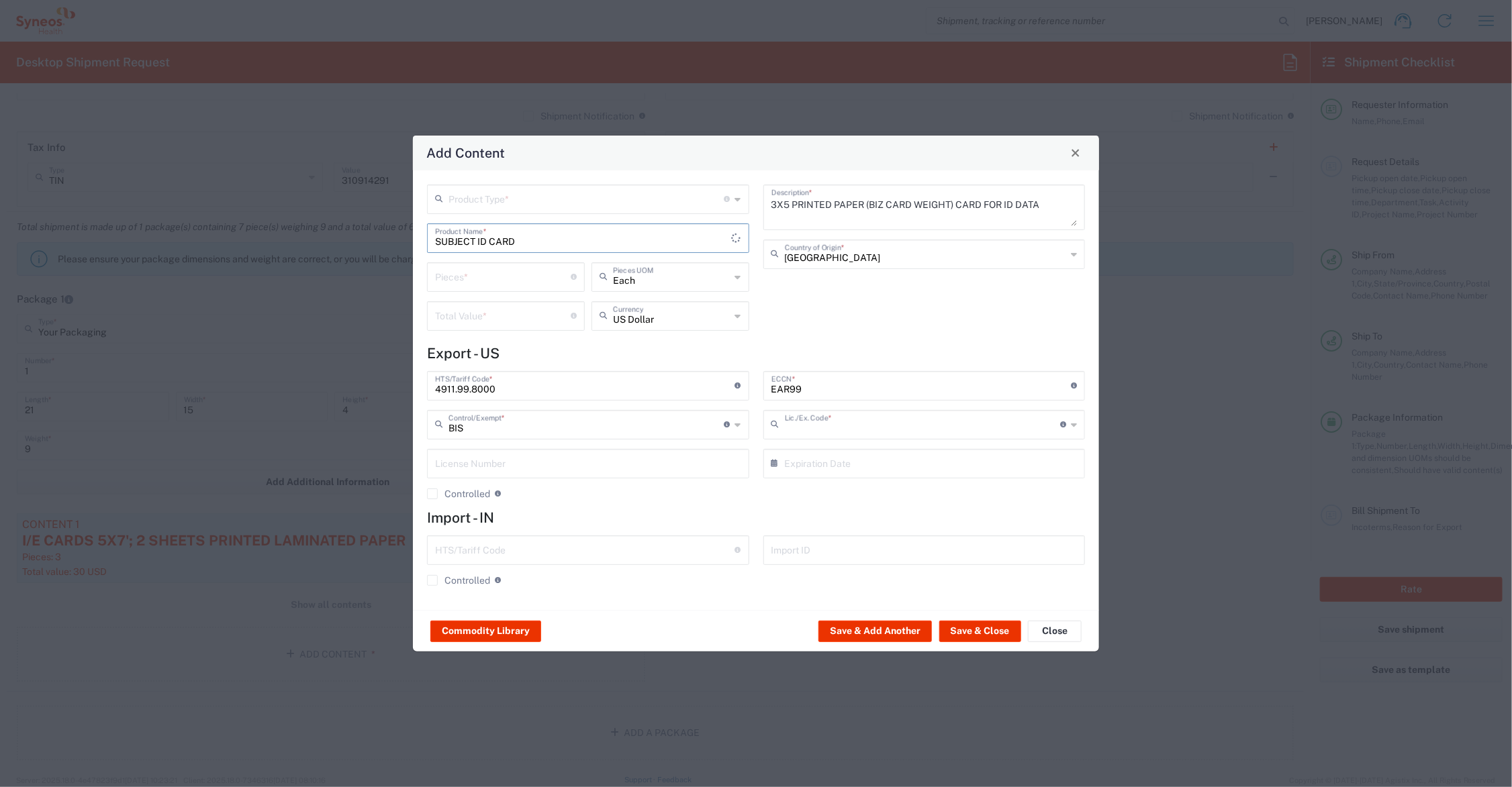
type input "NLR - No License Required"
click at [462, 279] on input "number" at bounding box center [503, 276] width 136 height 23
type input "25"
click at [452, 313] on input "number" at bounding box center [503, 315] width 136 height 23
type input "8.75"
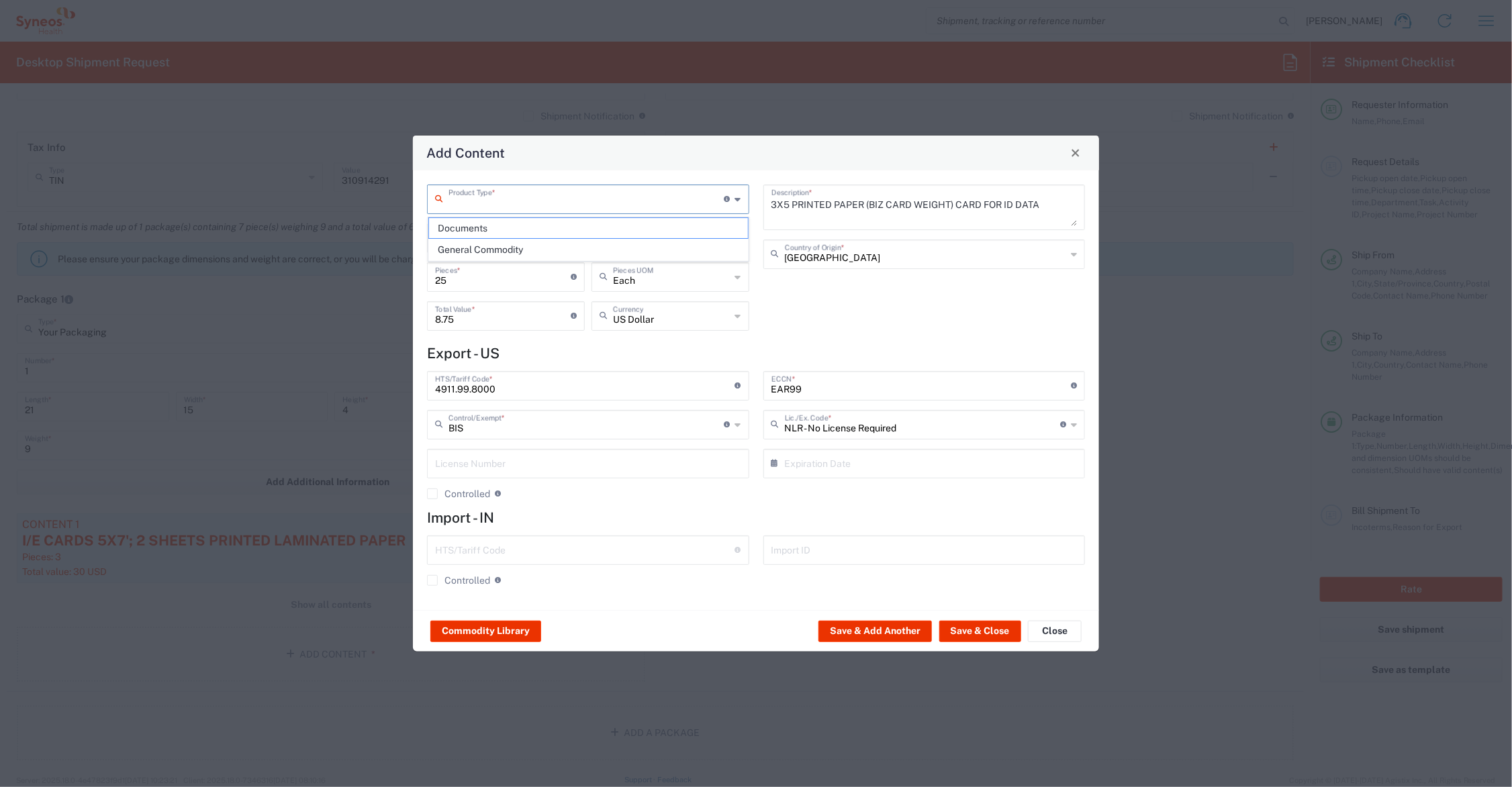
click at [465, 195] on input "text" at bounding box center [587, 199] width 276 height 23
click at [484, 248] on span "General Commodity" at bounding box center [589, 250] width 319 height 21
type input "General Commodity"
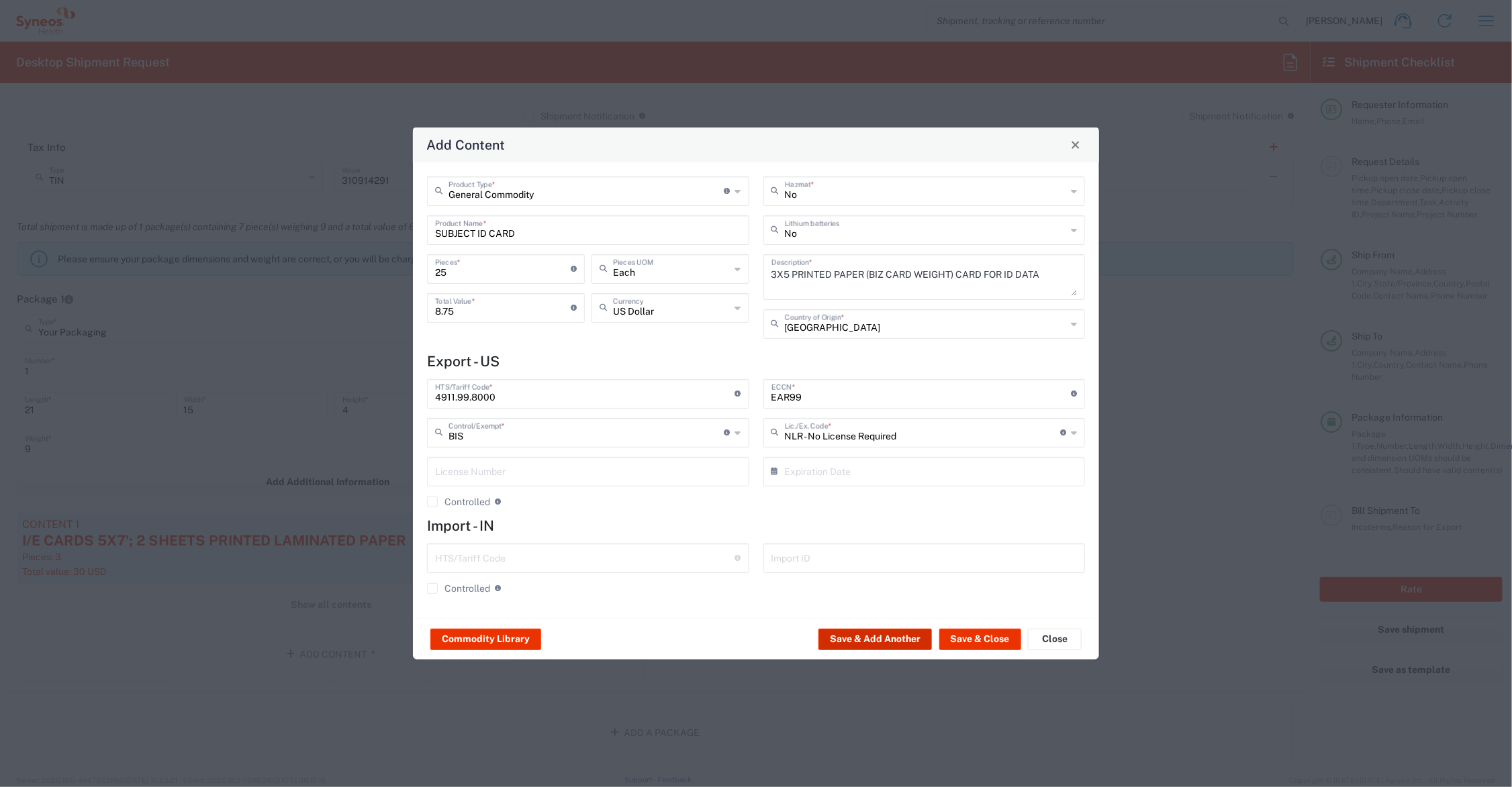
click at [840, 633] on button "Save & Add Another" at bounding box center [875, 639] width 113 height 21
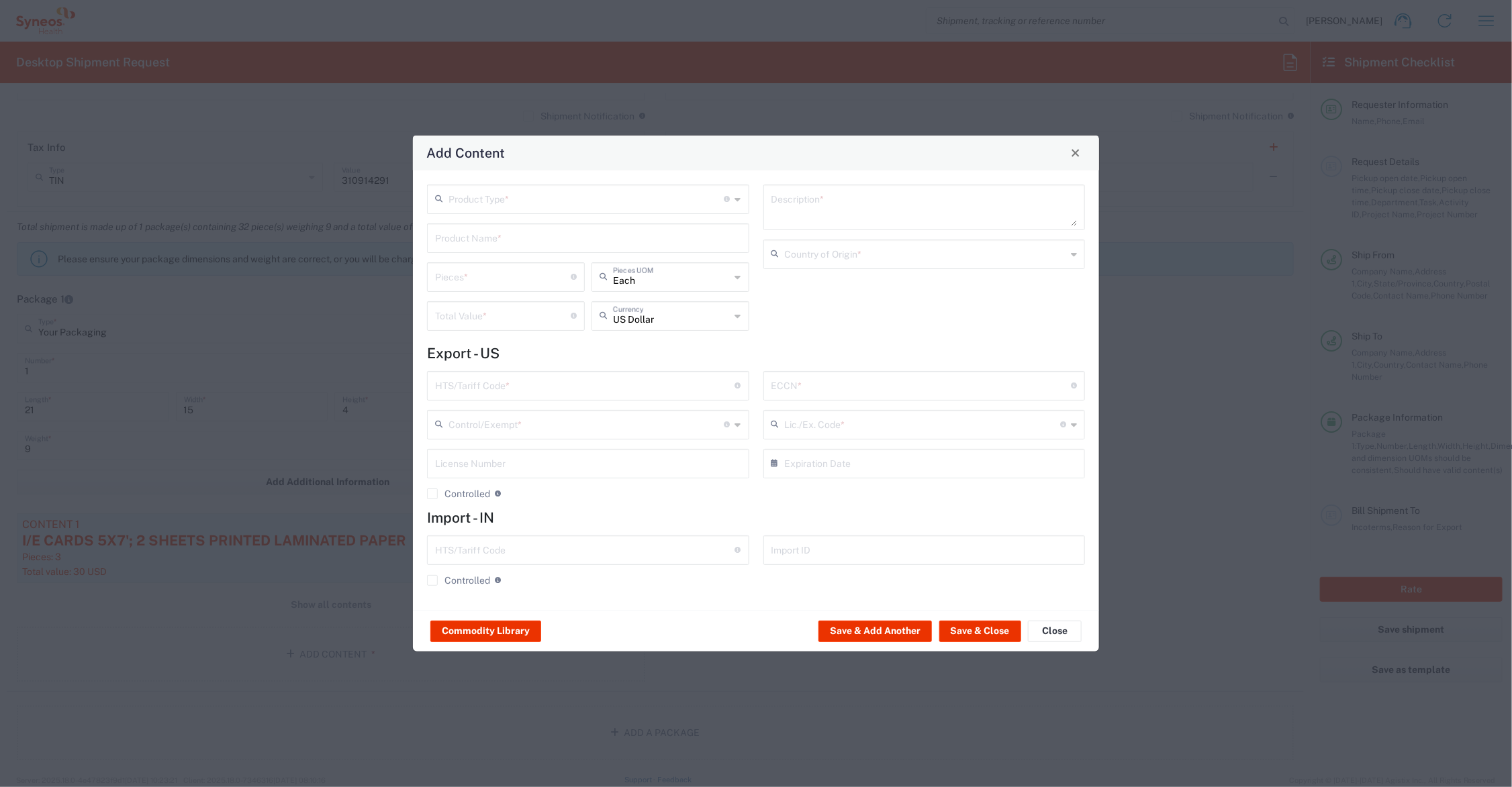
click at [490, 230] on input "text" at bounding box center [589, 237] width 306 height 23
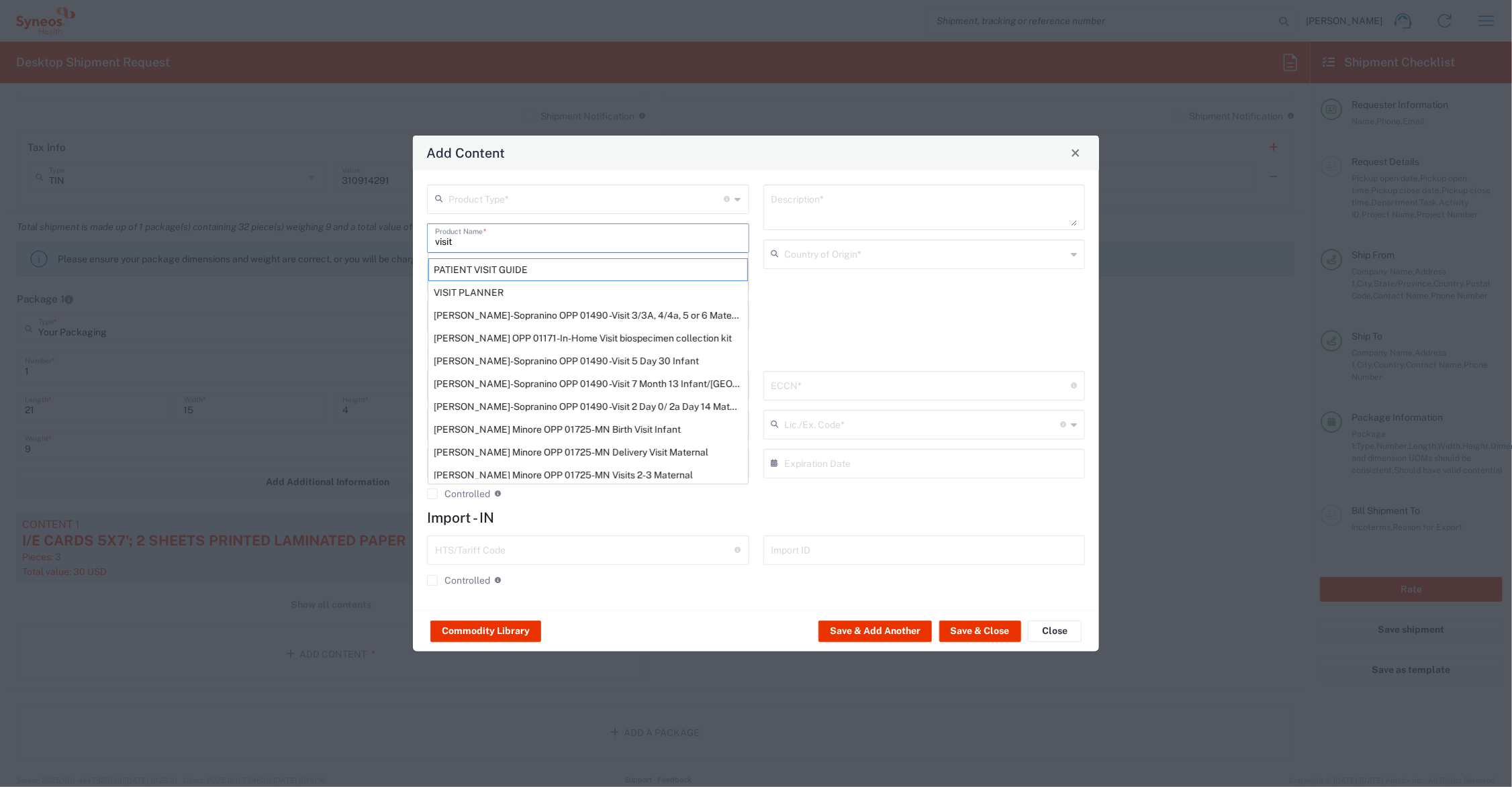
scroll to position [242, 0]
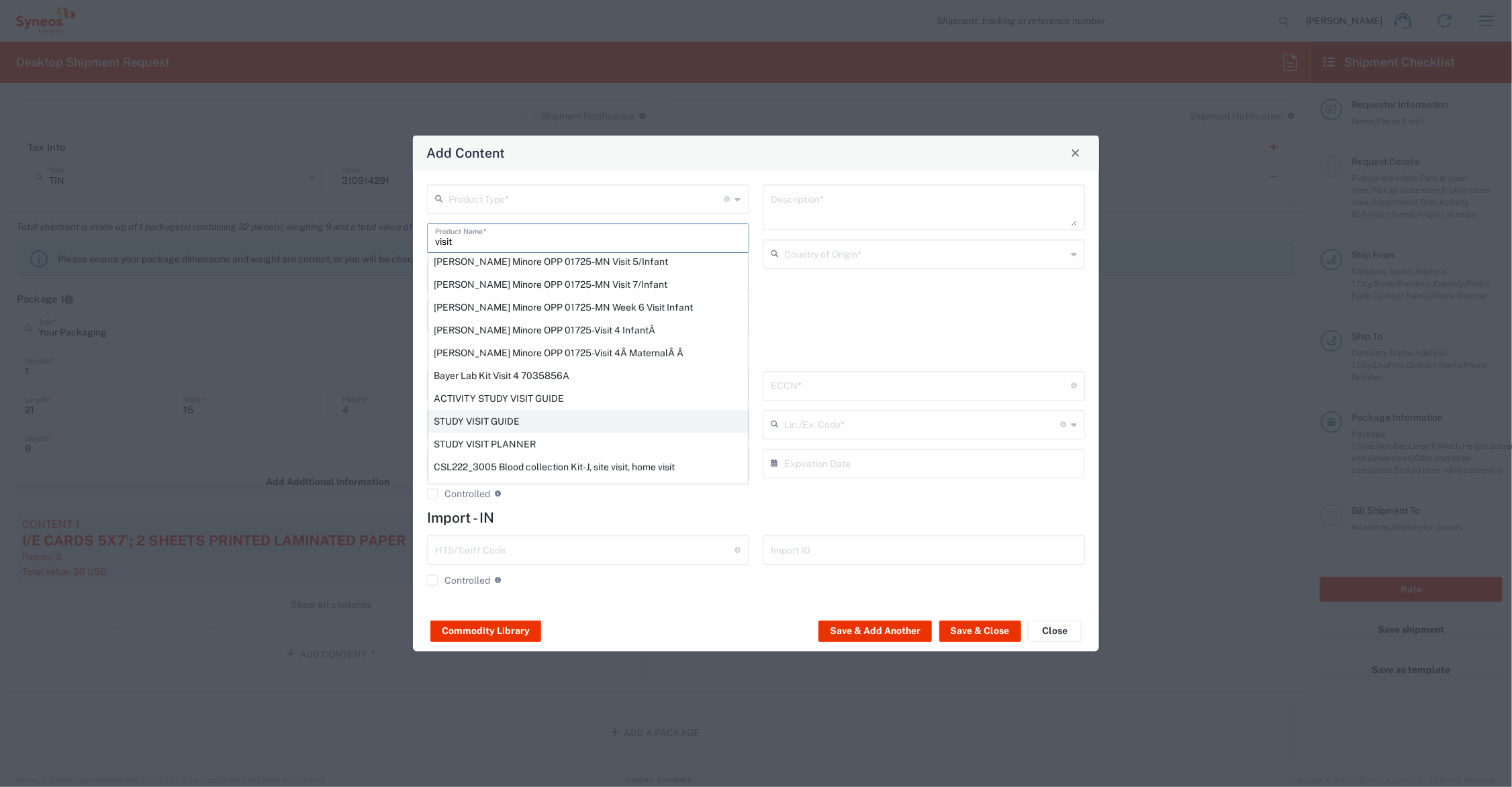
click at [515, 413] on div "STUDY VISIT GUIDE" at bounding box center [588, 421] width 320 height 23
type input "STUDY VISIT GUIDE"
type textarea "8.5 X 5.5' 12PP SADDLE STITCHED PRINTED PAPER BOOKLET 16 PAGES"
type input "[GEOGRAPHIC_DATA]"
type input "4901.99.0092"
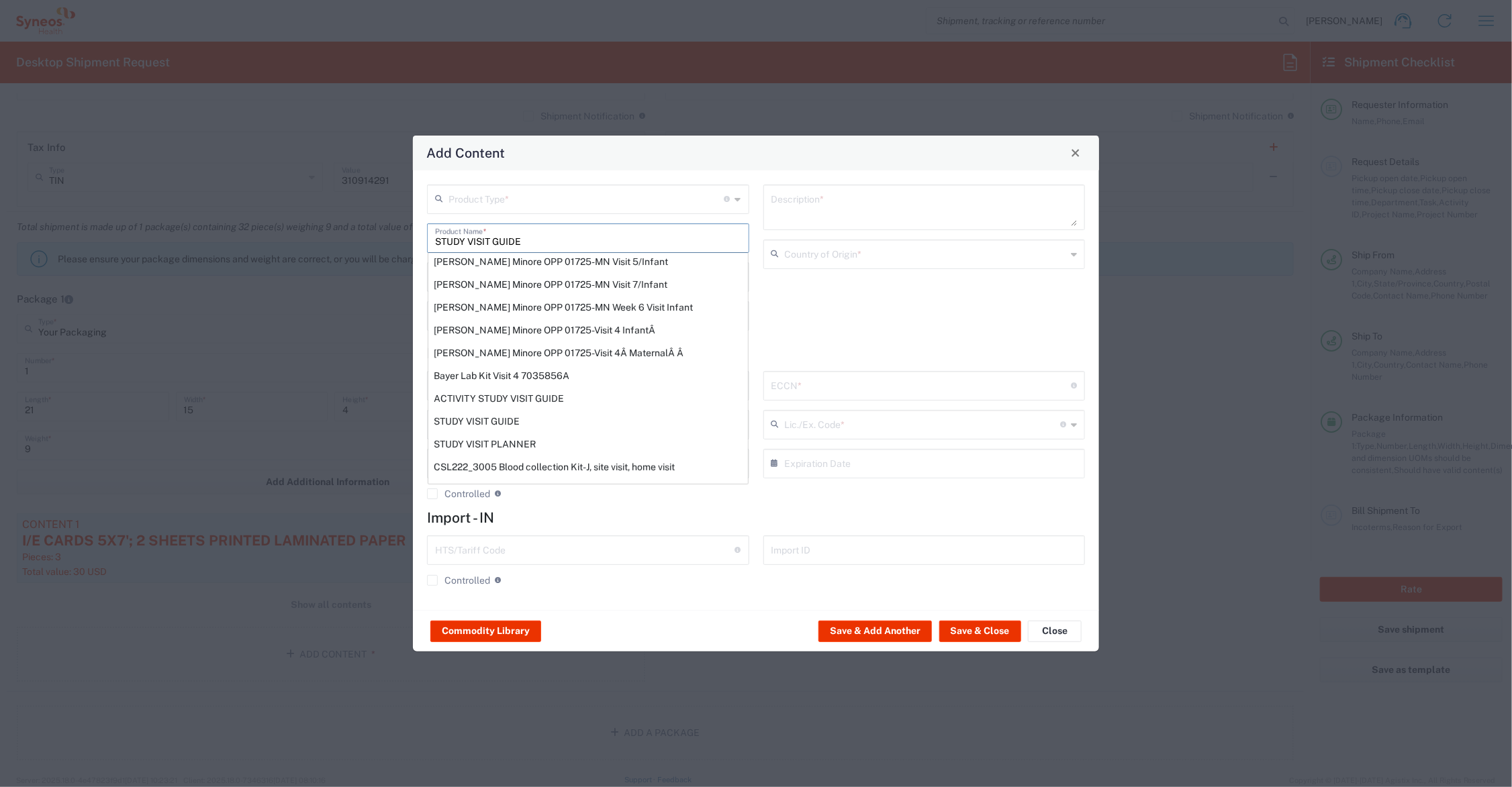
type input "BIS"
type input "EAR99"
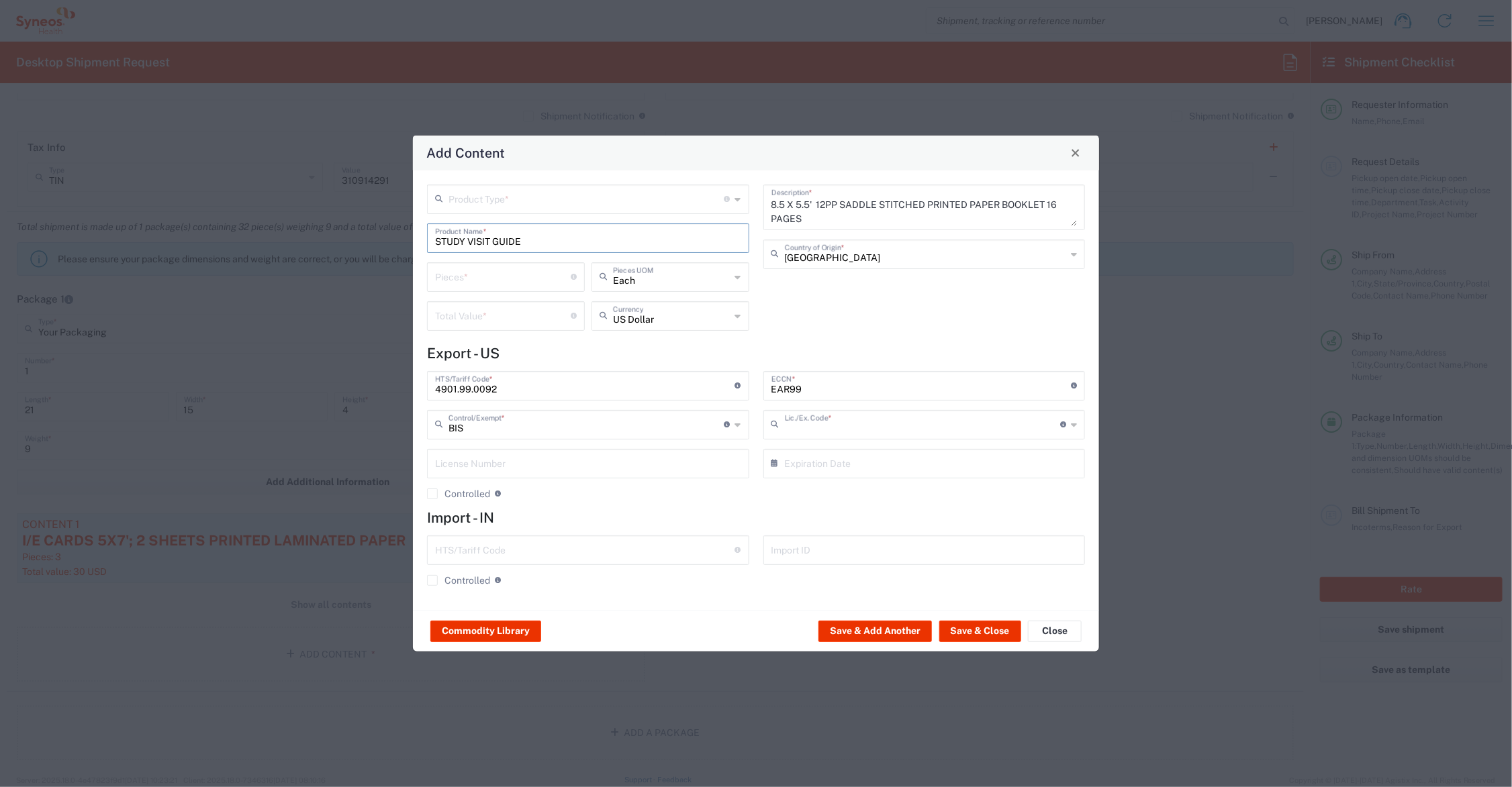
type input "NLR - No License Required"
click at [454, 276] on input "number" at bounding box center [503, 276] width 136 height 23
type input "20"
click at [460, 313] on input "number" at bounding box center [503, 315] width 136 height 23
type input "50.00"
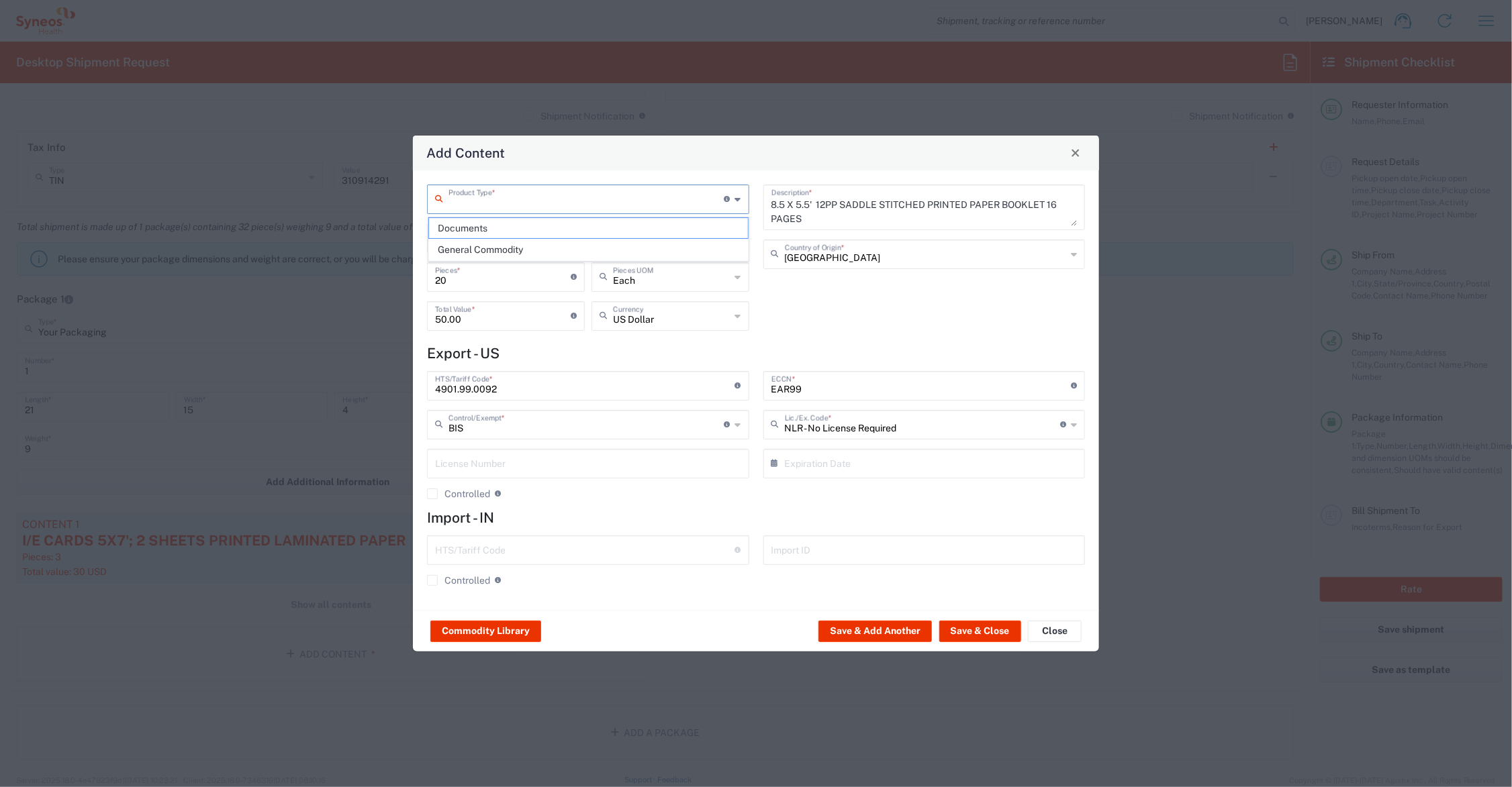
click at [475, 196] on input "text" at bounding box center [587, 199] width 276 height 23
click at [485, 246] on span "General Commodity" at bounding box center [589, 250] width 319 height 21
type input "General Commodity"
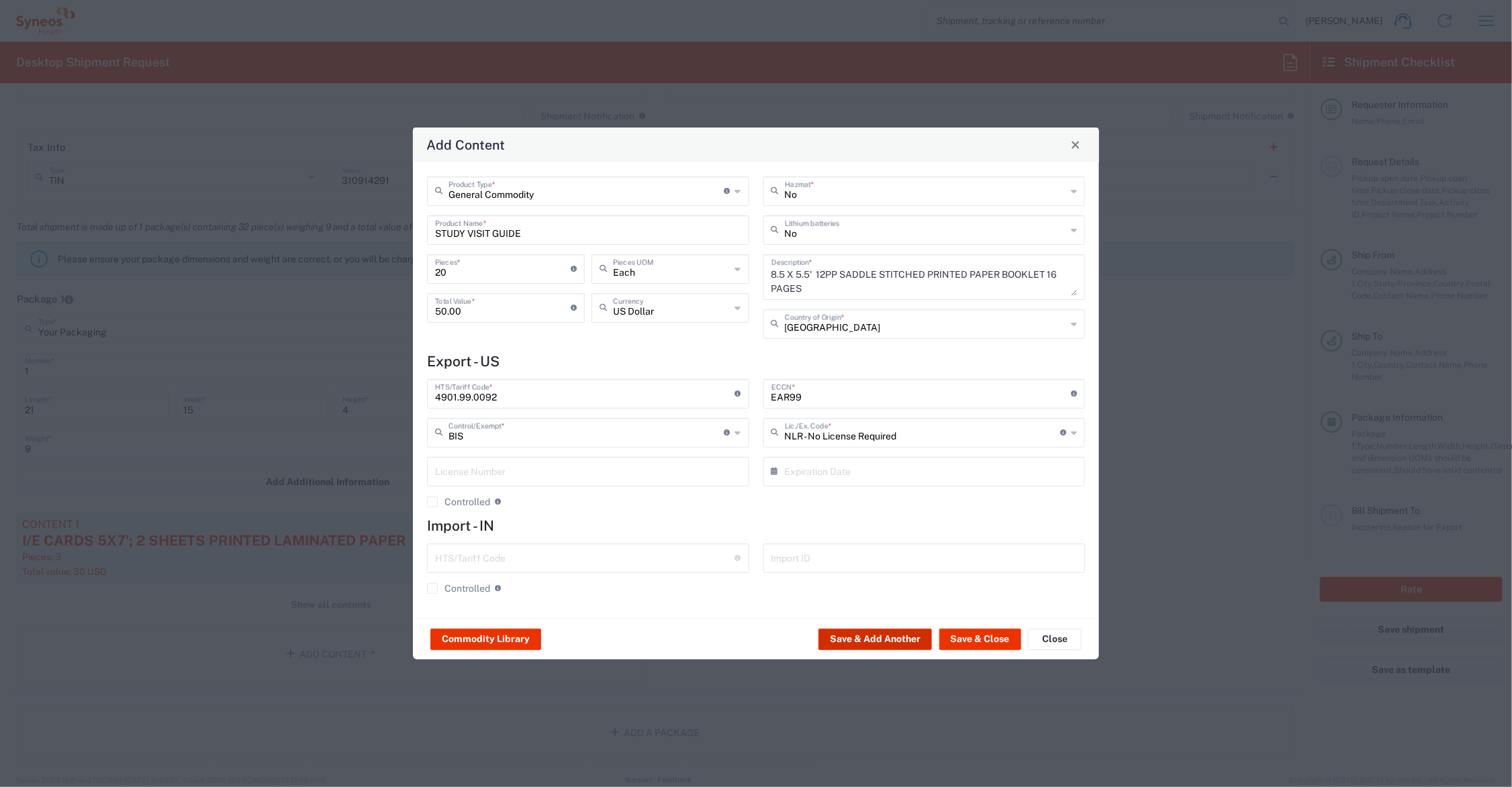
click at [874, 635] on button "Save & Add Another" at bounding box center [875, 639] width 113 height 21
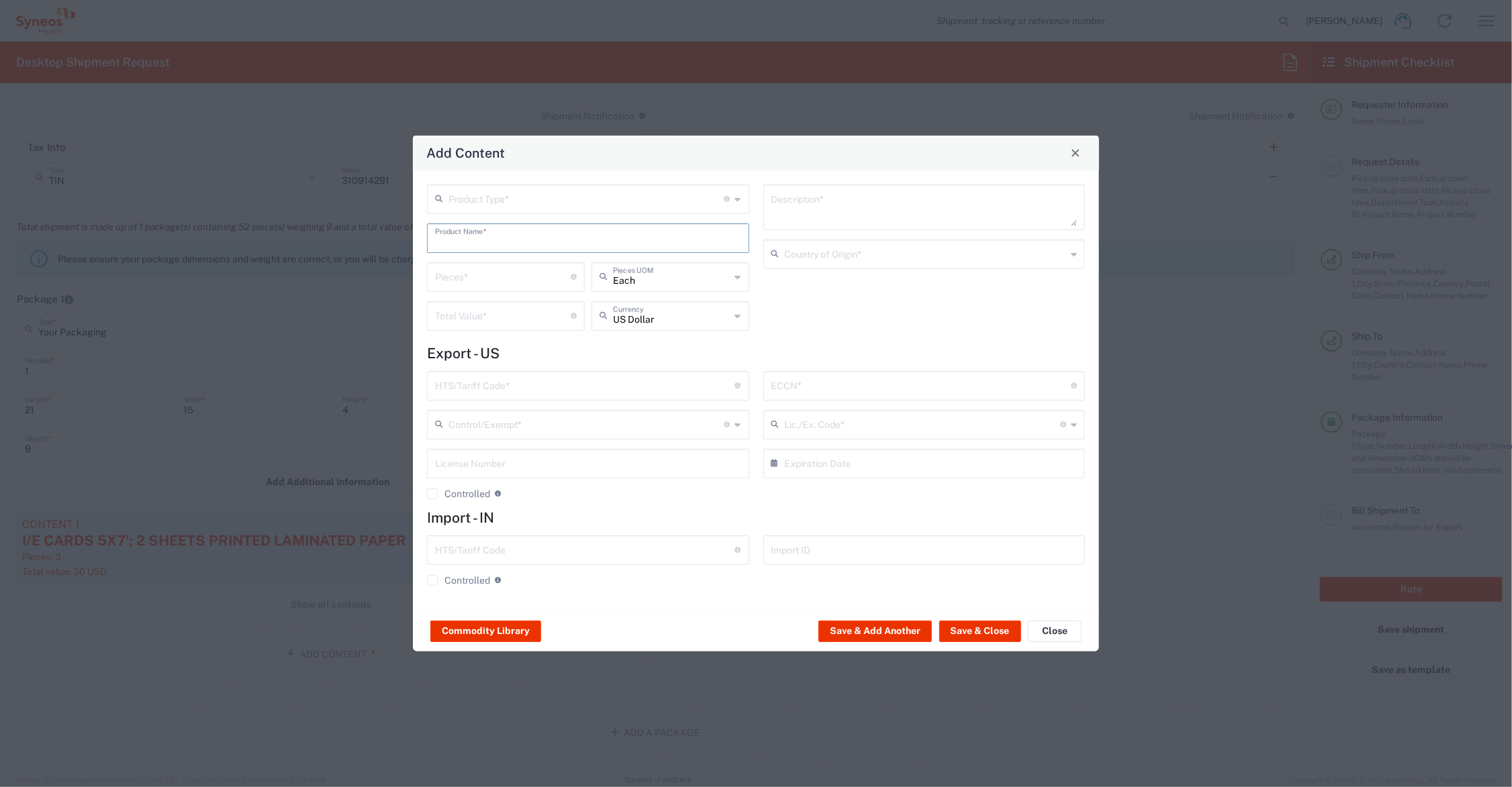
click at [475, 234] on input "text" at bounding box center [589, 237] width 306 height 23
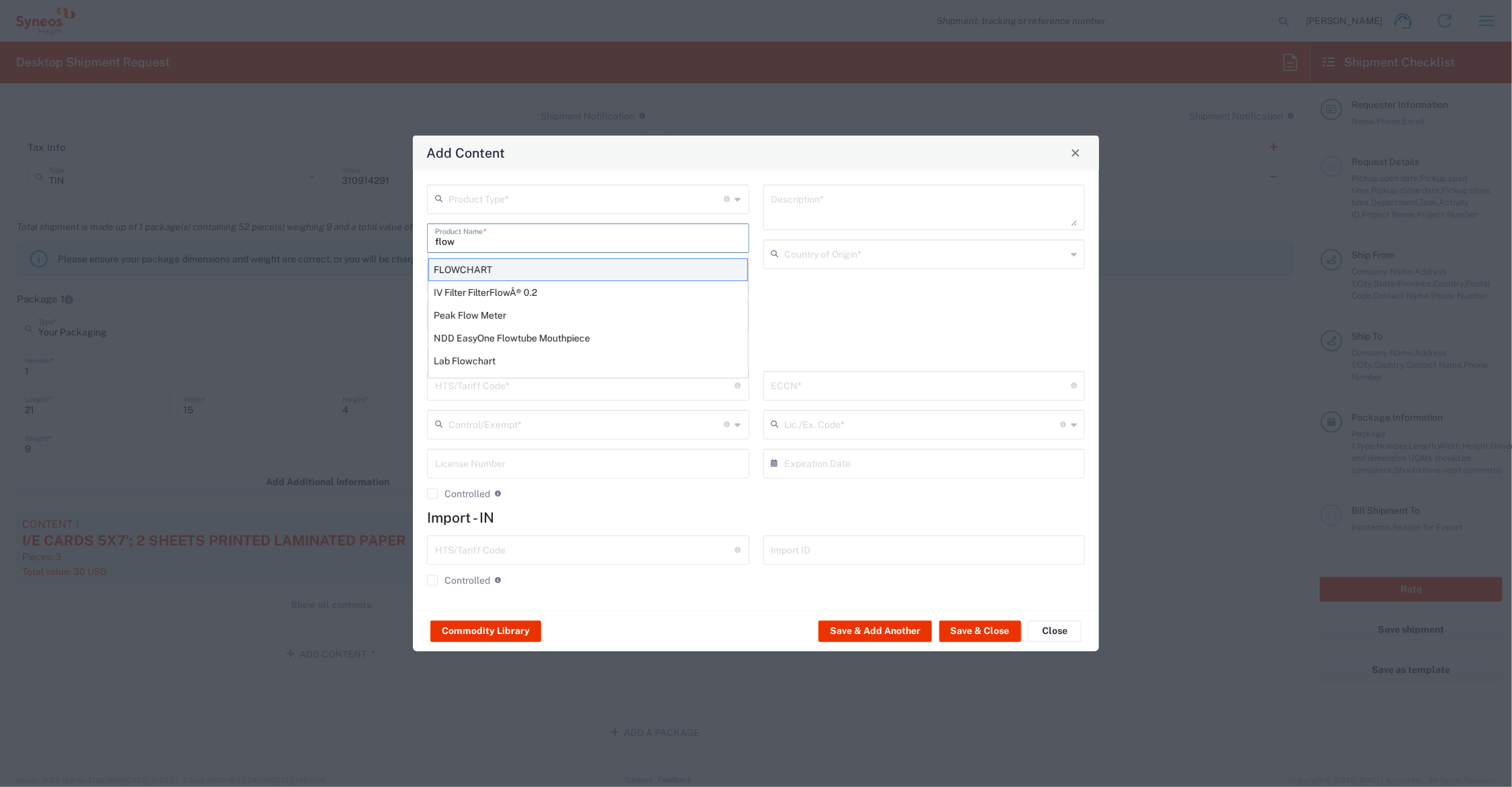
click at [453, 266] on div "FLOWCHART" at bounding box center [588, 270] width 320 height 23
type input "FLOWCHART"
type input "1"
type textarea "11'X8.5'; 1 SHEET PRINTED LAMINATED PAPER"
type input "[GEOGRAPHIC_DATA]"
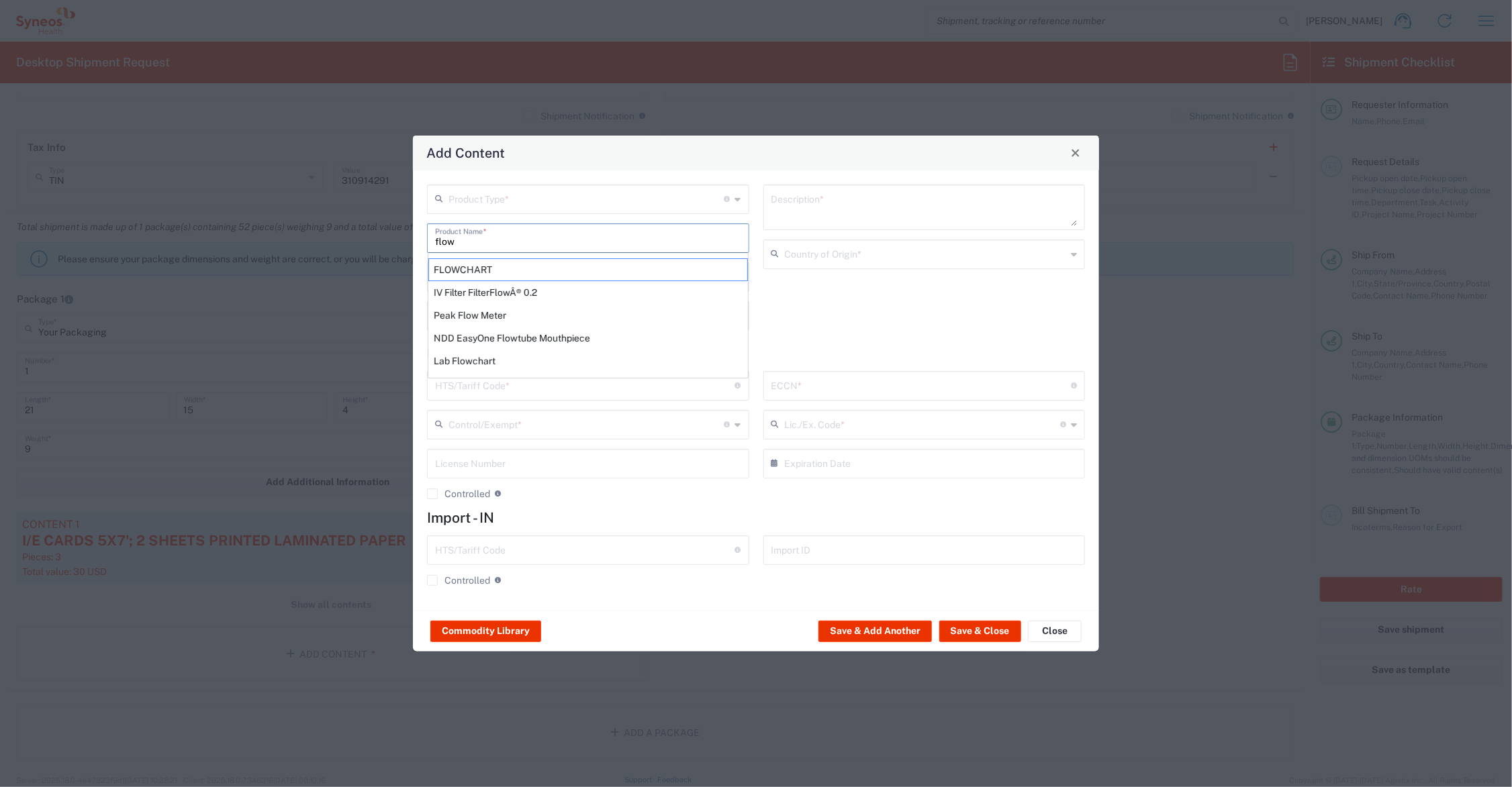
type input "4911.99.8000"
type input "BIS"
type input "EAR99"
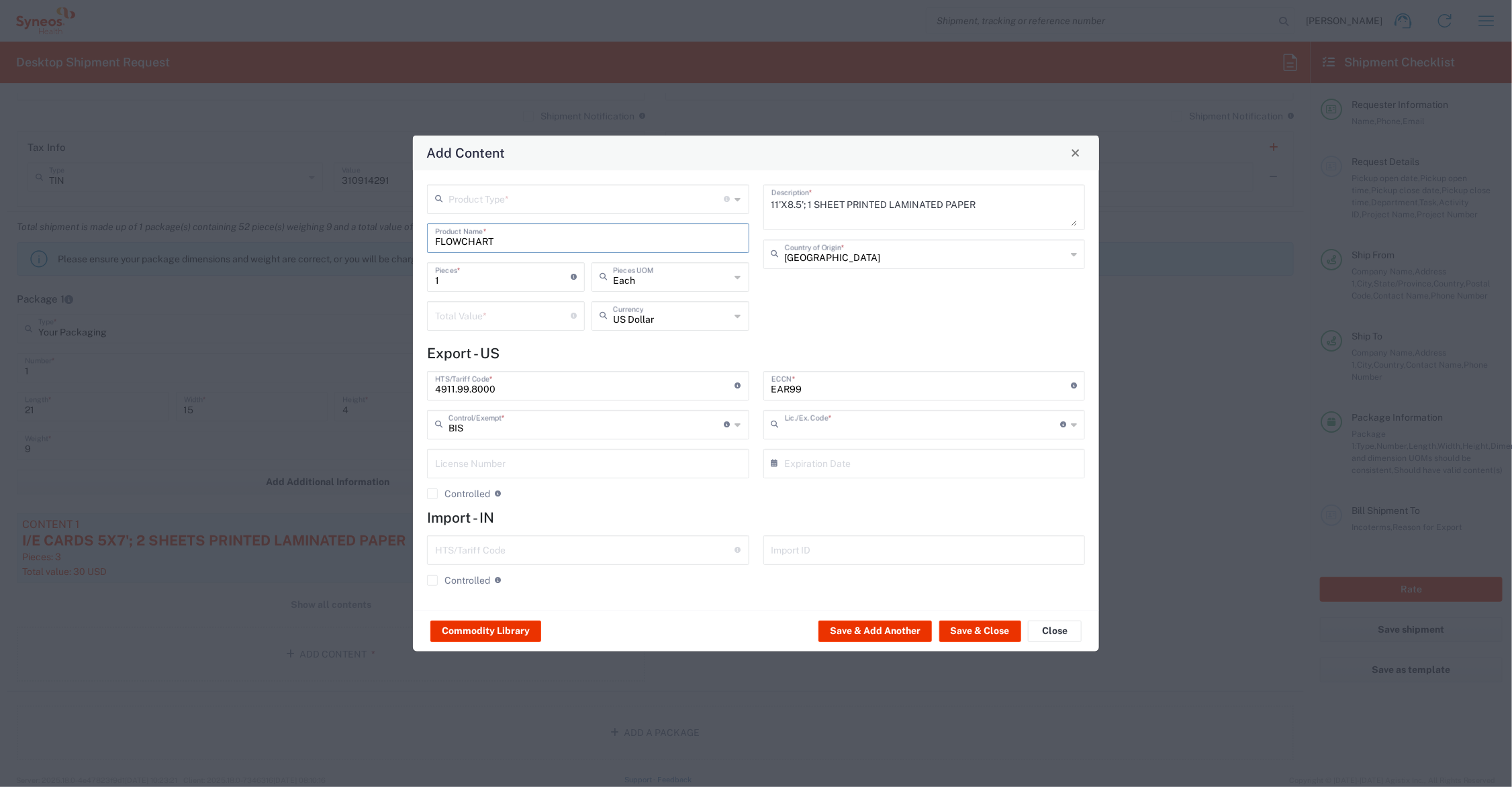
type input "NLR - No License Required"
drag, startPoint x: 457, startPoint y: 281, endPoint x: 429, endPoint y: 277, distance: 28.3
click at [428, 277] on div "1 Pieces * Number of pieces inside all the packages" at bounding box center [506, 277] width 158 height 30
type input "8"
click at [473, 314] on input "number" at bounding box center [503, 315] width 136 height 23
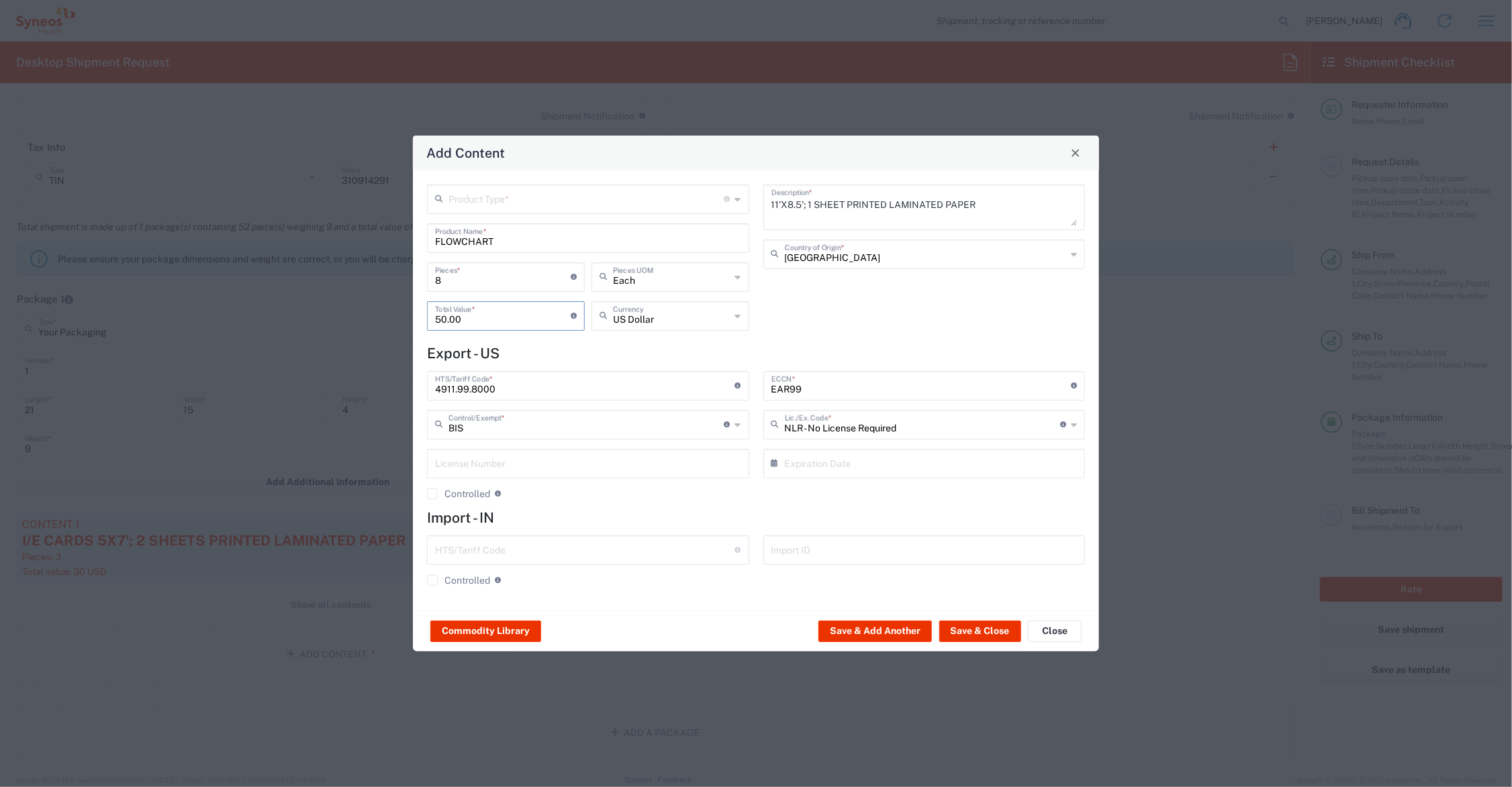
type input "50.00"
click at [463, 201] on input "text" at bounding box center [587, 199] width 276 height 23
click at [469, 255] on span "General Commodity" at bounding box center [589, 250] width 319 height 21
type input "General Commodity"
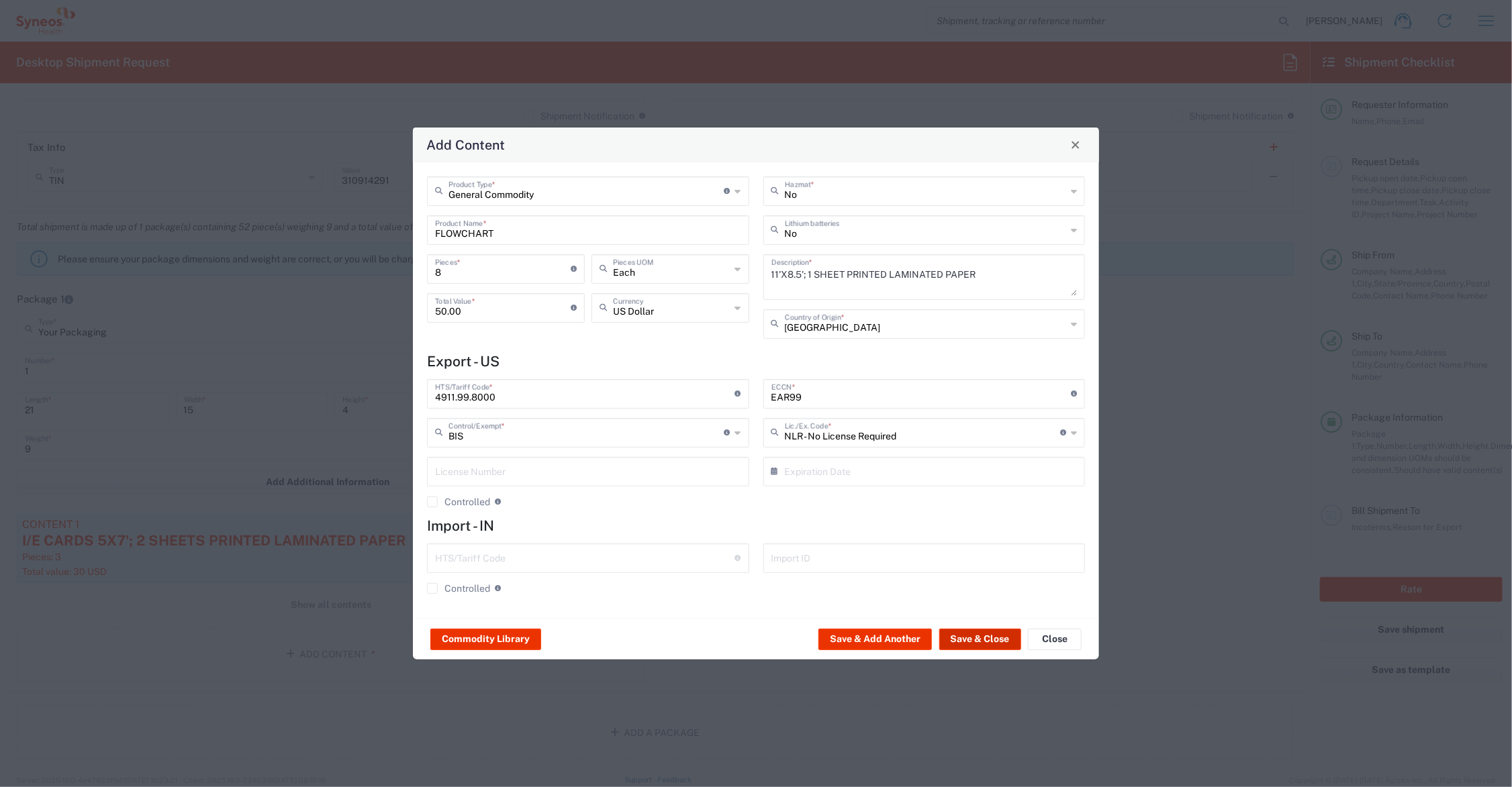
click at [981, 636] on button "Save & Close" at bounding box center [980, 639] width 82 height 21
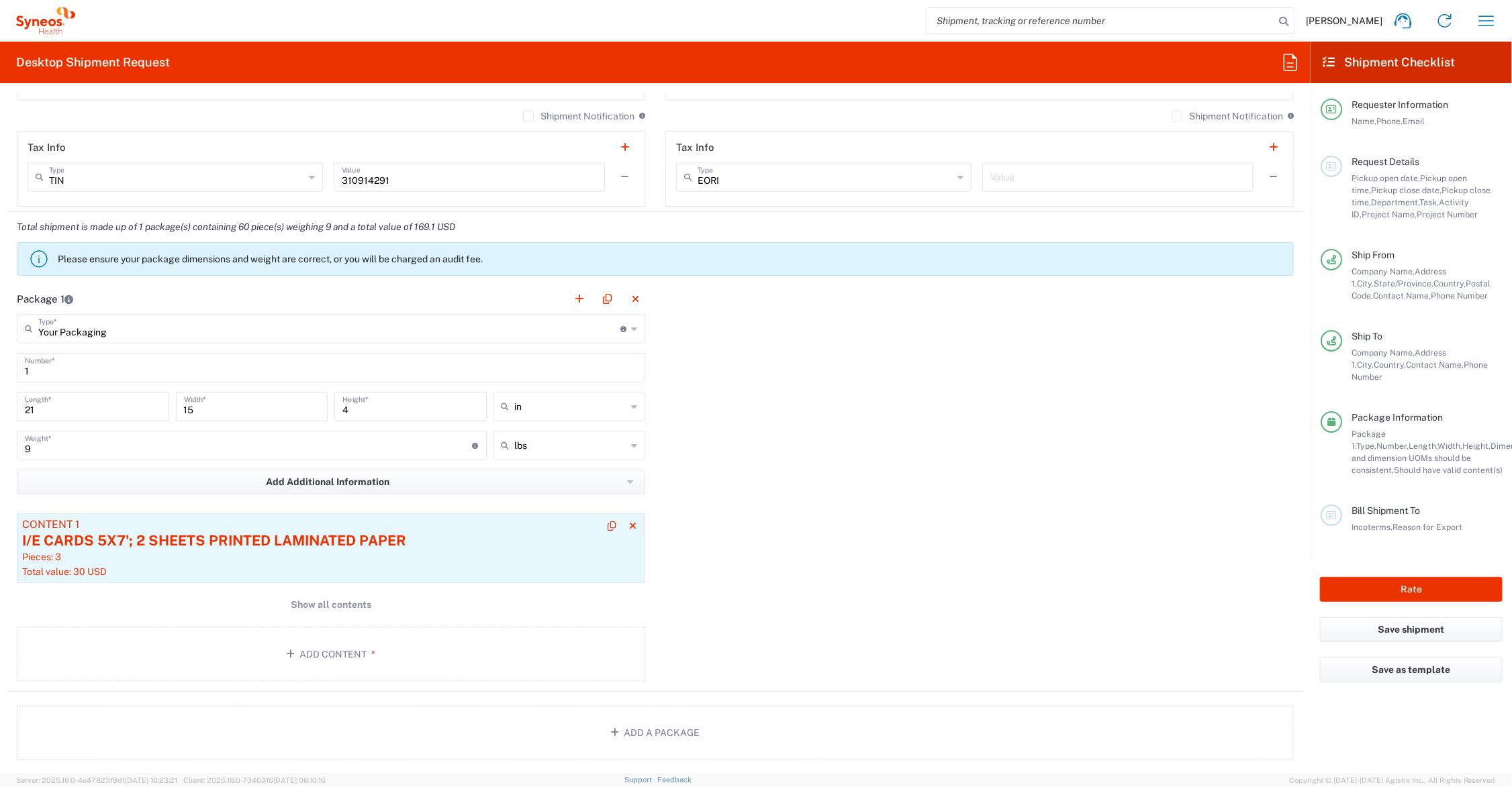
click at [351, 538] on div "I/E CARDS 5X7'; 2 SHEETS PRINTED LAMINATED PAPER" at bounding box center [331, 541] width 618 height 20
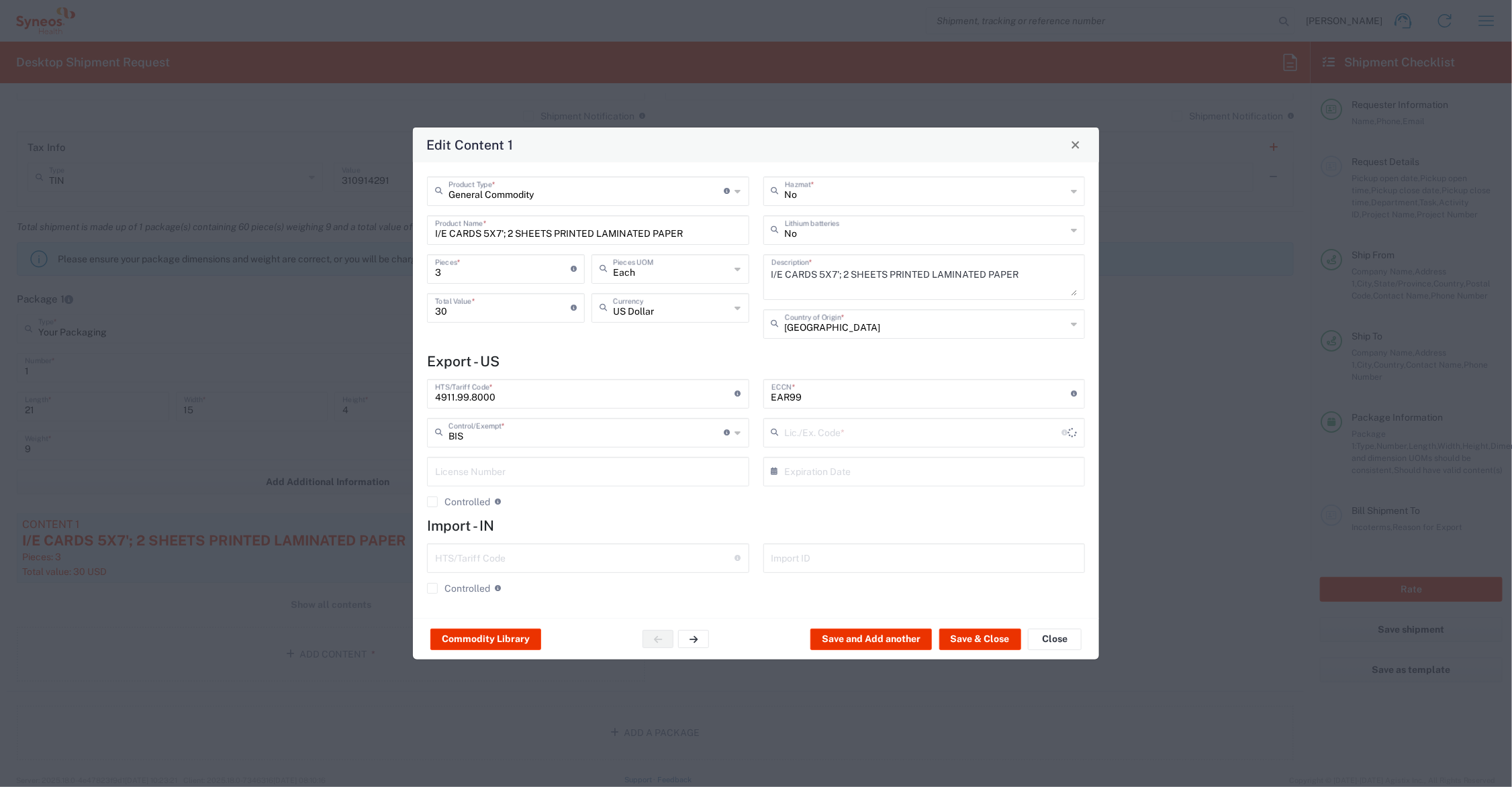
type input "NLR - No License Required"
click at [1051, 635] on button "Close" at bounding box center [1055, 639] width 54 height 21
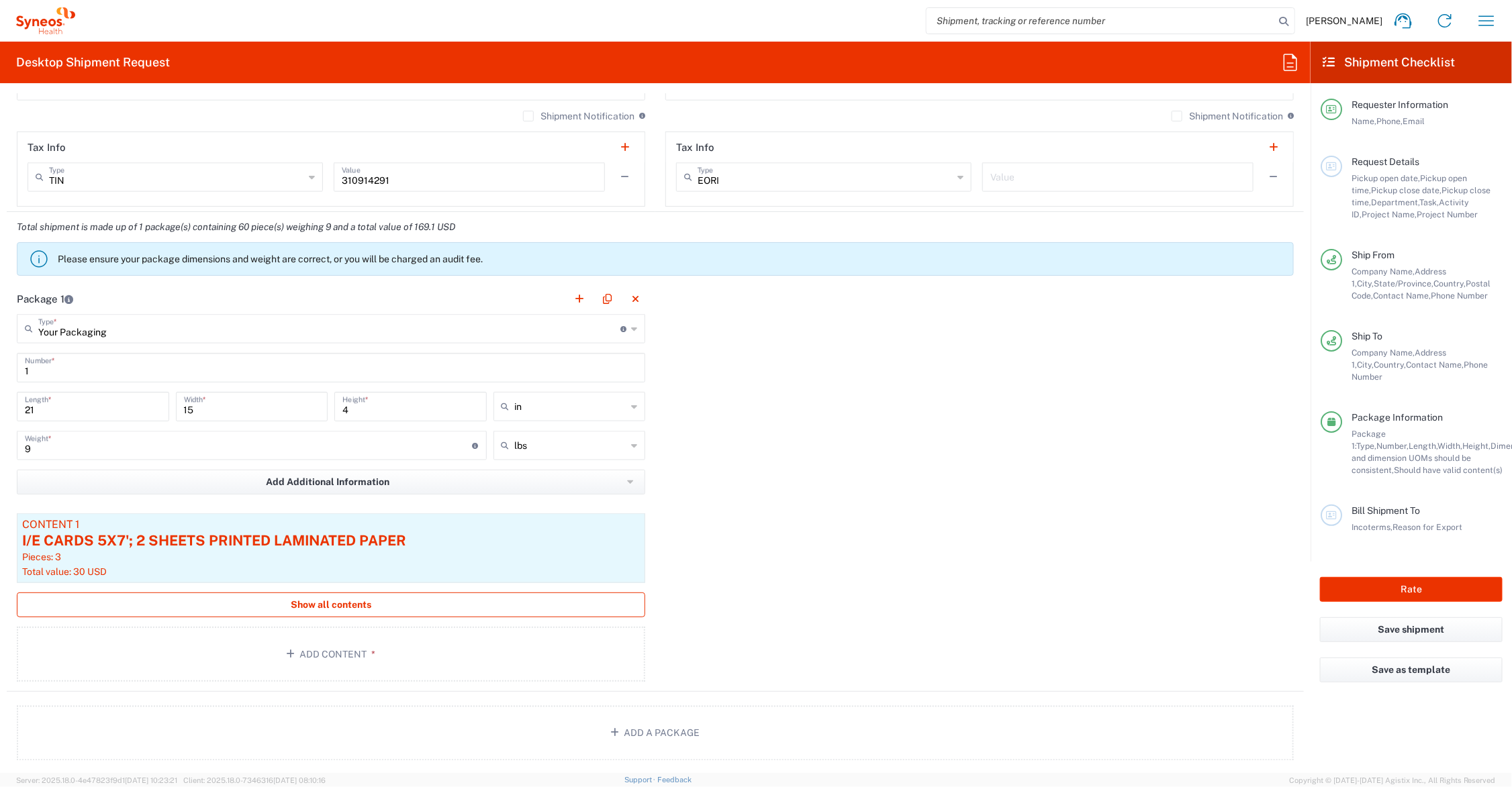
click at [337, 608] on span "Show all contents" at bounding box center [331, 605] width 81 height 12
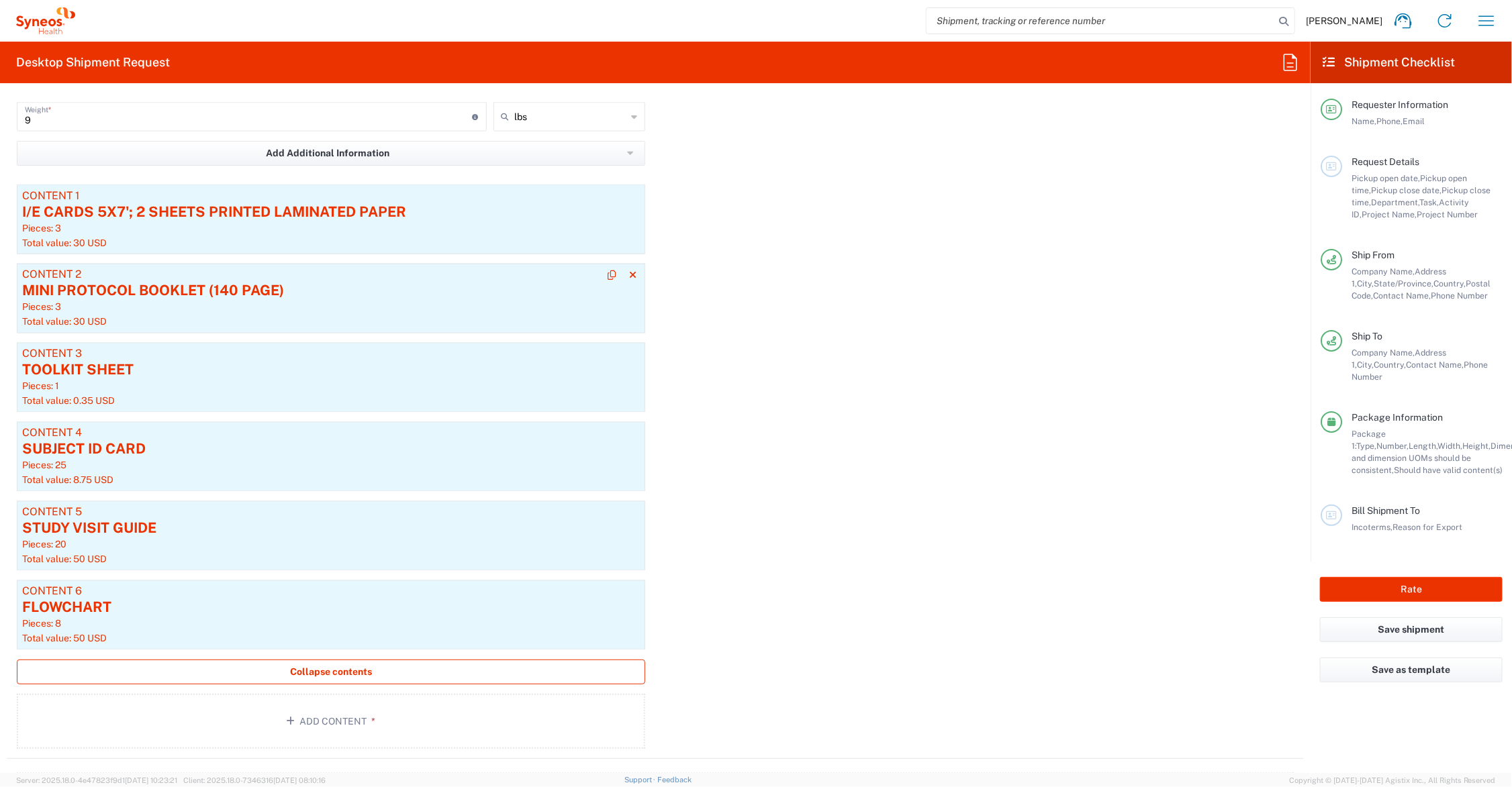
scroll to position [1342, 0]
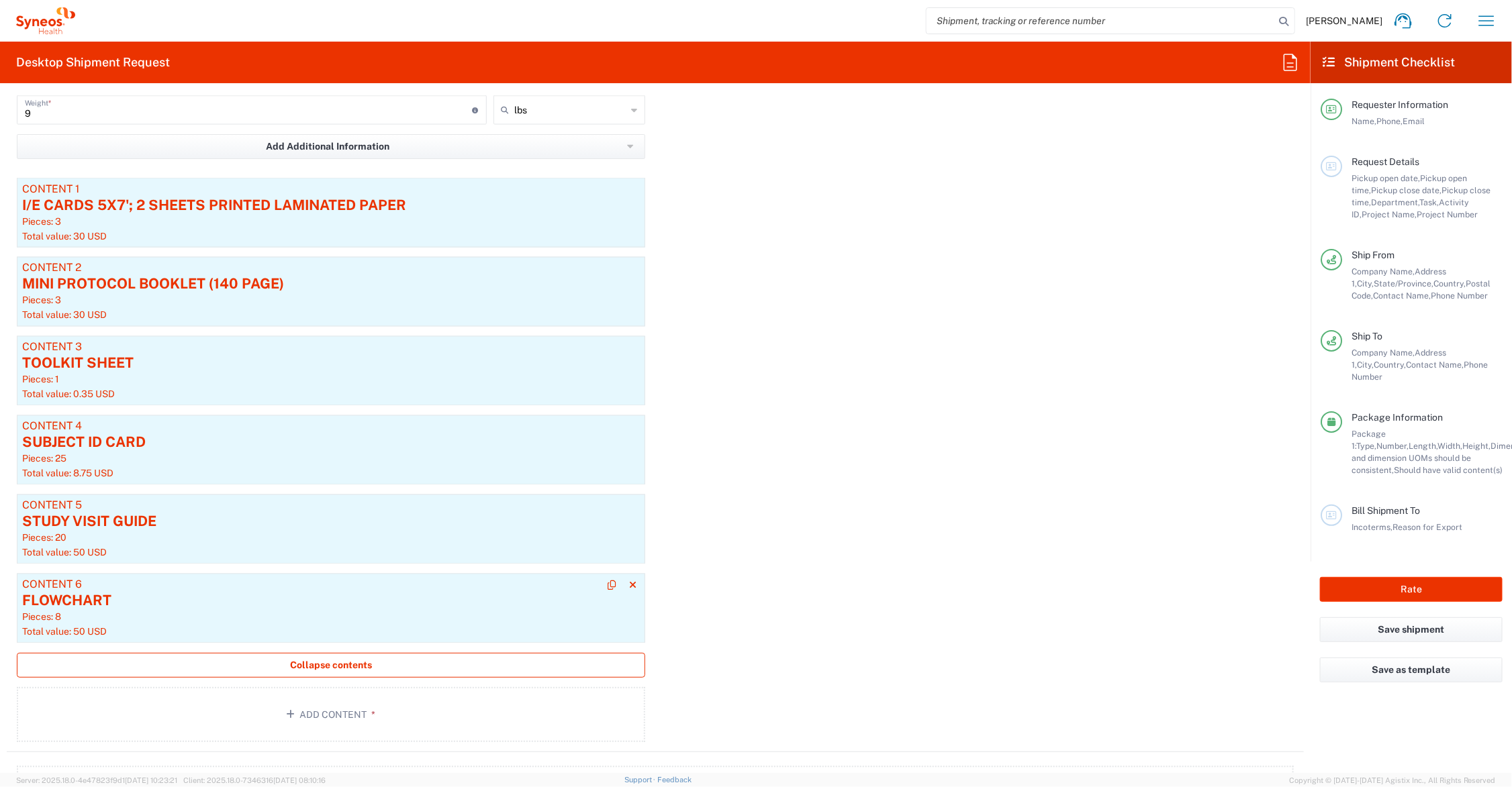
click at [295, 594] on div "FLOWCHART" at bounding box center [331, 601] width 618 height 20
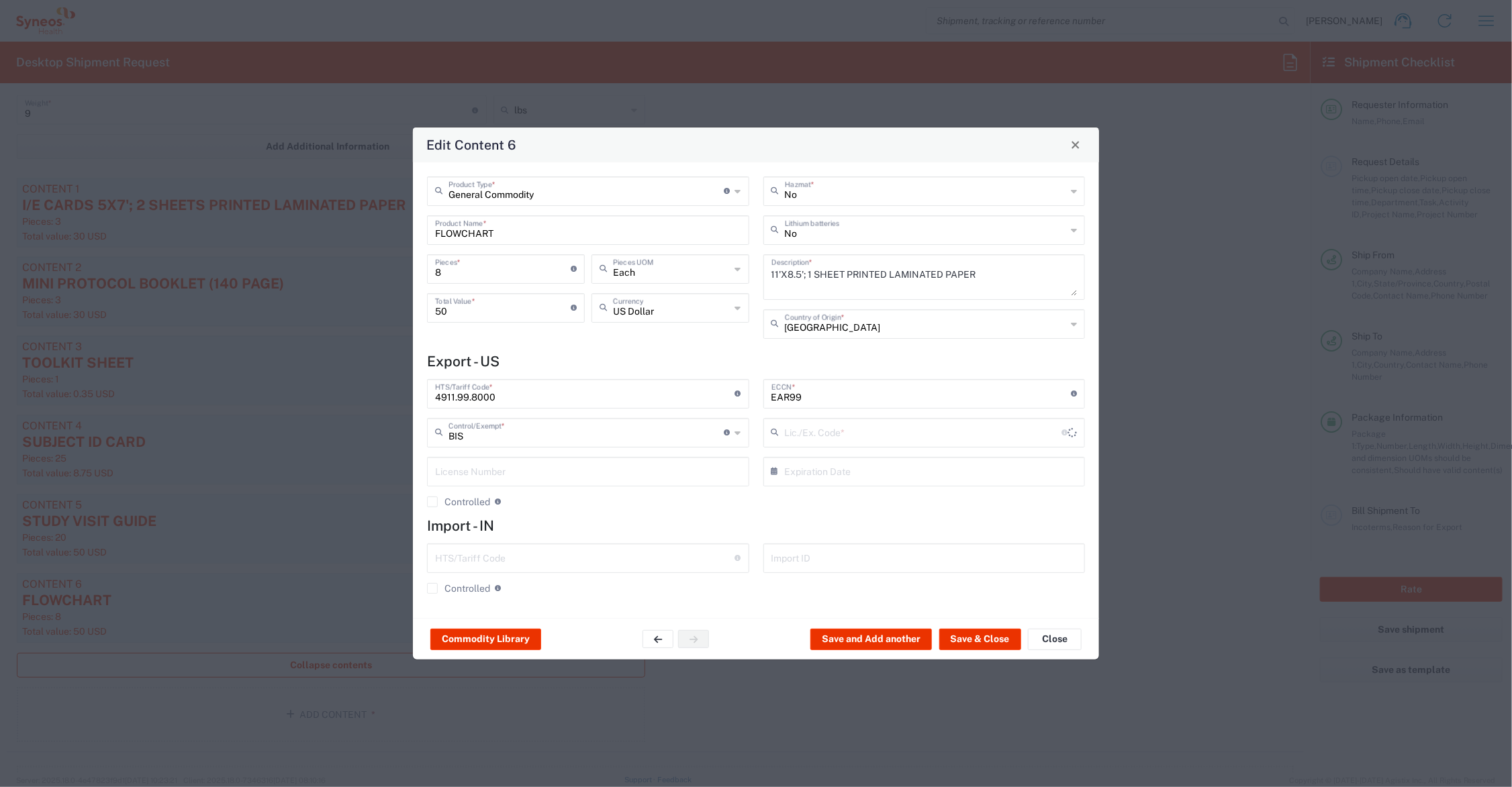
type input "NLR - No License Required"
drag, startPoint x: 448, startPoint y: 309, endPoint x: 413, endPoint y: 304, distance: 35.4
click at [413, 304] on div "General Commodity Product Type * Document: Paper document generated internally …" at bounding box center [756, 390] width 686 height 456
type input "40.00"
click at [965, 635] on button "Save & Close" at bounding box center [980, 639] width 82 height 21
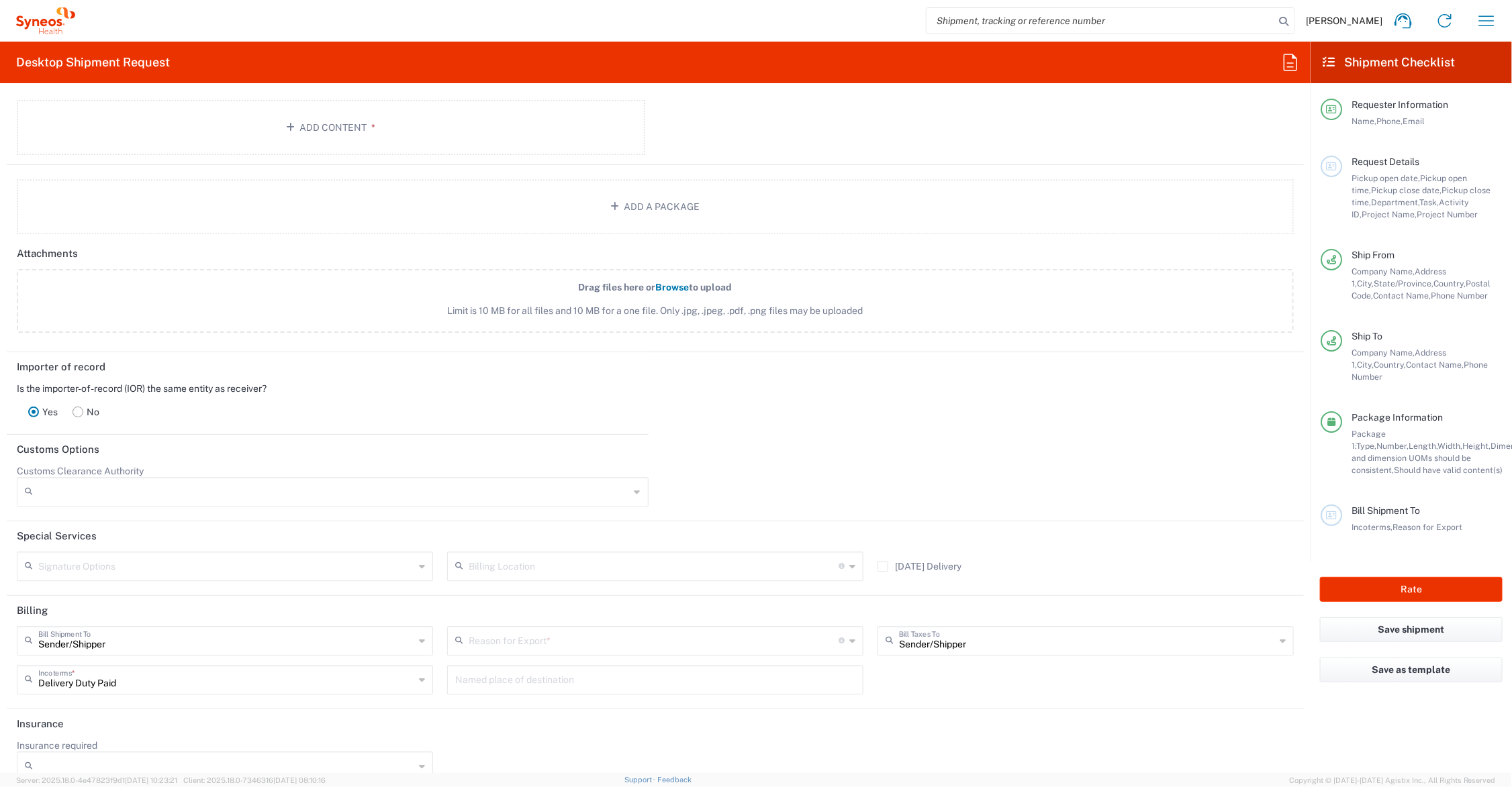
scroll to position [1953, 0]
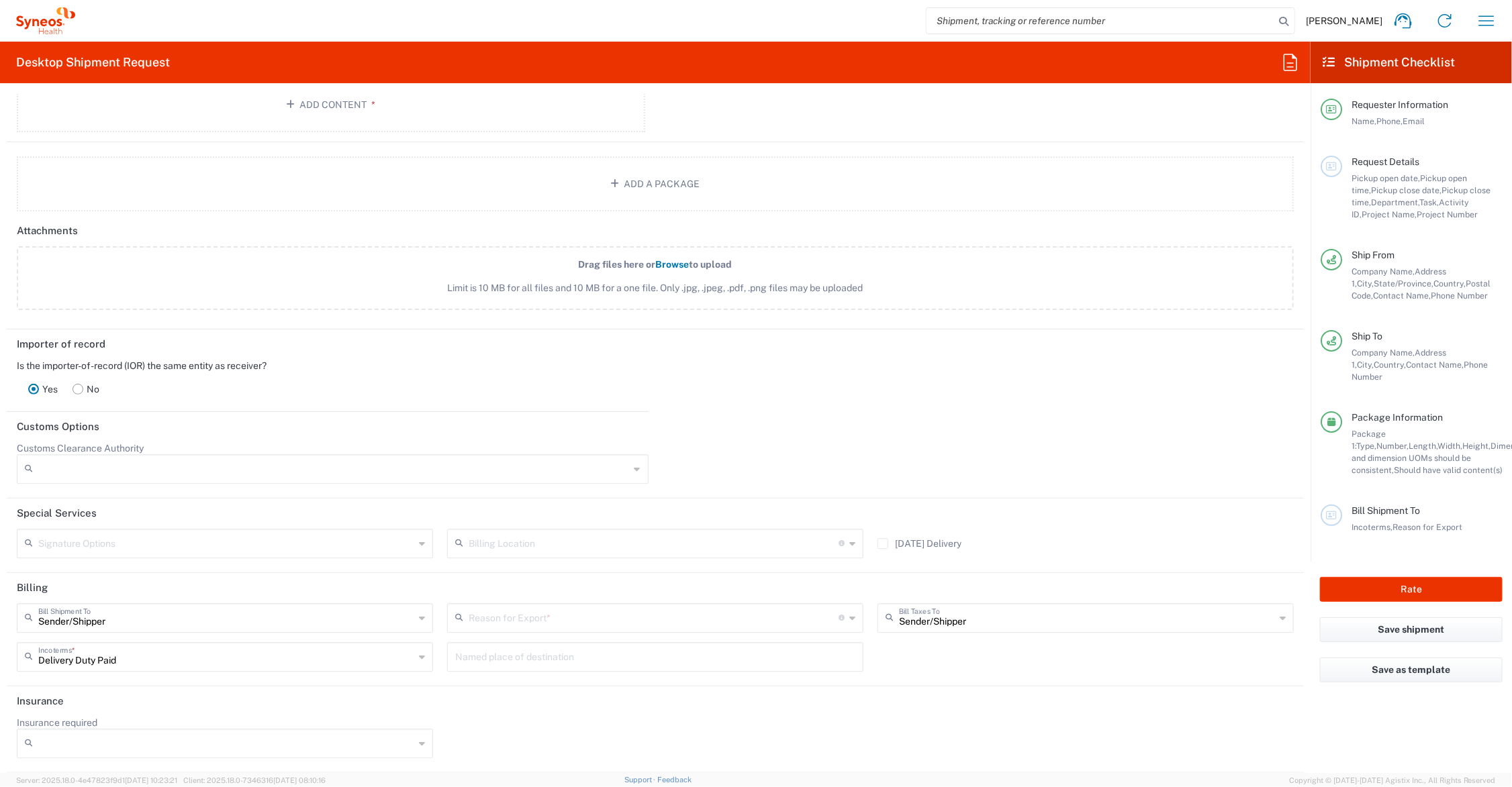
click at [850, 618] on icon at bounding box center [852, 618] width 6 height 21
click at [588, 761] on span "Sold" at bounding box center [649, 758] width 410 height 21
type input "Sold"
click at [79, 387] on rect at bounding box center [78, 389] width 10 height 10
click at [92, 454] on input "text" at bounding box center [329, 450] width 560 height 23
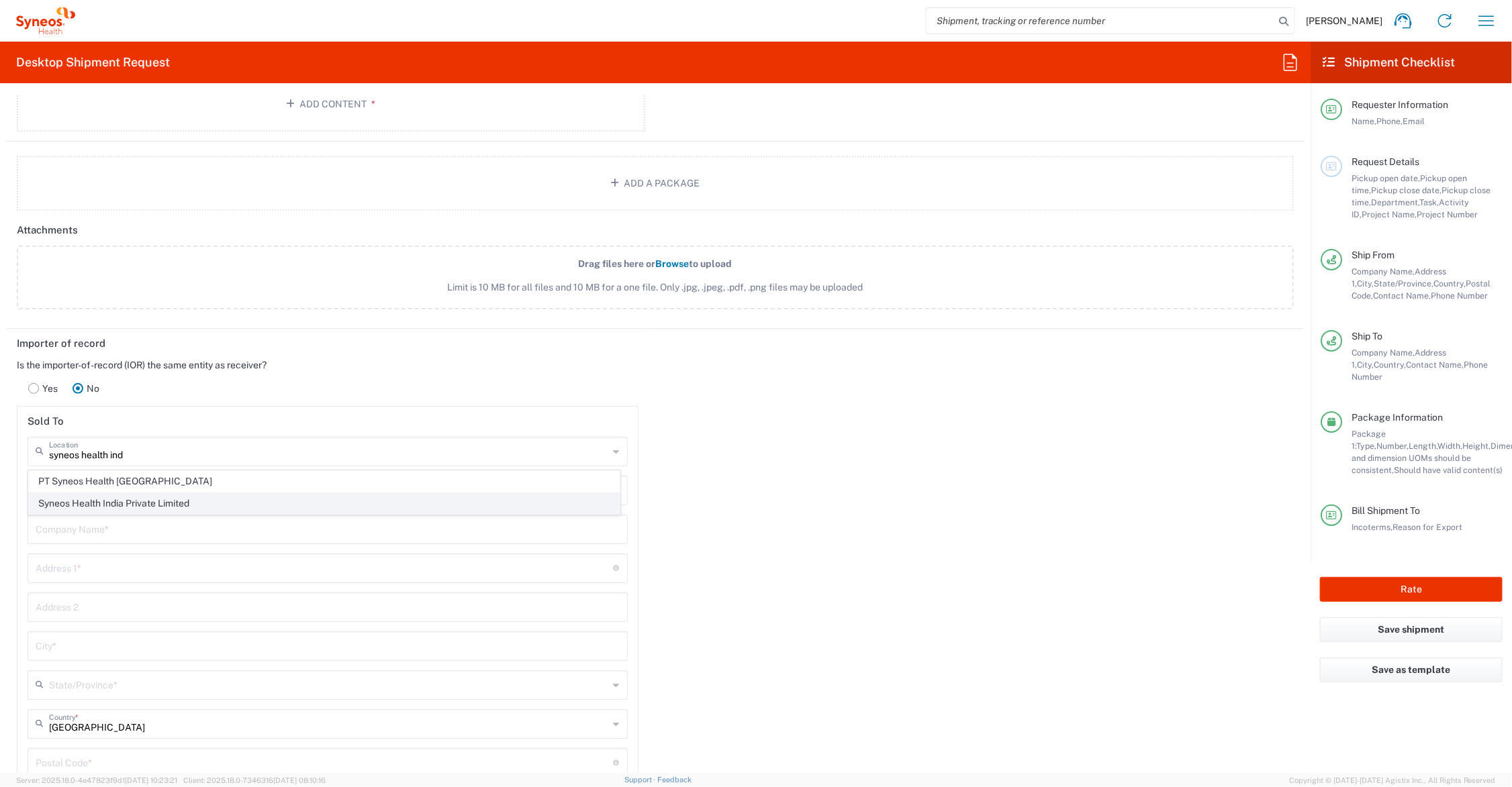
click at [158, 504] on span "Syneos Health India Private Limited" at bounding box center [324, 504] width 591 height 21
type input "Syneos Health India Private Limited"
type input "COMMERCIAL SITE BLC V PHASE 3"
type input "4TH FLR BLOCK 2 DLF DOWNTOWN"
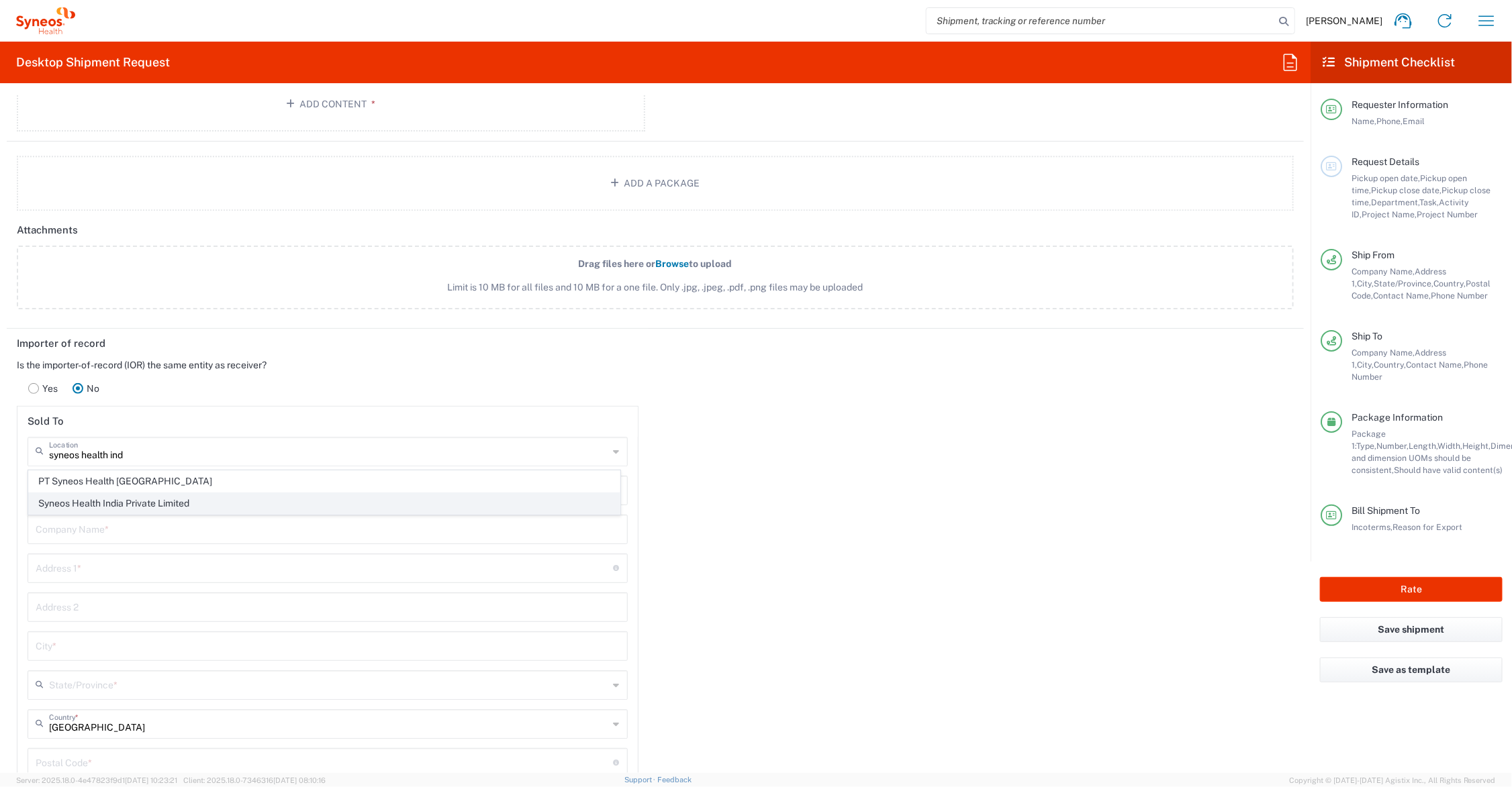
type input "GURUGRAM"
type input "[GEOGRAPHIC_DATA]"
type input "122002"
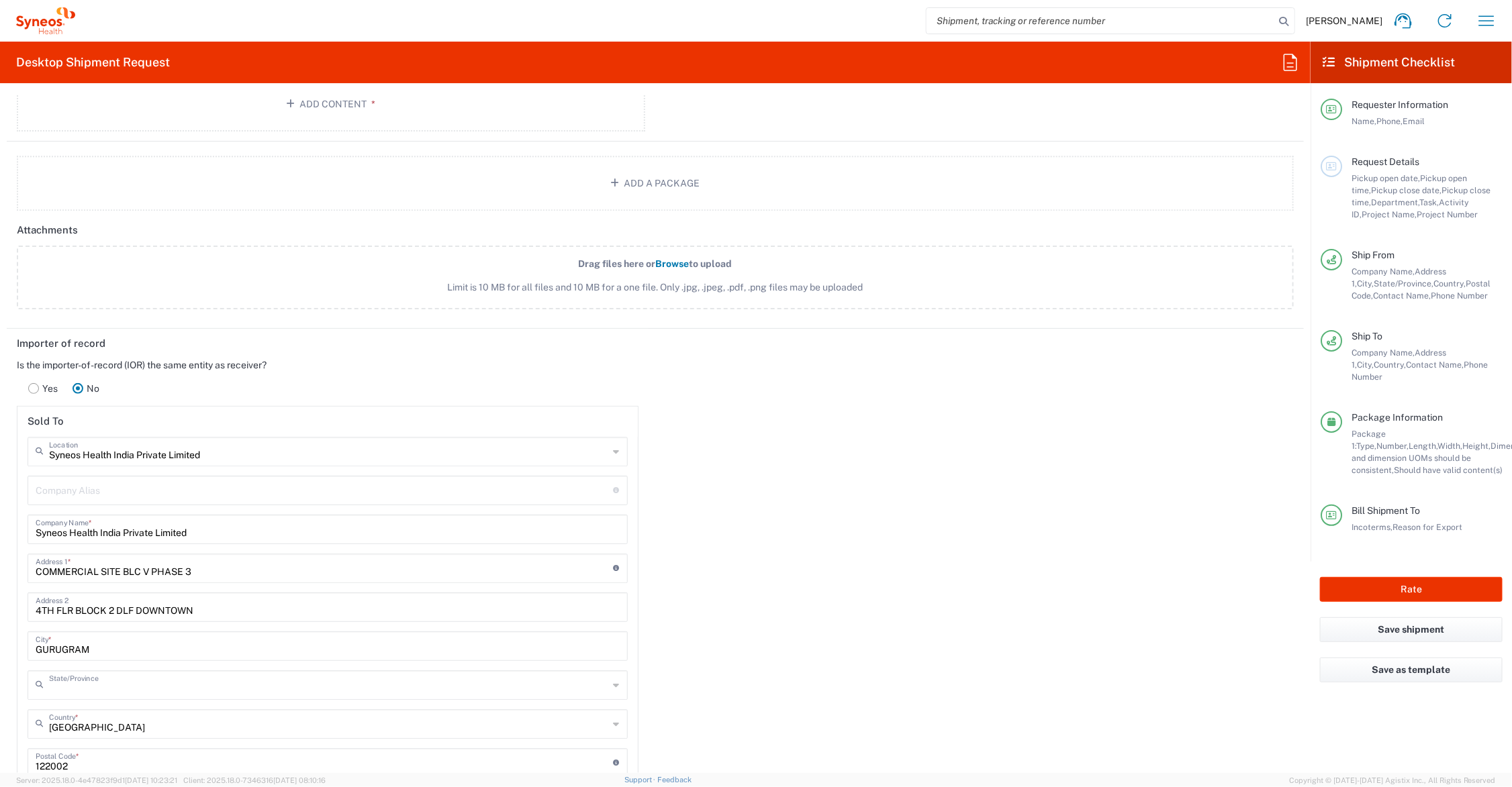
type input "Haryāna"
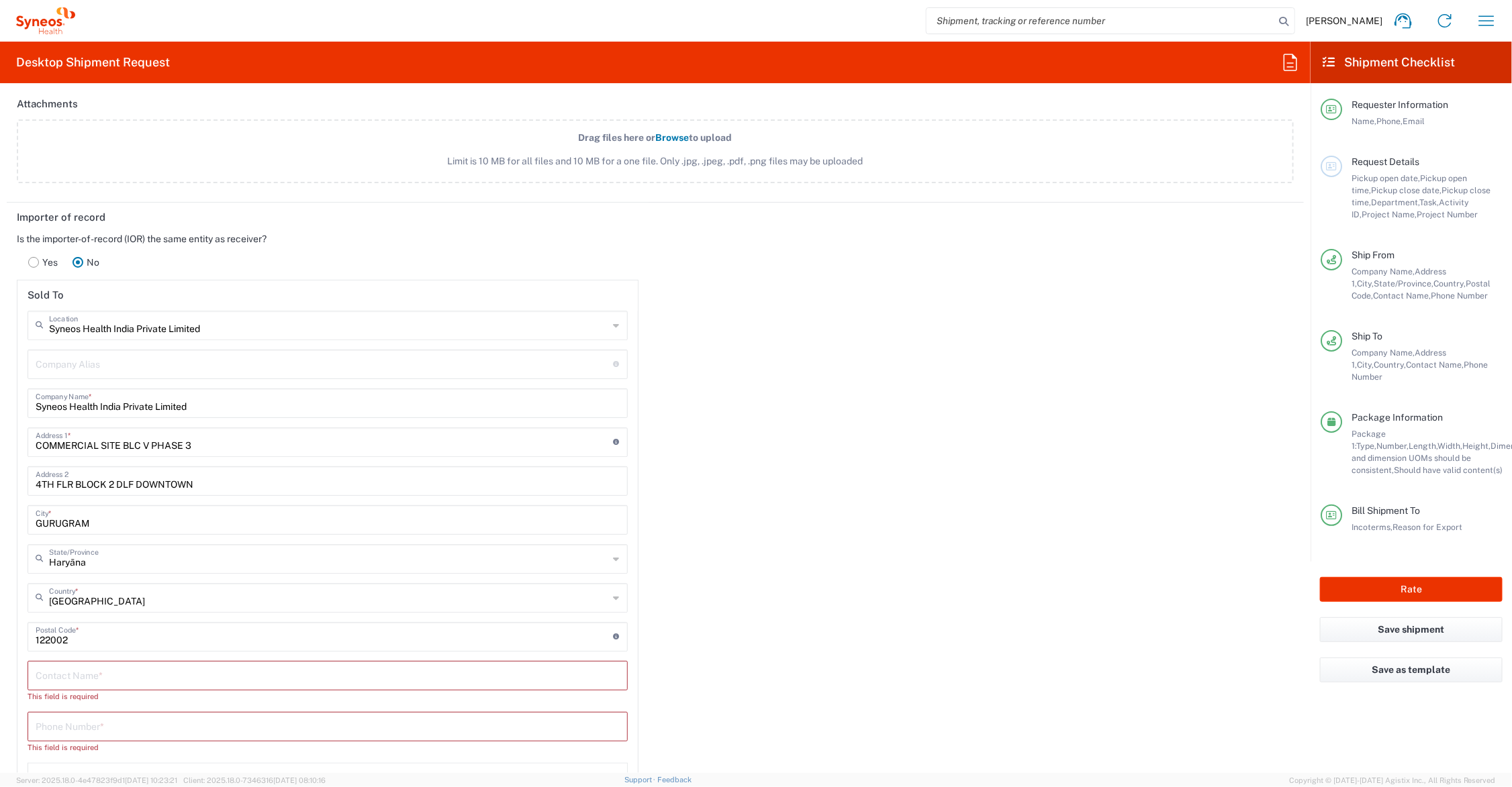
scroll to position [2121, 0]
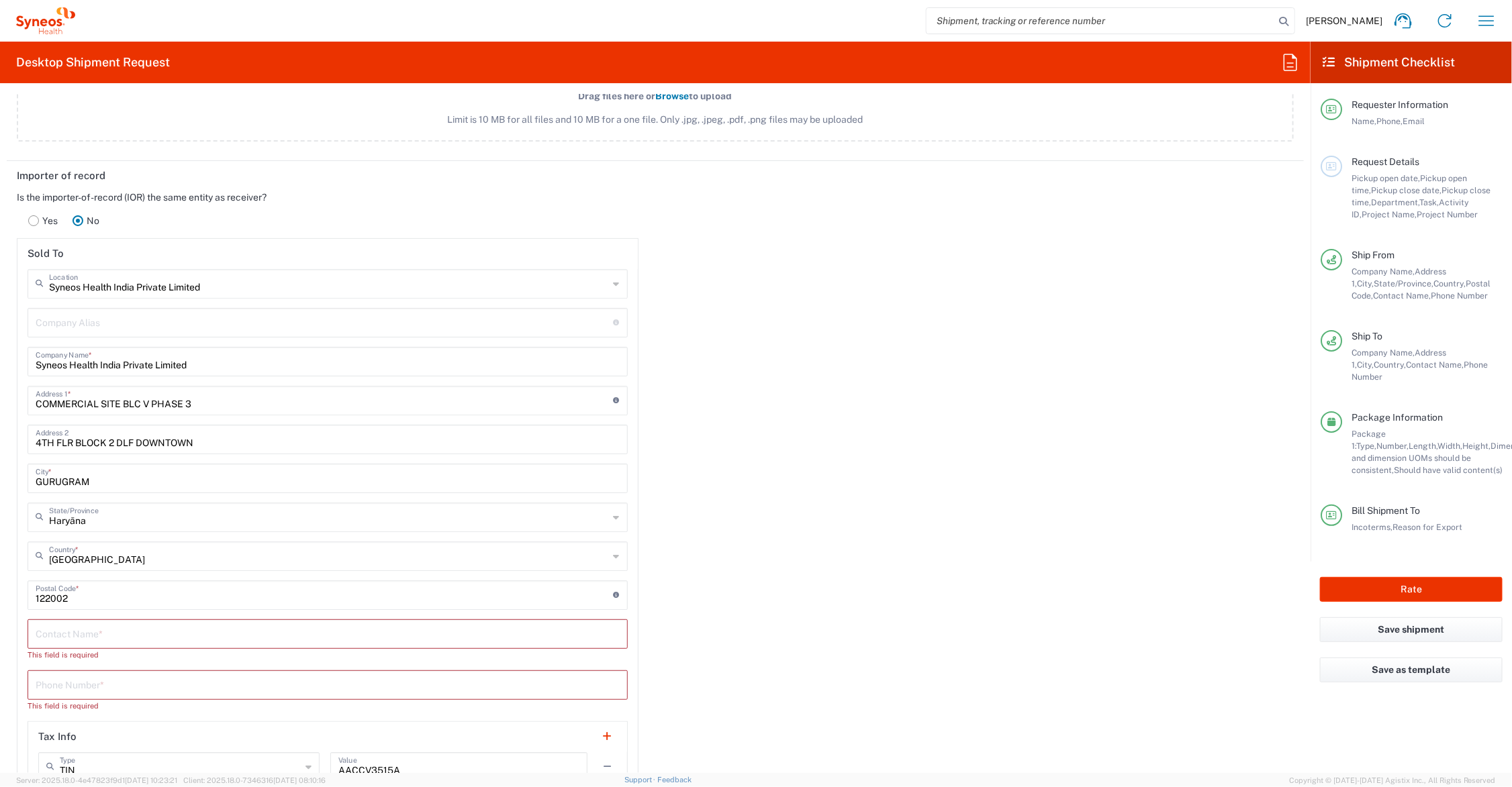
drag, startPoint x: 151, startPoint y: 401, endPoint x: 160, endPoint y: 407, distance: 10.8
click at [152, 401] on input "COMMERCIAL SITE BLC V PHASE 3" at bounding box center [325, 399] width 578 height 23
type input "COMMERCIAL SITE BLC V,PHASE 3"
click at [242, 401] on input "COMMERCIAL SITE BLC V, [GEOGRAPHIC_DATA], PHASE 3" at bounding box center [325, 399] width 578 height 23
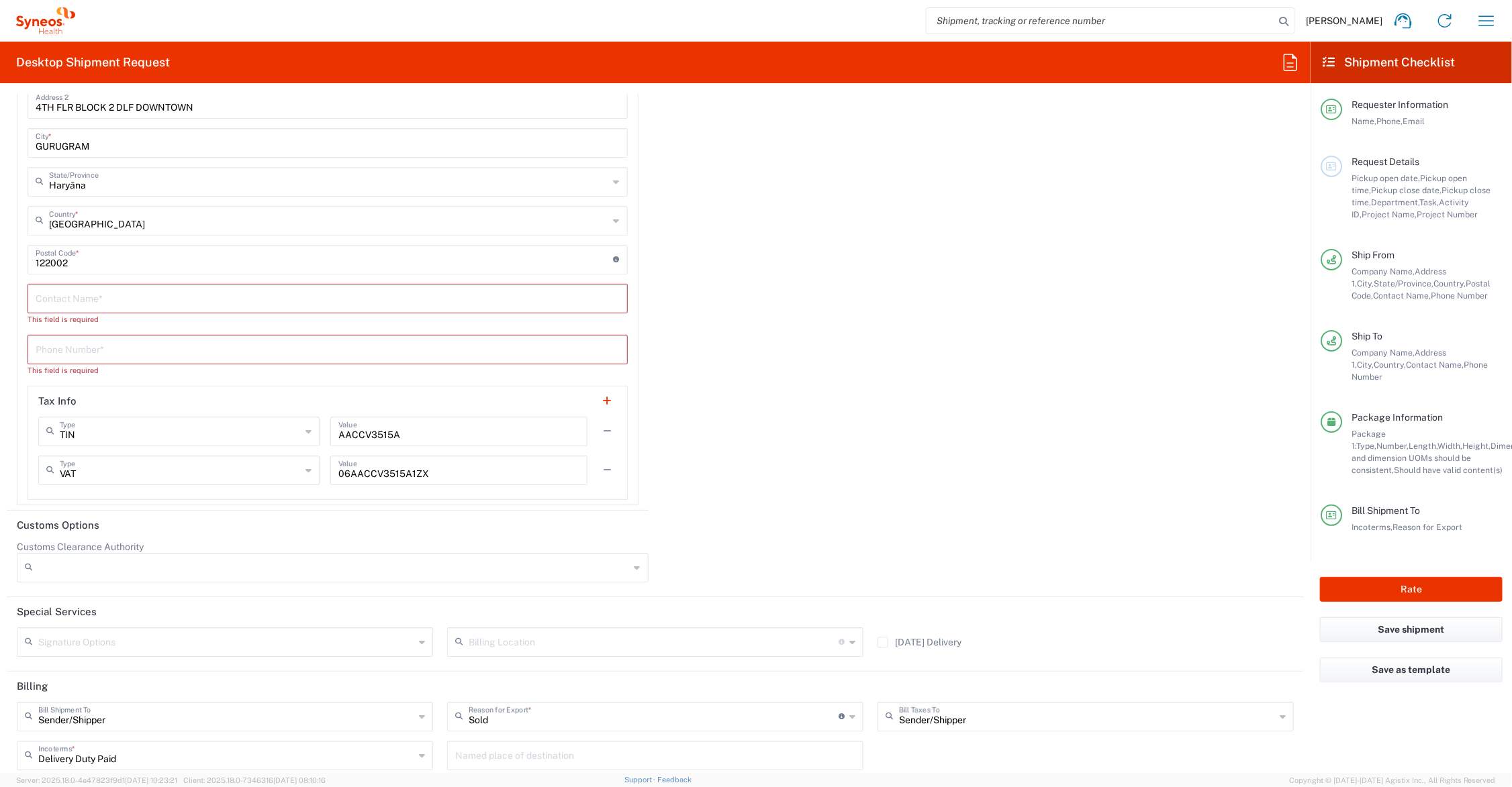
type input "[STREET_ADDRESS]"
click at [86, 297] on input "text" at bounding box center [328, 298] width 585 height 23
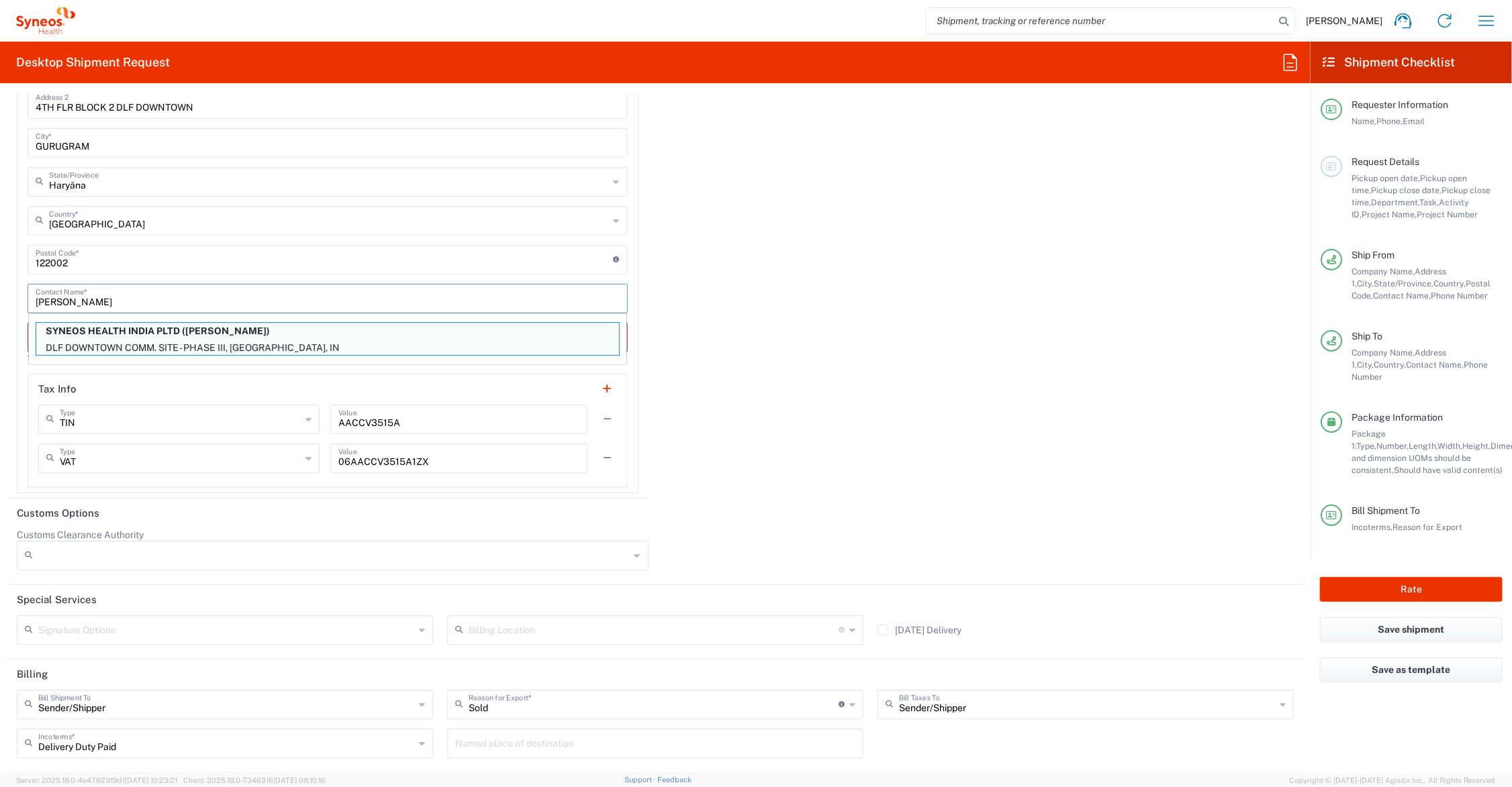
type input "[PERSON_NAME]"
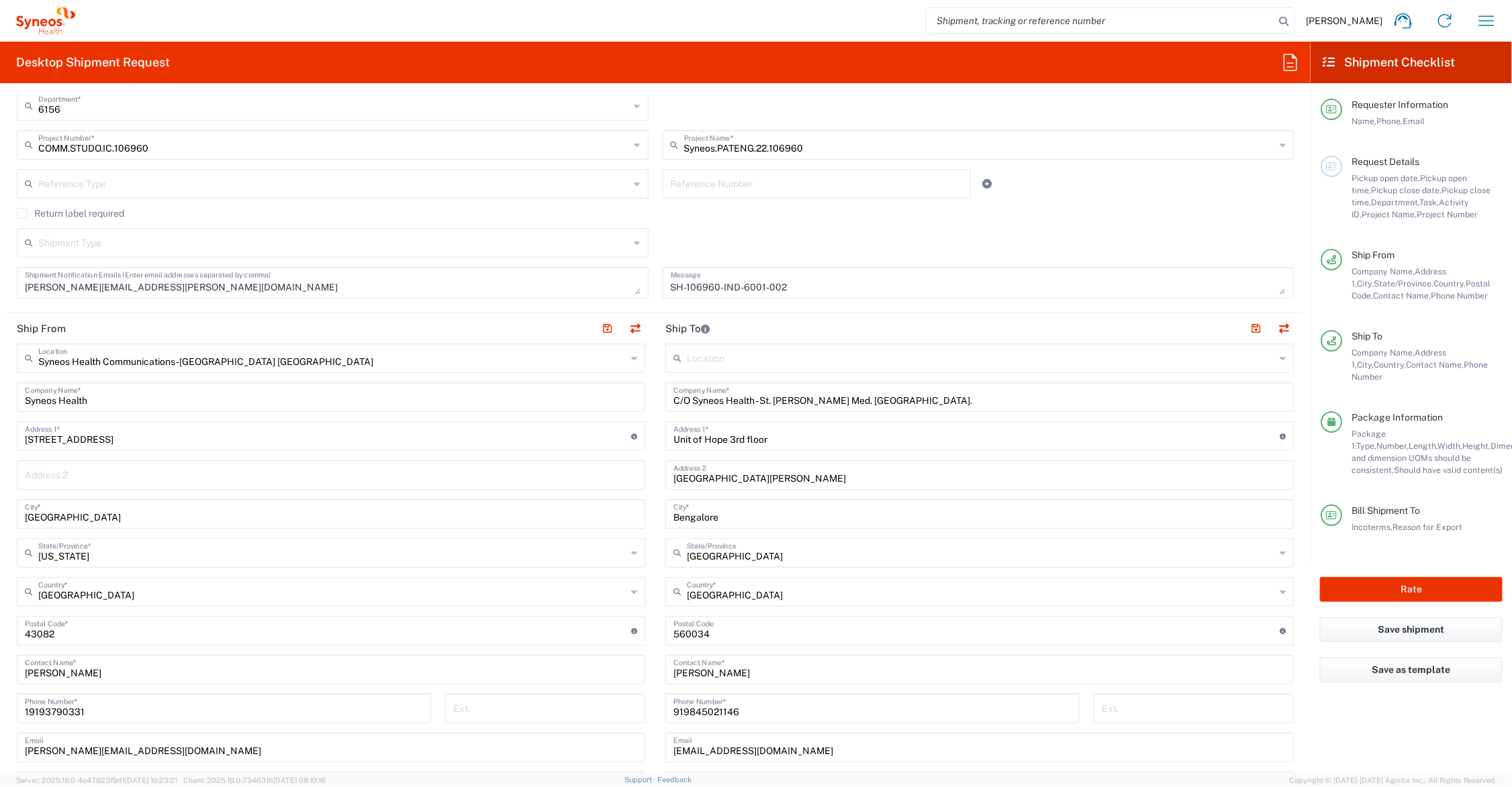
scroll to position [275, 0]
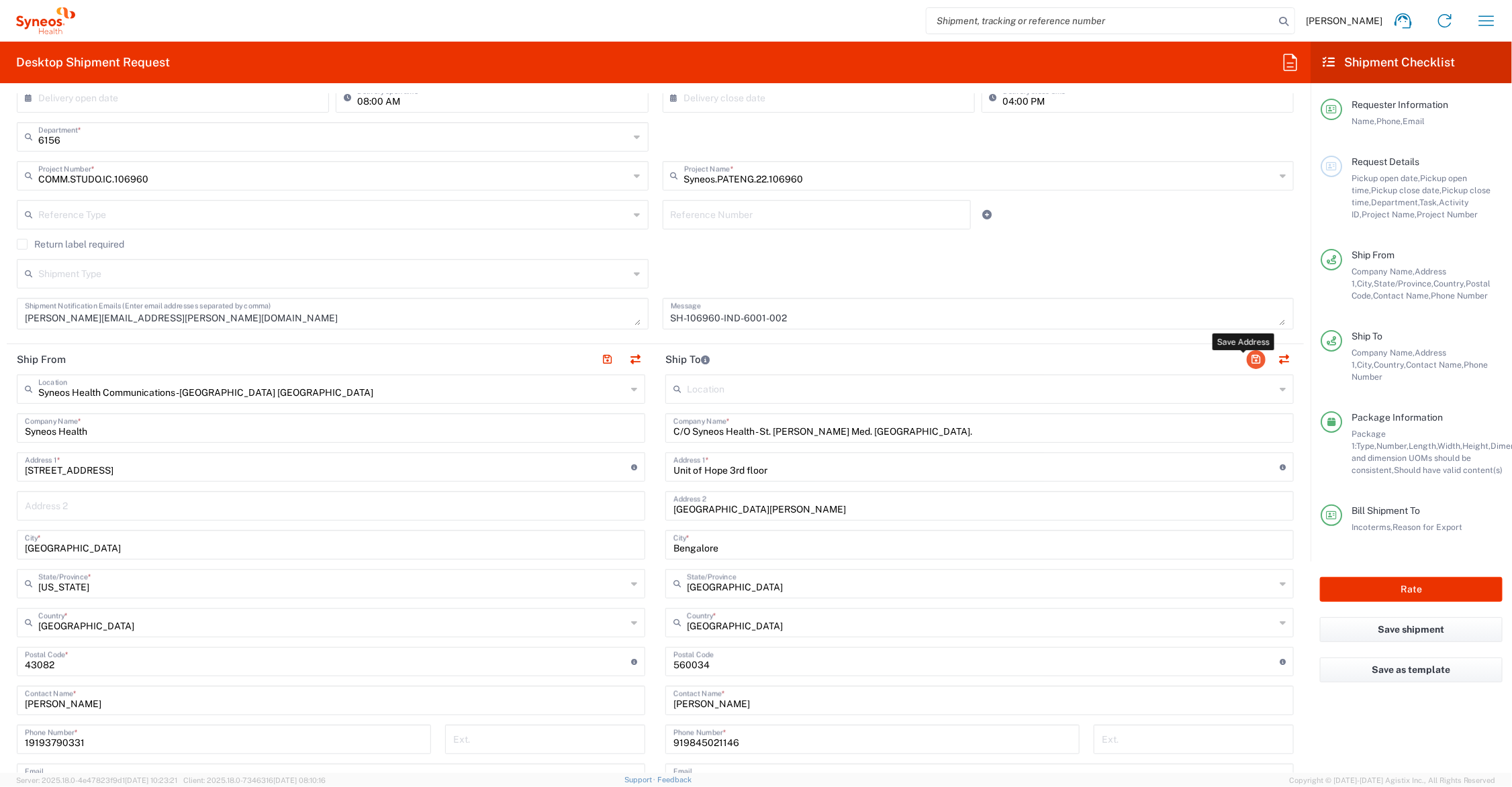
type input "911244457800"
click at [1247, 358] on button "button" at bounding box center [1256, 359] width 19 height 19
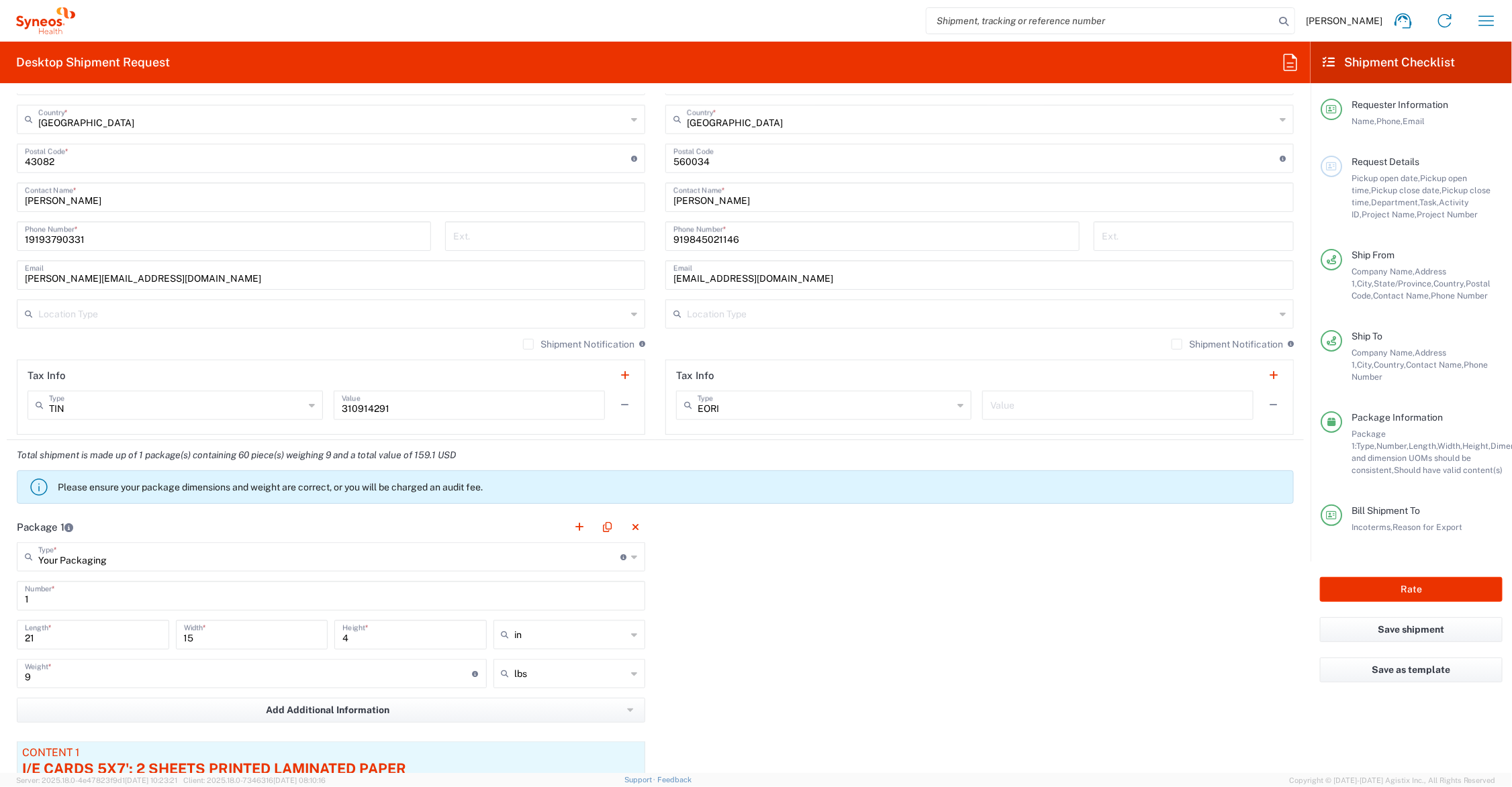
scroll to position [946, 0]
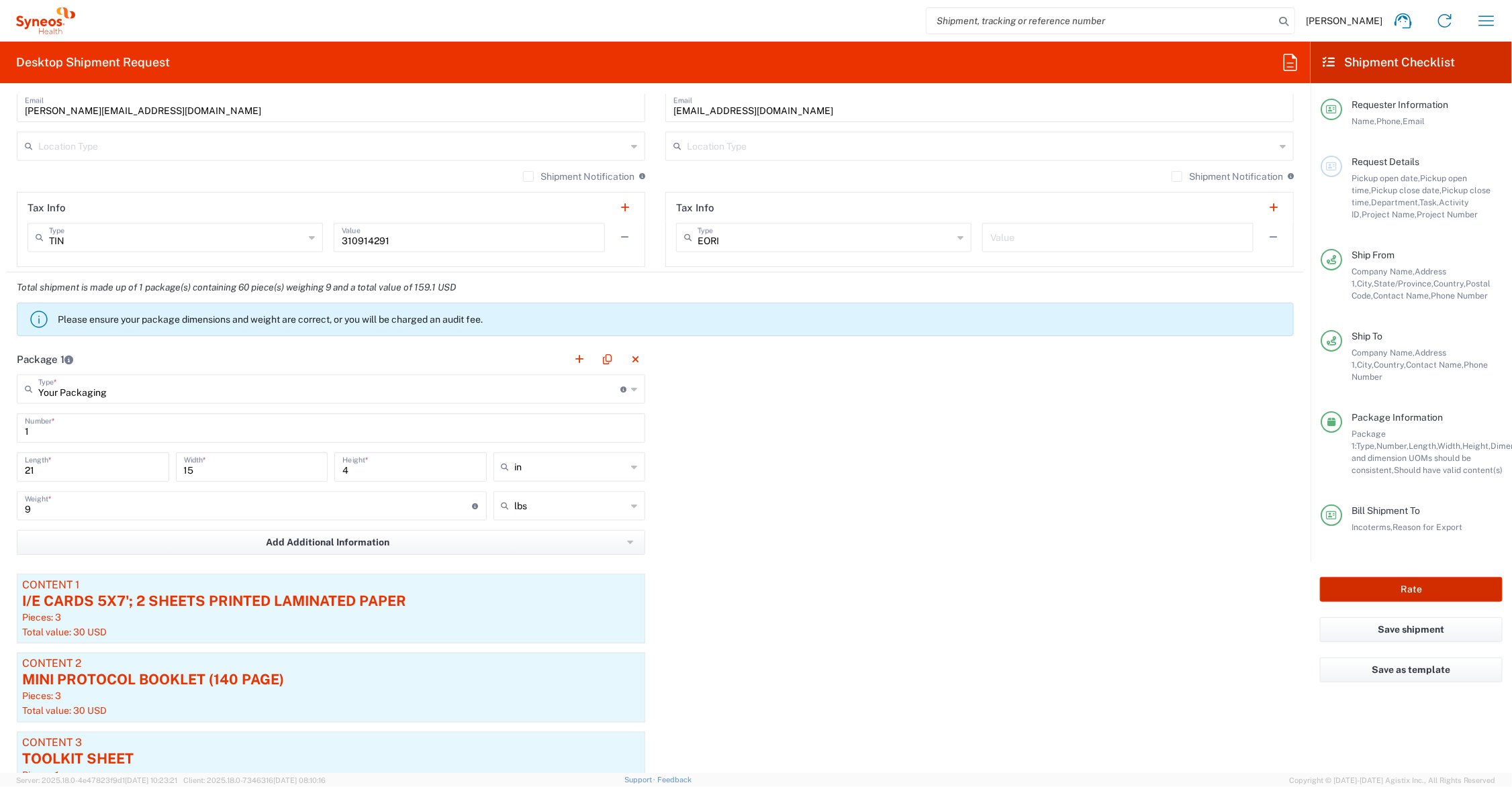
click at [1357, 577] on button "Rate" at bounding box center [1411, 590] width 183 height 25
type input "Syneos.PATENG.22.106960"
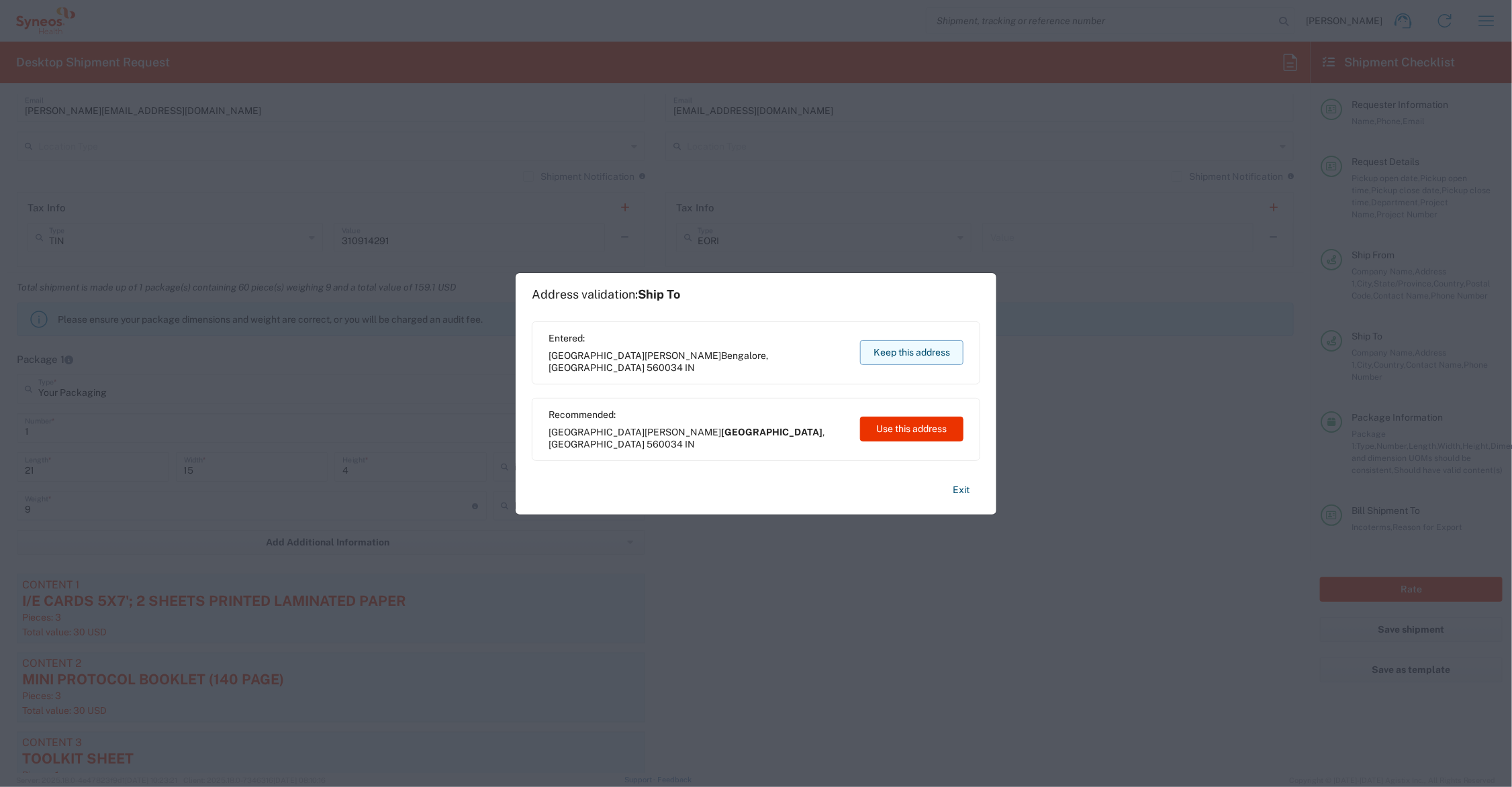
click at [921, 352] on button "Keep this address" at bounding box center [912, 352] width 104 height 25
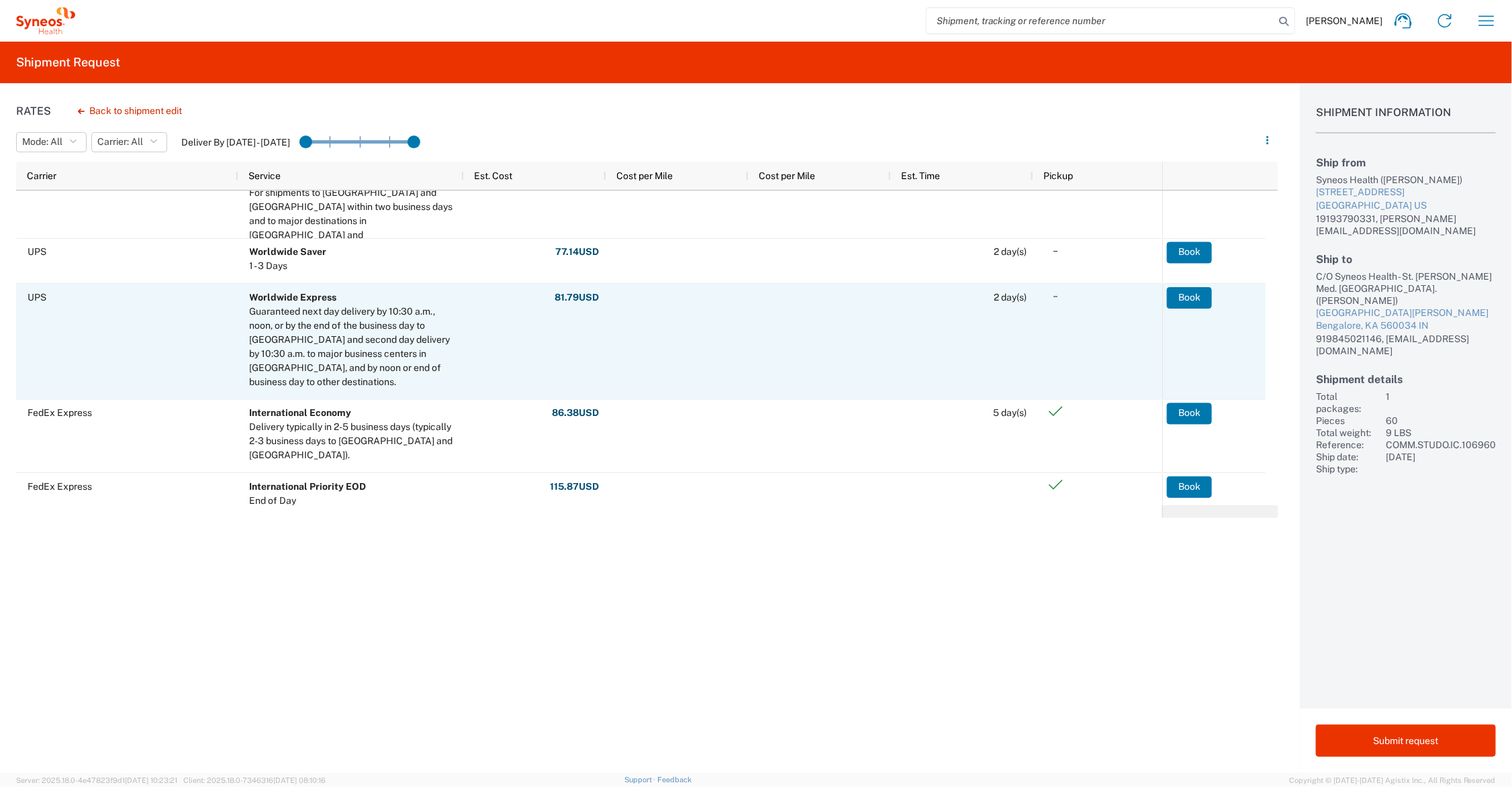
scroll to position [38, 0]
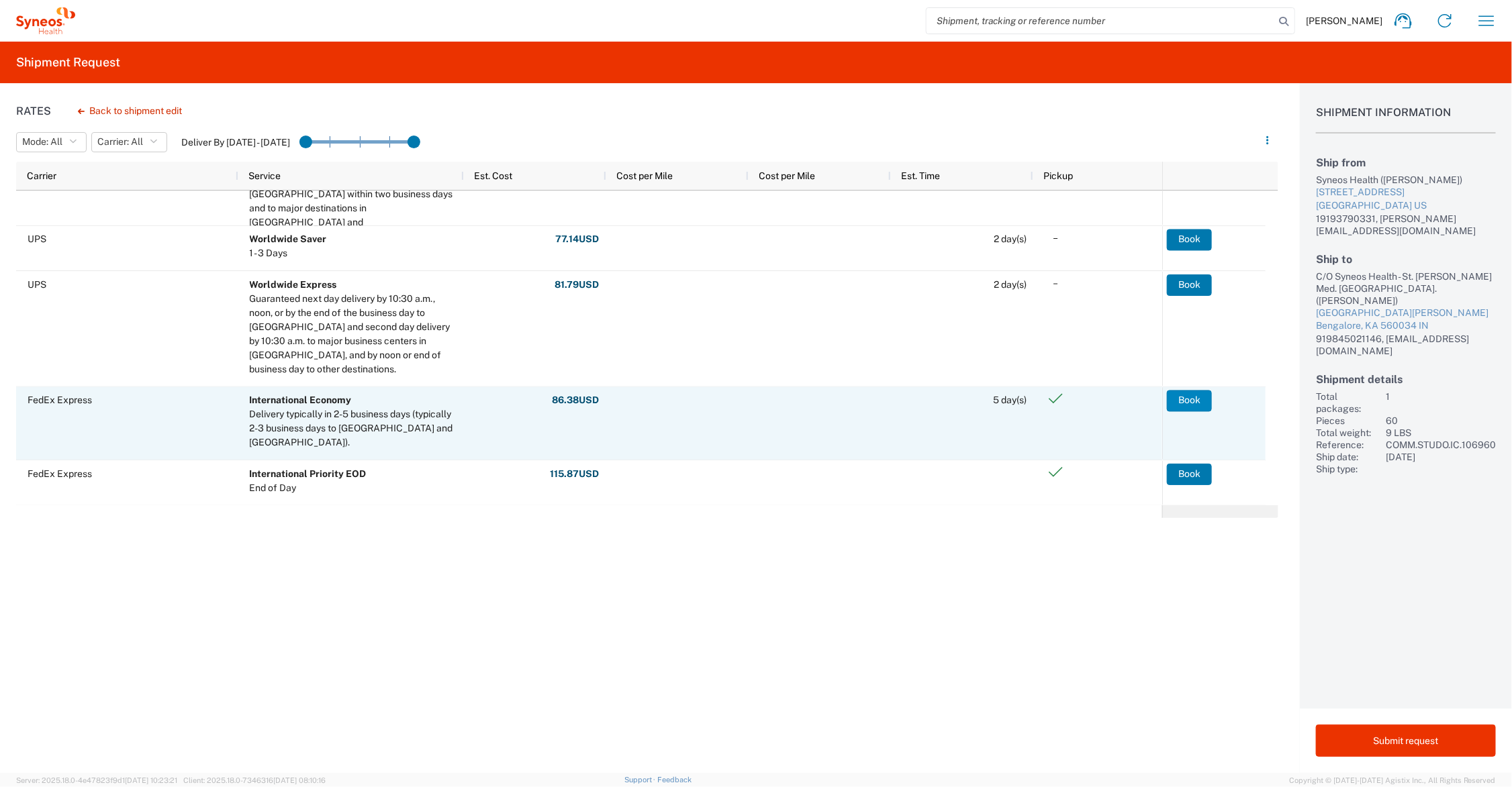
click at [1187, 401] on button "Book" at bounding box center [1189, 400] width 45 height 21
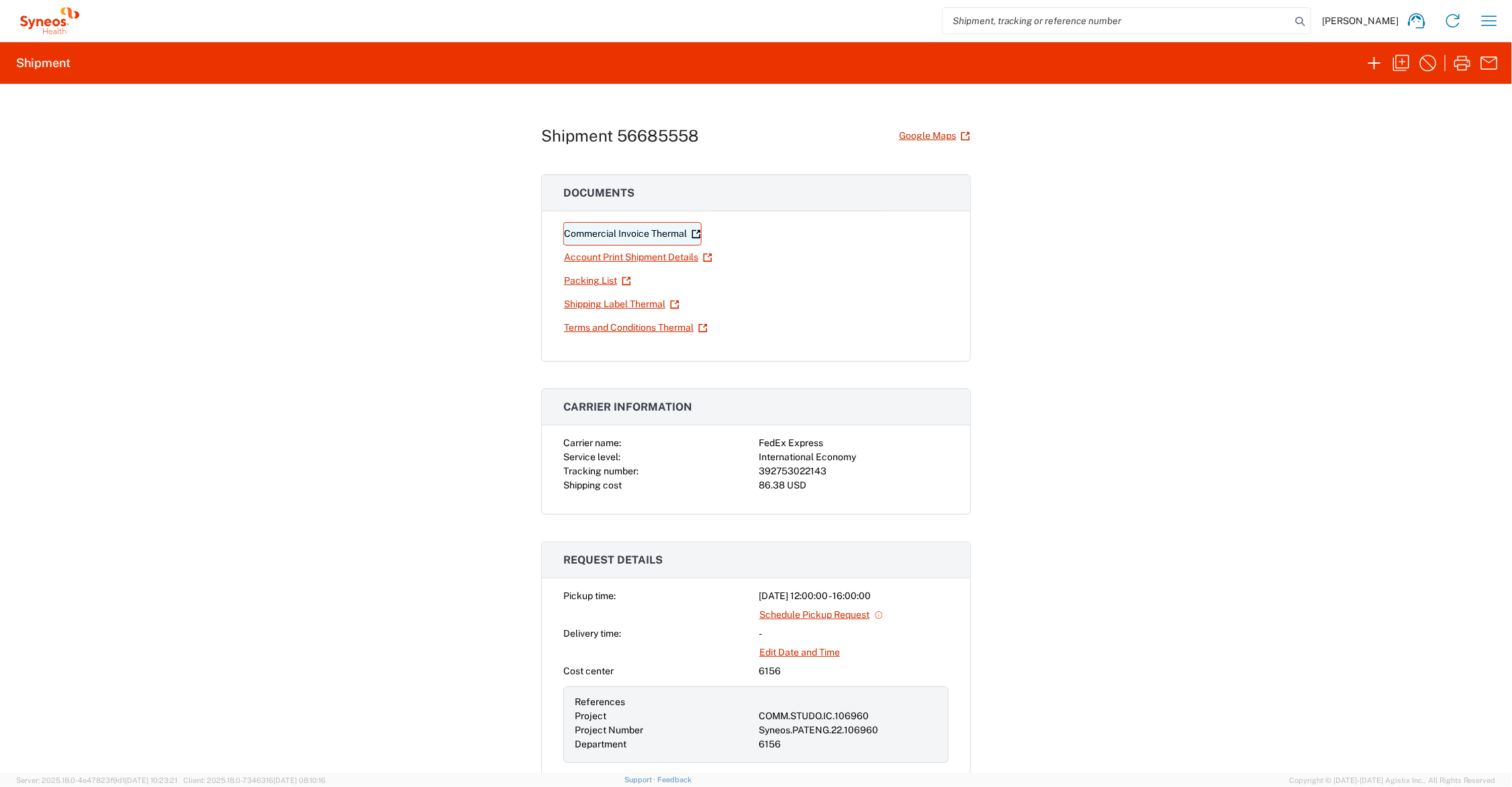
click at [636, 233] on link "Commercial Invoice Thermal" at bounding box center [632, 234] width 138 height 23
click at [636, 303] on link "Shipping Label Thermal" at bounding box center [621, 304] width 117 height 23
